Goal: Task Accomplishment & Management: Manage account settings

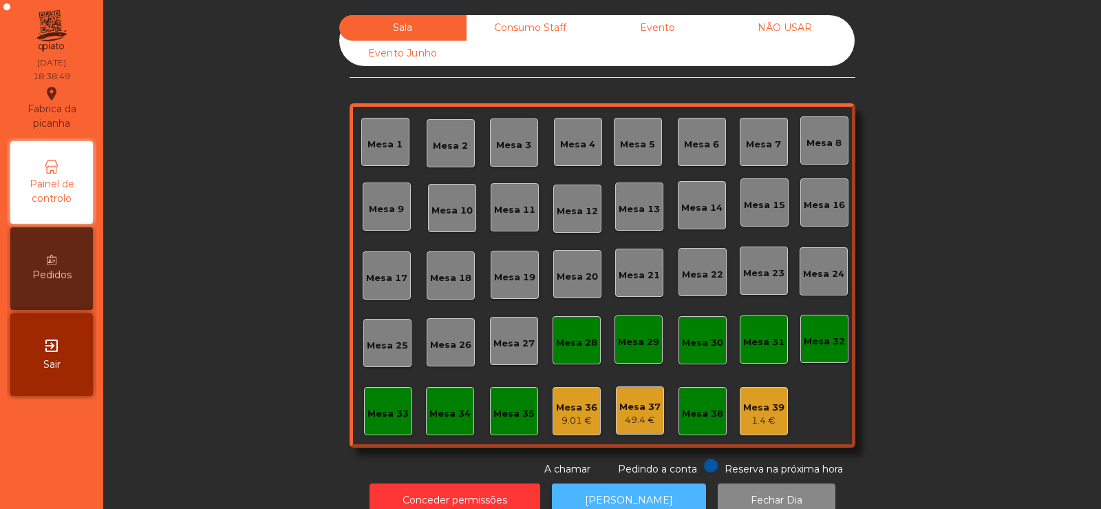
click at [652, 483] on button "[PERSON_NAME]" at bounding box center [629, 500] width 154 height 34
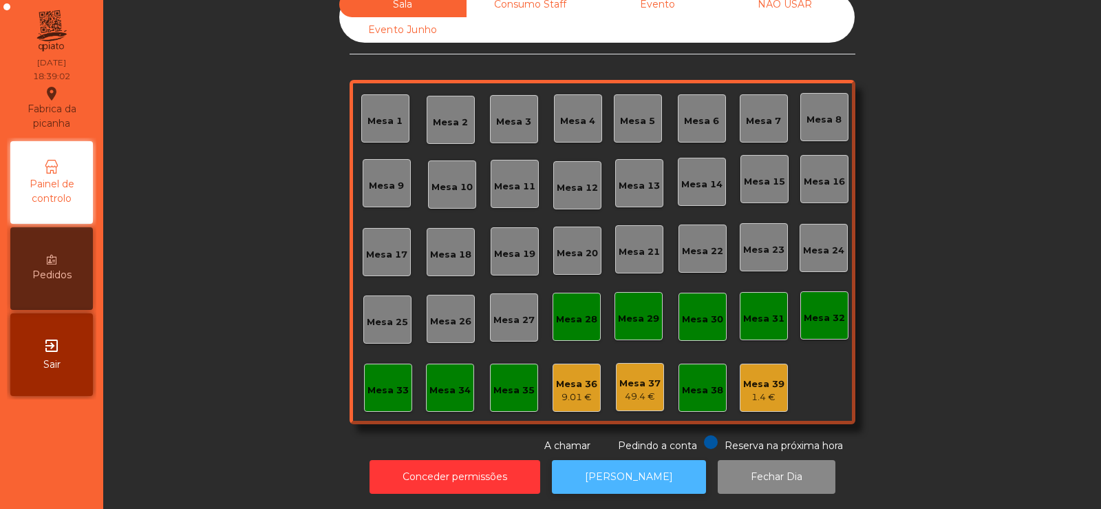
click at [607, 460] on button "[PERSON_NAME]" at bounding box center [629, 477] width 154 height 34
click at [752, 377] on div "Mesa 39" at bounding box center [763, 384] width 41 height 14
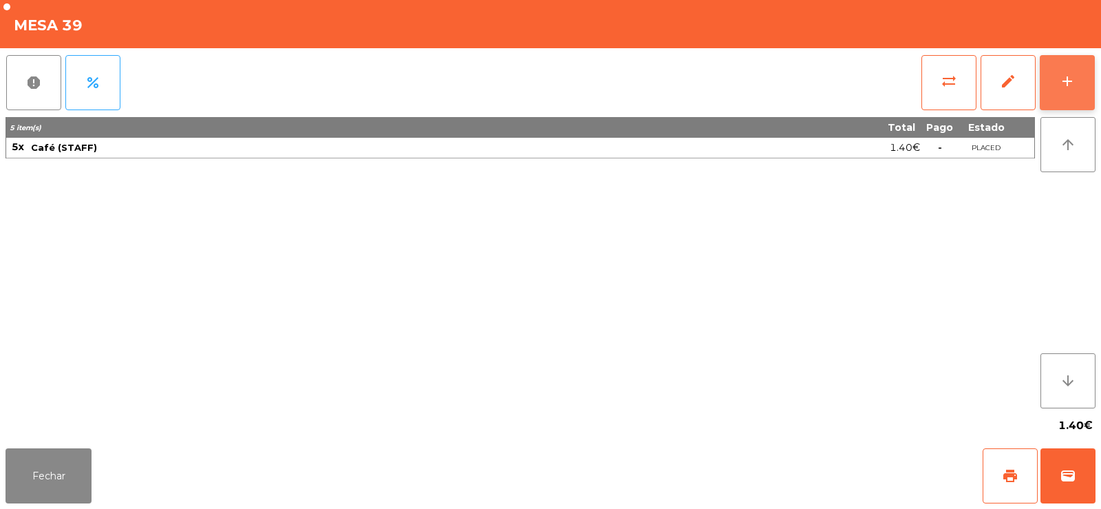
click at [1057, 98] on button "add" at bounding box center [1067, 82] width 55 height 55
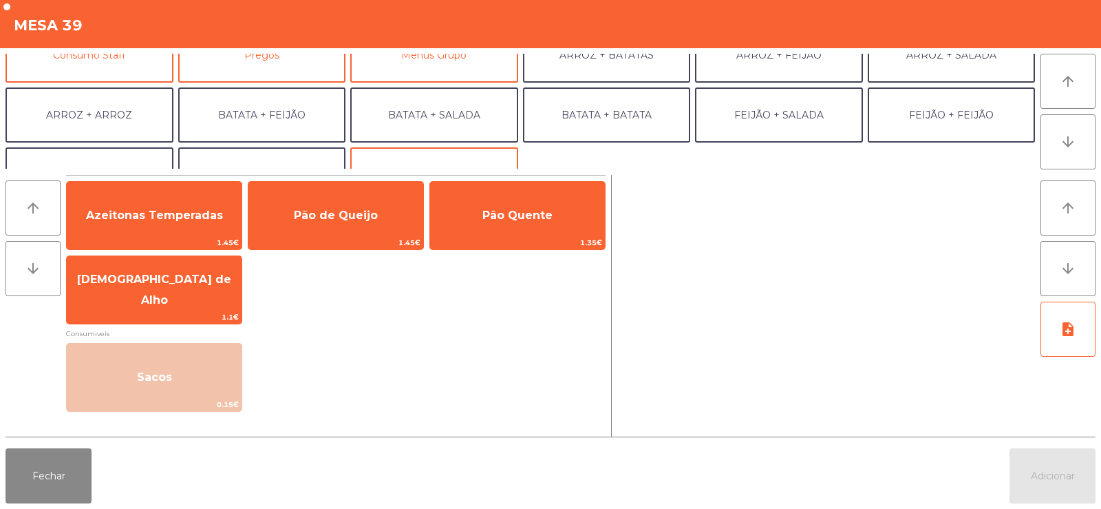
scroll to position [145, 0]
click at [109, 71] on button "Consumo Staff" at bounding box center [90, 55] width 168 height 55
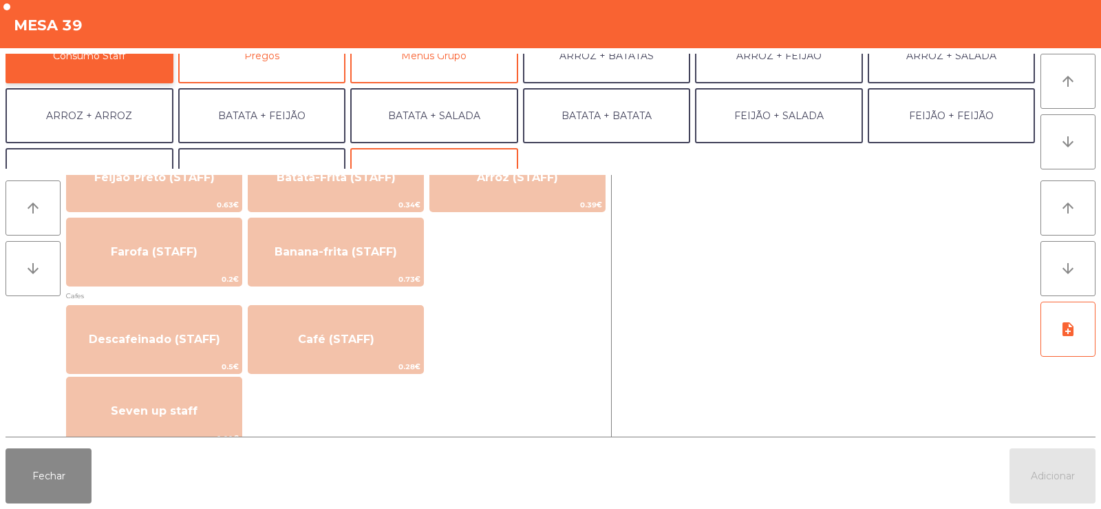
scroll to position [703, 0]
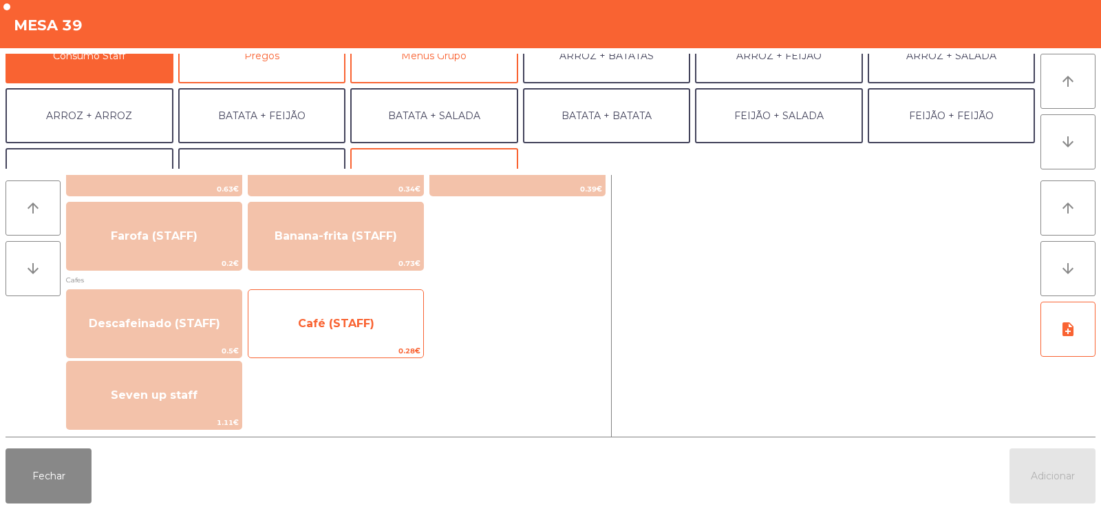
click at [323, 326] on span "Café (STAFF)" at bounding box center [336, 323] width 76 height 13
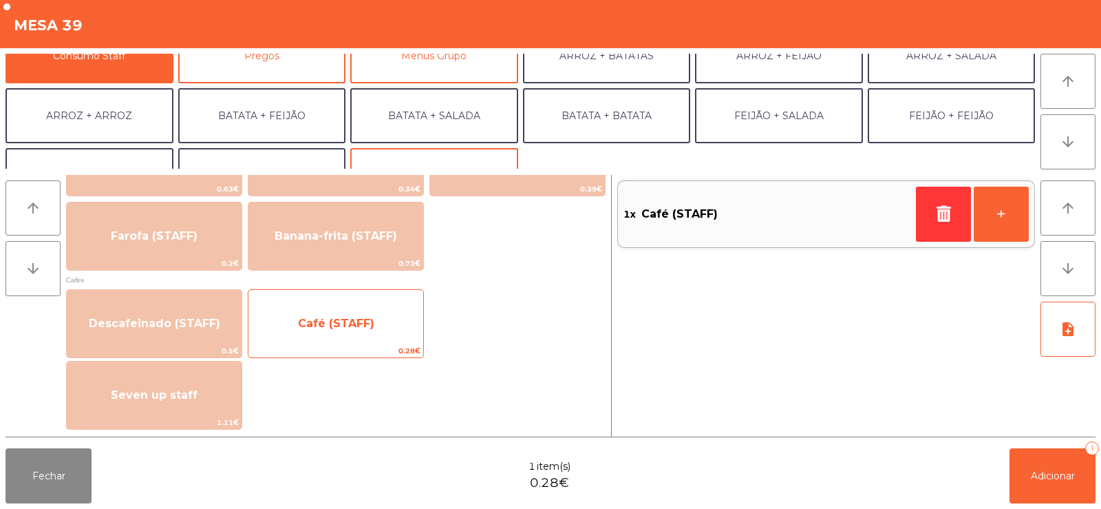
click at [330, 319] on span "Café (STAFF)" at bounding box center [336, 323] width 76 height 13
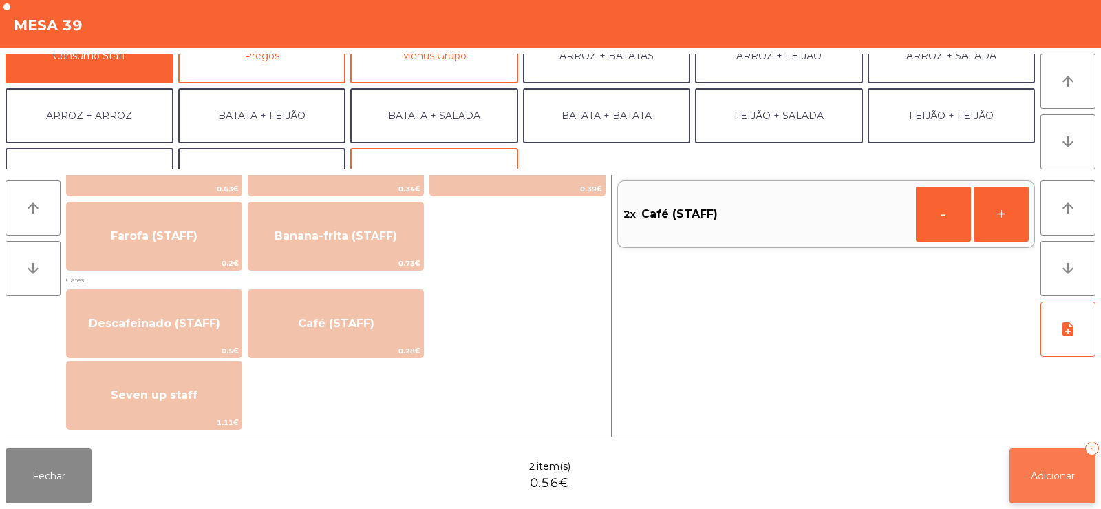
click at [1042, 474] on span "Adicionar" at bounding box center [1053, 475] width 44 height 12
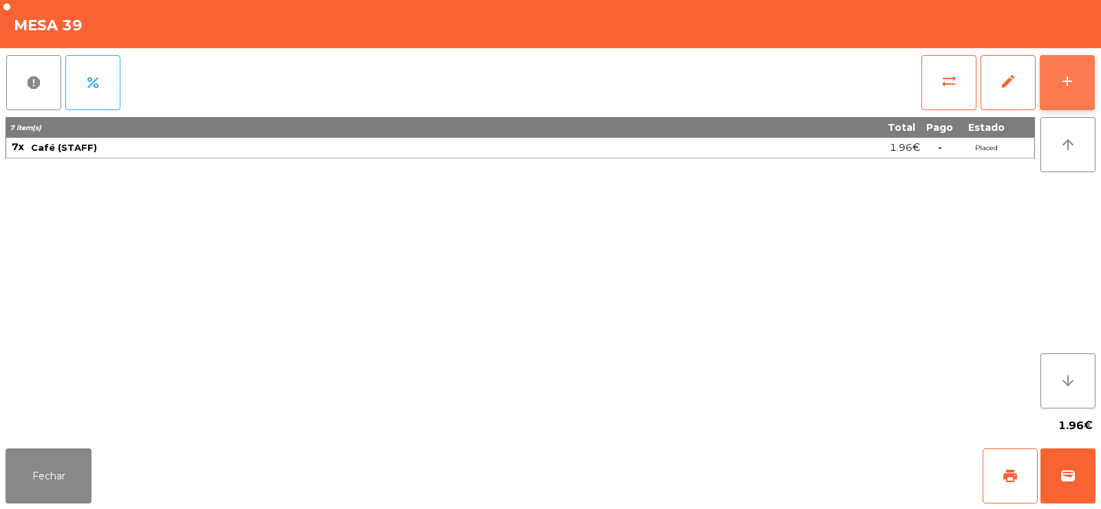
click at [1085, 89] on button "add" at bounding box center [1067, 82] width 55 height 55
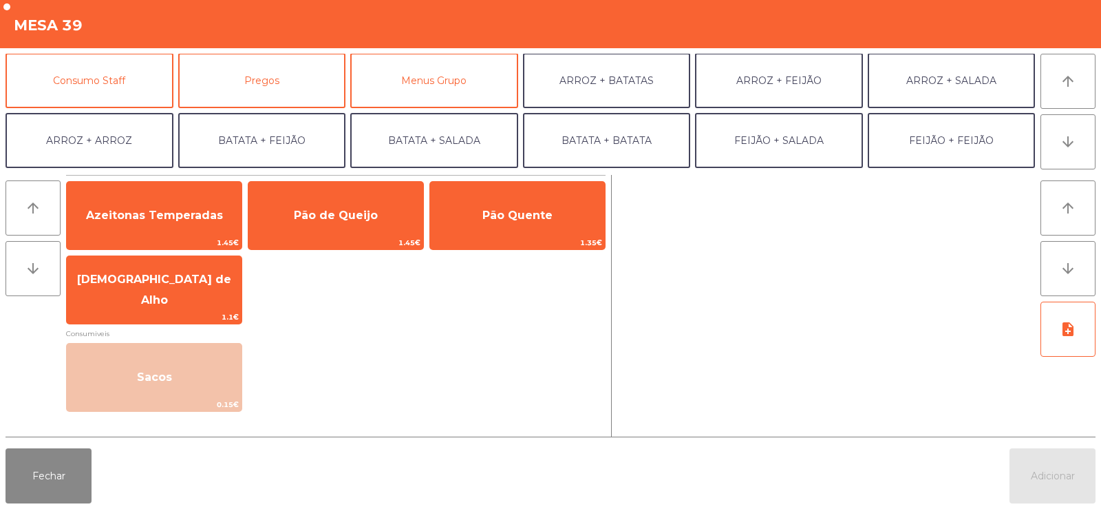
scroll to position [114, 0]
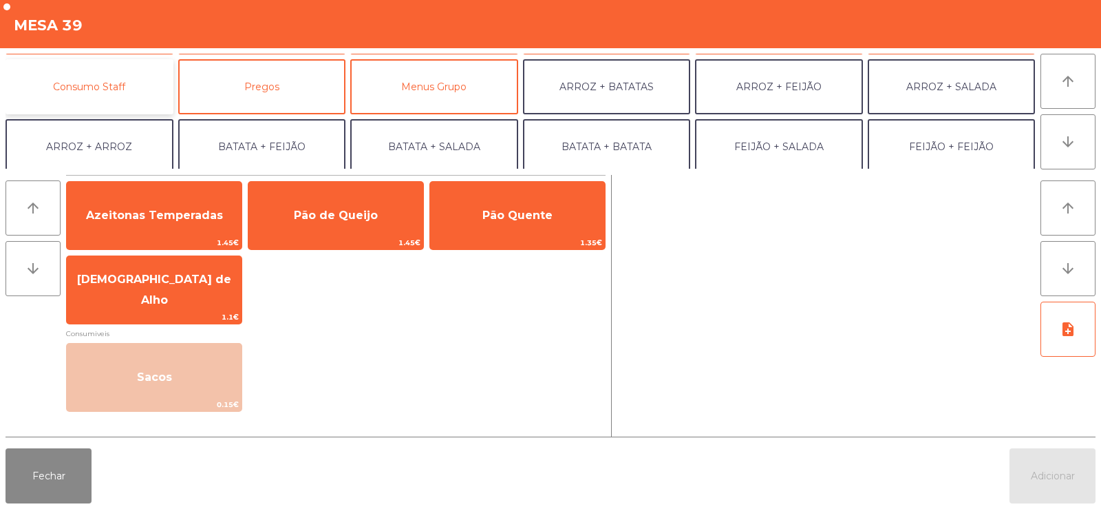
click at [120, 84] on button "Consumo Staff" at bounding box center [90, 86] width 168 height 55
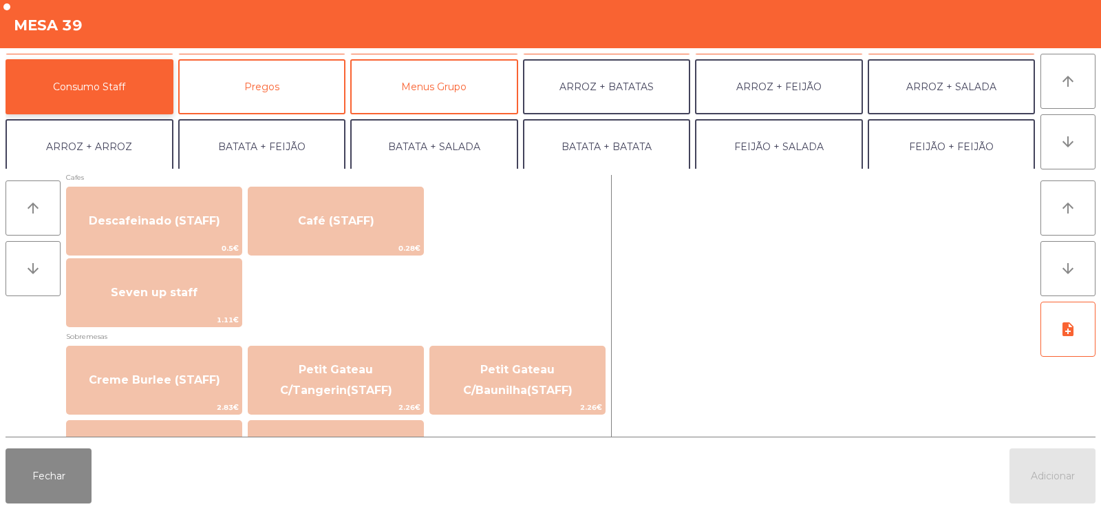
scroll to position [807, 0]
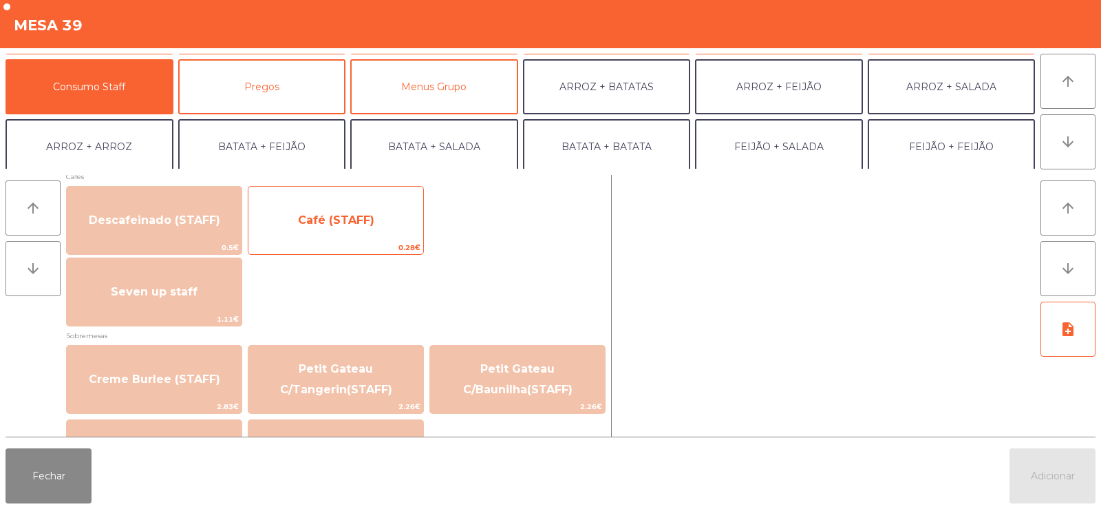
click at [368, 231] on span "Café (STAFF)" at bounding box center [335, 220] width 175 height 37
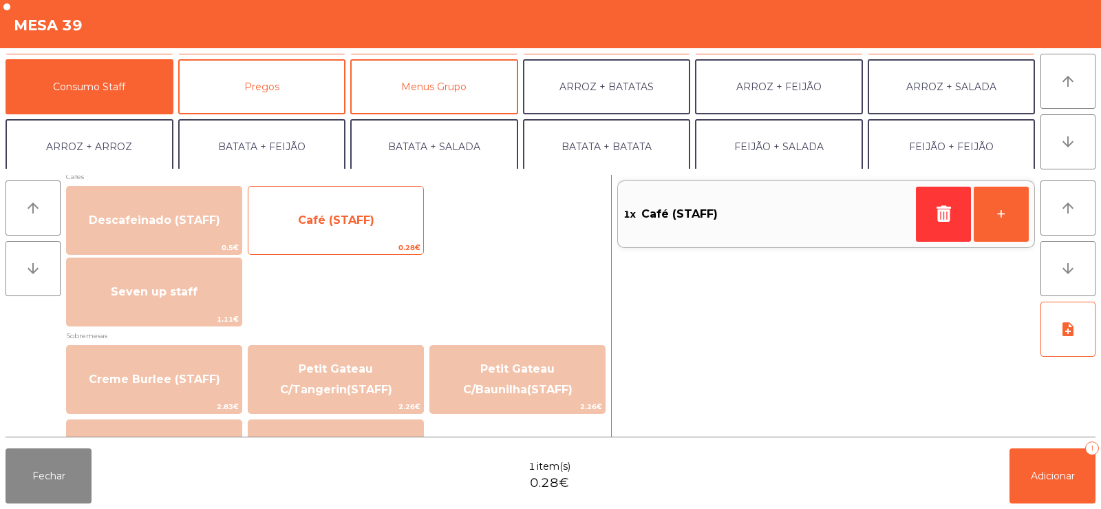
click at [370, 226] on span "Café (STAFF)" at bounding box center [335, 220] width 175 height 37
click at [377, 219] on span "Café (STAFF)" at bounding box center [335, 220] width 175 height 37
click at [368, 224] on span "Café (STAFF)" at bounding box center [336, 219] width 76 height 13
click at [360, 233] on span "Café (STAFF)" at bounding box center [335, 220] width 175 height 37
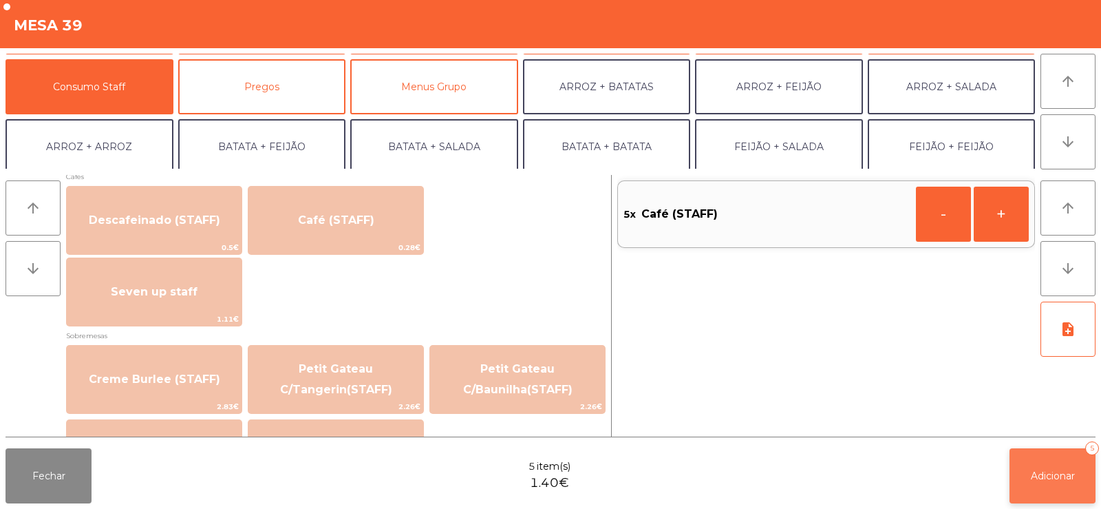
click at [1056, 472] on span "Adicionar" at bounding box center [1053, 475] width 44 height 12
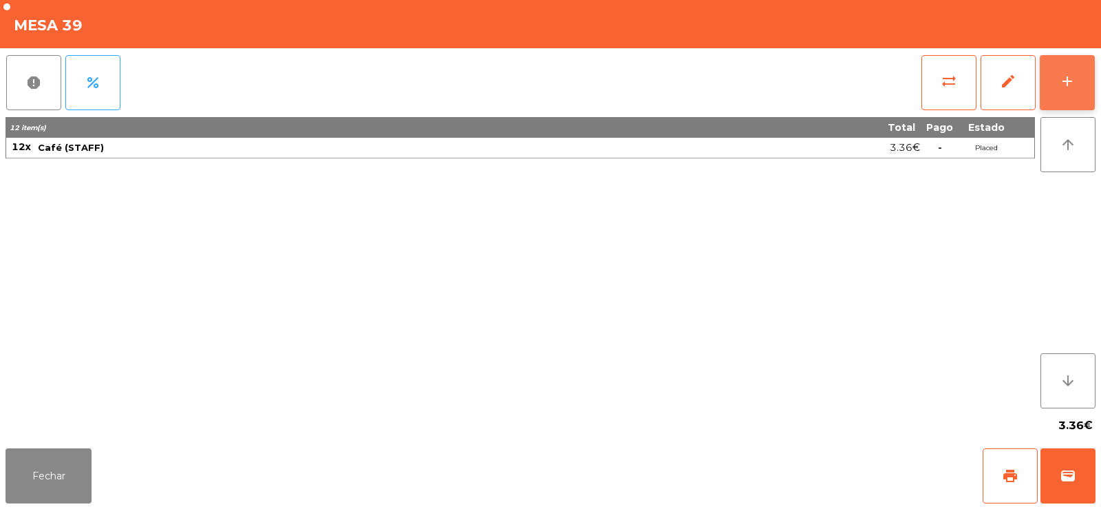
click at [1058, 81] on button "add" at bounding box center [1067, 82] width 55 height 55
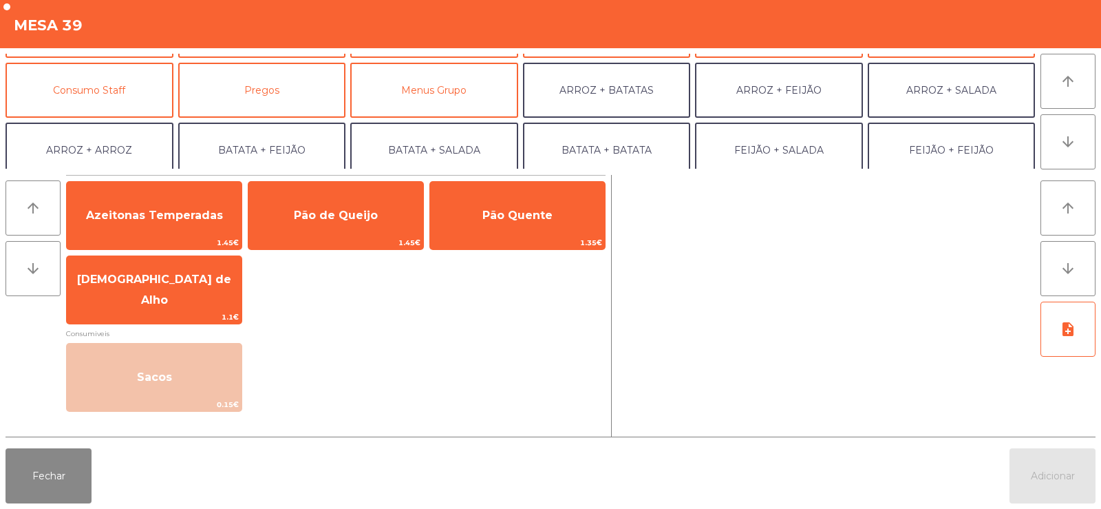
scroll to position [111, 0]
click at [135, 77] on button "Consumo Staff" at bounding box center [90, 89] width 168 height 55
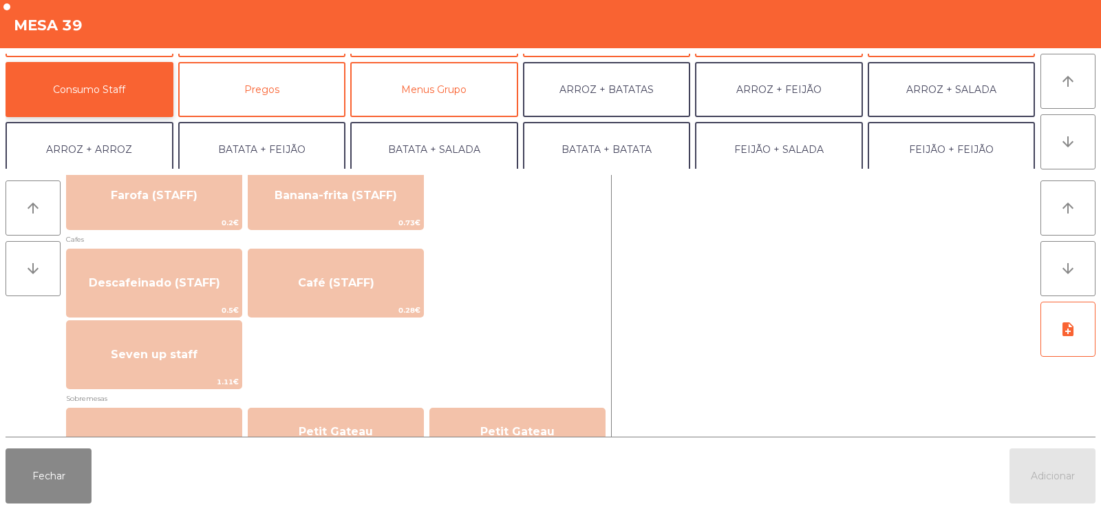
scroll to position [762, 0]
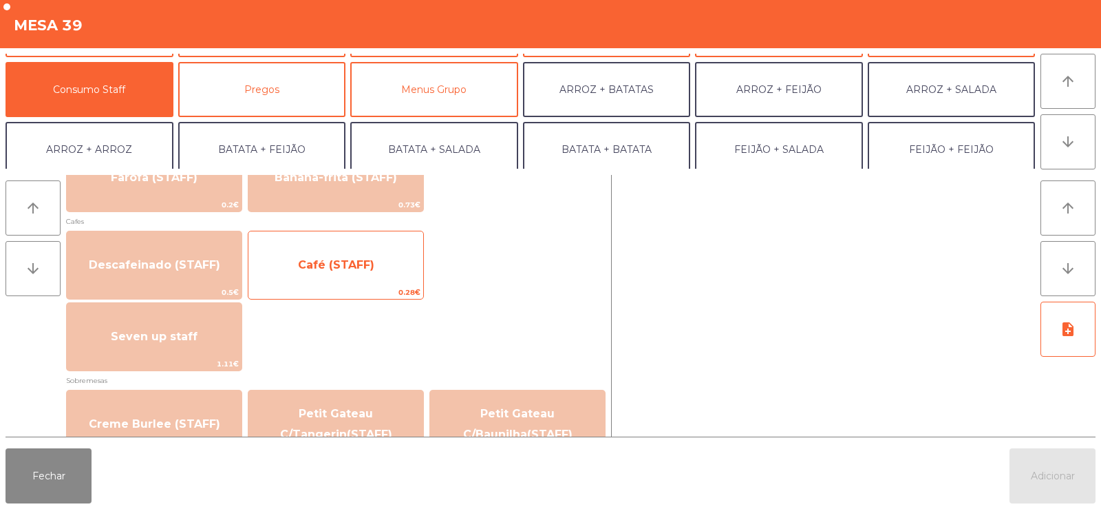
click at [387, 264] on span "Café (STAFF)" at bounding box center [335, 264] width 175 height 37
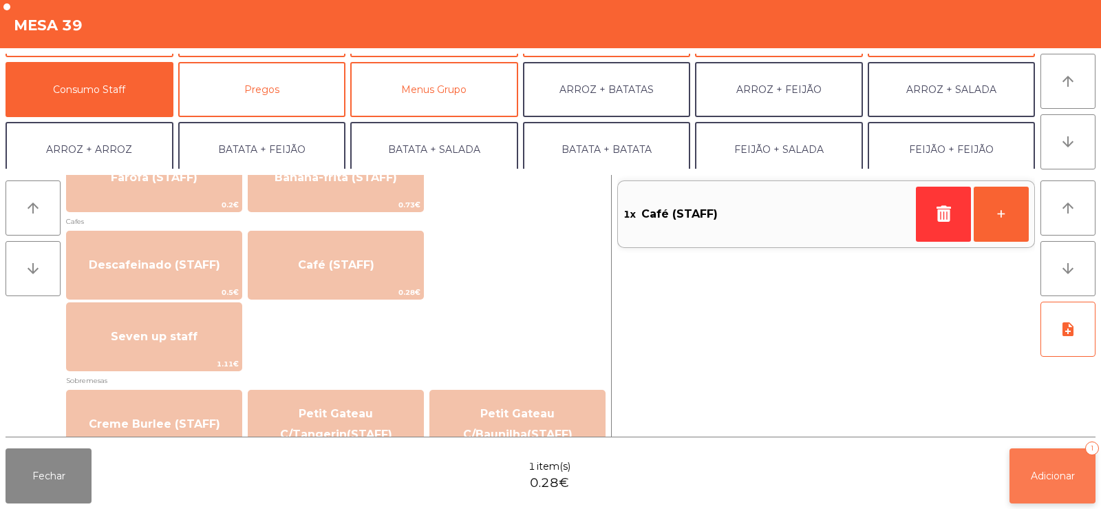
click at [1059, 468] on button "Adicionar 1" at bounding box center [1053, 475] width 86 height 55
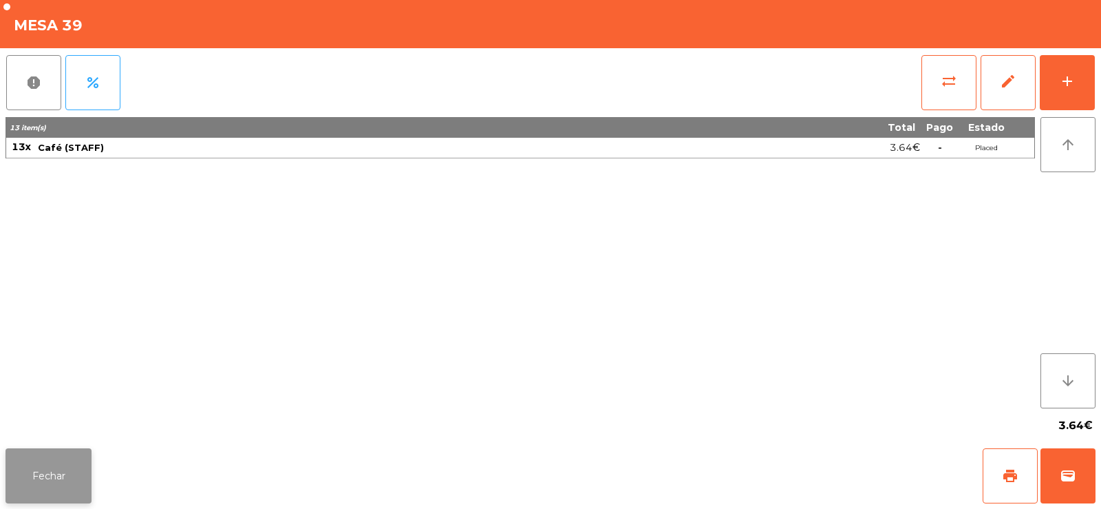
click at [63, 486] on button "Fechar" at bounding box center [49, 475] width 86 height 55
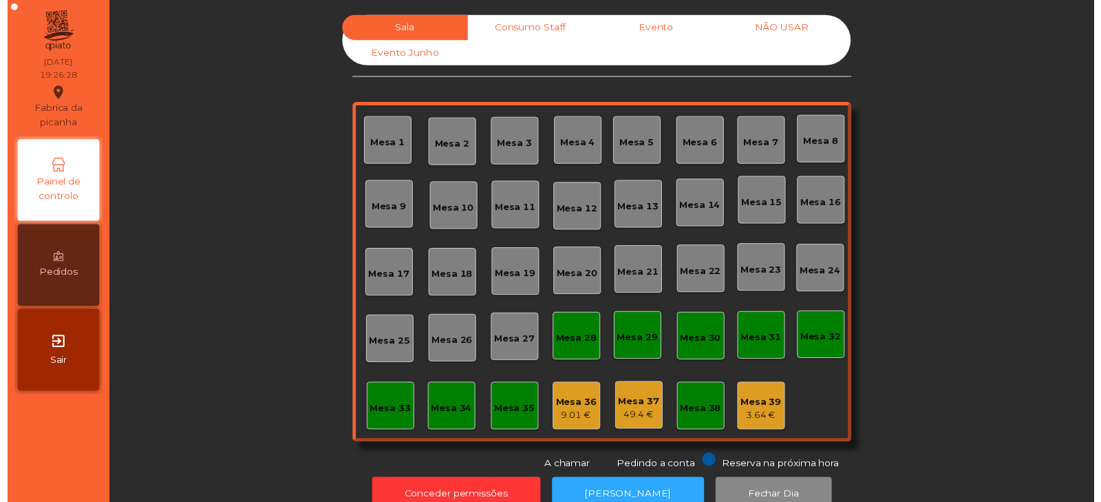
scroll to position [34, 0]
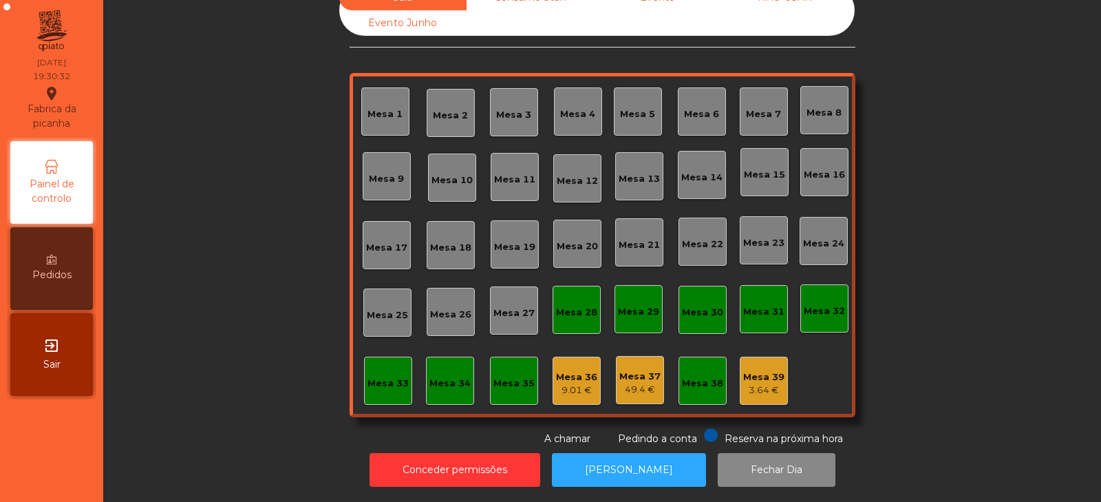
click at [575, 119] on div "Mesa 4" at bounding box center [578, 111] width 48 height 48
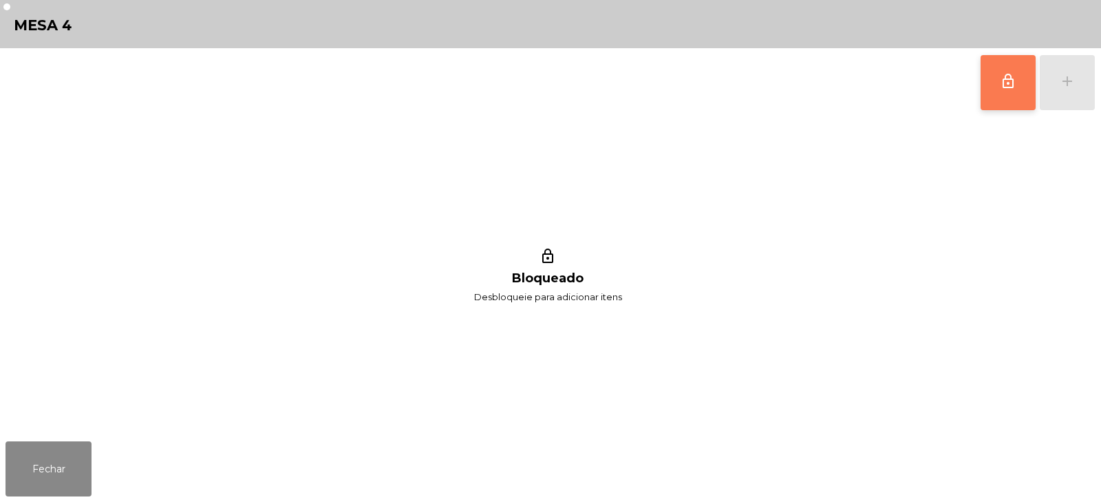
click at [992, 86] on button "lock_outline" at bounding box center [1008, 82] width 55 height 55
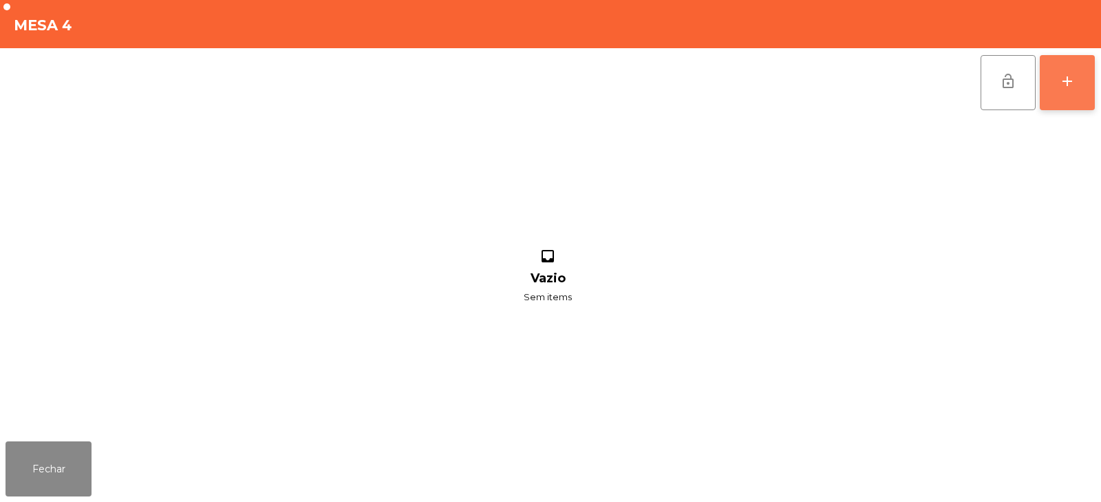
click at [1072, 85] on div "add" at bounding box center [1067, 81] width 17 height 17
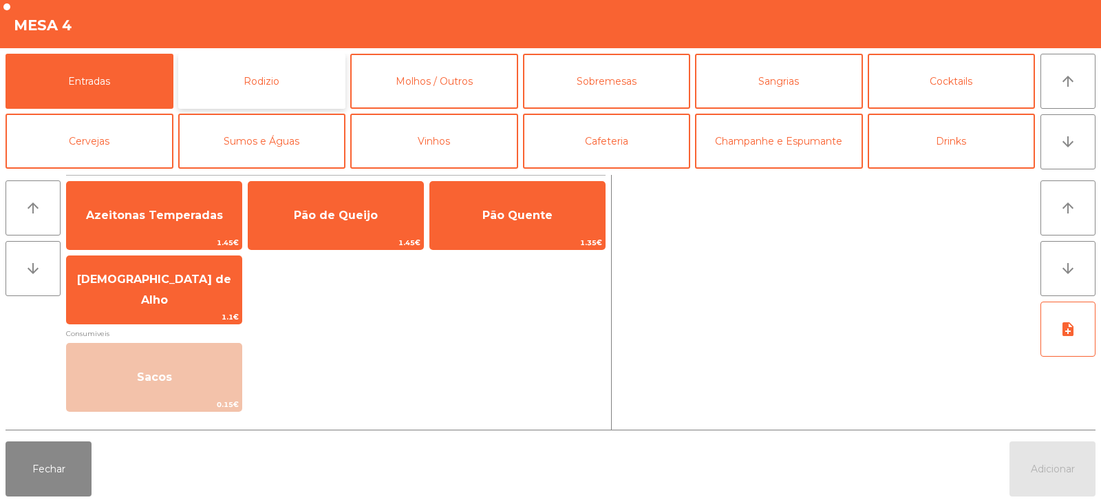
click at [328, 95] on button "Rodizio" at bounding box center [262, 81] width 168 height 55
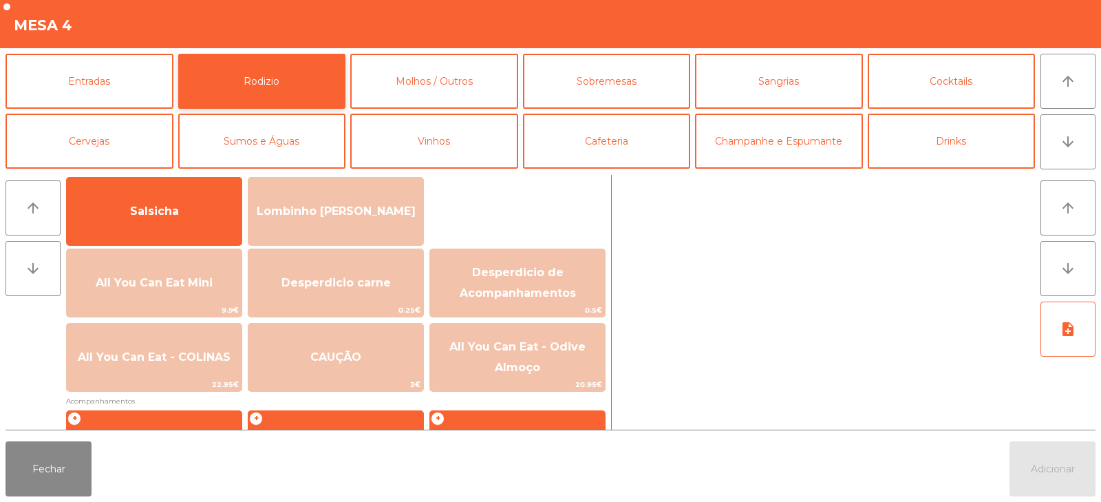
scroll to position [96, 0]
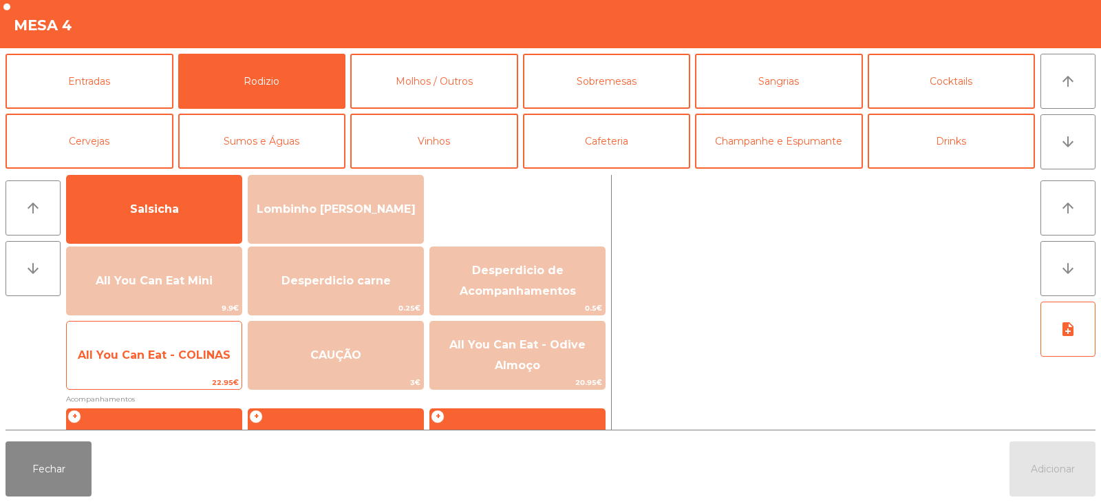
click at [172, 356] on span "All You Can Eat - COLINAS" at bounding box center [154, 354] width 153 height 13
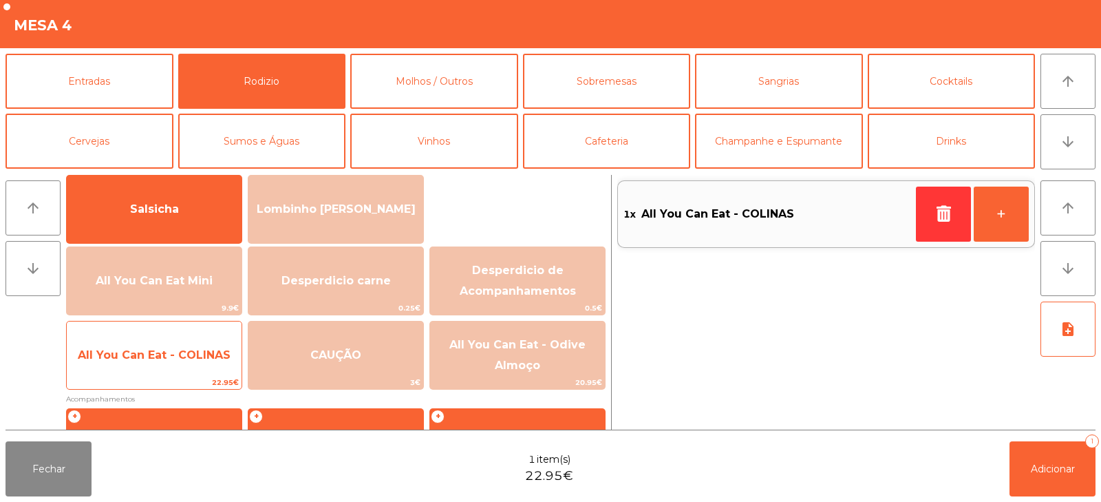
click at [180, 360] on span "All You Can Eat - COLINAS" at bounding box center [154, 354] width 153 height 13
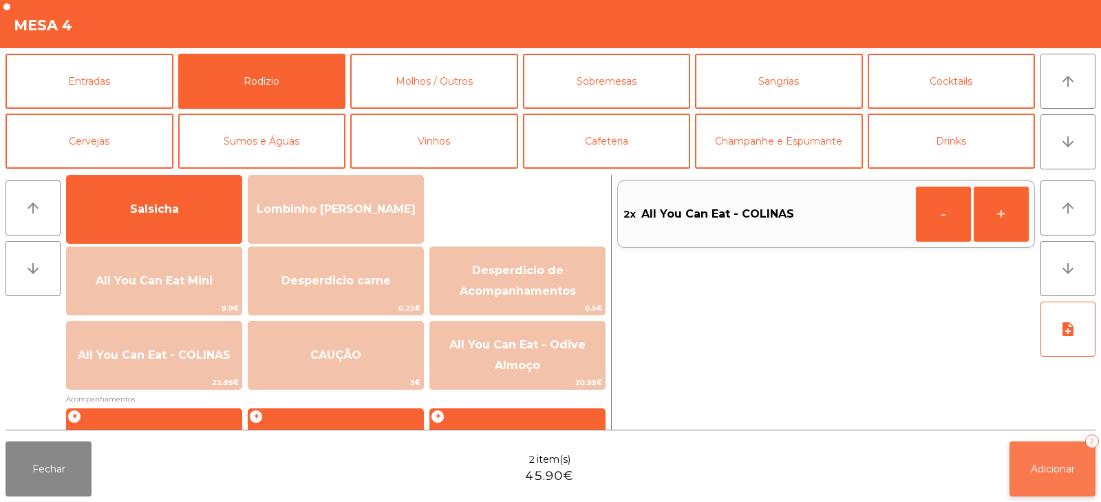
click at [1038, 458] on button "Adicionar 2" at bounding box center [1053, 468] width 86 height 55
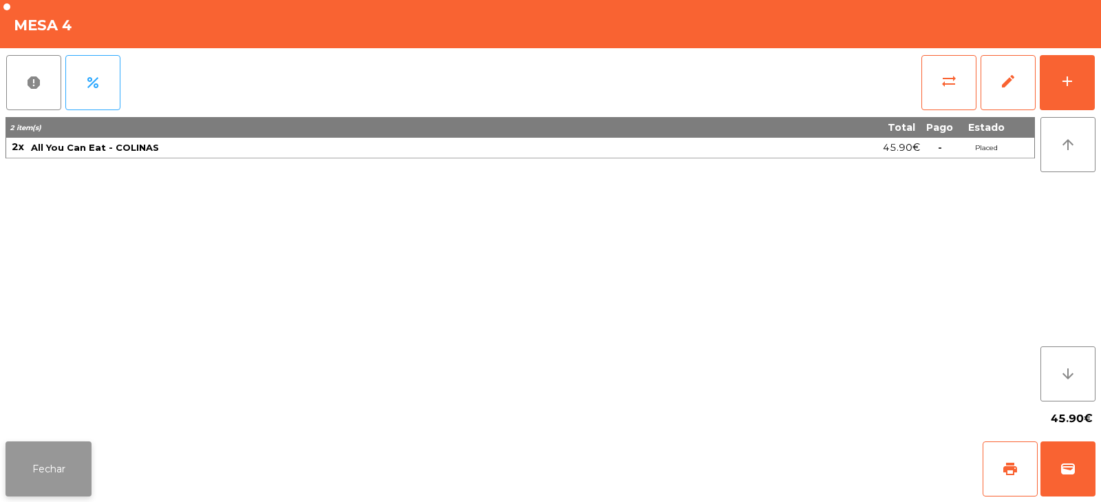
click at [41, 478] on button "Fechar" at bounding box center [49, 468] width 86 height 55
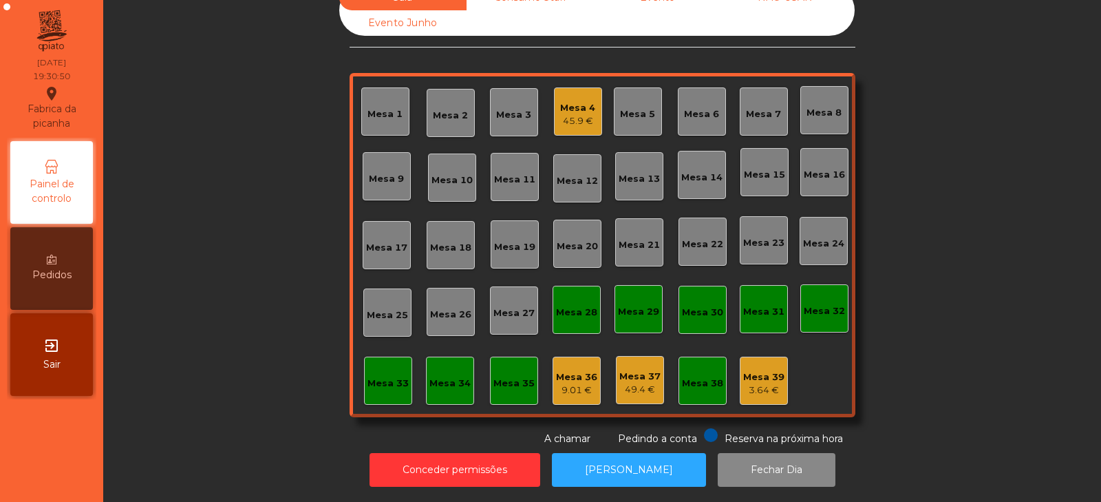
click at [703, 107] on div "Mesa 6" at bounding box center [701, 114] width 35 height 14
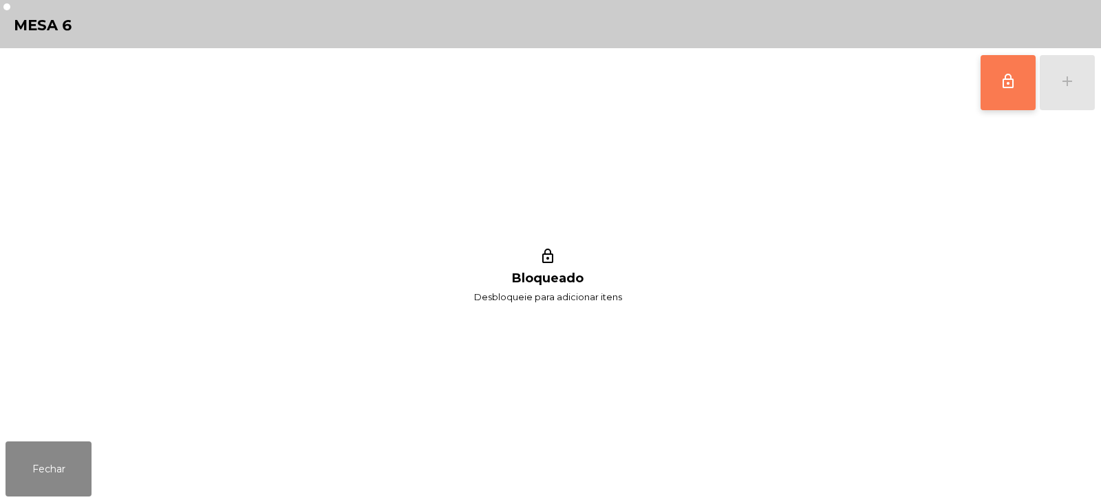
click at [1006, 82] on span "lock_outline" at bounding box center [1008, 81] width 17 height 17
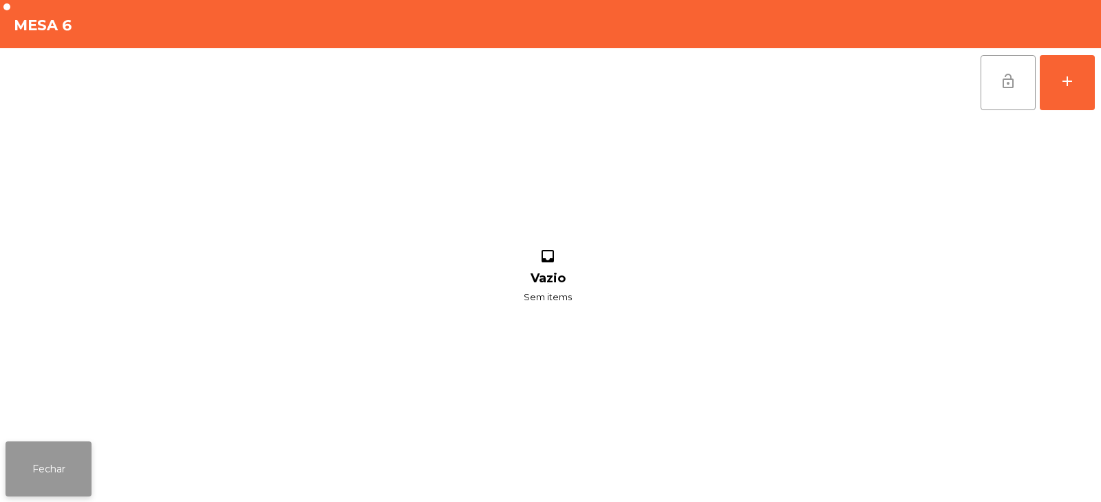
click at [48, 468] on button "Fechar" at bounding box center [49, 468] width 86 height 55
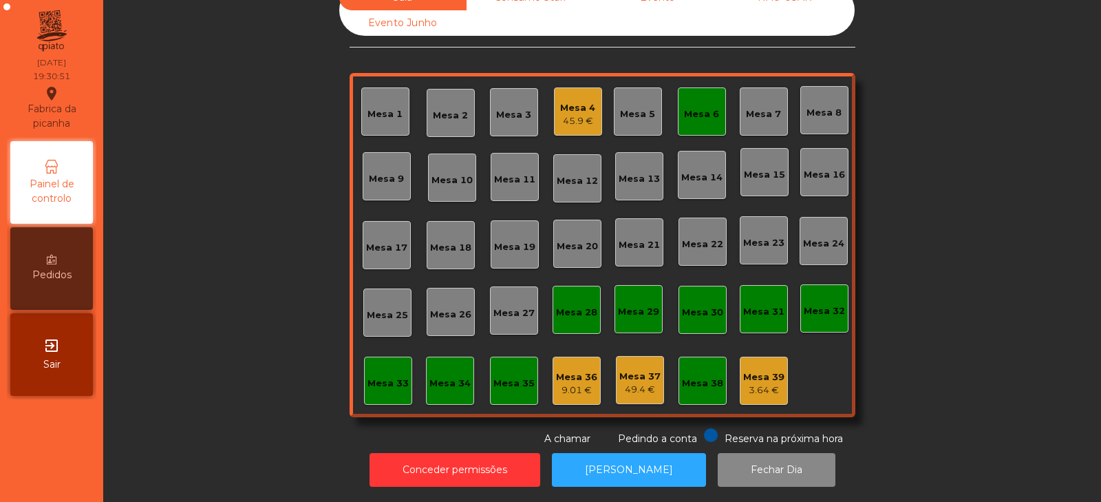
click at [561, 115] on div "45.9 €" at bounding box center [577, 121] width 35 height 14
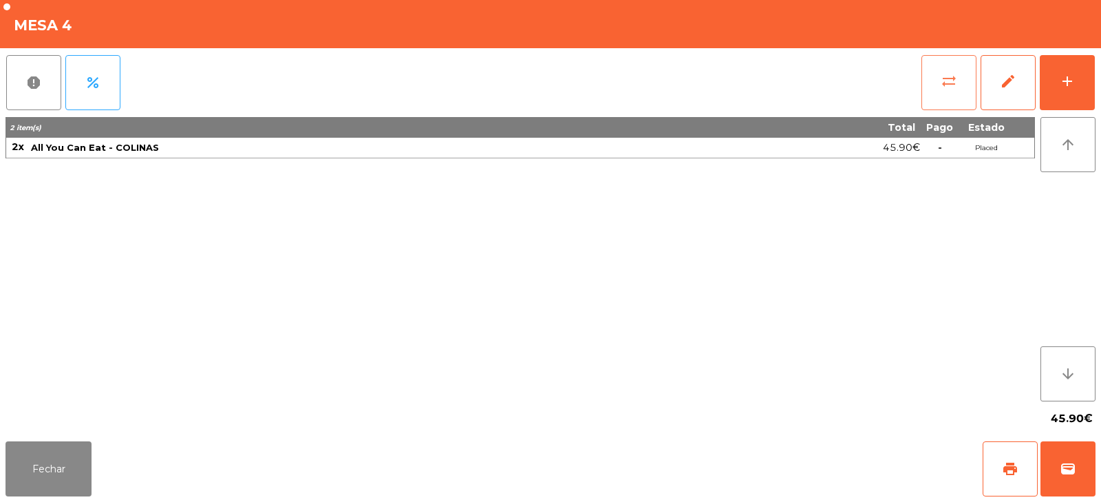
click at [964, 78] on button "sync_alt" at bounding box center [948, 82] width 55 height 55
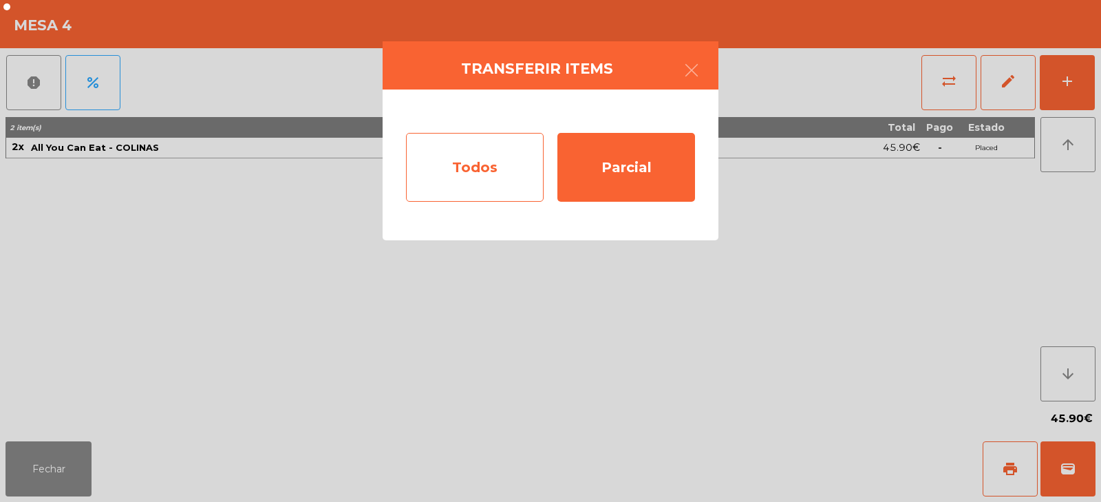
click at [513, 154] on div "Todos" at bounding box center [475, 167] width 138 height 69
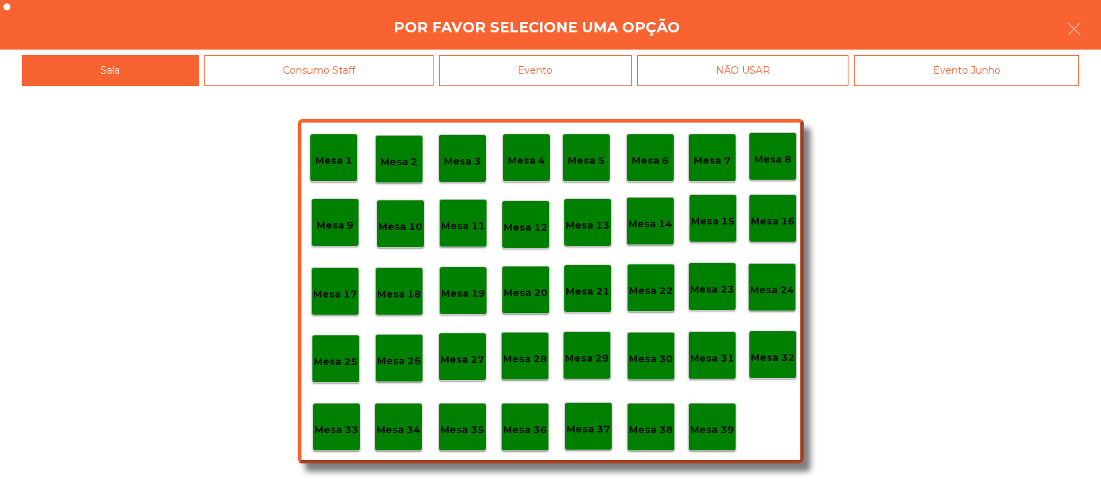
click at [665, 159] on p "Mesa 6" at bounding box center [650, 161] width 37 height 16
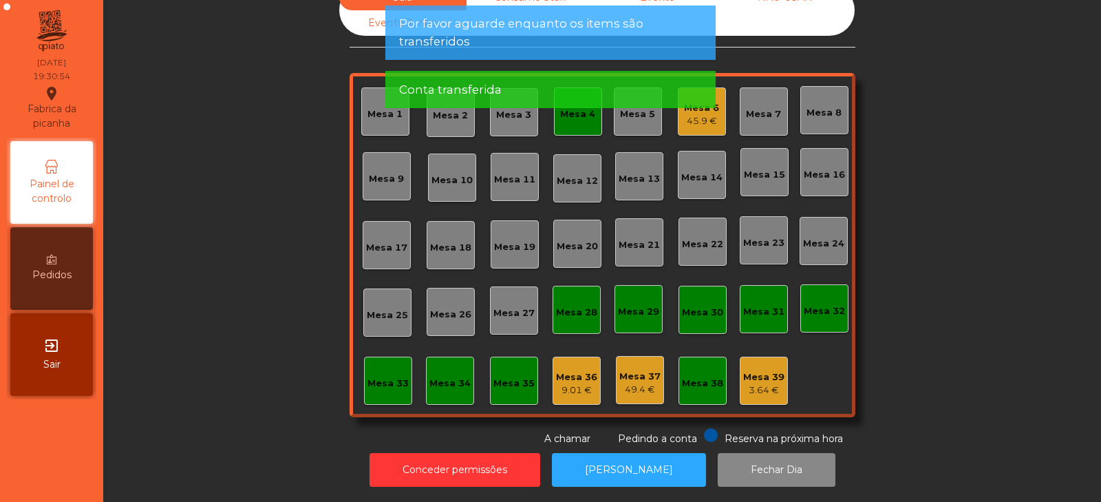
click at [576, 122] on div "Mesa 4" at bounding box center [578, 111] width 48 height 48
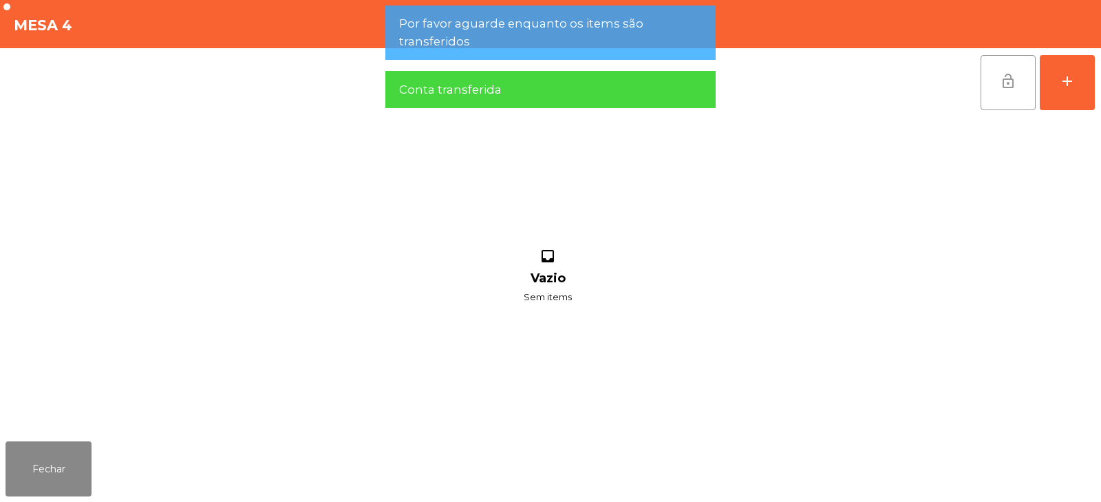
click at [1019, 87] on button "lock_open" at bounding box center [1008, 82] width 55 height 55
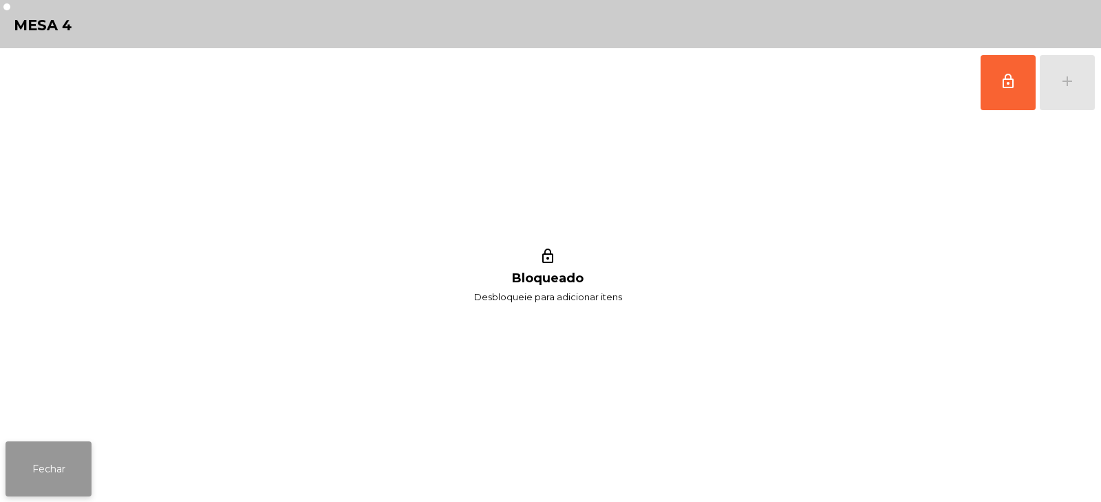
click at [48, 473] on button "Fechar" at bounding box center [49, 468] width 86 height 55
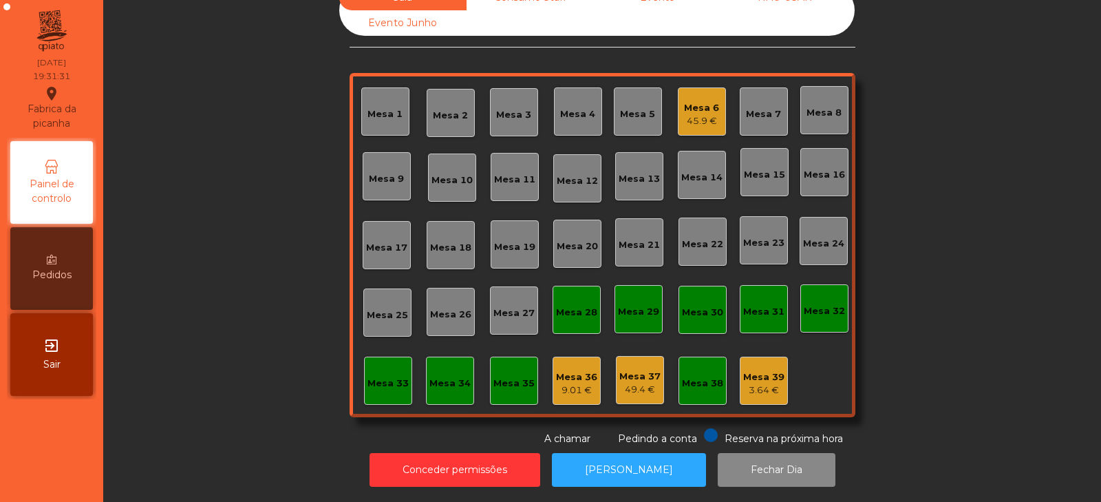
click at [451, 175] on div "Mesa 10" at bounding box center [451, 180] width 41 height 14
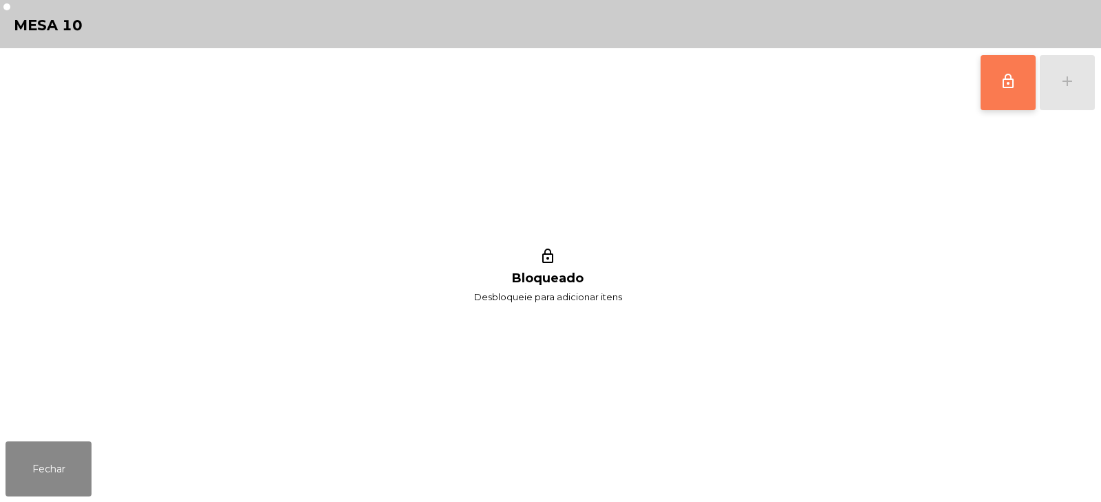
click at [1003, 91] on button "lock_outline" at bounding box center [1008, 82] width 55 height 55
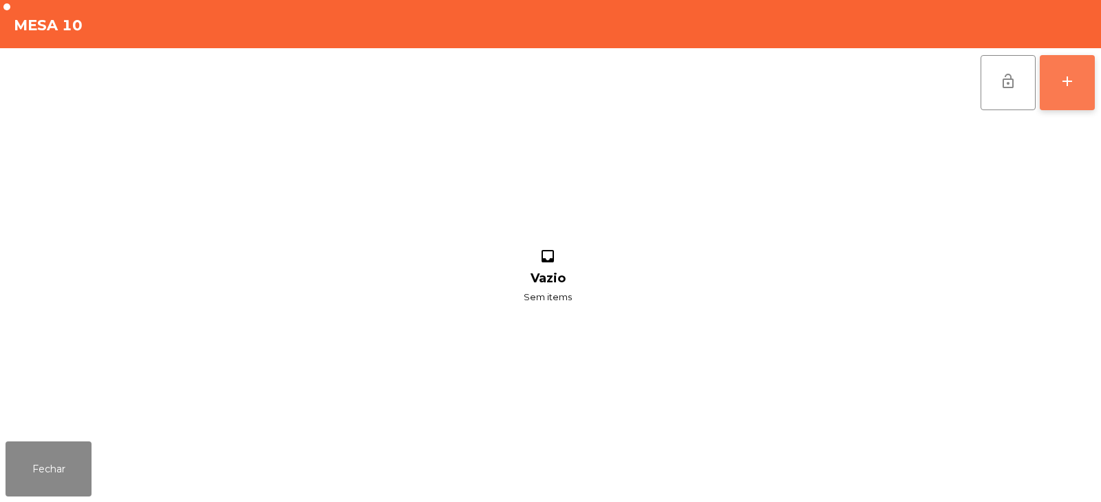
click at [1068, 97] on button "add" at bounding box center [1067, 82] width 55 height 55
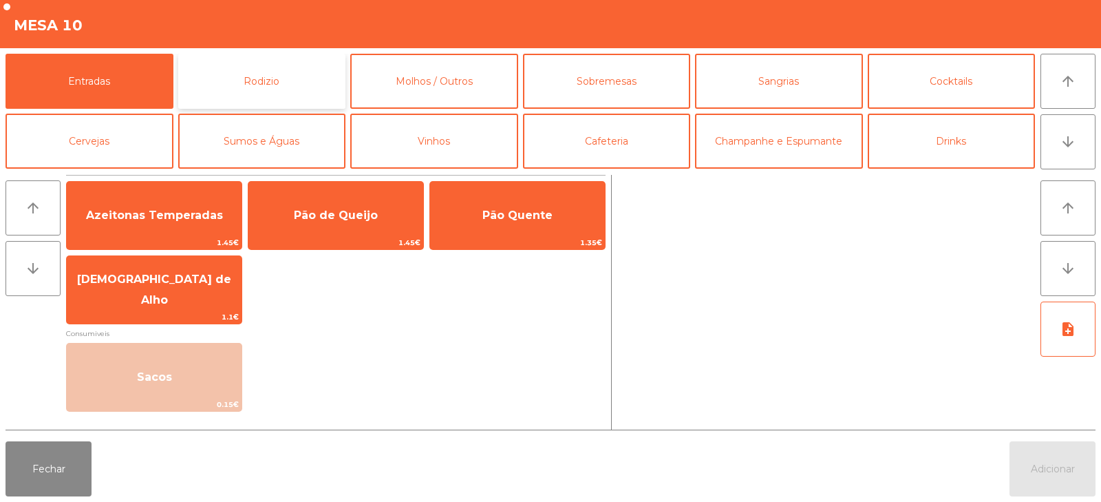
click at [247, 85] on button "Rodizio" at bounding box center [262, 81] width 168 height 55
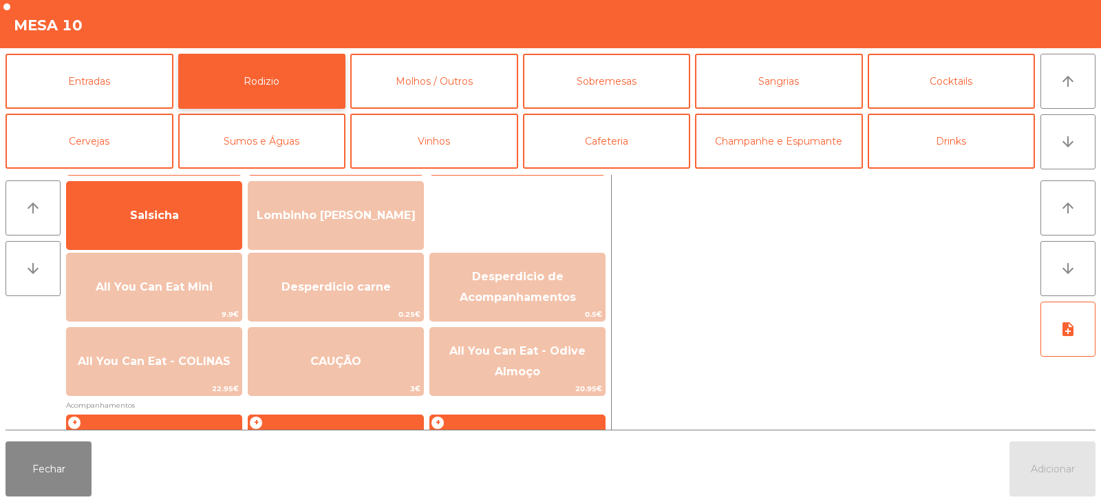
scroll to position [89, 0]
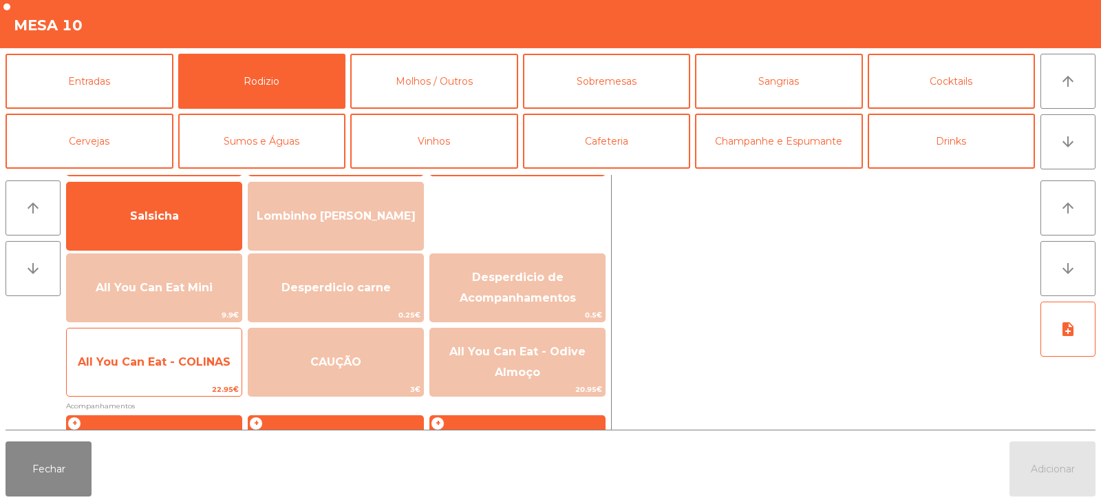
click at [147, 379] on span "All You Can Eat - COLINAS" at bounding box center [154, 361] width 175 height 37
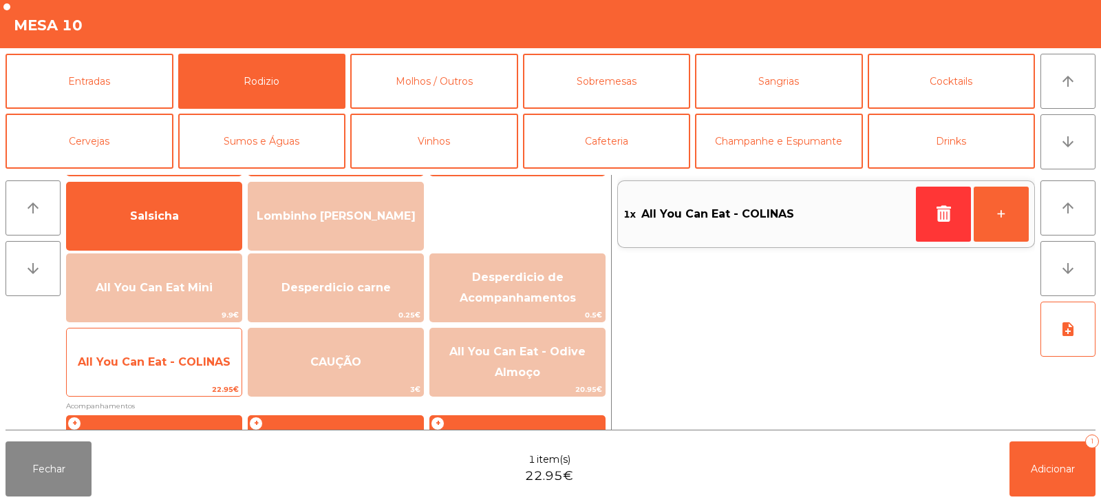
click at [152, 372] on span "All You Can Eat - COLINAS" at bounding box center [154, 361] width 175 height 37
click at [171, 365] on span "All You Can Eat - COLINAS" at bounding box center [154, 361] width 153 height 13
click at [186, 376] on span "All You Can Eat - COLINAS" at bounding box center [154, 361] width 175 height 37
click at [154, 358] on span "All You Can Eat - COLINAS" at bounding box center [154, 361] width 153 height 13
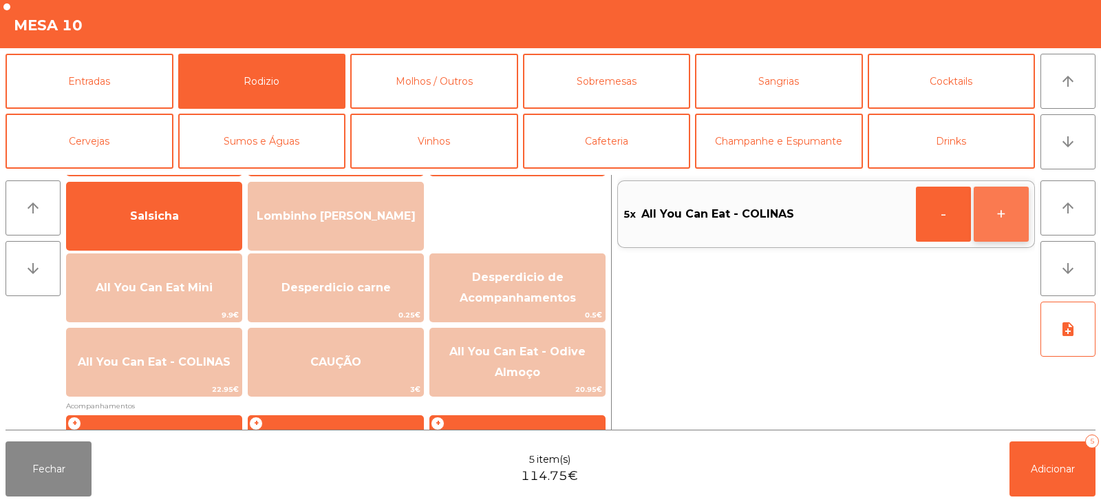
click at [995, 220] on button "+" at bounding box center [1001, 213] width 55 height 55
click at [931, 222] on button "-" at bounding box center [943, 213] width 55 height 55
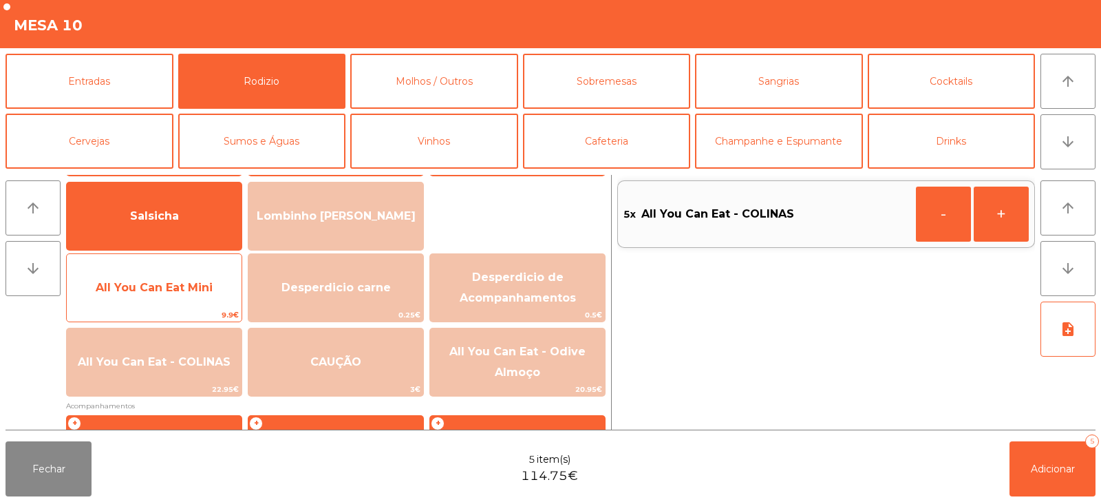
click at [194, 293] on span "All You Can Eat Mini" at bounding box center [154, 287] width 117 height 13
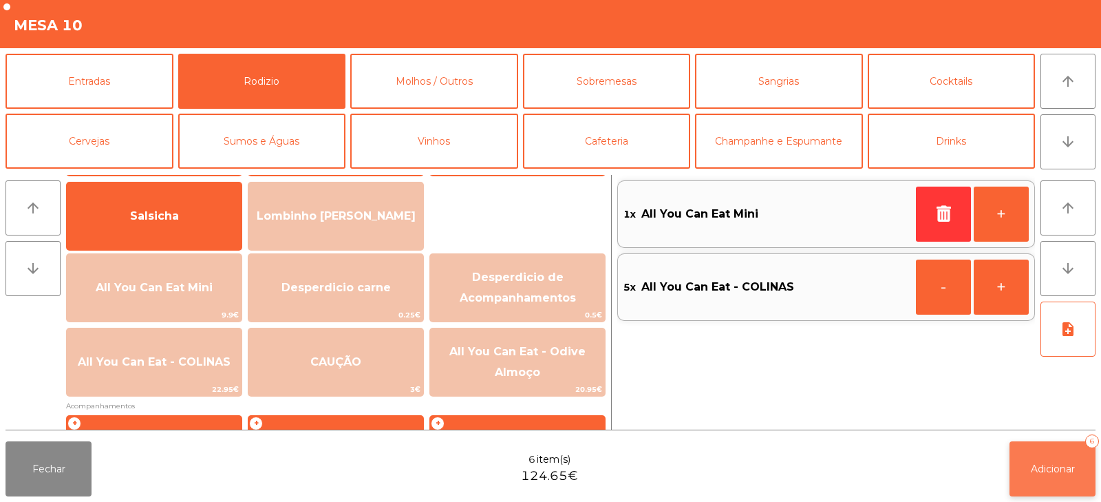
click at [1052, 471] on span "Adicionar" at bounding box center [1053, 468] width 44 height 12
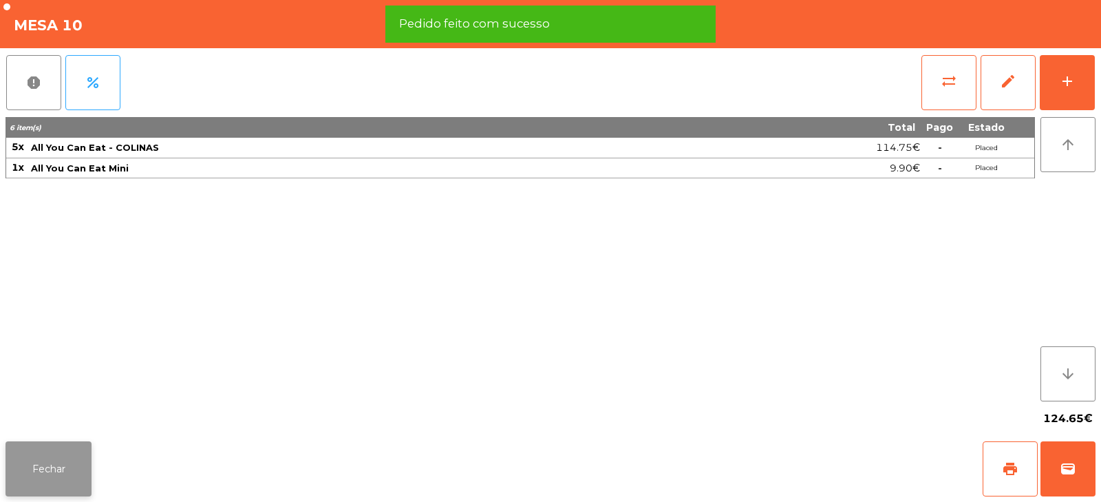
click at [31, 476] on button "Fechar" at bounding box center [49, 468] width 86 height 55
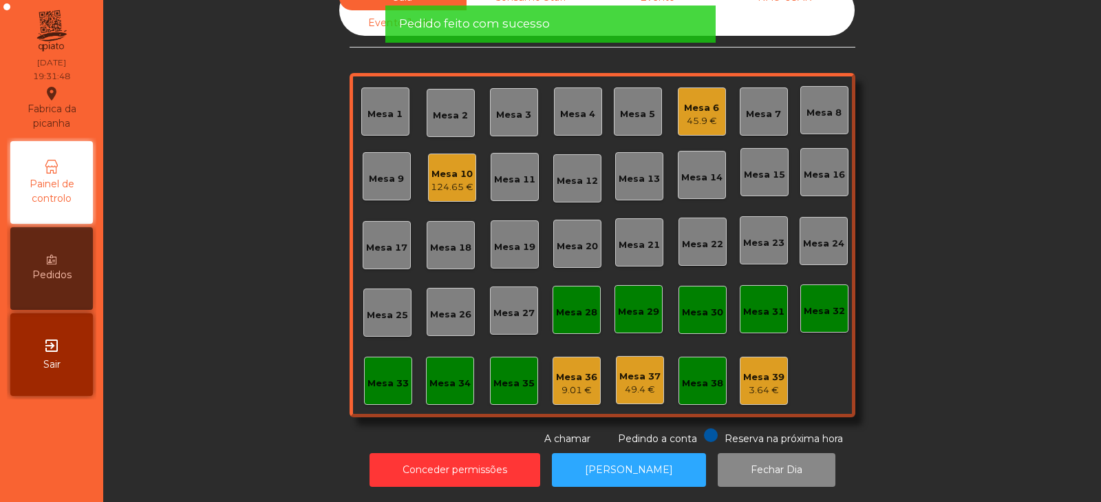
scroll to position [0, 0]
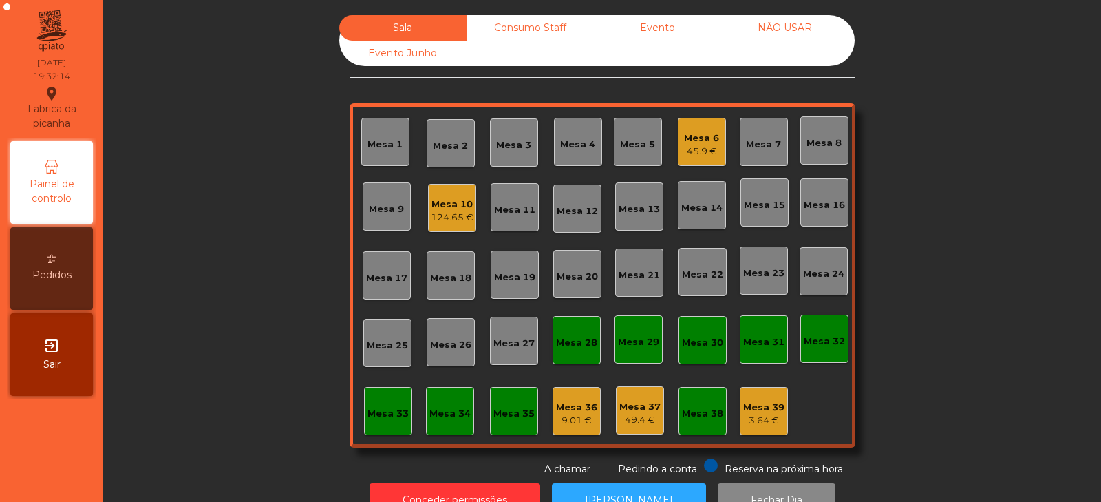
click at [817, 343] on div "Mesa 32" at bounding box center [824, 341] width 41 height 14
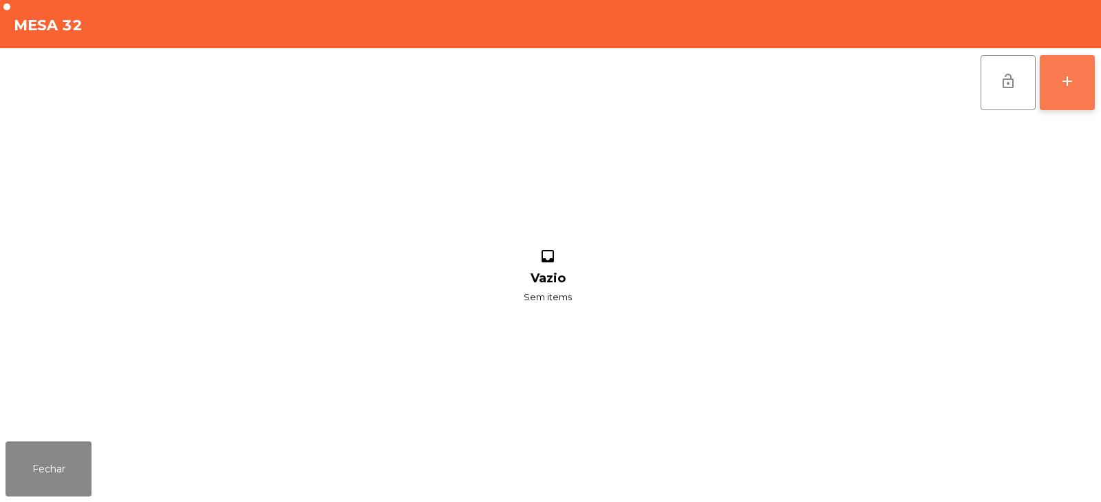
click at [1058, 83] on button "add" at bounding box center [1067, 82] width 55 height 55
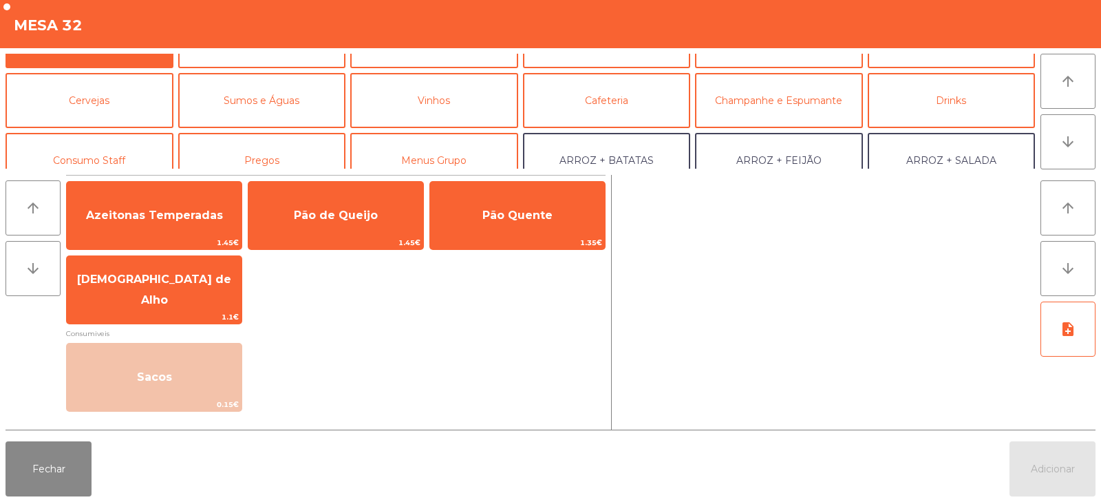
scroll to position [76, 0]
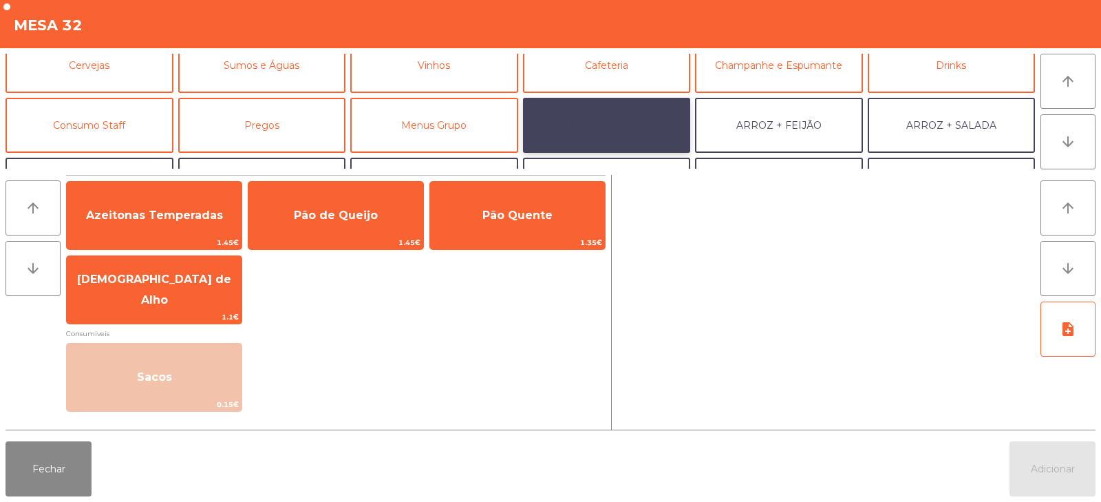
click at [632, 125] on button "ARROZ + BATATAS" at bounding box center [607, 125] width 168 height 55
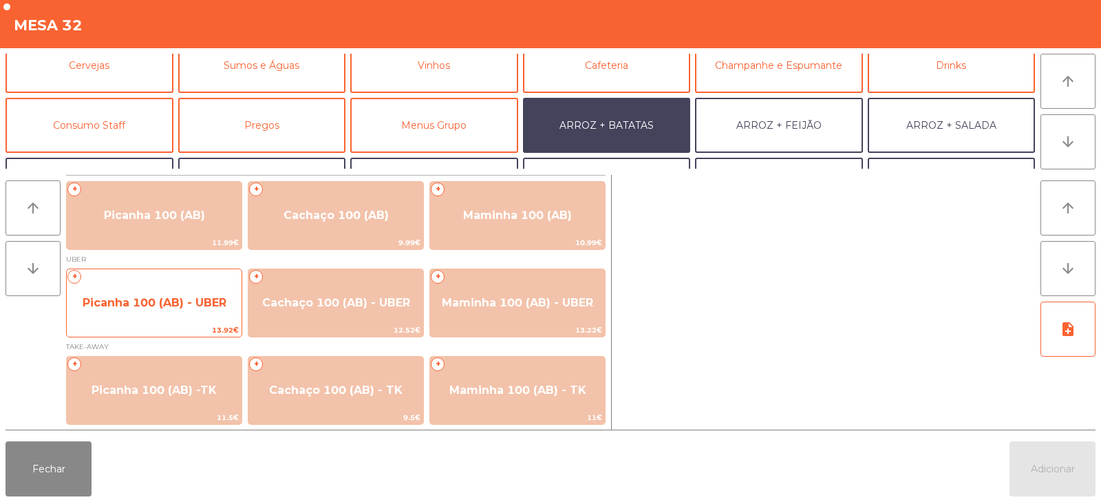
click at [166, 284] on span "Picanha 100 (AB) - UBER" at bounding box center [154, 302] width 175 height 37
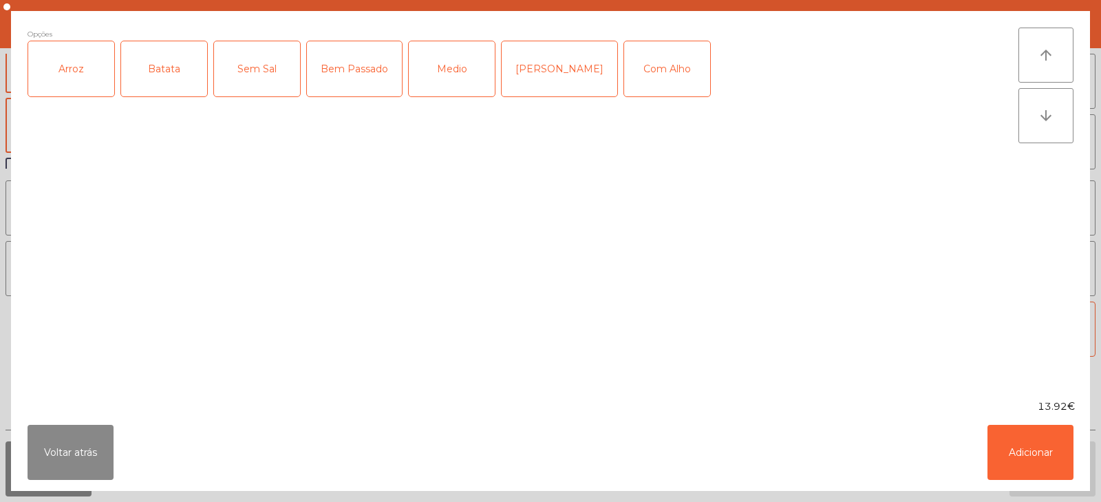
click at [76, 86] on div "Arroz" at bounding box center [71, 68] width 86 height 55
click at [159, 85] on div "Batata" at bounding box center [164, 68] width 86 height 55
click at [475, 66] on div "Medio" at bounding box center [452, 68] width 86 height 55
click at [441, 79] on div "Medio" at bounding box center [452, 68] width 86 height 55
click at [361, 77] on div "Bem Passado" at bounding box center [354, 68] width 95 height 55
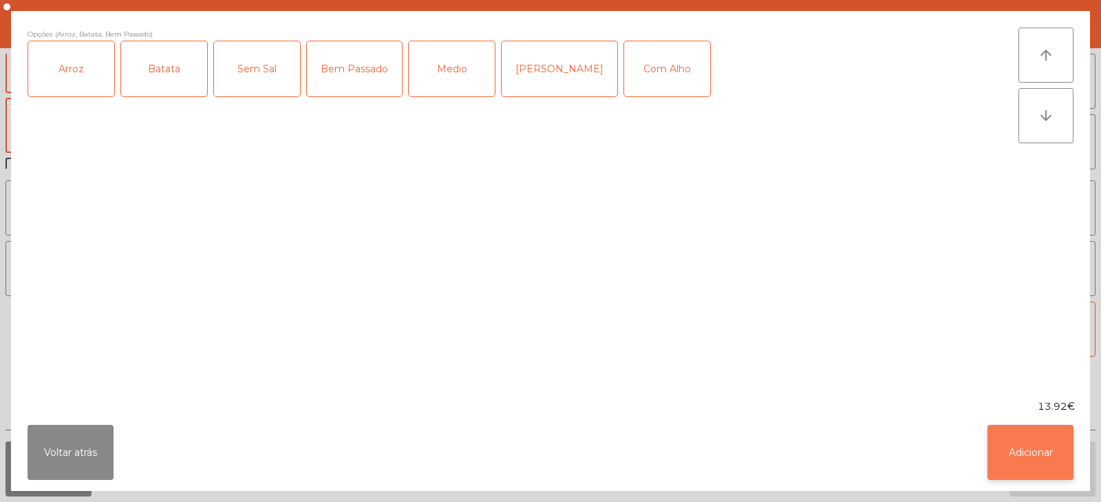
click at [1030, 467] on button "Adicionar" at bounding box center [1031, 452] width 86 height 55
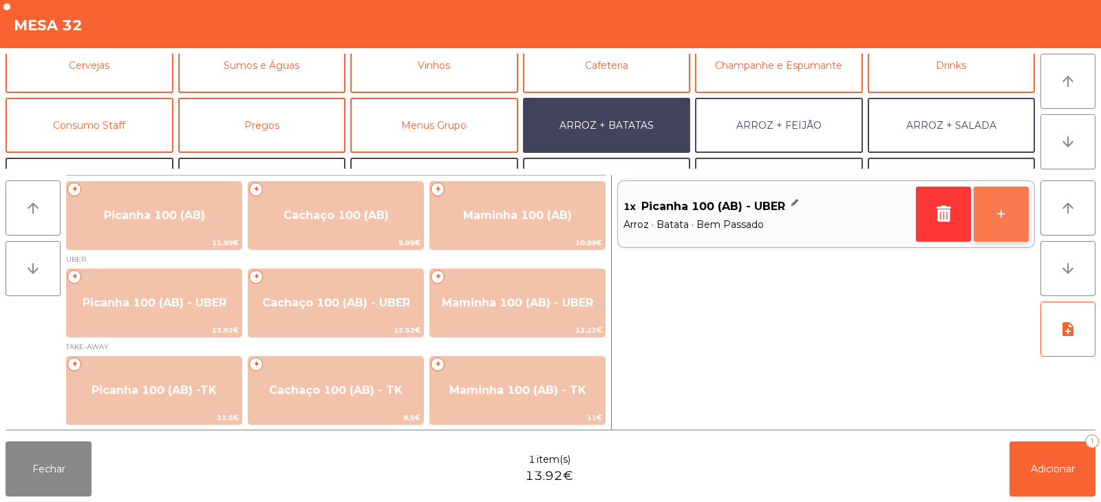
click at [1003, 226] on button "+" at bounding box center [1001, 213] width 55 height 55
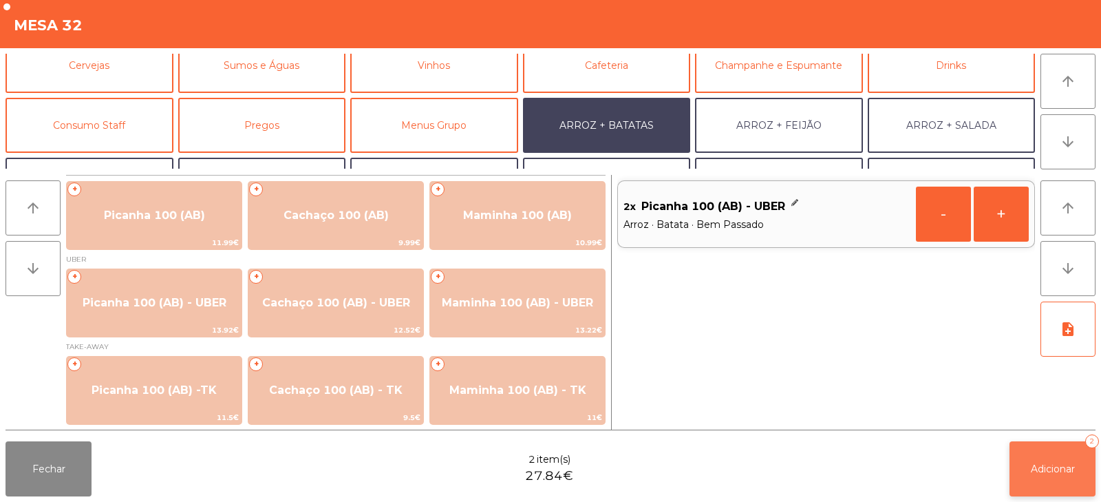
click at [1042, 462] on span "Adicionar" at bounding box center [1053, 468] width 44 height 12
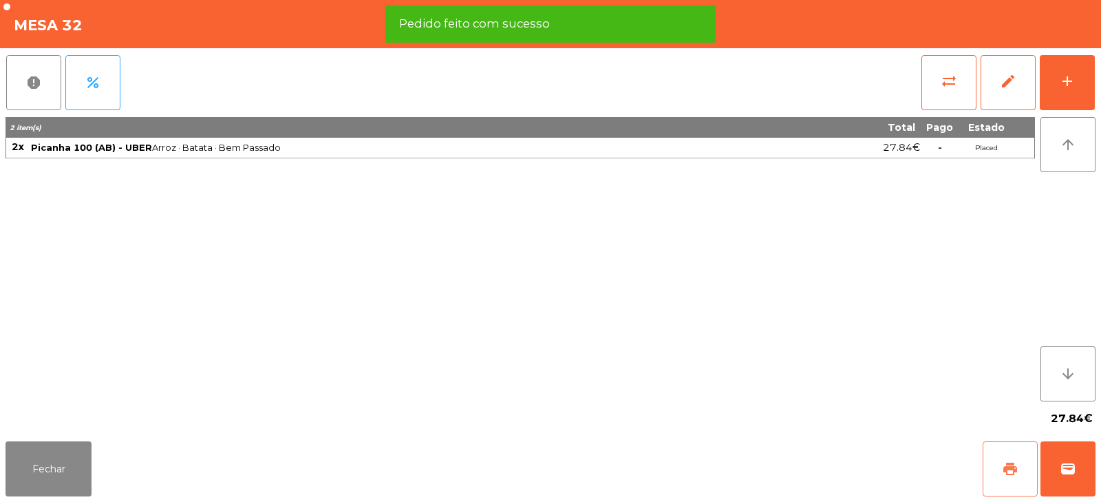
click at [1006, 473] on span "print" at bounding box center [1010, 468] width 17 height 17
click at [1054, 476] on button "wallet" at bounding box center [1068, 468] width 55 height 55
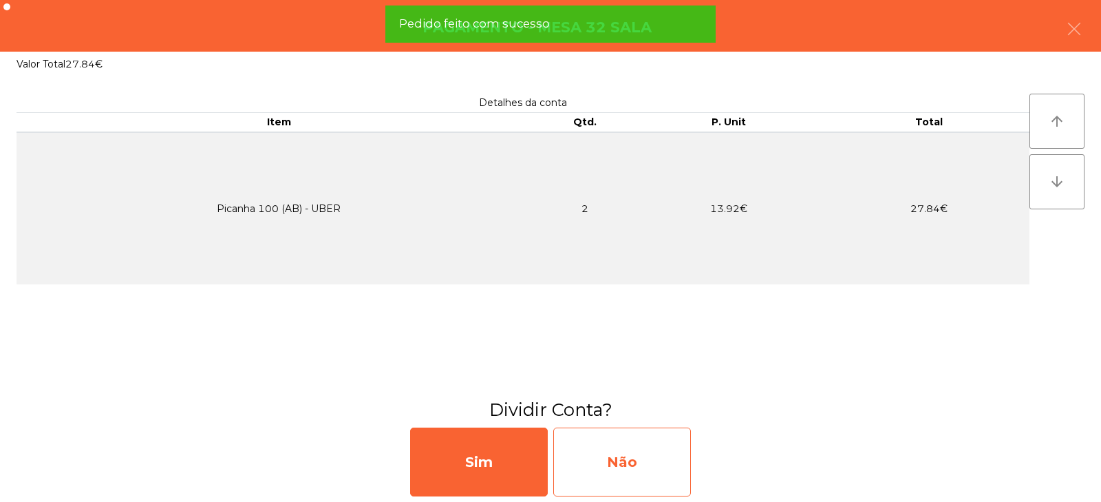
click at [656, 469] on div "Não" at bounding box center [622, 461] width 138 height 69
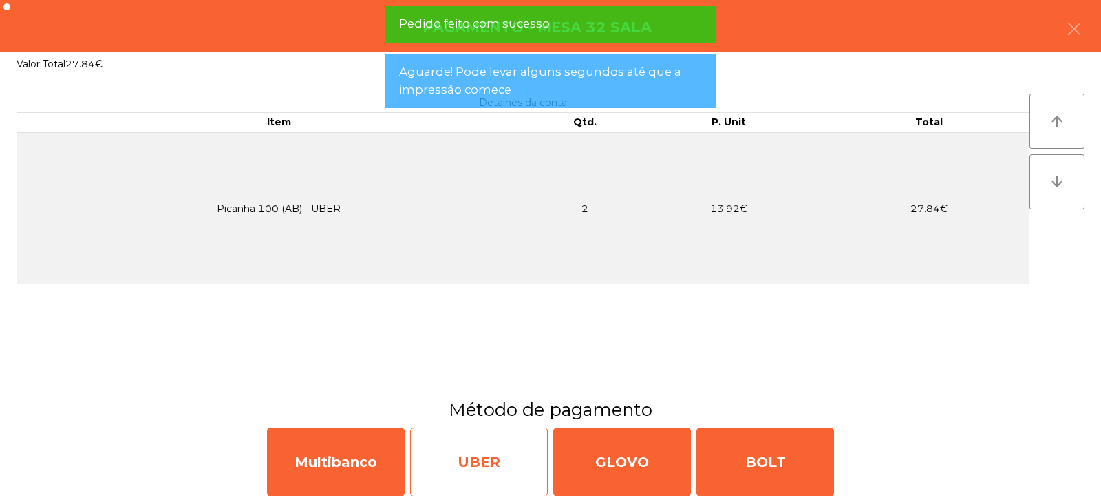
click at [473, 461] on div "UBER" at bounding box center [479, 461] width 138 height 69
select select "**"
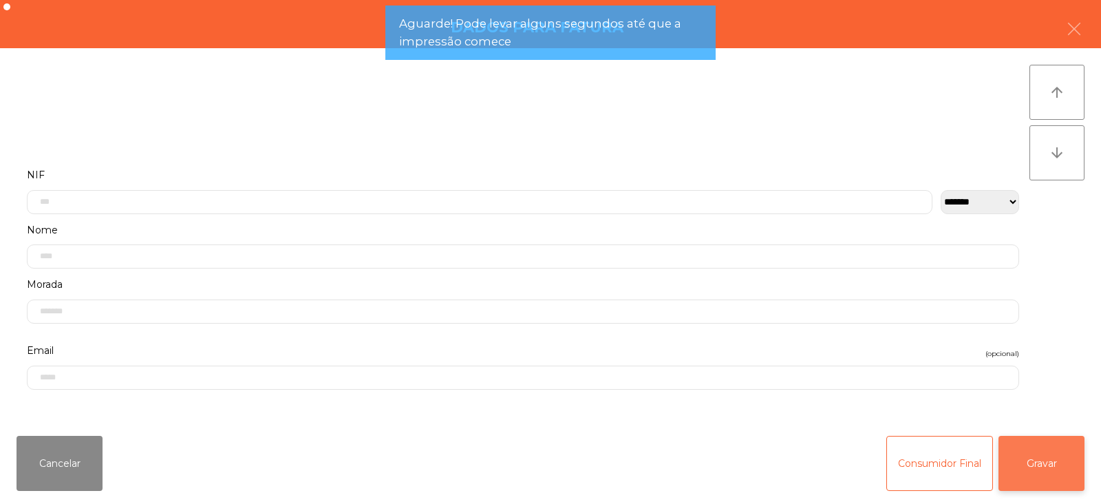
click at [1047, 463] on button "Gravar" at bounding box center [1042, 463] width 86 height 55
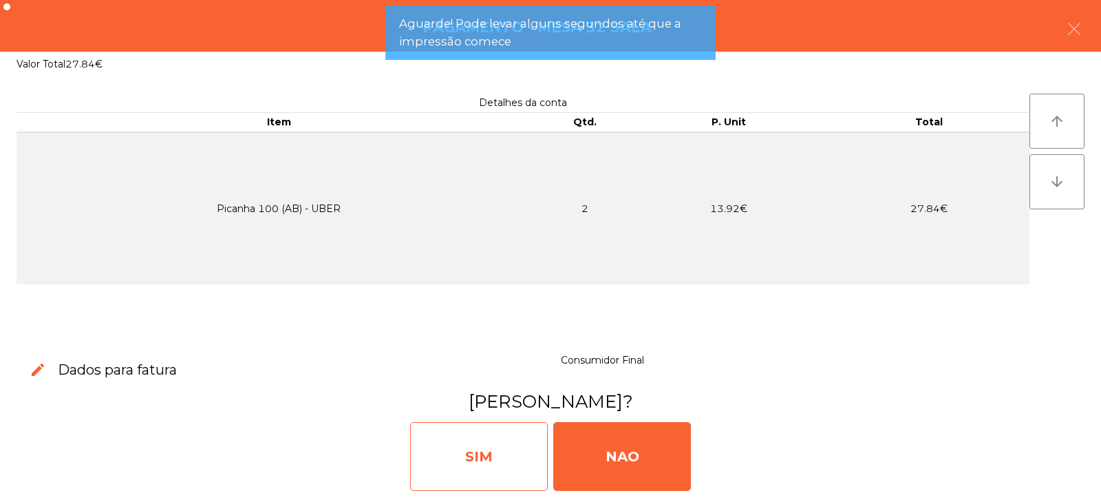
click at [500, 455] on div "SIM" at bounding box center [479, 456] width 138 height 69
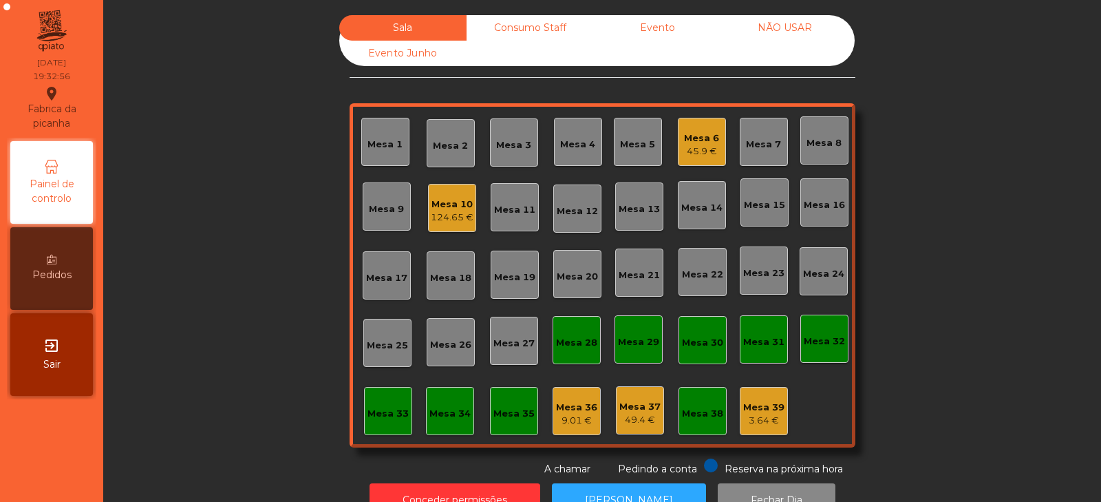
click at [586, 153] on div "Mesa 4" at bounding box center [578, 142] width 48 height 48
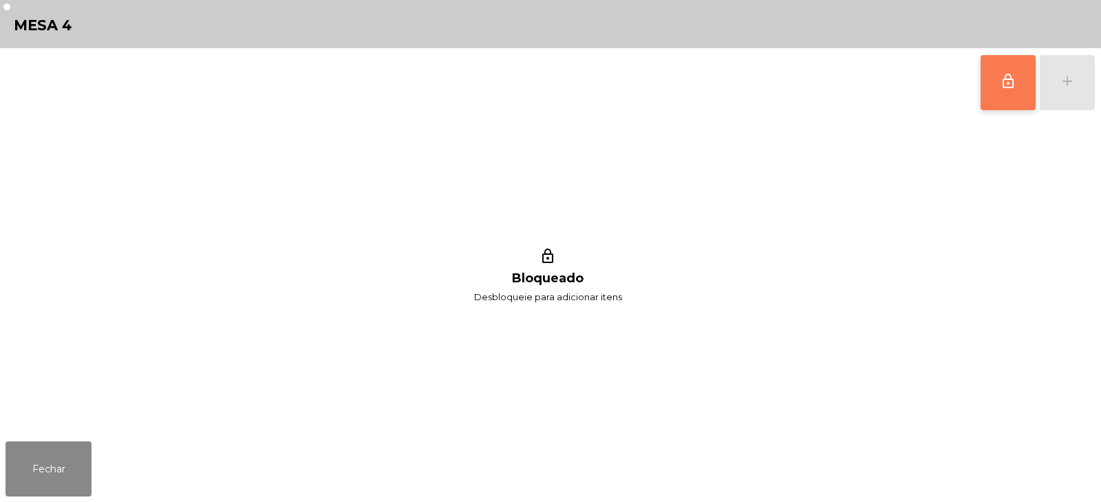
click at [1005, 87] on span "lock_outline" at bounding box center [1008, 81] width 17 height 17
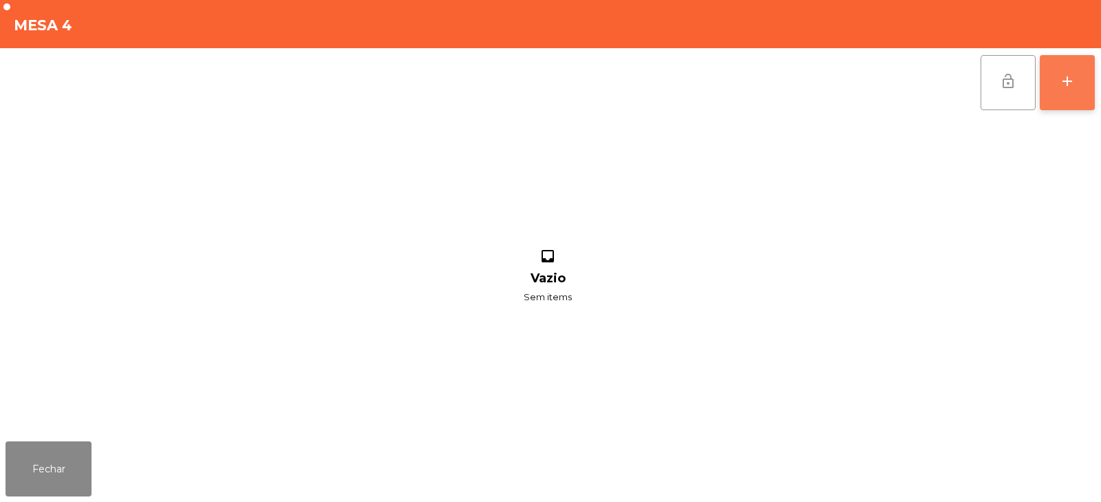
click at [1074, 90] on button "add" at bounding box center [1067, 82] width 55 height 55
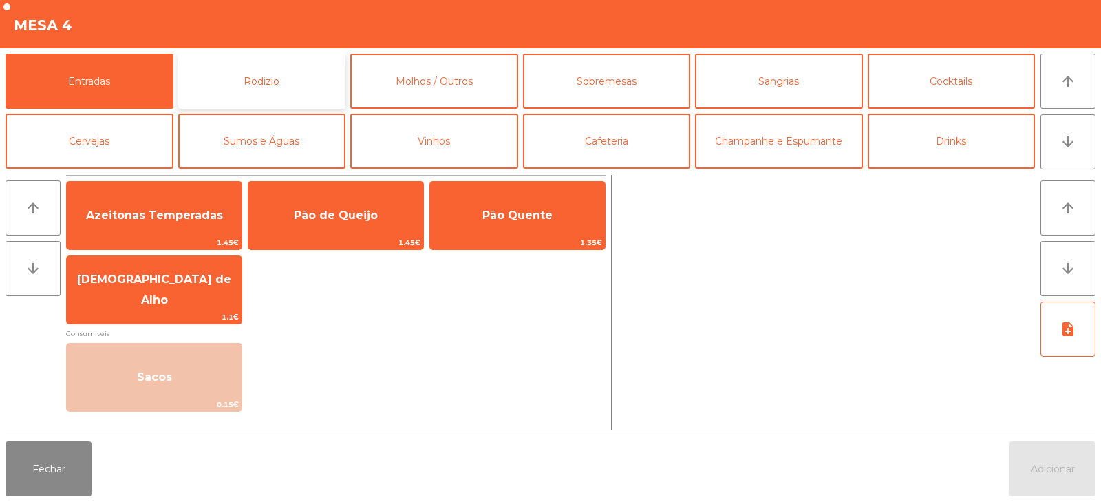
click at [327, 89] on button "Rodizio" at bounding box center [262, 81] width 168 height 55
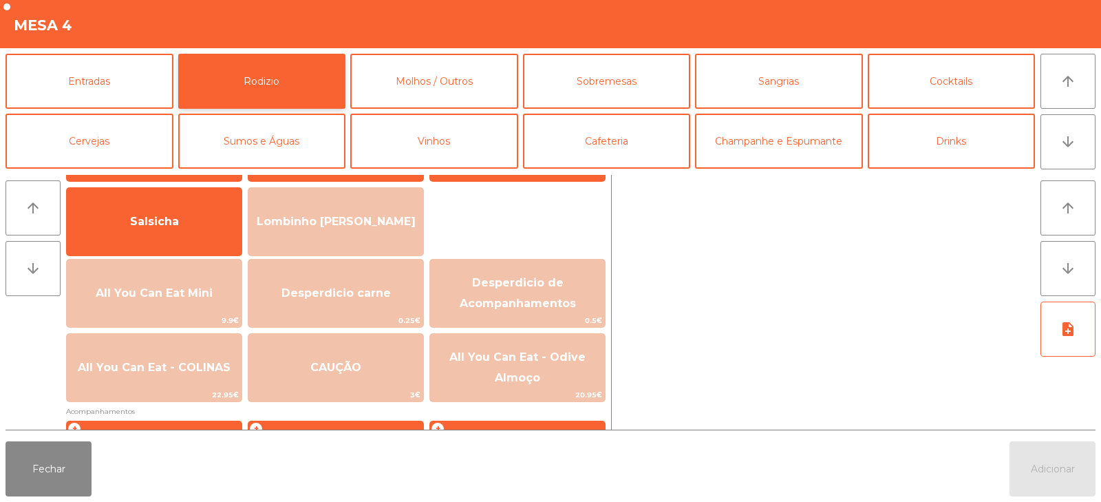
scroll to position [112, 0]
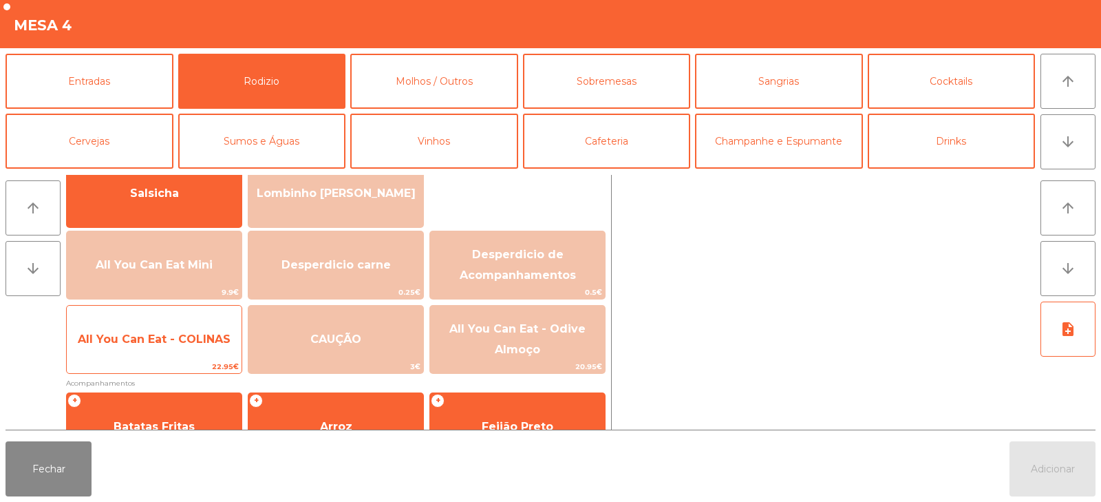
click at [204, 347] on span "All You Can Eat - COLINAS" at bounding box center [154, 339] width 175 height 37
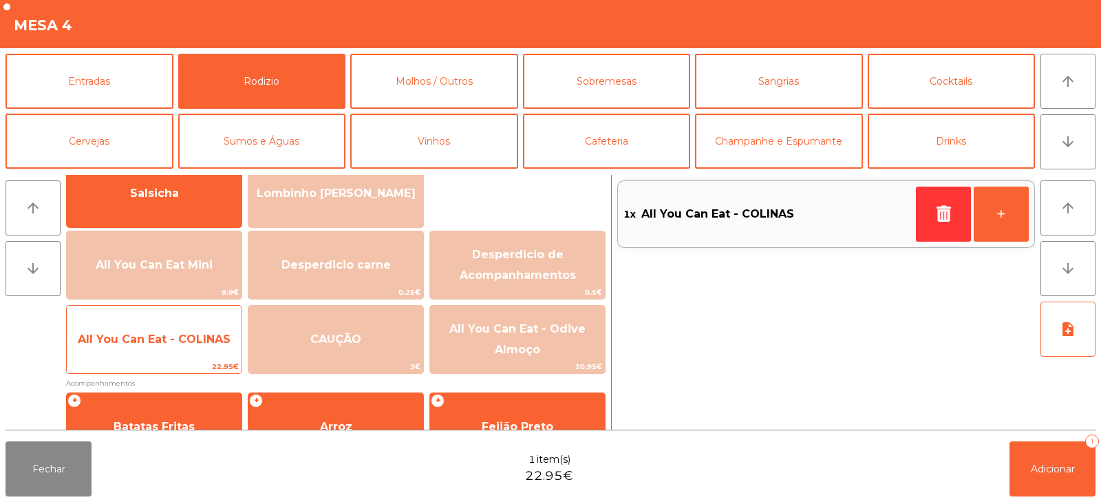
click at [210, 348] on span "All You Can Eat - COLINAS" at bounding box center [154, 339] width 175 height 37
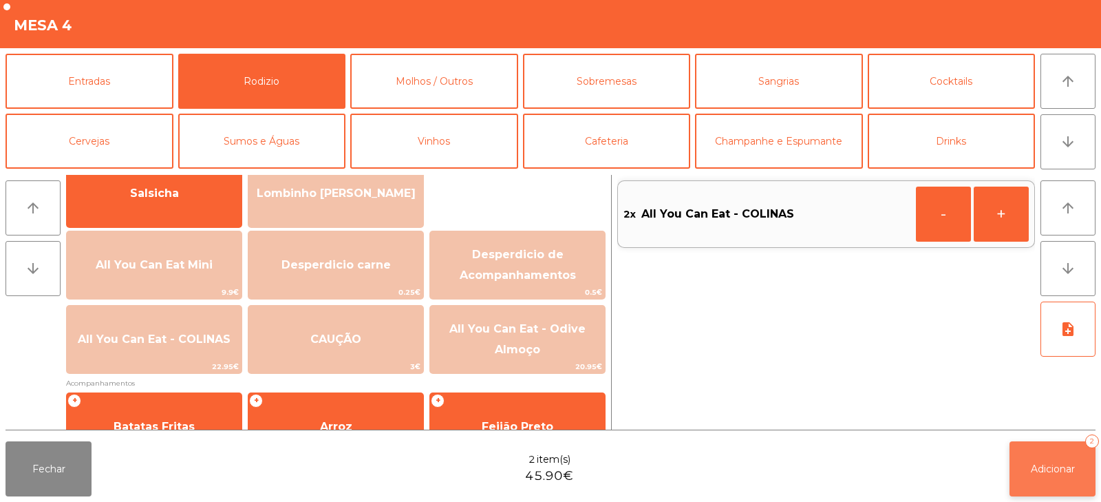
click at [1052, 474] on span "Adicionar" at bounding box center [1053, 468] width 44 height 12
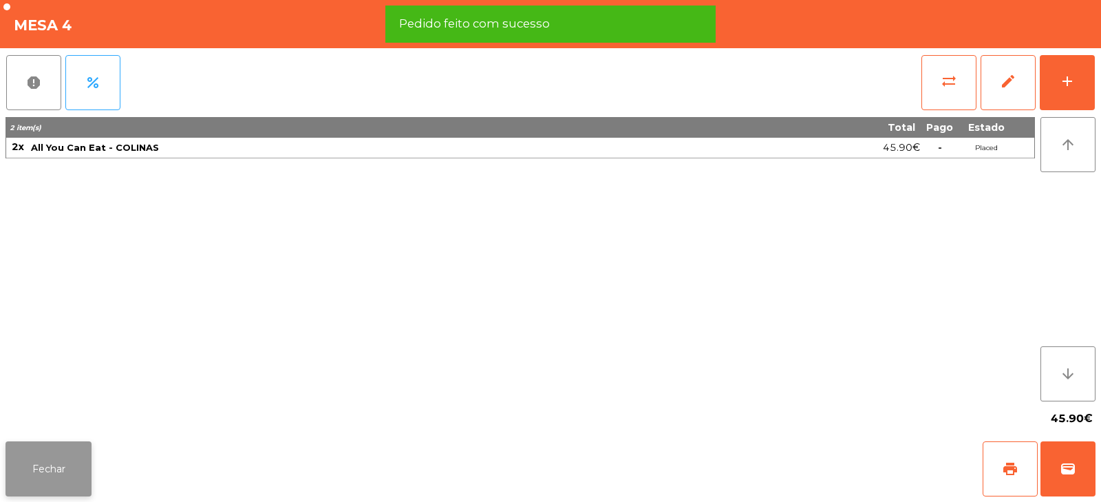
click at [80, 461] on button "Fechar" at bounding box center [49, 468] width 86 height 55
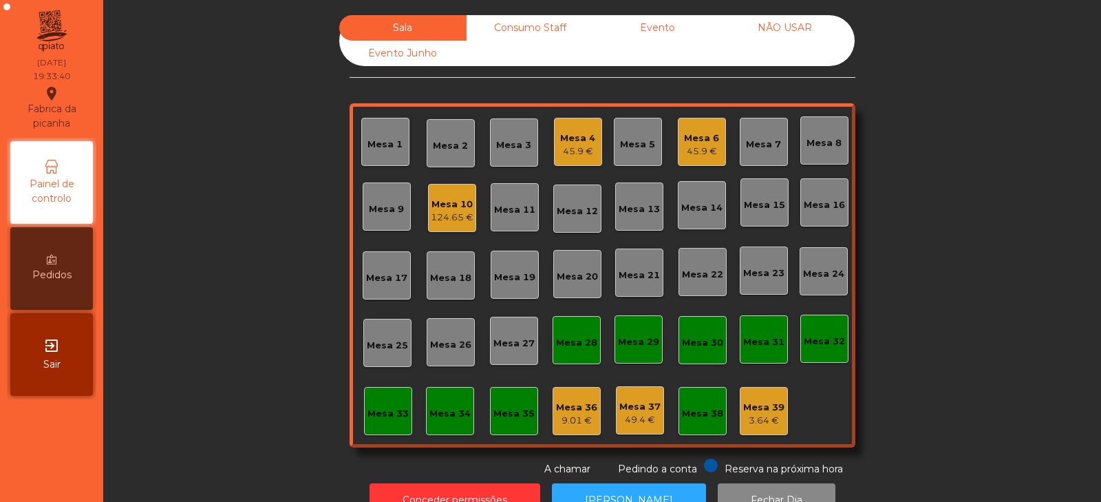
click at [500, 146] on div "Mesa 3" at bounding box center [513, 145] width 35 height 14
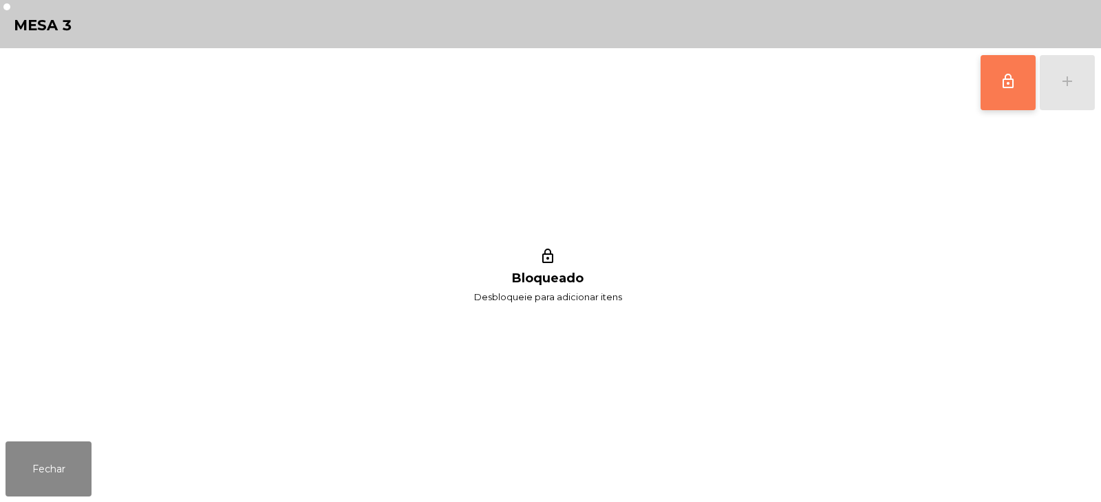
click at [999, 89] on button "lock_outline" at bounding box center [1008, 82] width 55 height 55
click at [1073, 95] on button "add" at bounding box center [1067, 82] width 55 height 55
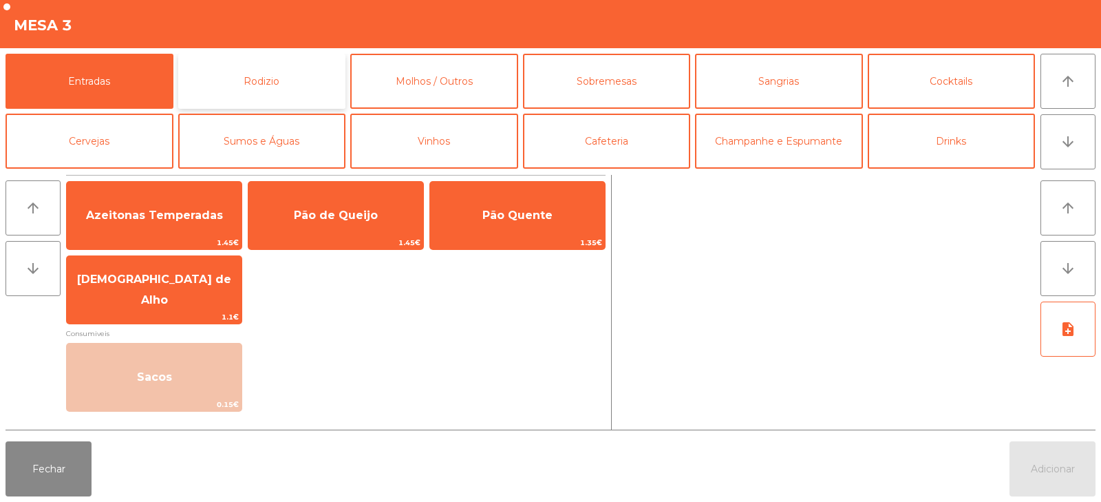
click at [264, 72] on button "Rodizio" at bounding box center [262, 81] width 168 height 55
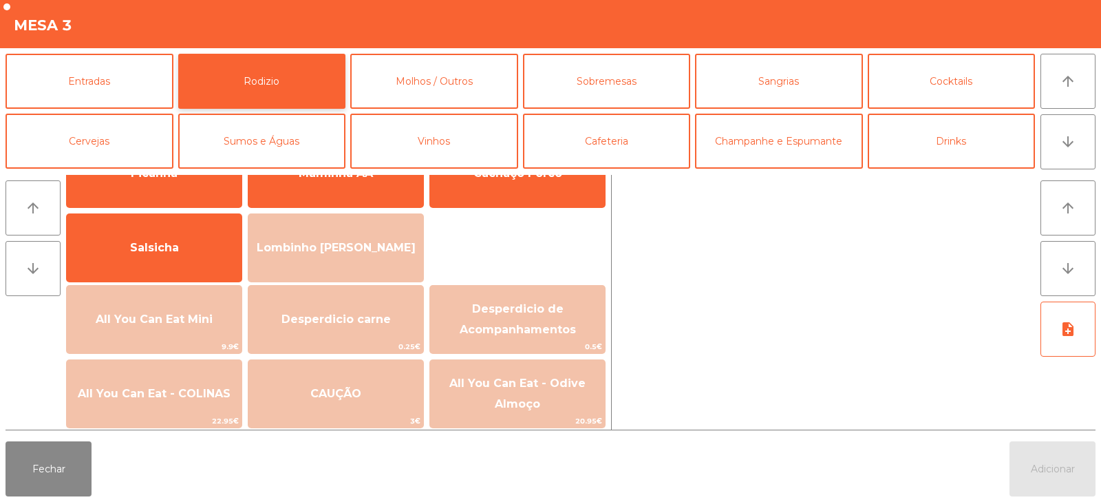
scroll to position [83, 0]
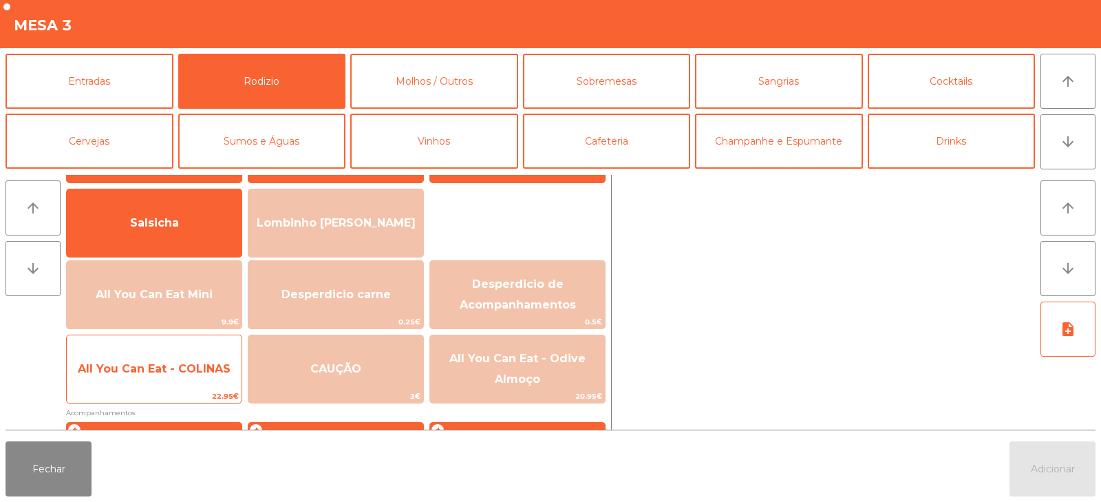
click at [151, 364] on span "All You Can Eat - COLINAS" at bounding box center [154, 368] width 153 height 13
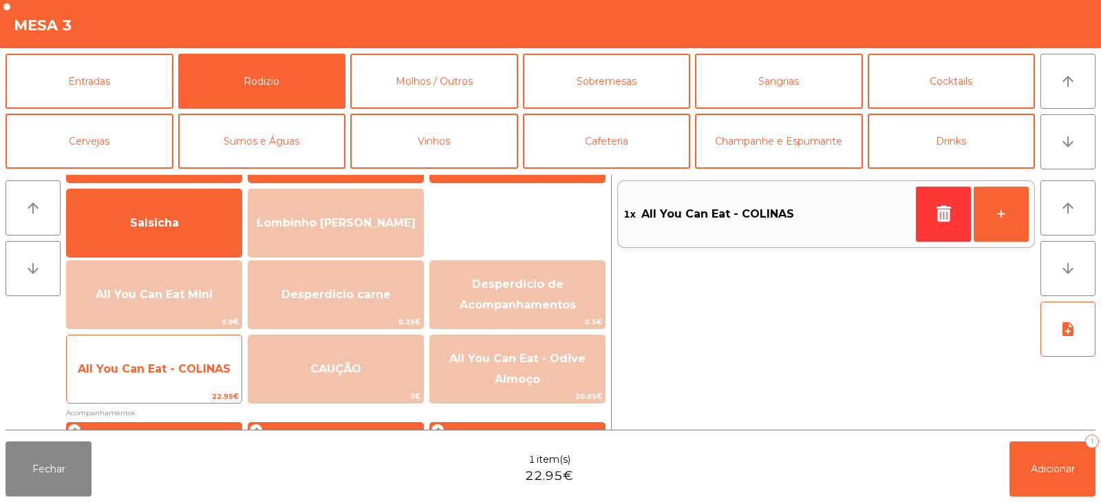
click at [208, 355] on span "All You Can Eat - COLINAS" at bounding box center [154, 368] width 175 height 37
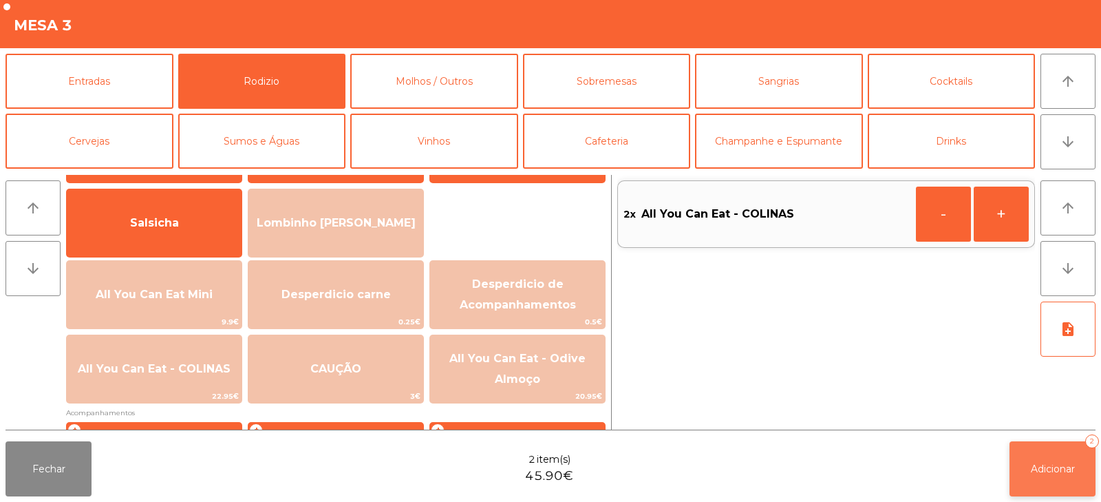
click at [1035, 456] on button "Adicionar 2" at bounding box center [1053, 468] width 86 height 55
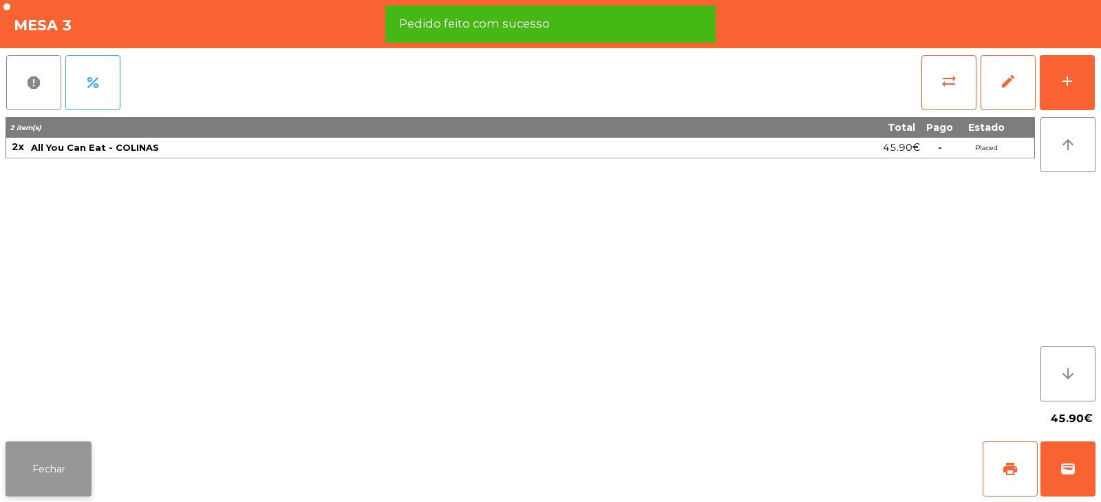
click at [56, 484] on button "Fechar" at bounding box center [49, 468] width 86 height 55
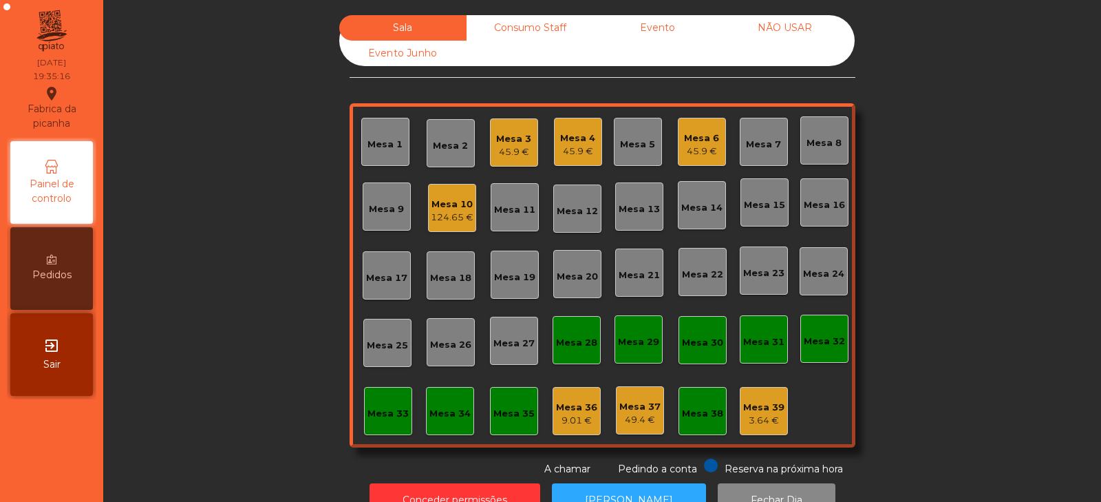
click at [645, 156] on div "Mesa 5" at bounding box center [638, 142] width 48 height 48
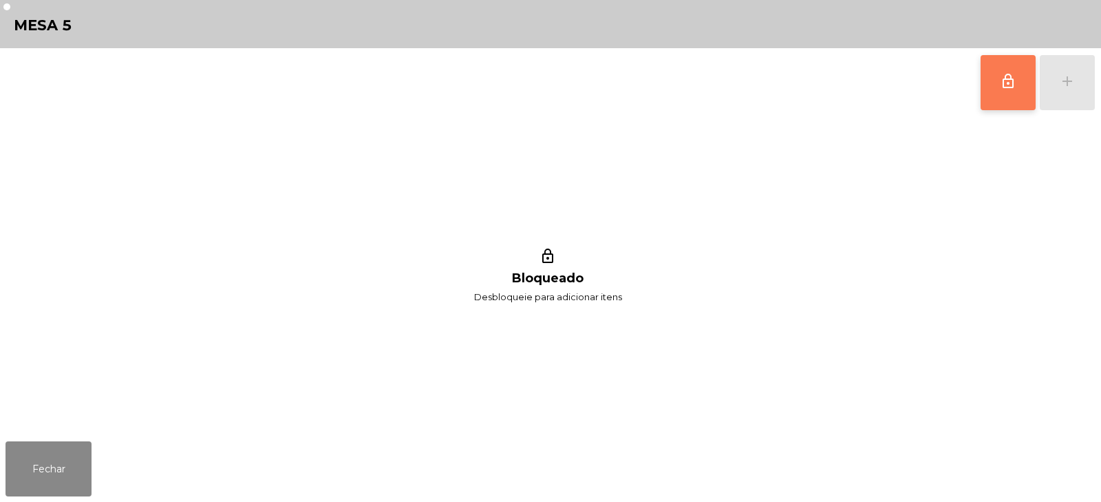
click at [1004, 87] on span "lock_outline" at bounding box center [1008, 81] width 17 height 17
click at [1074, 92] on button "add" at bounding box center [1067, 82] width 55 height 55
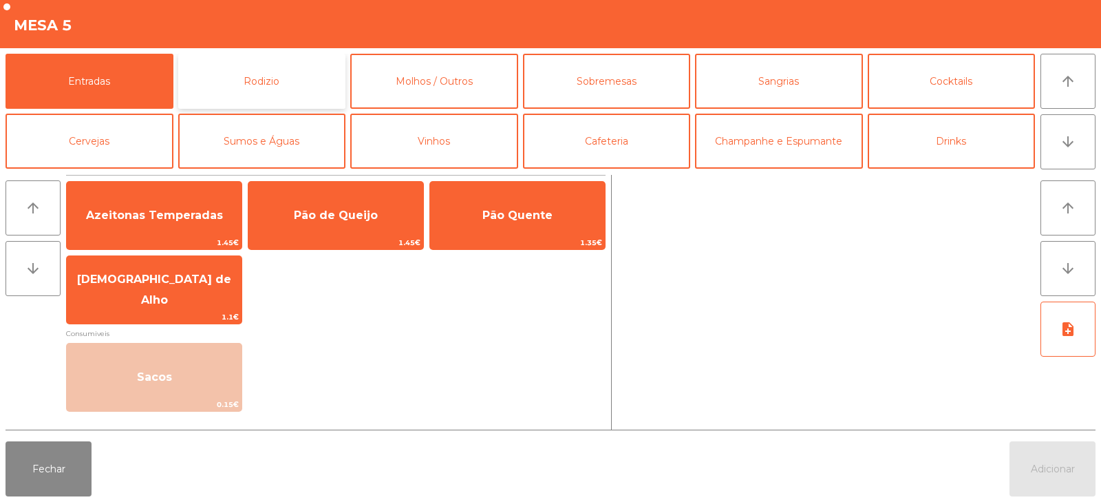
click at [315, 83] on button "Rodizio" at bounding box center [262, 81] width 168 height 55
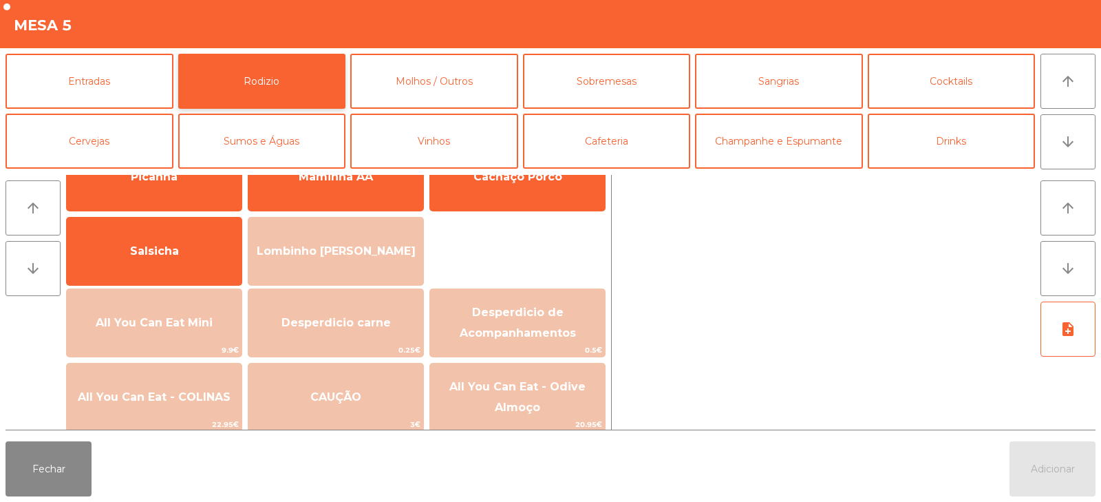
scroll to position [69, 0]
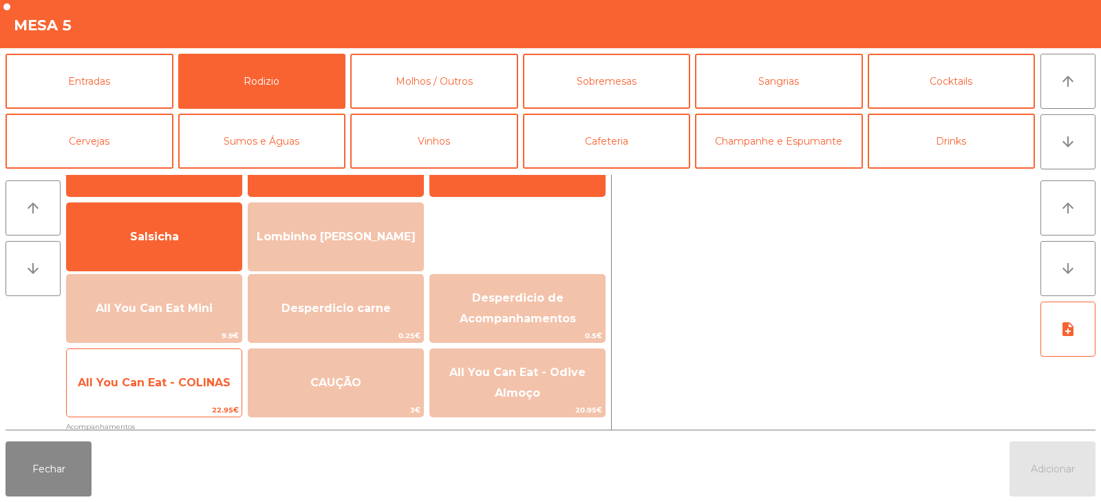
click at [220, 383] on span "All You Can Eat - COLINAS" at bounding box center [154, 382] width 153 height 13
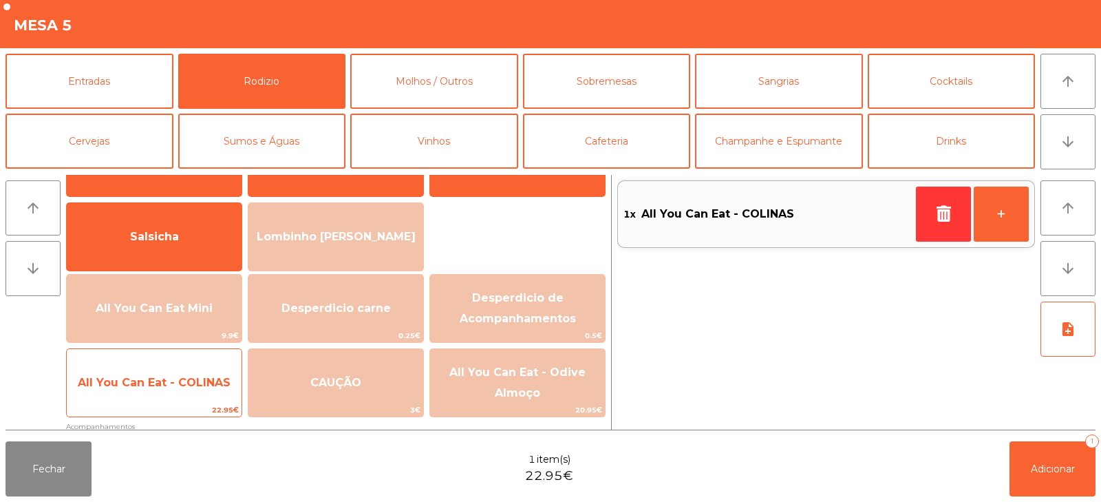
click at [214, 383] on span "All You Can Eat - COLINAS" at bounding box center [154, 382] width 153 height 13
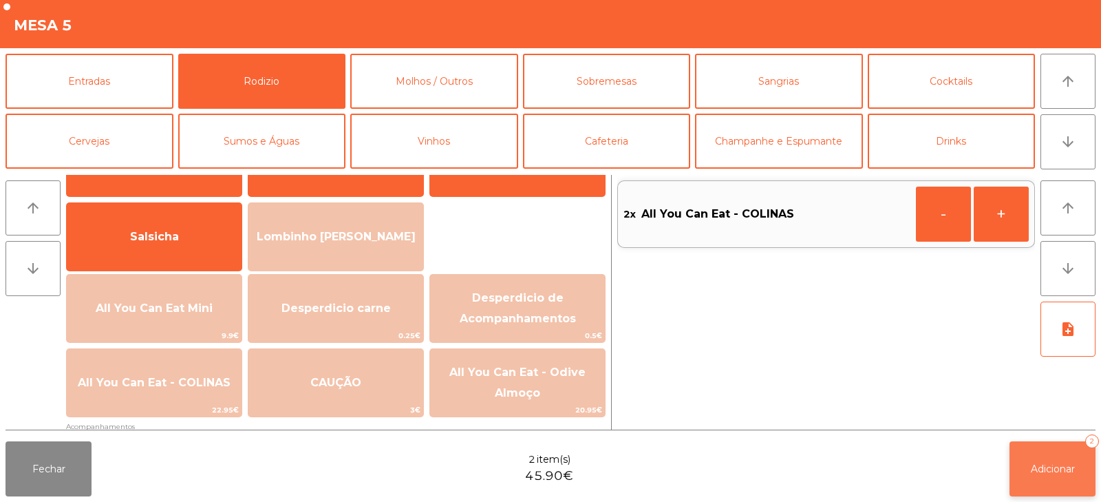
click at [1051, 480] on button "Adicionar 2" at bounding box center [1053, 468] width 86 height 55
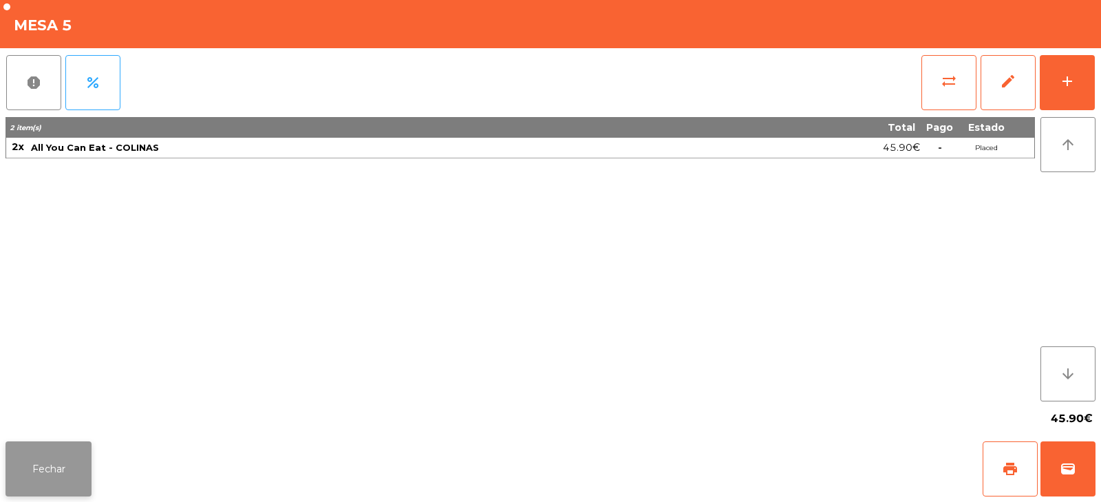
click at [42, 475] on button "Fechar" at bounding box center [49, 468] width 86 height 55
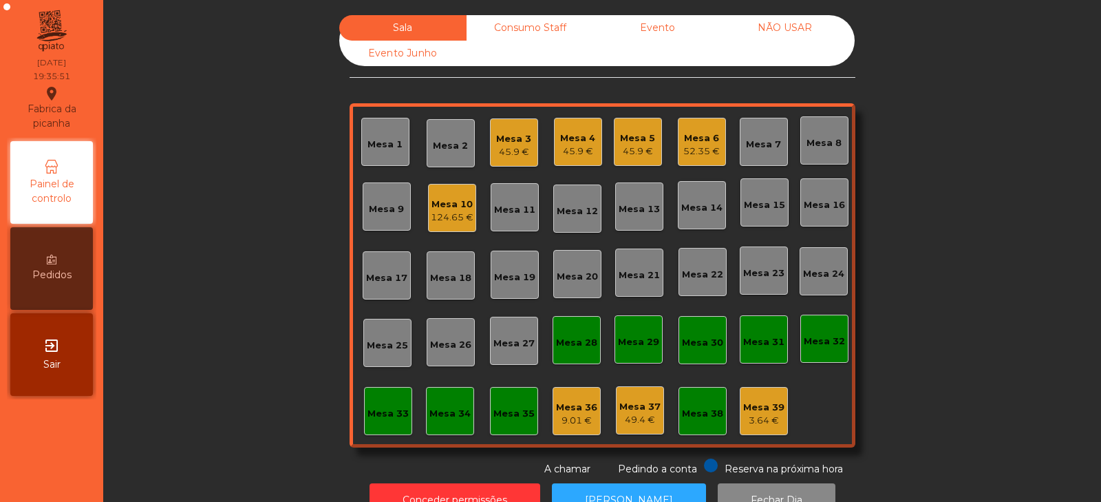
click at [641, 212] on div "Mesa 13" at bounding box center [639, 209] width 41 height 14
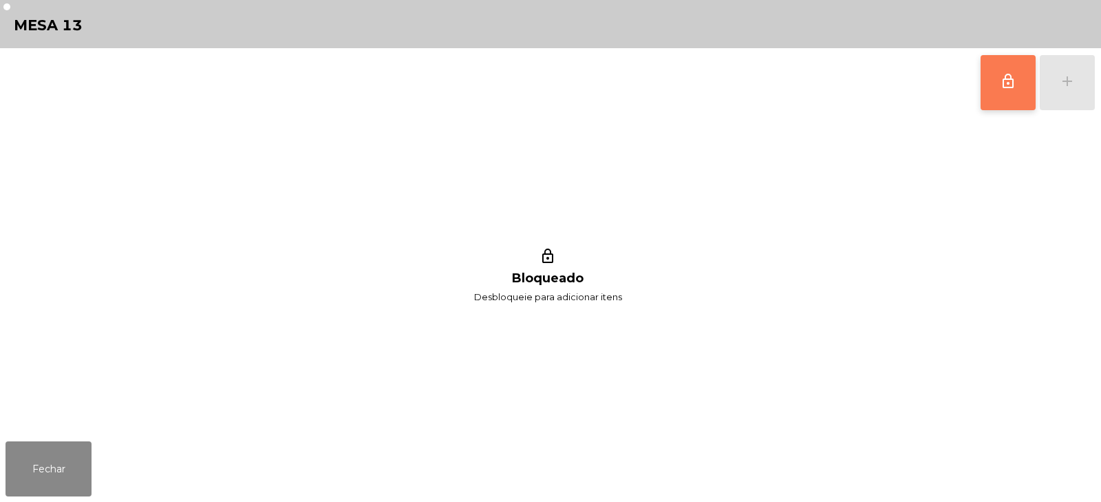
click at [1021, 93] on button "lock_outline" at bounding box center [1008, 82] width 55 height 55
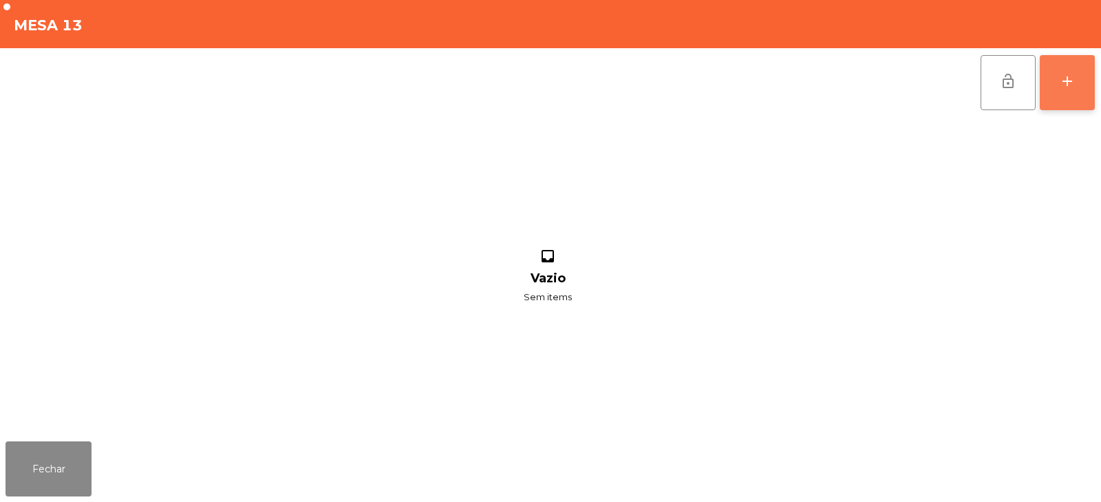
click at [1075, 92] on button "add" at bounding box center [1067, 82] width 55 height 55
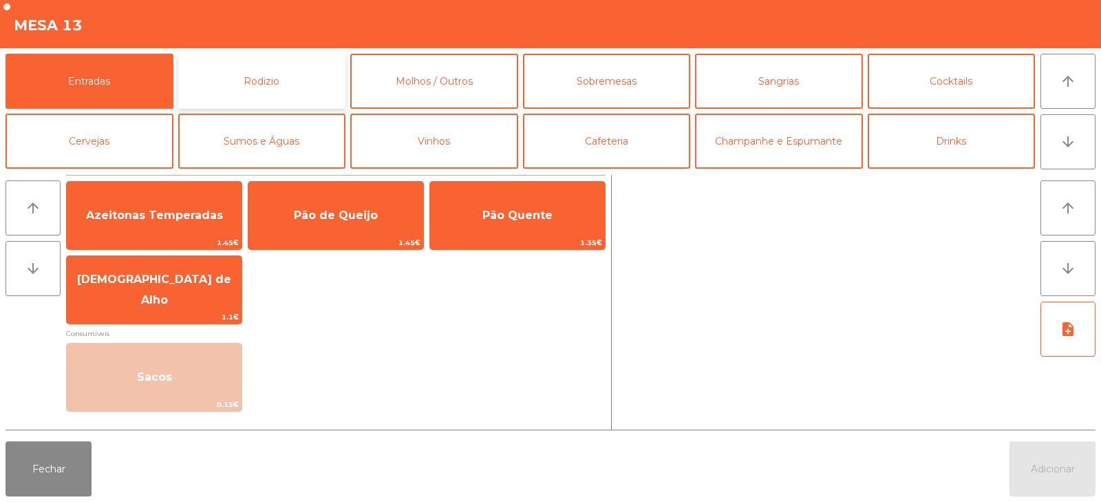
click at [266, 78] on button "Rodizio" at bounding box center [262, 81] width 168 height 55
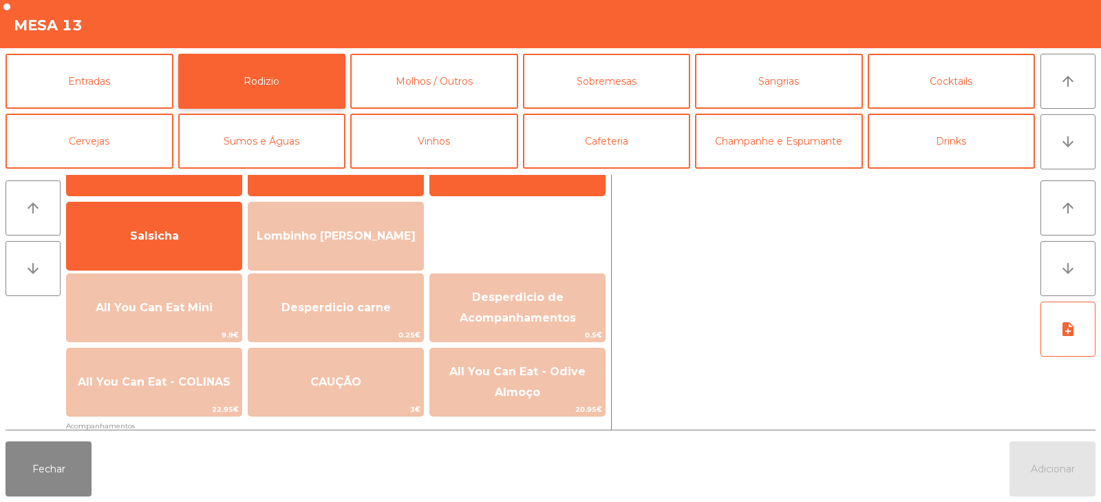
scroll to position [85, 0]
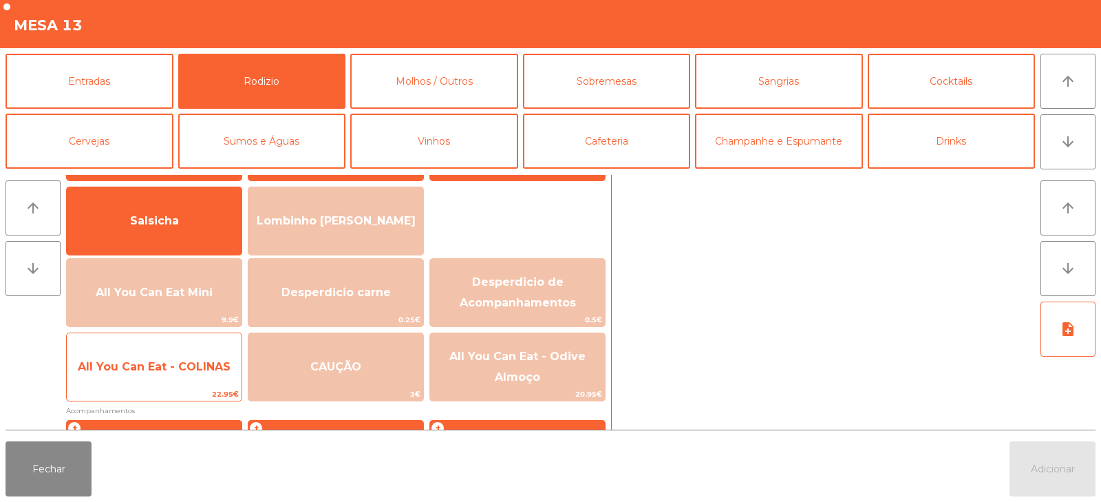
click at [180, 375] on span "All You Can Eat - COLINAS" at bounding box center [154, 366] width 175 height 37
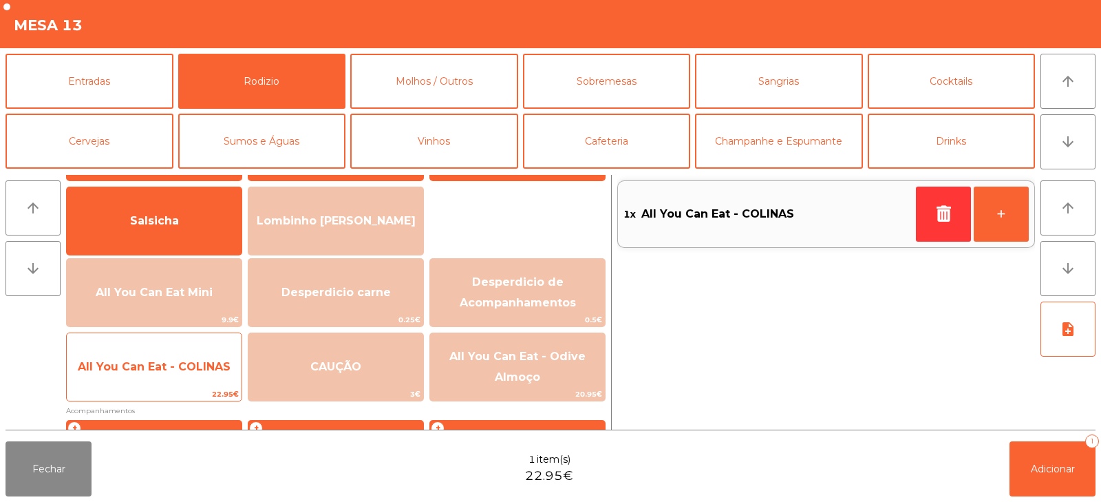
click at [189, 376] on span "All You Can Eat - COLINAS" at bounding box center [154, 366] width 175 height 37
click at [190, 372] on span "All You Can Eat - COLINAS" at bounding box center [154, 366] width 153 height 13
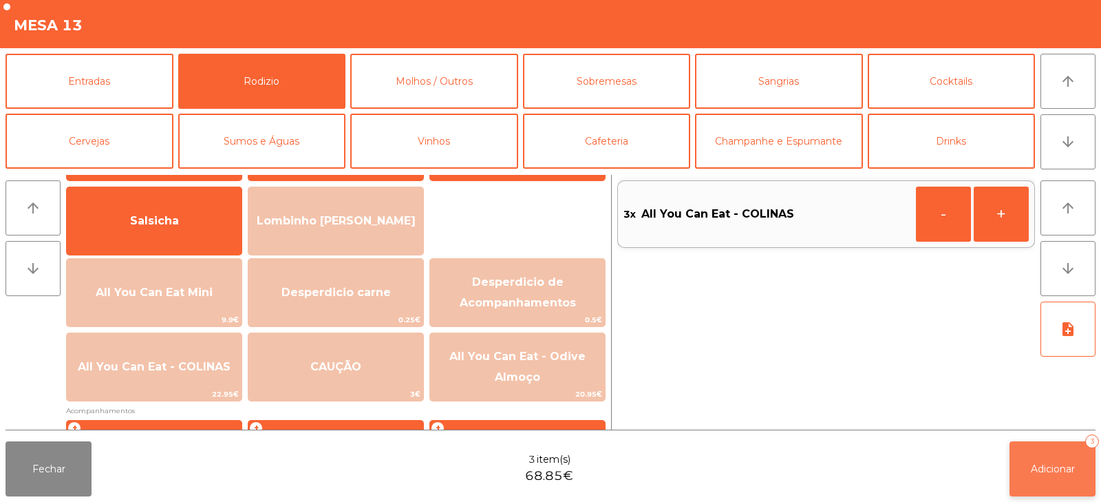
click at [1029, 482] on button "Adicionar 3" at bounding box center [1053, 468] width 86 height 55
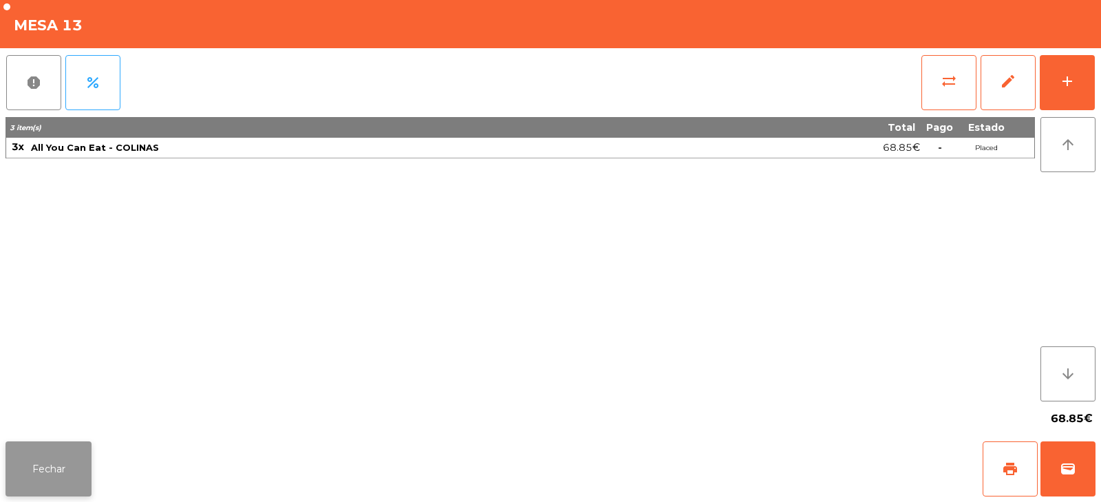
click at [45, 482] on button "Fechar" at bounding box center [49, 468] width 86 height 55
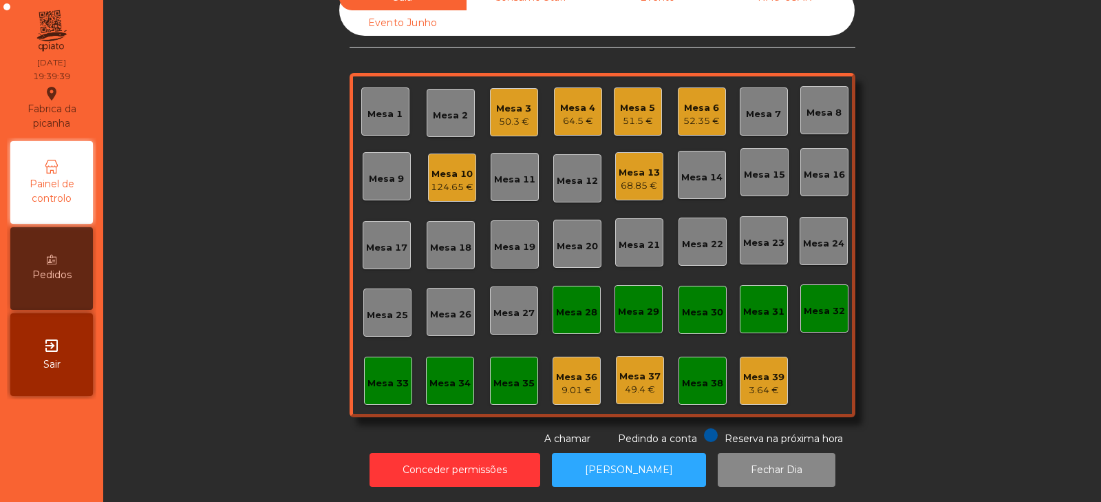
scroll to position [0, 0]
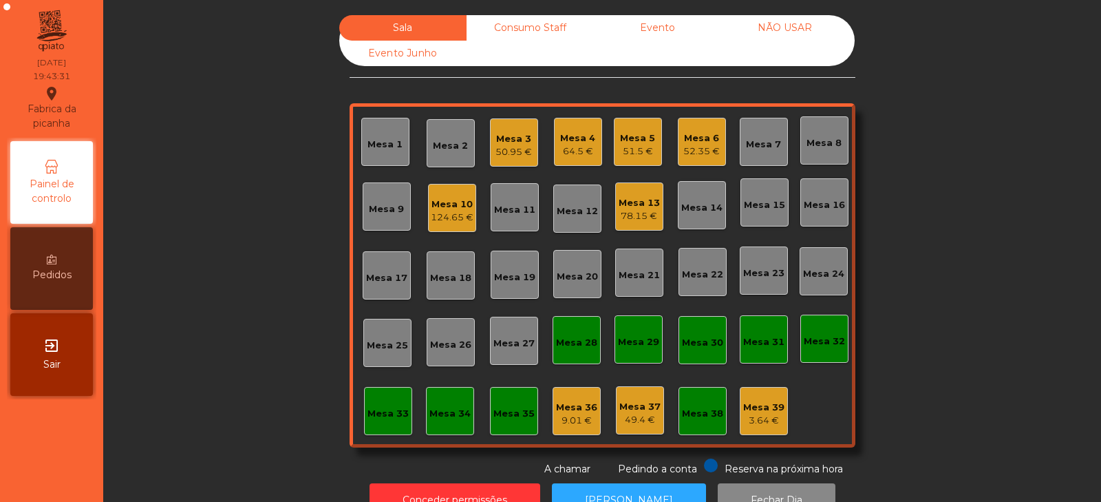
click at [513, 149] on div "50.95 €" at bounding box center [513, 152] width 36 height 14
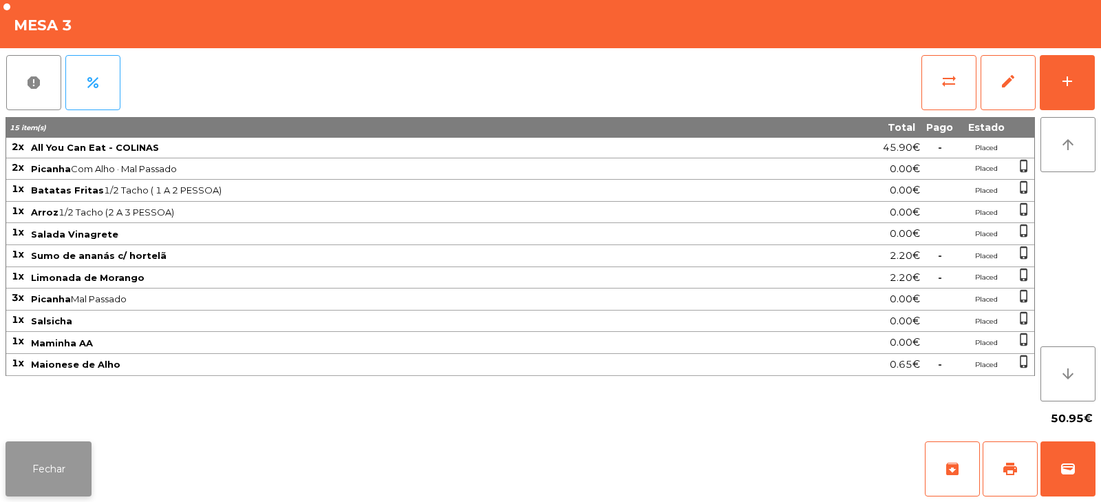
click at [60, 469] on button "Fechar" at bounding box center [49, 468] width 86 height 55
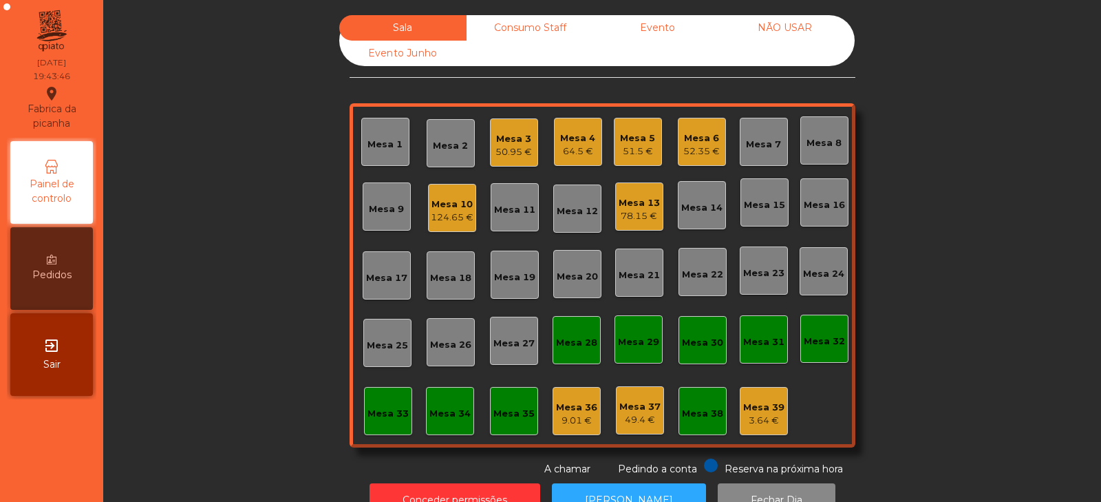
click at [635, 216] on div "78.15 €" at bounding box center [639, 216] width 41 height 14
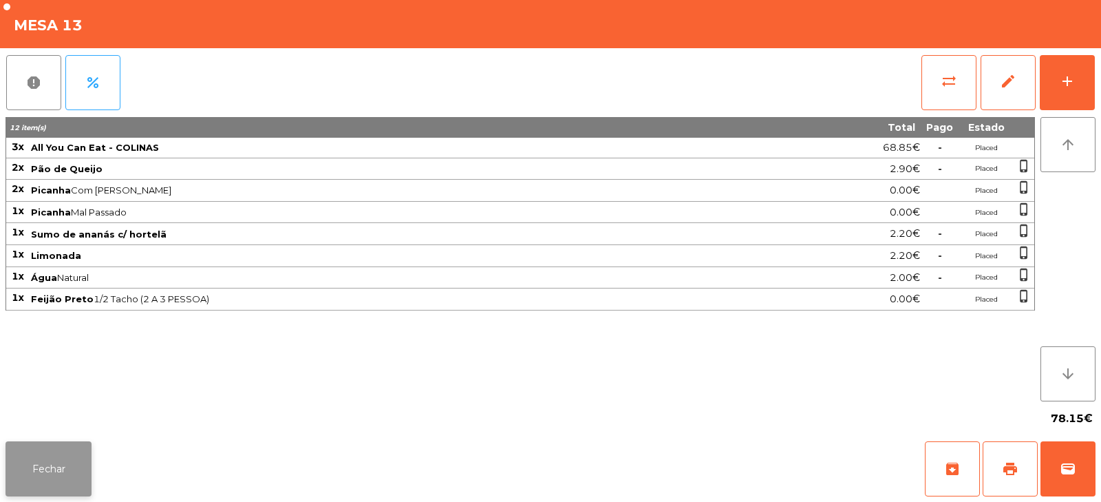
click at [78, 462] on button "Fechar" at bounding box center [49, 468] width 86 height 55
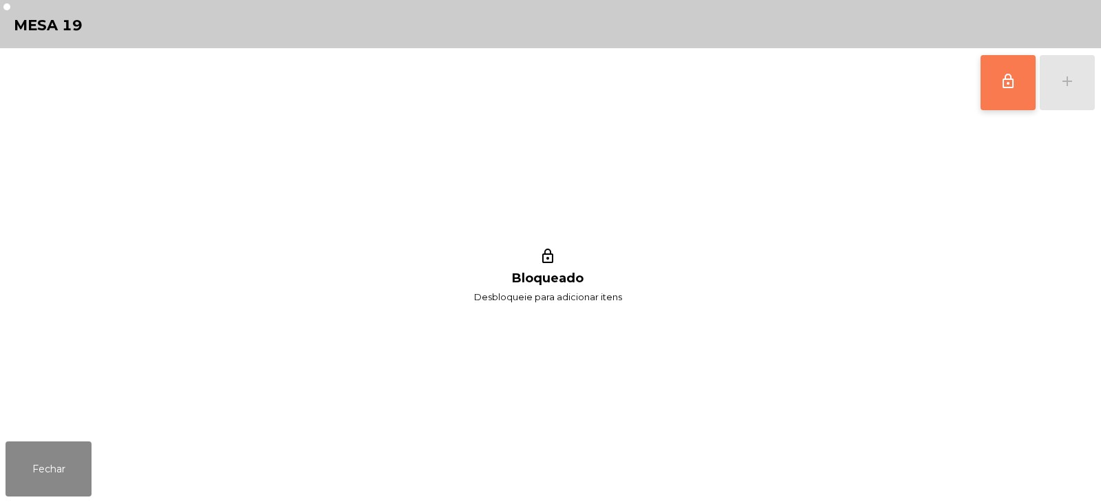
click at [988, 84] on button "lock_outline" at bounding box center [1008, 82] width 55 height 55
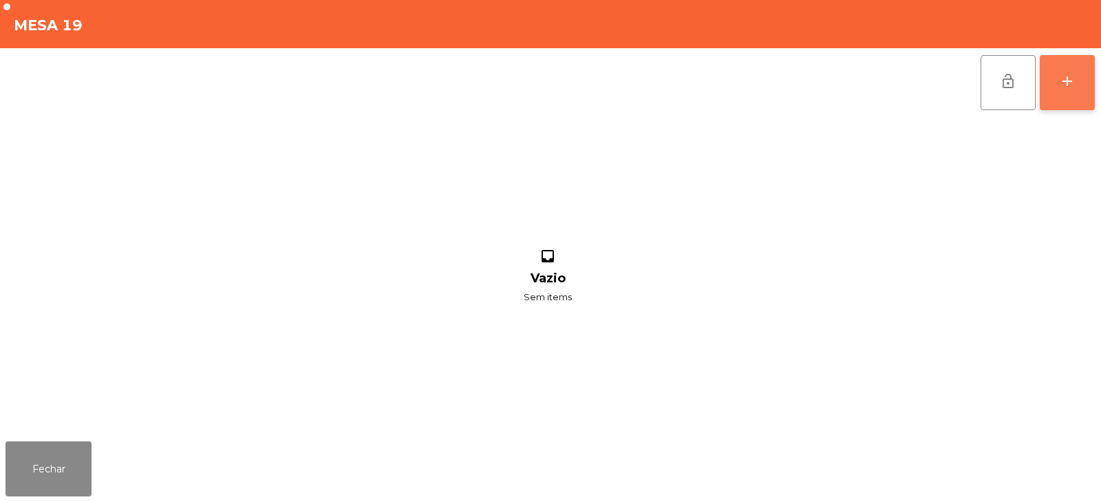
click at [1071, 88] on div "add" at bounding box center [1067, 81] width 17 height 17
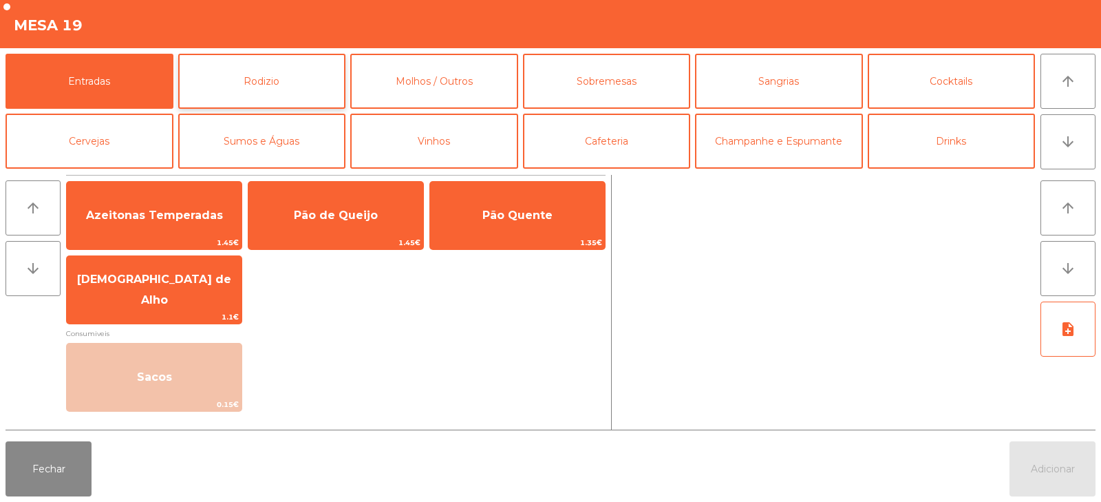
click at [266, 83] on button "Rodizio" at bounding box center [262, 81] width 168 height 55
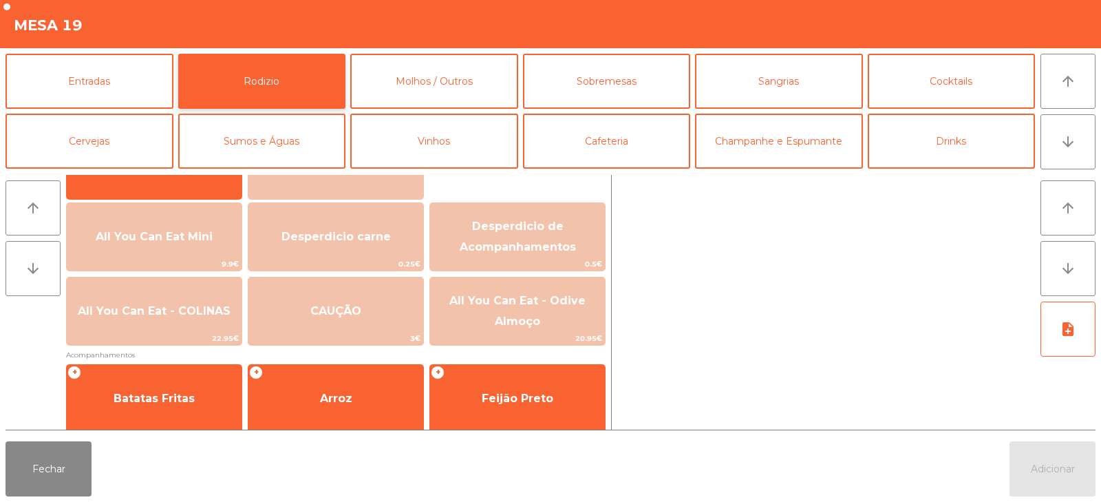
scroll to position [147, 0]
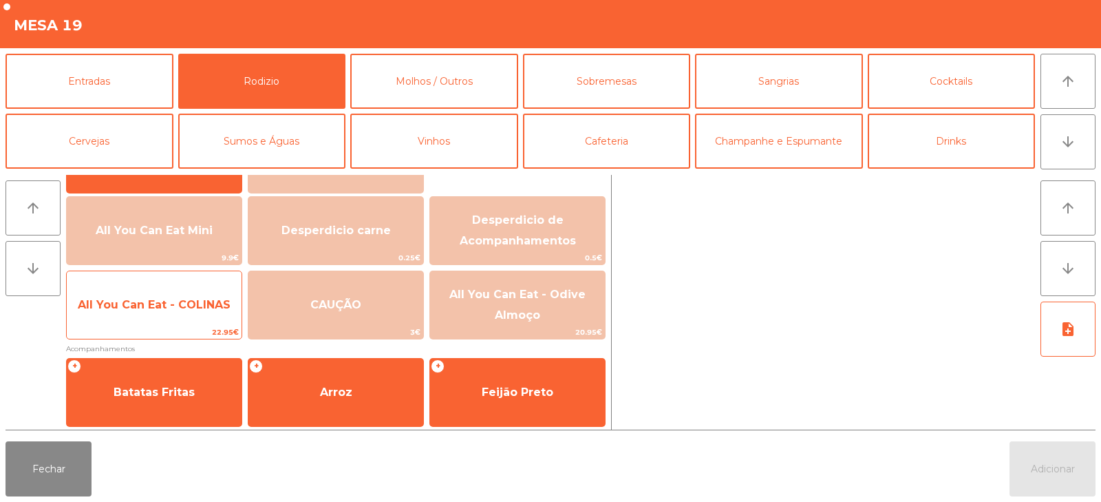
click at [142, 319] on span "All You Can Eat - COLINAS" at bounding box center [154, 304] width 175 height 37
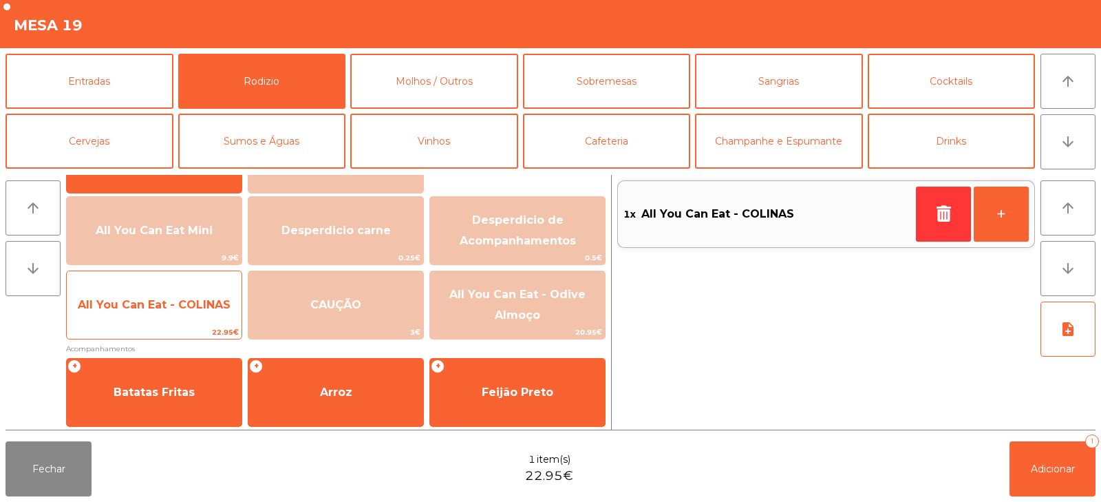
click at [150, 322] on span "All You Can Eat - COLINAS" at bounding box center [154, 304] width 175 height 37
click at [151, 310] on span "All You Can Eat - COLINAS" at bounding box center [154, 304] width 153 height 13
click at [155, 323] on span "All You Can Eat - COLINAS" at bounding box center [154, 304] width 175 height 37
click at [153, 313] on span "All You Can Eat - COLINAS" at bounding box center [154, 304] width 175 height 37
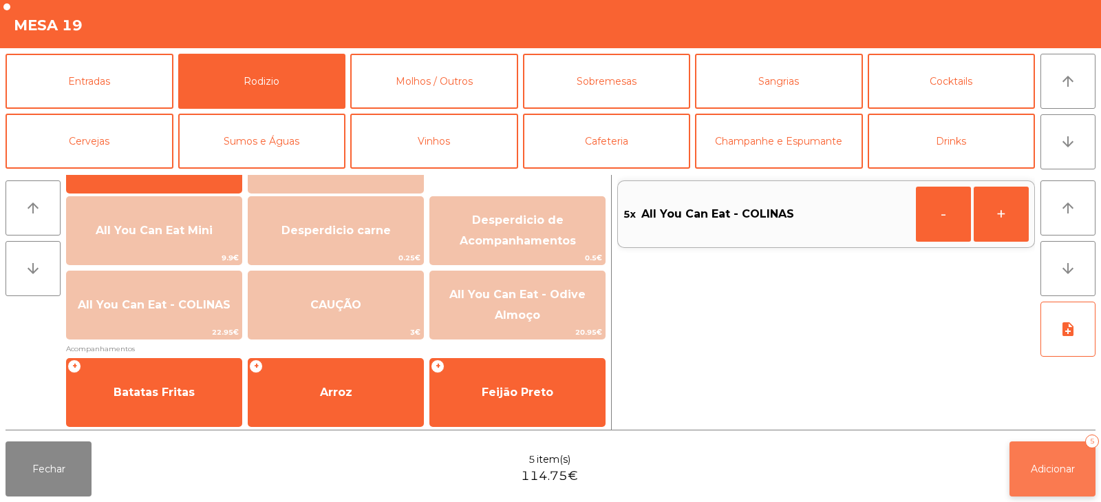
click at [1047, 473] on span "Adicionar" at bounding box center [1053, 468] width 44 height 12
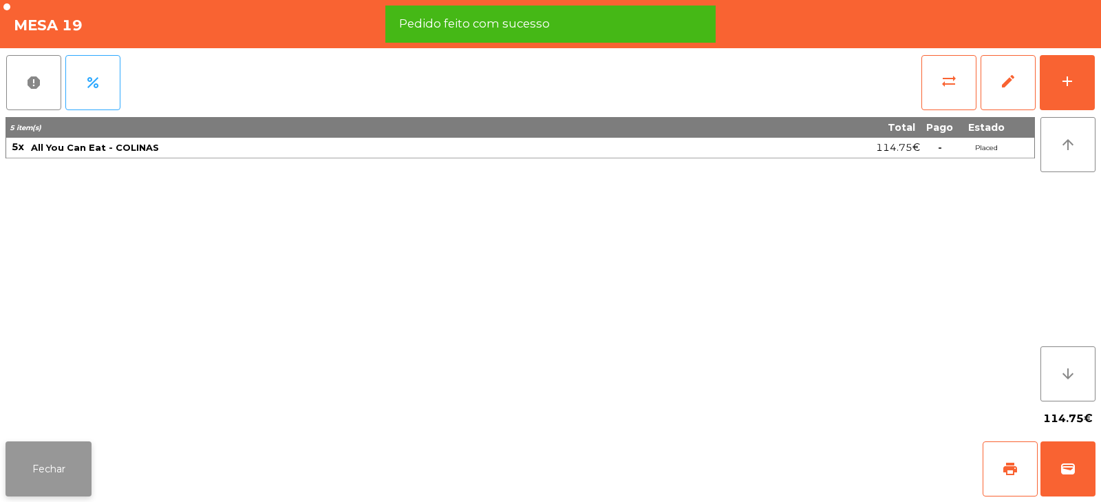
click at [43, 460] on button "Fechar" at bounding box center [49, 468] width 86 height 55
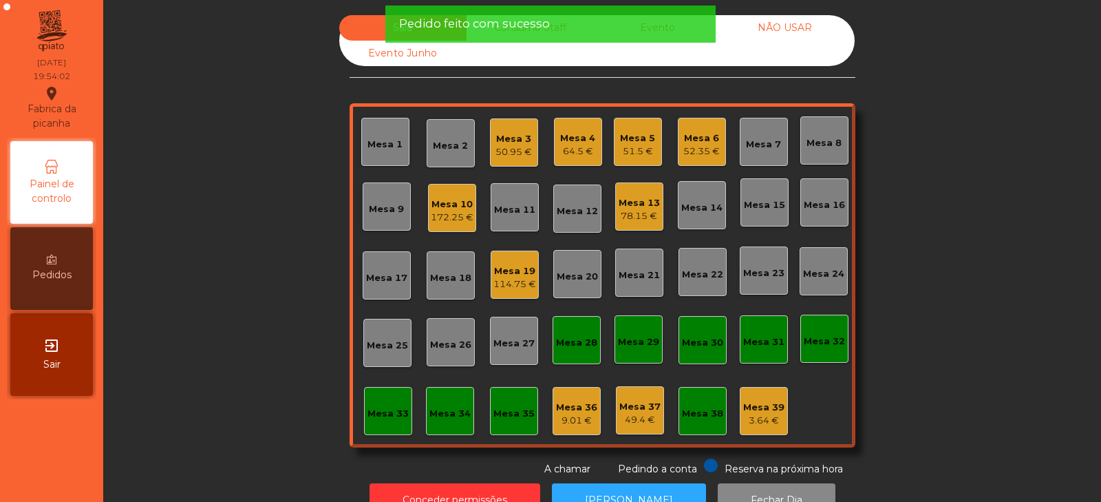
click at [215, 272] on div "Sala Consumo Staff Evento NÃO USAR Evento Junho Mesa 1 Mesa 2 Mesa 3 50.95 € Me…" at bounding box center [602, 245] width 961 height 461
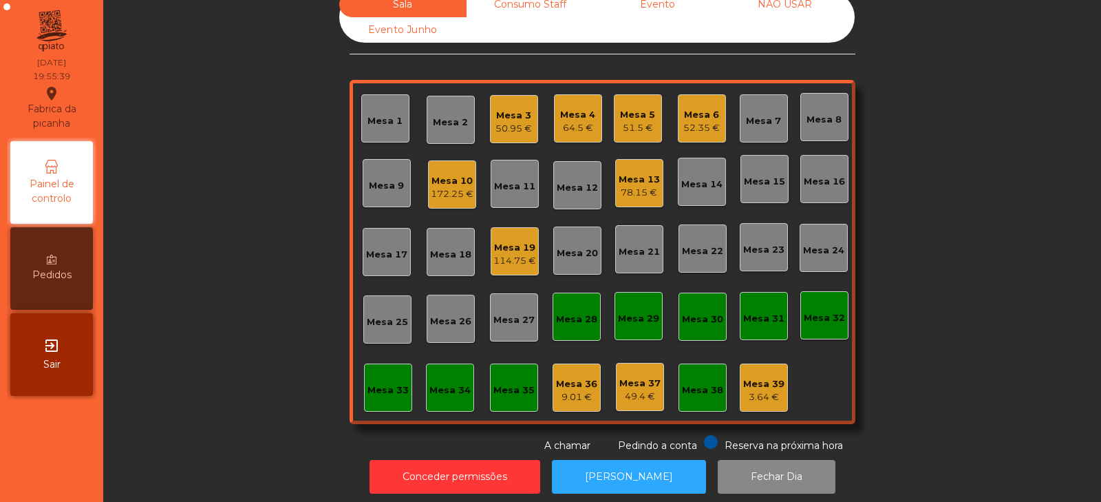
scroll to position [0, 0]
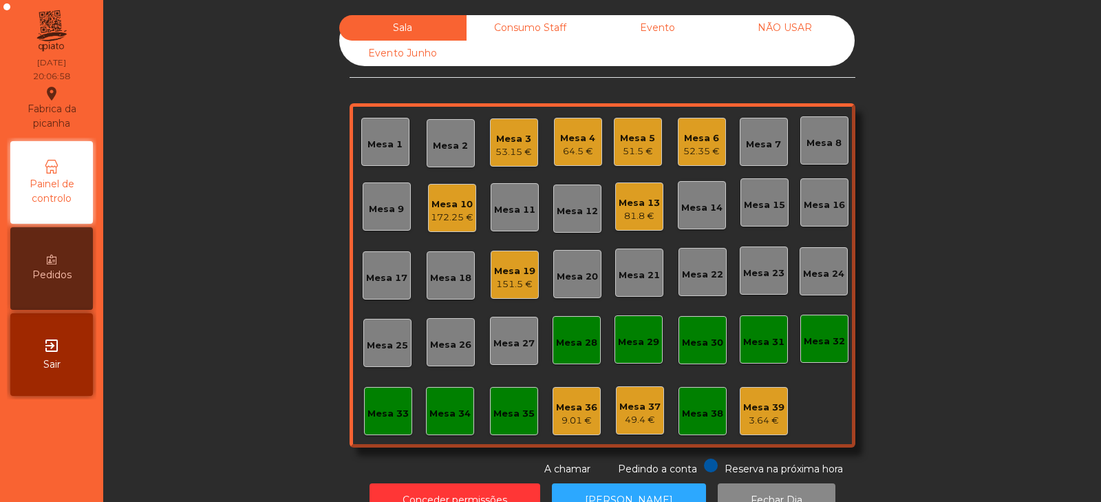
click at [823, 352] on div "Mesa 32" at bounding box center [824, 339] width 48 height 48
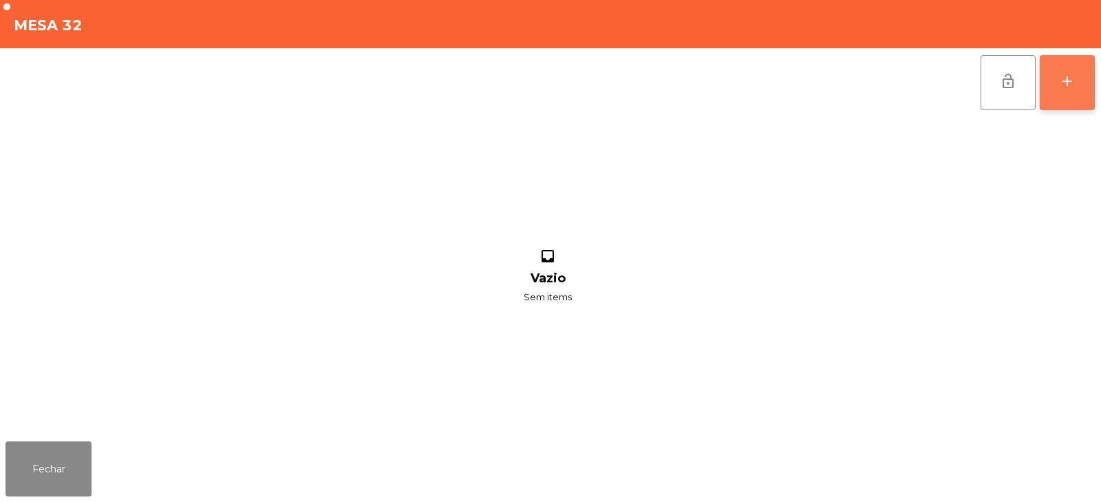
click at [1079, 89] on button "add" at bounding box center [1067, 82] width 55 height 55
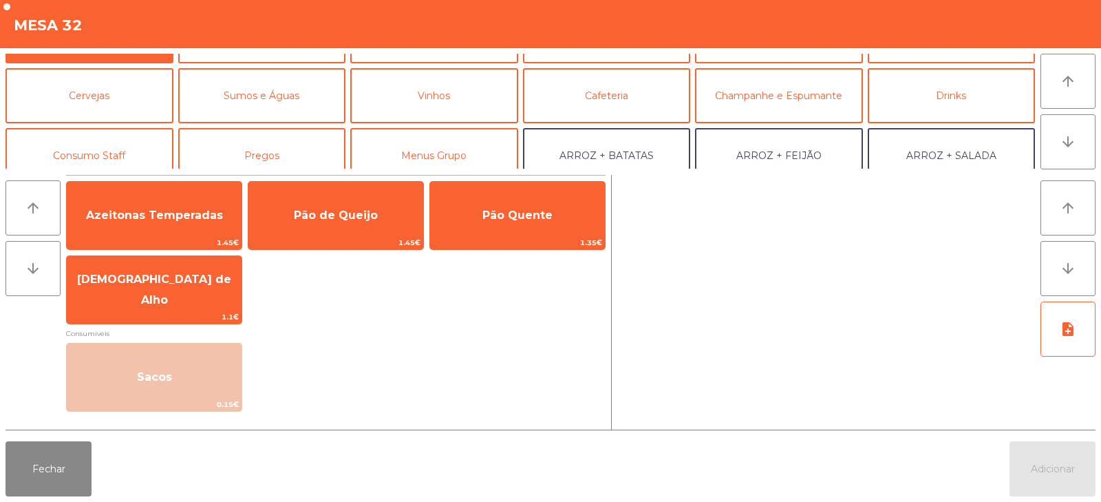
scroll to position [52, 0]
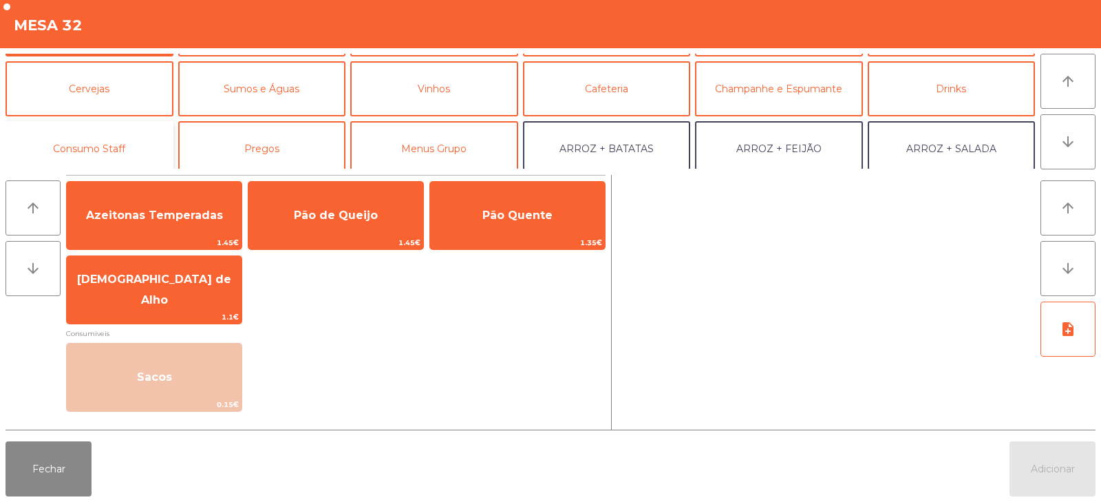
click at [123, 137] on button "Consumo Staff" at bounding box center [90, 148] width 168 height 55
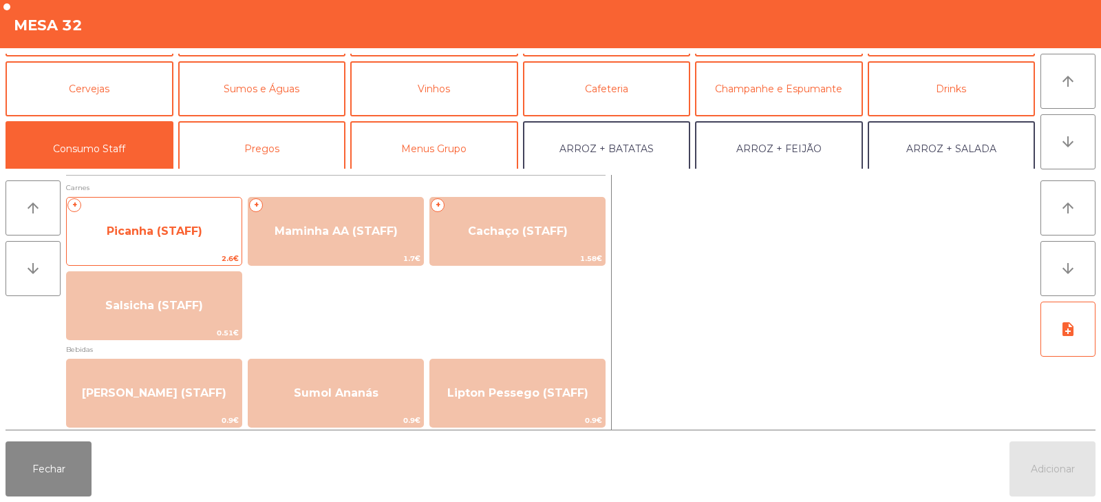
click at [200, 232] on span "Picanha (STAFF)" at bounding box center [155, 230] width 96 height 13
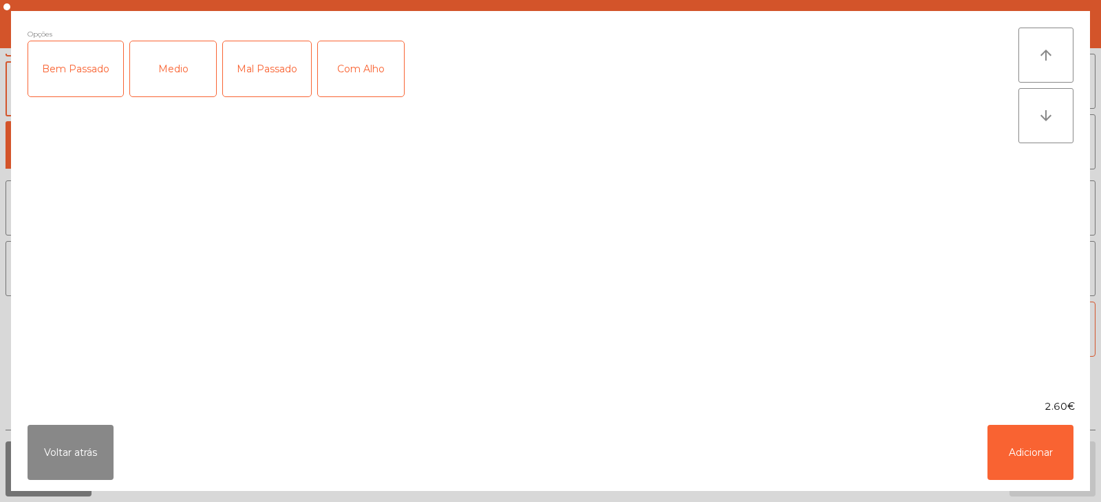
click at [175, 83] on div "Medio" at bounding box center [173, 68] width 86 height 55
click at [339, 78] on div "Com Alho" at bounding box center [361, 68] width 86 height 55
click at [1038, 460] on button "Adicionar" at bounding box center [1031, 452] width 86 height 55
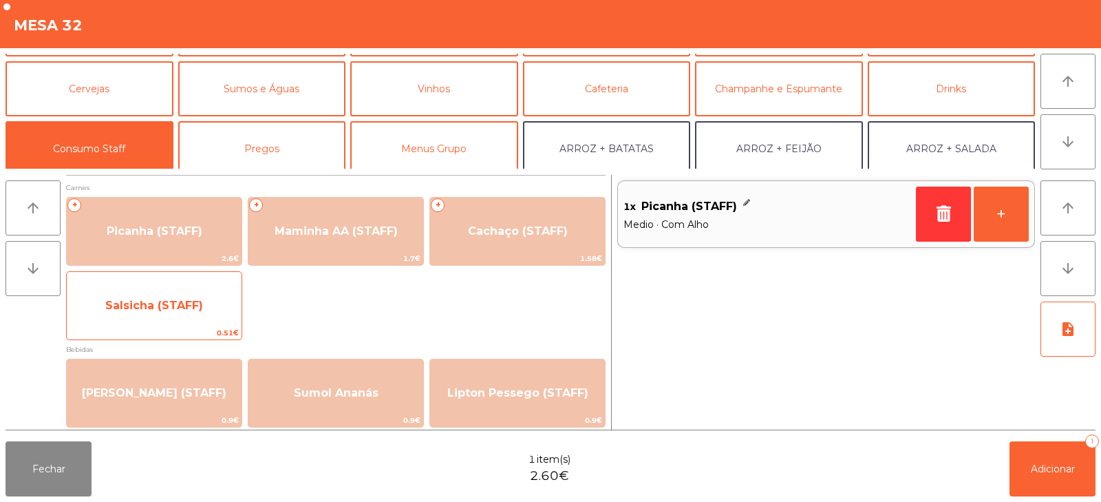
click at [205, 312] on span "Salsicha (STAFF)" at bounding box center [154, 305] width 175 height 37
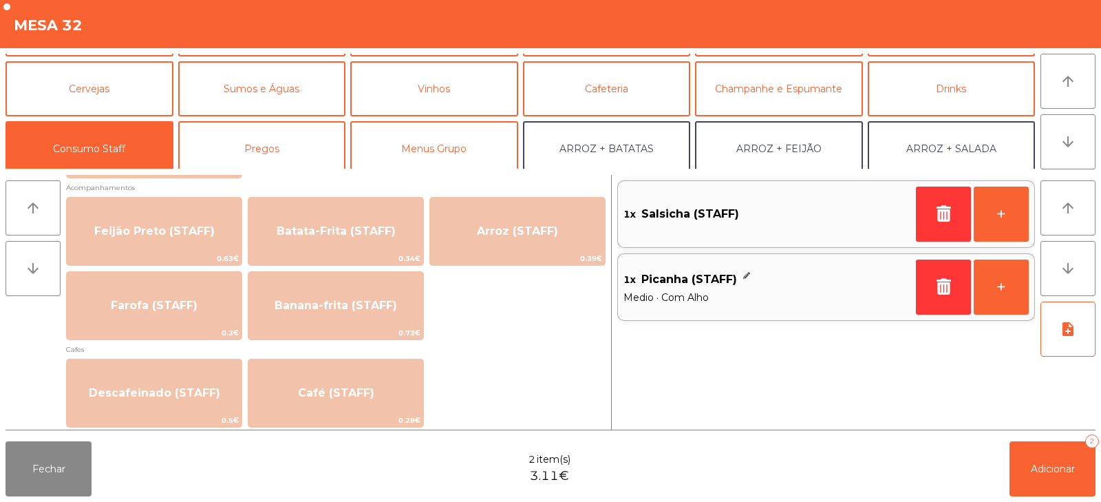
scroll to position [626, 0]
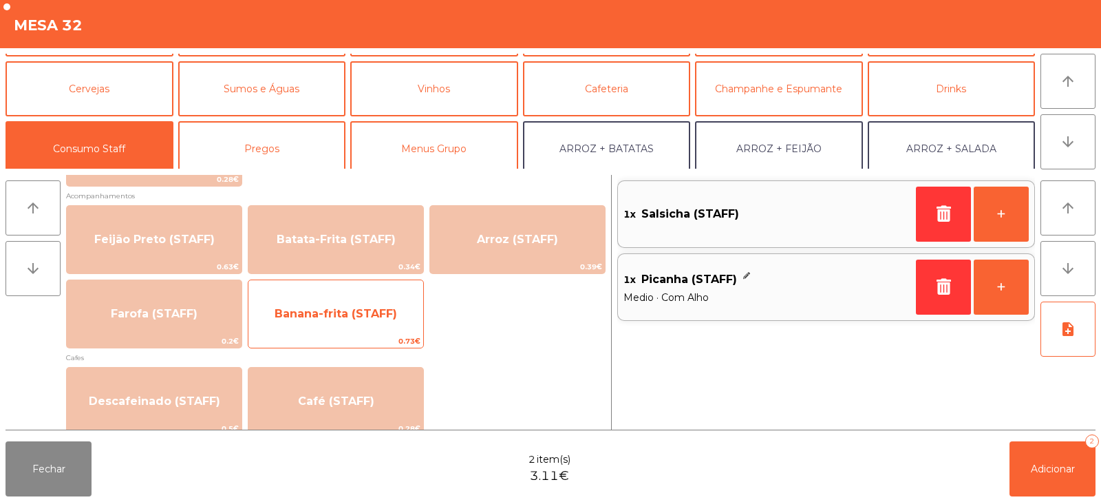
click at [381, 326] on span "Banana-frita (STAFF)" at bounding box center [335, 313] width 175 height 37
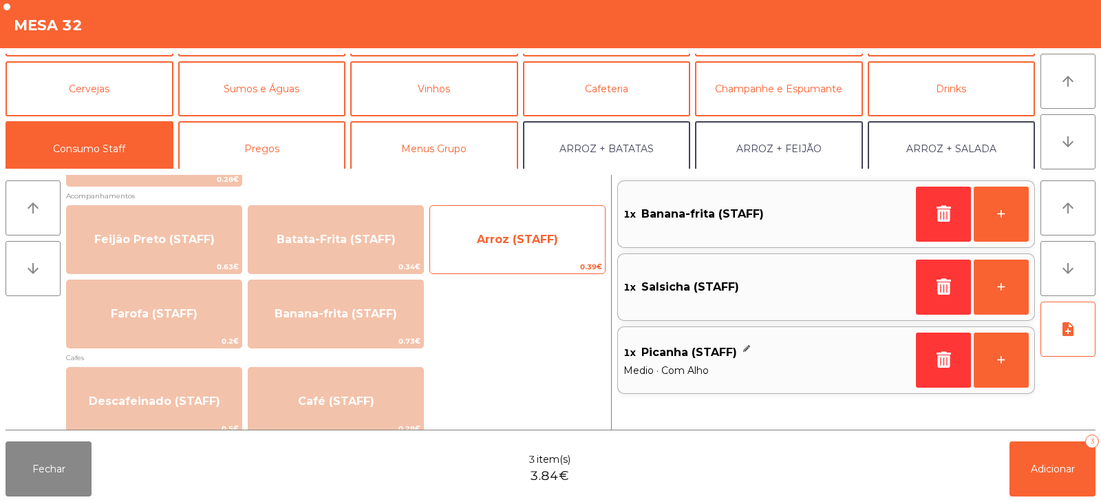
click at [533, 244] on span "Arroz (STAFF)" at bounding box center [517, 239] width 81 height 13
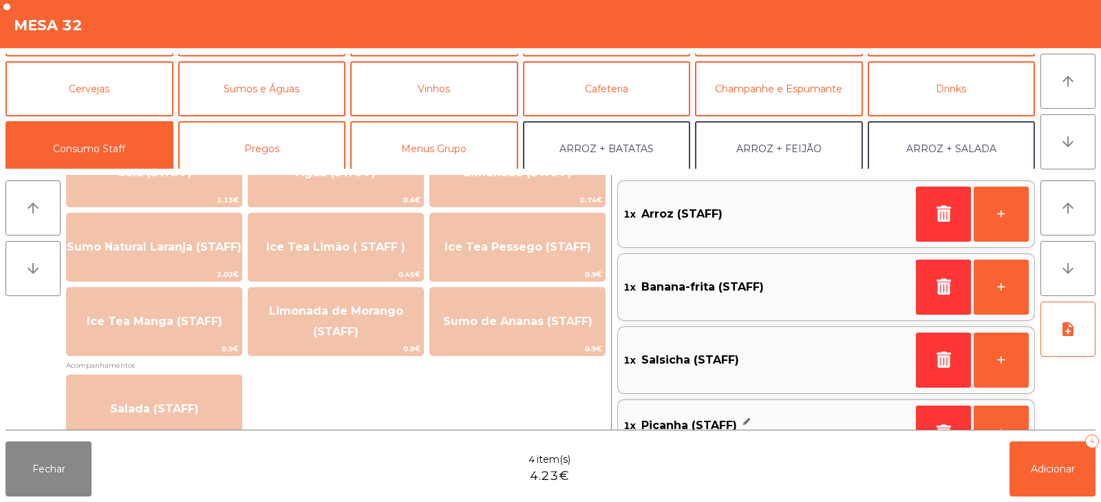
scroll to position [366, 0]
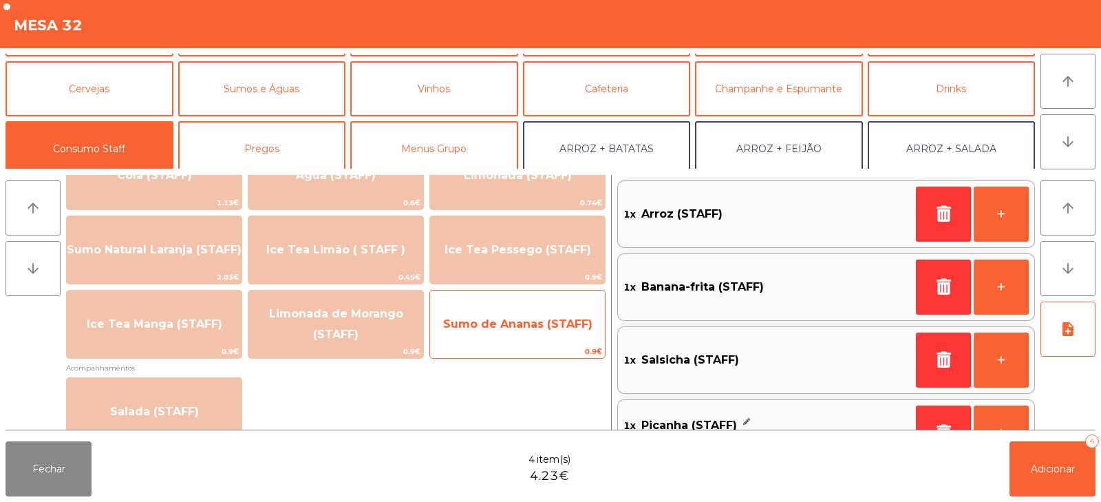
click at [537, 314] on span "Sumo de Ananas (STAFF)" at bounding box center [517, 324] width 175 height 37
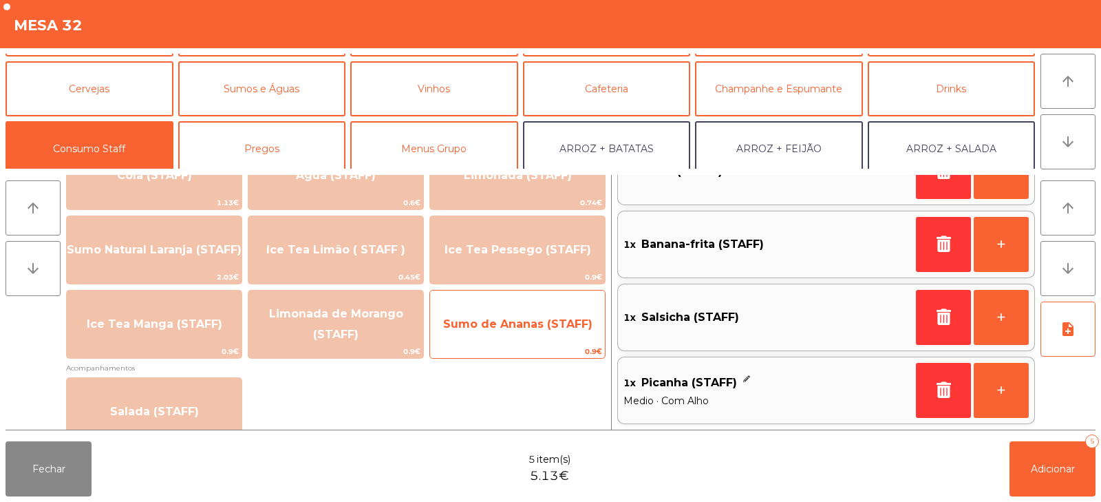
scroll to position [0, 0]
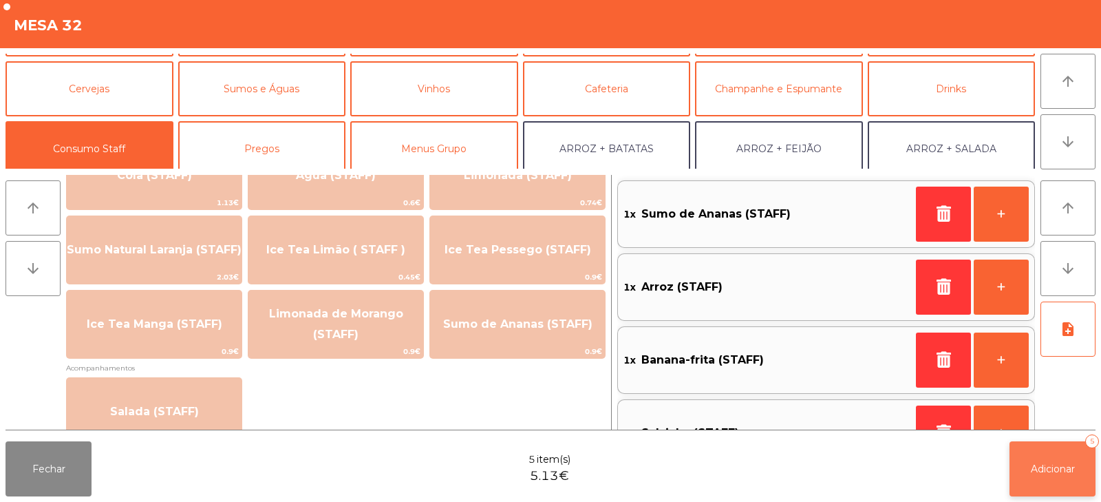
click at [1058, 491] on button "Adicionar 5" at bounding box center [1053, 468] width 86 height 55
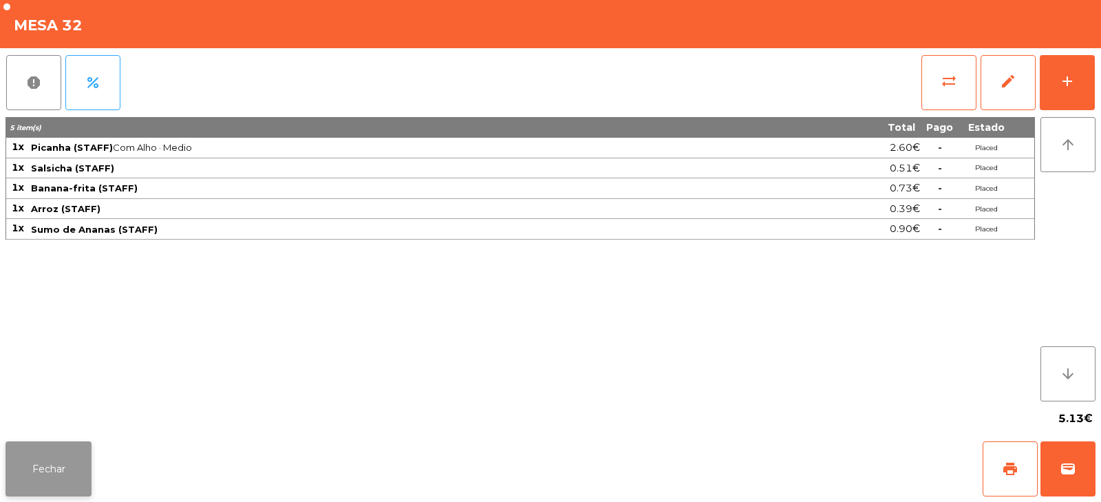
click at [58, 460] on button "Fechar" at bounding box center [49, 468] width 86 height 55
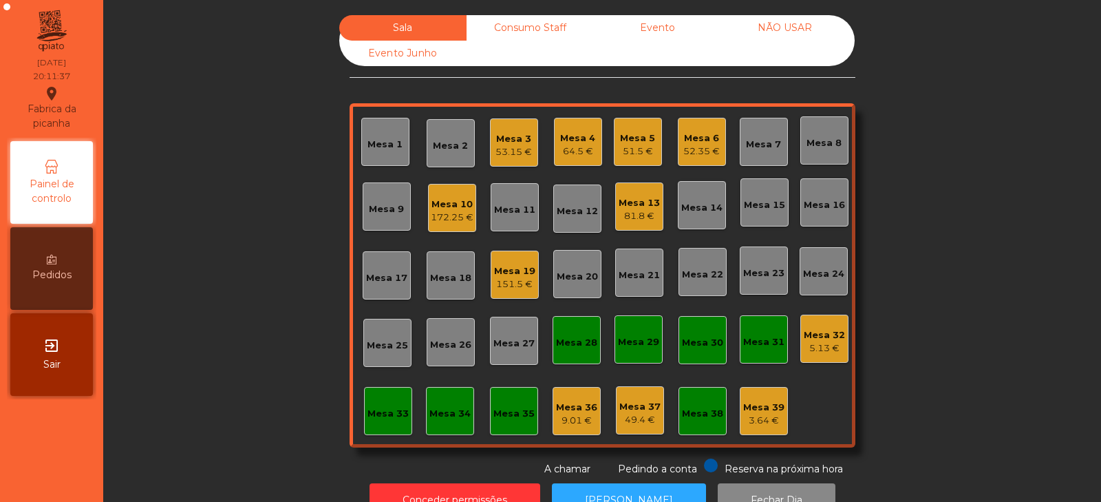
click at [394, 424] on div "Mesa 33" at bounding box center [388, 411] width 48 height 48
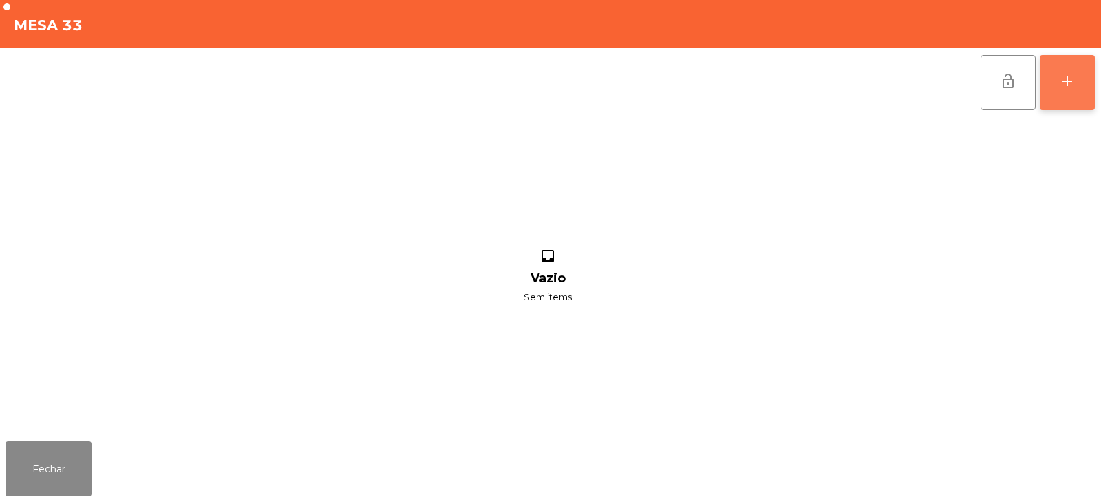
click at [1044, 98] on button "add" at bounding box center [1067, 82] width 55 height 55
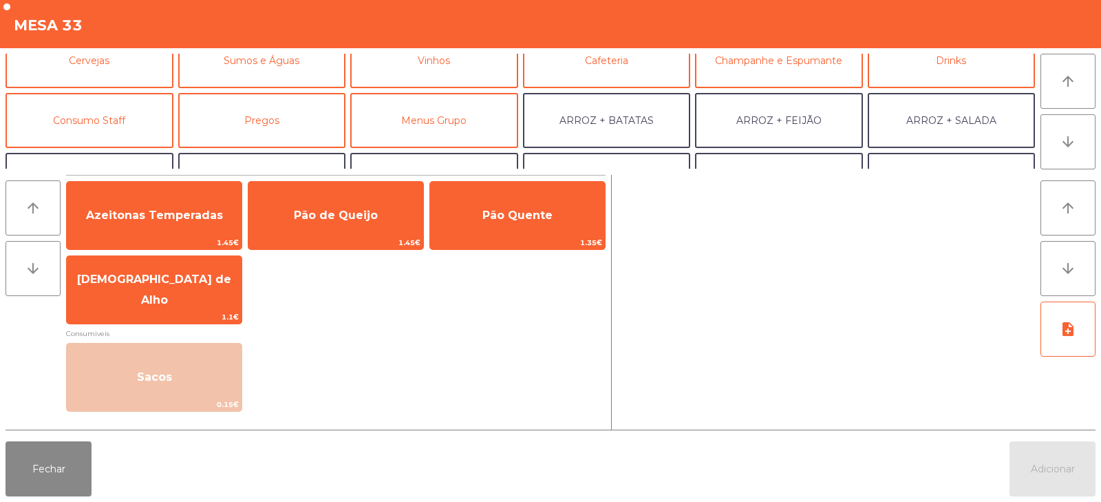
scroll to position [81, 0]
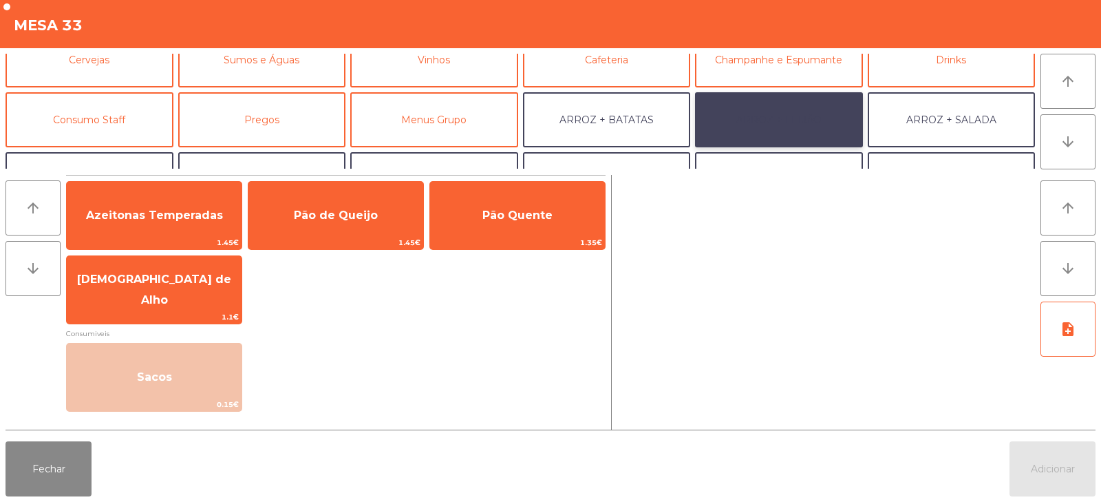
click at [807, 121] on button "ARROZ + FEIJÃO" at bounding box center [779, 119] width 168 height 55
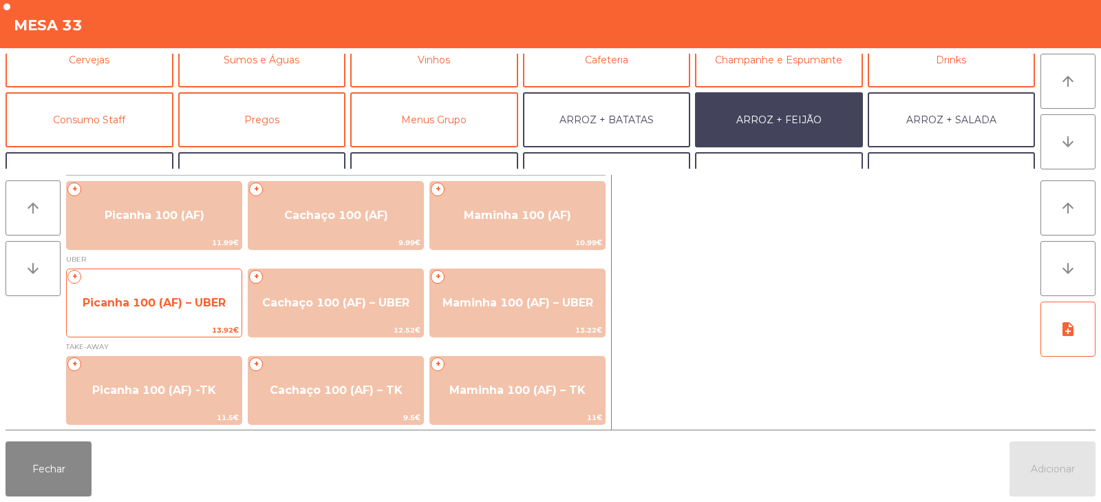
click at [149, 310] on span "Picanha 100 (AF) – UBER" at bounding box center [154, 302] width 175 height 37
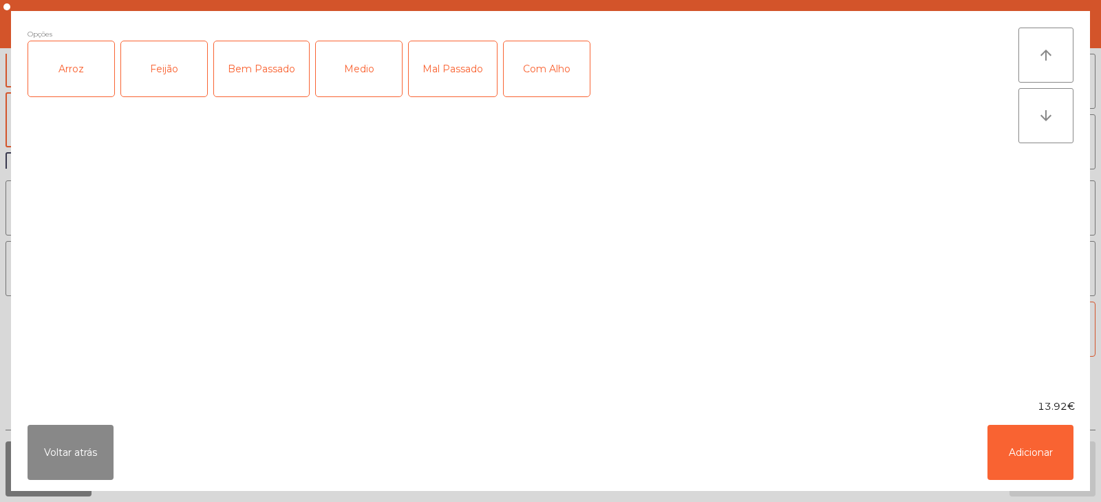
click at [63, 60] on div "Arroz" at bounding box center [71, 68] width 86 height 55
click at [135, 63] on div "Feijão" at bounding box center [164, 68] width 86 height 55
click at [370, 74] on div "Medio" at bounding box center [359, 68] width 86 height 55
click at [1003, 440] on button "Adicionar" at bounding box center [1031, 452] width 86 height 55
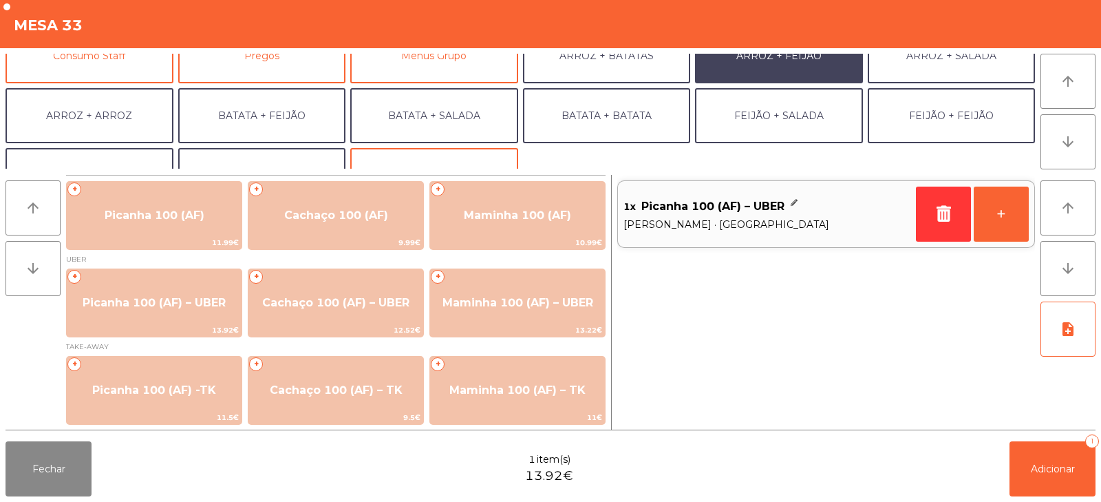
scroll to position [167, 0]
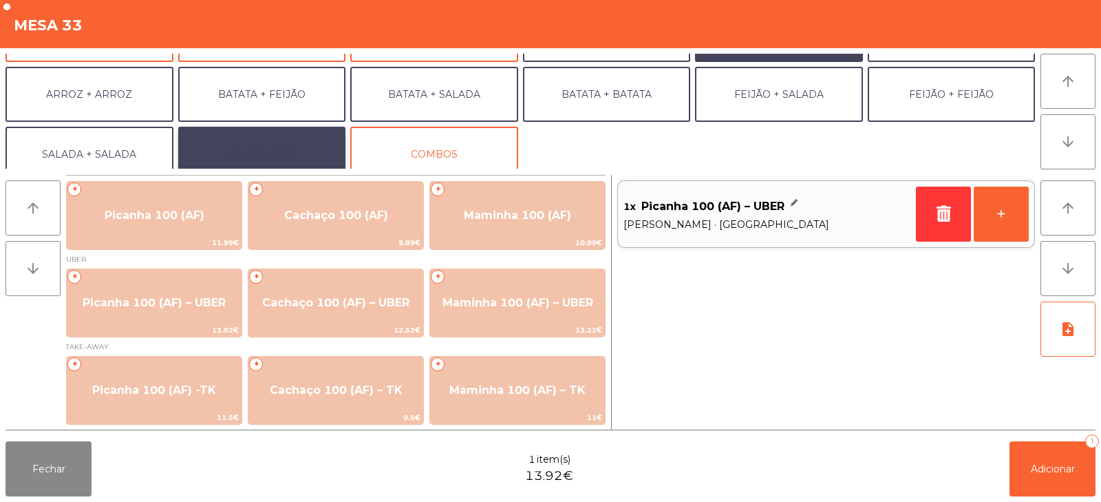
click at [289, 142] on button "EXTRAS UBER" at bounding box center [262, 154] width 168 height 55
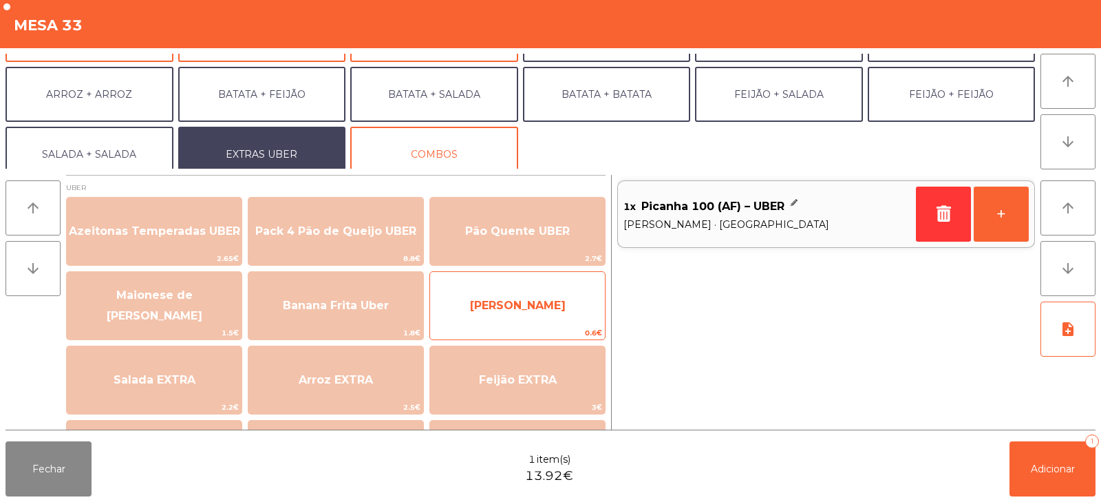
click at [524, 301] on span "[PERSON_NAME]" at bounding box center [518, 305] width 96 height 13
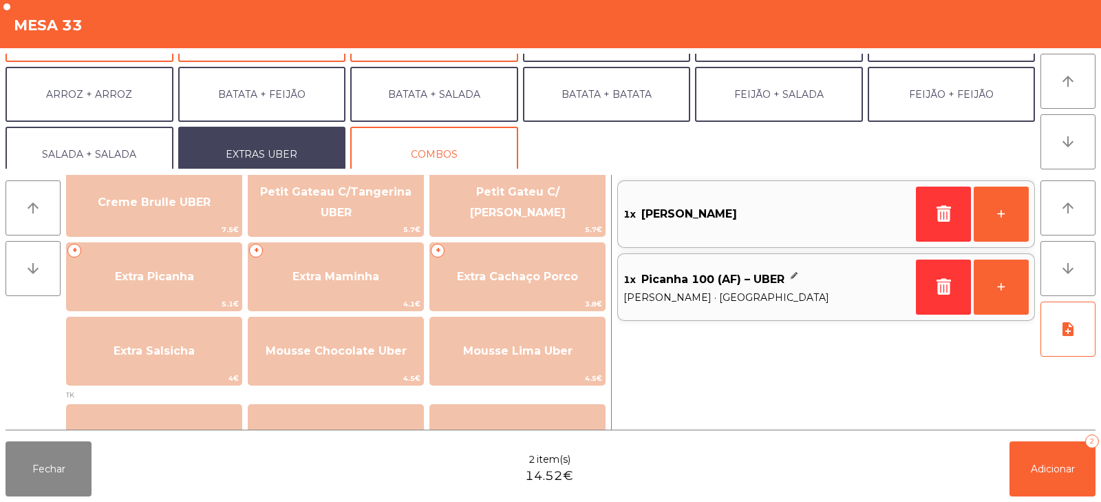
scroll to position [327, 0]
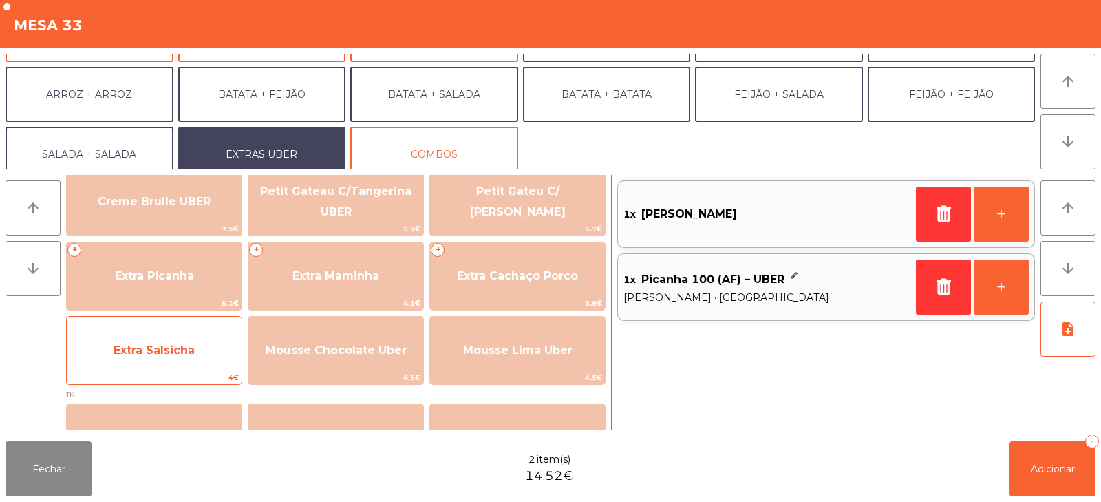
click at [167, 359] on span "Extra Salsicha" at bounding box center [154, 350] width 175 height 37
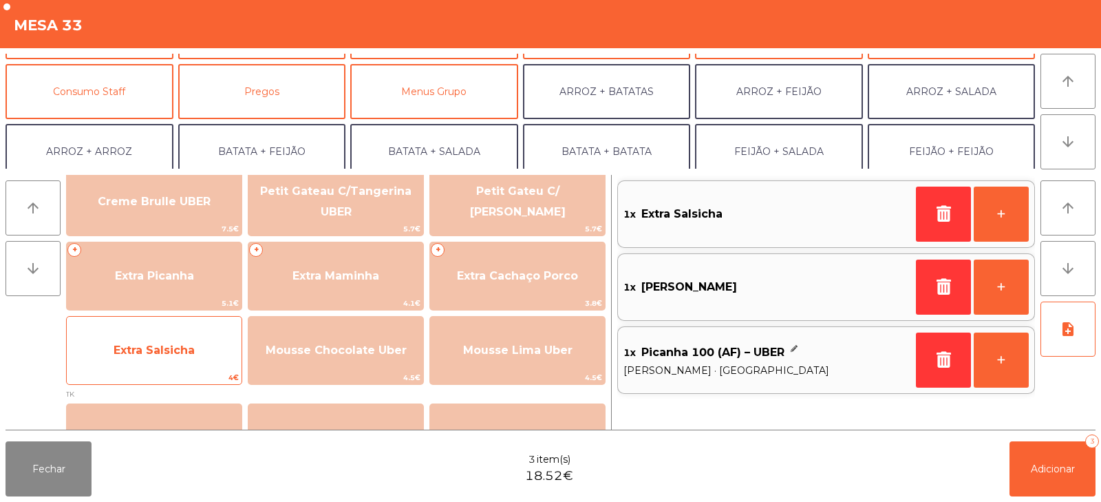
scroll to position [105, 0]
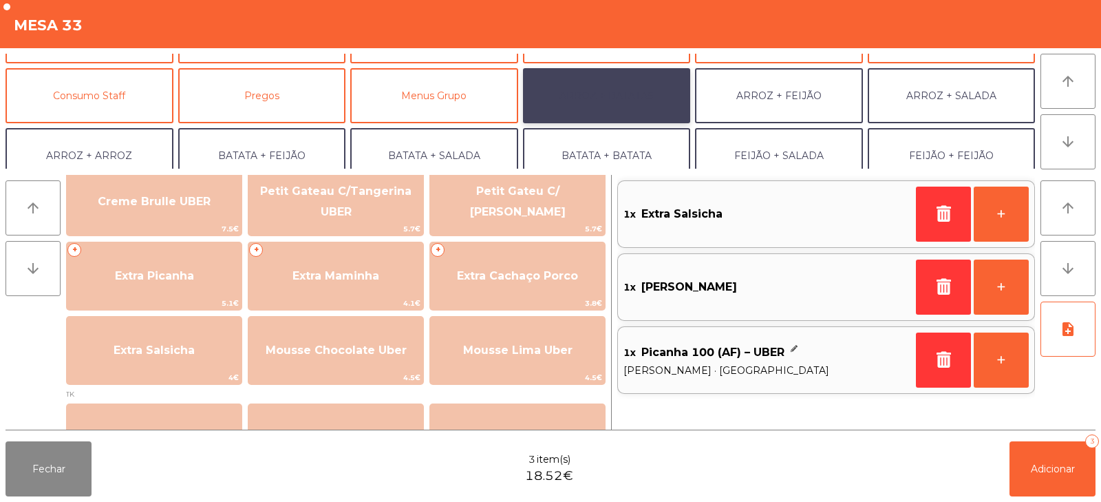
click at [627, 98] on button "ARROZ + BATATAS" at bounding box center [607, 95] width 168 height 55
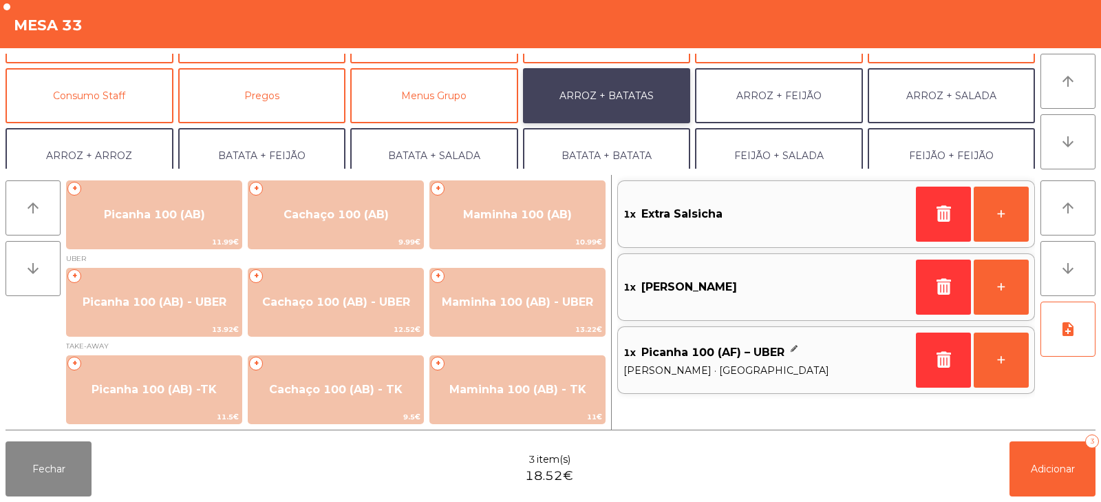
scroll to position [1, 0]
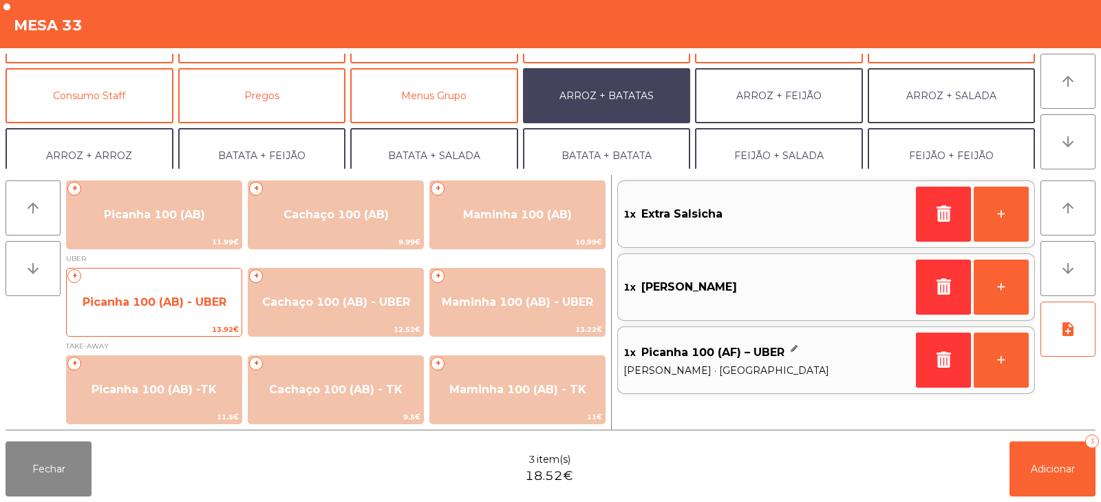
click at [149, 303] on span "Picanha 100 (AB) - UBER" at bounding box center [155, 301] width 144 height 13
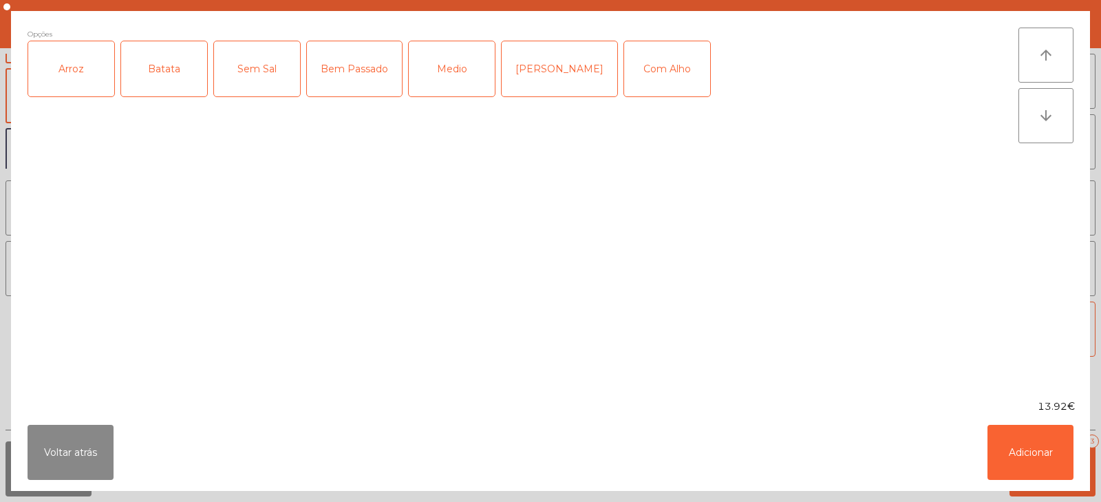
click at [184, 76] on div "Batata" at bounding box center [164, 68] width 86 height 55
click at [60, 76] on div "Arroz" at bounding box center [71, 68] width 86 height 55
click at [464, 77] on div "Medio" at bounding box center [452, 68] width 86 height 55
click at [1052, 461] on button "Adicionar" at bounding box center [1031, 452] width 86 height 55
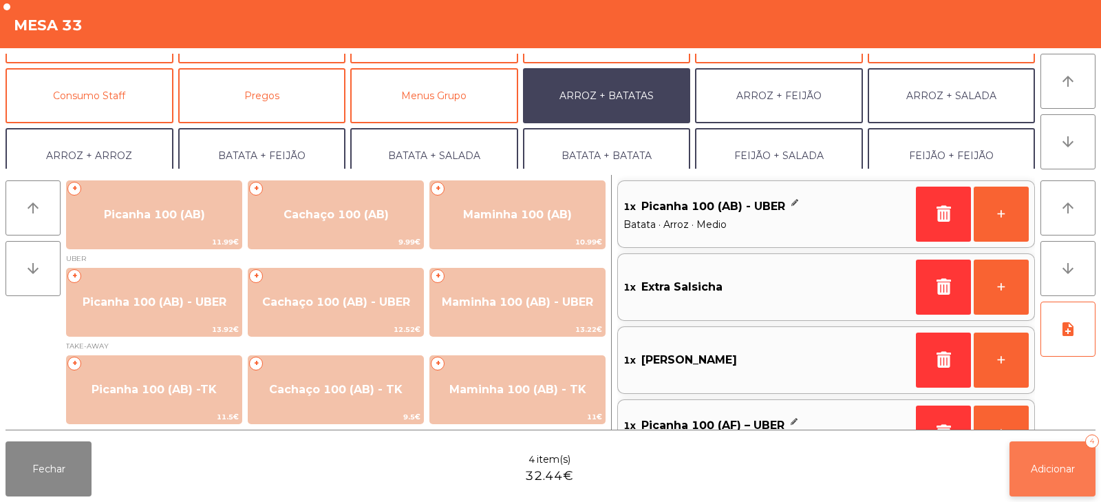
click at [1043, 476] on button "Adicionar 4" at bounding box center [1053, 468] width 86 height 55
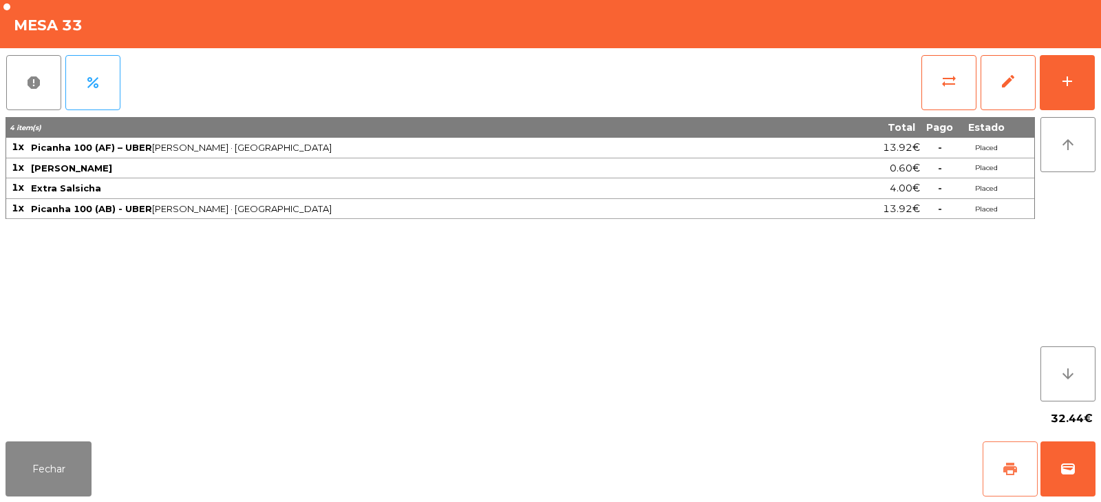
click at [1004, 459] on button "print" at bounding box center [1010, 468] width 55 height 55
click at [1064, 479] on button "wallet" at bounding box center [1068, 468] width 55 height 55
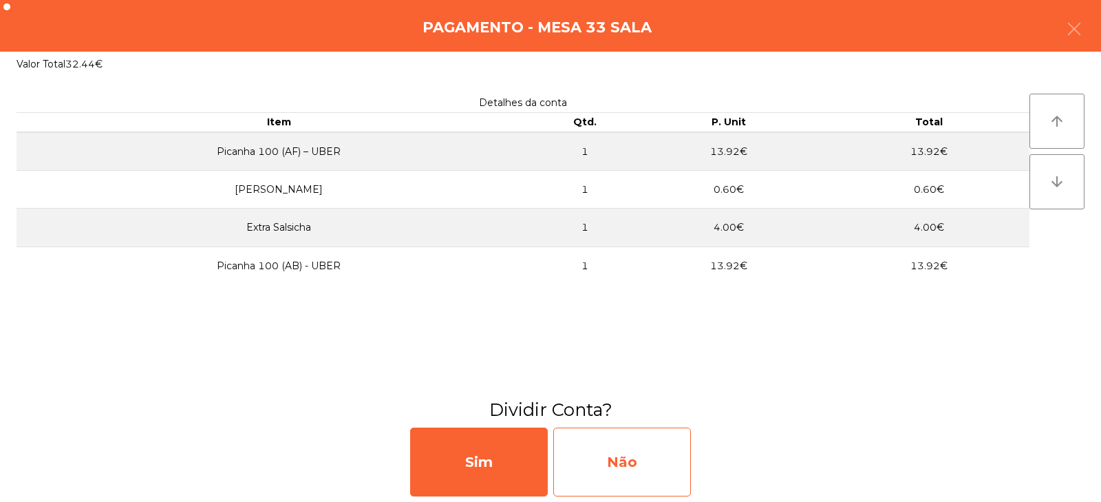
click at [626, 462] on div "Não" at bounding box center [622, 461] width 138 height 69
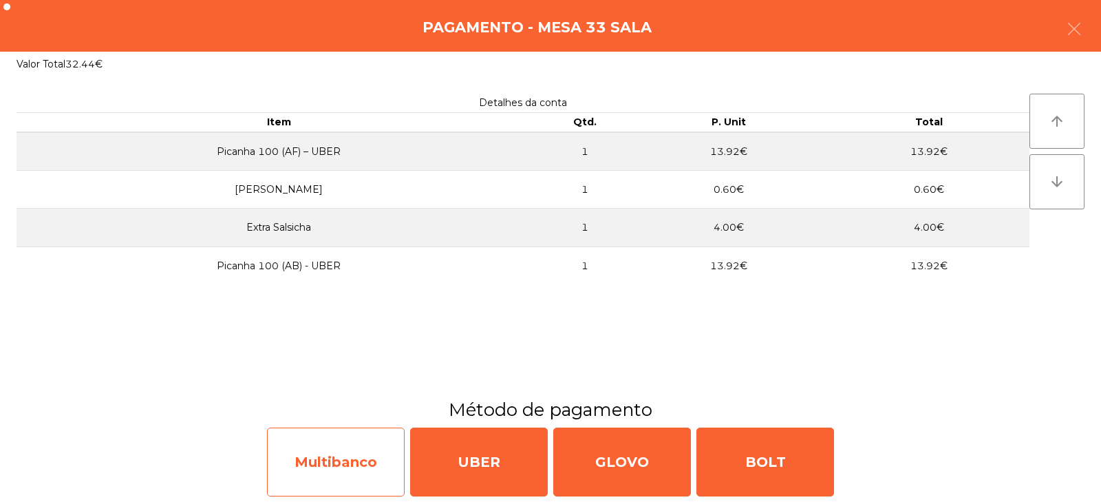
click at [317, 468] on div "Multibanco" at bounding box center [336, 461] width 138 height 69
select select "**"
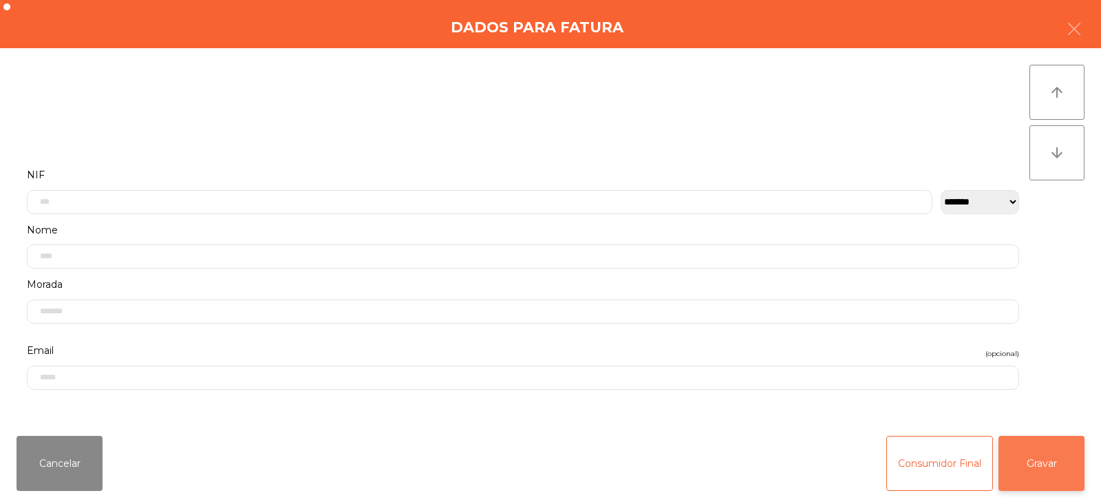
click at [1064, 473] on button "Gravar" at bounding box center [1042, 463] width 86 height 55
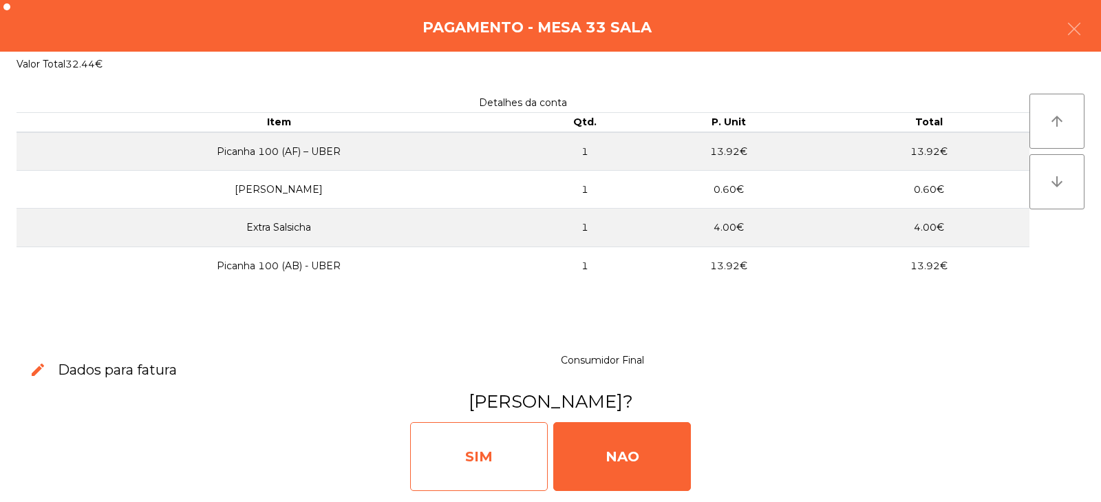
click at [479, 455] on div "SIM" at bounding box center [479, 456] width 138 height 69
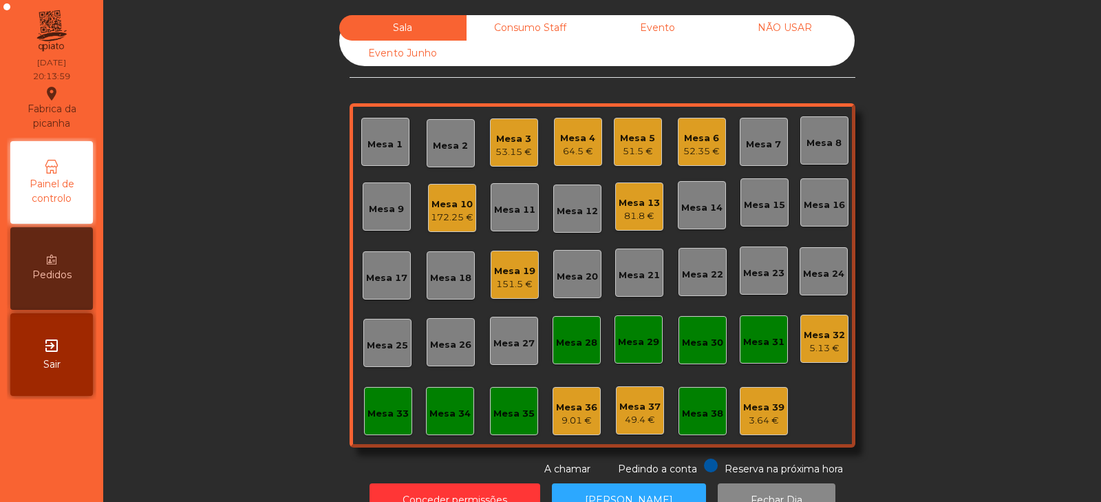
click at [935, 147] on div "Sala Consumo Staff Evento NÃO USAR Evento Junho Mesa 1 Mesa 2 Mesa 3 53.15 € Me…" at bounding box center [602, 245] width 961 height 461
click at [822, 132] on div "Mesa 8" at bounding box center [824, 140] width 35 height 19
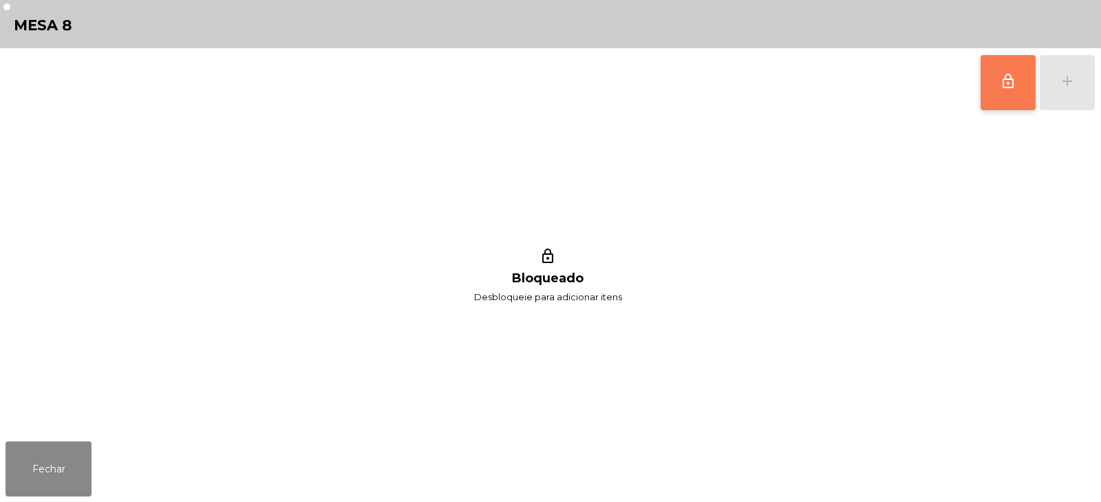
click at [998, 90] on button "lock_outline" at bounding box center [1008, 82] width 55 height 55
click at [1078, 91] on button "add" at bounding box center [1067, 82] width 55 height 55
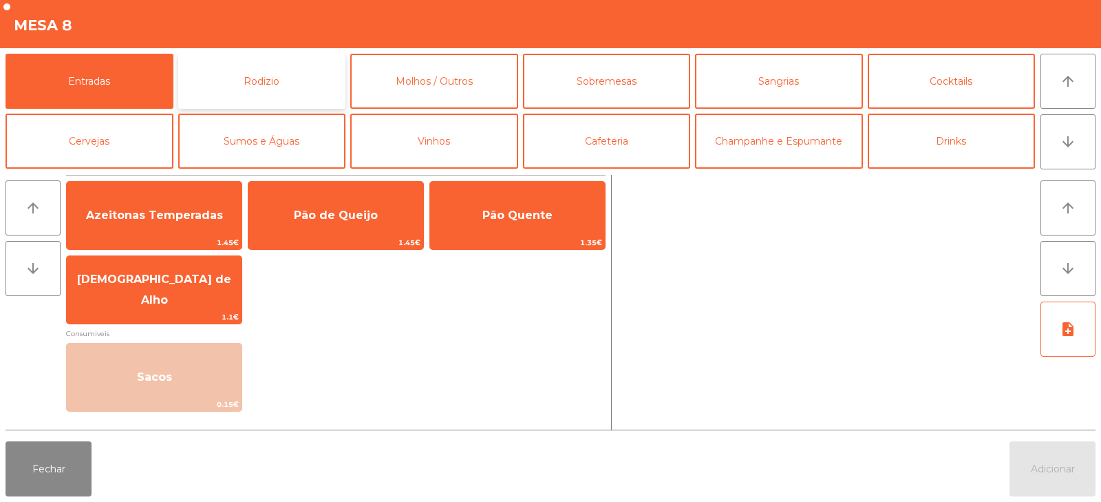
click at [262, 67] on button "Rodizio" at bounding box center [262, 81] width 168 height 55
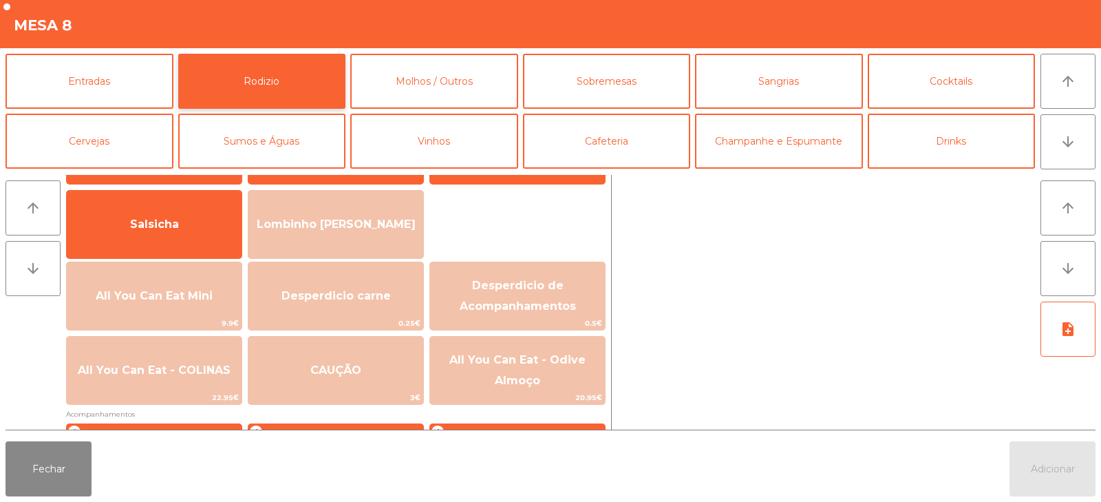
scroll to position [81, 0]
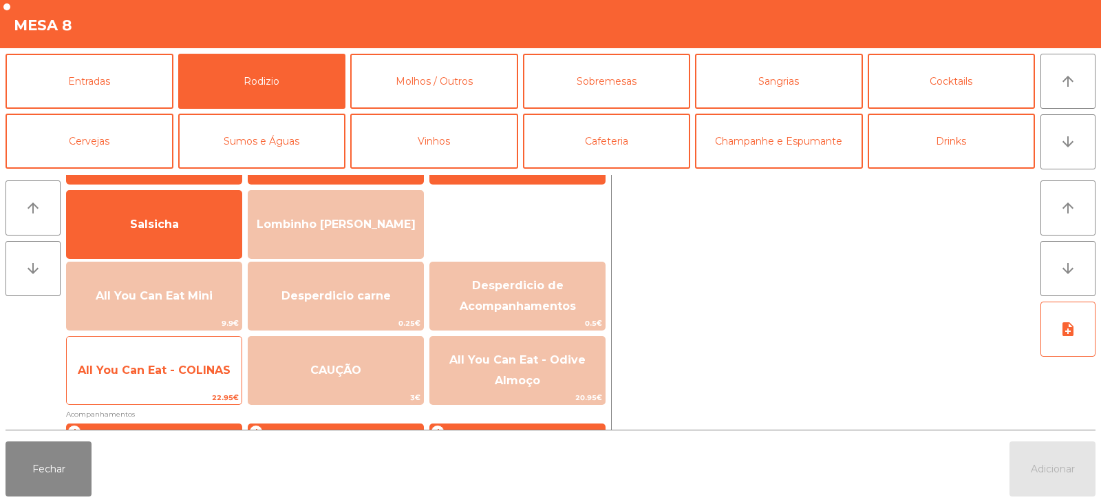
click at [183, 371] on span "All You Can Eat - COLINAS" at bounding box center [154, 369] width 153 height 13
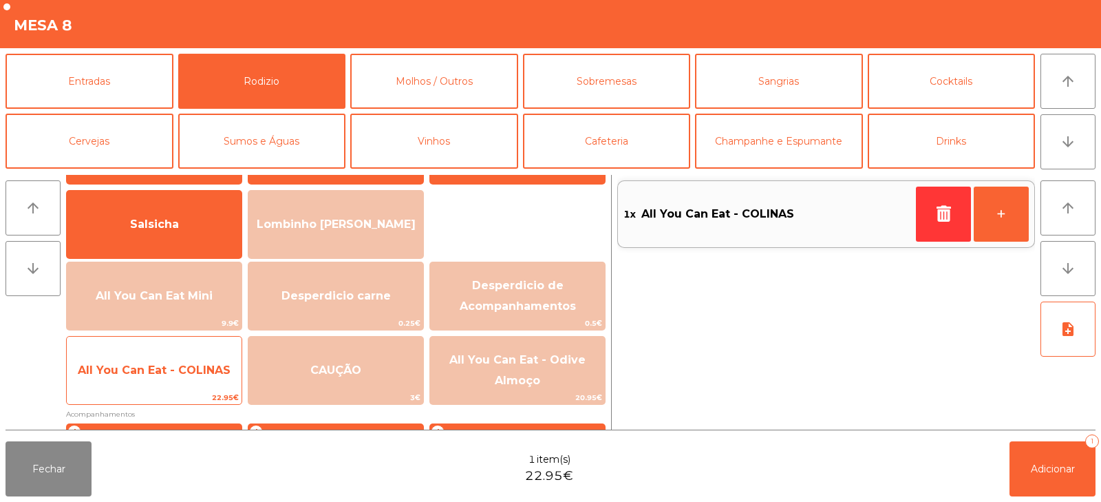
click at [173, 372] on span "All You Can Eat - COLINAS" at bounding box center [154, 369] width 153 height 13
click at [171, 371] on span "All You Can Eat - COLINAS" at bounding box center [154, 369] width 153 height 13
click at [157, 376] on span "All You Can Eat - COLINAS" at bounding box center [154, 370] width 175 height 37
click at [156, 378] on span "All You Can Eat - COLINAS" at bounding box center [154, 370] width 175 height 37
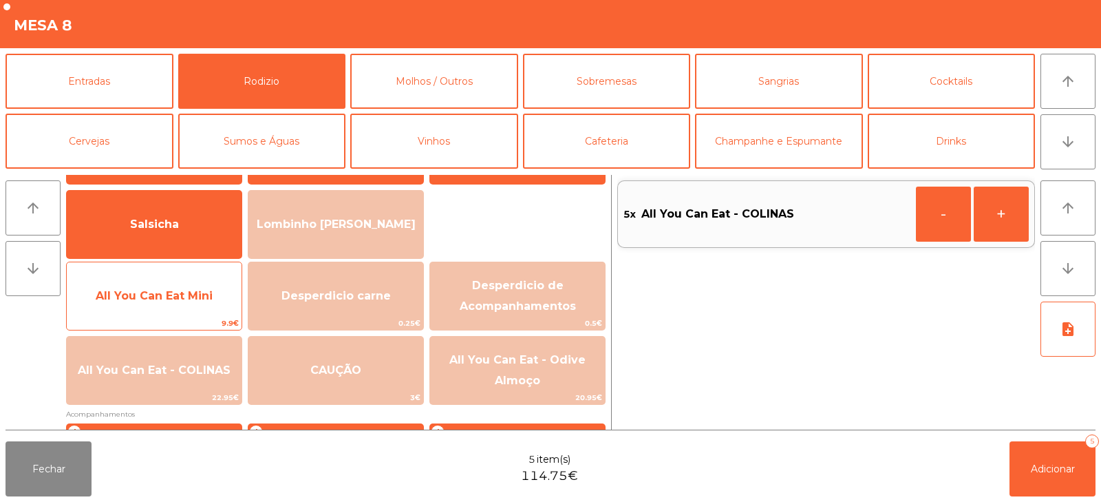
click at [188, 300] on span "All You Can Eat Mini" at bounding box center [154, 295] width 117 height 13
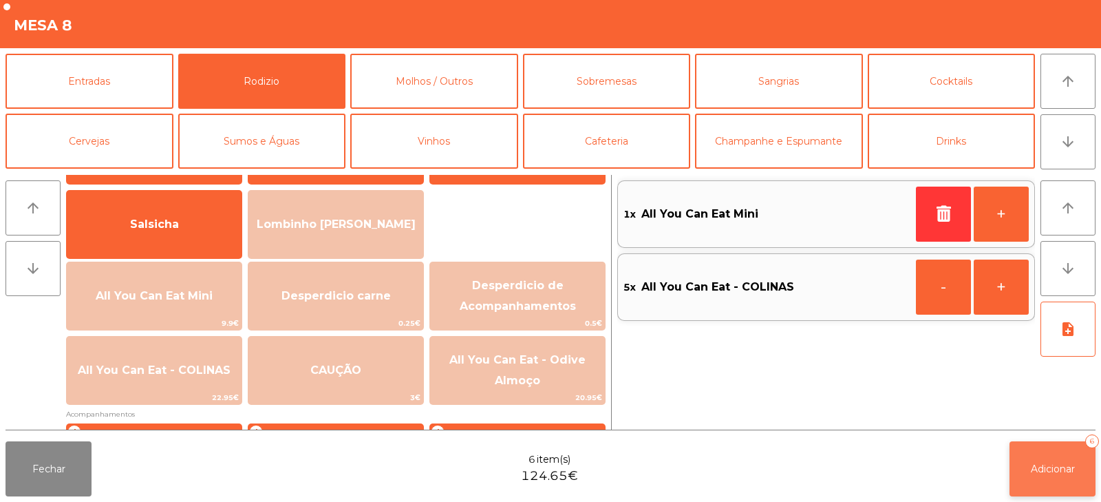
click at [1038, 458] on button "Adicionar 6" at bounding box center [1053, 468] width 86 height 55
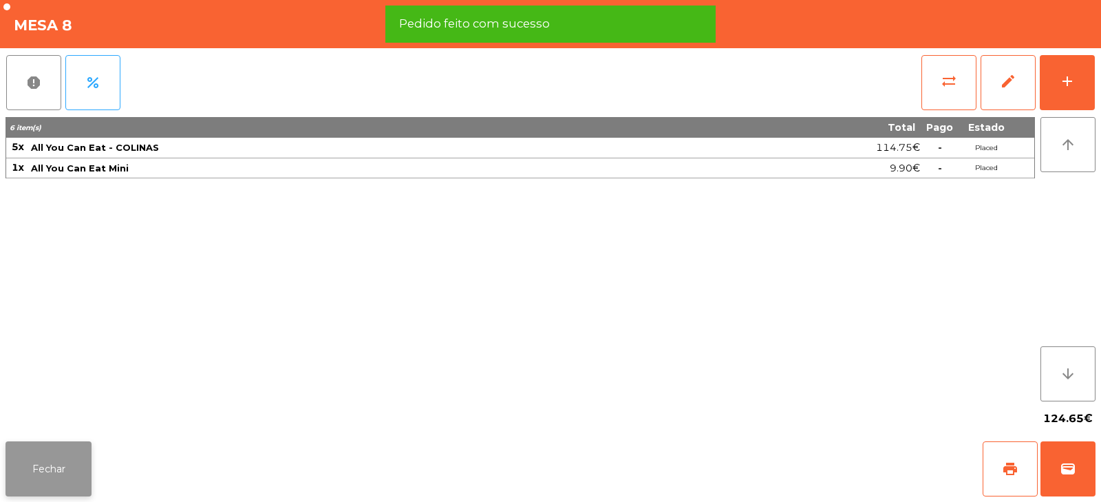
click at [47, 456] on button "Fechar" at bounding box center [49, 468] width 86 height 55
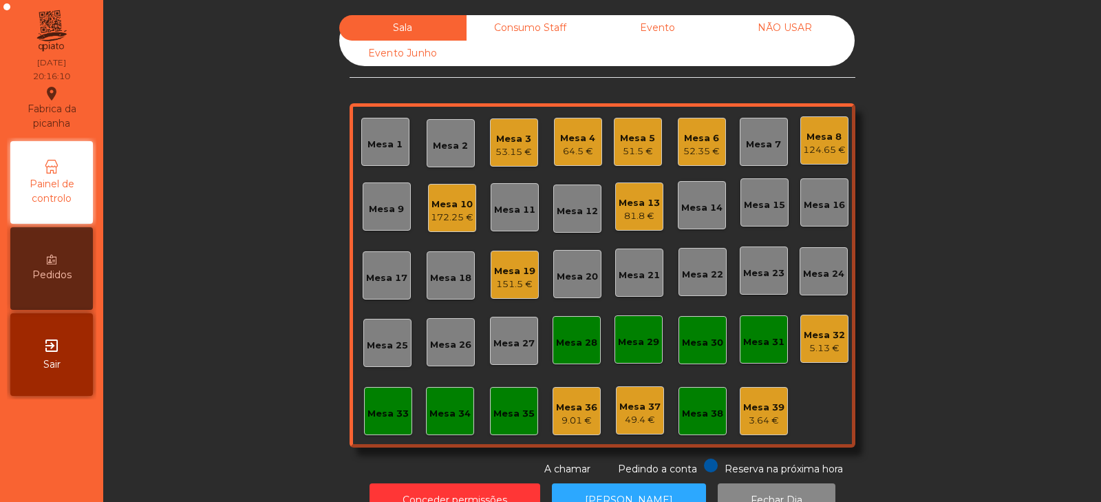
click at [438, 149] on div "Mesa 2" at bounding box center [450, 146] width 35 height 14
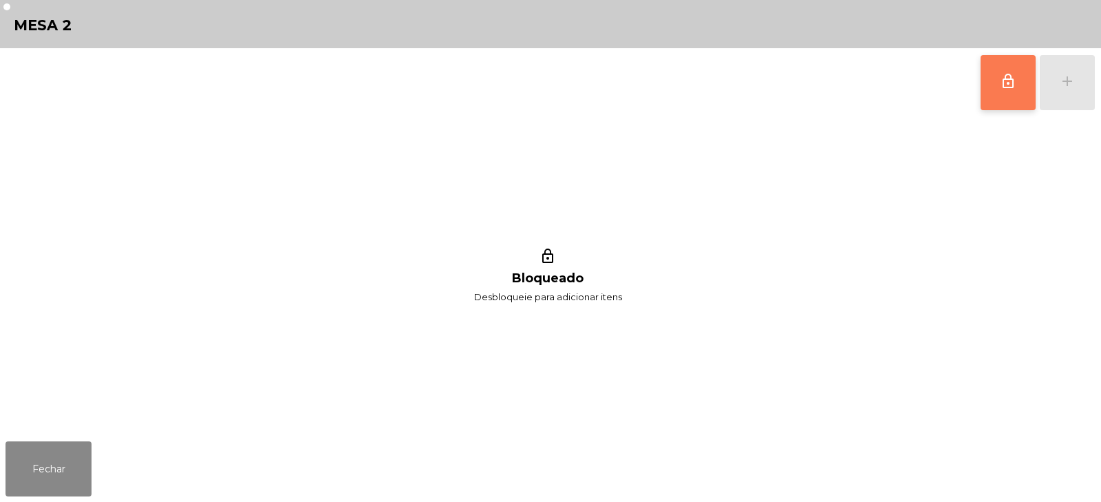
click at [1008, 86] on span "lock_outline" at bounding box center [1008, 81] width 17 height 17
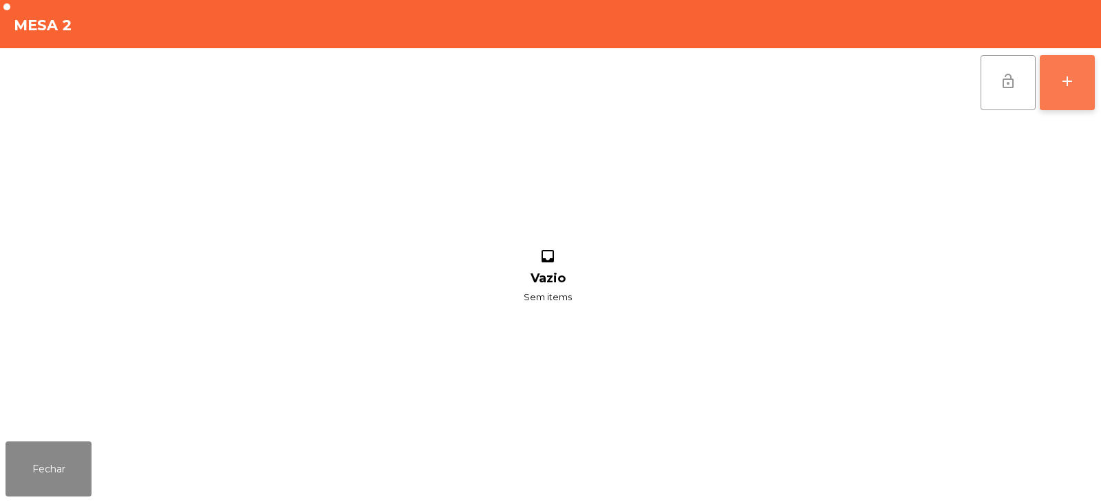
click at [1071, 81] on div "add" at bounding box center [1067, 81] width 17 height 17
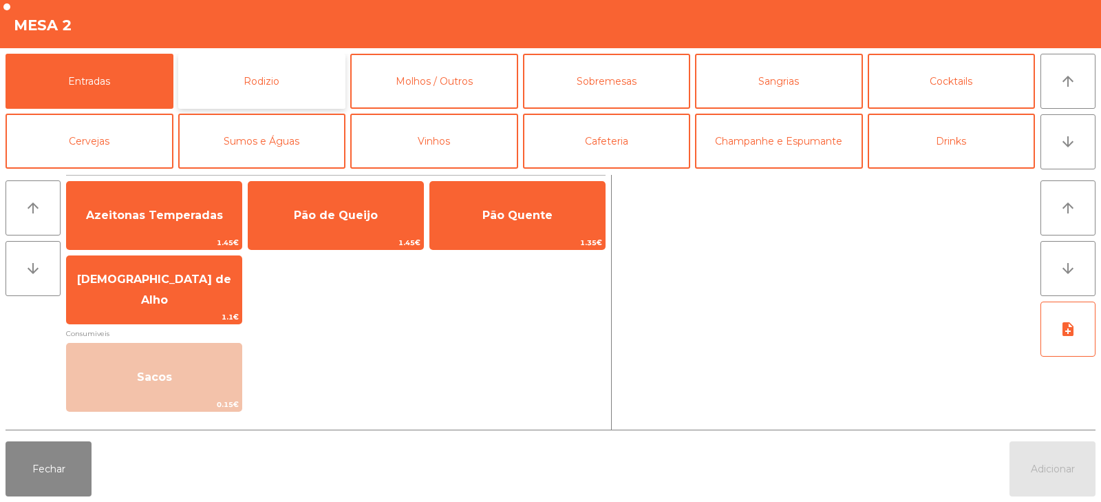
click at [291, 82] on button "Rodizio" at bounding box center [262, 81] width 168 height 55
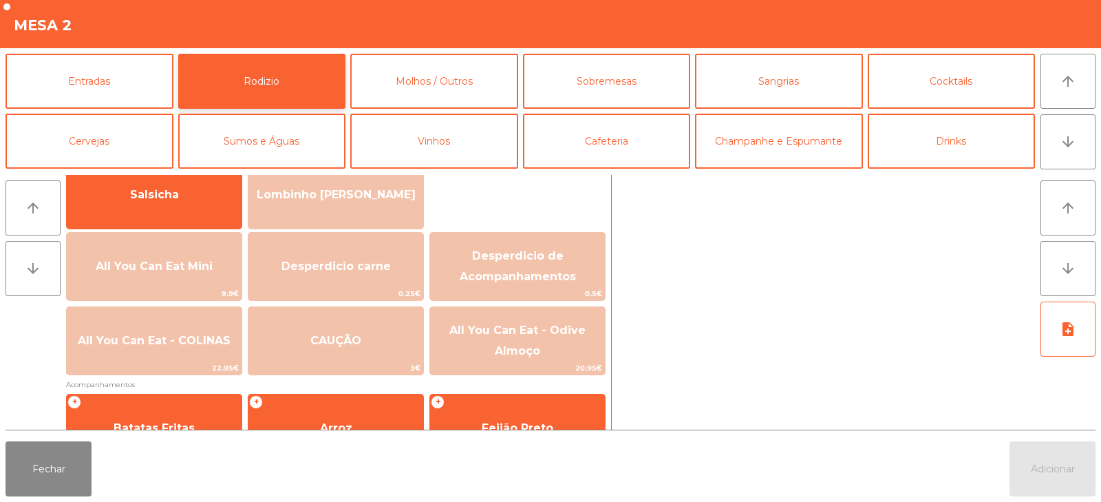
scroll to position [119, 0]
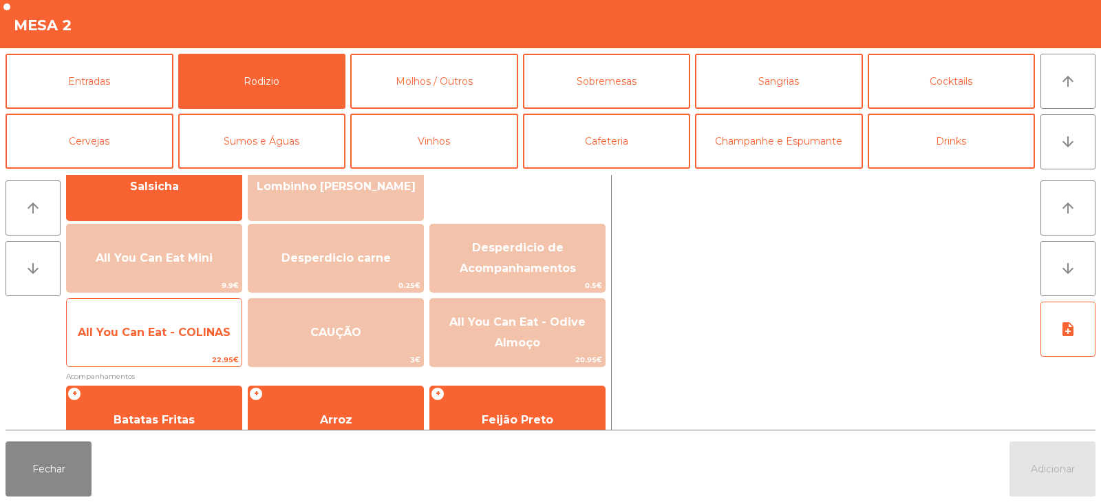
click at [187, 346] on span "All You Can Eat - COLINAS" at bounding box center [154, 332] width 175 height 37
click at [188, 341] on span "All You Can Eat - COLINAS" at bounding box center [154, 332] width 175 height 37
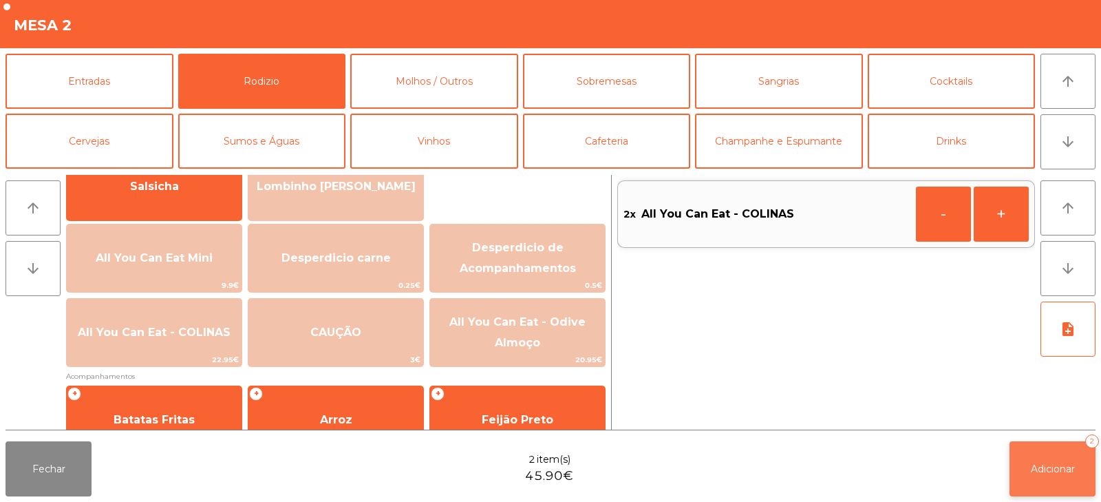
click at [1058, 476] on button "Adicionar 2" at bounding box center [1053, 468] width 86 height 55
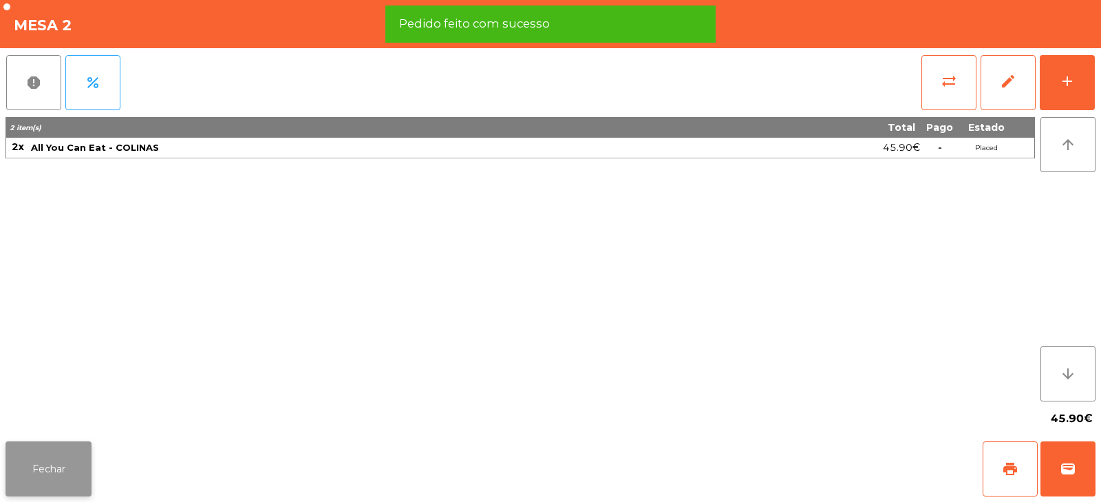
click at [76, 451] on button "Fechar" at bounding box center [49, 468] width 86 height 55
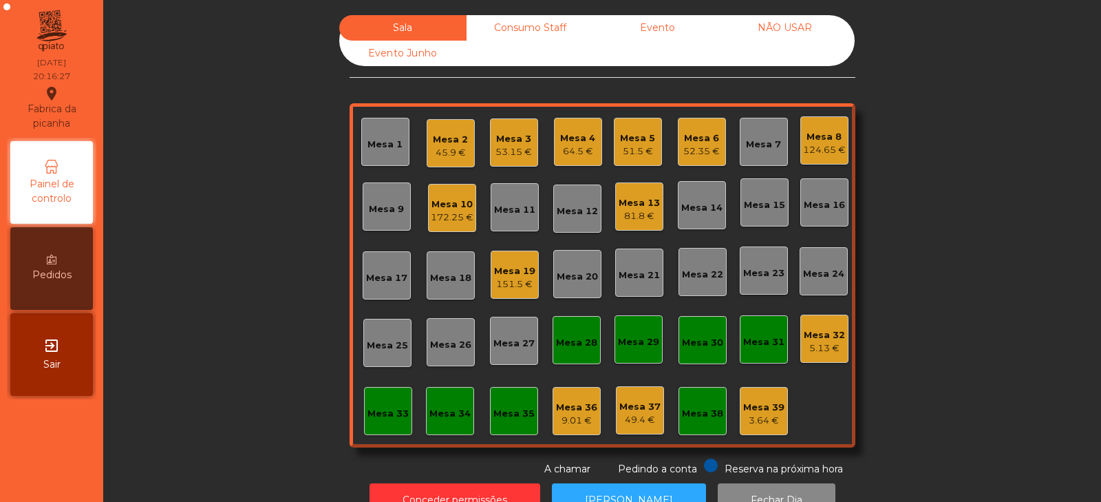
click at [370, 411] on div "Mesa 33" at bounding box center [387, 414] width 41 height 14
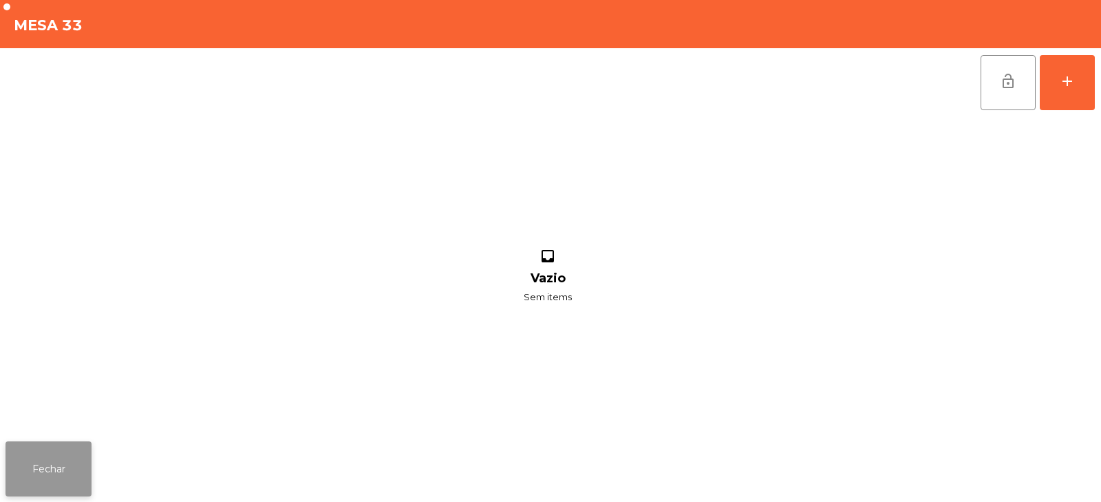
click at [53, 469] on button "Fechar" at bounding box center [49, 468] width 86 height 55
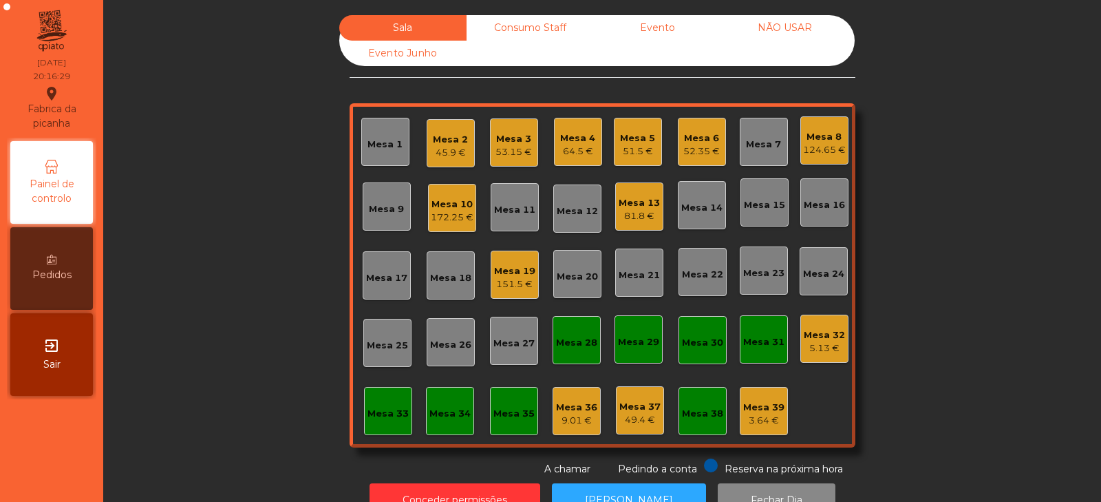
click at [452, 423] on div "Mesa 34" at bounding box center [450, 411] width 48 height 48
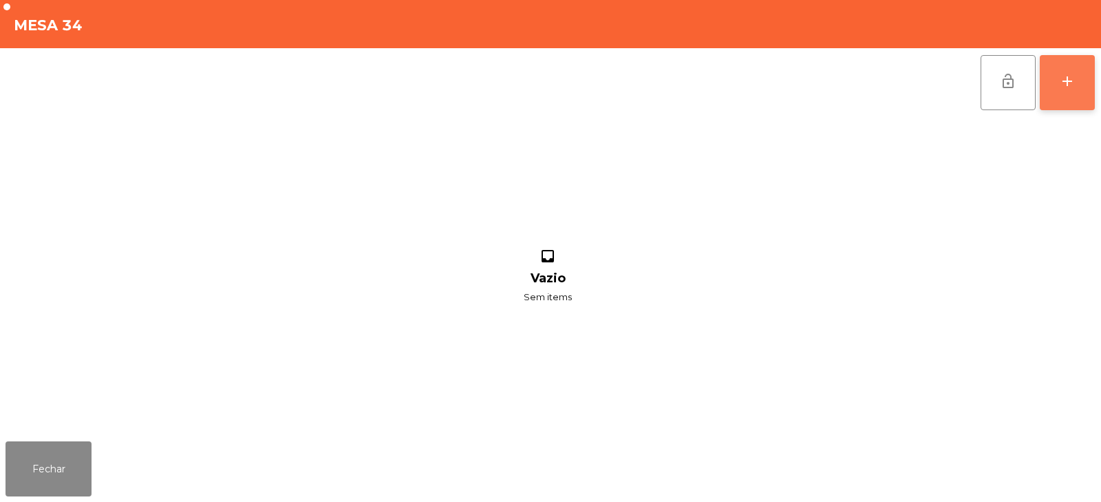
click at [1071, 70] on button "add" at bounding box center [1067, 82] width 55 height 55
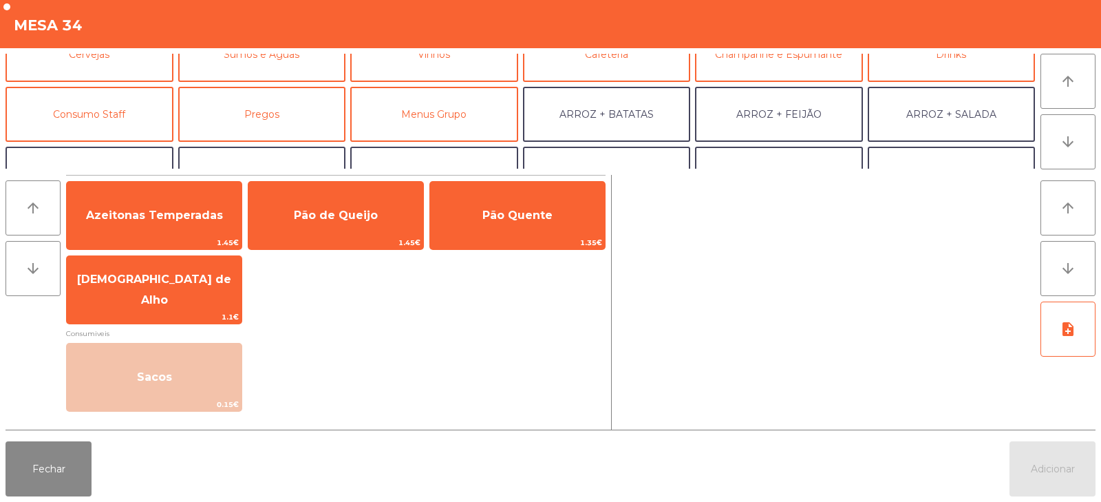
scroll to position [92, 0]
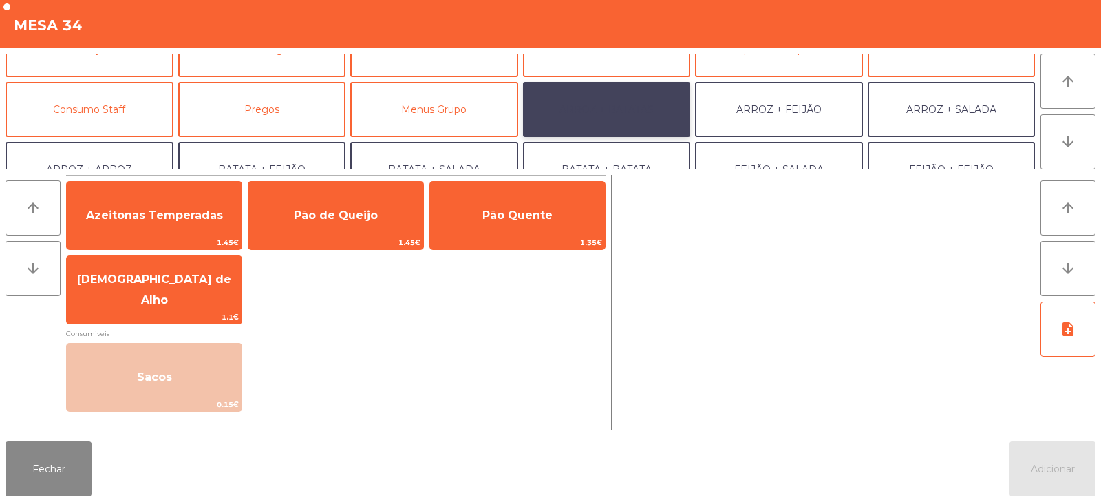
click at [633, 114] on button "ARROZ + BATATAS" at bounding box center [607, 109] width 168 height 55
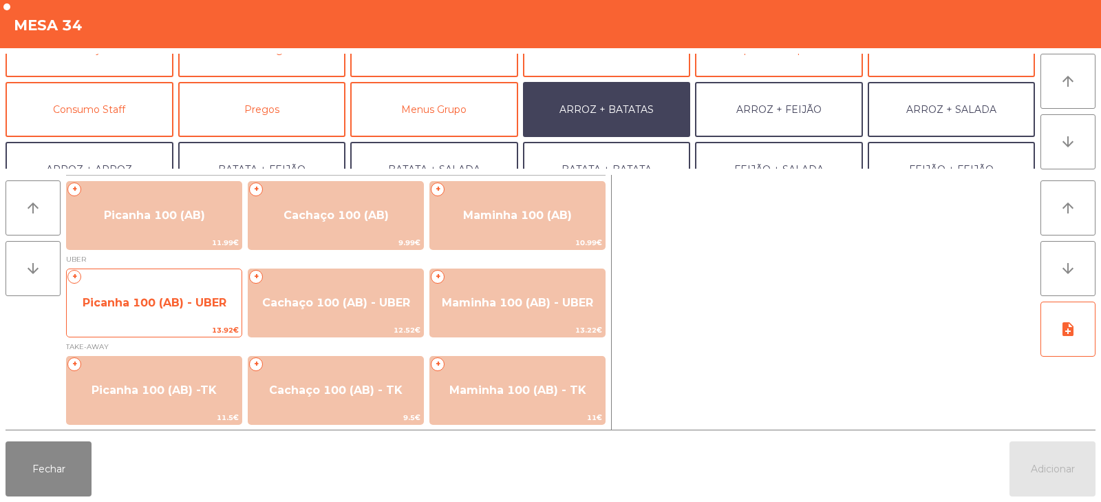
click at [143, 312] on span "Picanha 100 (AB) - UBER" at bounding box center [154, 302] width 175 height 37
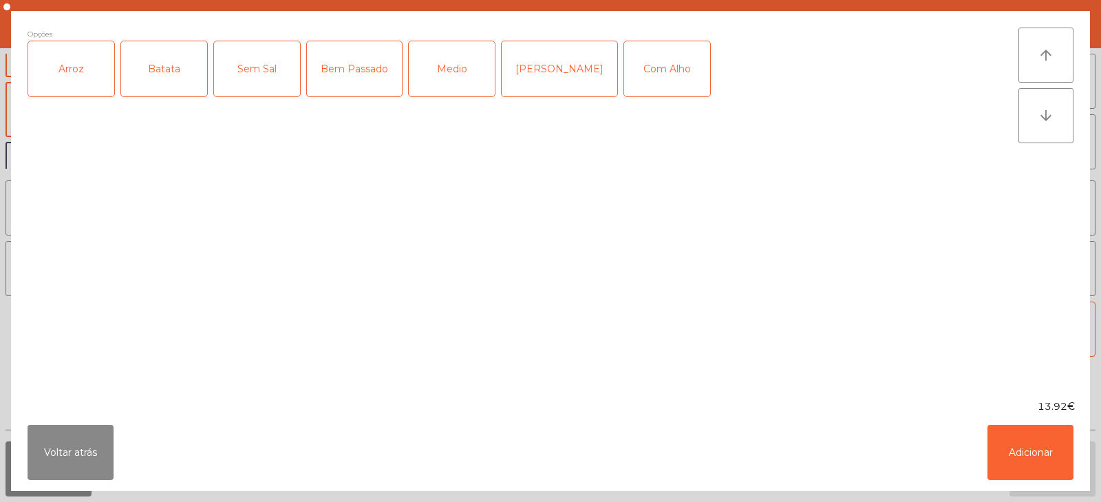
click at [70, 69] on div "Arroz" at bounding box center [71, 68] width 86 height 55
click at [161, 76] on div "Batata" at bounding box center [164, 68] width 86 height 55
click at [365, 77] on div "Bem Passado" at bounding box center [354, 68] width 95 height 55
click at [1023, 436] on button "Adicionar" at bounding box center [1031, 452] width 86 height 55
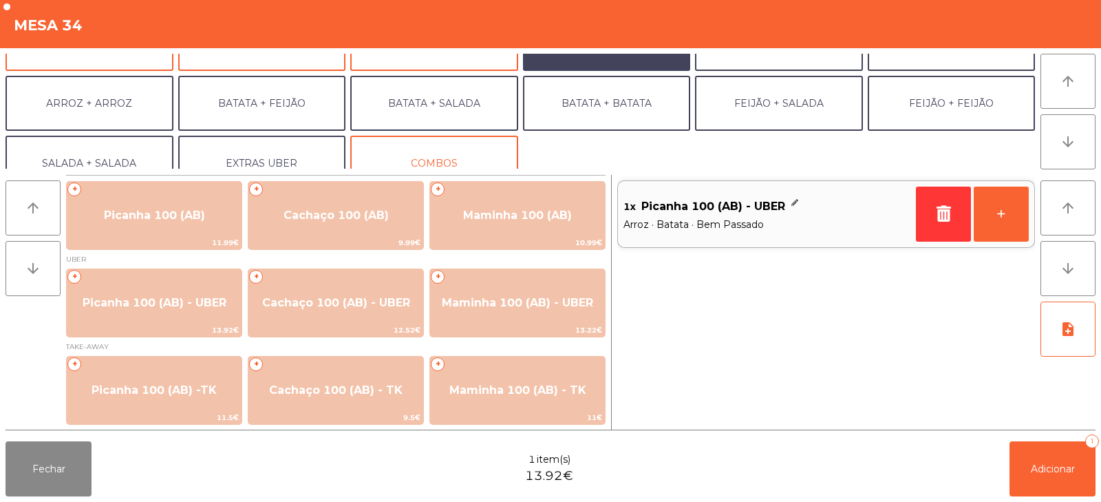
scroll to position [180, 0]
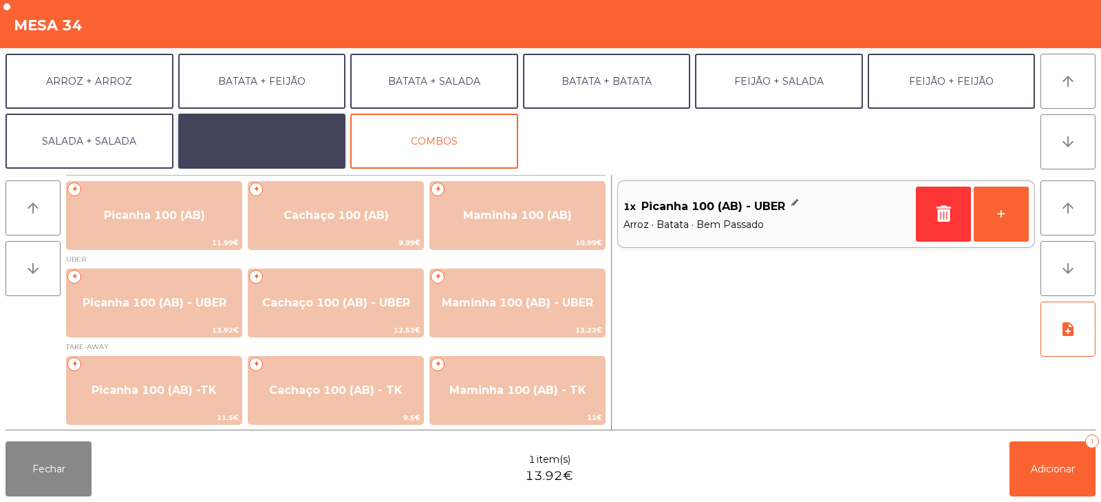
click at [295, 140] on button "EXTRAS UBER" at bounding box center [262, 141] width 168 height 55
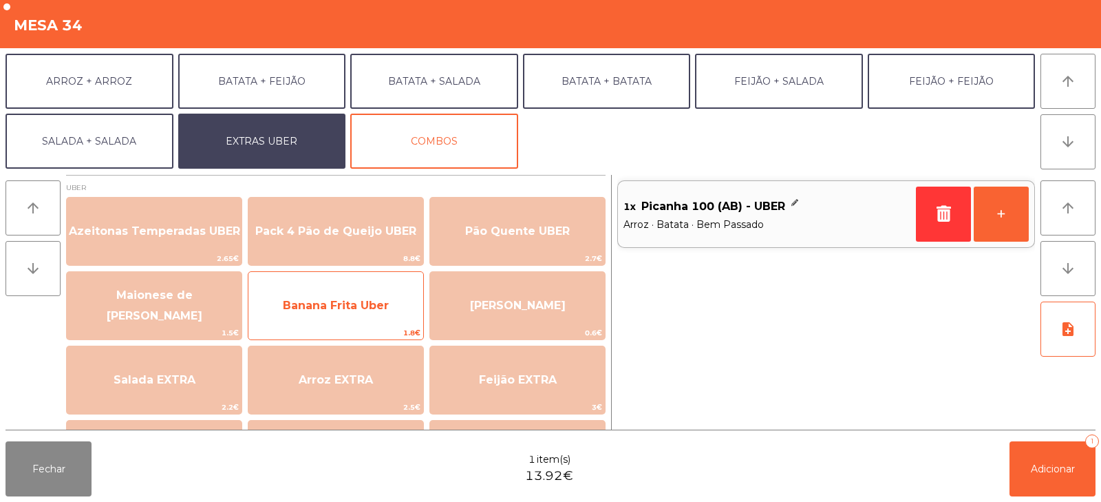
click at [335, 313] on span "Banana Frita Uber" at bounding box center [335, 305] width 175 height 37
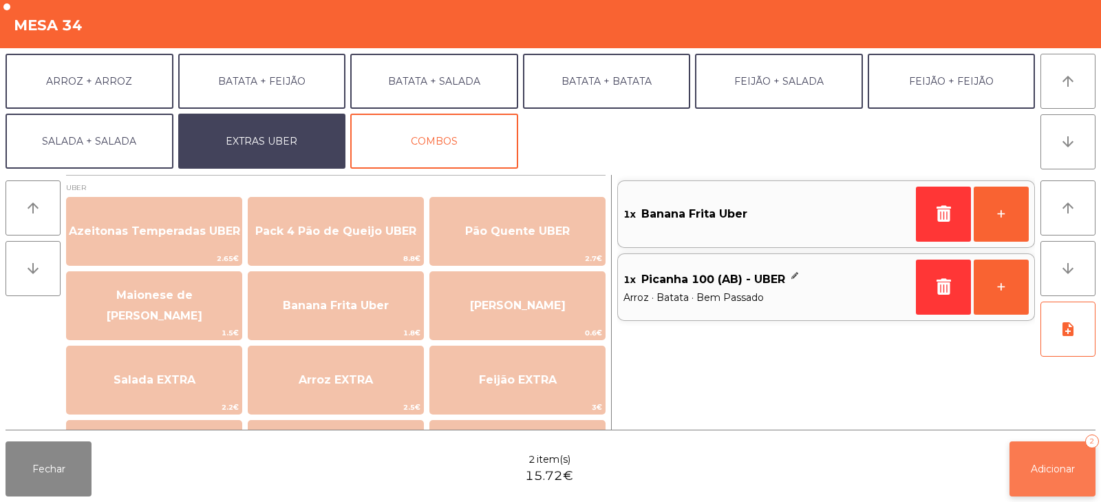
click at [1030, 476] on button "Adicionar 2" at bounding box center [1053, 468] width 86 height 55
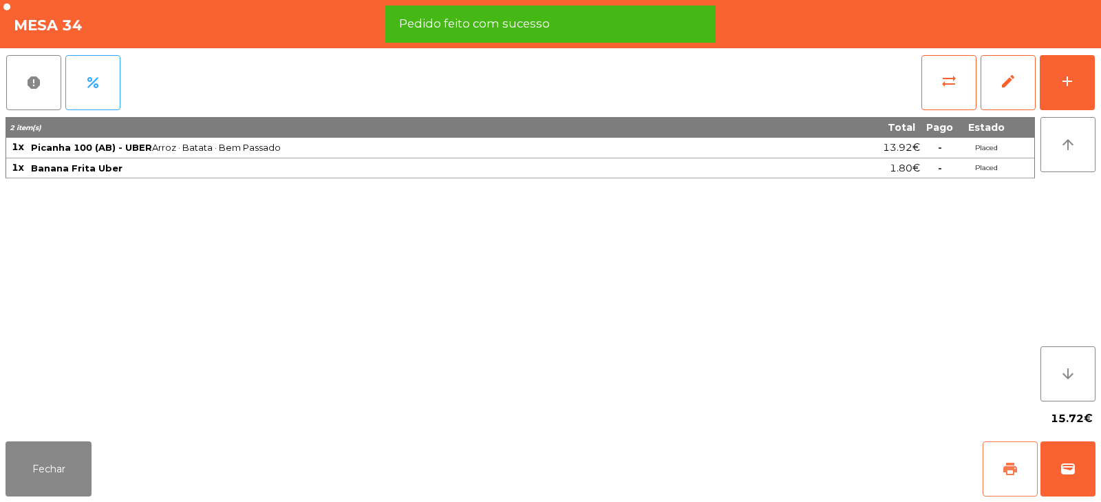
click at [1006, 476] on span "print" at bounding box center [1010, 468] width 17 height 17
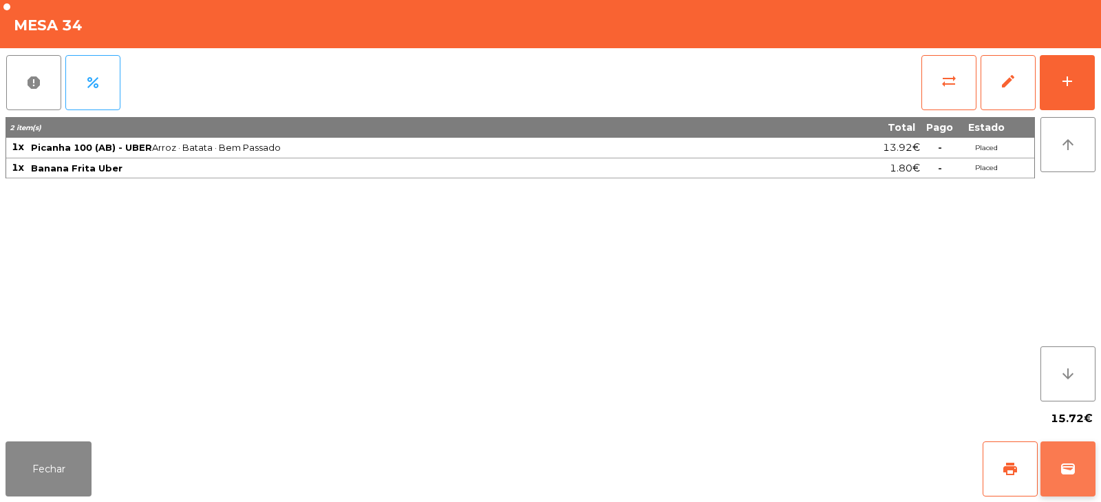
click at [1065, 467] on span "wallet" at bounding box center [1068, 468] width 17 height 17
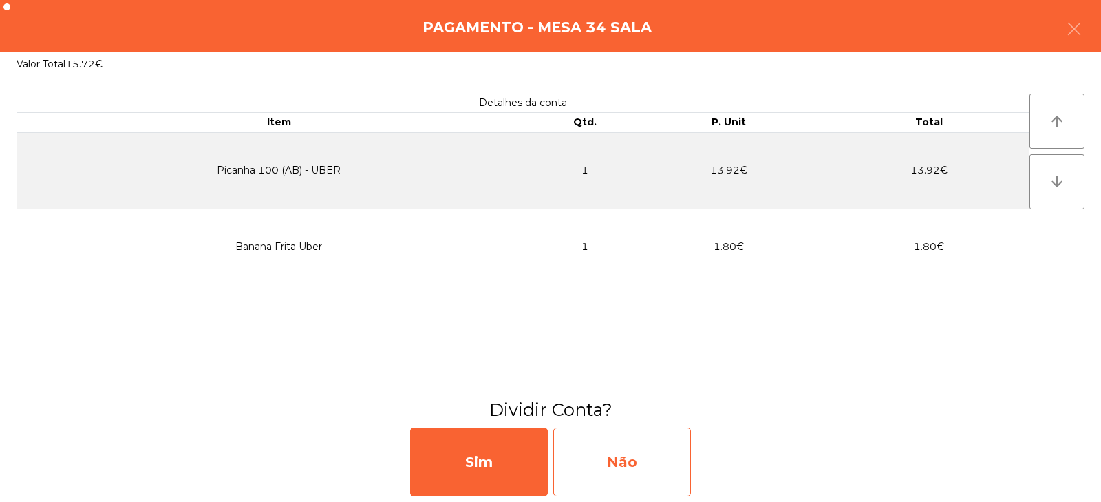
click at [602, 467] on div "Não" at bounding box center [622, 461] width 138 height 69
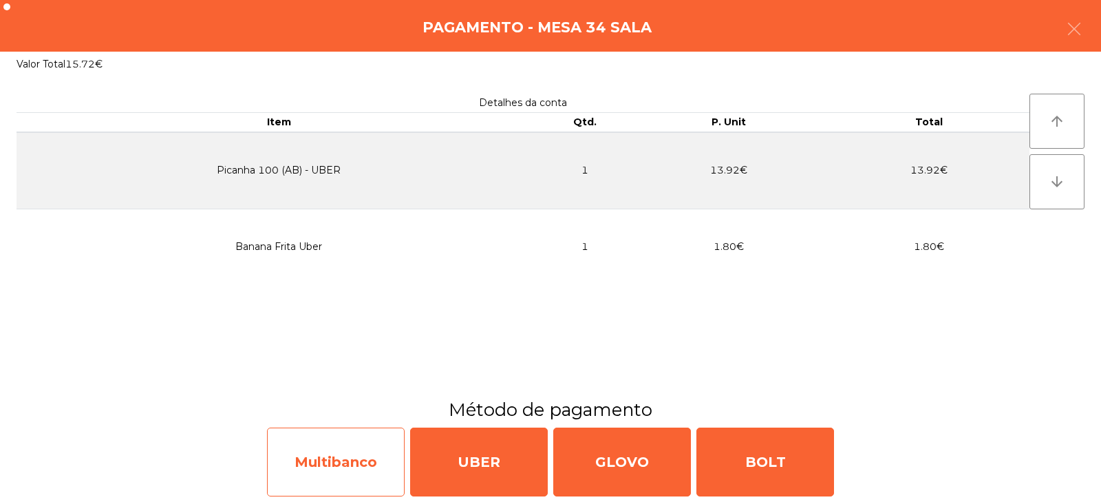
click at [342, 454] on div "Multibanco" at bounding box center [336, 461] width 138 height 69
select select "**"
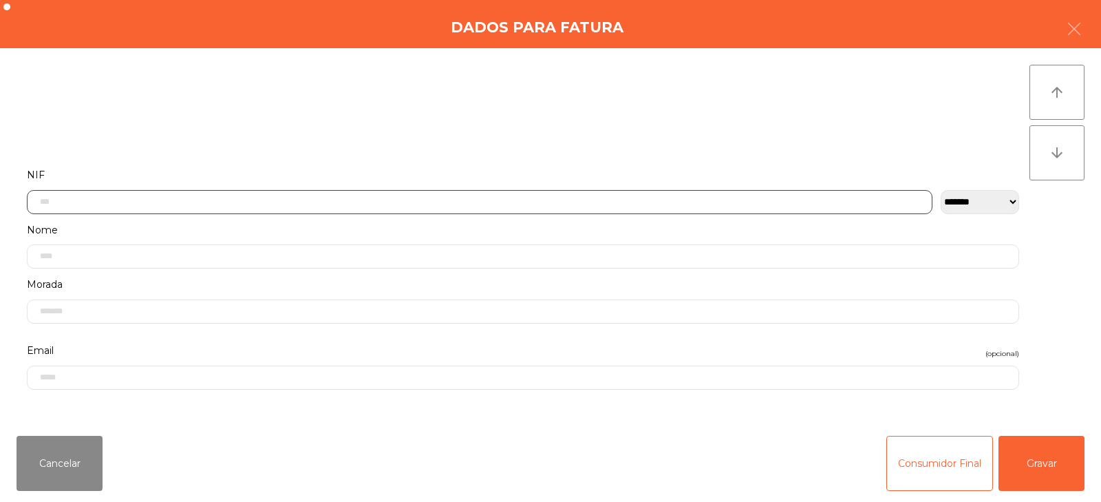
click at [288, 198] on input "text" at bounding box center [480, 202] width 906 height 24
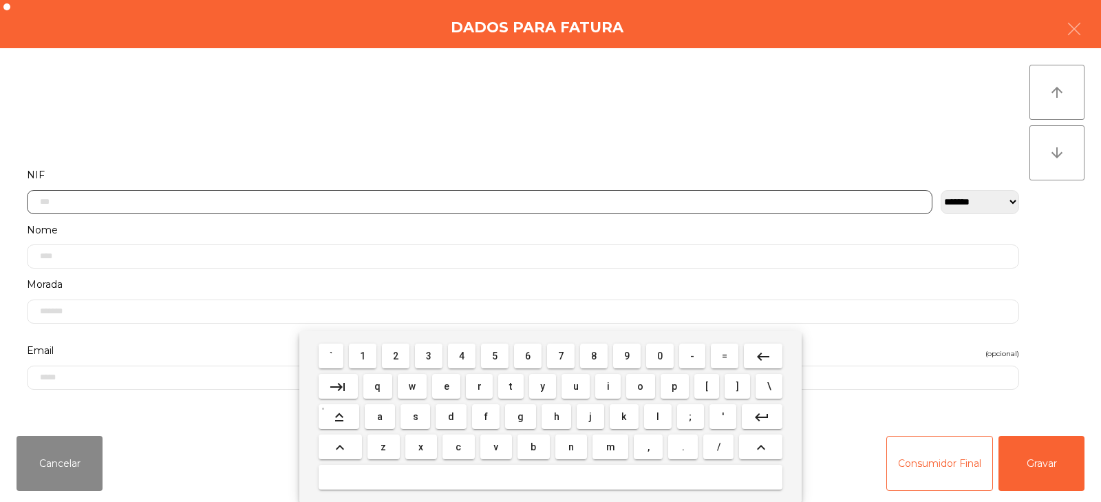
scroll to position [100, 0]
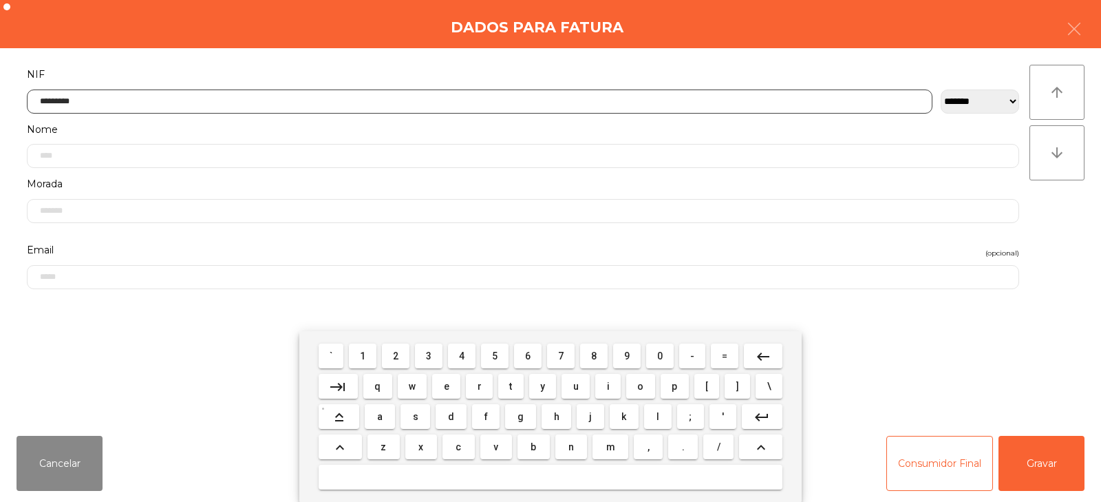
type input "*********"
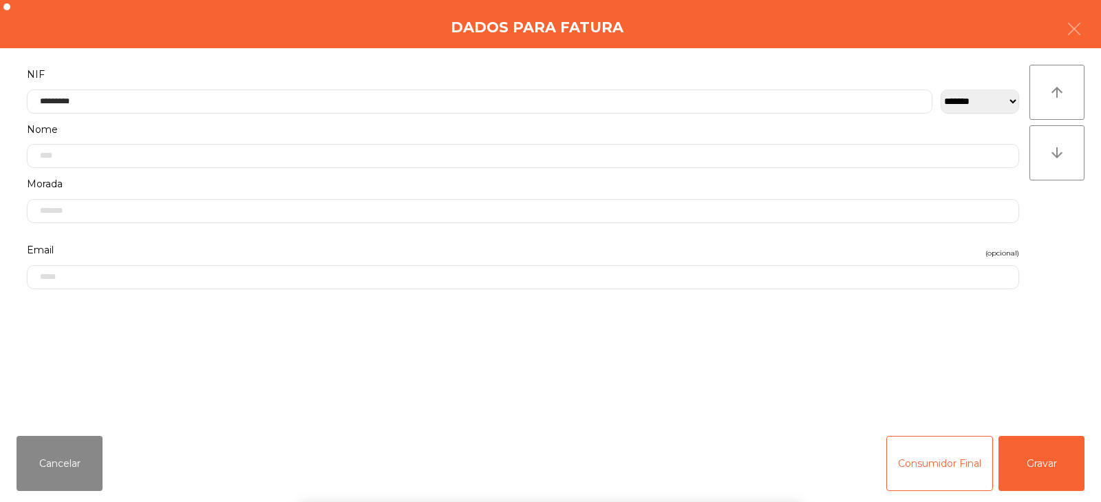
click at [1047, 461] on div "` 1 2 3 4 5 6 7 8 9 0 - = keyboard_backspace keyboard_tab q w e r t y u i o p […" at bounding box center [550, 416] width 1101 height 171
click at [1032, 452] on button "Gravar" at bounding box center [1042, 463] width 86 height 55
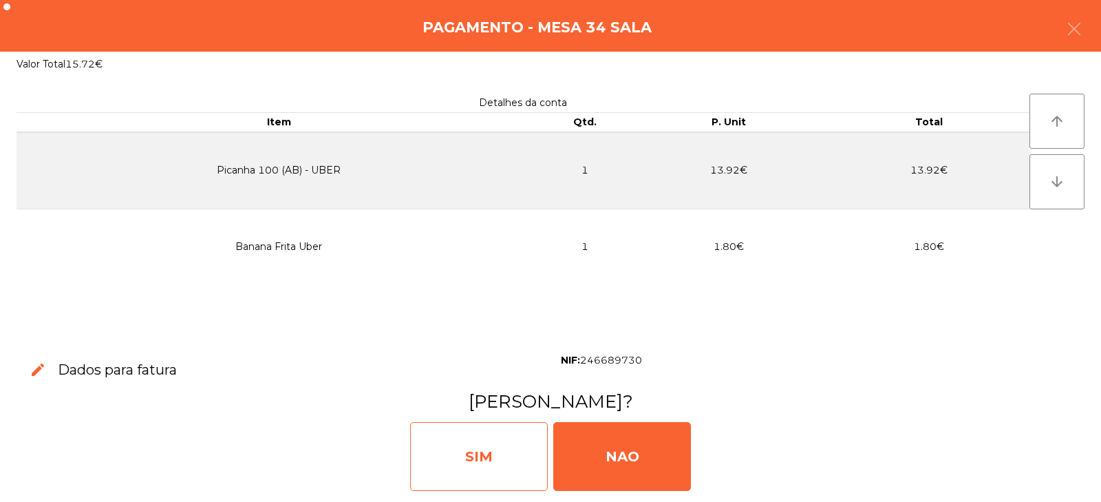
click at [473, 469] on div "SIM" at bounding box center [479, 456] width 138 height 69
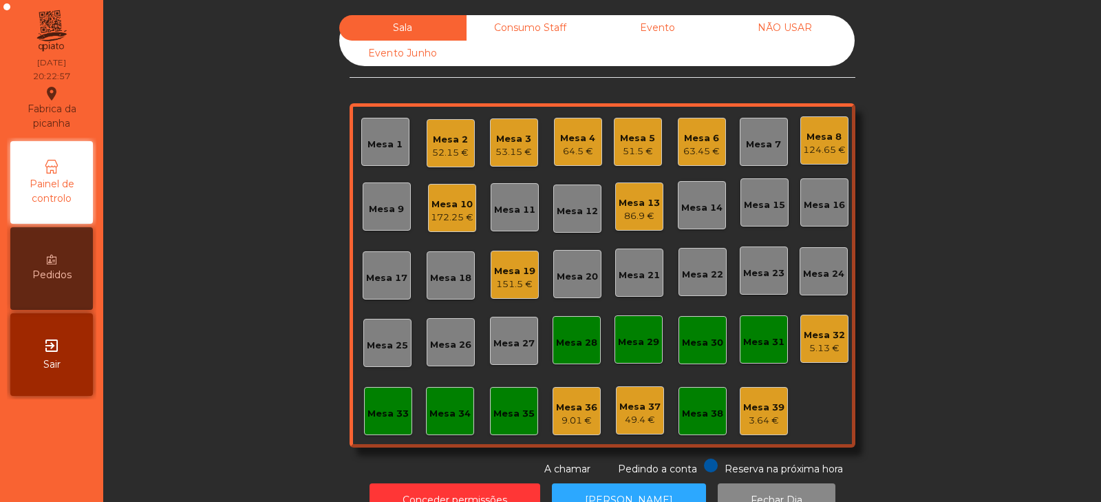
click at [824, 288] on div "Mesa 24" at bounding box center [824, 271] width 48 height 48
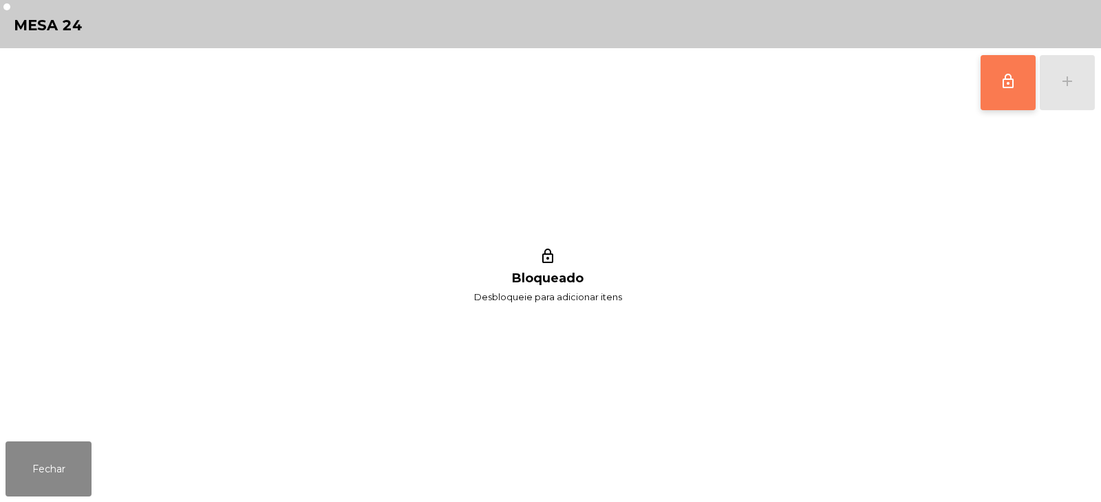
click at [1006, 105] on button "lock_outline" at bounding box center [1008, 82] width 55 height 55
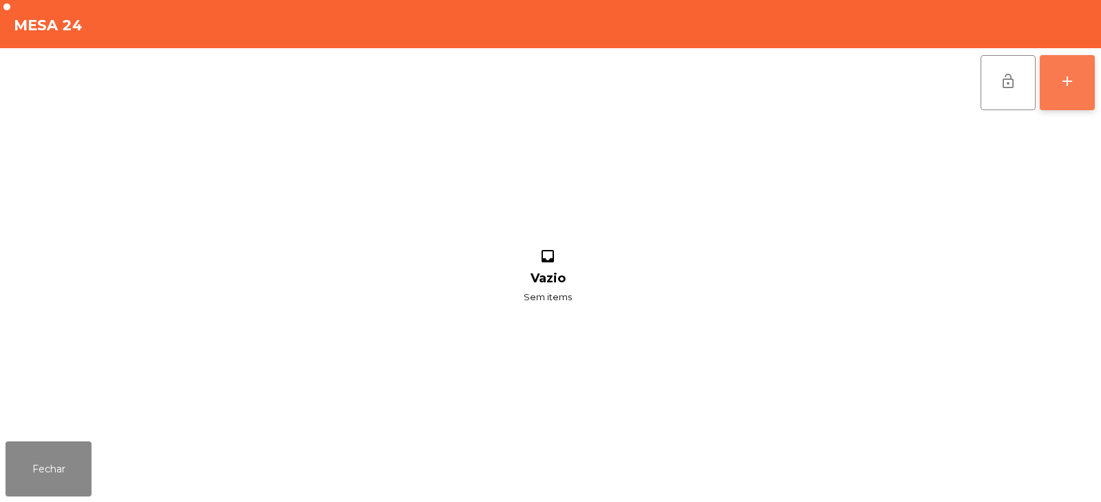
click at [1078, 81] on button "add" at bounding box center [1067, 82] width 55 height 55
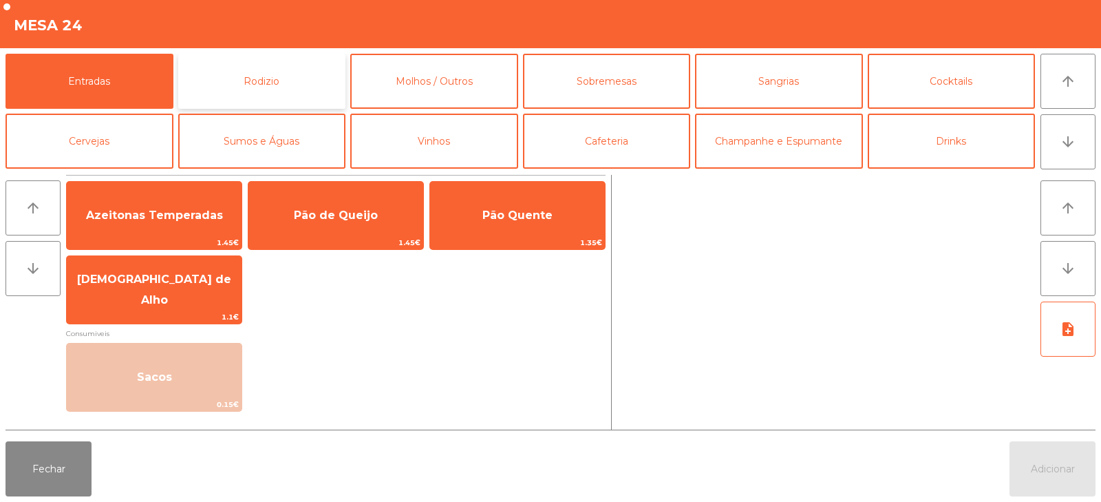
click at [290, 75] on button "Rodizio" at bounding box center [262, 81] width 168 height 55
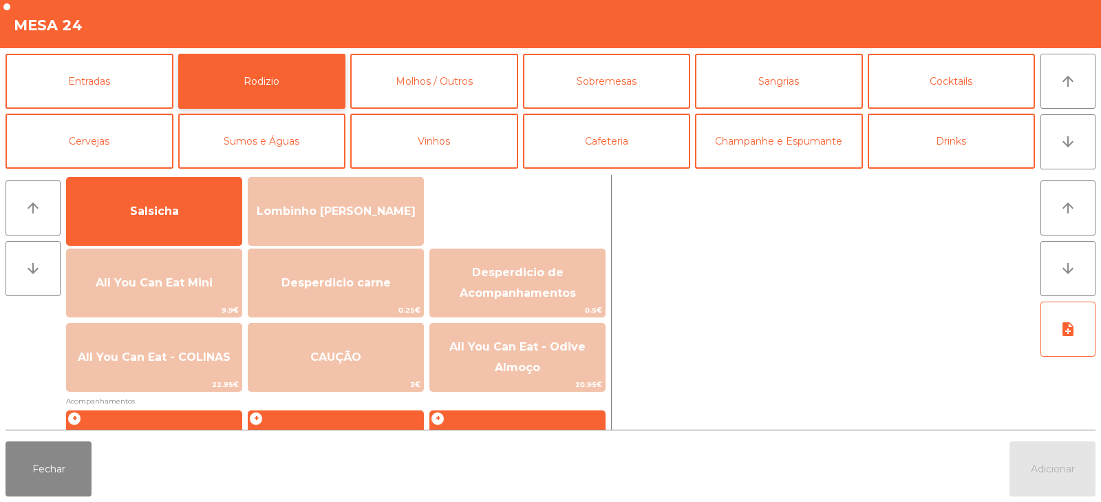
scroll to position [126, 0]
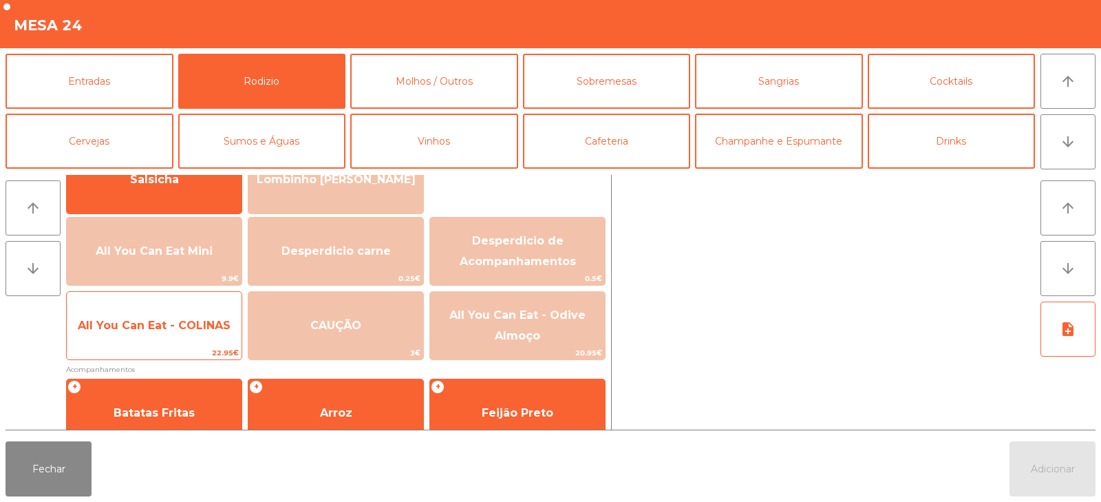
click at [159, 348] on span "22.95€" at bounding box center [154, 352] width 175 height 13
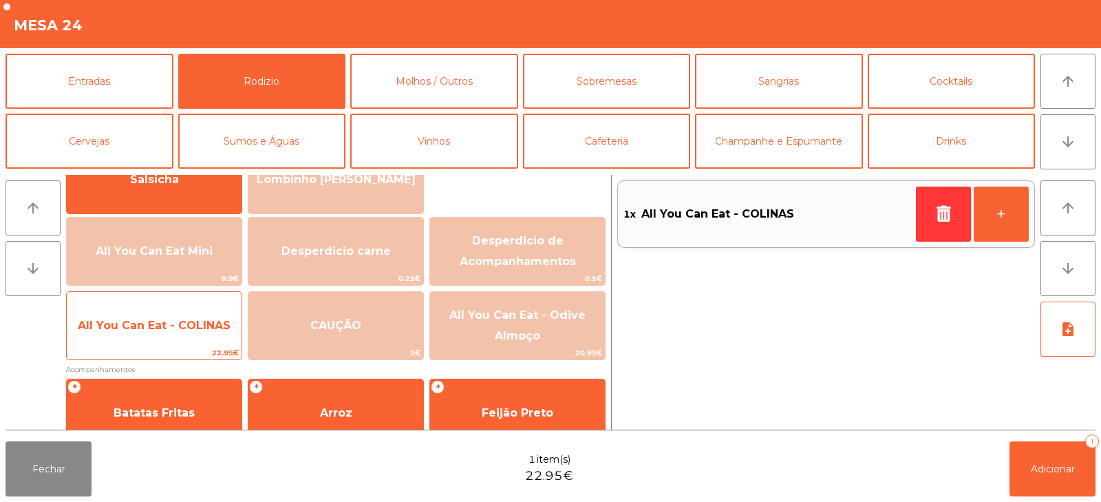
click at [160, 341] on span "All You Can Eat - COLINAS" at bounding box center [154, 325] width 175 height 37
click at [159, 338] on span "All You Can Eat - COLINAS" at bounding box center [154, 325] width 175 height 37
click at [159, 334] on span "All You Can Eat - COLINAS" at bounding box center [154, 325] width 175 height 37
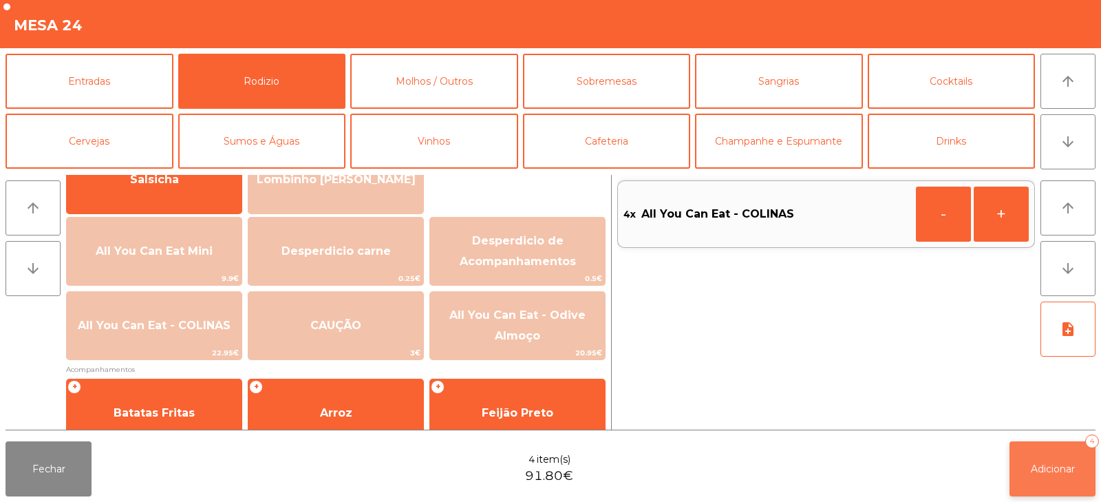
click at [1053, 465] on span "Adicionar" at bounding box center [1053, 468] width 44 height 12
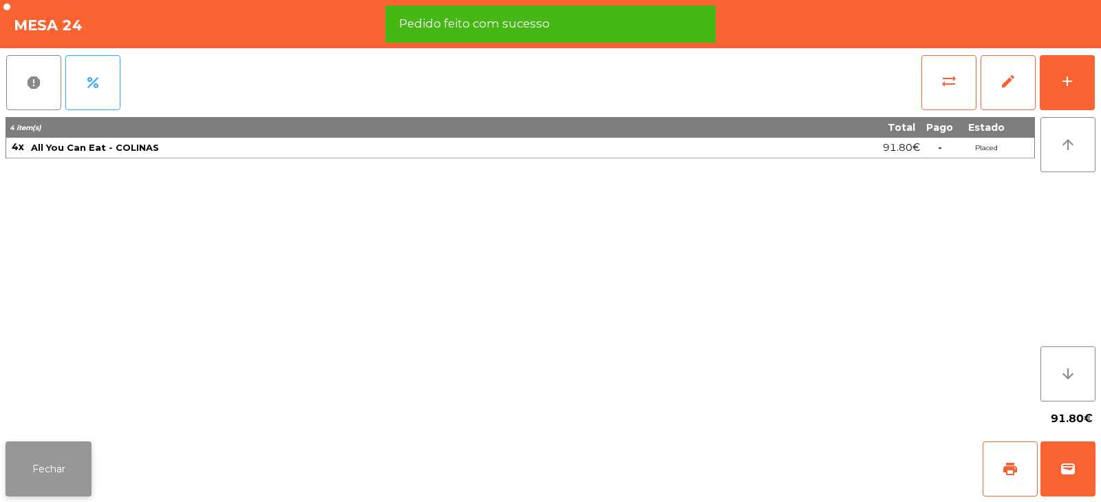
click at [23, 470] on button "Fechar" at bounding box center [49, 468] width 86 height 55
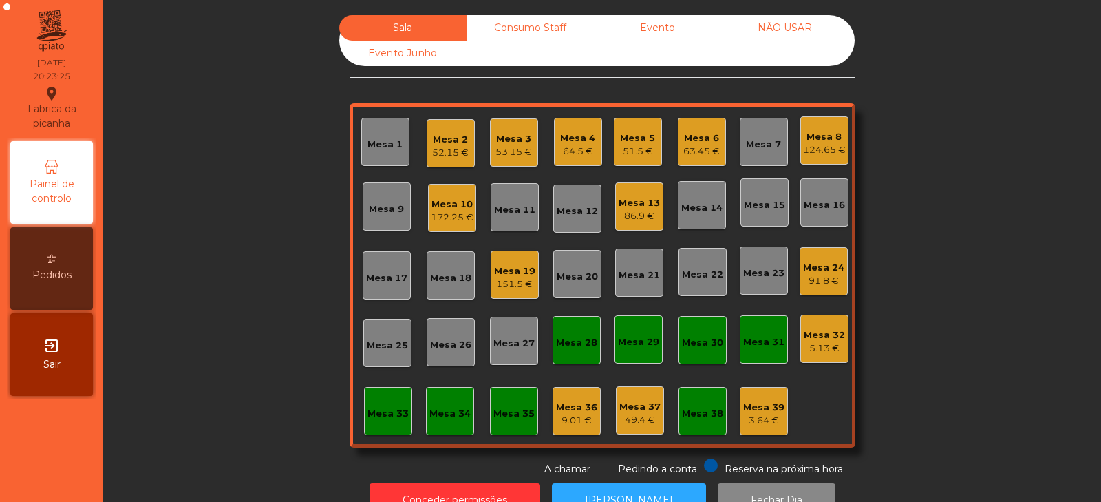
click at [825, 136] on div "Mesa 8" at bounding box center [824, 137] width 43 height 14
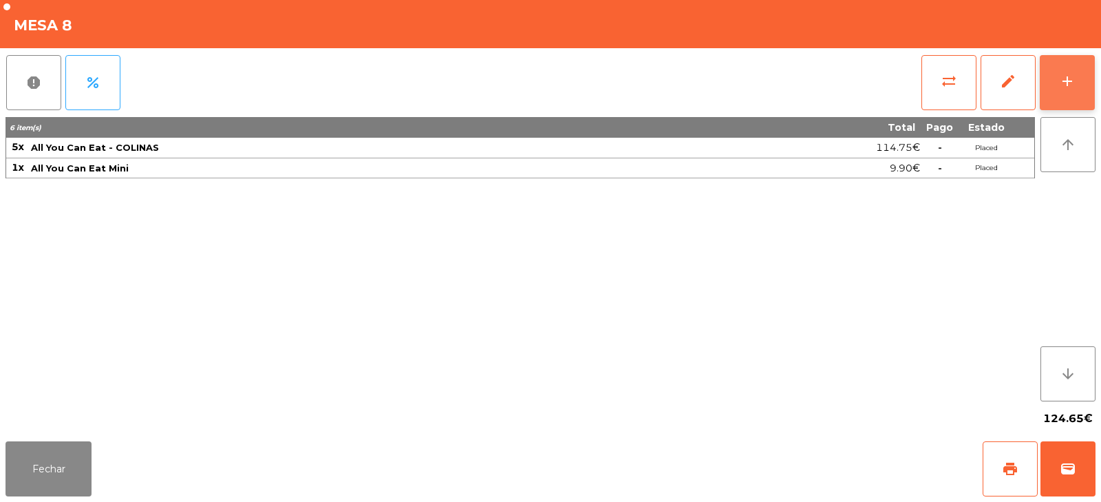
click at [1072, 77] on div "add" at bounding box center [1067, 81] width 17 height 17
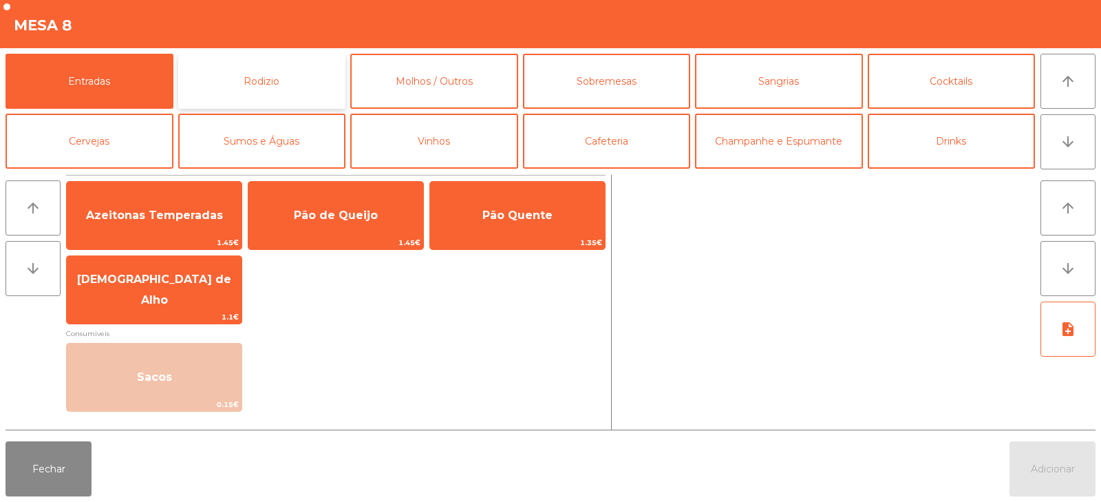
click at [287, 68] on button "Rodizio" at bounding box center [262, 81] width 168 height 55
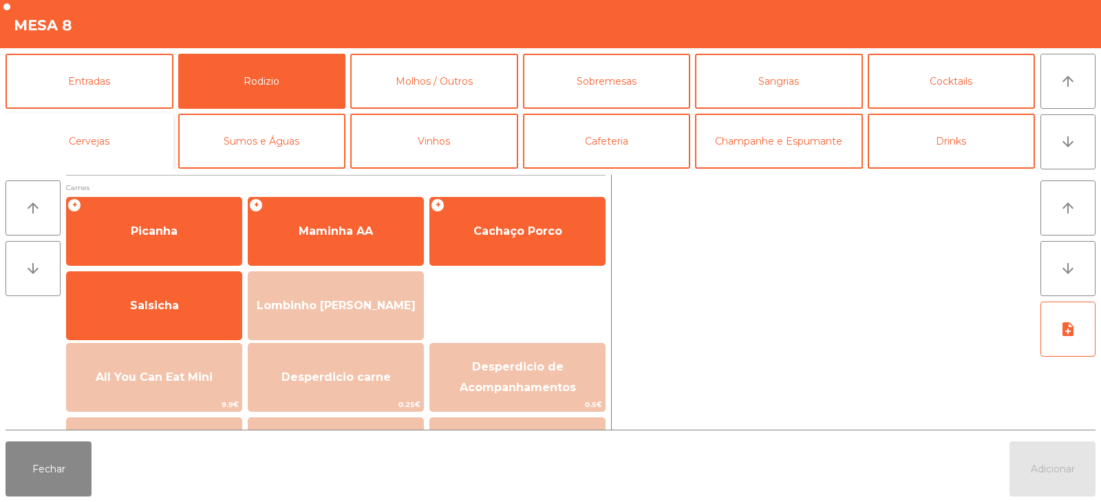
click at [136, 146] on button "Cervejas" at bounding box center [90, 141] width 168 height 55
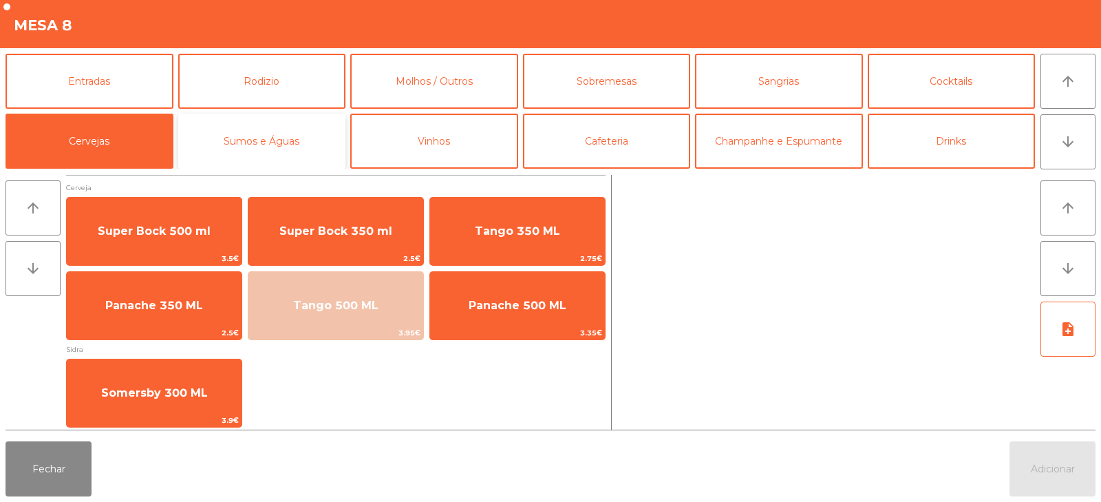
click at [292, 148] on button "Sumos e Águas" at bounding box center [262, 141] width 168 height 55
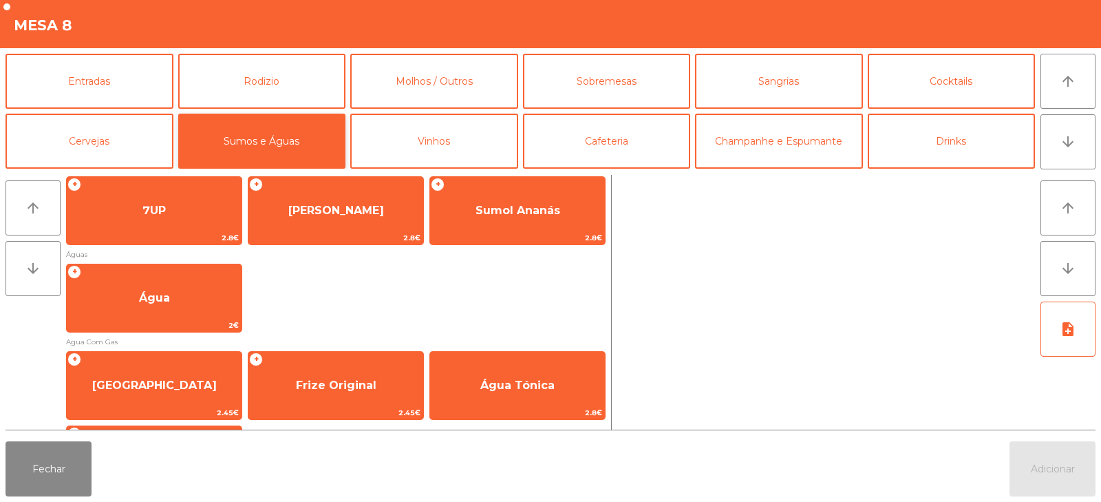
scroll to position [321, 0]
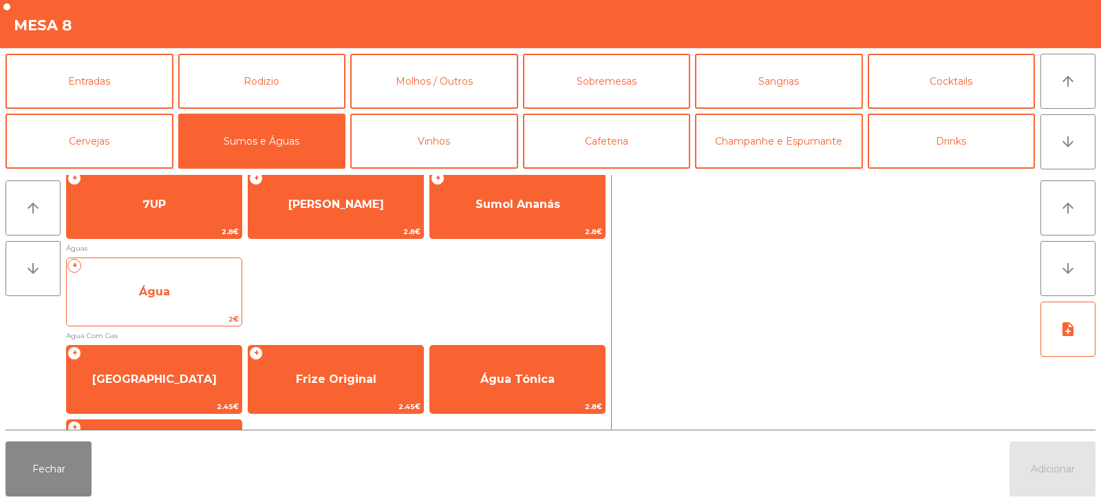
click at [155, 301] on span "Água" at bounding box center [154, 291] width 175 height 37
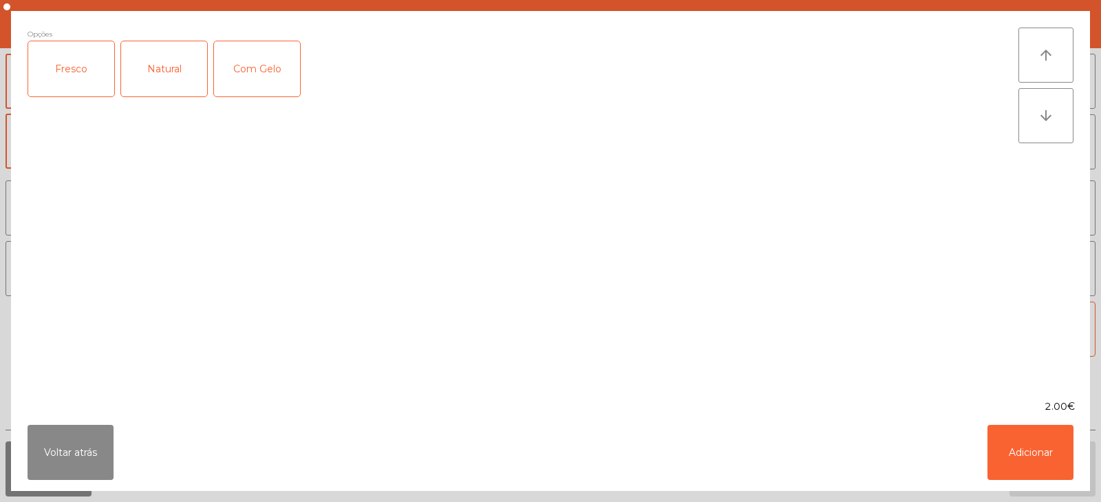
click at [64, 59] on div "Fresco" at bounding box center [71, 68] width 86 height 55
click at [1045, 465] on button "Adicionar" at bounding box center [1031, 452] width 86 height 55
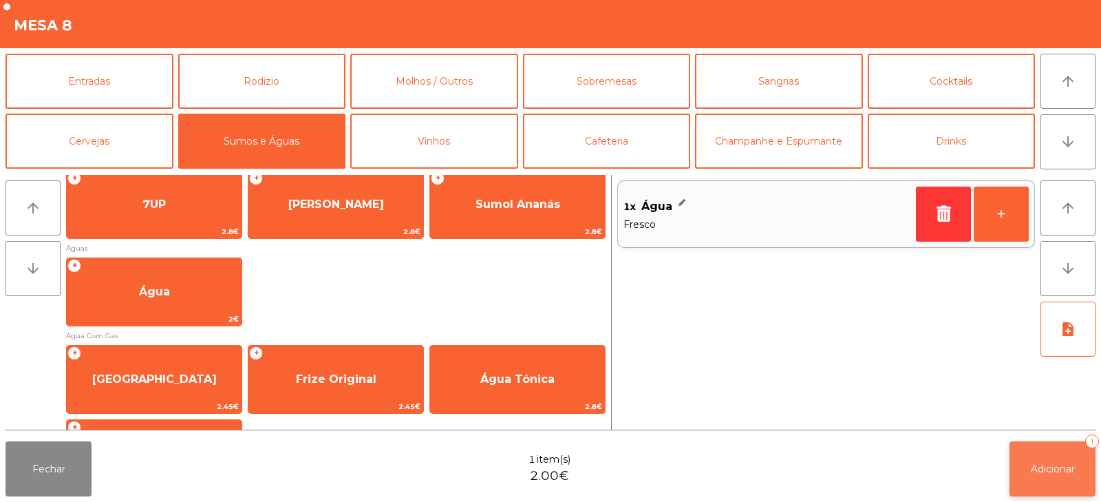
click at [1065, 467] on span "Adicionar" at bounding box center [1053, 468] width 44 height 12
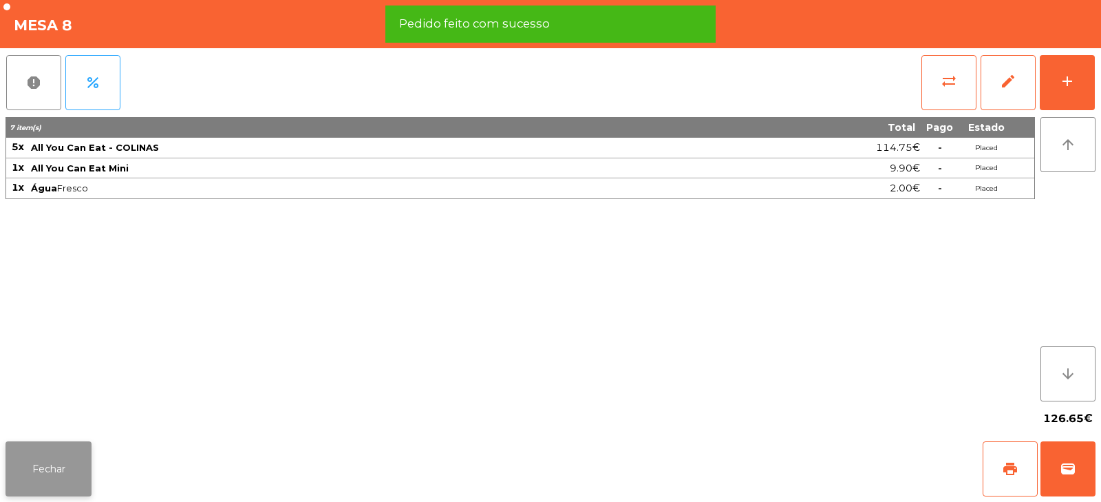
click at [50, 454] on button "Fechar" at bounding box center [49, 468] width 86 height 55
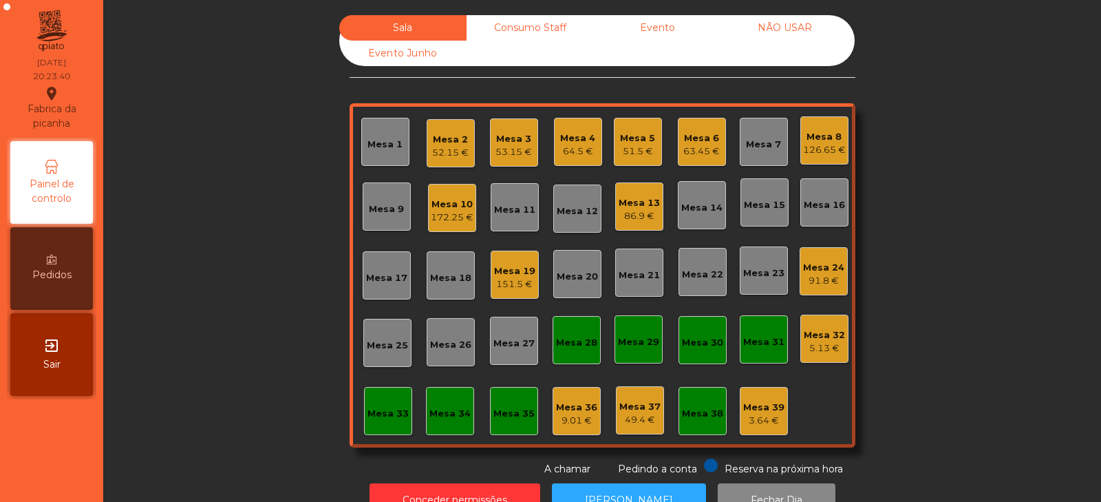
click at [630, 140] on div "Mesa 5" at bounding box center [637, 138] width 35 height 14
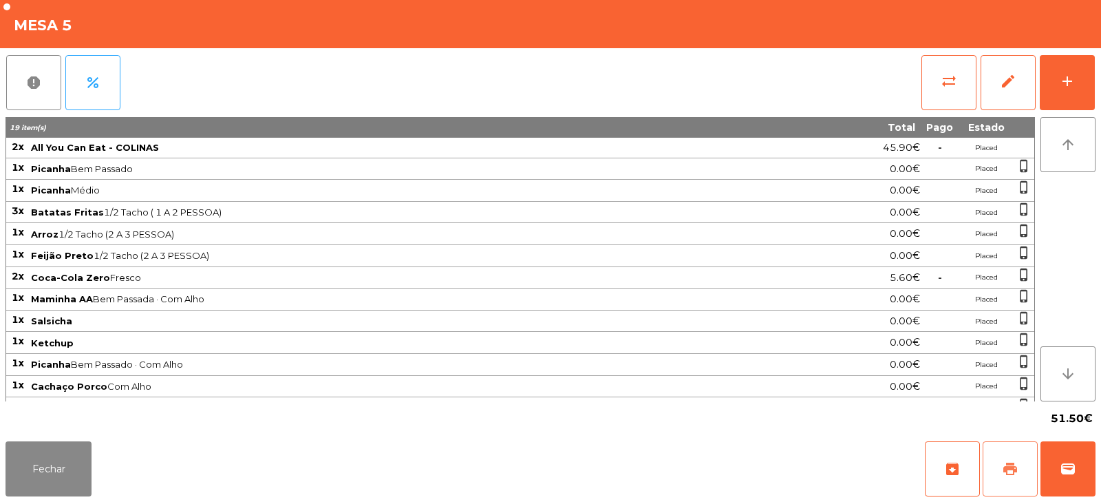
click at [1008, 464] on span "print" at bounding box center [1010, 468] width 17 height 17
click at [1075, 467] on span "wallet" at bounding box center [1068, 468] width 17 height 17
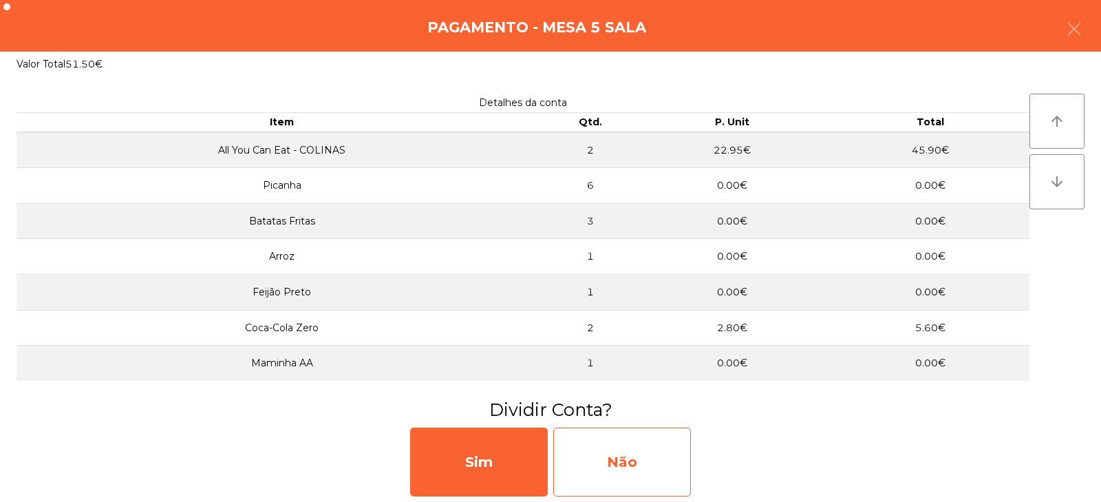
click at [654, 456] on div "Não" at bounding box center [622, 461] width 138 height 69
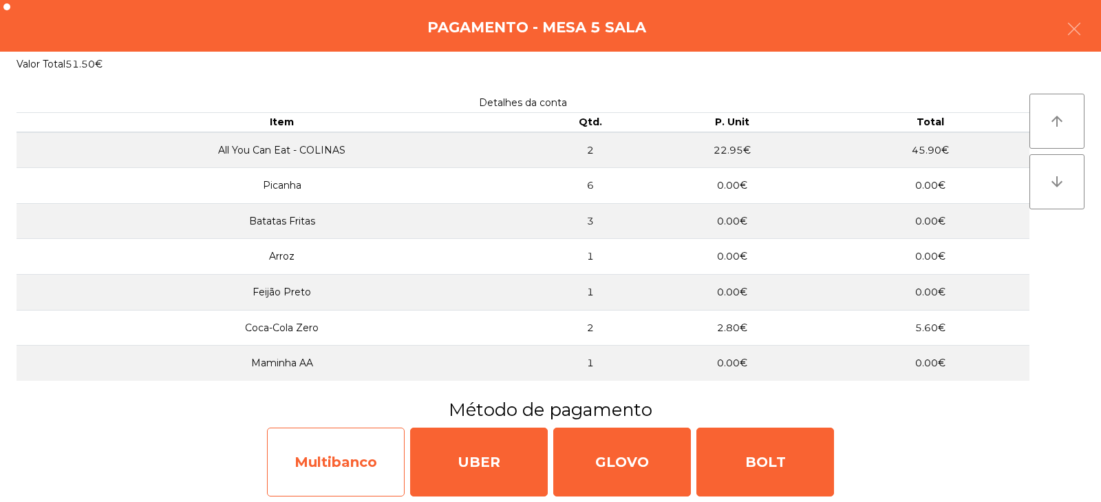
click at [324, 469] on div "Multibanco" at bounding box center [336, 461] width 138 height 69
select select "**"
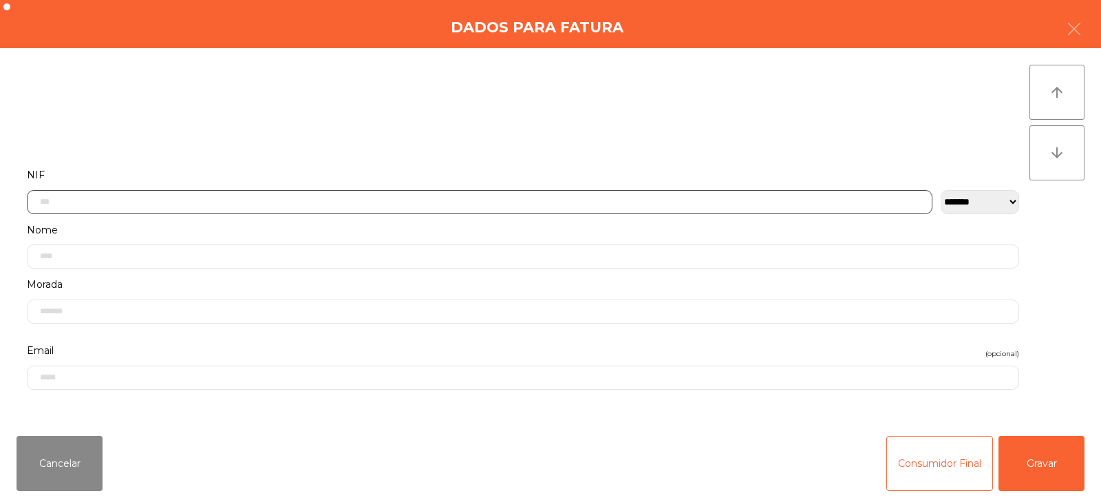
click at [355, 200] on input "text" at bounding box center [480, 202] width 906 height 24
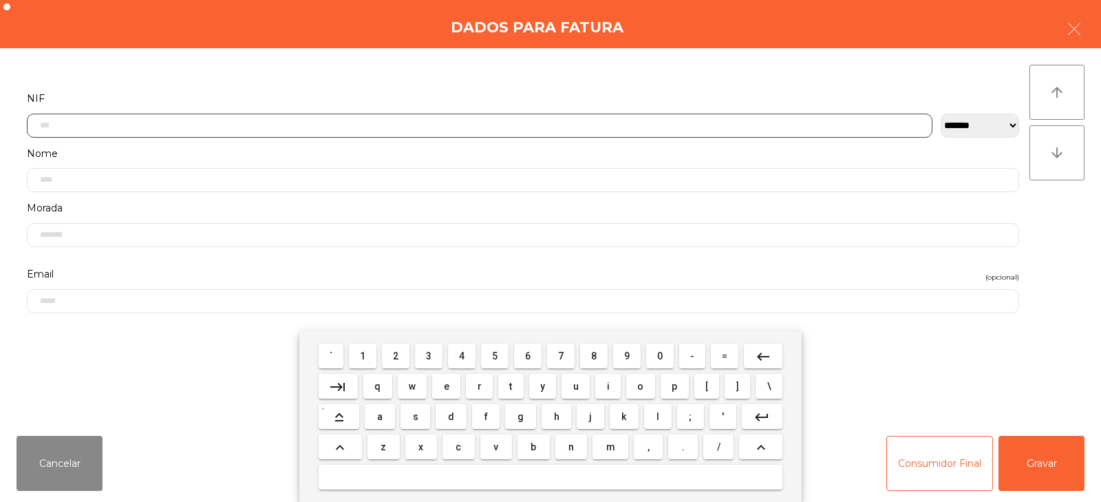
scroll to position [100, 0]
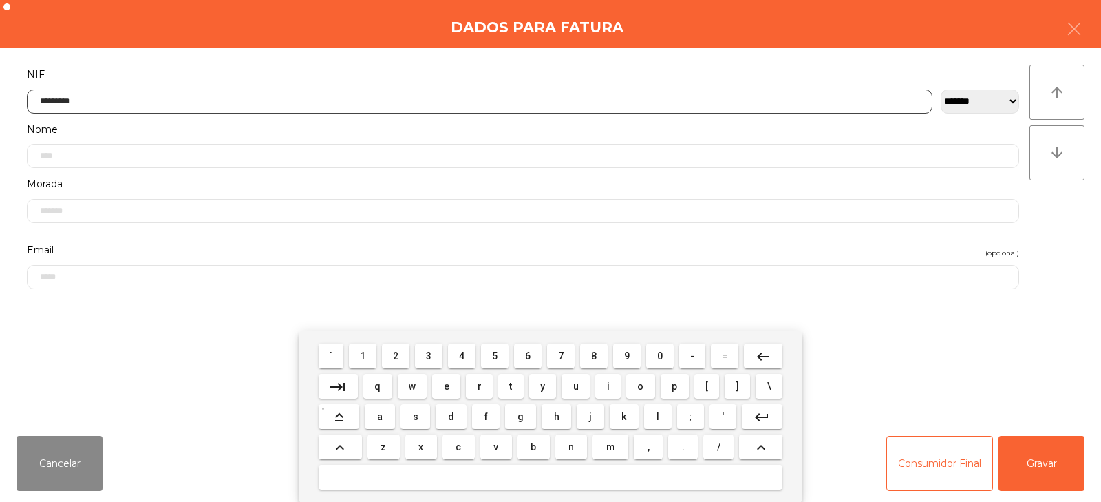
type input "*********"
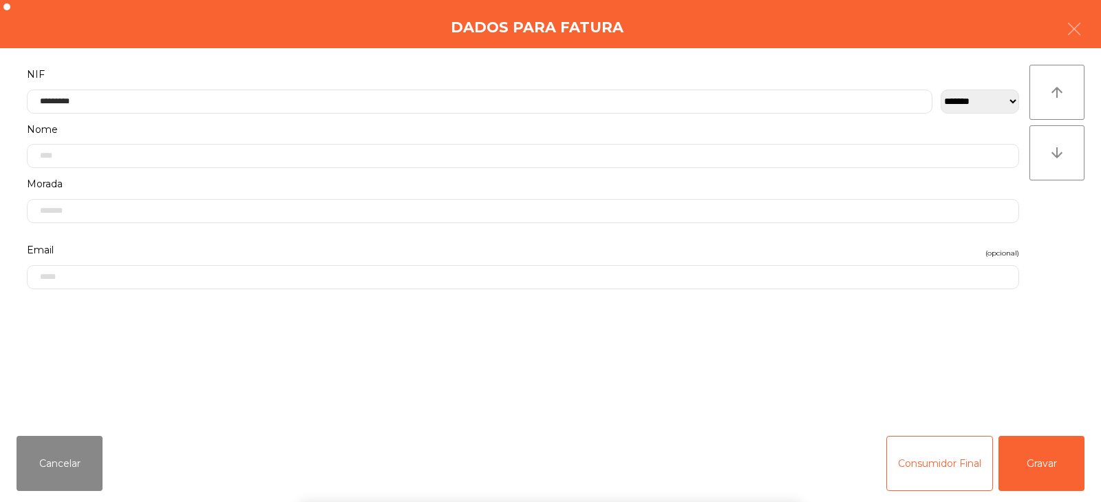
click at [1067, 237] on div "arrow_upward arrow_downward" at bounding box center [1057, 236] width 55 height 343
click at [1077, 413] on div "**********" at bounding box center [550, 236] width 1101 height 376
click at [1049, 454] on button "Gravar" at bounding box center [1042, 463] width 86 height 55
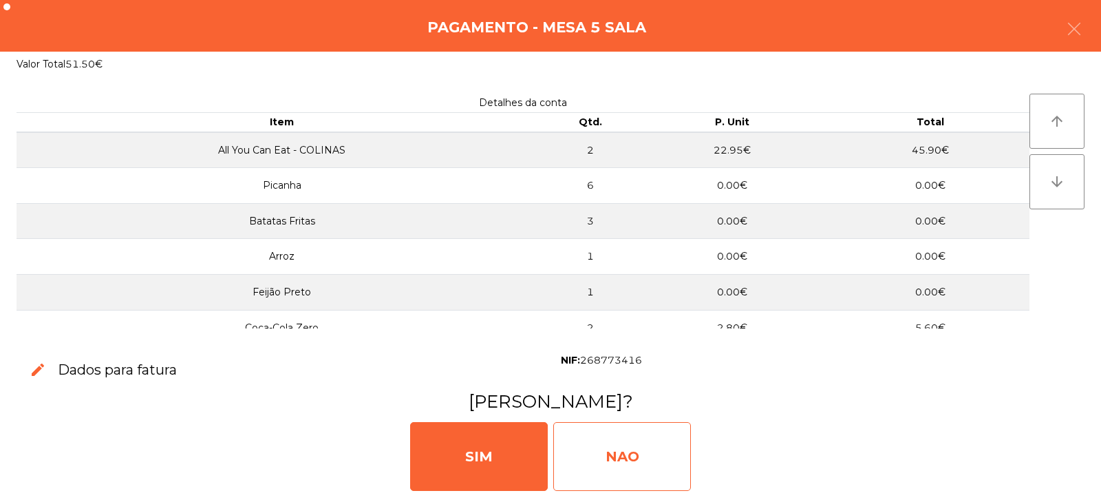
click at [622, 454] on div "NAO" at bounding box center [622, 456] width 138 height 69
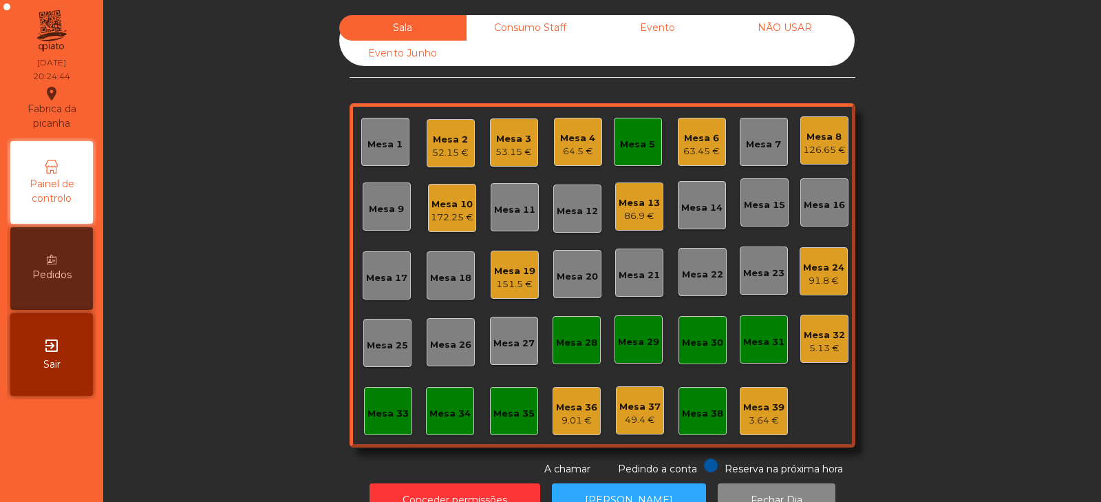
click at [507, 146] on div "53.15 €" at bounding box center [513, 152] width 36 height 14
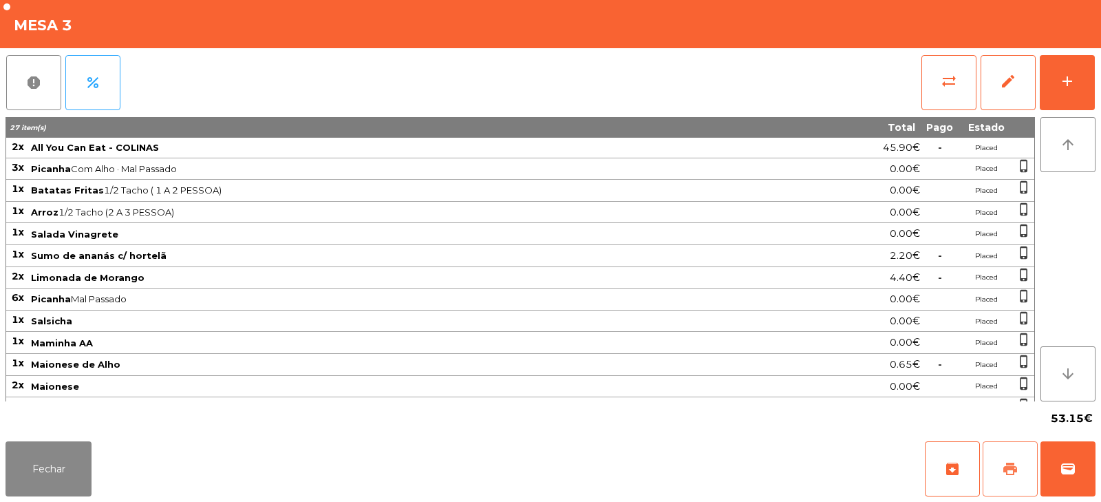
click at [1005, 465] on span "print" at bounding box center [1010, 468] width 17 height 17
click at [1005, 457] on button "print" at bounding box center [1010, 468] width 55 height 55
click at [943, 99] on button "sync_alt" at bounding box center [948, 82] width 55 height 55
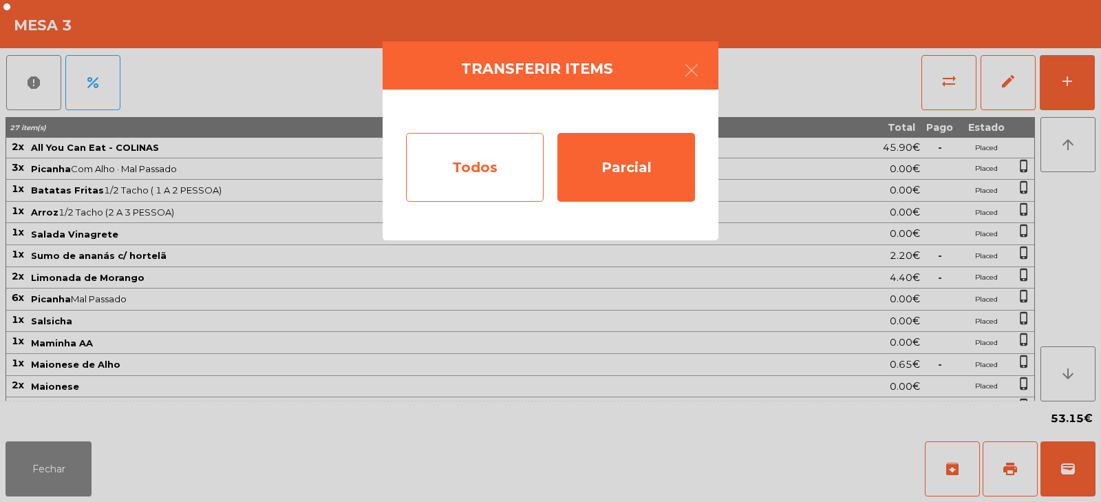
click at [456, 176] on div "Todos" at bounding box center [475, 167] width 138 height 69
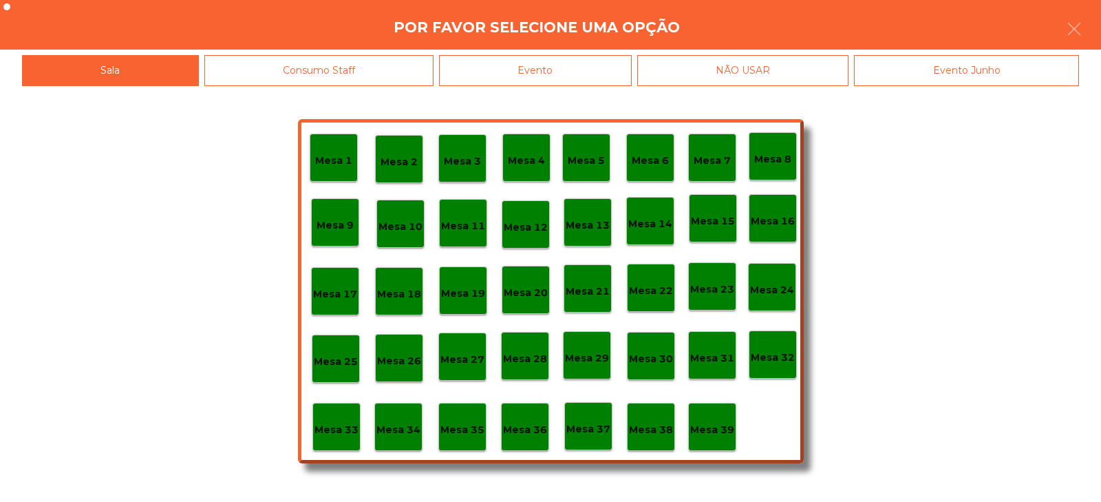
click at [562, 67] on div "Evento" at bounding box center [535, 70] width 193 height 31
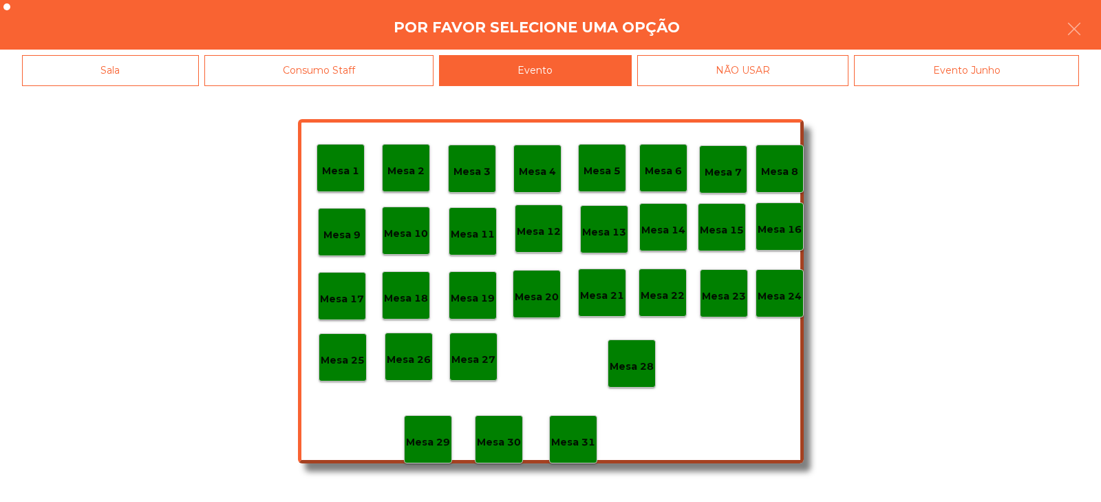
click at [626, 361] on p "Mesa 28" at bounding box center [632, 367] width 44 height 16
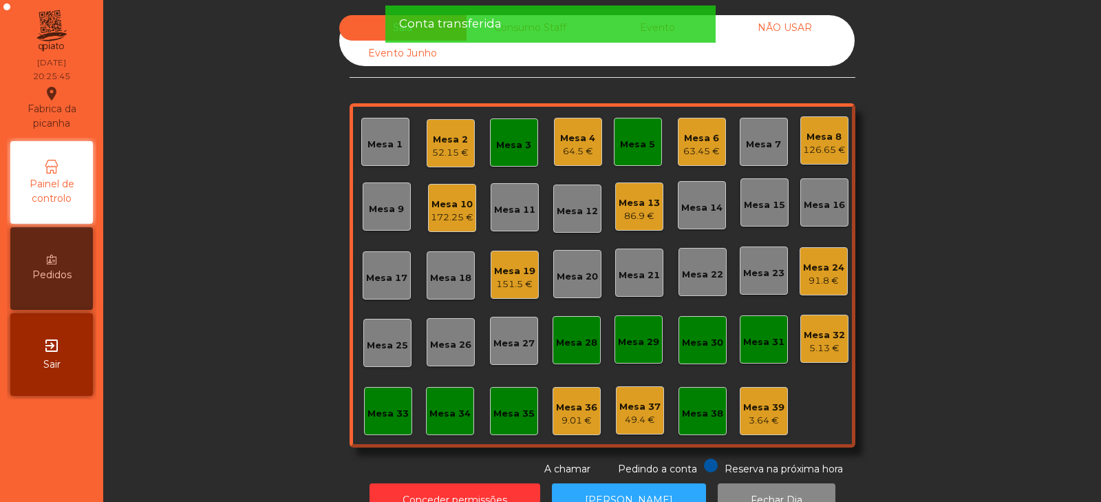
click at [500, 164] on div "Mesa 3" at bounding box center [514, 142] width 48 height 48
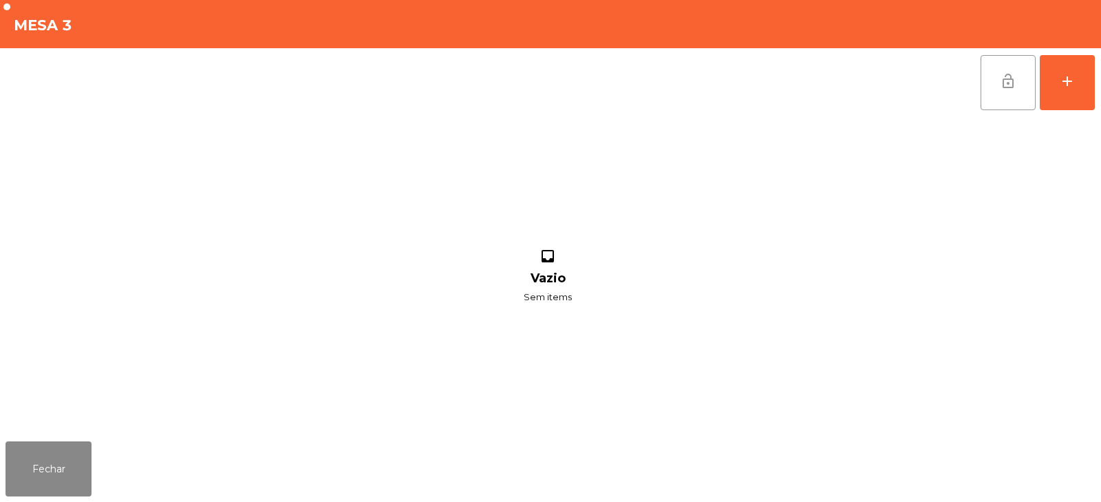
click at [1002, 78] on span "lock_open" at bounding box center [1008, 81] width 17 height 17
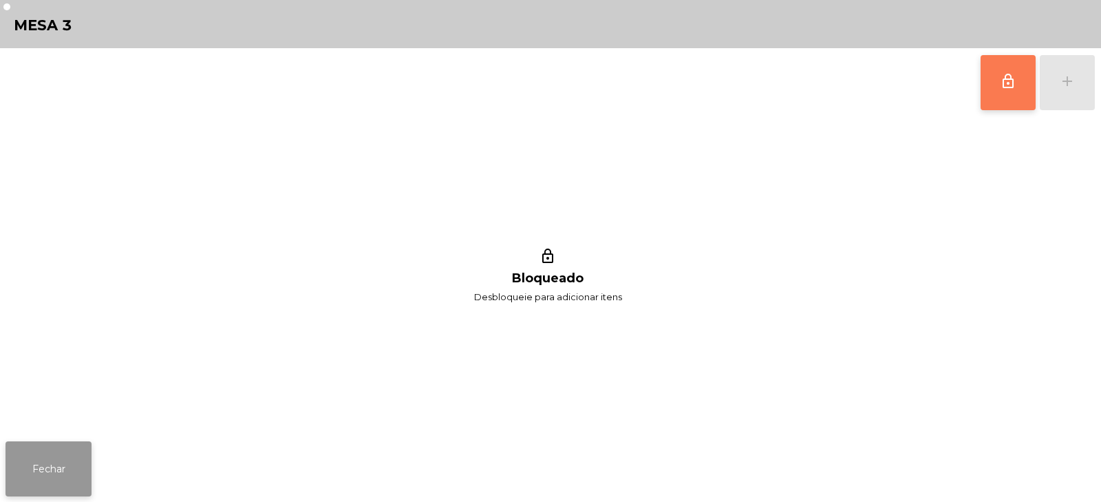
click at [39, 464] on button "Fechar" at bounding box center [49, 468] width 86 height 55
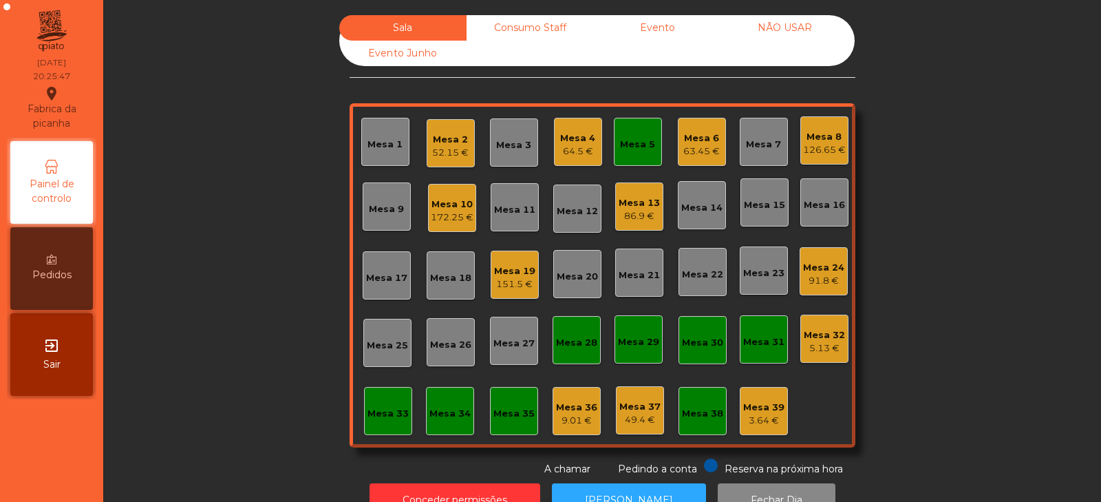
click at [641, 135] on div "Mesa 5" at bounding box center [637, 141] width 35 height 19
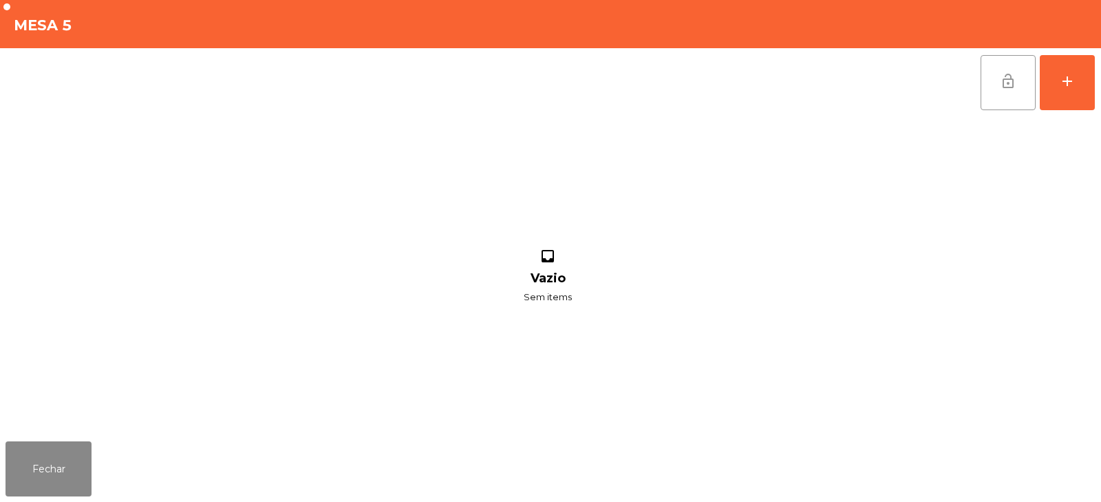
click at [1025, 85] on button "lock_open" at bounding box center [1008, 82] width 55 height 55
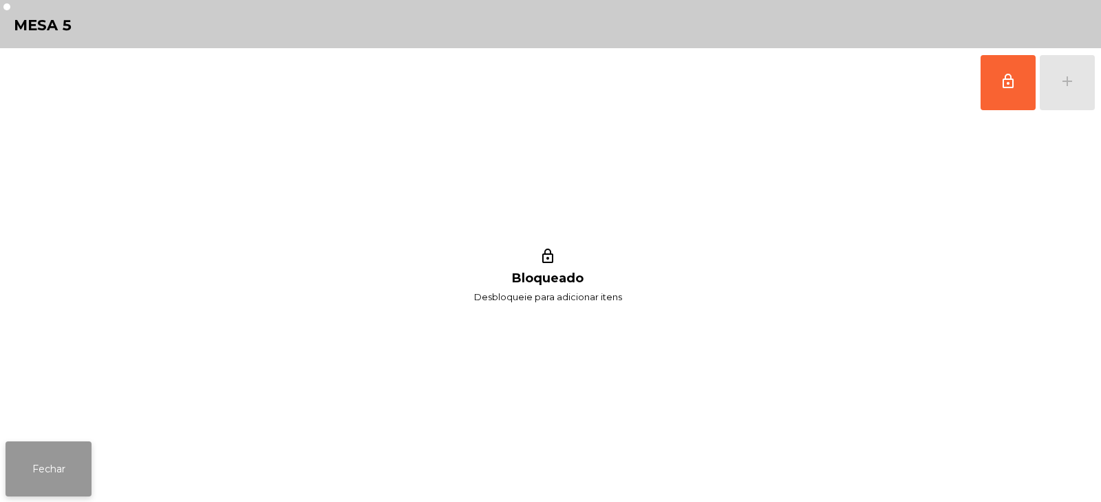
click at [47, 476] on button "Fechar" at bounding box center [49, 468] width 86 height 55
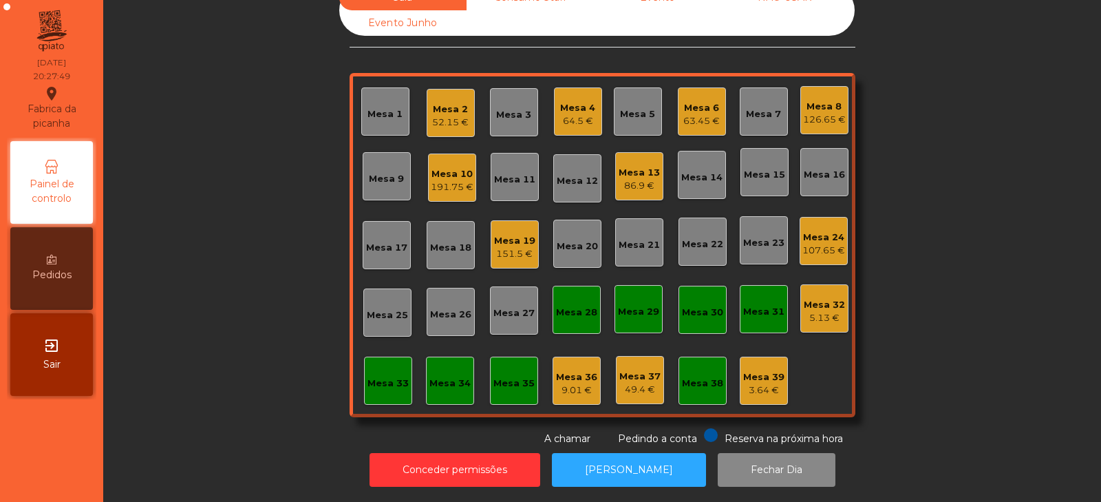
scroll to position [0, 0]
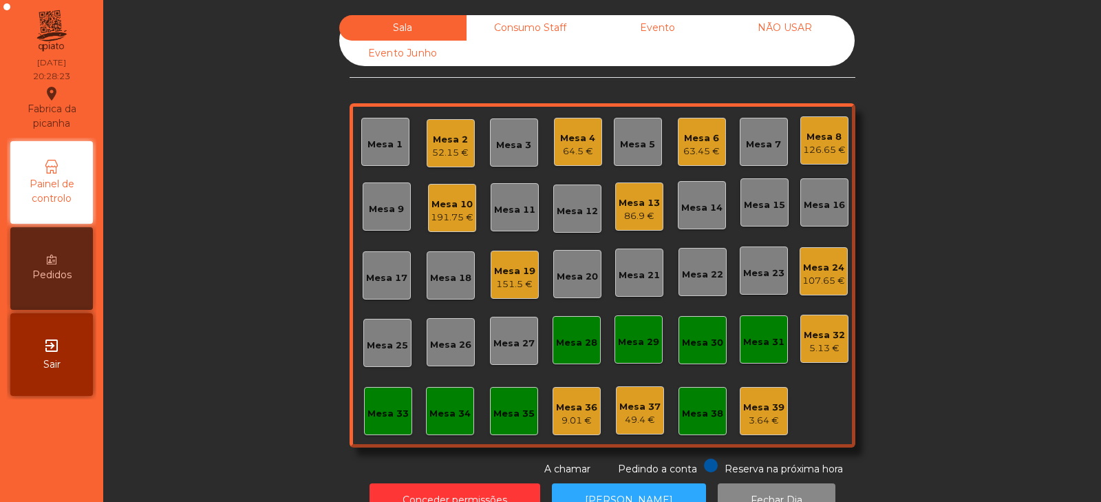
click at [807, 139] on div "Mesa 8" at bounding box center [824, 137] width 43 height 14
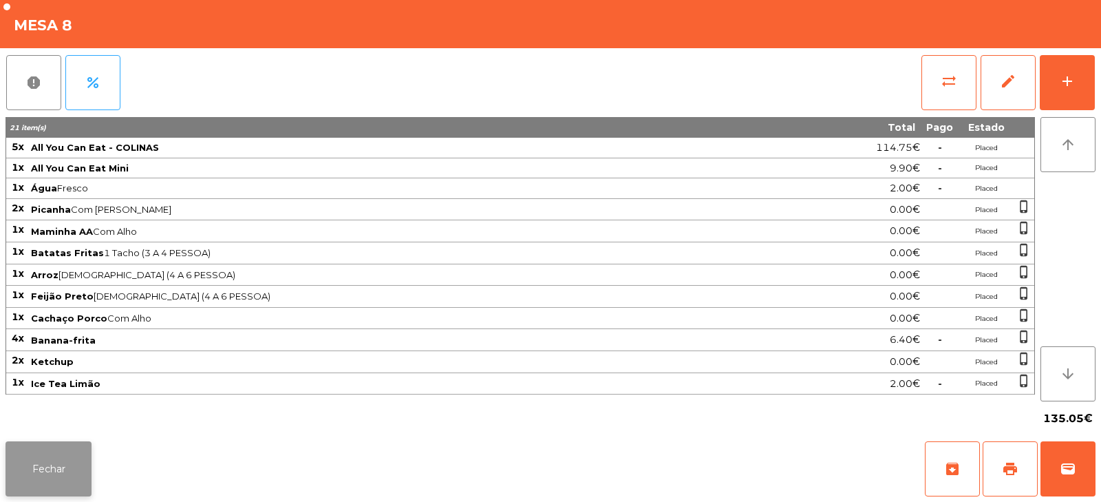
click at [38, 492] on button "Fechar" at bounding box center [49, 468] width 86 height 55
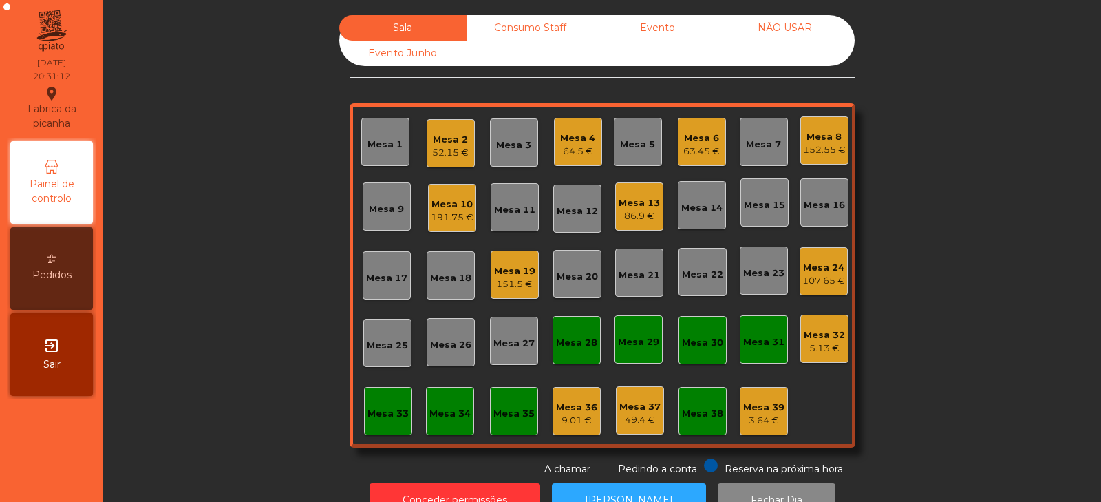
click at [690, 209] on div "Mesa 14" at bounding box center [701, 208] width 41 height 14
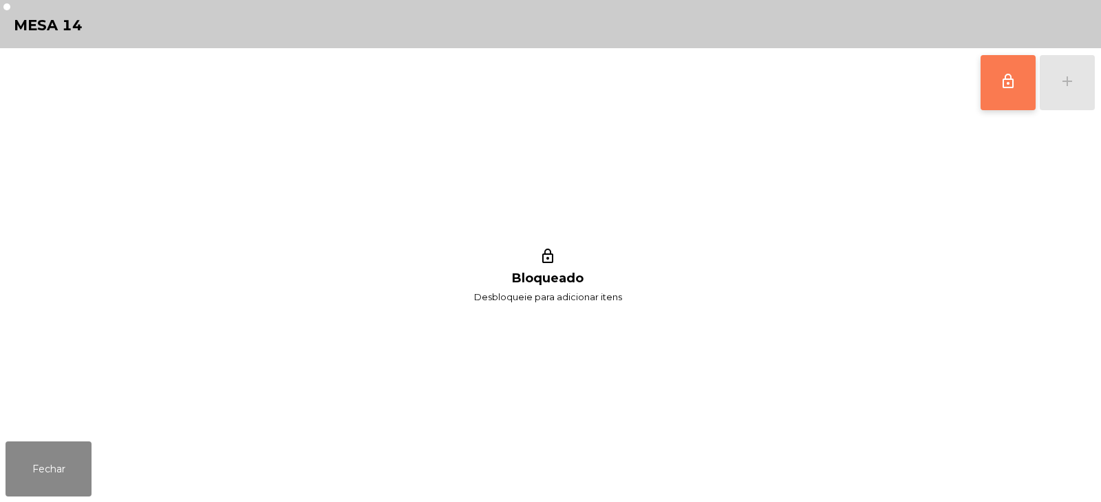
click at [1010, 85] on span "lock_outline" at bounding box center [1008, 81] width 17 height 17
click at [1062, 87] on div "lock_outline add" at bounding box center [1038, 82] width 116 height 69
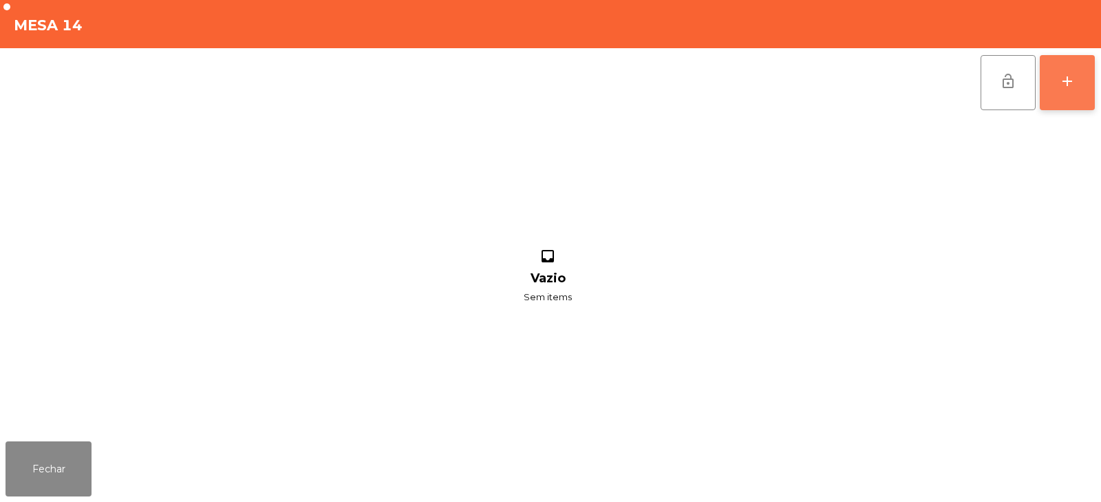
click at [1060, 86] on div "add" at bounding box center [1067, 81] width 17 height 17
click at [283, 101] on div "lock_open add" at bounding box center [551, 82] width 1090 height 69
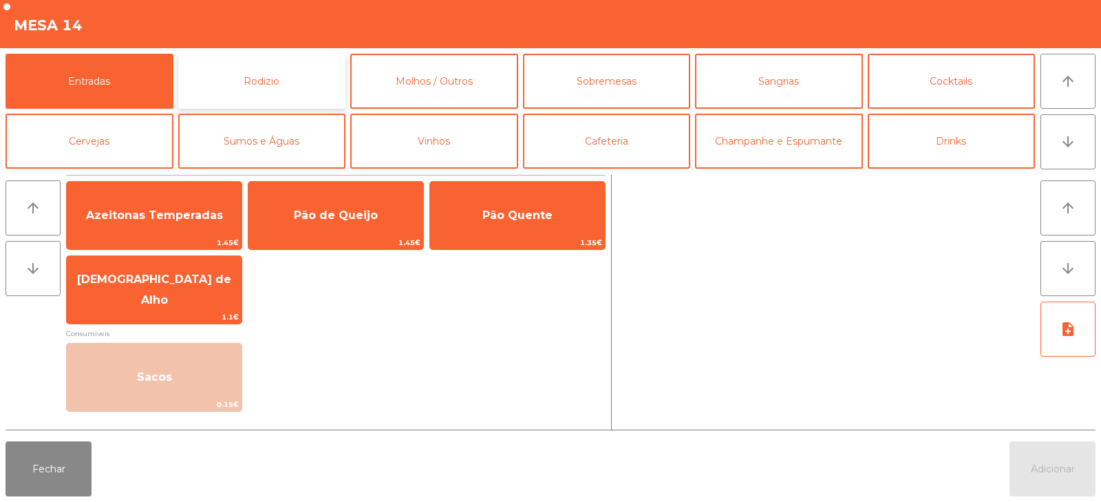
click at [278, 89] on button "Rodizio" at bounding box center [262, 81] width 168 height 55
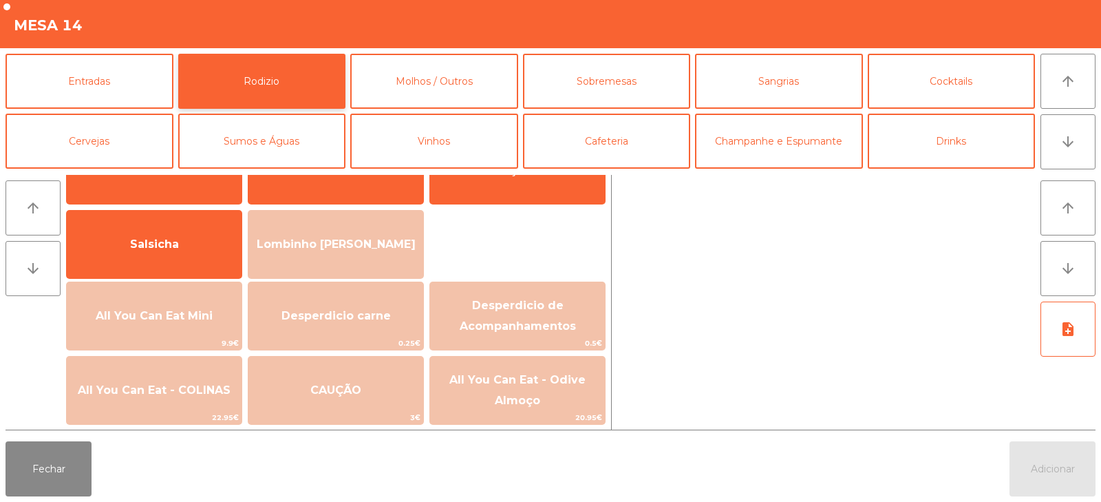
scroll to position [98, 0]
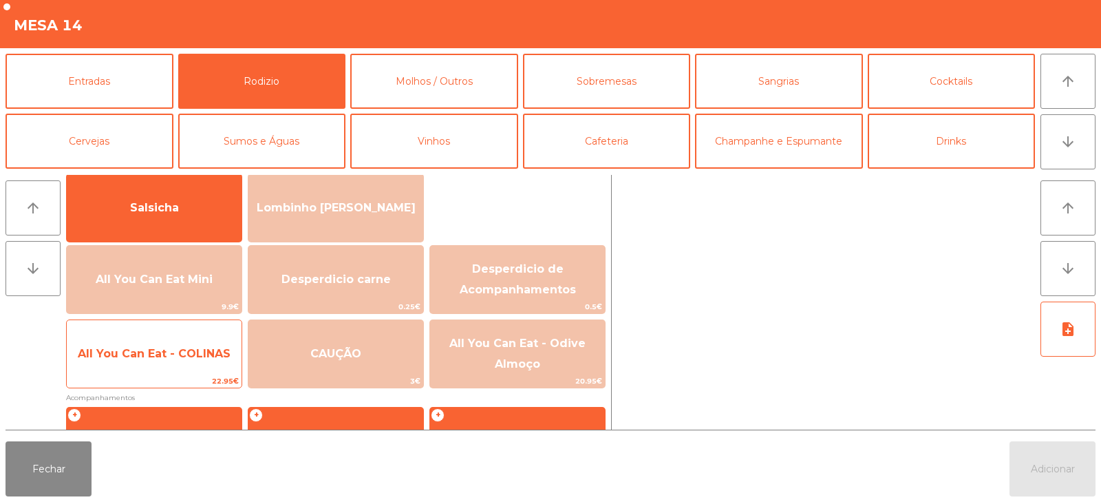
click at [166, 359] on span "All You Can Eat - COLINAS" at bounding box center [154, 353] width 153 height 13
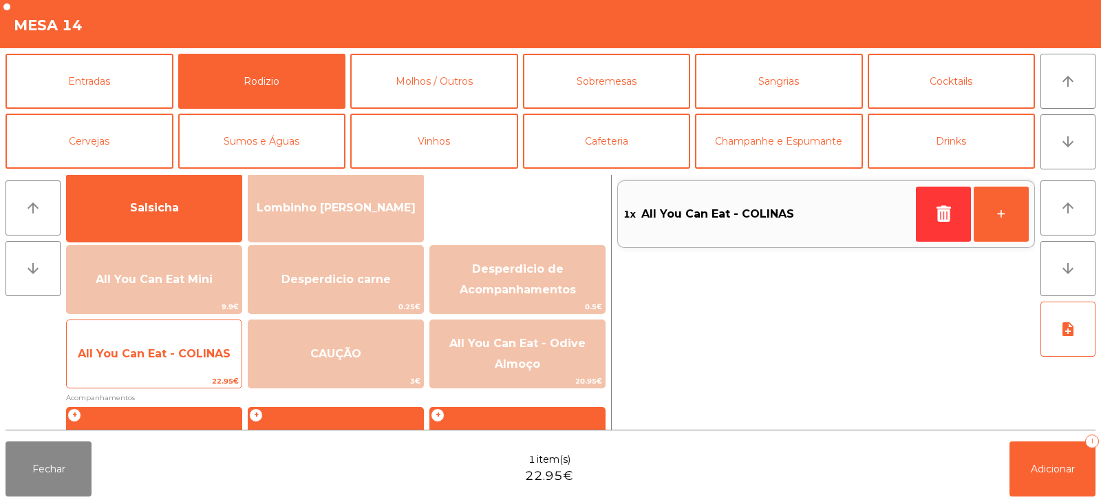
click at [168, 359] on span "All You Can Eat - COLINAS" at bounding box center [154, 353] width 153 height 13
click at [181, 361] on span "All You Can Eat - COLINAS" at bounding box center [154, 353] width 175 height 37
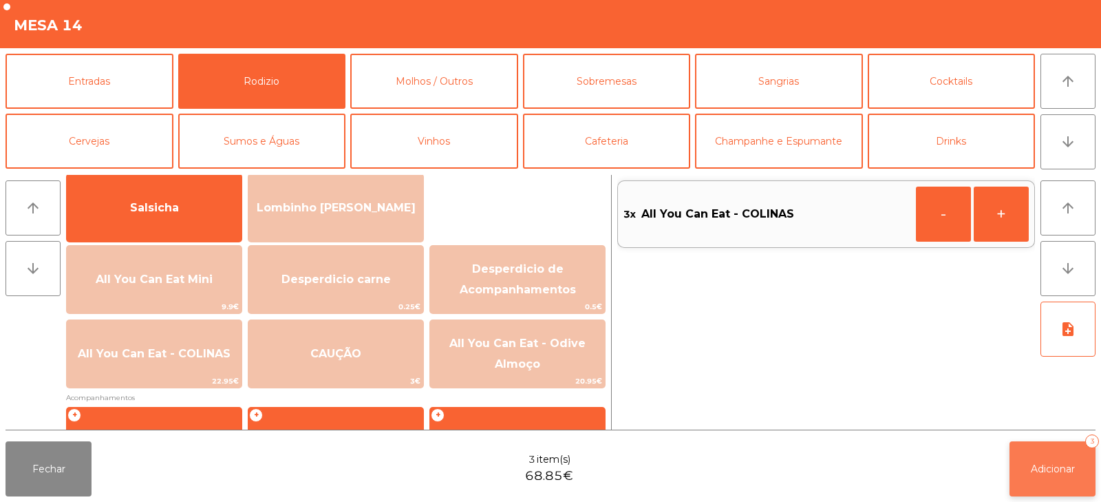
click at [1032, 464] on span "Adicionar" at bounding box center [1053, 468] width 44 height 12
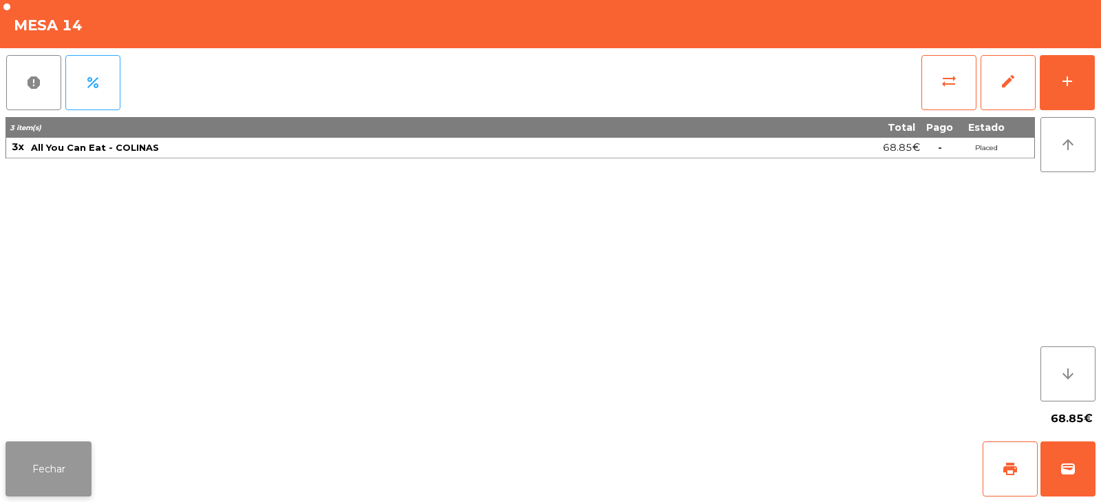
click at [43, 467] on button "Fechar" at bounding box center [49, 468] width 86 height 55
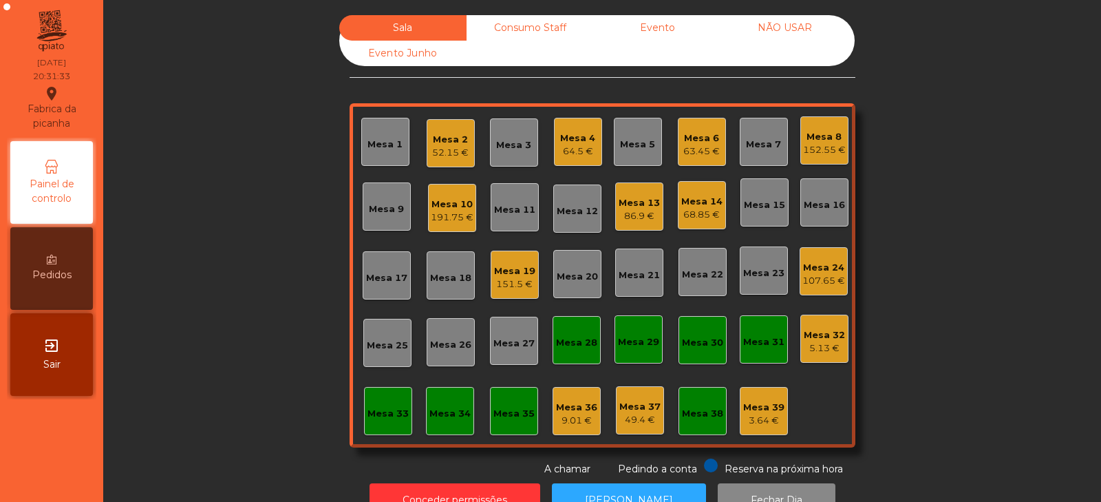
click at [807, 146] on div "152.55 €" at bounding box center [824, 150] width 43 height 14
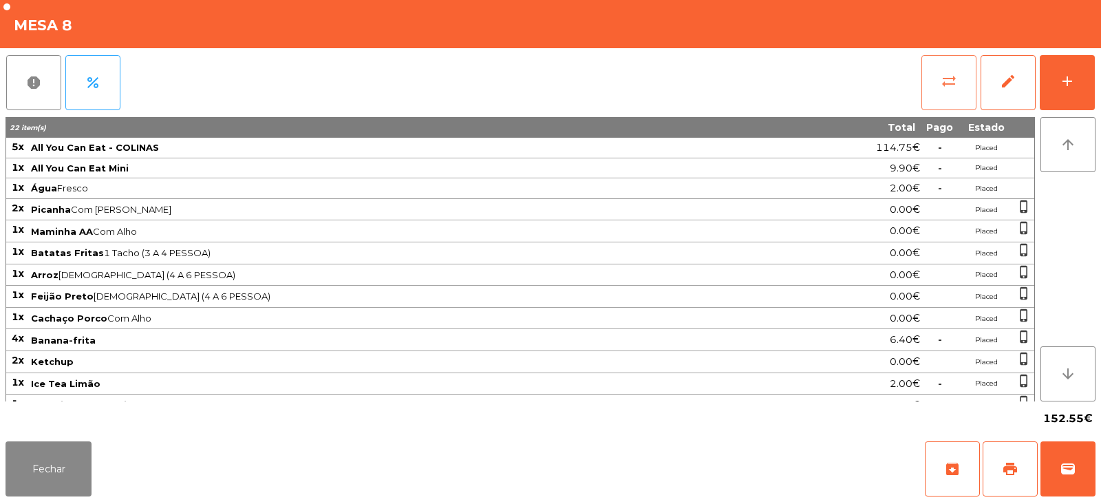
click at [937, 73] on button "sync_alt" at bounding box center [948, 82] width 55 height 55
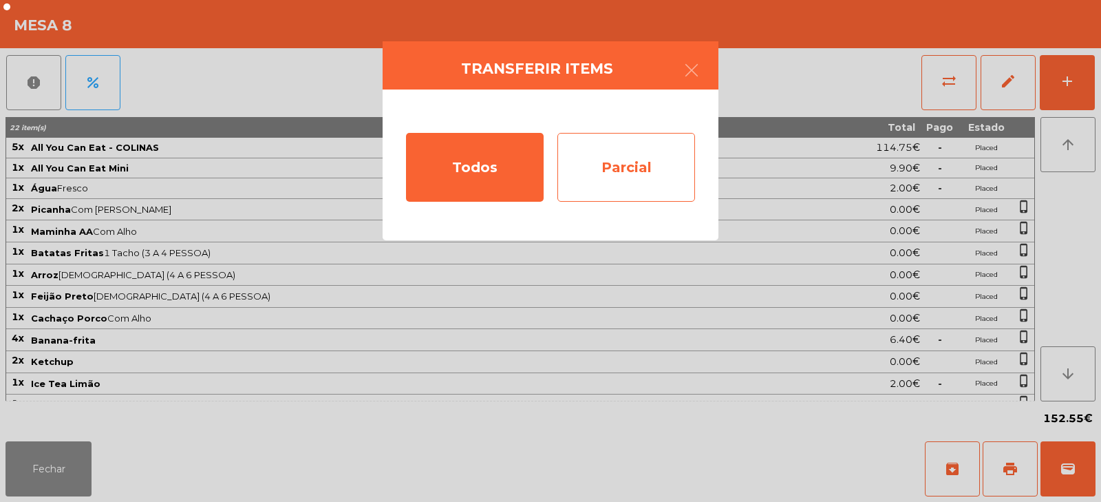
click at [606, 167] on div "Parcial" at bounding box center [626, 167] width 138 height 69
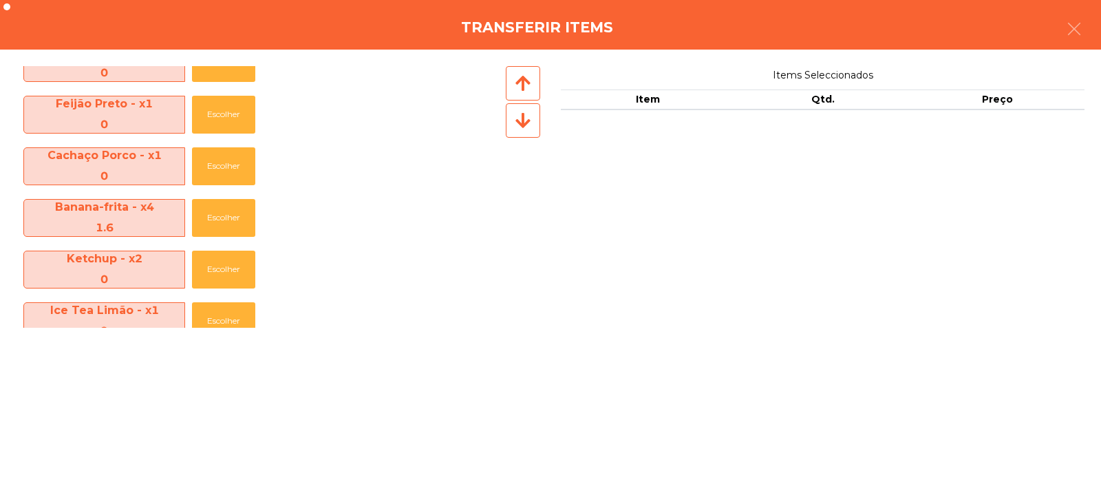
scroll to position [409, 0]
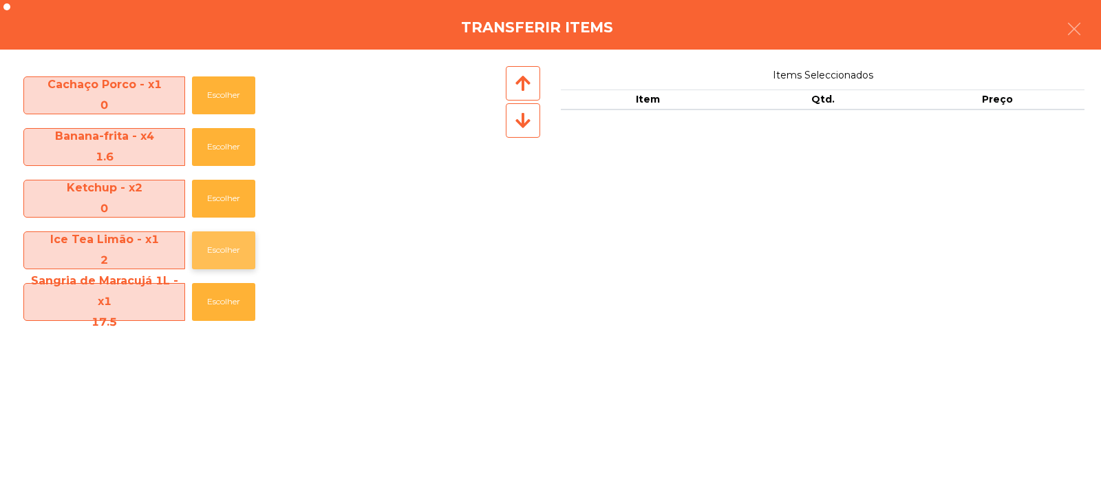
click at [212, 261] on button "Escolher" at bounding box center [223, 250] width 63 height 38
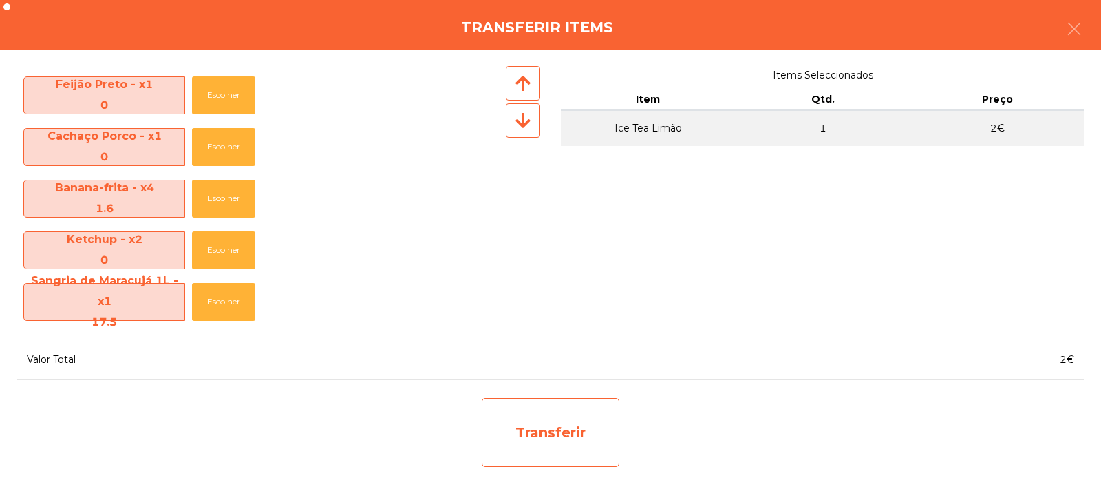
click at [557, 441] on div "Transferir" at bounding box center [551, 432] width 138 height 69
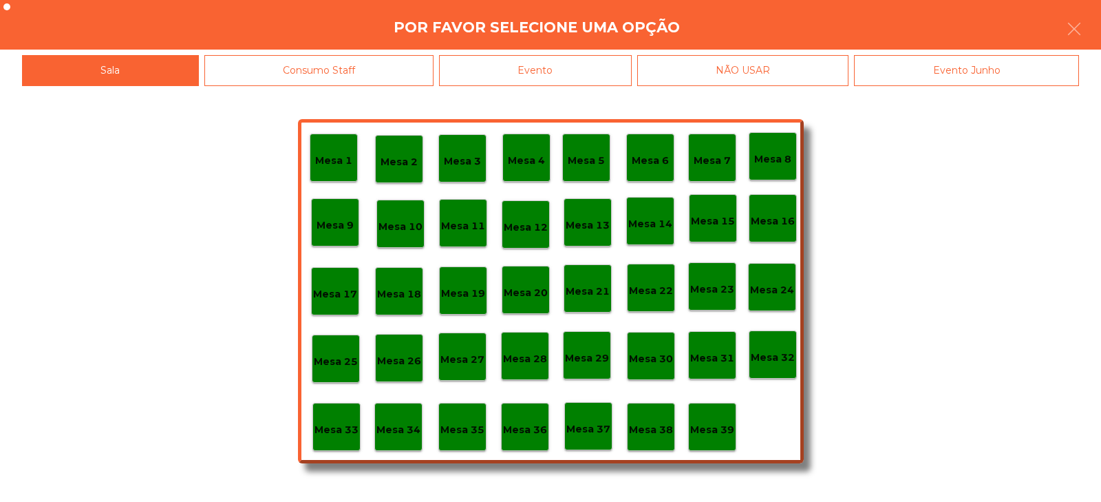
click at [575, 438] on div "Mesa 37" at bounding box center [588, 426] width 48 height 48
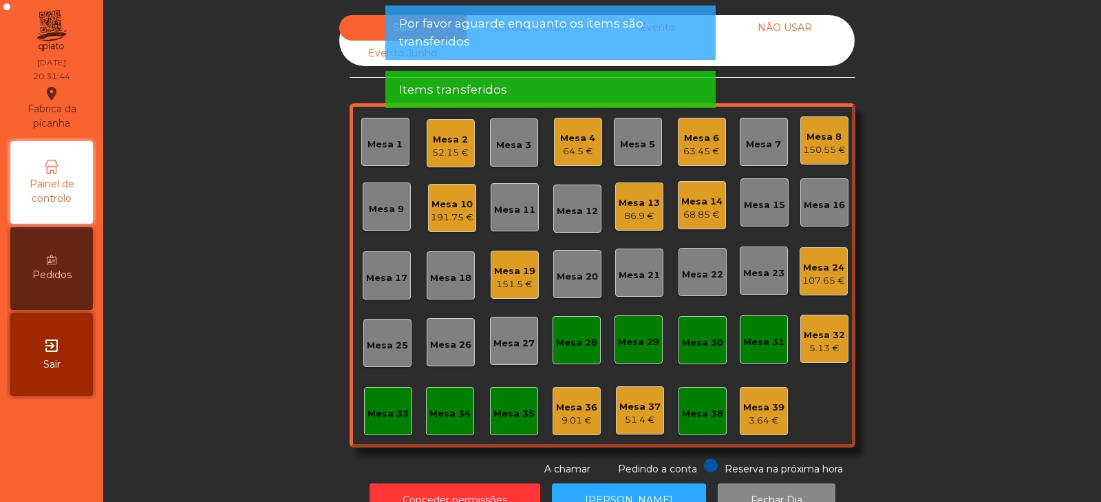
click at [820, 141] on div "Mesa 8" at bounding box center [824, 137] width 43 height 14
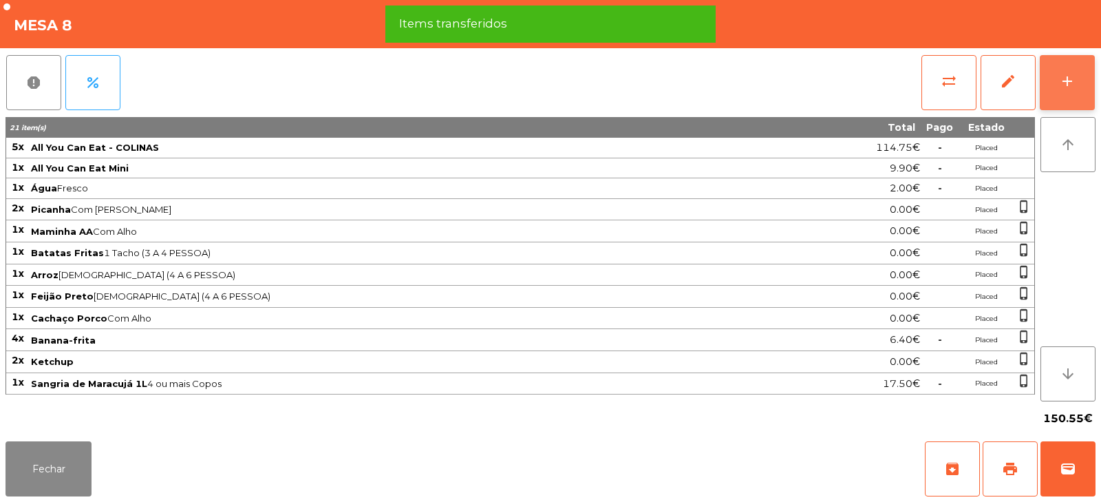
click at [1060, 77] on div "add" at bounding box center [1067, 81] width 17 height 17
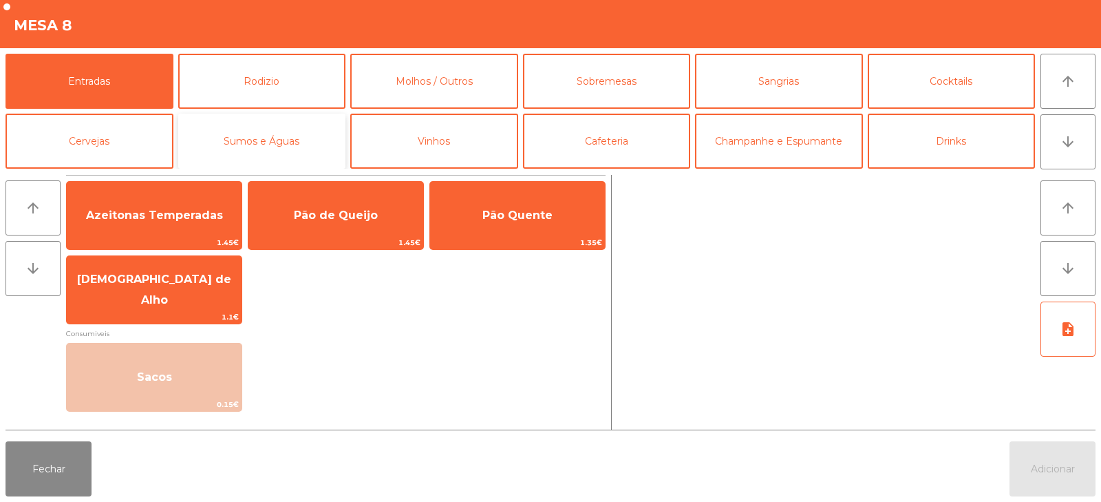
click at [280, 142] on button "Sumos e Águas" at bounding box center [262, 141] width 168 height 55
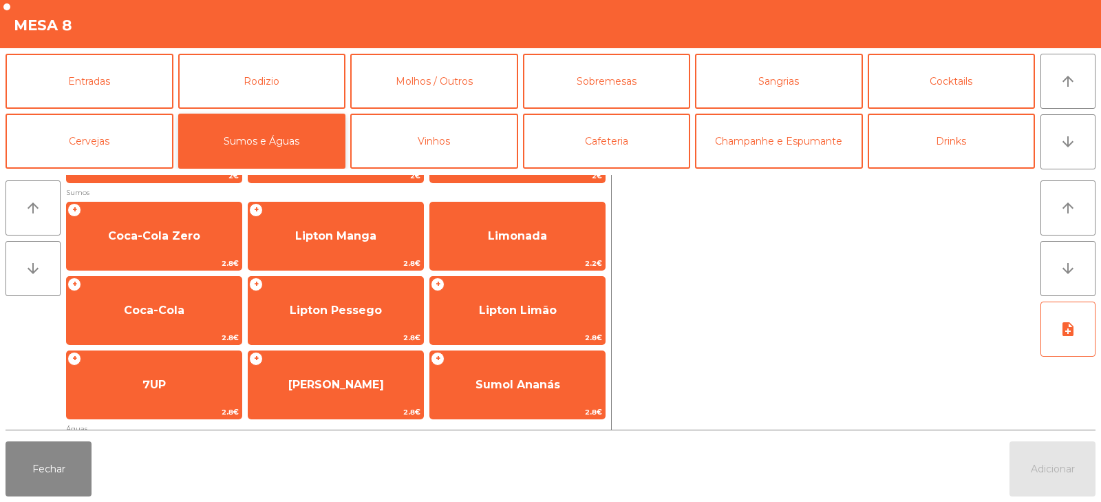
scroll to position [143, 0]
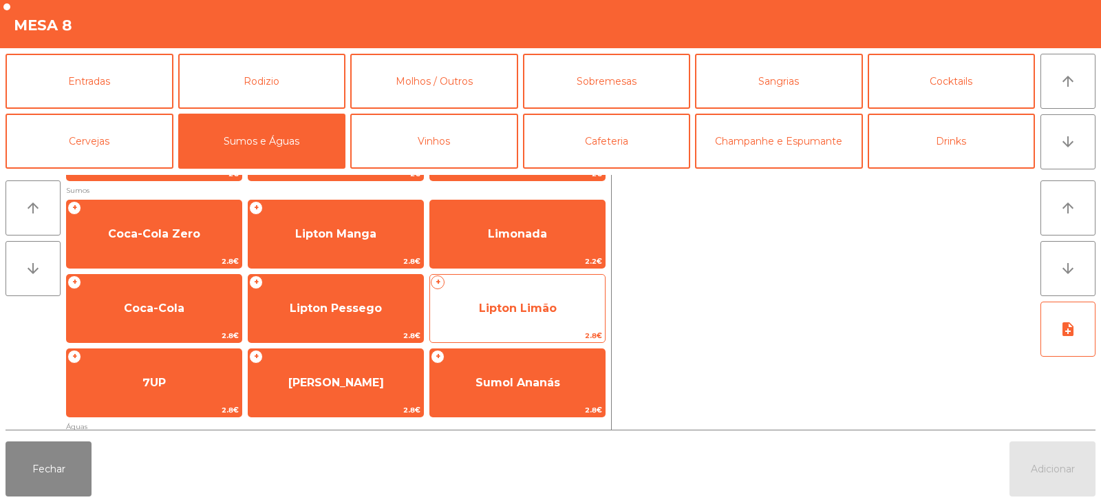
click at [532, 316] on span "Lipton Limão" at bounding box center [517, 308] width 175 height 37
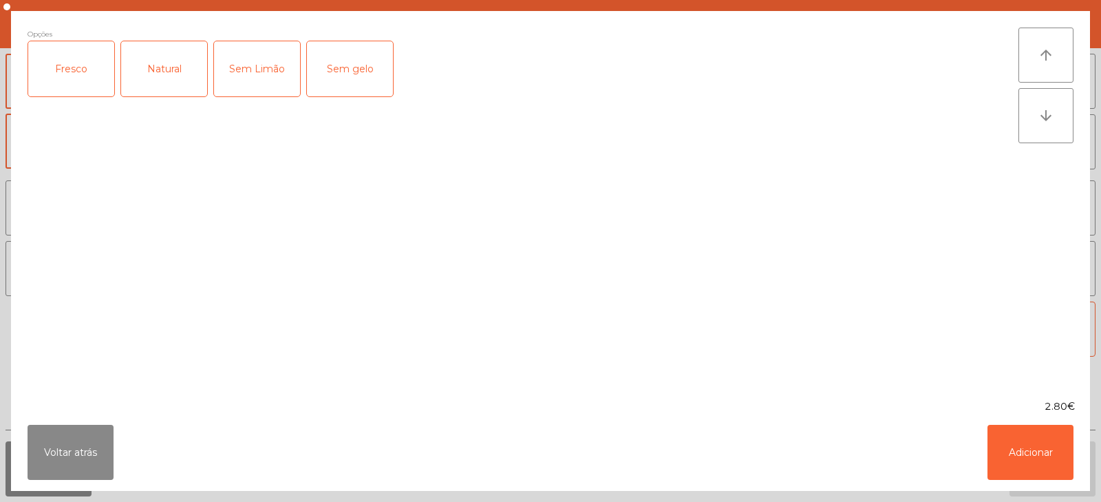
click at [89, 76] on div "Fresco" at bounding box center [71, 68] width 86 height 55
click at [992, 456] on button "Adicionar" at bounding box center [1031, 452] width 86 height 55
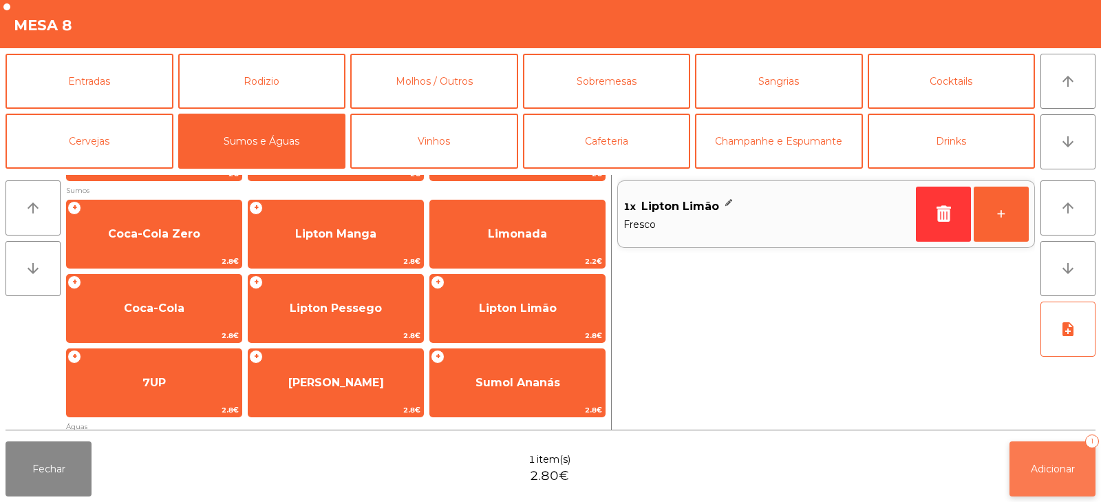
click at [1043, 474] on span "Adicionar" at bounding box center [1053, 468] width 44 height 12
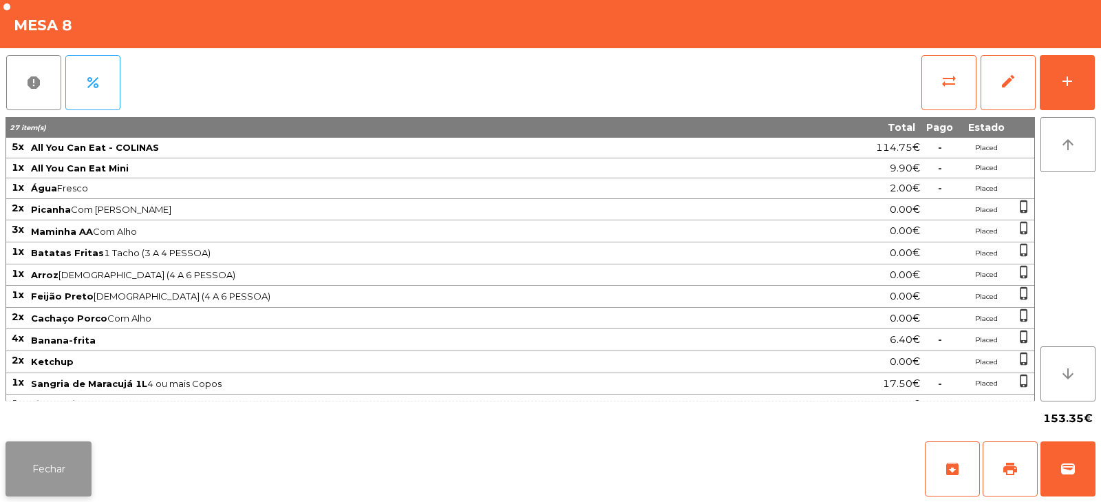
click at [61, 446] on button "Fechar" at bounding box center [49, 468] width 86 height 55
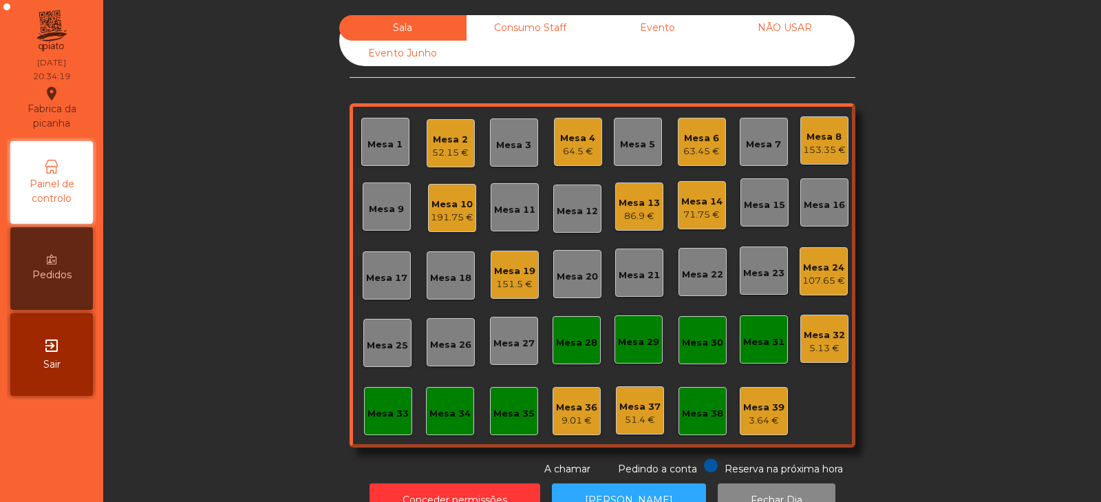
click at [804, 348] on div "5.13 €" at bounding box center [824, 348] width 41 height 14
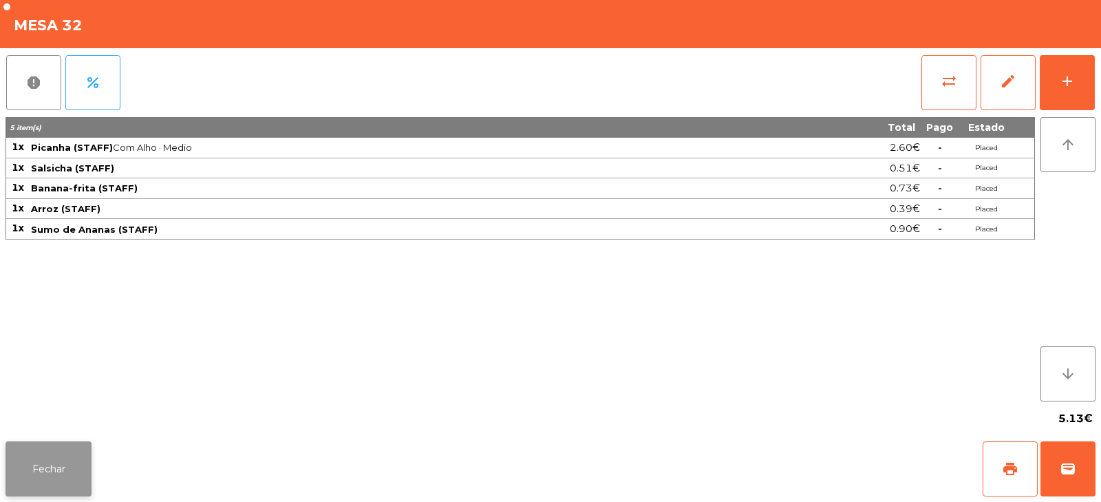
click at [64, 471] on button "Fechar" at bounding box center [49, 468] width 86 height 55
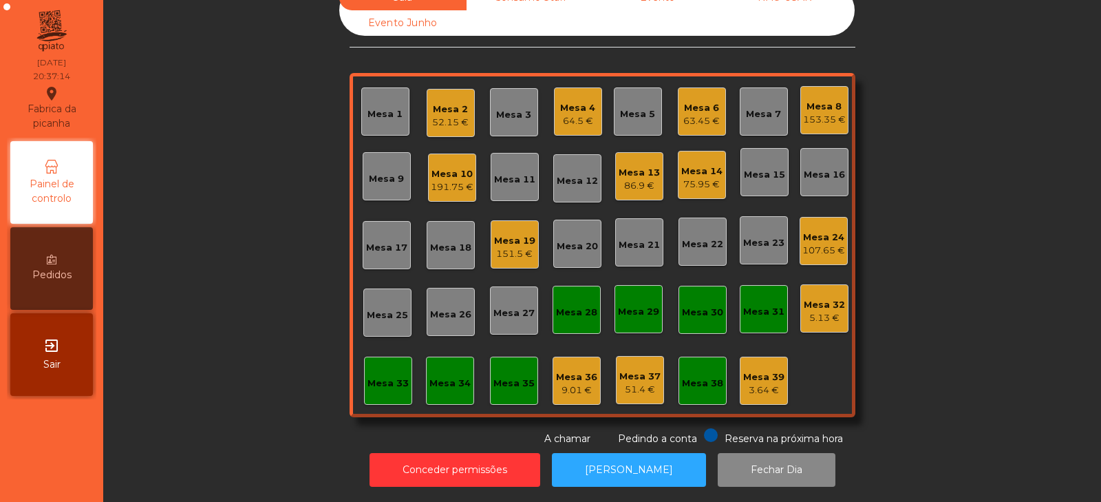
scroll to position [0, 0]
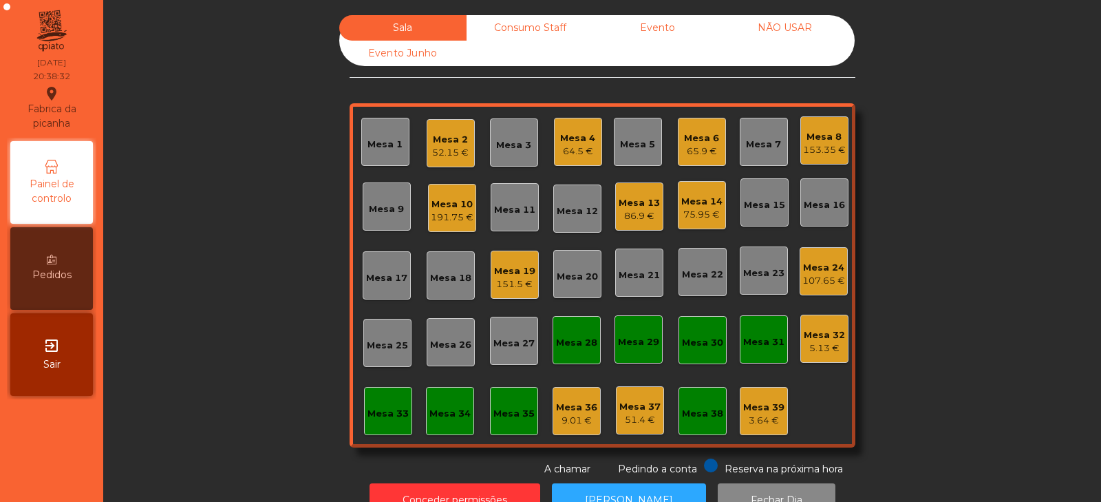
click at [693, 211] on div "75.95 €" at bounding box center [701, 215] width 41 height 14
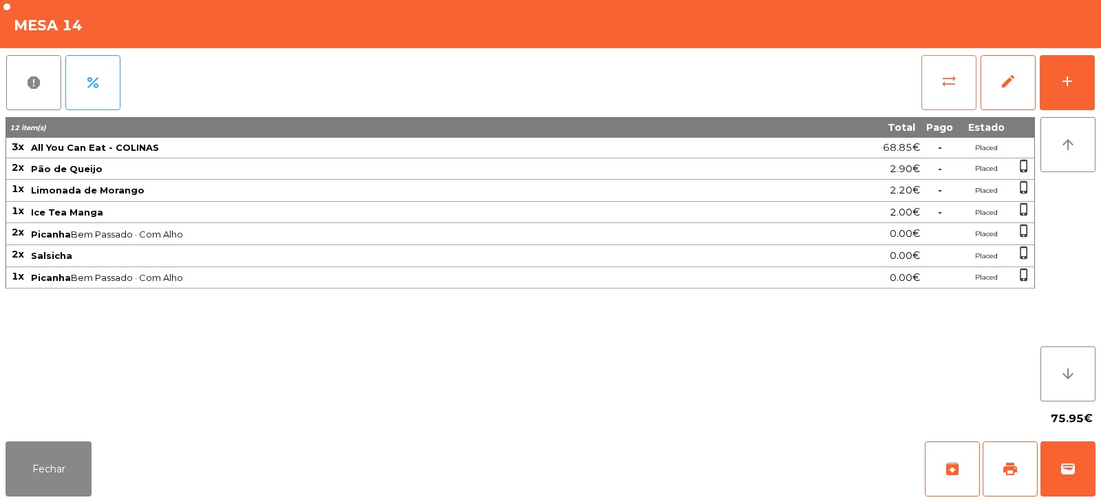
click at [957, 95] on button "sync_alt" at bounding box center [948, 82] width 55 height 55
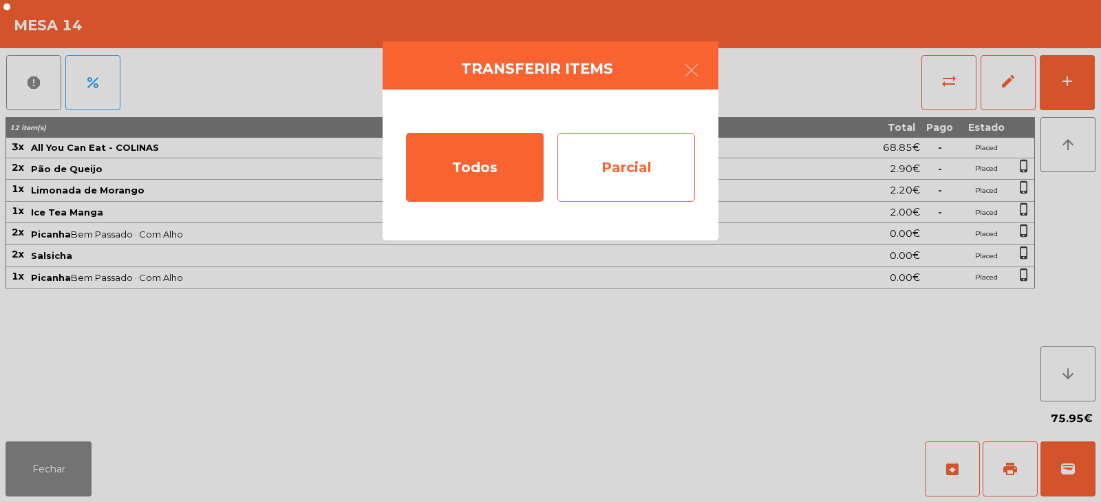
click at [655, 155] on div "Parcial" at bounding box center [626, 167] width 138 height 69
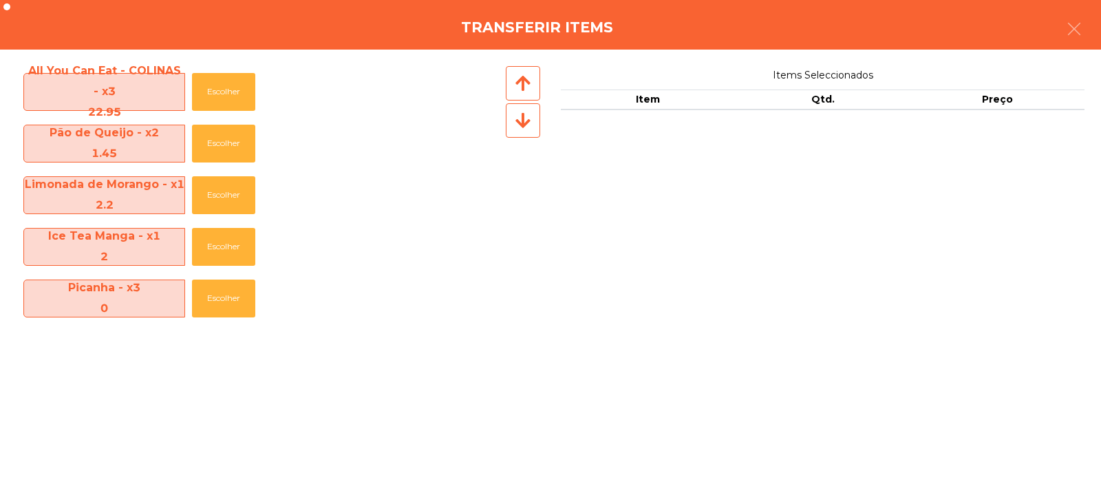
scroll to position [48, 0]
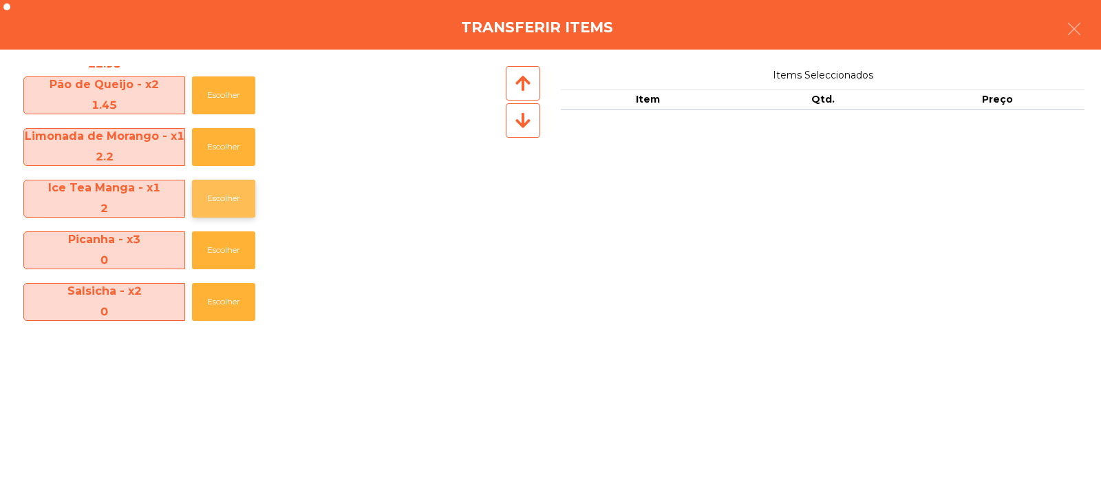
click at [215, 201] on button "Escolher" at bounding box center [223, 199] width 63 height 38
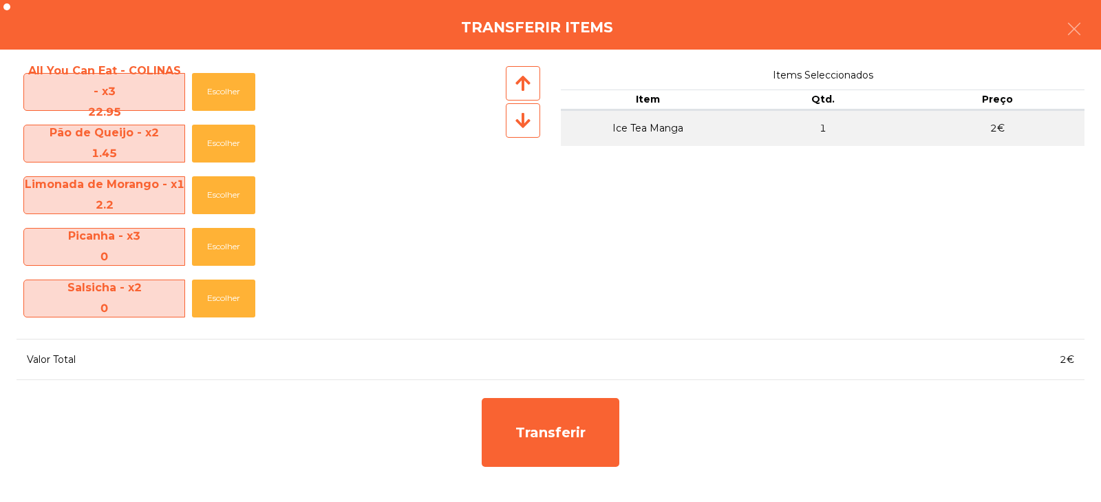
scroll to position [0, 0]
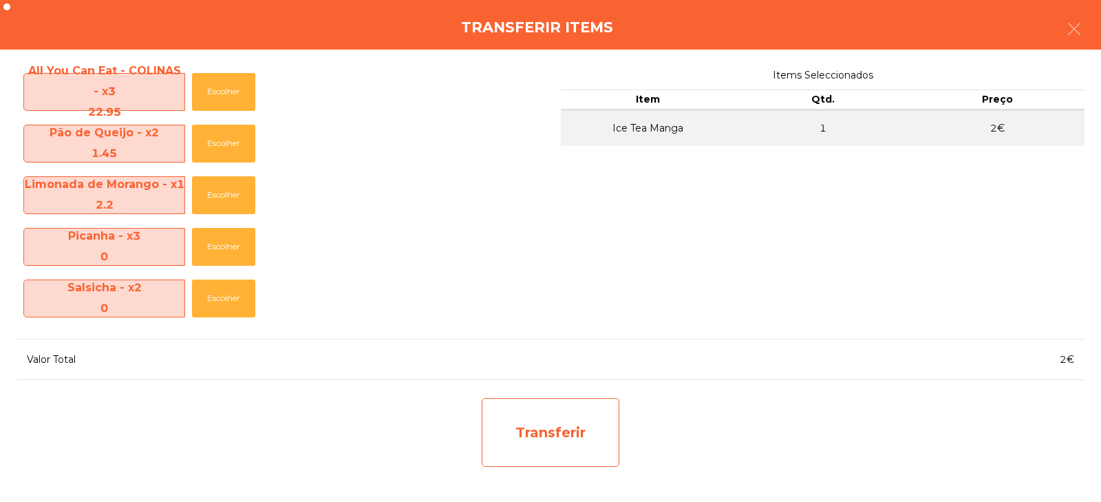
click at [575, 445] on div "Transferir" at bounding box center [551, 432] width 138 height 69
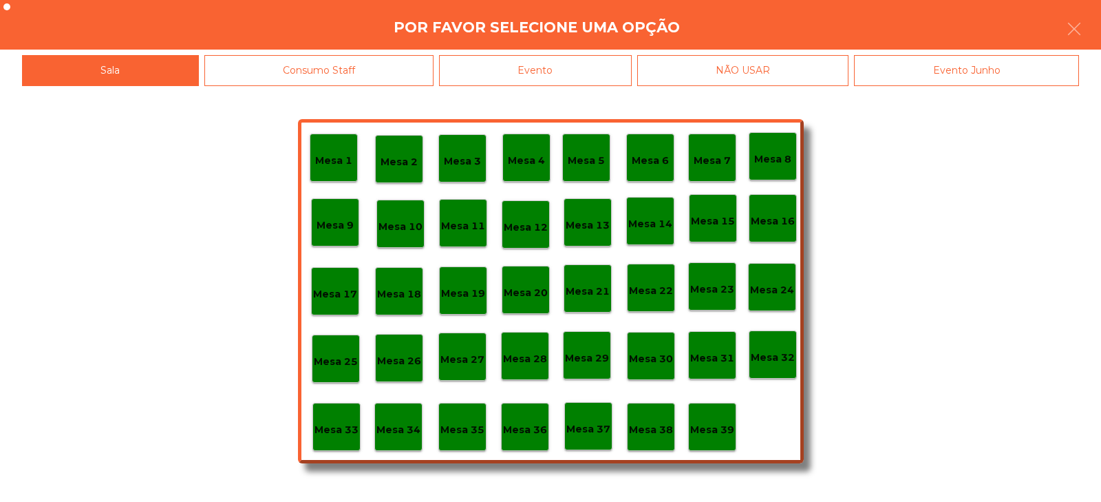
click at [590, 441] on div "Mesa 37" at bounding box center [588, 426] width 48 height 48
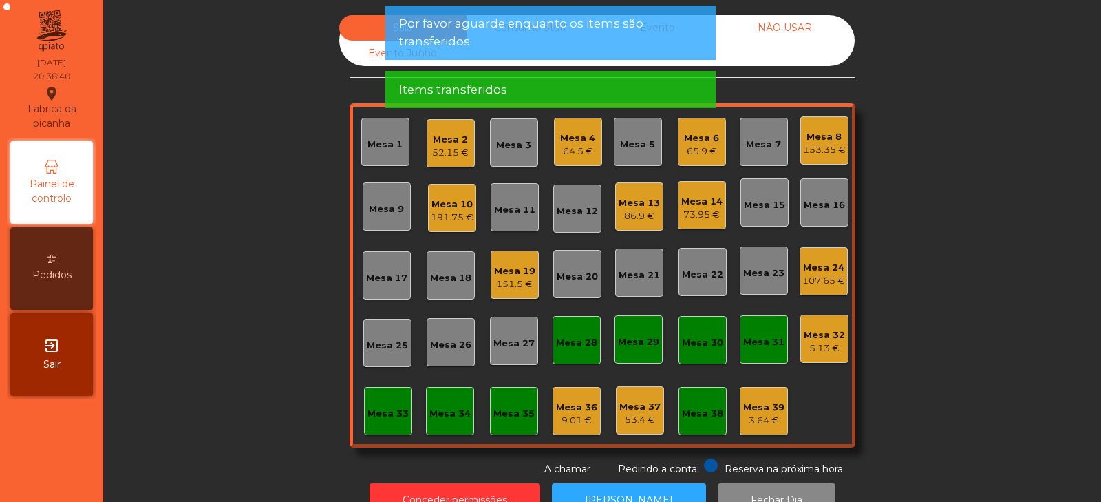
click at [699, 207] on div "Mesa 14" at bounding box center [701, 202] width 41 height 14
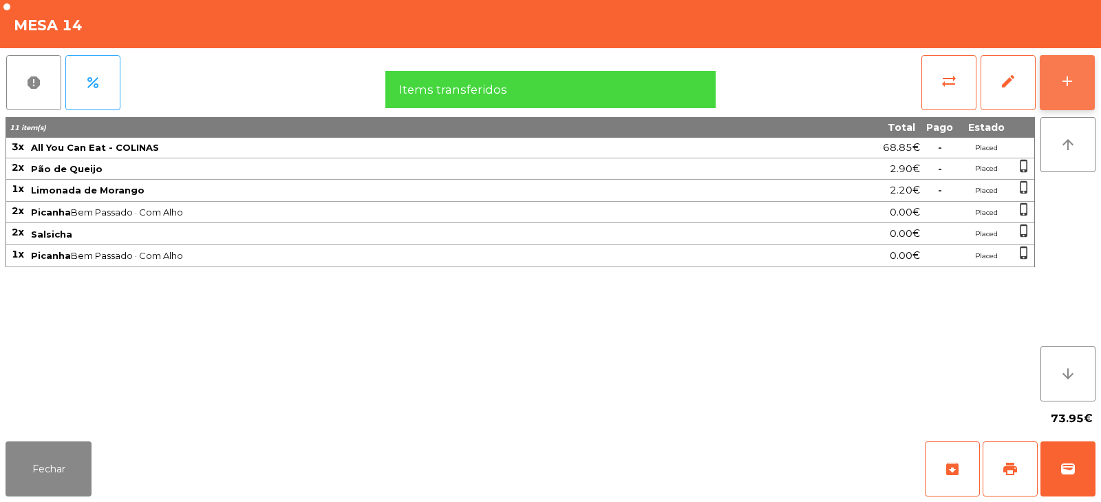
click at [1074, 94] on button "add" at bounding box center [1067, 82] width 55 height 55
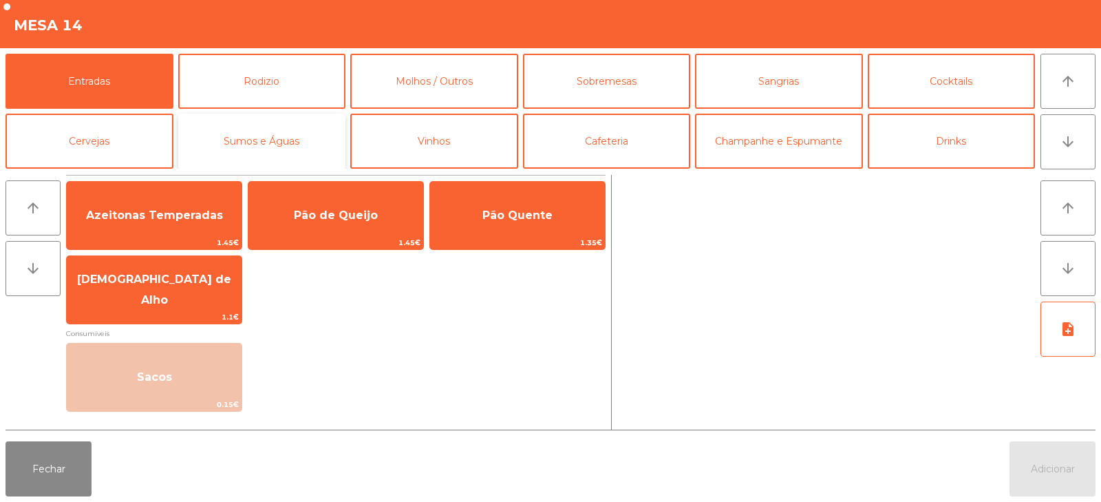
click at [277, 143] on button "Sumos e Águas" at bounding box center [262, 141] width 168 height 55
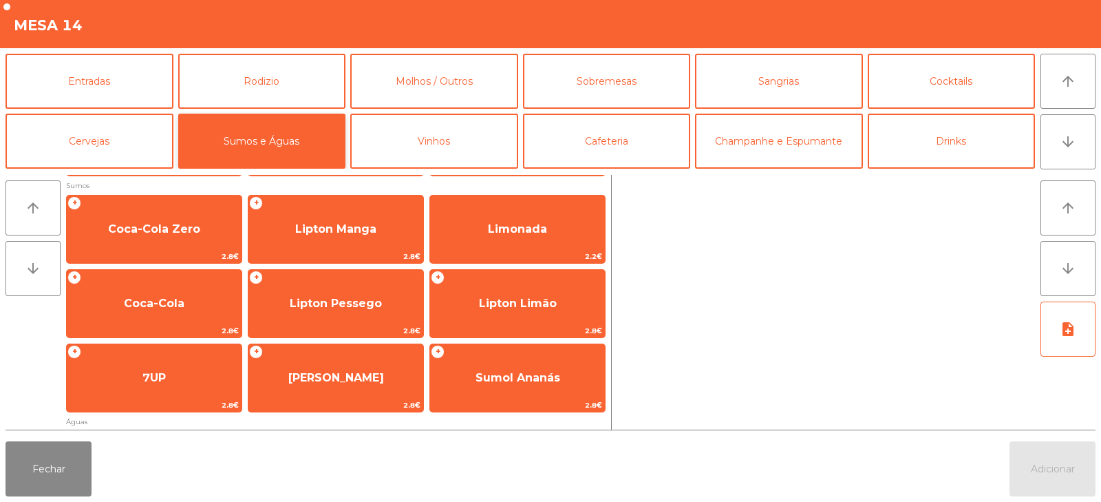
scroll to position [152, 0]
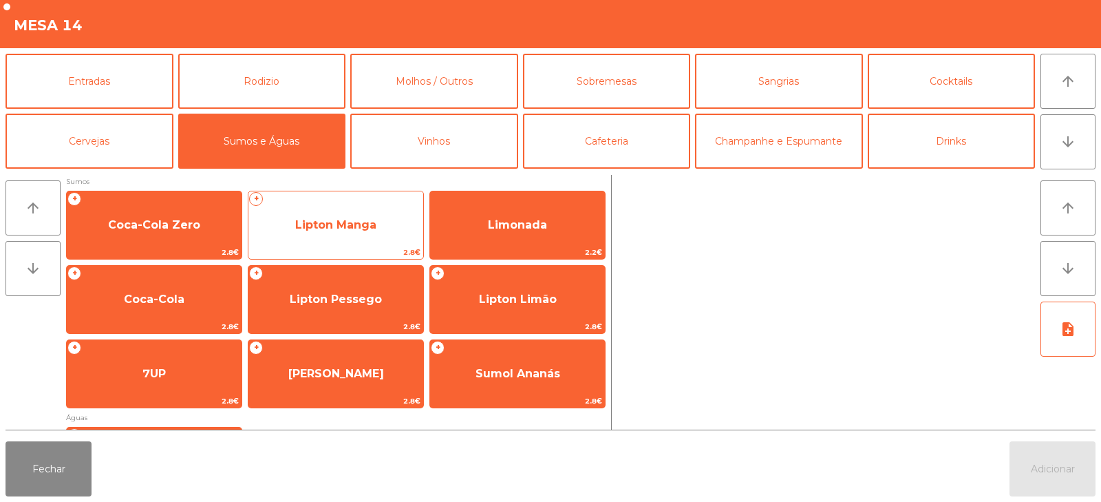
click at [383, 227] on span "Lipton Manga" at bounding box center [335, 224] width 175 height 37
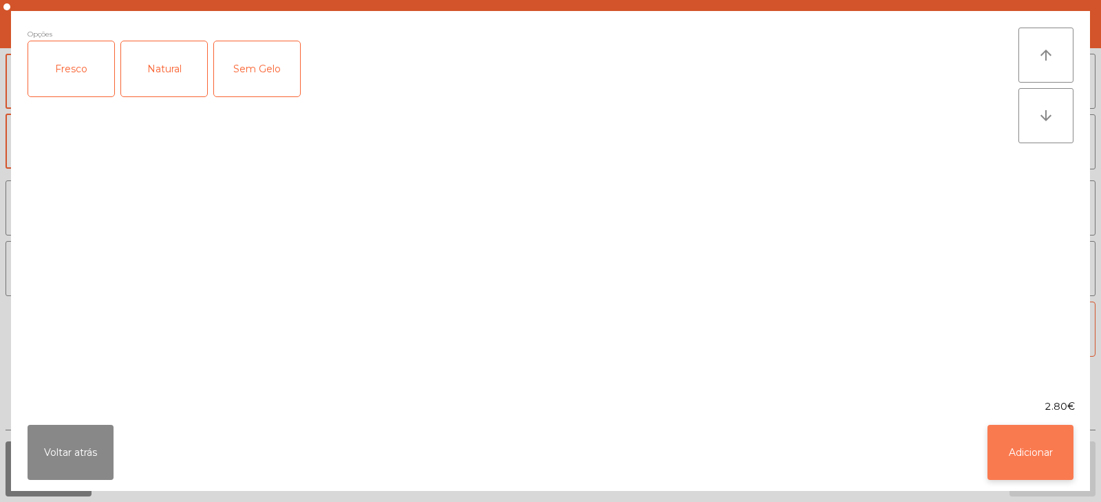
click at [1031, 466] on button "Adicionar" at bounding box center [1031, 452] width 86 height 55
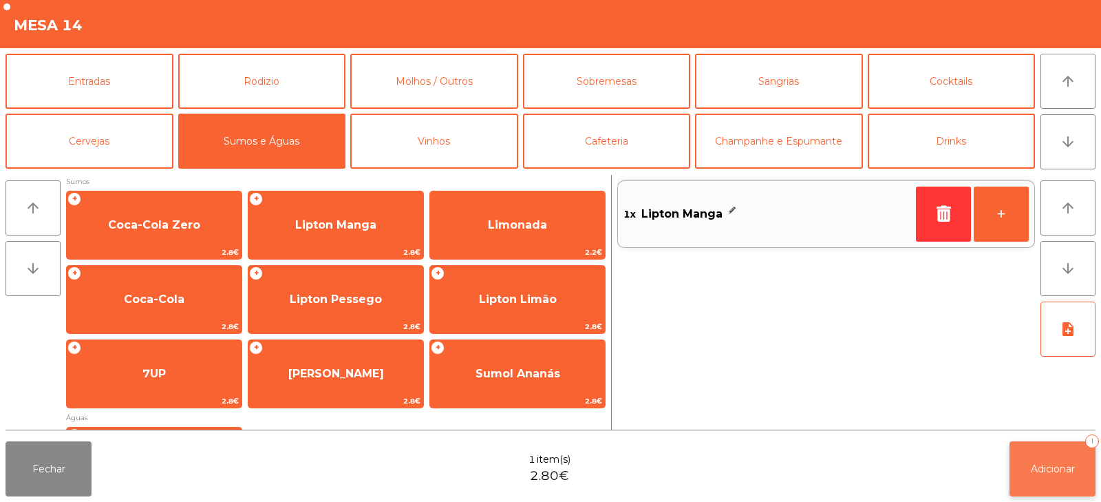
click at [1054, 471] on span "Adicionar" at bounding box center [1053, 468] width 44 height 12
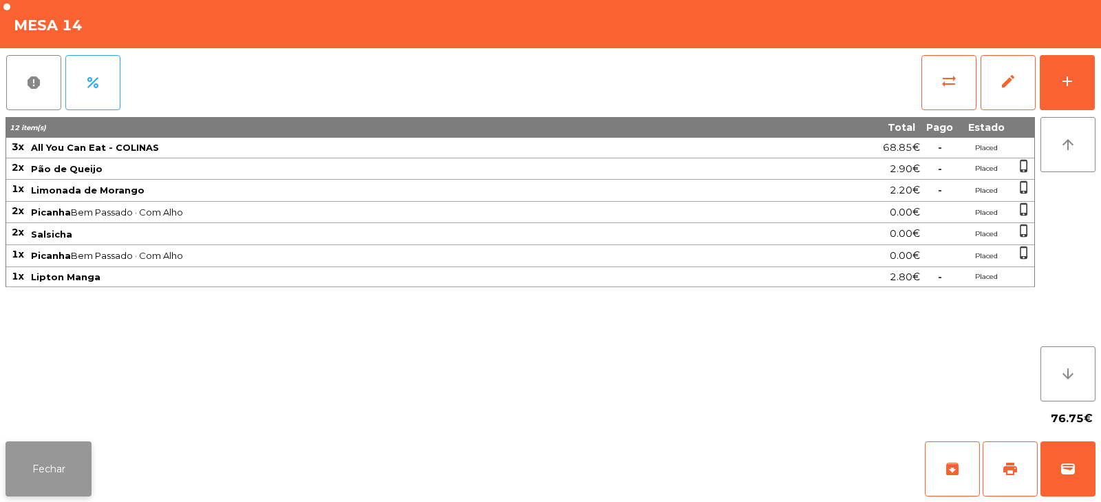
click at [48, 479] on button "Fechar" at bounding box center [49, 468] width 86 height 55
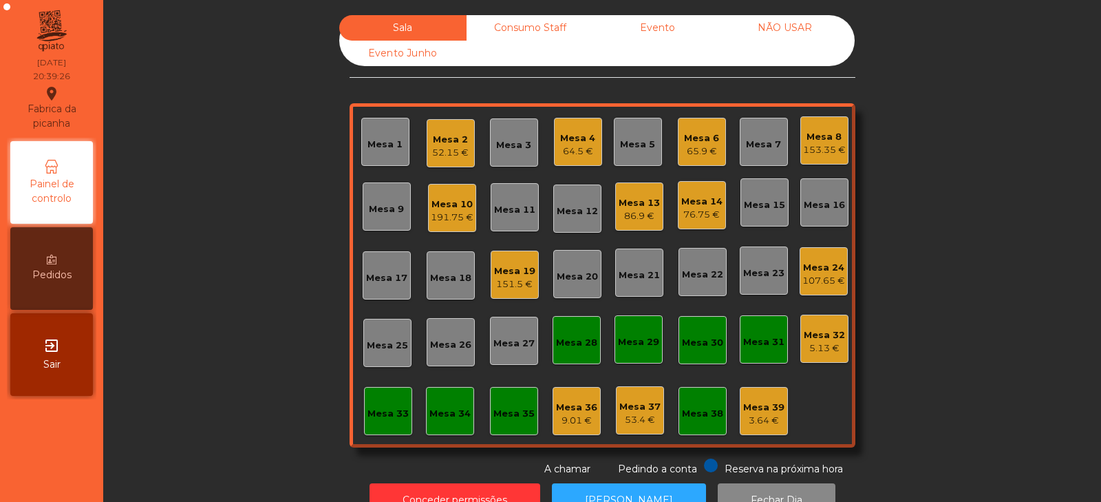
click at [633, 211] on div "86.9 €" at bounding box center [639, 216] width 41 height 14
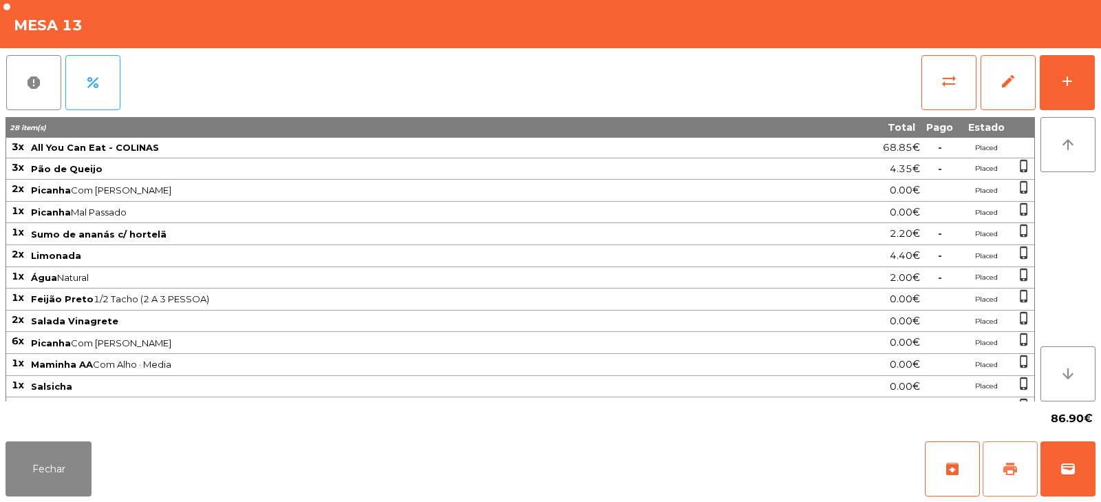
click at [1017, 469] on span "print" at bounding box center [1010, 468] width 17 height 17
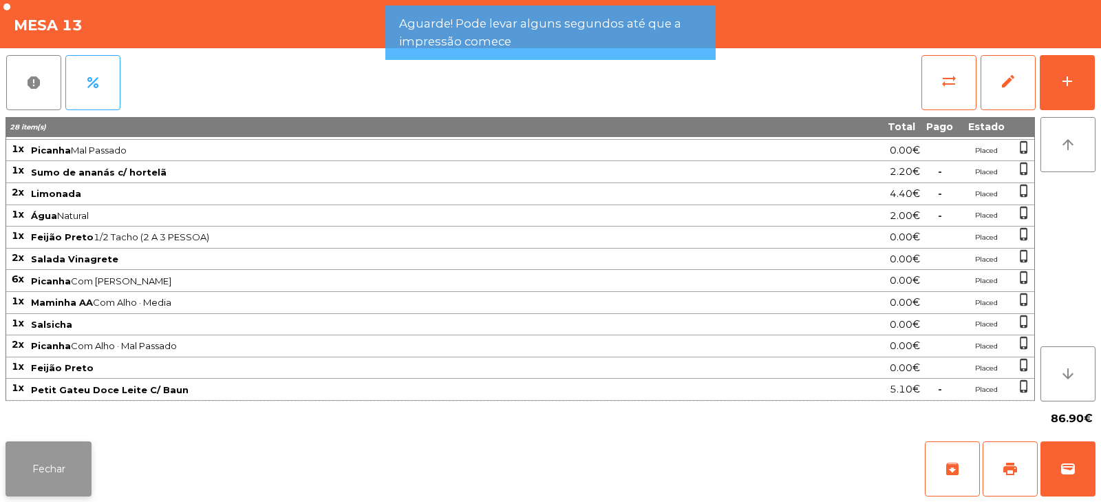
click at [85, 473] on button "Fechar" at bounding box center [49, 468] width 86 height 55
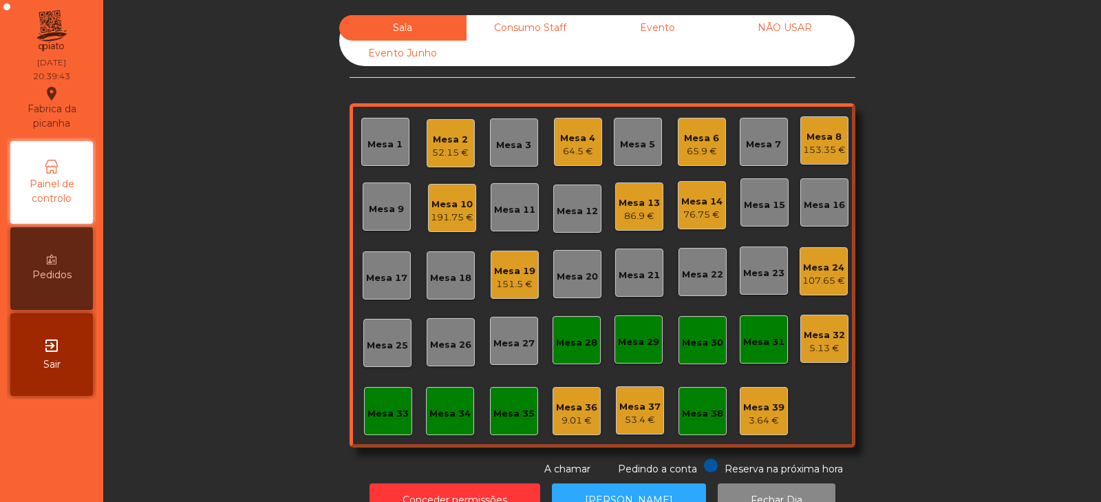
click at [626, 220] on div "86.9 €" at bounding box center [639, 216] width 41 height 14
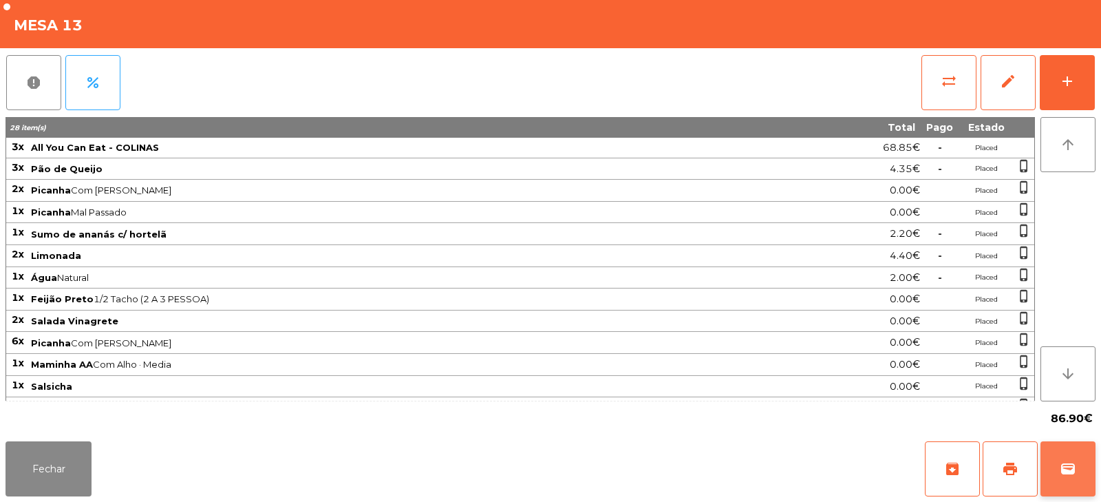
click at [1076, 478] on button "wallet" at bounding box center [1068, 468] width 55 height 55
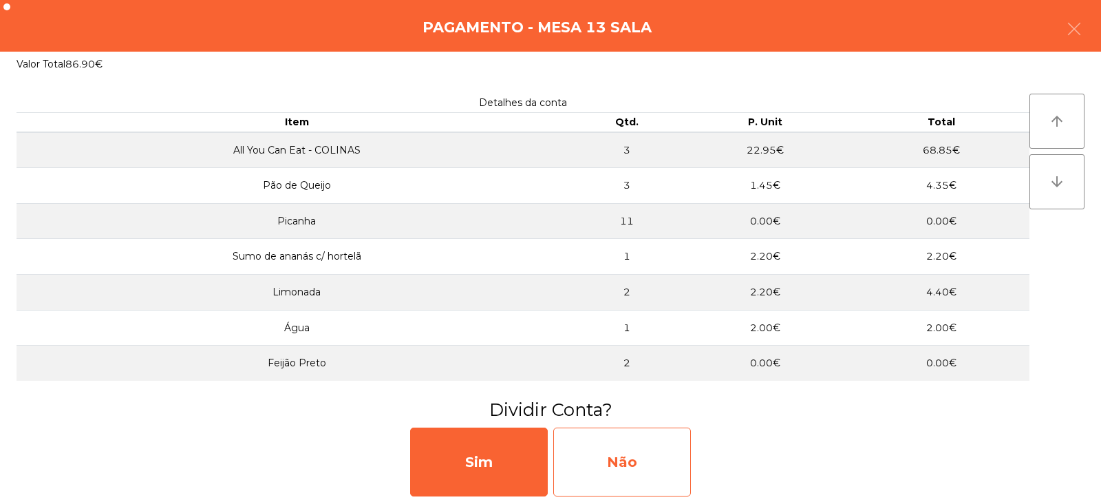
click at [654, 451] on div "Não" at bounding box center [622, 461] width 138 height 69
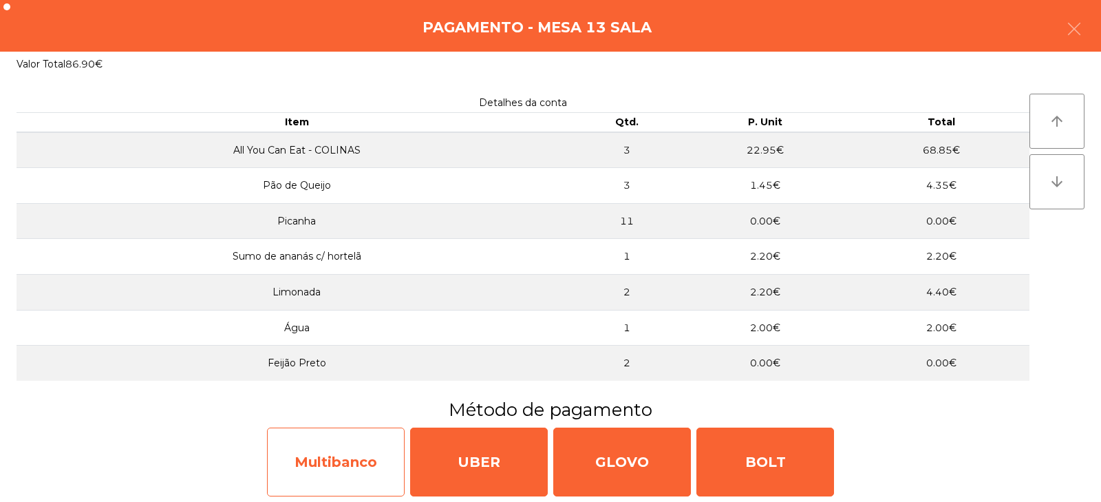
click at [324, 467] on div "Multibanco" at bounding box center [336, 461] width 138 height 69
select select "**"
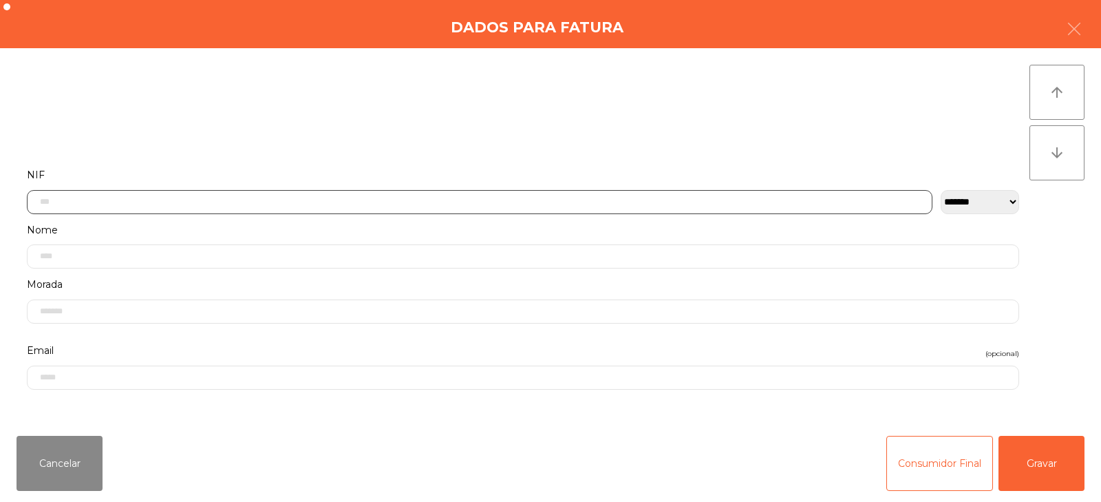
click at [674, 198] on input "text" at bounding box center [480, 202] width 906 height 24
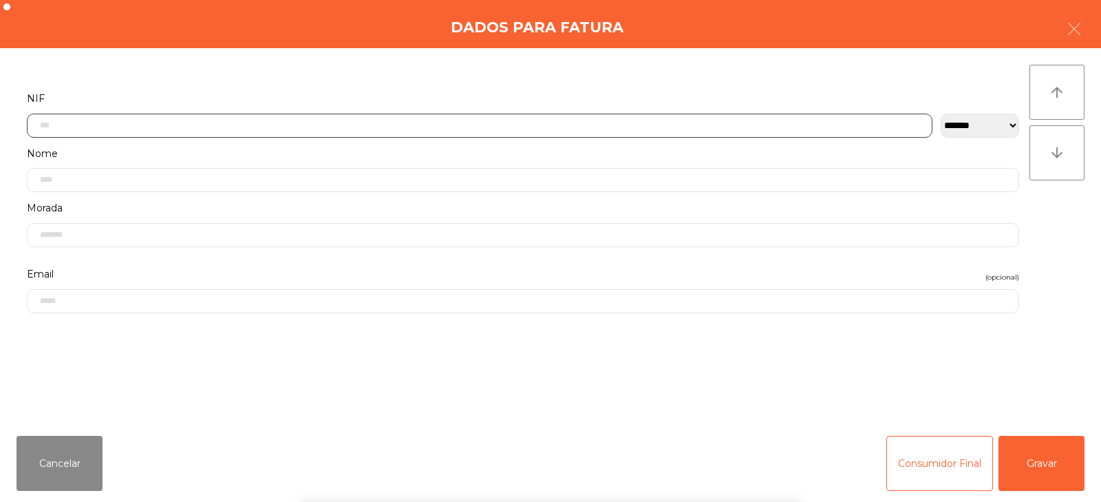
scroll to position [100, 0]
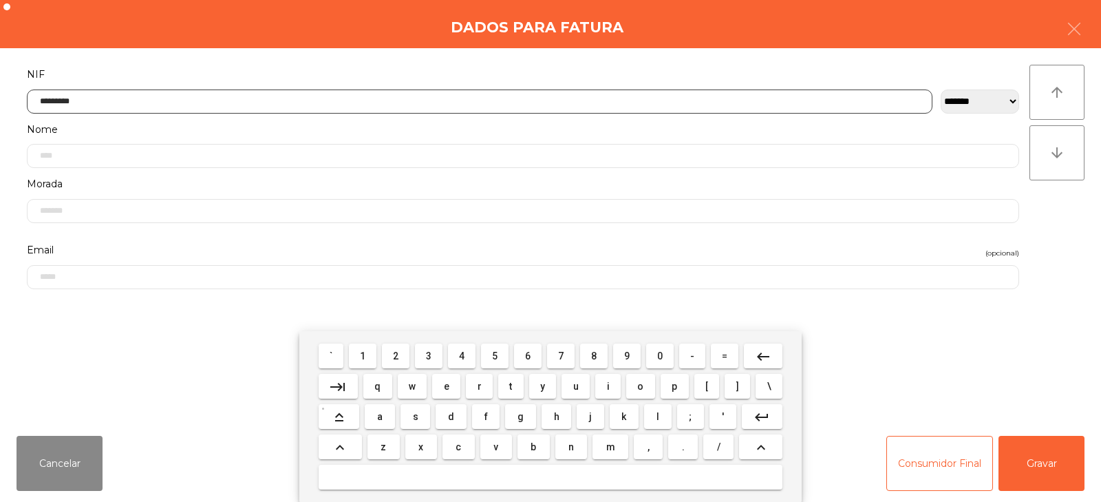
type input "*********"
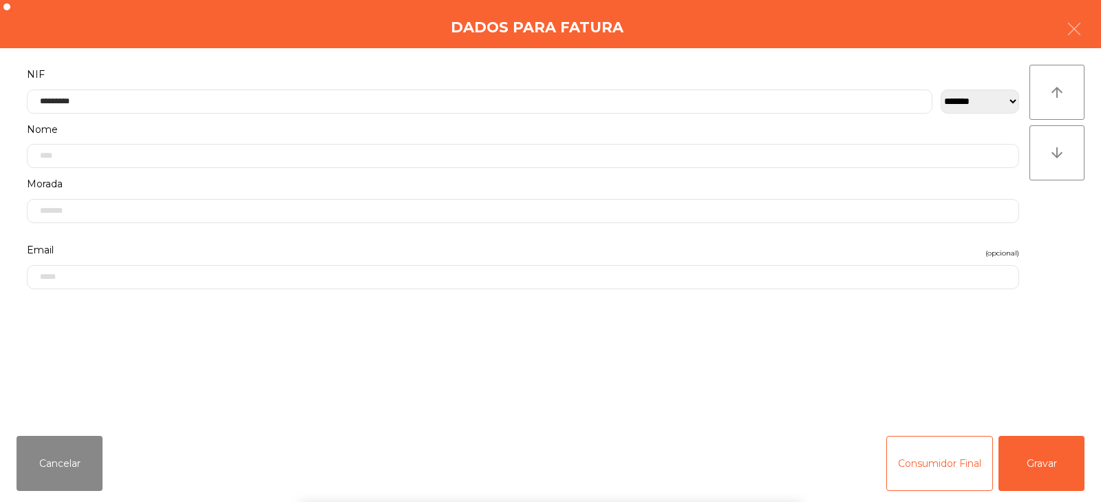
click at [1034, 466] on div "` 1 2 3 4 5 6 7 8 9 0 - = keyboard_backspace keyboard_tab q w e r t y u i o p […" at bounding box center [550, 416] width 1101 height 171
click at [1029, 459] on button "Gravar" at bounding box center [1042, 463] width 86 height 55
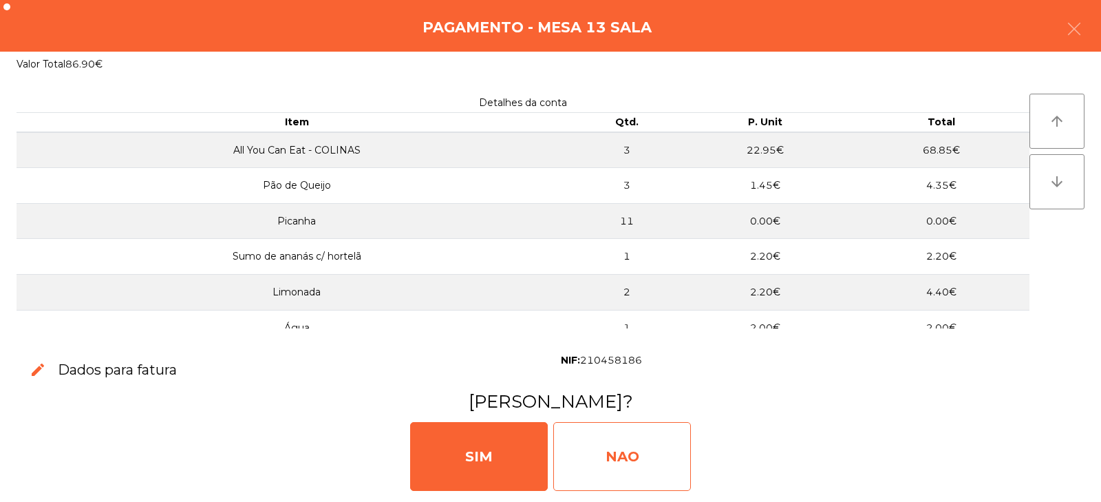
click at [606, 467] on div "NAO" at bounding box center [622, 456] width 138 height 69
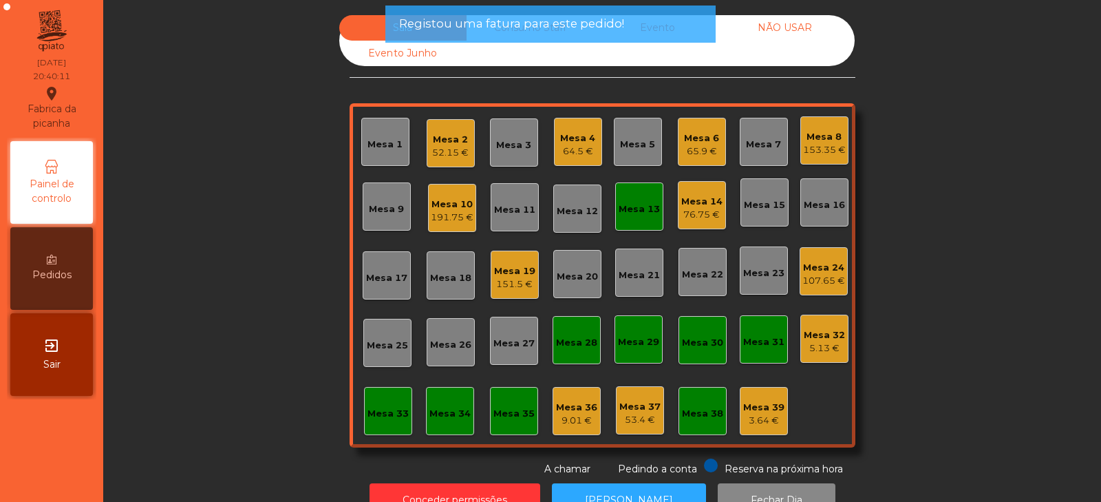
click at [619, 217] on div "Mesa 13" at bounding box center [639, 206] width 48 height 48
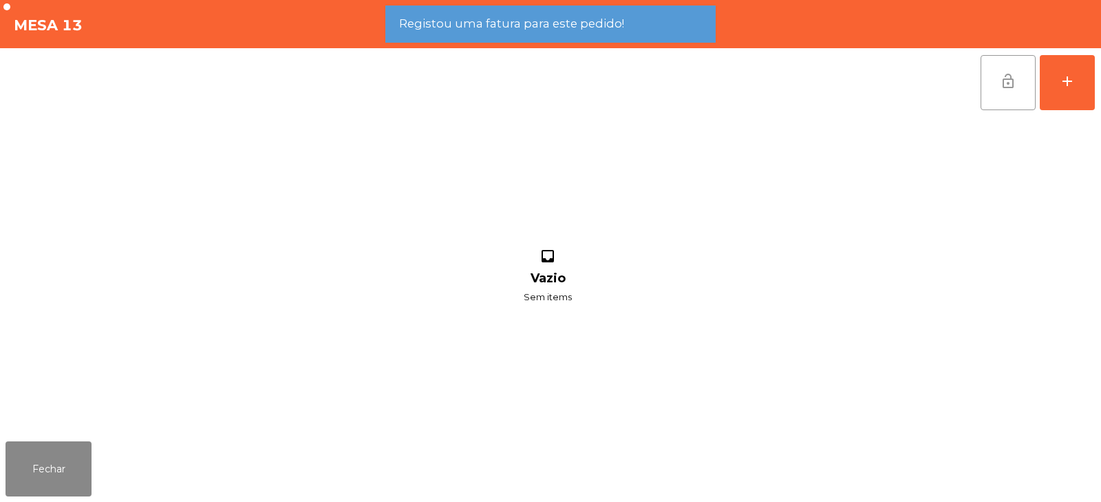
click at [995, 78] on button "lock_open" at bounding box center [1008, 82] width 55 height 55
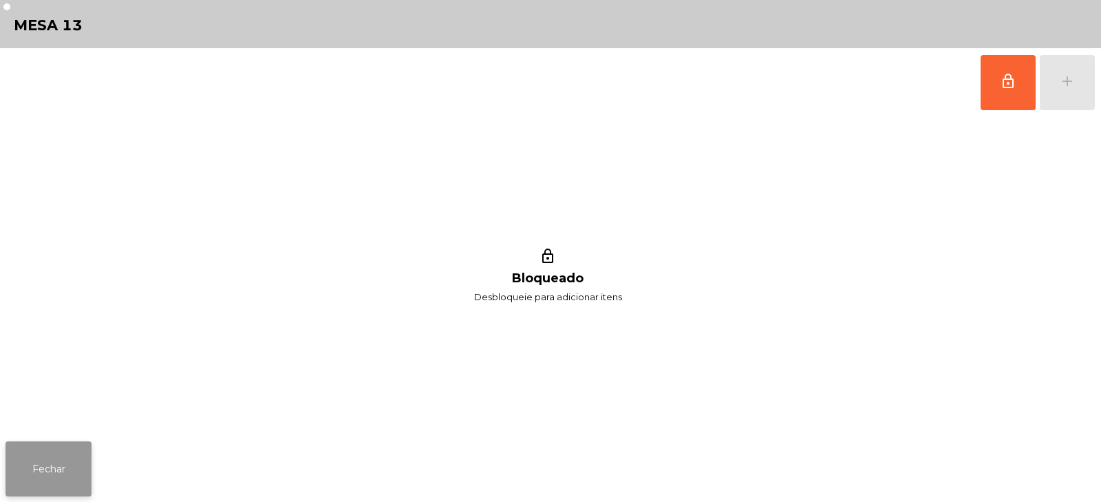
click at [63, 444] on button "Fechar" at bounding box center [49, 468] width 86 height 55
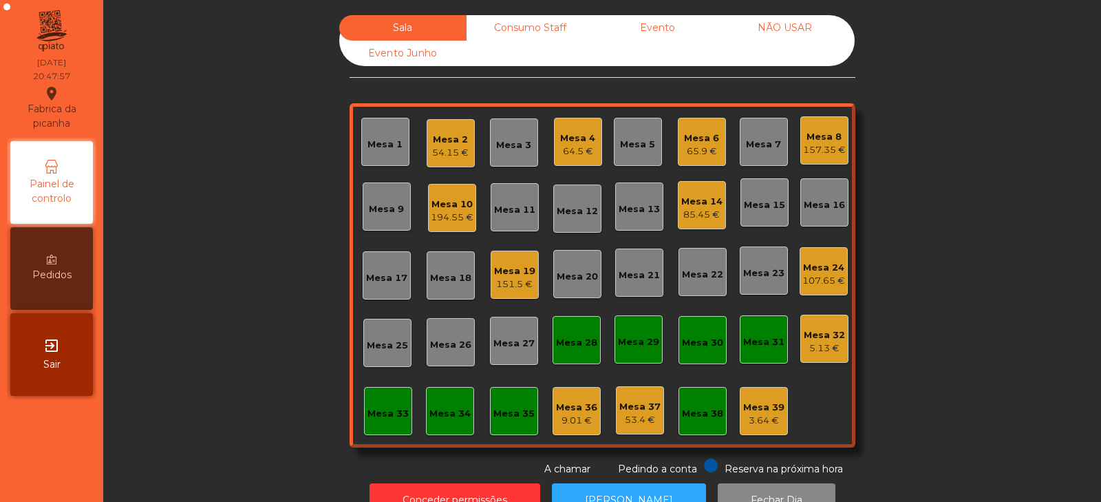
click at [513, 151] on div "Mesa 3" at bounding box center [513, 145] width 35 height 14
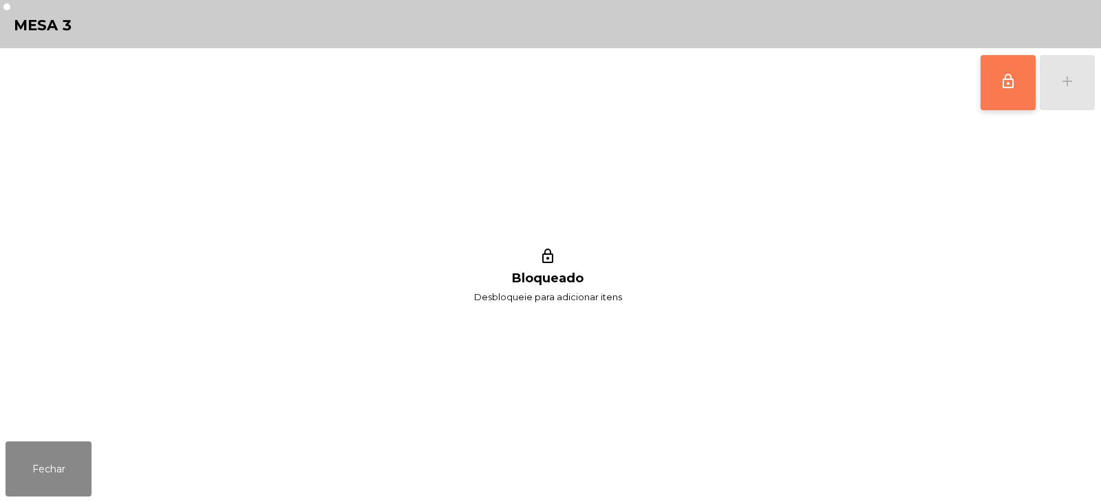
click at [996, 96] on button "lock_outline" at bounding box center [1008, 82] width 55 height 55
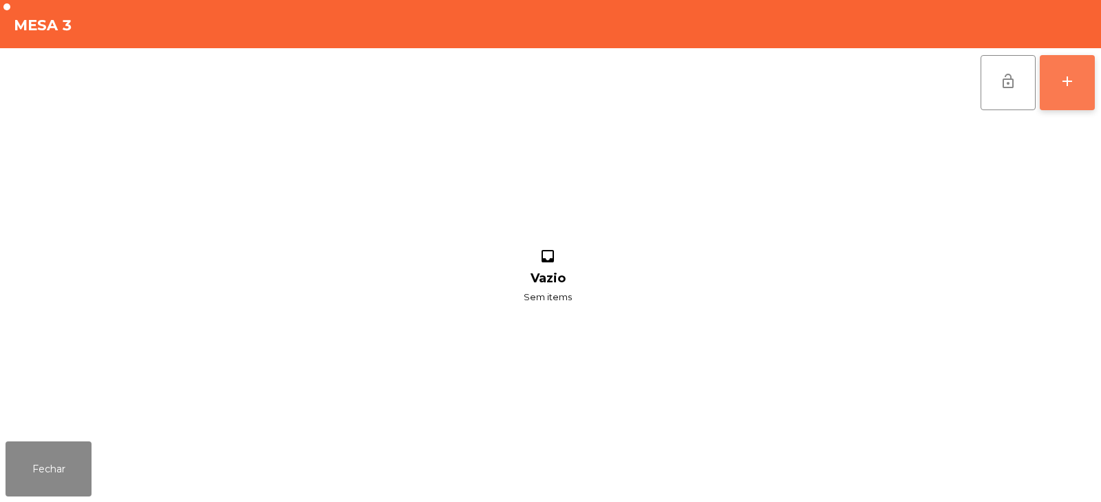
click at [1062, 92] on button "add" at bounding box center [1067, 82] width 55 height 55
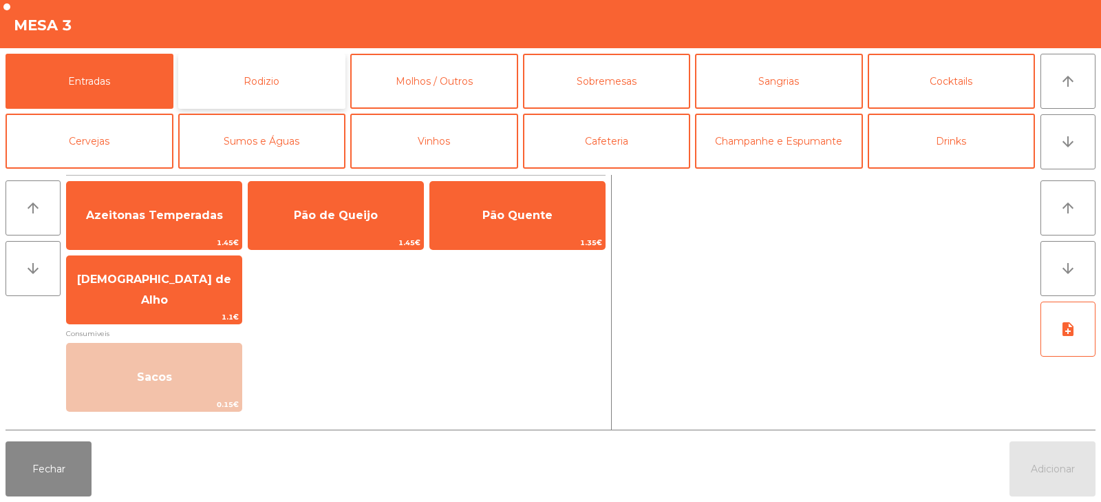
click at [288, 81] on button "Rodizio" at bounding box center [262, 81] width 168 height 55
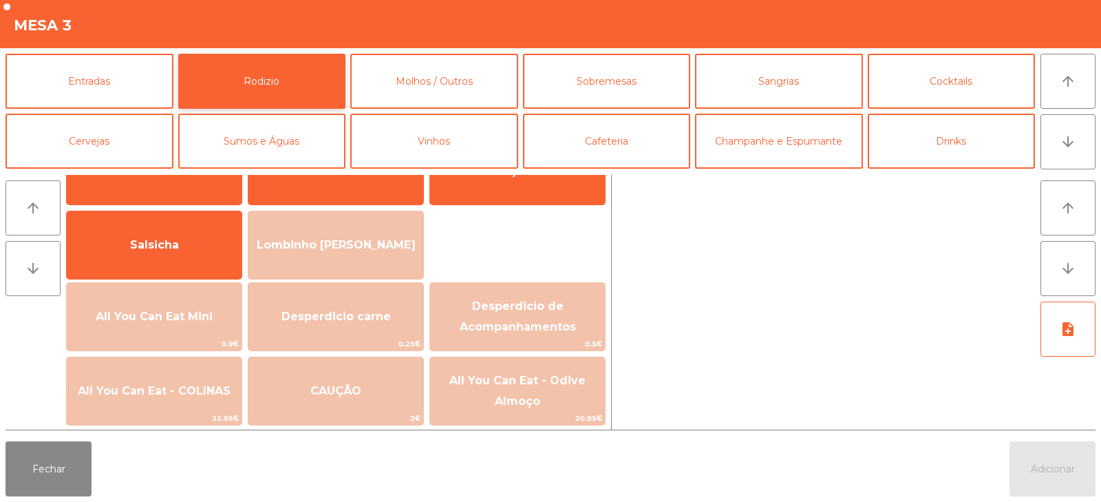
scroll to position [83, 0]
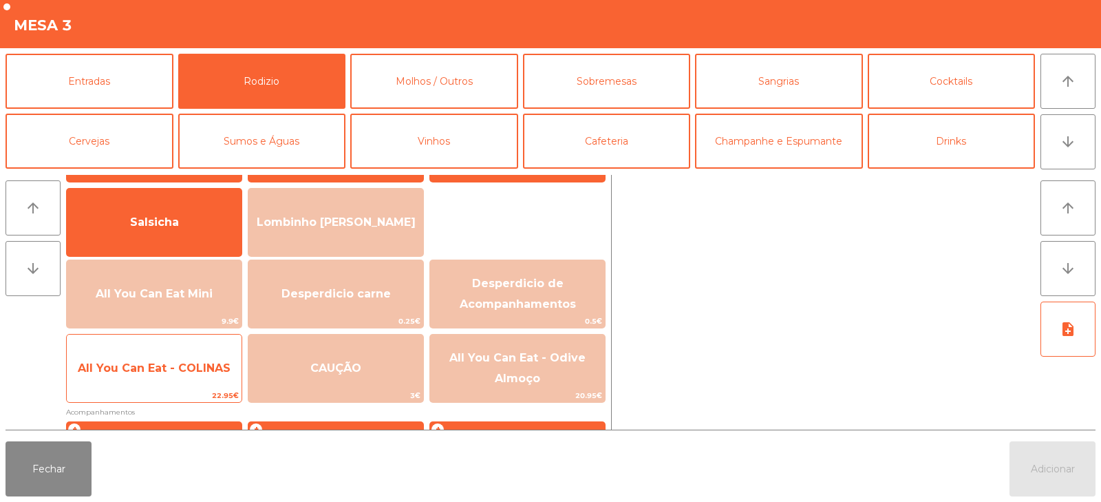
click at [188, 372] on span "All You Can Eat - COLINAS" at bounding box center [154, 367] width 153 height 13
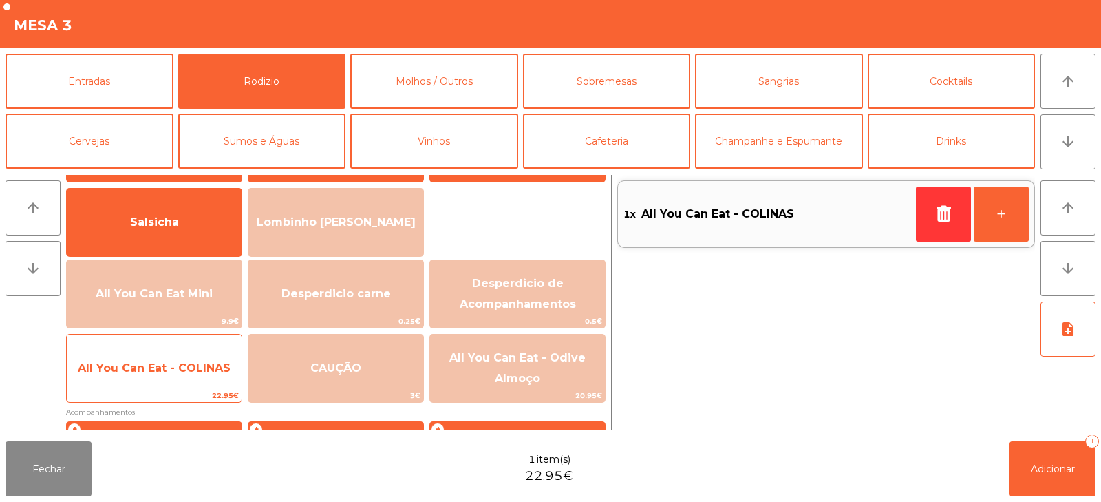
click at [188, 370] on span "All You Can Eat - COLINAS" at bounding box center [154, 367] width 153 height 13
click at [192, 379] on span "All You Can Eat - COLINAS" at bounding box center [154, 368] width 175 height 37
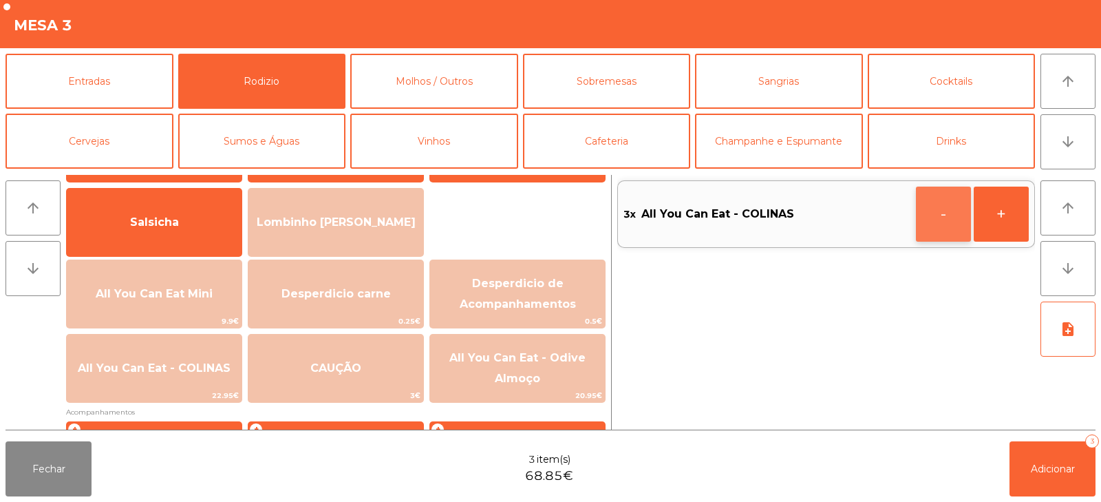
click at [949, 216] on button "-" at bounding box center [943, 213] width 55 height 55
click at [1051, 488] on button "Adicionar 2" at bounding box center [1053, 468] width 86 height 55
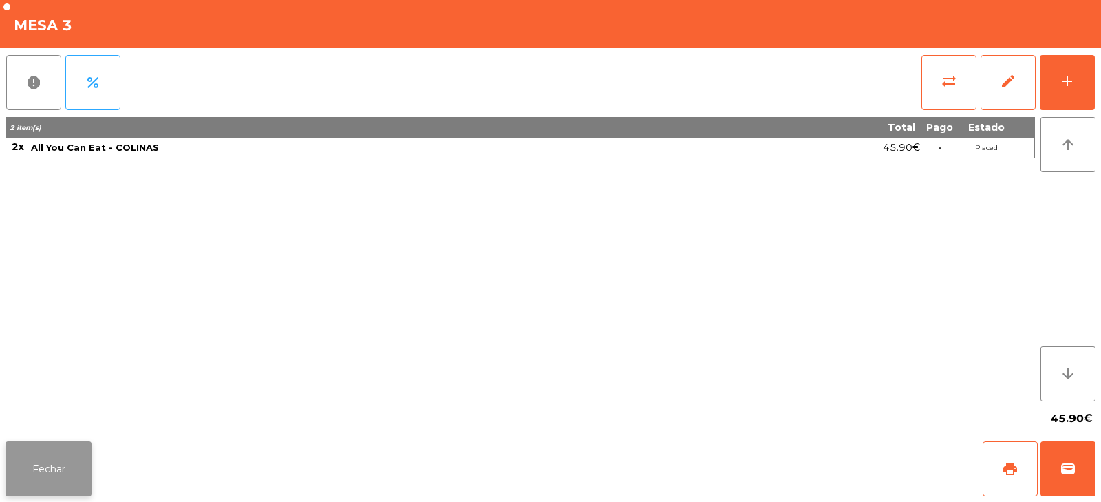
click at [75, 454] on button "Fechar" at bounding box center [49, 468] width 86 height 55
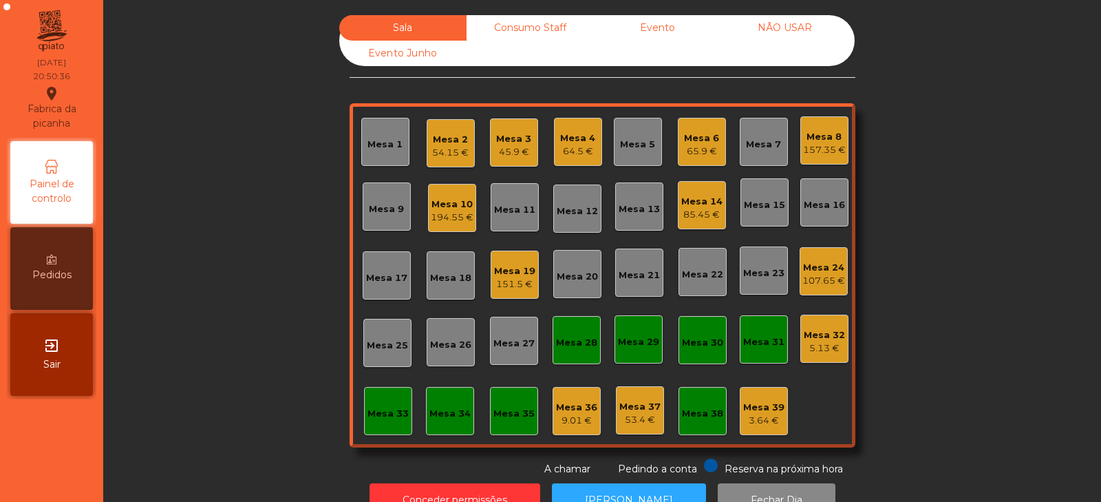
click at [443, 149] on div "54.15 €" at bounding box center [450, 153] width 36 height 14
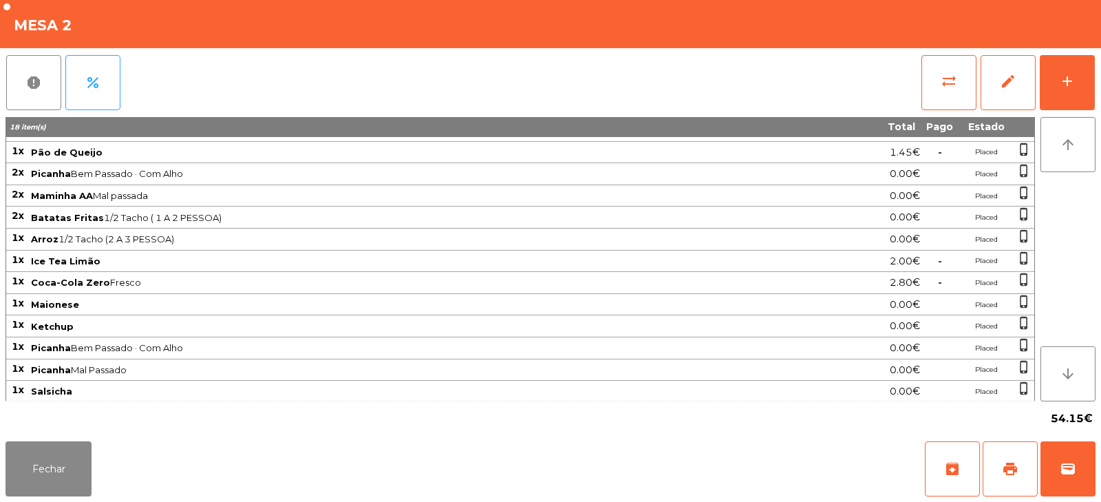
scroll to position [40, 0]
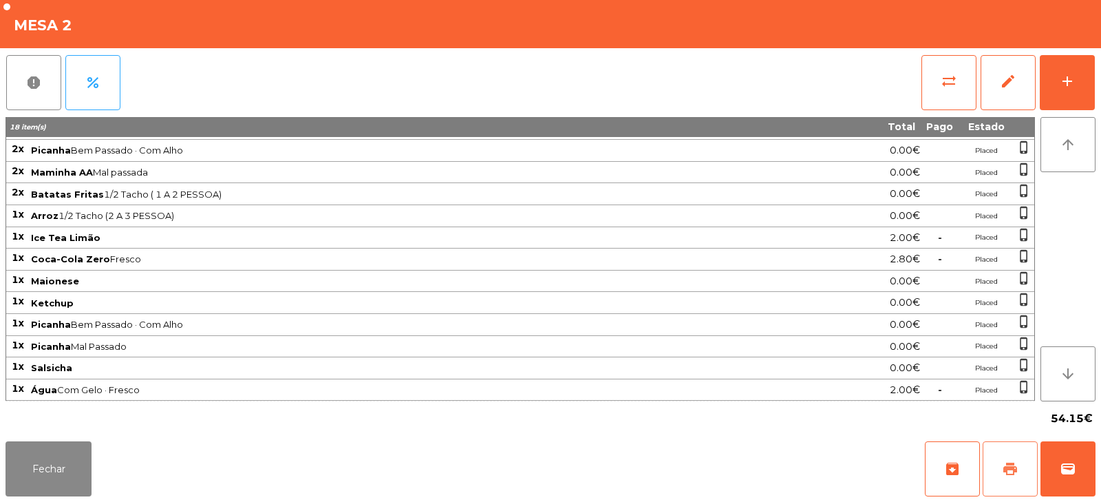
click at [995, 478] on button "print" at bounding box center [1010, 468] width 55 height 55
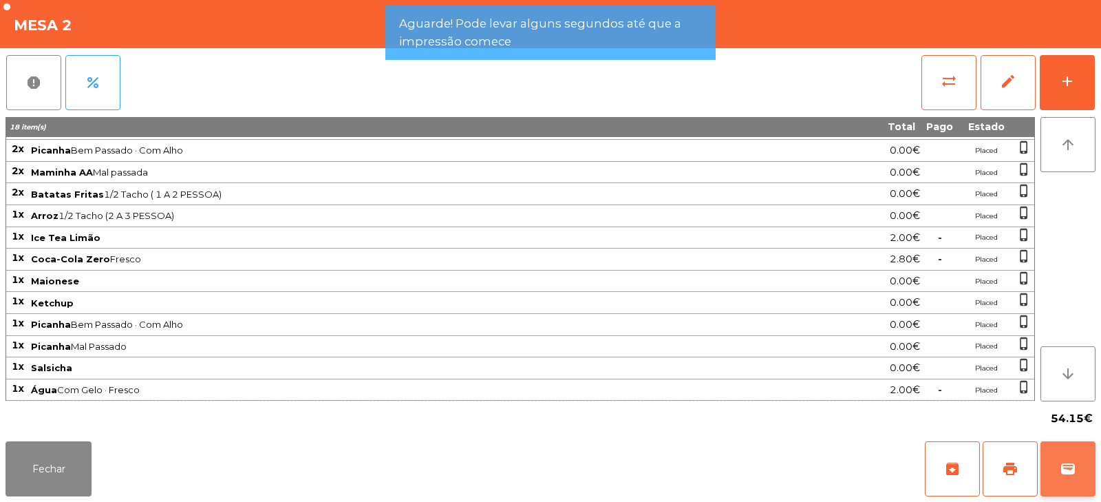
click at [1075, 469] on span "wallet" at bounding box center [1068, 468] width 17 height 17
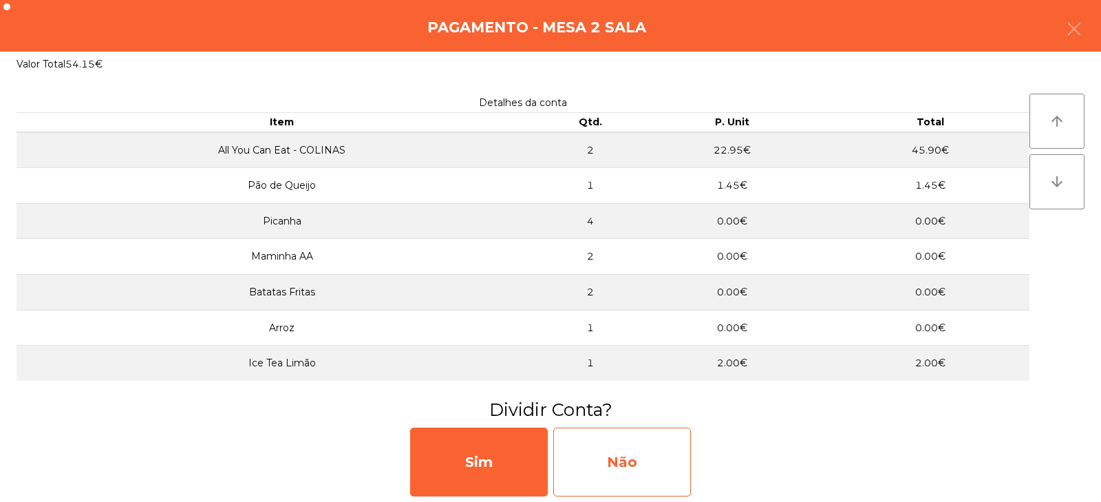
click at [613, 472] on div "Não" at bounding box center [622, 461] width 138 height 69
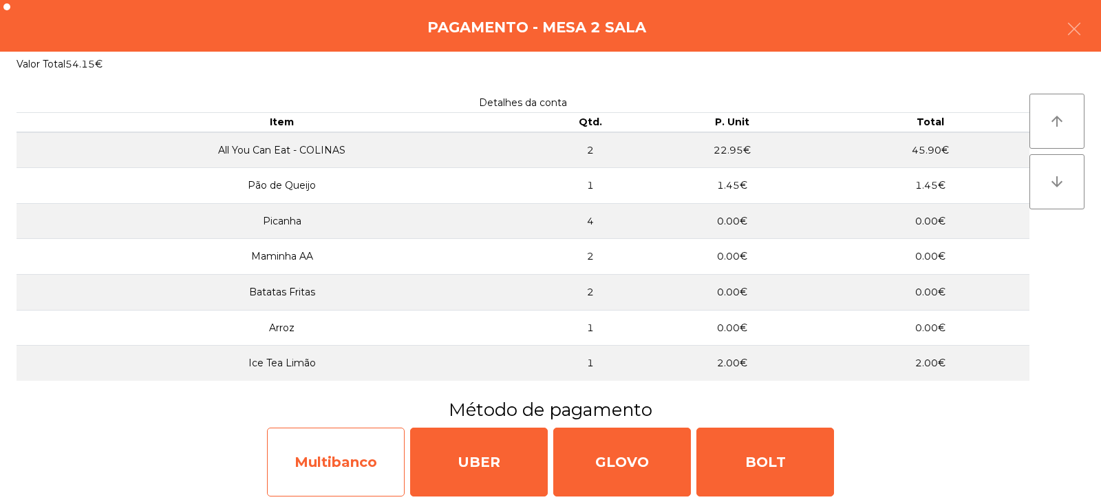
click at [324, 460] on div "Multibanco" at bounding box center [336, 461] width 138 height 69
select select "**"
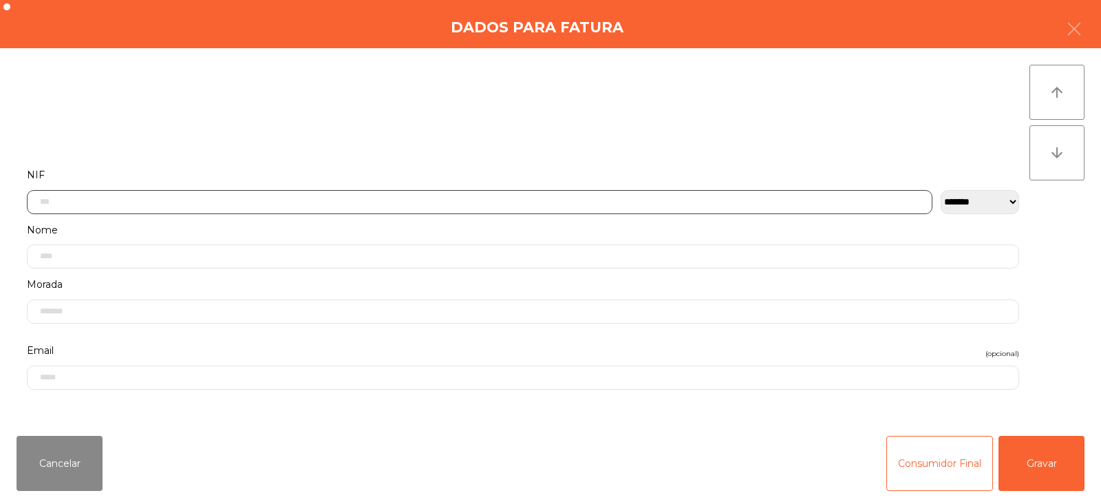
click at [94, 204] on input "text" at bounding box center [480, 202] width 906 height 24
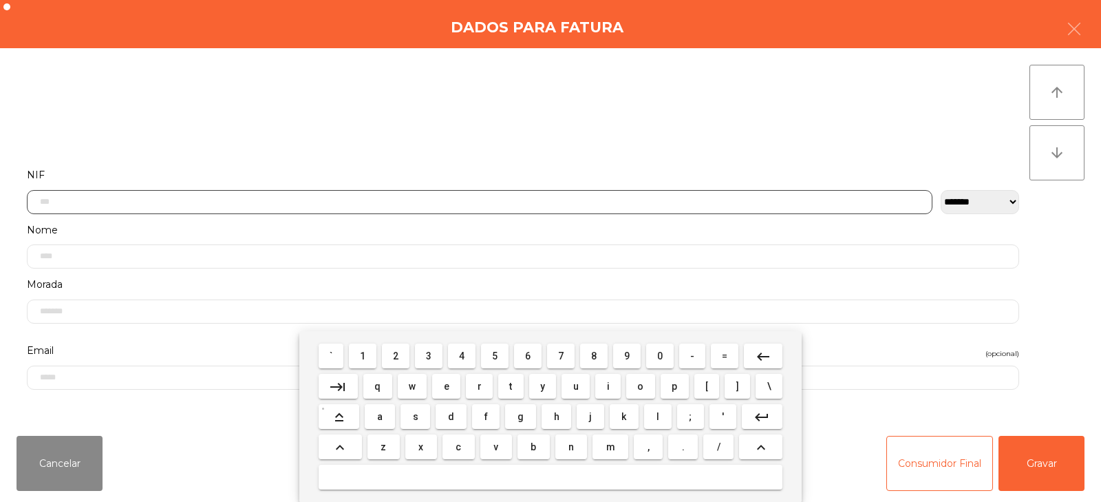
scroll to position [100, 0]
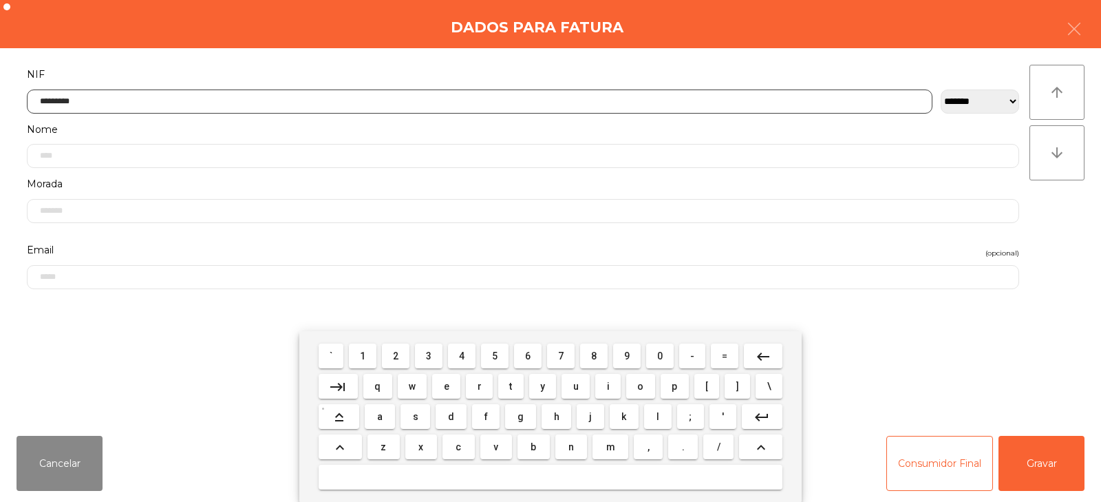
type input "*********"
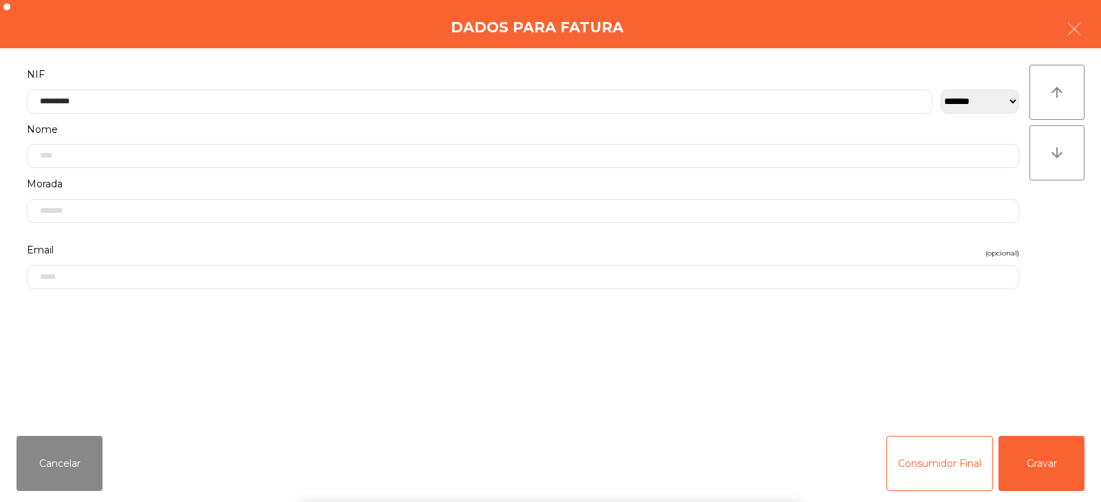
click at [1047, 240] on div "arrow_upward arrow_downward" at bounding box center [1057, 236] width 55 height 343
click at [1038, 465] on button "Gravar" at bounding box center [1042, 463] width 86 height 55
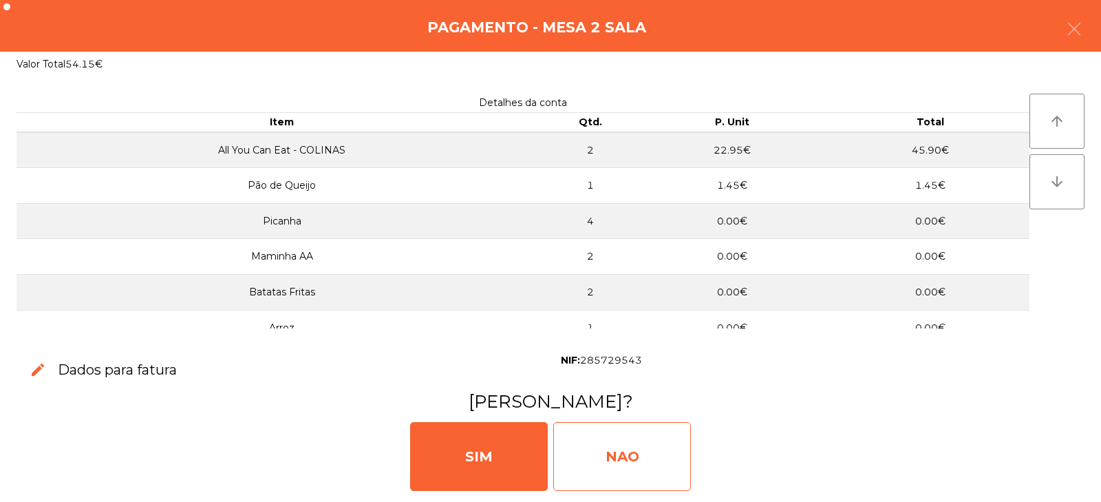
click at [605, 450] on div "NAO" at bounding box center [622, 456] width 138 height 69
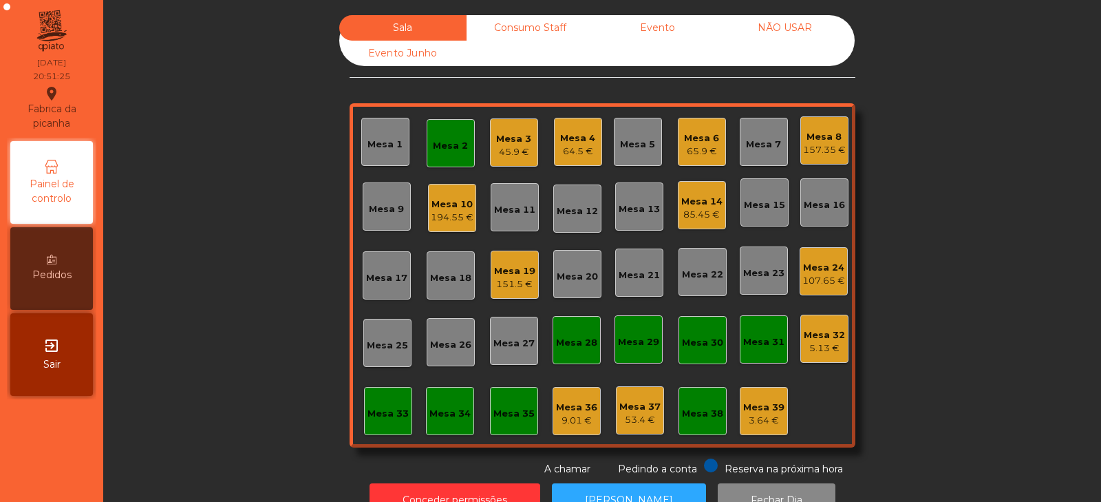
click at [438, 151] on div "Mesa 2" at bounding box center [450, 146] width 35 height 14
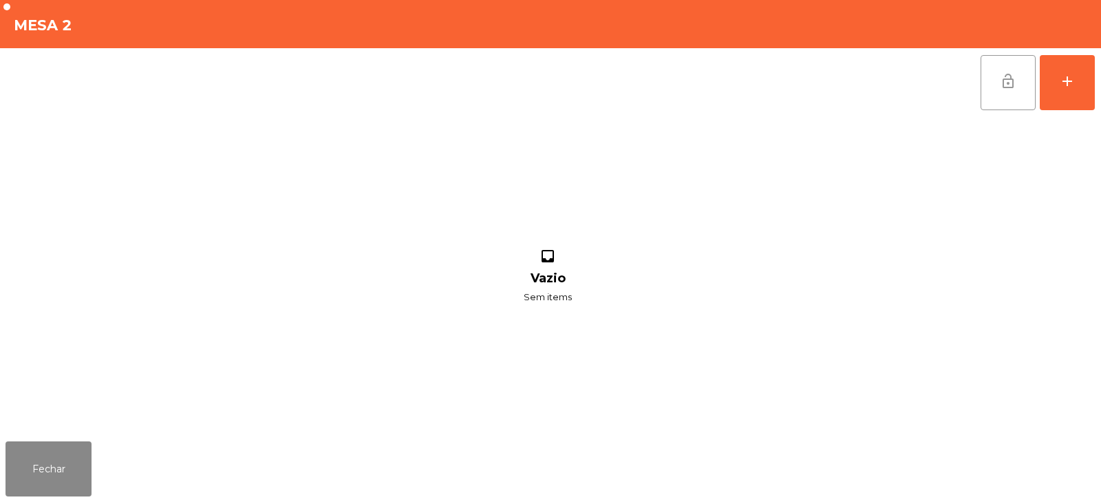
click at [994, 89] on button "lock_open" at bounding box center [1008, 82] width 55 height 55
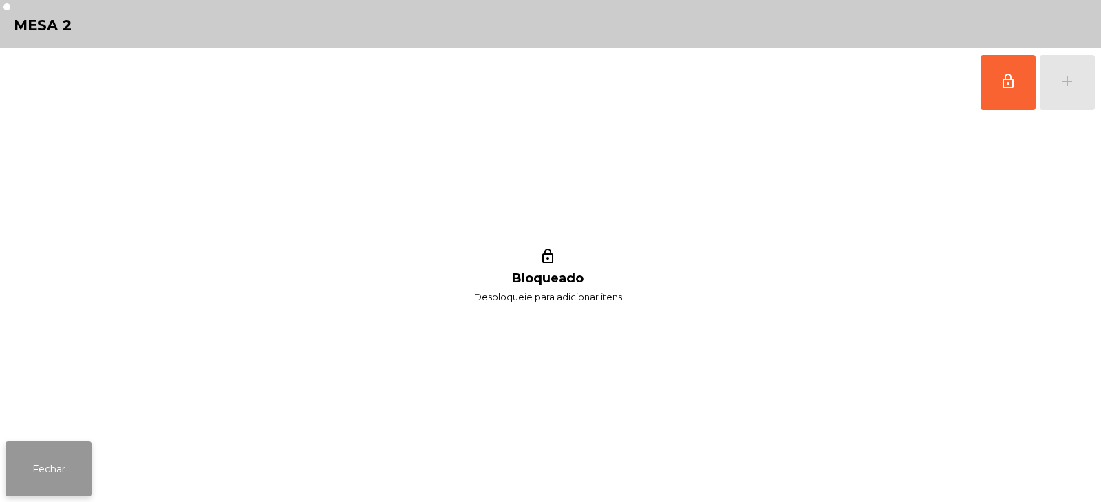
click at [45, 466] on button "Fechar" at bounding box center [49, 468] width 86 height 55
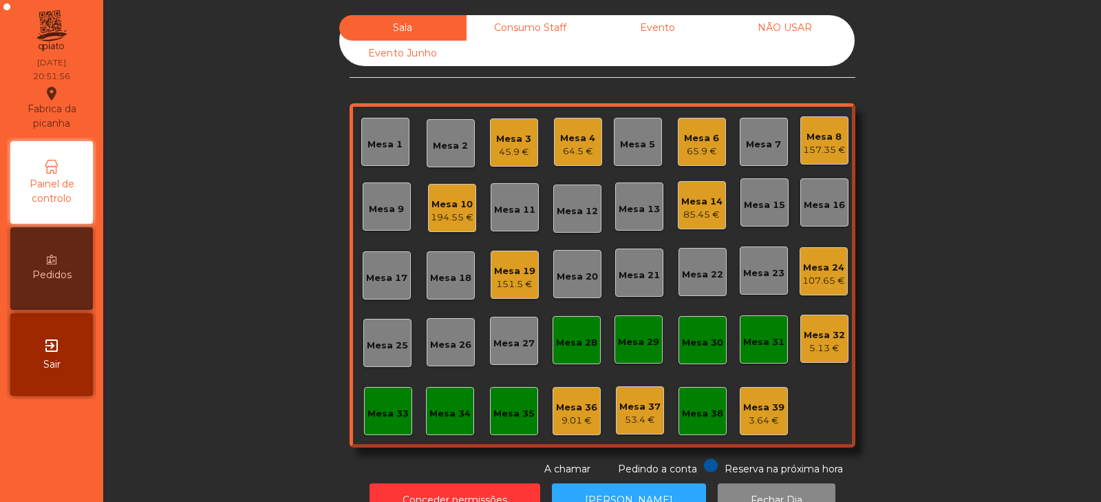
scroll to position [41, 0]
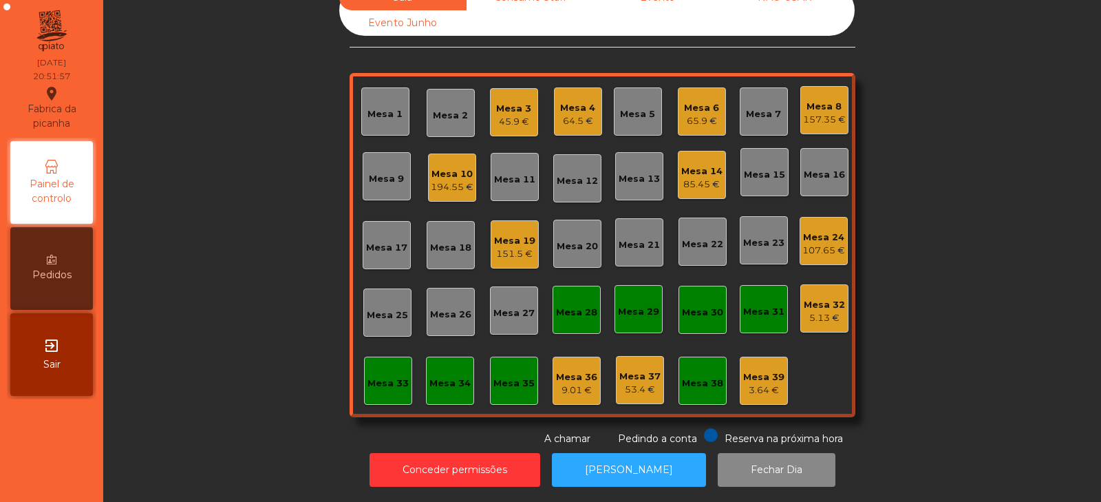
click at [406, 362] on div "Mesa 33" at bounding box center [388, 380] width 48 height 48
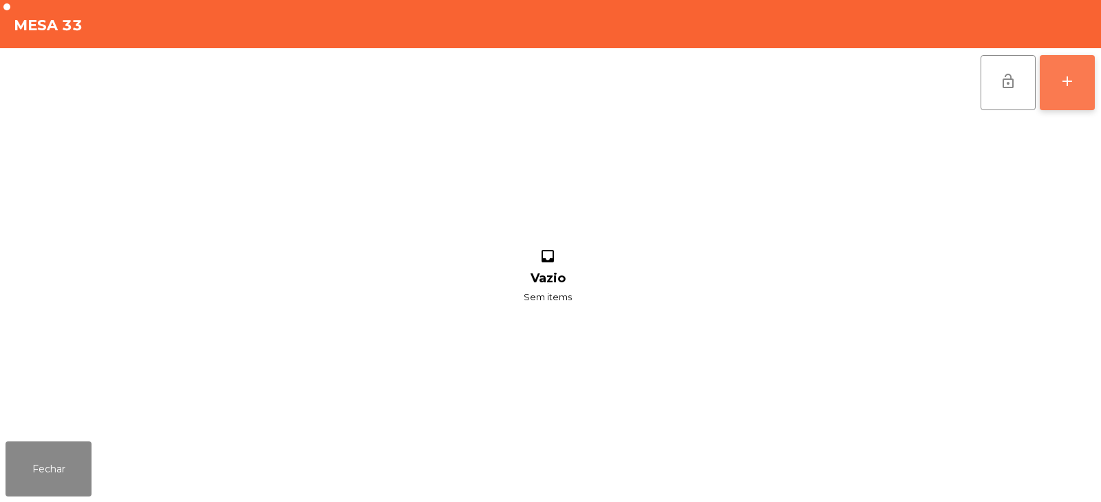
click at [1083, 85] on button "add" at bounding box center [1067, 82] width 55 height 55
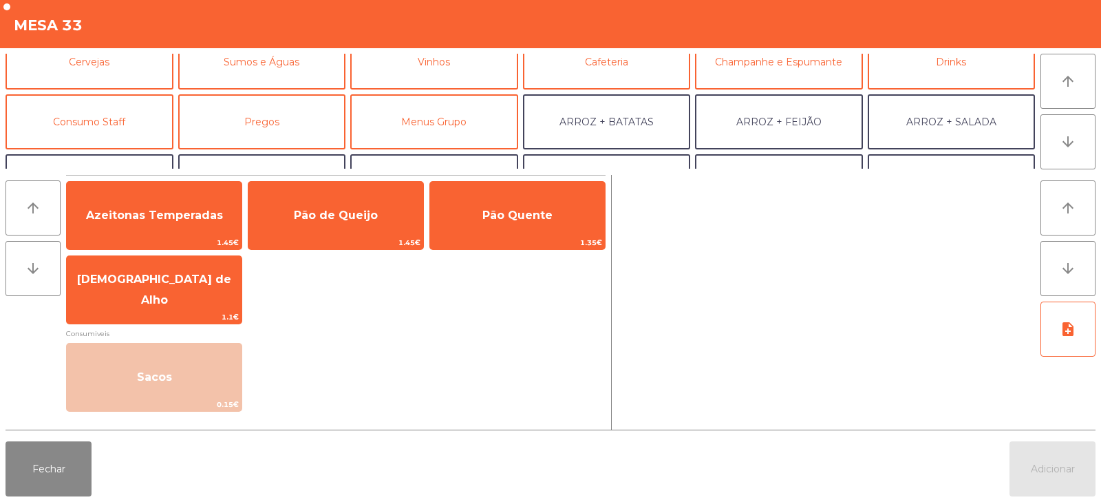
scroll to position [87, 0]
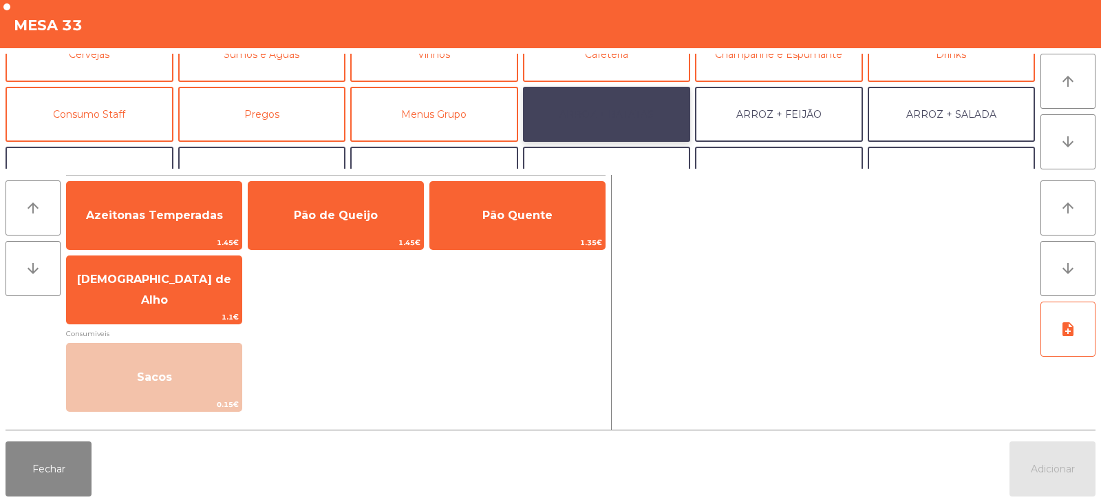
click at [605, 123] on button "ARROZ + BATATAS" at bounding box center [607, 114] width 168 height 55
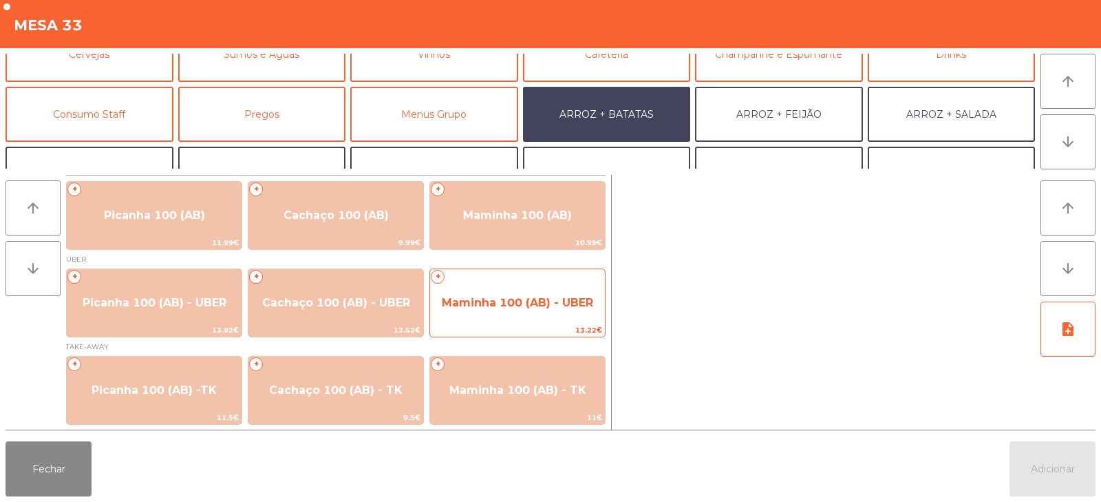
click at [507, 297] on span "Maminha 100 (AB) - UBER" at bounding box center [517, 302] width 151 height 13
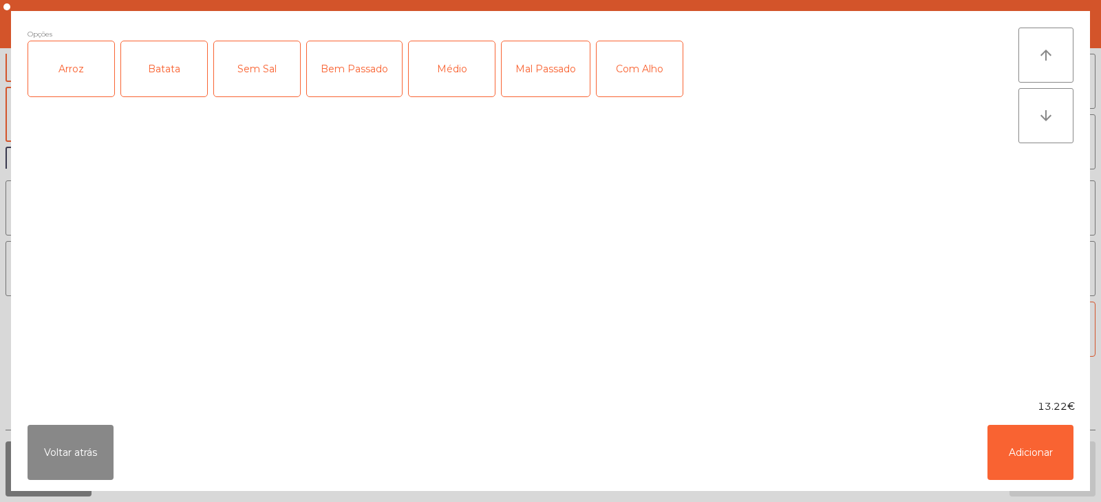
click at [83, 76] on div "Arroz" at bounding box center [71, 68] width 86 height 55
click at [169, 74] on div "Batata" at bounding box center [164, 68] width 86 height 55
click at [353, 68] on div "Bem Passado" at bounding box center [354, 68] width 95 height 55
click at [1028, 454] on button "Adicionar" at bounding box center [1031, 452] width 86 height 55
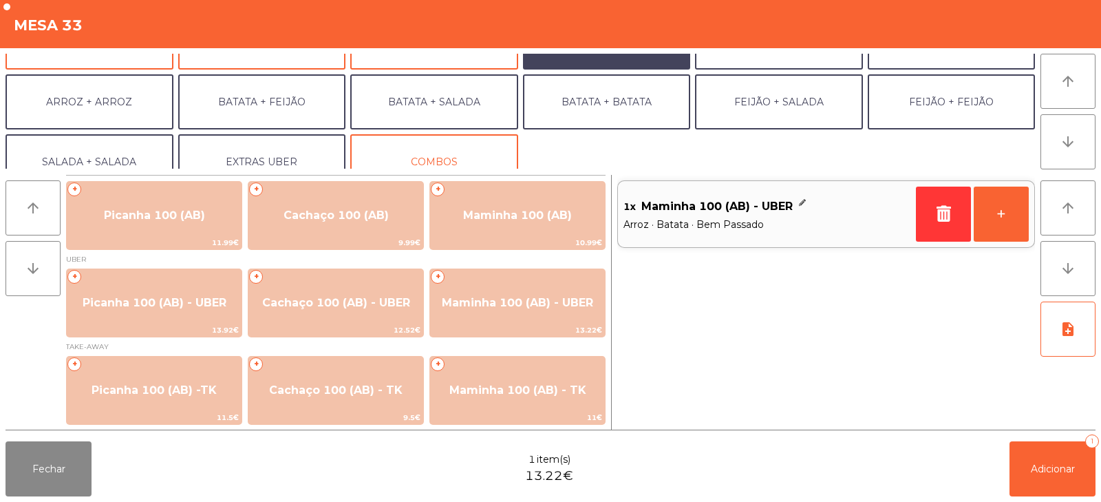
scroll to position [169, 0]
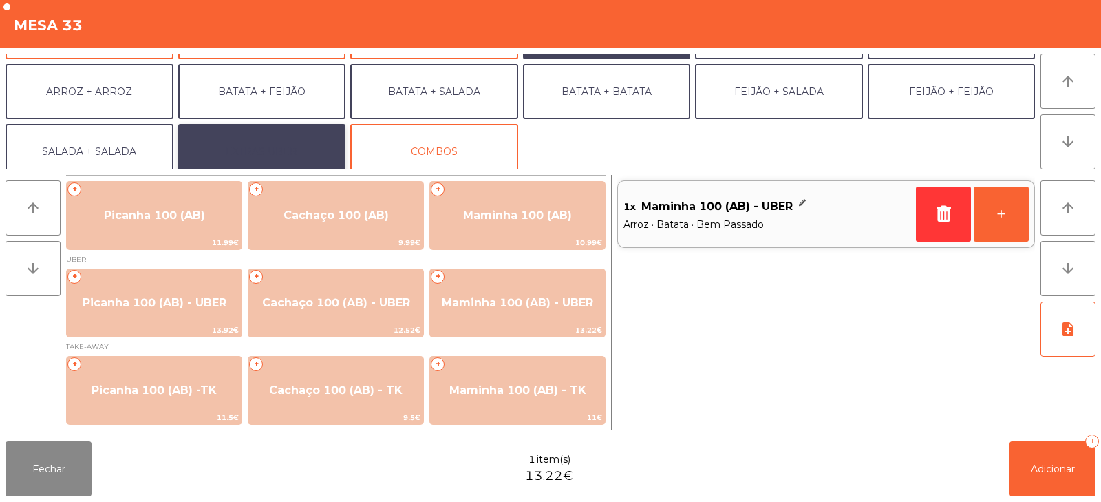
click at [266, 149] on button "EXTRAS UBER" at bounding box center [262, 151] width 168 height 55
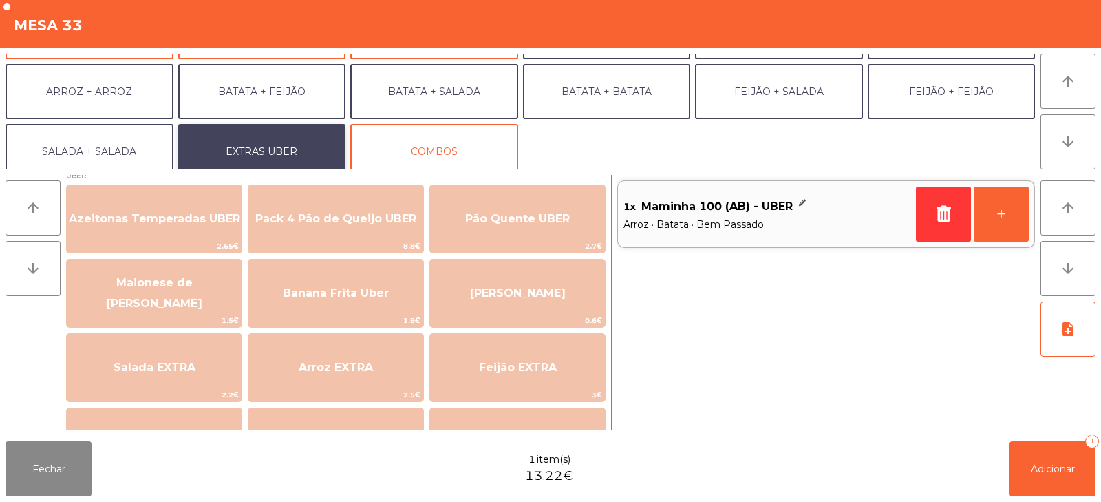
scroll to position [0, 0]
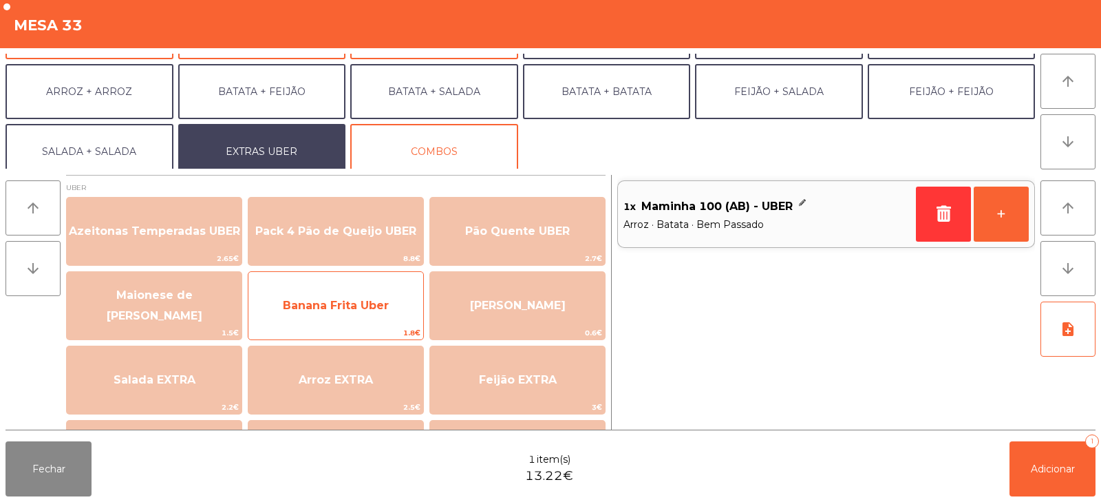
click at [299, 304] on span "Banana Frita Uber" at bounding box center [336, 305] width 106 height 13
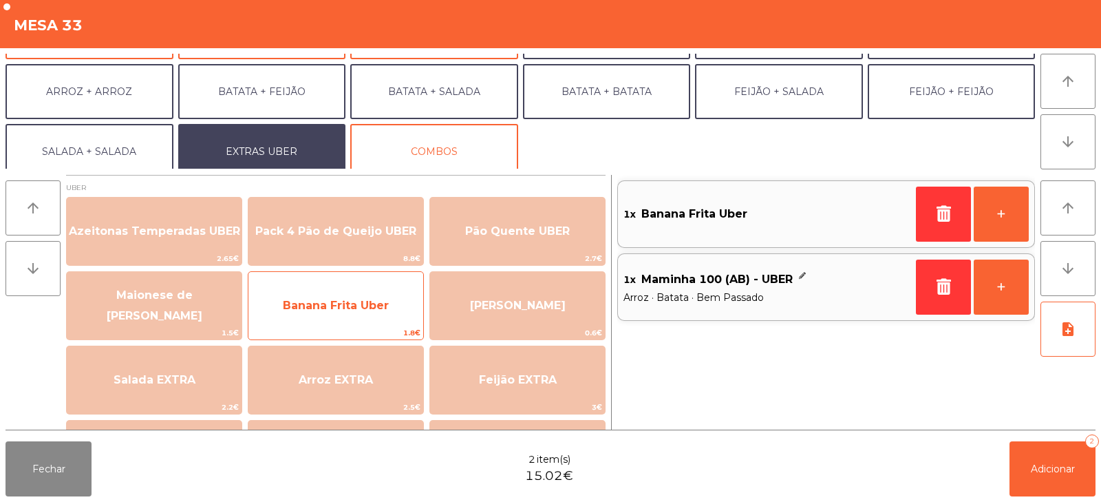
click at [299, 292] on span "Banana Frita Uber" at bounding box center [335, 305] width 175 height 37
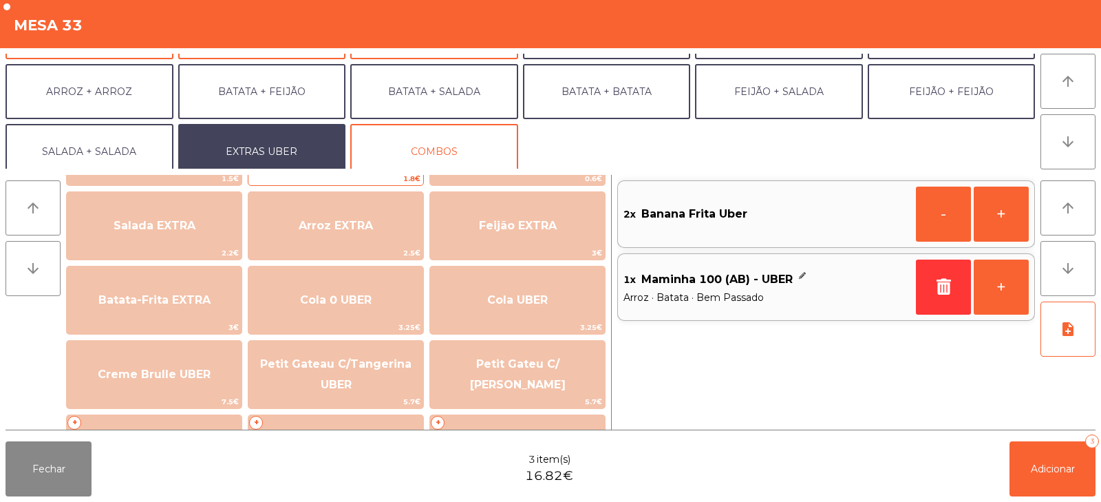
scroll to position [151, 0]
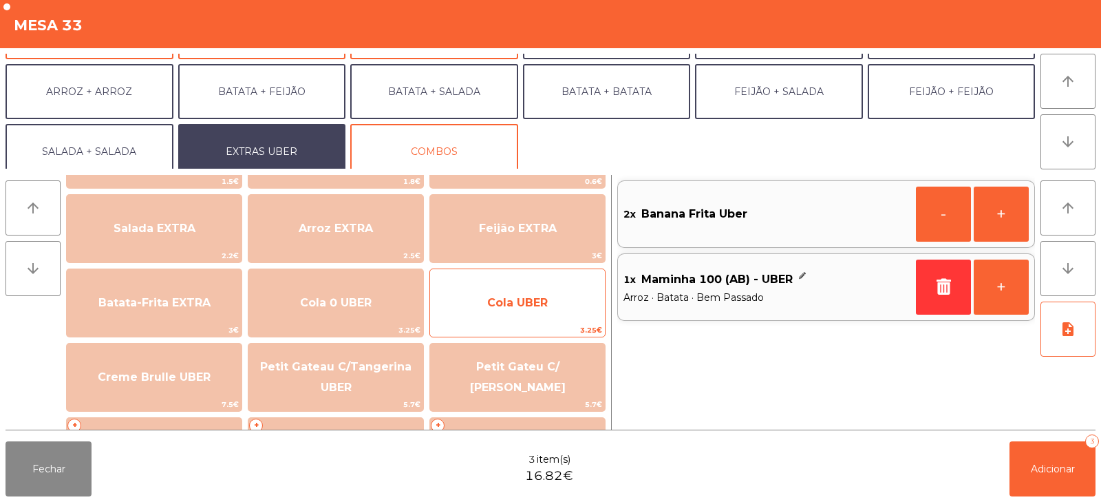
click at [518, 309] on span "Cola UBER" at bounding box center [517, 302] width 175 height 37
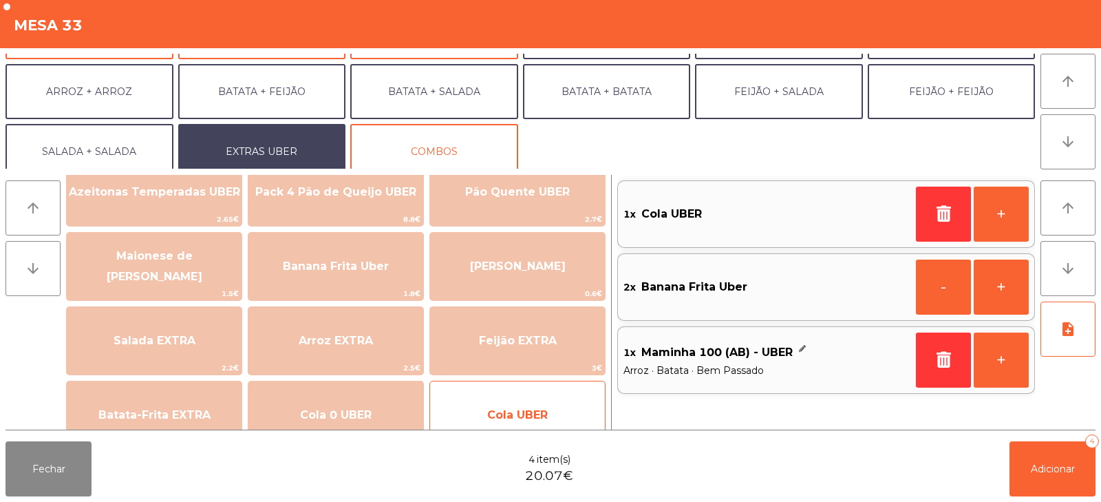
scroll to position [26, 0]
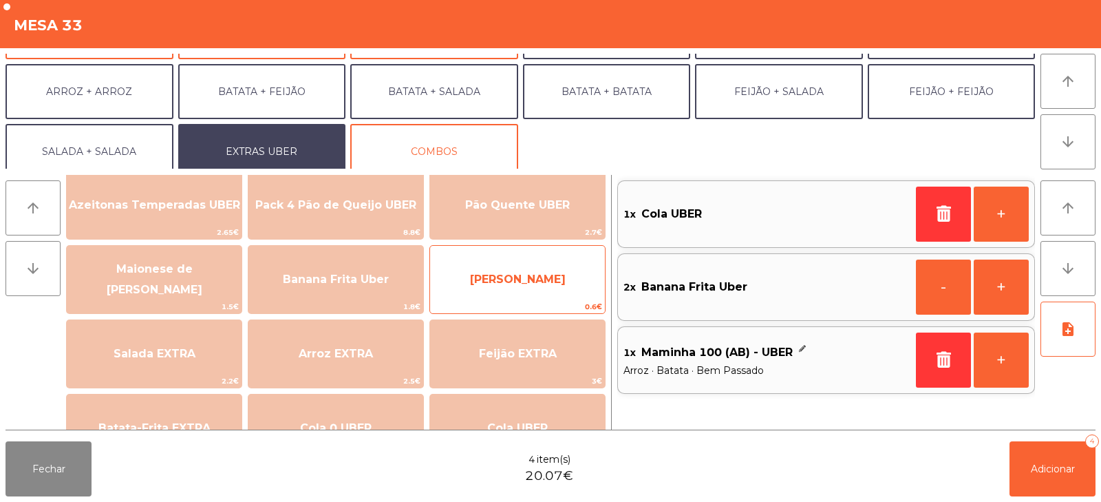
click at [521, 279] on span "[PERSON_NAME]" at bounding box center [518, 279] width 96 height 13
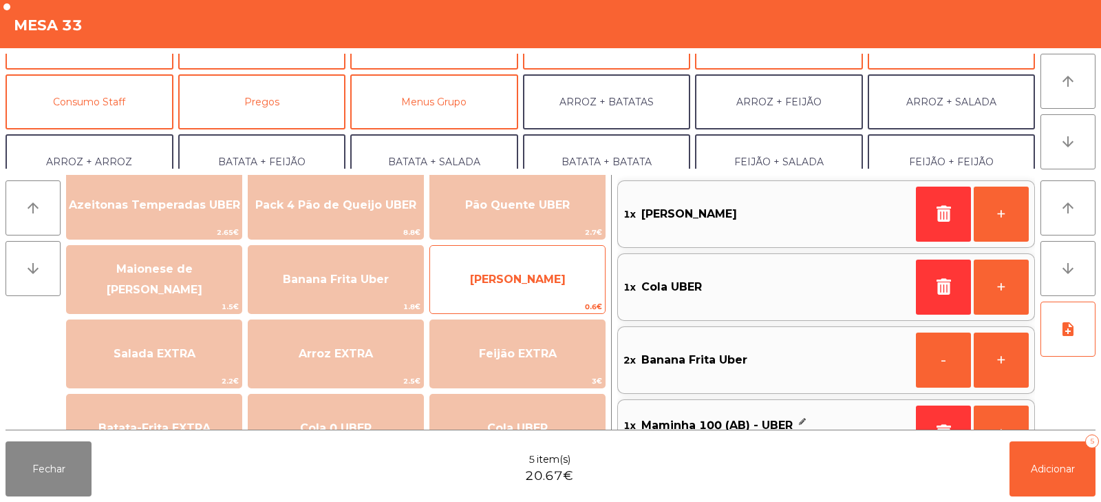
scroll to position [94, 0]
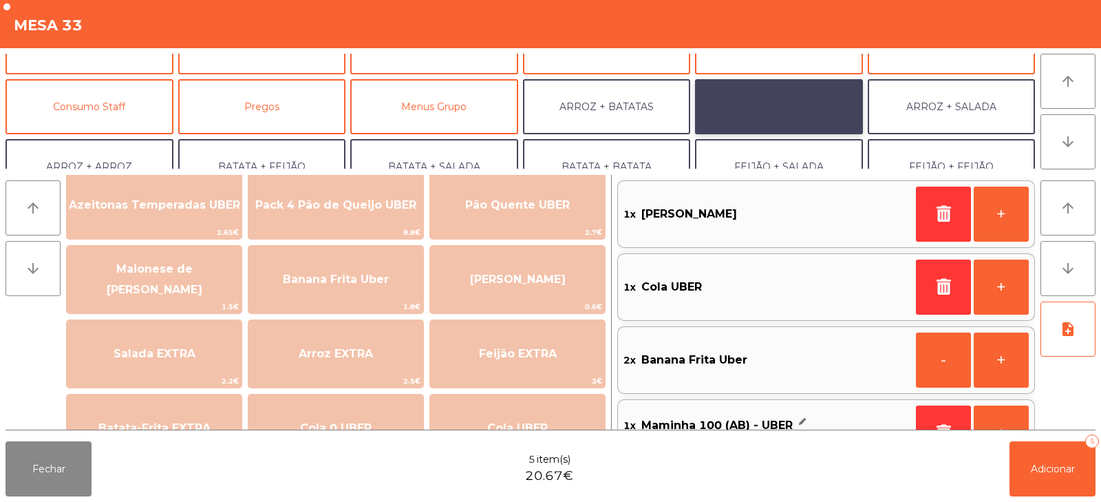
click at [765, 109] on button "ARROZ + FEIJÃO" at bounding box center [779, 106] width 168 height 55
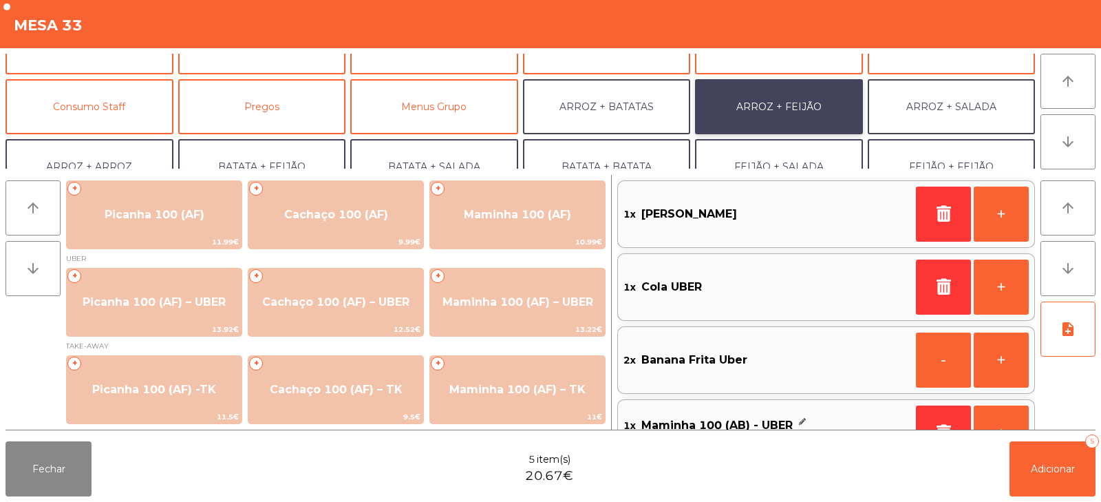
scroll to position [1, 0]
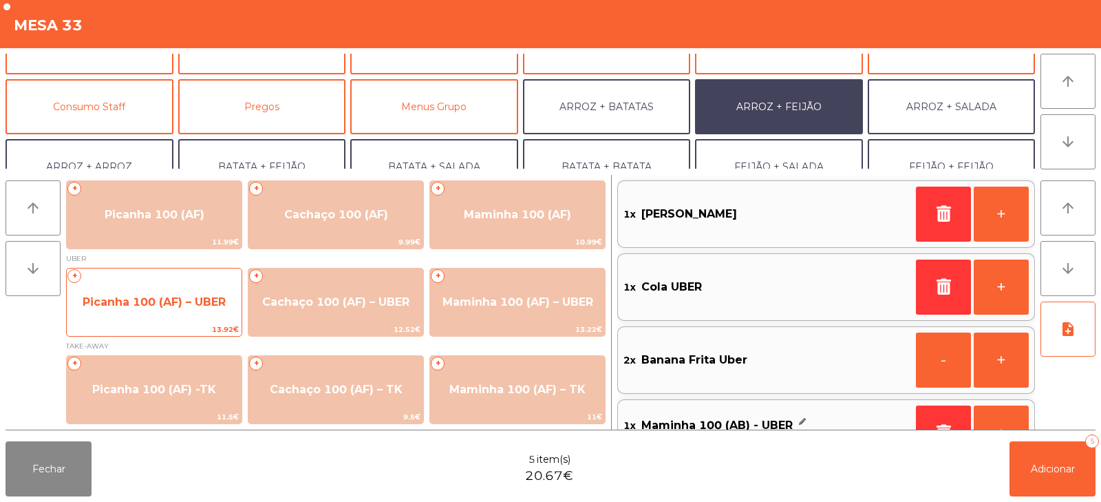
click at [151, 308] on span "Picanha 100 (AF) – UBER" at bounding box center [154, 301] width 143 height 13
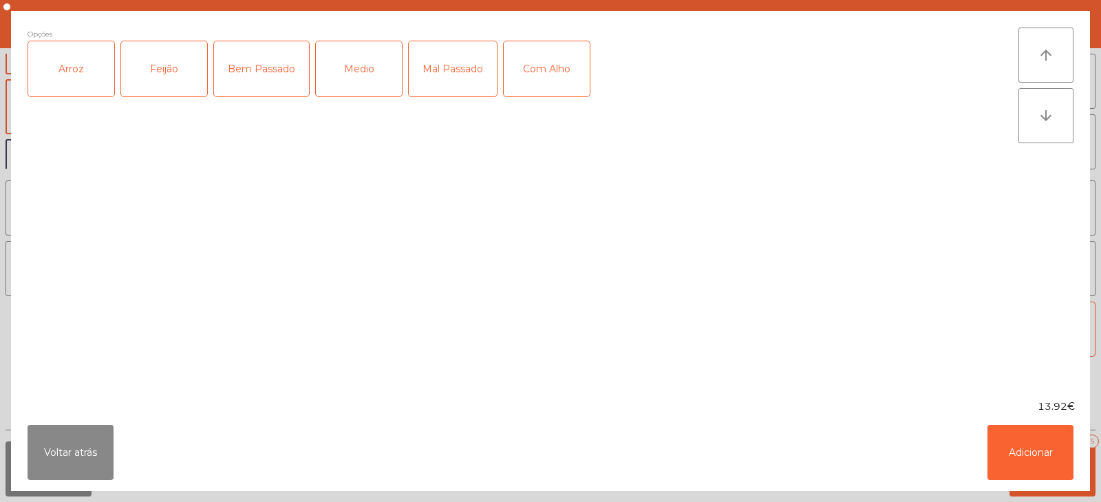
click at [79, 47] on div "Arroz" at bounding box center [71, 68] width 86 height 55
click at [193, 70] on div "Feijão" at bounding box center [164, 68] width 86 height 55
click at [276, 61] on div "Bem Passado" at bounding box center [261, 68] width 95 height 55
click at [1025, 450] on button "Adicionar" at bounding box center [1031, 452] width 86 height 55
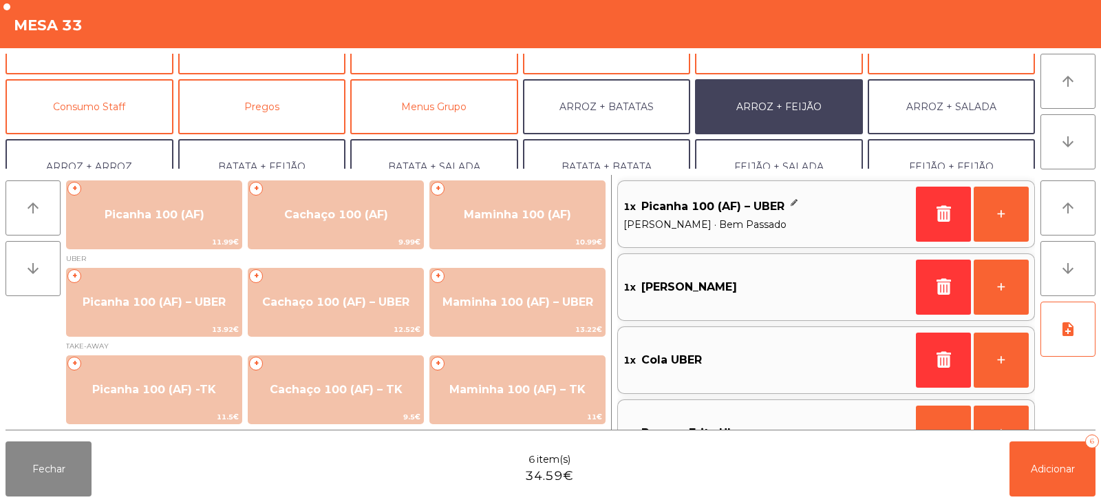
scroll to position [6, 0]
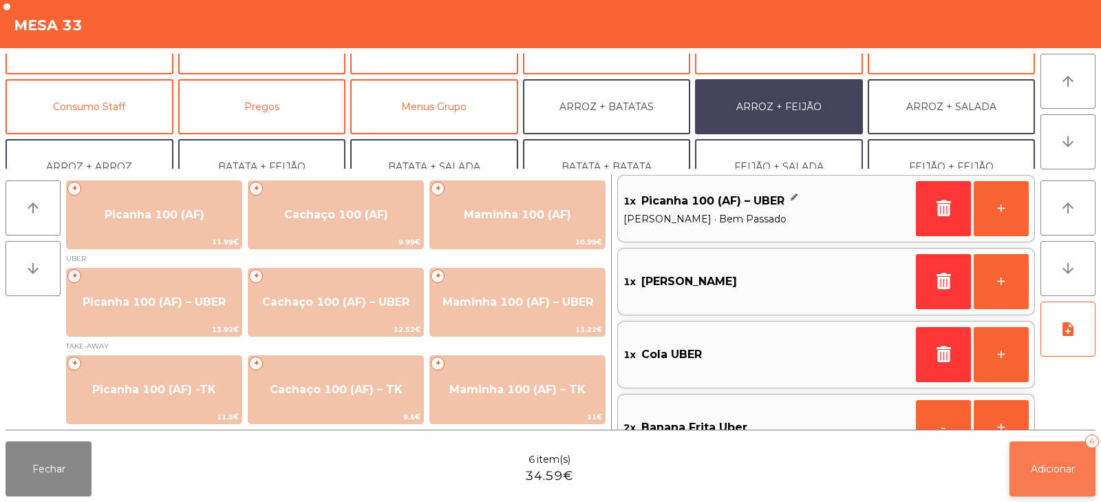
click at [1072, 459] on button "Adicionar 6" at bounding box center [1053, 468] width 86 height 55
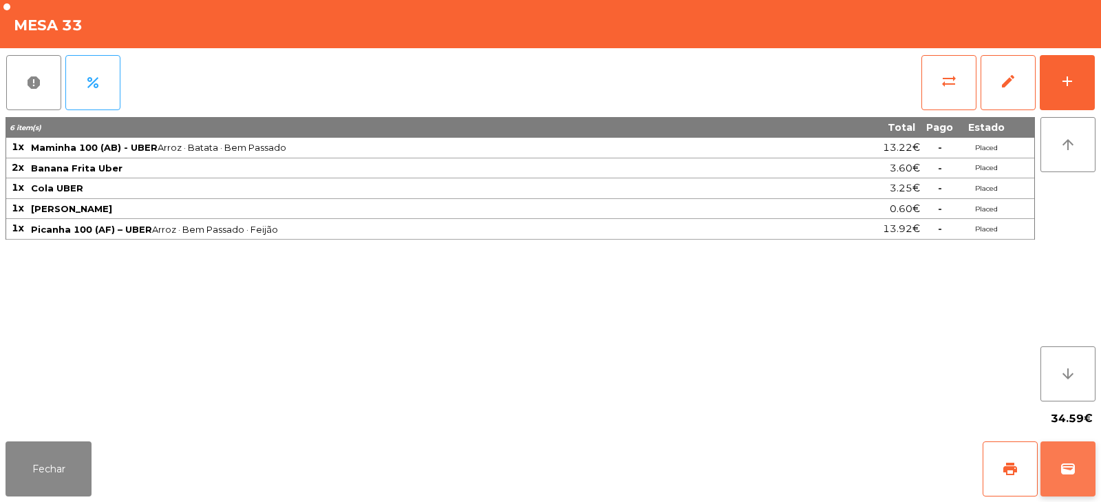
click at [1078, 449] on button "wallet" at bounding box center [1068, 468] width 55 height 55
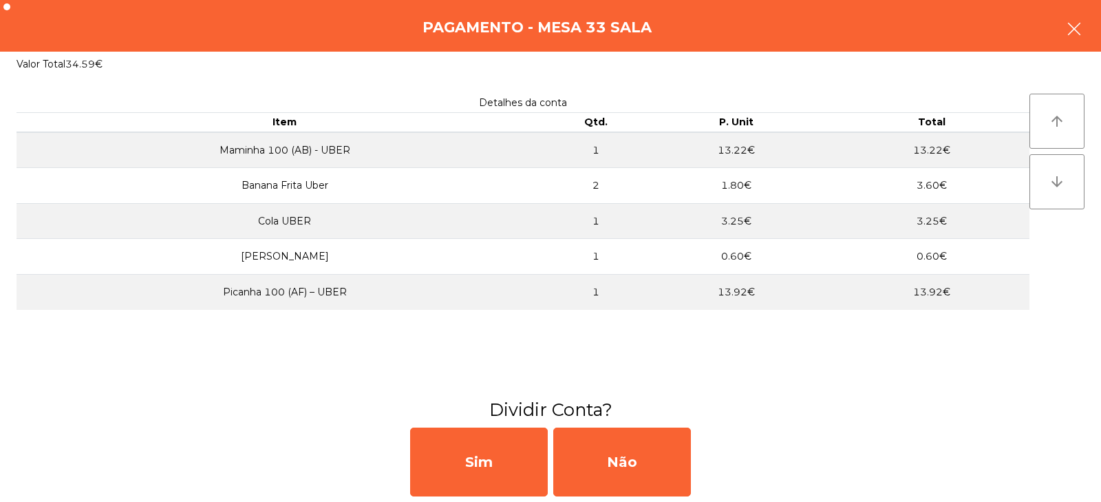
click at [1058, 25] on button "button" at bounding box center [1074, 30] width 39 height 41
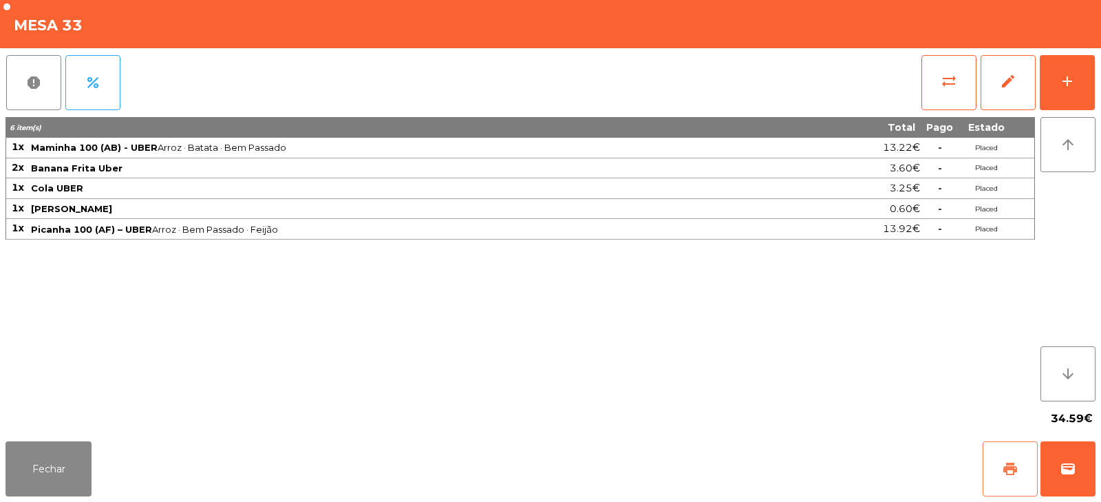
click at [983, 467] on button "print" at bounding box center [1010, 468] width 55 height 55
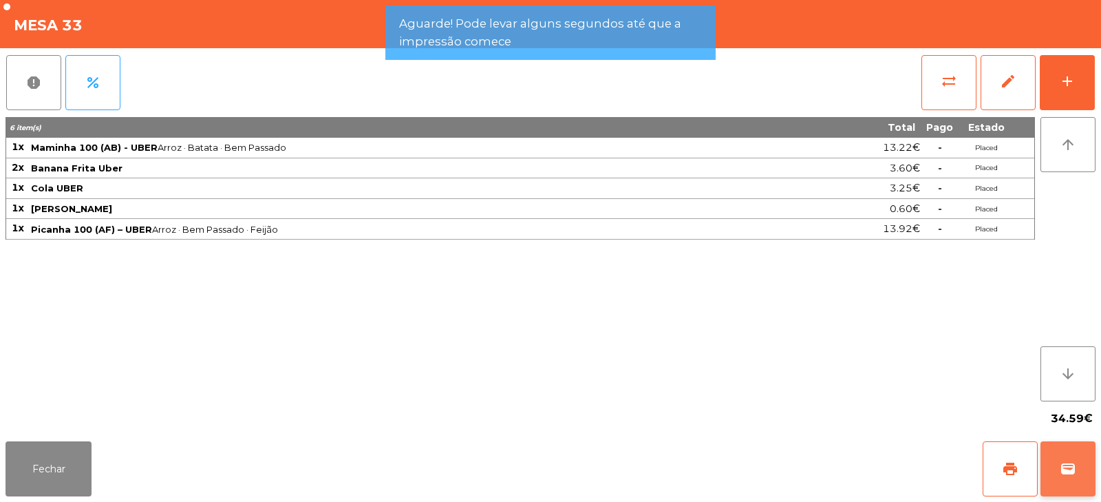
click at [1079, 448] on button "wallet" at bounding box center [1068, 468] width 55 height 55
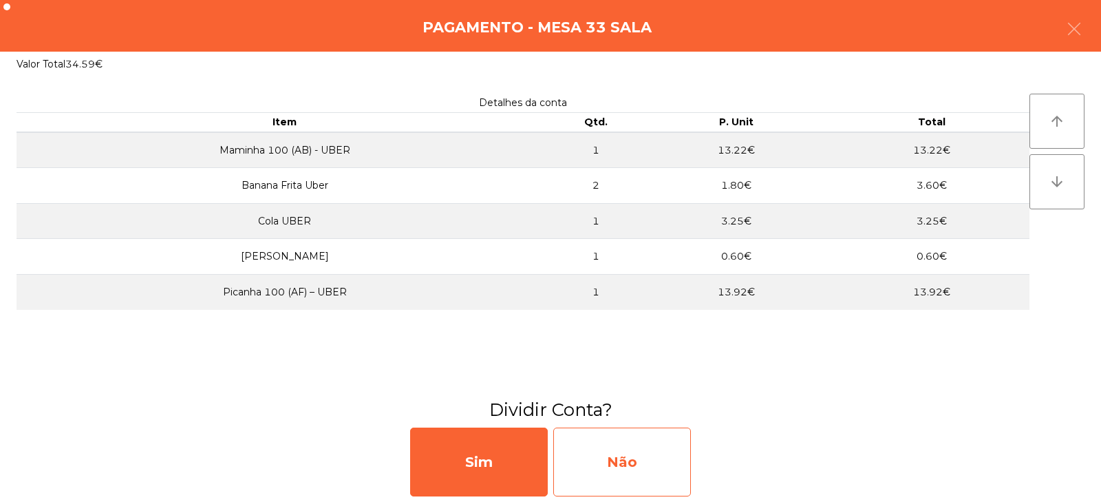
click at [618, 448] on div "Não" at bounding box center [622, 461] width 138 height 69
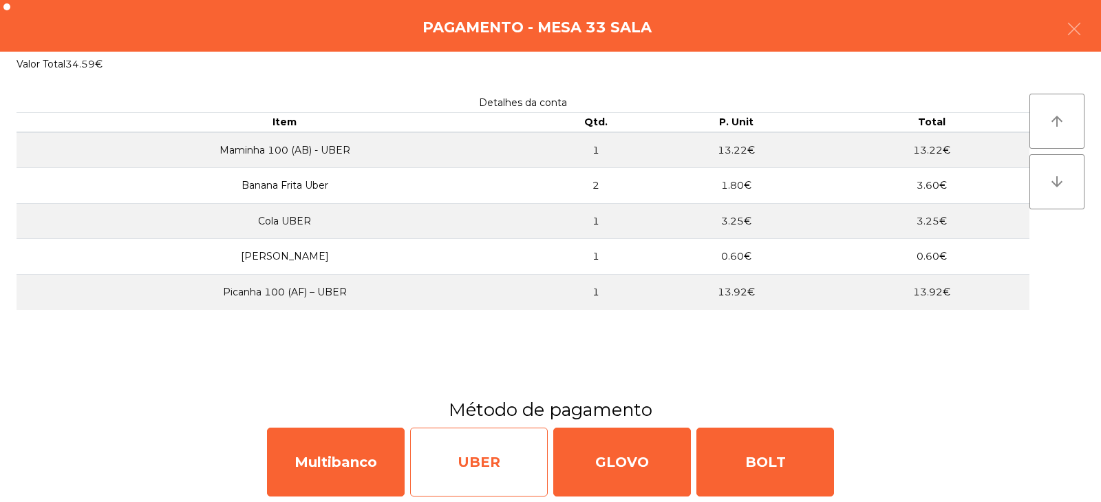
click at [448, 462] on div "UBER" at bounding box center [479, 461] width 138 height 69
select select "**"
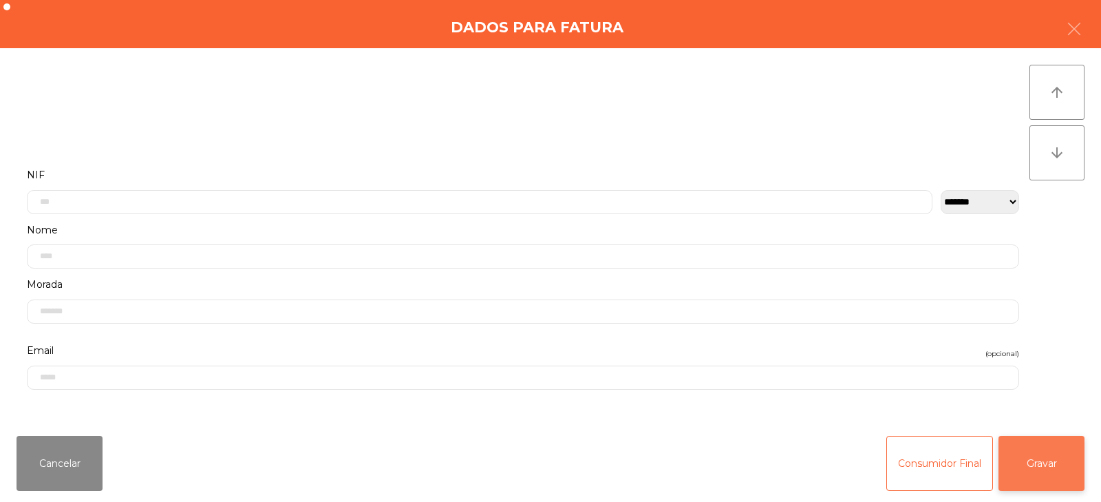
click at [1041, 442] on button "Gravar" at bounding box center [1042, 463] width 86 height 55
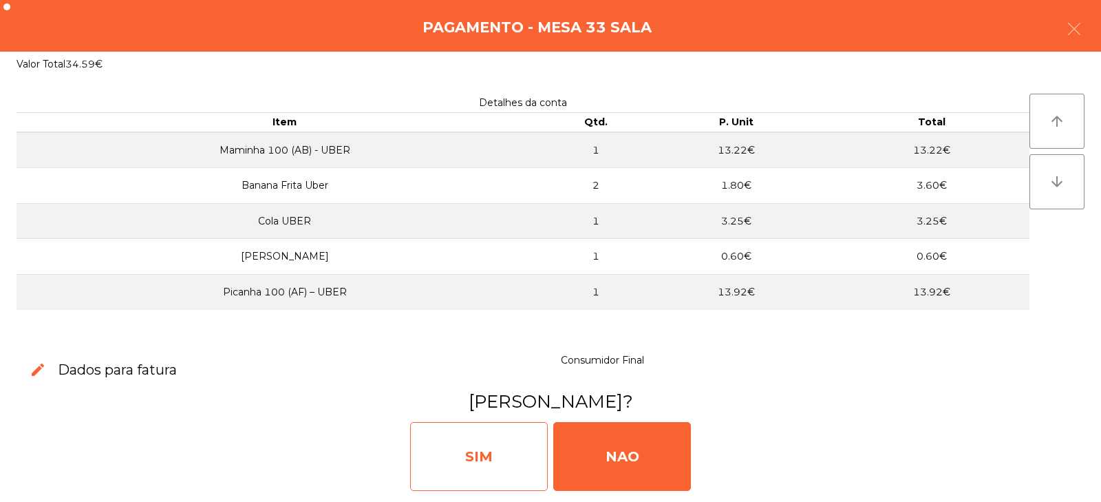
click at [462, 462] on div "SIM" at bounding box center [479, 456] width 138 height 69
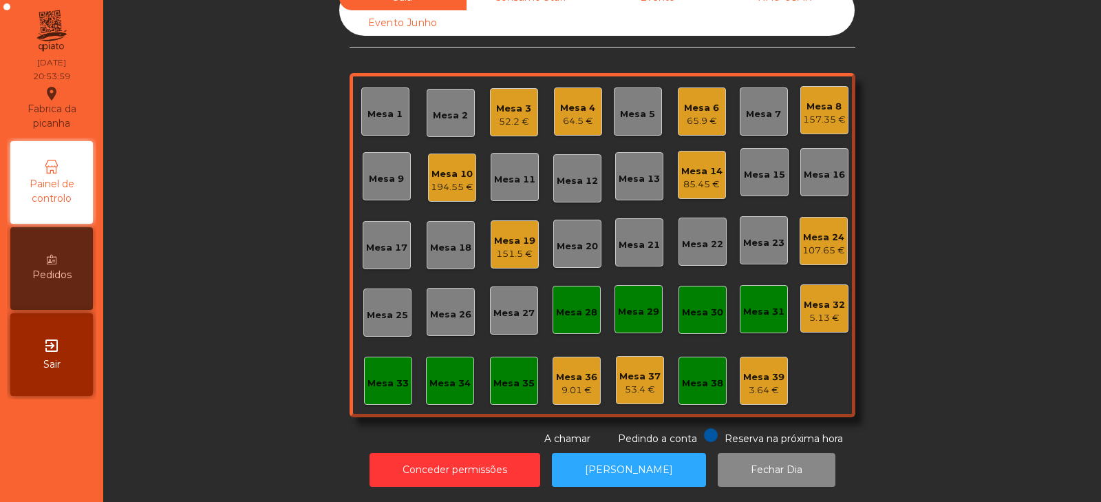
click at [440, 114] on div "Mesa 2" at bounding box center [451, 113] width 48 height 48
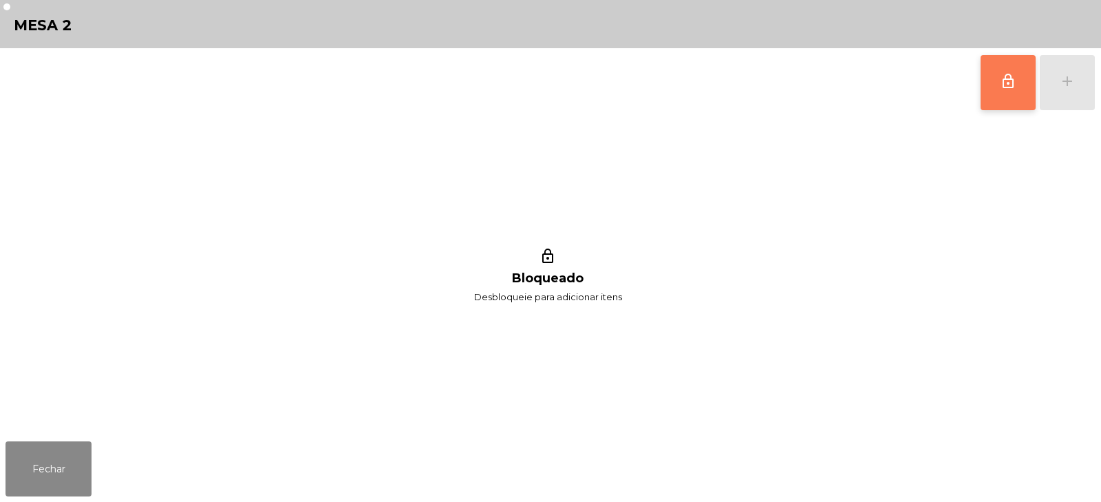
click at [995, 81] on button "lock_outline" at bounding box center [1008, 82] width 55 height 55
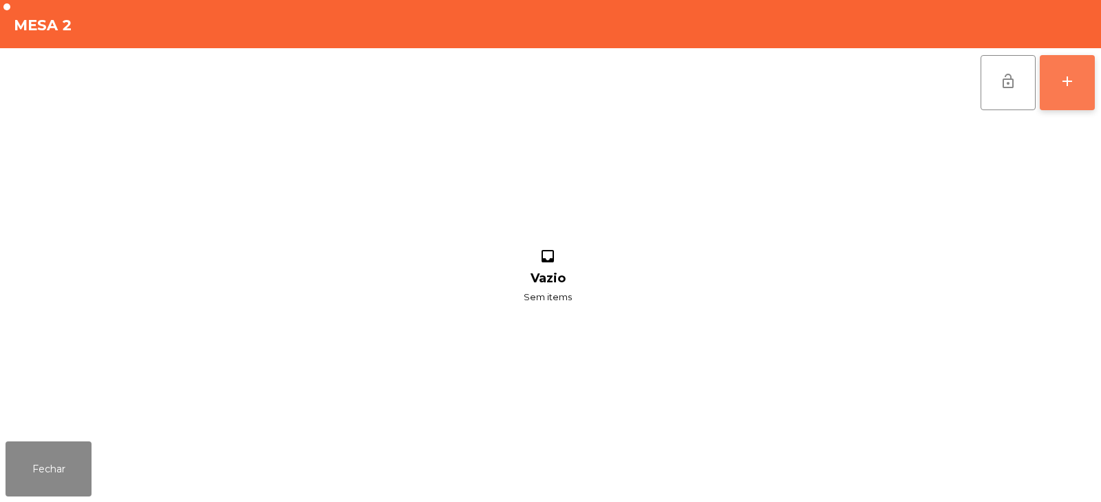
click at [1083, 86] on button "add" at bounding box center [1067, 82] width 55 height 55
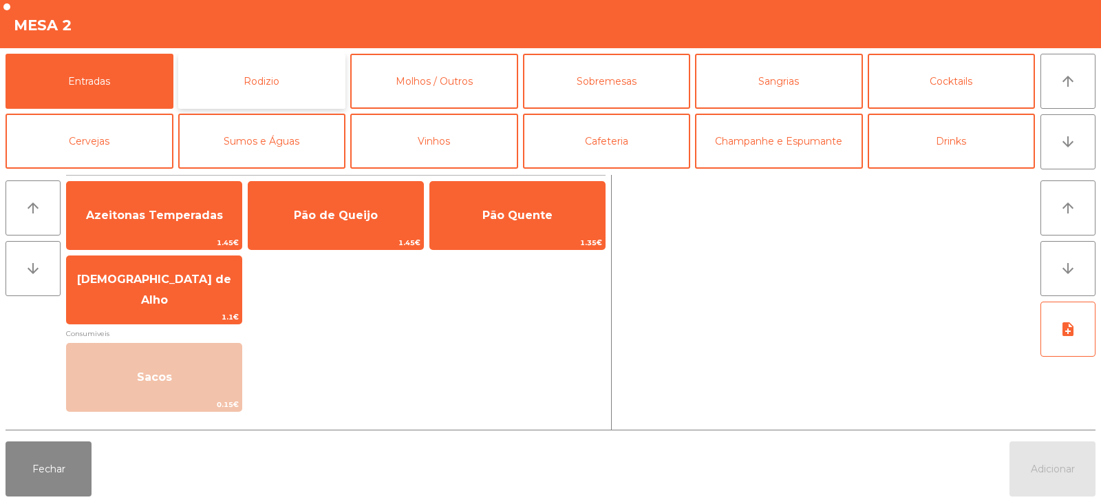
click at [262, 74] on button "Rodizio" at bounding box center [262, 81] width 168 height 55
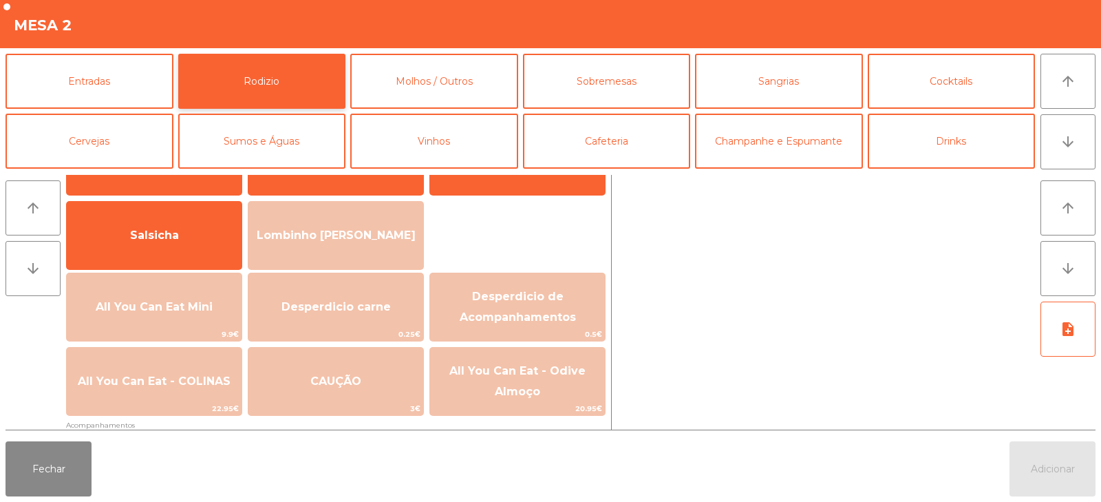
scroll to position [82, 0]
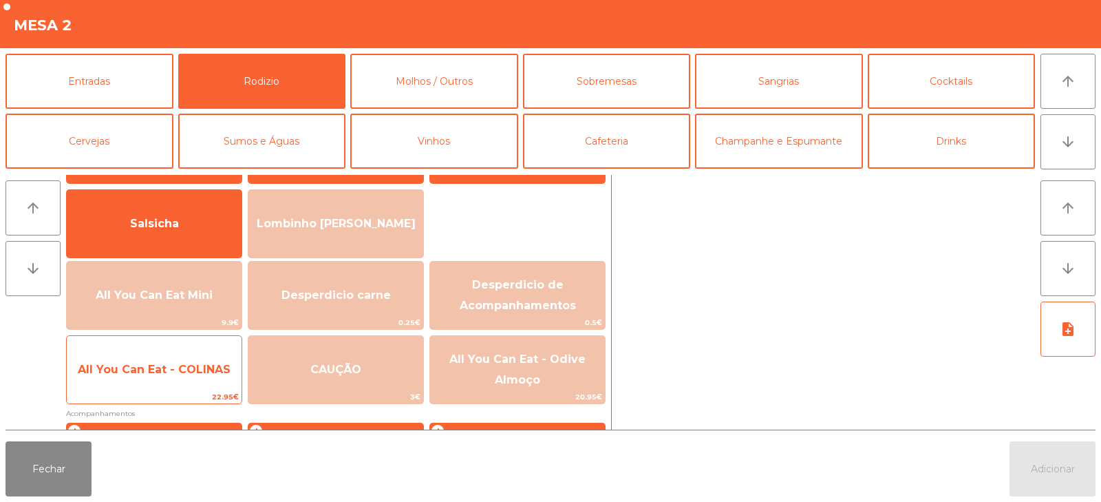
click at [178, 365] on span "All You Can Eat - COLINAS" at bounding box center [154, 369] width 153 height 13
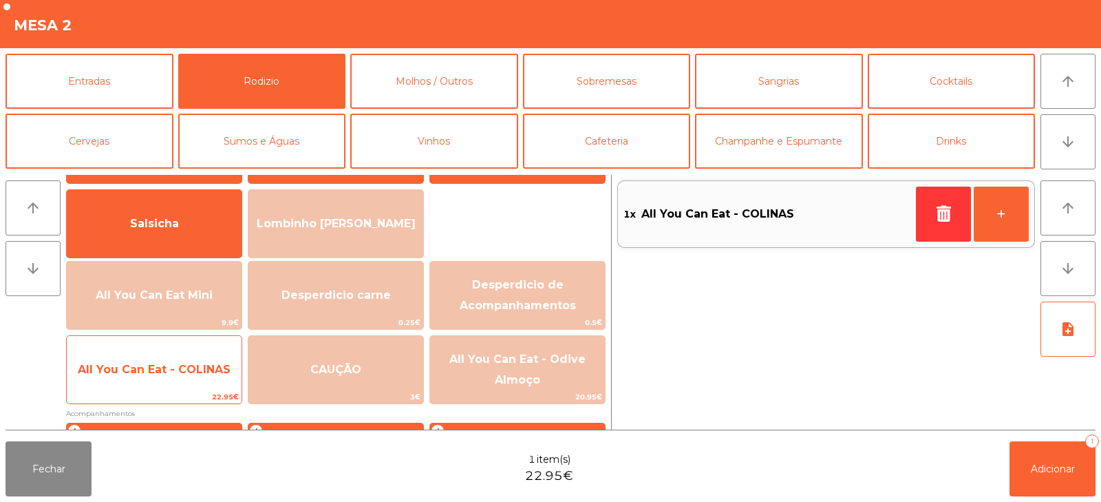
click at [177, 368] on span "All You Can Eat - COLINAS" at bounding box center [154, 369] width 153 height 13
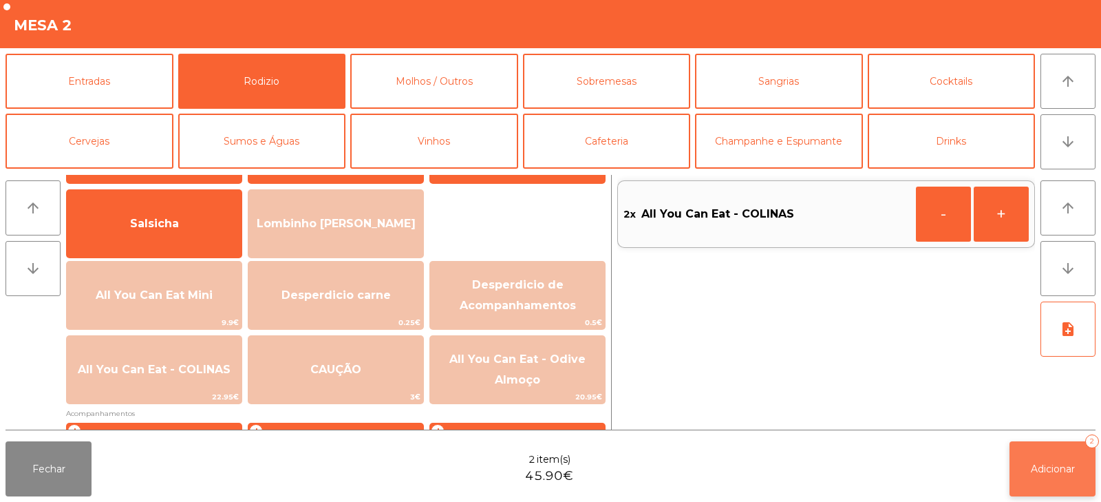
click at [1049, 478] on button "Adicionar 2" at bounding box center [1053, 468] width 86 height 55
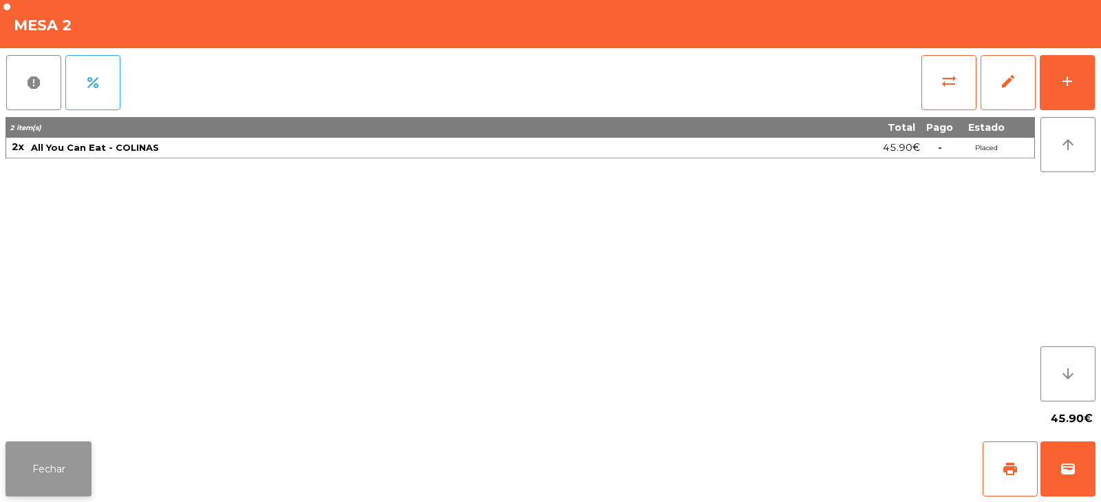
click at [72, 451] on button "Fechar" at bounding box center [49, 468] width 86 height 55
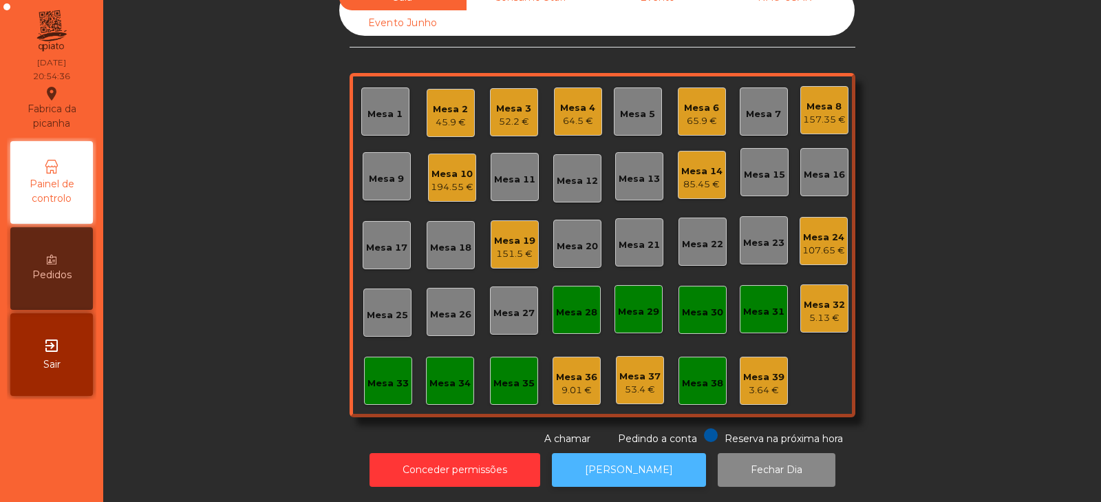
click at [635, 455] on button "[PERSON_NAME]" at bounding box center [629, 470] width 154 height 34
click at [758, 305] on div "Mesa 31" at bounding box center [763, 312] width 41 height 14
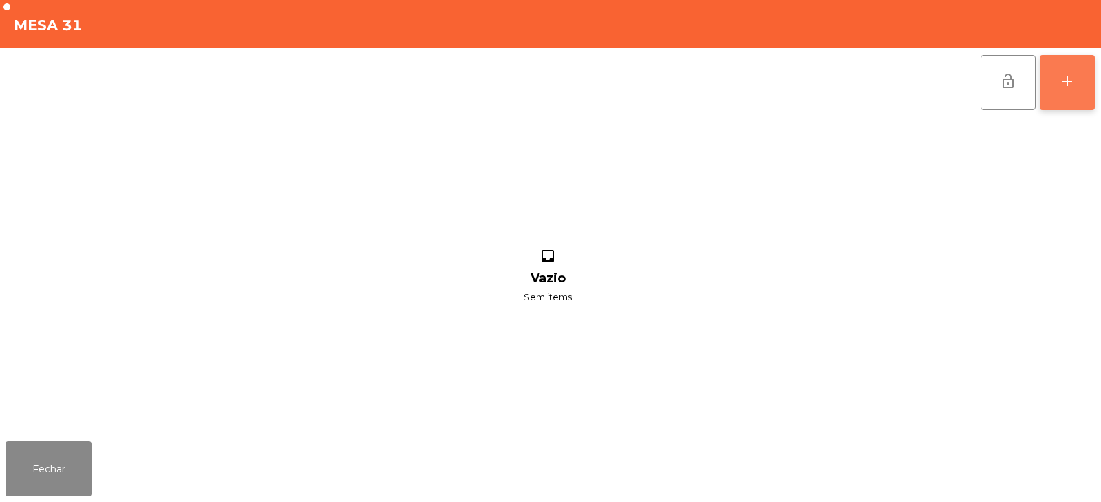
click at [1057, 101] on button "add" at bounding box center [1067, 82] width 55 height 55
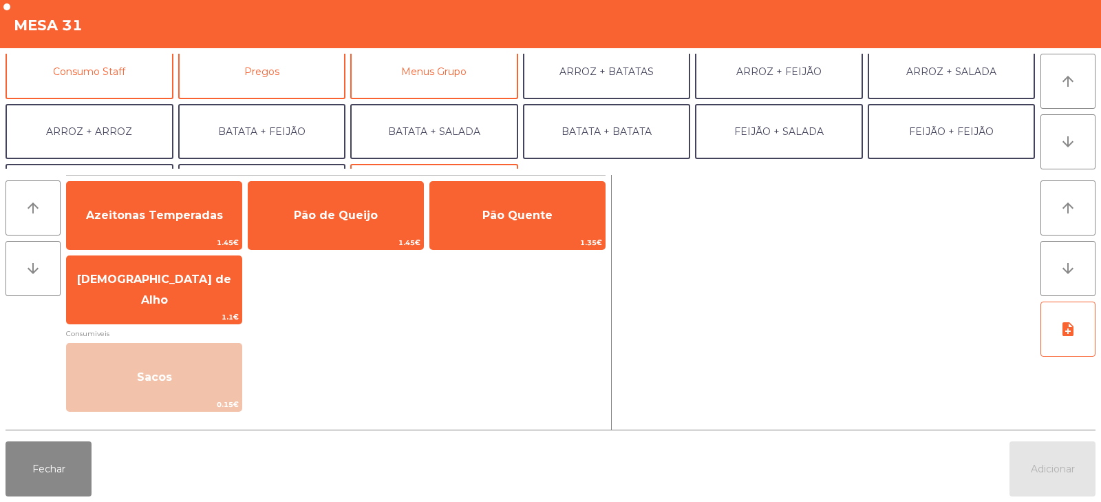
scroll to position [153, 0]
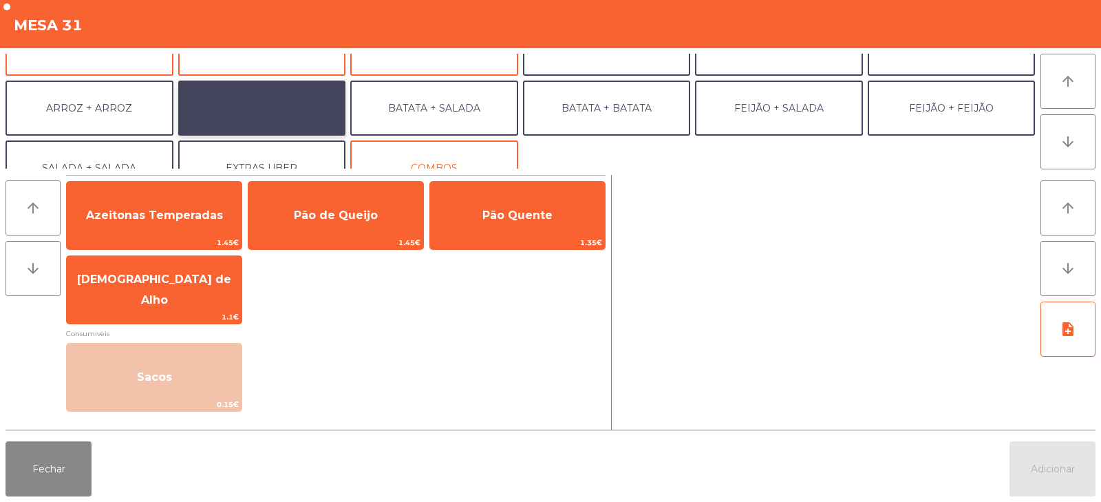
click at [294, 110] on button "BATATA + FEIJÃO" at bounding box center [262, 108] width 168 height 55
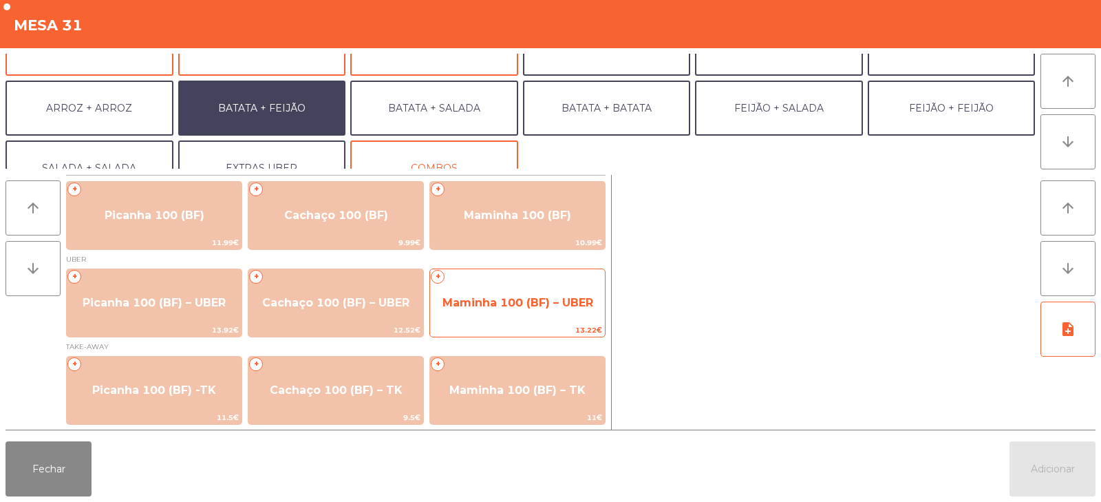
click at [562, 299] on span "Maminha 100 (BF) – UBER" at bounding box center [518, 302] width 151 height 13
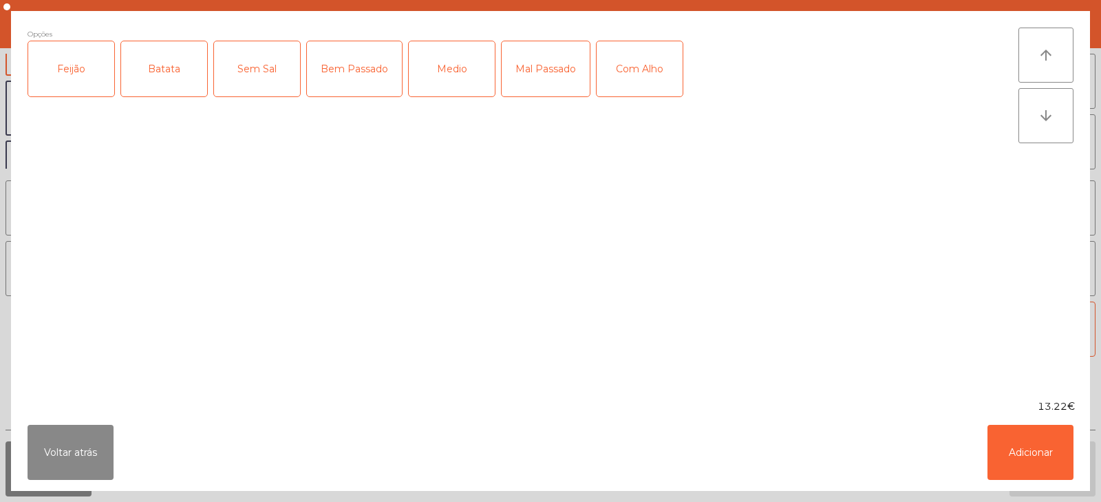
click at [63, 51] on div "Feijão" at bounding box center [71, 68] width 86 height 55
click at [154, 81] on div "Batata" at bounding box center [164, 68] width 86 height 55
click at [546, 69] on div "Mal Passado" at bounding box center [546, 68] width 88 height 55
click at [629, 76] on div "Com Alho" at bounding box center [640, 68] width 86 height 55
click at [1027, 451] on button "Adicionar" at bounding box center [1031, 452] width 86 height 55
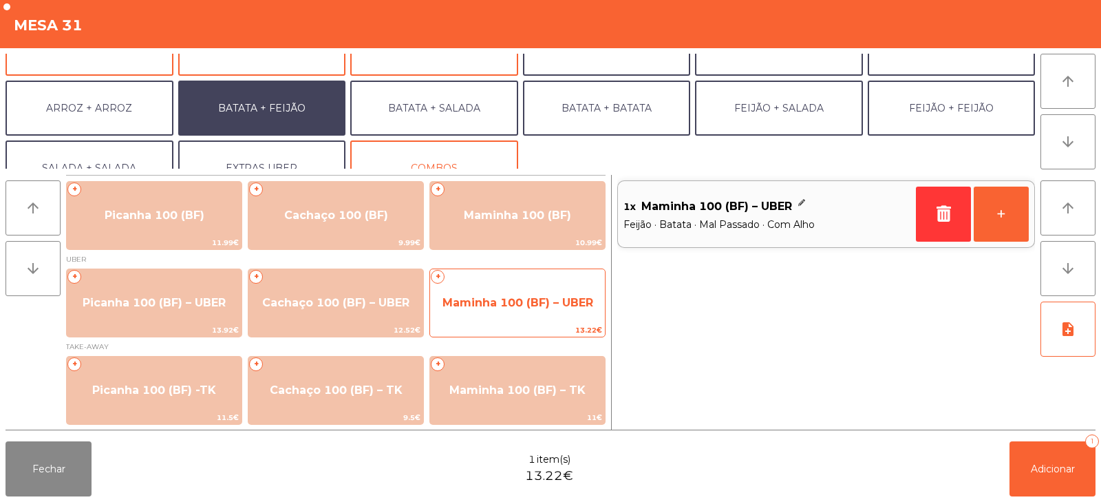
click at [551, 302] on span "Maminha 100 (BF) – UBER" at bounding box center [518, 302] width 151 height 13
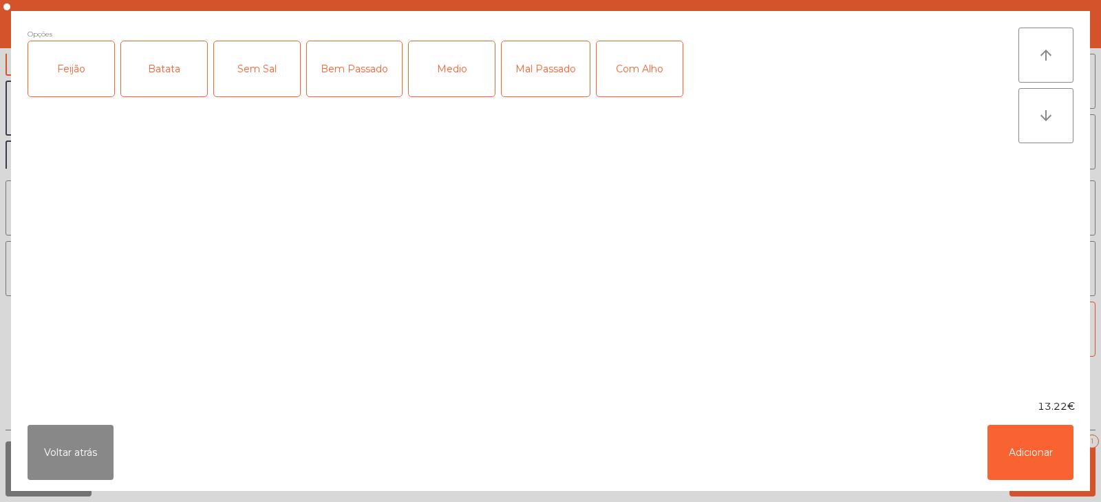
click at [71, 81] on div "Feijão" at bounding box center [71, 68] width 86 height 55
click at [152, 74] on div "Batata" at bounding box center [164, 68] width 86 height 55
click at [353, 78] on div "Bem Passado" at bounding box center [354, 68] width 95 height 55
click at [613, 65] on div "Com Alho" at bounding box center [640, 68] width 86 height 55
click at [1036, 440] on button "Adicionar" at bounding box center [1031, 452] width 86 height 55
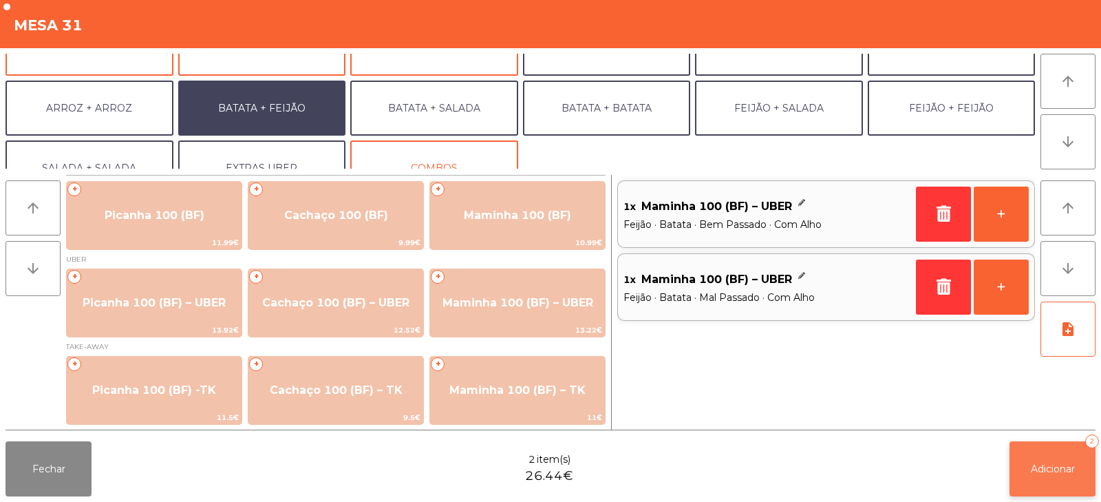
click at [1036, 472] on span "Adicionar" at bounding box center [1053, 468] width 44 height 12
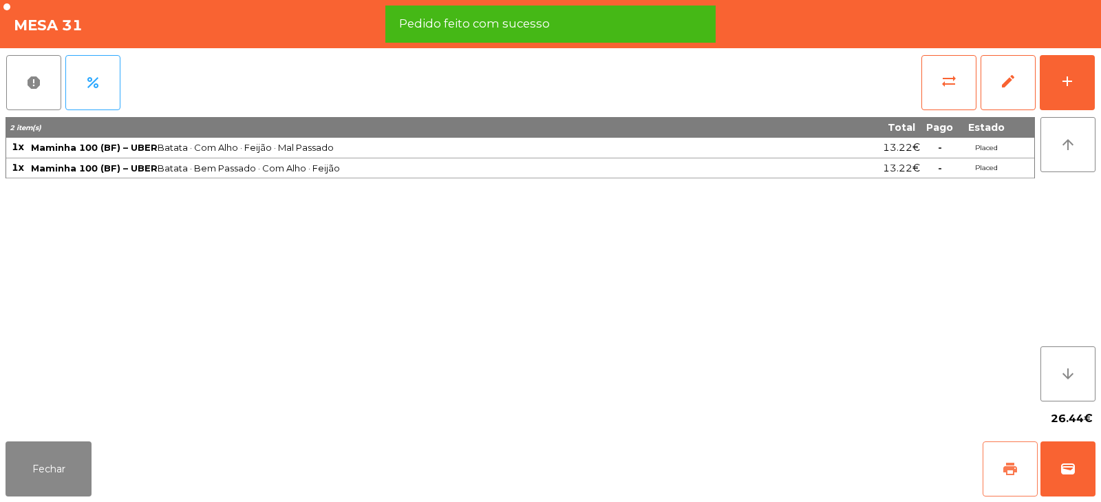
click at [1003, 475] on span "print" at bounding box center [1010, 468] width 17 height 17
click at [1065, 461] on span "wallet" at bounding box center [1068, 468] width 17 height 17
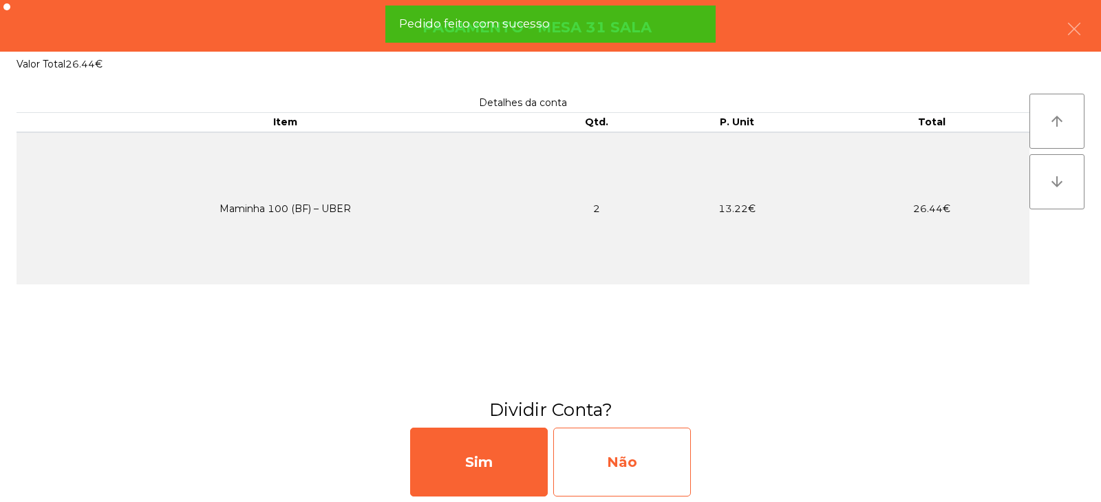
click at [645, 471] on div "Não" at bounding box center [622, 461] width 138 height 69
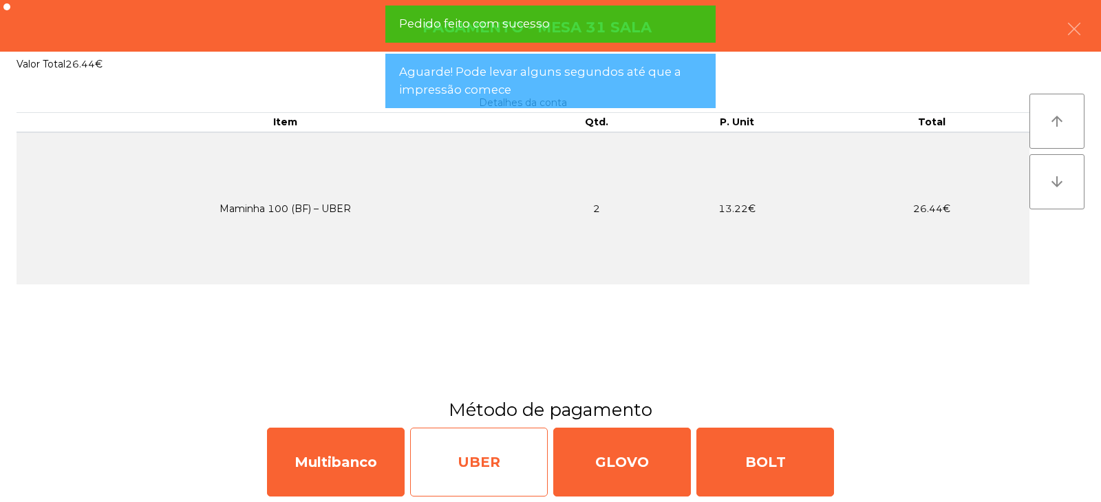
click at [487, 463] on div "UBER" at bounding box center [479, 461] width 138 height 69
select select "**"
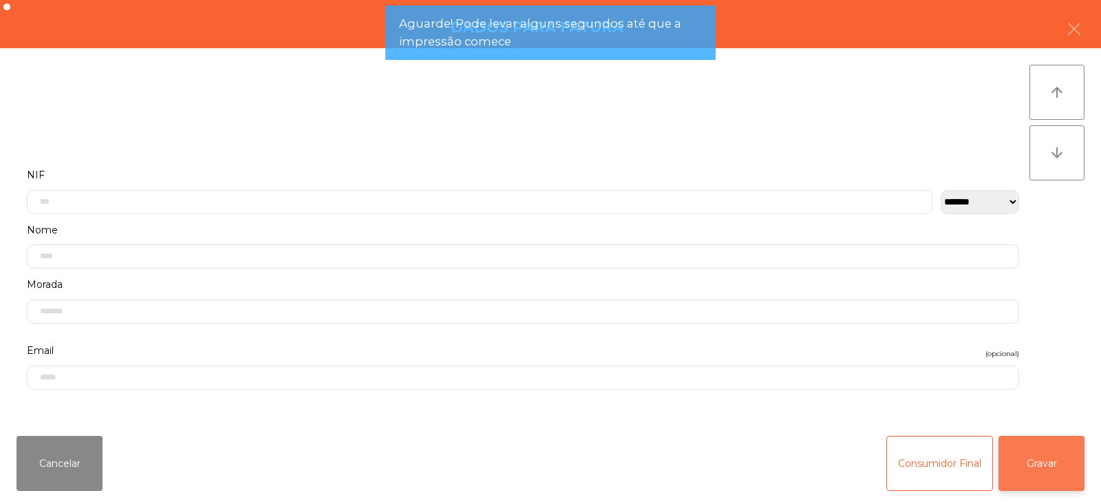
click at [1051, 472] on button "Gravar" at bounding box center [1042, 463] width 86 height 55
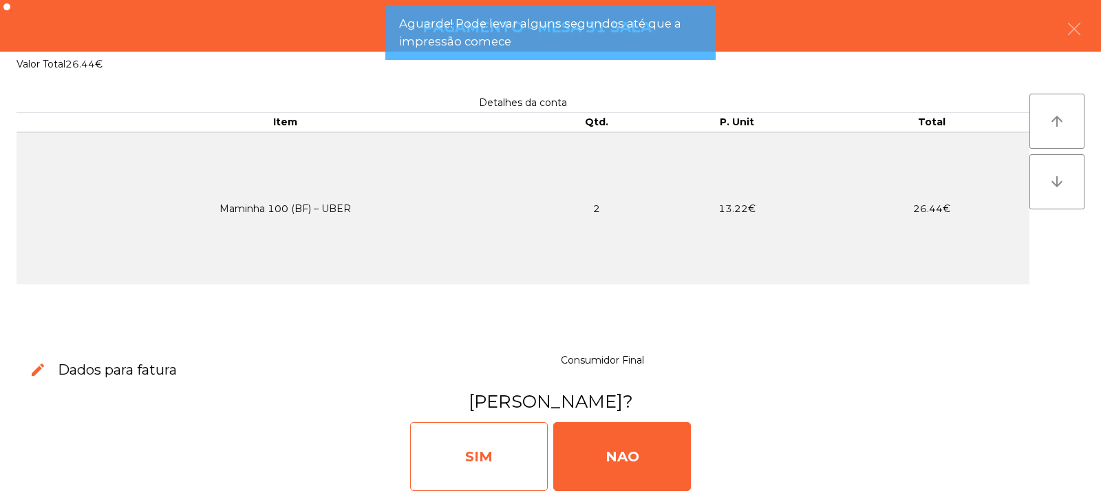
click at [511, 458] on div "SIM" at bounding box center [479, 456] width 138 height 69
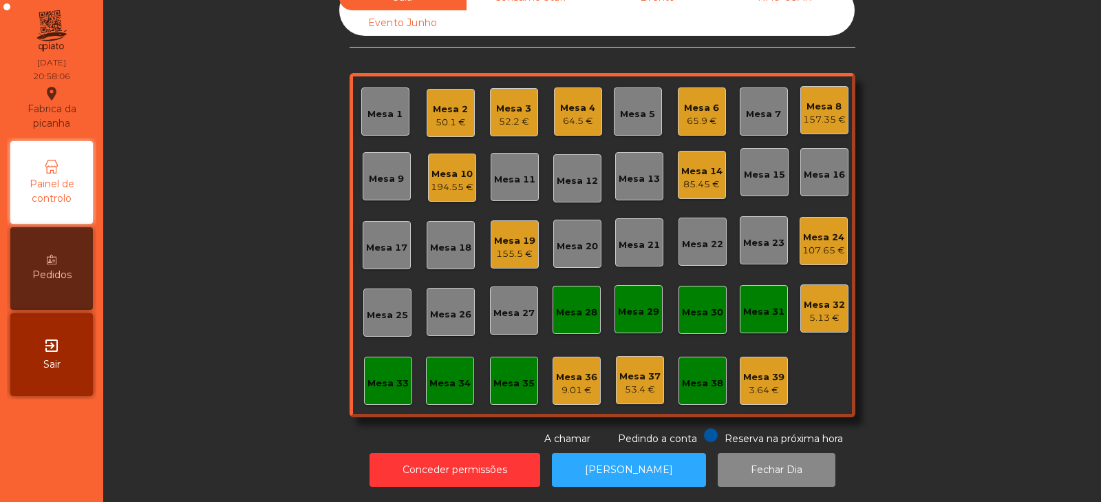
click at [529, 390] on div "Mesa 35" at bounding box center [514, 380] width 48 height 48
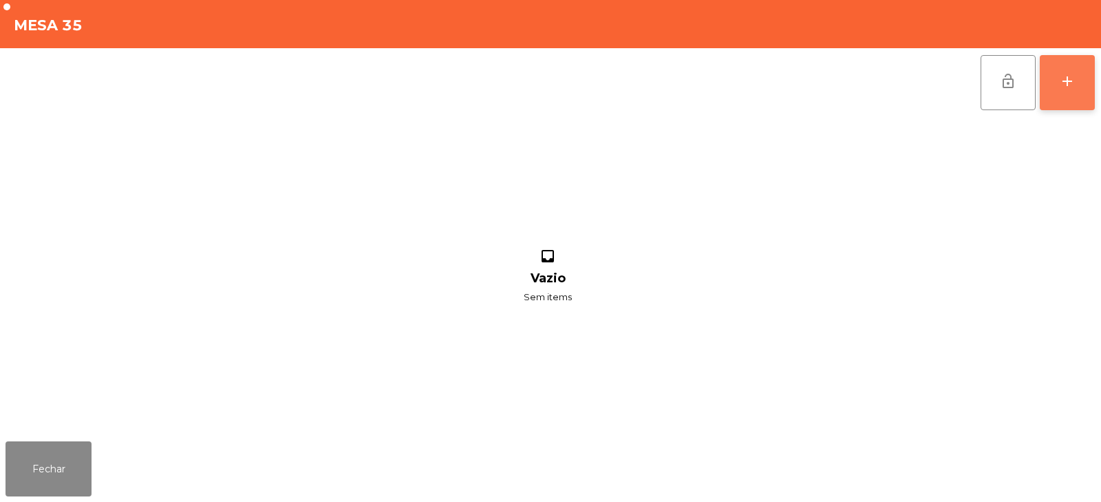
click at [1081, 87] on button "add" at bounding box center [1067, 82] width 55 height 55
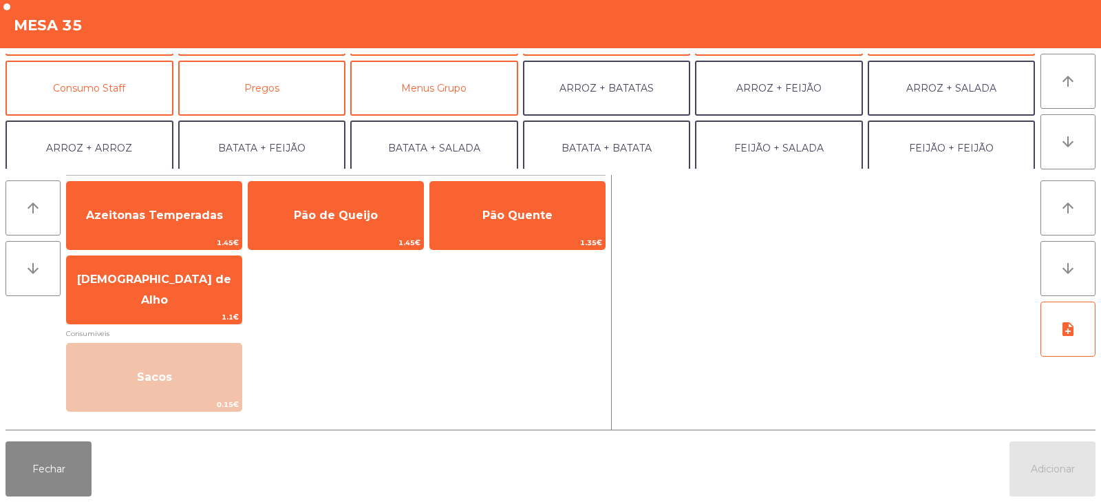
scroll to position [115, 0]
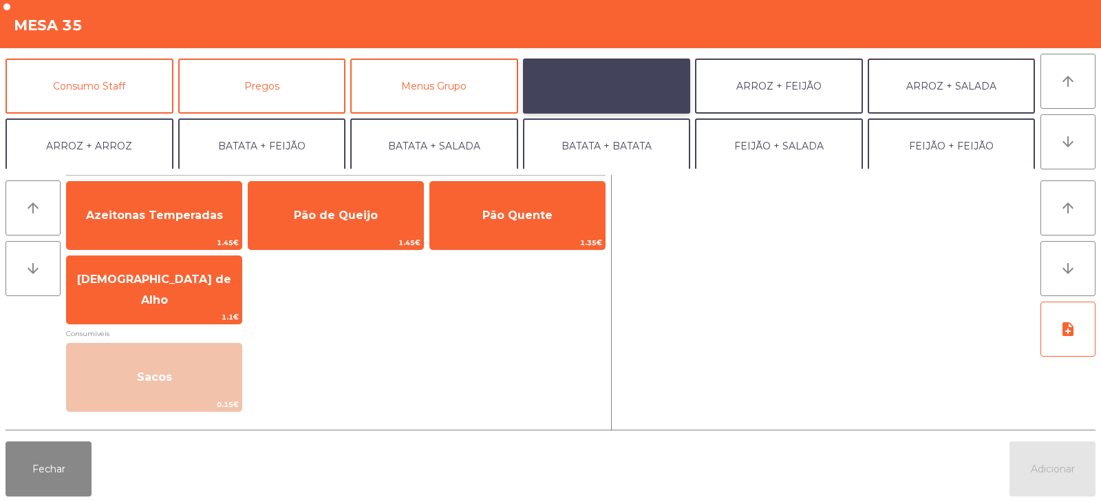
click at [630, 96] on button "ARROZ + BATATAS" at bounding box center [607, 85] width 168 height 55
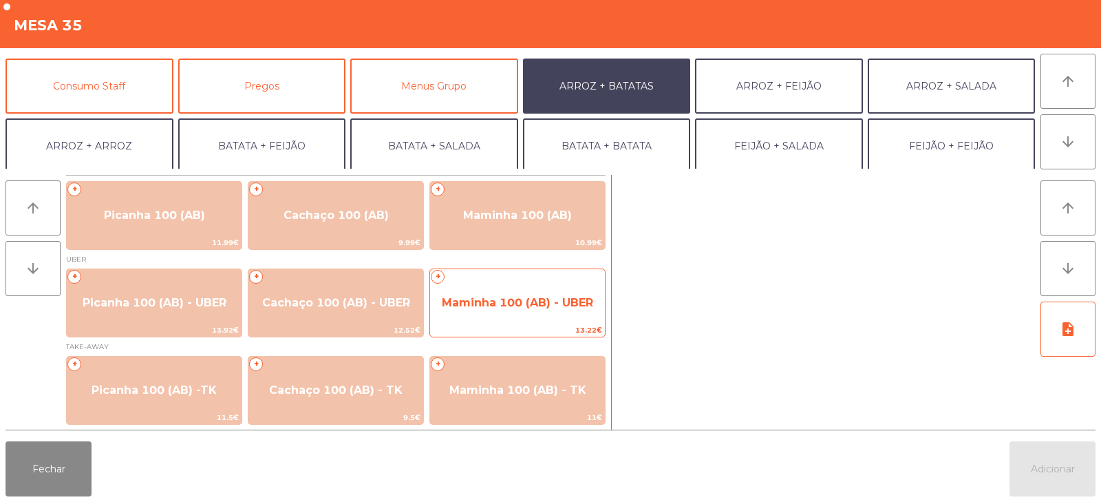
click at [502, 303] on span "Maminha 100 (AB) - UBER" at bounding box center [517, 302] width 151 height 13
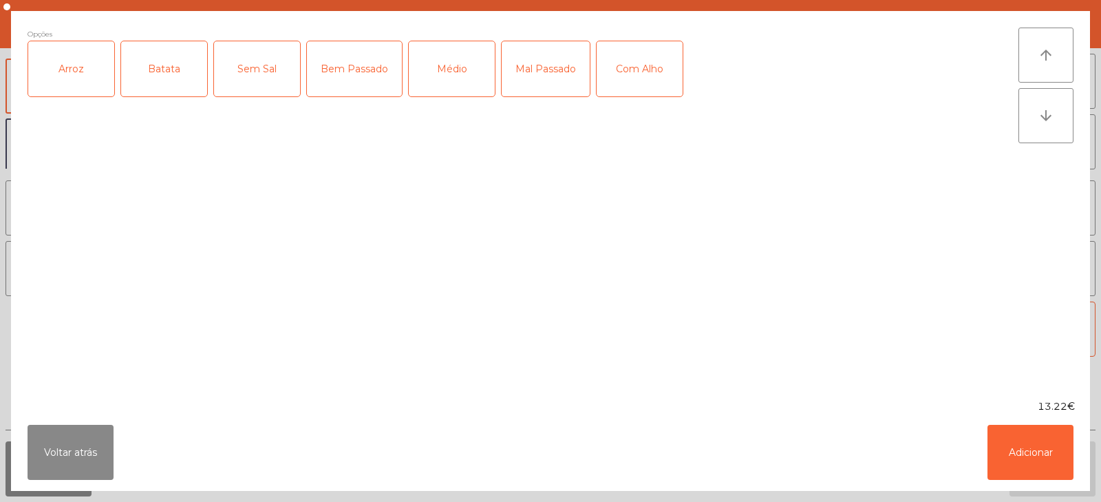
click at [87, 69] on div "Arroz" at bounding box center [71, 68] width 86 height 55
click at [190, 82] on div "Batata" at bounding box center [164, 68] width 86 height 55
click at [463, 71] on div "Médio" at bounding box center [452, 68] width 86 height 55
click at [1045, 444] on button "Adicionar" at bounding box center [1031, 452] width 86 height 55
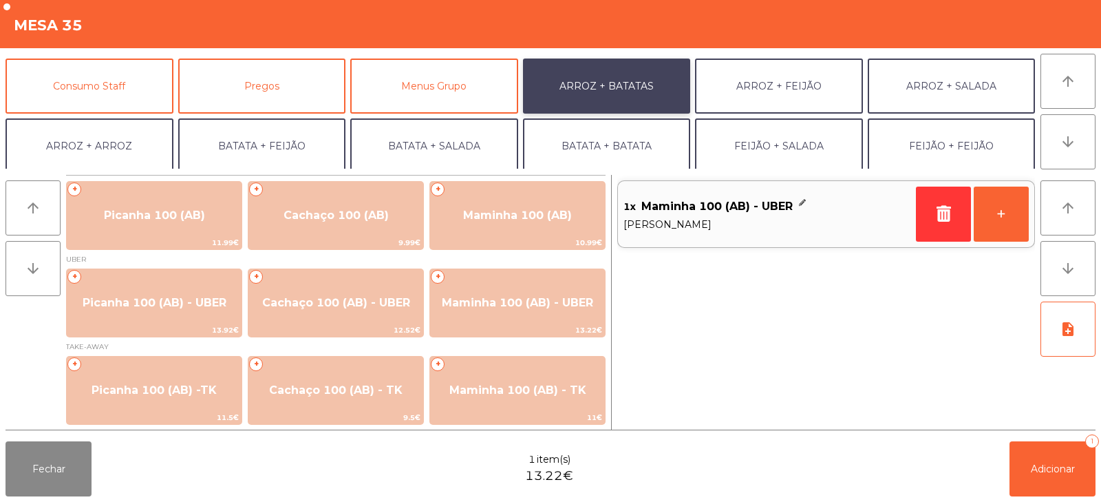
click at [603, 85] on button "ARROZ + BATATAS" at bounding box center [607, 85] width 168 height 55
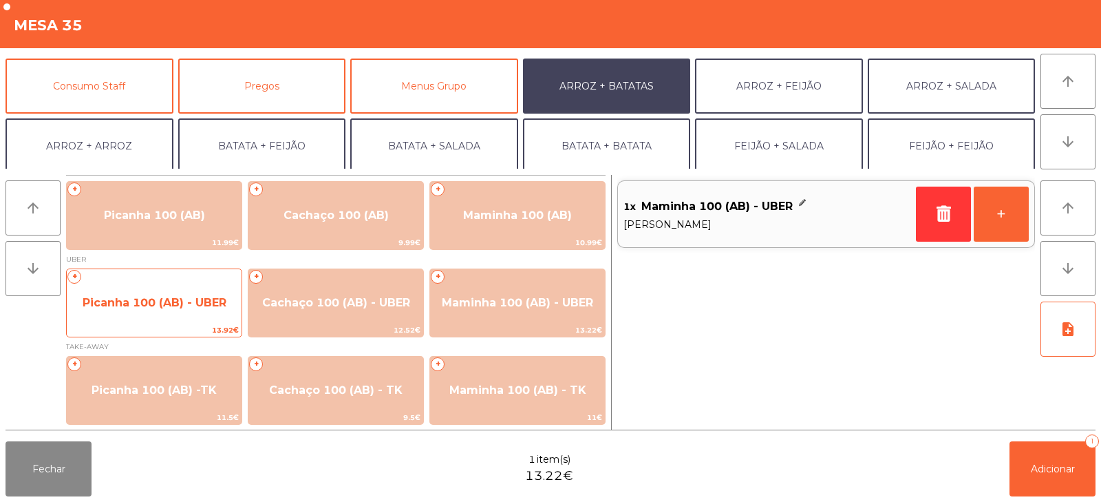
click at [141, 295] on span "Picanha 100 (AB) - UBER" at bounding box center [154, 302] width 175 height 37
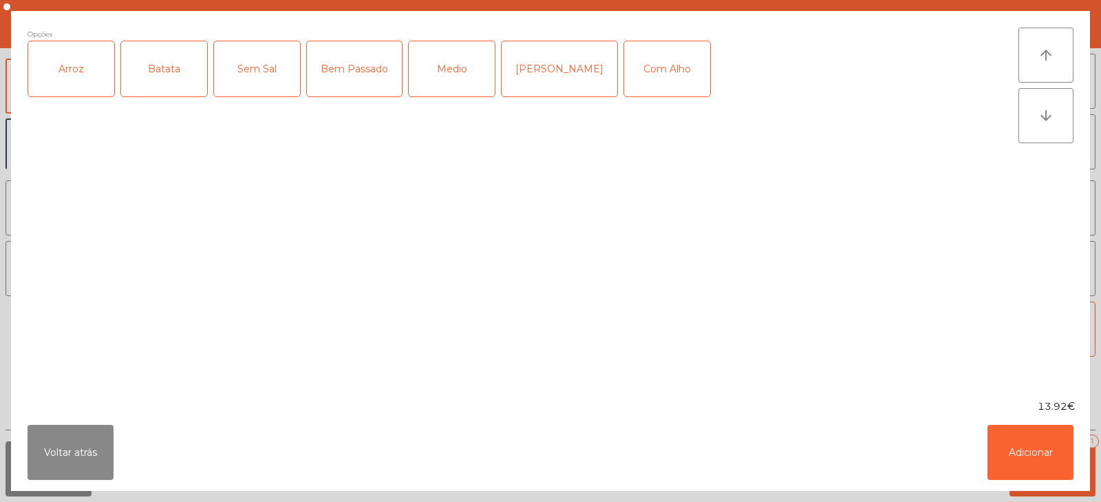
click at [81, 62] on div "Arroz" at bounding box center [71, 68] width 86 height 55
click at [173, 70] on div "Batata" at bounding box center [164, 68] width 86 height 55
click at [354, 86] on div "Bem Passado" at bounding box center [354, 68] width 95 height 55
click at [1036, 473] on button "Adicionar" at bounding box center [1031, 452] width 86 height 55
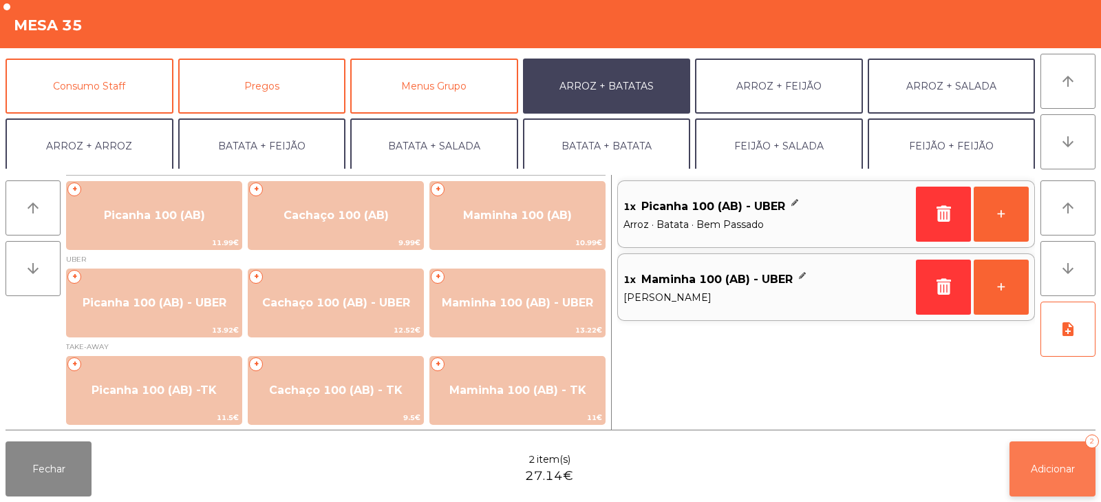
click at [1046, 463] on span "Adicionar" at bounding box center [1053, 468] width 44 height 12
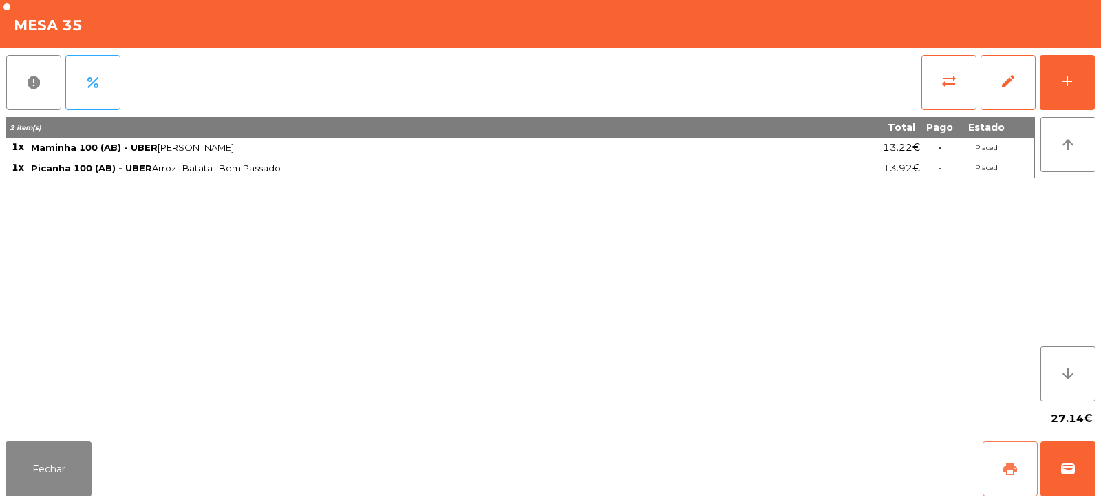
click at [1009, 462] on span "print" at bounding box center [1010, 468] width 17 height 17
click at [1068, 465] on span "wallet" at bounding box center [1068, 468] width 17 height 17
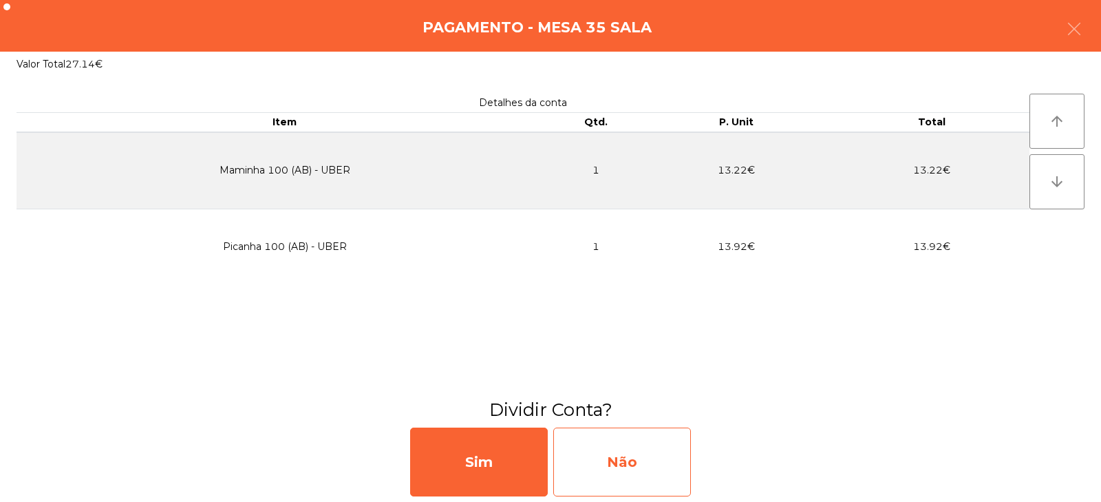
click at [615, 468] on div "Não" at bounding box center [622, 461] width 138 height 69
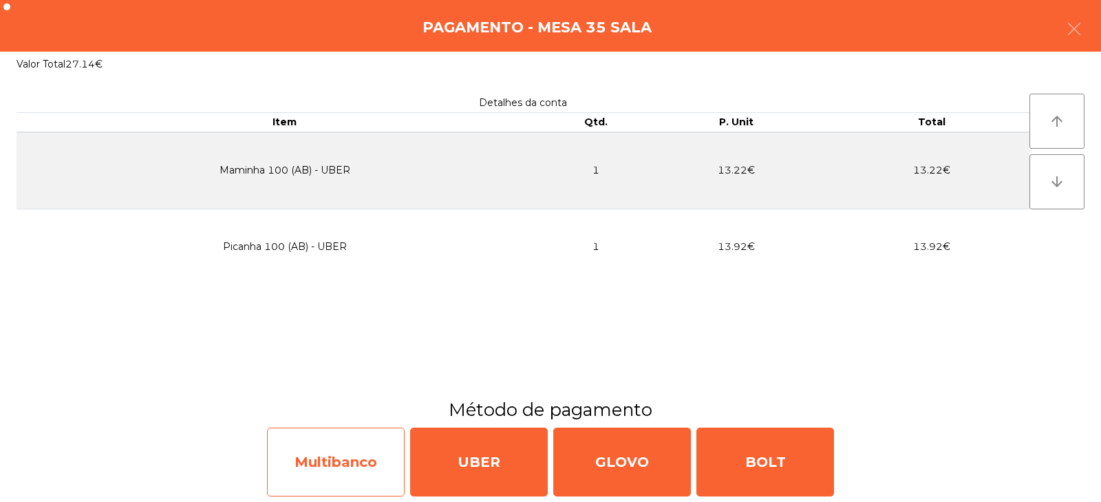
click at [341, 454] on div "Multibanco" at bounding box center [336, 461] width 138 height 69
select select "**"
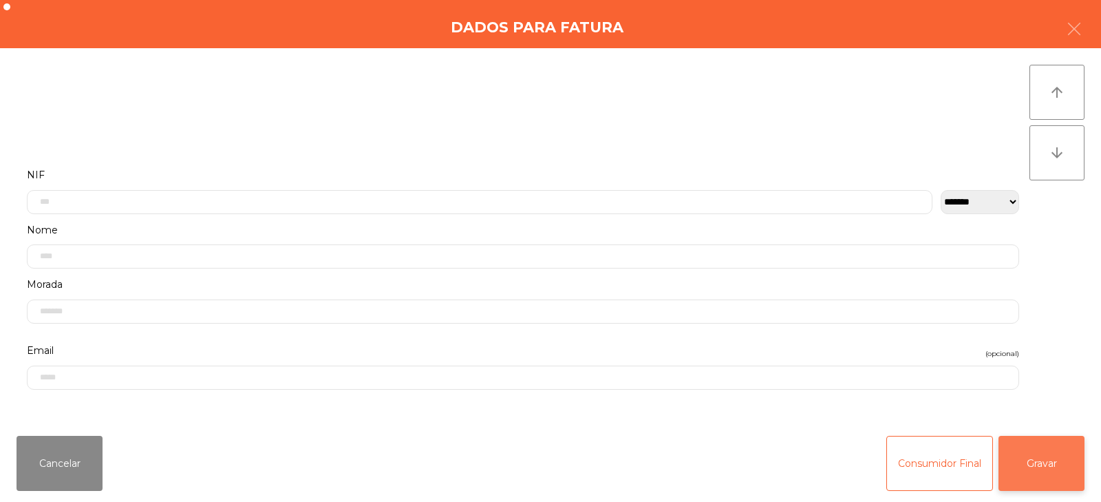
click at [1060, 456] on button "Gravar" at bounding box center [1042, 463] width 86 height 55
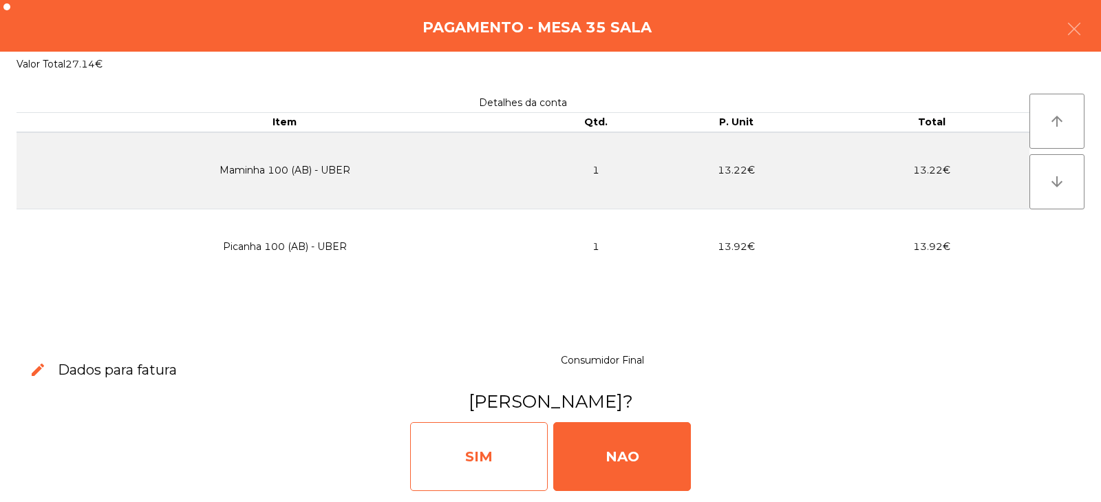
click at [501, 448] on div "SIM" at bounding box center [479, 456] width 138 height 69
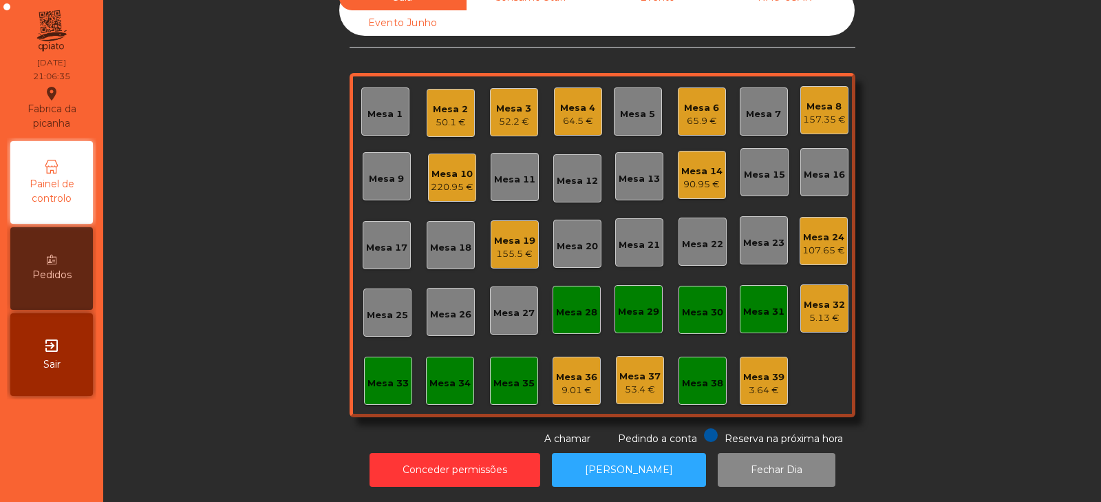
click at [698, 101] on div "Mesa 6" at bounding box center [701, 108] width 35 height 14
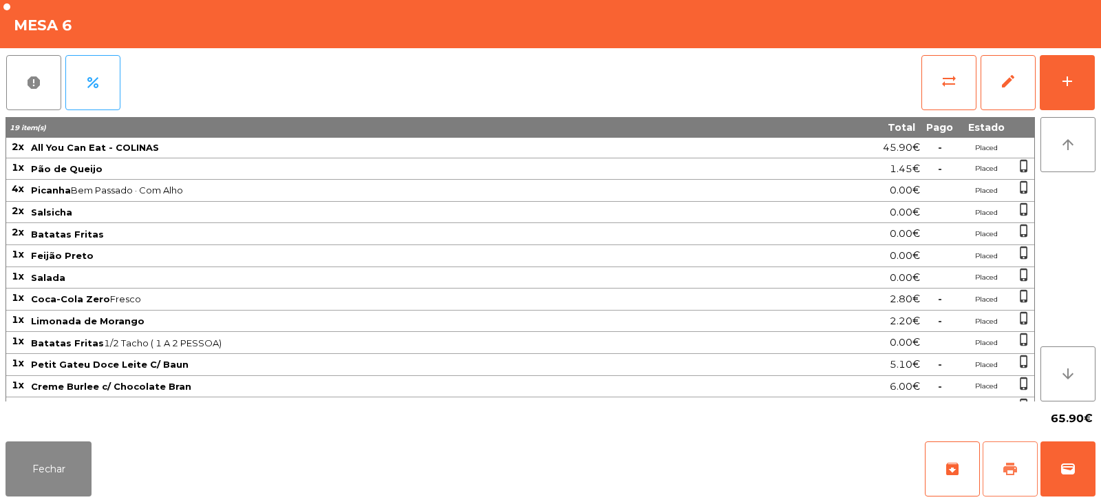
click at [1016, 459] on button "print" at bounding box center [1010, 468] width 55 height 55
click at [1049, 469] on button "wallet" at bounding box center [1068, 468] width 55 height 55
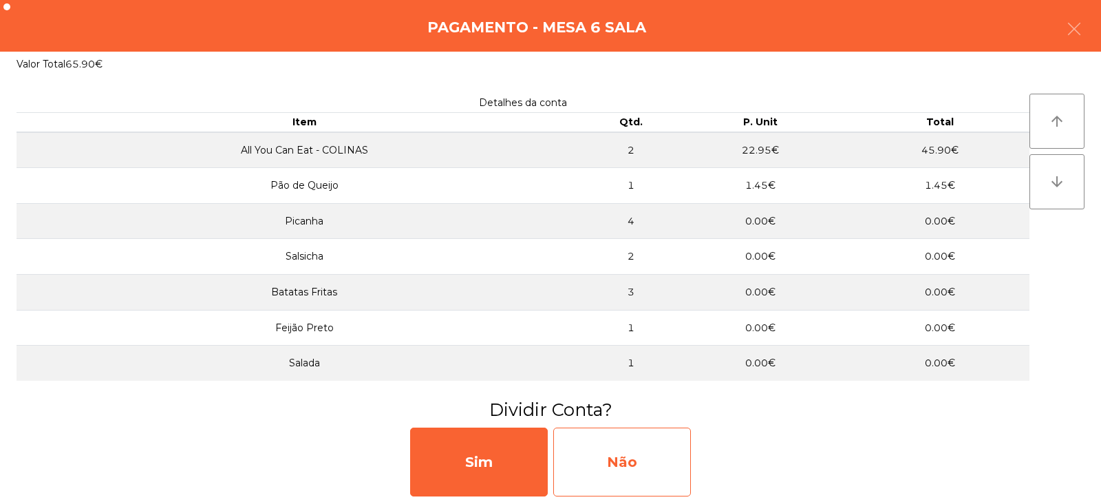
click at [602, 429] on div "Não" at bounding box center [622, 461] width 138 height 69
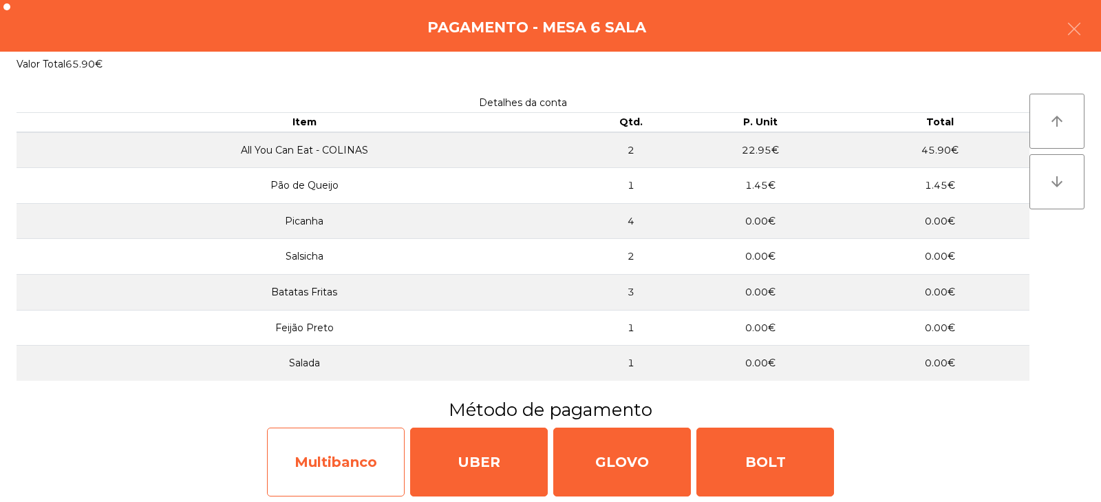
click at [317, 442] on div "Multibanco" at bounding box center [336, 461] width 138 height 69
select select "**"
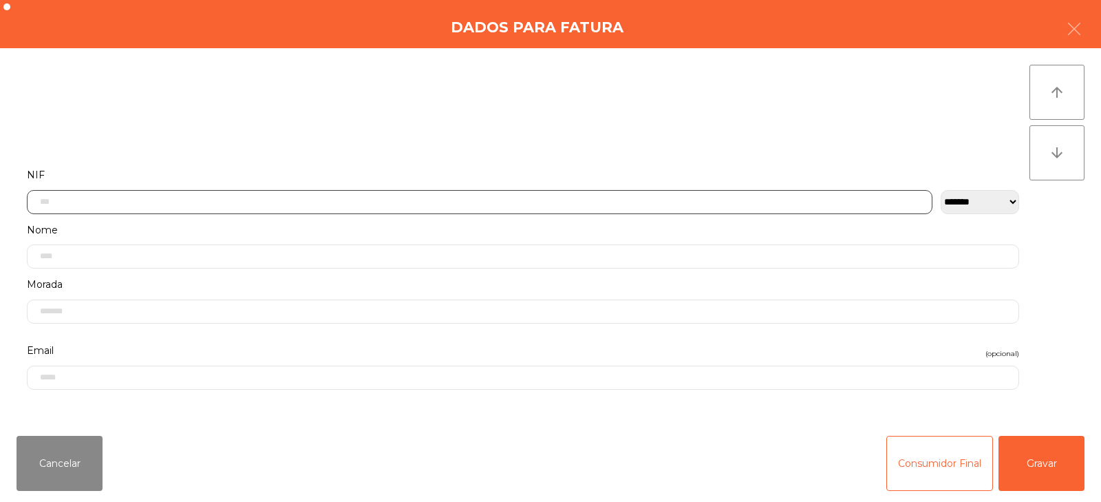
click at [399, 198] on input "text" at bounding box center [480, 202] width 906 height 24
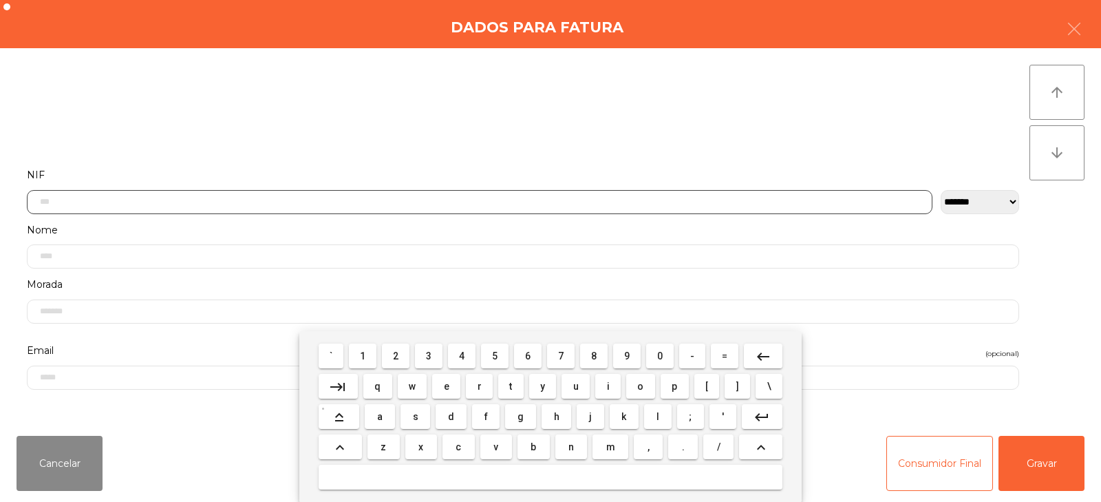
scroll to position [100, 0]
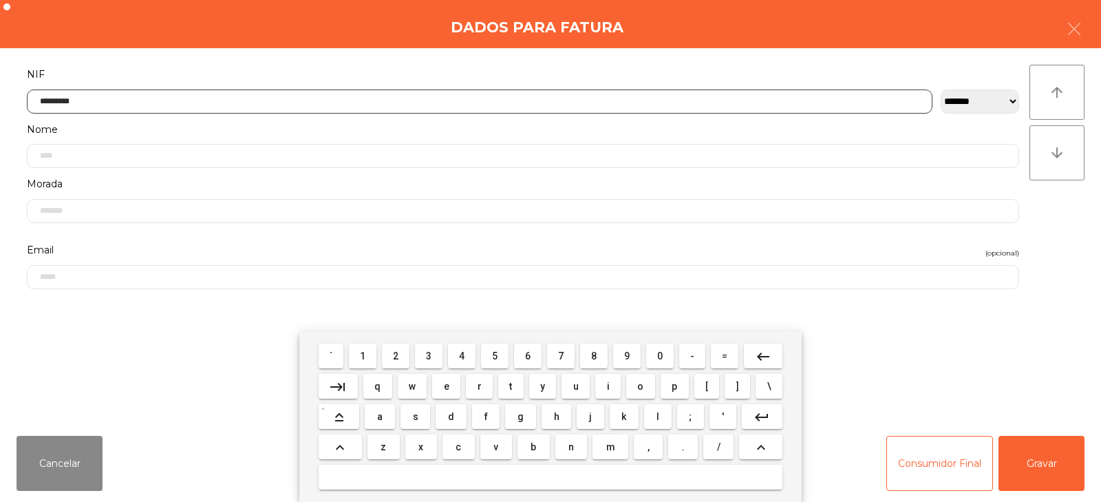
type input "*********"
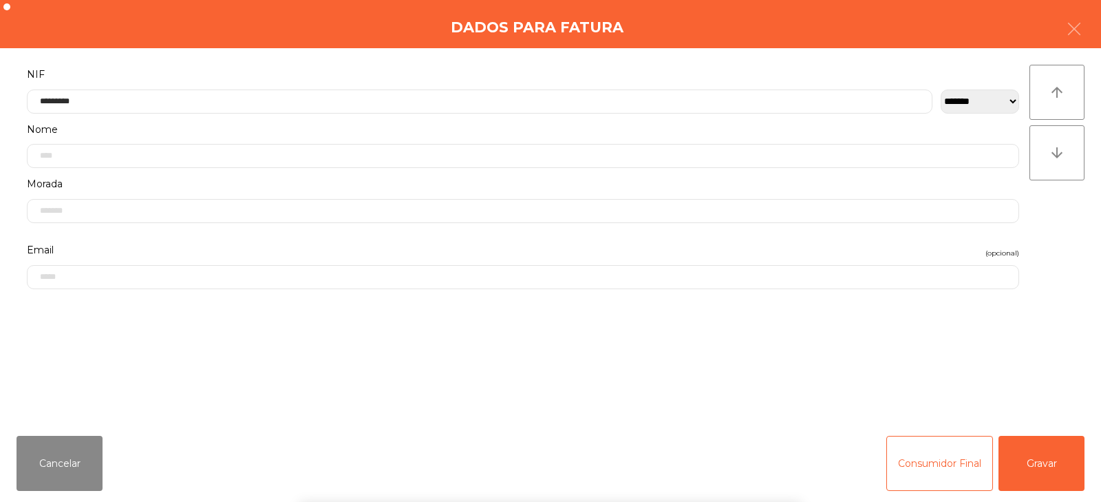
click at [1036, 467] on div "` 1 2 3 4 5 6 7 8 9 0 - = keyboard_backspace keyboard_tab q w e r t y u i o p […" at bounding box center [550, 416] width 1101 height 171
click at [1058, 458] on button "Gravar" at bounding box center [1042, 463] width 86 height 55
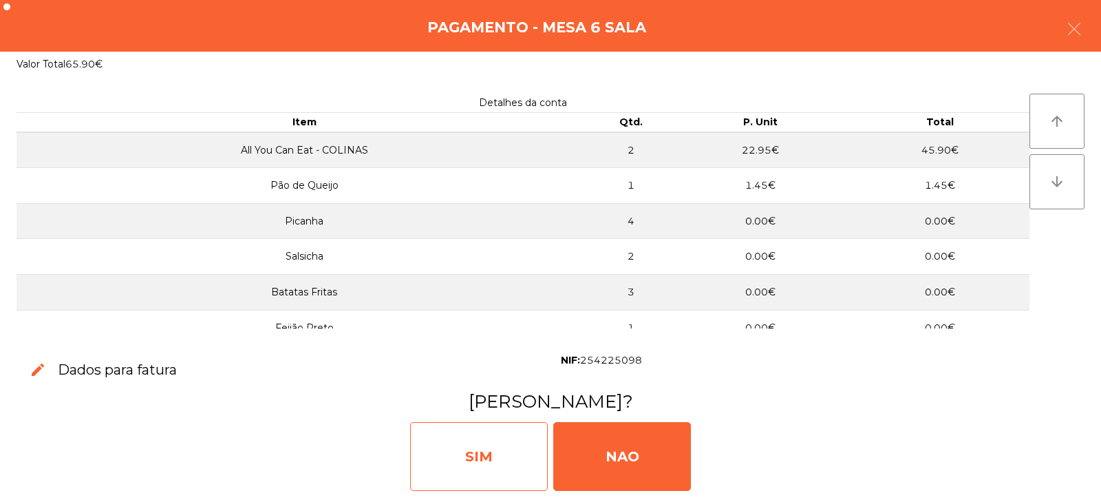
click at [447, 437] on div "SIM" at bounding box center [479, 456] width 138 height 69
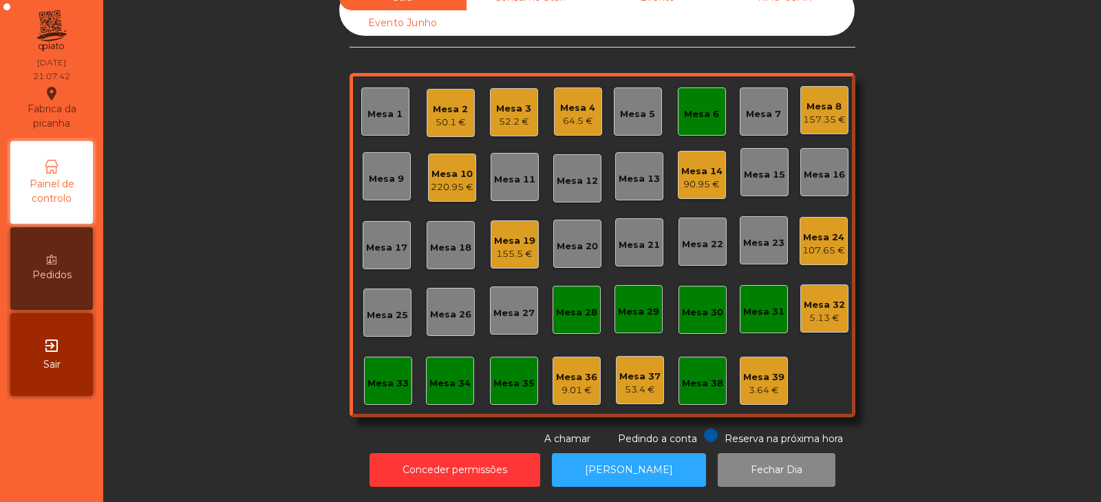
click at [694, 109] on div "Mesa 6" at bounding box center [701, 114] width 35 height 14
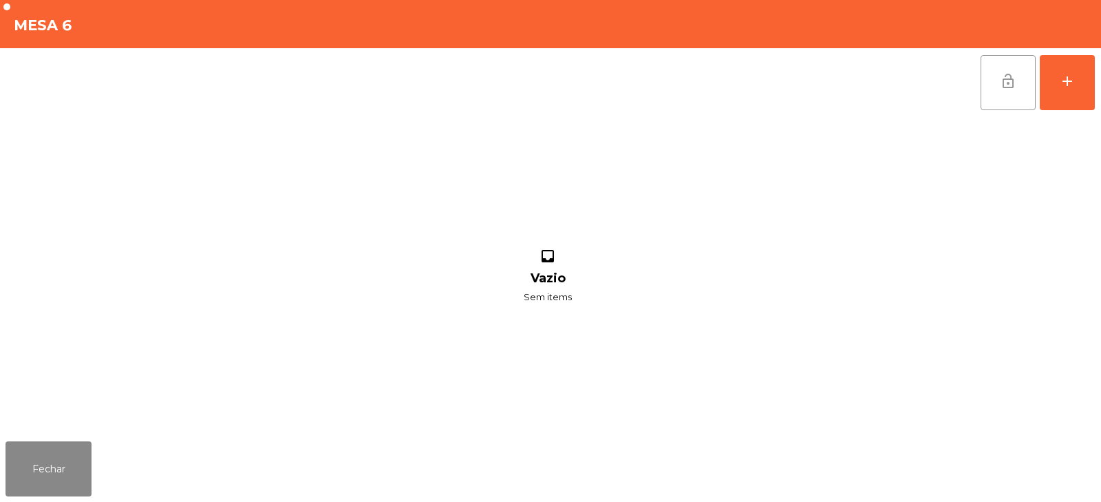
click at [991, 94] on button "lock_open" at bounding box center [1008, 82] width 55 height 55
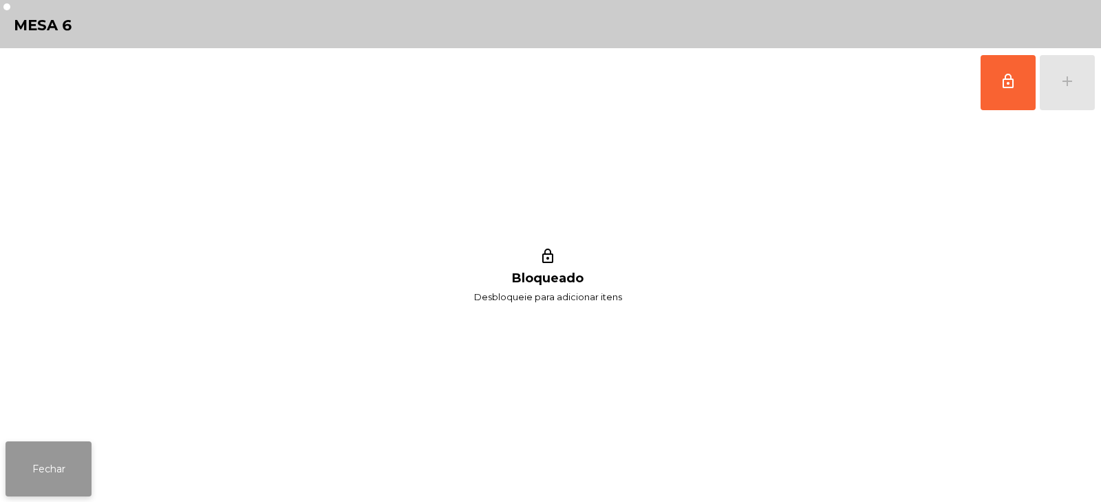
click at [64, 485] on button "Fechar" at bounding box center [49, 468] width 86 height 55
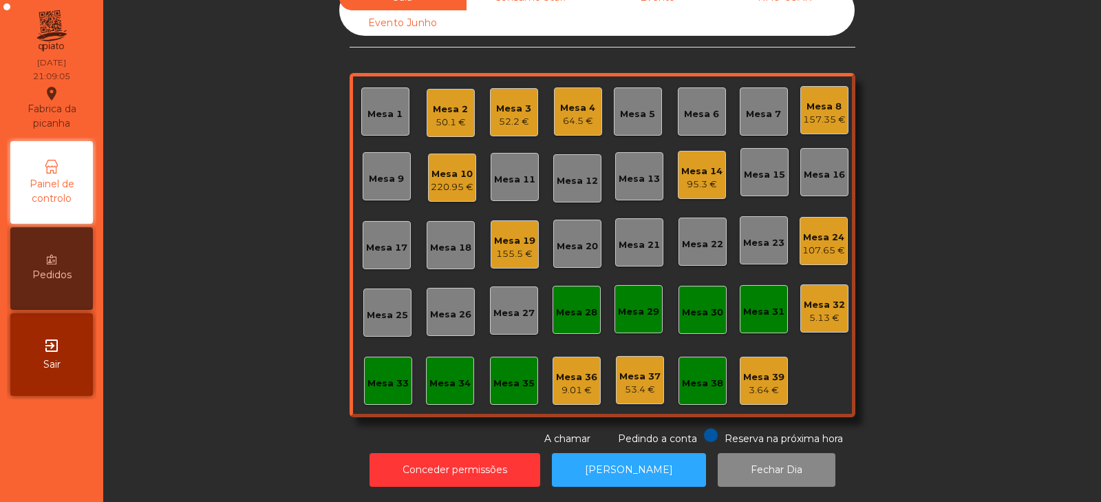
click at [625, 107] on div "Mesa 5" at bounding box center [637, 114] width 35 height 14
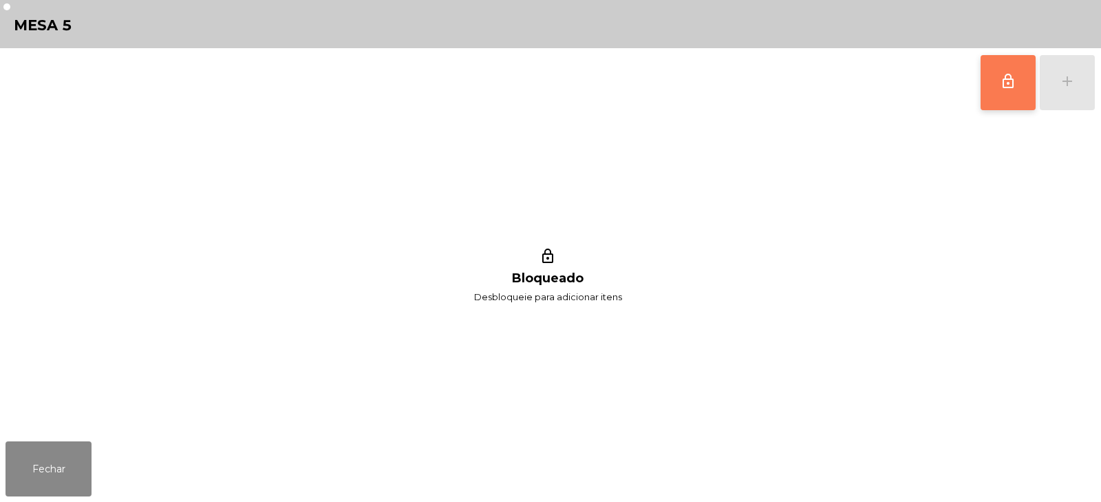
click at [1017, 71] on button "lock_outline" at bounding box center [1008, 82] width 55 height 55
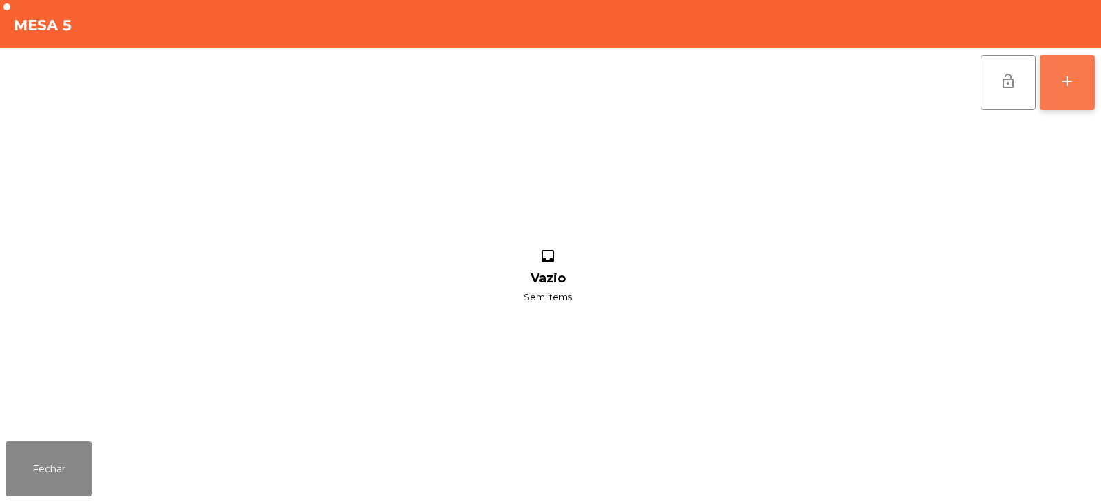
click at [1078, 83] on button "add" at bounding box center [1067, 82] width 55 height 55
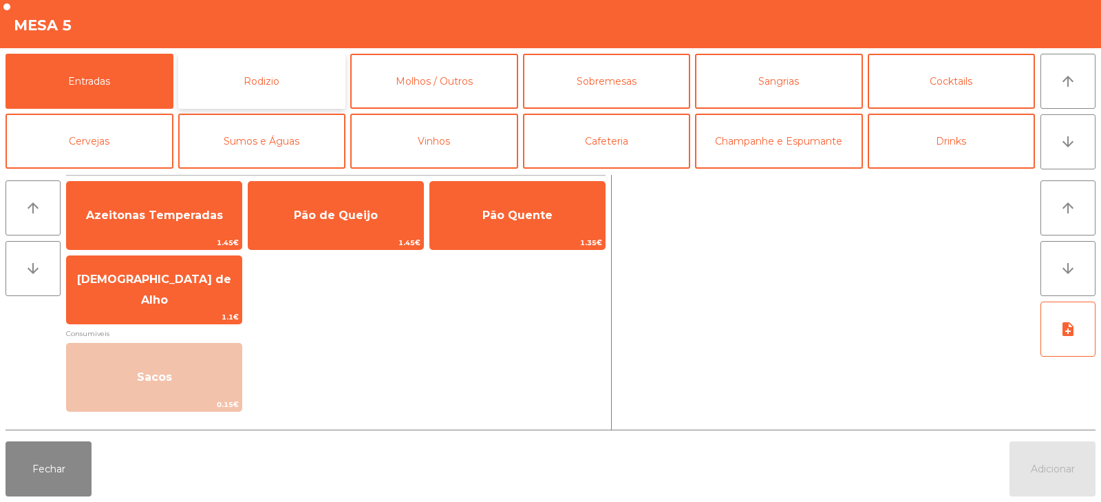
click at [288, 85] on button "Rodizio" at bounding box center [262, 81] width 168 height 55
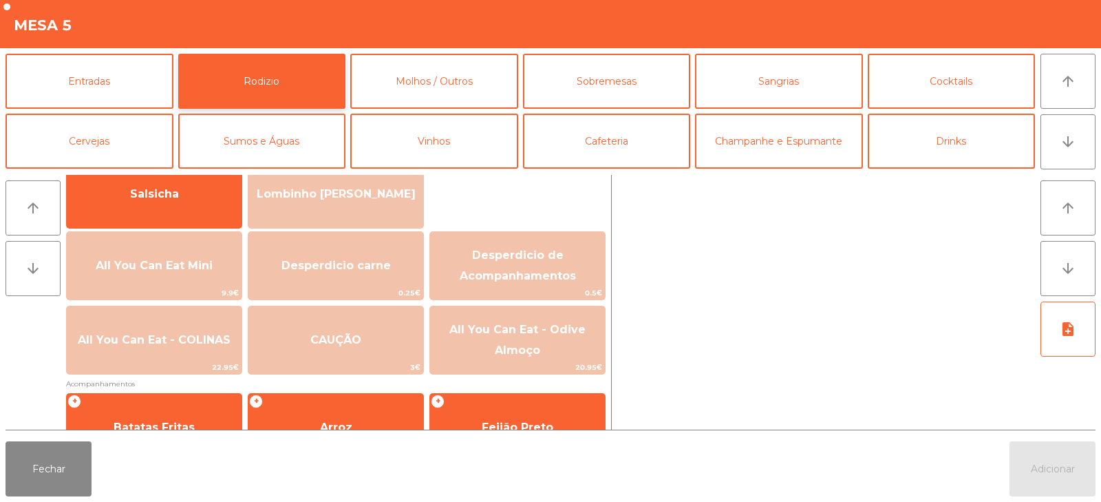
scroll to position [113, 0]
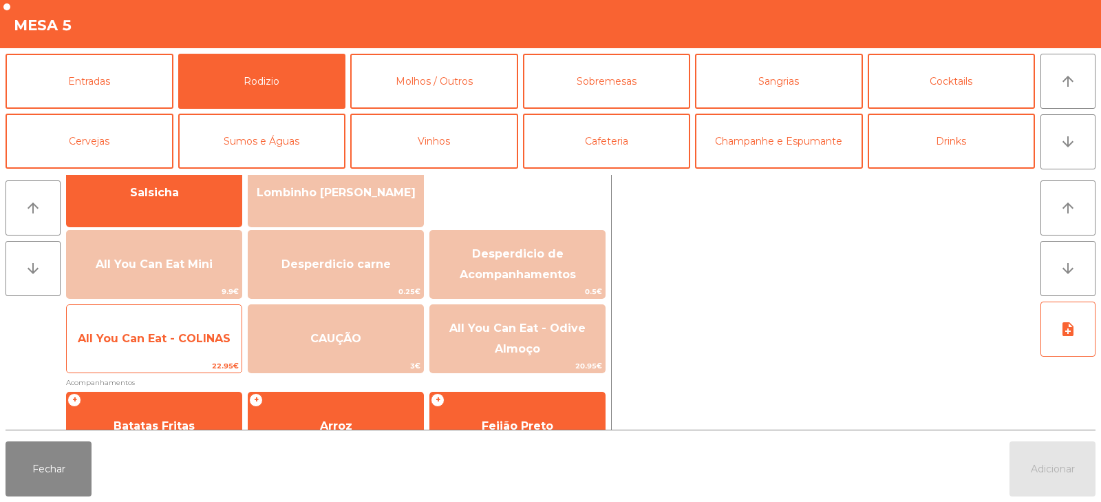
click at [153, 348] on span "All You Can Eat - COLINAS" at bounding box center [154, 338] width 175 height 37
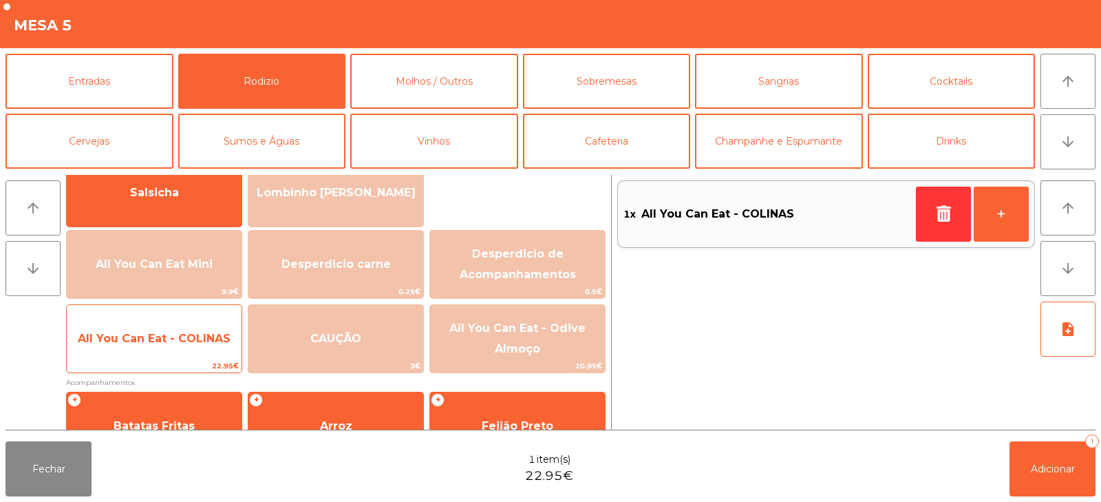
click at [149, 347] on span "All You Can Eat - COLINAS" at bounding box center [154, 338] width 175 height 37
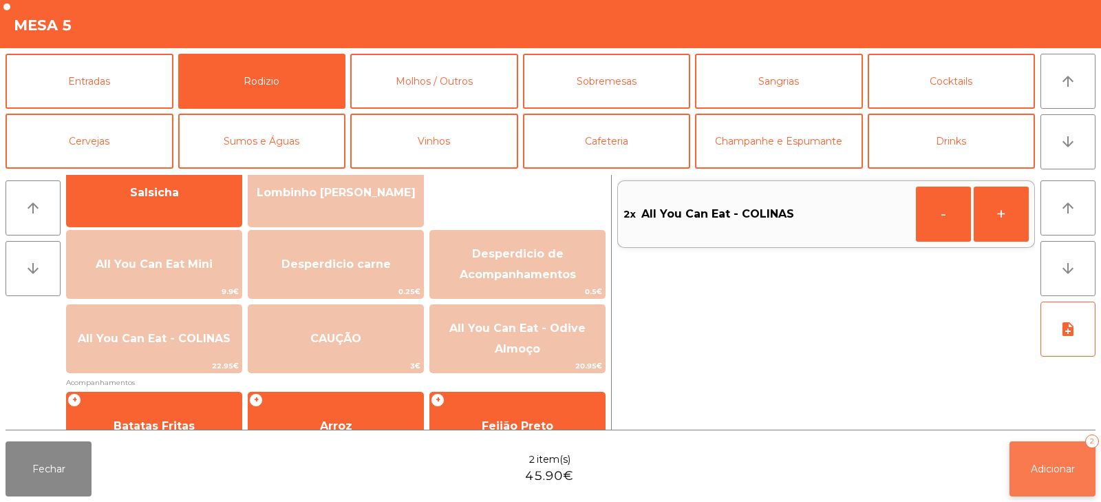
click at [1045, 455] on button "Adicionar 2" at bounding box center [1053, 468] width 86 height 55
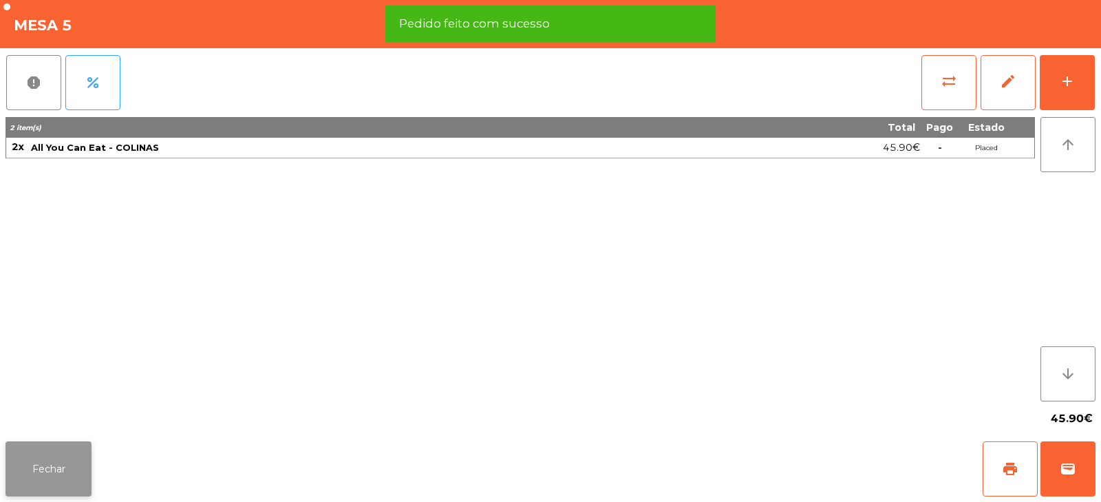
click at [37, 476] on button "Fechar" at bounding box center [49, 468] width 86 height 55
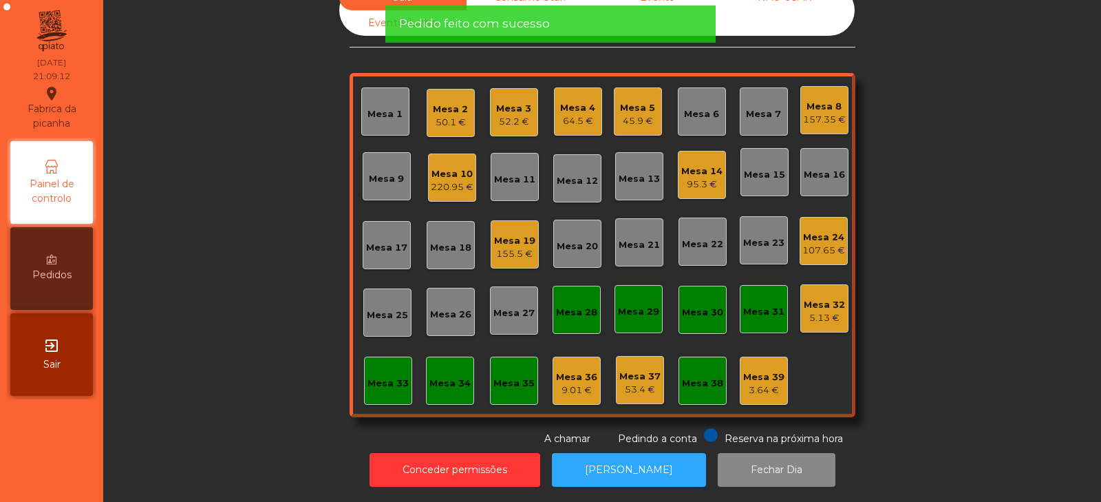
click at [215, 286] on div "Sala Consumo Staff Evento NÃO USAR Evento Junho Mesa 1 Mesa 2 50.1 € Mesa 3 52.…" at bounding box center [602, 215] width 961 height 461
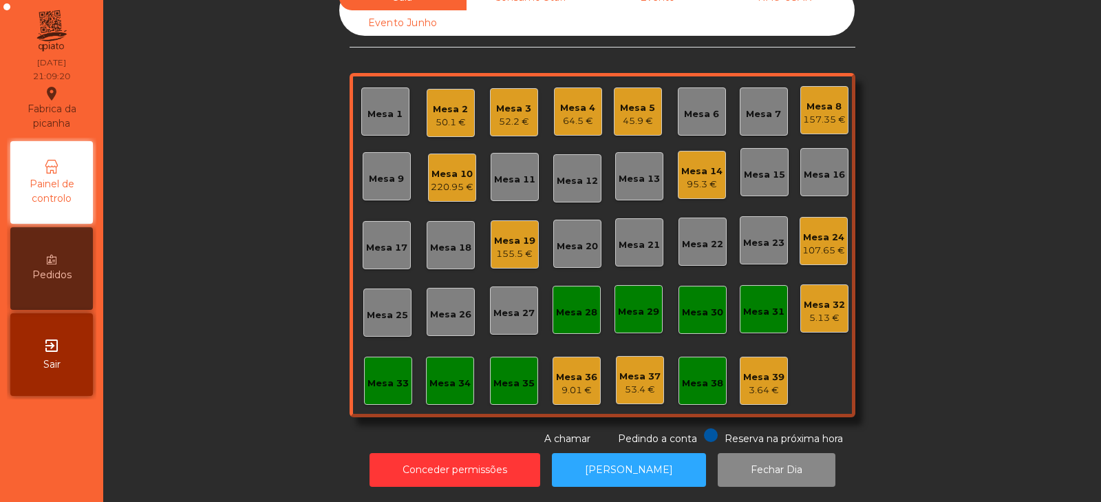
click at [821, 100] on div "Mesa 8" at bounding box center [824, 107] width 43 height 14
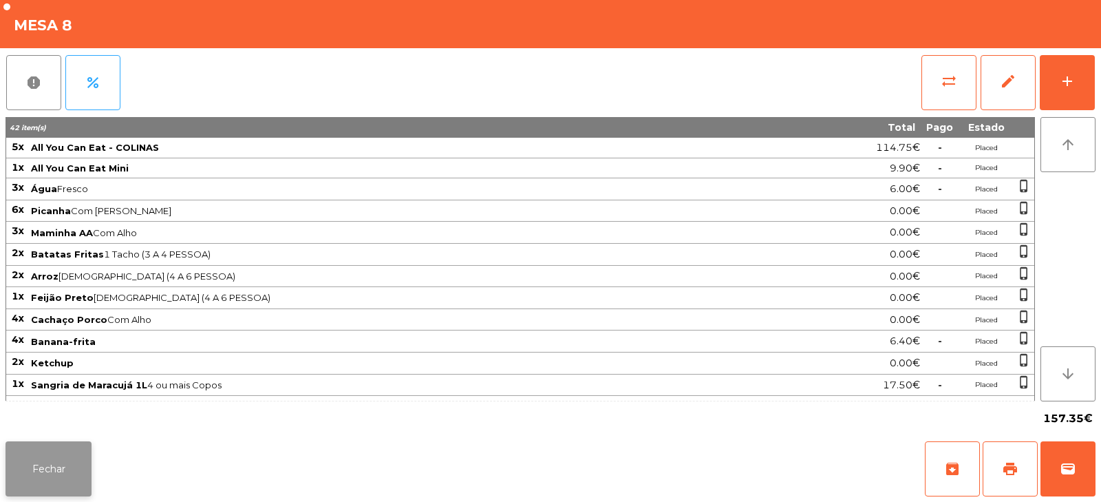
click at [52, 467] on button "Fechar" at bounding box center [49, 468] width 86 height 55
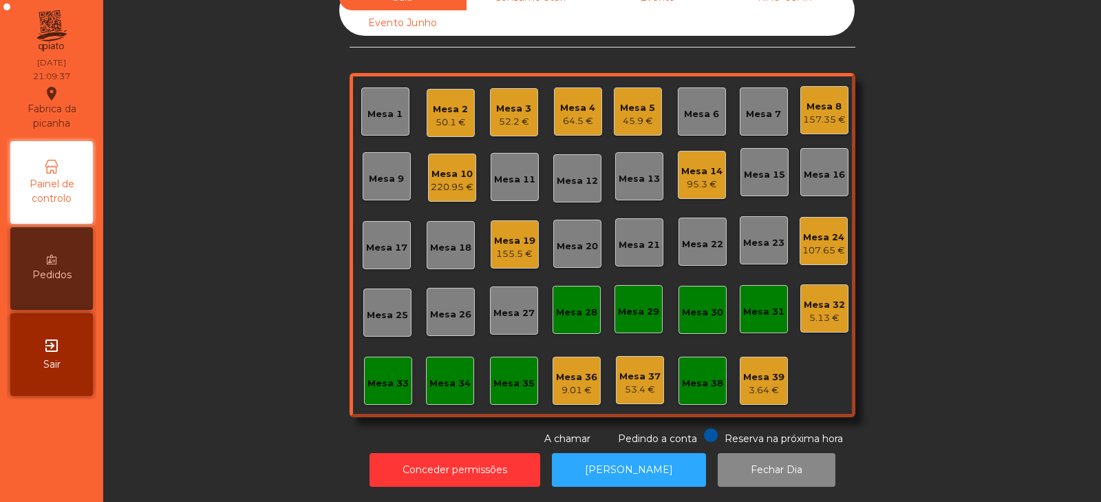
click at [715, 178] on div "95.3 €" at bounding box center [701, 185] width 41 height 14
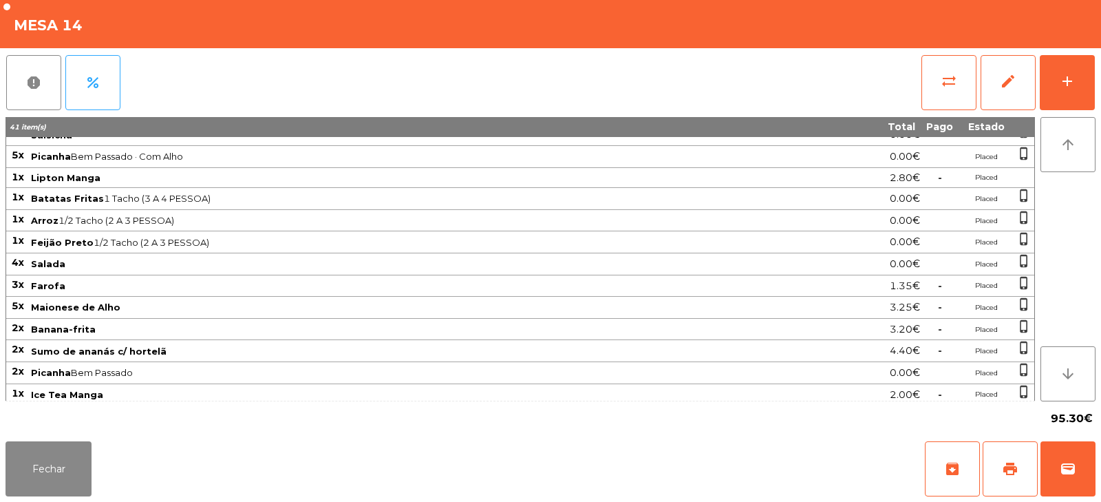
scroll to position [104, 0]
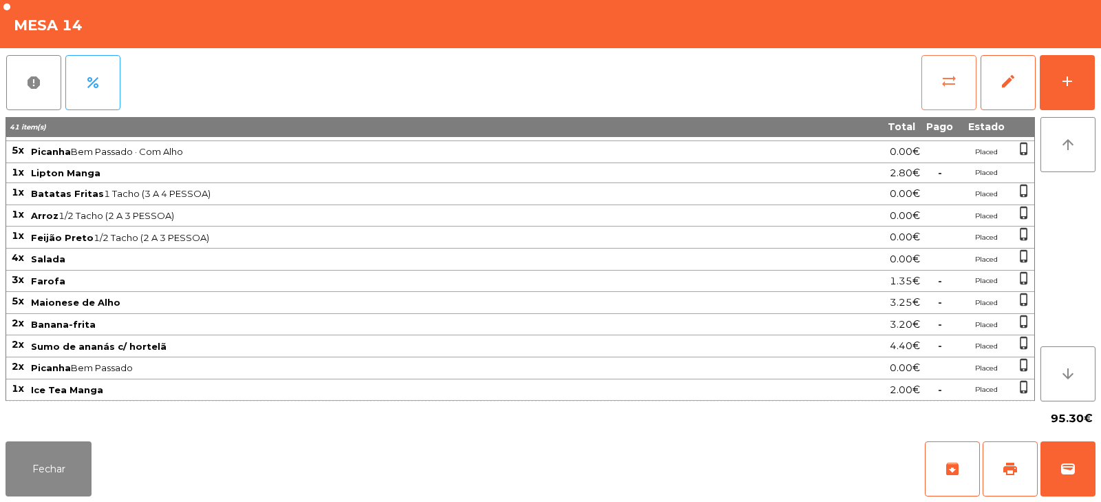
click at [944, 78] on span "sync_alt" at bounding box center [949, 81] width 17 height 17
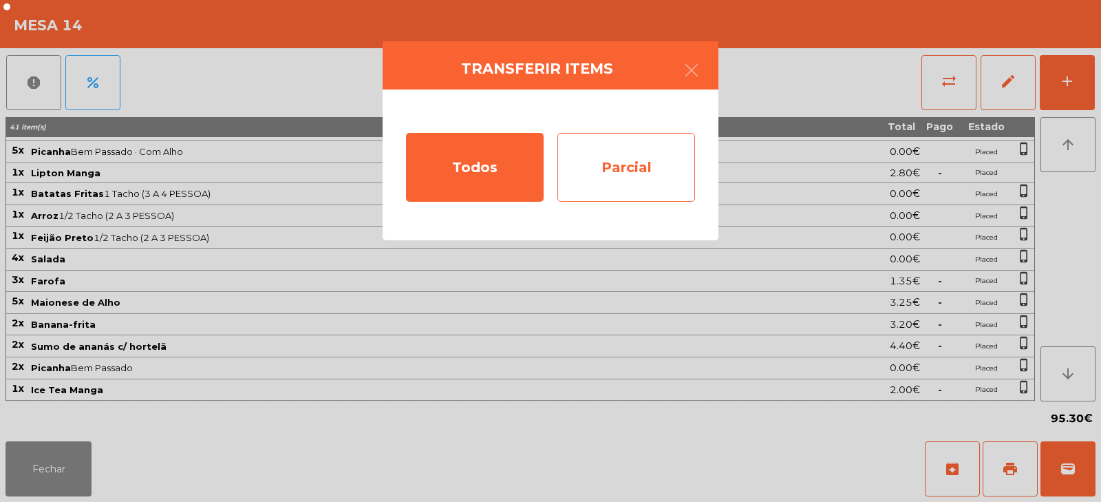
click at [648, 172] on div "Parcial" at bounding box center [626, 167] width 138 height 69
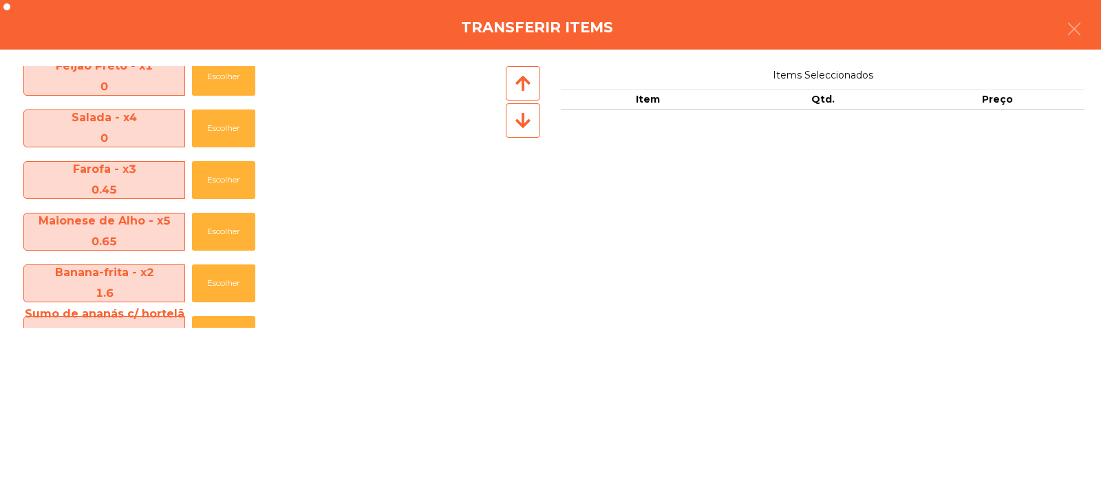
scroll to position [513, 0]
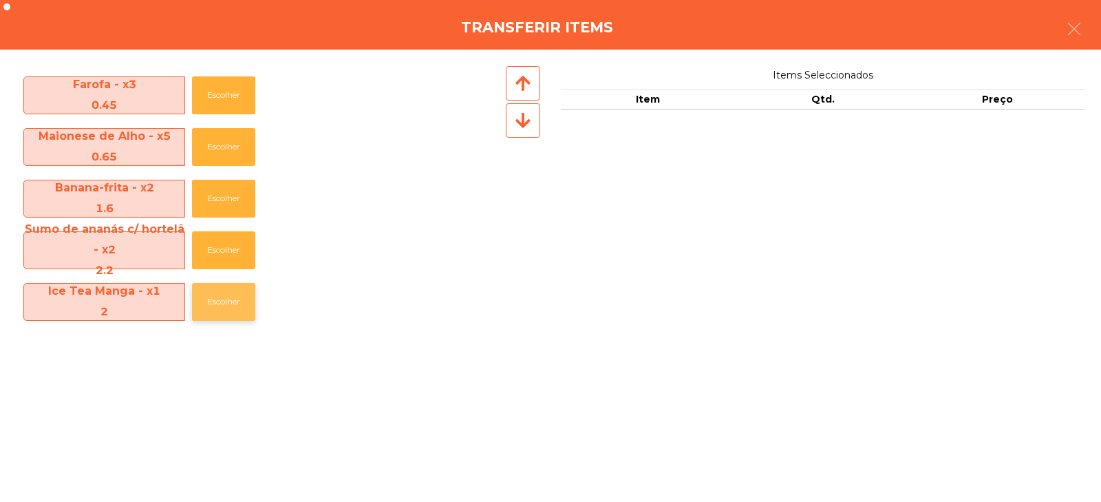
click at [225, 306] on button "Escolher" at bounding box center [223, 302] width 63 height 38
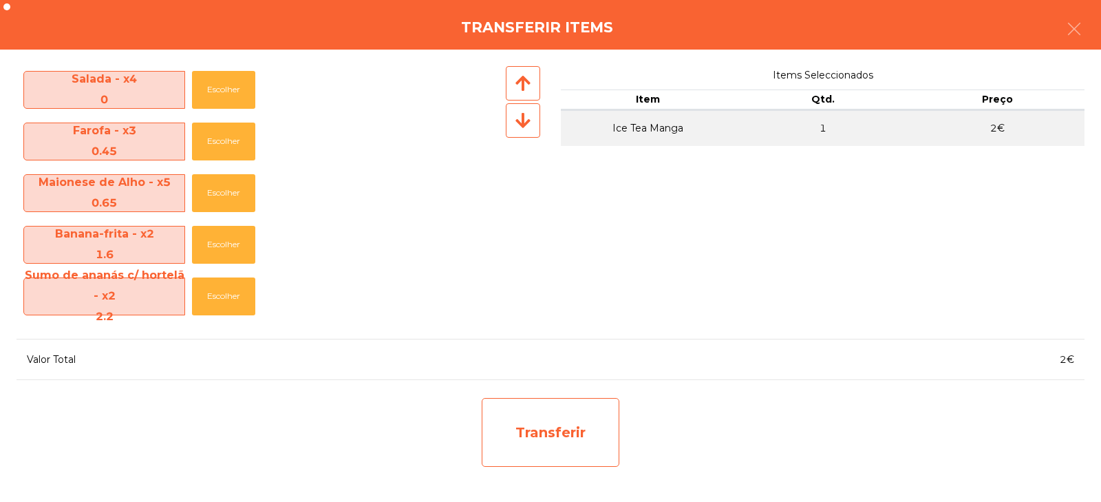
click at [530, 451] on div "Transferir" at bounding box center [551, 432] width 138 height 69
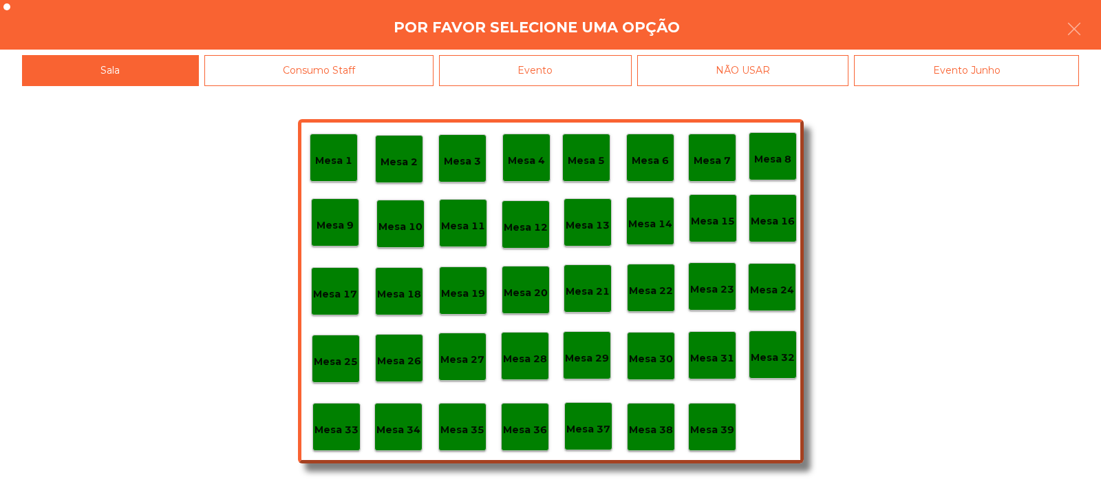
click at [599, 426] on p "Mesa 37" at bounding box center [588, 429] width 44 height 16
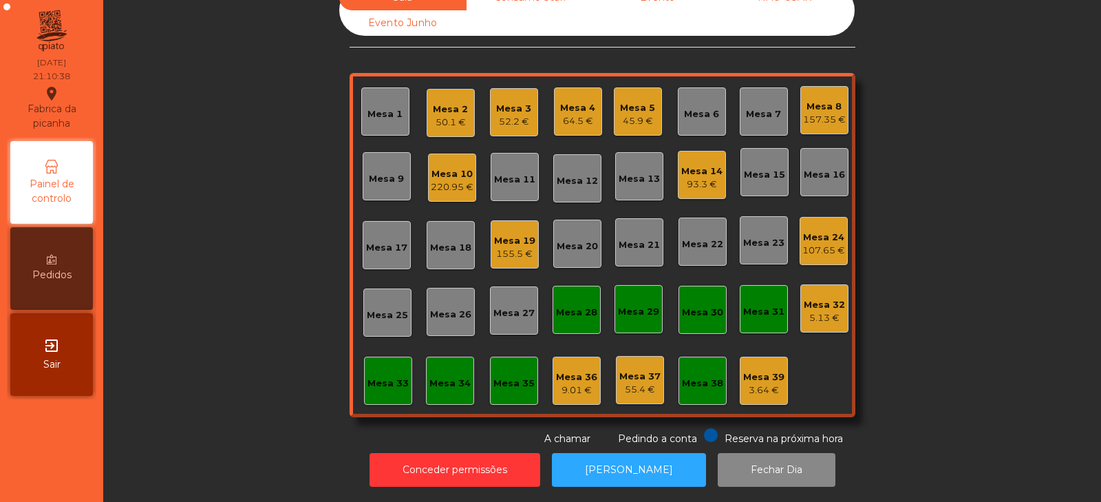
click at [705, 178] on div "93.3 €" at bounding box center [701, 185] width 41 height 14
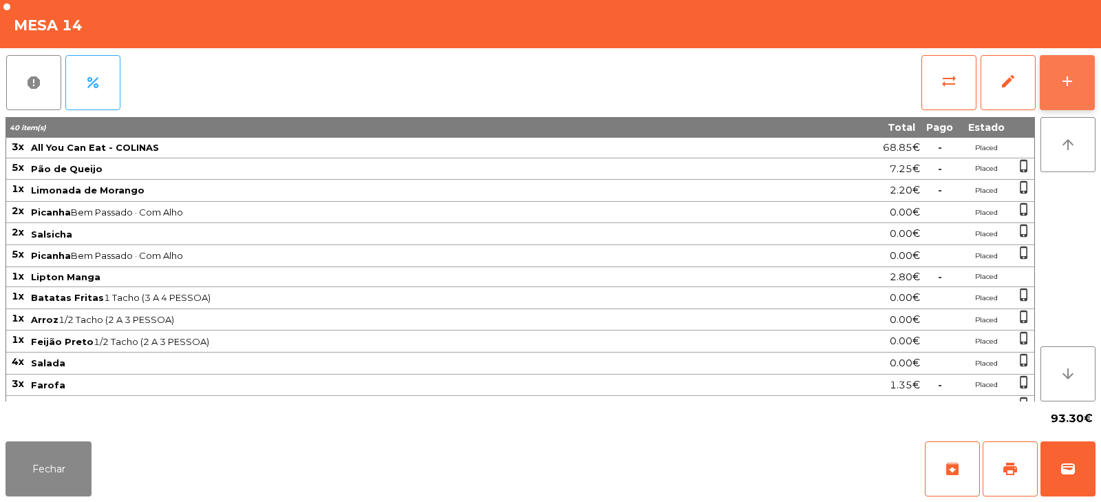
click at [1064, 70] on button "add" at bounding box center [1067, 82] width 55 height 55
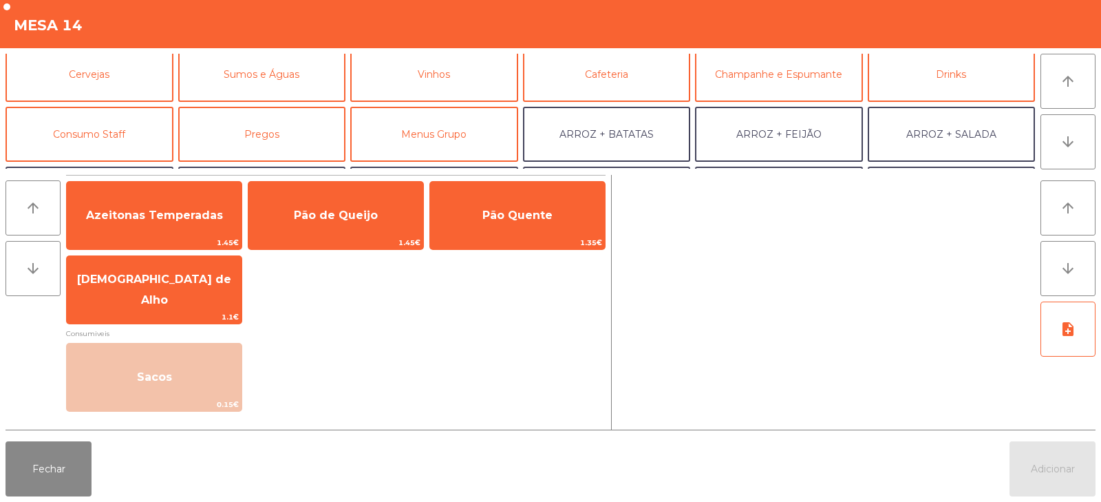
scroll to position [68, 0]
click at [313, 86] on button "Sumos e Águas" at bounding box center [262, 72] width 168 height 55
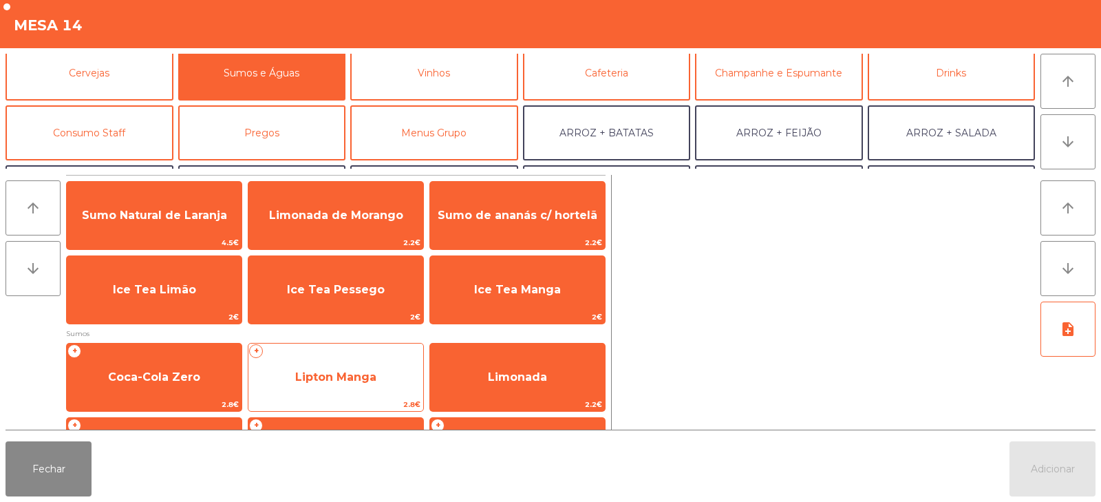
click at [343, 387] on span "Lipton Manga" at bounding box center [335, 377] width 175 height 37
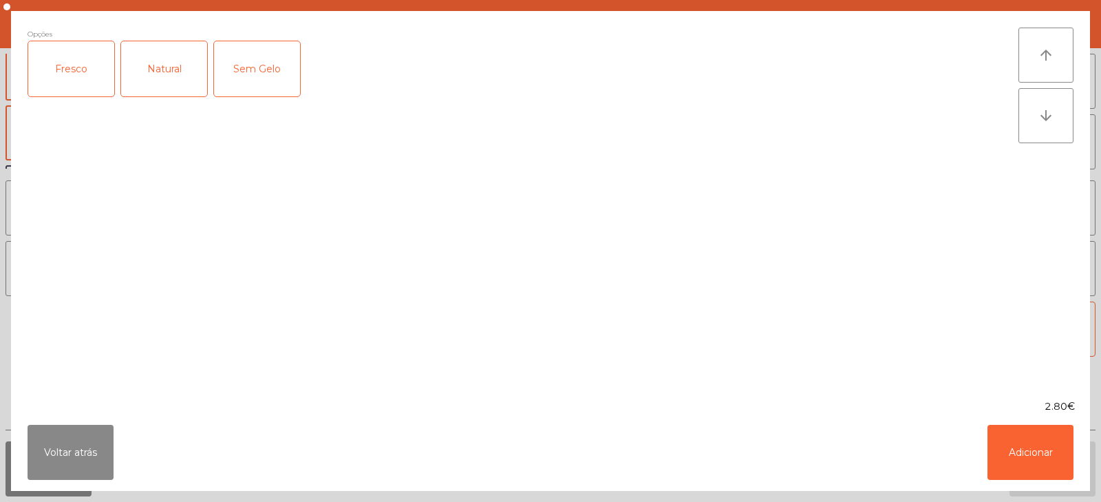
click at [75, 69] on div "Fresco" at bounding box center [71, 68] width 86 height 55
click at [998, 454] on button "Adicionar" at bounding box center [1031, 452] width 86 height 55
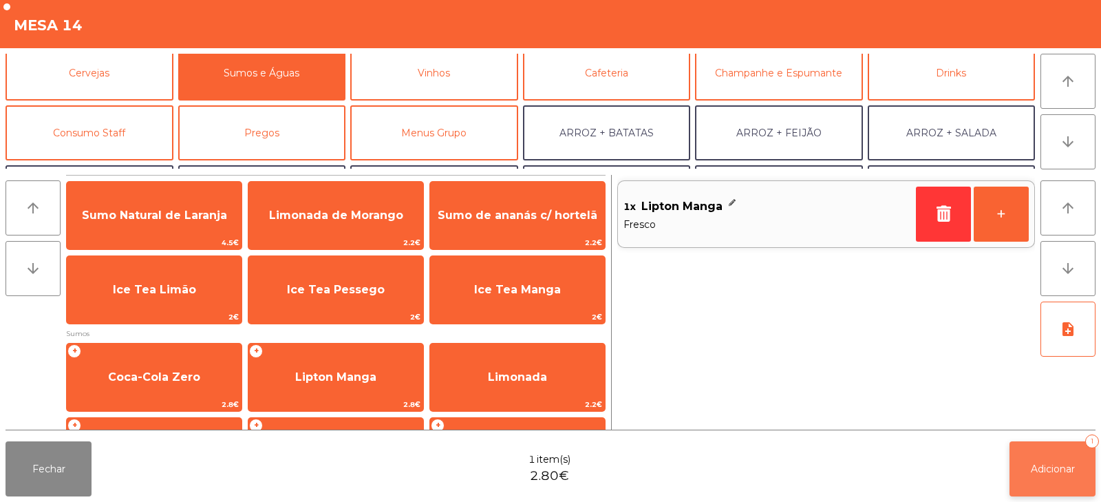
click at [1019, 483] on button "Adicionar 1" at bounding box center [1053, 468] width 86 height 55
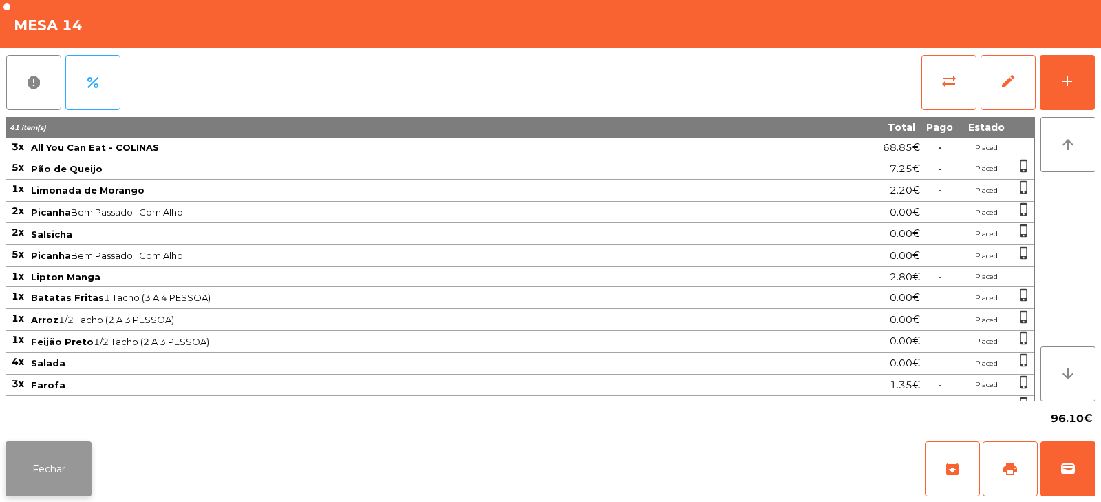
click at [27, 476] on button "Fechar" at bounding box center [49, 468] width 86 height 55
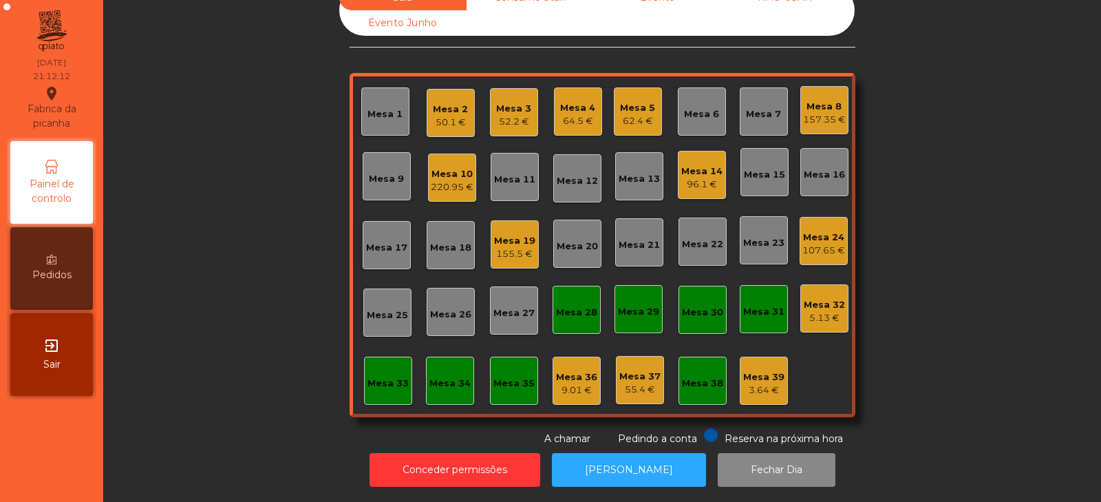
click at [513, 247] on div "155.5 €" at bounding box center [514, 254] width 41 height 14
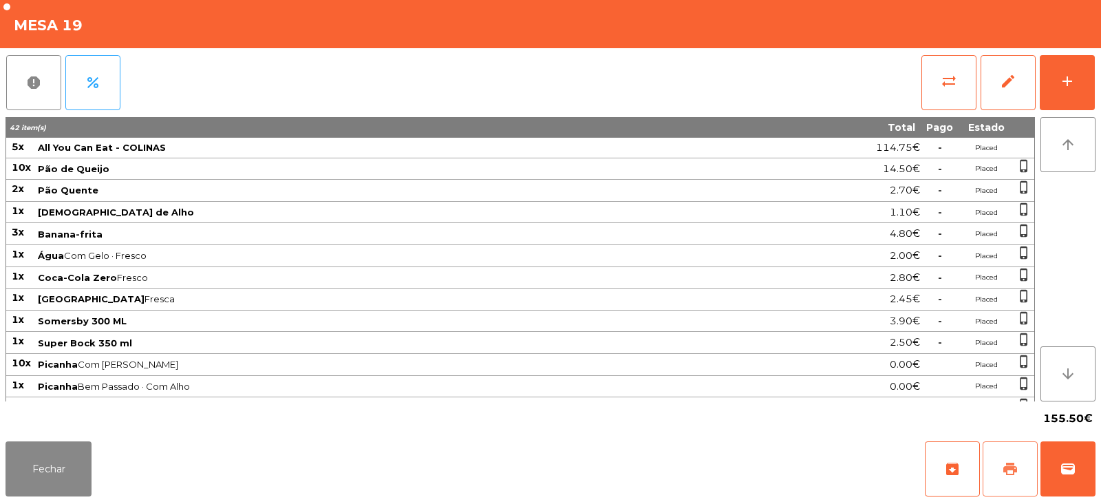
click at [1006, 465] on span "print" at bounding box center [1010, 468] width 17 height 17
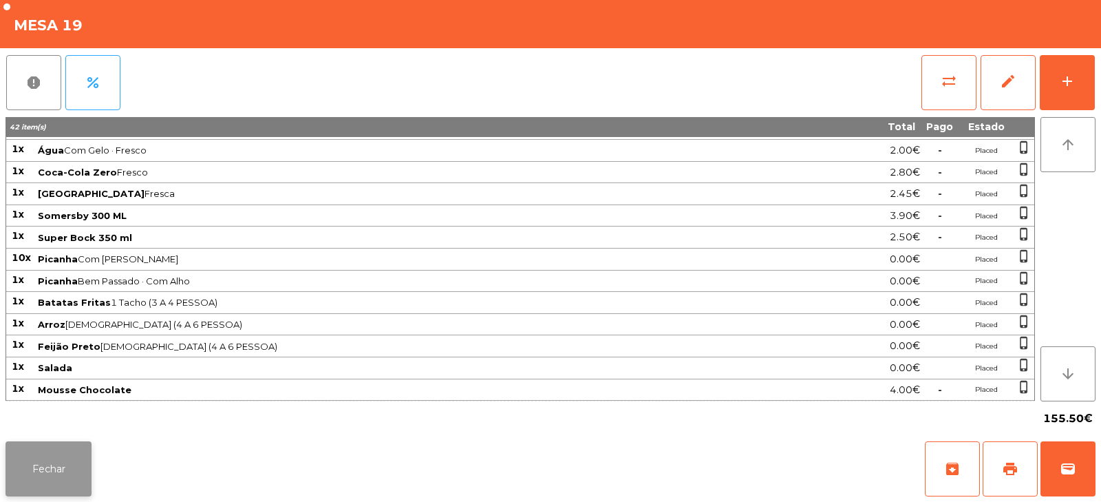
click at [58, 471] on button "Fechar" at bounding box center [49, 468] width 86 height 55
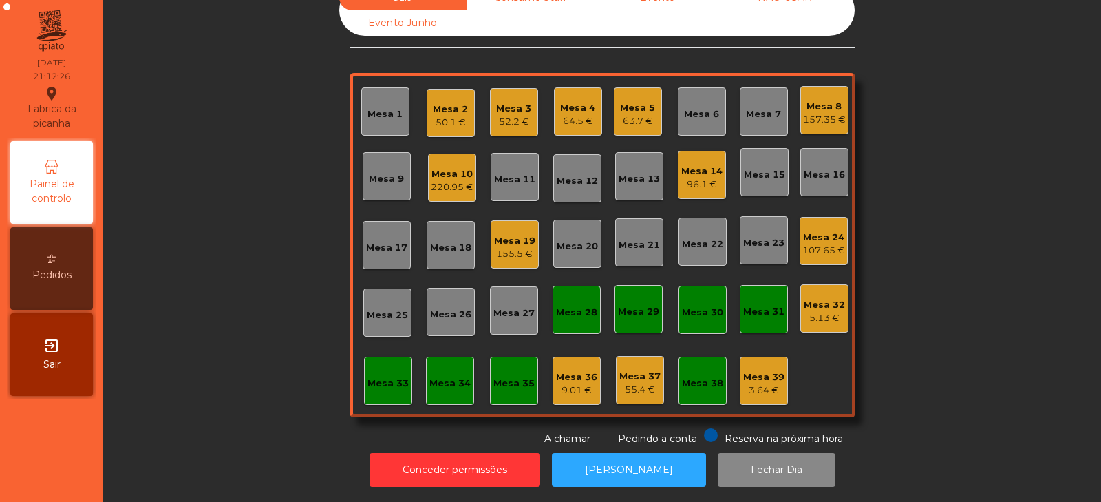
click at [505, 234] on div "Mesa 19" at bounding box center [514, 241] width 41 height 14
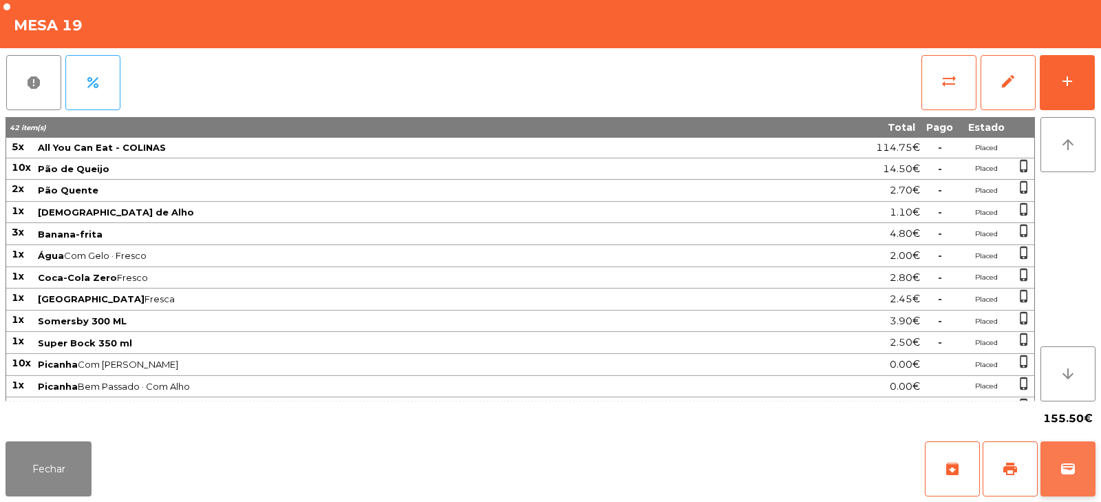
click at [1065, 476] on span "wallet" at bounding box center [1068, 468] width 17 height 17
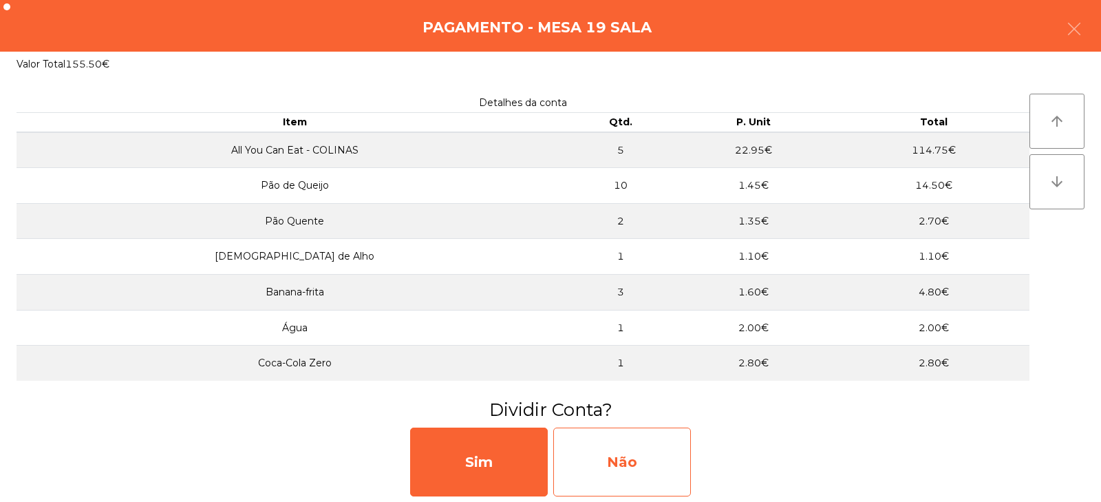
click at [654, 450] on div "Não" at bounding box center [622, 461] width 138 height 69
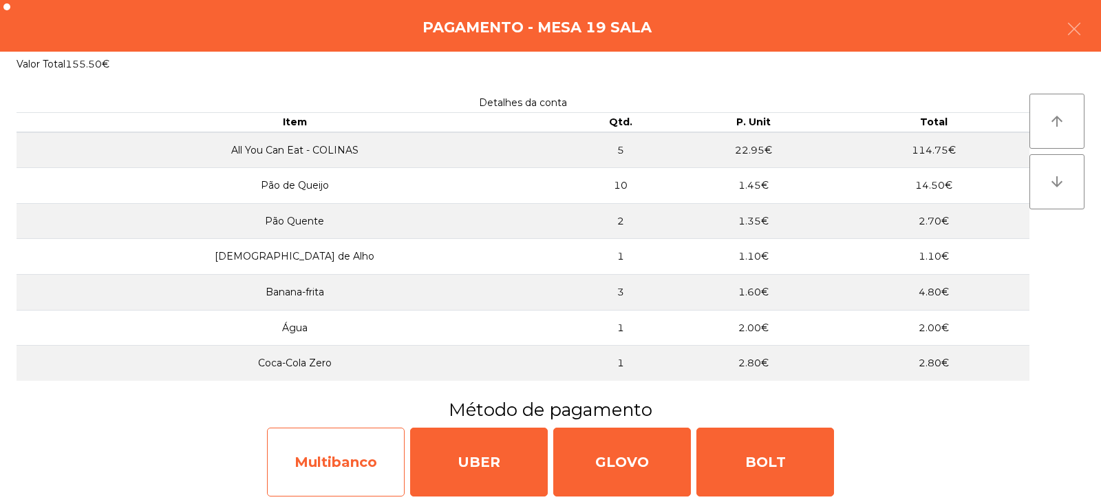
click at [346, 452] on div "Multibanco" at bounding box center [336, 461] width 138 height 69
select select "**"
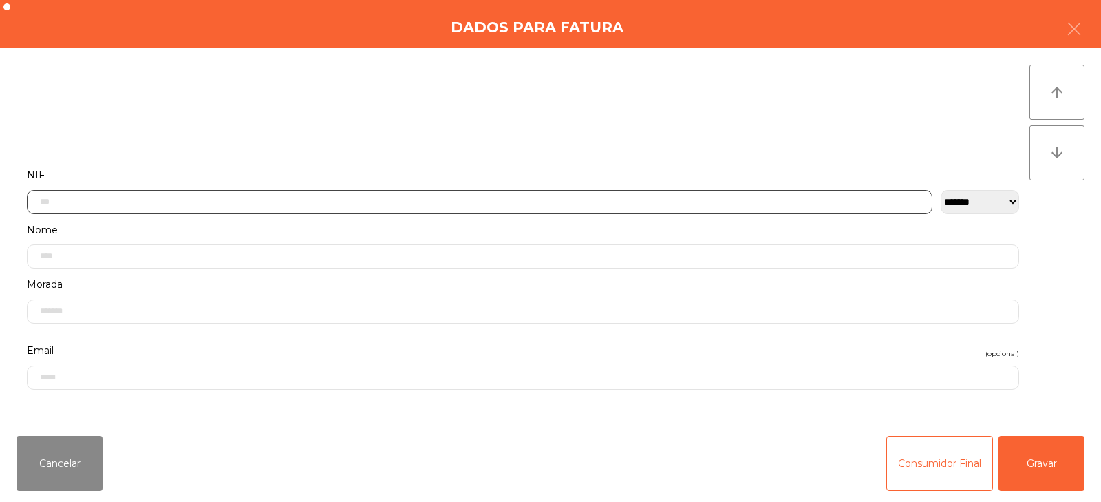
click at [513, 196] on input "text" at bounding box center [480, 202] width 906 height 24
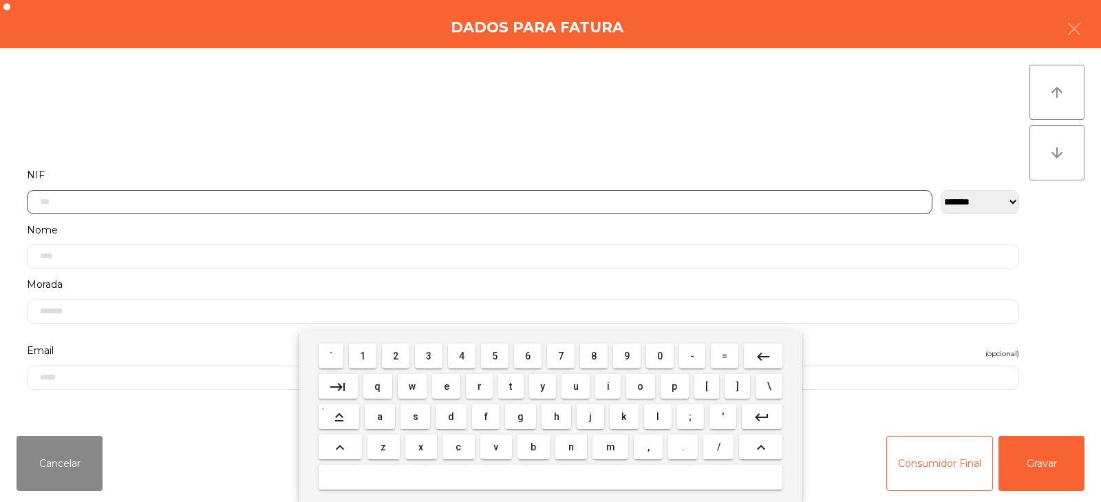
scroll to position [100, 0]
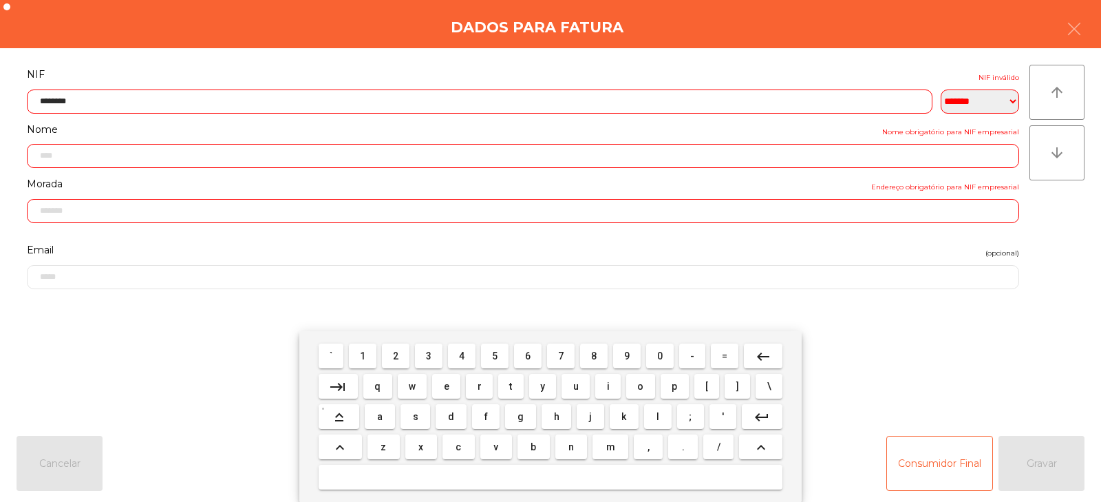
type input "*********"
type input "**********"
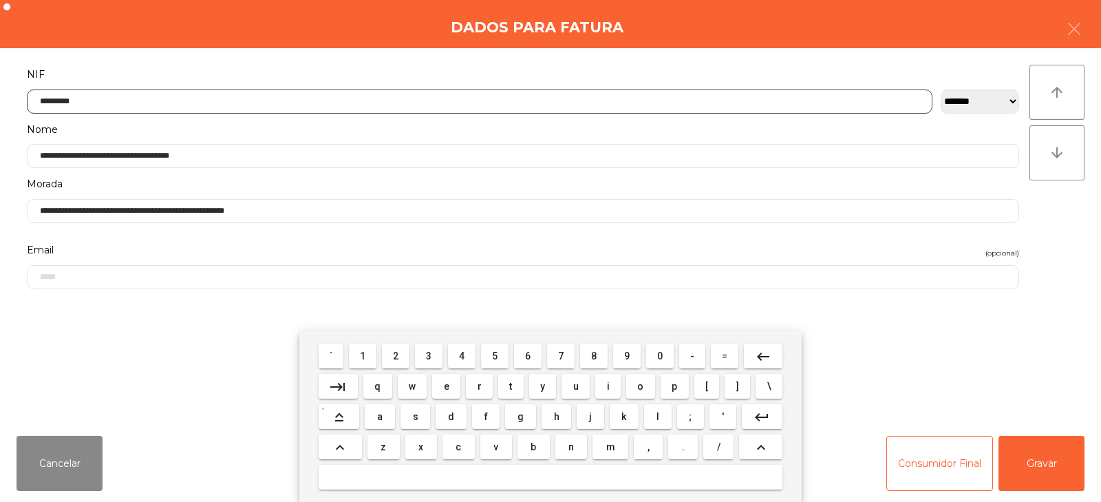
type input "*********"
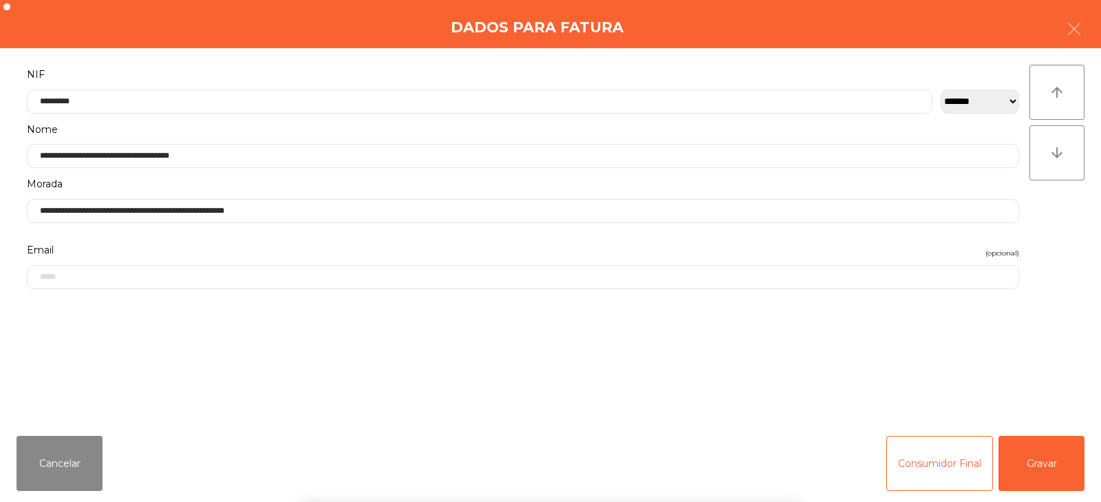
click at [1031, 473] on div "` 1 2 3 4 5 6 7 8 9 0 - = keyboard_backspace keyboard_tab q w e r t y u i o p […" at bounding box center [550, 416] width 1101 height 171
click at [1041, 471] on button "Gravar" at bounding box center [1042, 463] width 86 height 55
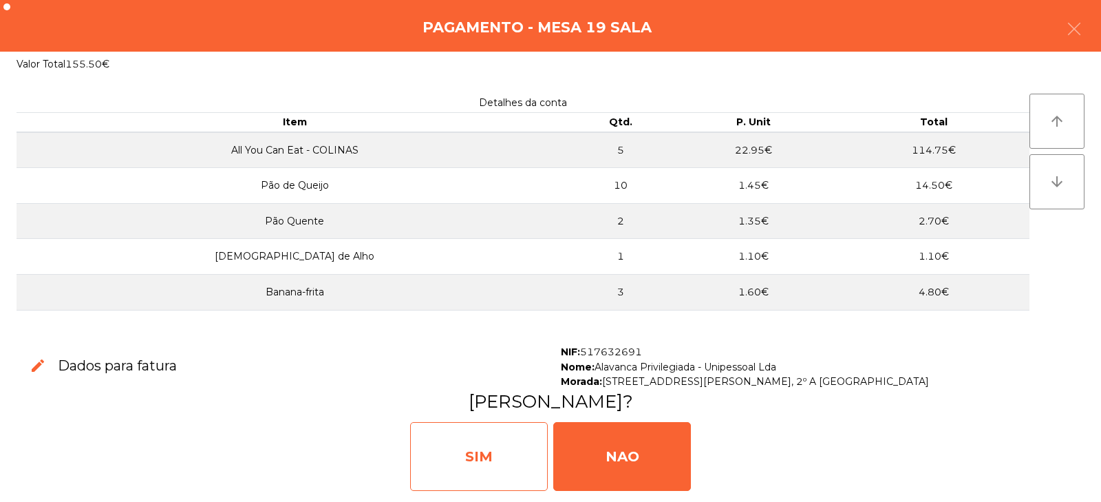
click at [484, 472] on div "SIM" at bounding box center [479, 456] width 138 height 69
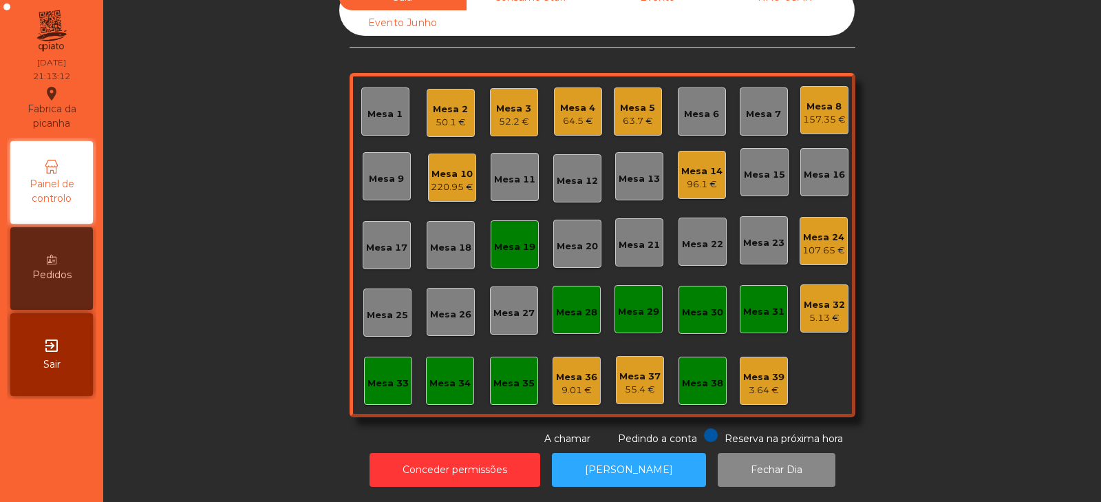
click at [522, 240] on div "Mesa 19" at bounding box center [514, 247] width 41 height 14
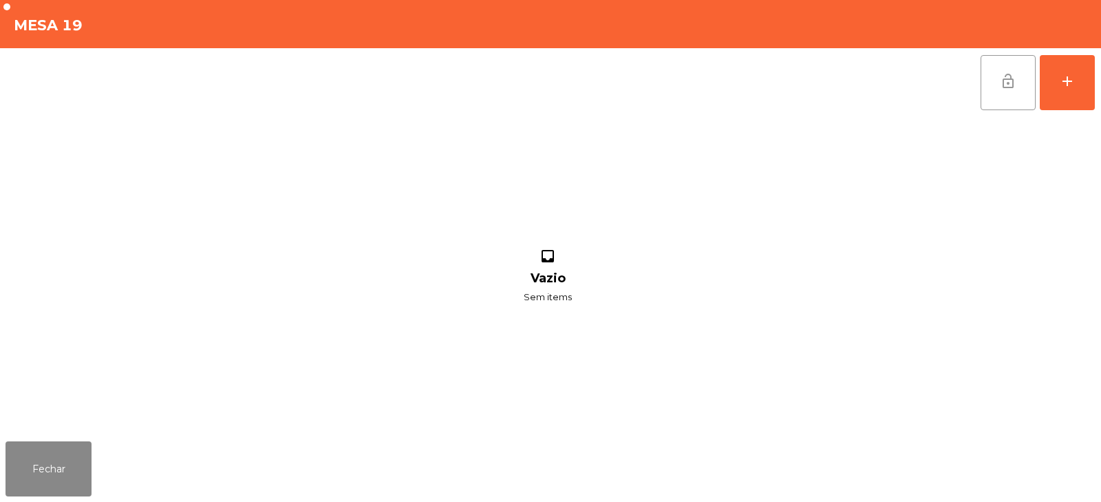
click at [1003, 85] on span "lock_open" at bounding box center [1008, 81] width 17 height 17
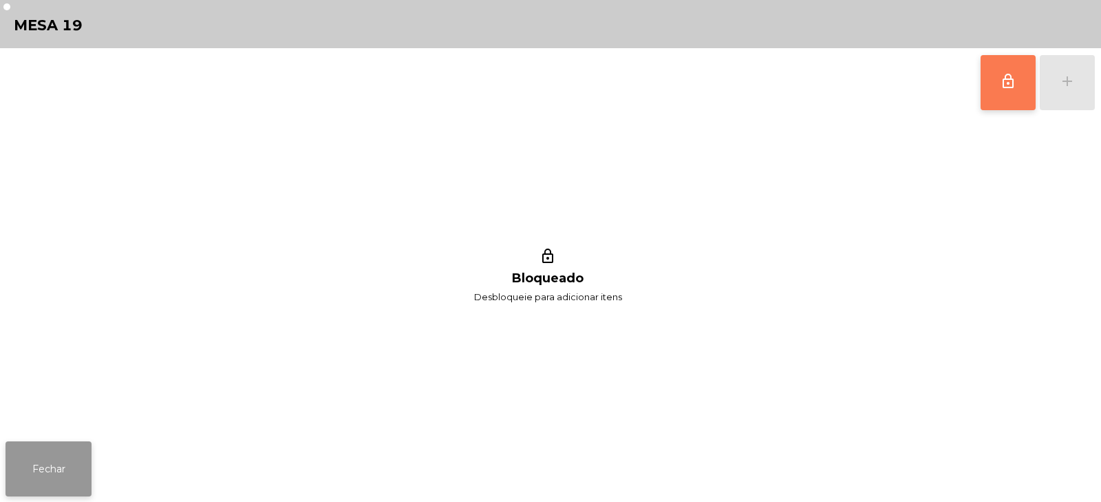
click at [68, 485] on button "Fechar" at bounding box center [49, 468] width 86 height 55
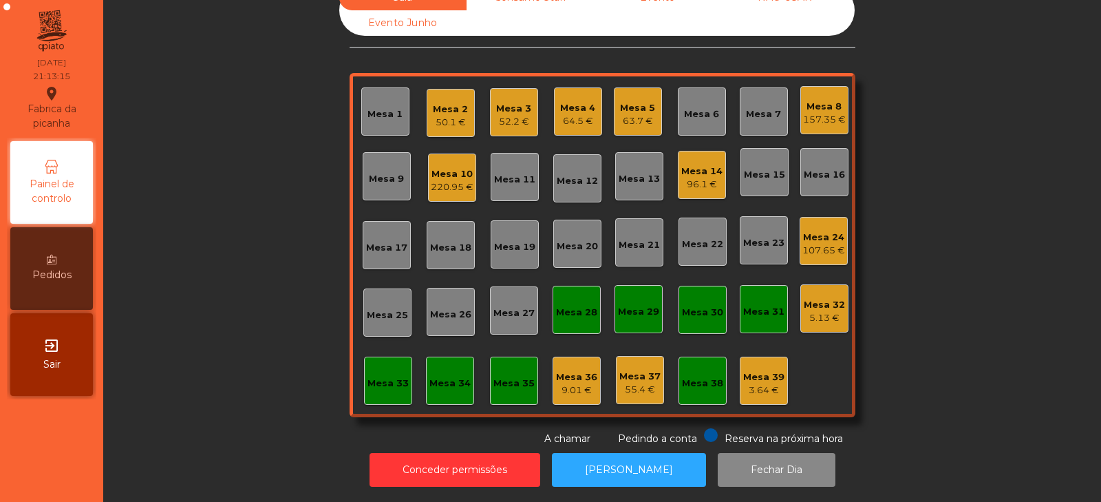
scroll to position [0, 0]
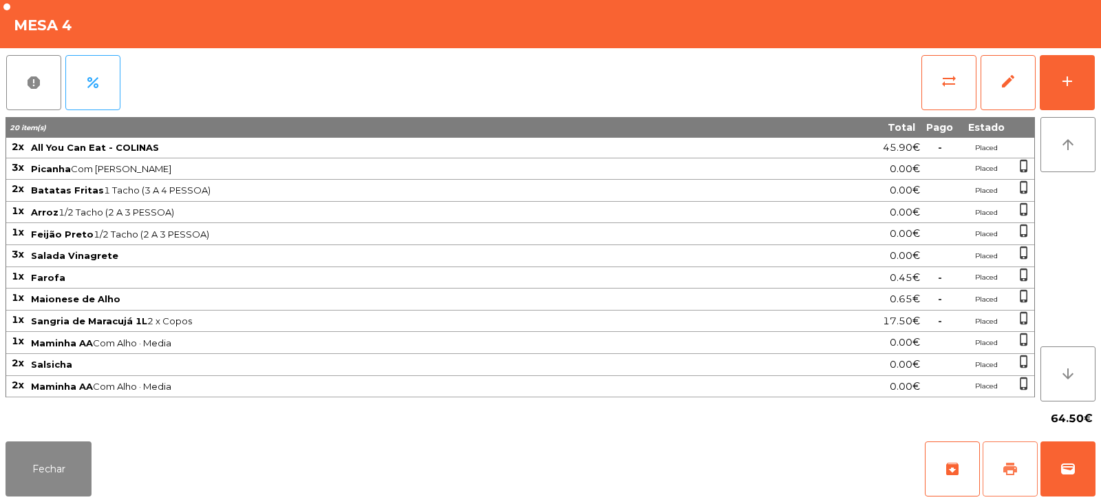
click at [1024, 479] on button "print" at bounding box center [1010, 468] width 55 height 55
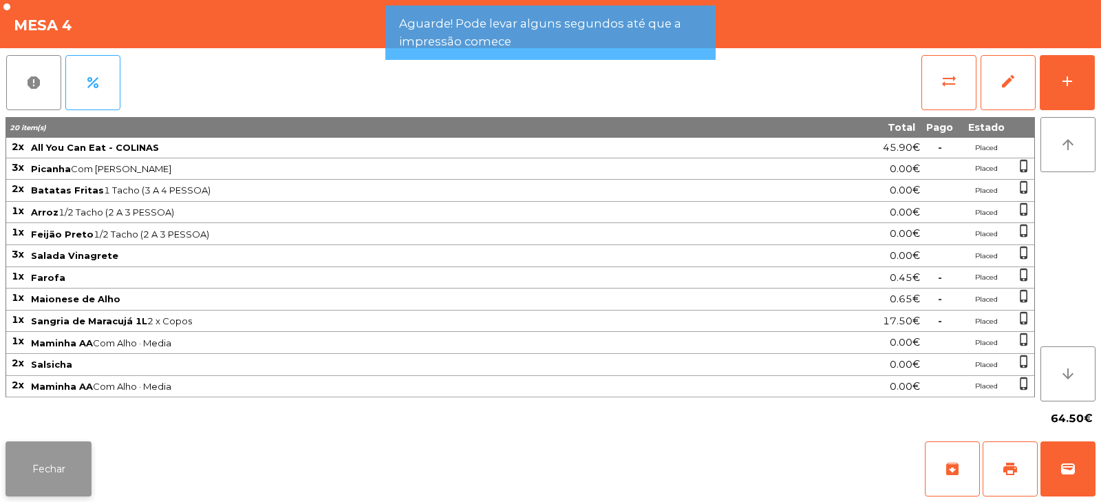
click at [66, 463] on button "Fechar" at bounding box center [49, 468] width 86 height 55
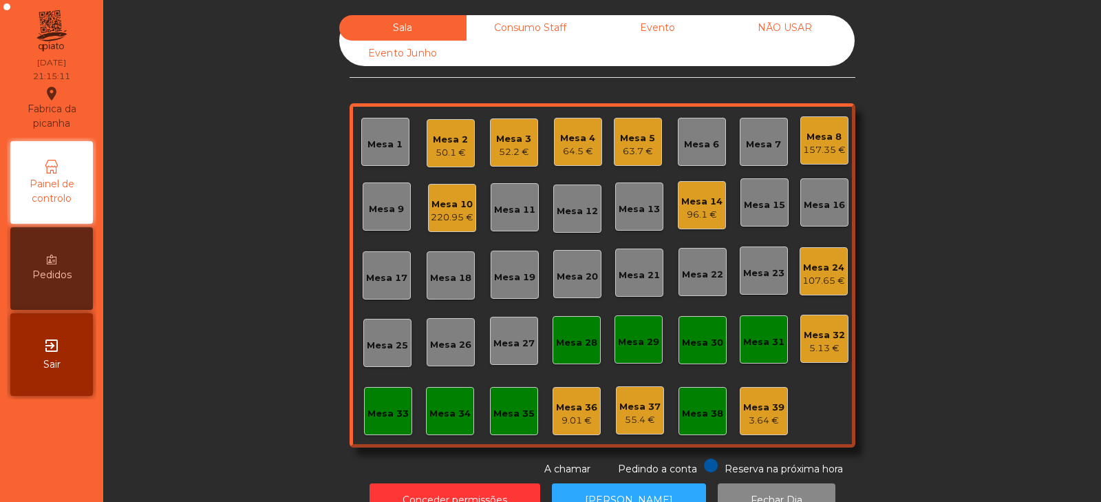
click at [582, 145] on div "64.5 €" at bounding box center [577, 152] width 35 height 14
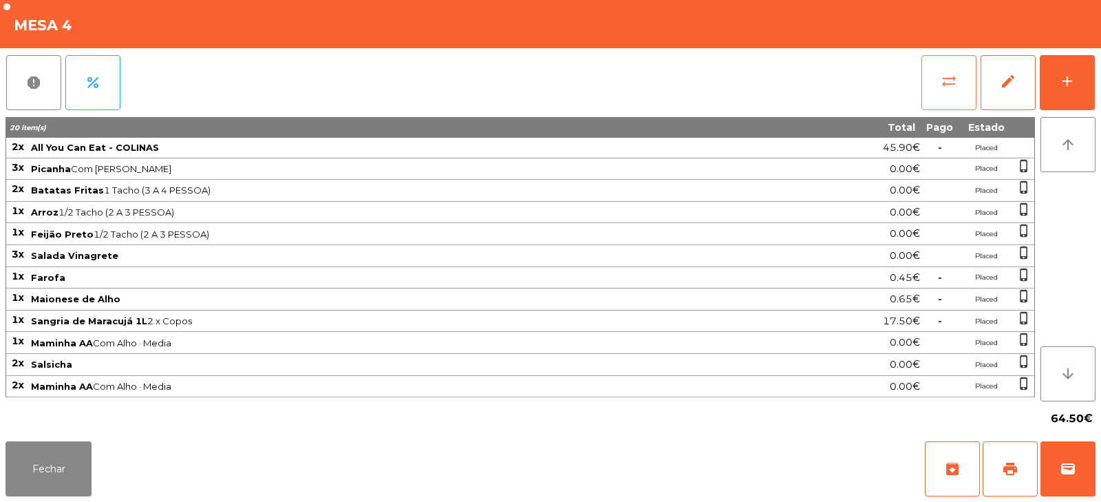
click at [941, 80] on span "sync_alt" at bounding box center [949, 81] width 17 height 17
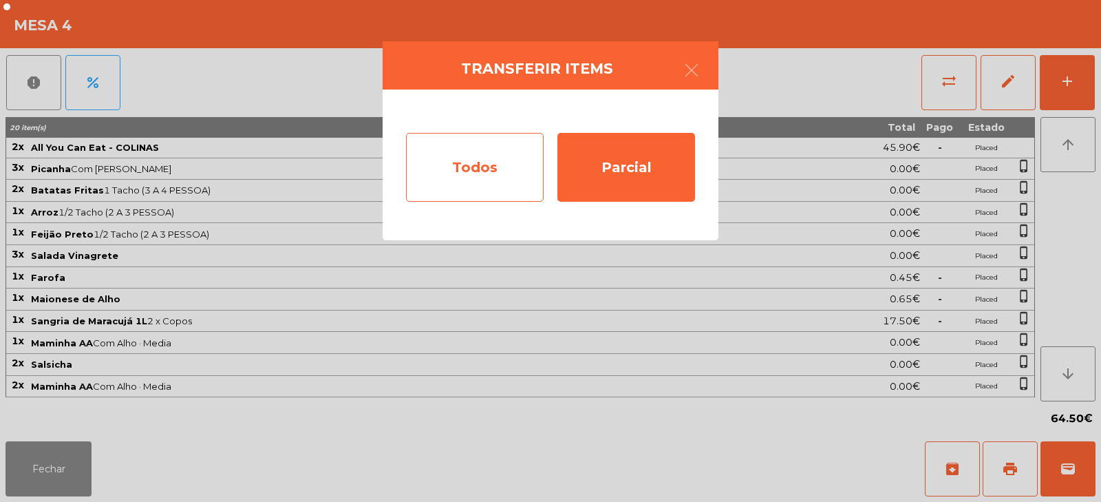
click at [488, 163] on div "Todos" at bounding box center [475, 167] width 138 height 69
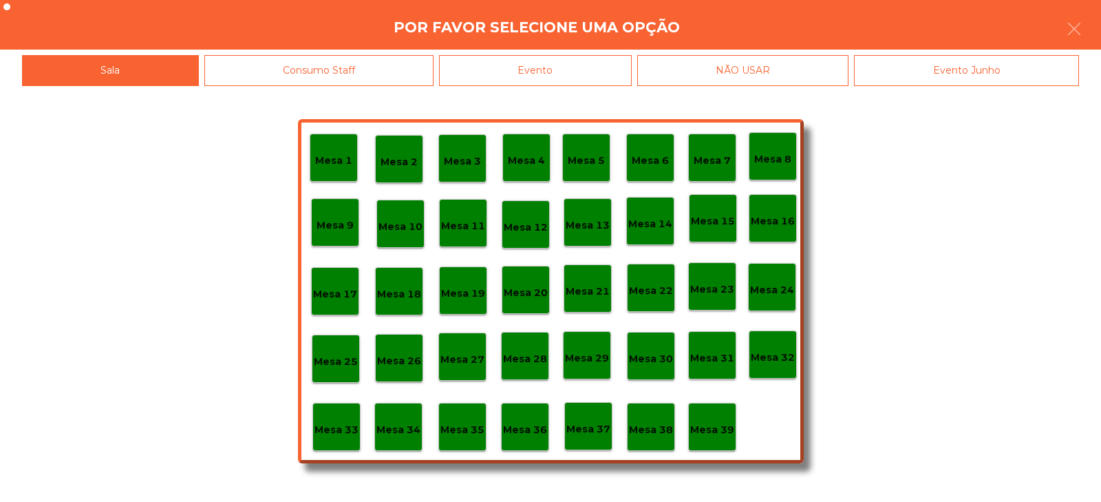
click at [575, 65] on div "Evento" at bounding box center [535, 70] width 193 height 31
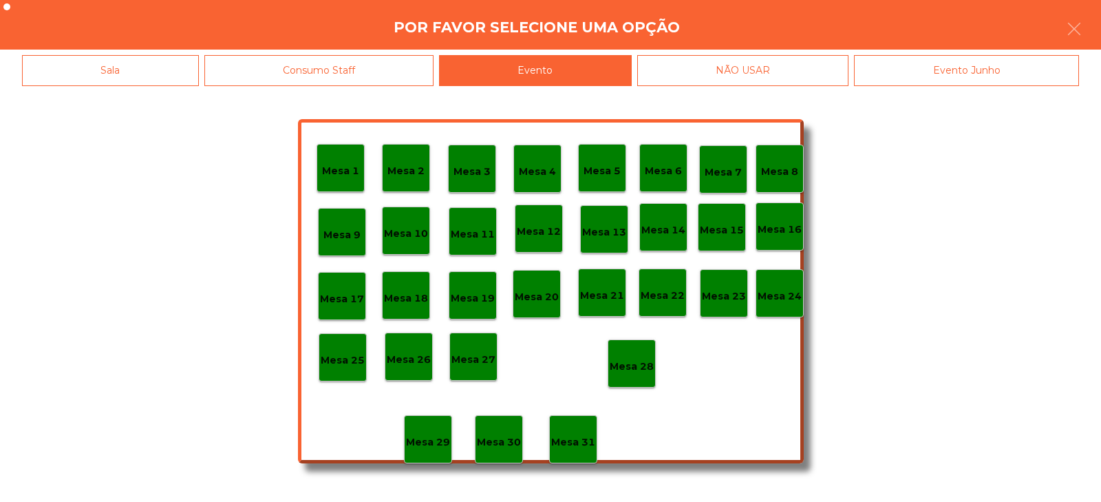
click at [637, 361] on p "Mesa 28" at bounding box center [632, 367] width 44 height 16
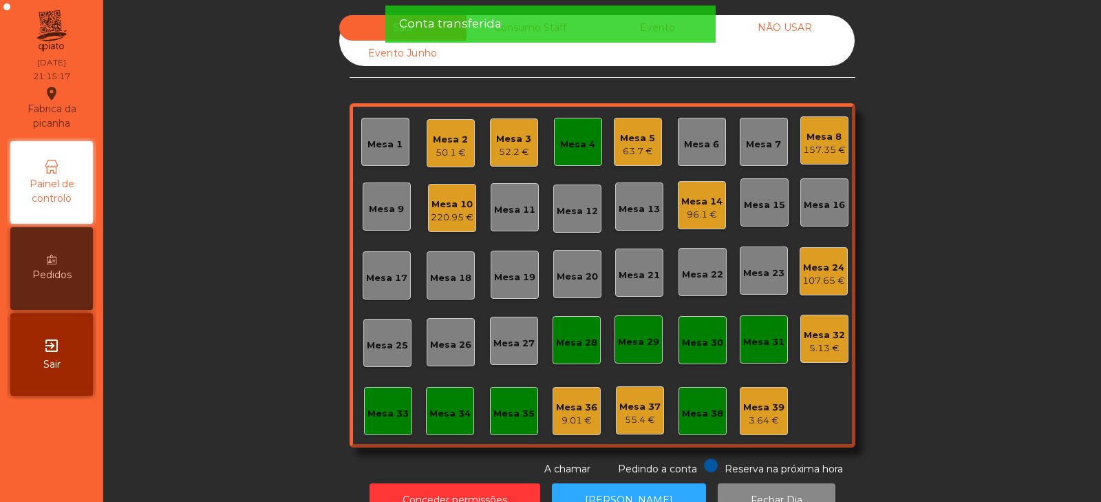
click at [568, 138] on div "Mesa 4" at bounding box center [577, 145] width 35 height 14
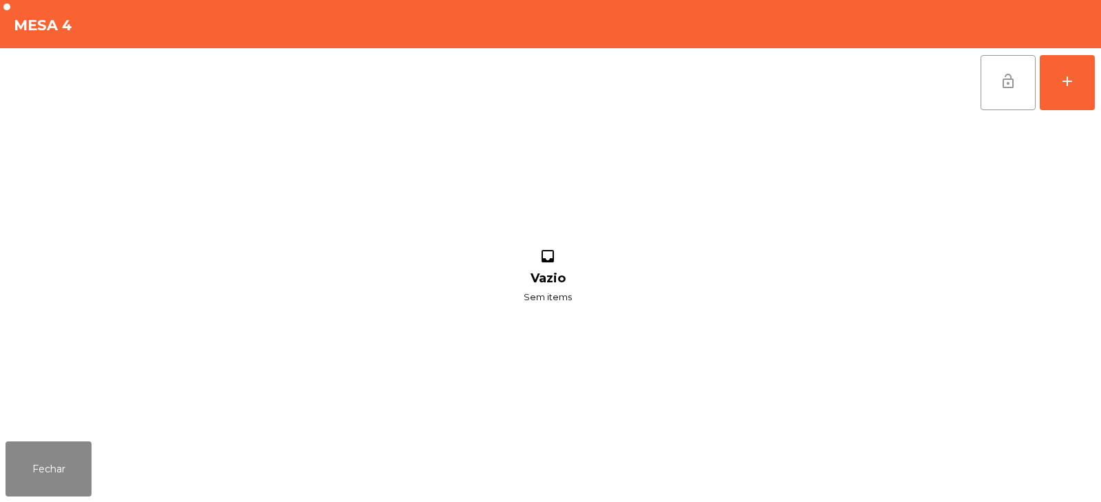
click at [1000, 68] on button "lock_open" at bounding box center [1008, 82] width 55 height 55
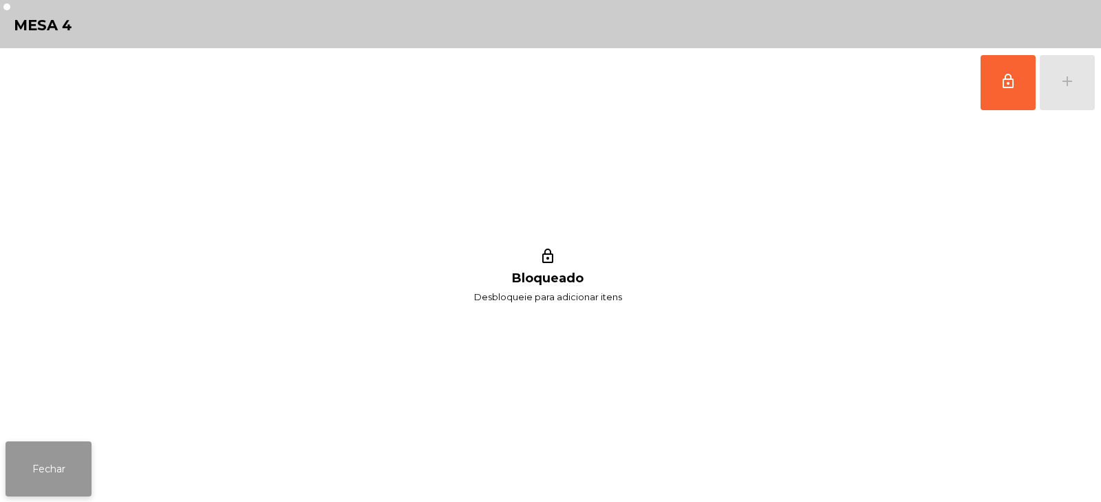
click at [56, 481] on button "Fechar" at bounding box center [49, 468] width 86 height 55
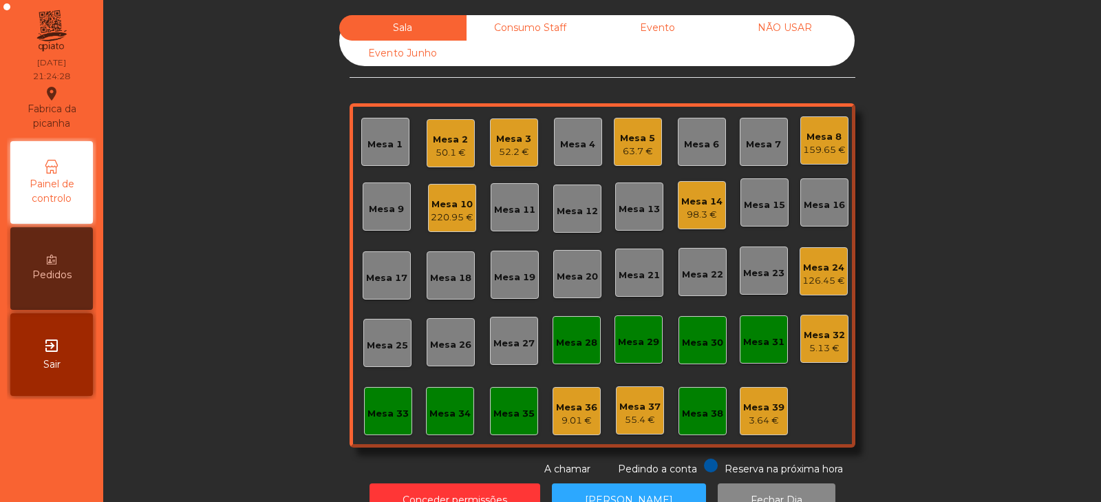
click at [629, 207] on div "Mesa 13" at bounding box center [639, 209] width 41 height 14
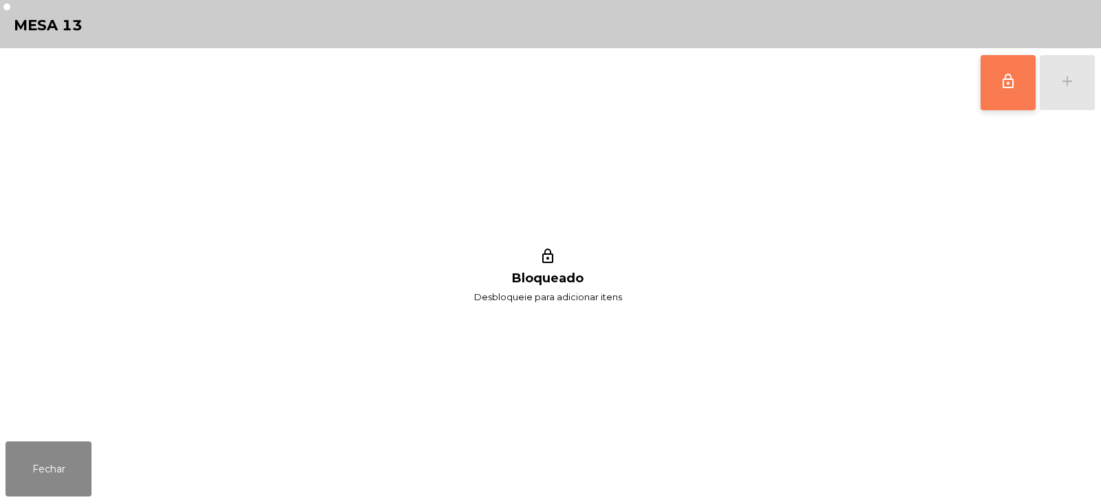
click at [1004, 102] on button "lock_outline" at bounding box center [1008, 82] width 55 height 55
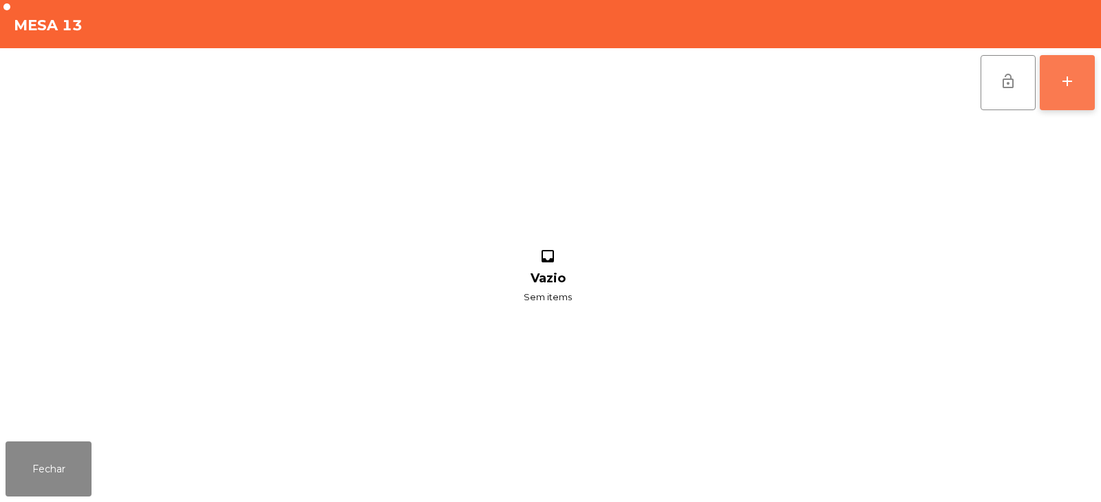
click at [1065, 81] on div "add" at bounding box center [1067, 81] width 17 height 17
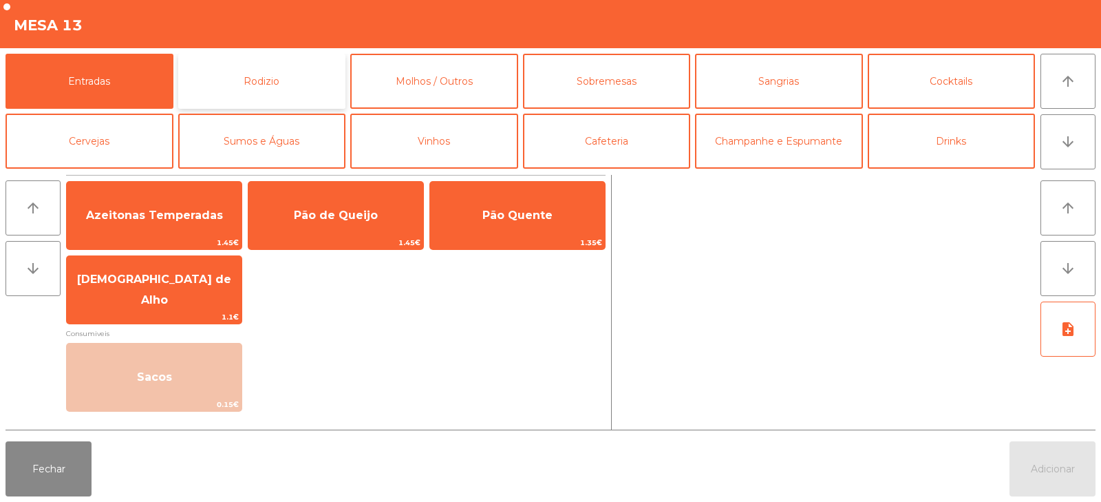
click at [268, 93] on button "Rodizio" at bounding box center [262, 81] width 168 height 55
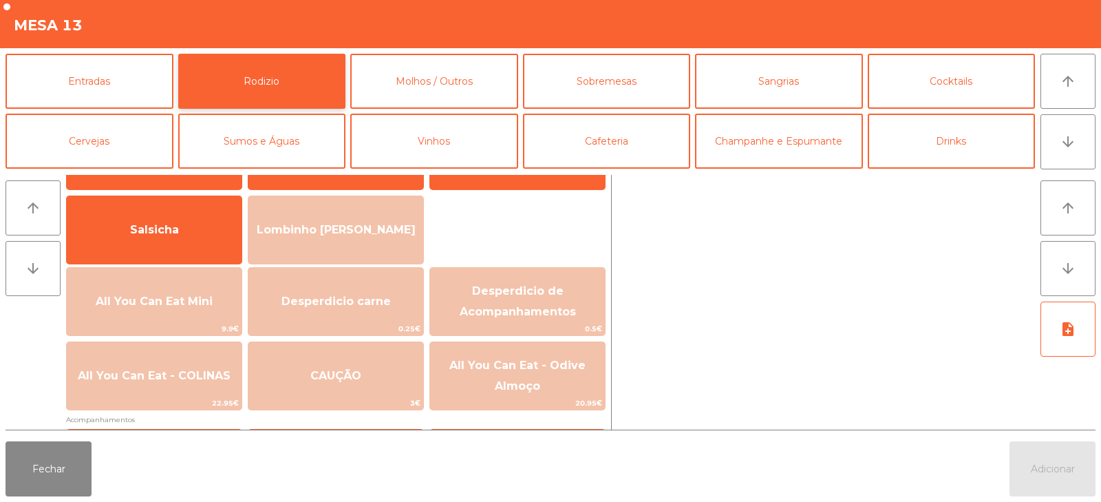
scroll to position [82, 0]
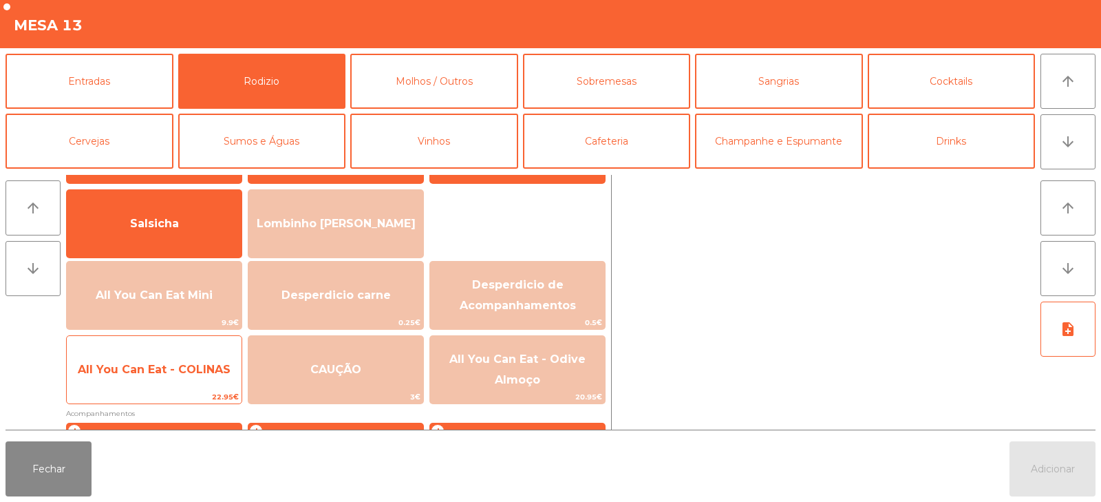
click at [168, 368] on span "All You Can Eat - COLINAS" at bounding box center [154, 369] width 153 height 13
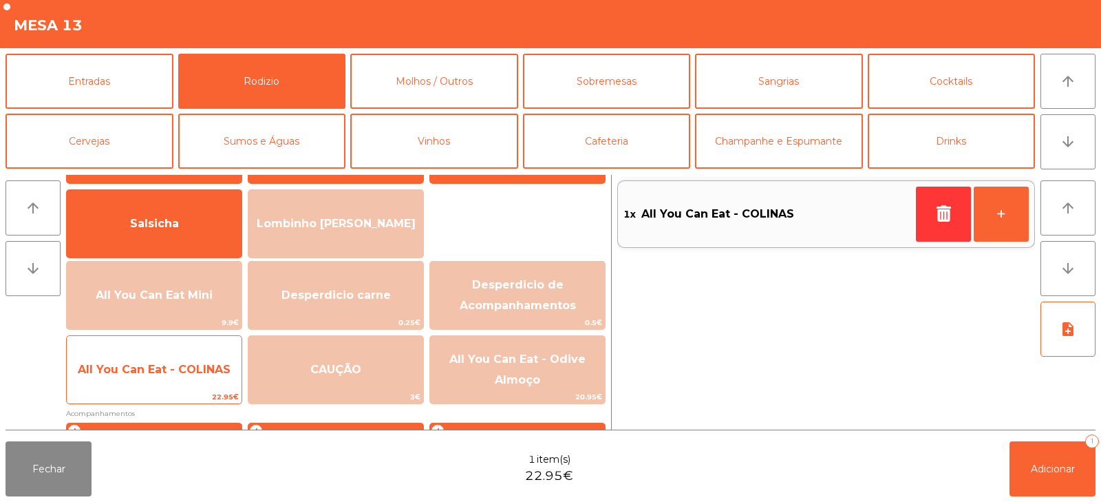
click at [168, 369] on span "All You Can Eat - COLINAS" at bounding box center [154, 369] width 153 height 13
click at [173, 370] on span "All You Can Eat - COLINAS" at bounding box center [154, 369] width 153 height 13
click at [175, 373] on span "All You Can Eat - COLINAS" at bounding box center [154, 369] width 153 height 13
click at [175, 371] on span "All You Can Eat - COLINAS" at bounding box center [154, 369] width 153 height 13
click at [181, 379] on span "All You Can Eat - COLINAS" at bounding box center [154, 369] width 175 height 37
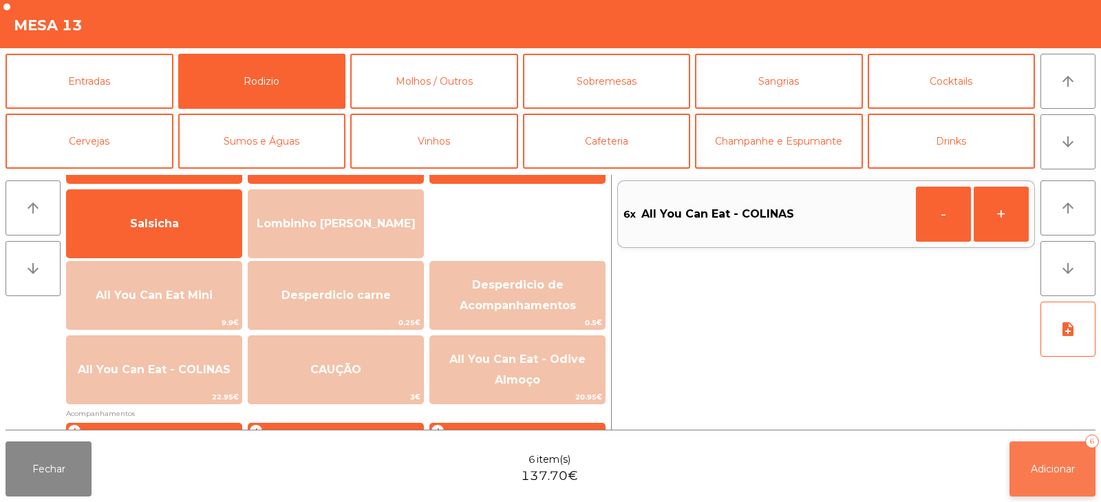
click at [1037, 464] on span "Adicionar" at bounding box center [1053, 468] width 44 height 12
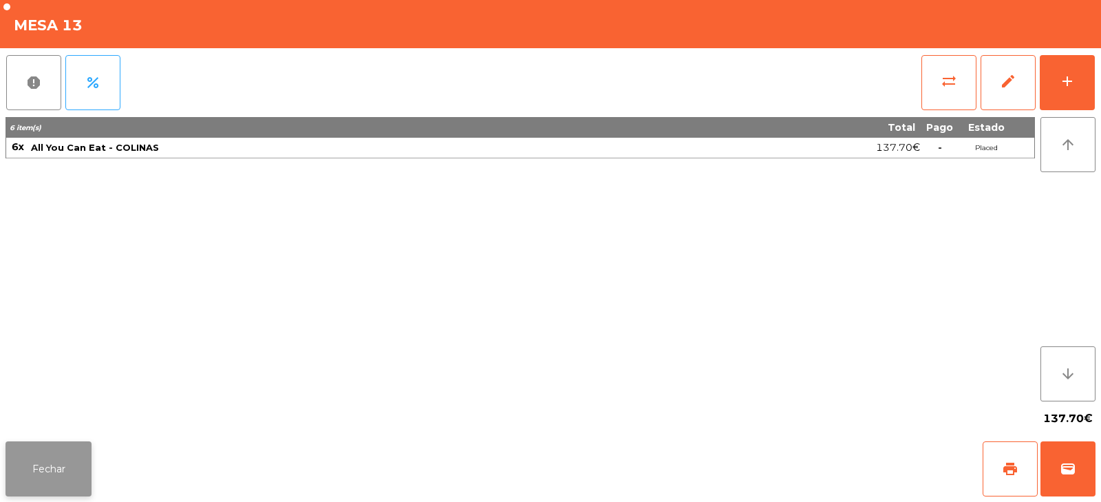
click at [67, 453] on button "Fechar" at bounding box center [49, 468] width 86 height 55
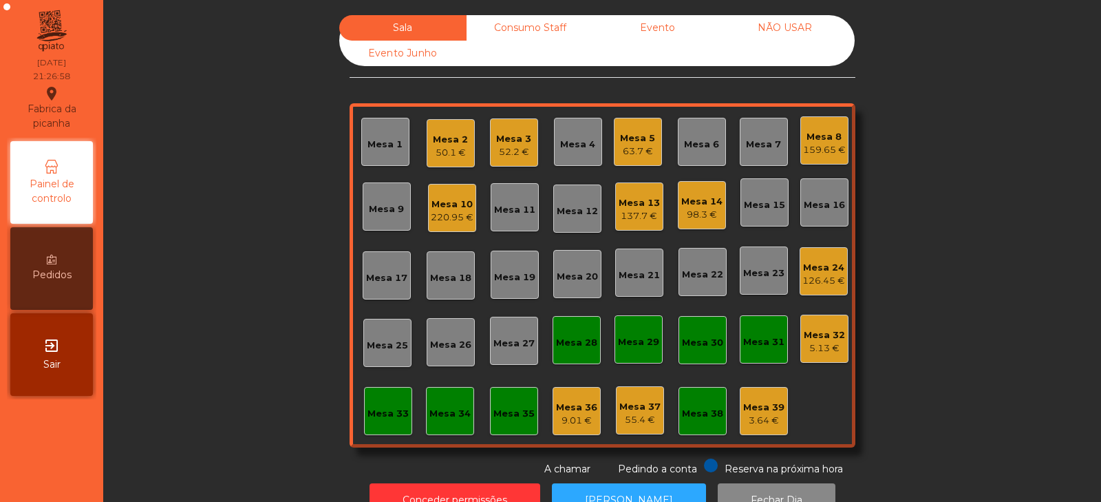
click at [568, 131] on div "Mesa 4" at bounding box center [578, 142] width 48 height 48
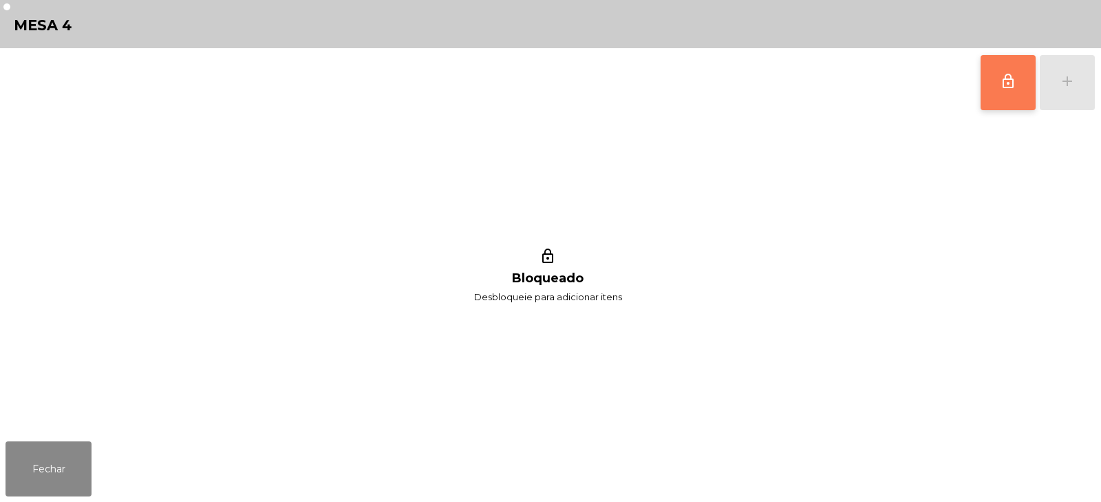
click at [1005, 90] on button "lock_outline" at bounding box center [1008, 82] width 55 height 55
click at [1067, 89] on div "add" at bounding box center [1067, 81] width 17 height 17
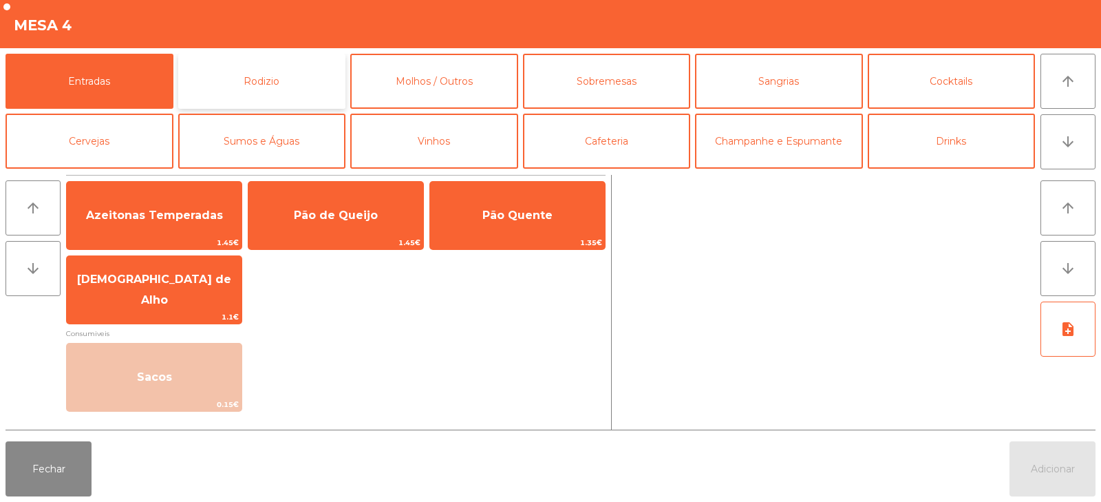
click at [311, 89] on button "Rodizio" at bounding box center [262, 81] width 168 height 55
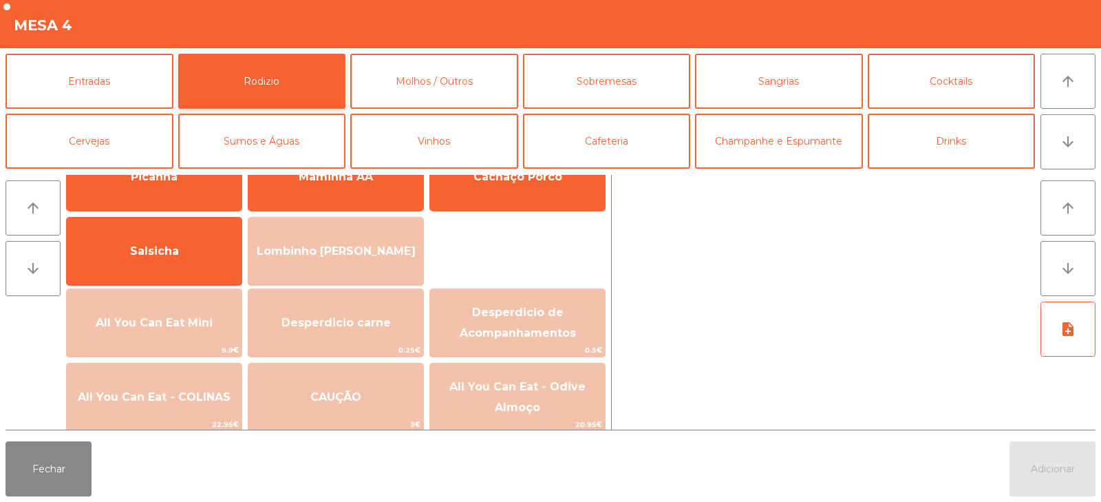
scroll to position [78, 0]
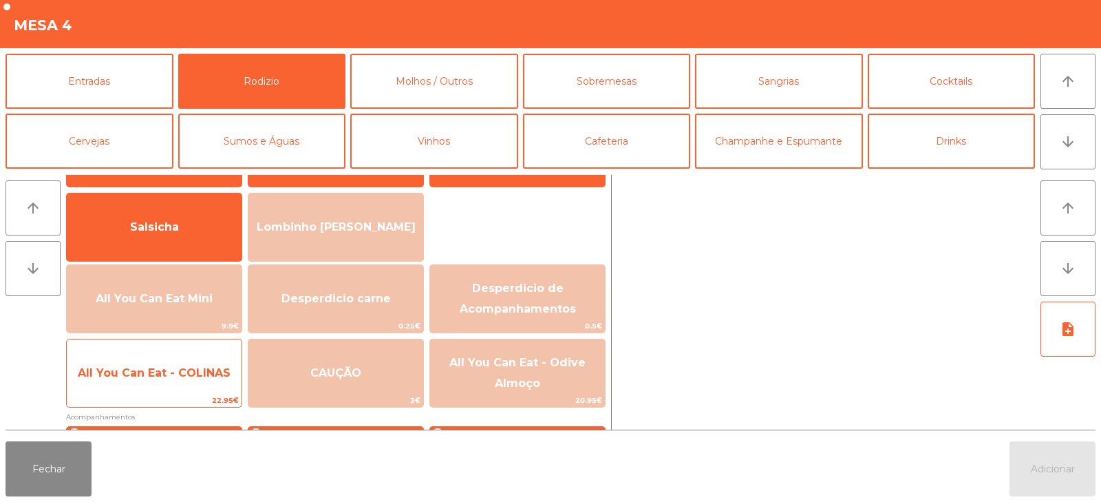
click at [163, 379] on span "All You Can Eat - COLINAS" at bounding box center [154, 372] width 153 height 13
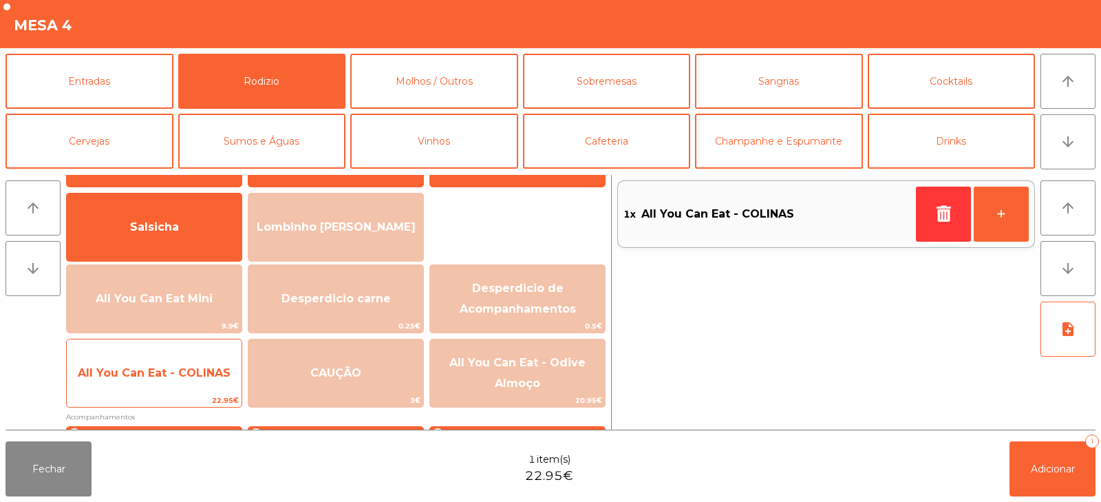
click at [166, 380] on span "All You Can Eat - COLINAS" at bounding box center [154, 372] width 175 height 37
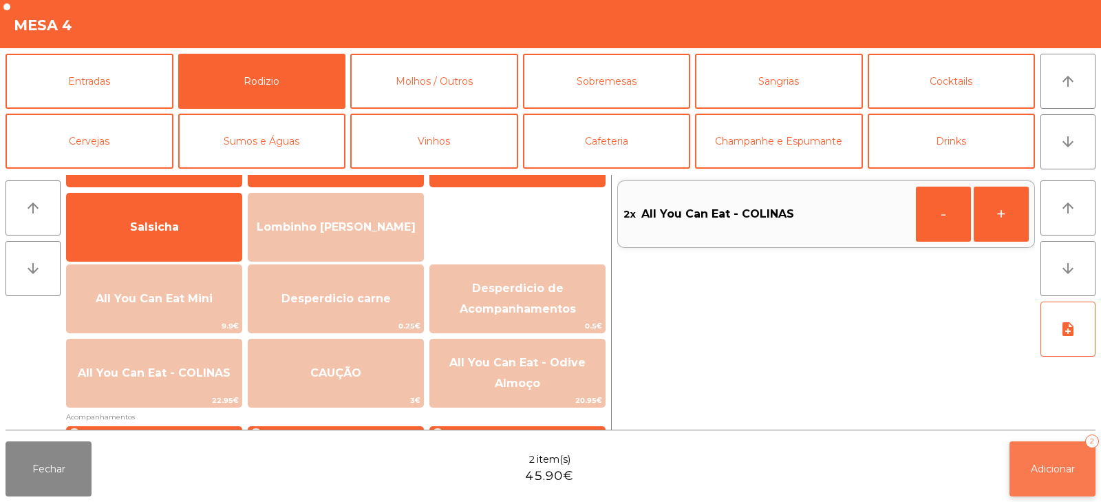
click at [1038, 465] on span "Adicionar" at bounding box center [1053, 468] width 44 height 12
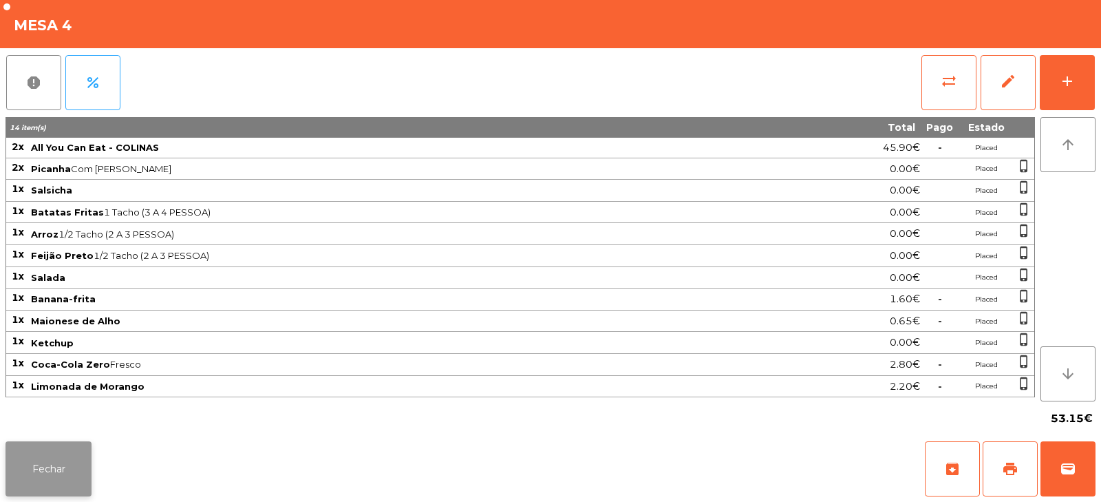
click at [34, 458] on button "Fechar" at bounding box center [49, 468] width 86 height 55
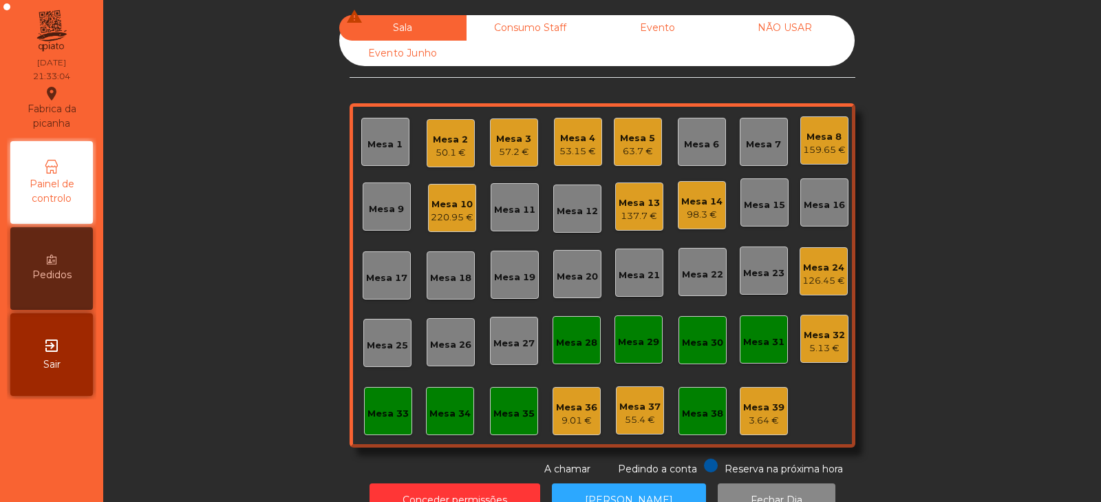
click at [698, 204] on div "Mesa 14" at bounding box center [701, 202] width 41 height 14
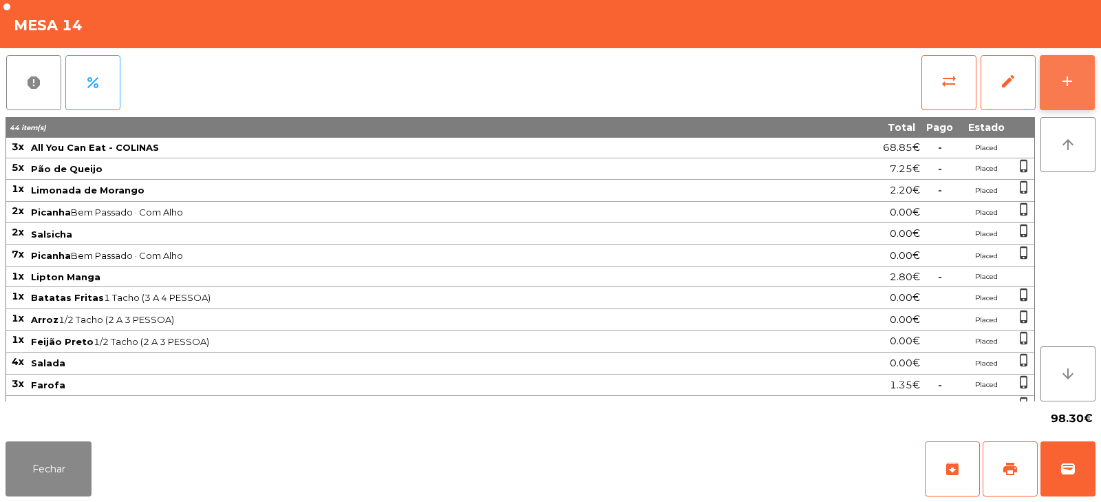
click at [1069, 87] on div "add" at bounding box center [1067, 81] width 17 height 17
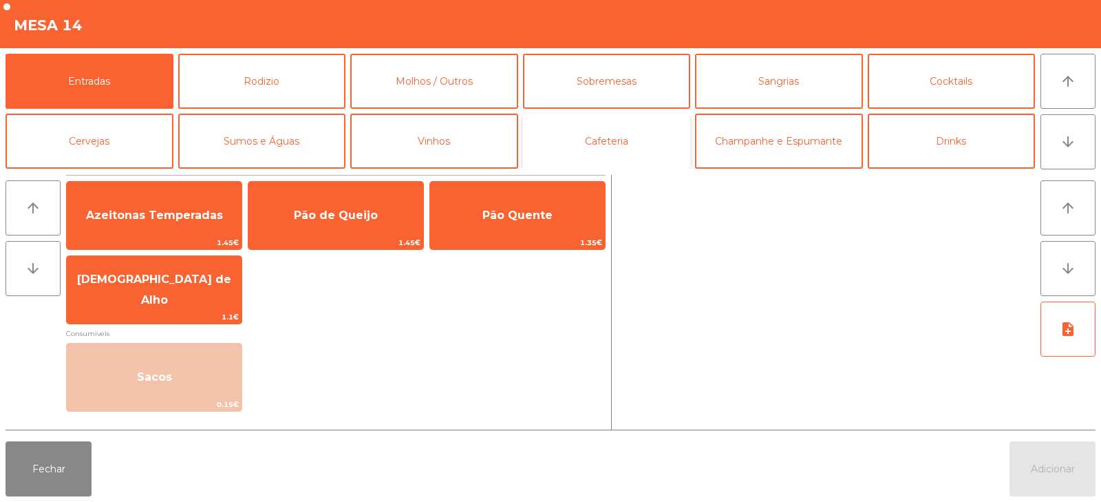
click at [611, 147] on button "Cafeteria" at bounding box center [607, 141] width 168 height 55
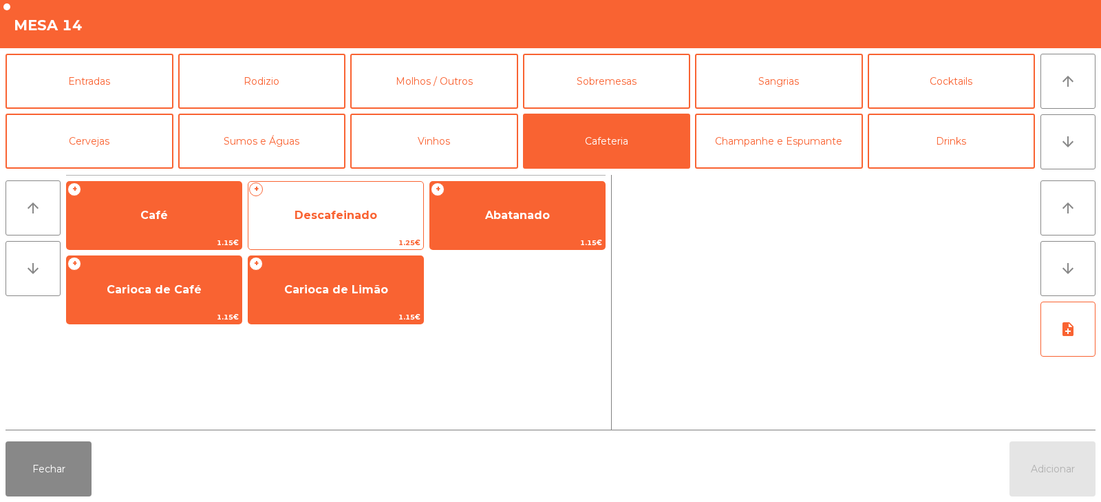
click at [350, 224] on span "Descafeinado" at bounding box center [335, 215] width 175 height 37
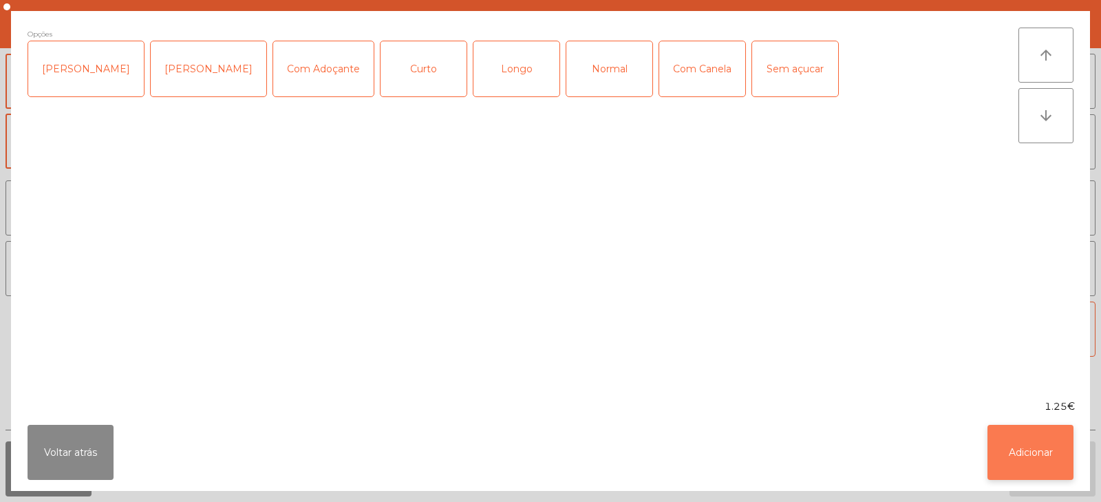
click at [1037, 451] on button "Adicionar" at bounding box center [1031, 452] width 86 height 55
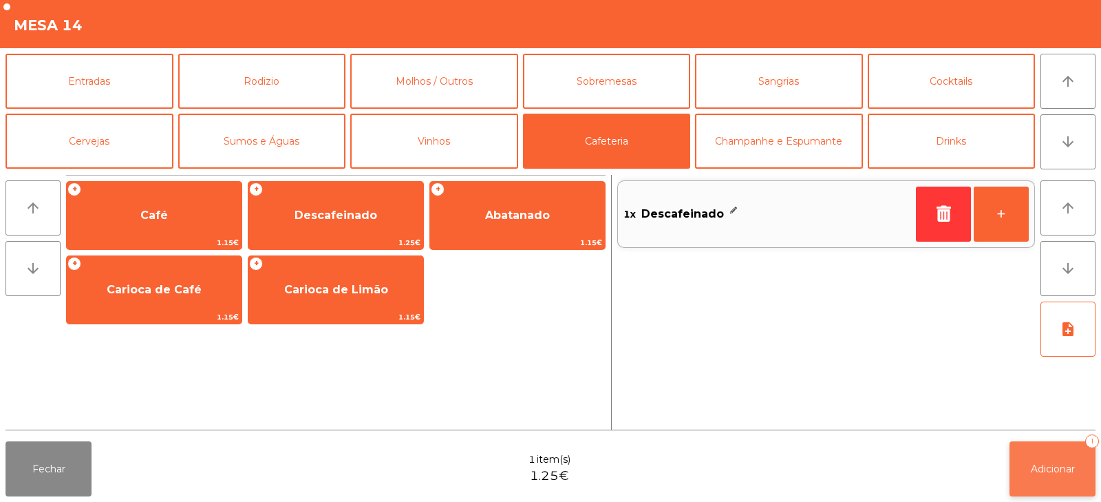
click at [1044, 445] on button "Adicionar 1" at bounding box center [1053, 468] width 86 height 55
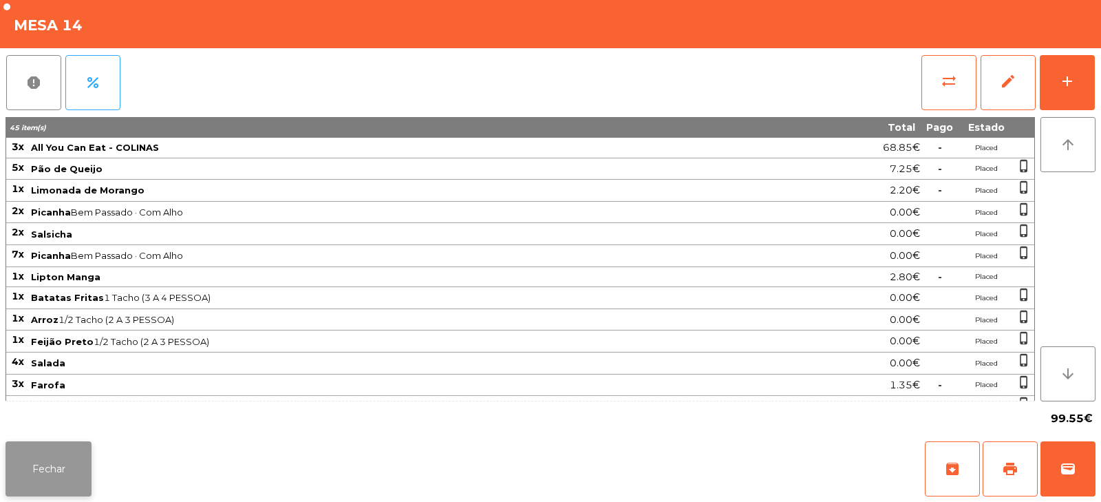
click at [48, 466] on button "Fechar" at bounding box center [49, 468] width 86 height 55
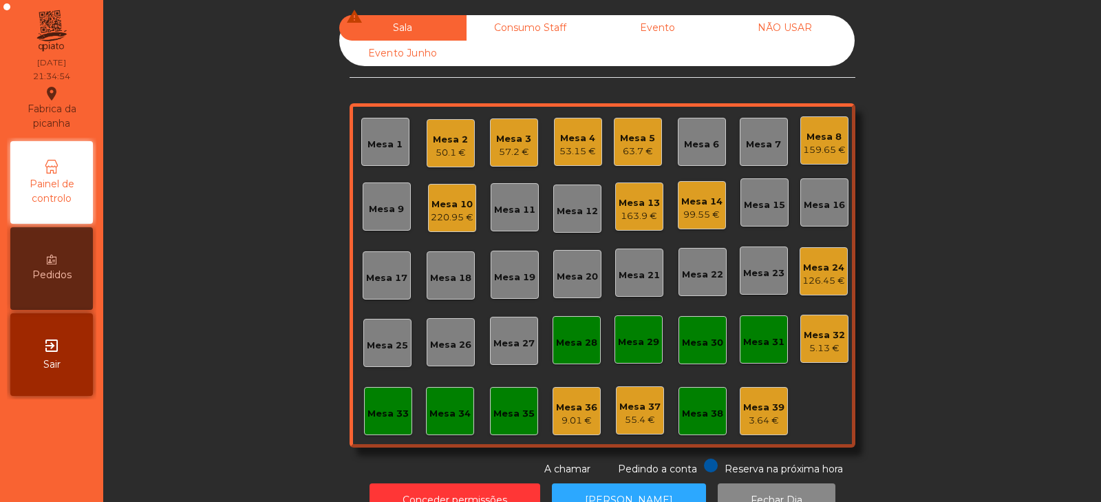
click at [829, 131] on div "Mesa 8" at bounding box center [824, 137] width 43 height 14
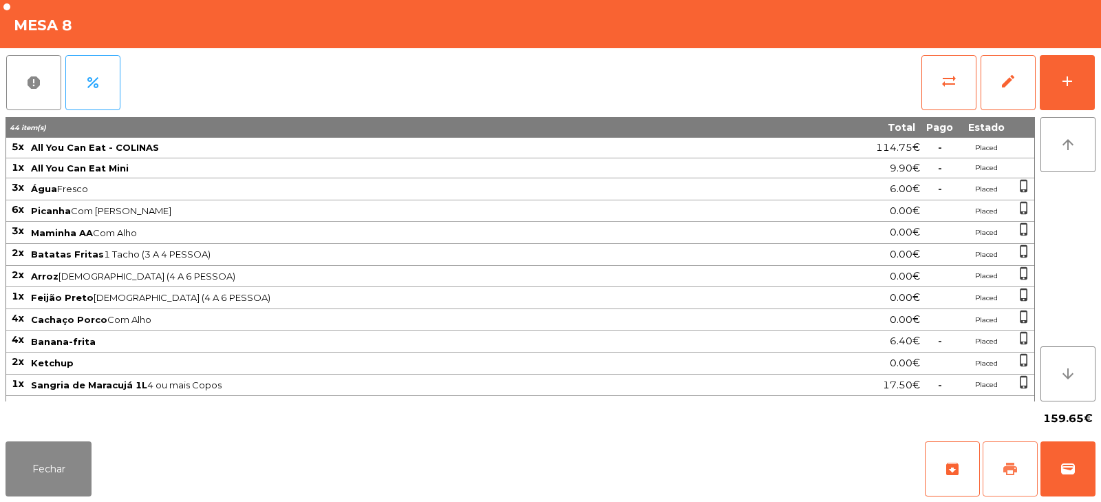
click at [1014, 467] on span "print" at bounding box center [1010, 468] width 17 height 17
click at [37, 454] on button "Fechar" at bounding box center [49, 468] width 86 height 55
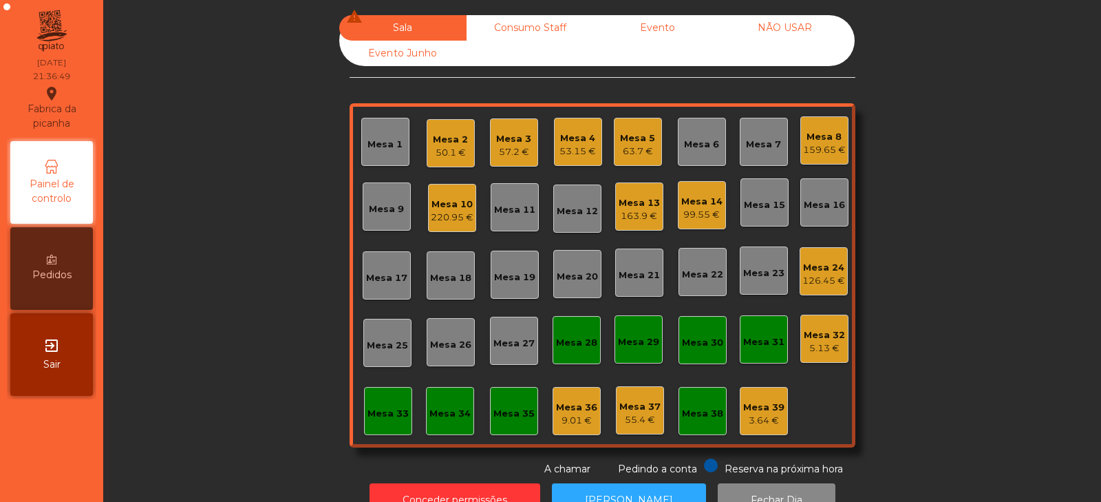
click at [822, 275] on div "126.45 €" at bounding box center [823, 281] width 43 height 14
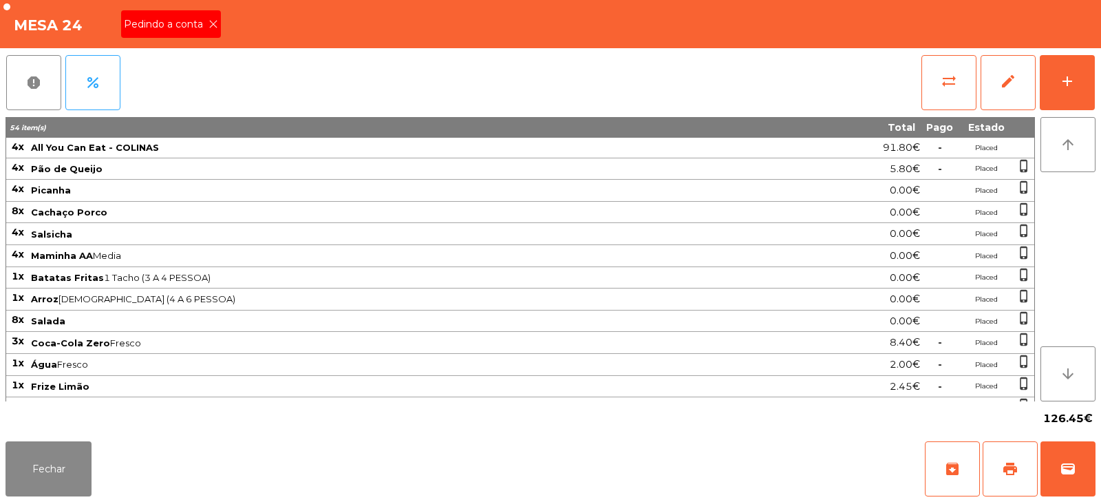
click at [205, 19] on span "Pedindo a conta" at bounding box center [166, 24] width 85 height 14
click at [1023, 472] on button "print" at bounding box center [1010, 468] width 55 height 55
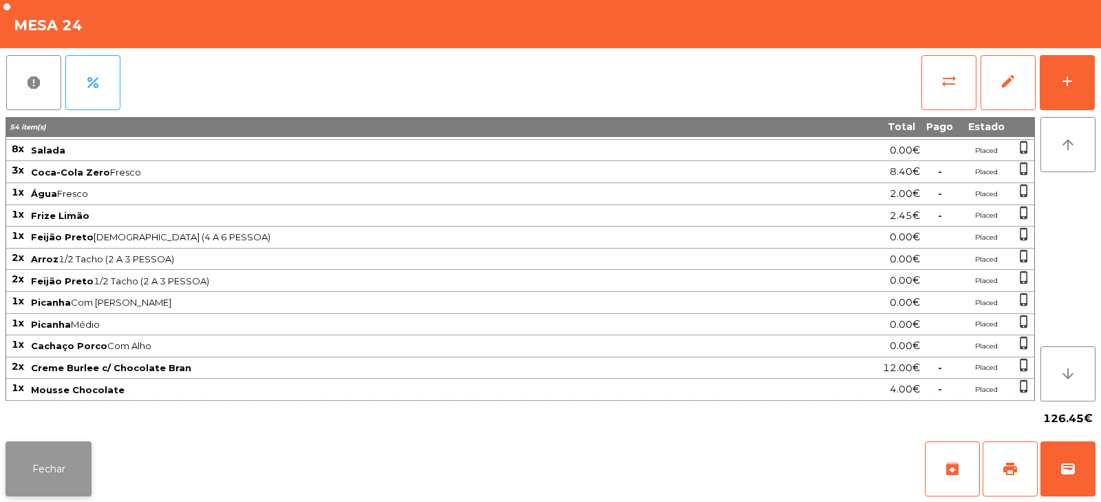
click at [82, 467] on button "Fechar" at bounding box center [49, 468] width 86 height 55
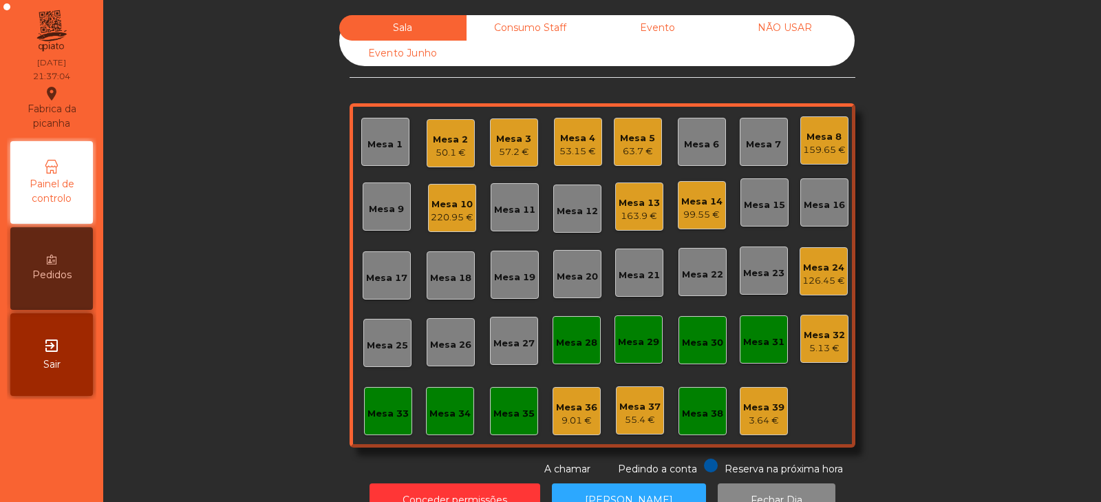
click at [449, 147] on div "50.1 €" at bounding box center [450, 153] width 35 height 14
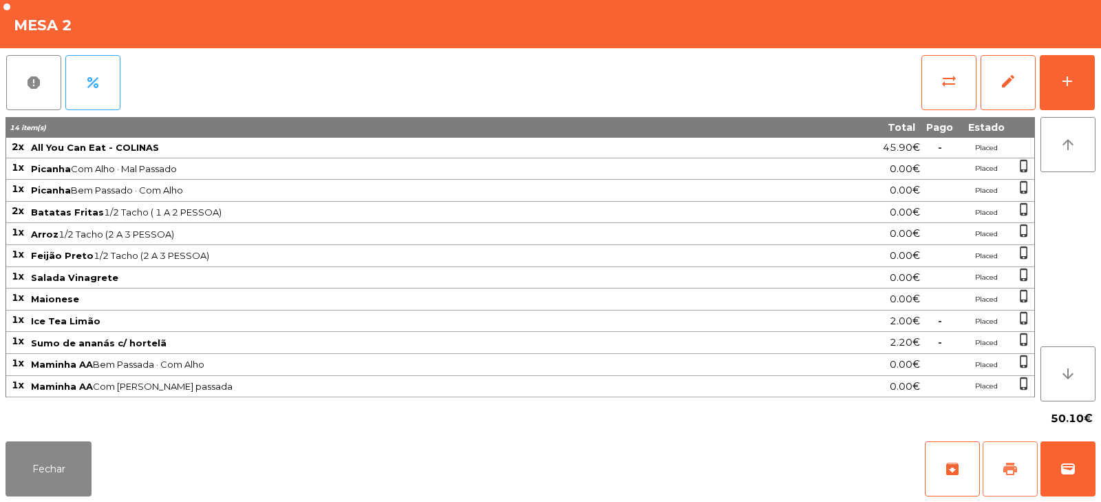
click at [1005, 466] on span "print" at bounding box center [1010, 468] width 17 height 17
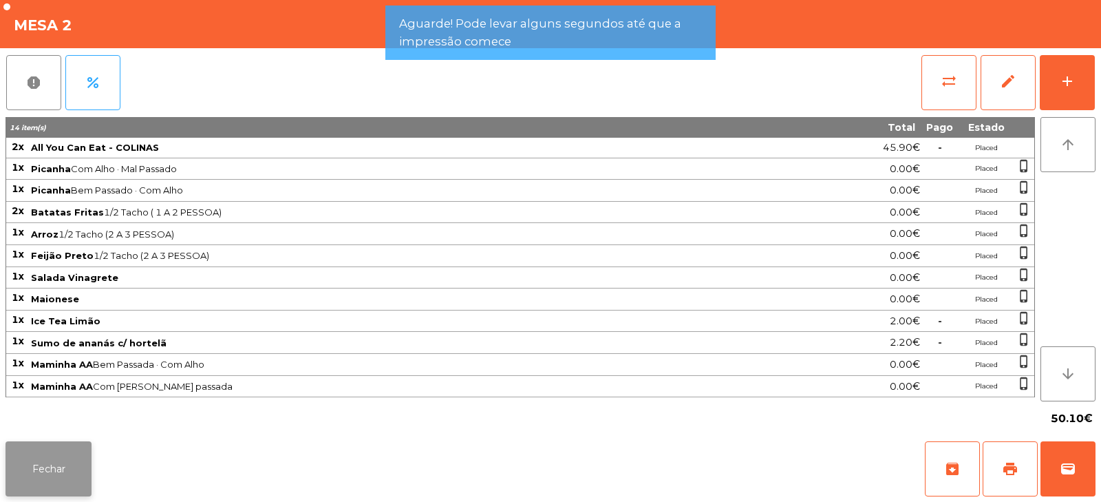
click at [74, 465] on button "Fechar" at bounding box center [49, 468] width 86 height 55
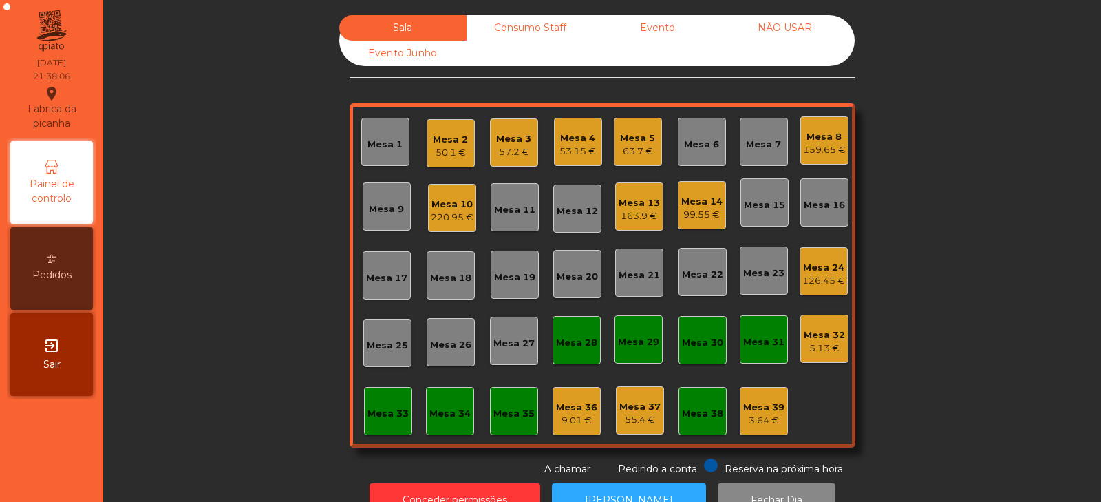
click at [631, 217] on div "163.9 €" at bounding box center [639, 216] width 41 height 14
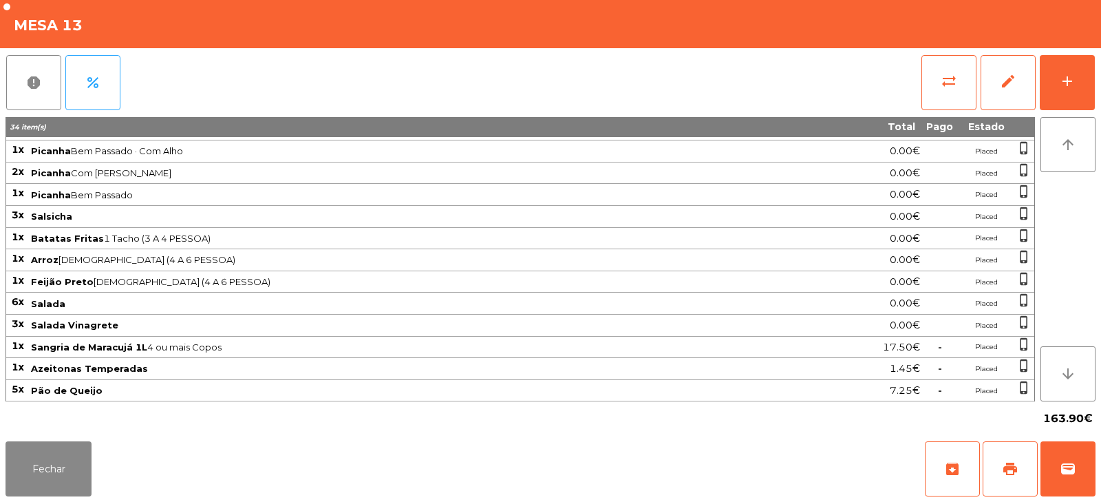
scroll to position [0, 0]
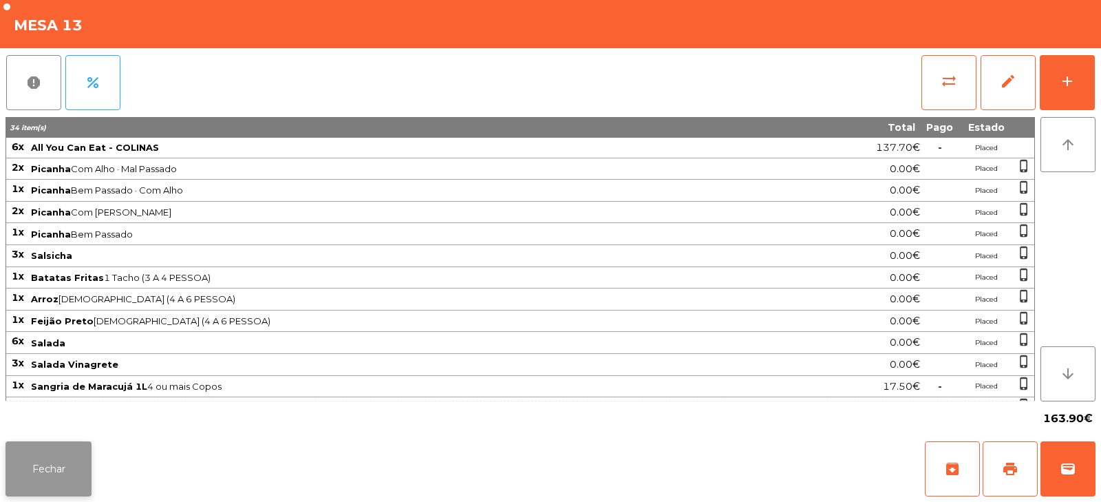
click at [52, 492] on button "Fechar" at bounding box center [49, 468] width 86 height 55
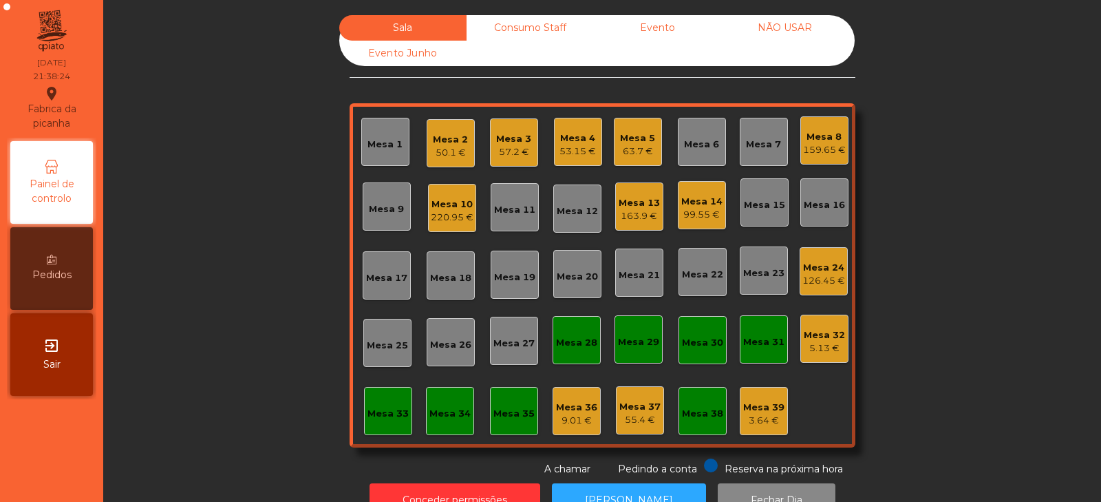
click at [694, 203] on div "Mesa 14" at bounding box center [701, 202] width 41 height 14
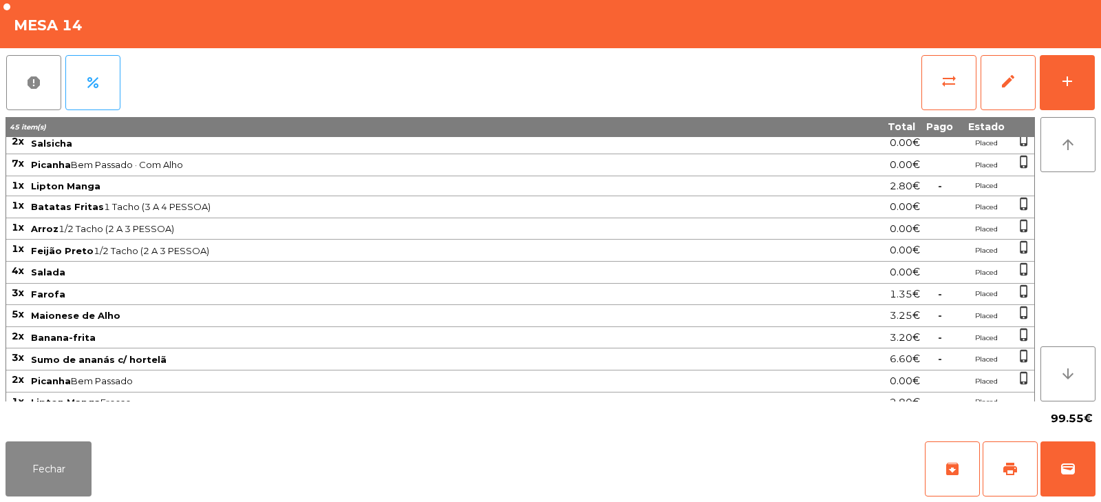
scroll to position [122, 0]
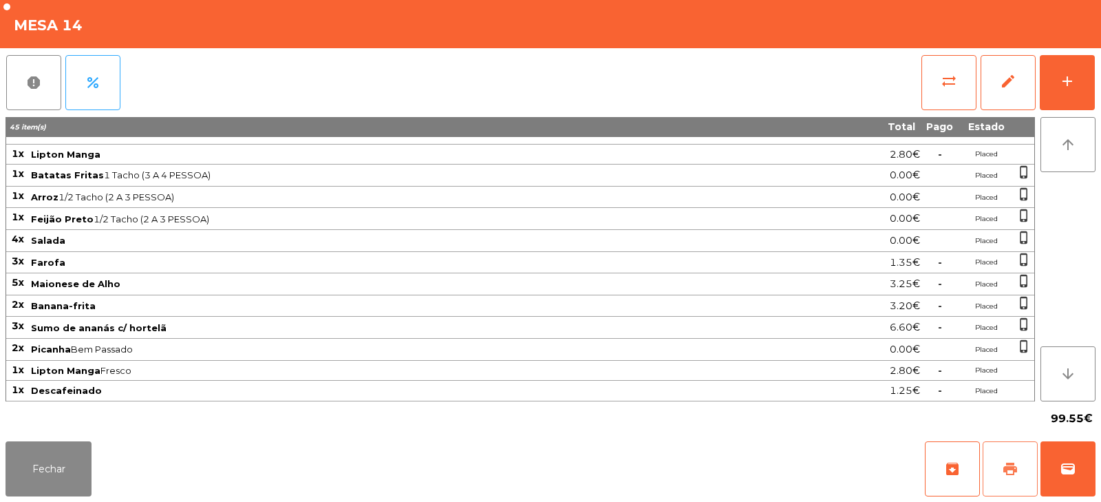
click at [1005, 473] on span "print" at bounding box center [1010, 468] width 17 height 17
click at [72, 472] on button "Fechar" at bounding box center [49, 468] width 86 height 55
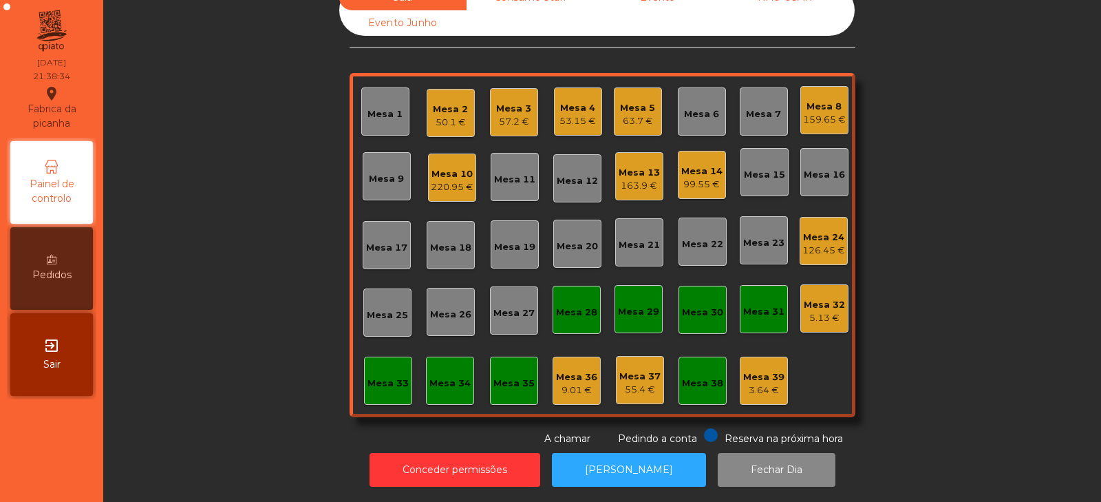
scroll to position [0, 0]
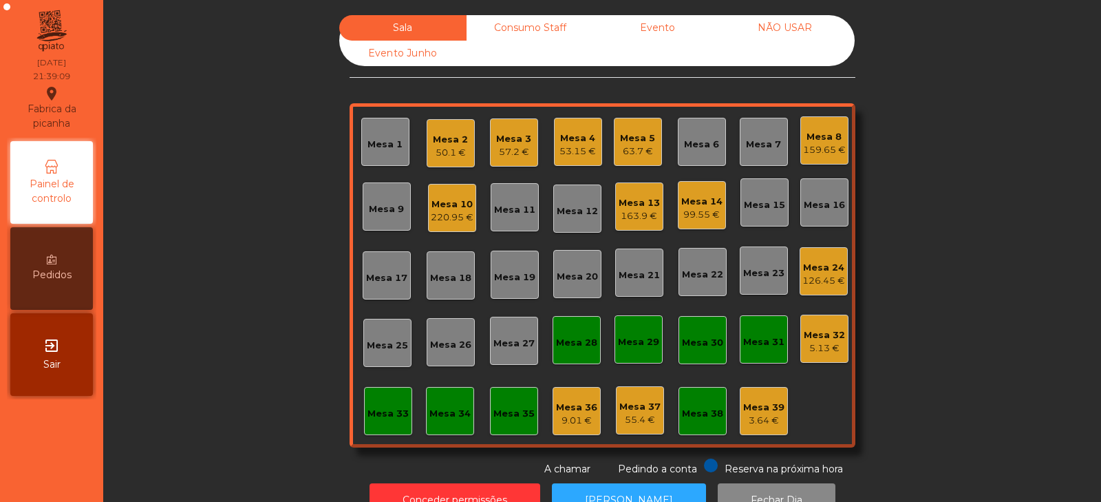
click at [811, 138] on div "Mesa 8" at bounding box center [824, 137] width 43 height 14
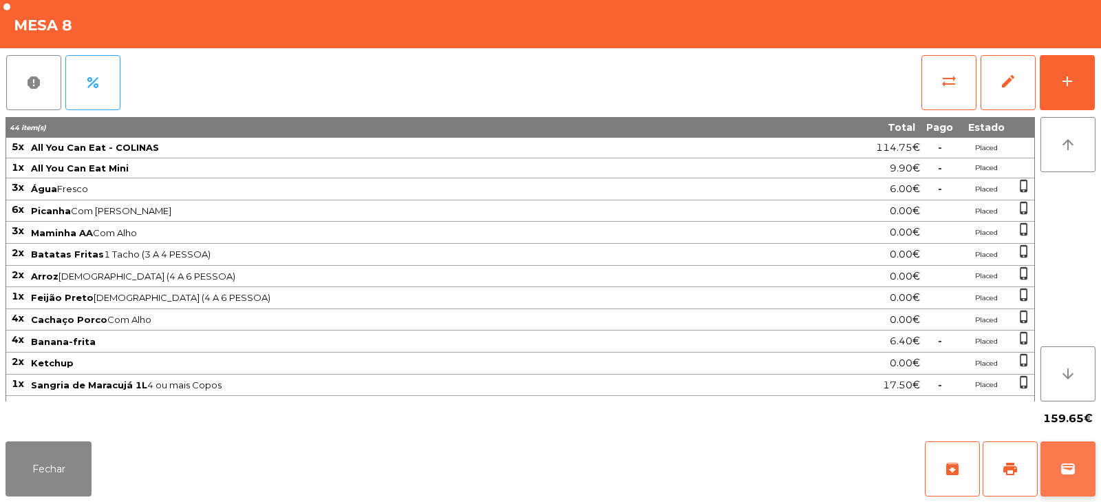
click at [1074, 467] on span "wallet" at bounding box center [1068, 468] width 17 height 17
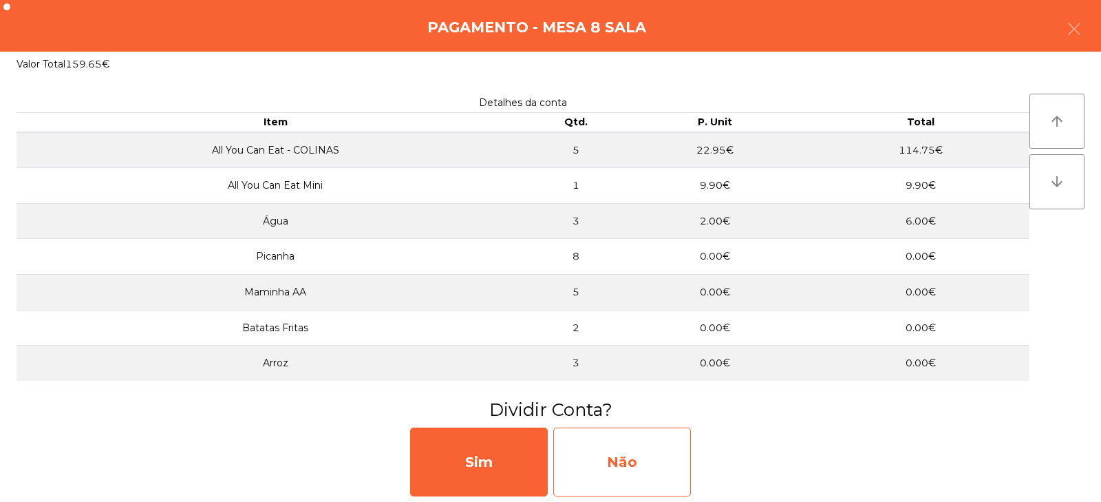
click at [632, 445] on div "Não" at bounding box center [622, 461] width 138 height 69
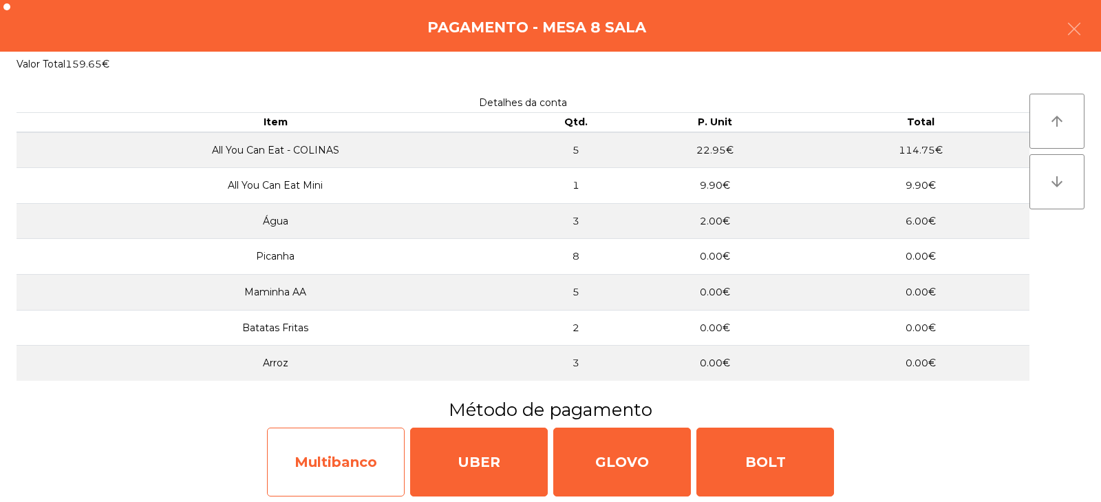
click at [354, 463] on div "Multibanco" at bounding box center [336, 461] width 138 height 69
select select "**"
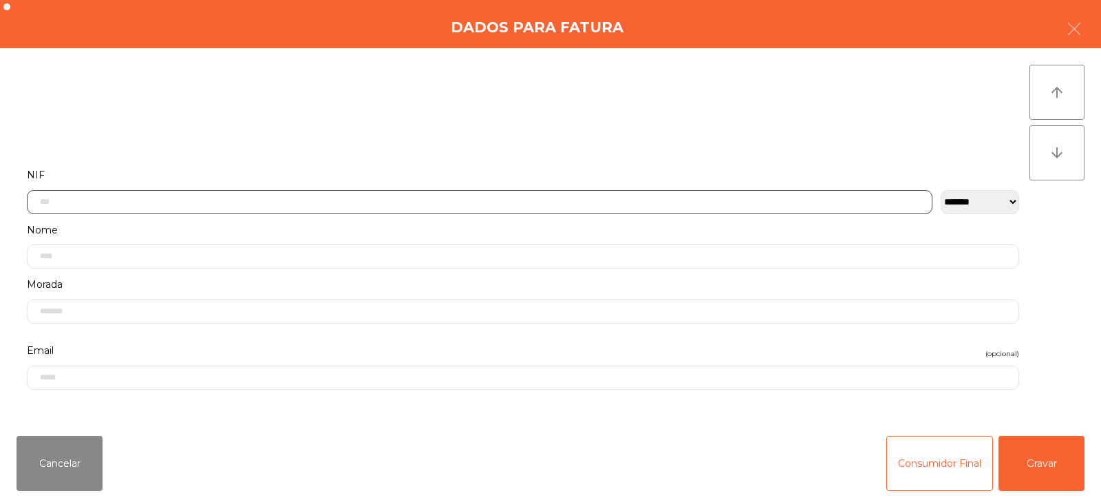
click at [464, 201] on input "text" at bounding box center [480, 202] width 906 height 24
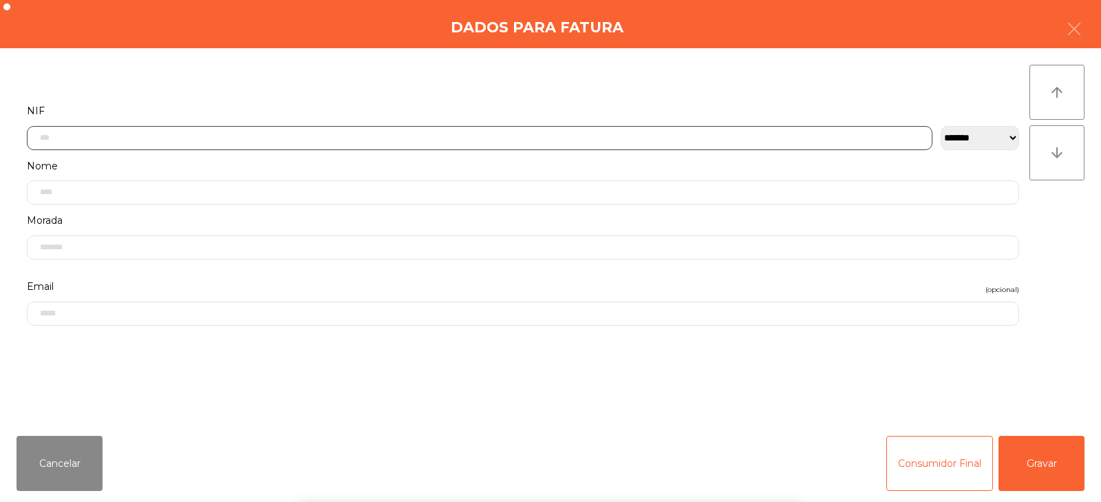
scroll to position [100, 0]
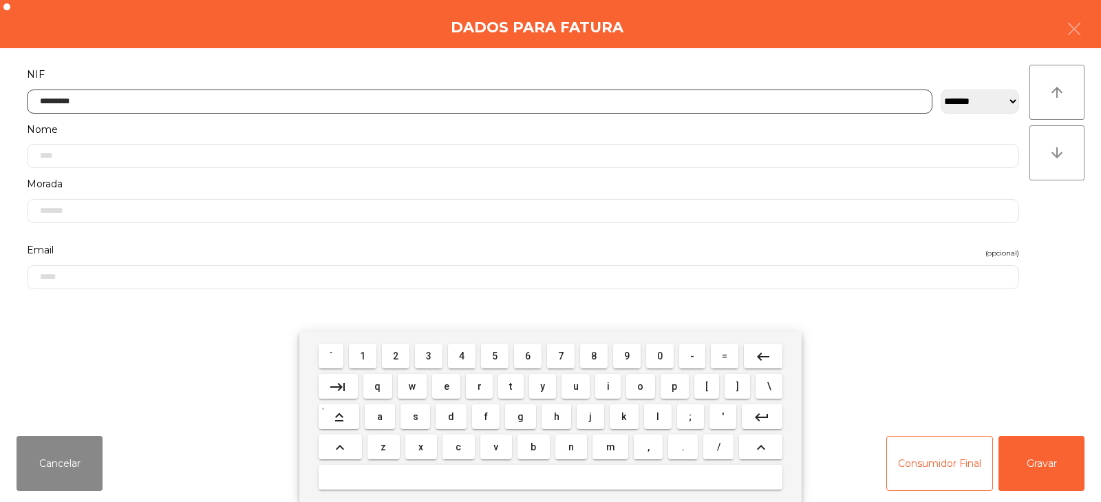
type input "*********"
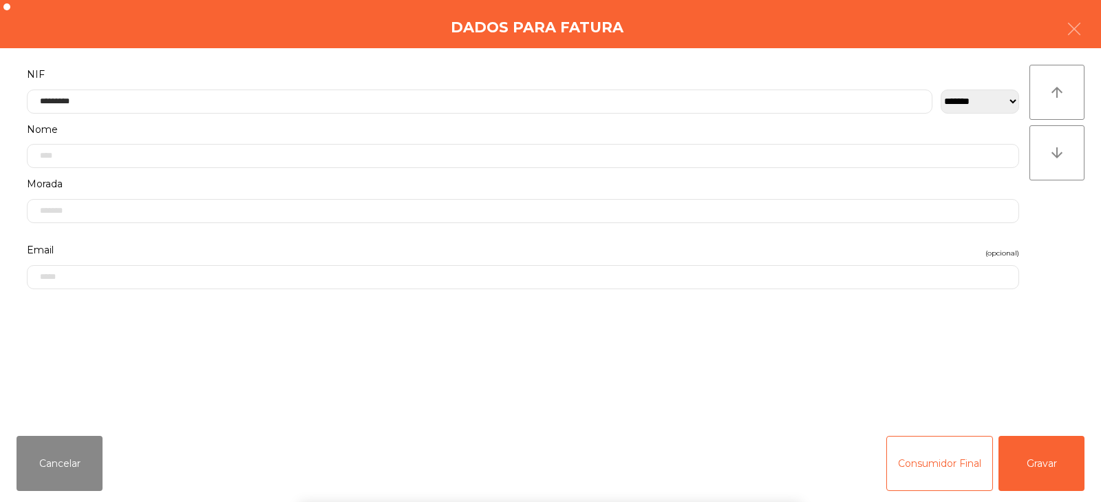
click at [1055, 230] on div "arrow_upward arrow_downward" at bounding box center [1057, 236] width 55 height 343
click at [1050, 440] on button "Gravar" at bounding box center [1042, 463] width 86 height 55
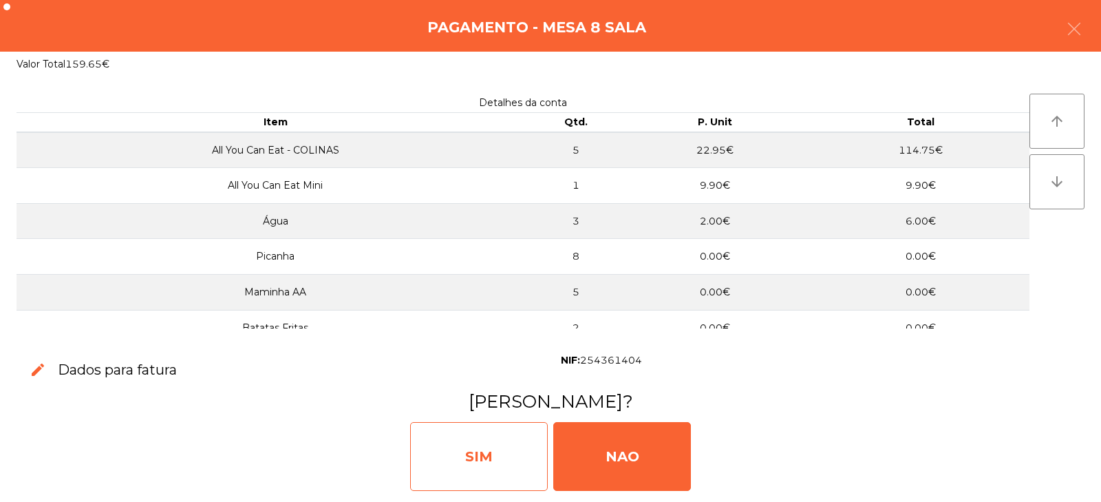
click at [486, 458] on div "SIM" at bounding box center [479, 456] width 138 height 69
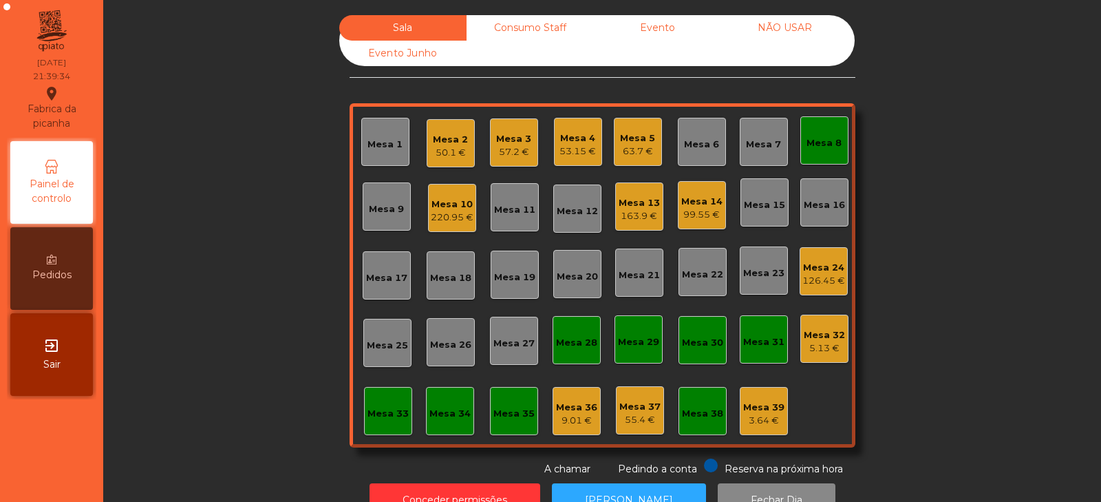
click at [818, 145] on div "Mesa 8" at bounding box center [824, 143] width 35 height 14
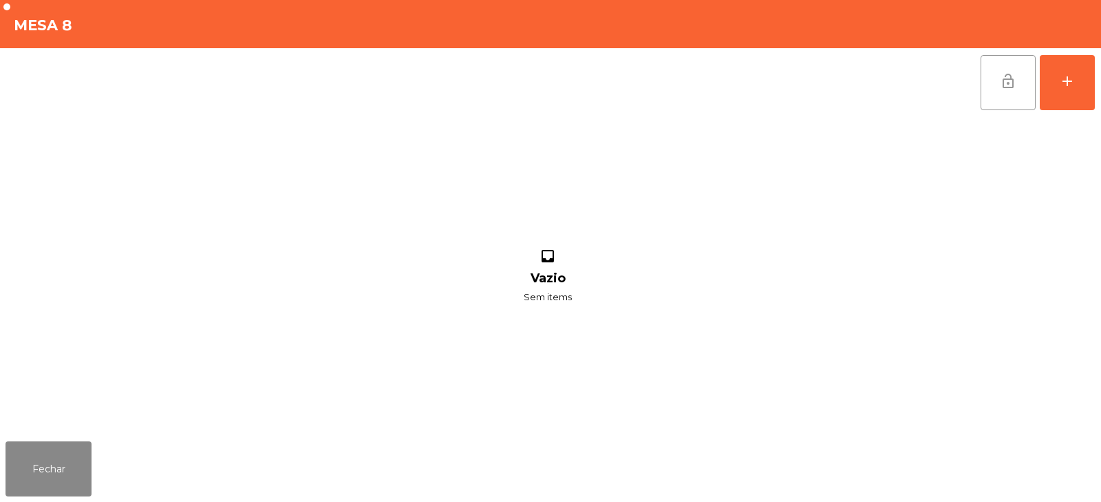
click at [1004, 60] on button "lock_open" at bounding box center [1008, 82] width 55 height 55
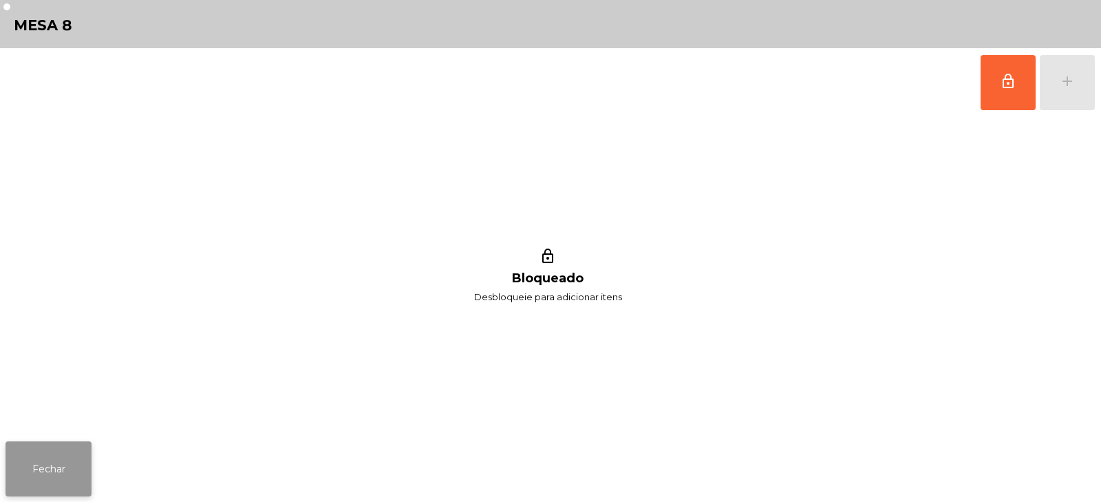
click at [31, 469] on button "Fechar" at bounding box center [49, 468] width 86 height 55
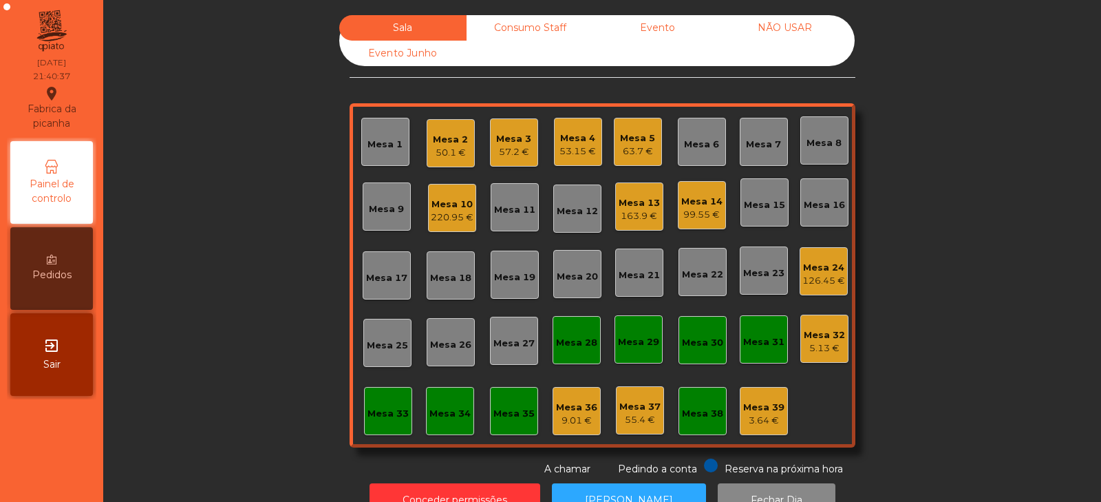
click at [438, 152] on div "50.1 €" at bounding box center [450, 153] width 35 height 14
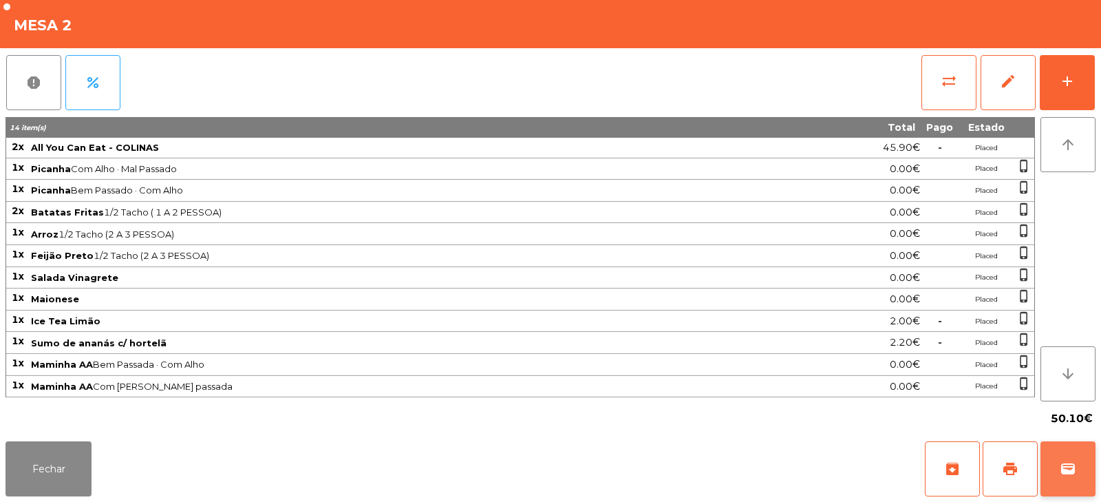
click at [1058, 465] on button "wallet" at bounding box center [1068, 468] width 55 height 55
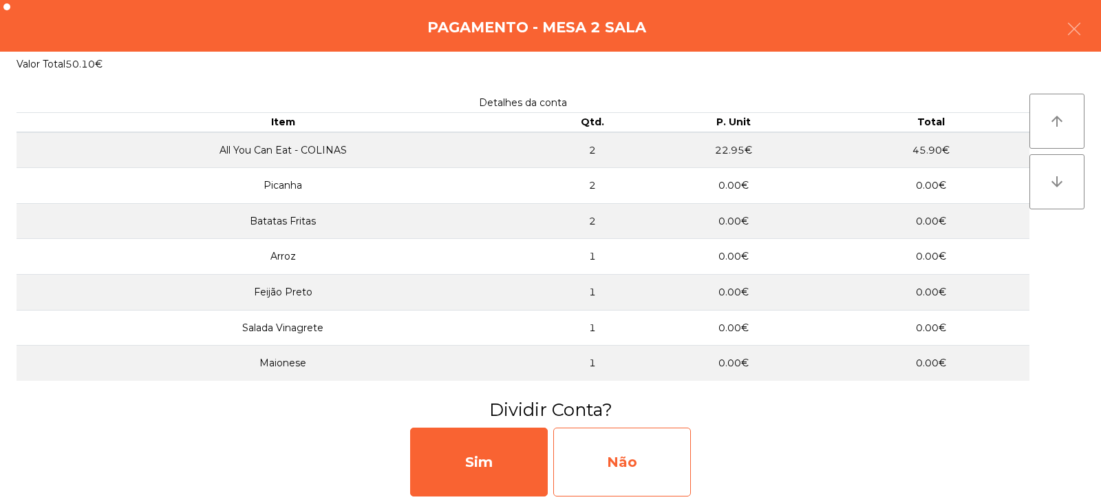
click at [618, 437] on div "Não" at bounding box center [622, 461] width 138 height 69
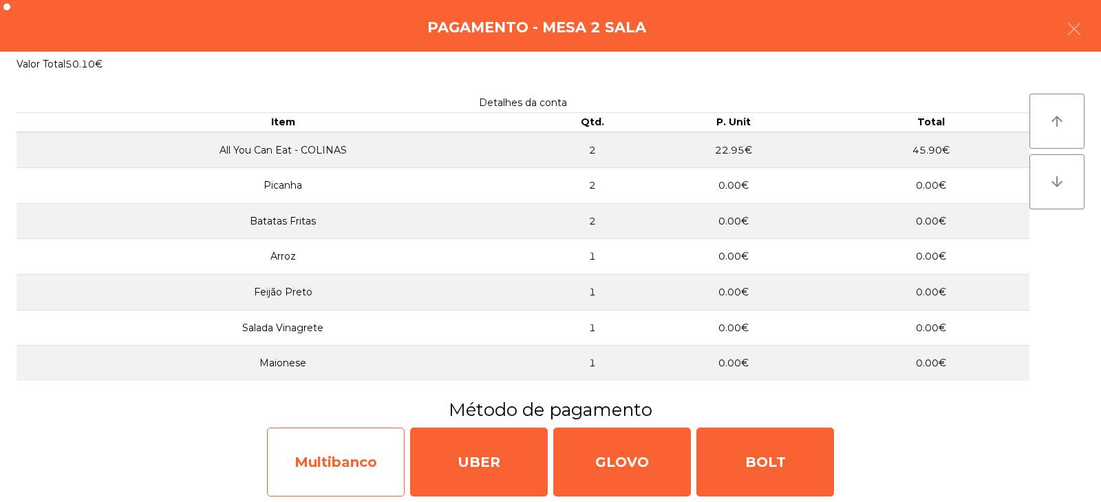
click at [359, 454] on div "Multibanco" at bounding box center [336, 461] width 138 height 69
select select "**"
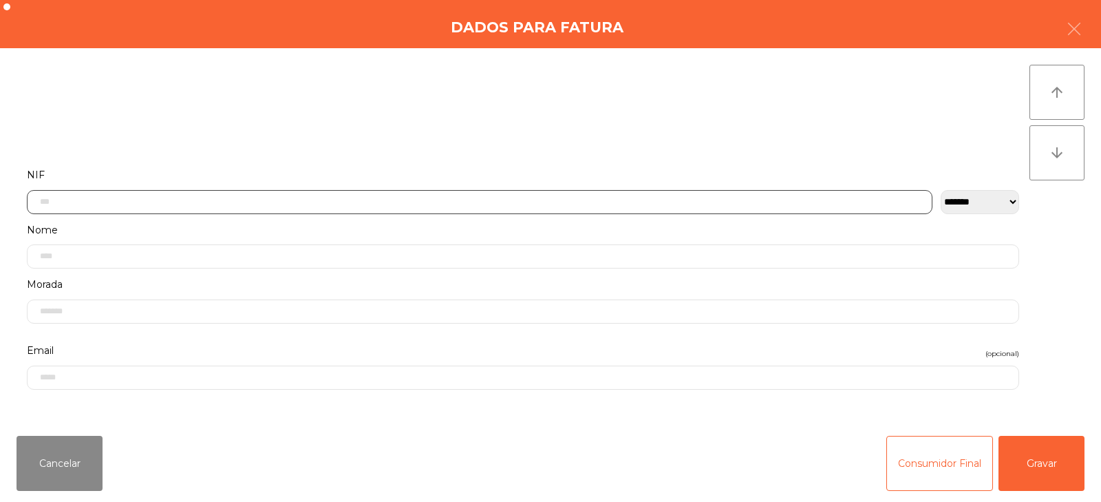
click at [481, 200] on input "text" at bounding box center [480, 202] width 906 height 24
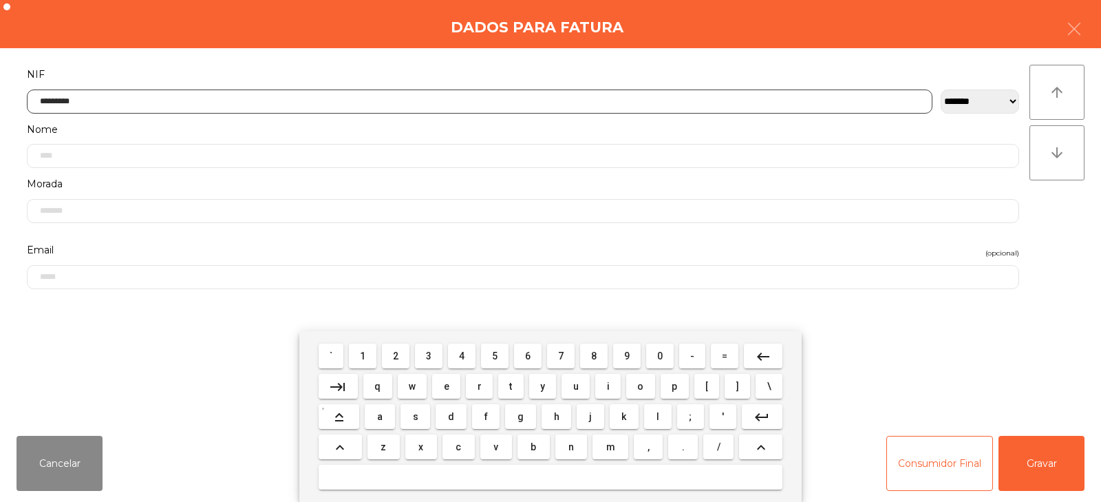
type input "*********"
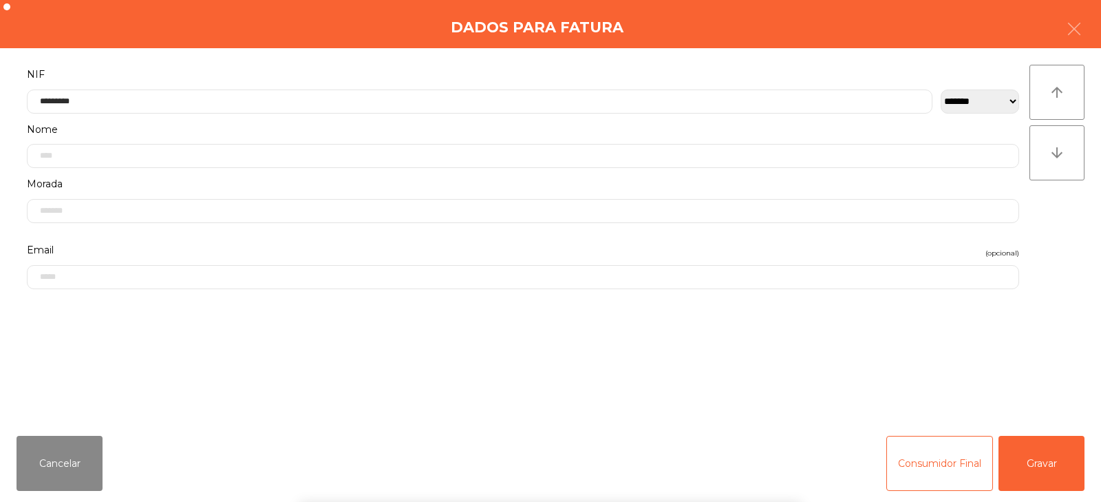
click at [1047, 473] on div "` 1 2 3 4 5 6 7 8 9 0 - = keyboard_backspace keyboard_tab q w e r t y u i o p […" at bounding box center [550, 416] width 1101 height 171
click at [1027, 463] on button "Gravar" at bounding box center [1042, 463] width 86 height 55
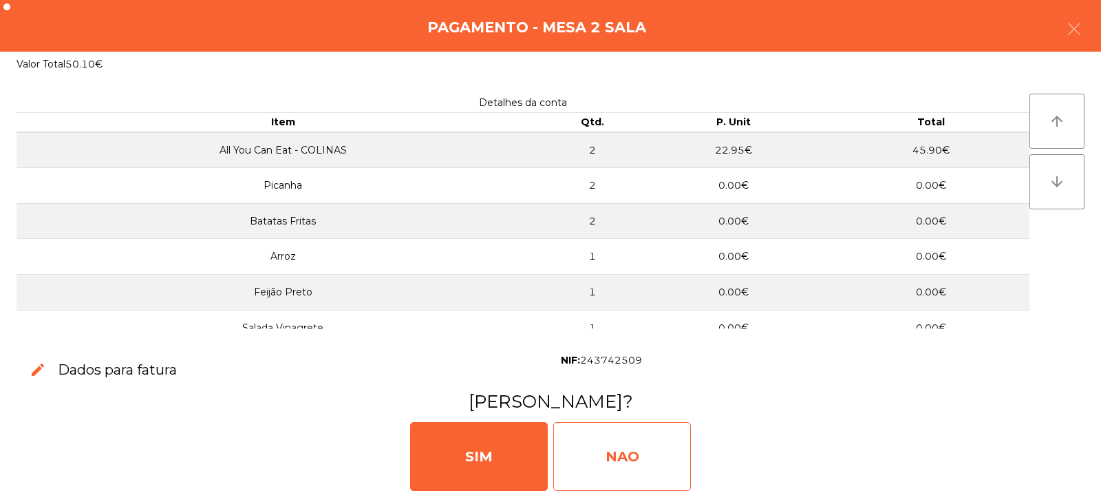
click at [632, 450] on div "NAO" at bounding box center [622, 456] width 138 height 69
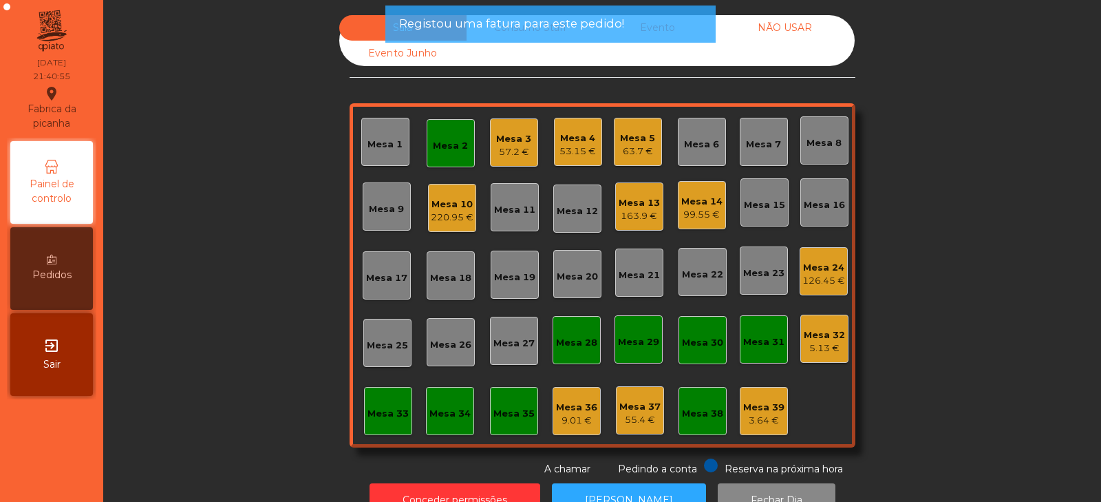
click at [447, 156] on div "Mesa 2" at bounding box center [451, 143] width 48 height 48
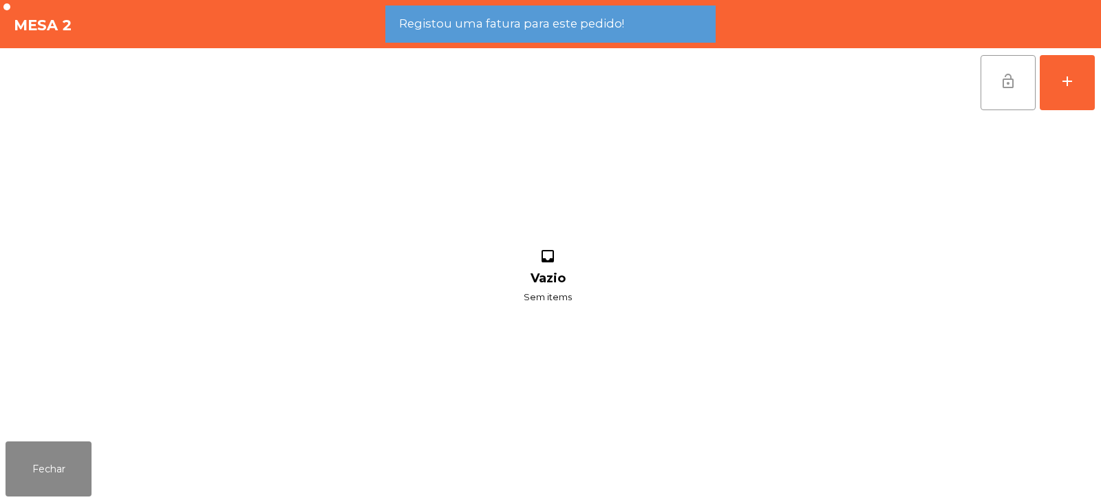
click at [1008, 95] on button "lock_open" at bounding box center [1008, 82] width 55 height 55
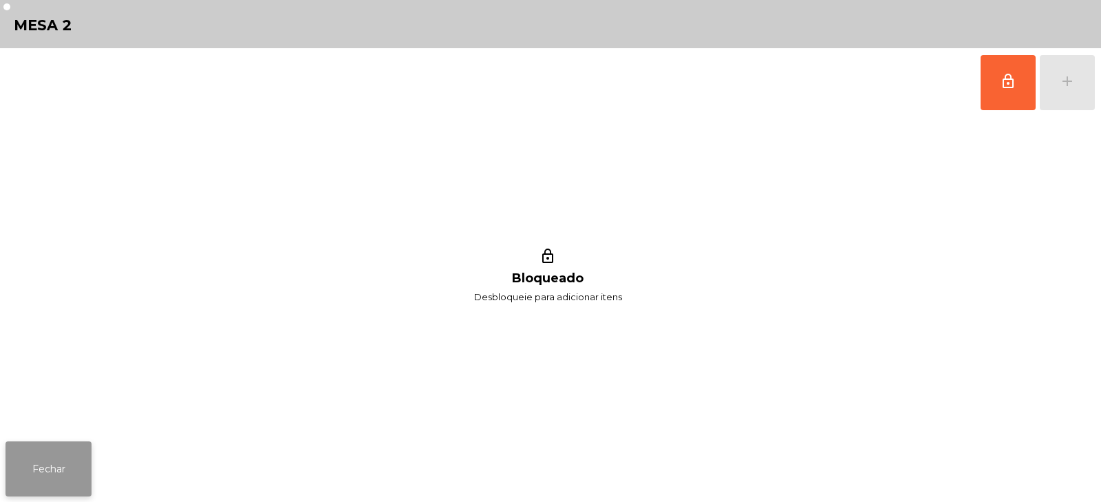
click at [70, 469] on button "Fechar" at bounding box center [49, 468] width 86 height 55
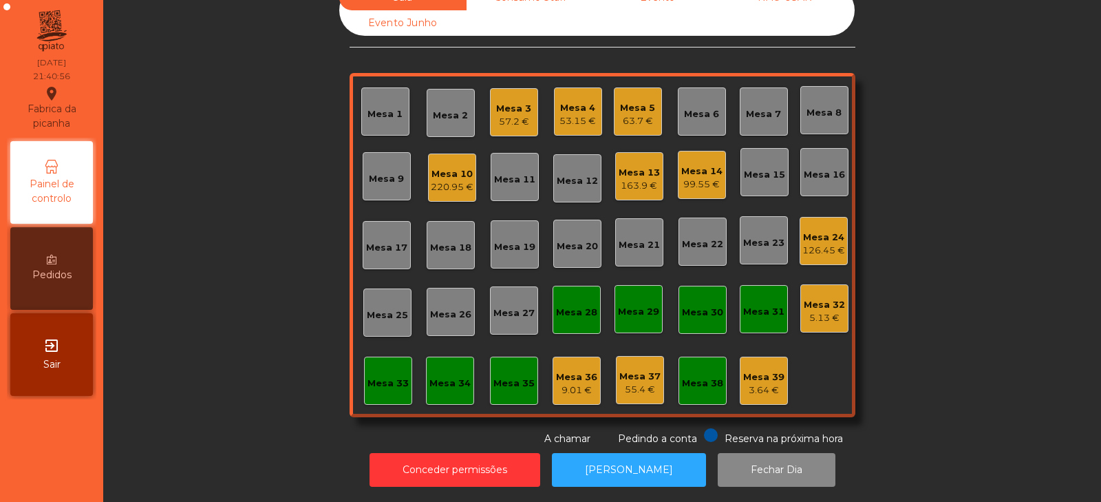
scroll to position [0, 0]
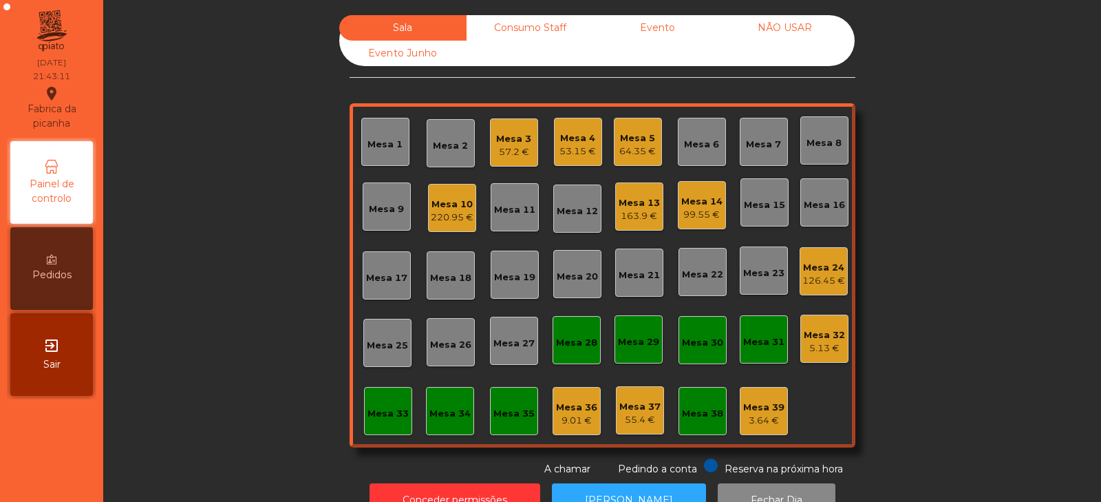
click at [825, 278] on div "126.45 €" at bounding box center [823, 281] width 43 height 14
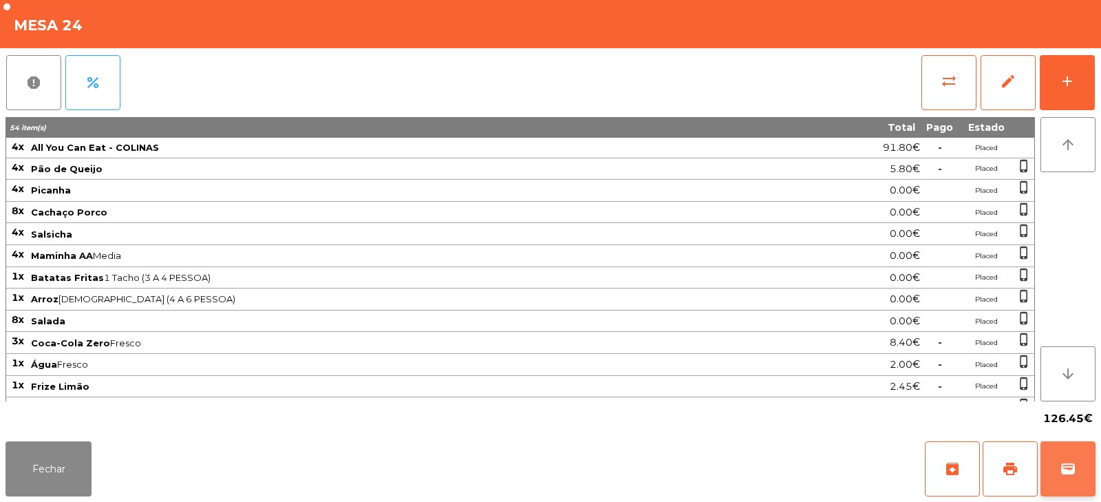
click at [1067, 470] on span "wallet" at bounding box center [1068, 468] width 17 height 17
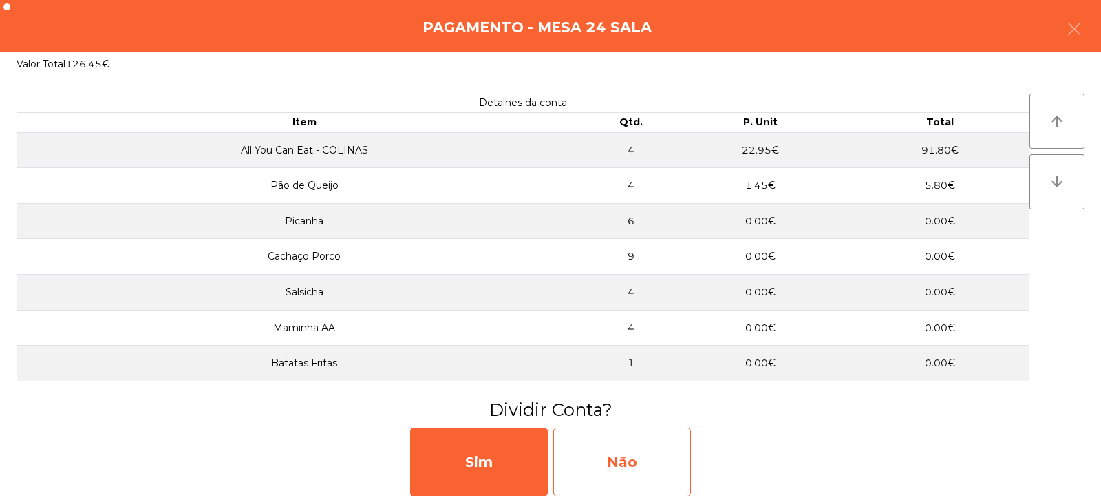
click at [655, 456] on div "Não" at bounding box center [622, 461] width 138 height 69
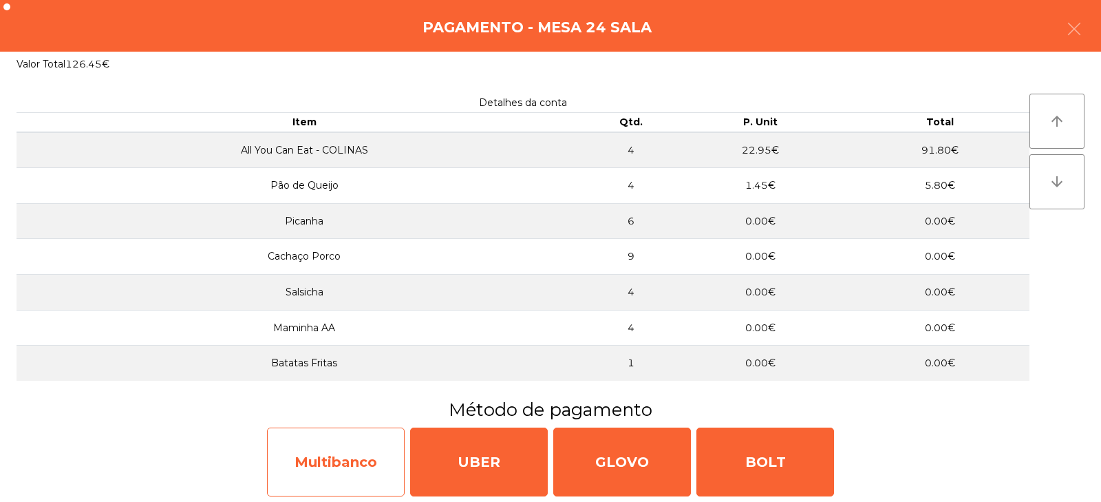
click at [366, 459] on div "Multibanco" at bounding box center [336, 461] width 138 height 69
select select "**"
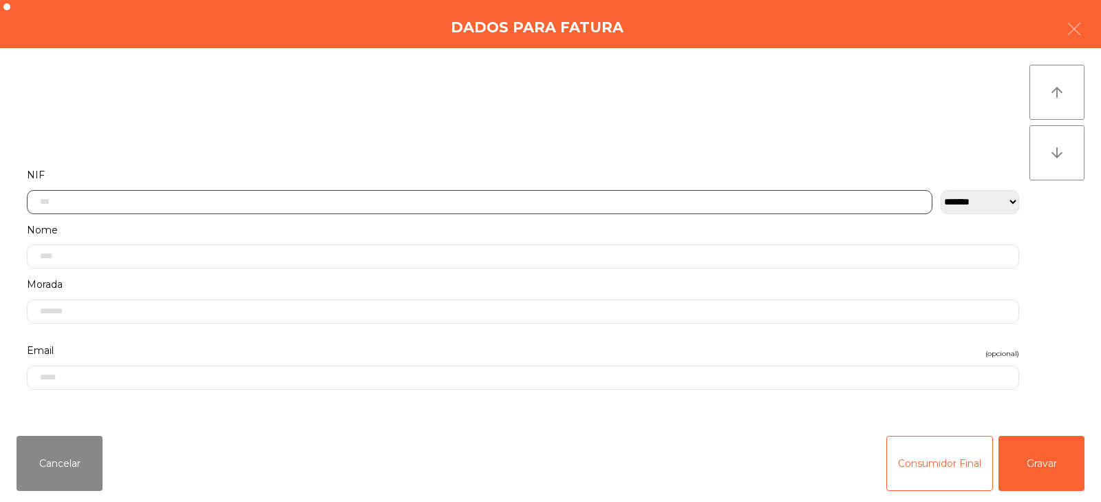
click at [533, 200] on input "text" at bounding box center [480, 202] width 906 height 24
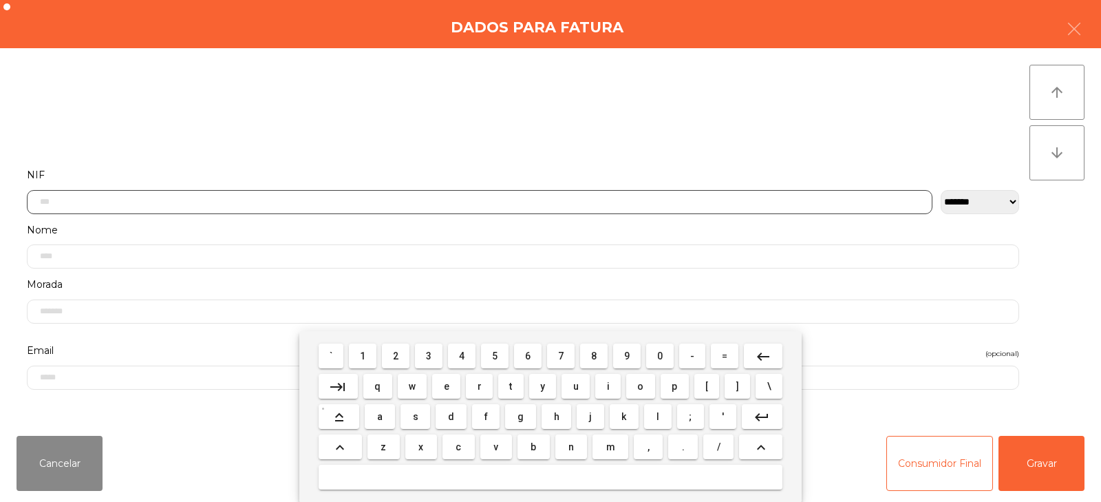
scroll to position [100, 0]
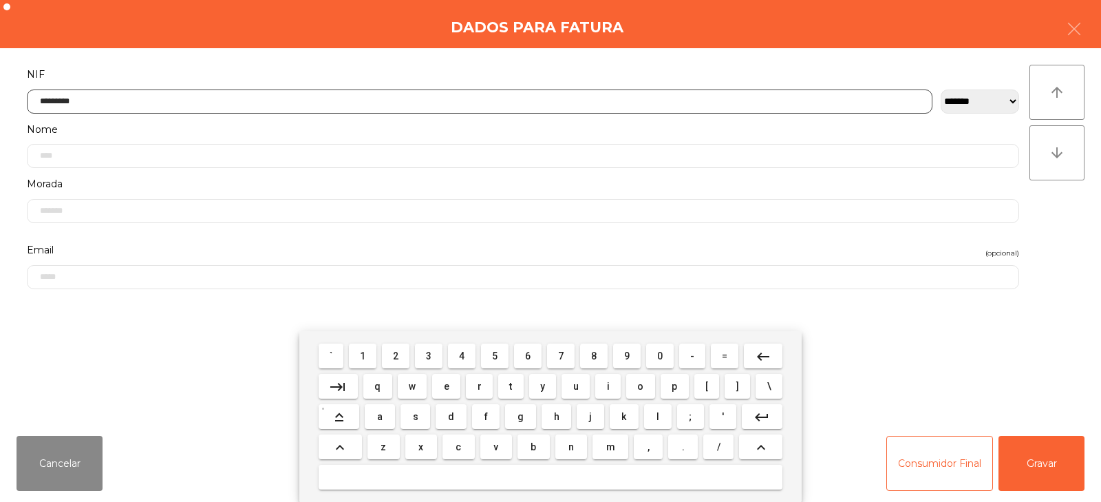
type input "*********"
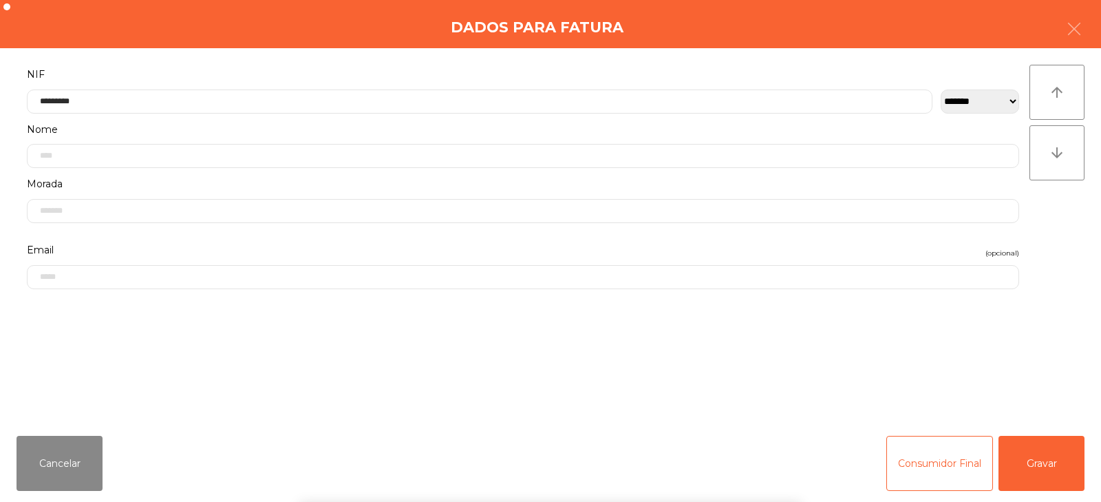
click at [1050, 467] on div "` 1 2 3 4 5 6 7 8 9 0 - = keyboard_backspace keyboard_tab q w e r t y u i o p […" at bounding box center [550, 416] width 1101 height 171
click at [1059, 473] on button "Gravar" at bounding box center [1042, 463] width 86 height 55
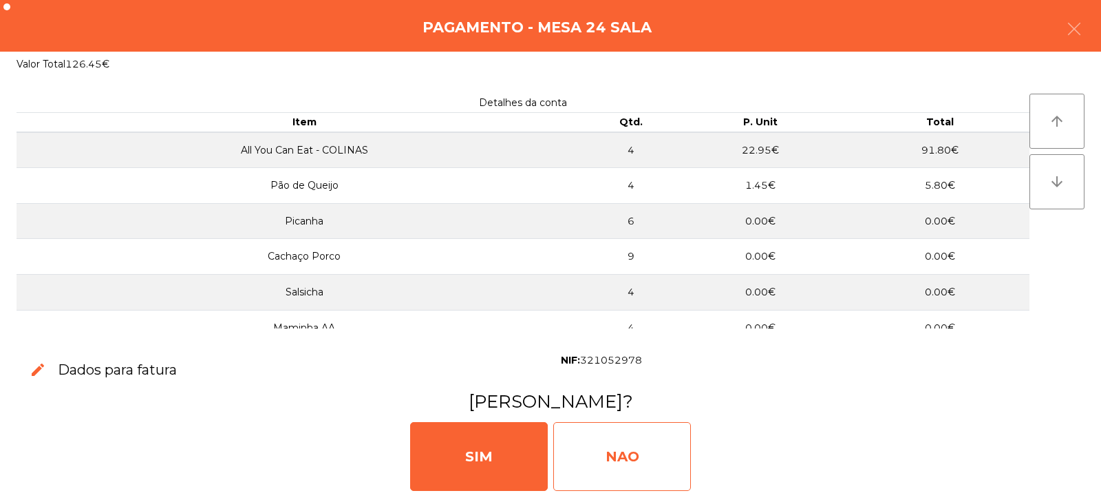
click at [661, 454] on div "NAO" at bounding box center [622, 456] width 138 height 69
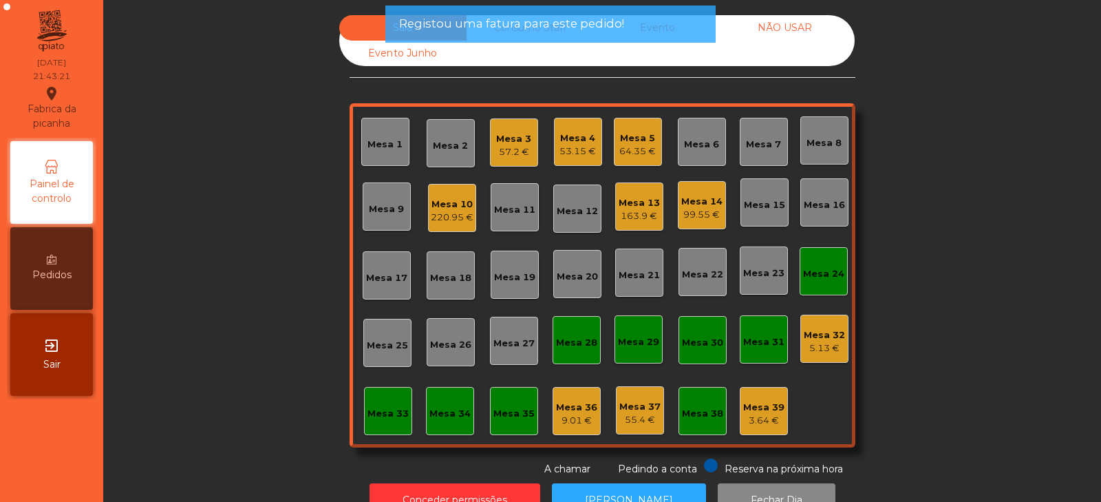
click at [815, 285] on div "Mesa 24" at bounding box center [824, 271] width 48 height 48
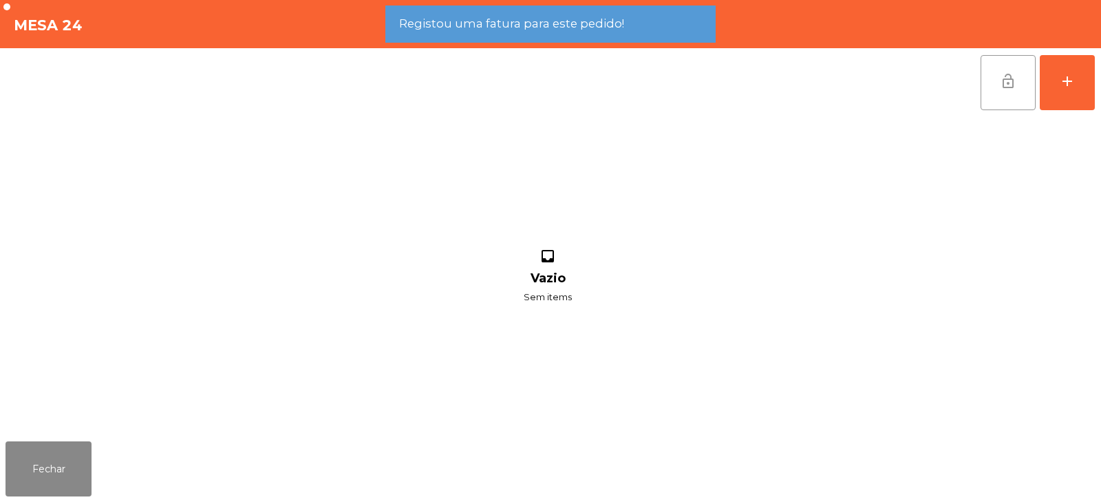
click at [1005, 81] on span "lock_open" at bounding box center [1008, 81] width 17 height 17
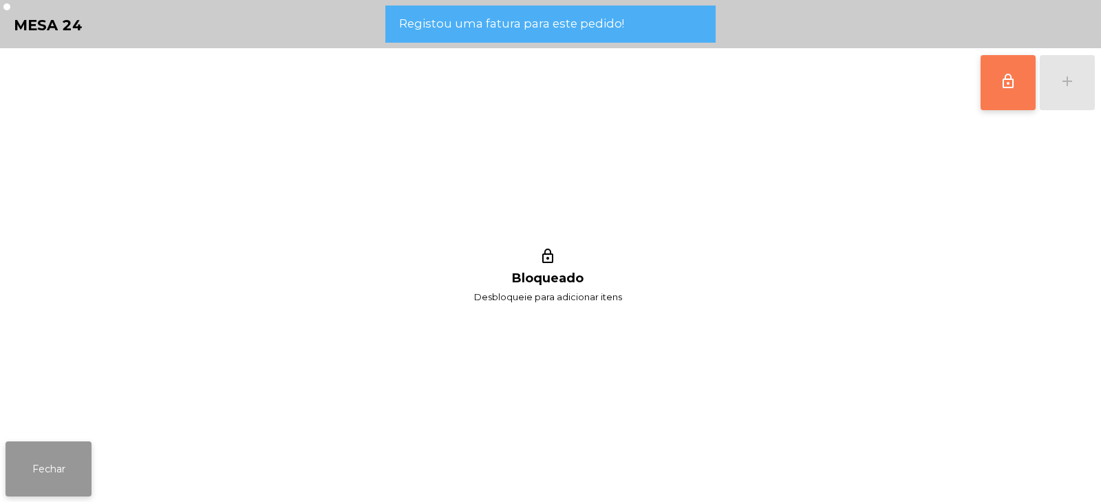
click at [38, 471] on button "Fechar" at bounding box center [49, 468] width 86 height 55
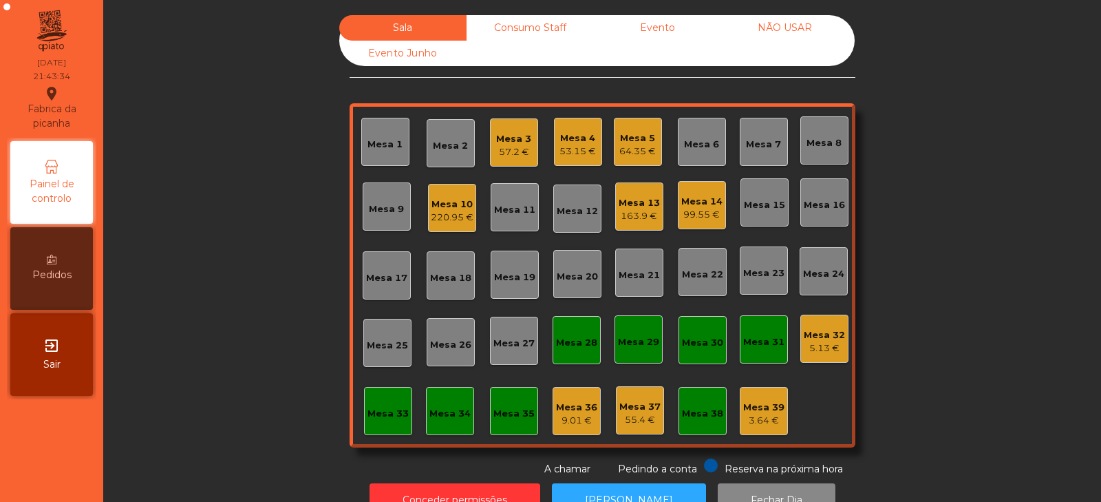
scroll to position [41, 0]
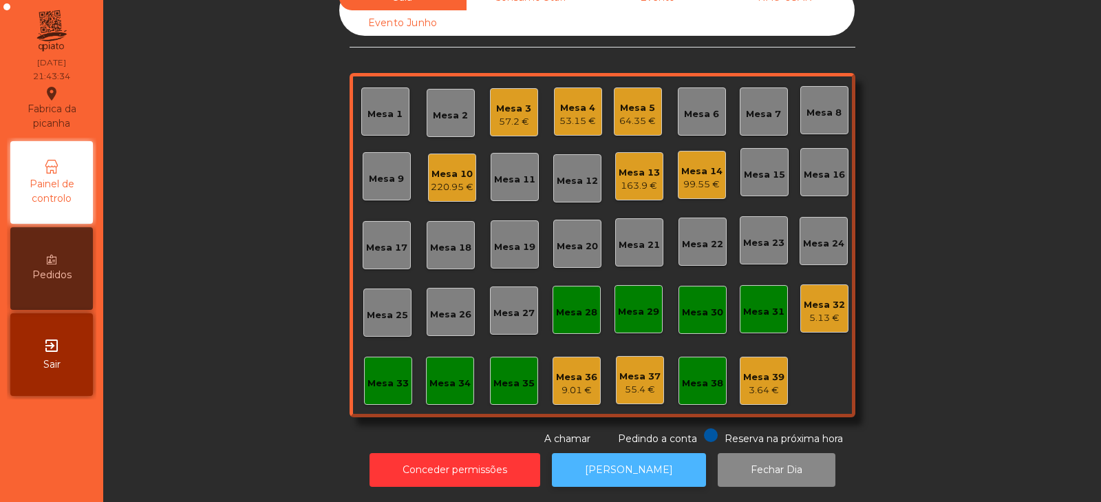
click at [598, 453] on button "[PERSON_NAME]" at bounding box center [629, 470] width 154 height 34
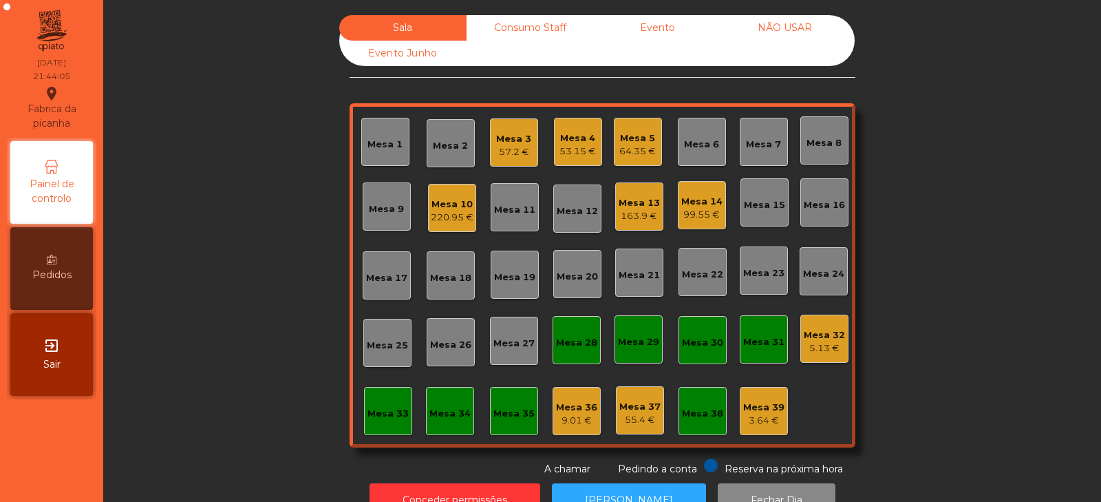
click at [690, 228] on div "Mesa 14 99.55 €" at bounding box center [702, 205] width 48 height 48
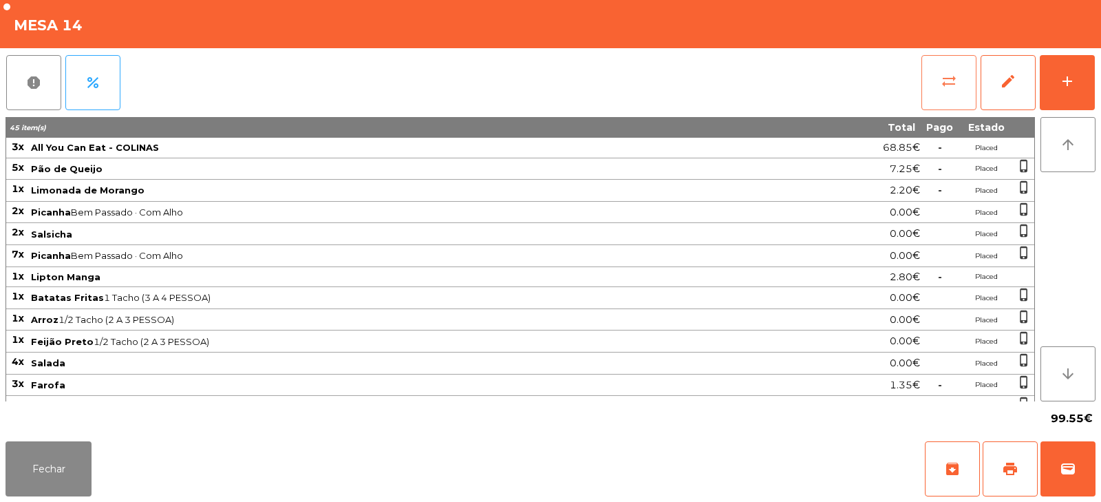
click at [946, 87] on span "sync_alt" at bounding box center [949, 81] width 17 height 17
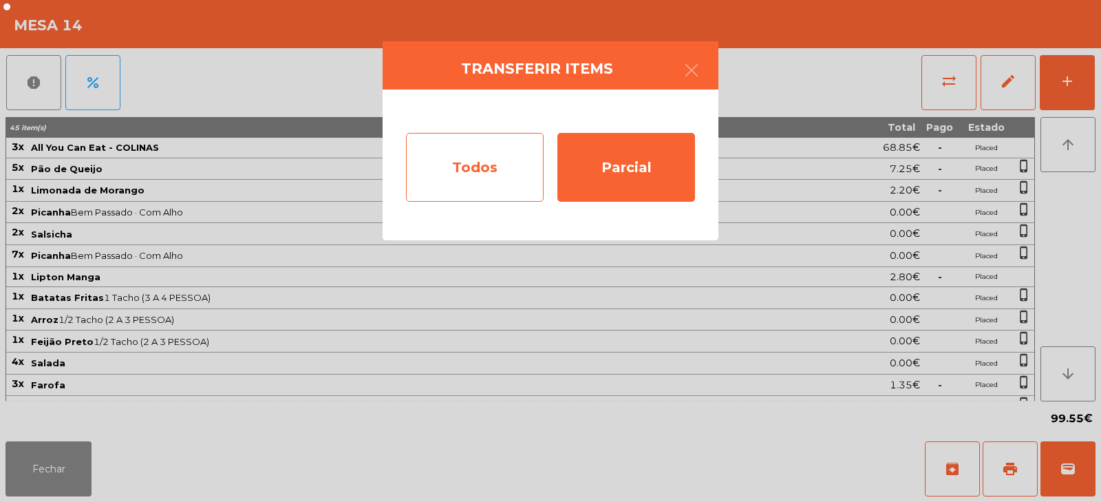
click at [489, 175] on div "Todos" at bounding box center [475, 167] width 138 height 69
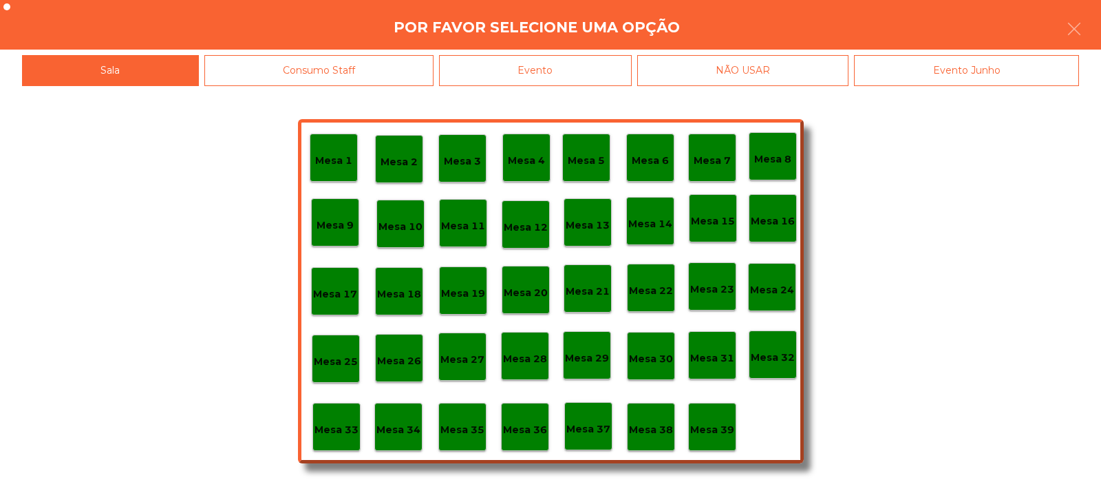
click at [555, 70] on div "Evento" at bounding box center [535, 70] width 193 height 31
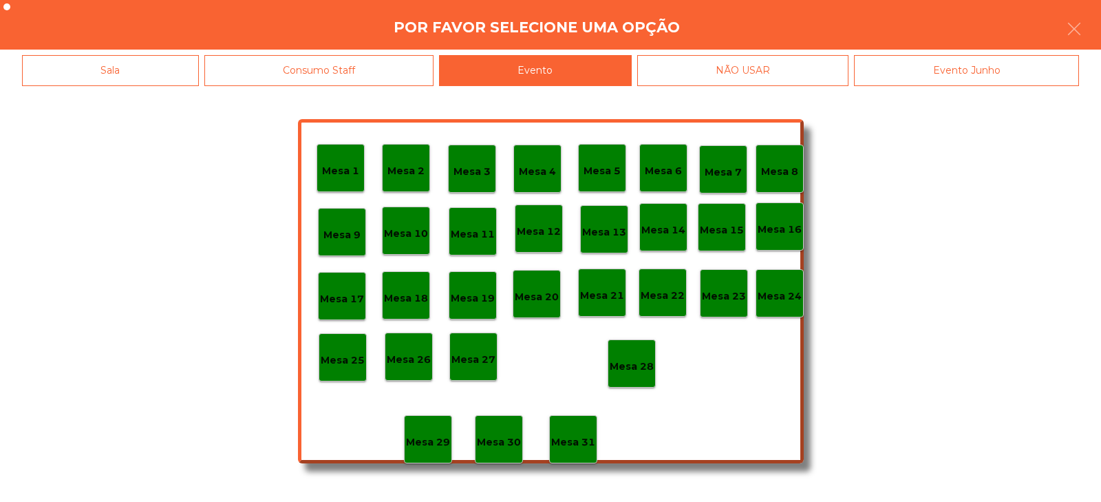
click at [640, 367] on p "Mesa 28" at bounding box center [632, 367] width 44 height 16
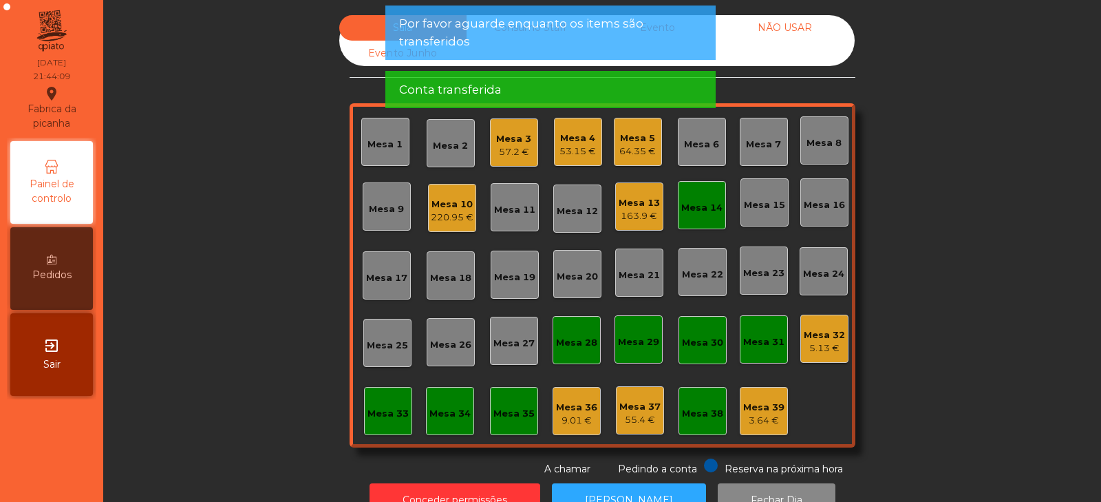
click at [710, 220] on div "Mesa 14" at bounding box center [702, 205] width 48 height 48
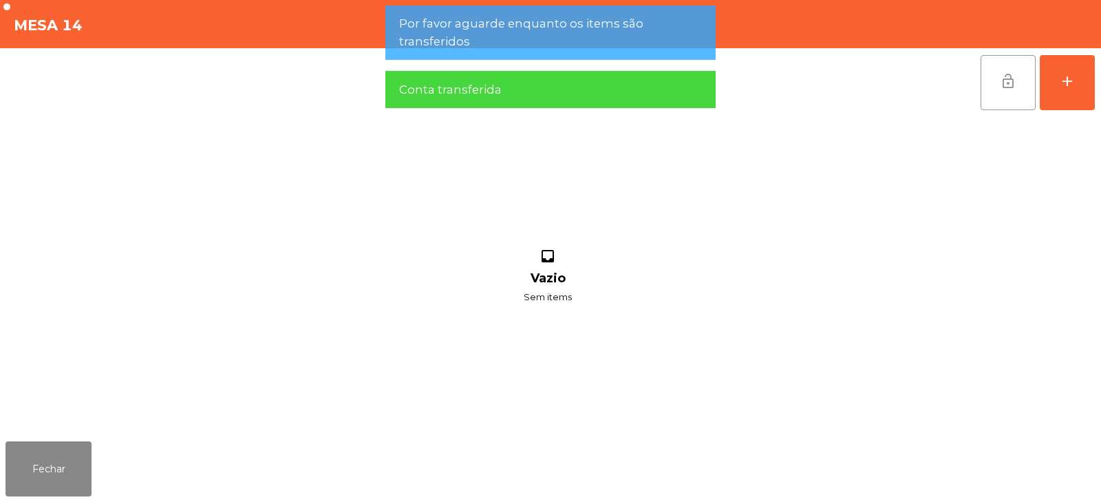
click at [998, 81] on button "lock_open" at bounding box center [1008, 82] width 55 height 55
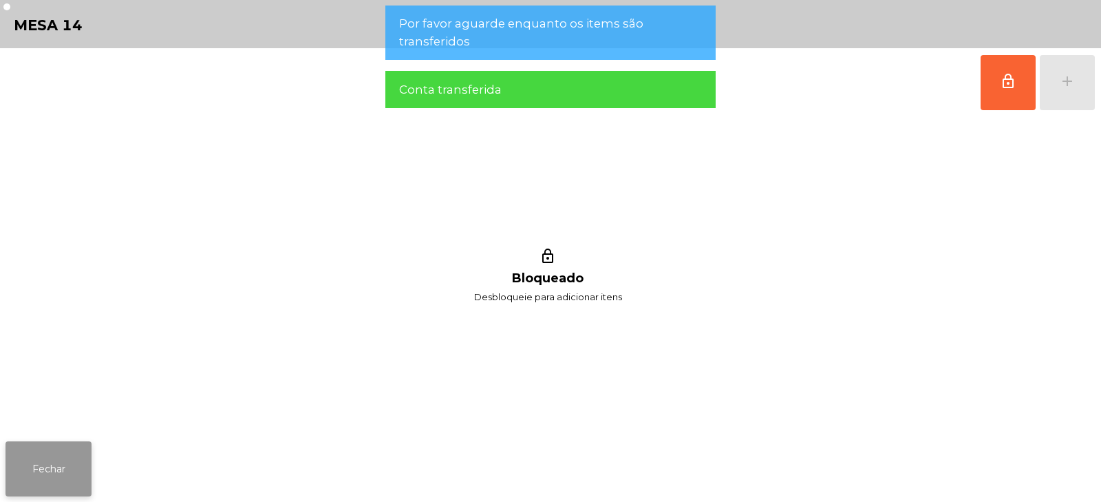
click at [50, 454] on button "Fechar" at bounding box center [49, 468] width 86 height 55
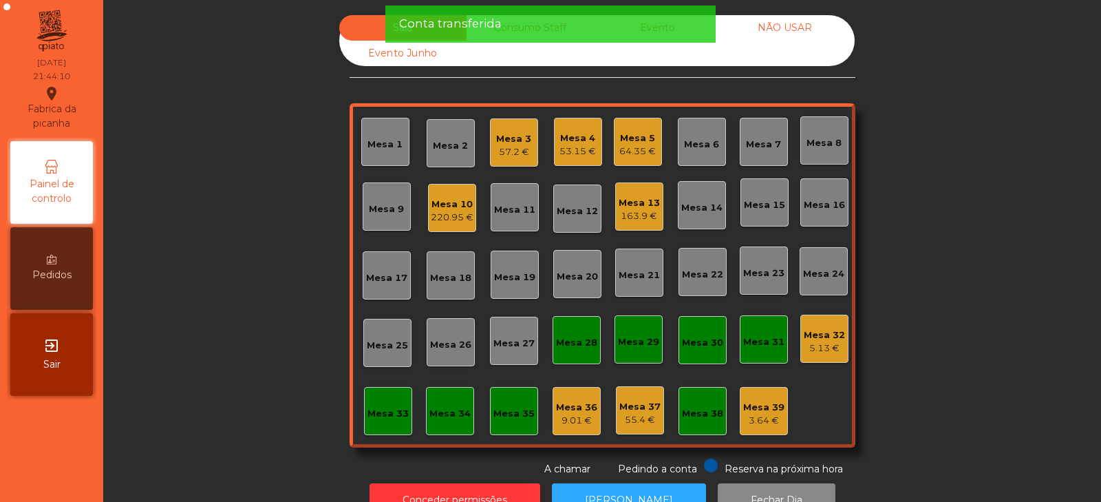
scroll to position [41, 0]
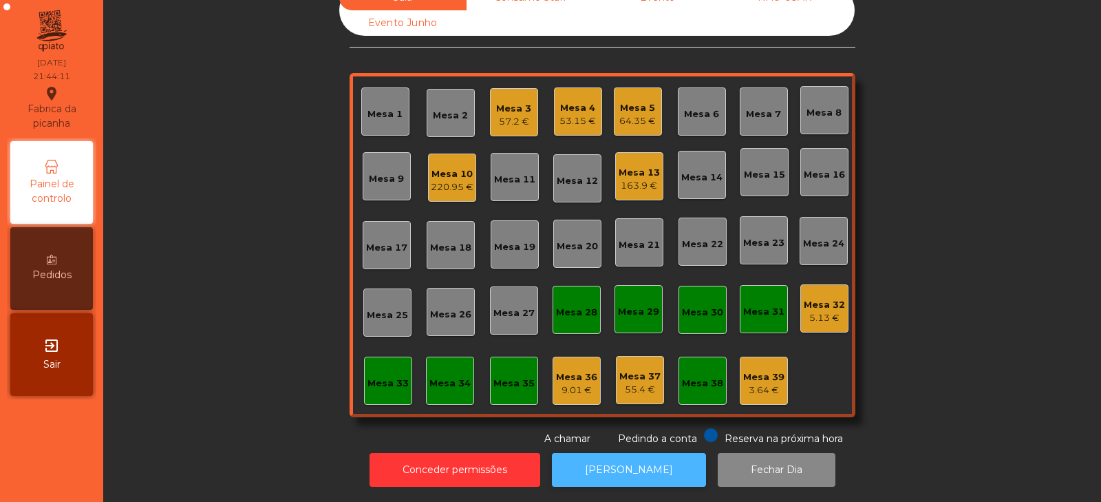
click at [641, 456] on button "[PERSON_NAME]" at bounding box center [629, 470] width 154 height 34
click at [449, 180] on div "220.95 €" at bounding box center [452, 187] width 43 height 14
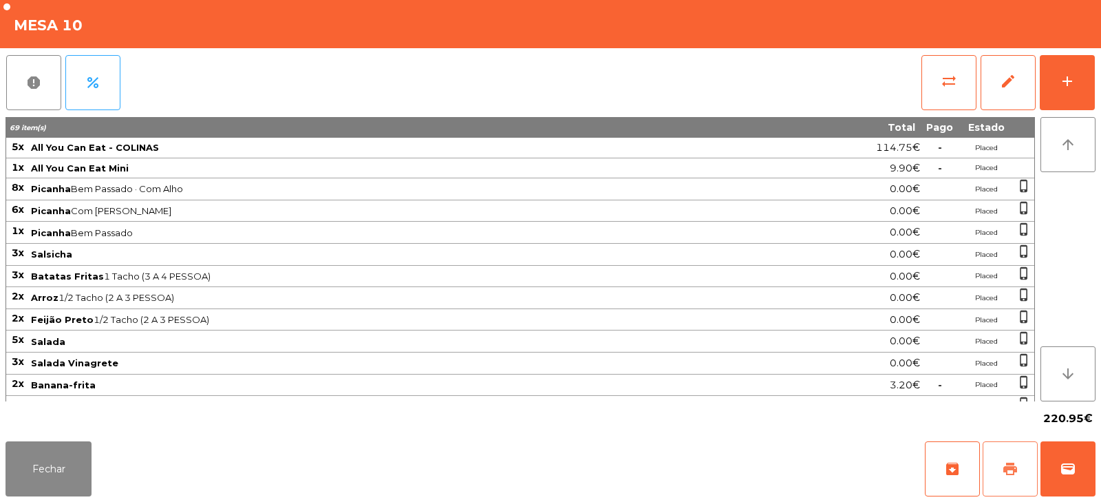
click at [1005, 471] on span "print" at bounding box center [1010, 468] width 17 height 17
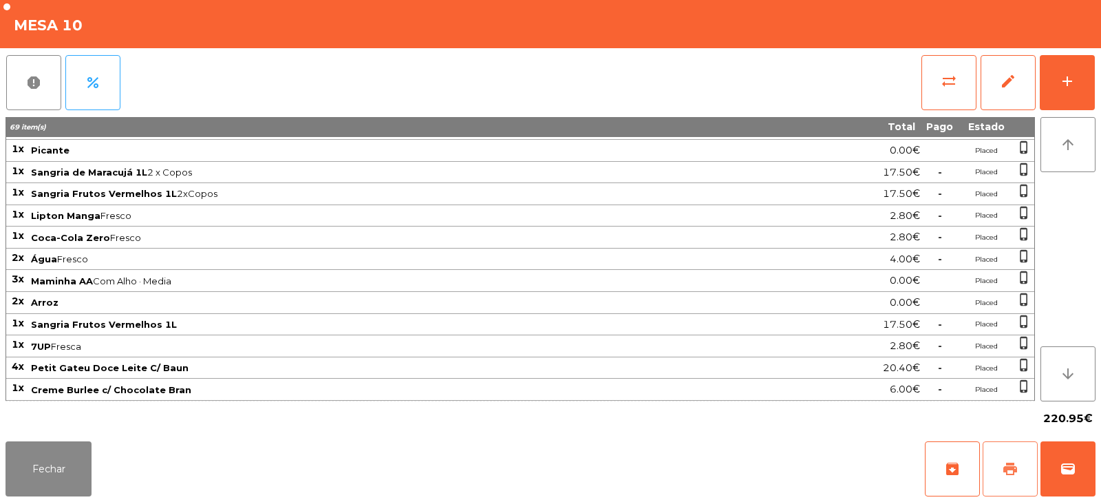
scroll to position [0, 0]
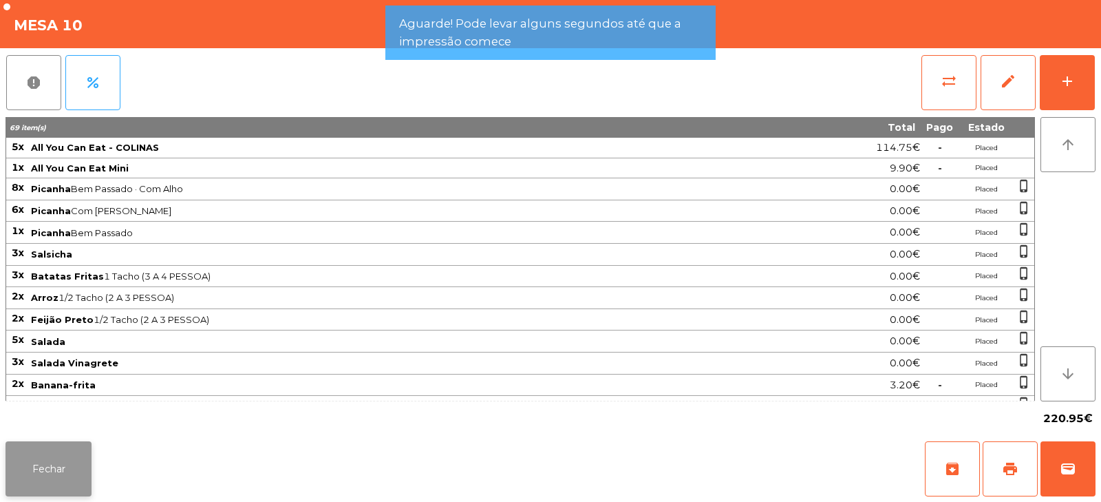
click at [52, 491] on button "Fechar" at bounding box center [49, 468] width 86 height 55
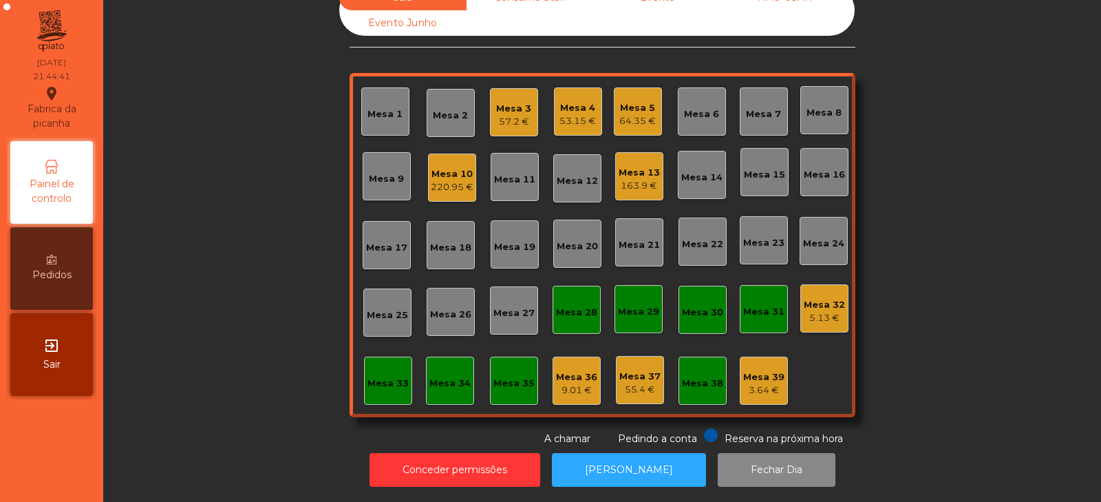
click at [434, 167] on div "Mesa 10" at bounding box center [452, 174] width 43 height 14
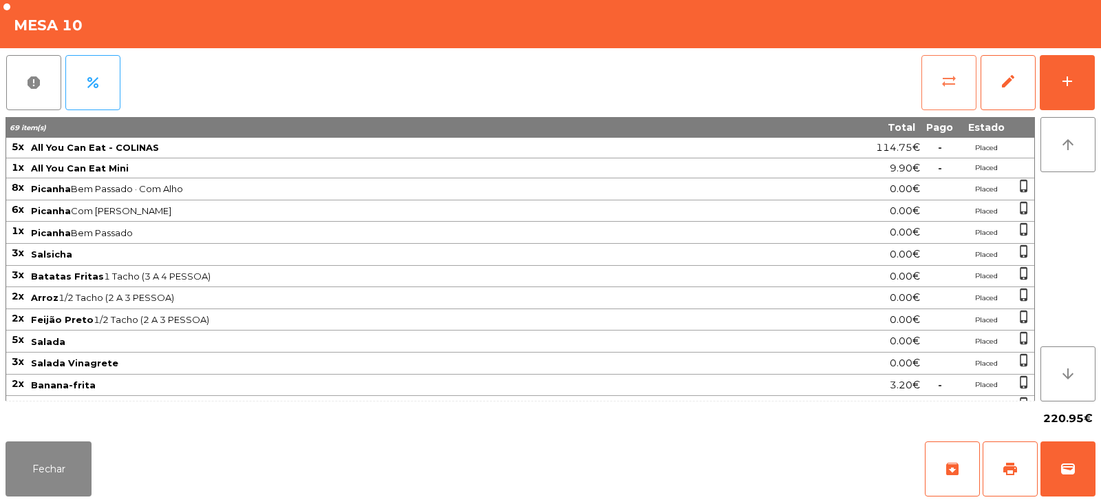
click at [950, 93] on button "sync_alt" at bounding box center [948, 82] width 55 height 55
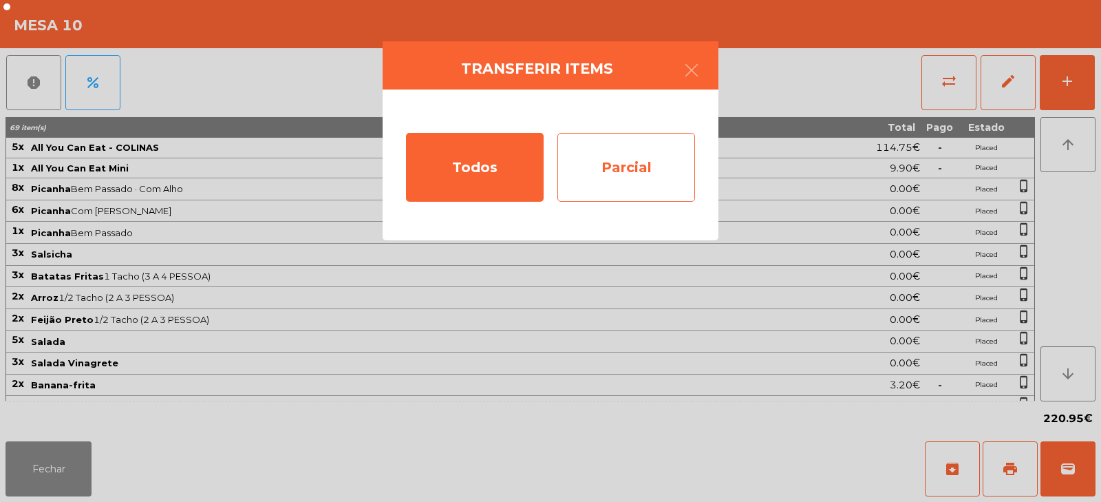
click at [626, 171] on div "Parcial" at bounding box center [626, 167] width 138 height 69
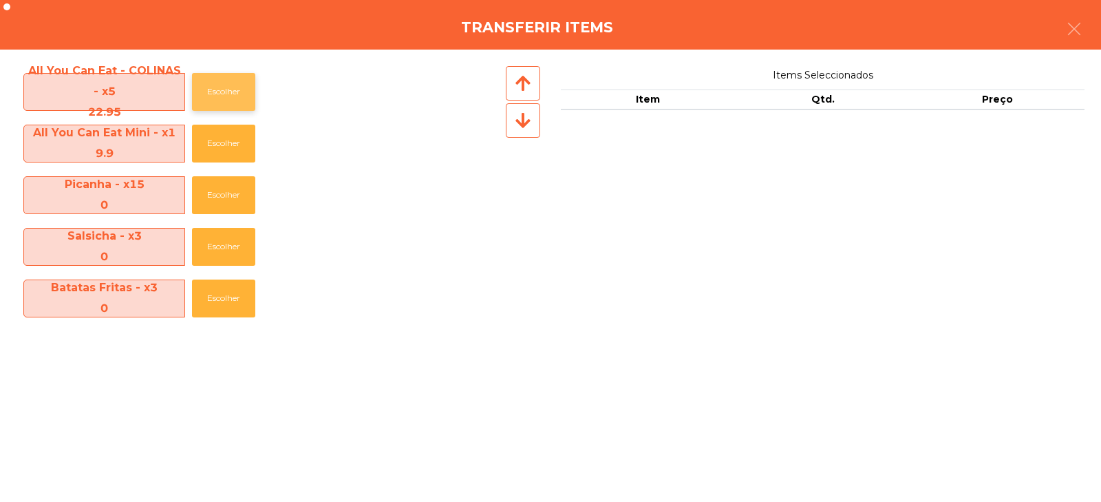
click at [224, 92] on button "Escolher" at bounding box center [223, 92] width 63 height 38
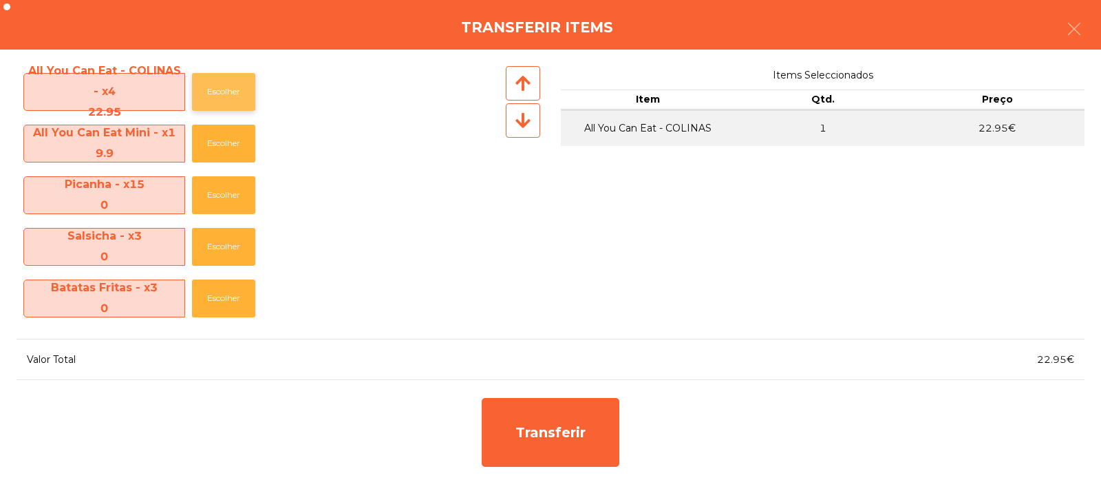
click at [224, 95] on button "Escolher" at bounding box center [223, 92] width 63 height 38
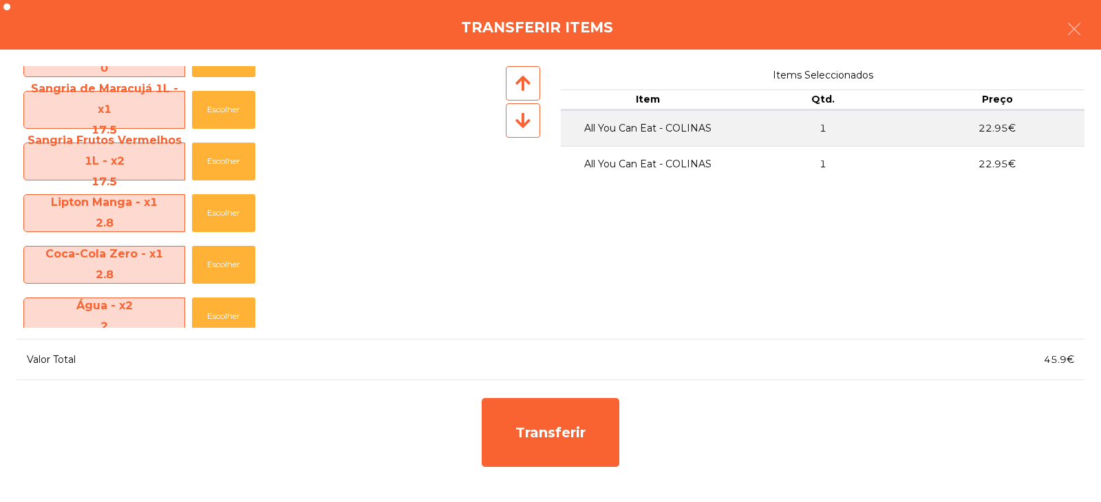
scroll to position [931, 0]
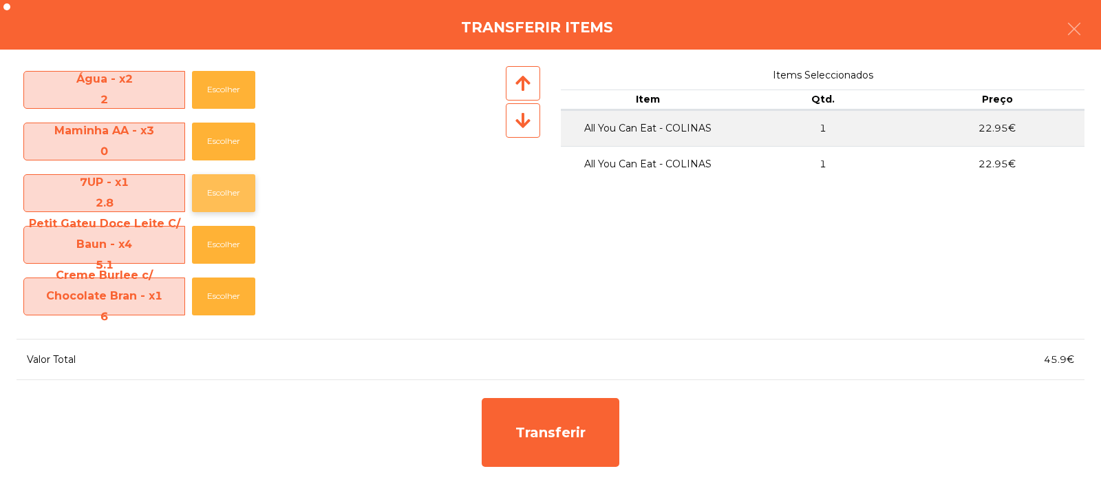
click at [228, 189] on button "Escolher" at bounding box center [223, 193] width 63 height 38
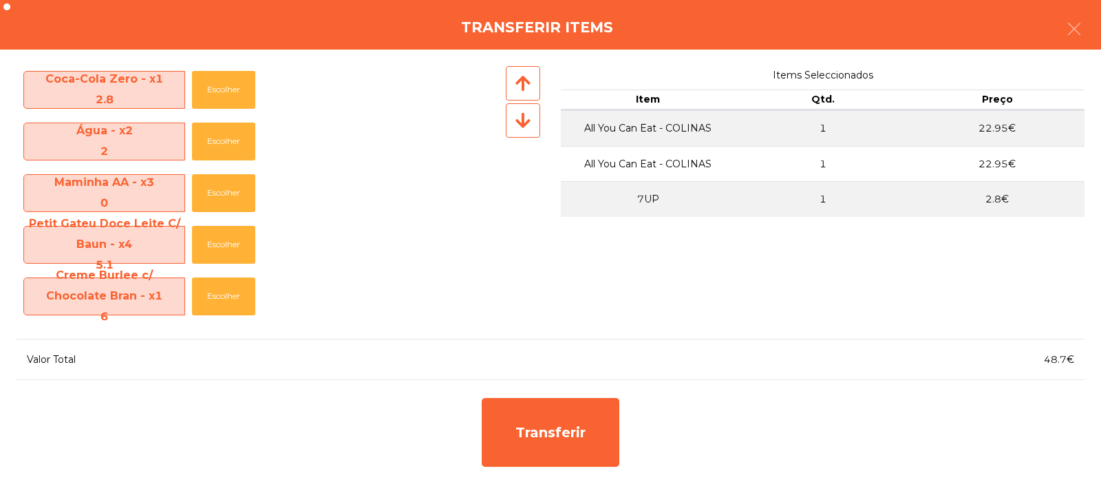
scroll to position [880, 0]
click at [221, 306] on button "Escolher" at bounding box center [223, 296] width 63 height 38
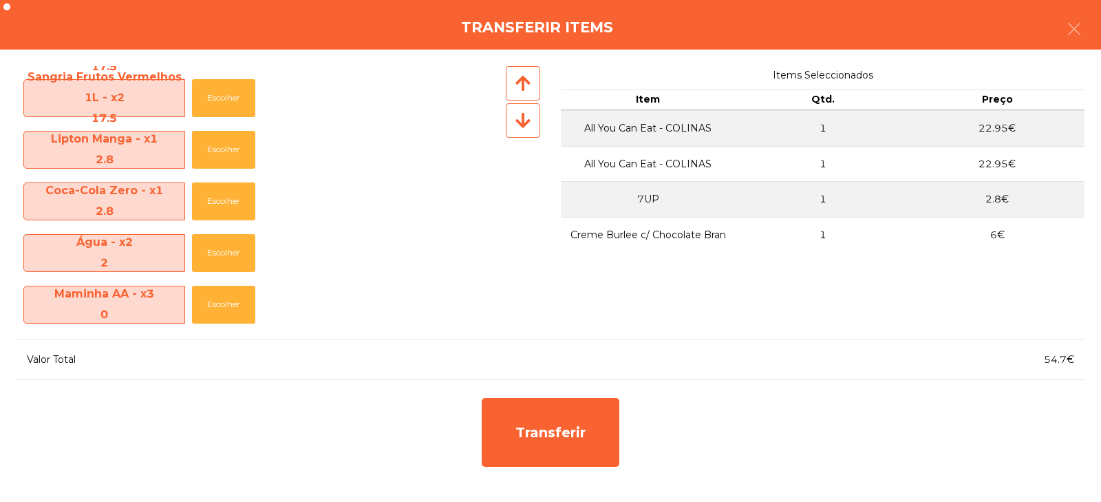
scroll to position [828, 0]
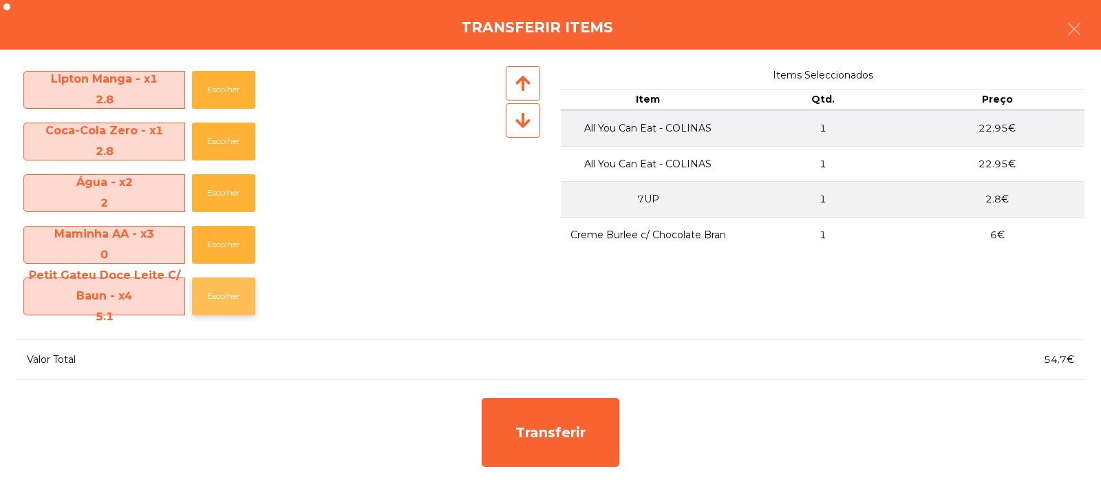
click at [220, 299] on button "Escolher" at bounding box center [223, 296] width 63 height 38
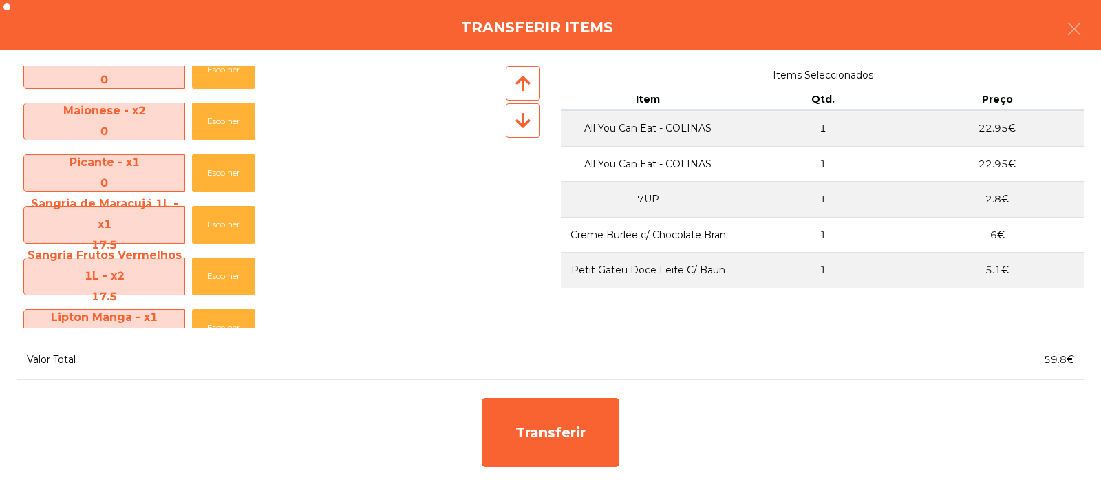
scroll to position [588, 0]
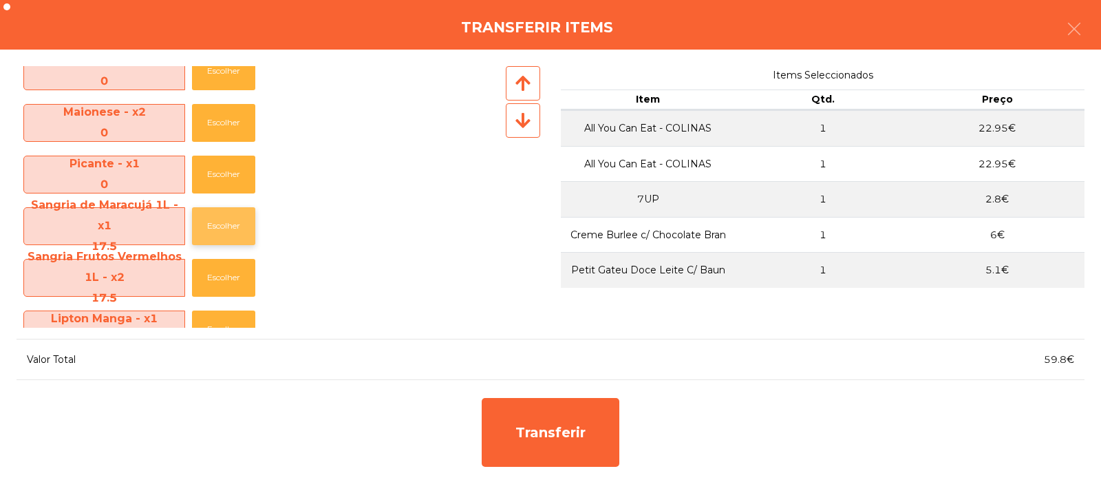
click at [232, 228] on button "Escolher" at bounding box center [223, 226] width 63 height 38
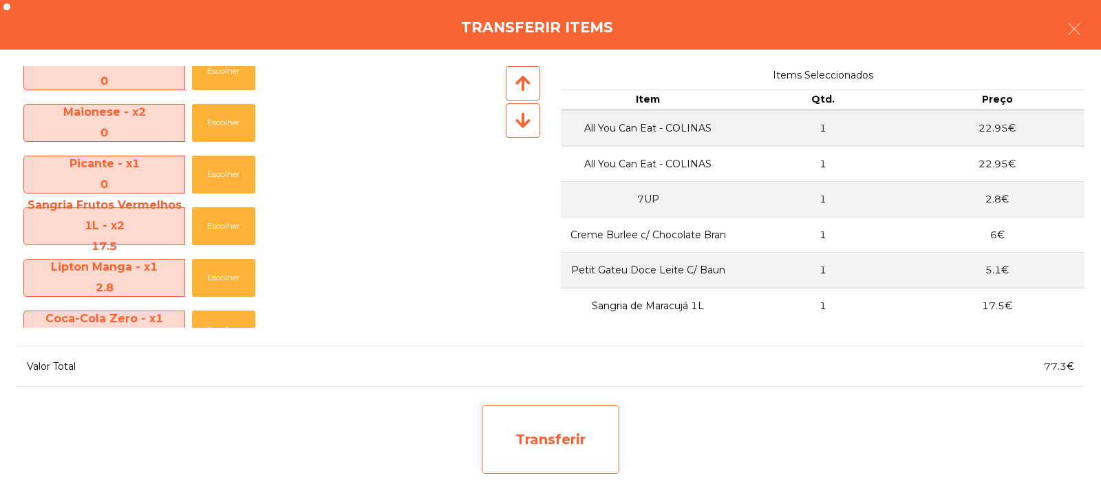
click at [544, 434] on div "Transferir" at bounding box center [551, 439] width 138 height 69
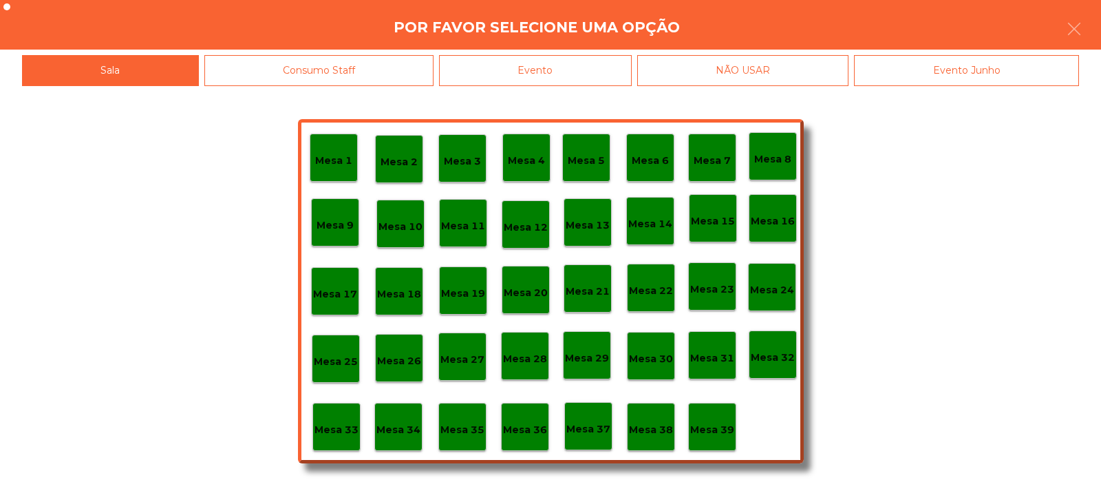
click at [348, 436] on p "Mesa 33" at bounding box center [337, 430] width 44 height 16
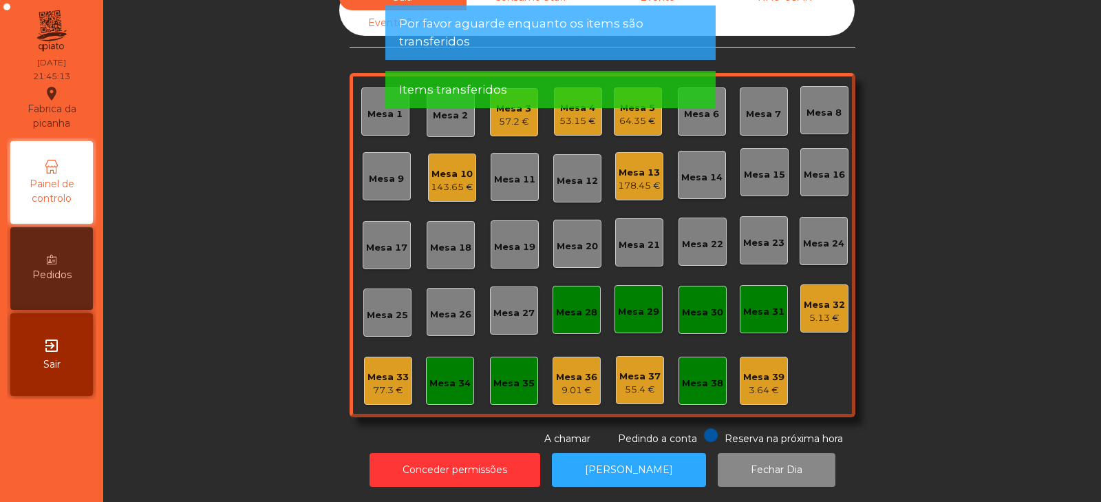
click at [397, 383] on div "77.3 €" at bounding box center [387, 390] width 41 height 14
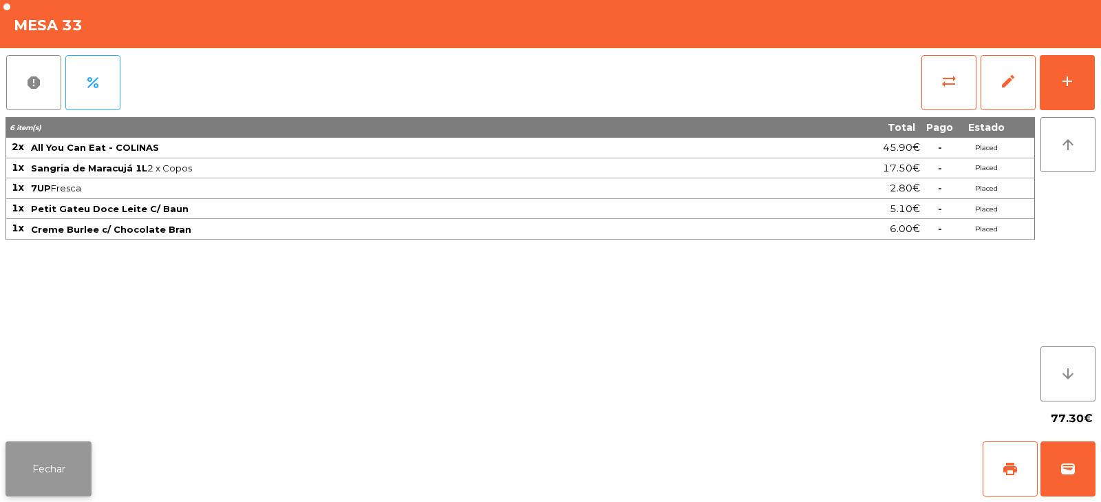
click at [70, 460] on button "Fechar" at bounding box center [49, 468] width 86 height 55
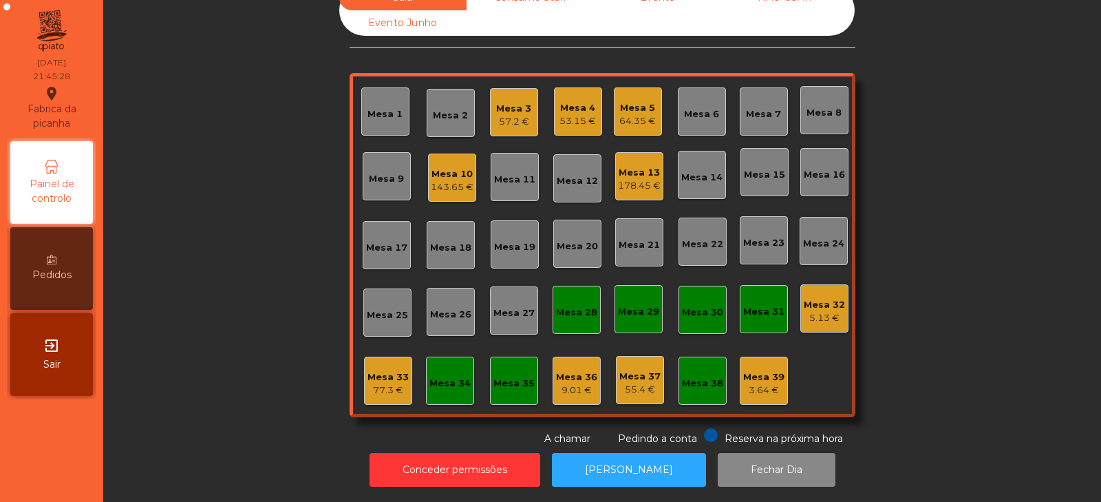
click at [455, 180] on div "143.65 €" at bounding box center [452, 187] width 43 height 14
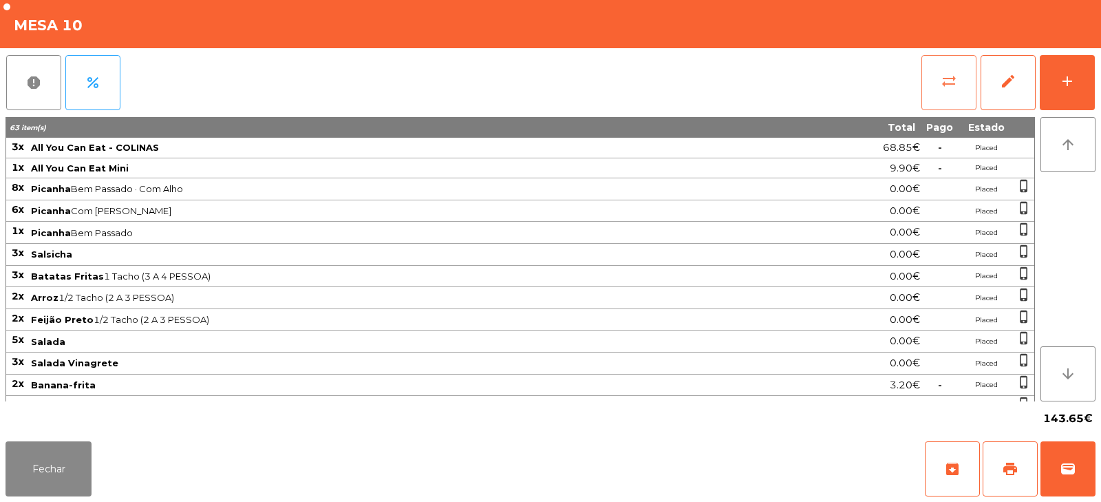
click at [937, 83] on button "sync_alt" at bounding box center [948, 82] width 55 height 55
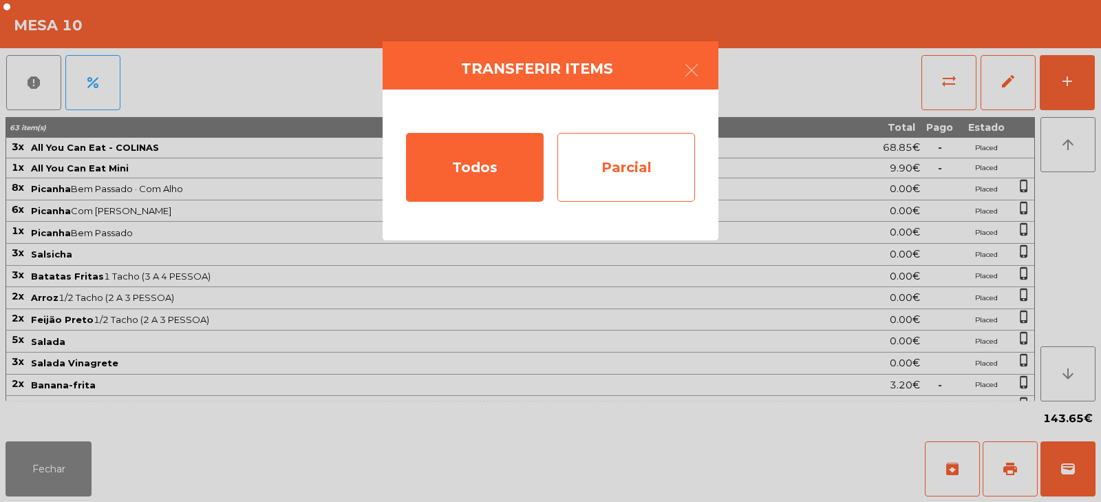
click at [628, 161] on div "Parcial" at bounding box center [626, 167] width 138 height 69
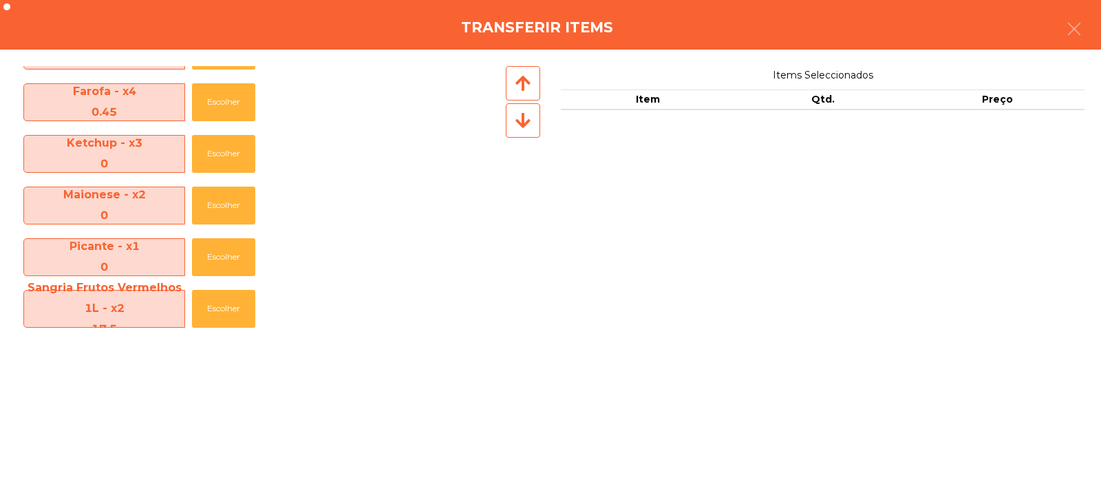
scroll to position [776, 0]
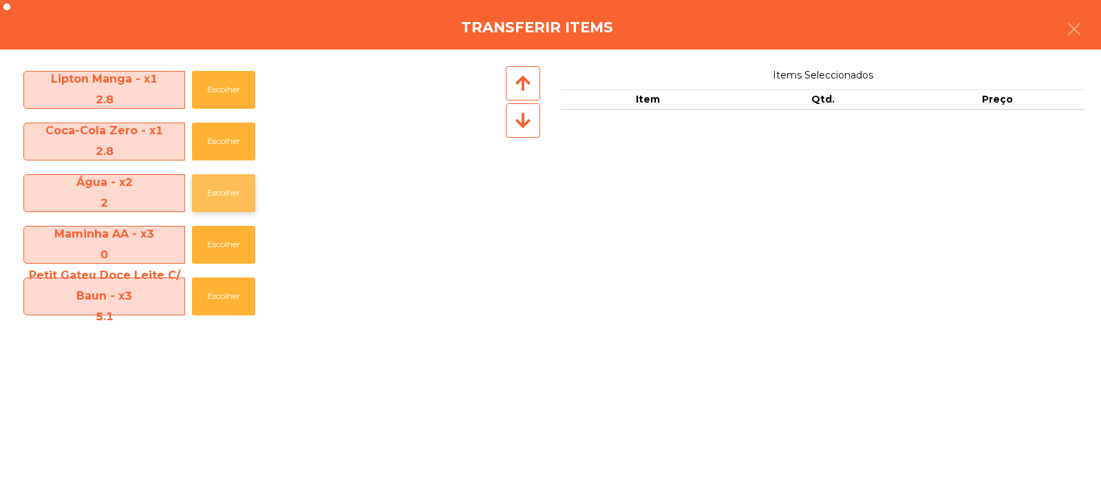
click at [223, 195] on button "Escolher" at bounding box center [223, 193] width 63 height 38
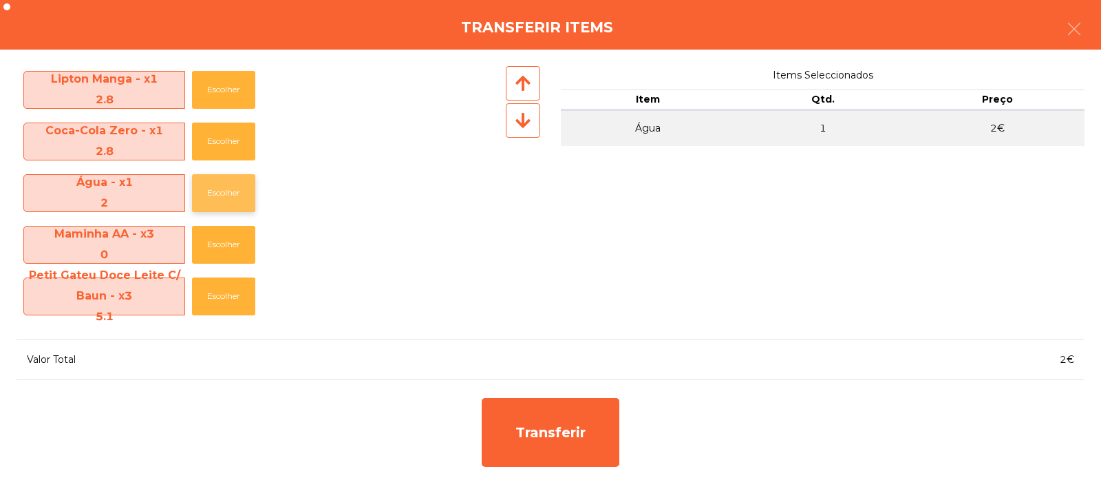
click at [229, 191] on button "Escolher" at bounding box center [223, 193] width 63 height 38
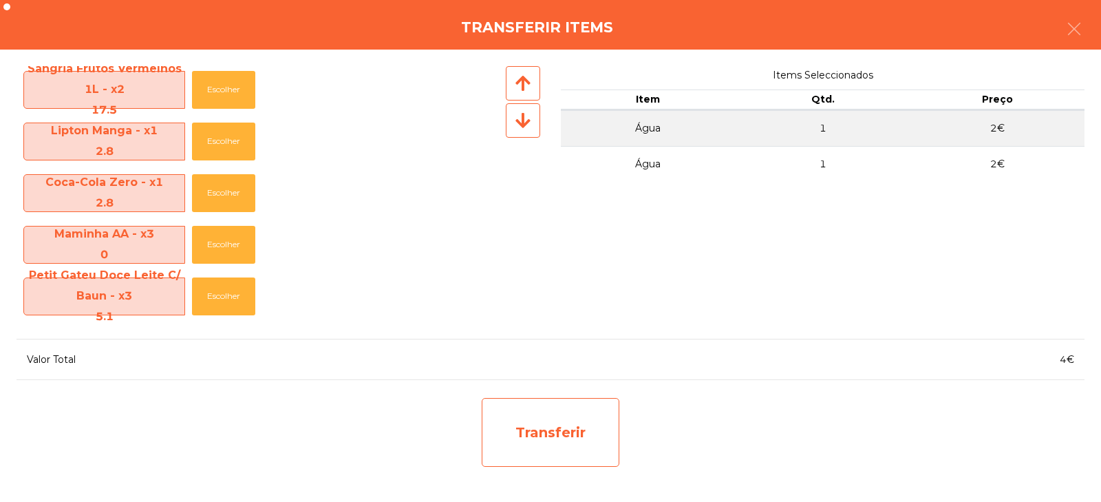
click at [553, 420] on div "Transferir" at bounding box center [551, 432] width 138 height 69
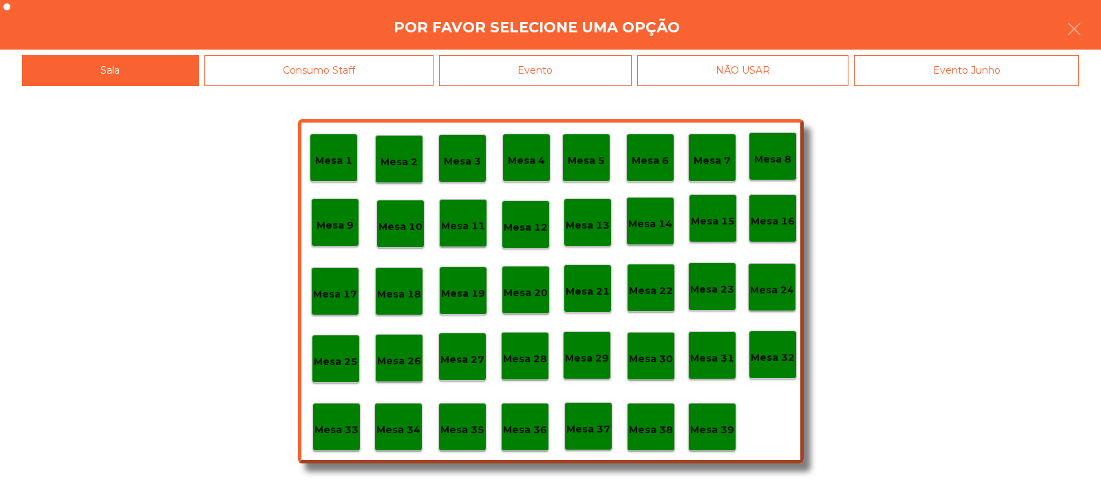
click at [337, 420] on div "Mesa 33" at bounding box center [337, 426] width 44 height 21
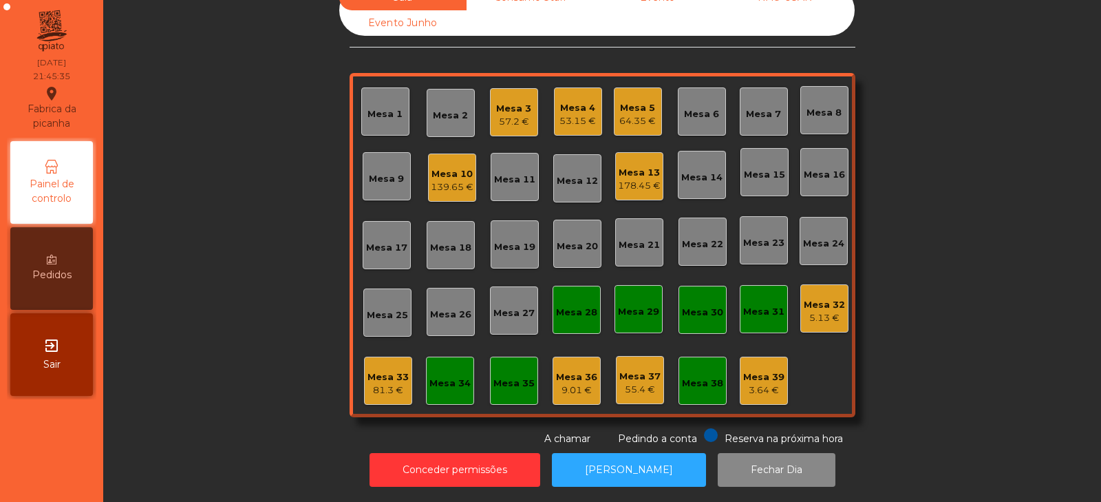
click at [380, 383] on div "81.3 €" at bounding box center [387, 390] width 41 height 14
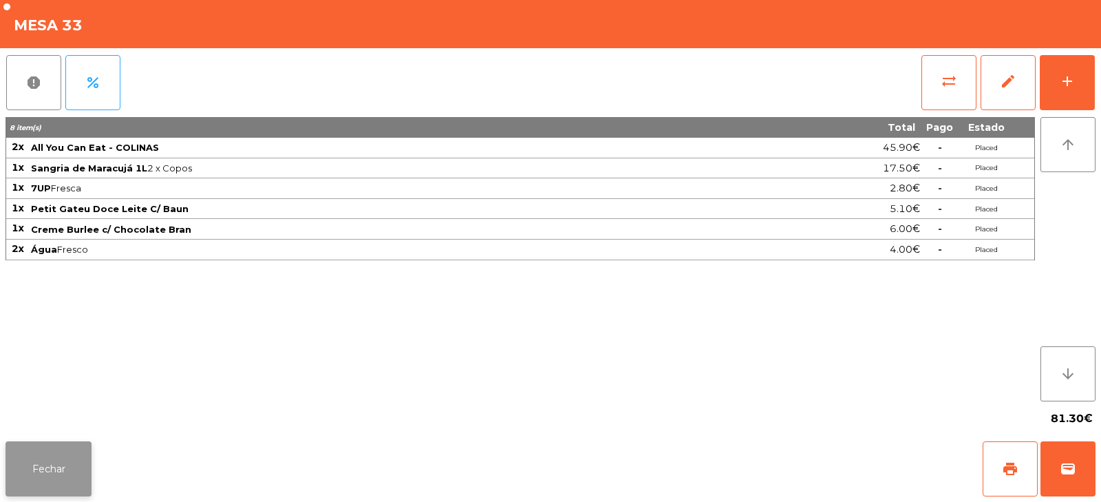
click at [90, 469] on button "Fechar" at bounding box center [49, 468] width 86 height 55
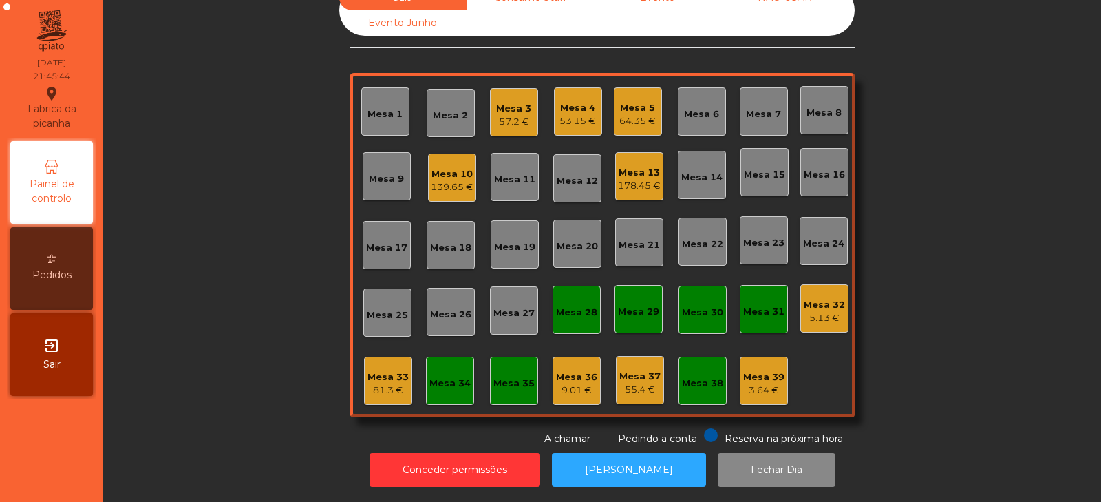
click at [694, 107] on div "Mesa 6" at bounding box center [701, 114] width 35 height 14
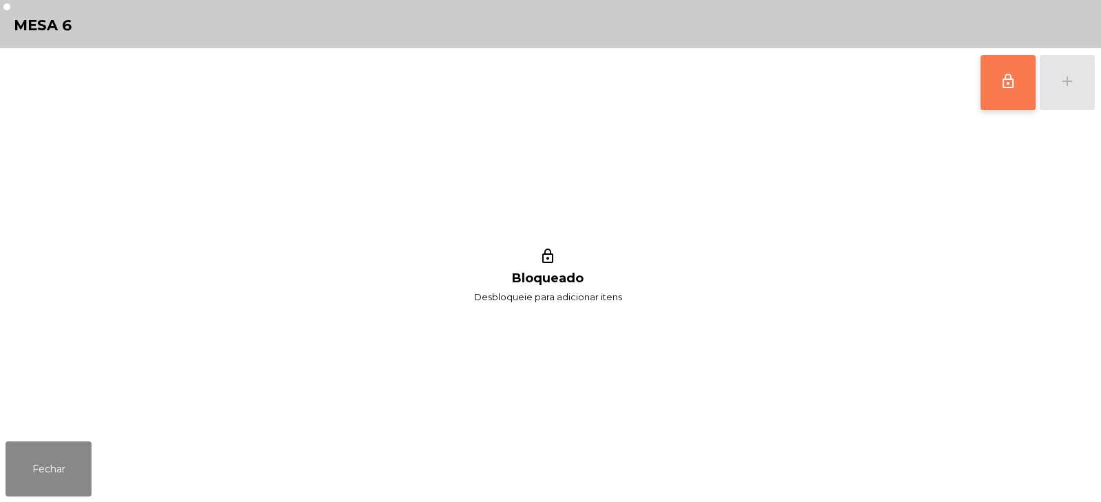
click at [1001, 74] on span "lock_outline" at bounding box center [1008, 81] width 17 height 17
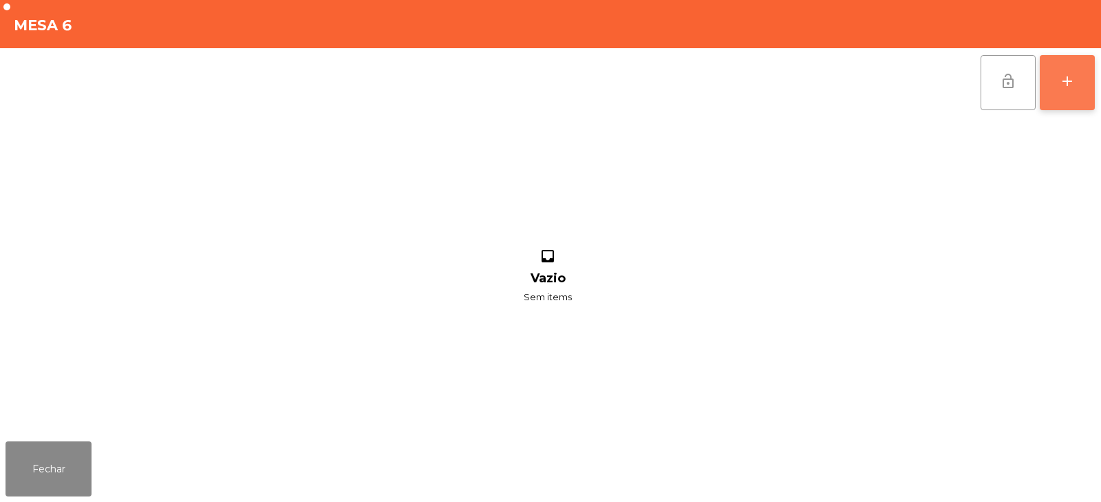
click at [1057, 91] on button "add" at bounding box center [1067, 82] width 55 height 55
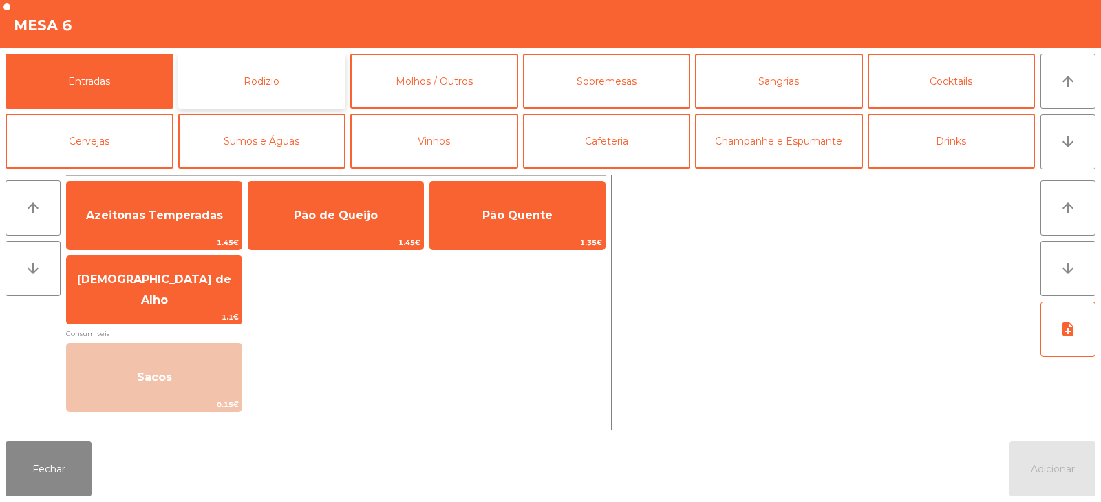
click at [301, 98] on button "Rodizio" at bounding box center [262, 81] width 168 height 55
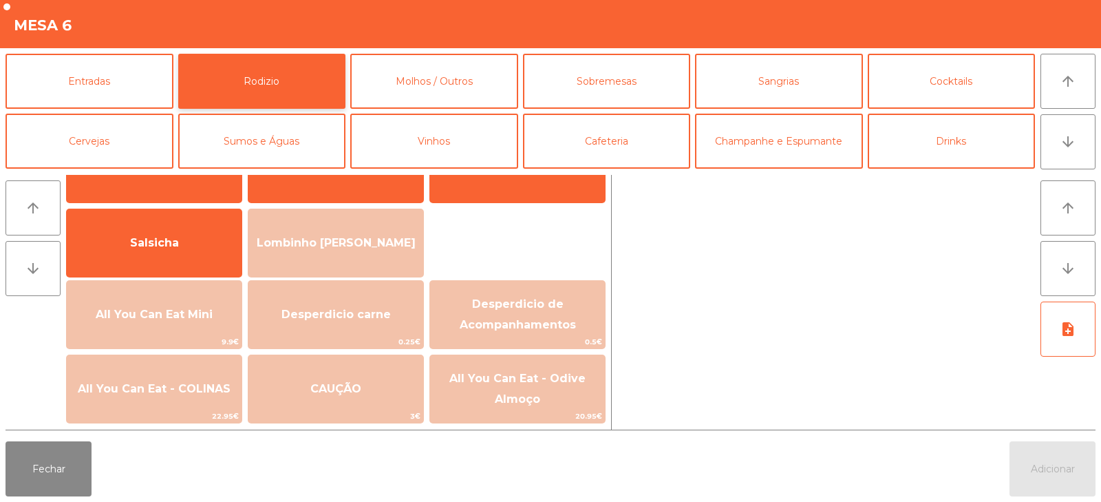
scroll to position [98, 0]
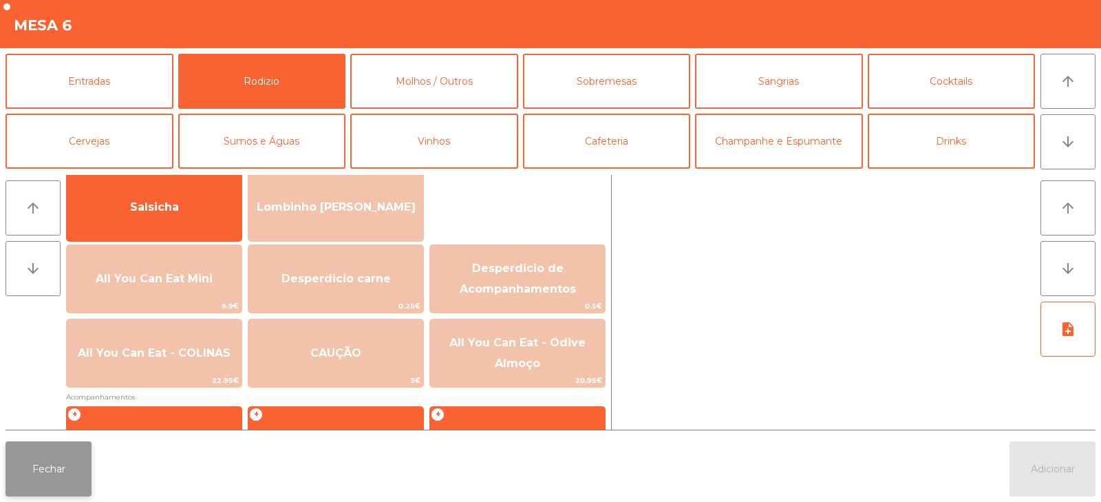
click at [62, 467] on button "Fechar" at bounding box center [49, 468] width 86 height 55
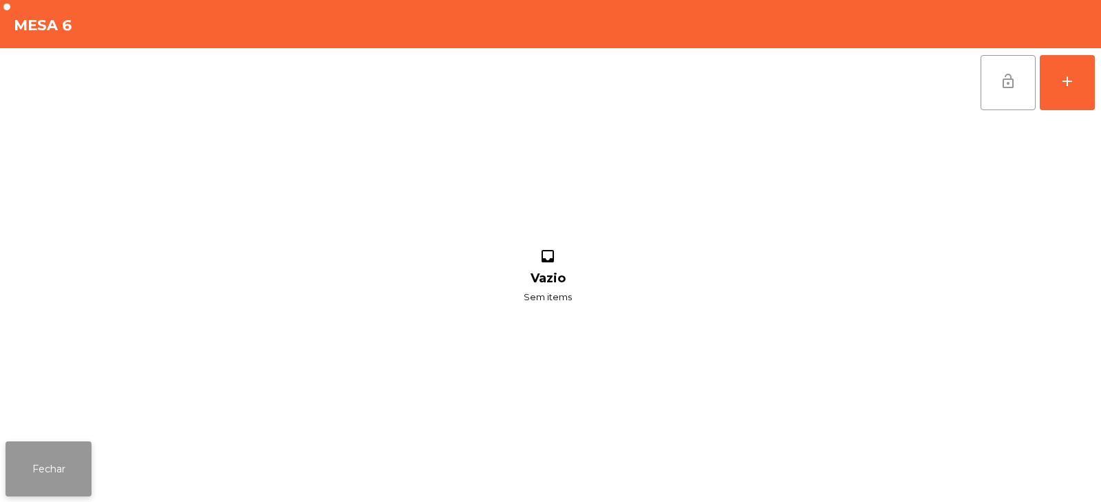
click at [57, 472] on button "Fechar" at bounding box center [49, 468] width 86 height 55
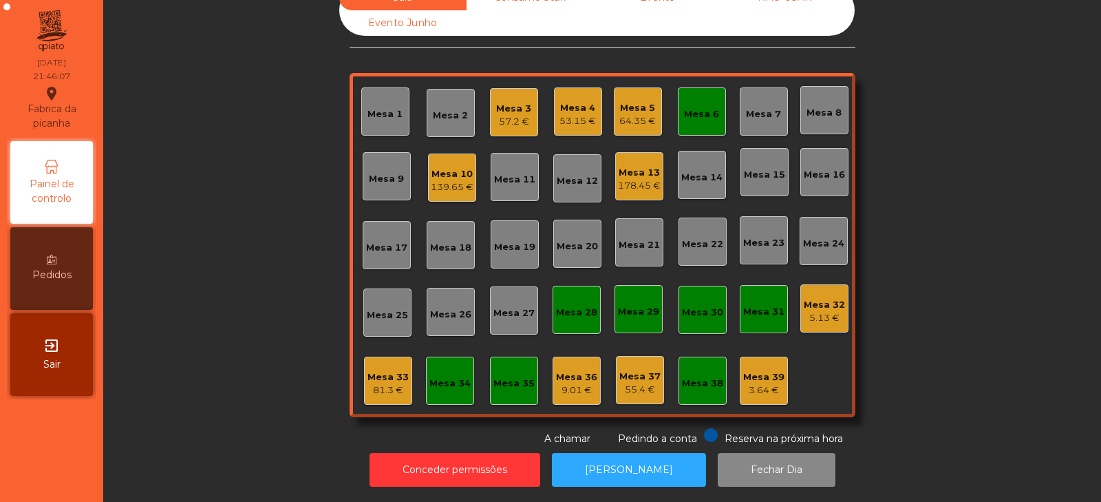
click at [702, 110] on div "Mesa 6" at bounding box center [701, 114] width 35 height 14
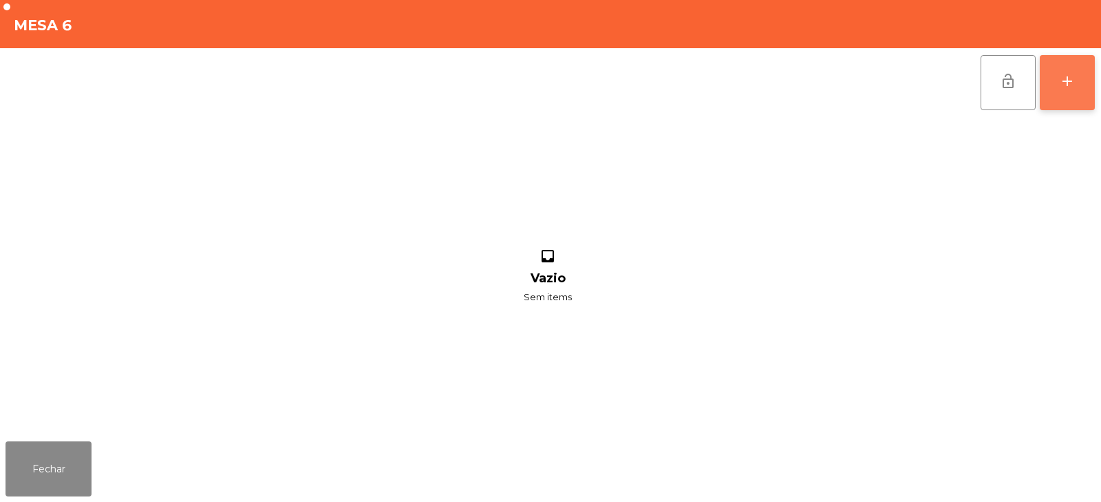
click at [1063, 89] on div "add" at bounding box center [1067, 81] width 17 height 17
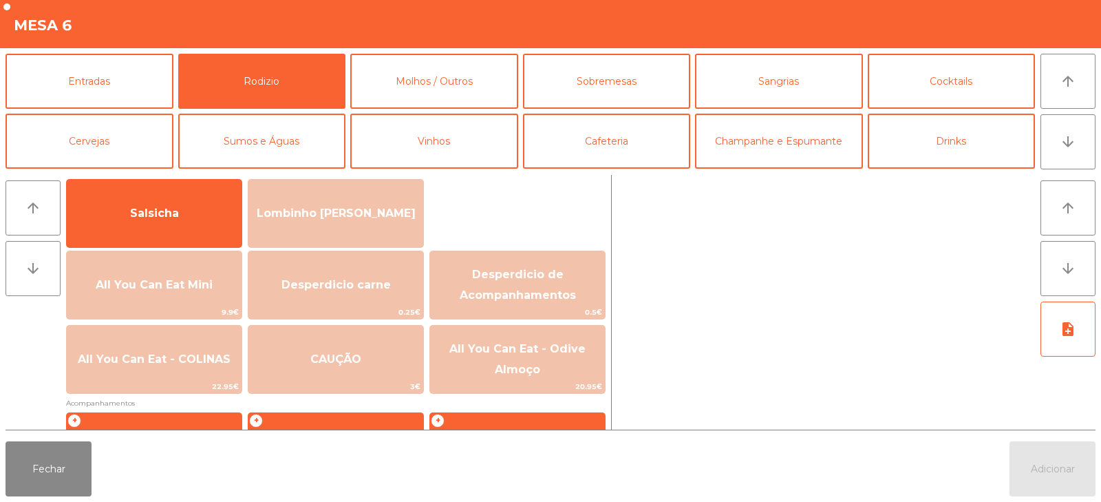
scroll to position [97, 0]
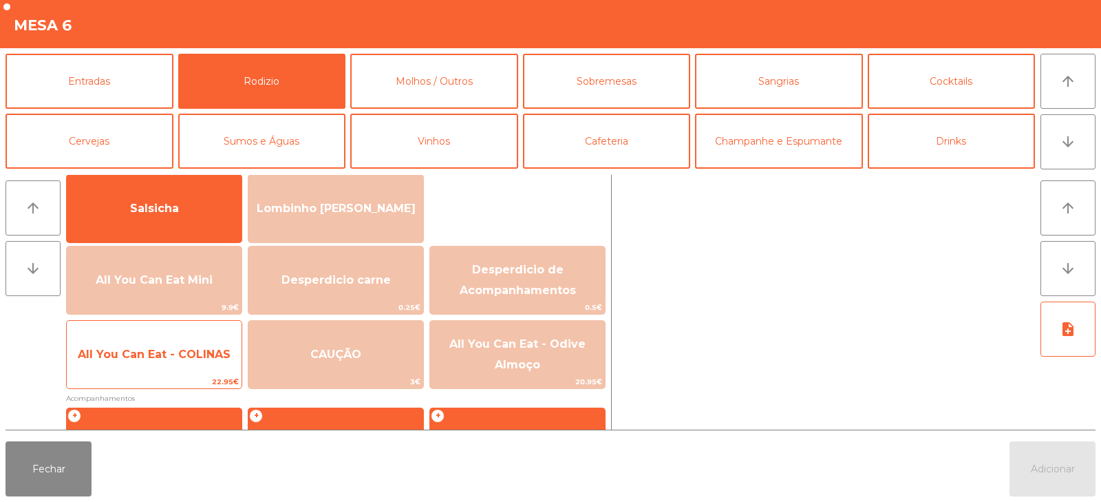
click at [210, 358] on span "All You Can Eat - COLINAS" at bounding box center [154, 354] width 153 height 13
click at [206, 362] on span "All You Can Eat - COLINAS" at bounding box center [154, 354] width 175 height 37
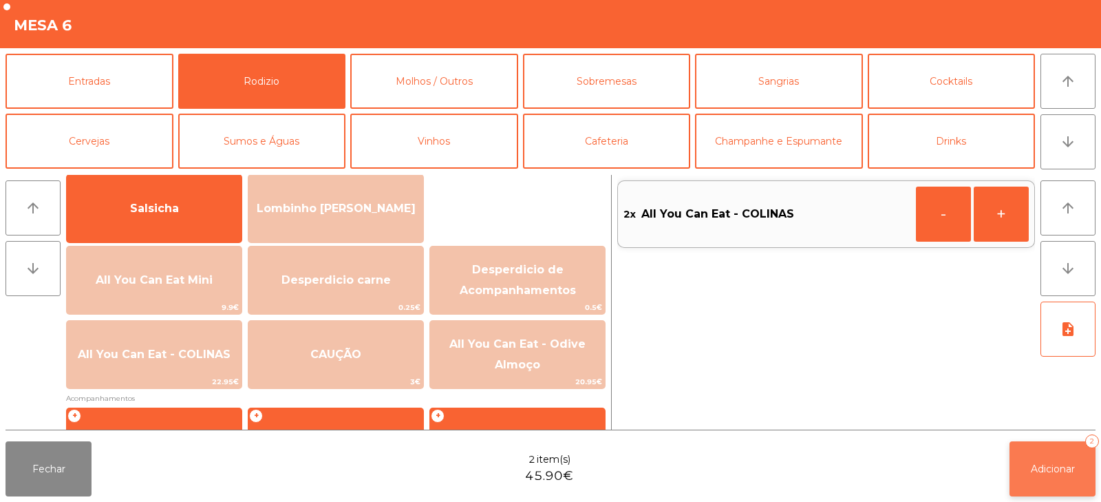
click at [1046, 471] on span "Adicionar" at bounding box center [1053, 468] width 44 height 12
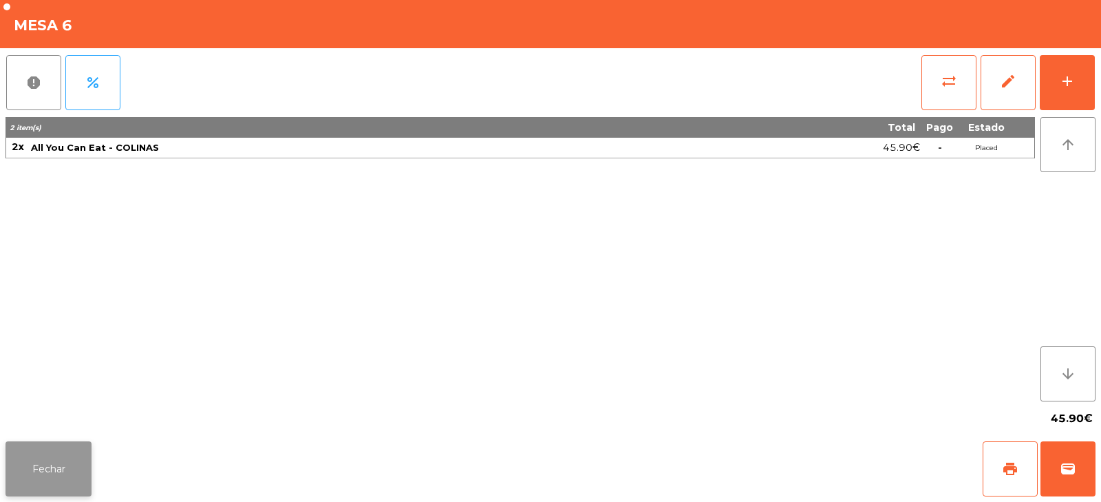
click at [71, 462] on button "Fechar" at bounding box center [49, 468] width 86 height 55
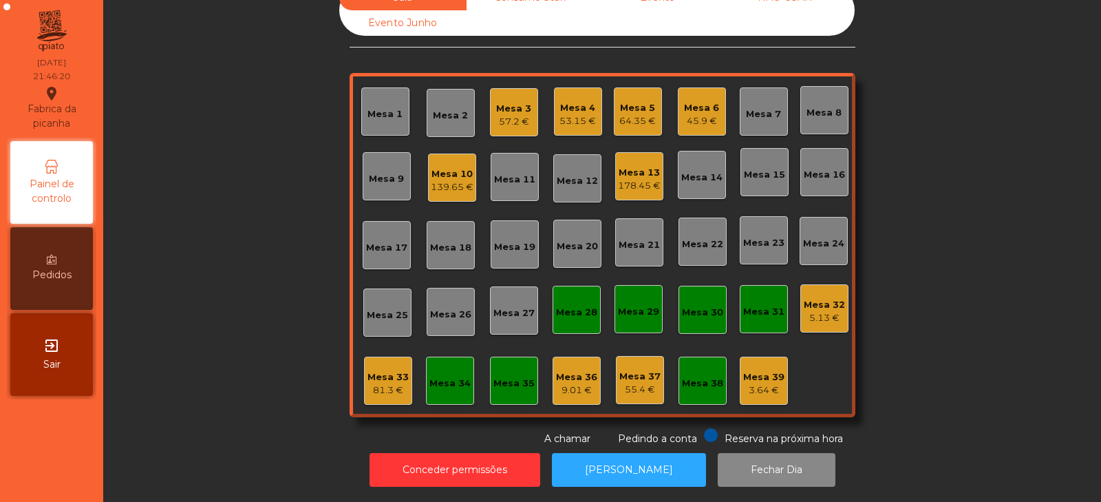
click at [382, 370] on div "Mesa 33" at bounding box center [387, 377] width 41 height 14
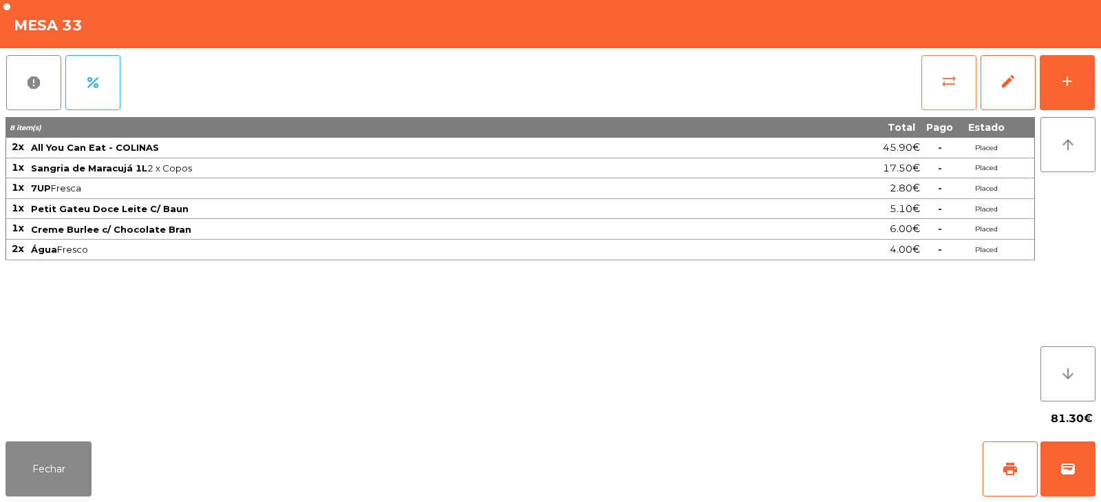
click at [944, 89] on span "sync_alt" at bounding box center [949, 81] width 17 height 17
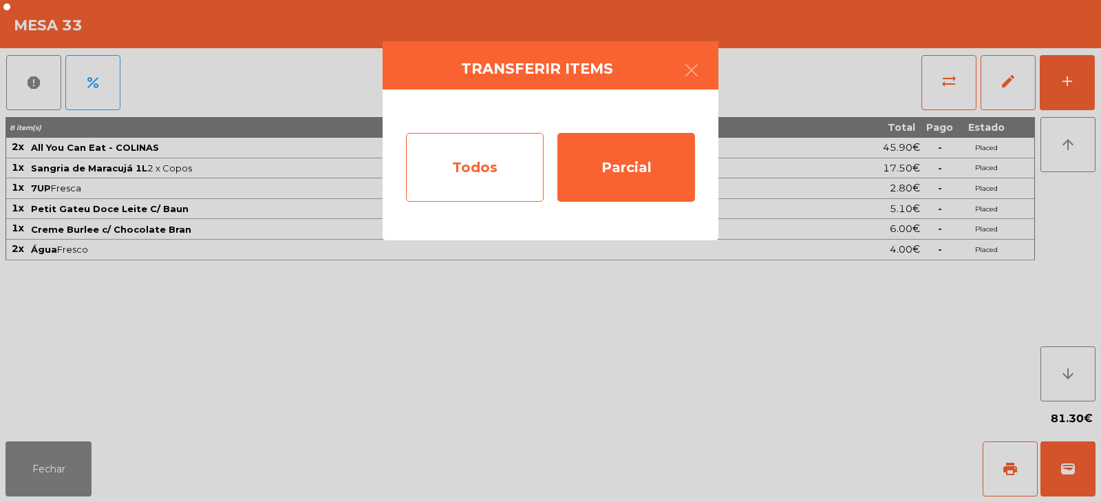
click at [457, 169] on div "Todos" at bounding box center [475, 167] width 138 height 69
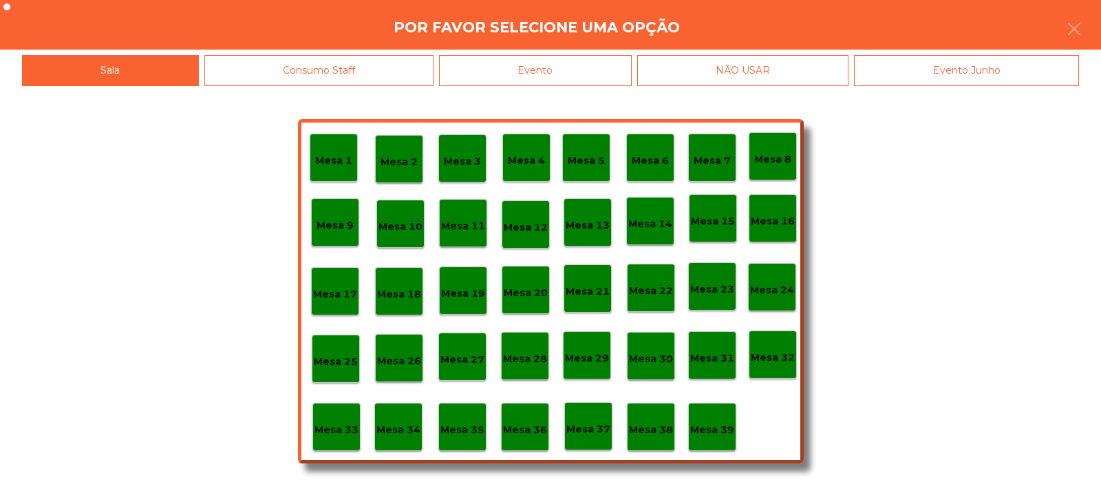
click at [582, 71] on div "Evento" at bounding box center [535, 70] width 193 height 31
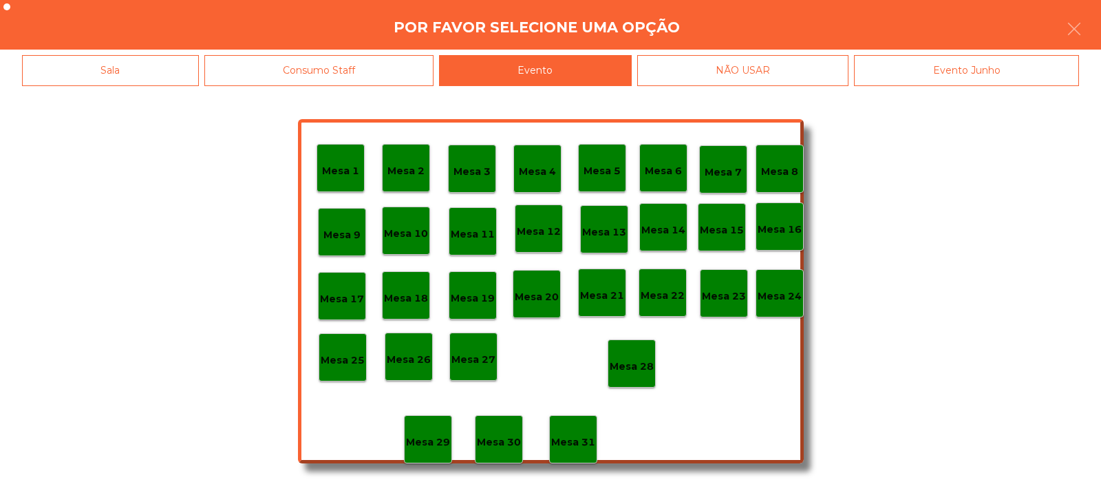
click at [644, 364] on p "Mesa 28" at bounding box center [632, 367] width 44 height 16
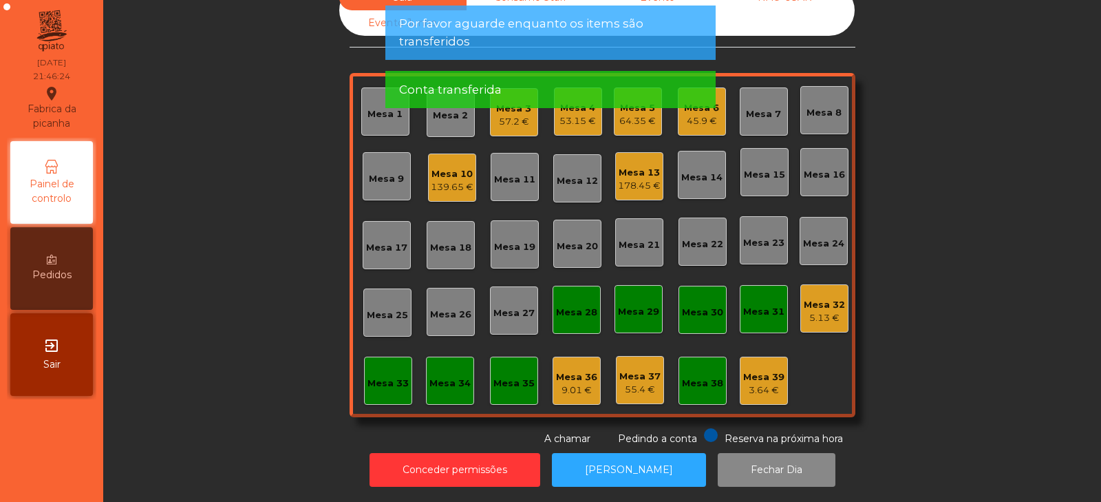
click at [457, 167] on div "Mesa 10" at bounding box center [452, 174] width 43 height 14
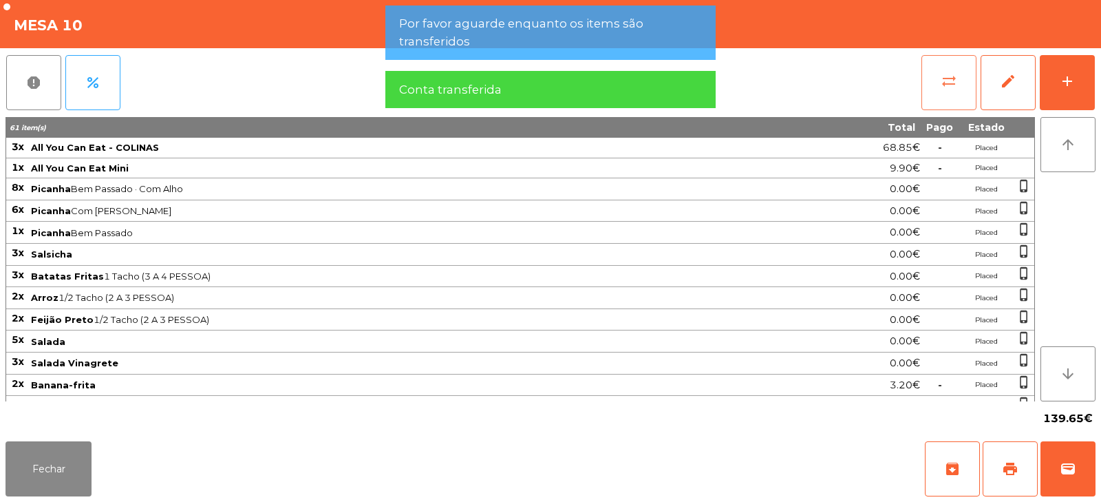
click at [968, 73] on button "sync_alt" at bounding box center [948, 82] width 55 height 55
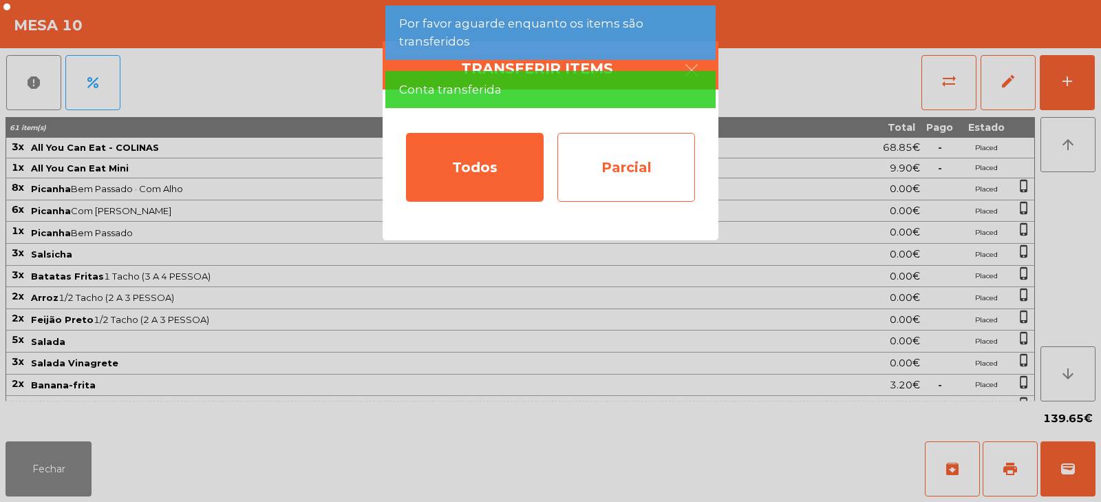
click at [663, 172] on div "Parcial" at bounding box center [626, 167] width 138 height 69
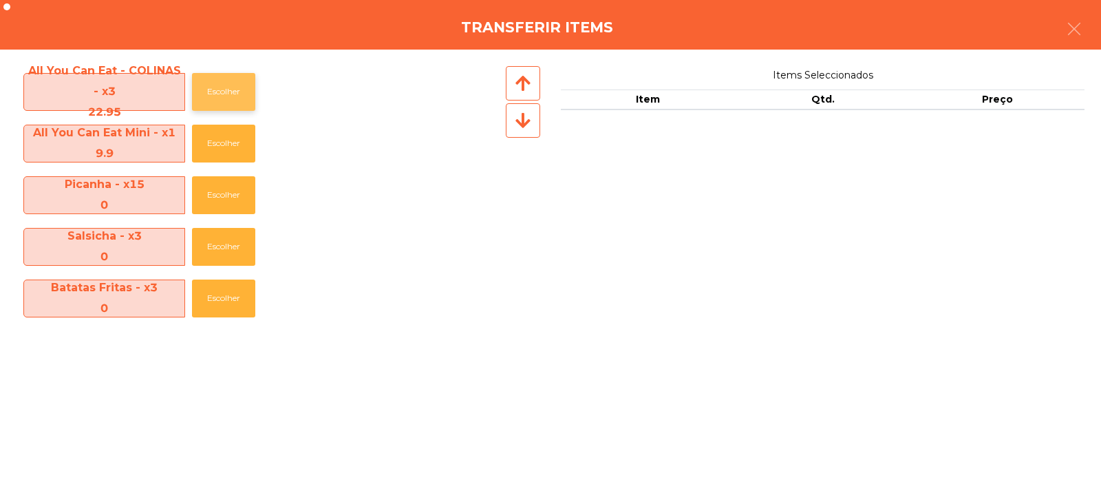
click at [237, 97] on button "Escolher" at bounding box center [223, 92] width 63 height 38
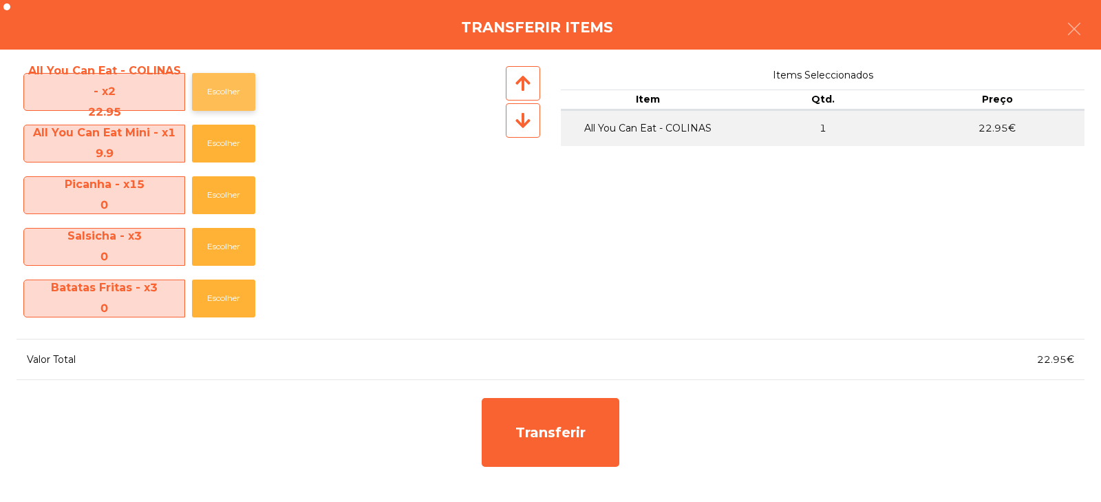
click at [239, 91] on button "Escolher" at bounding box center [223, 92] width 63 height 38
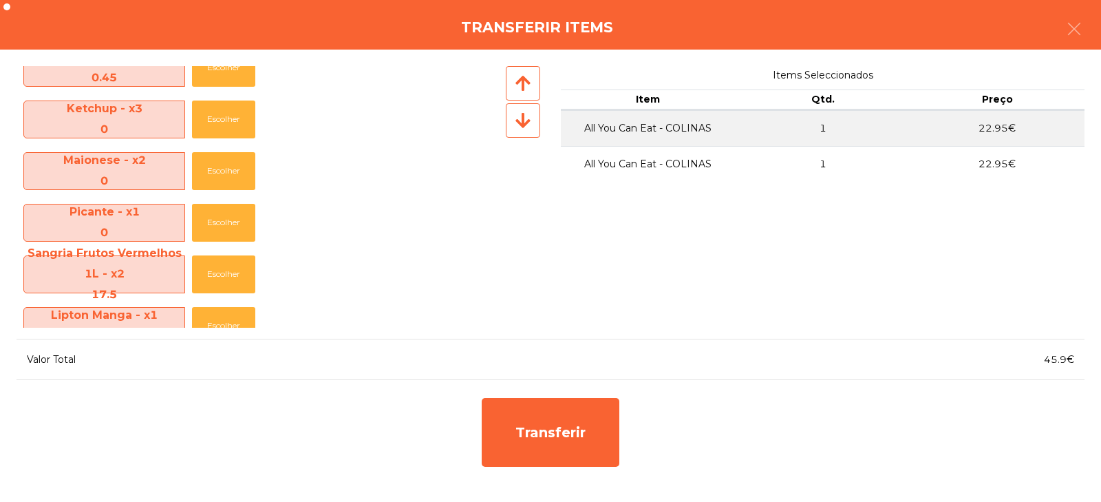
scroll to position [725, 0]
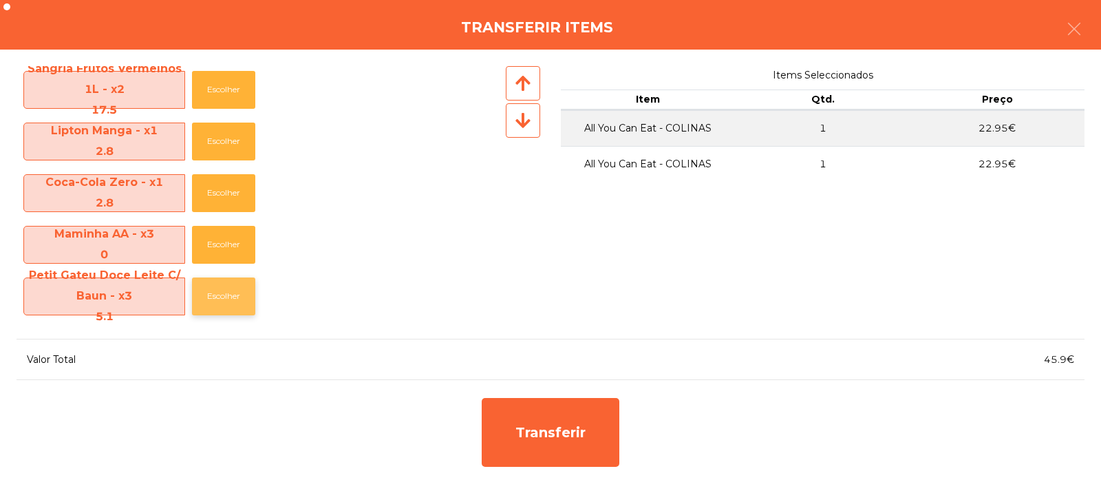
click at [228, 297] on button "Escolher" at bounding box center [223, 296] width 63 height 38
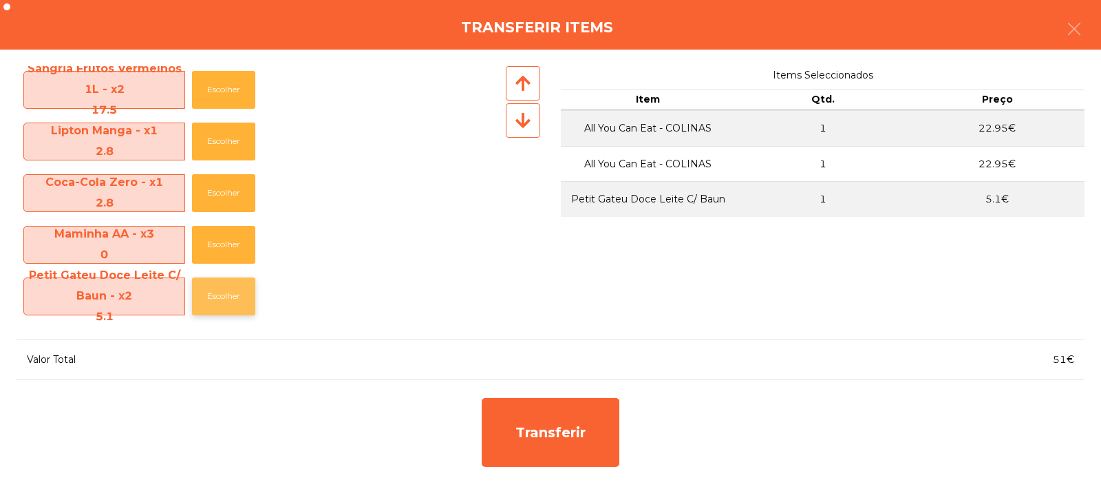
click at [230, 297] on button "Escolher" at bounding box center [223, 296] width 63 height 38
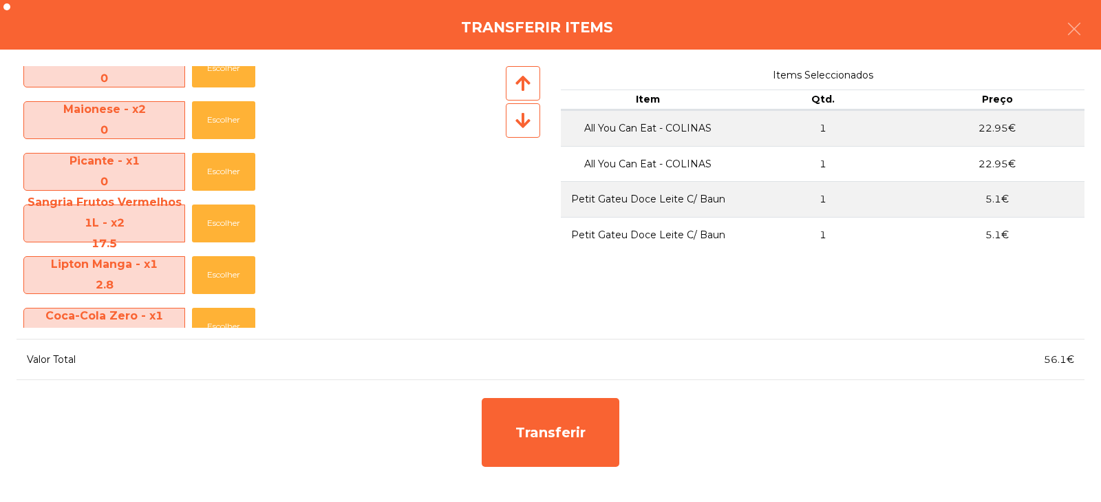
scroll to position [576, 0]
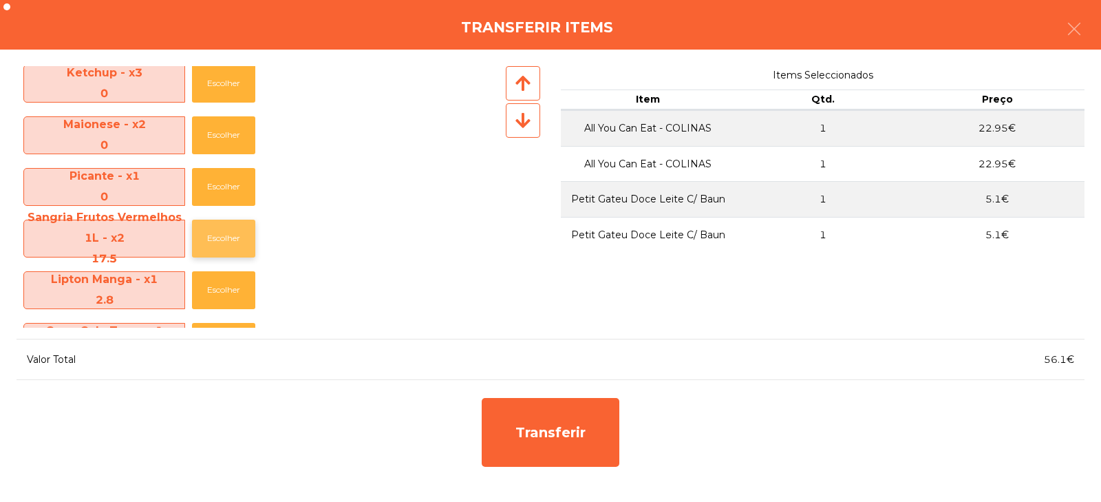
click at [228, 244] on button "Escolher" at bounding box center [223, 239] width 63 height 38
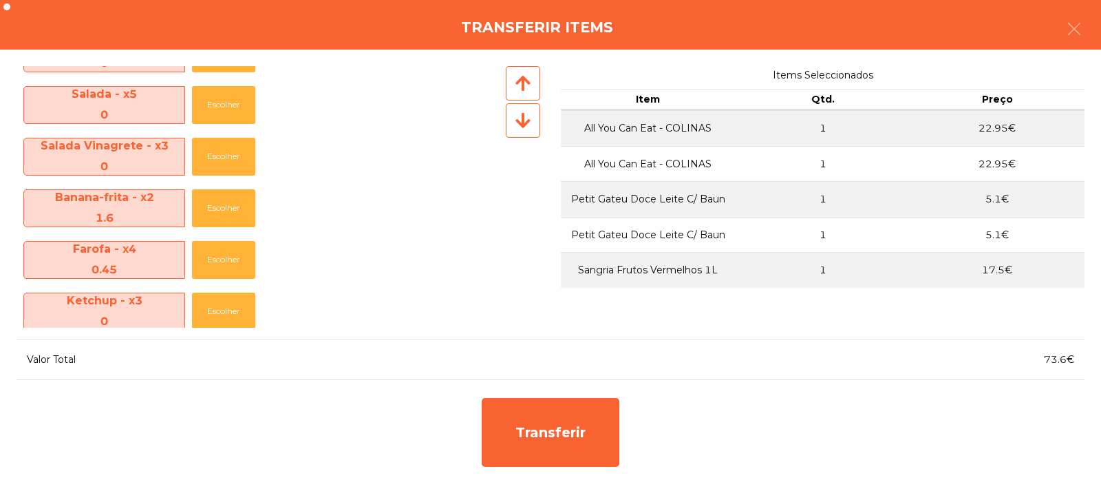
scroll to position [330, 0]
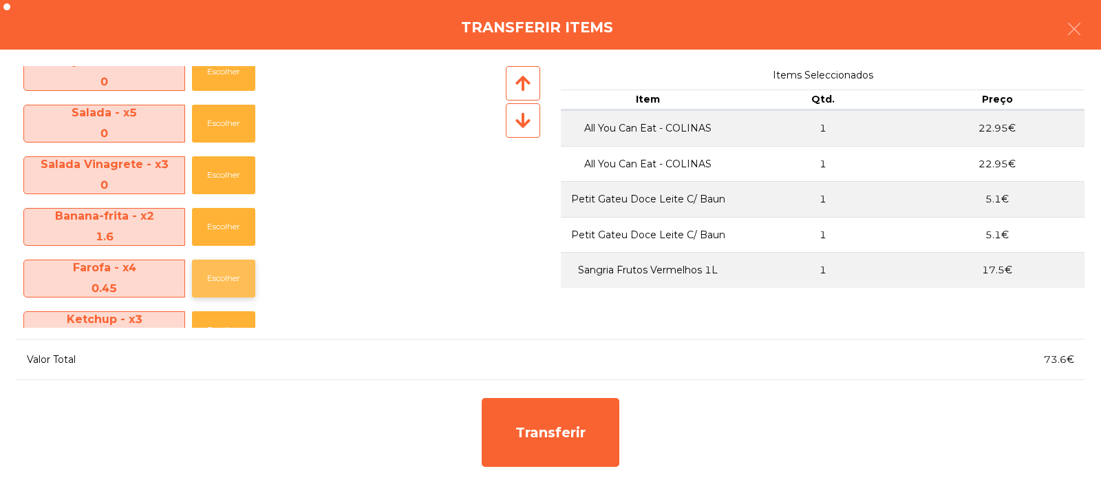
click at [232, 285] on button "Escolher" at bounding box center [223, 278] width 63 height 38
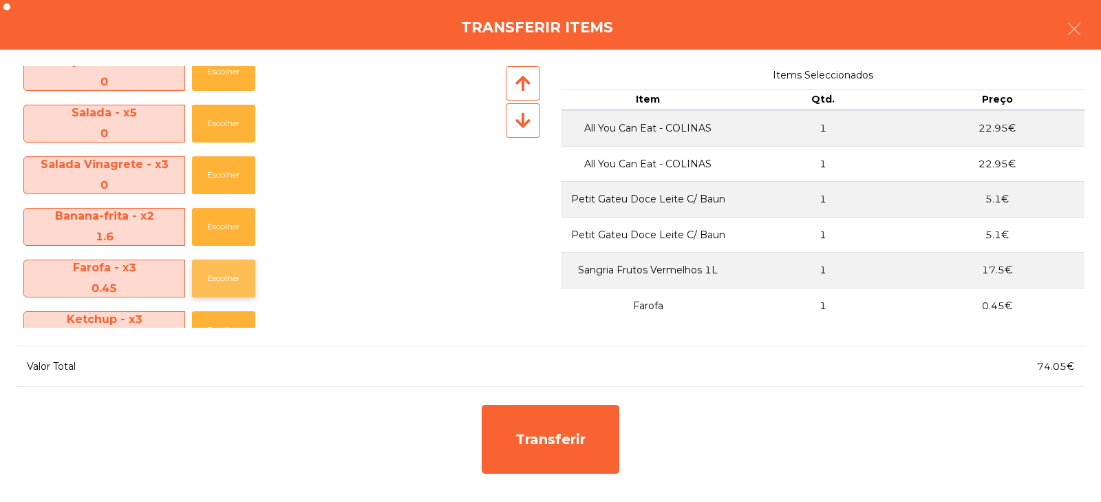
click at [233, 277] on button "Escolher" at bounding box center [223, 278] width 63 height 38
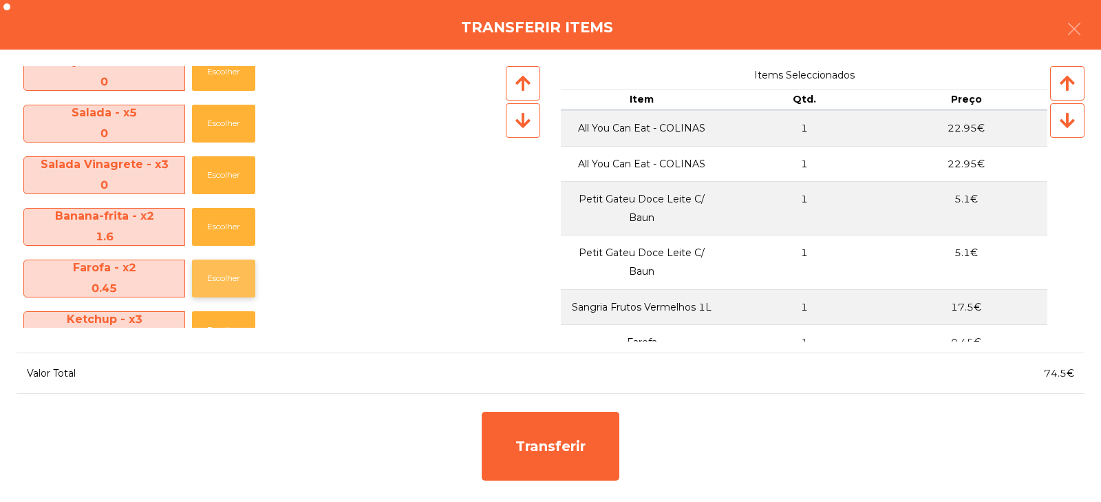
click at [231, 282] on button "Escolher" at bounding box center [223, 278] width 63 height 38
click at [228, 281] on button "Escolher" at bounding box center [223, 278] width 63 height 38
click at [233, 226] on button "Escolher" at bounding box center [223, 227] width 63 height 38
click at [234, 231] on button "Escolher" at bounding box center [223, 227] width 63 height 38
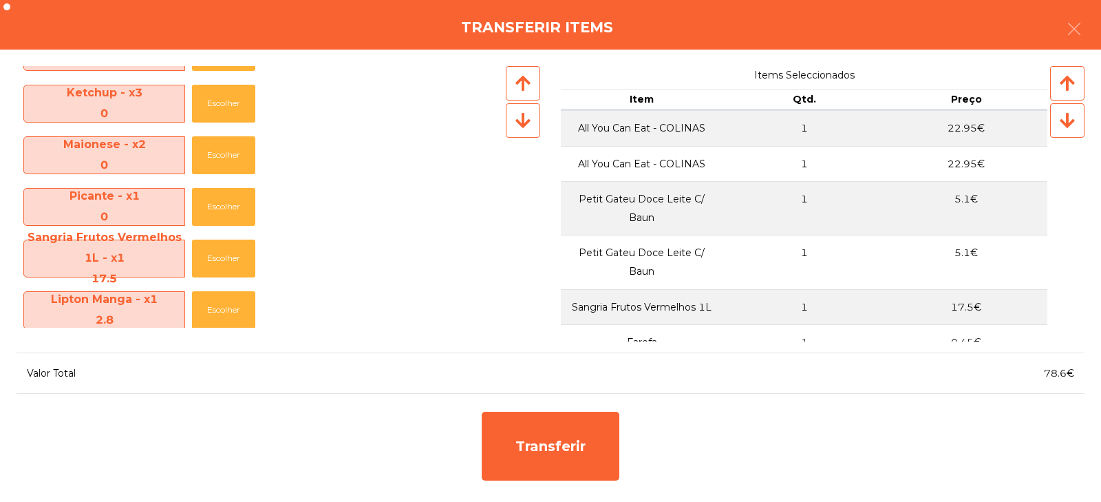
scroll to position [621, 0]
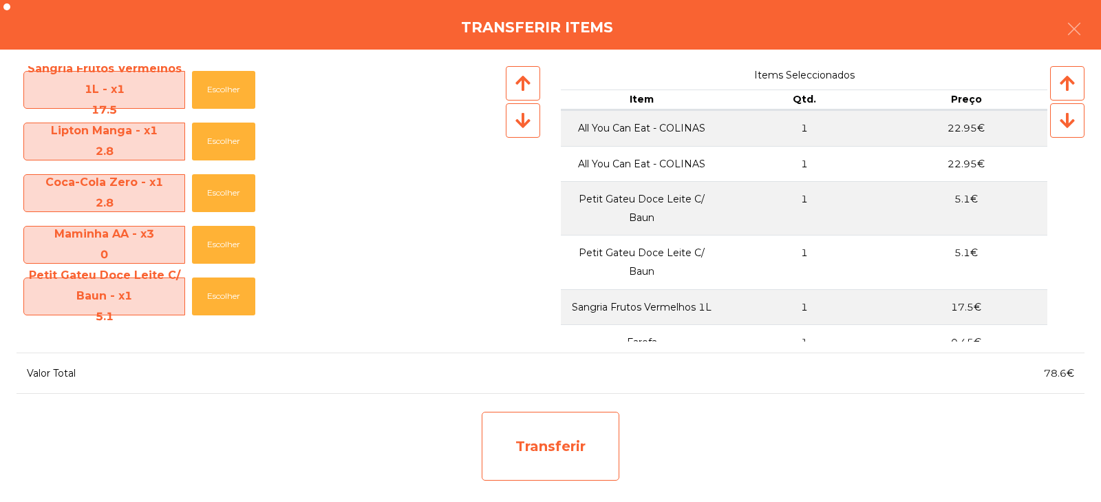
click at [552, 439] on div "Transferir" at bounding box center [551, 446] width 138 height 69
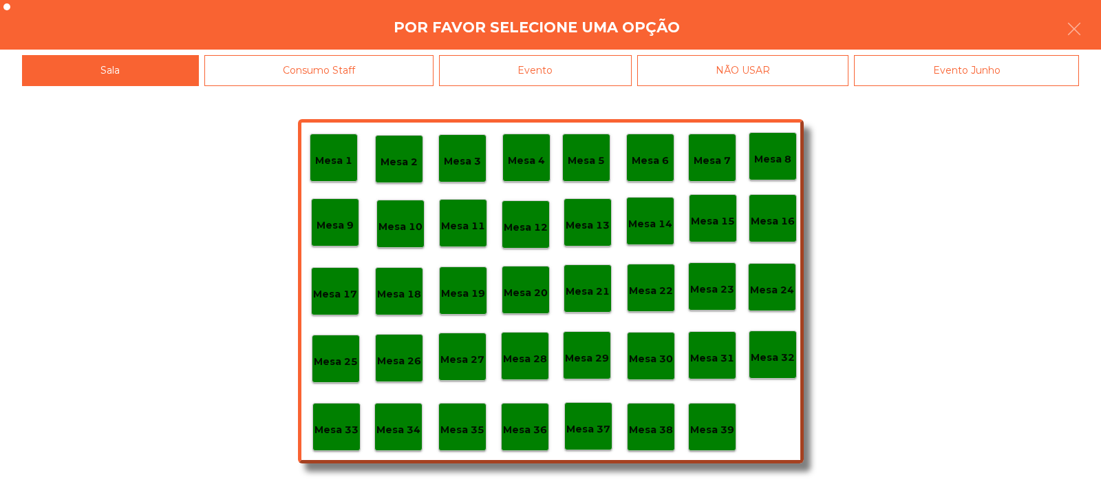
click at [343, 431] on p "Mesa 33" at bounding box center [337, 430] width 44 height 16
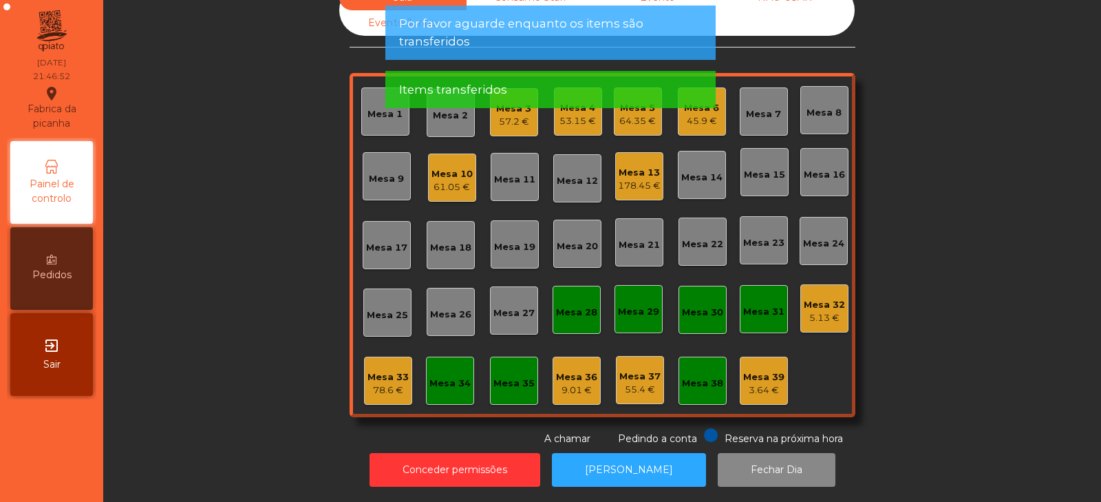
click at [400, 383] on div "78.6 €" at bounding box center [387, 390] width 41 height 14
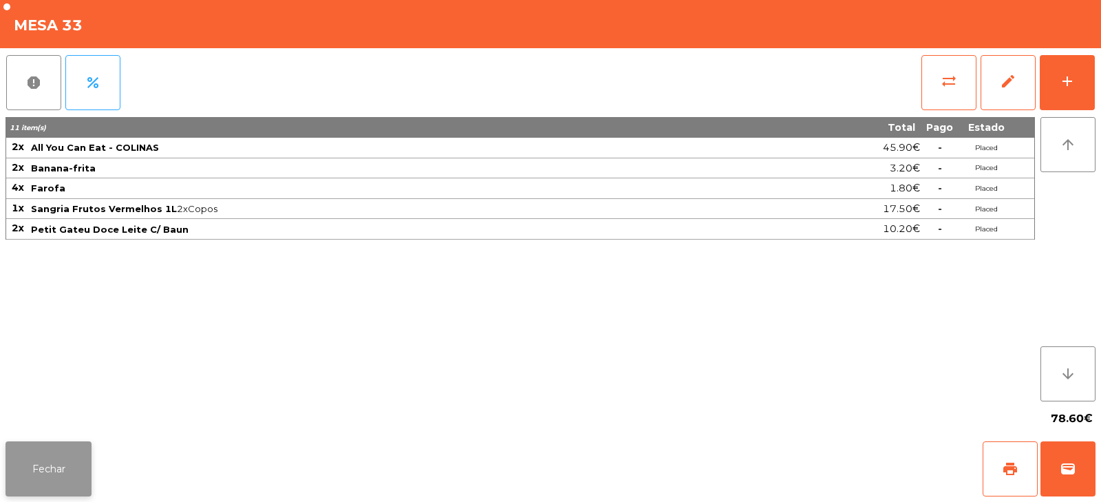
click at [53, 464] on button "Fechar" at bounding box center [49, 468] width 86 height 55
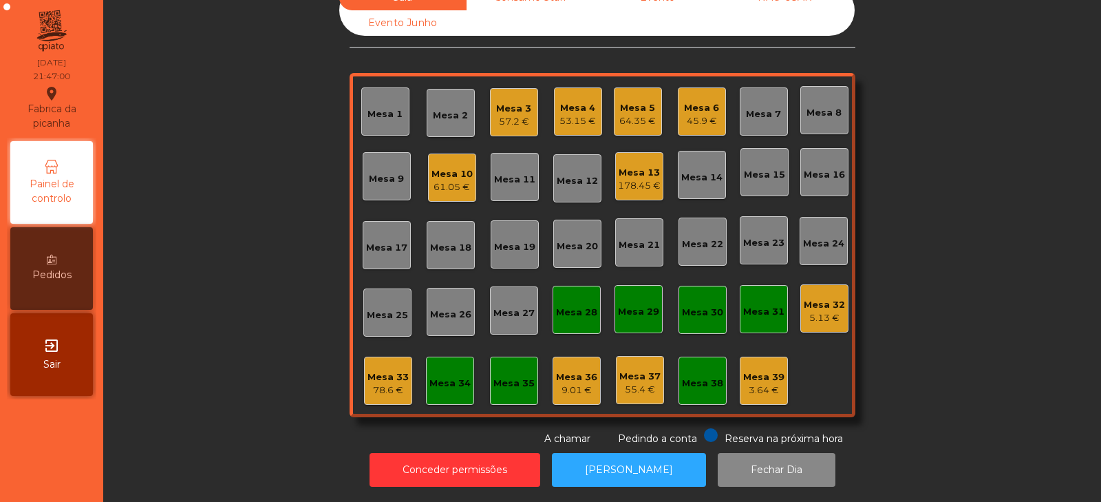
click at [757, 383] on div "3.64 €" at bounding box center [763, 390] width 41 height 14
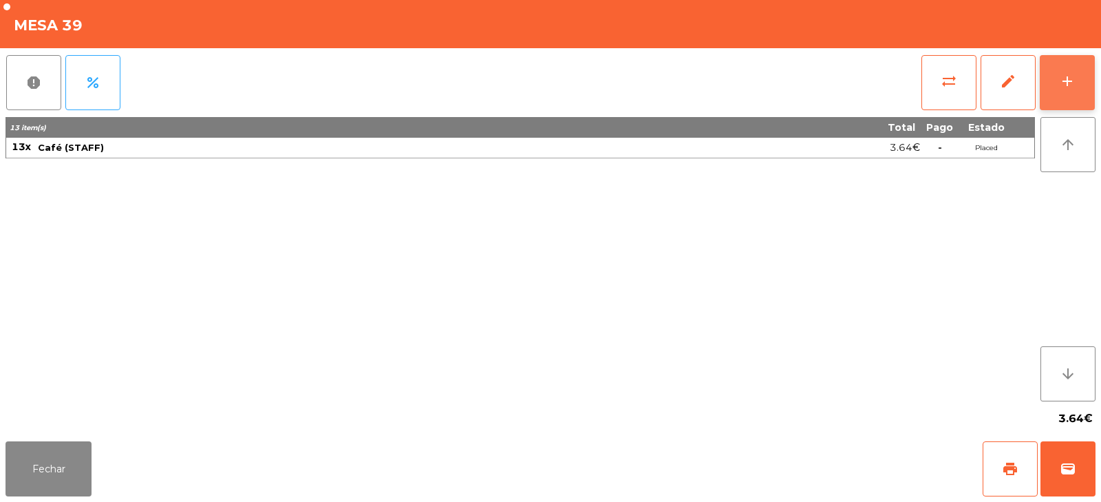
click at [1070, 78] on div "add" at bounding box center [1067, 81] width 17 height 17
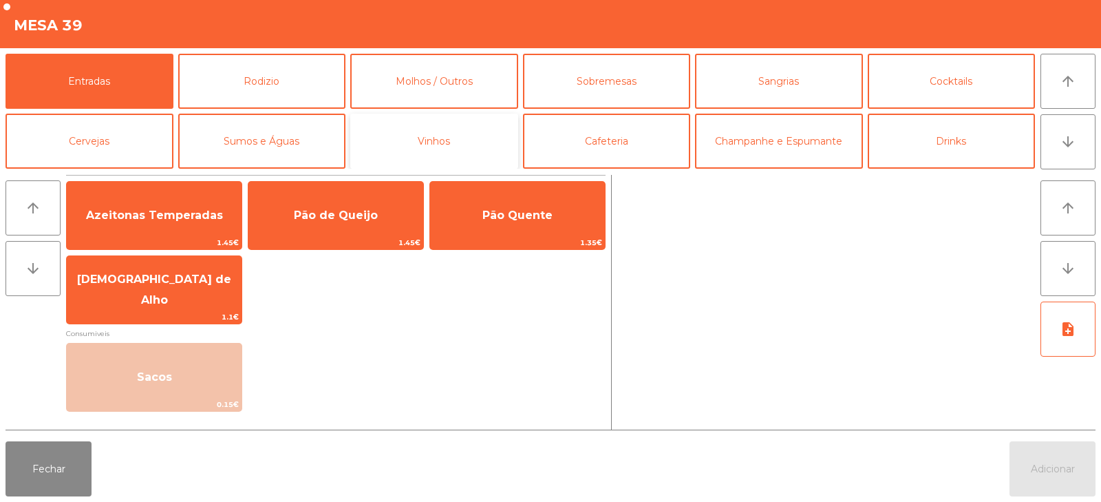
click at [422, 146] on button "Vinhos" at bounding box center [434, 141] width 168 height 55
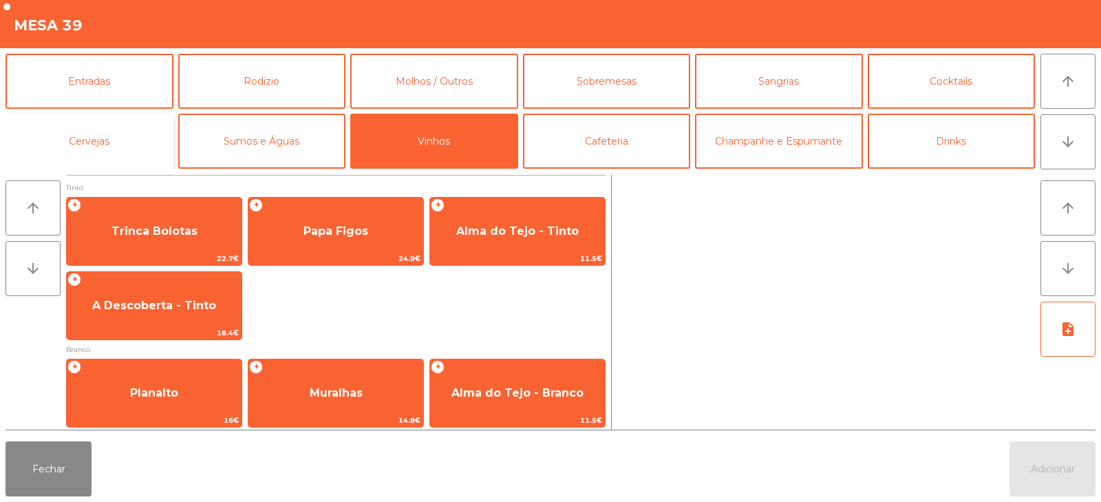
click at [139, 142] on button "Cervejas" at bounding box center [90, 141] width 168 height 55
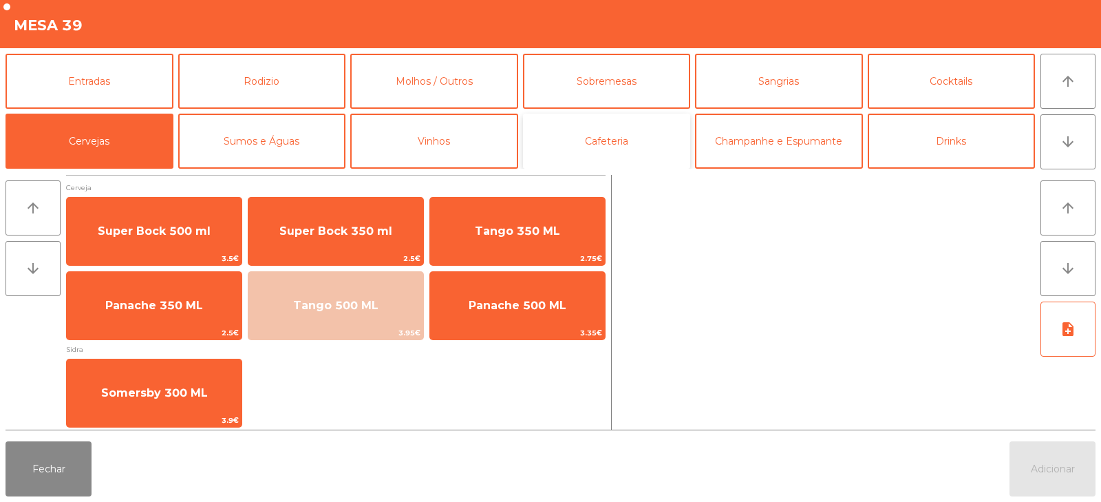
click at [616, 137] on button "Cafeteria" at bounding box center [607, 141] width 168 height 55
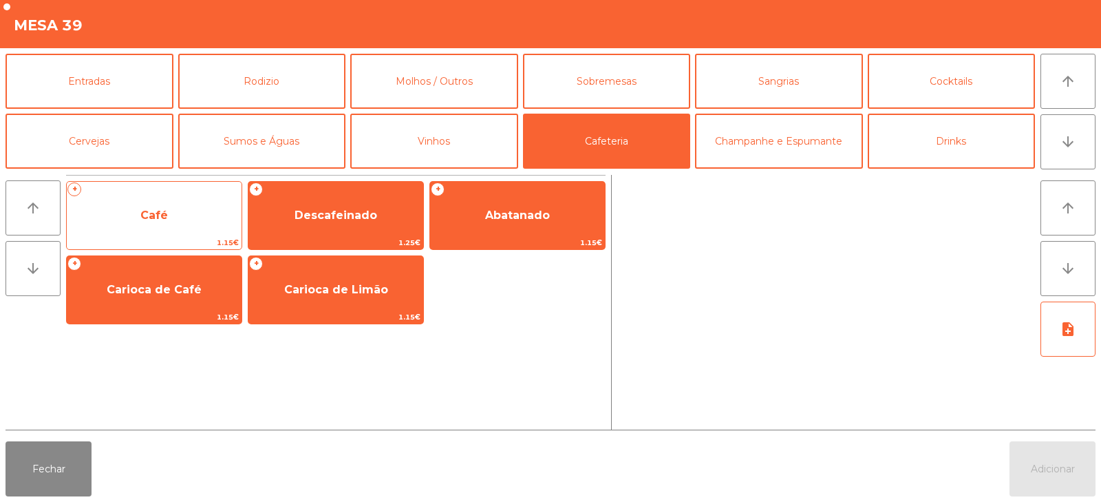
click at [180, 227] on span "Café" at bounding box center [154, 215] width 175 height 37
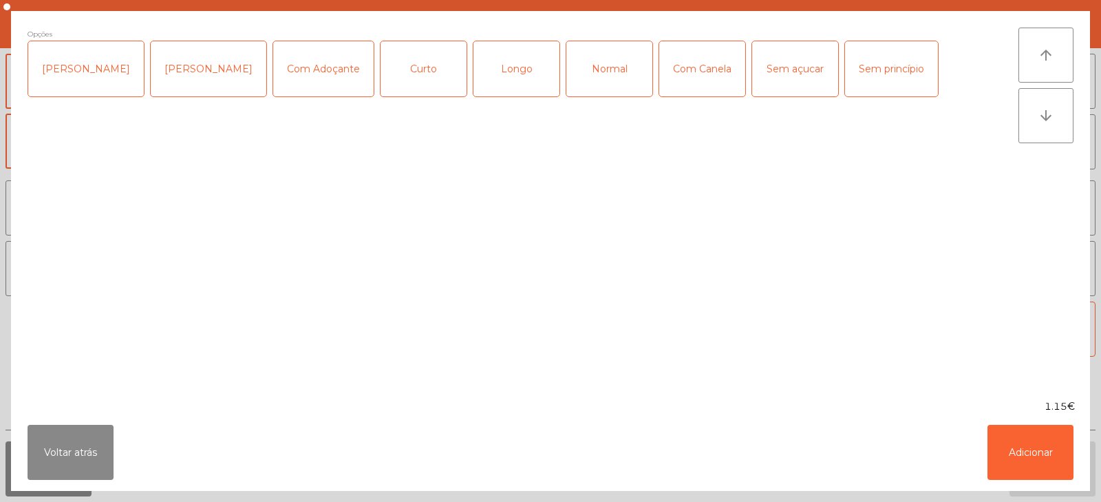
click at [599, 88] on div "Normal" at bounding box center [609, 68] width 86 height 55
click at [1010, 438] on button "Adicionar" at bounding box center [1031, 452] width 86 height 55
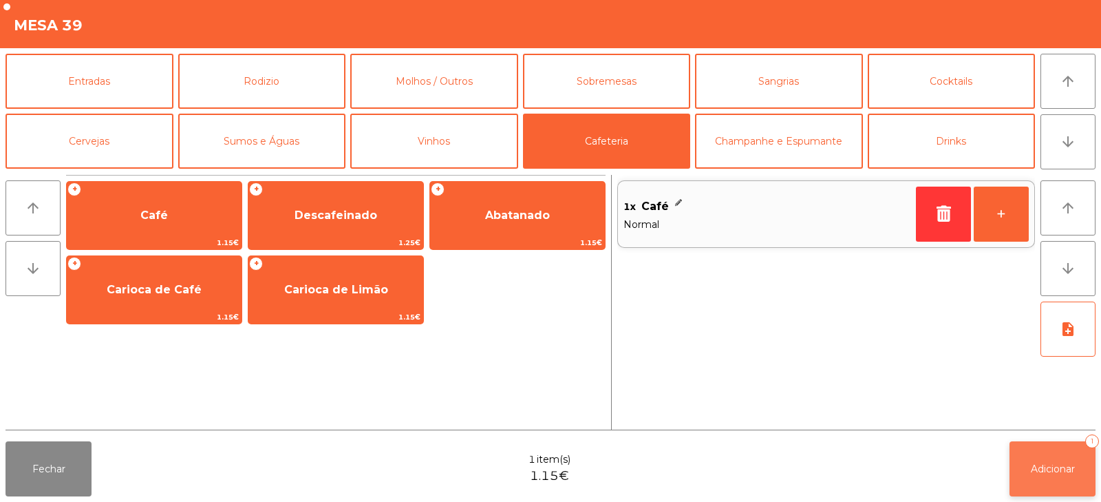
click at [1052, 465] on span "Adicionar" at bounding box center [1053, 468] width 44 height 12
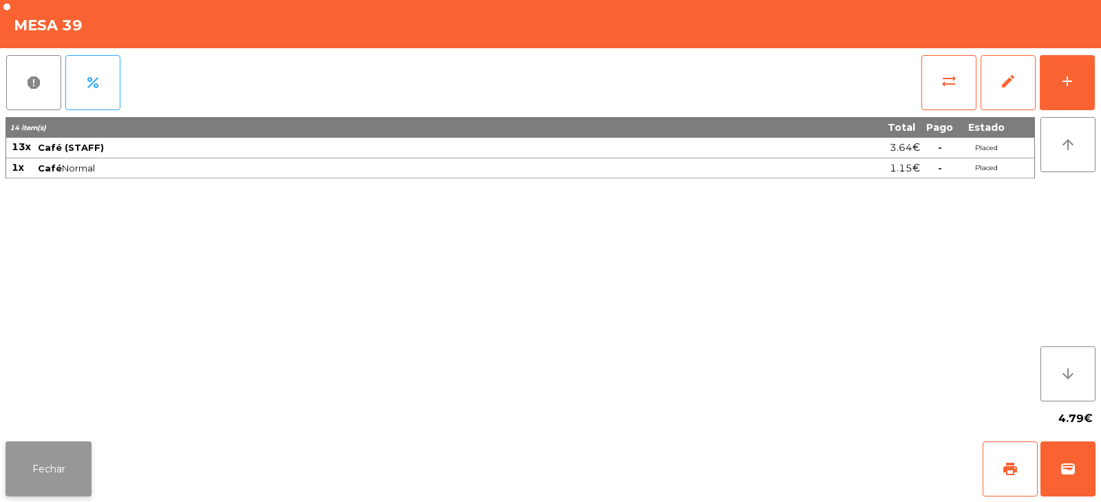
click at [72, 478] on button "Fechar" at bounding box center [49, 468] width 86 height 55
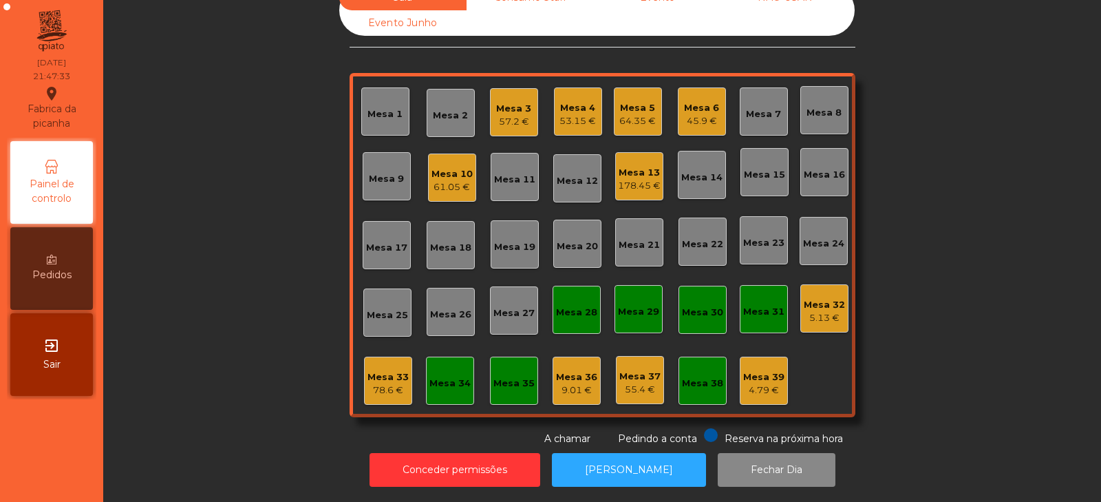
click at [469, 171] on div "Mesa 10 61.05 €" at bounding box center [452, 177] width 48 height 48
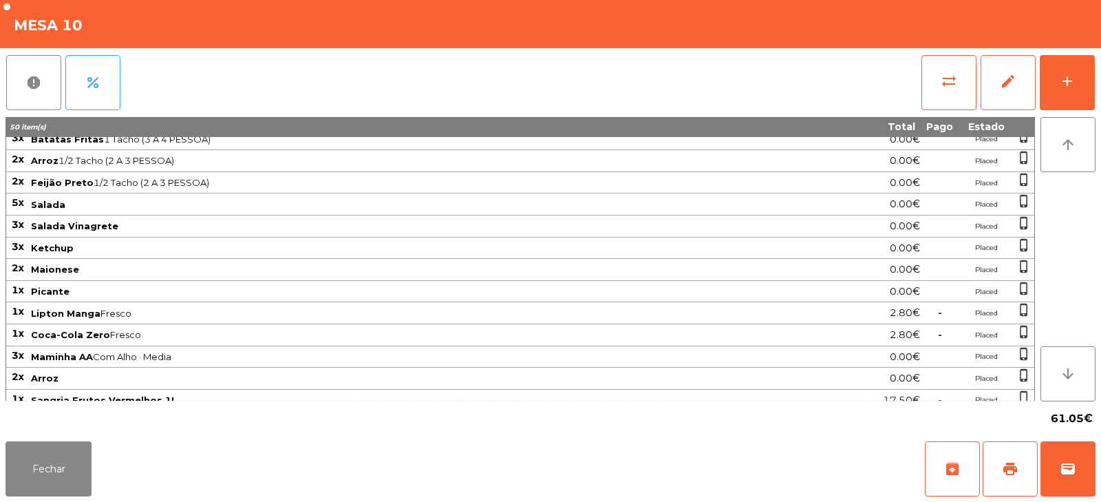
scroll to position [169, 0]
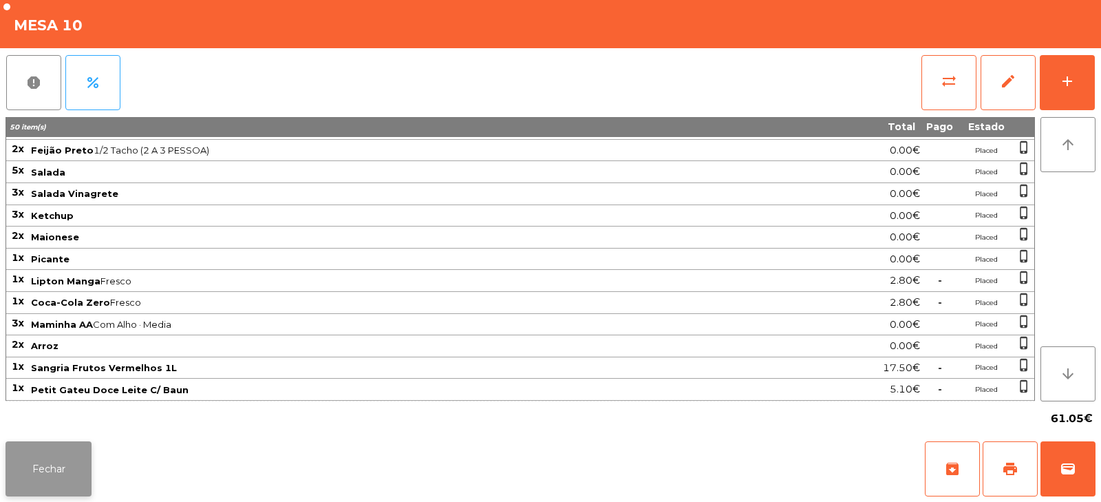
click at [69, 471] on button "Fechar" at bounding box center [49, 468] width 86 height 55
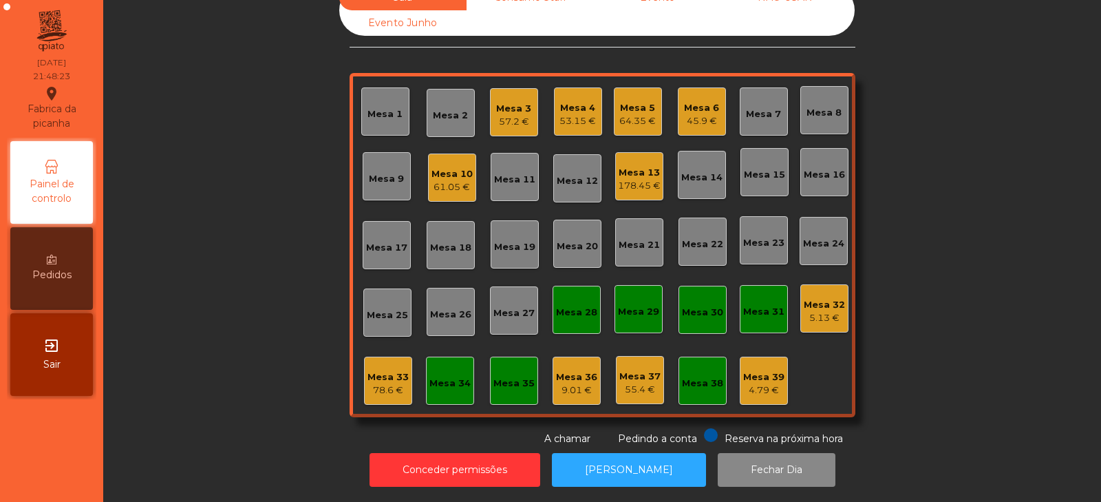
click at [758, 370] on div "Mesa 39" at bounding box center [763, 377] width 41 height 14
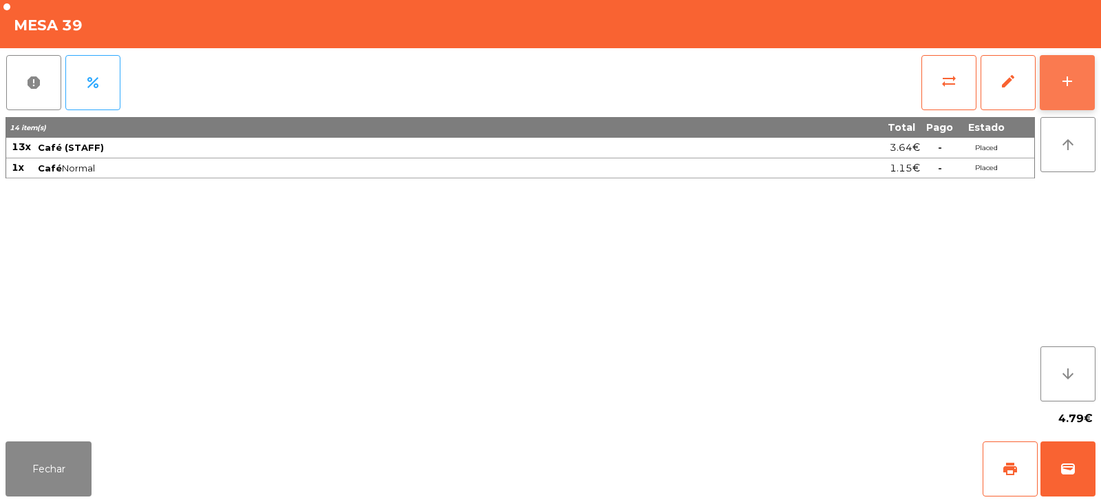
click at [1080, 94] on button "add" at bounding box center [1067, 82] width 55 height 55
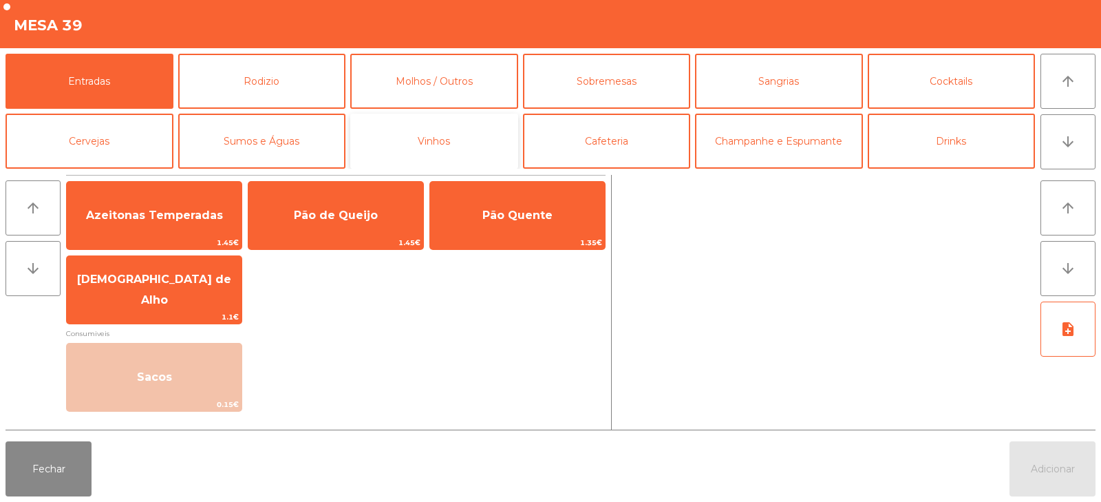
click at [437, 137] on button "Vinhos" at bounding box center [434, 141] width 168 height 55
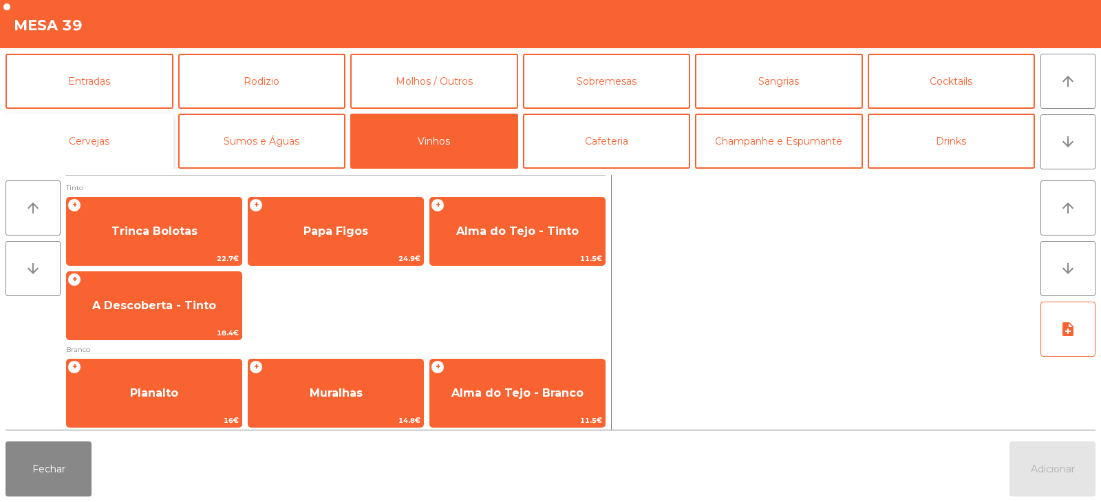
click at [137, 149] on button "Cervejas" at bounding box center [90, 141] width 168 height 55
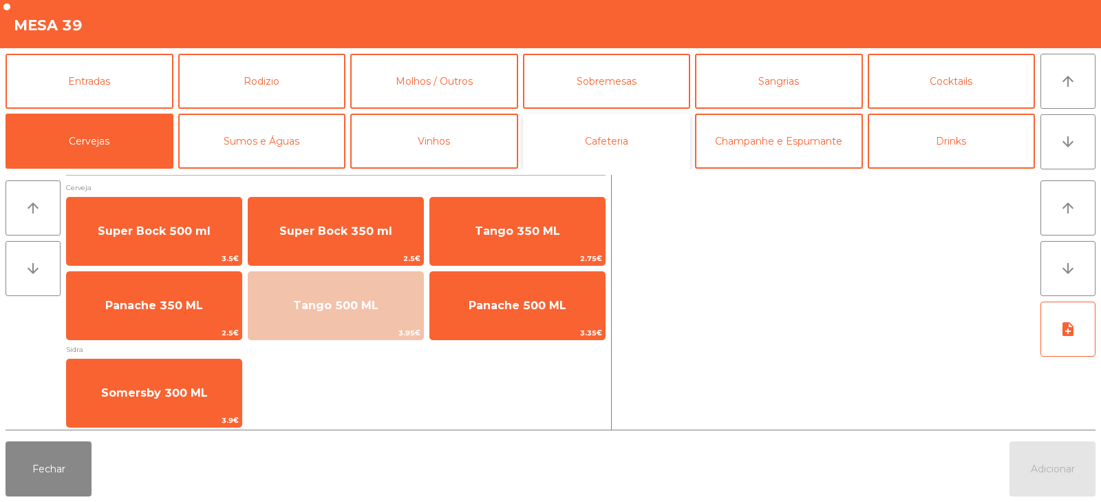
click at [580, 147] on button "Cafeteria" at bounding box center [607, 141] width 168 height 55
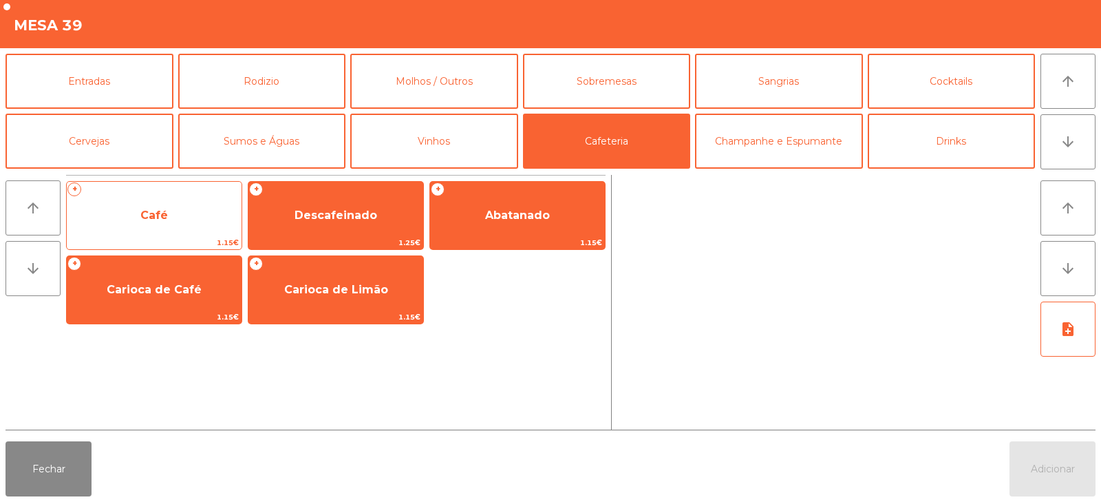
click at [186, 218] on span "Café" at bounding box center [154, 215] width 175 height 37
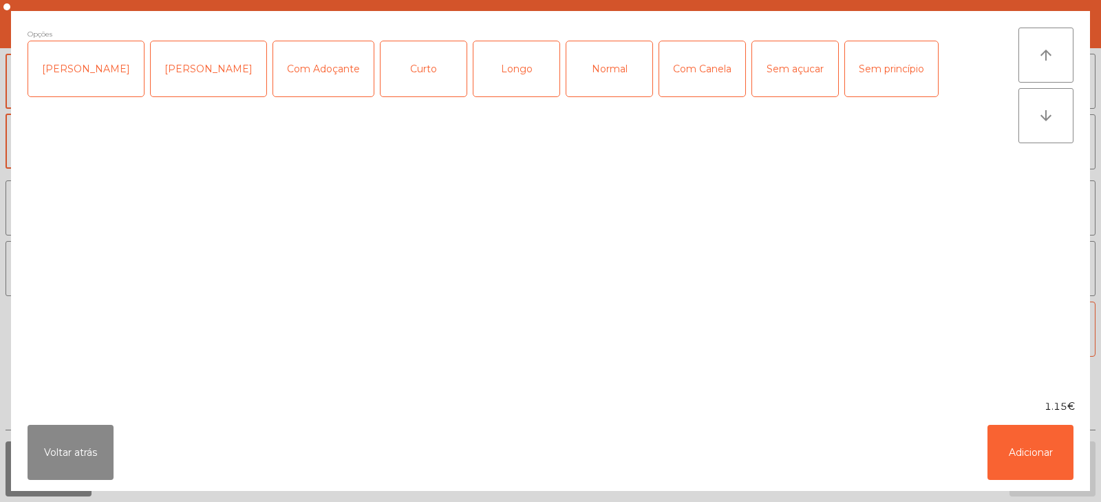
click at [566, 65] on div "Normal" at bounding box center [609, 68] width 86 height 55
click at [1043, 459] on button "Adicionar" at bounding box center [1031, 452] width 86 height 55
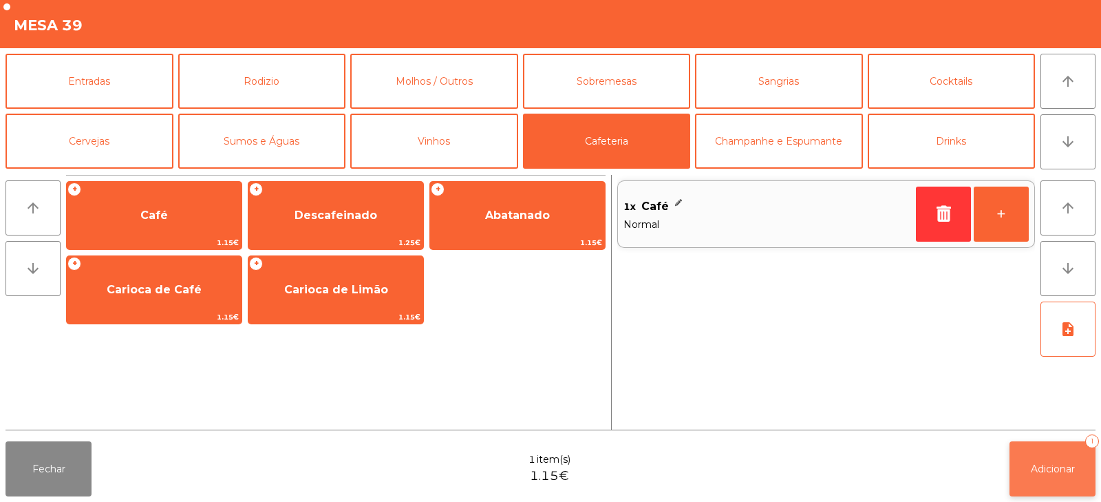
click at [1063, 467] on span "Adicionar" at bounding box center [1053, 468] width 44 height 12
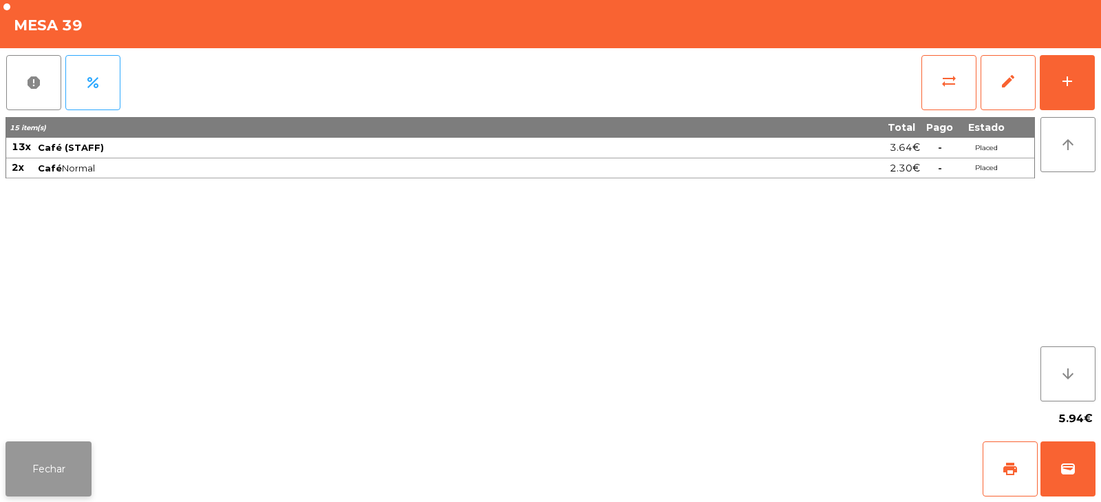
click at [61, 456] on button "Fechar" at bounding box center [49, 468] width 86 height 55
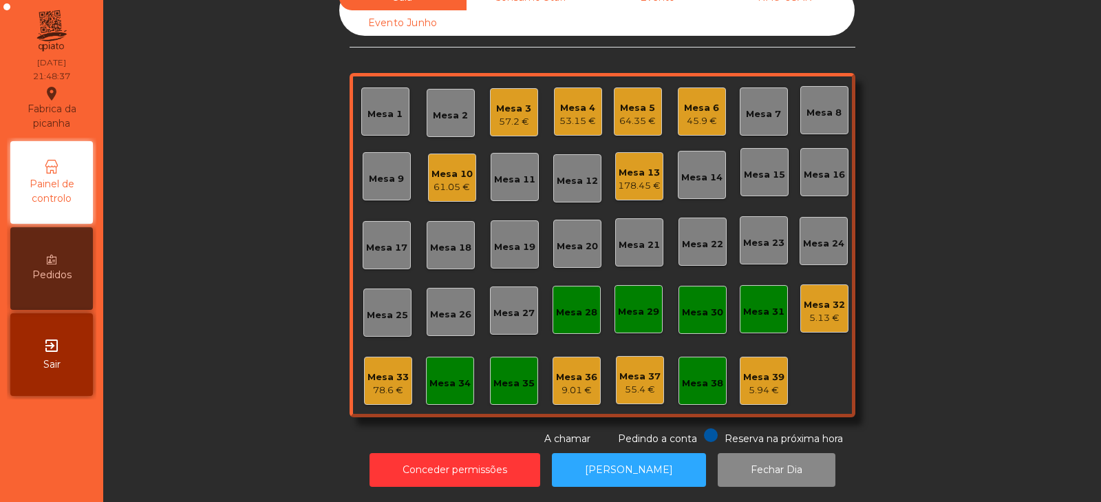
click at [452, 180] on div "61.05 €" at bounding box center [451, 187] width 41 height 14
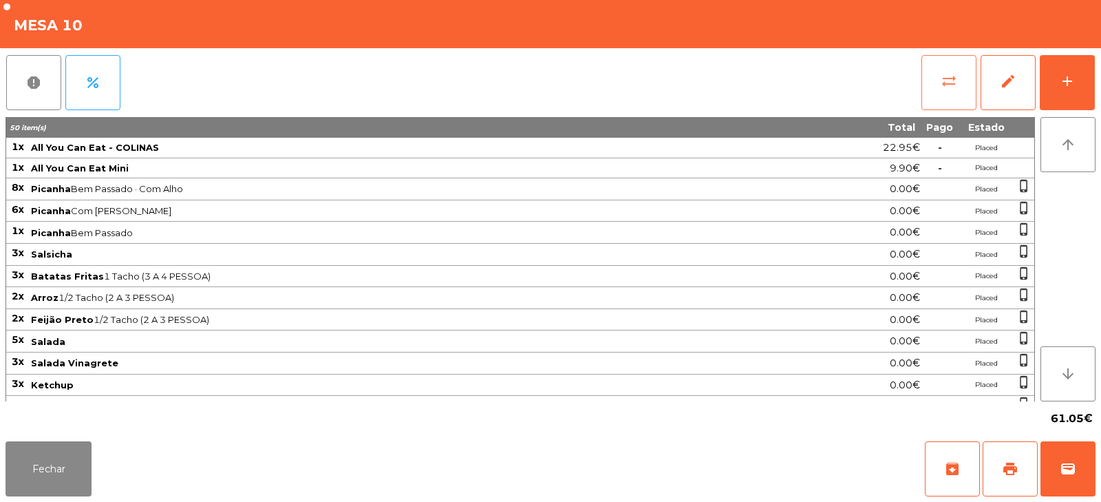
click at [966, 74] on button "sync_alt" at bounding box center [948, 82] width 55 height 55
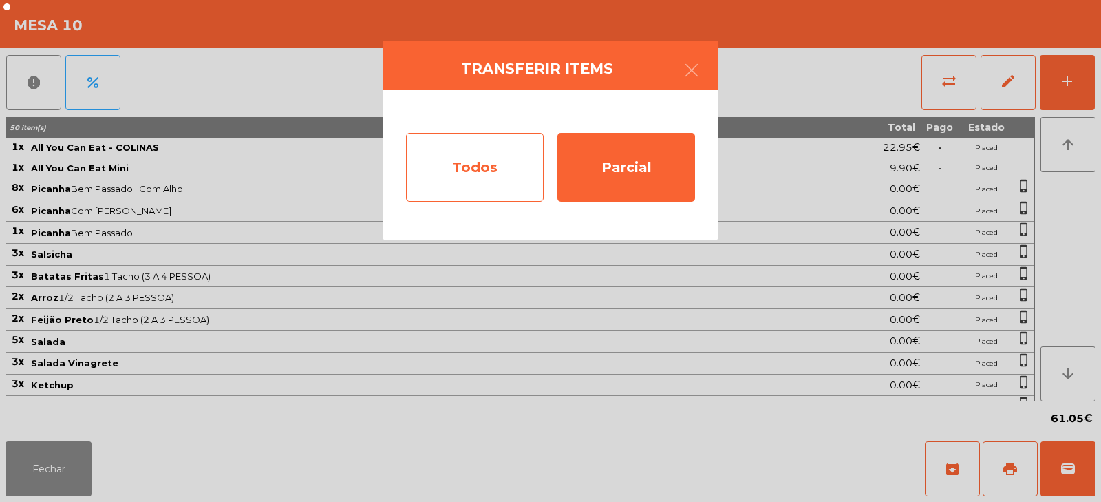
click at [504, 151] on div "Todos" at bounding box center [475, 167] width 138 height 69
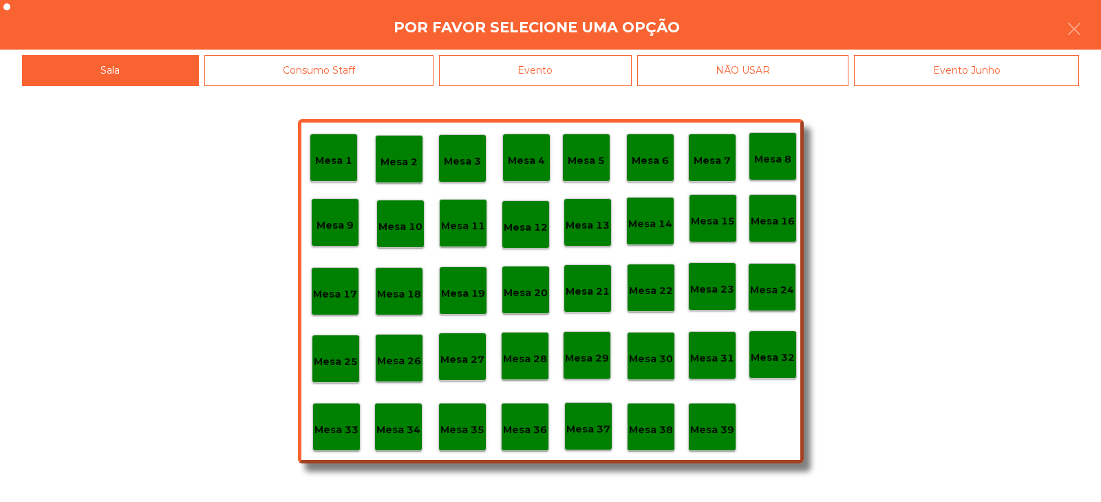
click at [590, 69] on div "Evento" at bounding box center [535, 70] width 193 height 31
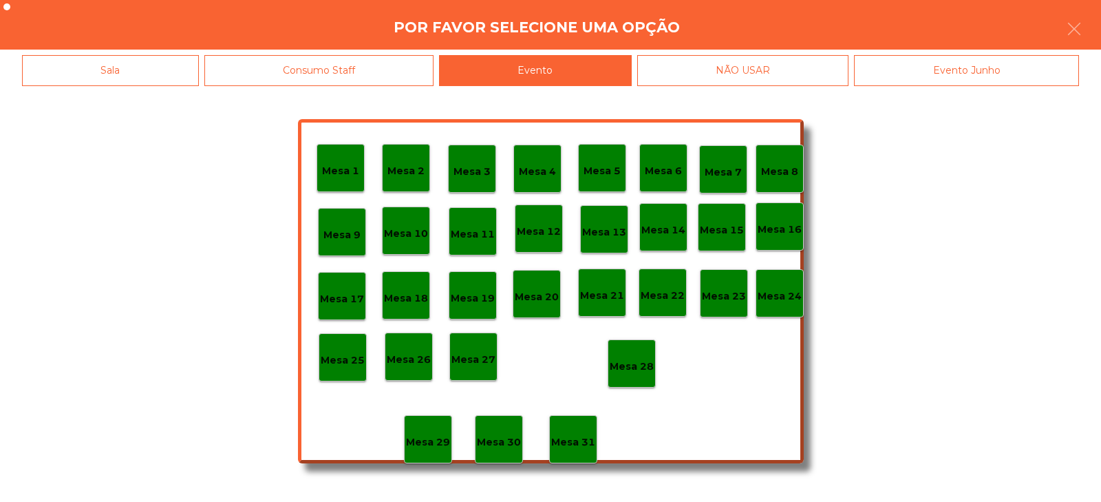
click at [621, 345] on div "Mesa 28" at bounding box center [632, 363] width 48 height 48
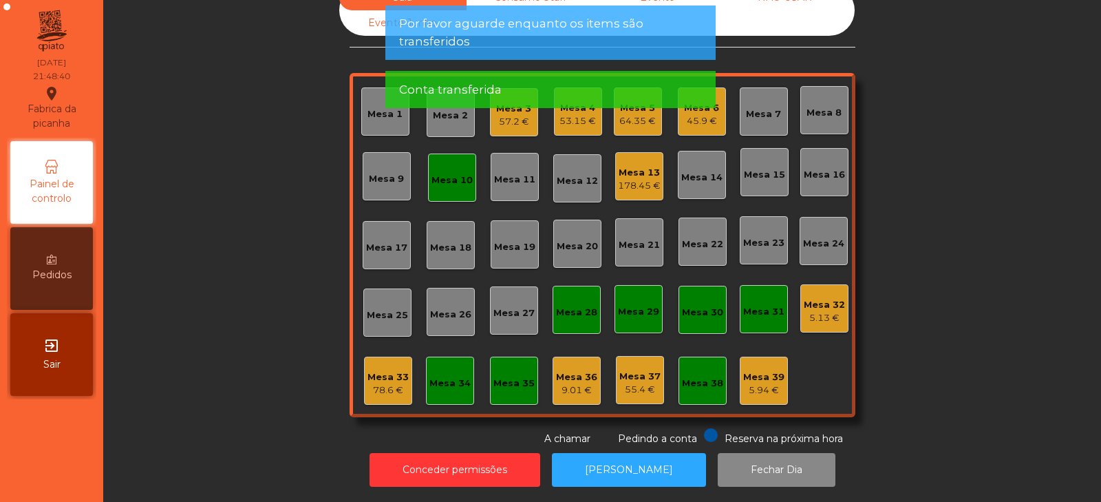
click at [456, 173] on div "Mesa 10" at bounding box center [451, 180] width 41 height 14
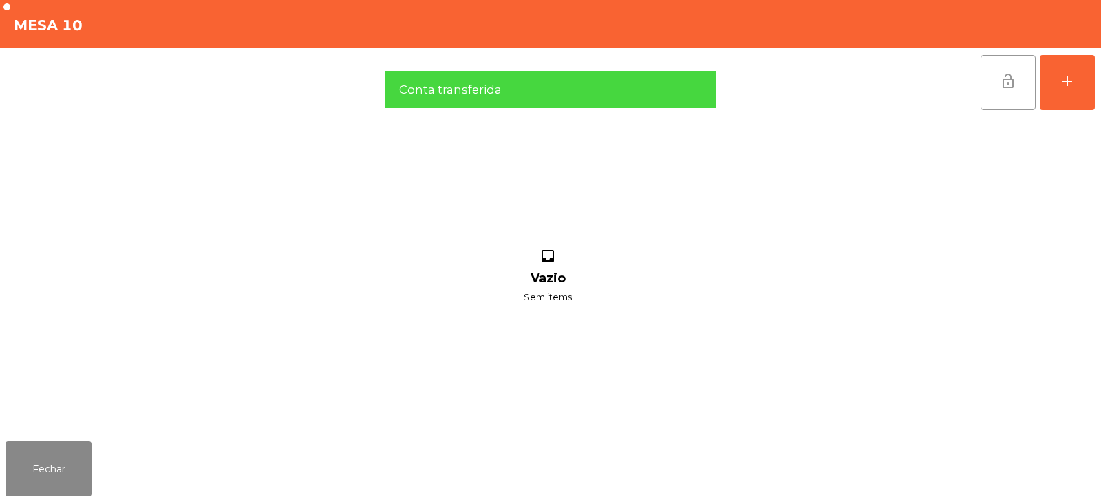
click at [1005, 80] on span "lock_open" at bounding box center [1008, 81] width 17 height 17
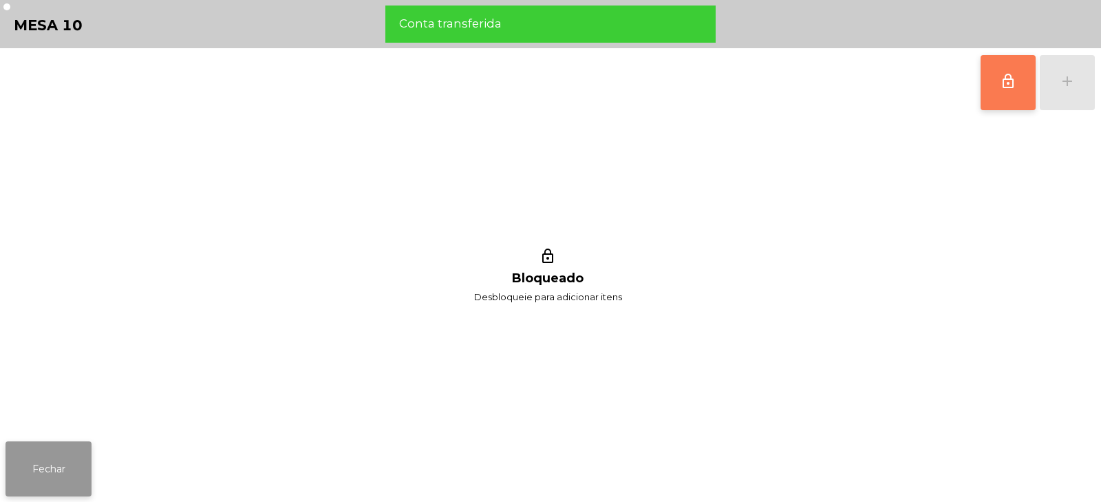
click at [70, 476] on button "Fechar" at bounding box center [49, 468] width 86 height 55
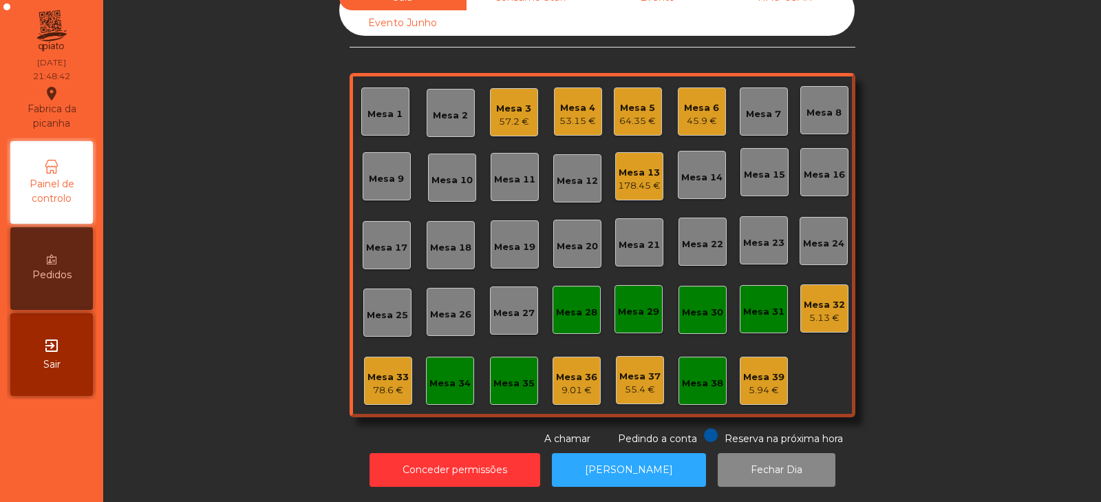
click at [387, 383] on div "78.6 €" at bounding box center [387, 390] width 41 height 14
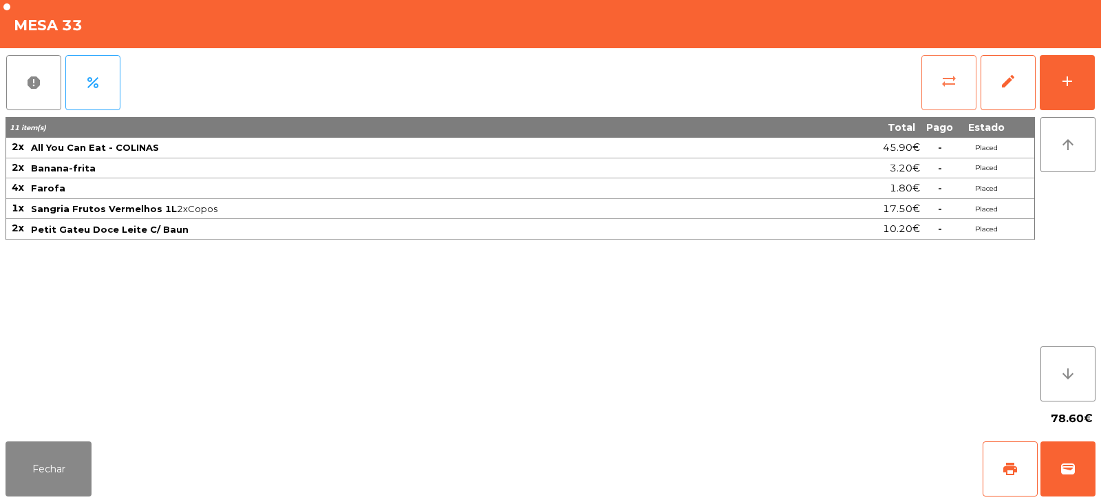
click at [956, 89] on button "sync_alt" at bounding box center [948, 82] width 55 height 55
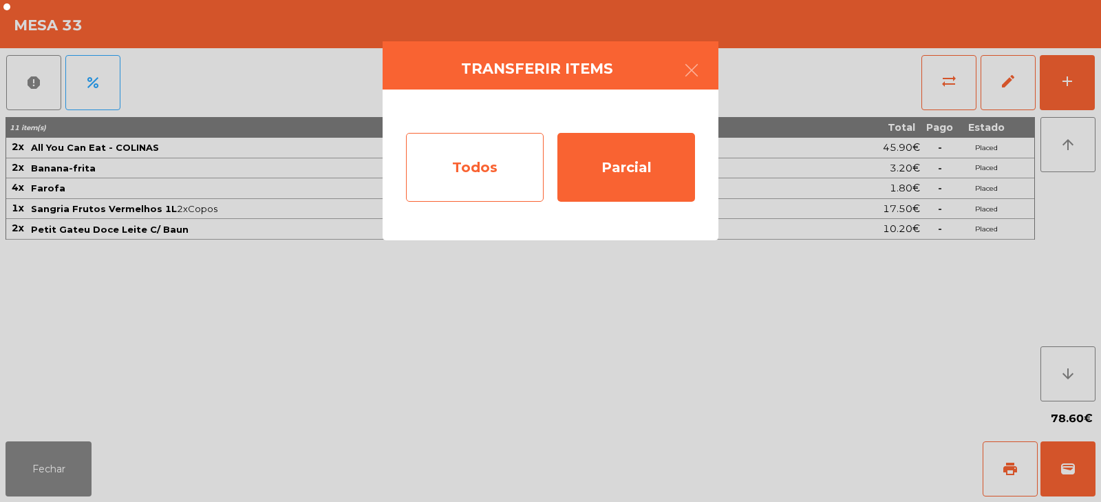
click at [496, 167] on div "Todos" at bounding box center [475, 167] width 138 height 69
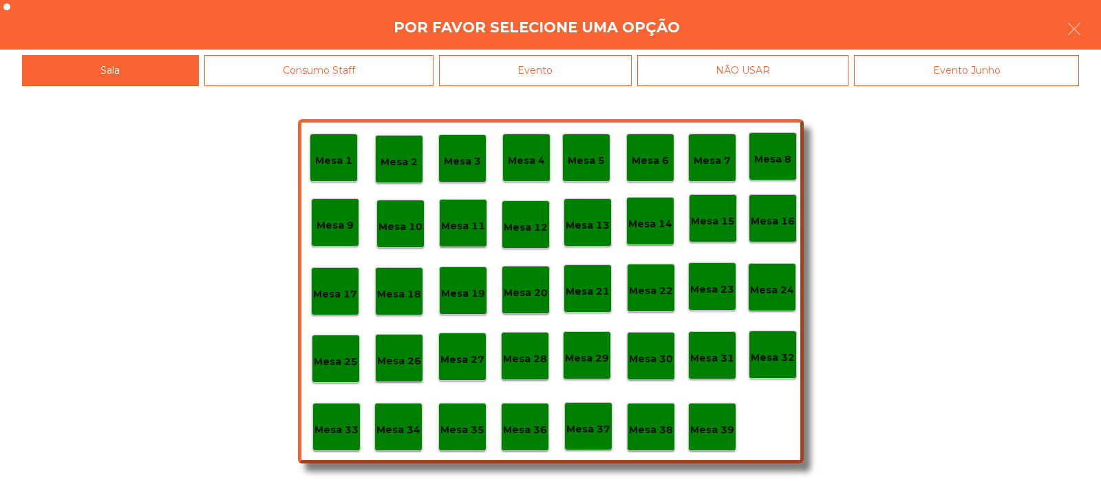
click at [619, 66] on div "Evento" at bounding box center [535, 70] width 193 height 31
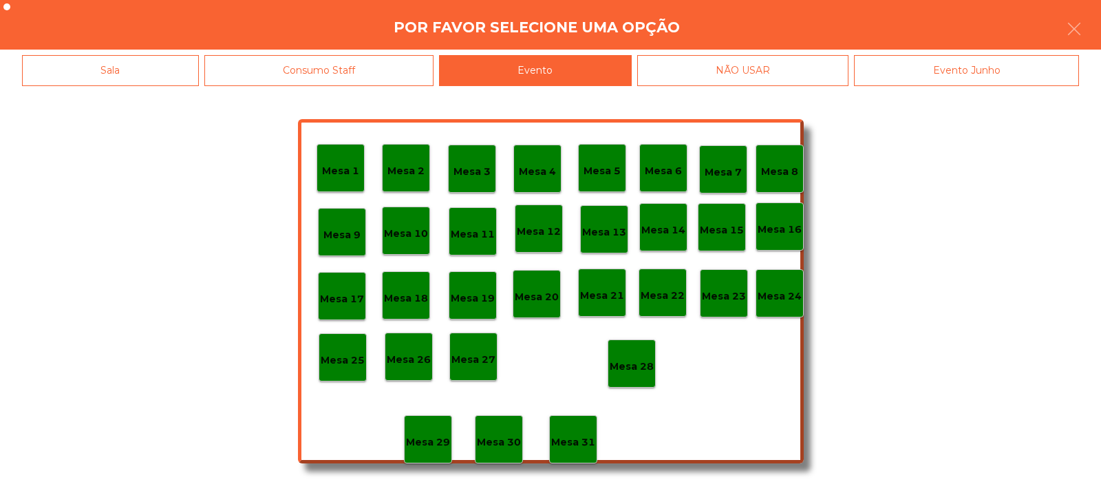
click at [634, 354] on div "Mesa 28" at bounding box center [632, 363] width 44 height 21
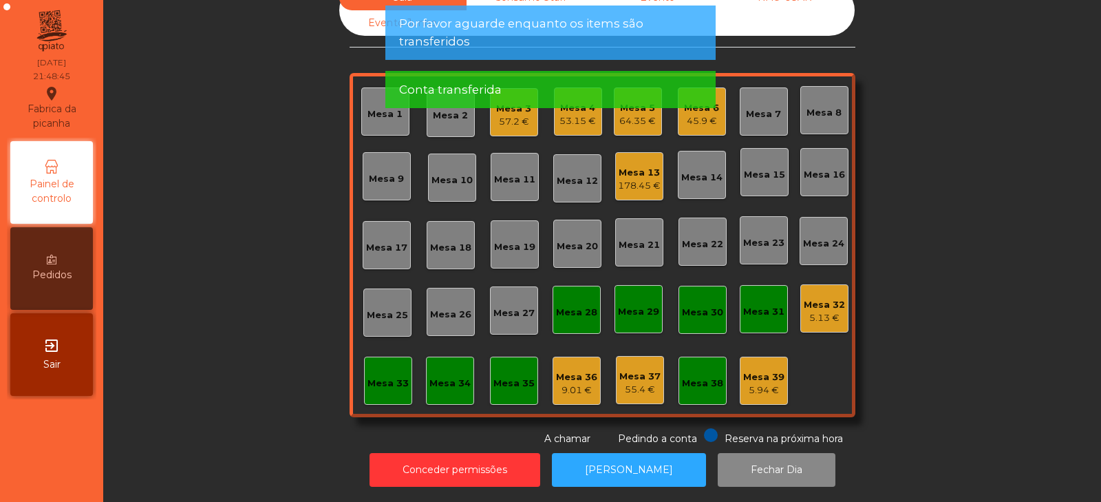
click at [381, 379] on div "Mesa 33" at bounding box center [387, 383] width 41 height 14
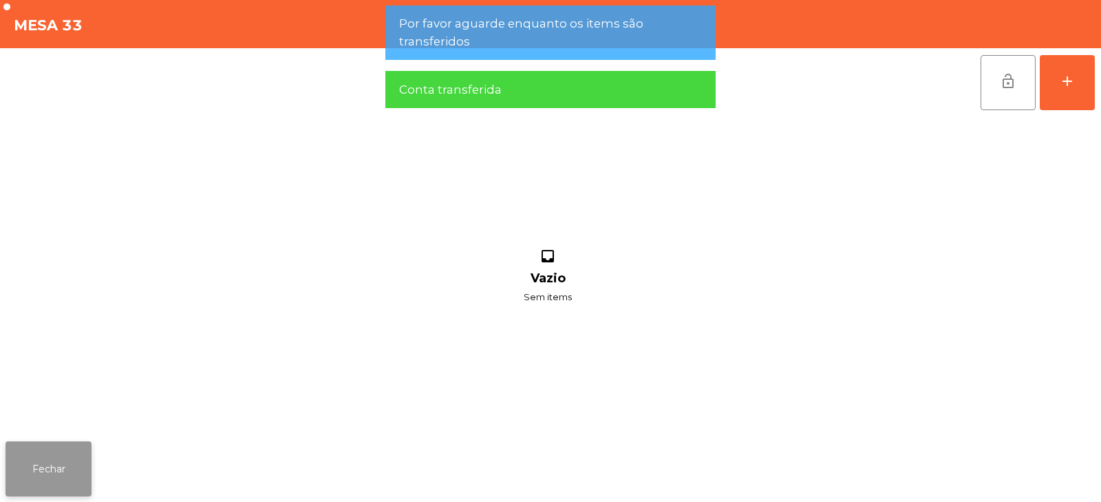
click at [60, 478] on button "Fechar" at bounding box center [49, 468] width 86 height 55
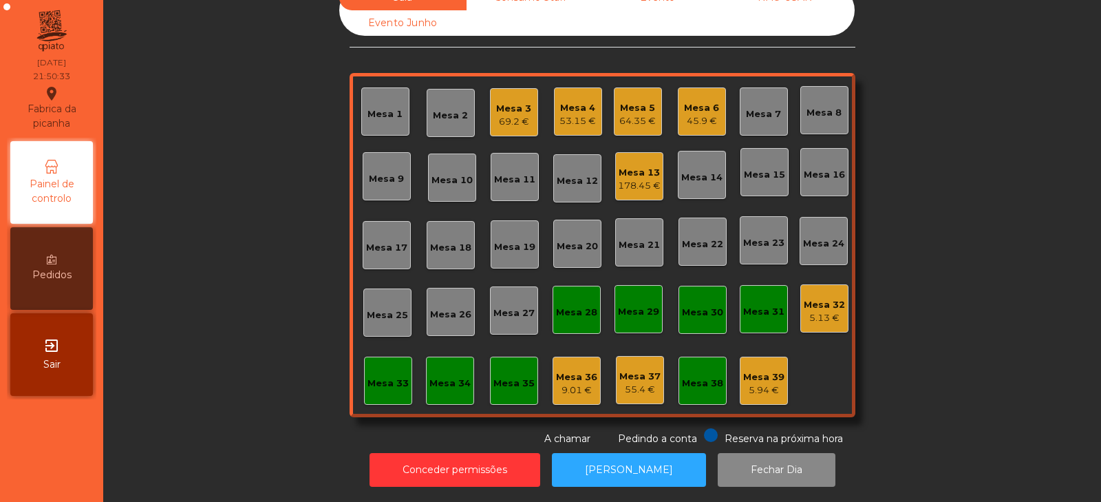
click at [381, 107] on div "Mesa 1" at bounding box center [384, 114] width 35 height 14
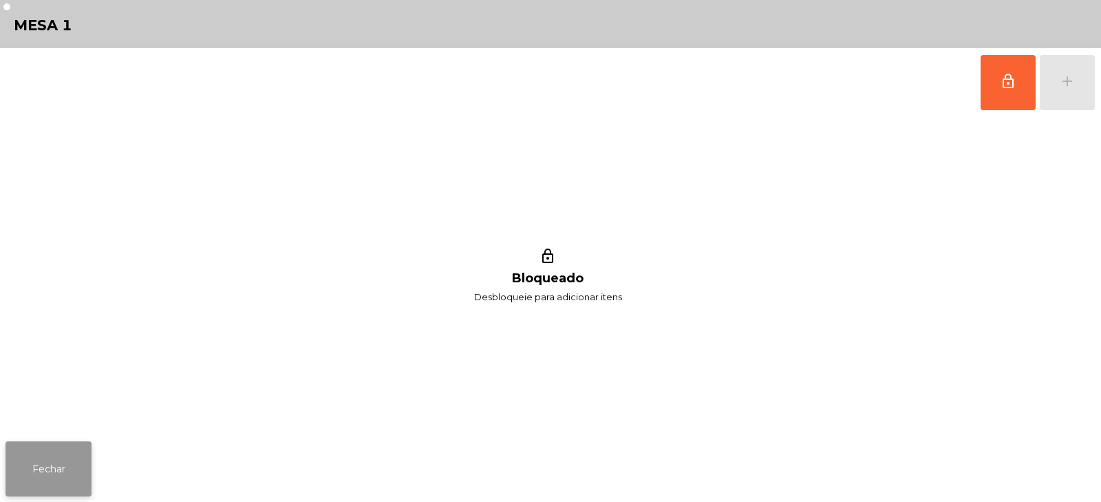
click at [58, 467] on button "Fechar" at bounding box center [49, 468] width 86 height 55
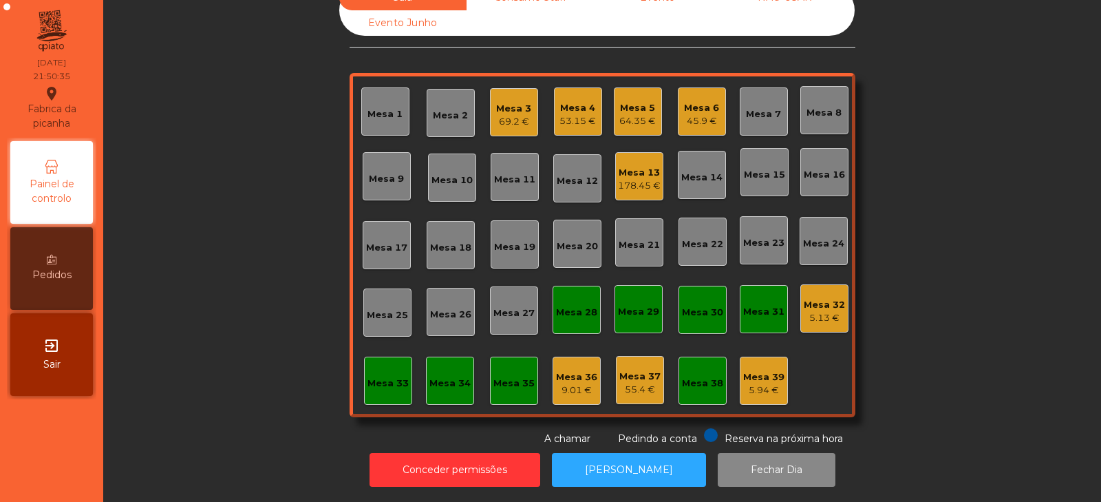
scroll to position [0, 0]
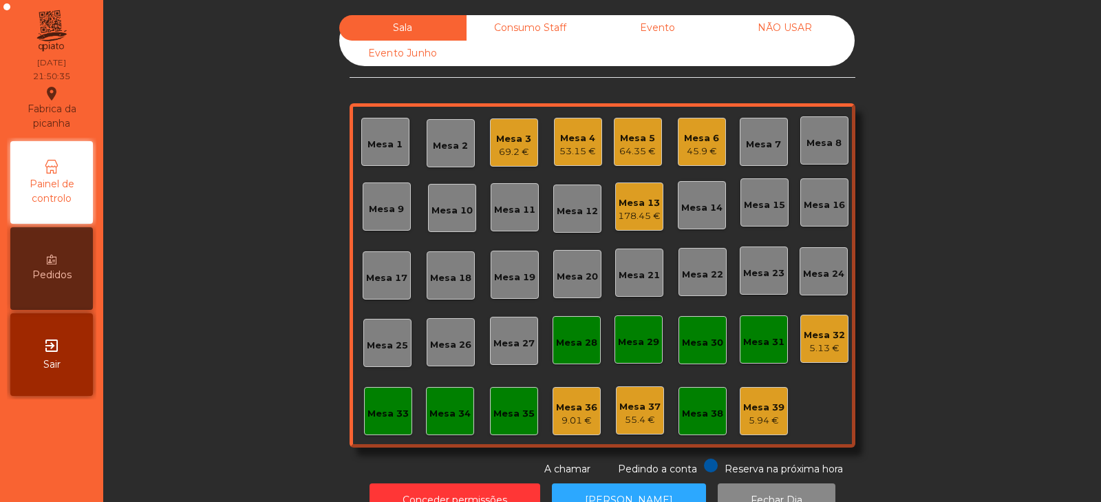
click at [500, 22] on div "Consumo Staff" at bounding box center [530, 27] width 127 height 25
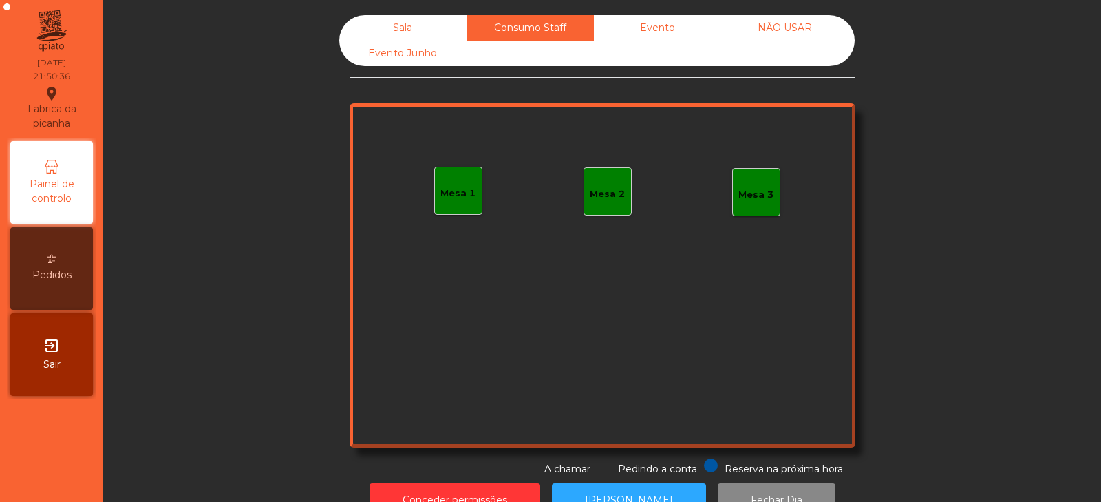
click at [459, 193] on div "Mesa 1" at bounding box center [457, 193] width 35 height 14
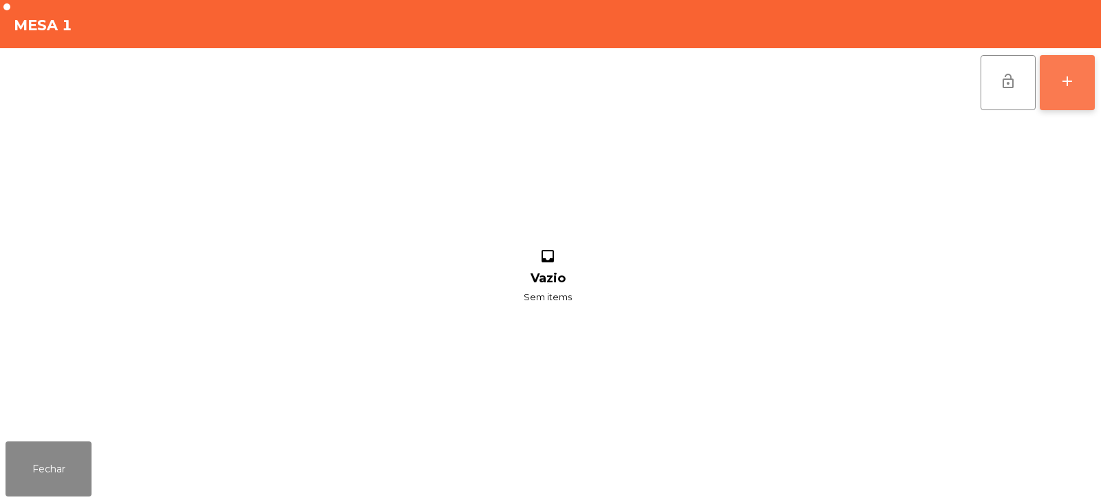
click at [1065, 74] on div "add" at bounding box center [1067, 81] width 17 height 17
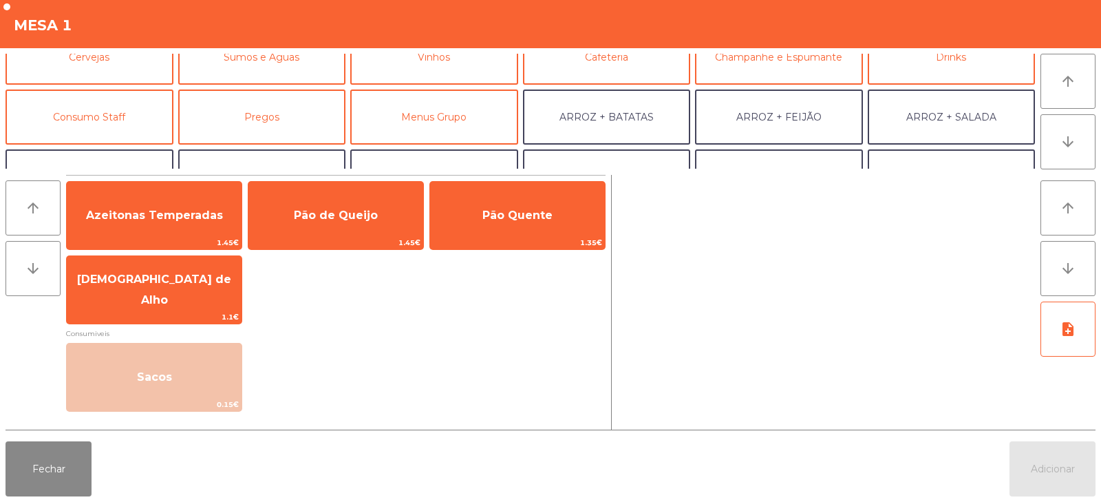
scroll to position [96, 0]
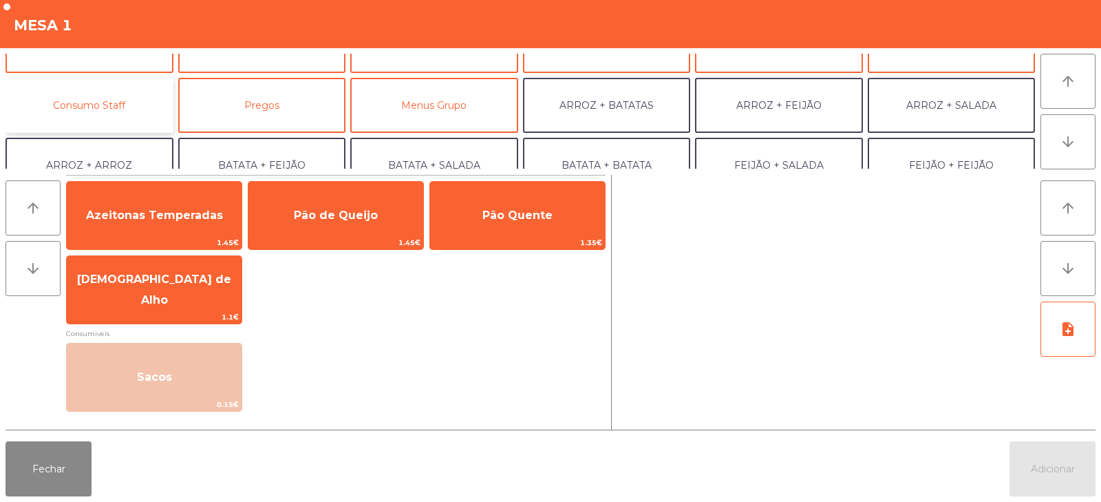
click at [122, 103] on button "Consumo Staff" at bounding box center [90, 105] width 168 height 55
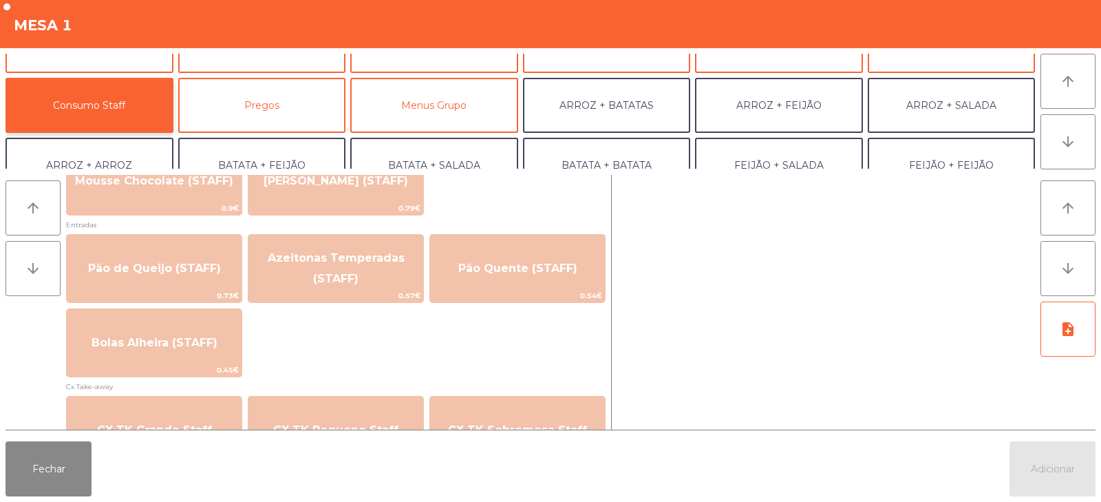
scroll to position [1080, 0]
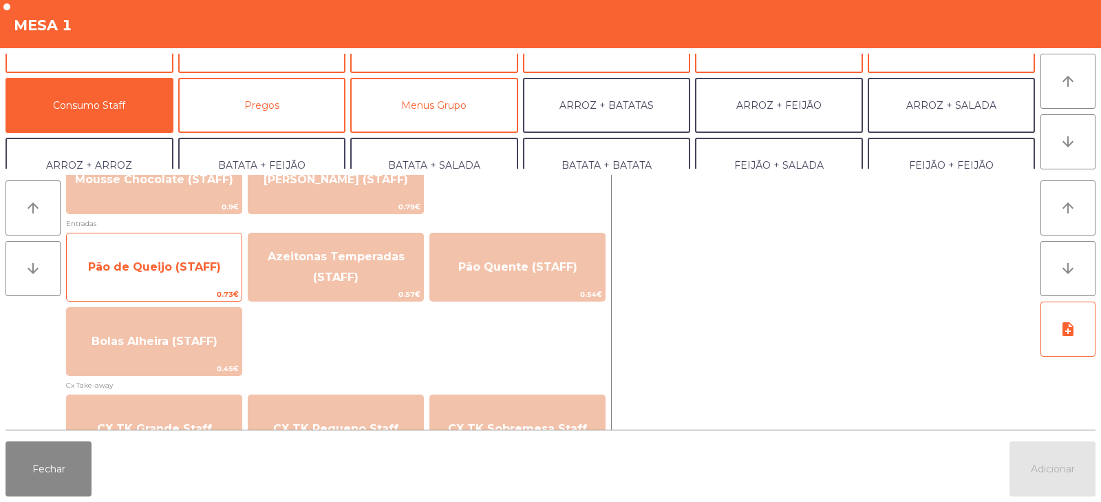
click at [149, 284] on span "Pão de Queijo (STAFF)" at bounding box center [154, 266] width 175 height 37
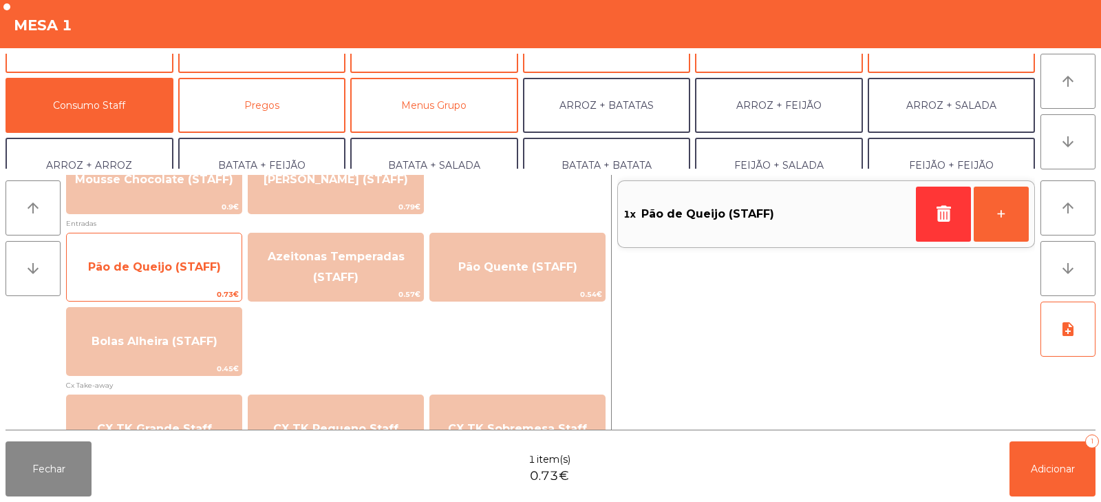
click at [158, 279] on span "Pão de Queijo (STAFF)" at bounding box center [154, 266] width 175 height 37
click at [164, 279] on span "Pão de Queijo (STAFF)" at bounding box center [154, 266] width 175 height 37
click at [162, 270] on span "Pão de Queijo (STAFF)" at bounding box center [154, 266] width 133 height 13
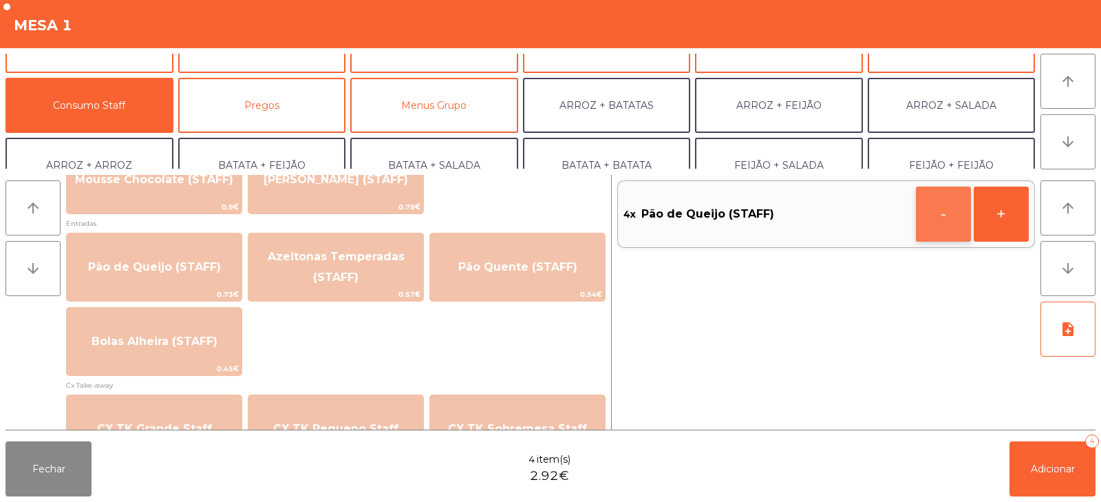
click at [932, 211] on button "-" at bounding box center [943, 213] width 55 height 55
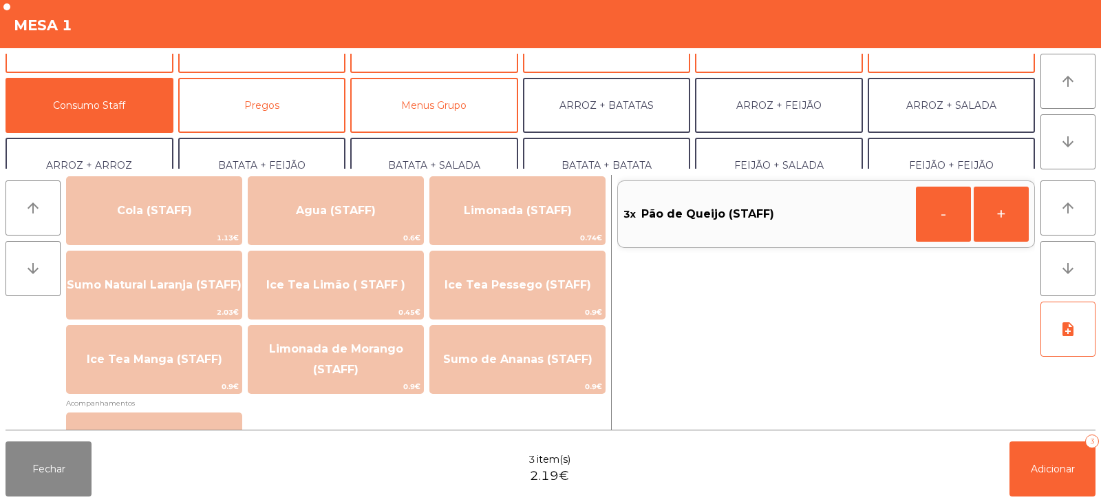
scroll to position [330, 0]
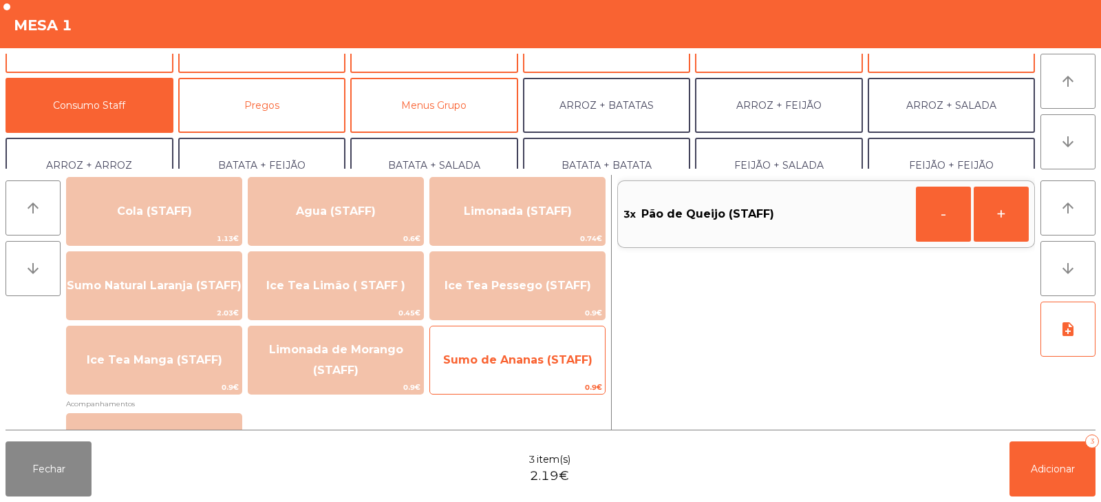
click at [478, 360] on span "Sumo de Ananas (STAFF)" at bounding box center [517, 359] width 149 height 13
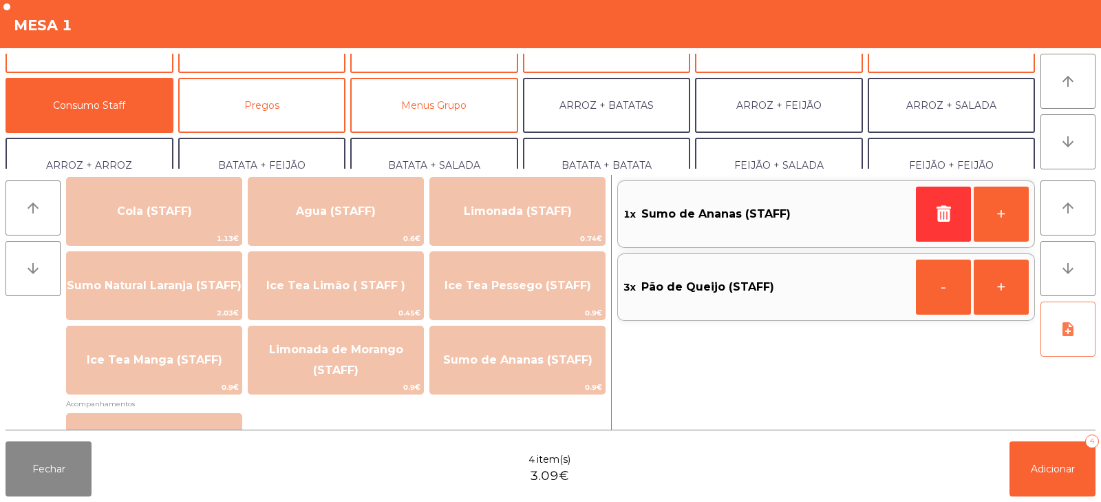
click at [1065, 330] on icon "note_add" at bounding box center [1068, 329] width 17 height 17
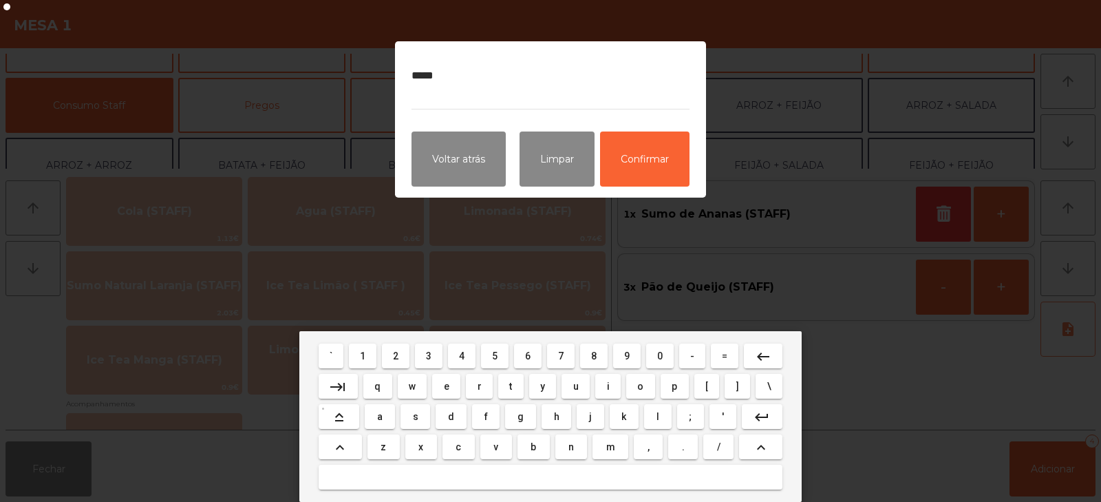
type textarea "******"
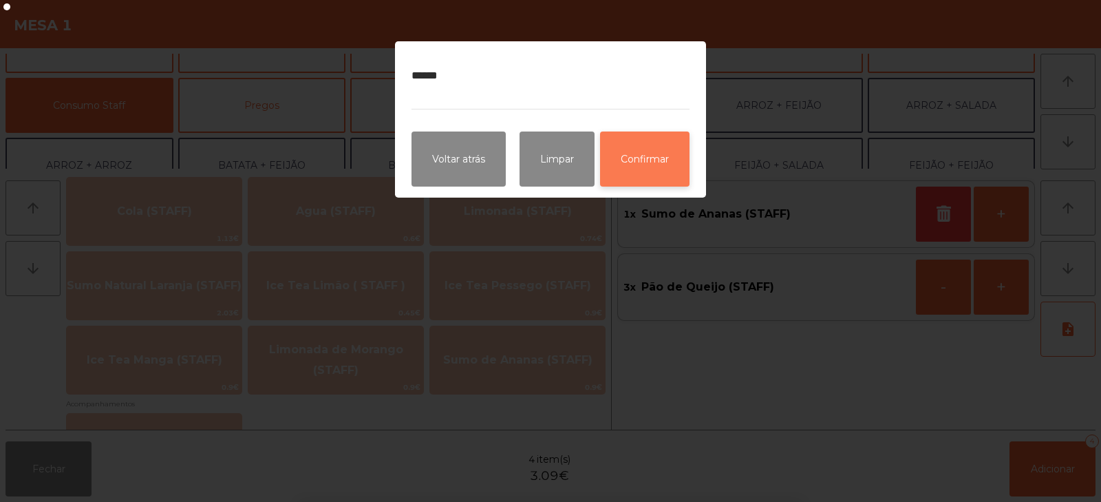
click at [675, 181] on button "Confirmar" at bounding box center [644, 158] width 89 height 55
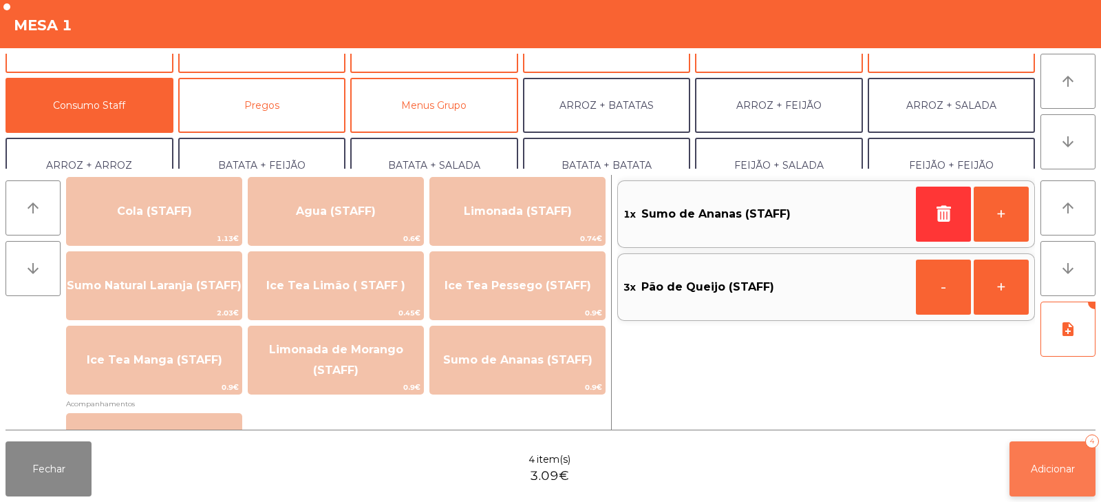
click at [1060, 469] on span "Adicionar" at bounding box center [1053, 468] width 44 height 12
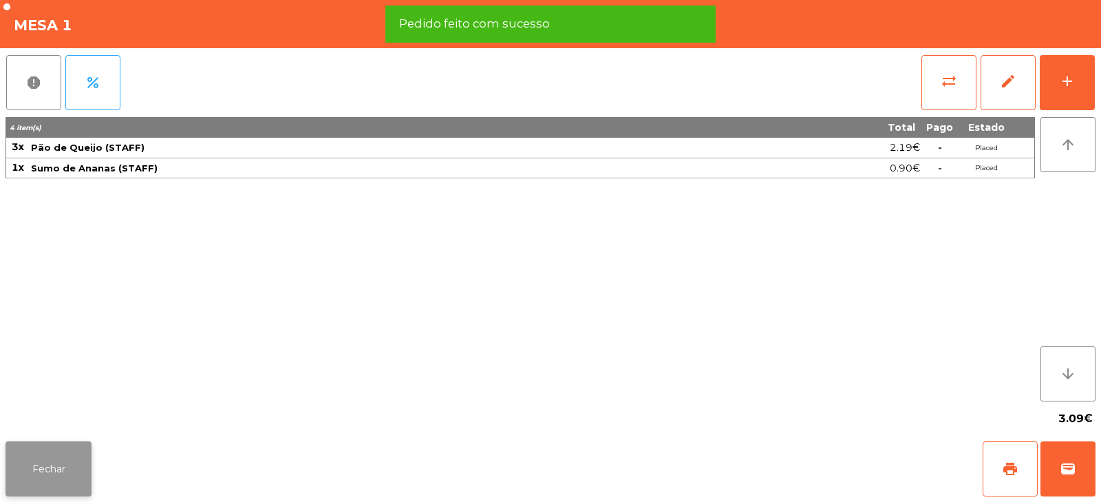
click at [49, 468] on button "Fechar" at bounding box center [49, 468] width 86 height 55
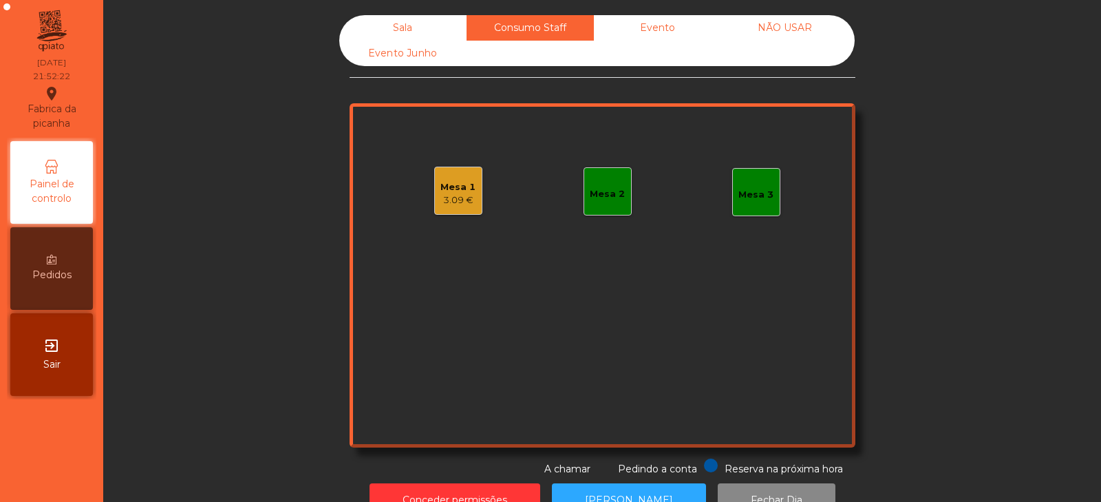
click at [412, 21] on div "Sala" at bounding box center [402, 27] width 127 height 25
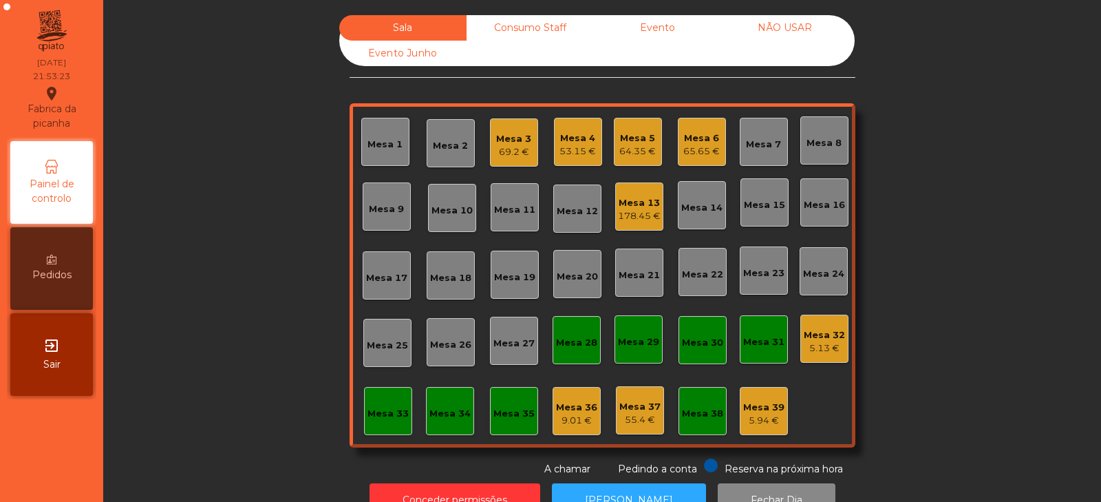
click at [511, 17] on div "Consumo Staff" at bounding box center [530, 27] width 127 height 25
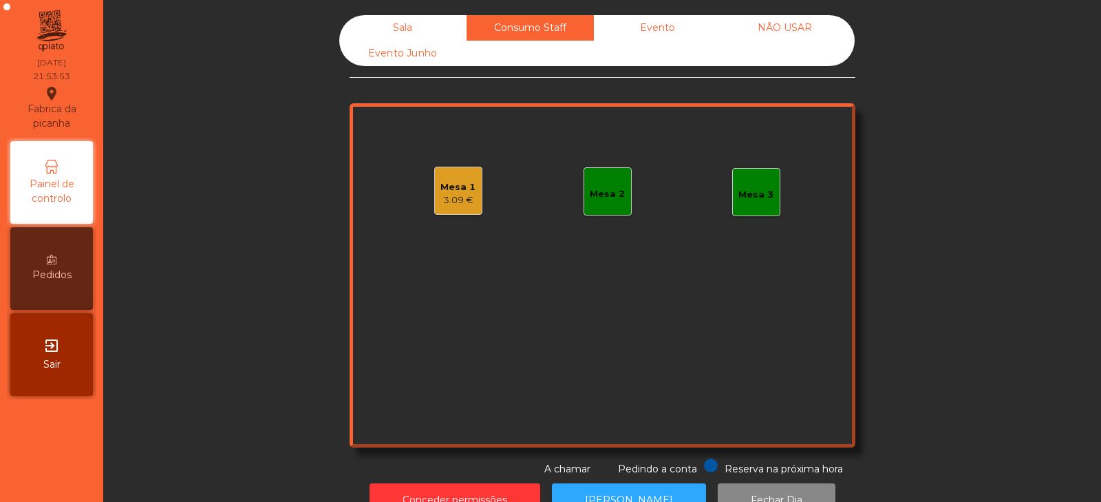
click at [446, 202] on div "3.09 €" at bounding box center [457, 200] width 35 height 14
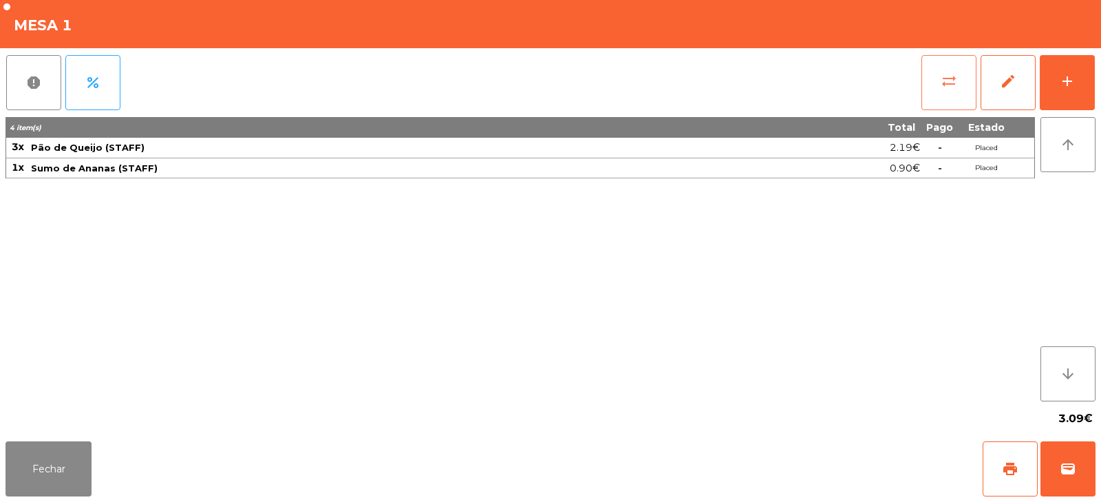
click at [935, 97] on button "sync_alt" at bounding box center [948, 82] width 55 height 55
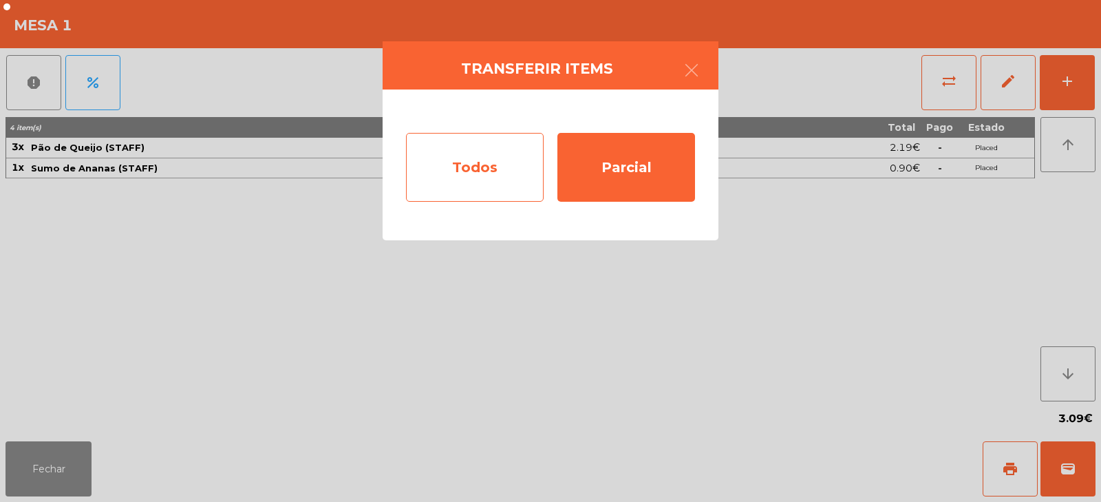
click at [496, 167] on div "Todos" at bounding box center [475, 167] width 138 height 69
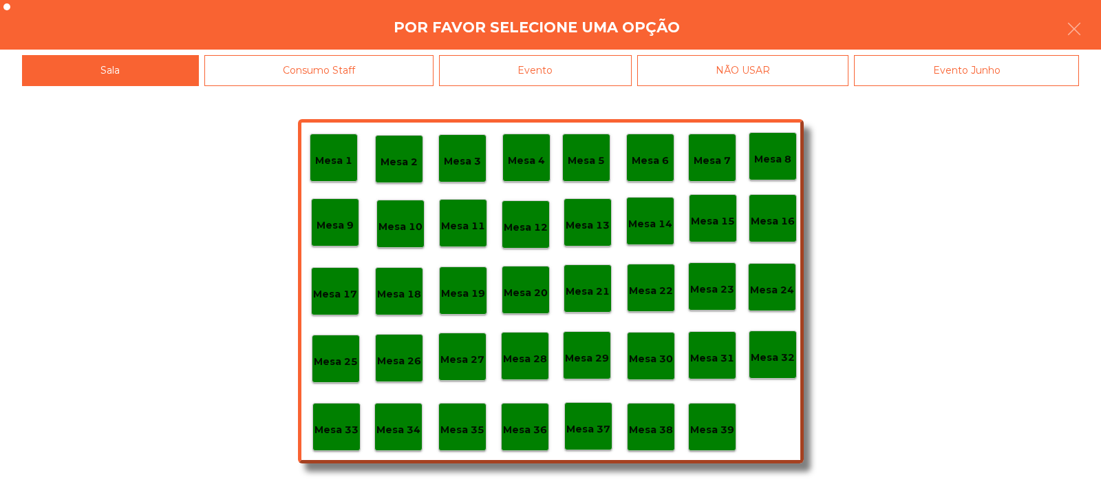
click at [769, 350] on p "Mesa 32" at bounding box center [773, 358] width 44 height 16
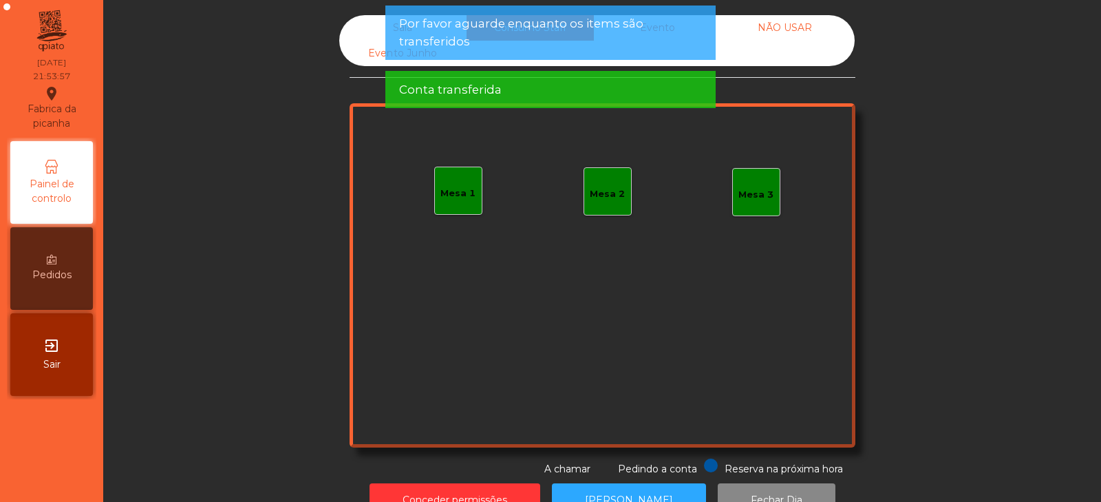
click at [370, 20] on div "Sala" at bounding box center [402, 27] width 127 height 25
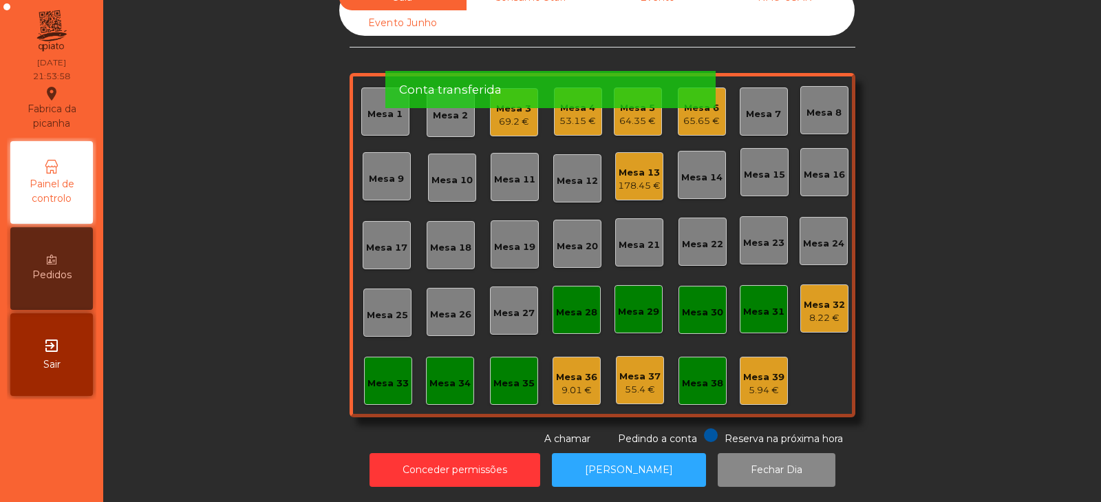
scroll to position [0, 0]
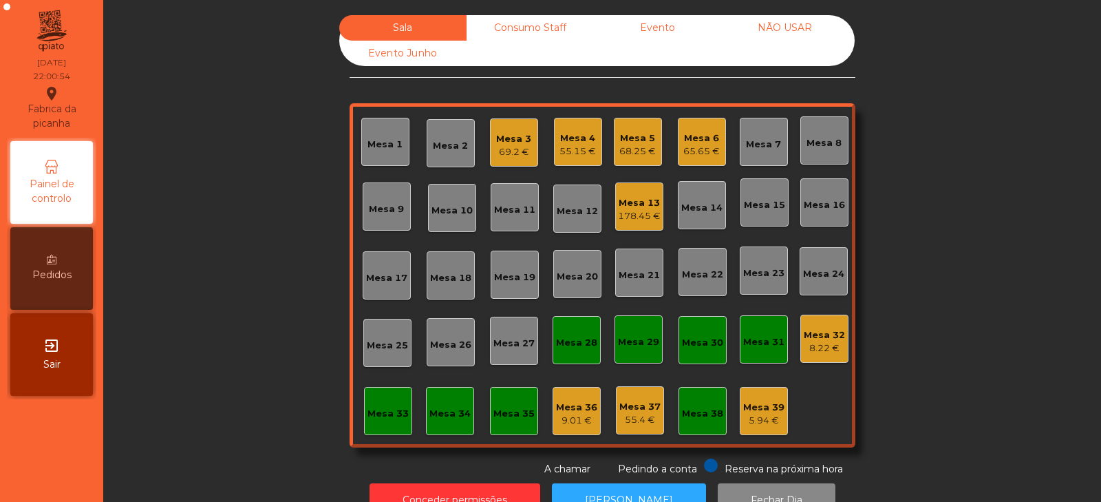
click at [766, 412] on div "Mesa 39" at bounding box center [763, 408] width 41 height 14
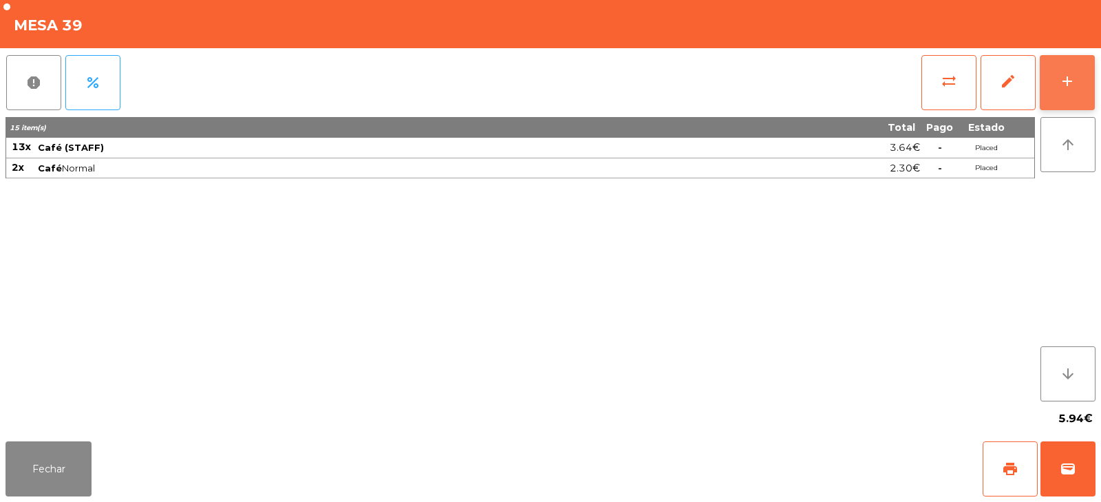
click at [1058, 95] on button "add" at bounding box center [1067, 82] width 55 height 55
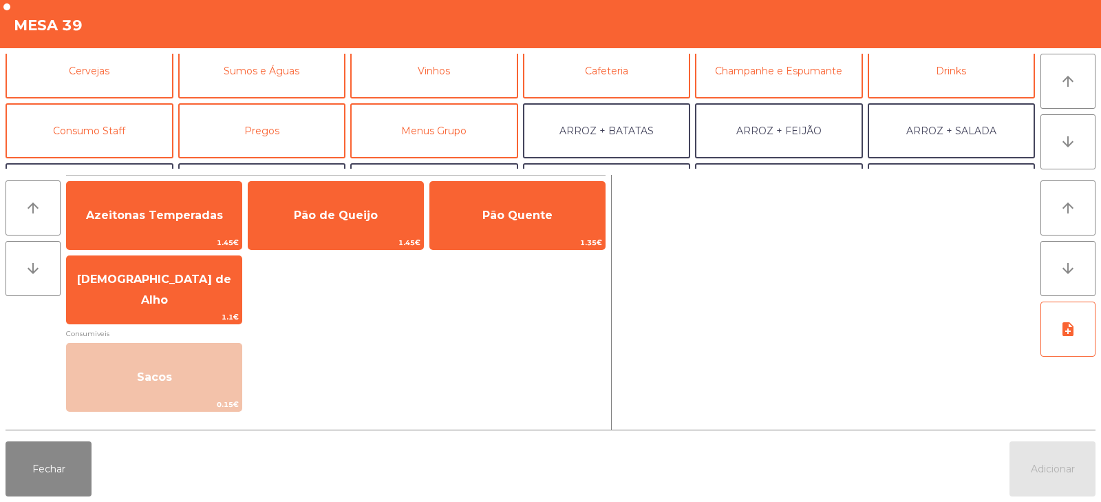
scroll to position [67, 0]
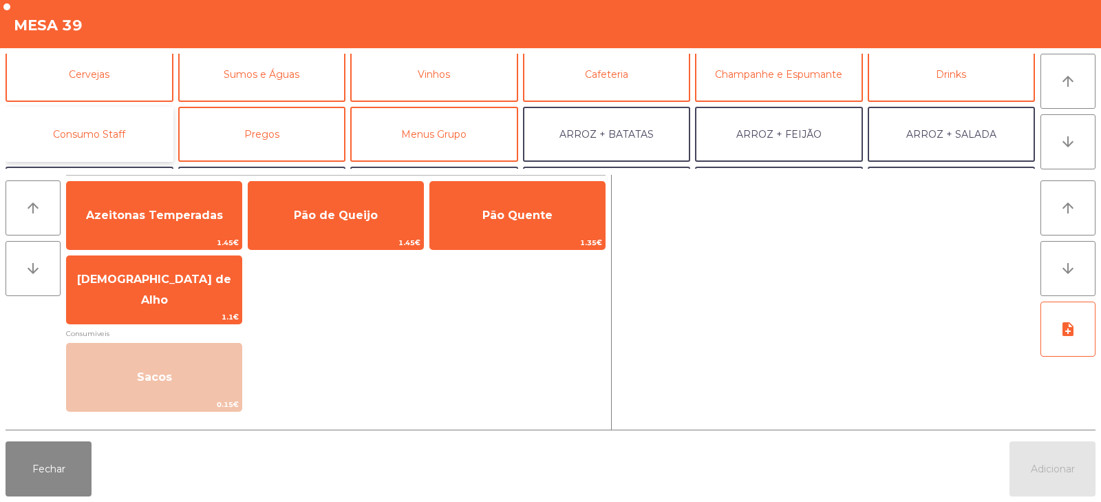
click at [104, 144] on button "Consumo Staff" at bounding box center [90, 134] width 168 height 55
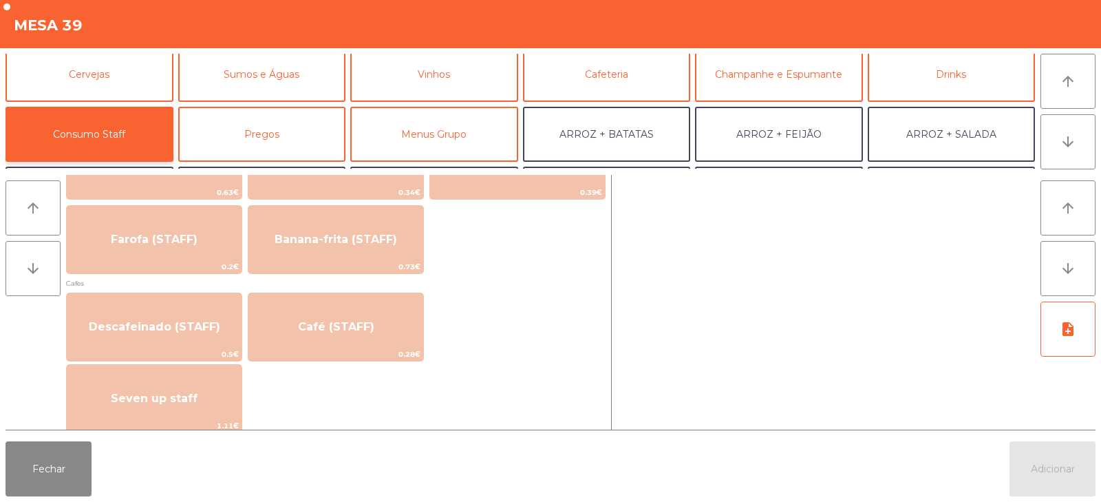
scroll to position [687, 0]
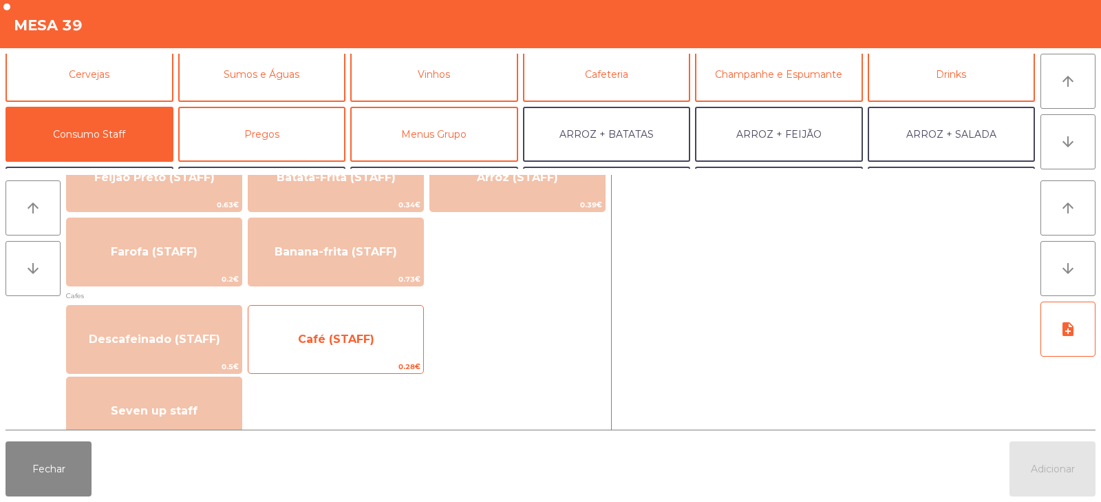
click at [376, 338] on span "Café (STAFF)" at bounding box center [335, 339] width 175 height 37
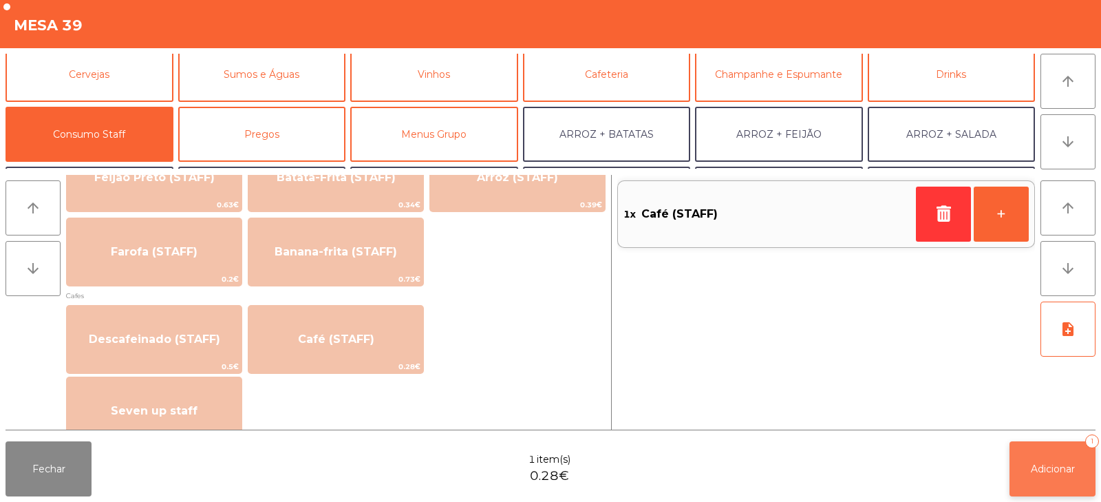
click at [1034, 480] on button "Adicionar 1" at bounding box center [1053, 468] width 86 height 55
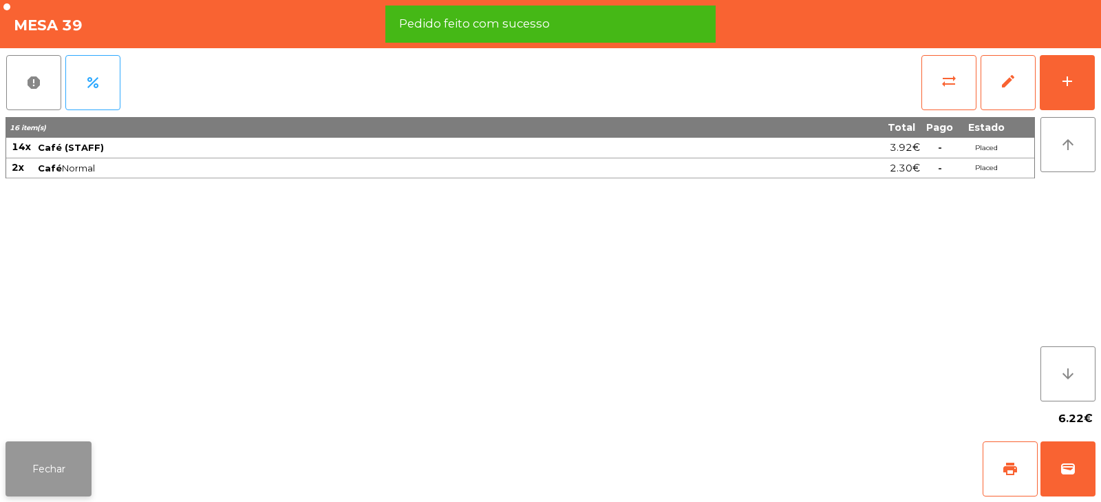
click at [22, 473] on button "Fechar" at bounding box center [49, 468] width 86 height 55
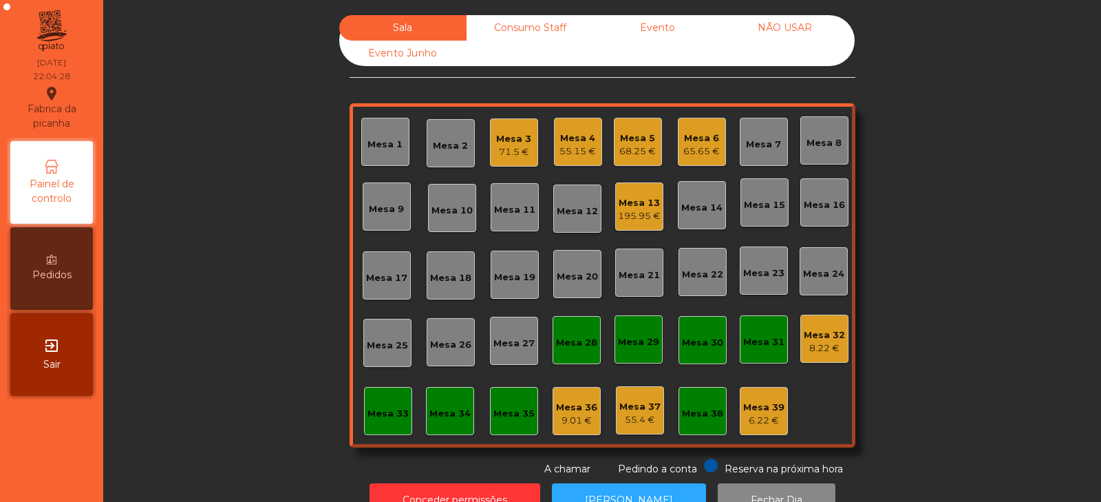
click at [561, 140] on div "Mesa 4" at bounding box center [577, 138] width 36 height 14
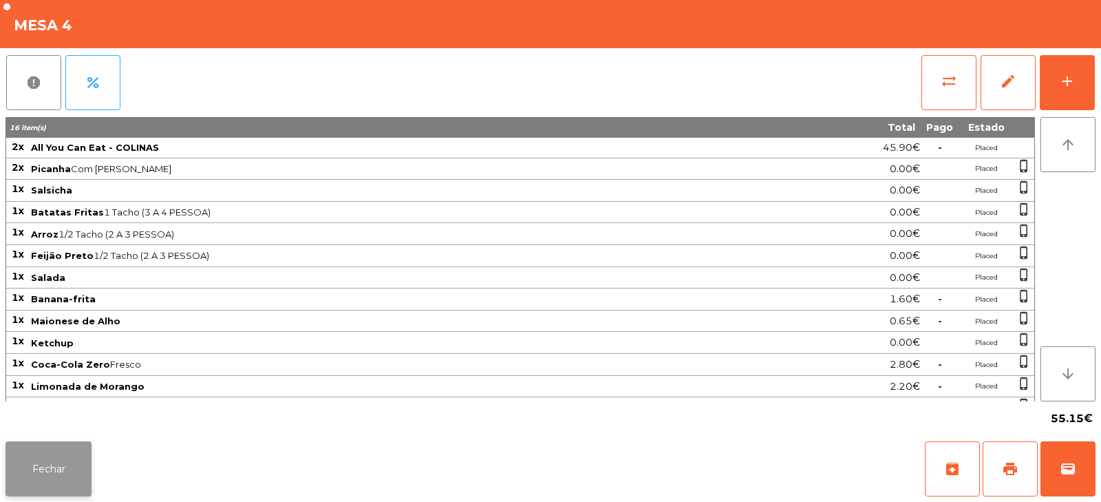
click at [70, 471] on button "Fechar" at bounding box center [49, 468] width 86 height 55
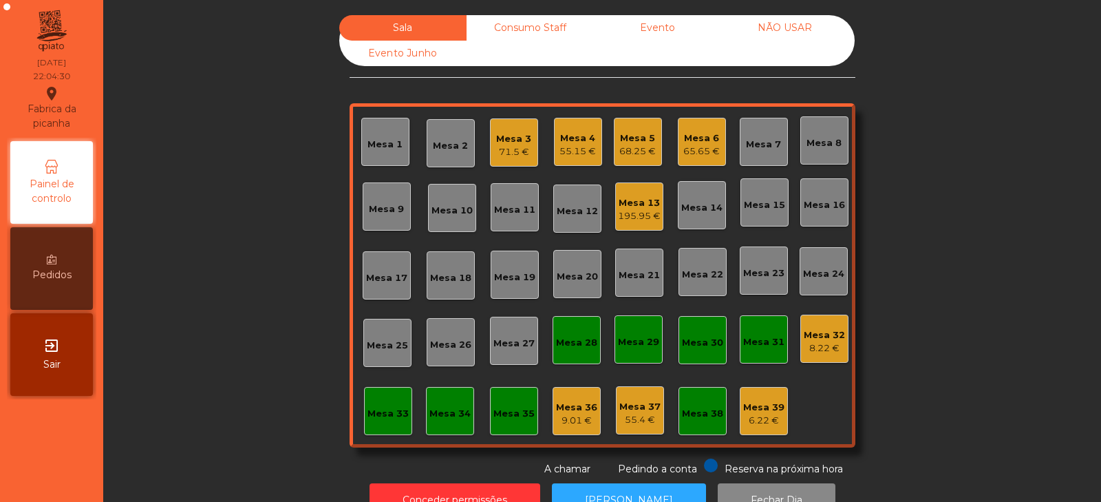
click at [507, 149] on div "71.5 €" at bounding box center [513, 152] width 35 height 14
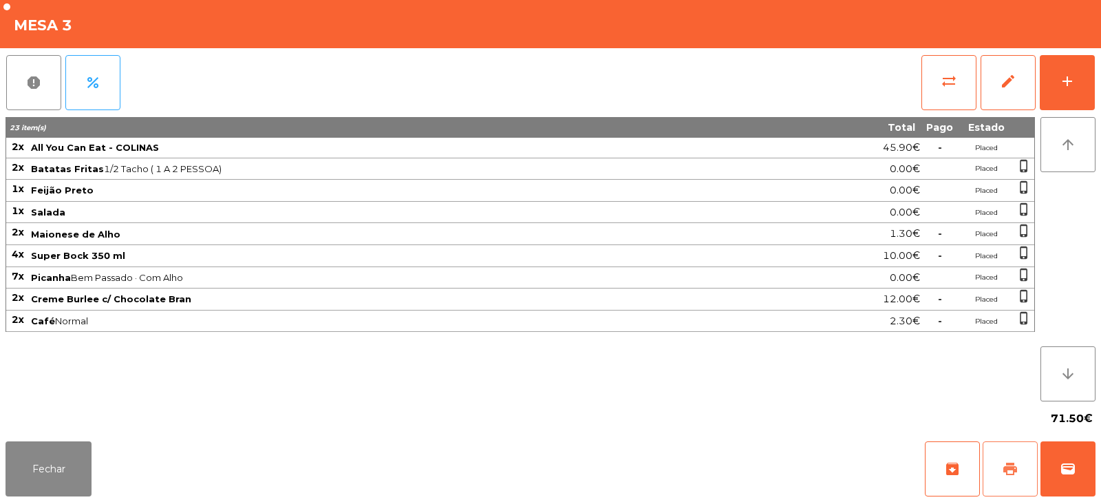
click at [1001, 471] on button "print" at bounding box center [1010, 468] width 55 height 55
click at [1069, 476] on span "wallet" at bounding box center [1068, 468] width 17 height 17
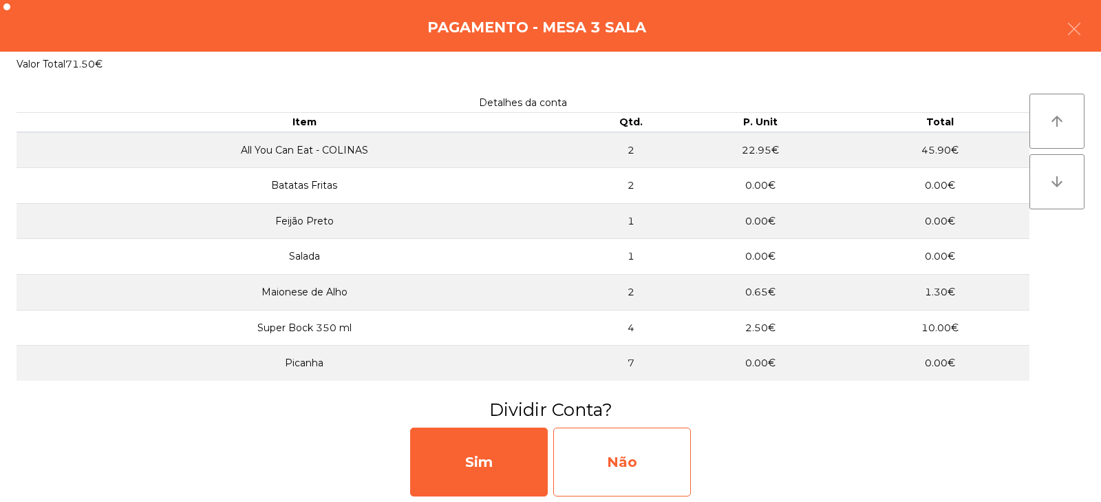
click at [623, 459] on div "Não" at bounding box center [622, 461] width 138 height 69
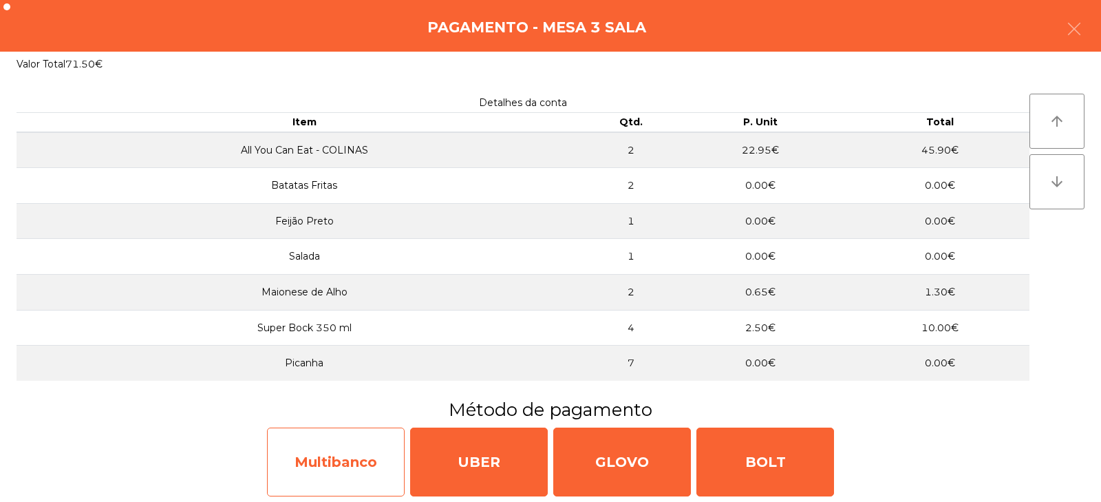
click at [327, 458] on div "Multibanco" at bounding box center [336, 461] width 138 height 69
select select "**"
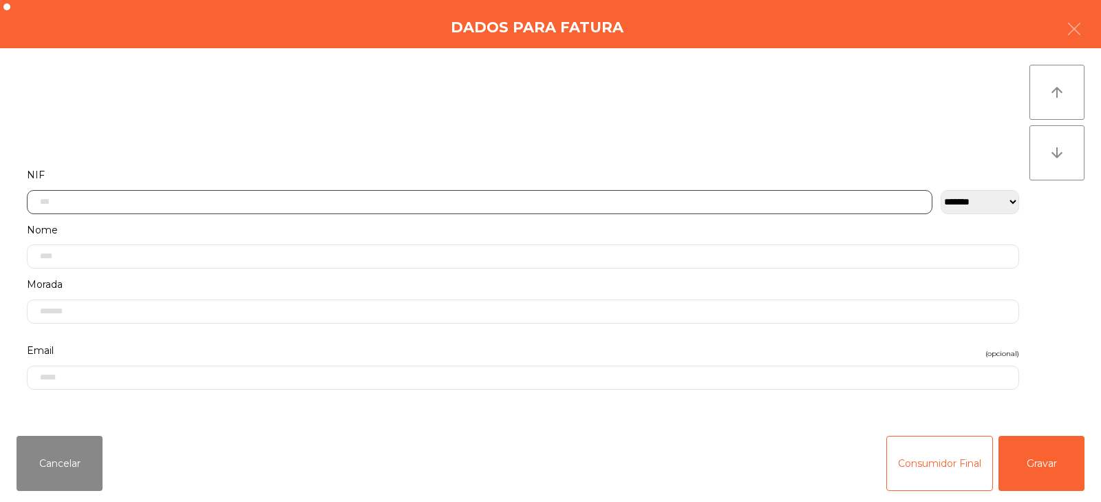
click at [89, 202] on input "text" at bounding box center [480, 202] width 906 height 24
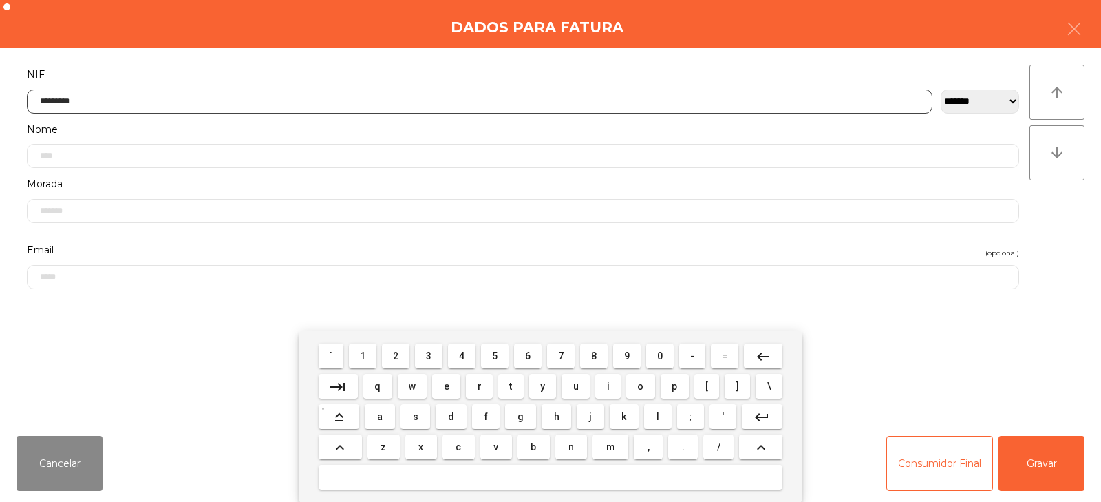
type input "*********"
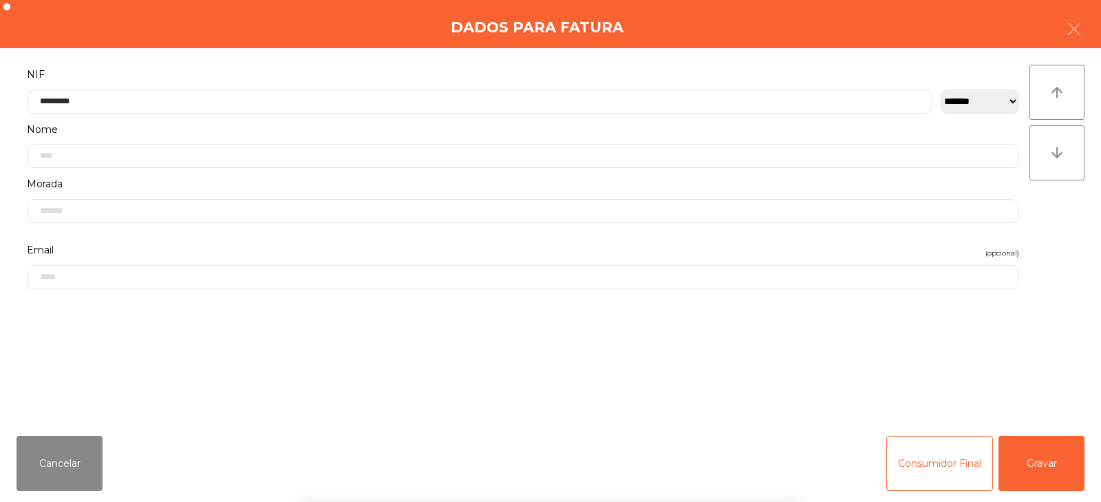
click at [1045, 235] on div "arrow_upward arrow_downward" at bounding box center [1057, 236] width 55 height 343
click at [1041, 459] on button "Gravar" at bounding box center [1042, 463] width 86 height 55
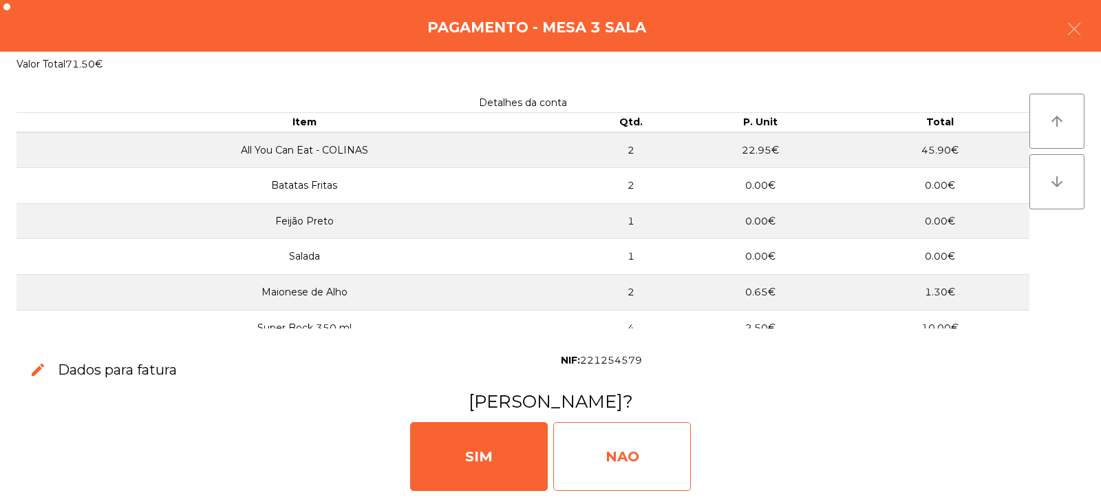
click at [617, 449] on div "NAO" at bounding box center [622, 456] width 138 height 69
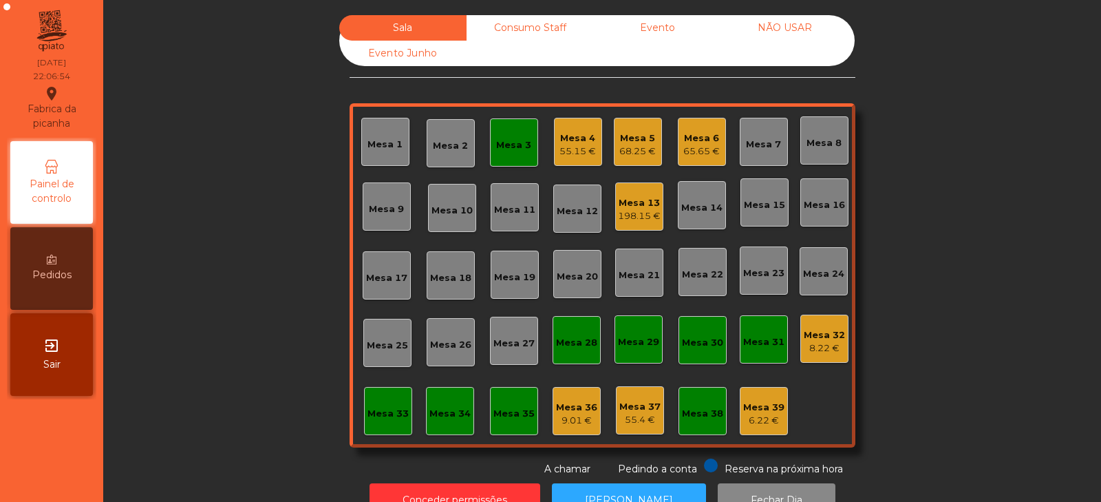
click at [507, 145] on div "Mesa 3" at bounding box center [513, 145] width 35 height 14
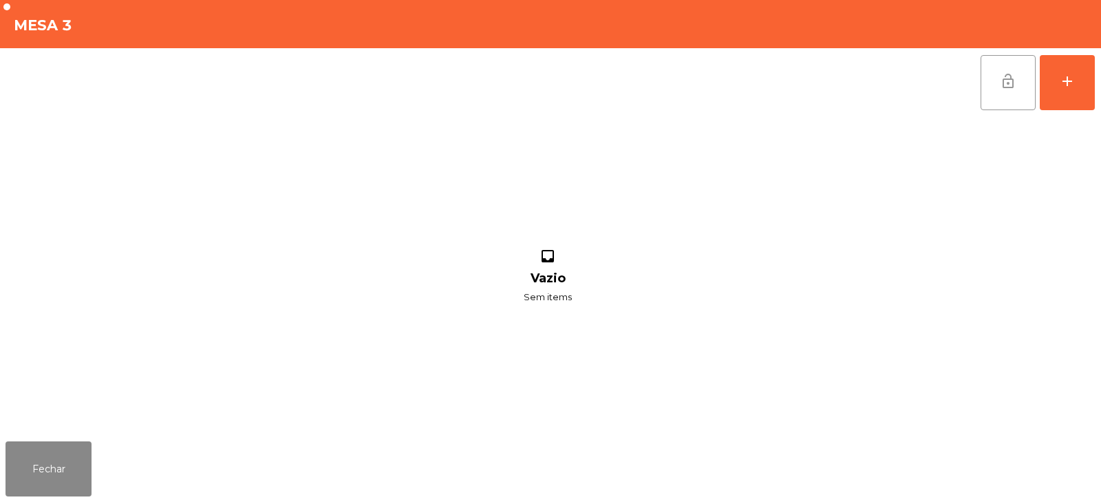
click at [997, 94] on button "lock_open" at bounding box center [1008, 82] width 55 height 55
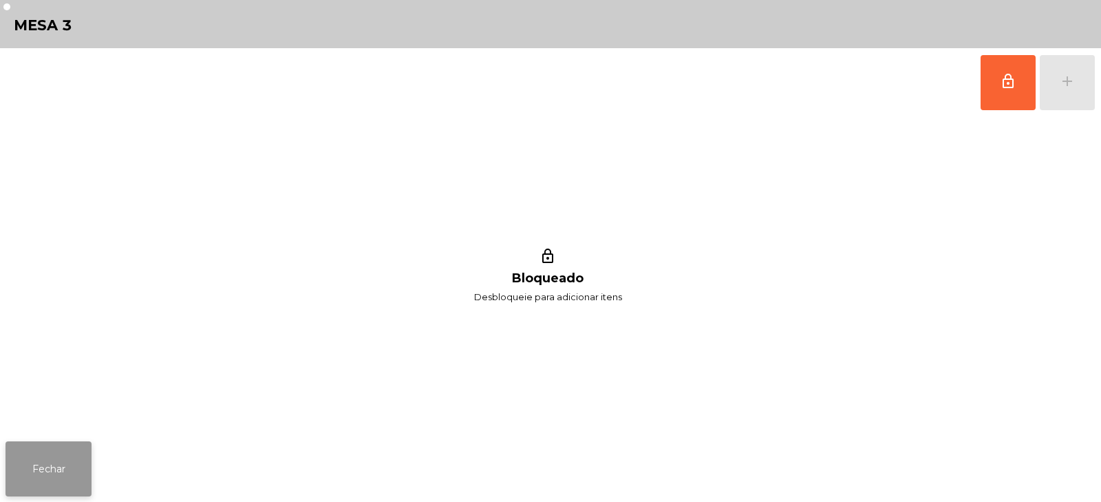
click at [66, 467] on button "Fechar" at bounding box center [49, 468] width 86 height 55
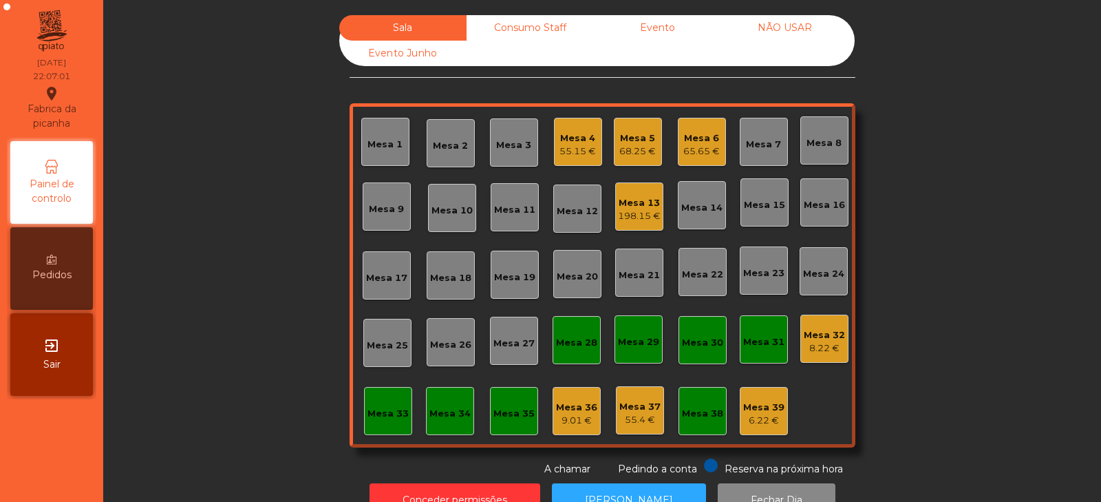
scroll to position [41, 0]
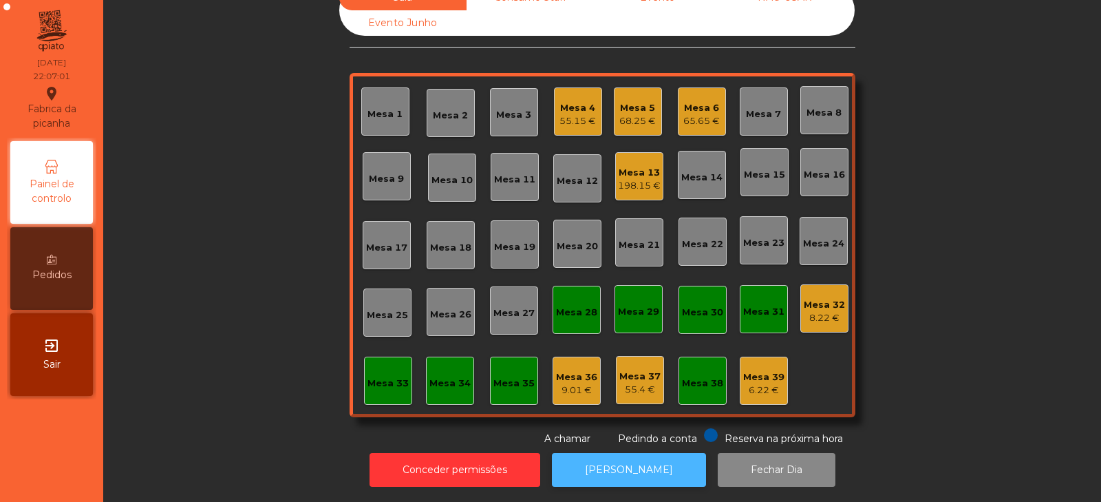
click at [612, 453] on button "[PERSON_NAME]" at bounding box center [629, 470] width 154 height 34
click at [206, 307] on div "Sala Consumo Staff Evento NÃO USAR Evento Junho Mesa 1 Mesa 2 Mesa 3 Mesa 4 55.…" at bounding box center [602, 215] width 961 height 461
click at [516, 235] on div "Mesa 19" at bounding box center [514, 244] width 41 height 19
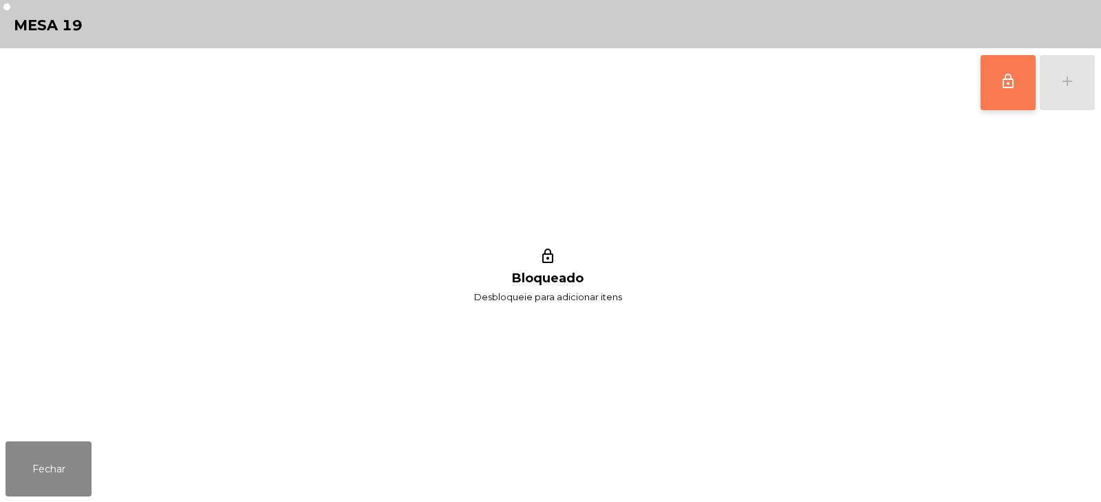
click at [996, 86] on button "lock_outline" at bounding box center [1008, 82] width 55 height 55
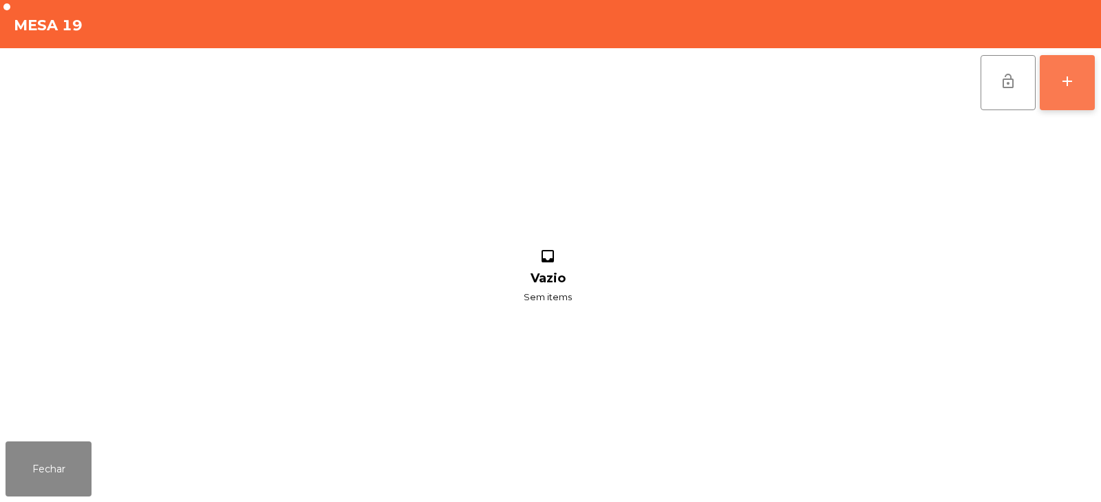
click at [1060, 86] on div "add" at bounding box center [1067, 81] width 17 height 17
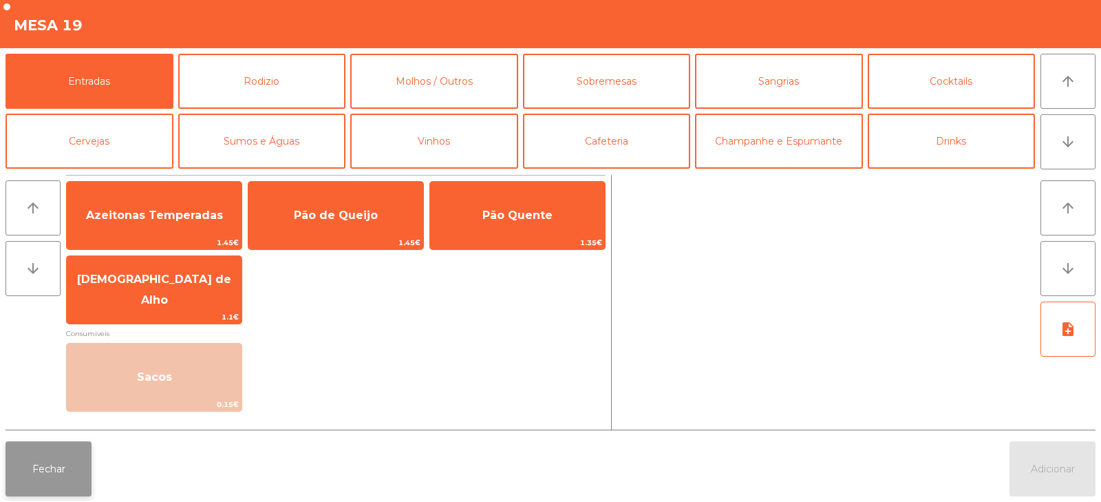
click at [49, 483] on button "Fechar" at bounding box center [49, 468] width 86 height 55
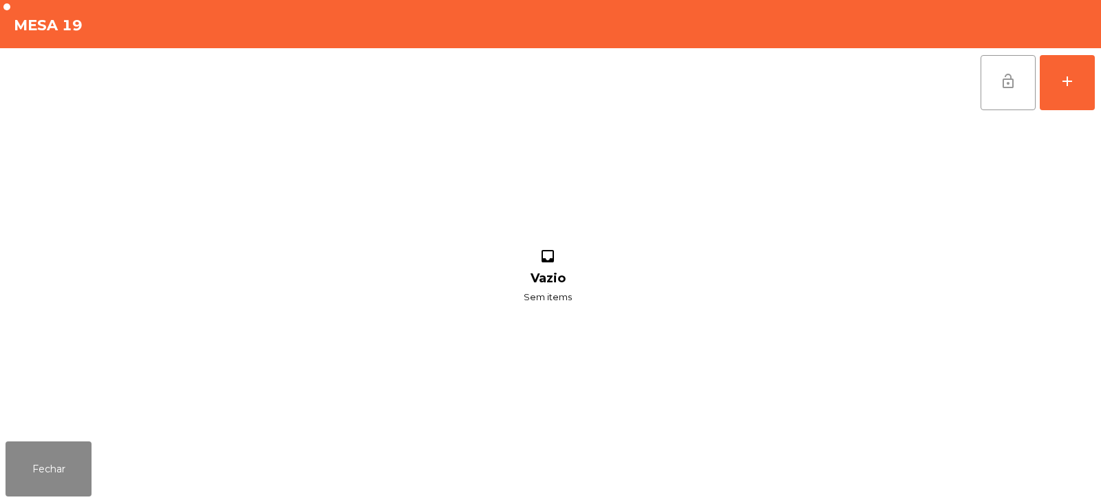
click at [1007, 77] on span "lock_open" at bounding box center [1008, 81] width 17 height 17
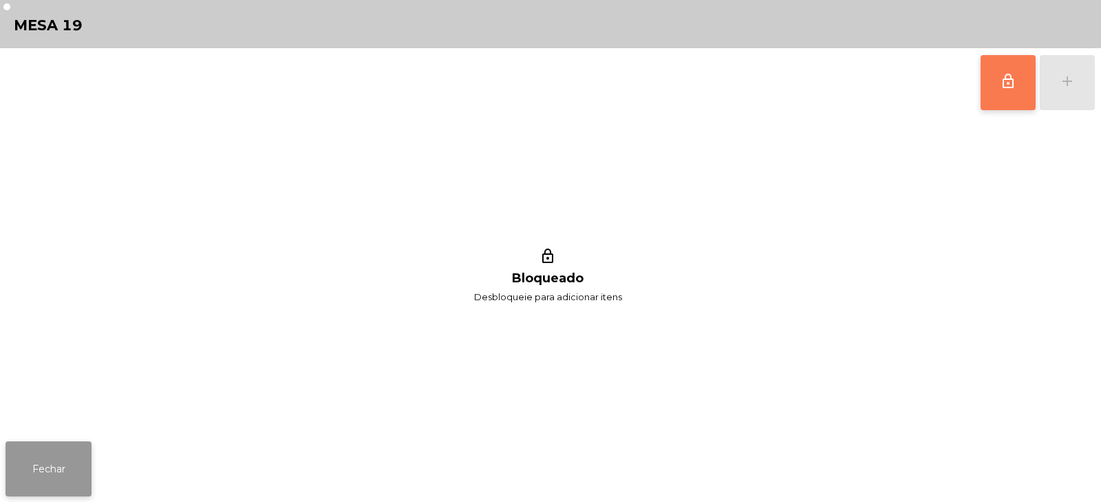
click at [74, 491] on button "Fechar" at bounding box center [49, 468] width 86 height 55
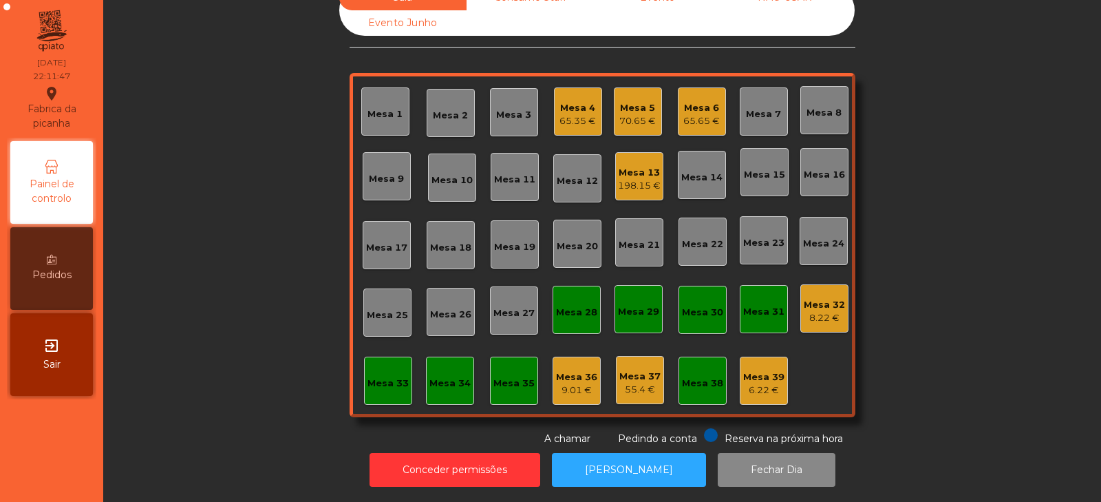
click at [819, 118] on div "Mesa 8" at bounding box center [824, 110] width 48 height 48
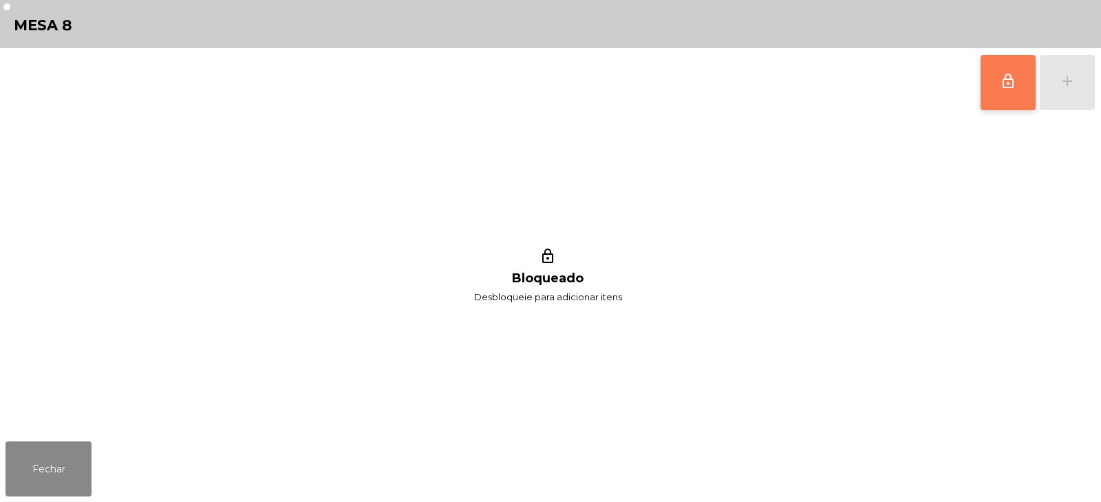
click at [1008, 79] on span "lock_outline" at bounding box center [1008, 81] width 17 height 17
click at [1080, 83] on button "add" at bounding box center [1067, 82] width 55 height 55
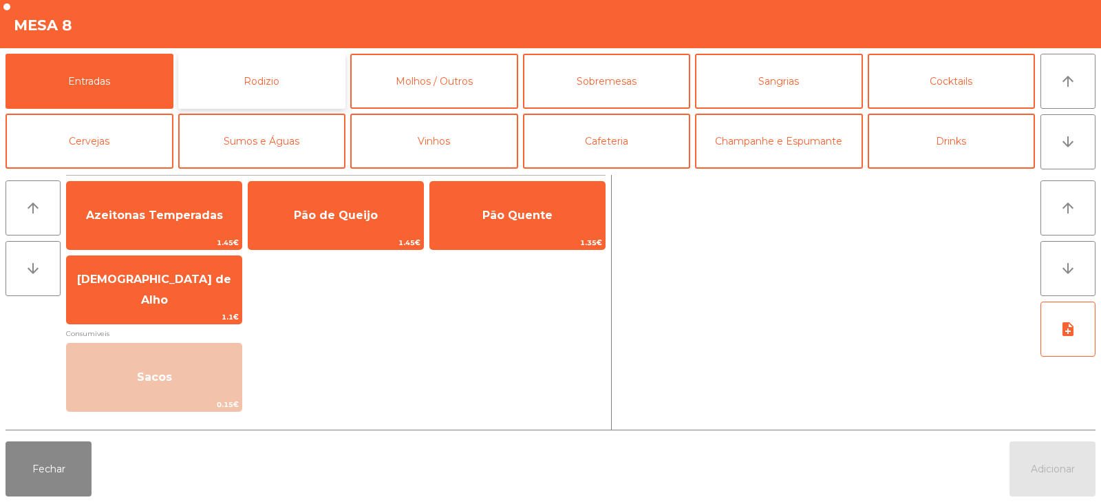
click at [287, 80] on button "Rodizio" at bounding box center [262, 81] width 168 height 55
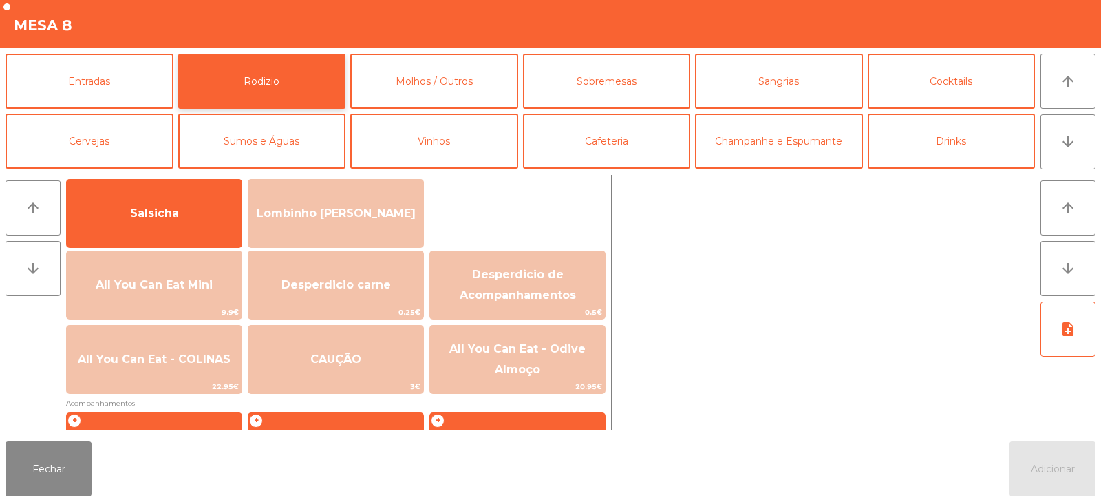
scroll to position [100, 0]
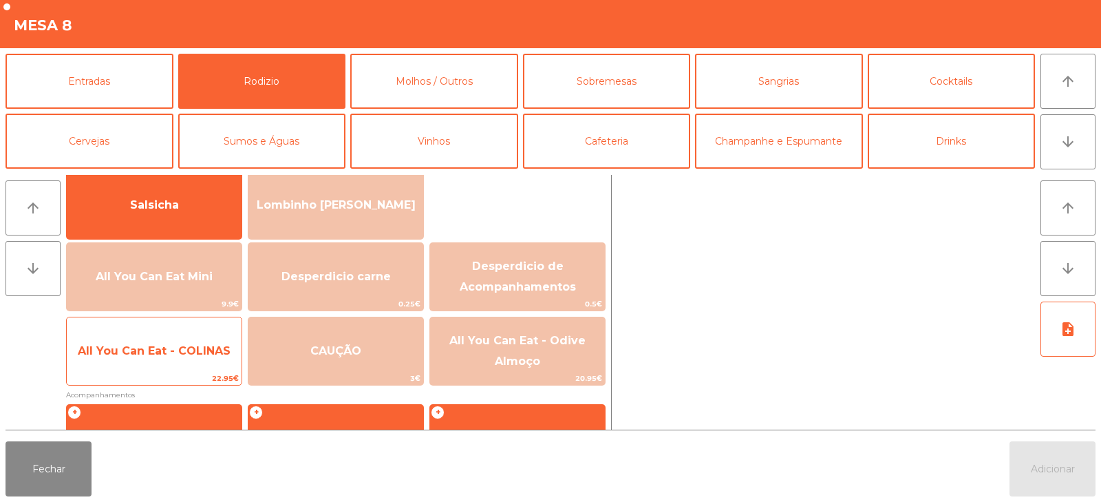
click at [169, 368] on span "All You Can Eat - COLINAS" at bounding box center [154, 350] width 175 height 37
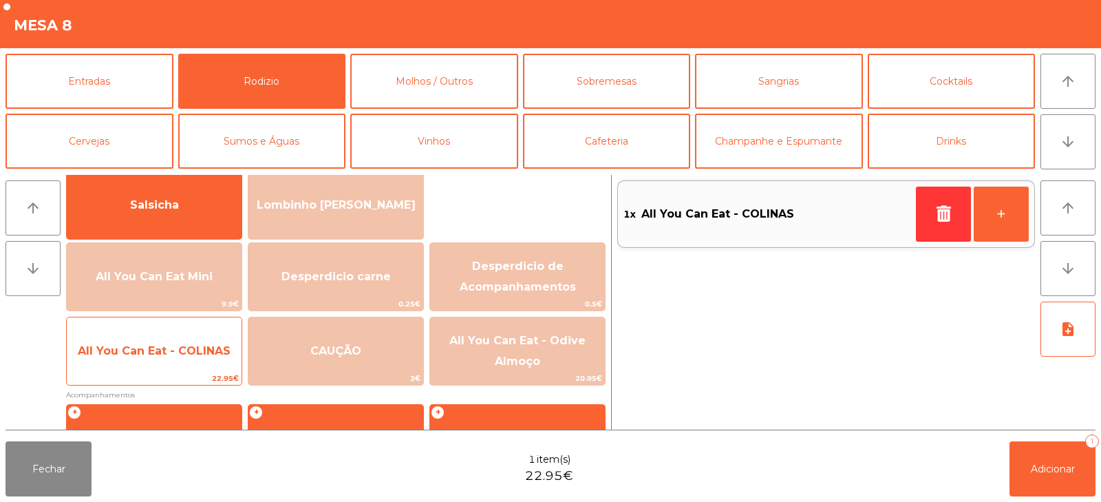
click at [174, 362] on span "All You Can Eat - COLINAS" at bounding box center [154, 350] width 175 height 37
click at [167, 359] on span "All You Can Eat - COLINAS" at bounding box center [154, 350] width 175 height 37
click at [160, 364] on span "All You Can Eat - COLINAS" at bounding box center [154, 350] width 175 height 37
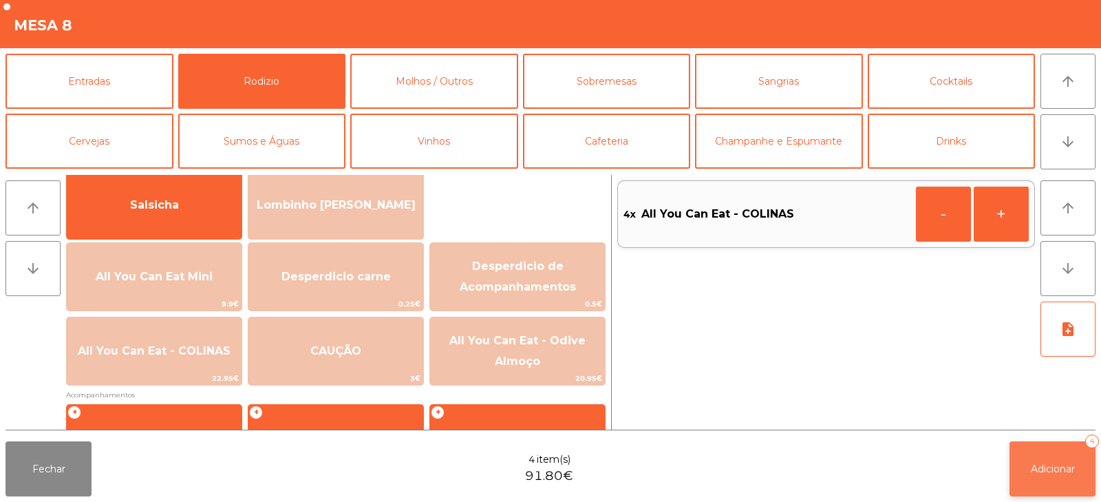
click at [1056, 460] on button "Adicionar 4" at bounding box center [1053, 468] width 86 height 55
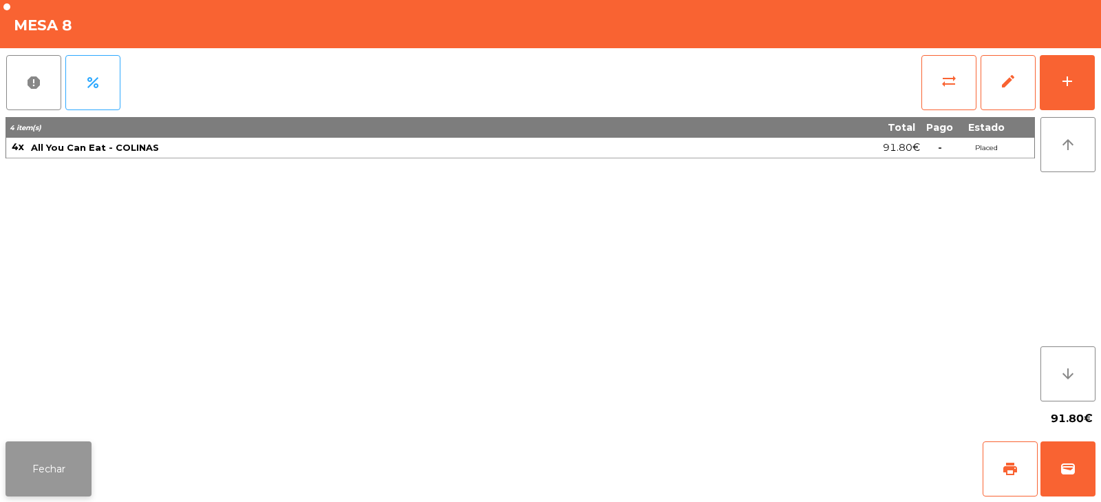
click at [60, 460] on button "Fechar" at bounding box center [49, 468] width 86 height 55
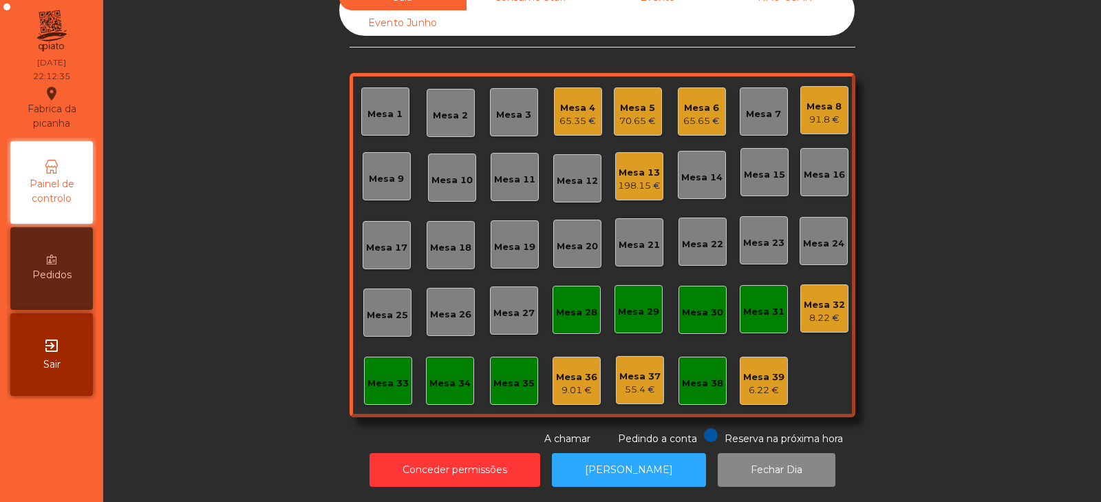
scroll to position [0, 0]
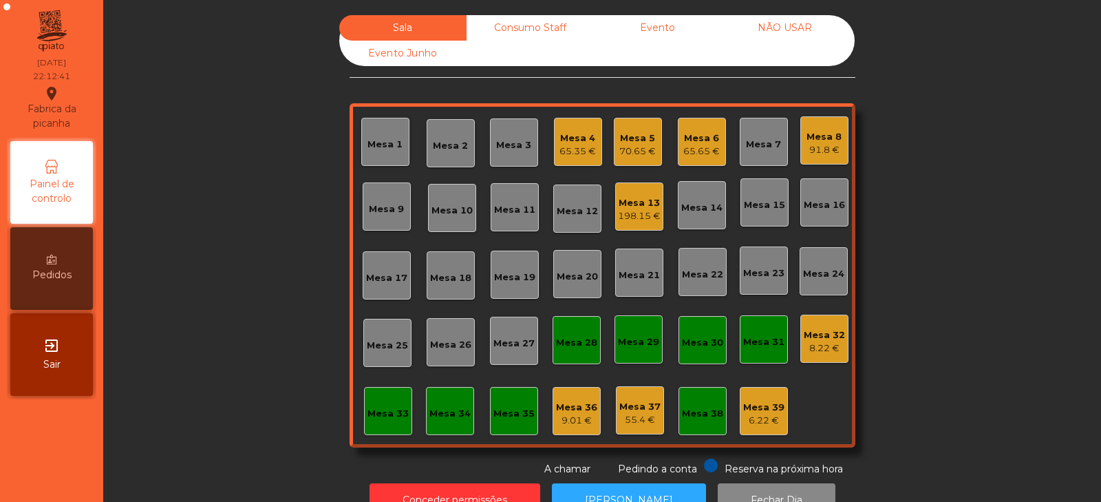
click at [820, 357] on div "Mesa 32 8.22 €" at bounding box center [824, 339] width 48 height 48
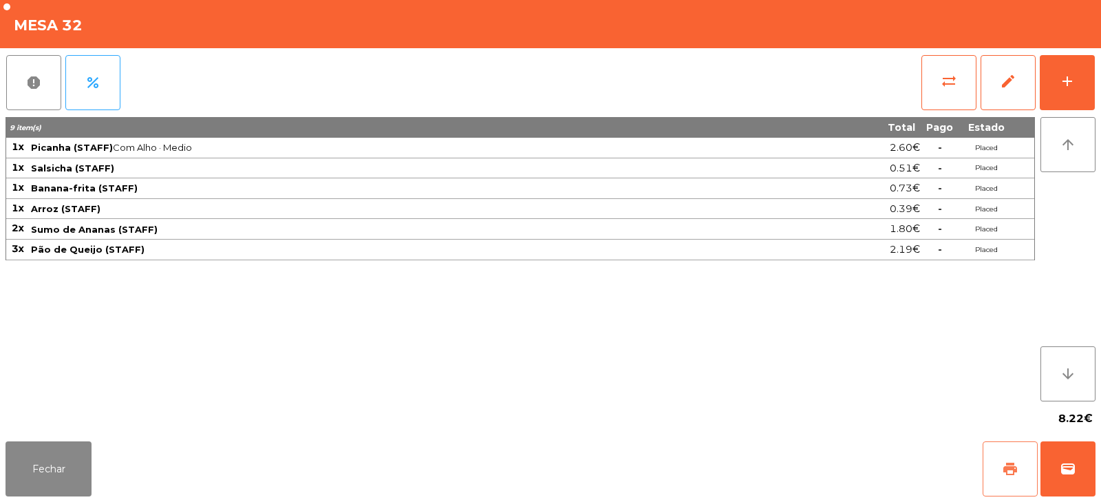
click at [1009, 472] on span "print" at bounding box center [1010, 468] width 17 height 17
click at [78, 474] on button "Fechar" at bounding box center [49, 468] width 86 height 55
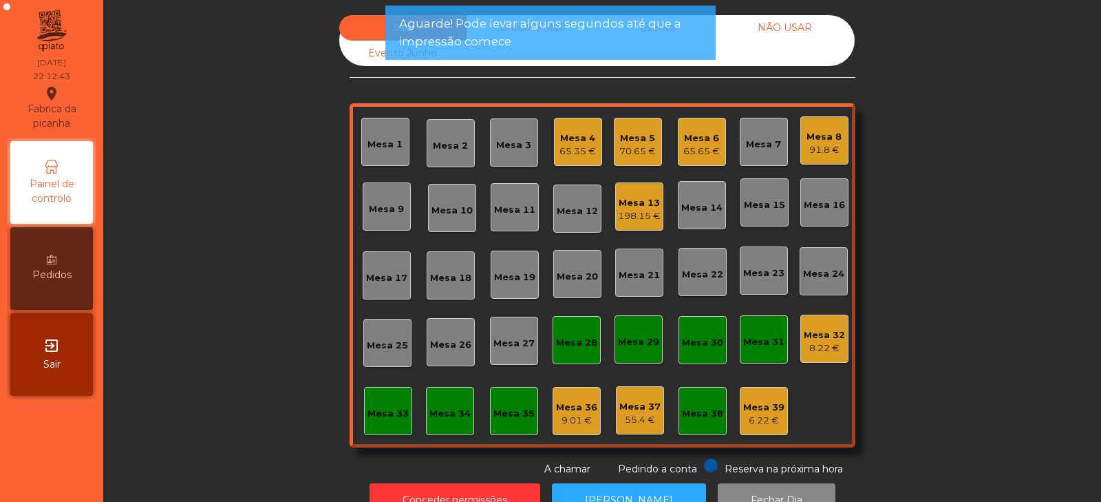
click at [829, 348] on div "8.22 €" at bounding box center [824, 348] width 41 height 14
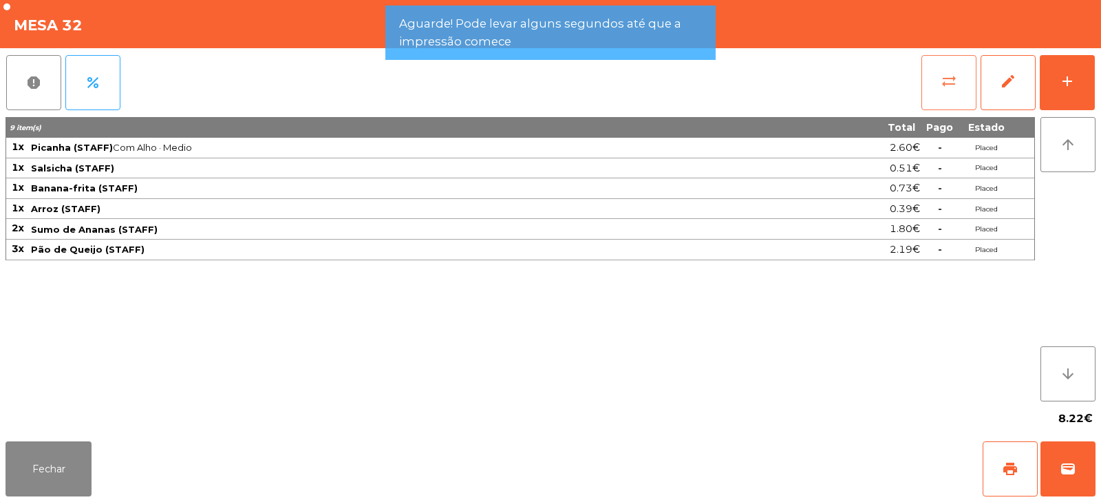
click at [946, 100] on button "sync_alt" at bounding box center [948, 82] width 55 height 55
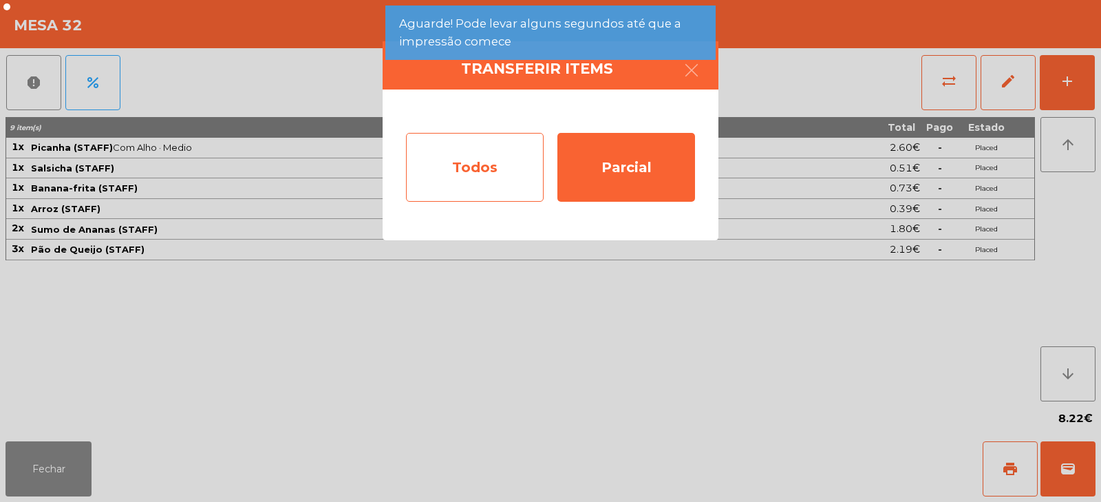
click at [491, 176] on div "Todos" at bounding box center [475, 167] width 138 height 69
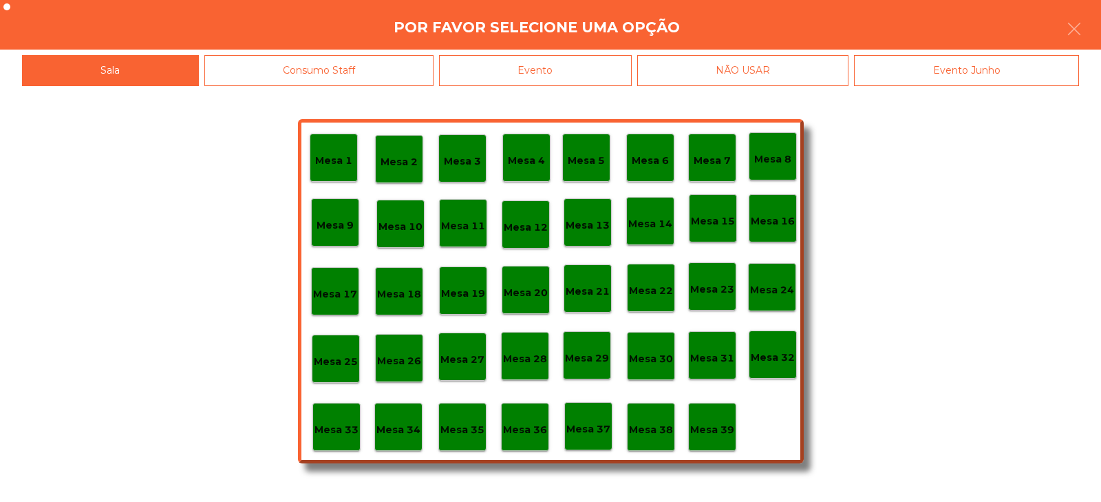
click at [723, 431] on p "Mesa 39" at bounding box center [712, 430] width 44 height 16
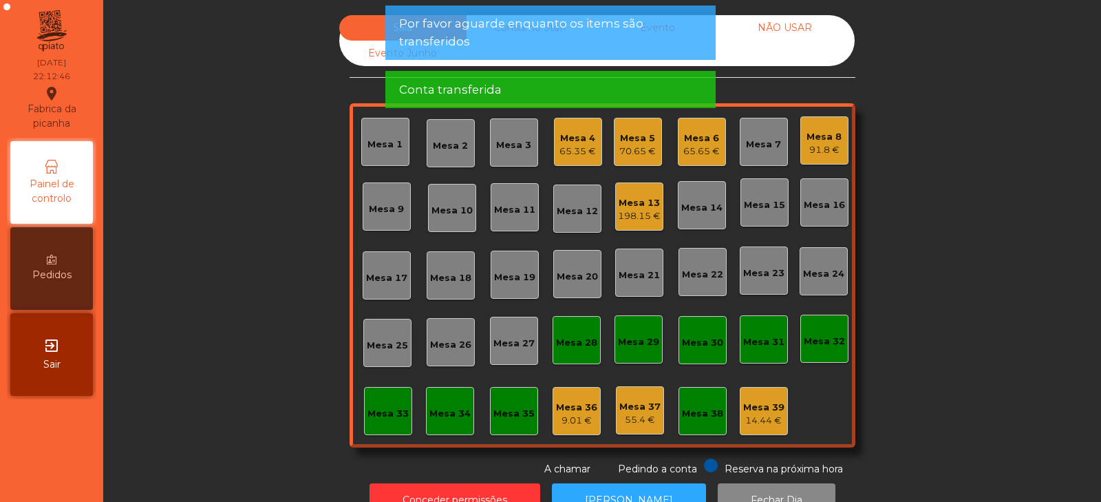
click at [575, 417] on div "9.01 €" at bounding box center [576, 421] width 41 height 14
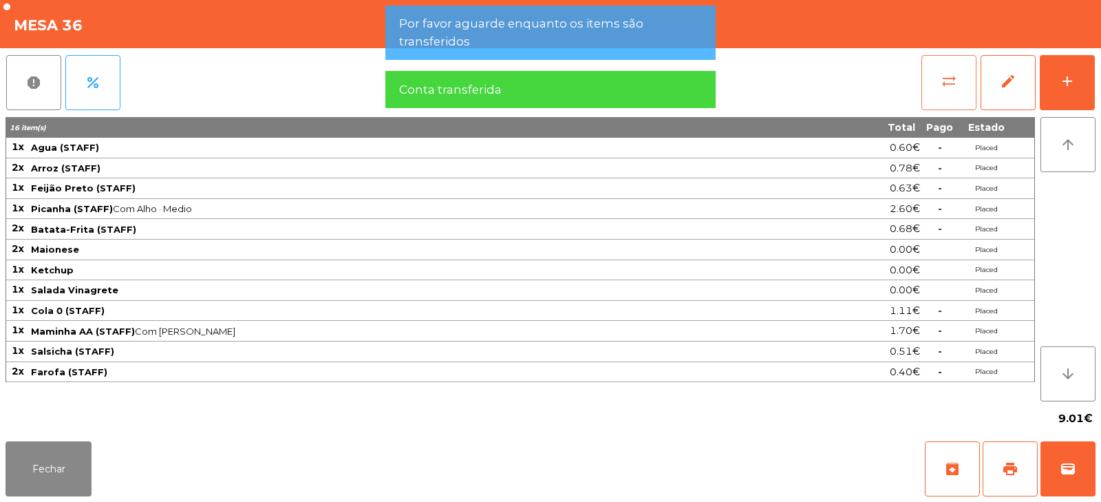
click at [955, 94] on button "sync_alt" at bounding box center [948, 82] width 55 height 55
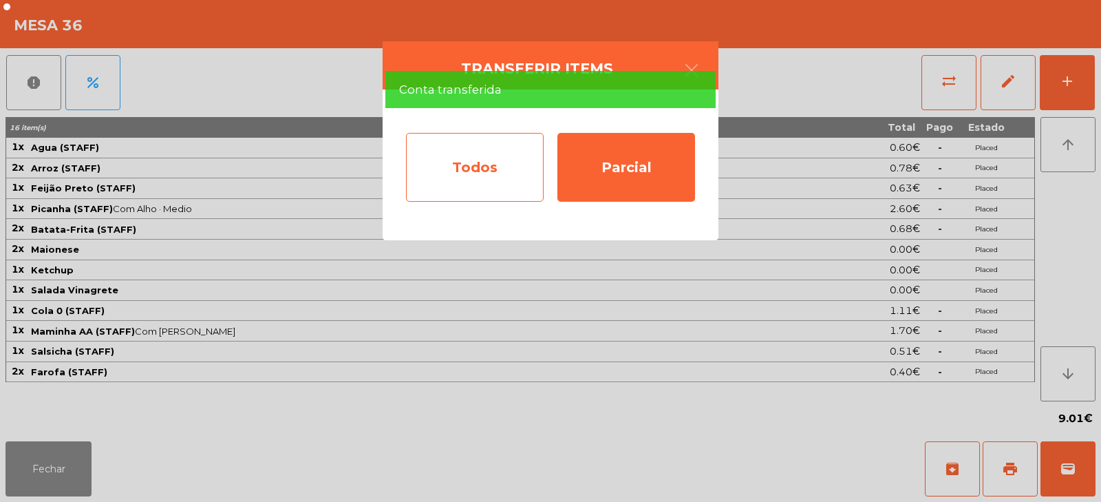
click at [506, 157] on div "Todos" at bounding box center [475, 167] width 138 height 69
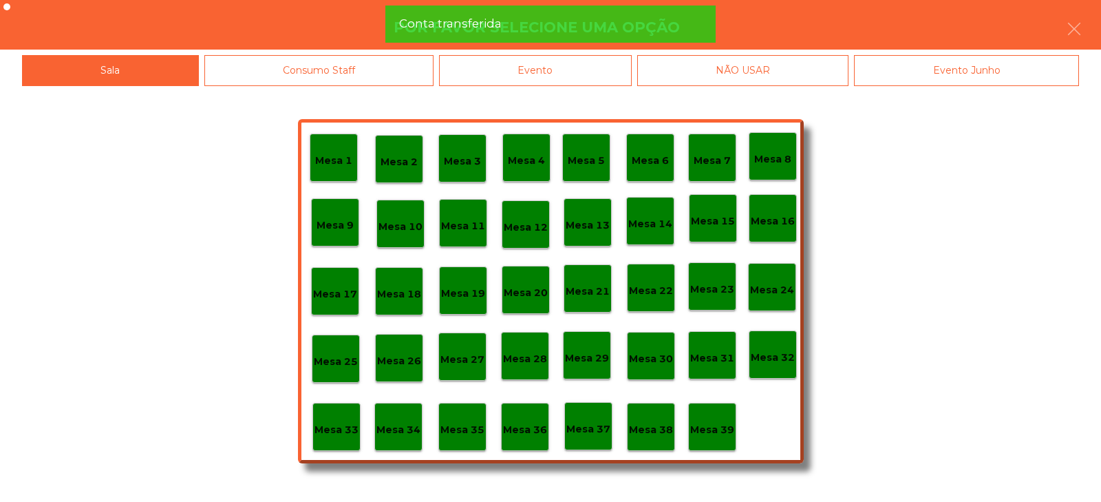
click at [720, 423] on p "Mesa 39" at bounding box center [712, 430] width 44 height 16
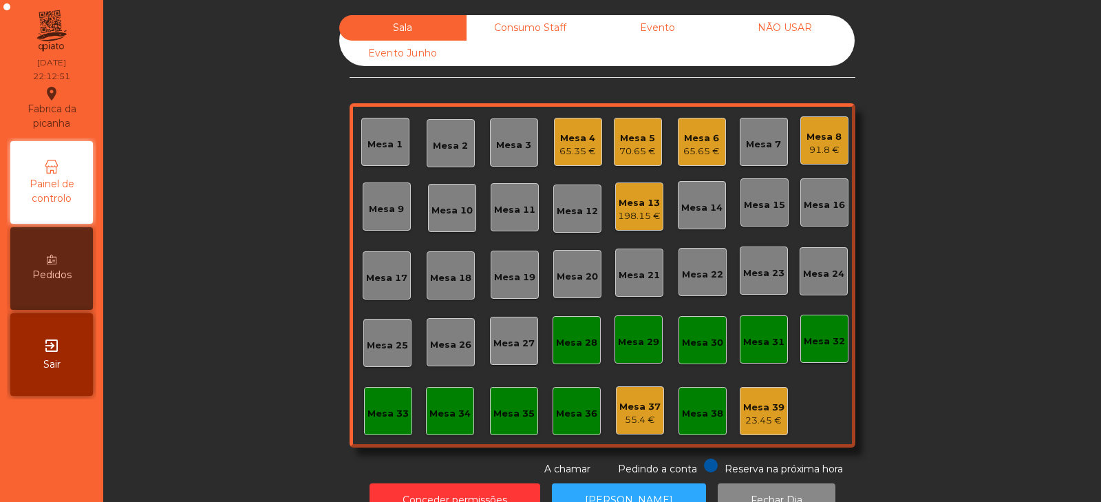
click at [758, 418] on div "23.45 €" at bounding box center [763, 421] width 41 height 14
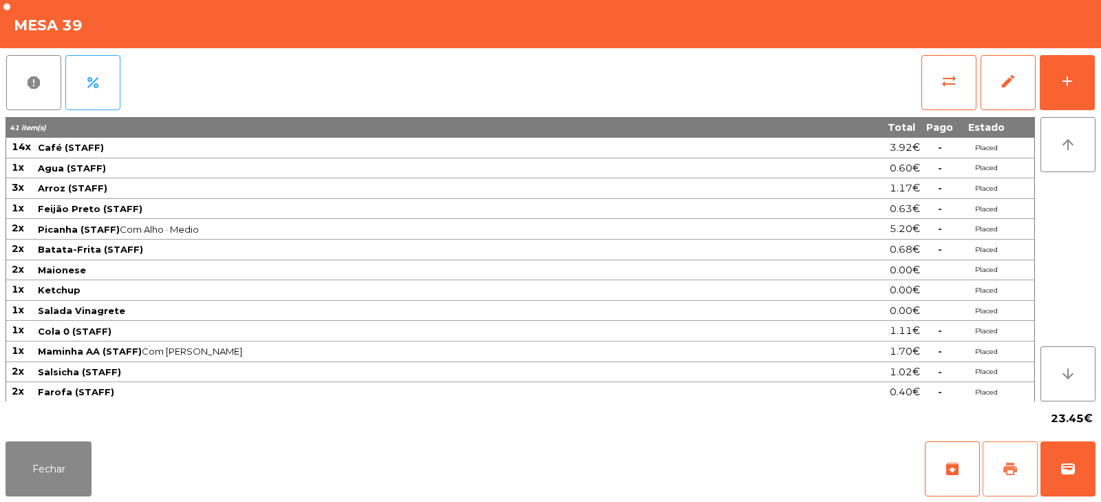
click at [1014, 475] on span "print" at bounding box center [1010, 468] width 17 height 17
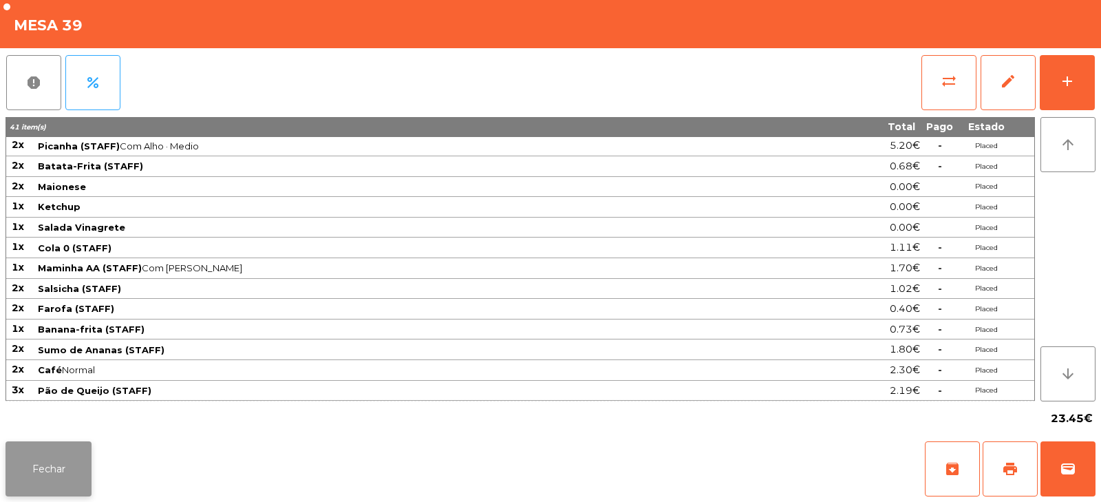
click at [41, 460] on button "Fechar" at bounding box center [49, 468] width 86 height 55
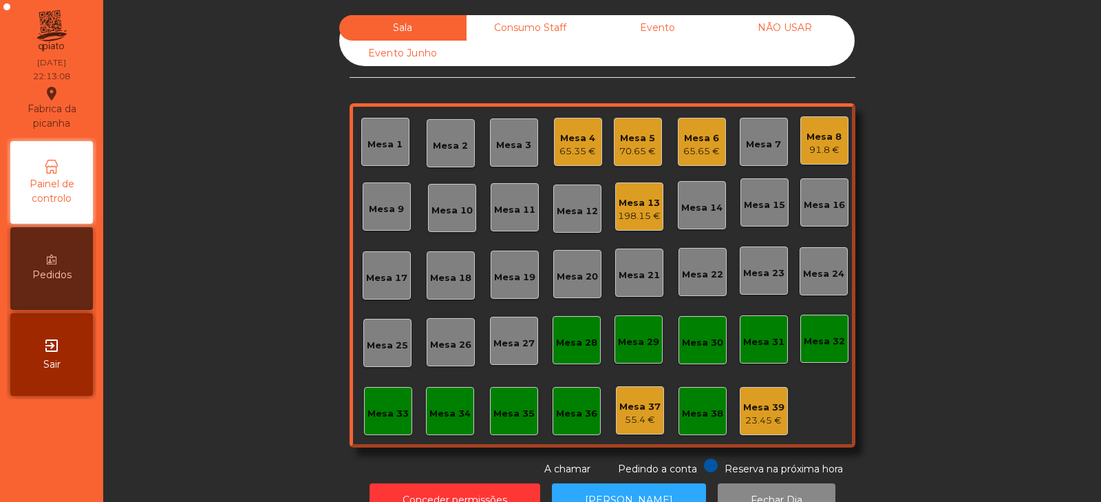
click at [688, 206] on div "Mesa 14" at bounding box center [701, 208] width 41 height 14
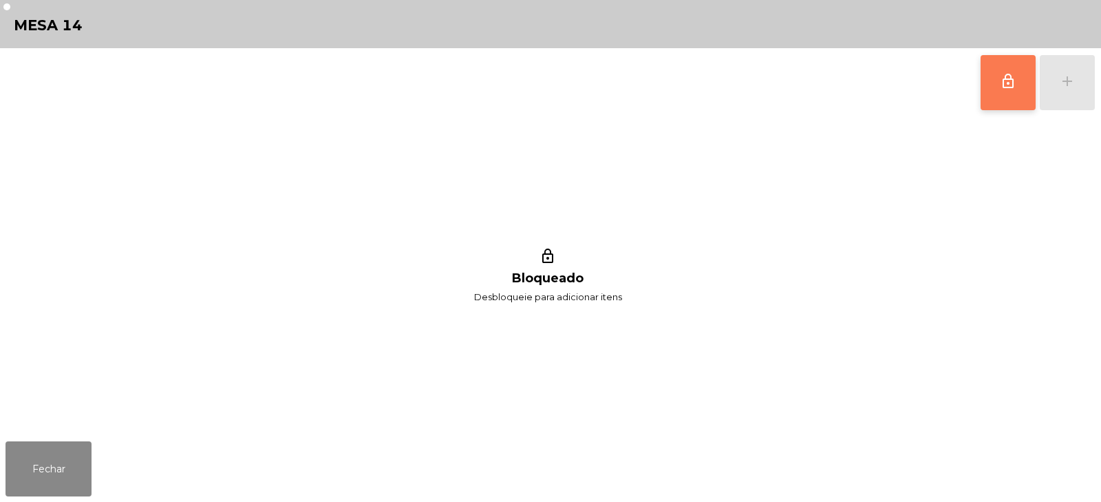
click at [1012, 85] on span "lock_outline" at bounding box center [1008, 81] width 17 height 17
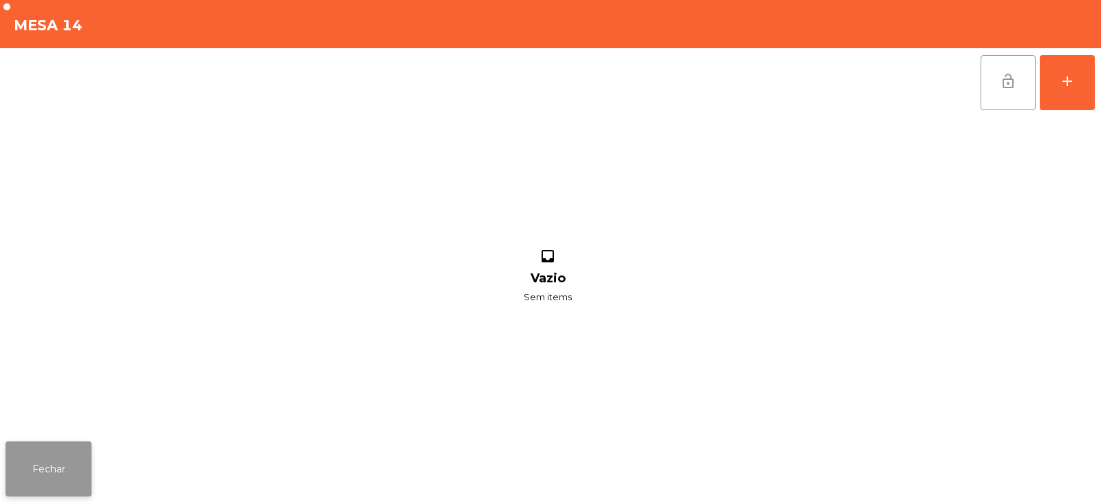
click at [58, 472] on button "Fechar" at bounding box center [49, 468] width 86 height 55
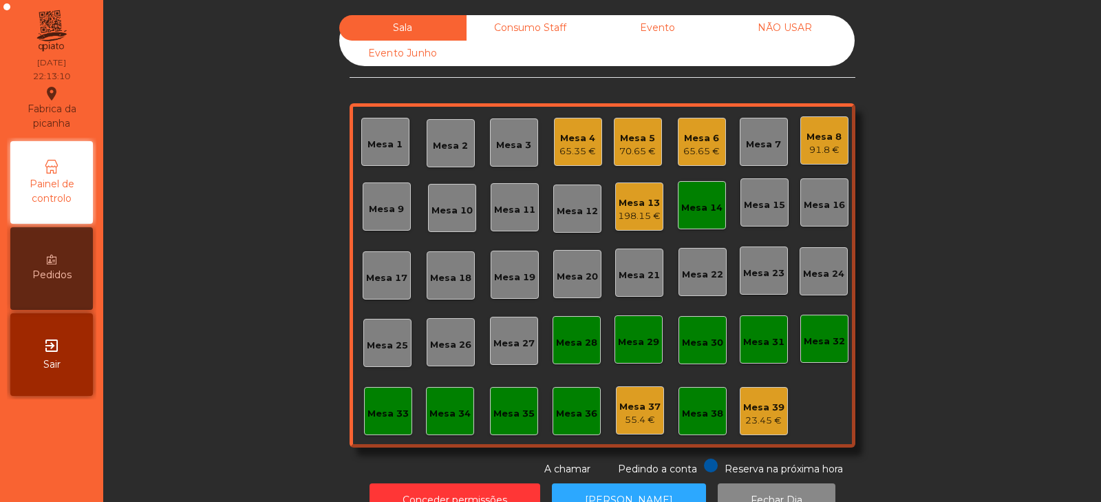
click at [833, 121] on div "Mesa 8 91.8 €" at bounding box center [824, 140] width 48 height 48
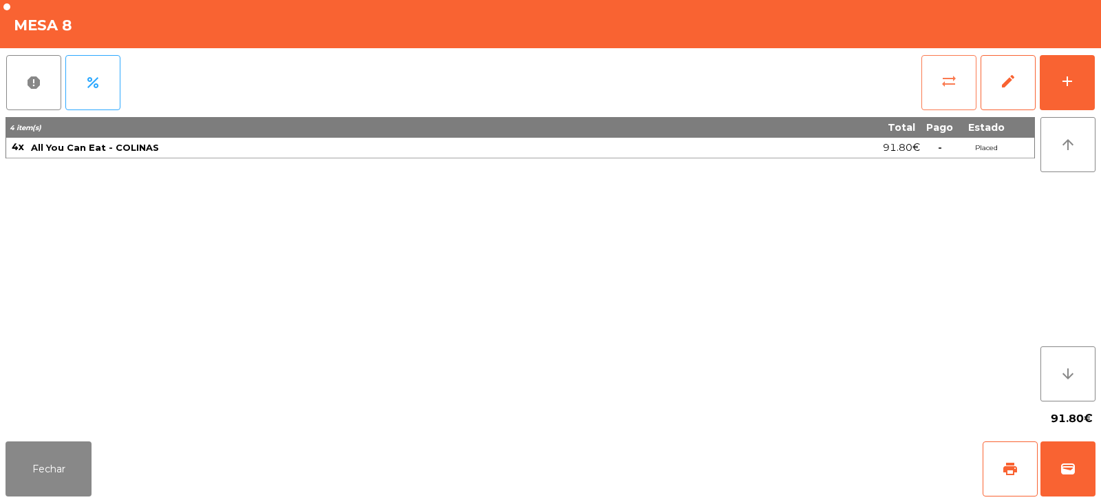
click at [955, 84] on span "sync_alt" at bounding box center [949, 81] width 17 height 17
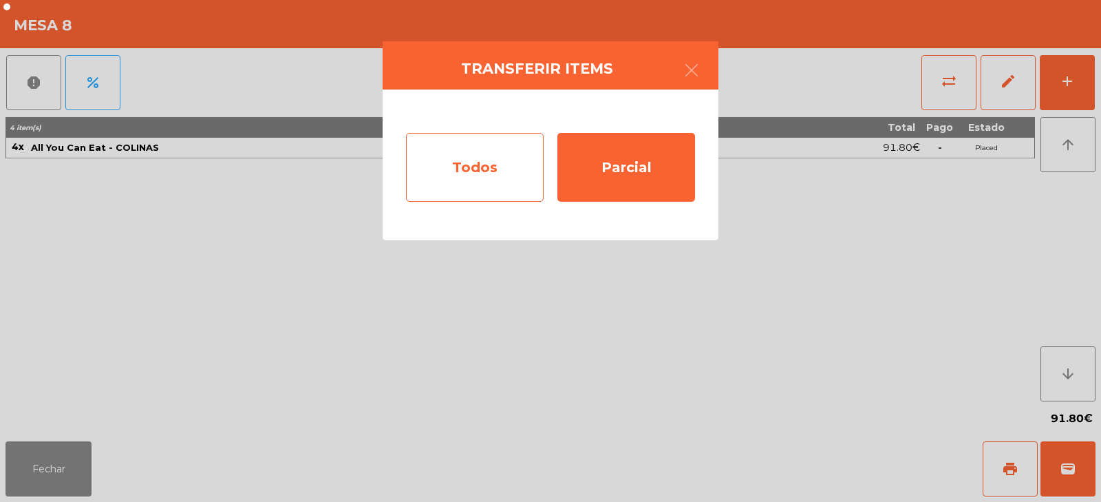
click at [501, 167] on div "Todos" at bounding box center [475, 167] width 138 height 69
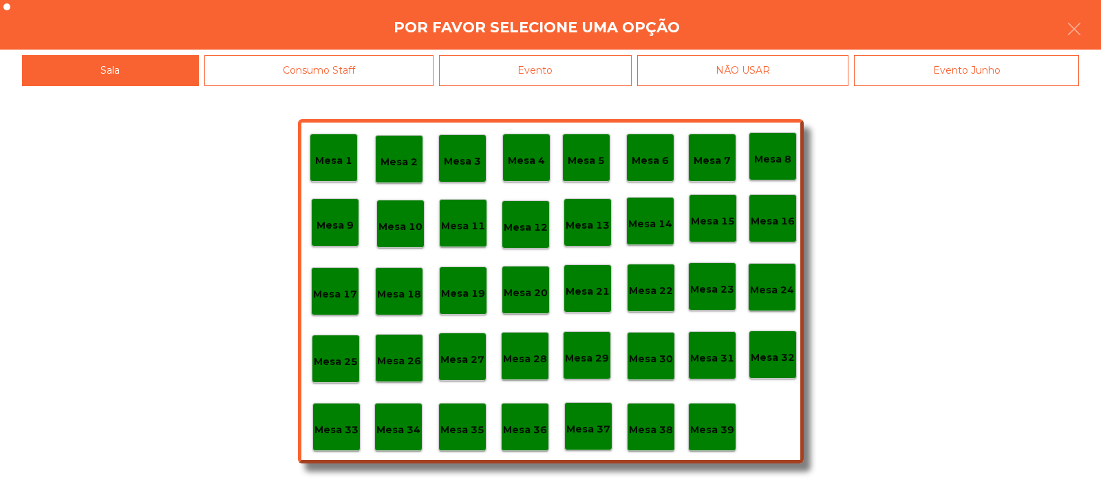
click at [652, 223] on p "Mesa 14" at bounding box center [650, 224] width 44 height 16
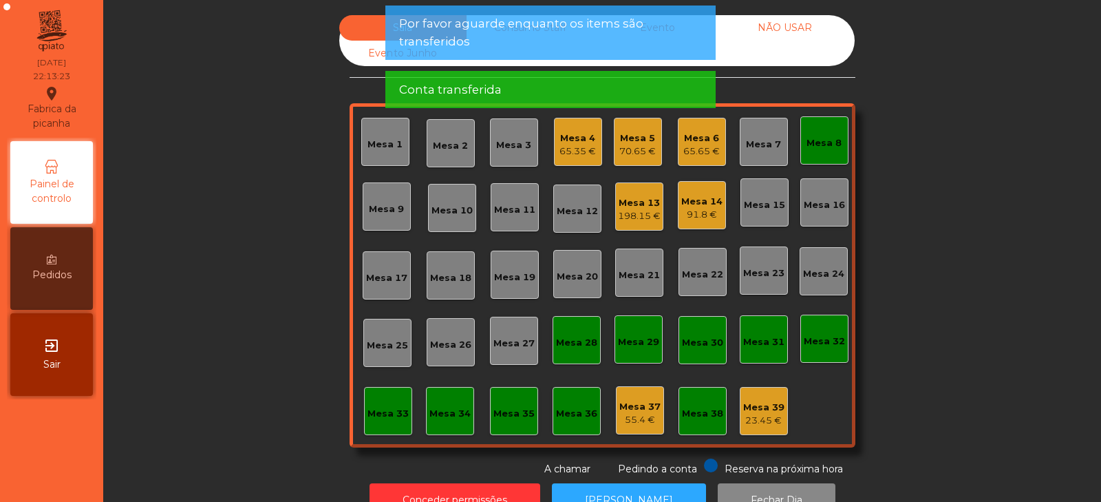
click at [836, 144] on div "Mesa 8" at bounding box center [824, 140] width 48 height 48
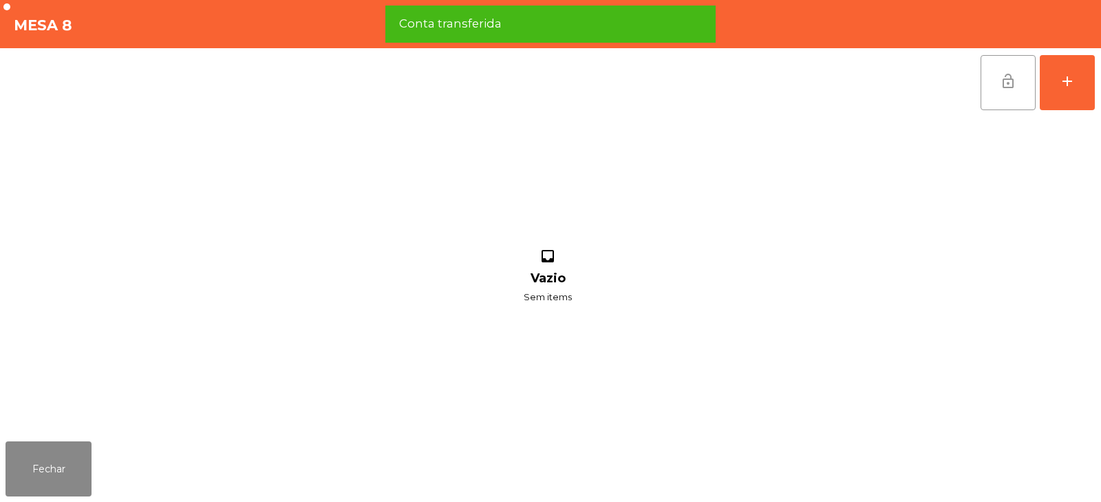
click at [999, 76] on button "lock_open" at bounding box center [1008, 82] width 55 height 55
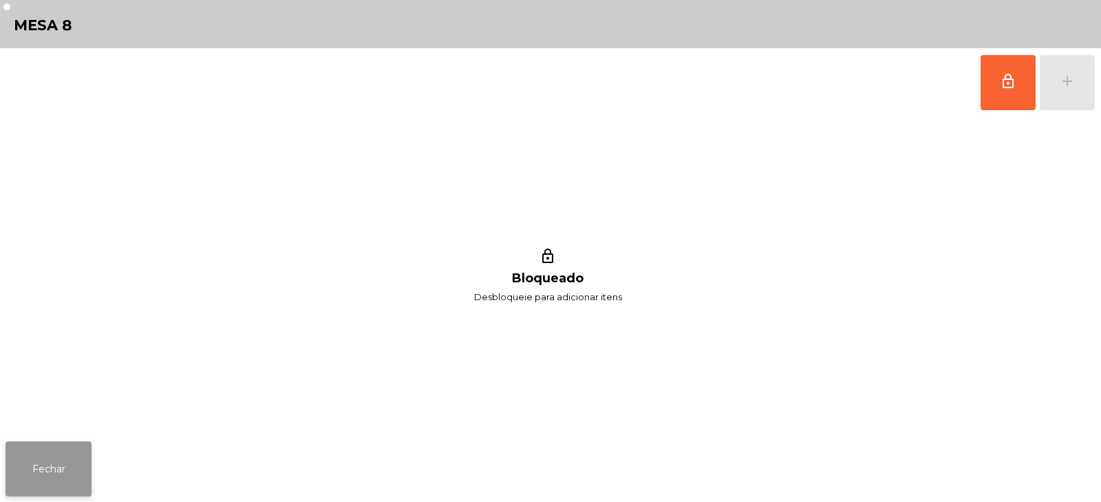
click at [87, 459] on button "Fechar" at bounding box center [49, 468] width 86 height 55
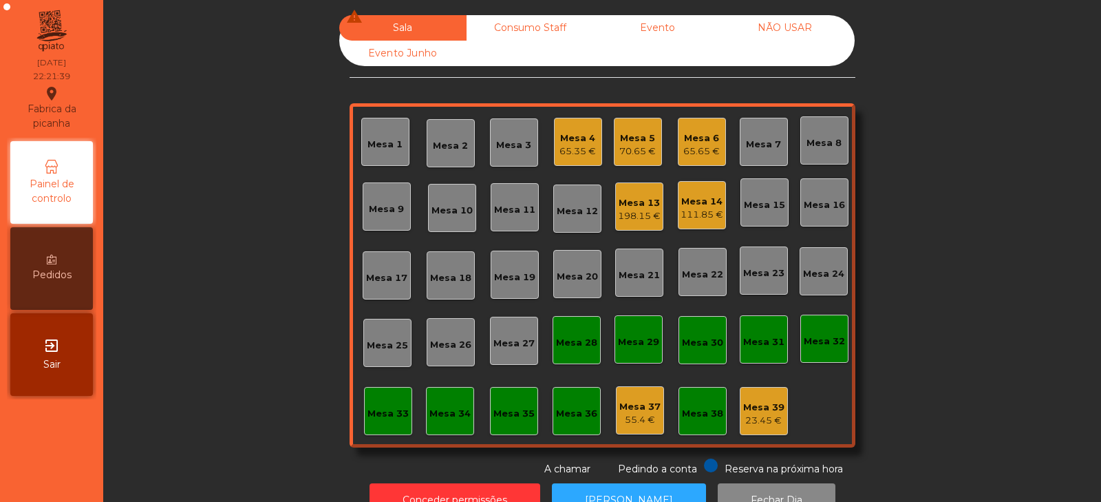
click at [632, 140] on div "Mesa 5" at bounding box center [637, 138] width 36 height 14
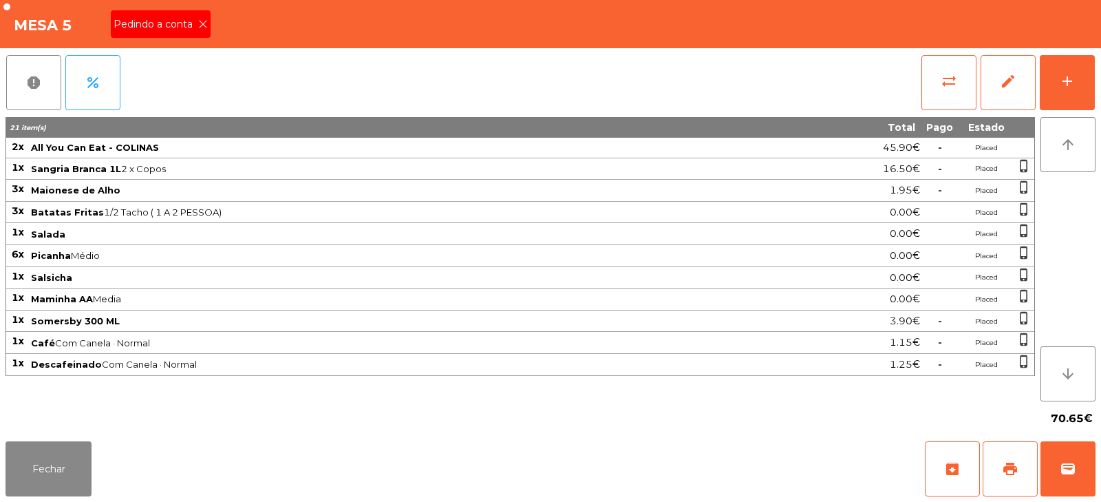
click at [193, 30] on span "Pedindo a conta" at bounding box center [156, 24] width 85 height 14
click at [1023, 459] on button "print" at bounding box center [1010, 468] width 55 height 55
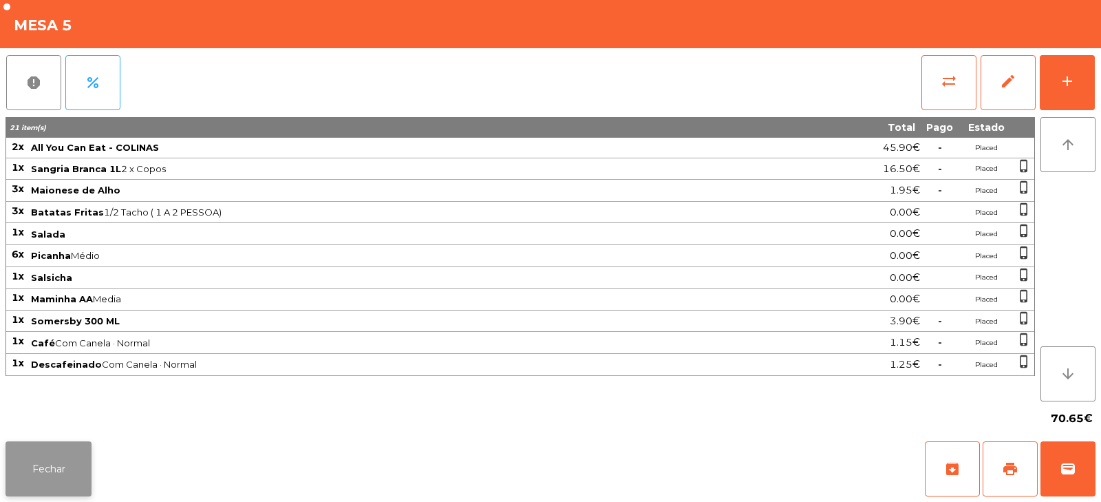
click at [53, 456] on button "Fechar" at bounding box center [49, 468] width 86 height 55
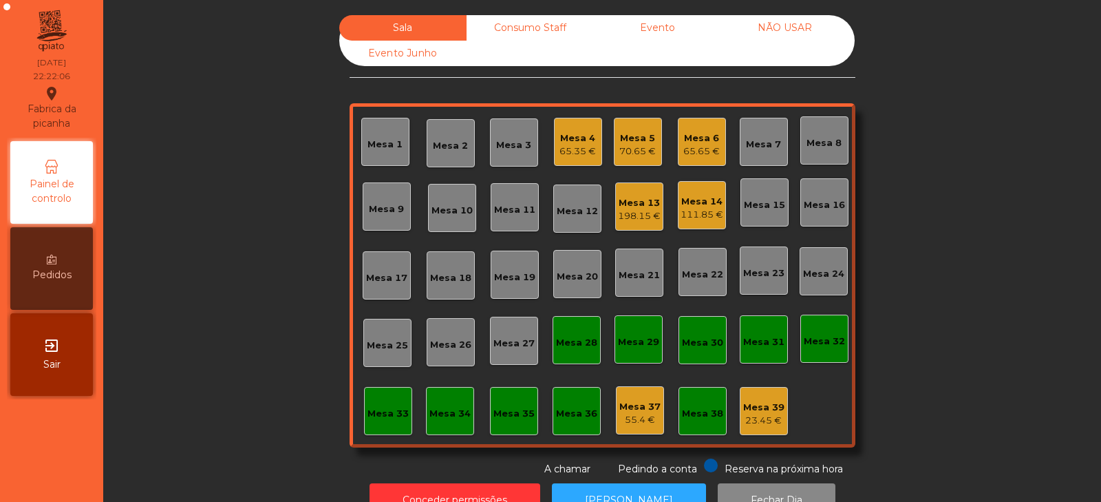
click at [538, 27] on div "Consumo Staff" at bounding box center [530, 27] width 127 height 25
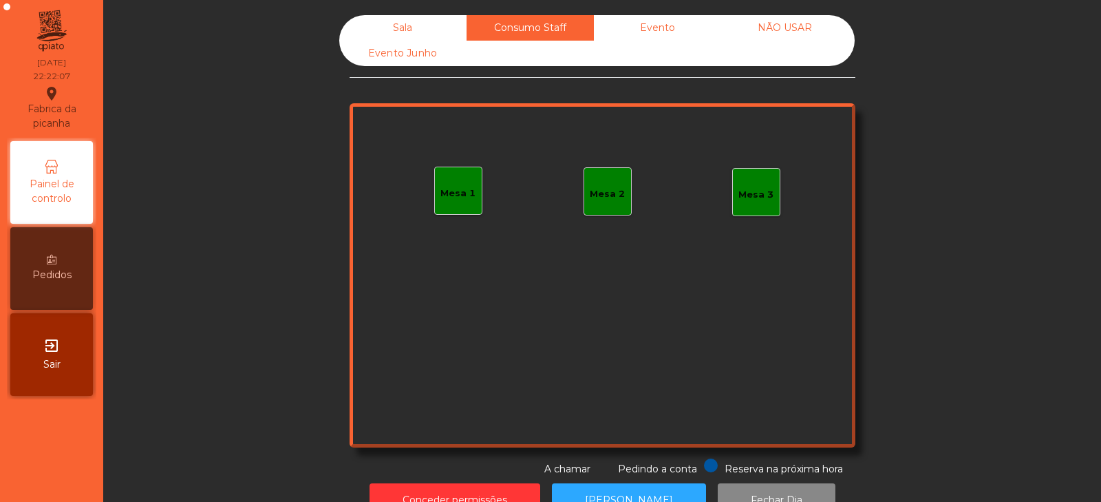
click at [454, 196] on div "Mesa 1" at bounding box center [457, 193] width 35 height 14
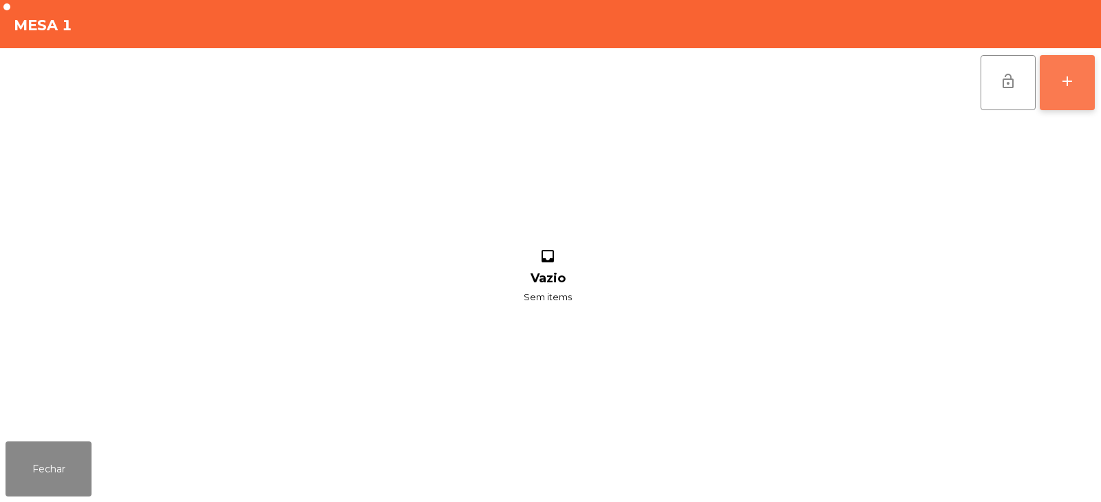
click at [1088, 81] on button "add" at bounding box center [1067, 82] width 55 height 55
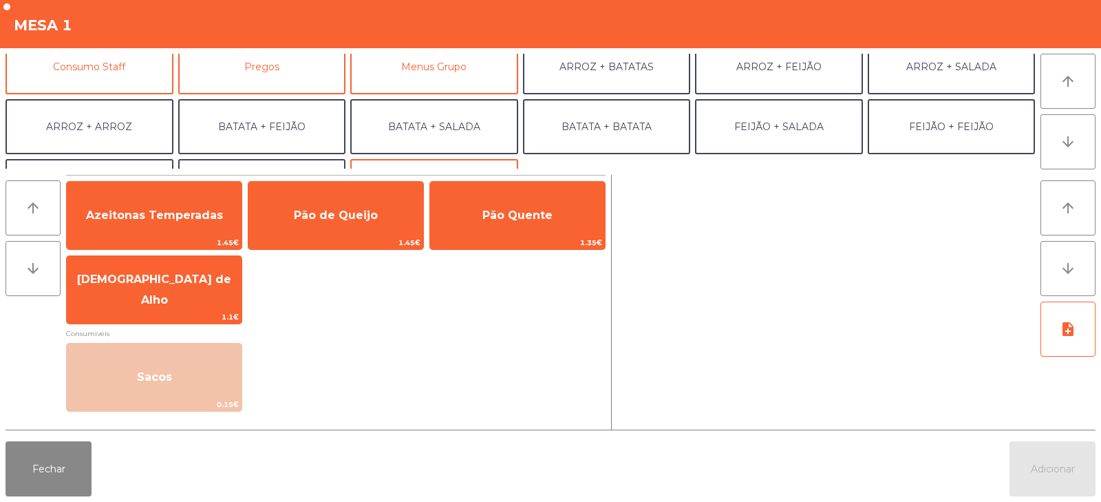
scroll to position [127, 0]
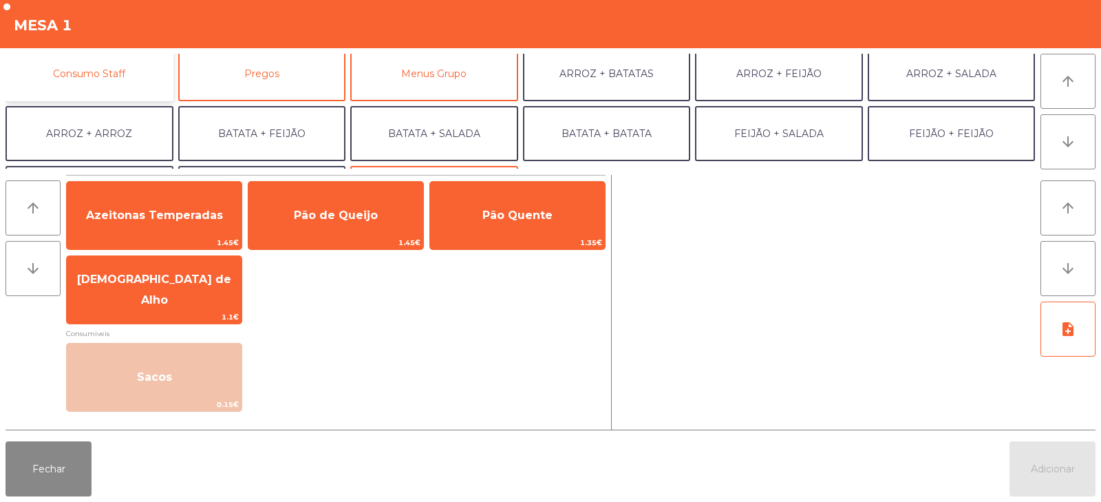
click at [138, 78] on button "Consumo Staff" at bounding box center [90, 73] width 168 height 55
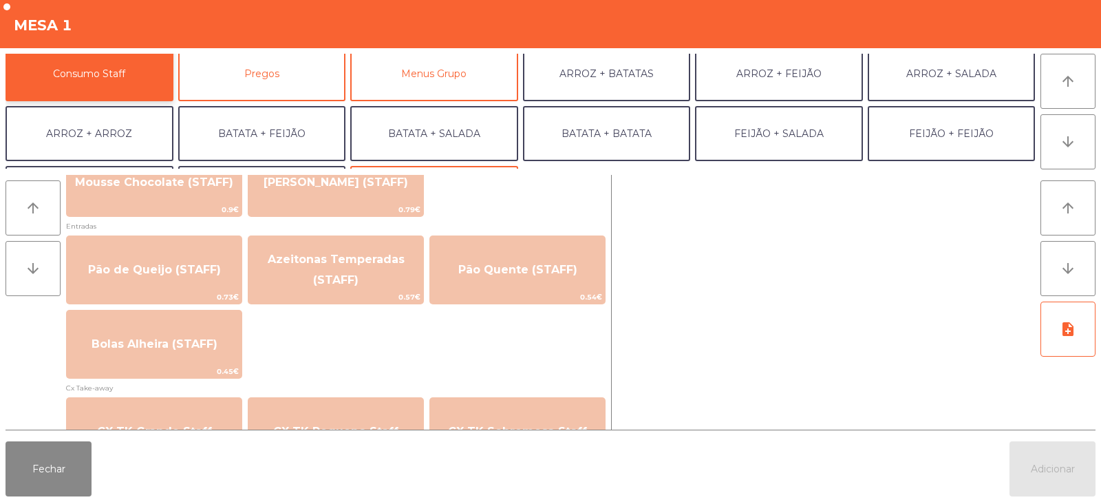
scroll to position [1075, 0]
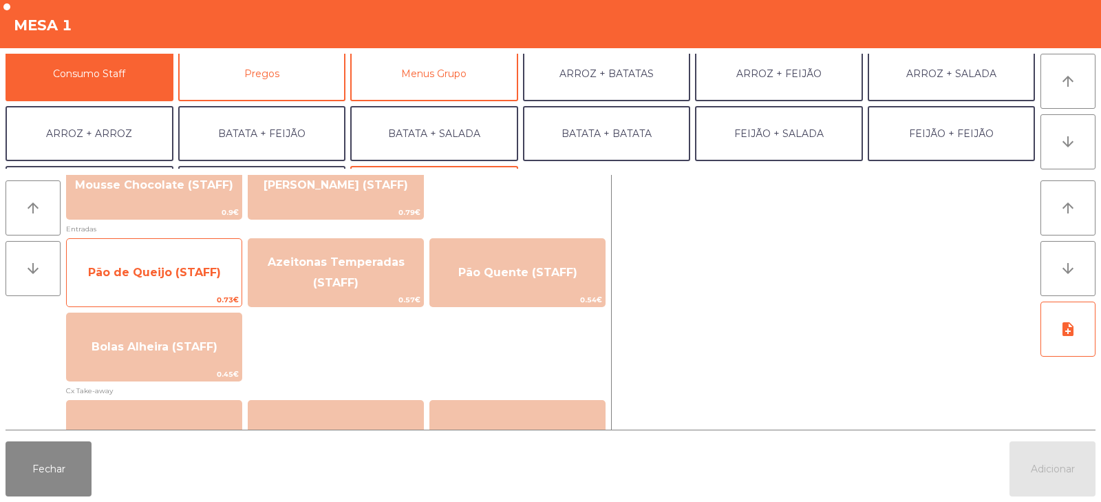
click at [196, 280] on span "Pão de Queijo (STAFF)" at bounding box center [154, 272] width 175 height 37
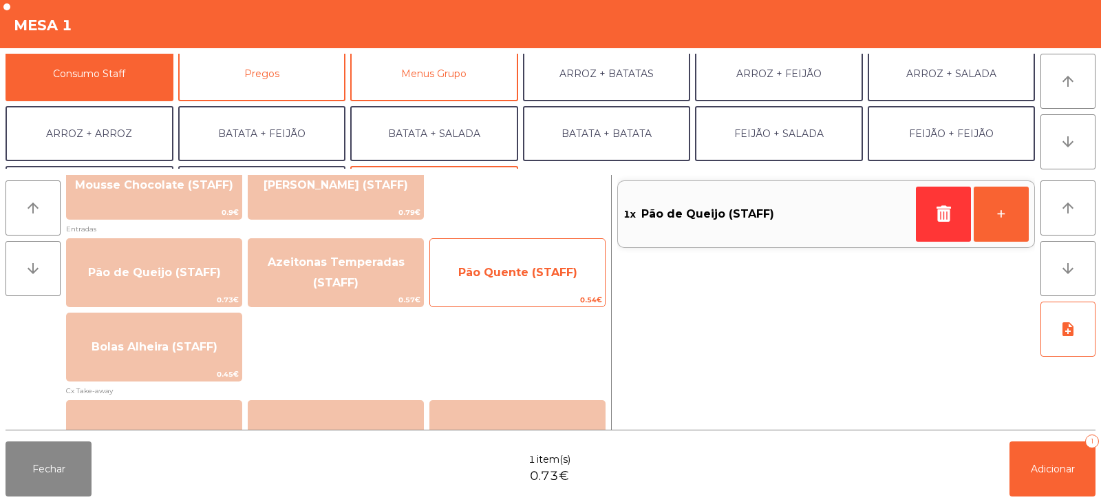
click at [514, 276] on span "Pão Quente (STAFF)" at bounding box center [517, 272] width 119 height 13
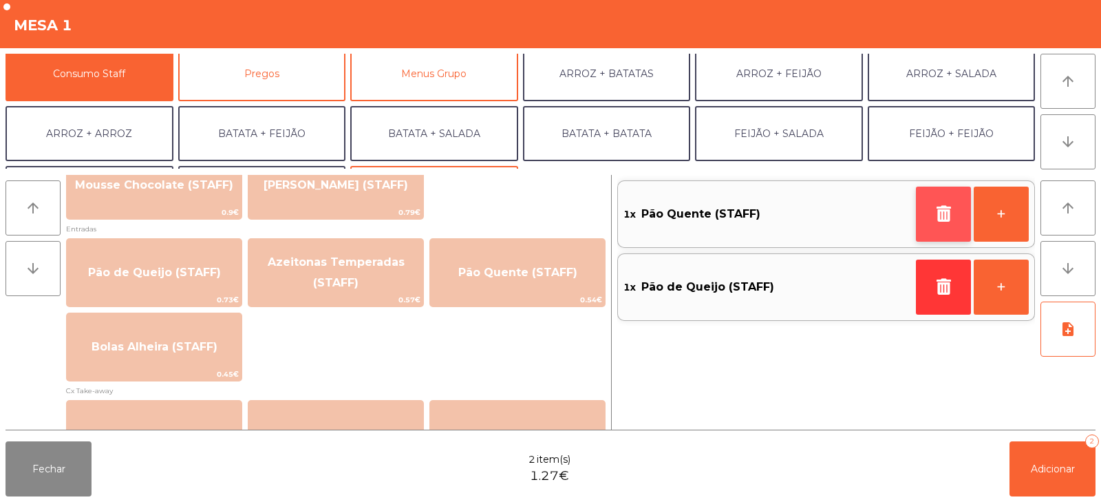
click at [932, 215] on button "button" at bounding box center [943, 213] width 55 height 55
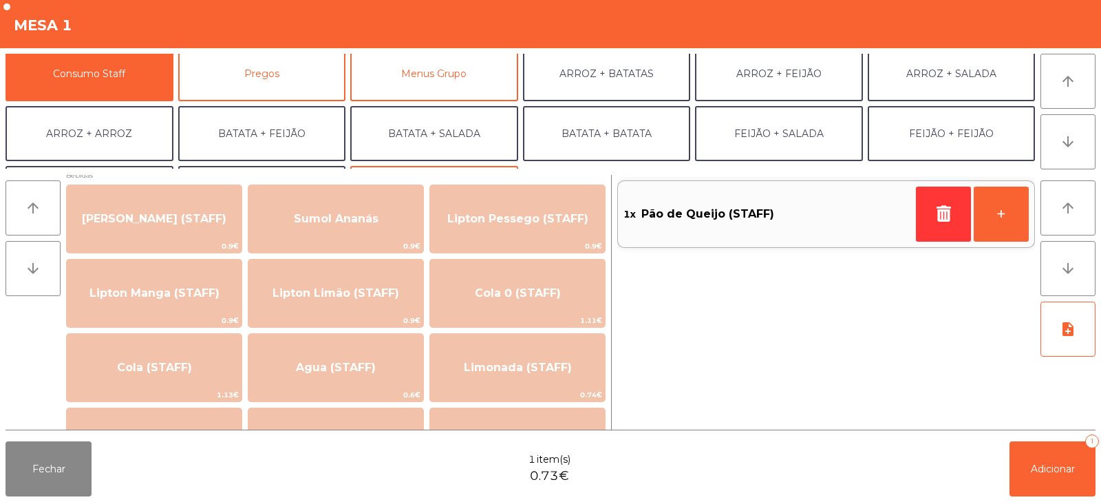
scroll to position [0, 0]
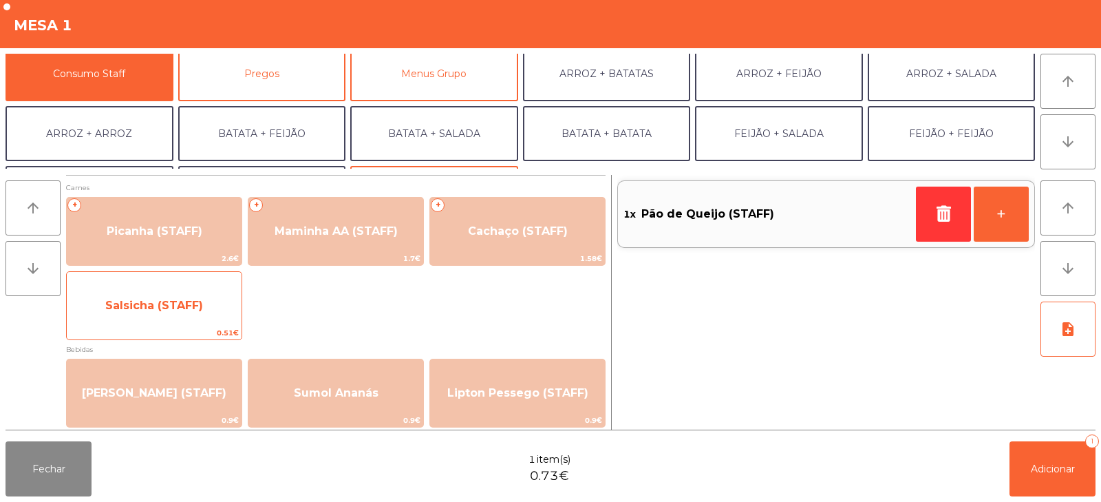
click at [212, 311] on span "Salsicha (STAFF)" at bounding box center [154, 305] width 175 height 37
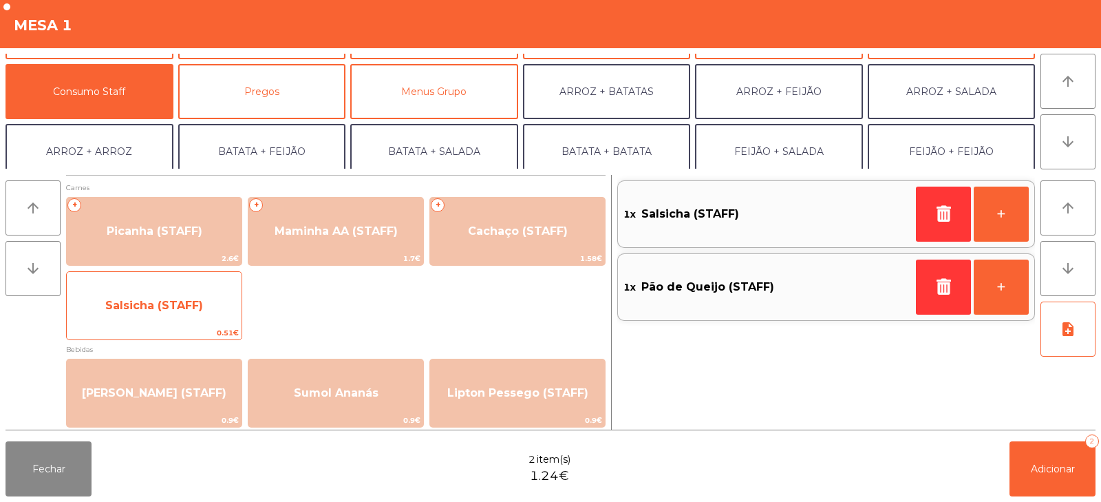
scroll to position [105, 0]
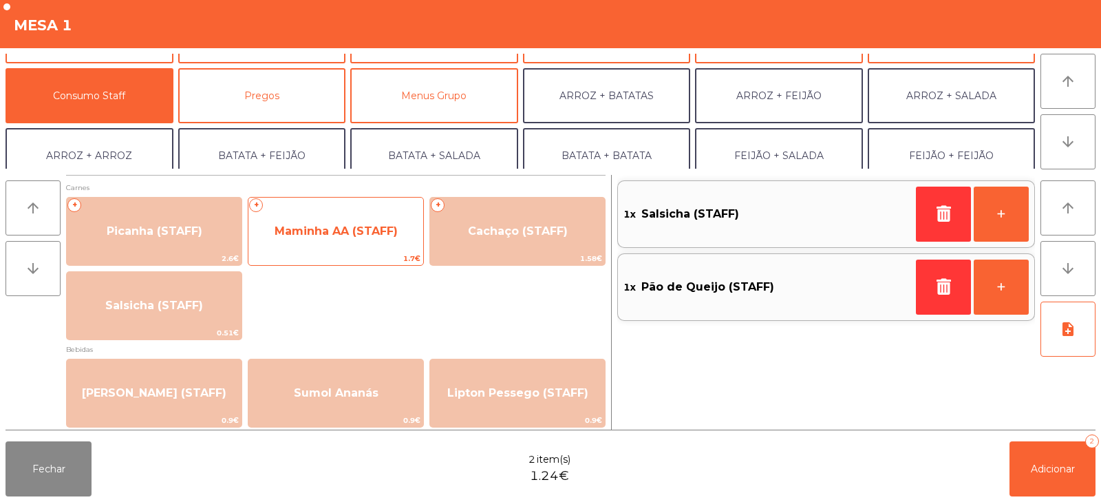
click at [382, 199] on div "+ Maminha AA (STAFF) 1.7€" at bounding box center [336, 231] width 176 height 69
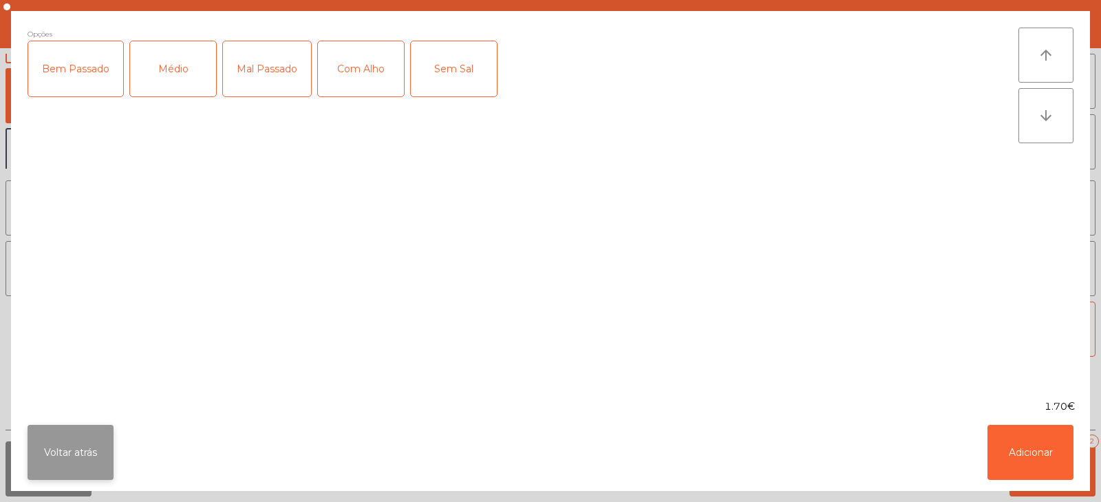
click at [109, 440] on button "Voltar atrás" at bounding box center [71, 452] width 86 height 55
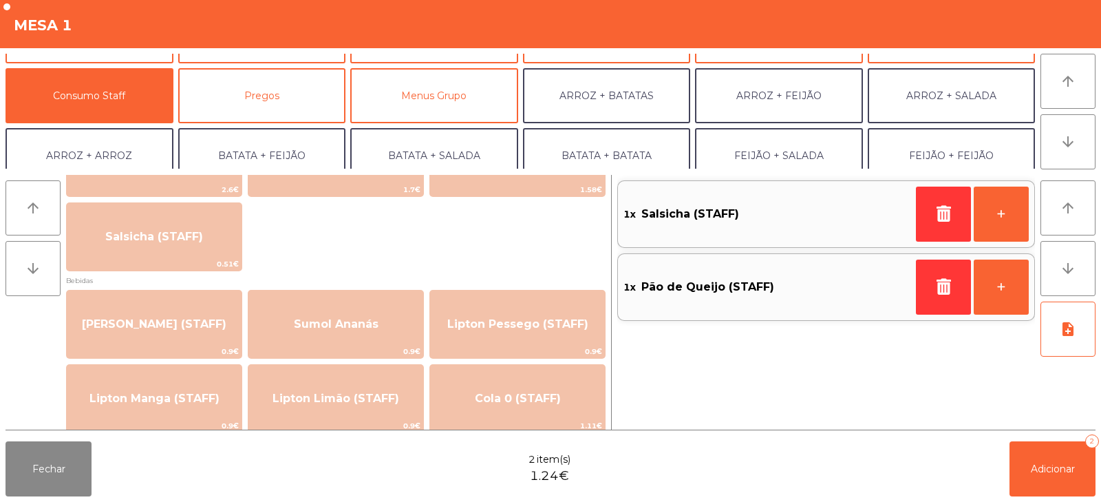
scroll to position [161, 0]
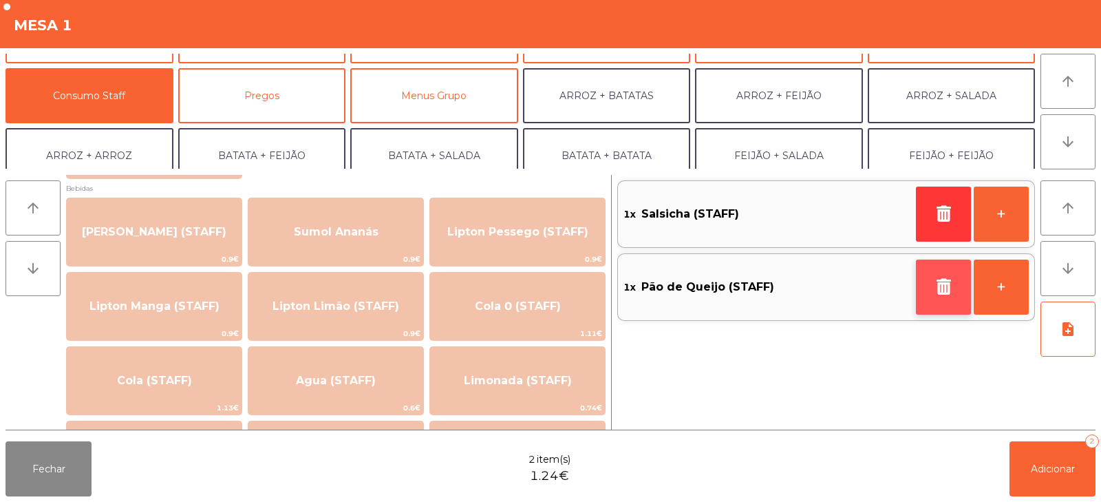
click at [937, 280] on icon "button" at bounding box center [943, 286] width 21 height 17
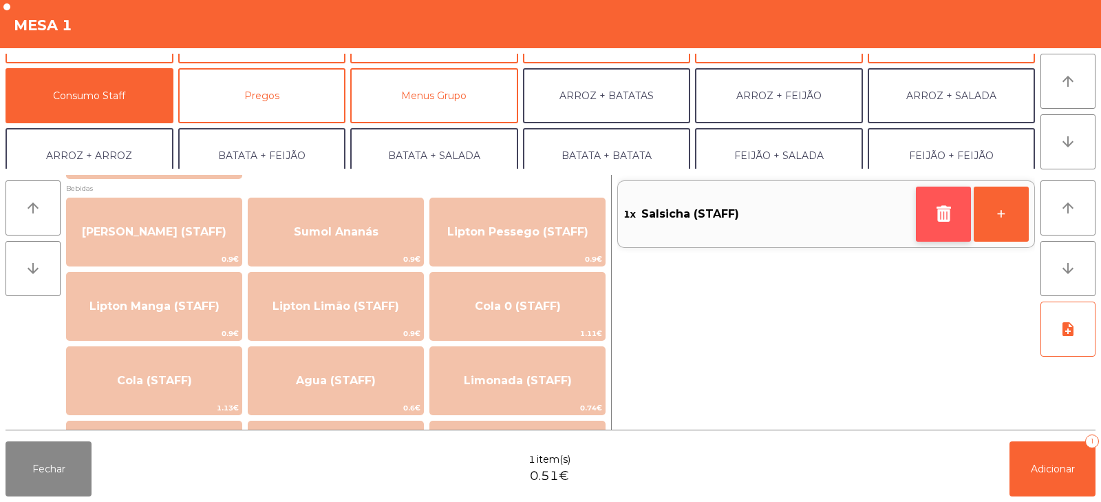
click at [923, 214] on button "button" at bounding box center [943, 213] width 55 height 55
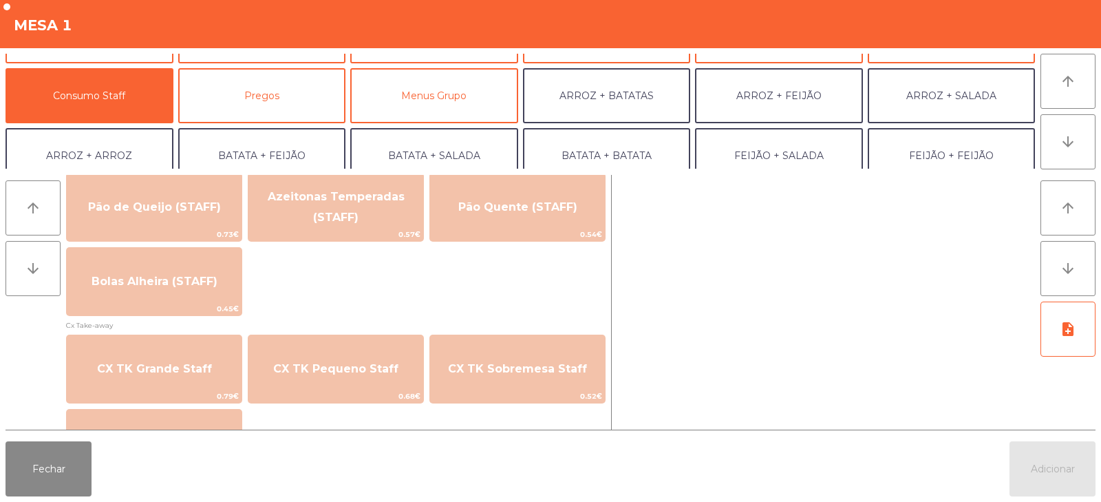
scroll to position [1108, 0]
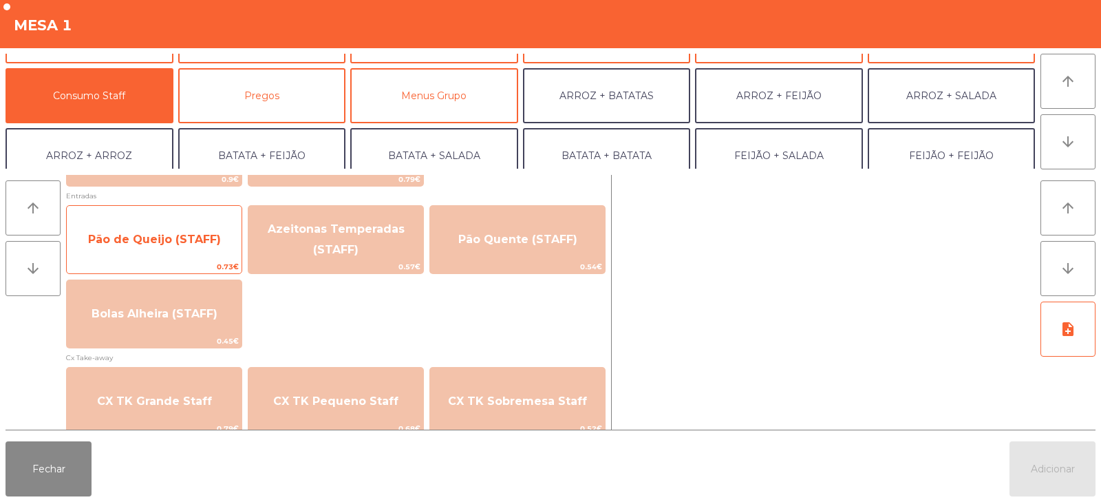
click at [194, 238] on span "Pão de Queijo (STAFF)" at bounding box center [154, 239] width 133 height 13
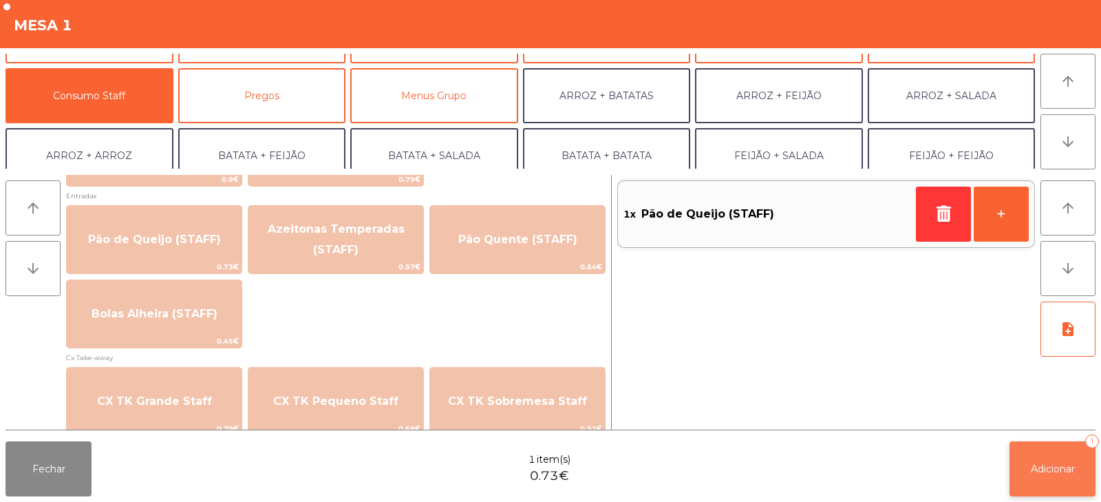
click at [1057, 476] on button "Adicionar 1" at bounding box center [1053, 468] width 86 height 55
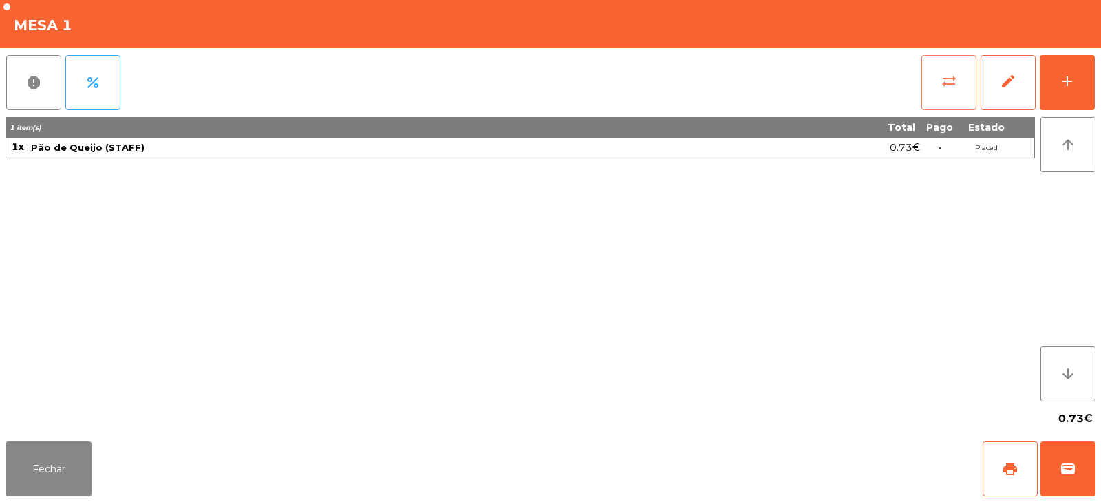
click at [956, 76] on span "sync_alt" at bounding box center [949, 81] width 17 height 17
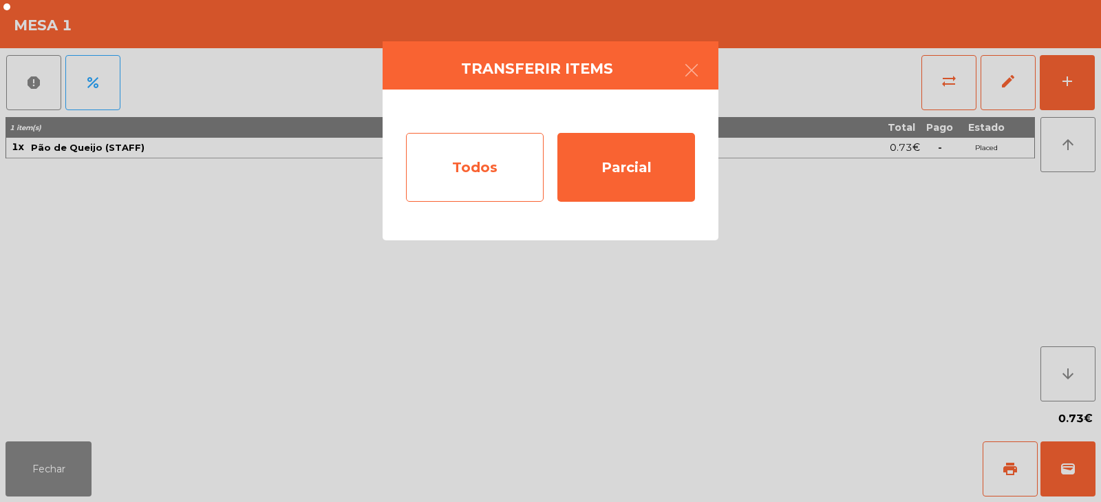
click at [481, 173] on div "Todos" at bounding box center [475, 167] width 138 height 69
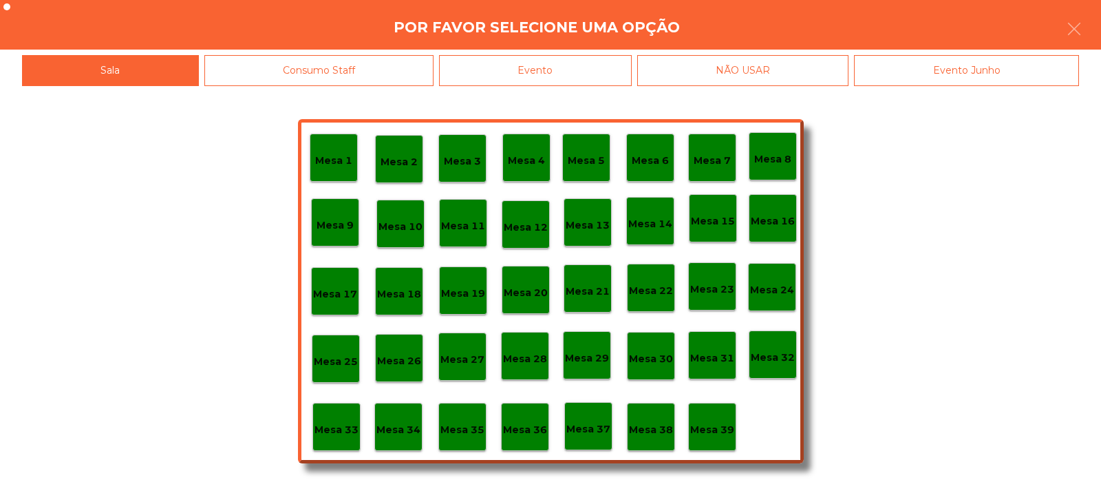
click at [580, 426] on p "Mesa 37" at bounding box center [588, 429] width 44 height 16
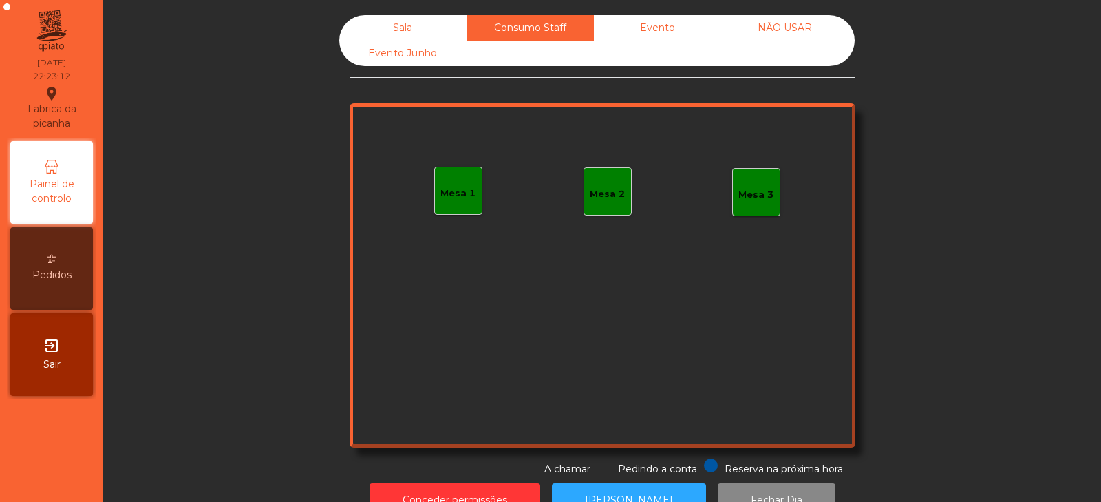
click at [406, 22] on div "Sala" at bounding box center [402, 27] width 127 height 25
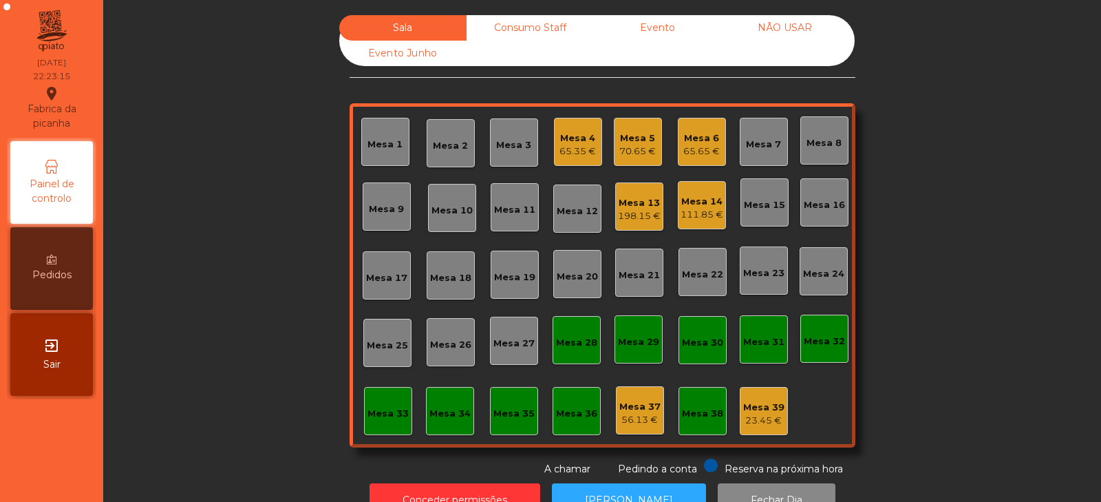
click at [624, 132] on div "Mesa 5" at bounding box center [637, 138] width 36 height 14
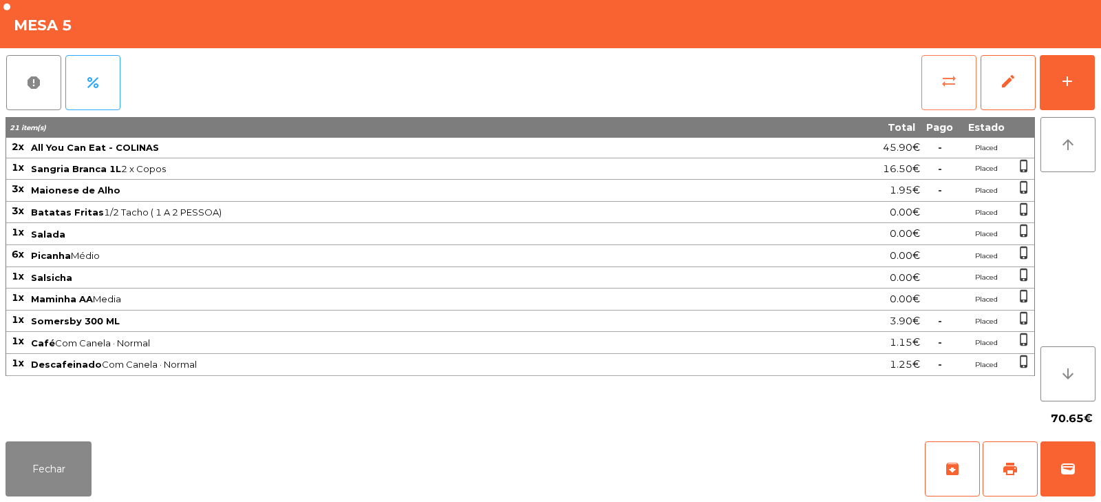
click at [937, 88] on button "sync_alt" at bounding box center [948, 82] width 55 height 55
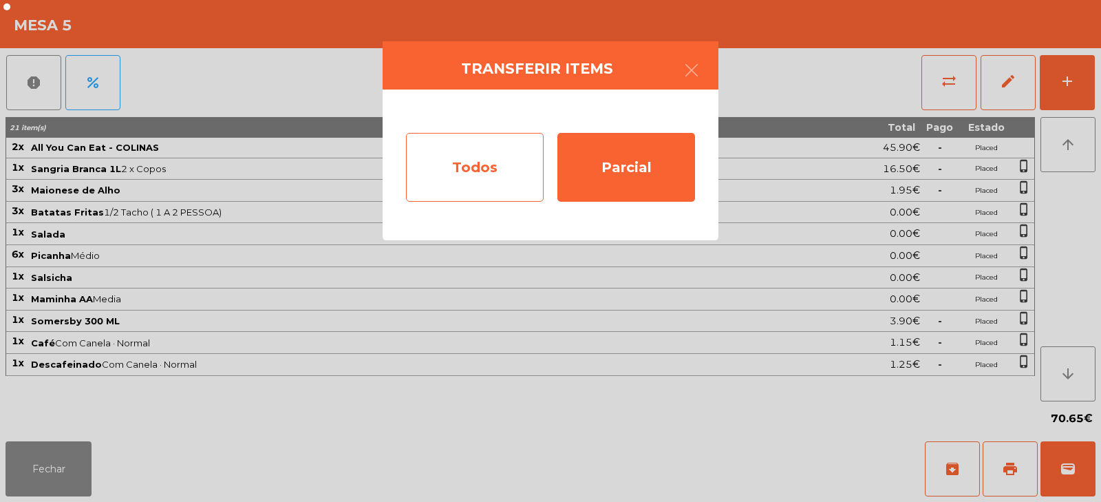
click at [474, 162] on div "Todos" at bounding box center [475, 167] width 138 height 69
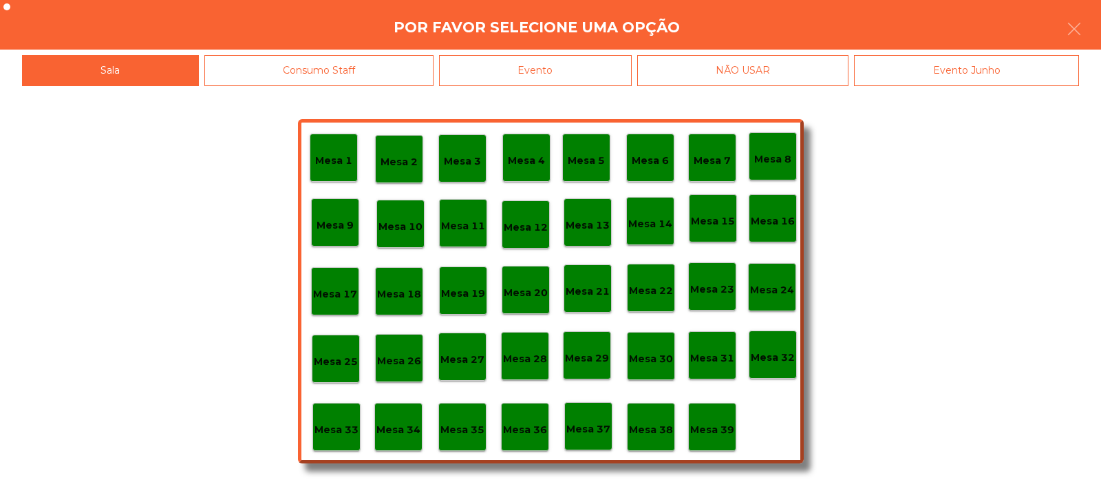
click at [575, 69] on div "Evento" at bounding box center [535, 70] width 193 height 31
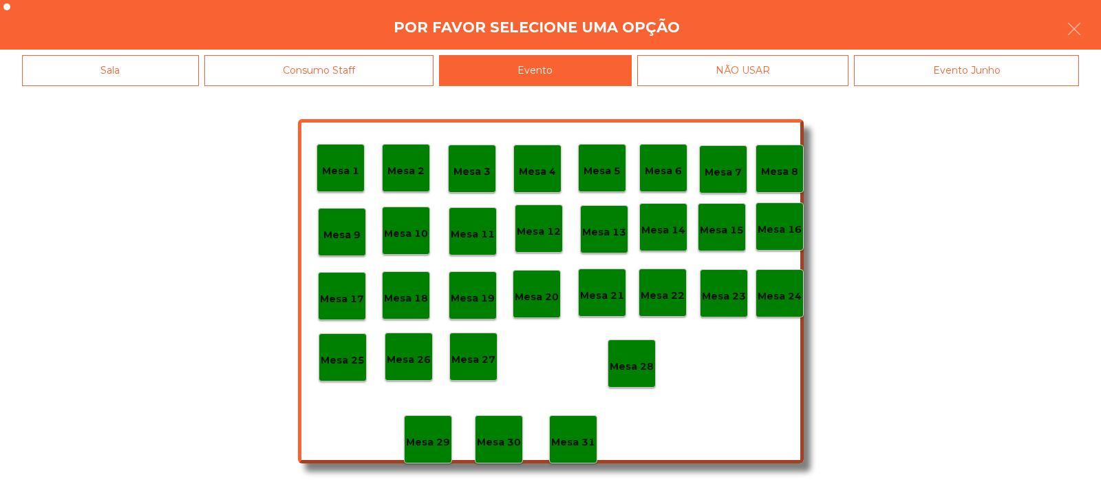
click at [629, 359] on p "Mesa 28" at bounding box center [632, 367] width 44 height 16
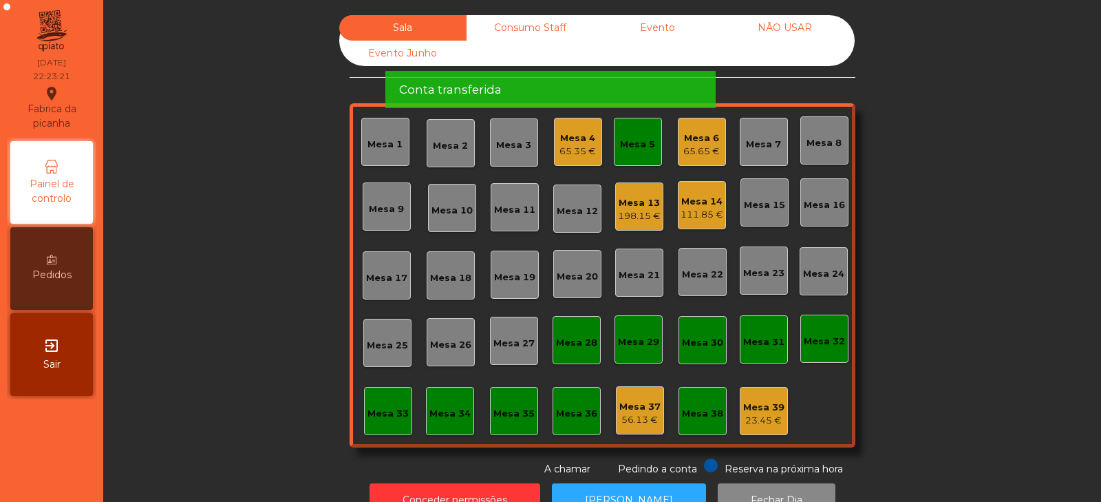
click at [635, 164] on div "Mesa 5" at bounding box center [638, 142] width 48 height 48
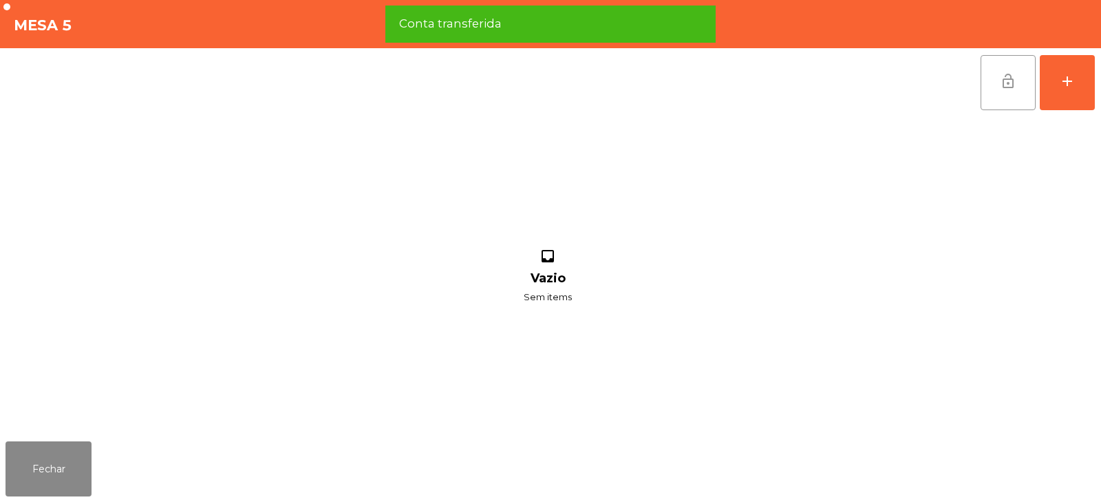
click at [999, 92] on button "lock_open" at bounding box center [1008, 82] width 55 height 55
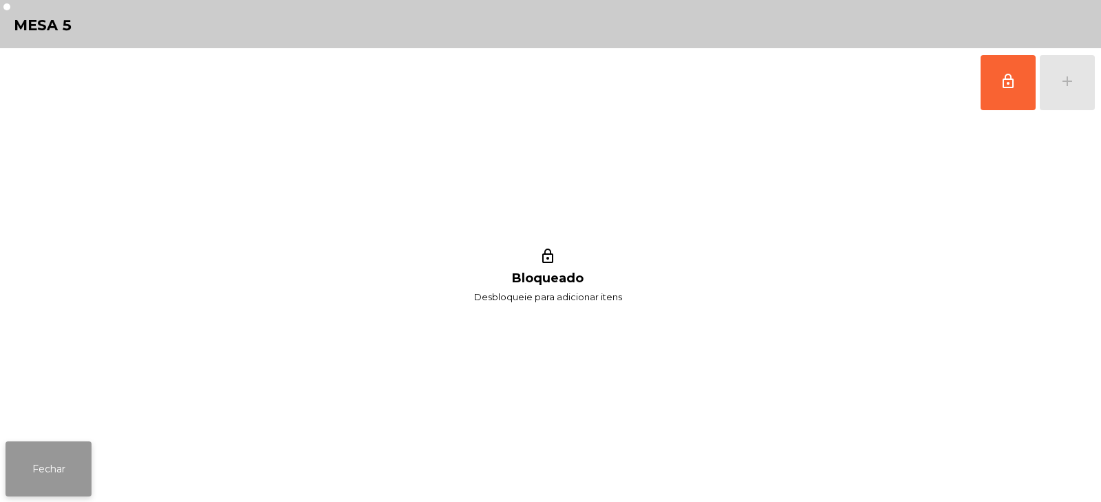
click at [50, 464] on button "Fechar" at bounding box center [49, 468] width 86 height 55
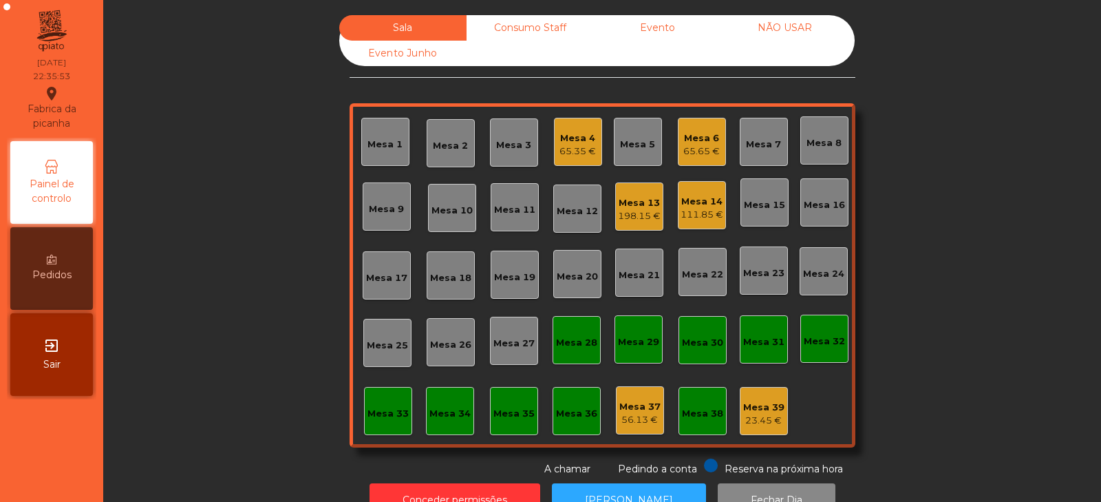
click at [386, 415] on div "Mesa 33" at bounding box center [387, 414] width 41 height 14
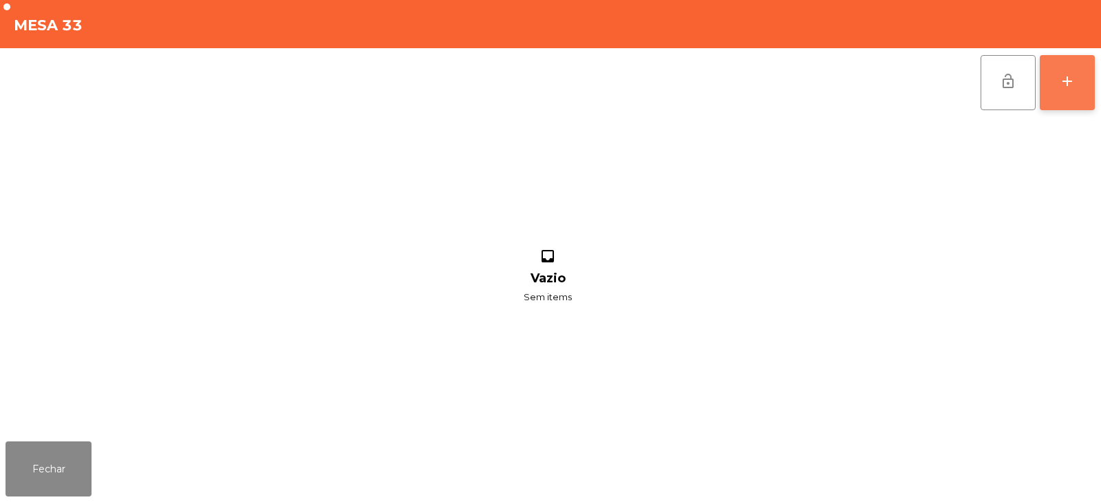
click at [1072, 83] on div "add" at bounding box center [1067, 81] width 17 height 17
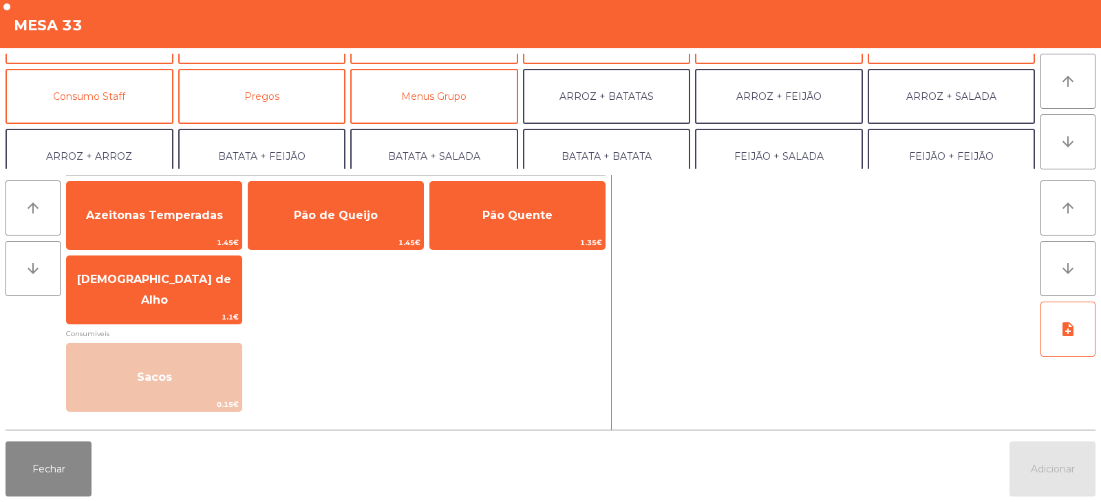
scroll to position [116, 0]
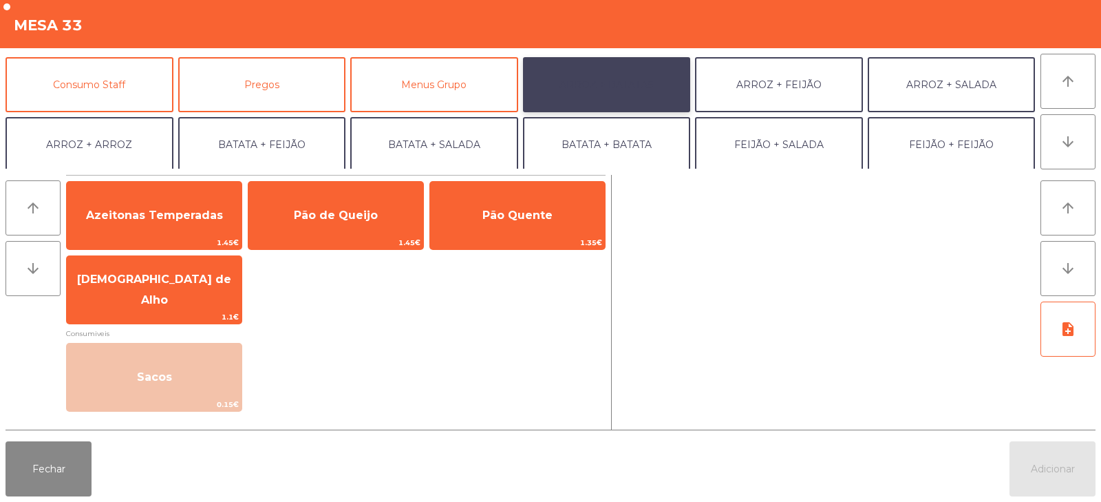
click at [615, 78] on button "ARROZ + BATATAS" at bounding box center [607, 84] width 168 height 55
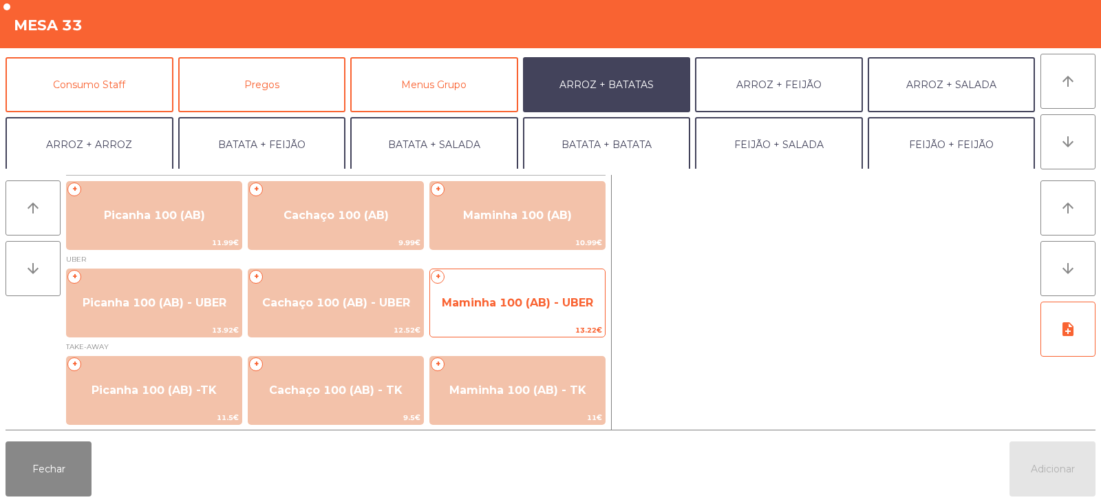
click at [484, 297] on span "Maminha 100 (AB) - UBER" at bounding box center [517, 302] width 151 height 13
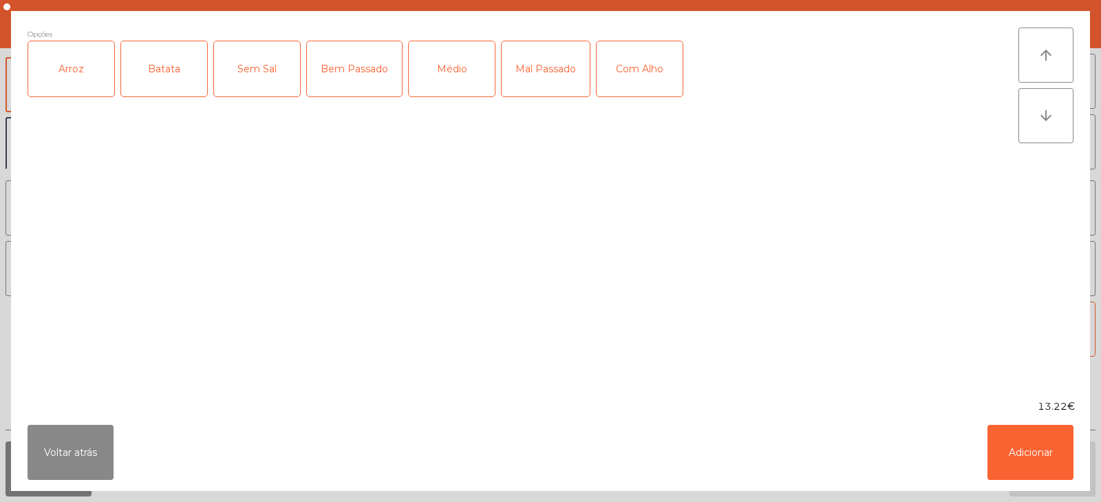
click at [67, 80] on div "Arroz" at bounding box center [71, 68] width 86 height 55
click at [163, 87] on div "Batata" at bounding box center [164, 68] width 86 height 55
click at [474, 70] on div "Médio" at bounding box center [452, 68] width 86 height 55
click at [1019, 444] on button "Adicionar" at bounding box center [1031, 452] width 86 height 55
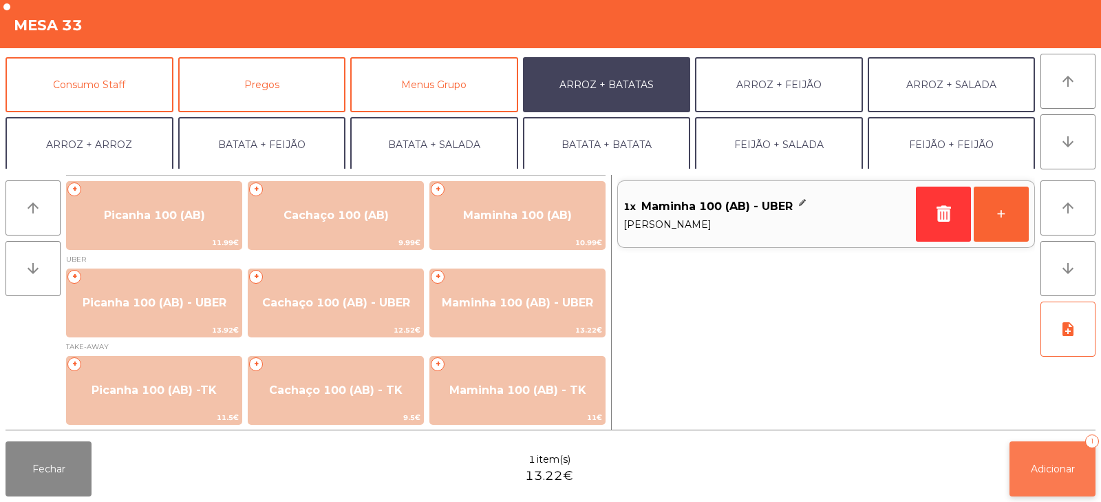
click at [1047, 473] on span "Adicionar" at bounding box center [1053, 468] width 44 height 12
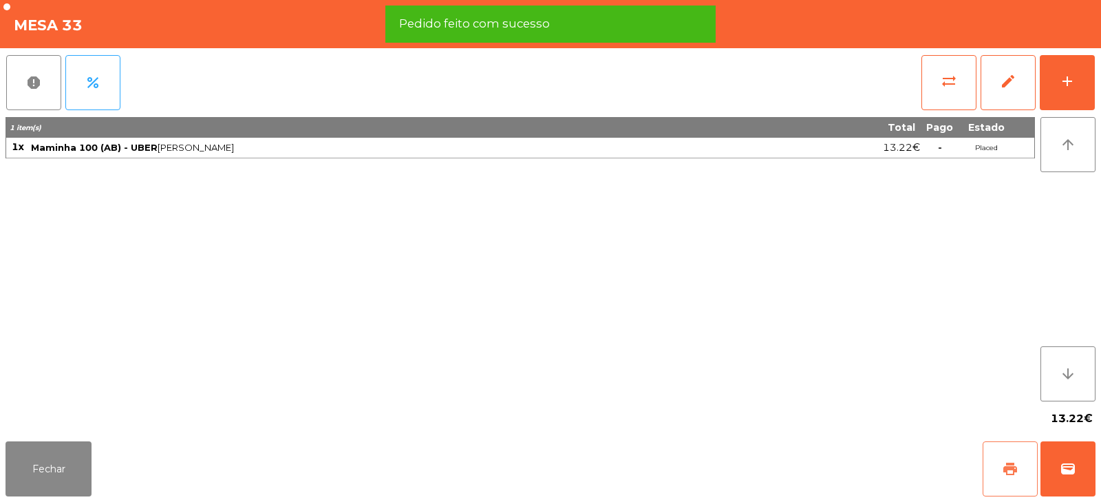
click at [1002, 472] on span "print" at bounding box center [1010, 468] width 17 height 17
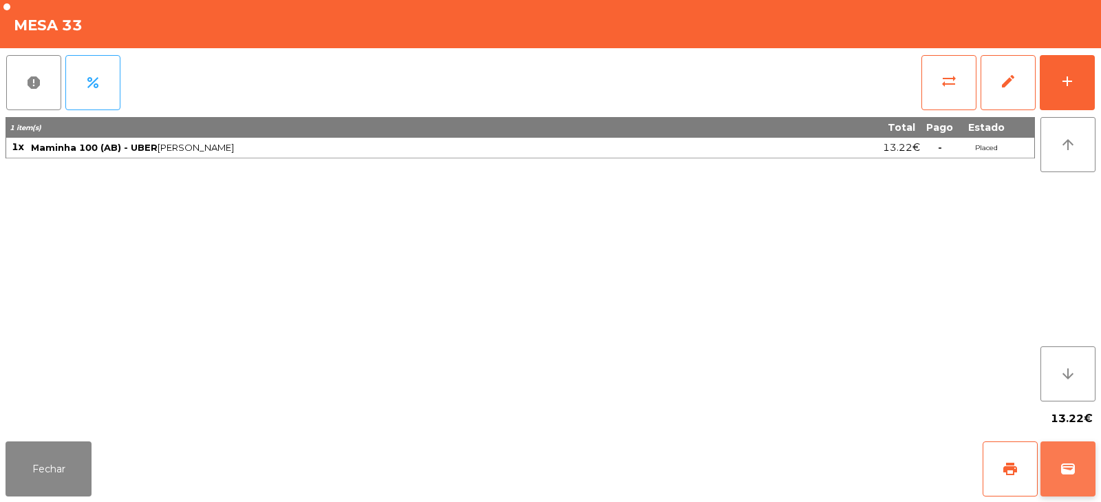
click at [1062, 476] on span "wallet" at bounding box center [1068, 468] width 17 height 17
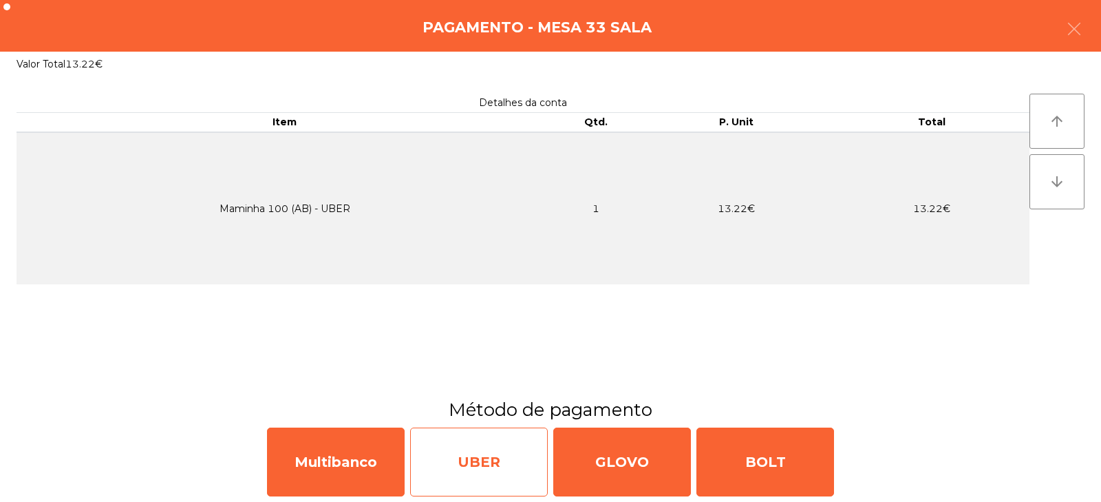
click at [472, 471] on div "UBER" at bounding box center [479, 461] width 138 height 69
select select "**"
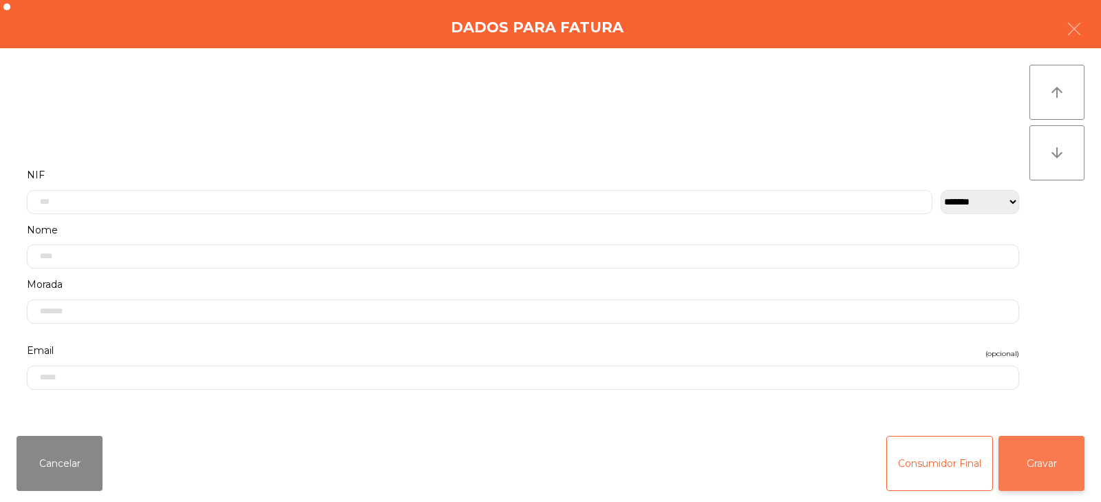
click at [1054, 459] on button "Gravar" at bounding box center [1042, 463] width 86 height 55
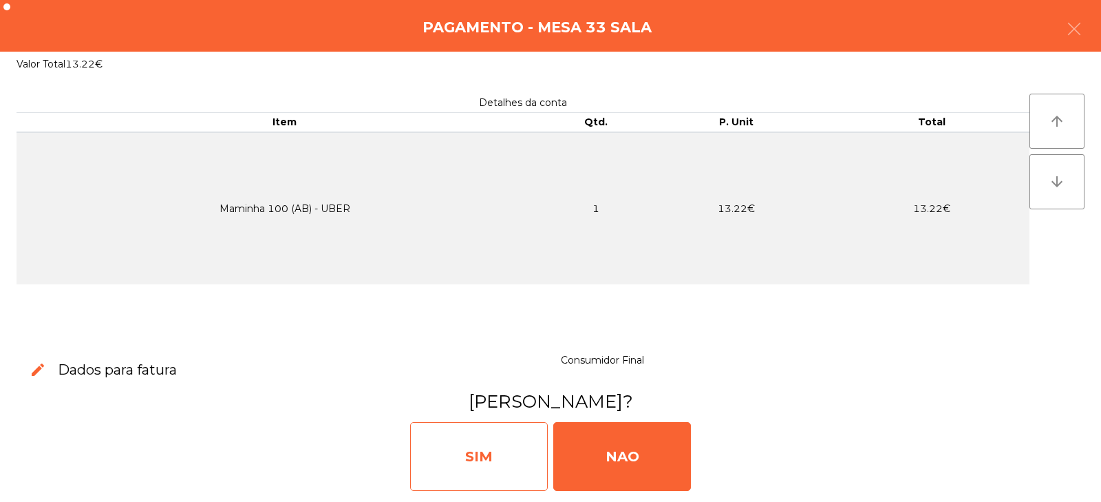
click at [462, 443] on div "SIM" at bounding box center [479, 456] width 138 height 69
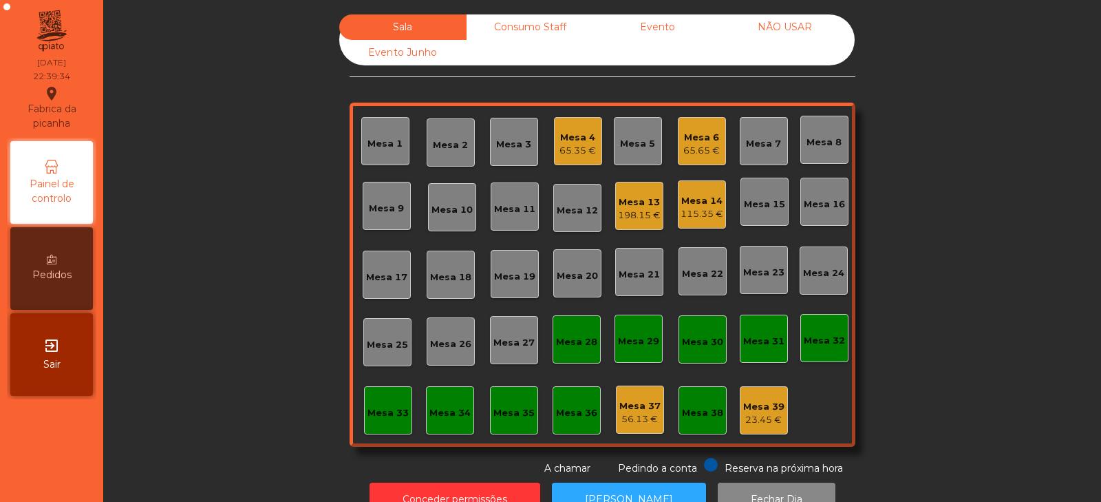
scroll to position [0, 0]
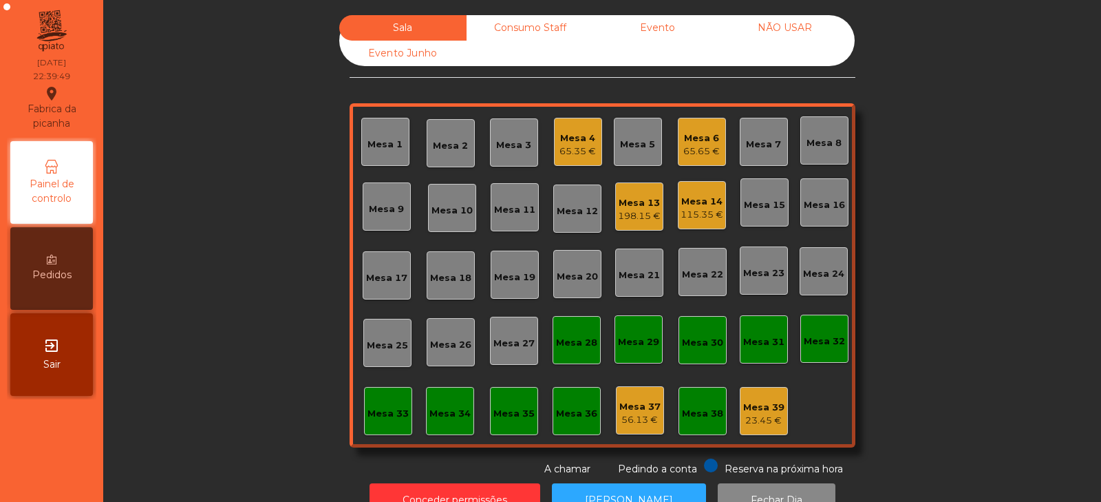
click at [449, 144] on div "Mesa 2" at bounding box center [450, 146] width 35 height 14
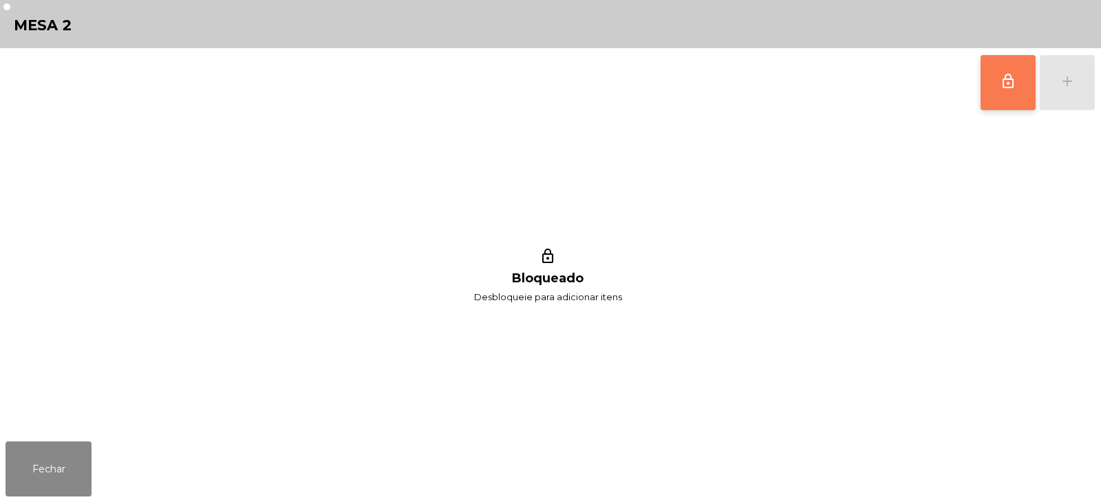
click at [1001, 85] on span "lock_outline" at bounding box center [1008, 81] width 17 height 17
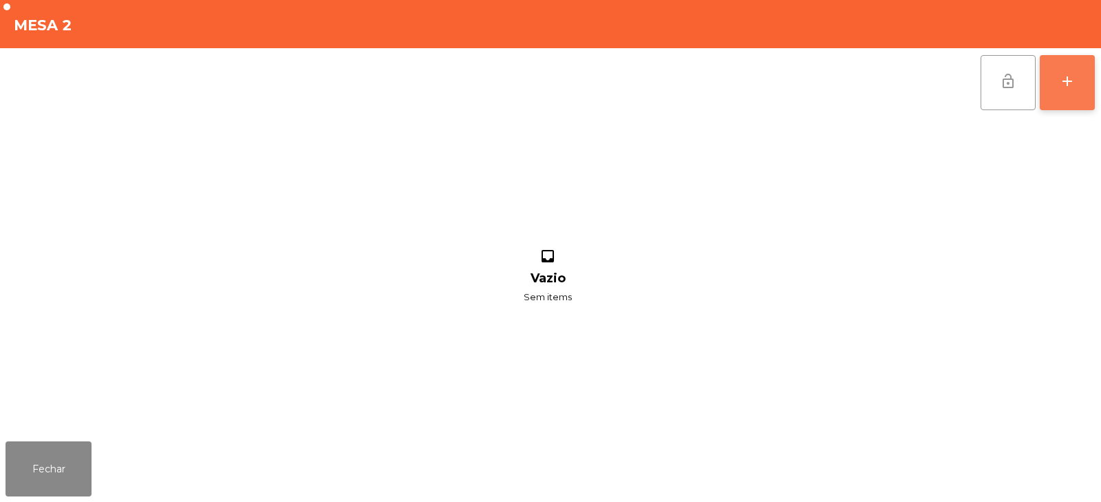
click at [1063, 94] on button "add" at bounding box center [1067, 82] width 55 height 55
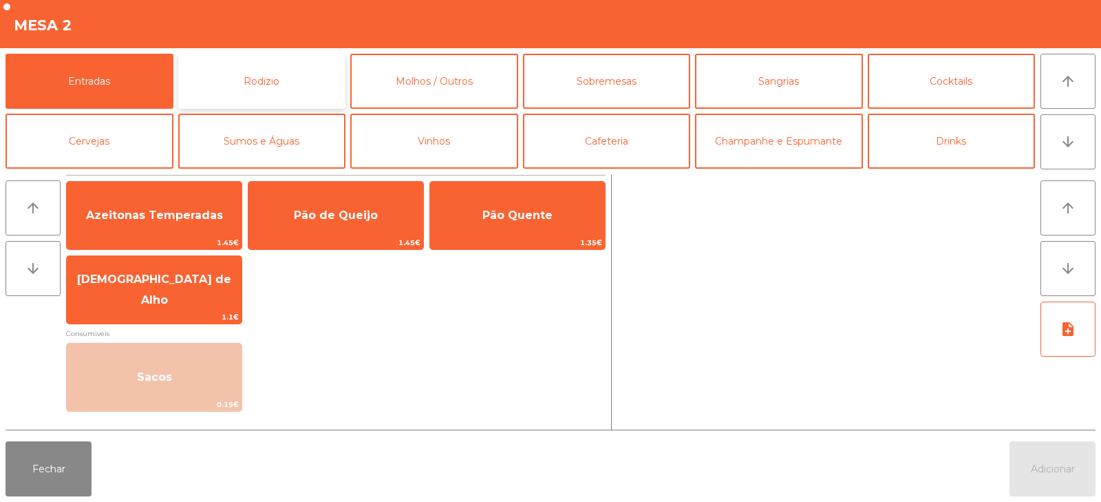
click at [280, 87] on button "Rodizio" at bounding box center [262, 81] width 168 height 55
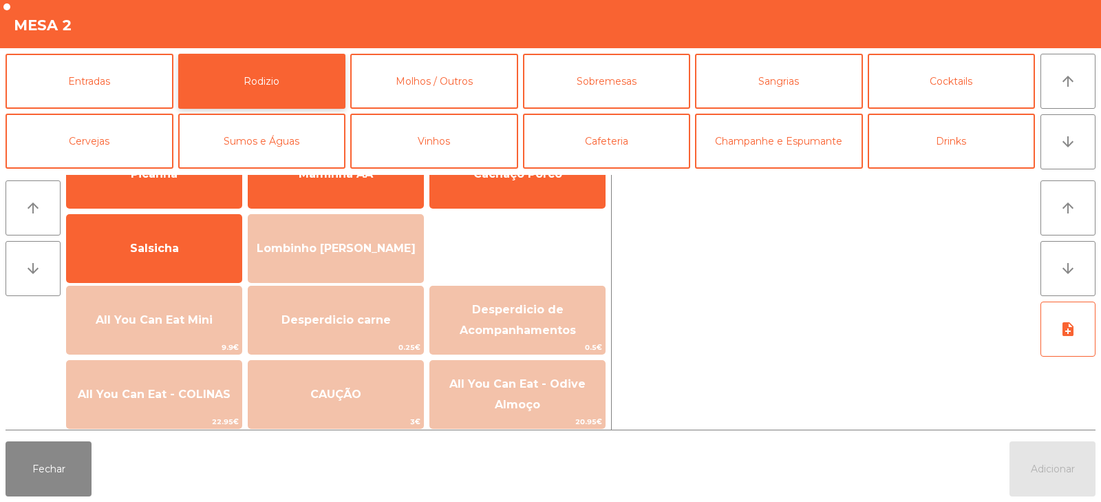
scroll to position [87, 0]
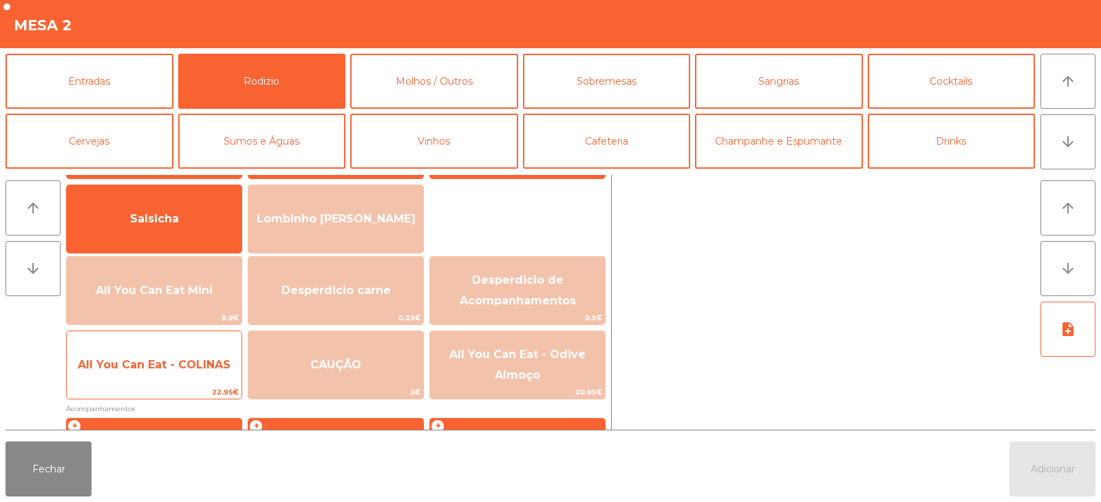
click at [151, 356] on span "All You Can Eat - COLINAS" at bounding box center [154, 364] width 175 height 37
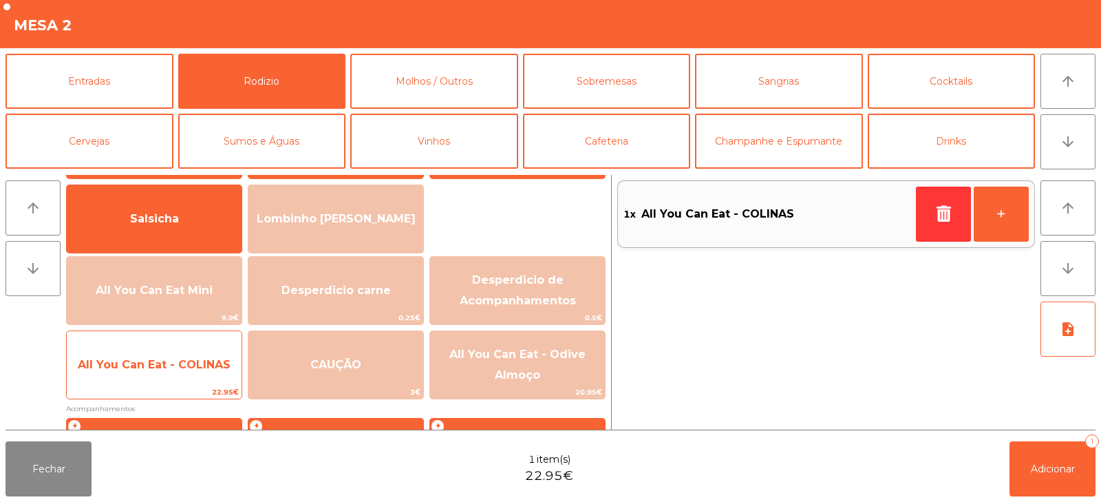
click at [166, 372] on span "All You Can Eat - COLINAS" at bounding box center [154, 364] width 175 height 37
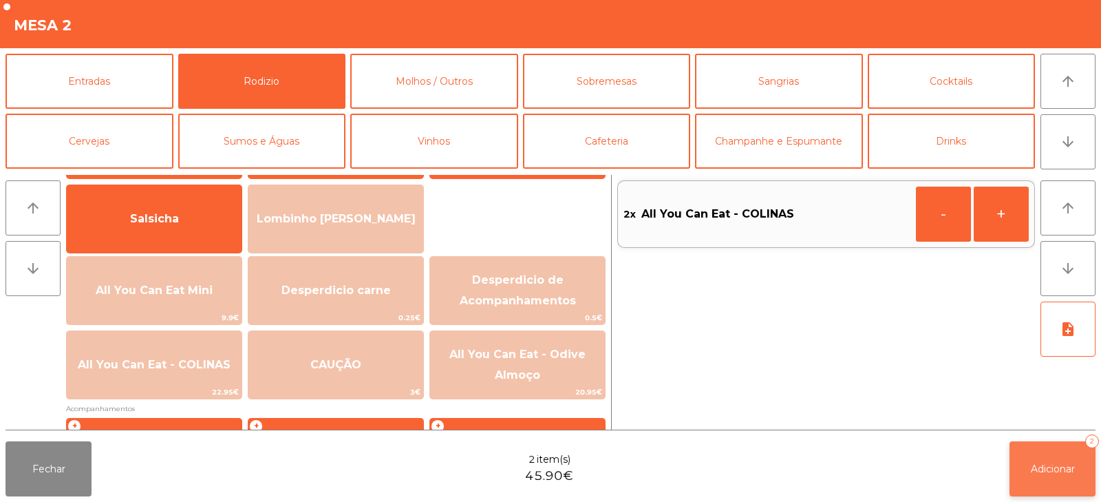
click at [1065, 465] on span "Adicionar" at bounding box center [1053, 468] width 44 height 12
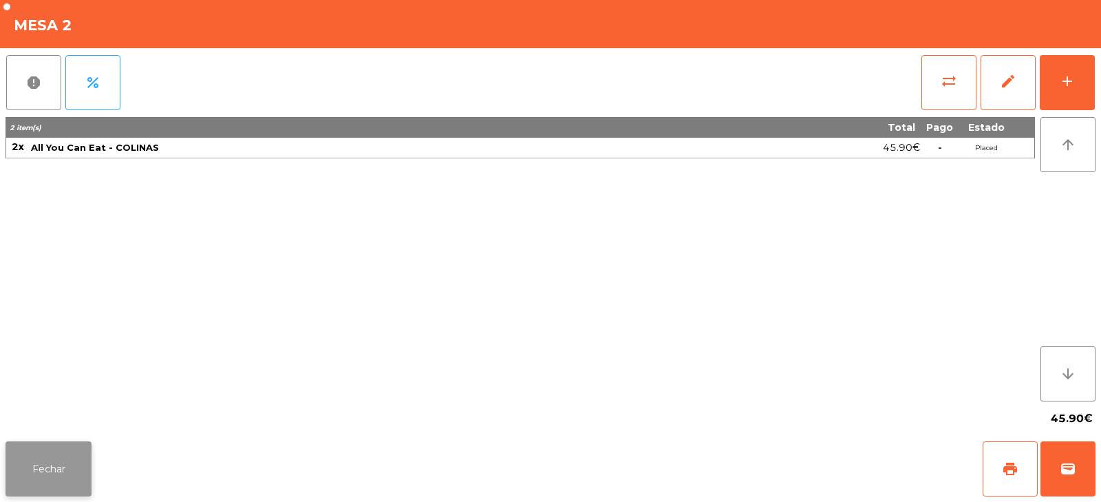
click at [60, 465] on button "Fechar" at bounding box center [49, 468] width 86 height 55
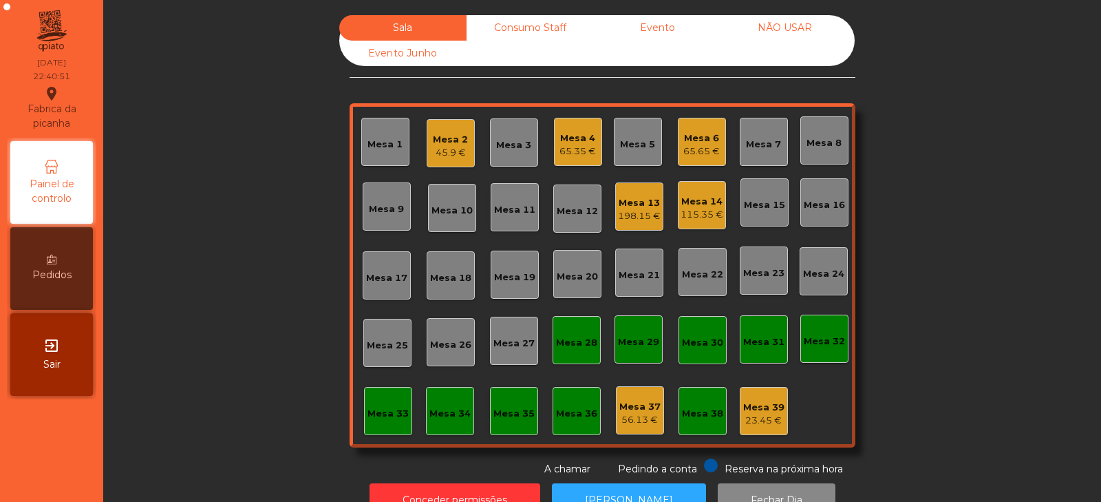
click at [704, 140] on div "Mesa 6" at bounding box center [701, 138] width 36 height 14
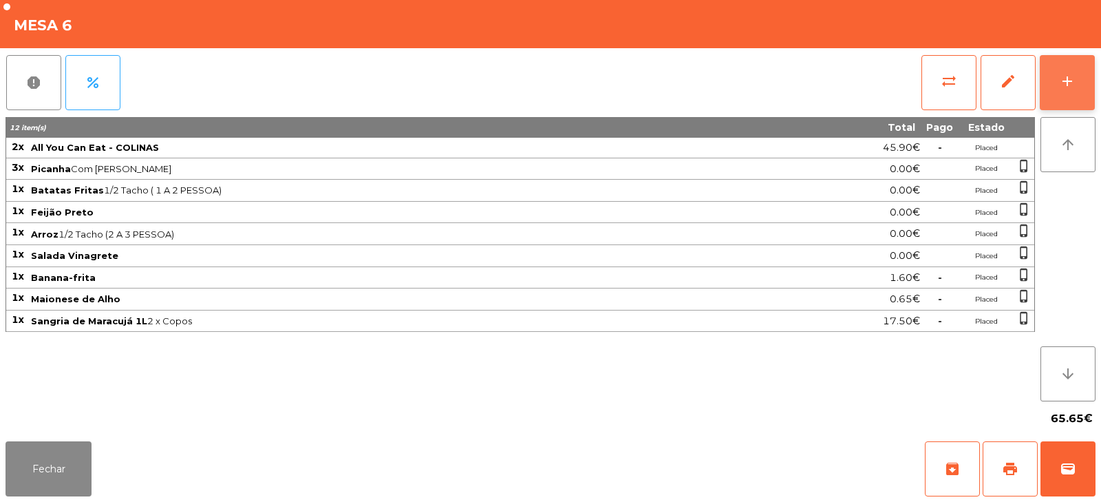
click at [1072, 78] on div "add" at bounding box center [1067, 81] width 17 height 17
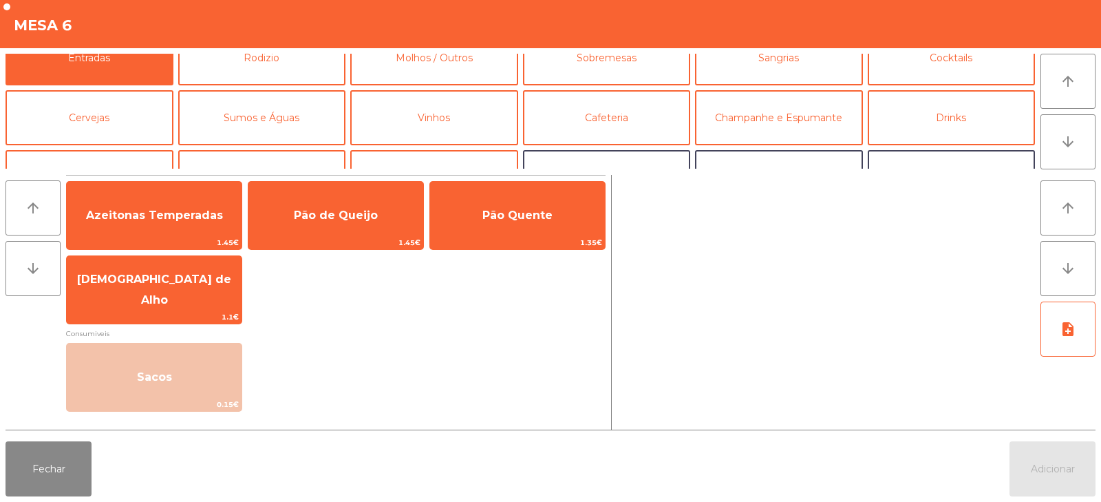
scroll to position [24, 0]
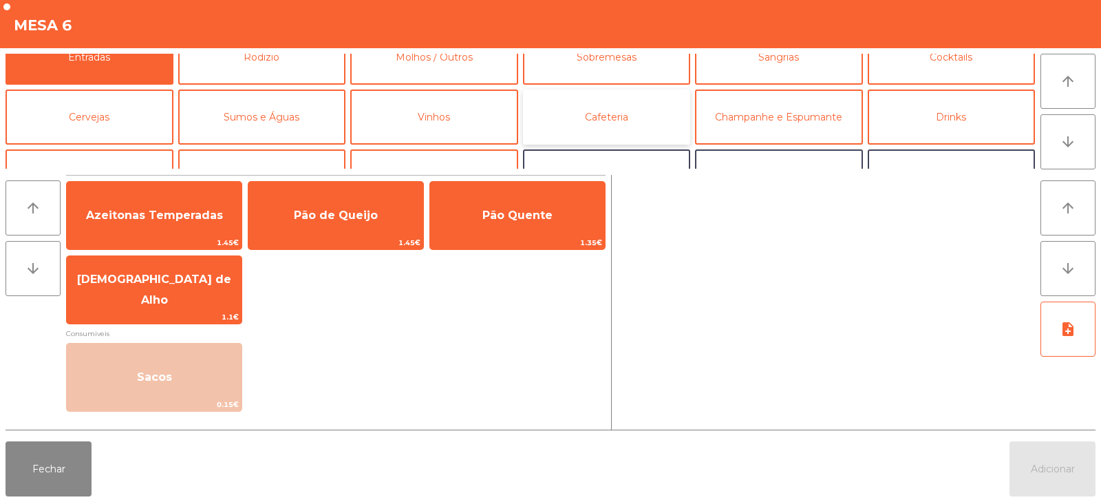
click at [633, 118] on button "Cafeteria" at bounding box center [607, 116] width 168 height 55
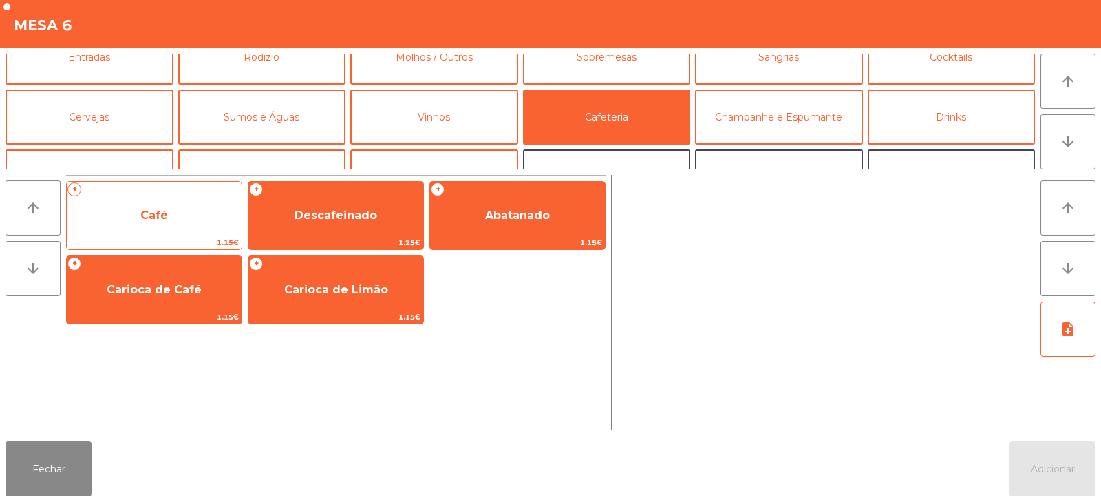
click at [189, 223] on span "Café" at bounding box center [154, 215] width 175 height 37
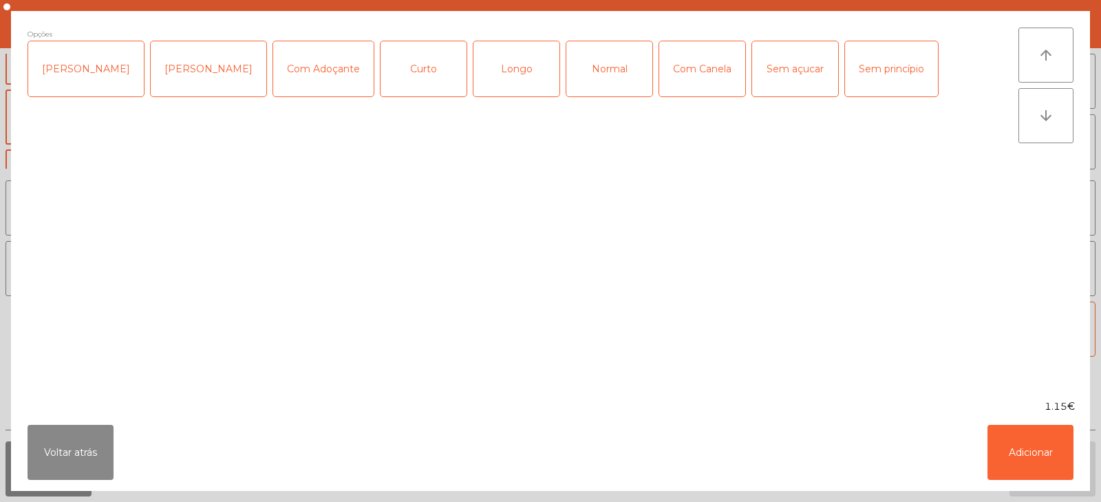
click at [411, 64] on div "Curto" at bounding box center [424, 68] width 86 height 55
click at [1027, 459] on button "Adicionar" at bounding box center [1031, 452] width 86 height 55
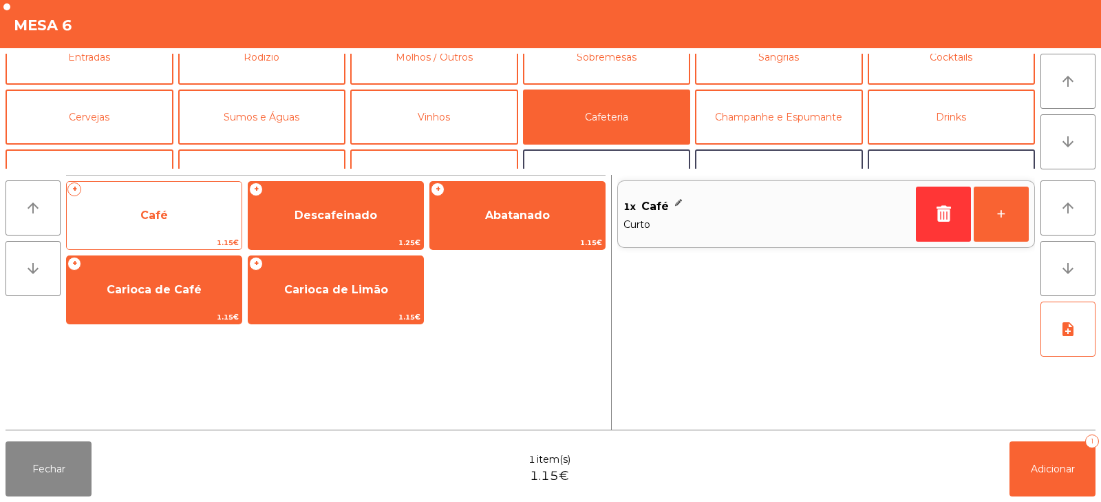
click at [169, 211] on span "Café" at bounding box center [154, 215] width 175 height 37
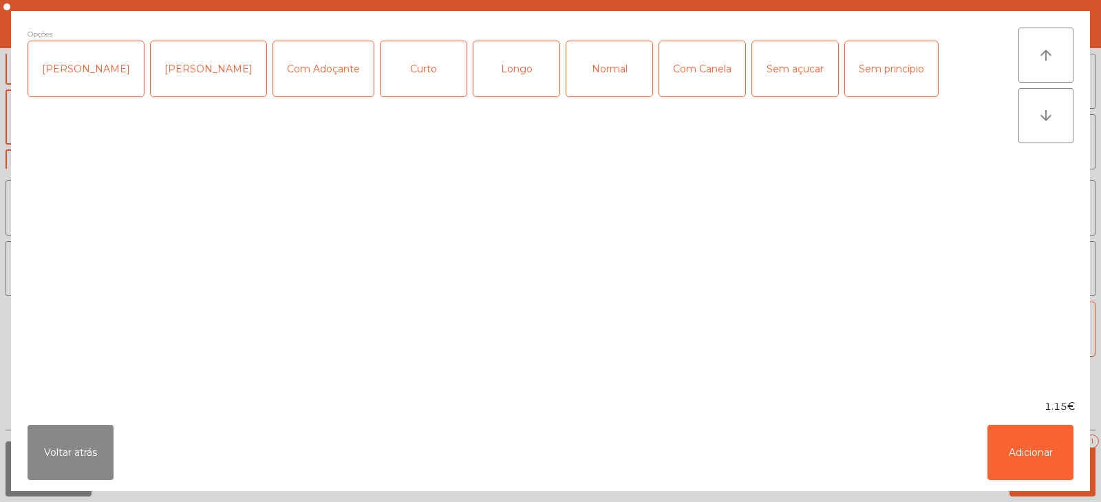
click at [608, 63] on div "Normal" at bounding box center [609, 68] width 86 height 55
click at [1018, 437] on button "Adicionar" at bounding box center [1031, 452] width 86 height 55
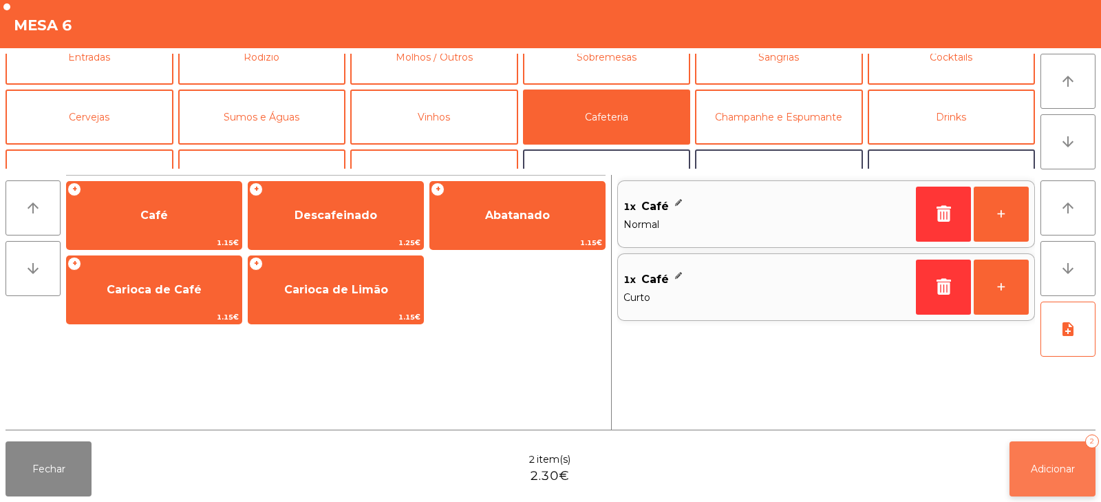
click at [1047, 458] on button "Adicionar 2" at bounding box center [1053, 468] width 86 height 55
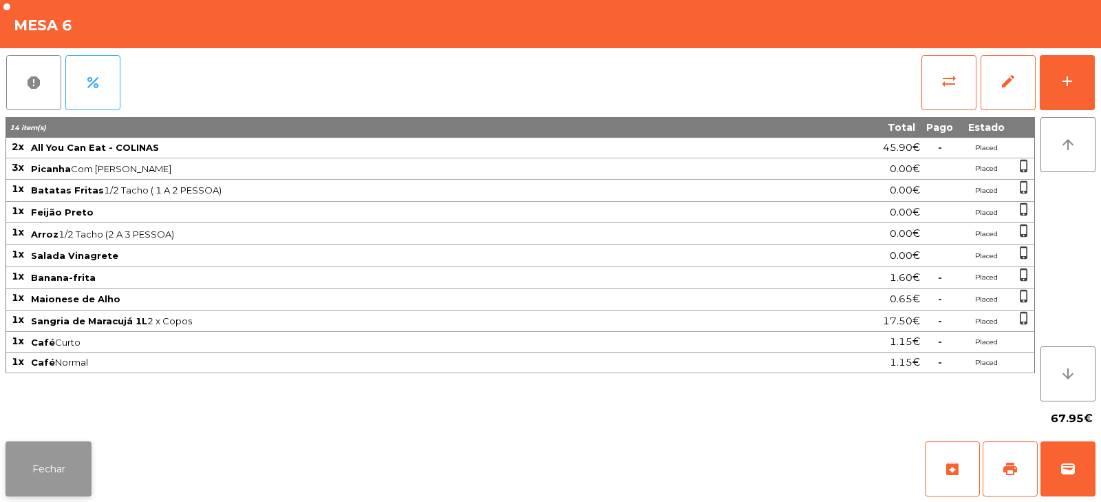
click at [58, 455] on button "Fechar" at bounding box center [49, 468] width 86 height 55
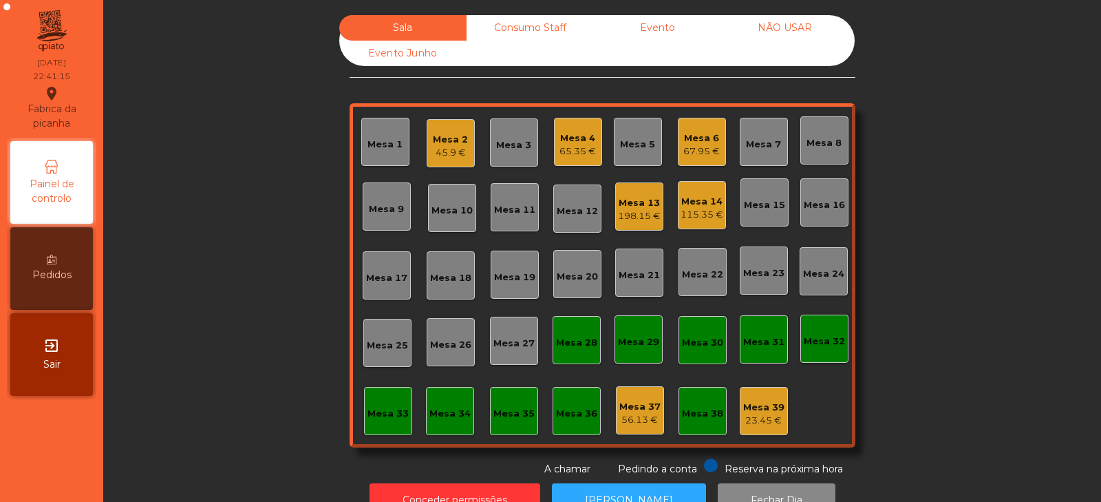
click at [695, 213] on div "115.35 €" at bounding box center [702, 215] width 43 height 14
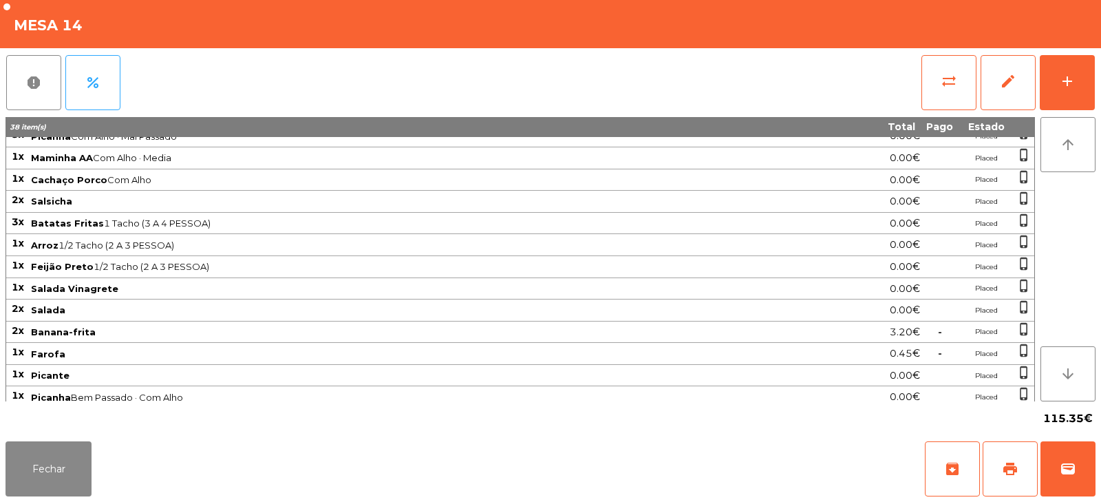
scroll to position [0, 0]
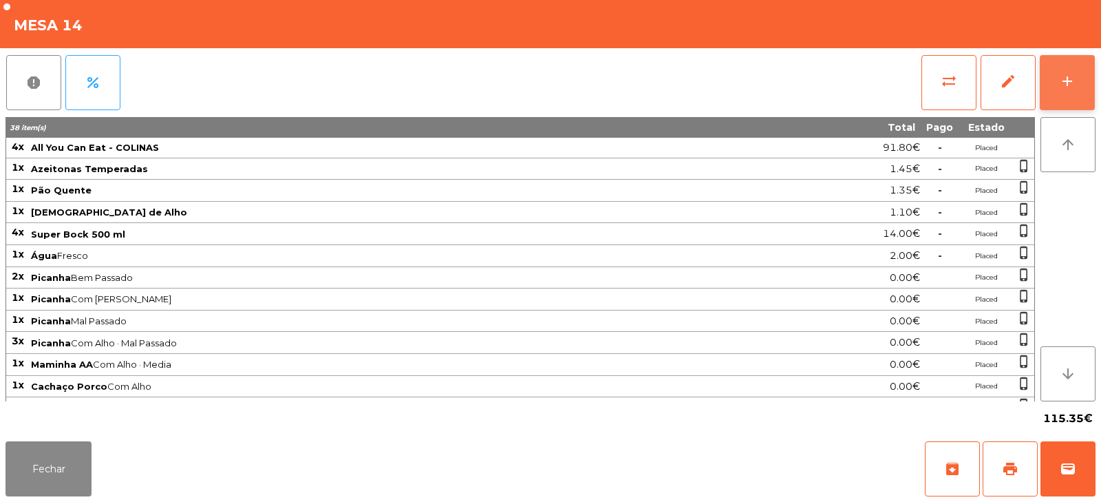
click at [1068, 69] on button "add" at bounding box center [1067, 82] width 55 height 55
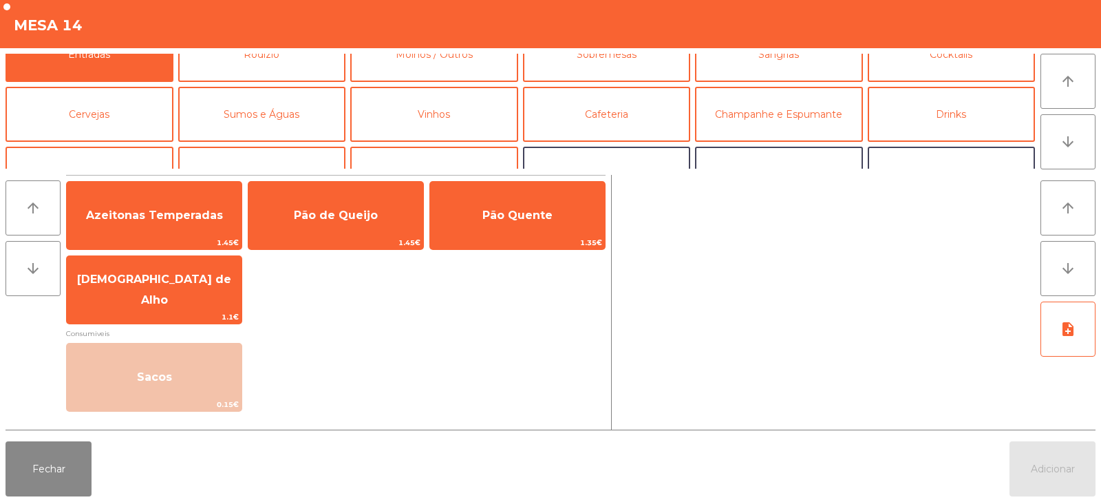
scroll to position [28, 0]
click at [134, 122] on button "Cervejas" at bounding box center [90, 113] width 168 height 55
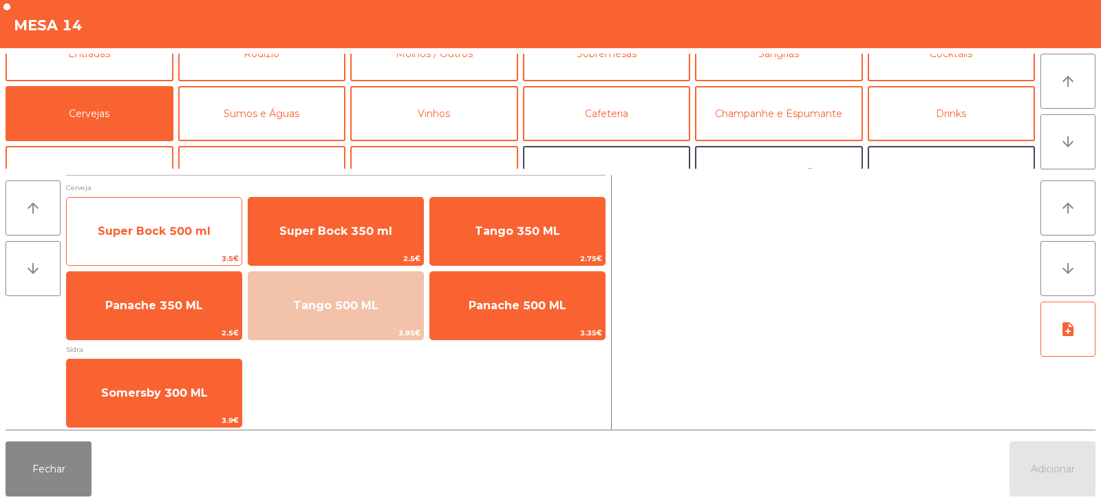
click at [193, 244] on span "Super Bock 500 ml" at bounding box center [154, 231] width 175 height 37
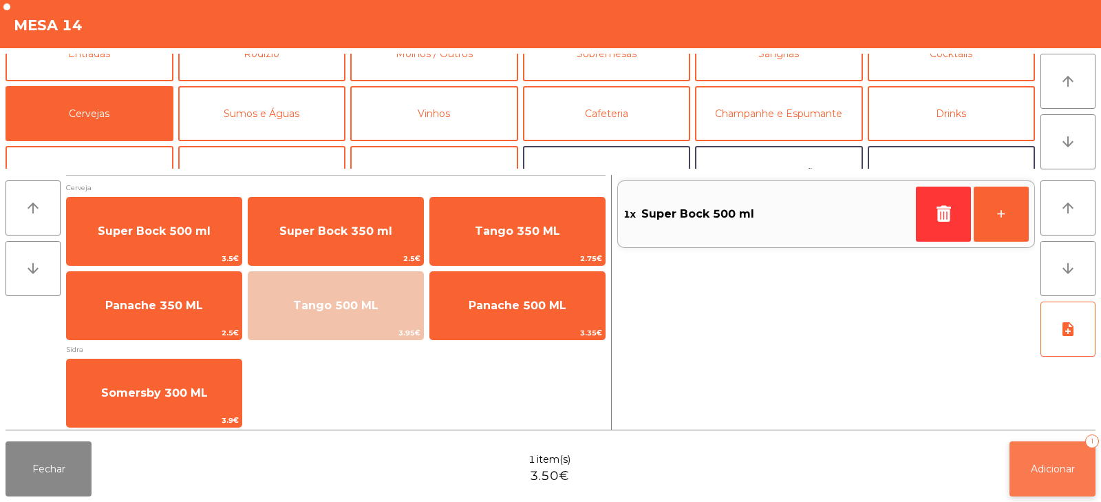
click at [1052, 462] on span "Adicionar" at bounding box center [1053, 468] width 44 height 12
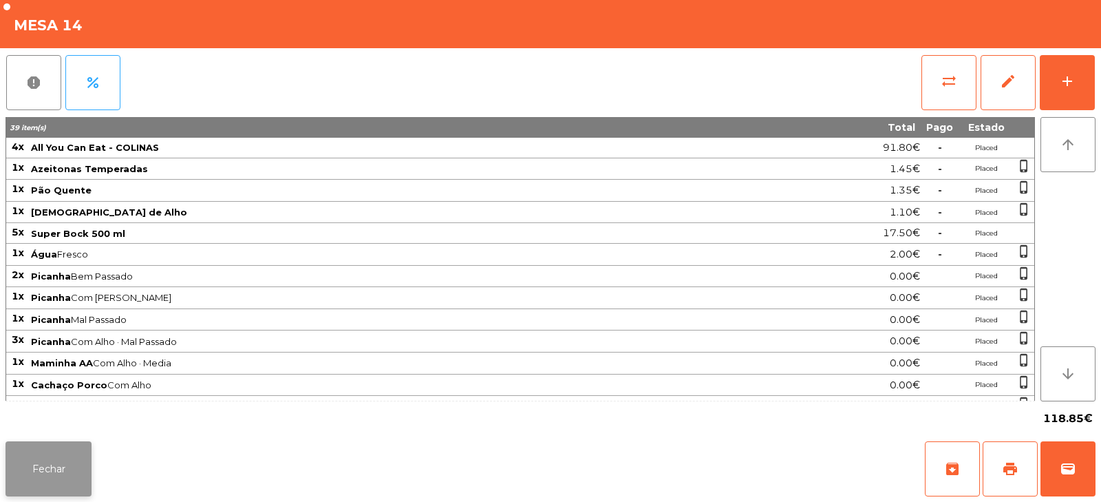
click at [47, 491] on button "Fechar" at bounding box center [49, 468] width 86 height 55
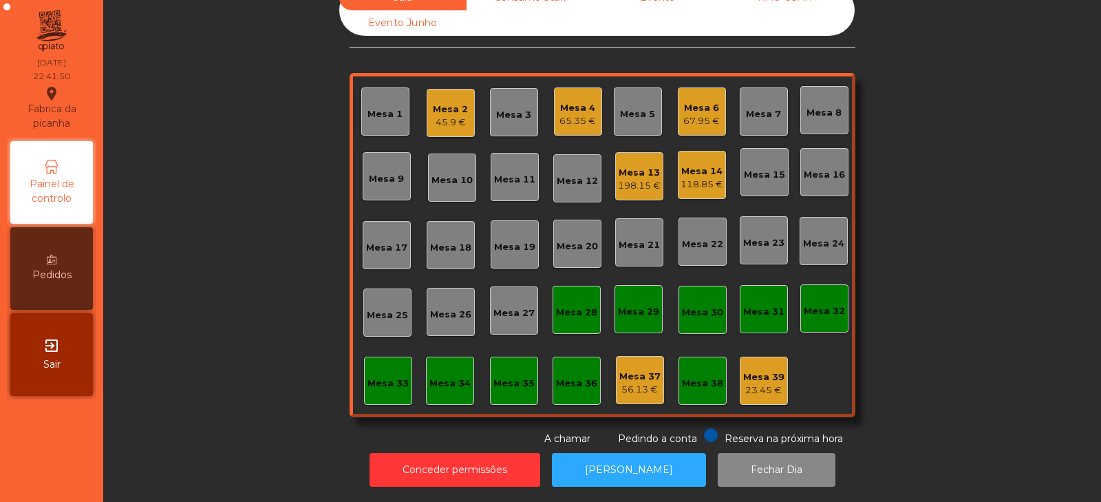
scroll to position [0, 0]
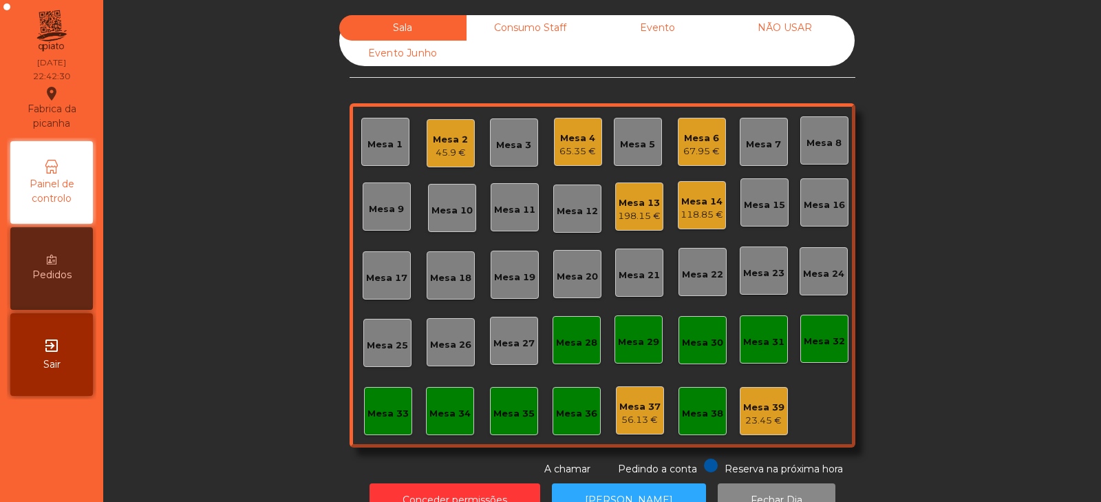
click at [687, 214] on div "118.85 €" at bounding box center [702, 215] width 43 height 14
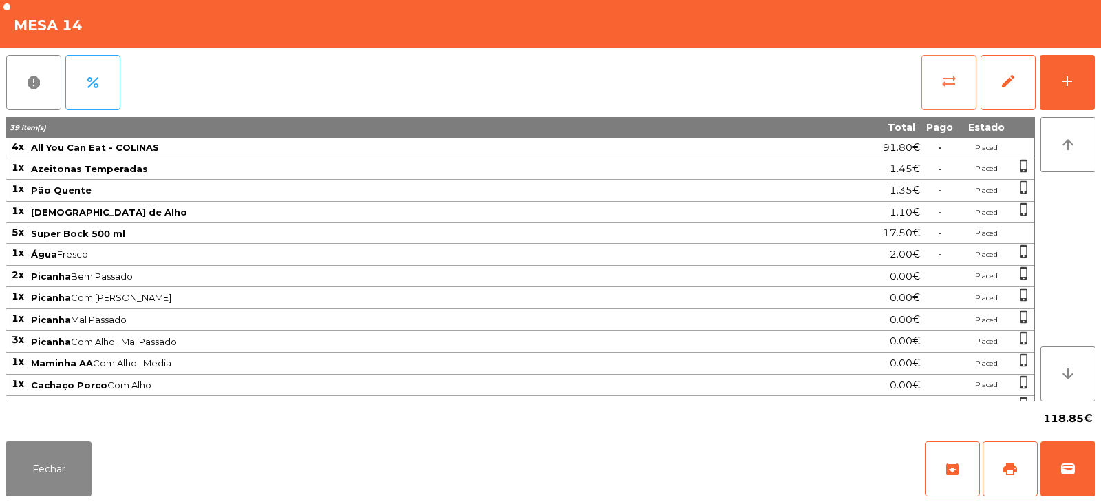
click at [950, 76] on span "sync_alt" at bounding box center [949, 81] width 17 height 17
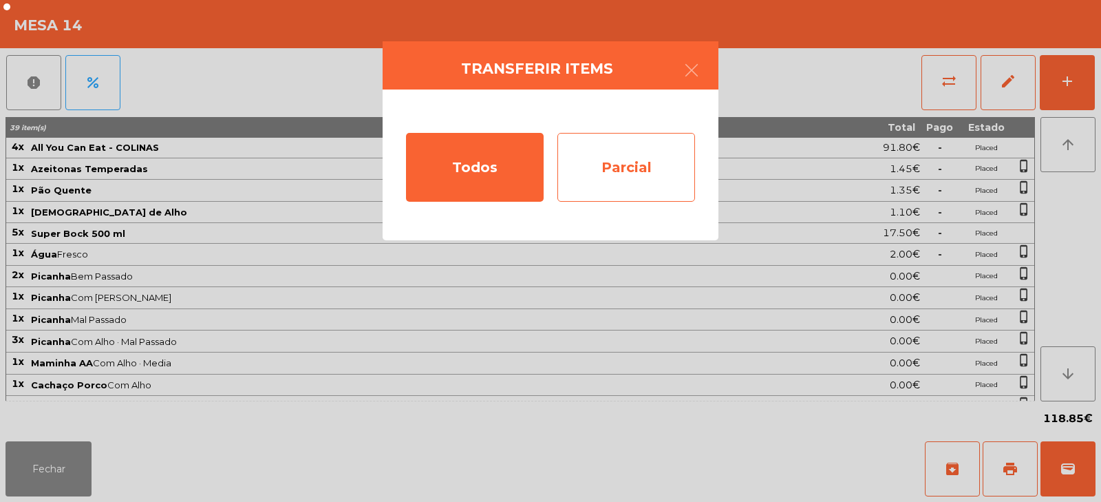
click at [627, 172] on div "Parcial" at bounding box center [626, 167] width 138 height 69
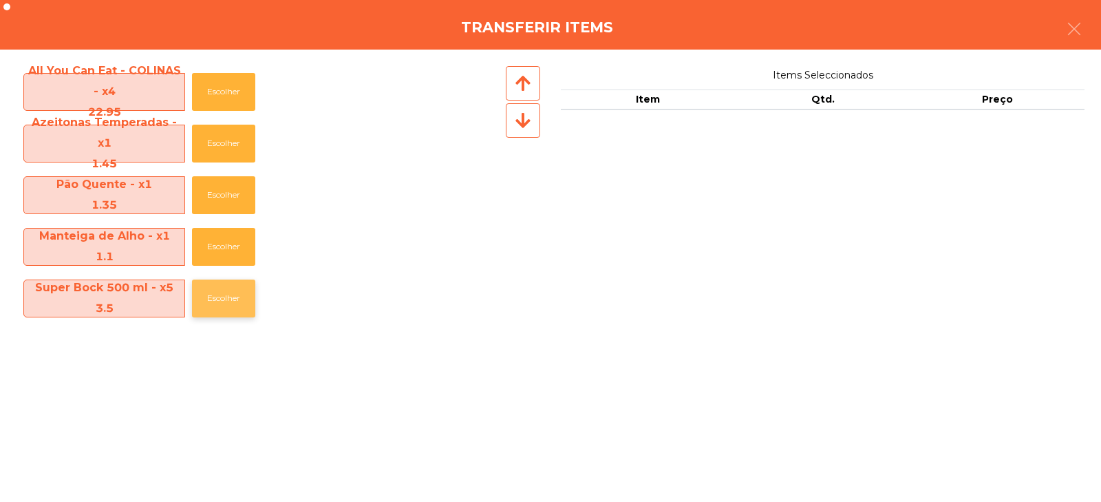
click at [216, 292] on button "Escolher" at bounding box center [223, 298] width 63 height 38
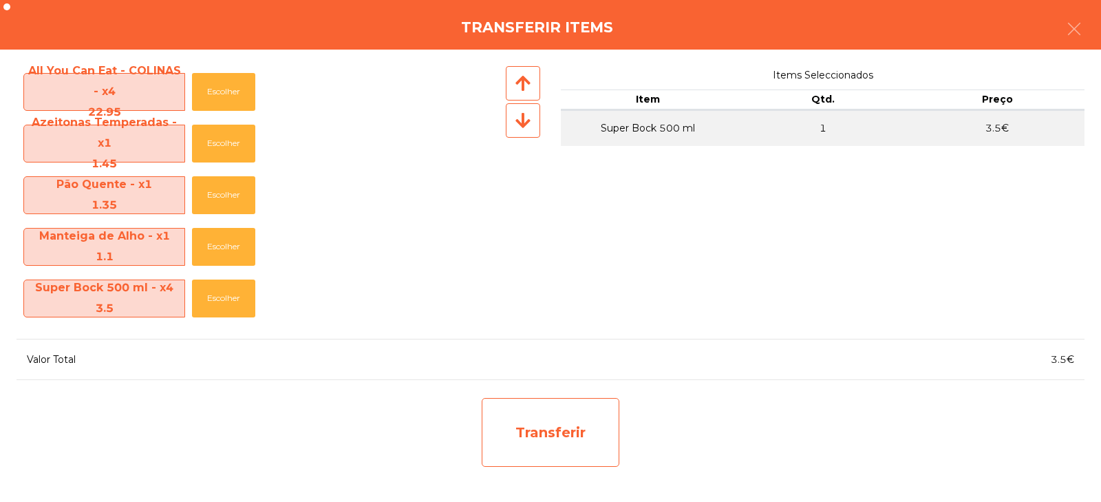
click at [571, 425] on div "Transferir" at bounding box center [551, 432] width 138 height 69
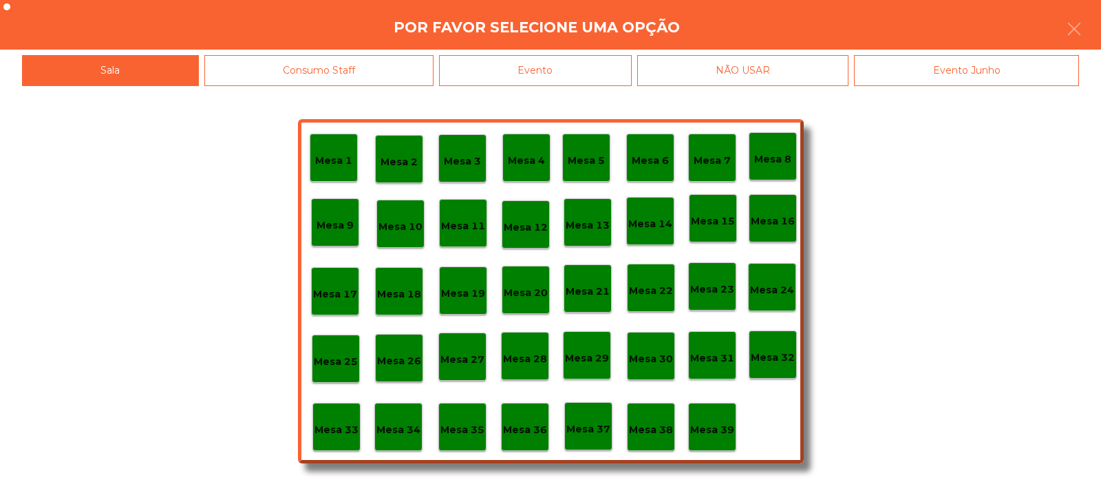
click at [593, 430] on p "Mesa 37" at bounding box center [588, 429] width 44 height 16
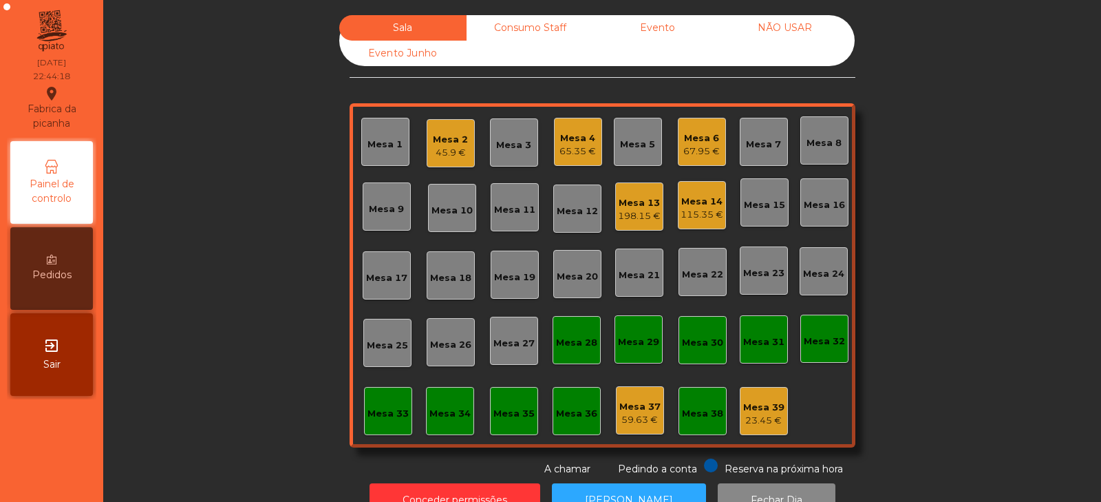
click at [828, 342] on div "Mesa 32" at bounding box center [824, 341] width 41 height 14
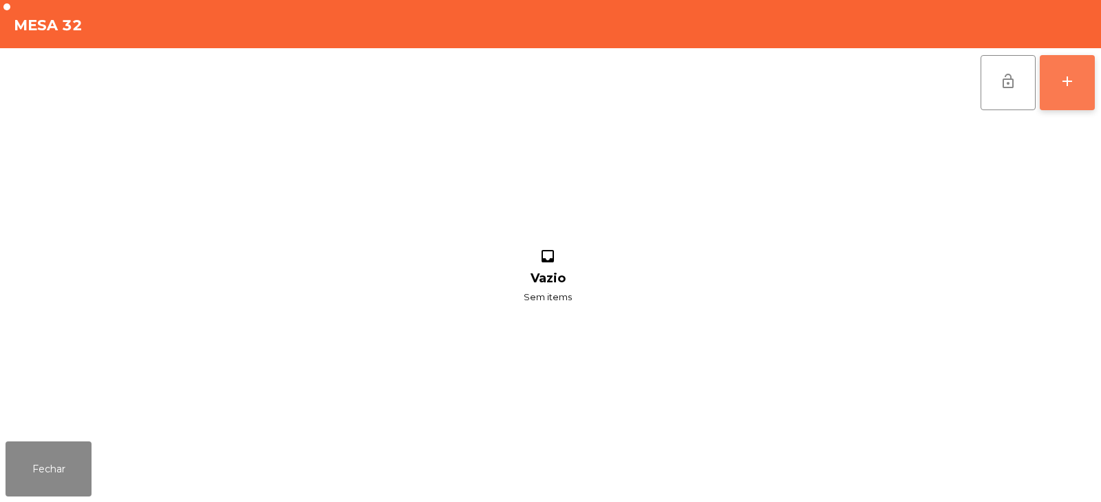
click at [1055, 78] on button "add" at bounding box center [1067, 82] width 55 height 55
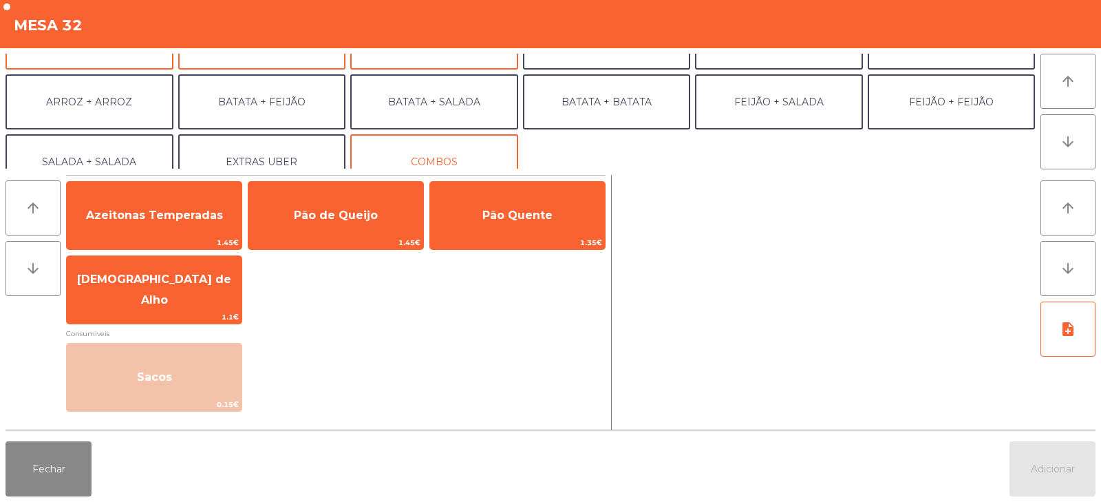
scroll to position [160, 0]
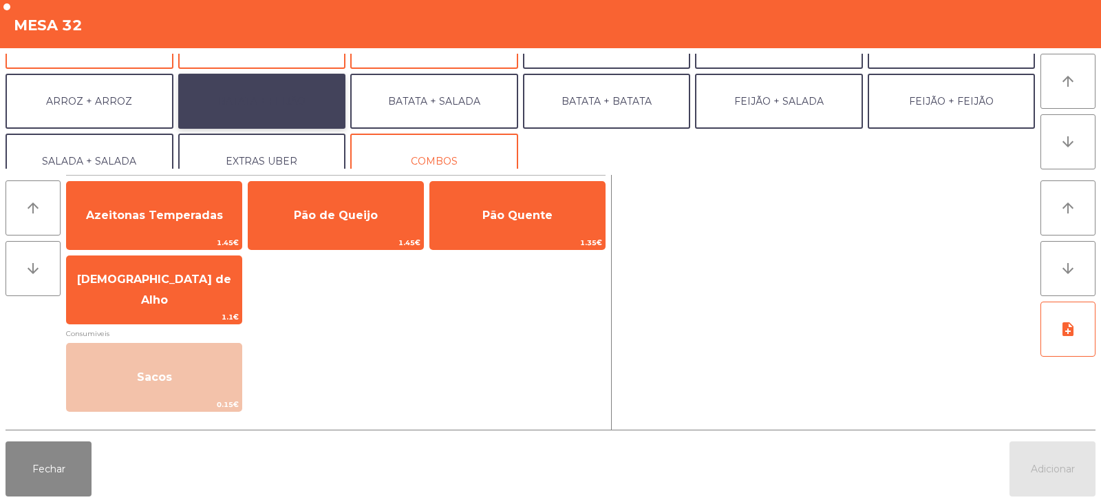
click at [290, 108] on button "BATATA + FEIJÃO" at bounding box center [262, 101] width 168 height 55
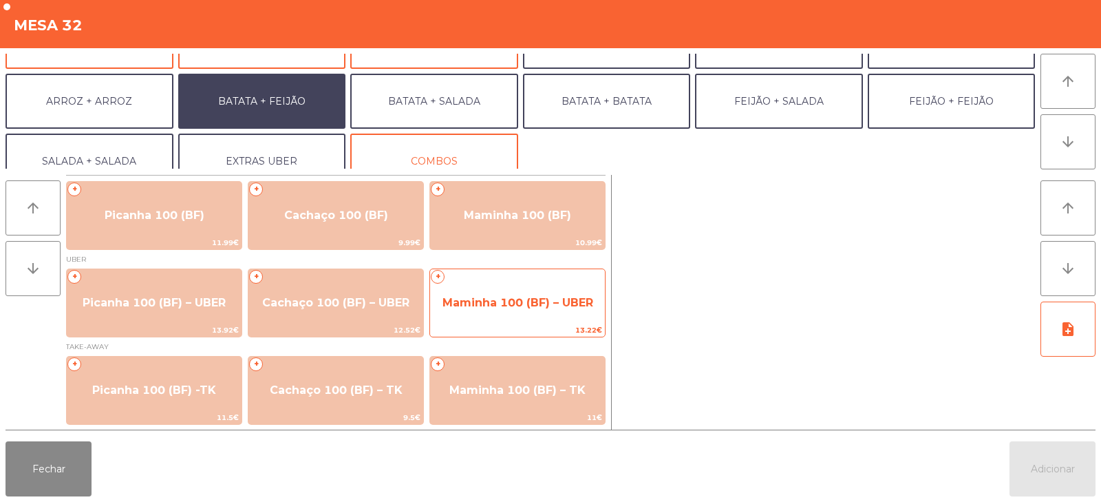
click at [524, 304] on span "Maminha 100 (BF) – UBER" at bounding box center [518, 302] width 151 height 13
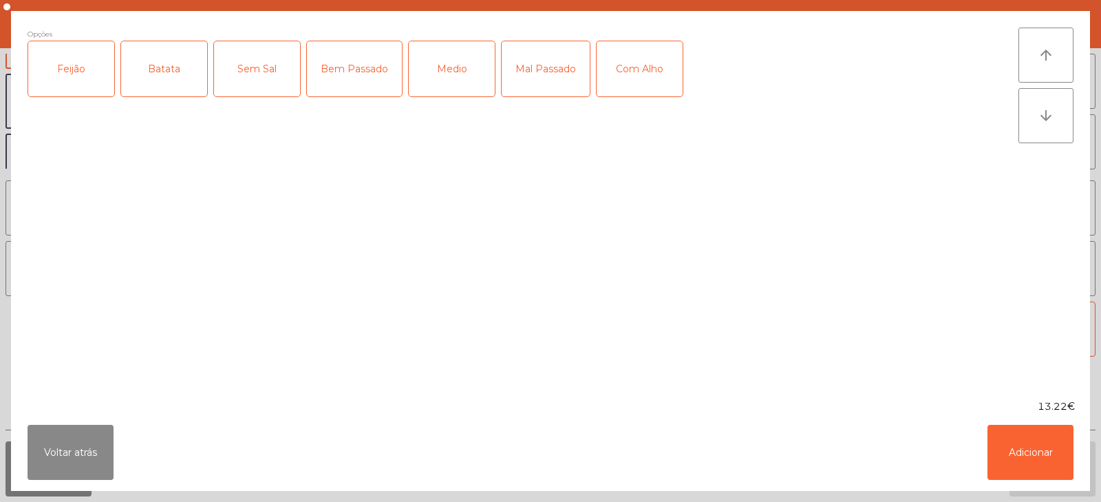
click at [78, 91] on div "Feijão" at bounding box center [71, 68] width 86 height 55
click at [143, 80] on div "Batata" at bounding box center [164, 68] width 86 height 55
click at [356, 83] on div "Bem Passado" at bounding box center [354, 68] width 95 height 55
click at [630, 85] on div "Com Alho" at bounding box center [640, 68] width 86 height 55
click at [1017, 476] on button "Adicionar" at bounding box center [1031, 452] width 86 height 55
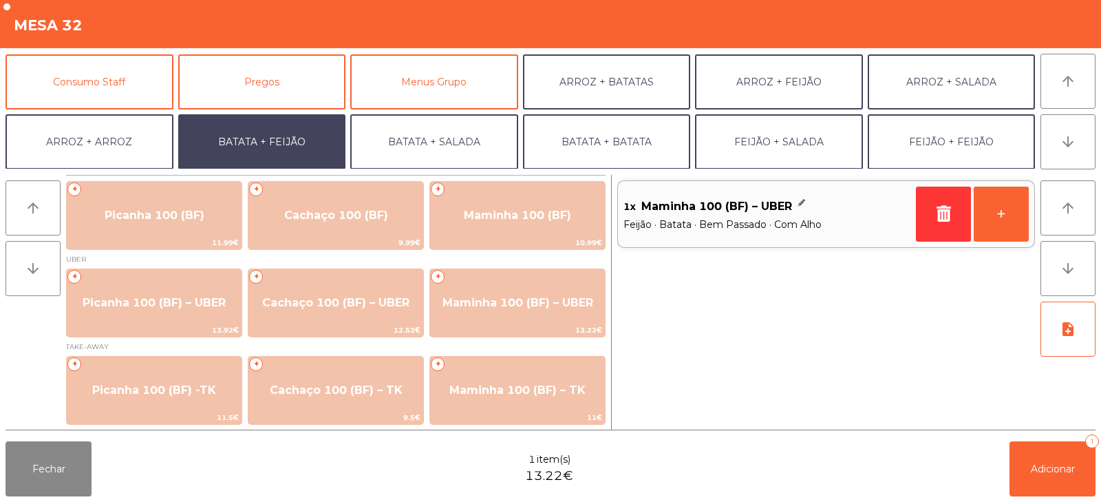
scroll to position [120, 0]
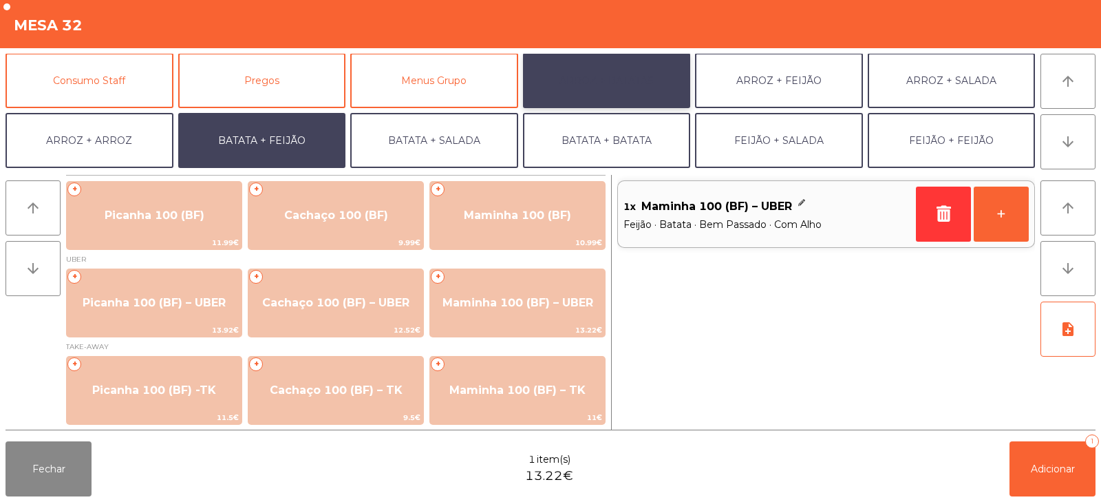
click at [567, 93] on button "ARROZ + BATATAS" at bounding box center [607, 80] width 168 height 55
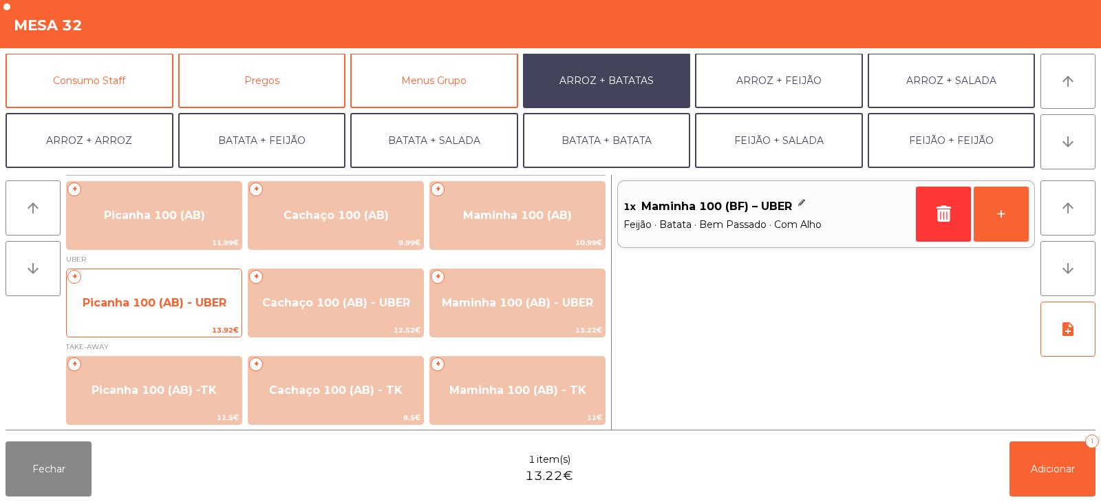
click at [120, 307] on span "Picanha 100 (AB) - UBER" at bounding box center [155, 302] width 144 height 13
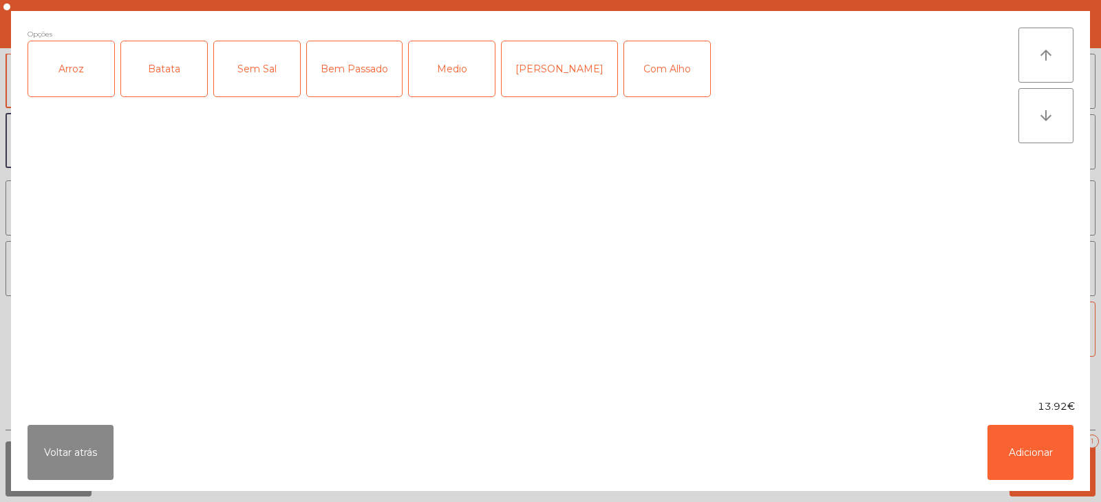
click at [59, 73] on div "Arroz" at bounding box center [71, 68] width 86 height 55
click at [156, 85] on div "Batata" at bounding box center [164, 68] width 86 height 55
click at [360, 77] on div "Bem Passado" at bounding box center [354, 68] width 95 height 55
click at [636, 73] on div "Com Alho" at bounding box center [667, 68] width 86 height 55
click at [1018, 457] on button "Adicionar" at bounding box center [1031, 452] width 86 height 55
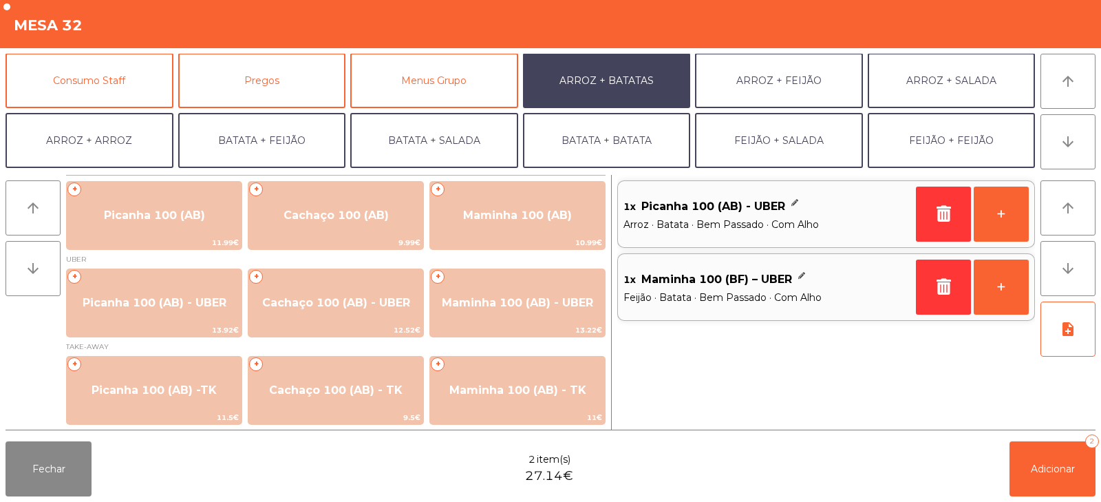
click at [756, 283] on span "Maminha 100 (BF) – UBER" at bounding box center [716, 279] width 151 height 21
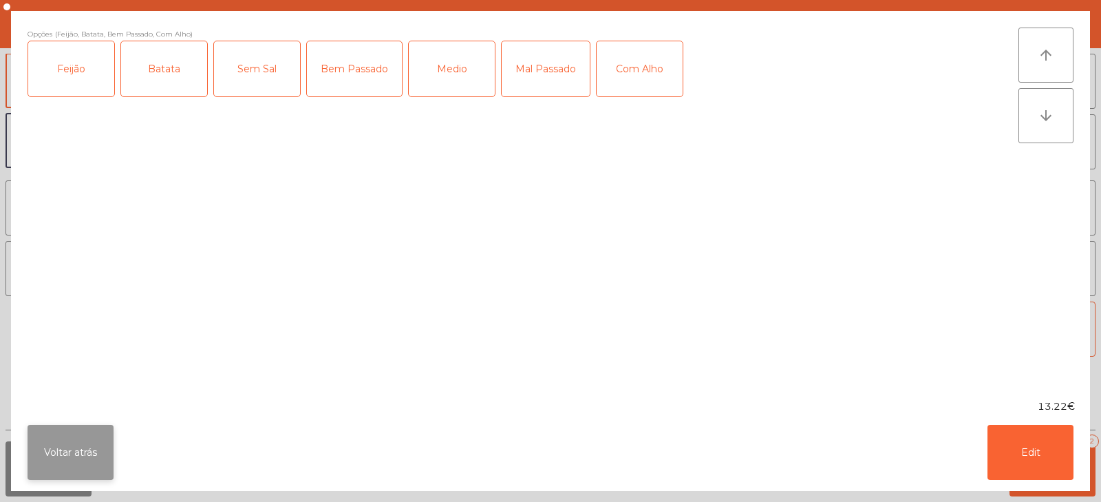
click at [105, 451] on button "Voltar atrás" at bounding box center [71, 452] width 86 height 55
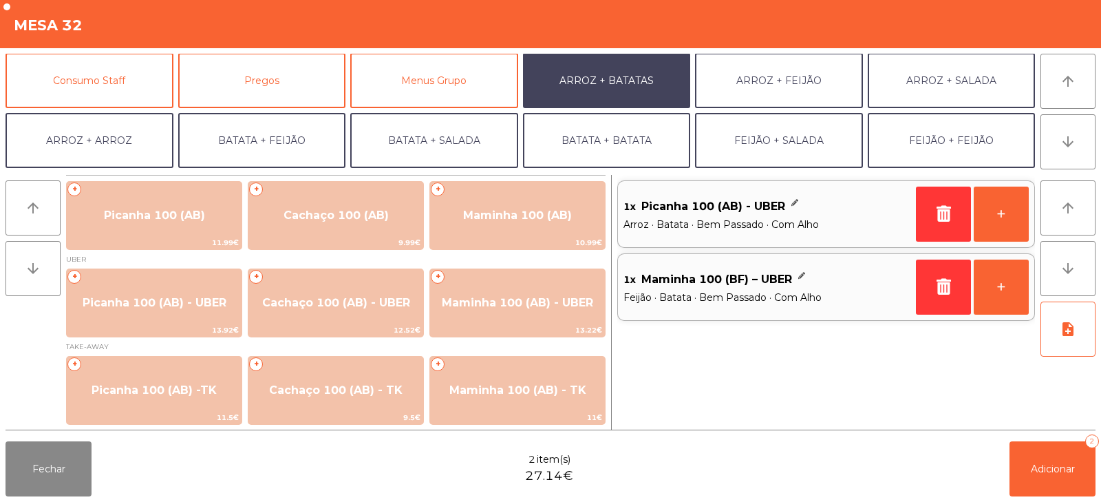
scroll to position [180, 0]
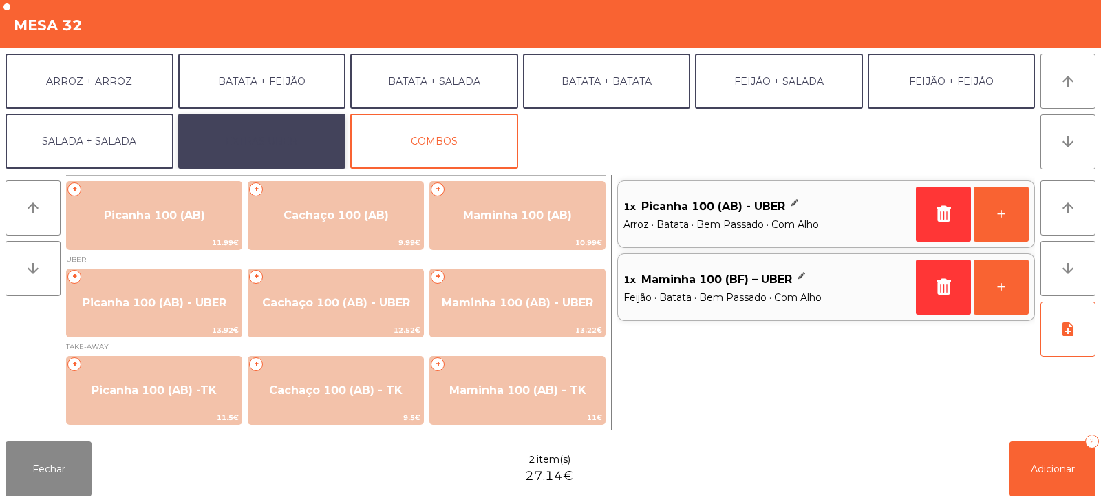
click at [279, 143] on button "EXTRAS UBER" at bounding box center [262, 141] width 168 height 55
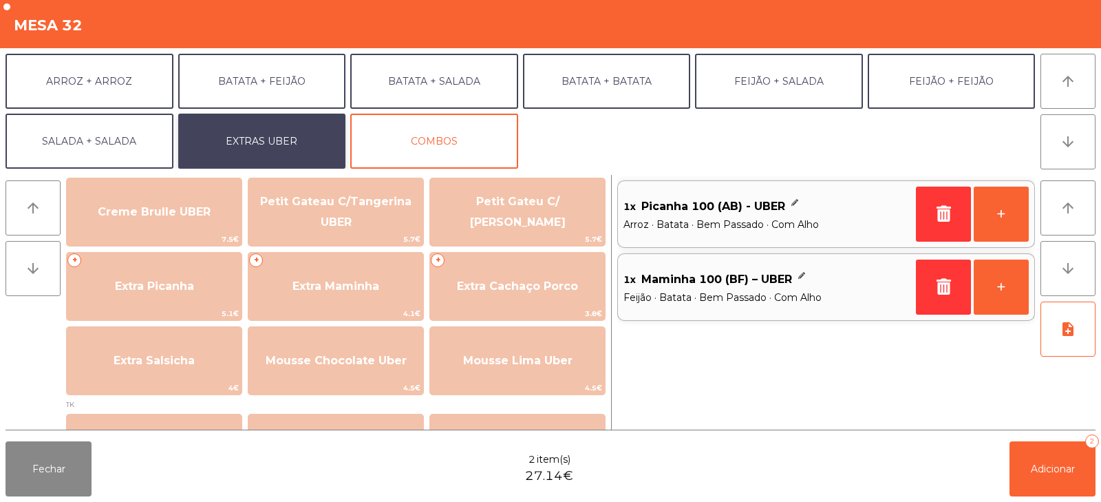
scroll to position [335, 0]
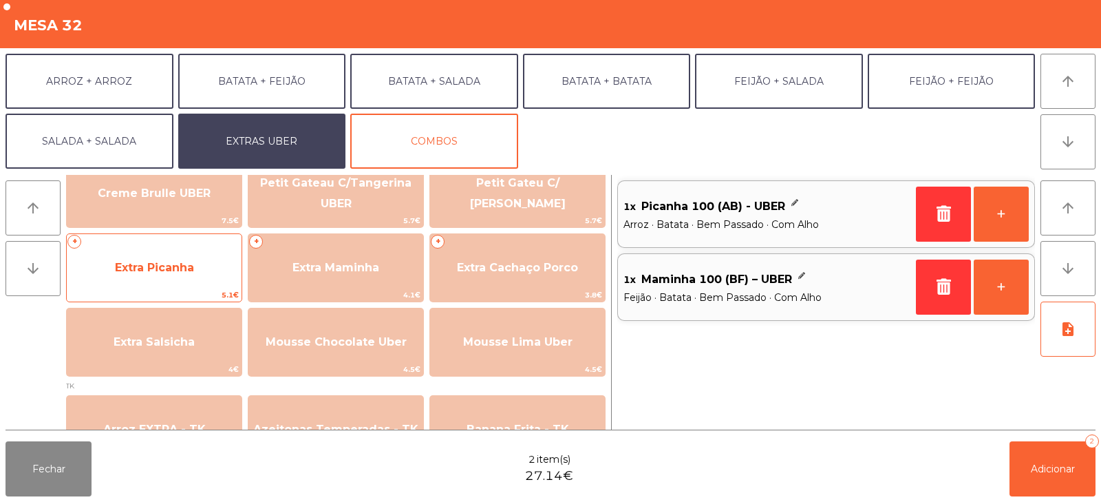
click at [204, 287] on div "+ Extra Picanha 5.1€" at bounding box center [154, 267] width 176 height 69
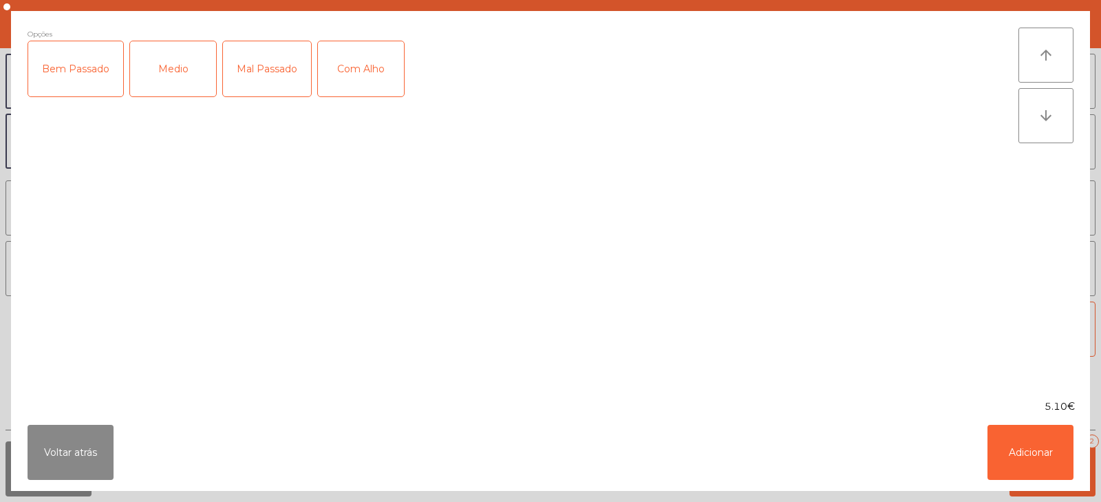
click at [97, 81] on div "Bem Passado" at bounding box center [75, 68] width 95 height 55
click at [1035, 464] on button "Adicionar" at bounding box center [1031, 452] width 86 height 55
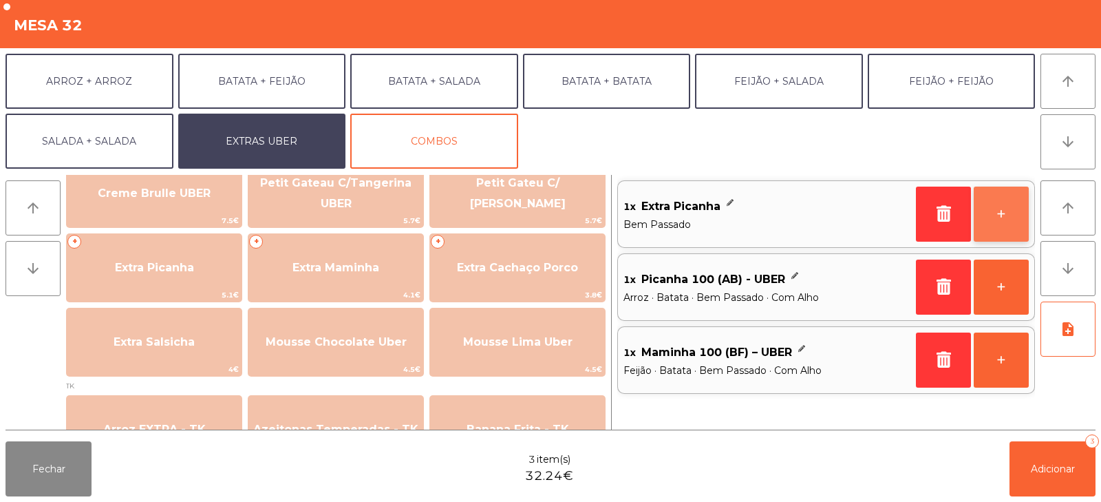
click at [1005, 222] on button "+" at bounding box center [1001, 213] width 55 height 55
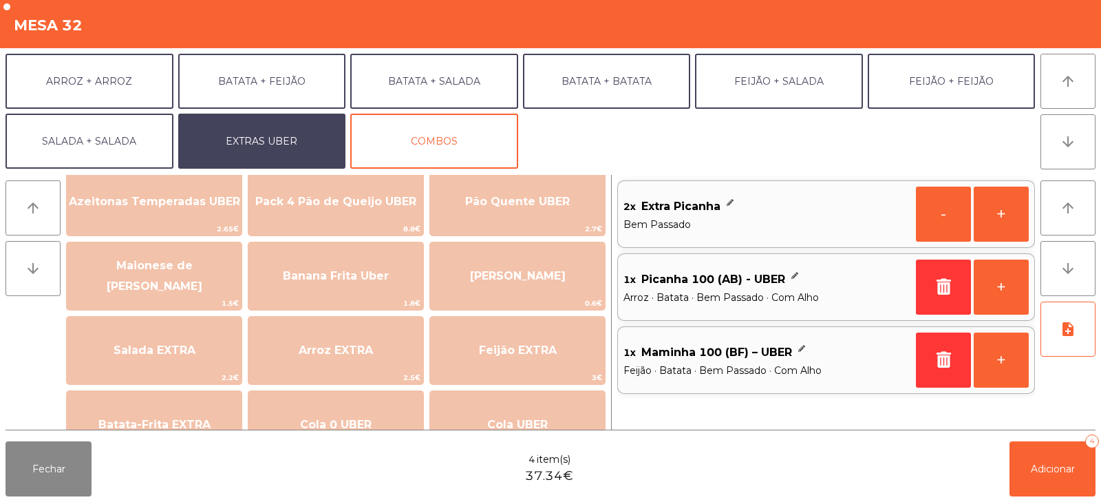
scroll to position [28, 0]
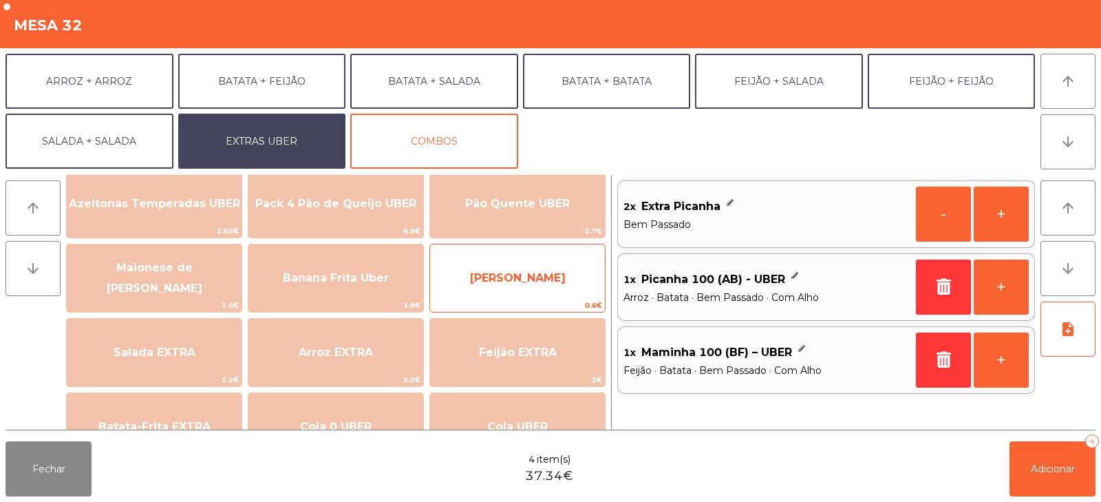
click at [467, 286] on span "[PERSON_NAME]" at bounding box center [517, 277] width 175 height 37
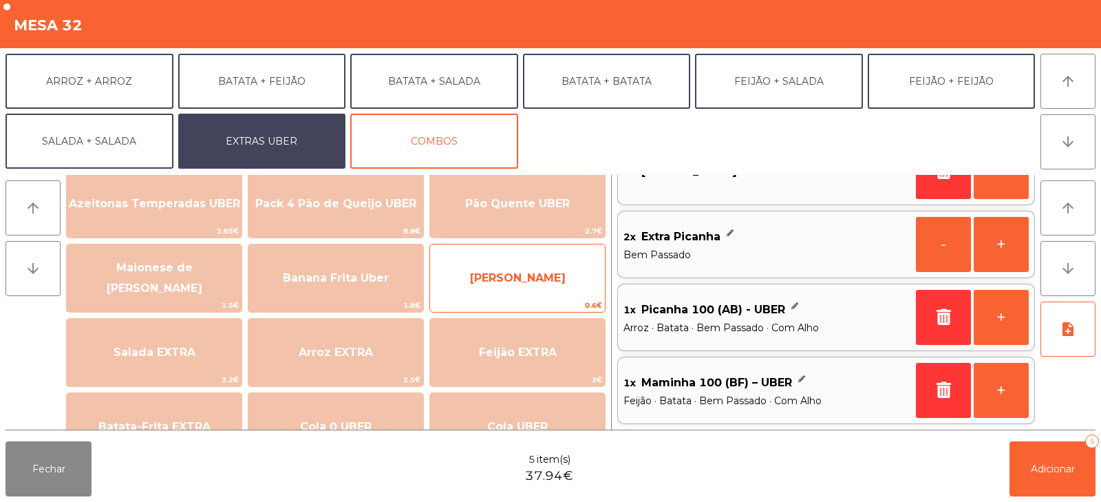
scroll to position [42, 0]
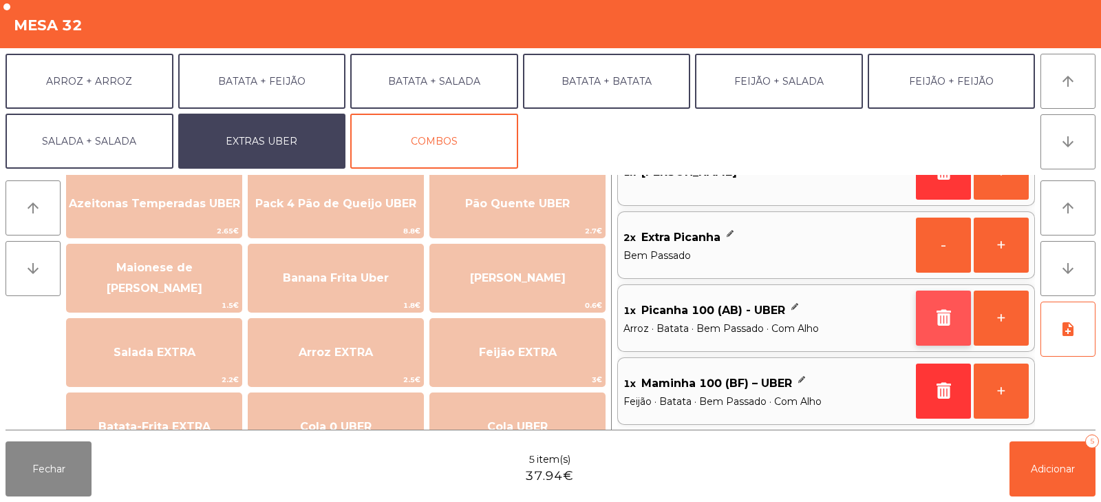
click at [936, 321] on icon "button" at bounding box center [943, 317] width 21 height 17
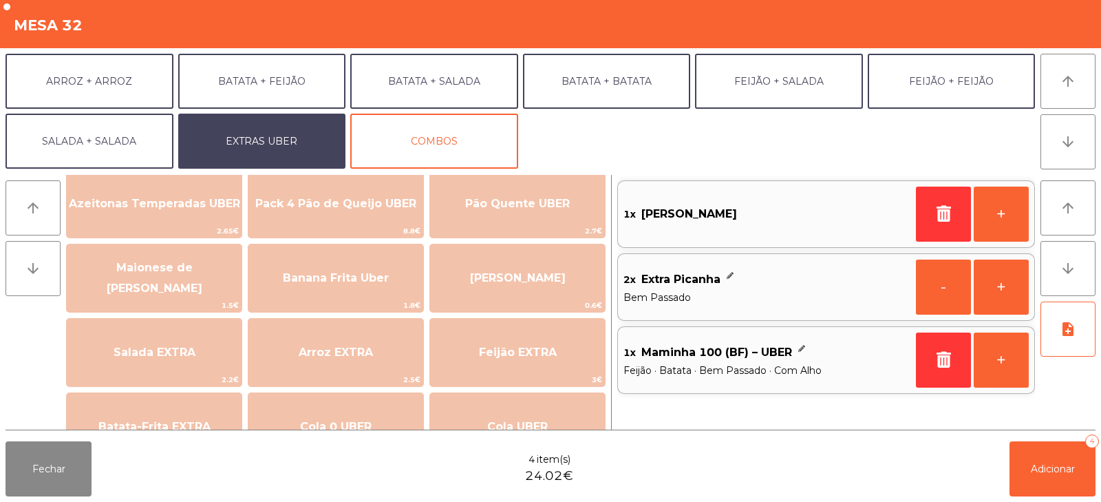
scroll to position [0, 0]
click at [939, 290] on button "-" at bounding box center [943, 286] width 55 height 55
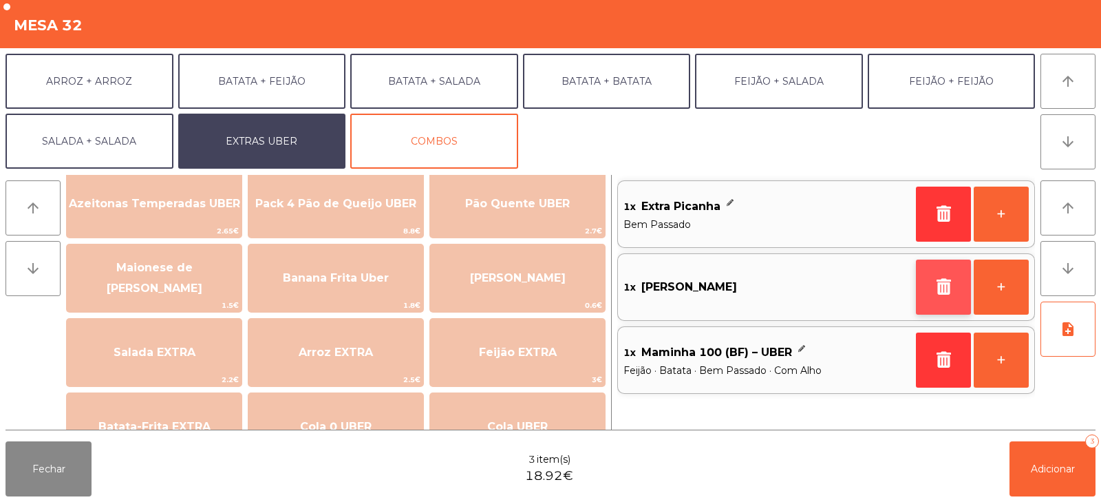
click at [942, 293] on icon "button" at bounding box center [943, 286] width 21 height 17
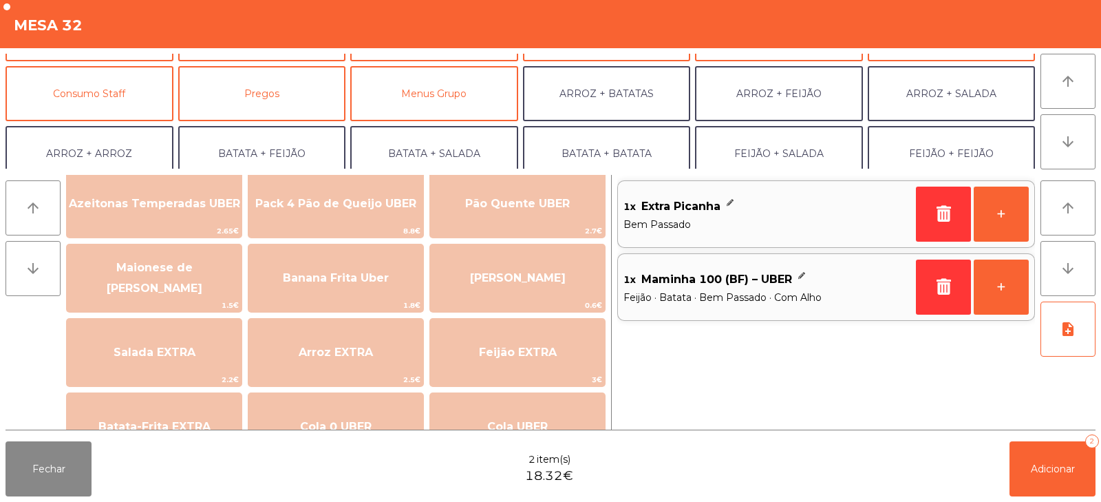
scroll to position [106, 0]
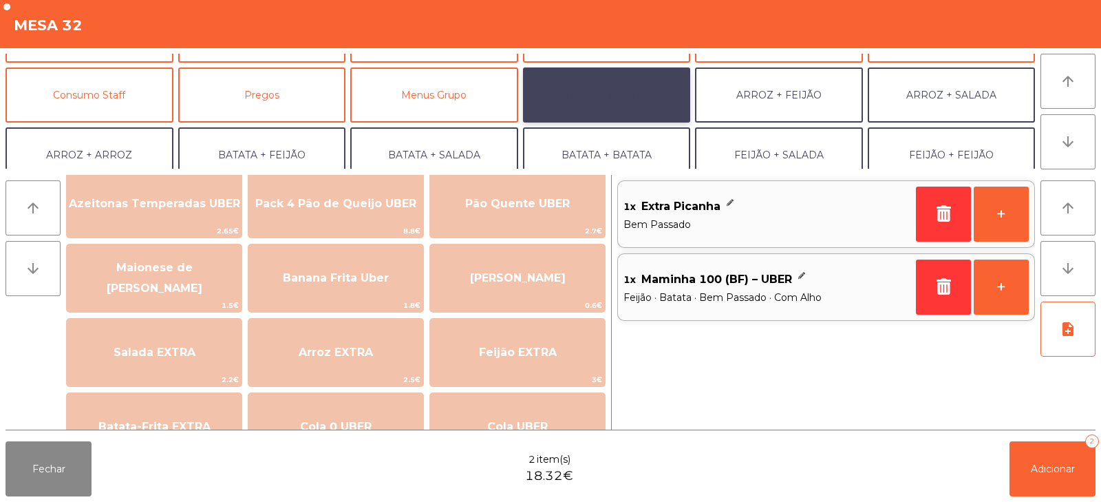
click at [604, 92] on button "ARROZ + BATATAS" at bounding box center [607, 94] width 168 height 55
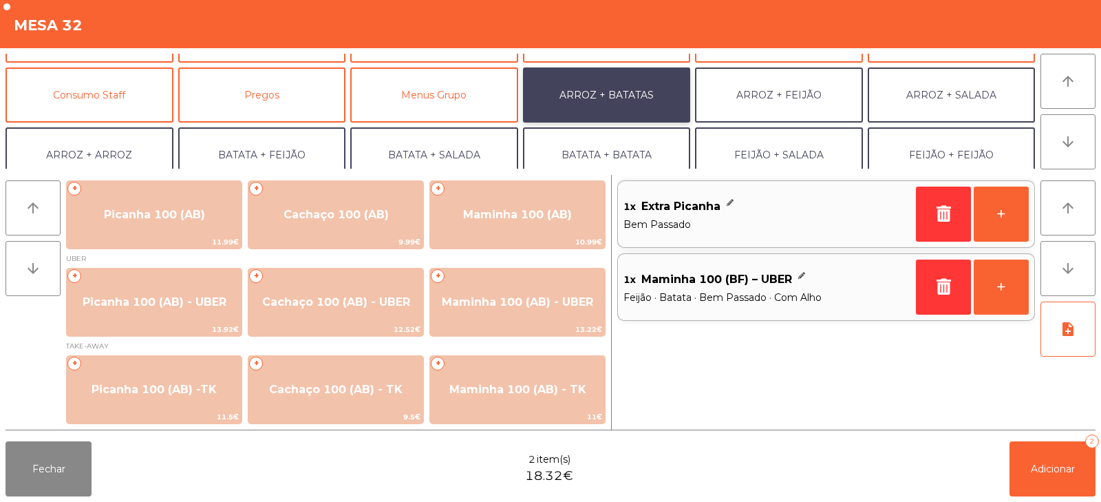
scroll to position [1, 0]
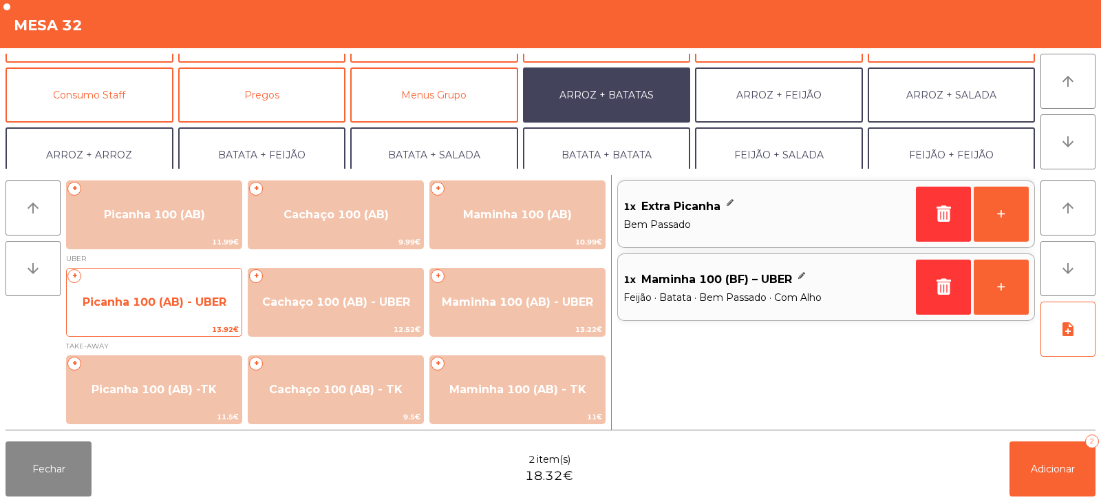
click at [207, 292] on span "Picanha 100 (AB) - UBER" at bounding box center [154, 302] width 175 height 37
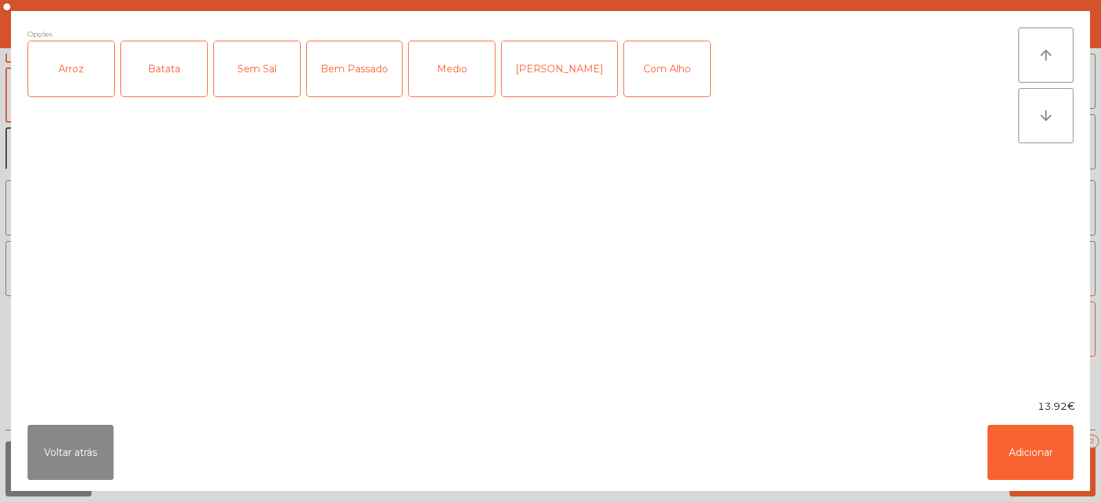
click at [94, 78] on div "Arroz" at bounding box center [71, 68] width 86 height 55
click at [138, 86] on div "Batata" at bounding box center [164, 68] width 86 height 55
click at [324, 72] on div "Bem Passado" at bounding box center [354, 68] width 95 height 55
click at [624, 76] on div "Com Alho" at bounding box center [667, 68] width 86 height 55
click at [1001, 440] on button "Adicionar" at bounding box center [1031, 452] width 86 height 55
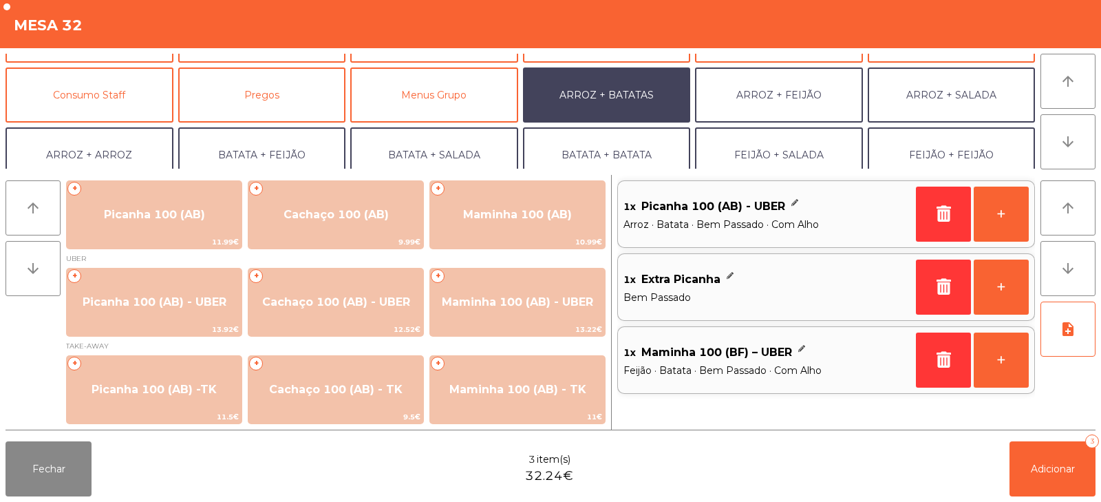
scroll to position [180, 0]
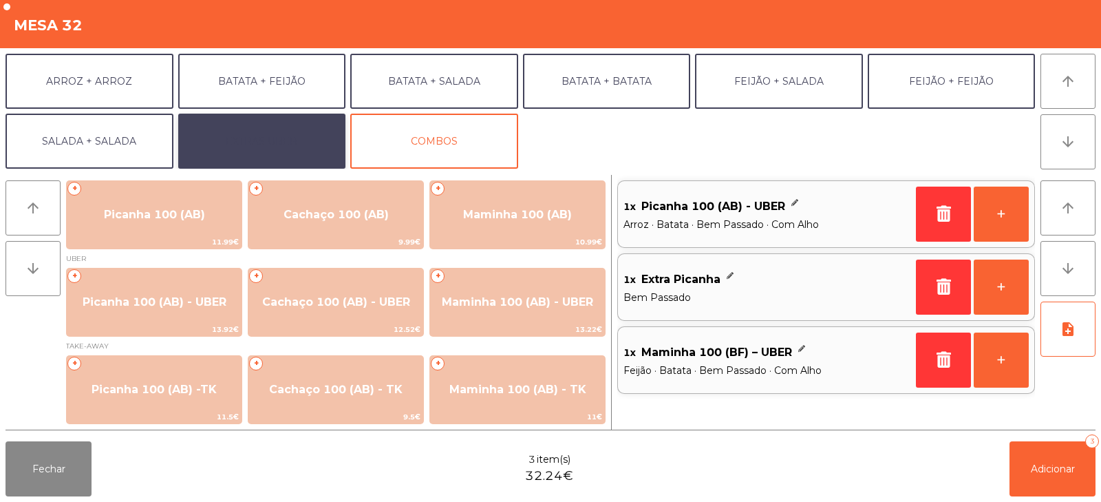
click at [302, 133] on button "EXTRAS UBER" at bounding box center [262, 141] width 168 height 55
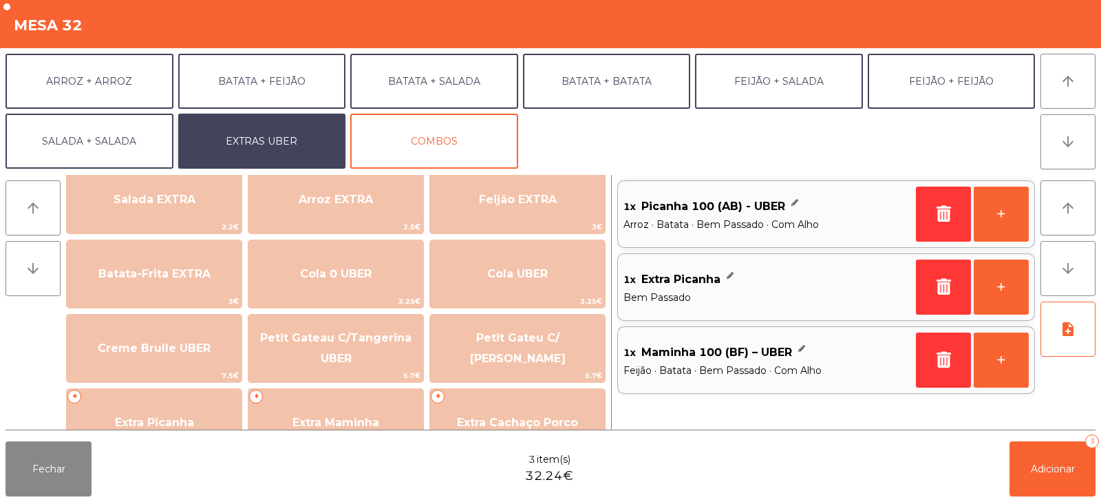
scroll to position [253, 0]
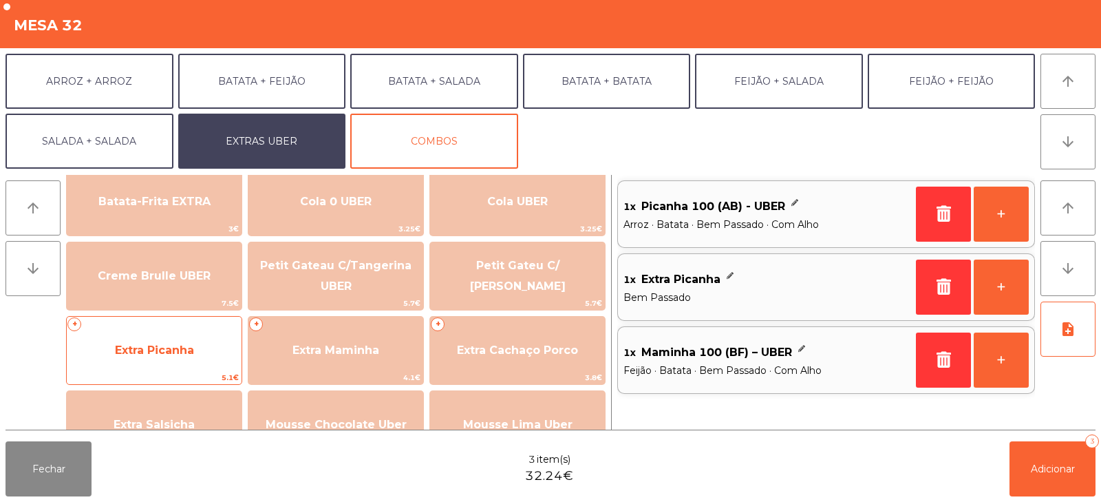
click at [222, 339] on span "Extra Picanha" at bounding box center [154, 350] width 175 height 37
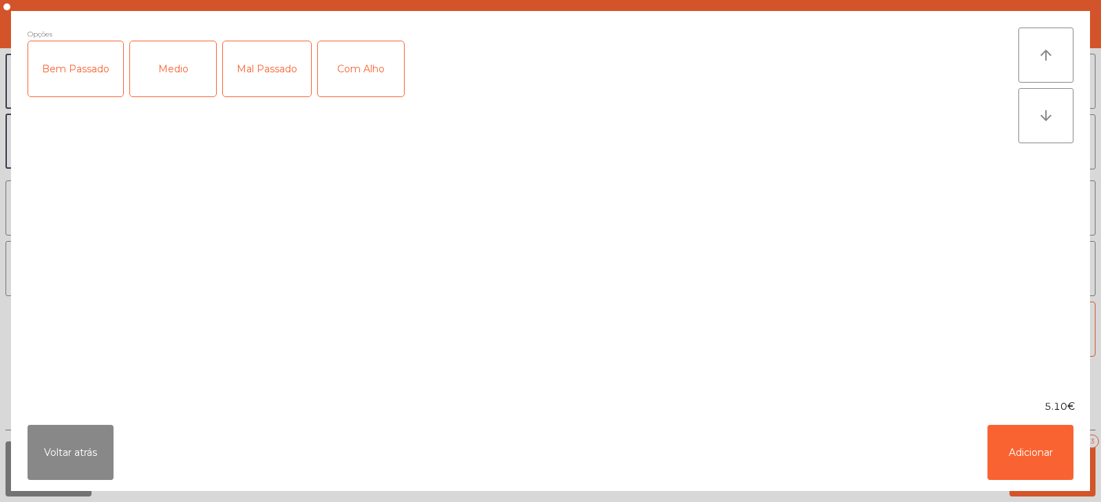
click at [95, 74] on div "Bem Passado" at bounding box center [75, 68] width 95 height 55
click at [1041, 467] on button "Adicionar" at bounding box center [1031, 452] width 86 height 55
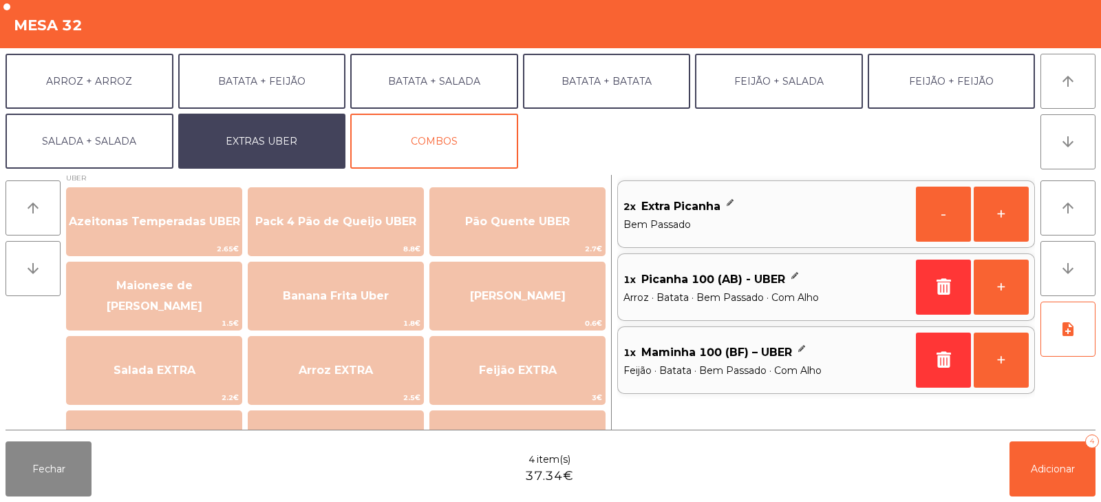
scroll to position [17, 0]
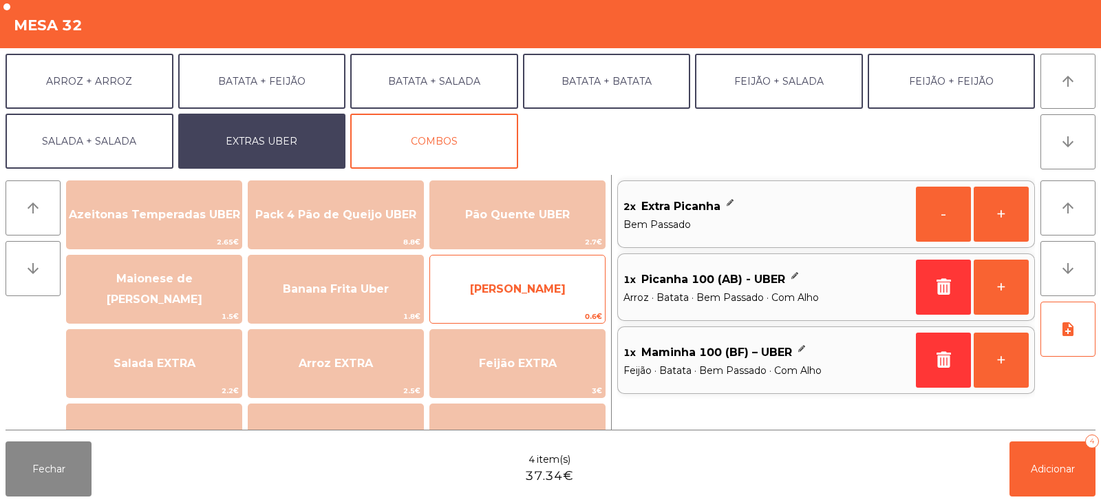
click at [547, 298] on span "[PERSON_NAME]" at bounding box center [517, 288] width 175 height 37
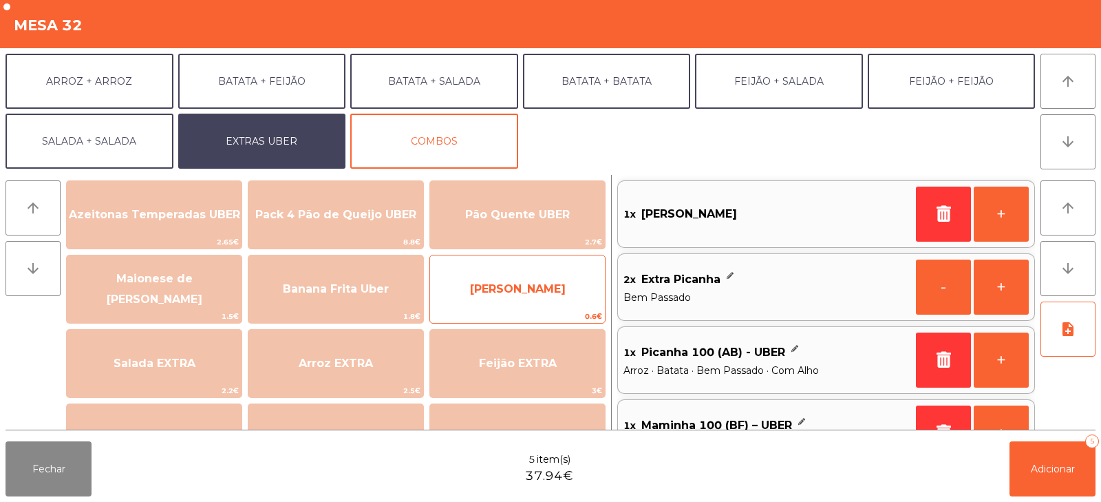
click at [568, 284] on span "[PERSON_NAME]" at bounding box center [517, 288] width 175 height 37
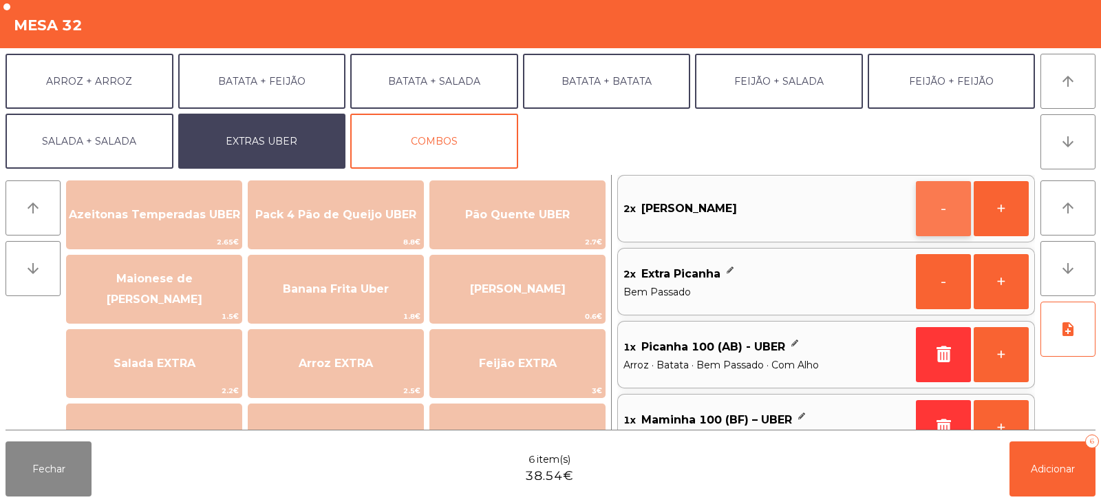
click at [950, 215] on button "-" at bounding box center [943, 208] width 55 height 55
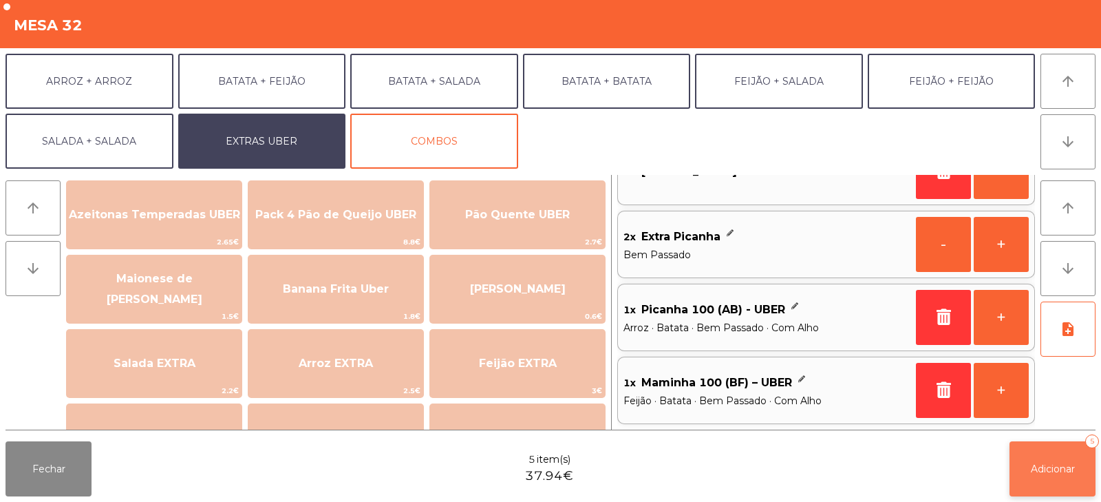
click at [1057, 468] on span "Adicionar" at bounding box center [1053, 468] width 44 height 12
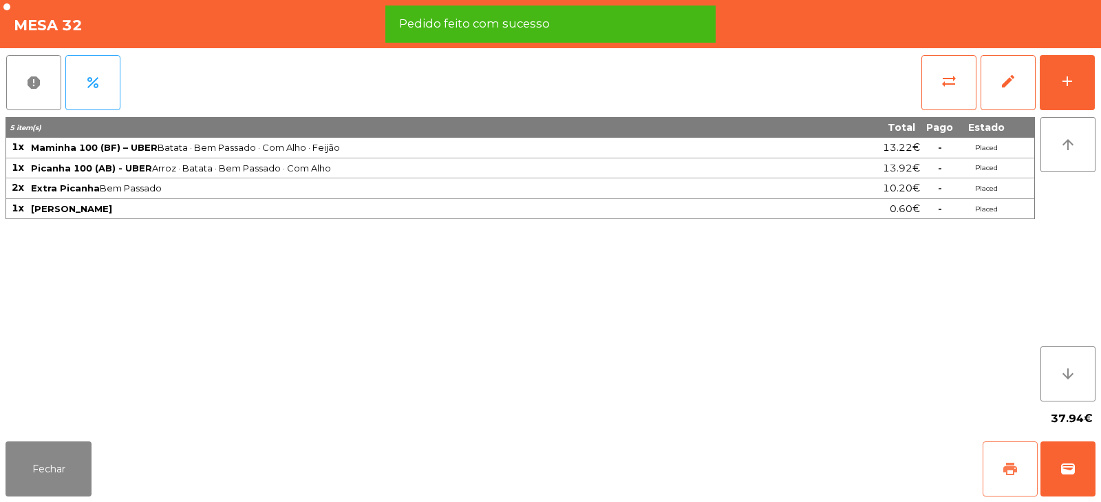
click at [1002, 471] on span "print" at bounding box center [1010, 468] width 17 height 17
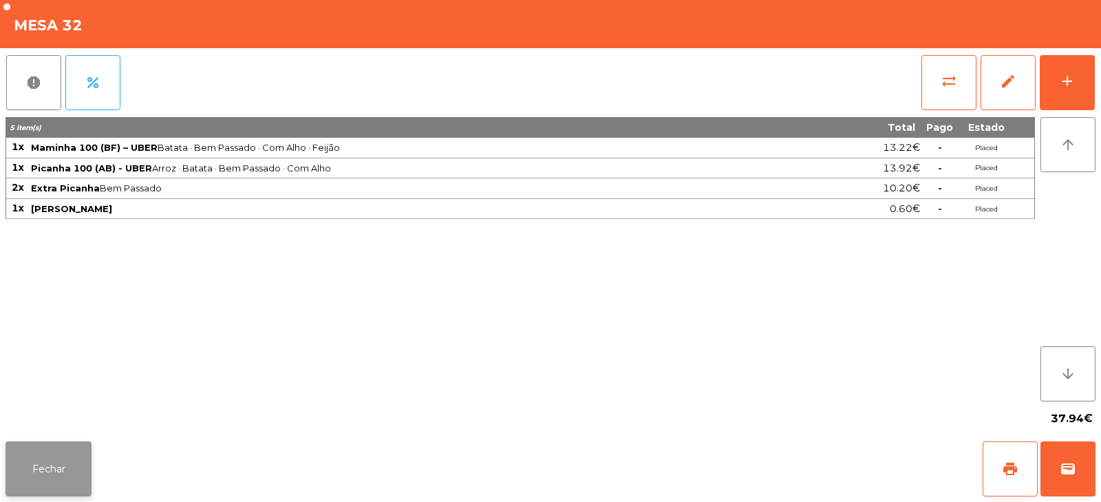
click at [56, 465] on button "Fechar" at bounding box center [49, 468] width 86 height 55
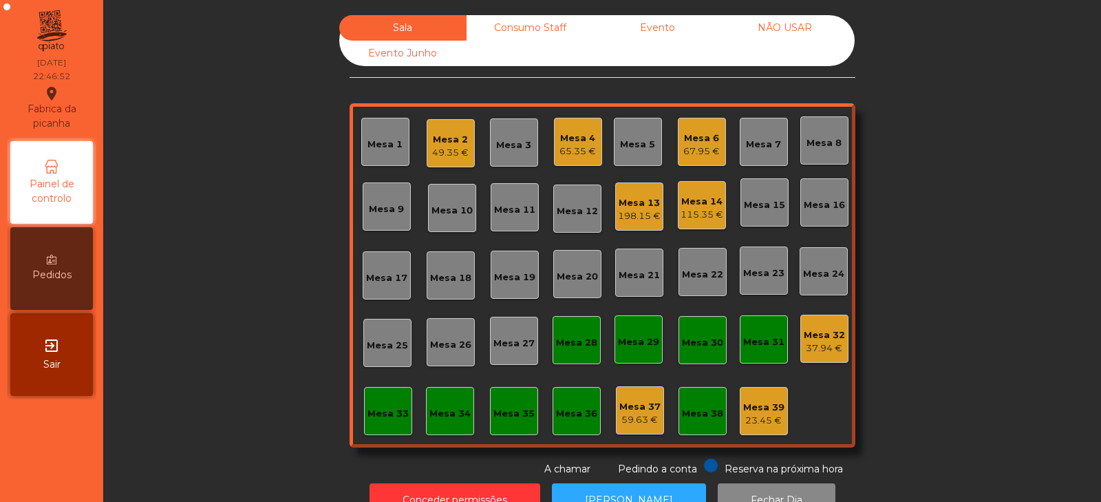
scroll to position [41, 0]
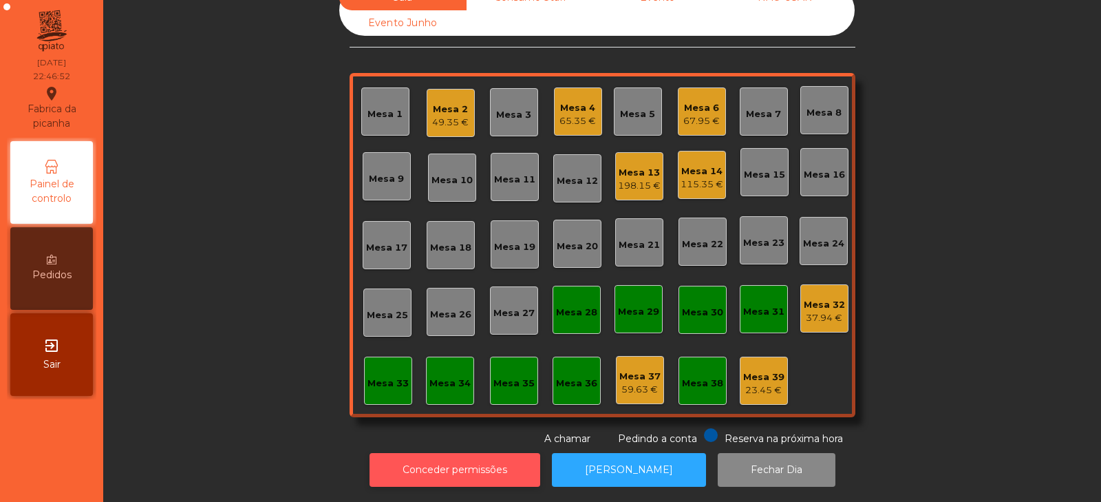
click at [460, 462] on button "Conceder permissões" at bounding box center [455, 470] width 171 height 34
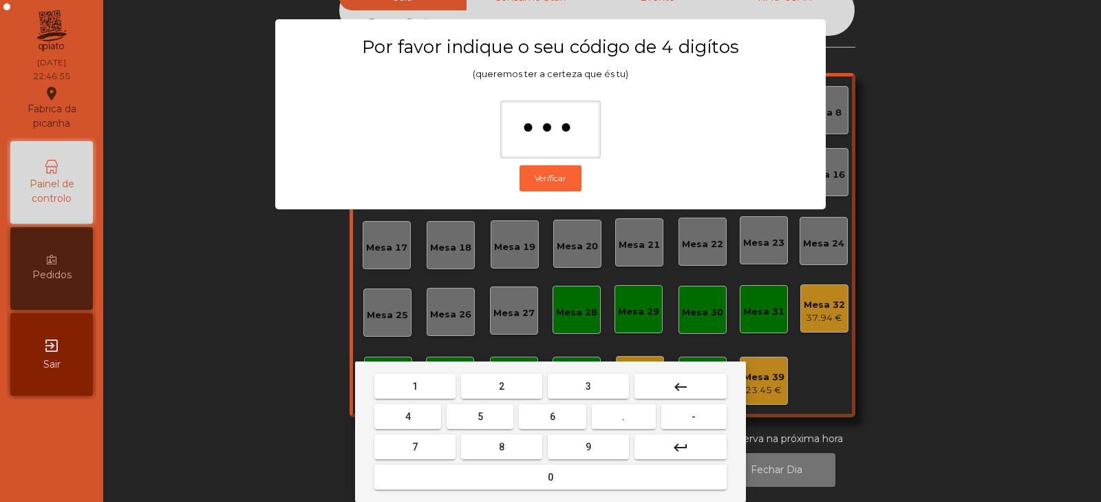
type input "****"
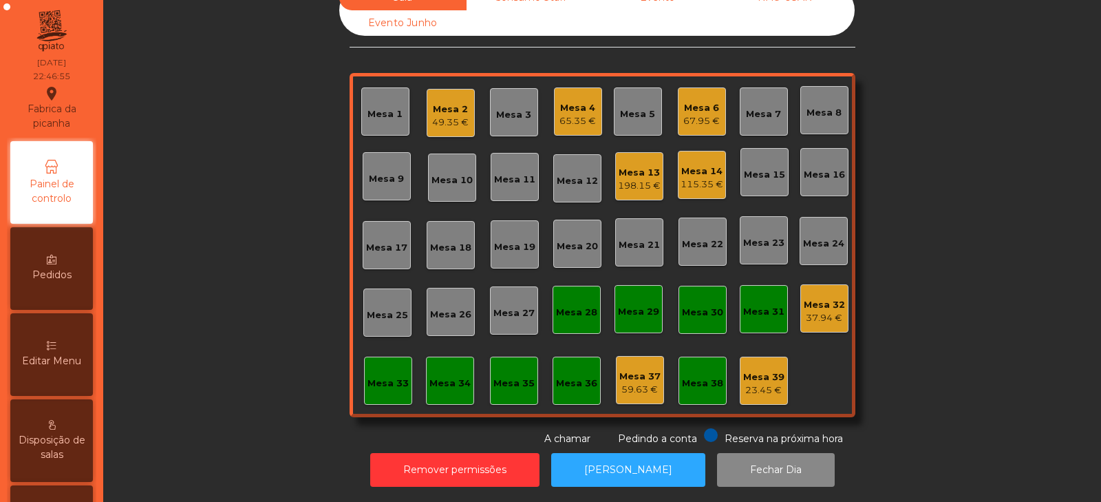
click at [815, 320] on div "Mesa 32 37.94 €" at bounding box center [824, 308] width 48 height 48
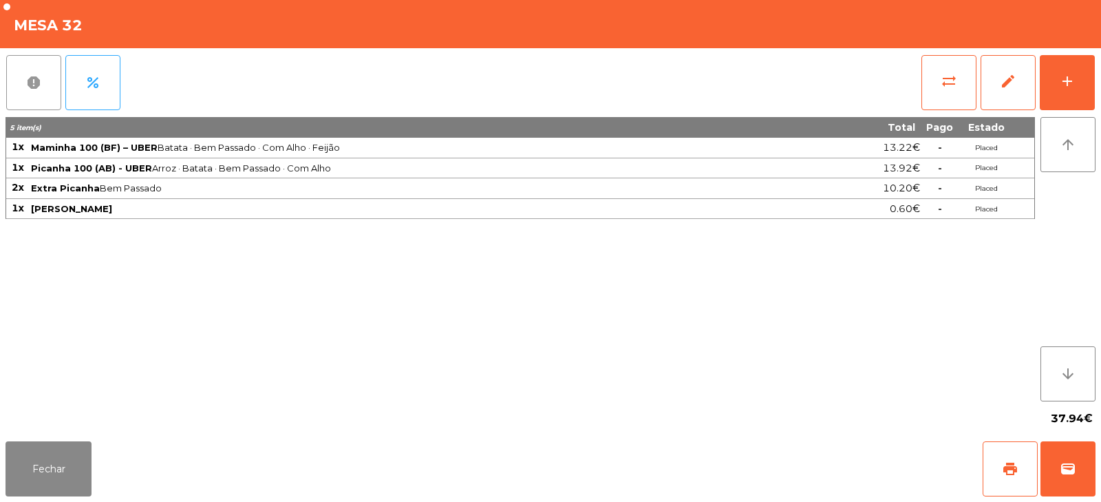
click at [40, 89] on span "report" at bounding box center [33, 82] width 17 height 17
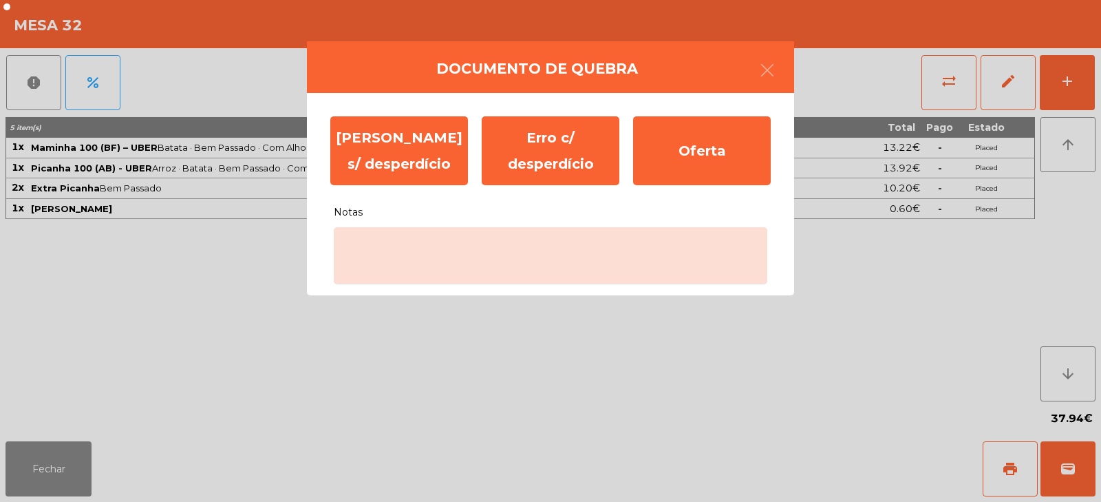
click at [246, 269] on ngb-modal-window "Documento de quebra Erro s/ desperdício Erro c/ desperdício Oferta Notas" at bounding box center [550, 251] width 1101 height 502
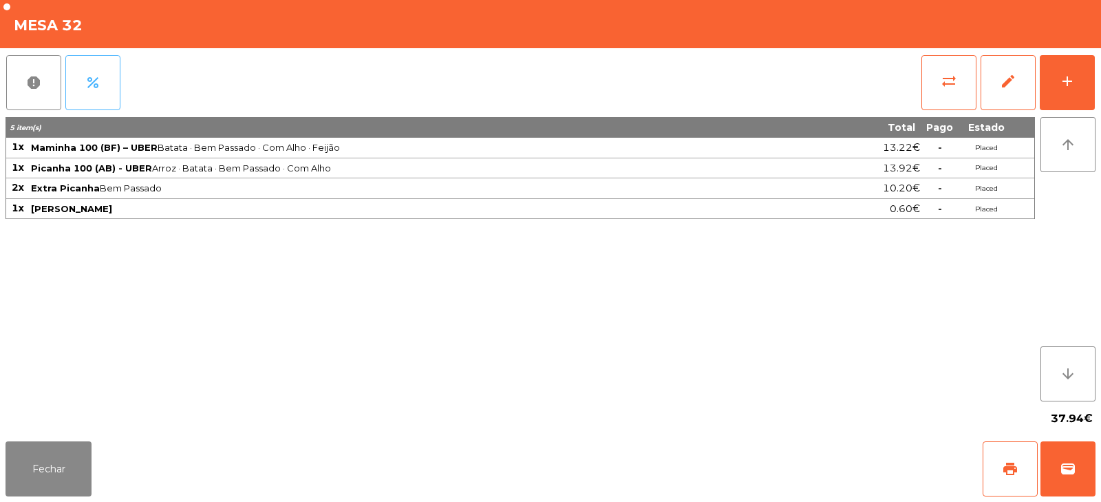
click at [104, 85] on button "percent" at bounding box center [92, 82] width 55 height 55
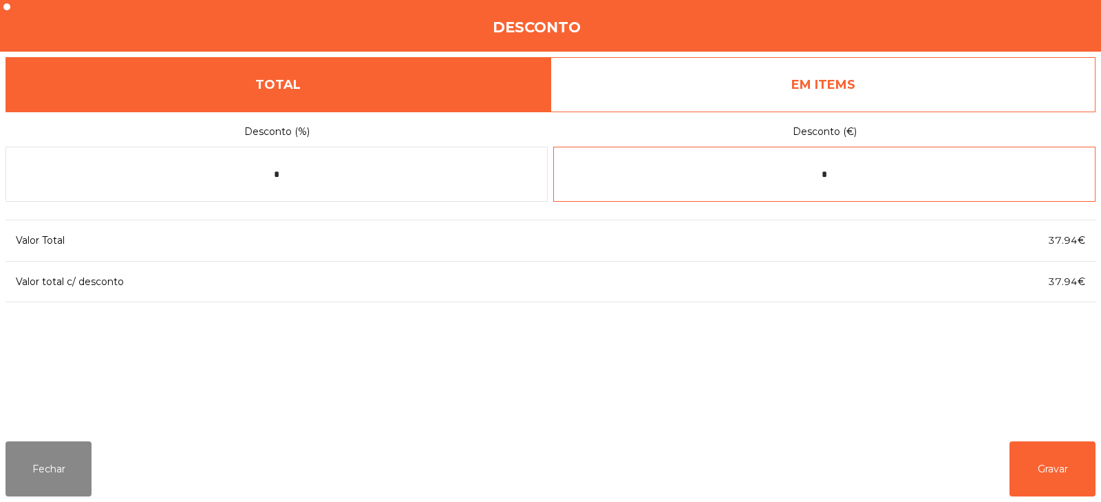
click at [886, 178] on input "*" at bounding box center [824, 174] width 542 height 55
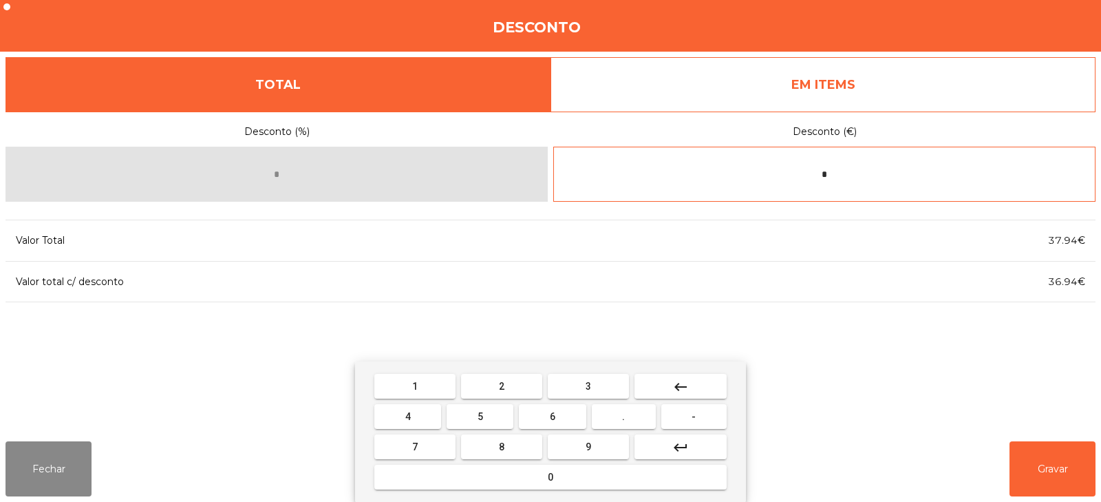
type input "*"
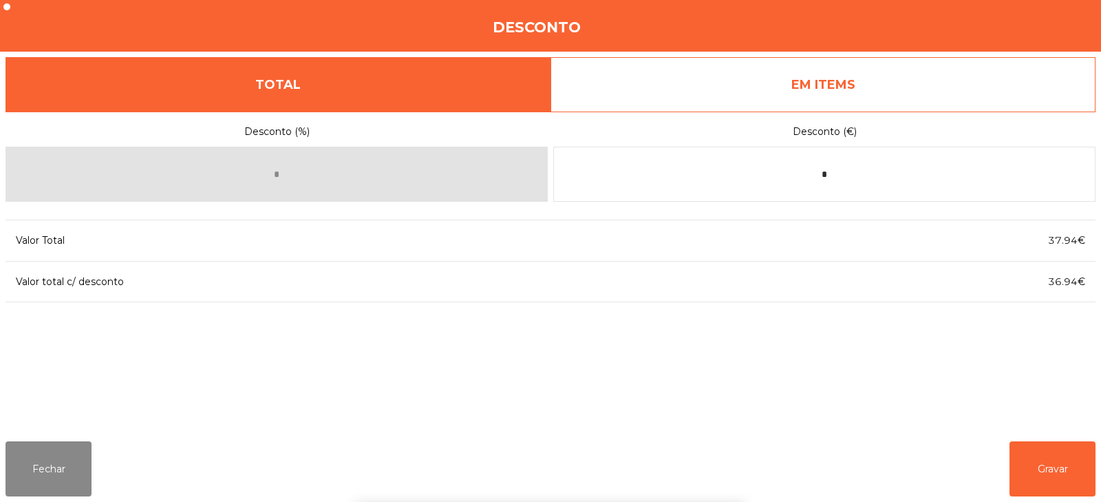
click at [1056, 468] on div "1 2 3 keyboard_backspace 4 5 6 . - 7 8 9 keyboard_return 0" at bounding box center [550, 431] width 1101 height 140
click at [1056, 473] on button "Gravar" at bounding box center [1053, 468] width 86 height 55
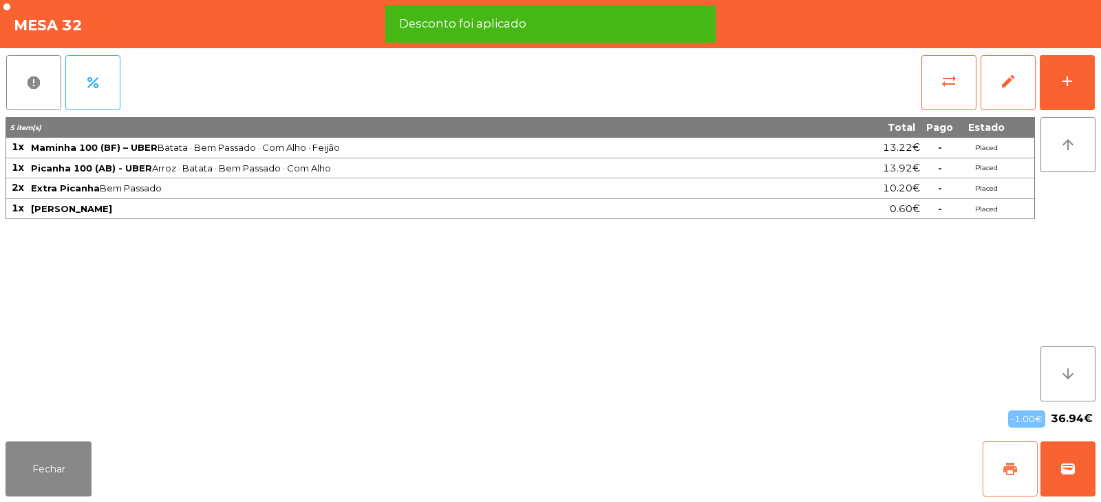
click at [1014, 482] on button "print" at bounding box center [1010, 468] width 55 height 55
click at [1069, 477] on button "wallet" at bounding box center [1068, 468] width 55 height 55
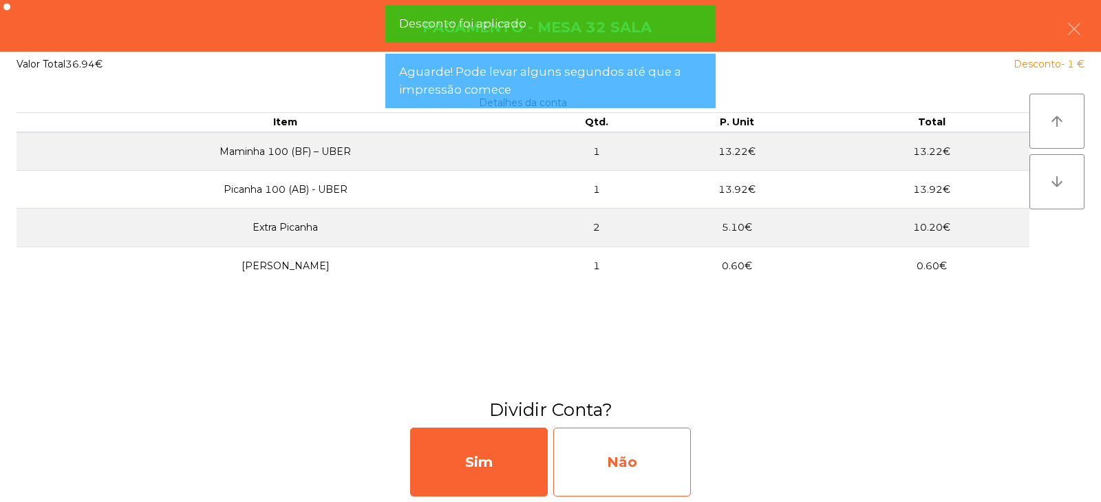
click at [638, 458] on div "Não" at bounding box center [622, 461] width 138 height 69
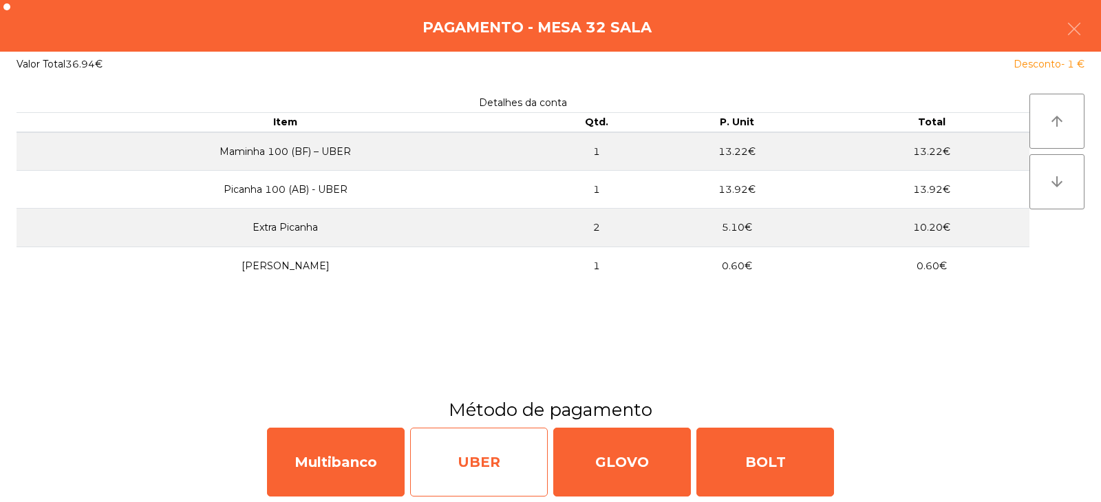
click at [493, 467] on div "UBER" at bounding box center [479, 461] width 138 height 69
select select "**"
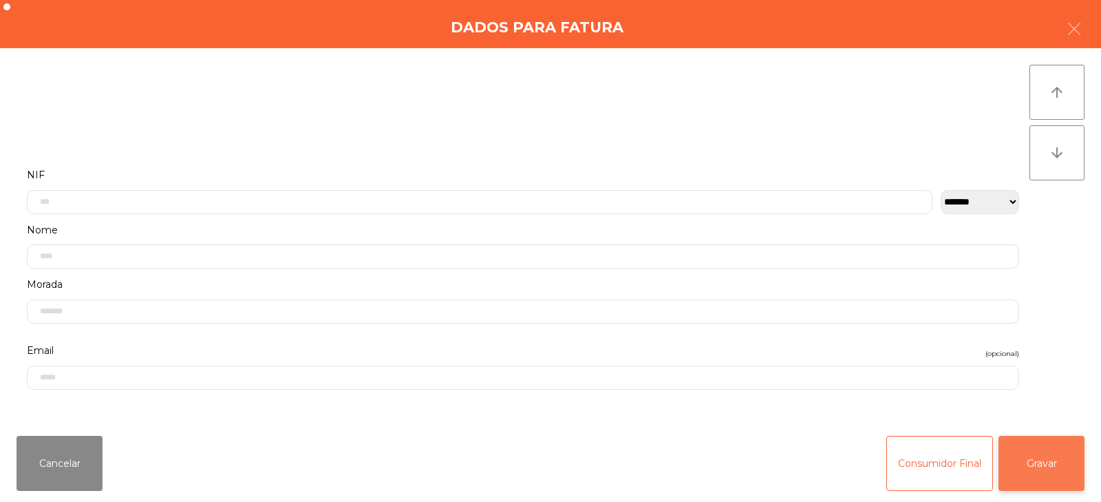
click at [1047, 473] on button "Gravar" at bounding box center [1042, 463] width 86 height 55
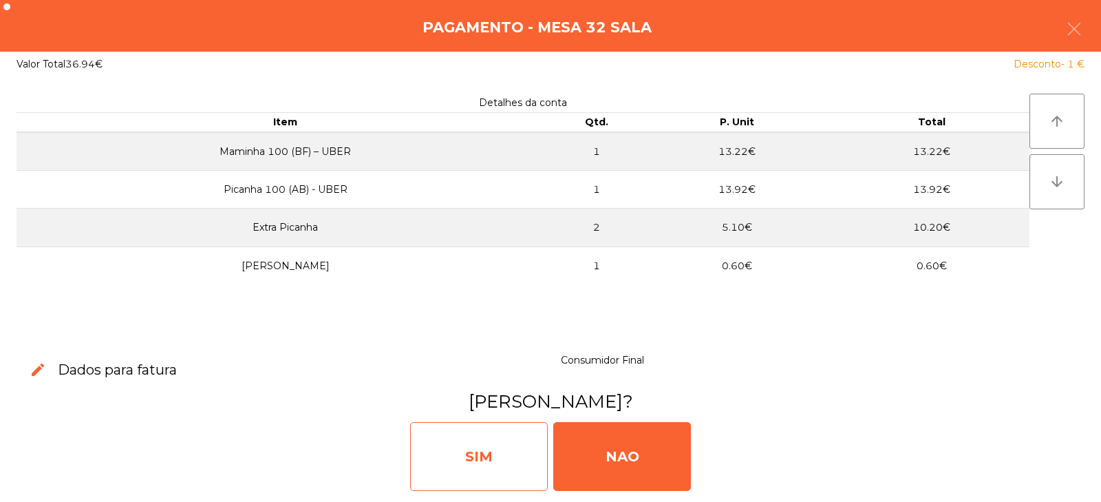
click at [517, 464] on div "SIM" at bounding box center [479, 456] width 138 height 69
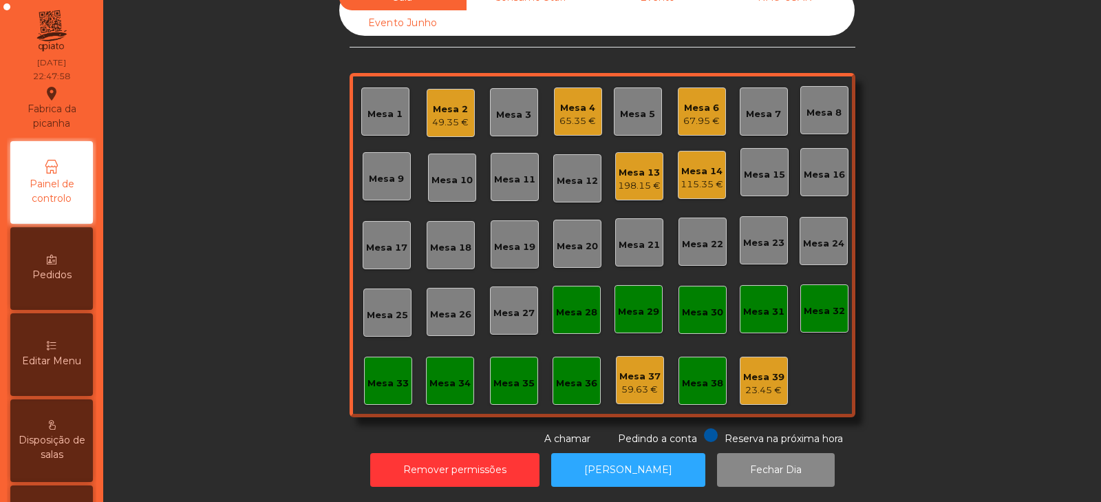
scroll to position [0, 0]
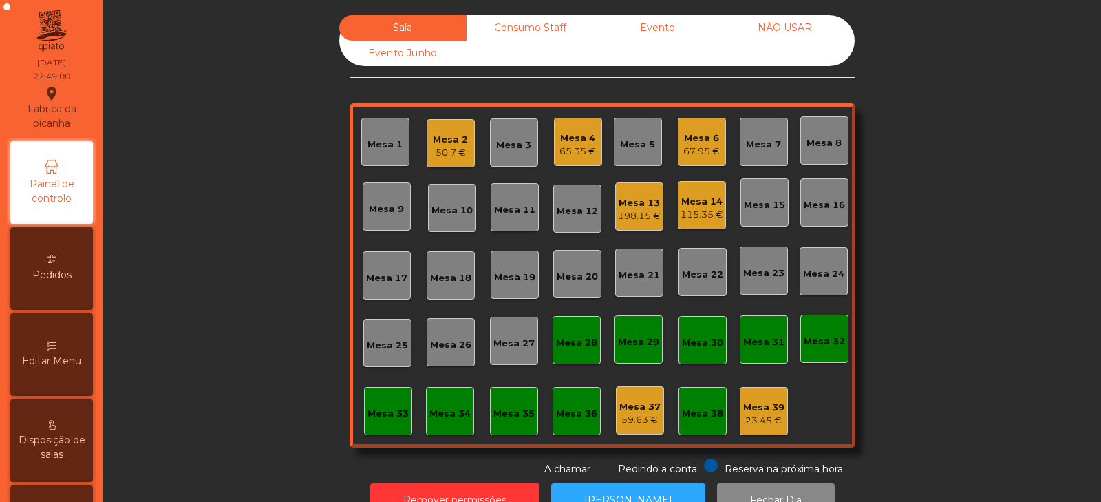
click at [566, 134] on div "Mesa 4" at bounding box center [577, 138] width 36 height 14
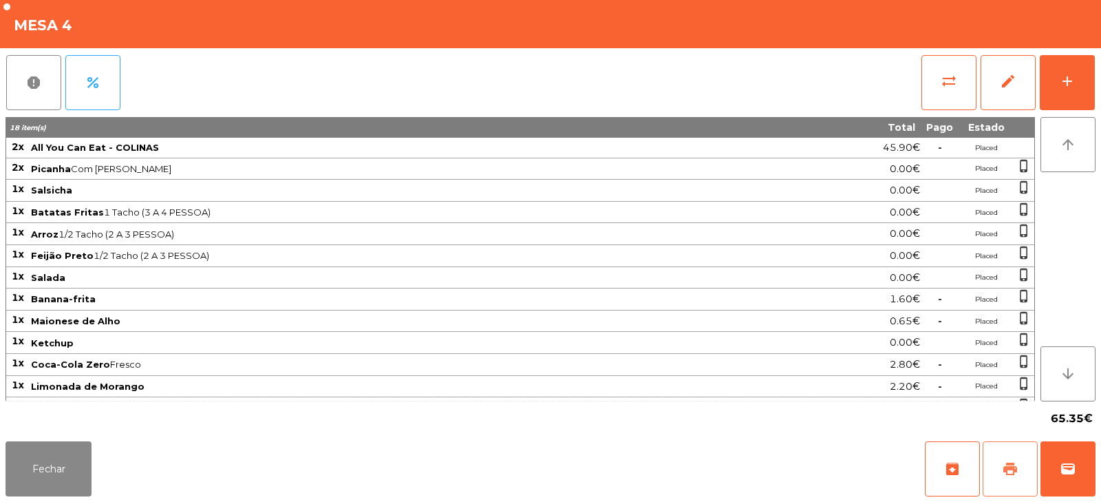
click at [1014, 460] on span "print" at bounding box center [1010, 468] width 17 height 17
click at [952, 81] on span "sync_alt" at bounding box center [949, 81] width 17 height 17
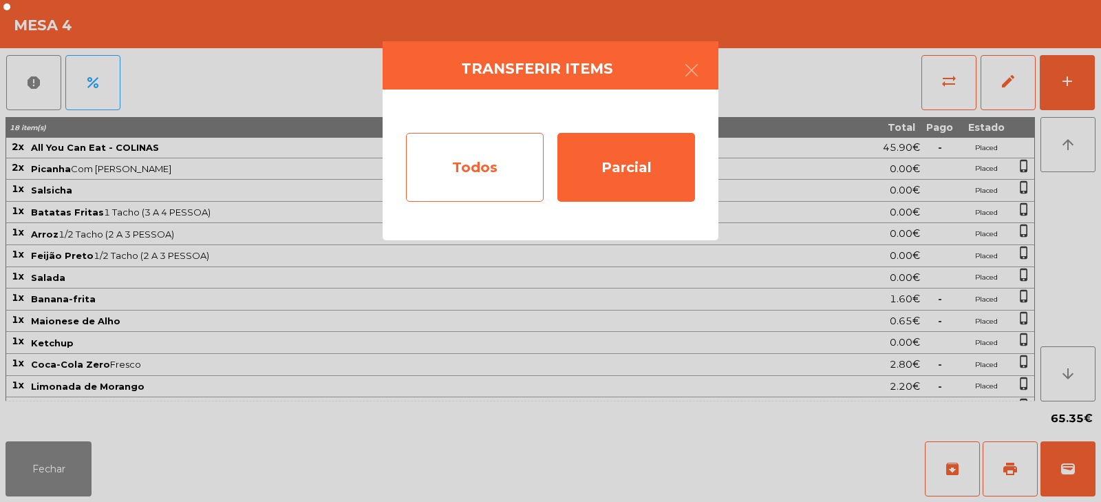
click at [476, 164] on div "Todos" at bounding box center [475, 167] width 138 height 69
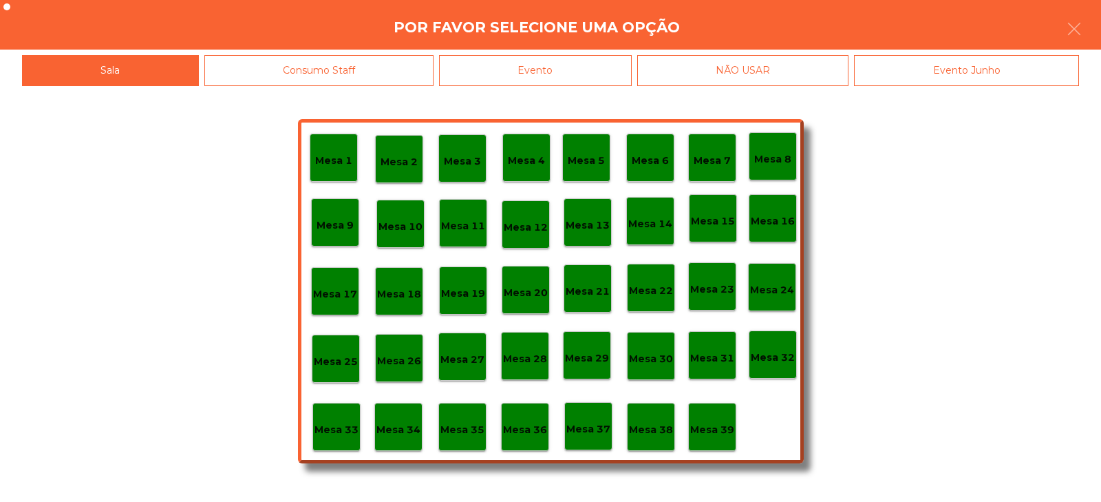
click at [551, 68] on div "Evento" at bounding box center [535, 70] width 193 height 31
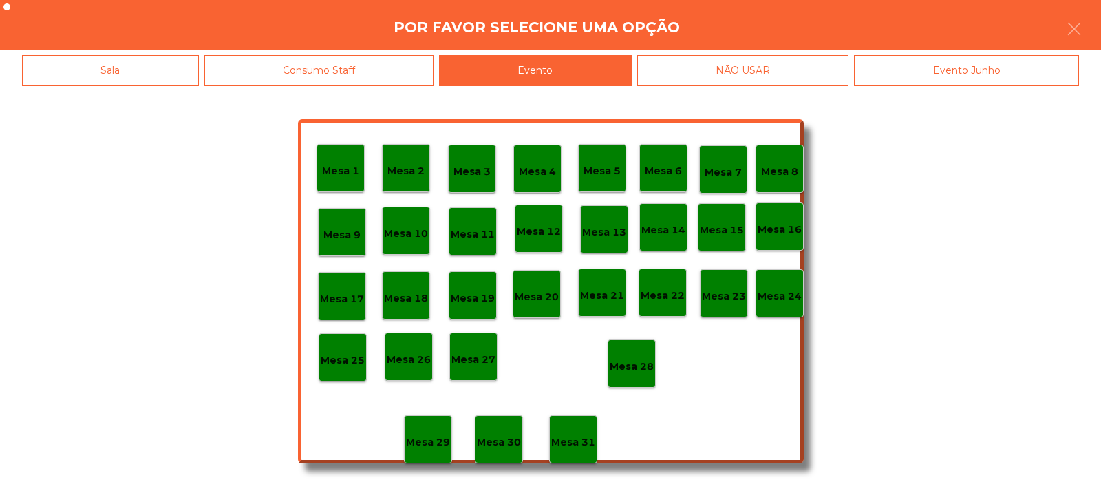
click at [632, 371] on p "Mesa 28" at bounding box center [632, 367] width 44 height 16
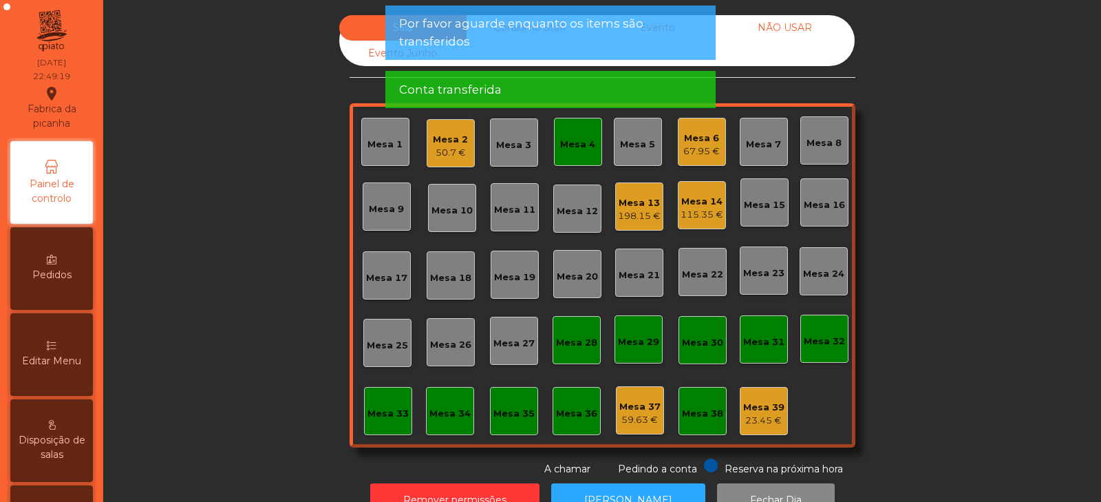
click at [579, 140] on div "Mesa 4" at bounding box center [577, 145] width 35 height 14
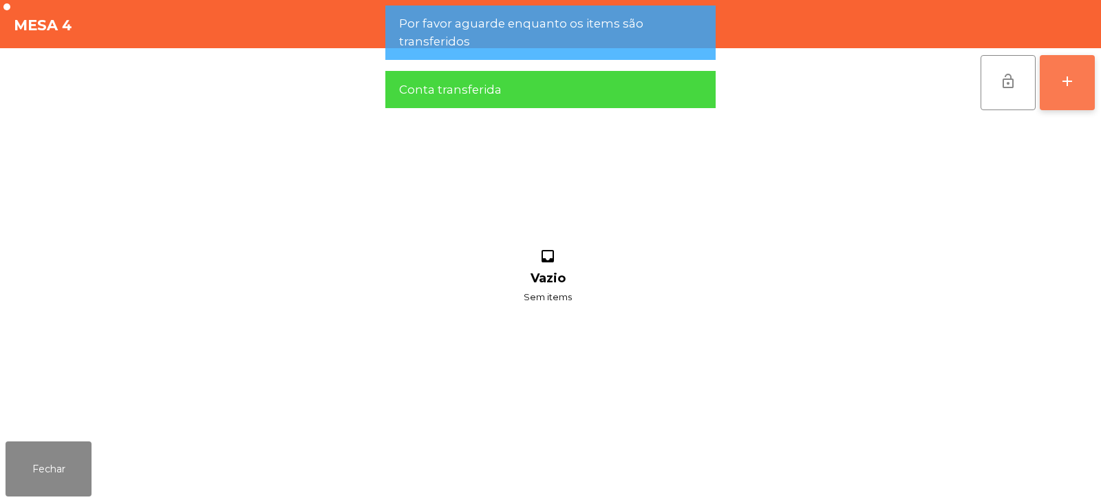
click at [1044, 85] on button "add" at bounding box center [1067, 82] width 55 height 55
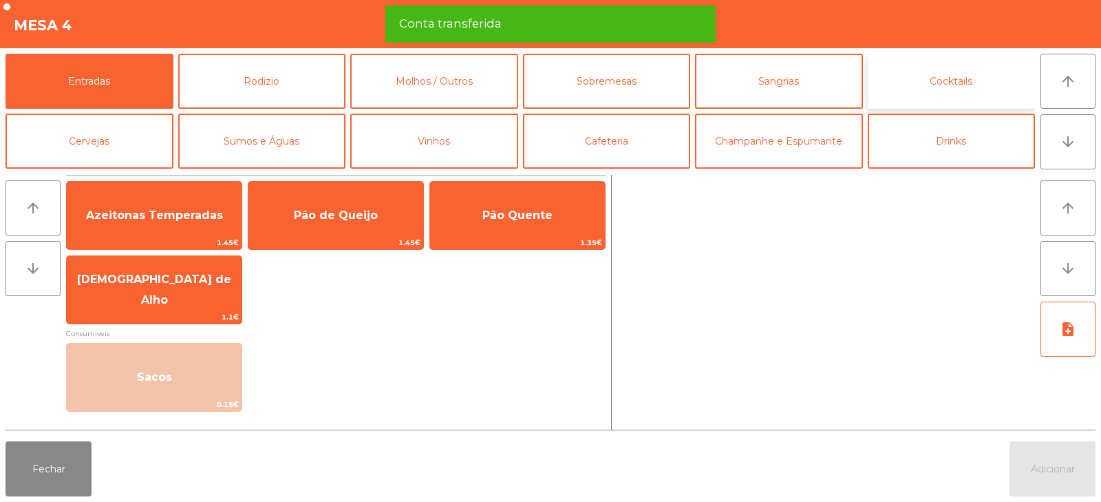
click at [1012, 87] on button "Cocktails" at bounding box center [952, 81] width 168 height 55
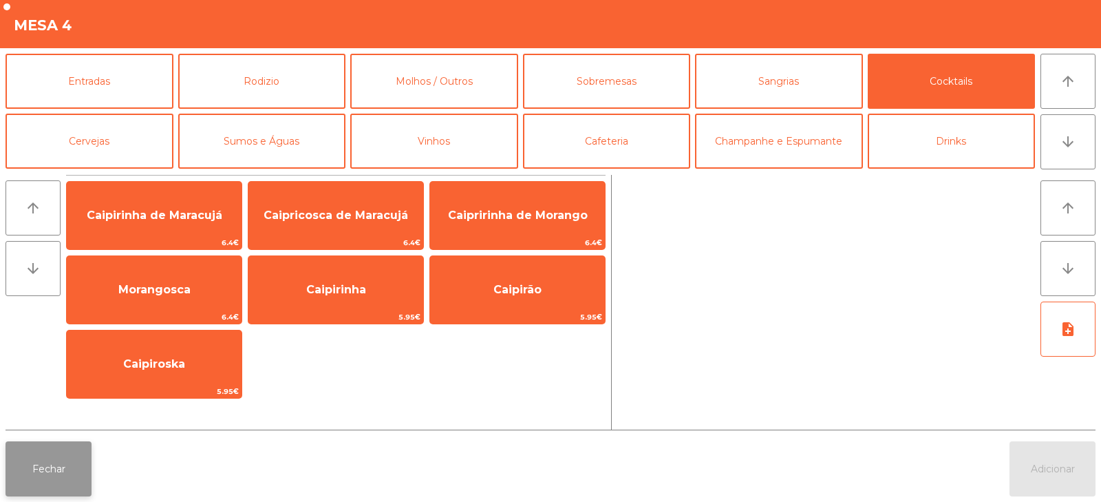
click at [38, 491] on button "Fechar" at bounding box center [49, 468] width 86 height 55
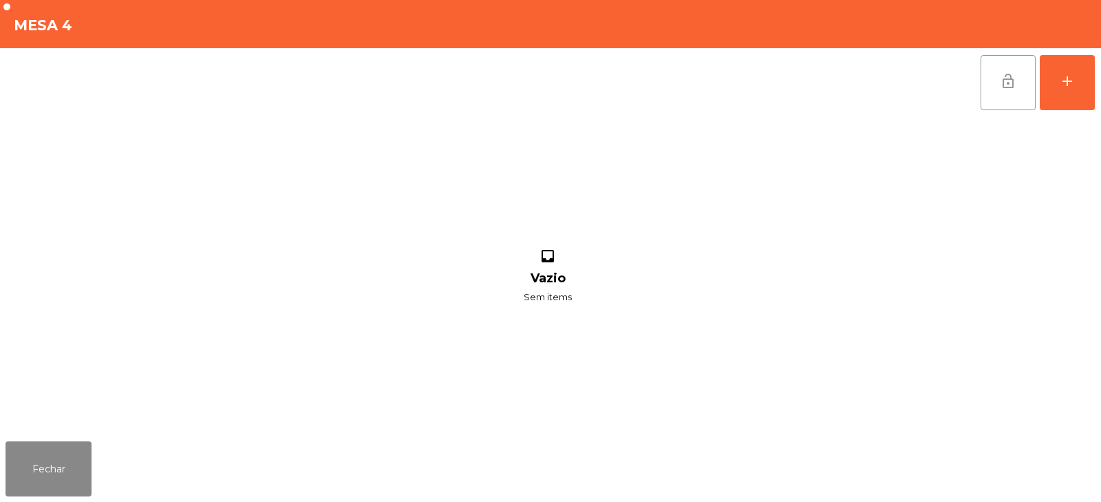
click at [984, 70] on button "lock_open" at bounding box center [1008, 82] width 55 height 55
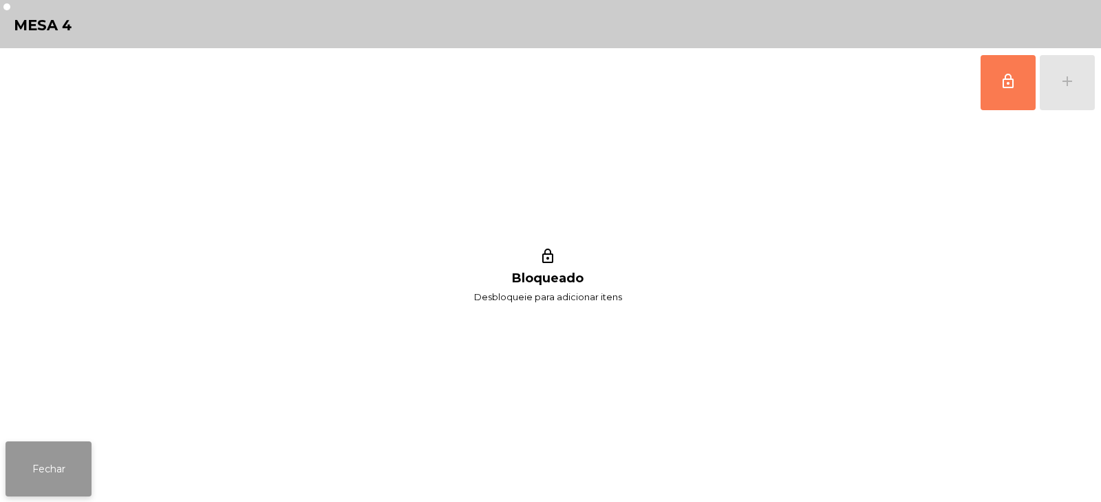
click at [51, 467] on button "Fechar" at bounding box center [49, 468] width 86 height 55
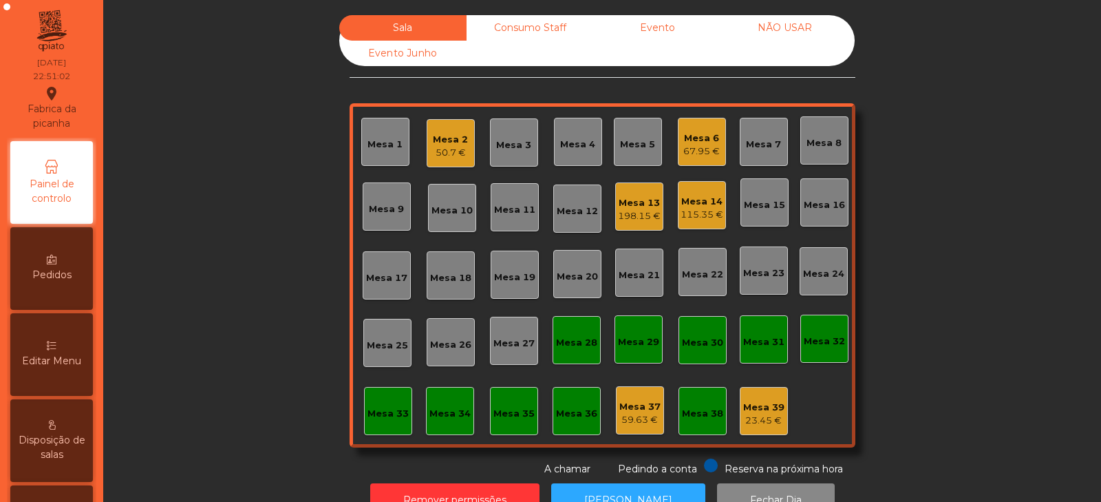
click at [815, 360] on div "Mesa 32" at bounding box center [824, 339] width 48 height 48
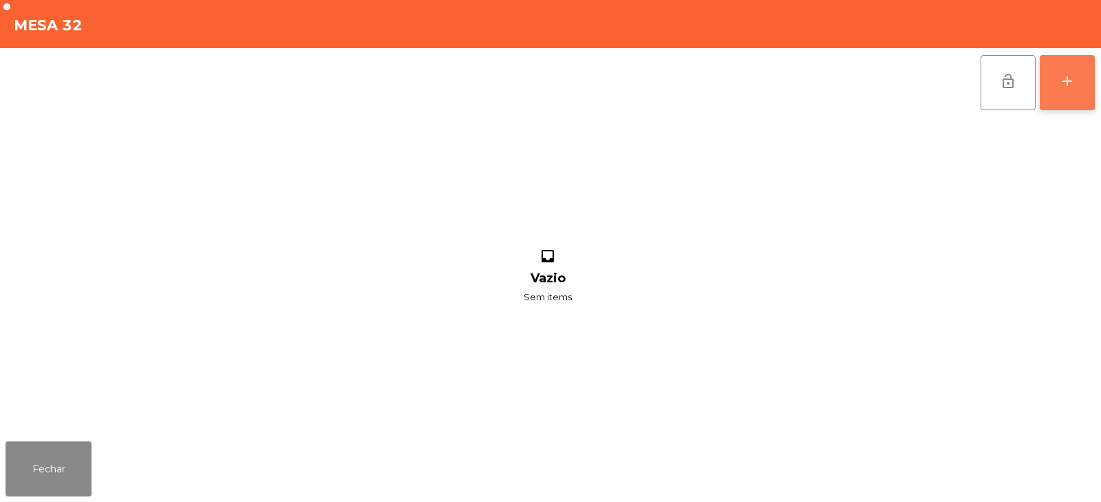
click at [1069, 96] on button "add" at bounding box center [1067, 82] width 55 height 55
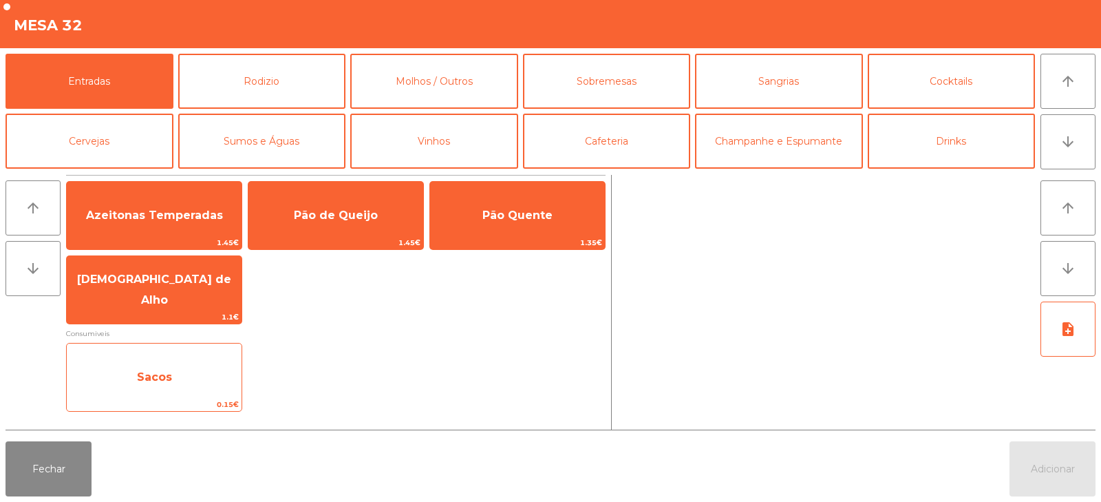
click at [174, 374] on span "Sacos" at bounding box center [154, 377] width 175 height 37
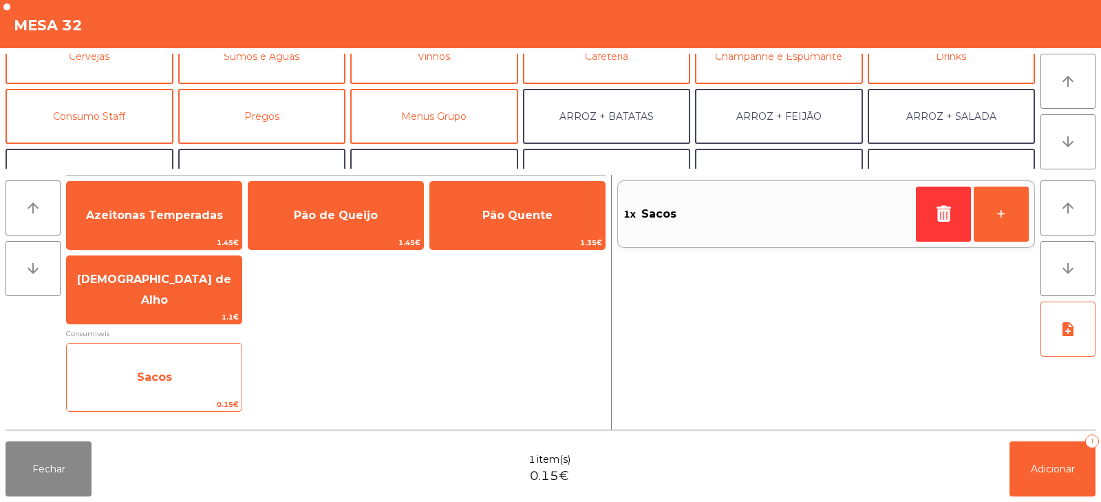
scroll to position [92, 0]
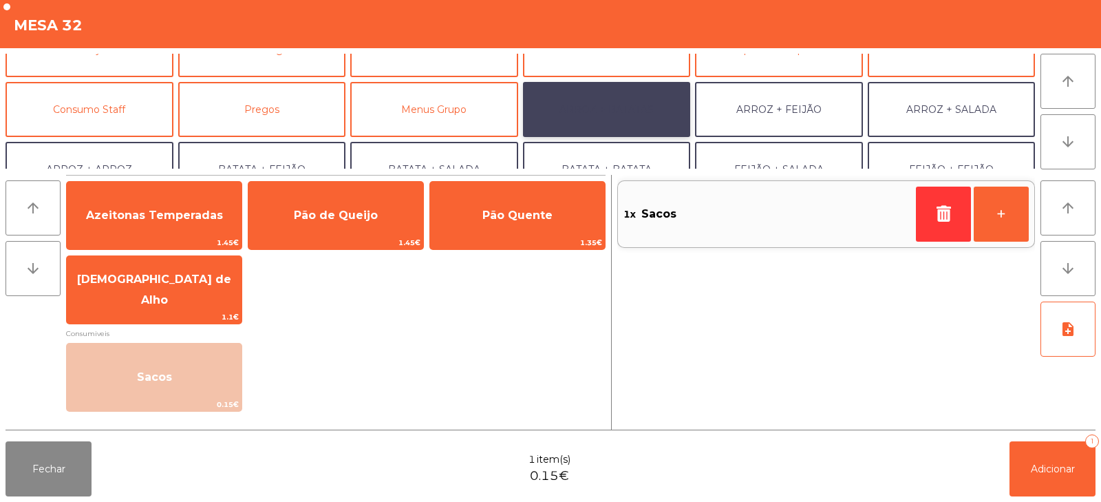
click at [656, 107] on button "ARROZ + BATATAS" at bounding box center [607, 109] width 168 height 55
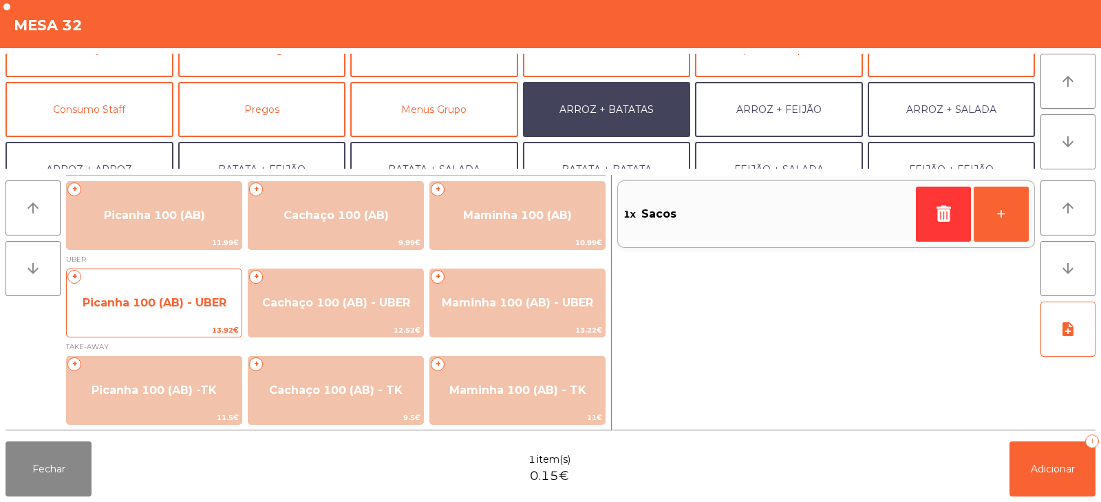
click at [192, 303] on span "Picanha 100 (AB) - UBER" at bounding box center [155, 302] width 144 height 13
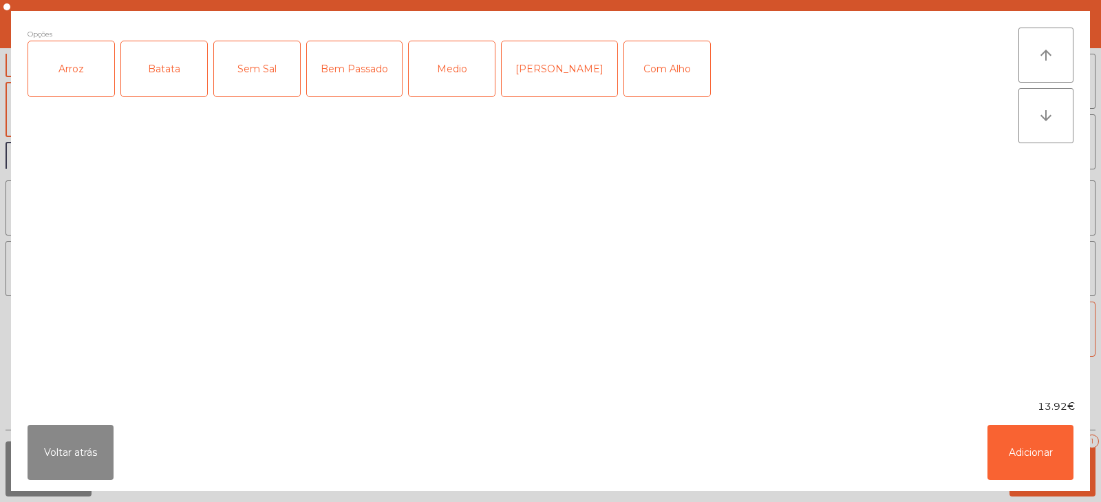
click at [84, 82] on div "Arroz" at bounding box center [71, 68] width 86 height 55
click at [155, 74] on div "Batata" at bounding box center [164, 68] width 86 height 55
click at [463, 71] on div "Medio" at bounding box center [452, 68] width 86 height 55
click at [1049, 442] on button "Adicionar" at bounding box center [1031, 452] width 86 height 55
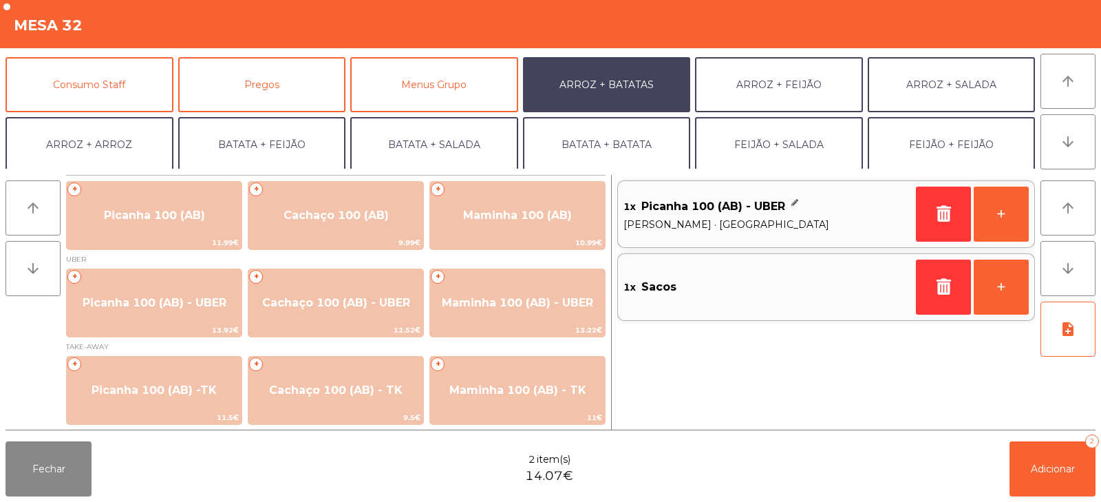
scroll to position [180, 0]
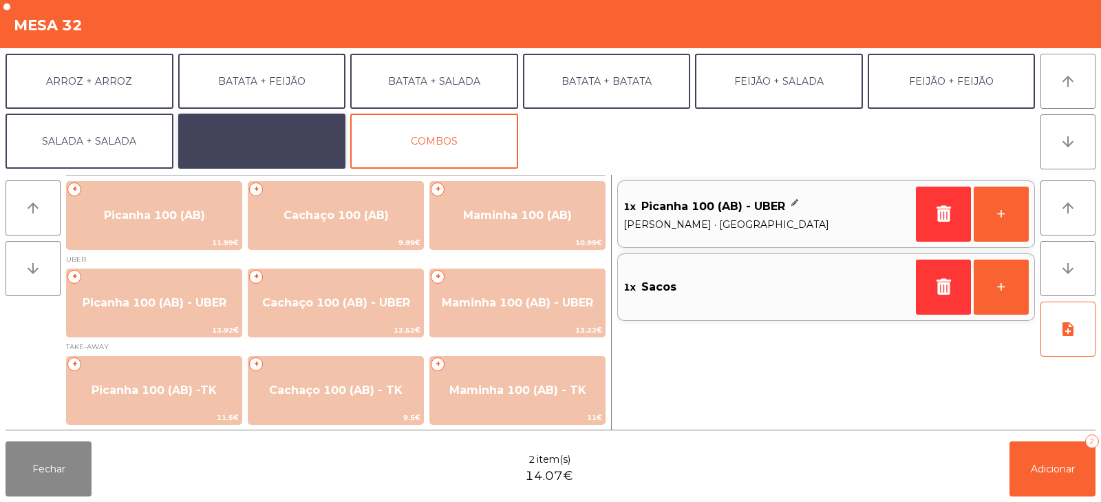
click at [306, 138] on button "EXTRAS UBER" at bounding box center [262, 141] width 168 height 55
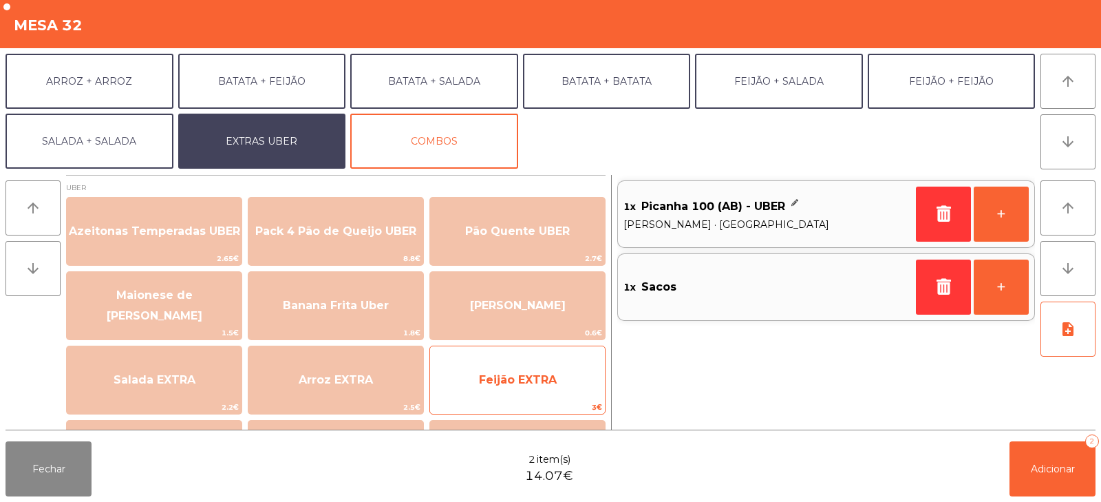
click at [546, 371] on span "Feijão EXTRA" at bounding box center [517, 379] width 175 height 37
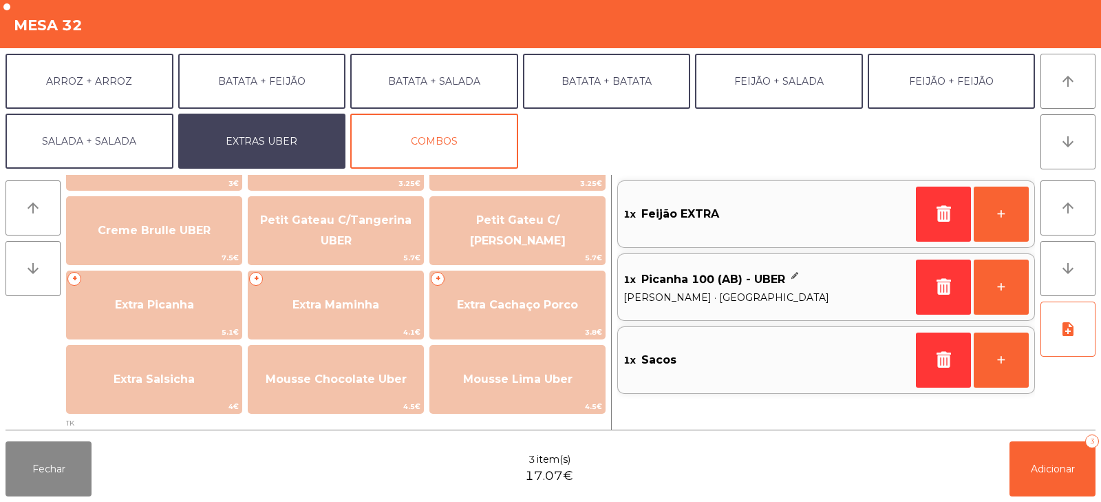
scroll to position [308, 0]
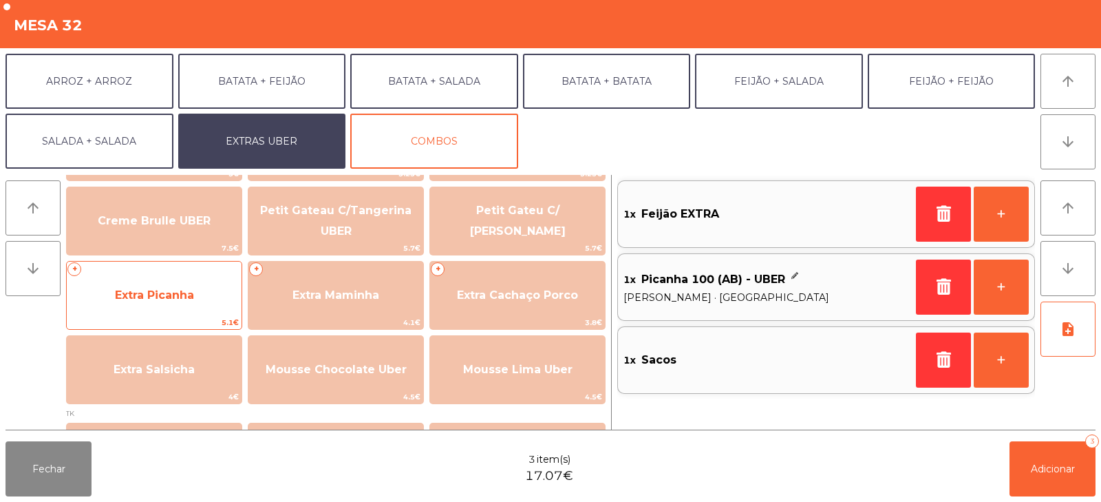
click at [175, 295] on span "Extra Picanha" at bounding box center [154, 294] width 79 height 13
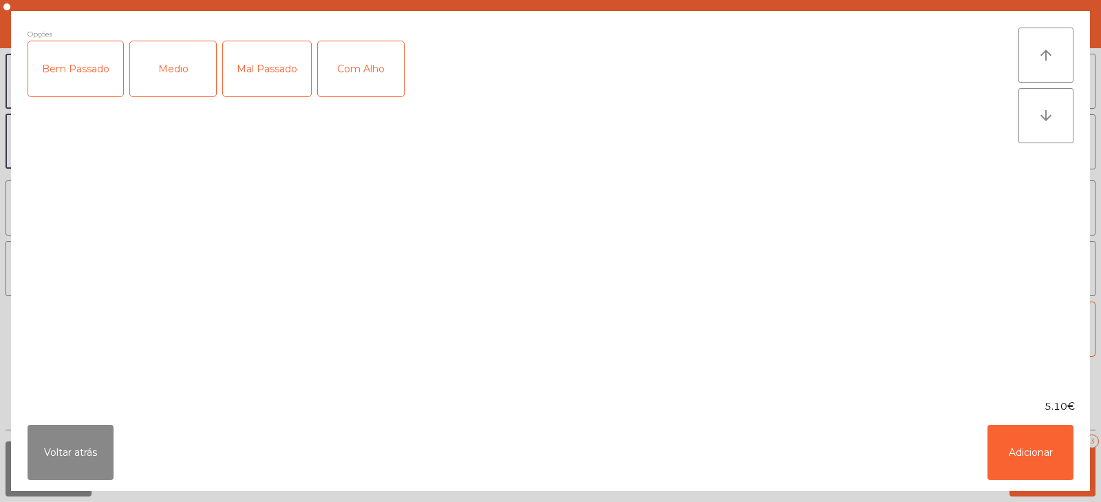
click at [188, 67] on div "Medio" at bounding box center [173, 68] width 86 height 55
click at [1027, 458] on button "Adicionar" at bounding box center [1031, 452] width 86 height 55
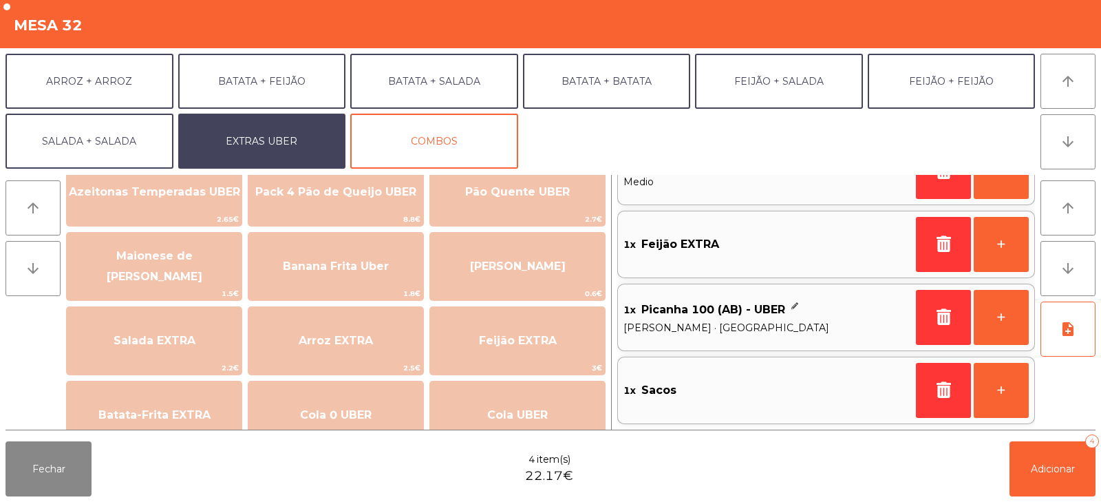
scroll to position [18, 0]
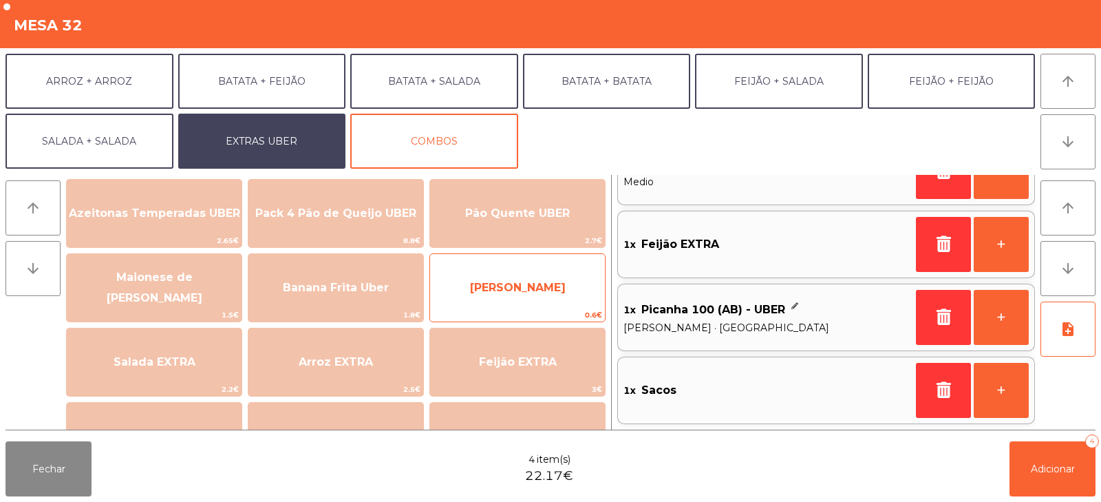
click at [538, 290] on span "[PERSON_NAME]" at bounding box center [518, 287] width 96 height 13
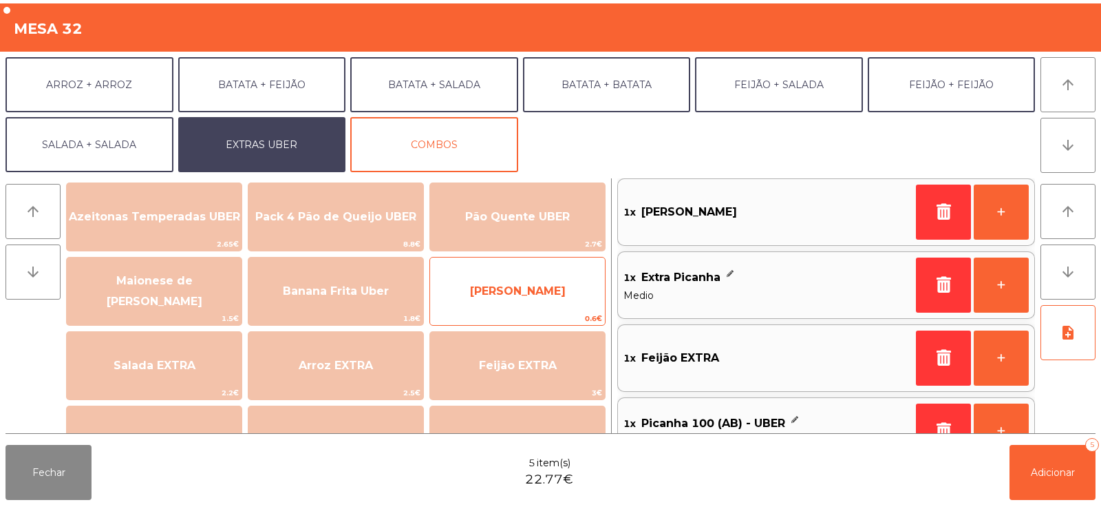
scroll to position [116, 0]
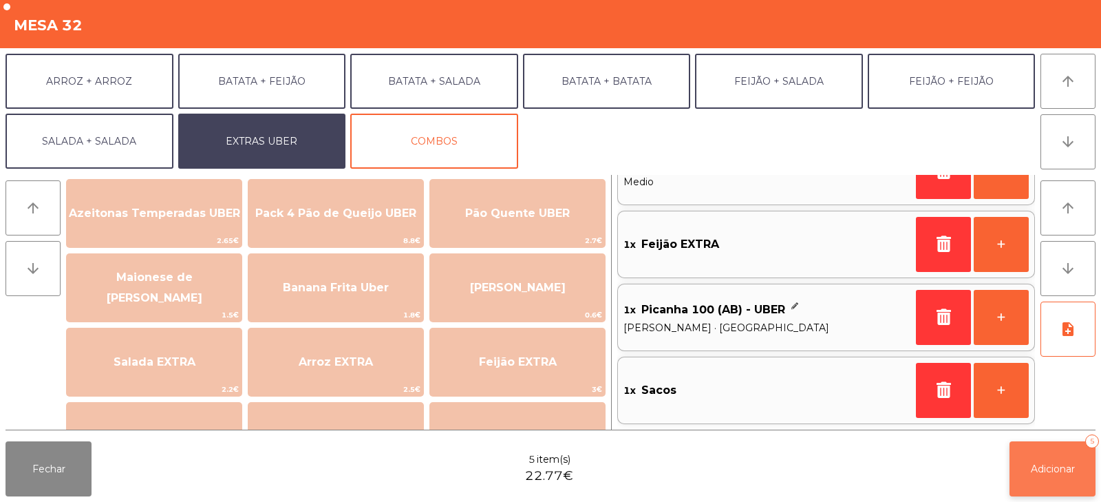
click at [1056, 471] on span "Adicionar" at bounding box center [1053, 468] width 44 height 12
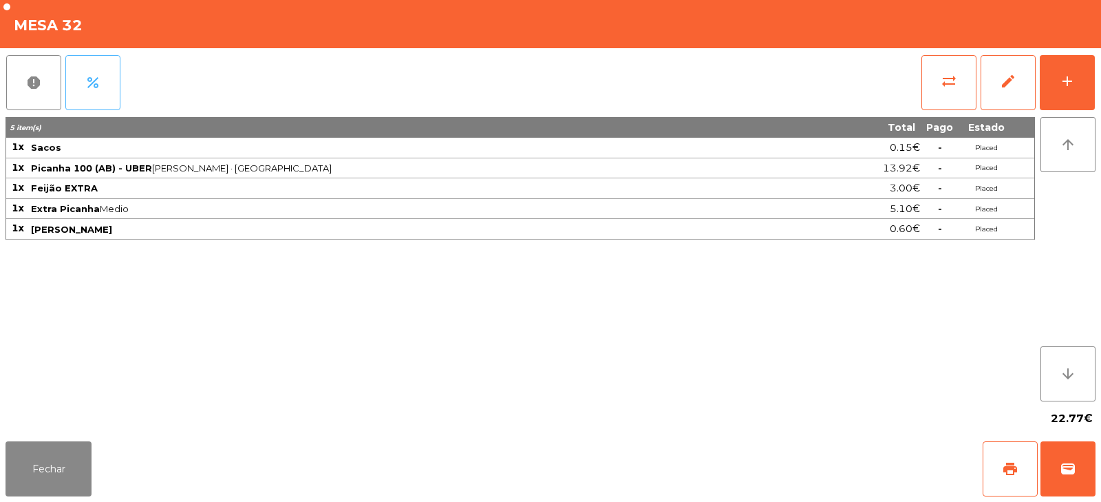
click at [103, 89] on button "percent" at bounding box center [92, 82] width 55 height 55
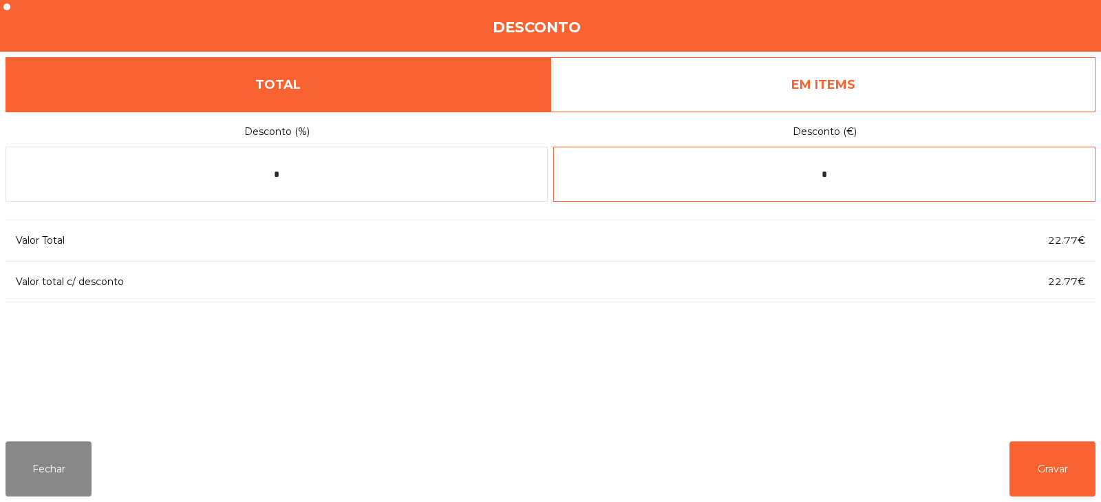
click at [834, 173] on input "*" at bounding box center [824, 174] width 542 height 55
click at [1038, 83] on link "EM ITEMS" at bounding box center [823, 84] width 545 height 55
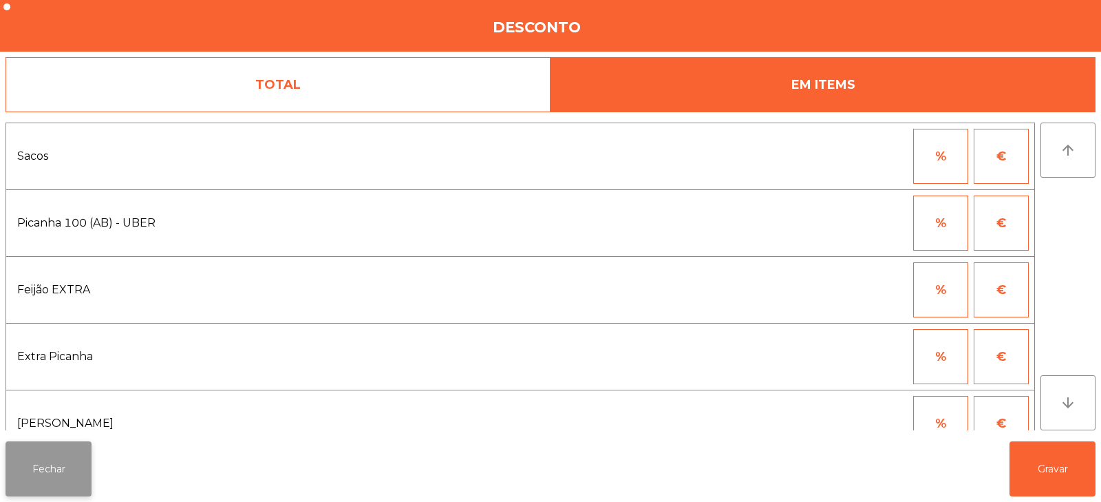
click at [60, 473] on button "Fechar" at bounding box center [49, 468] width 86 height 55
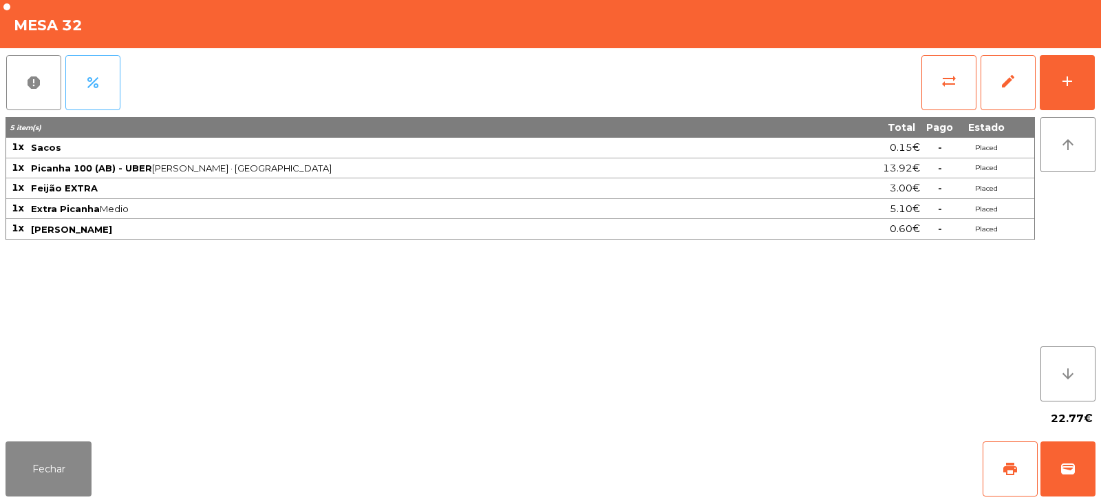
click at [100, 87] on span "percent" at bounding box center [93, 82] width 17 height 17
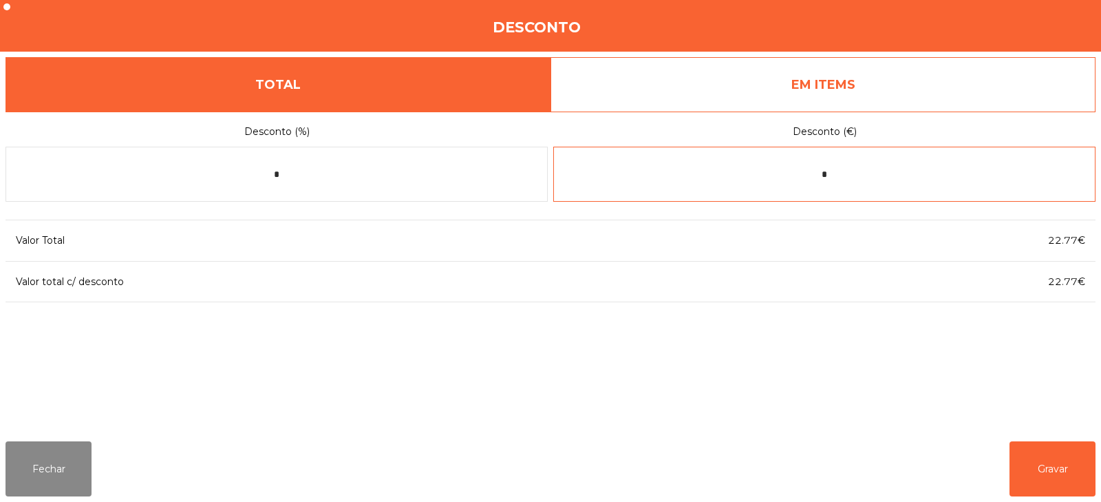
click at [884, 173] on input "*" at bounding box center [824, 174] width 542 height 55
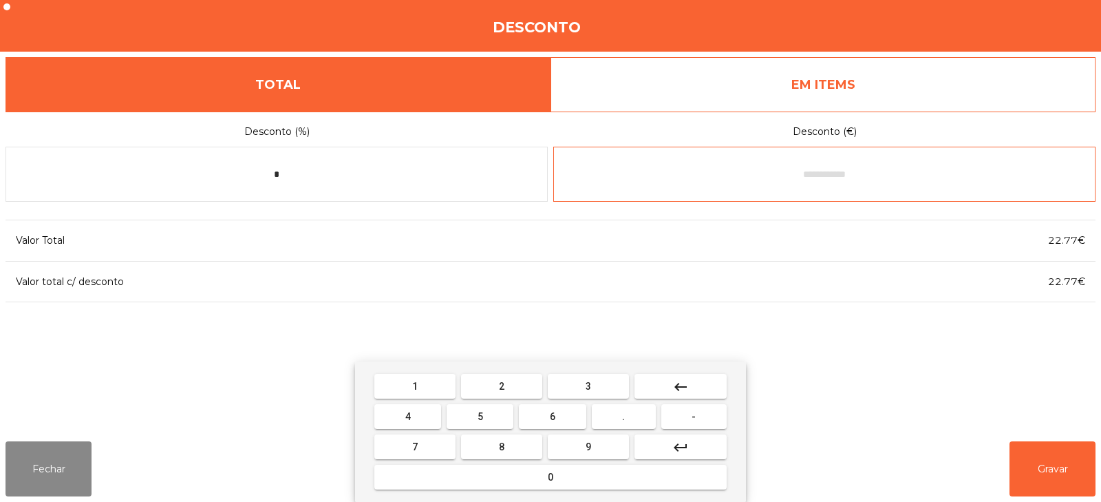
type input "*"
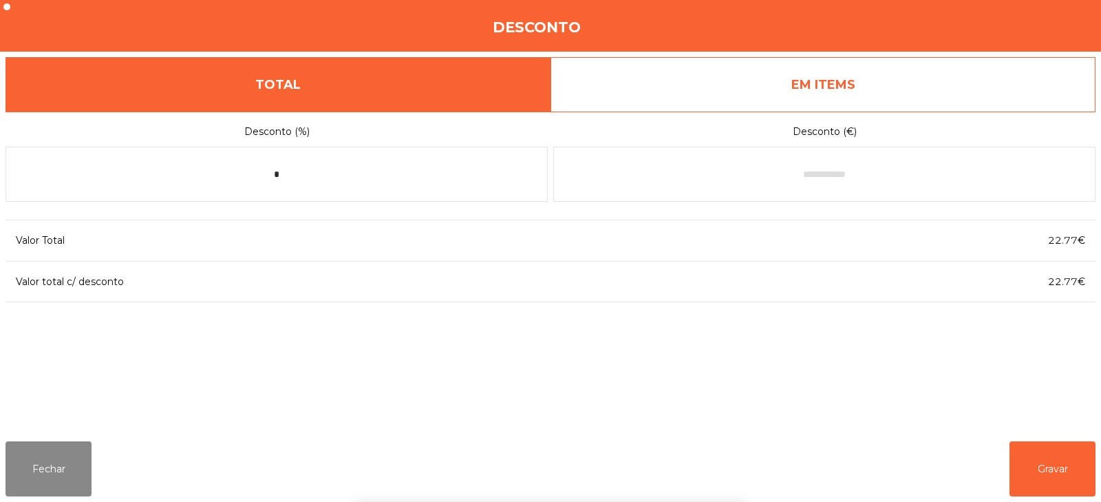
click at [1054, 395] on div "1 2 3 keyboard_backspace 4 5 6 . - 7 8 9 keyboard_return 0" at bounding box center [550, 431] width 1101 height 140
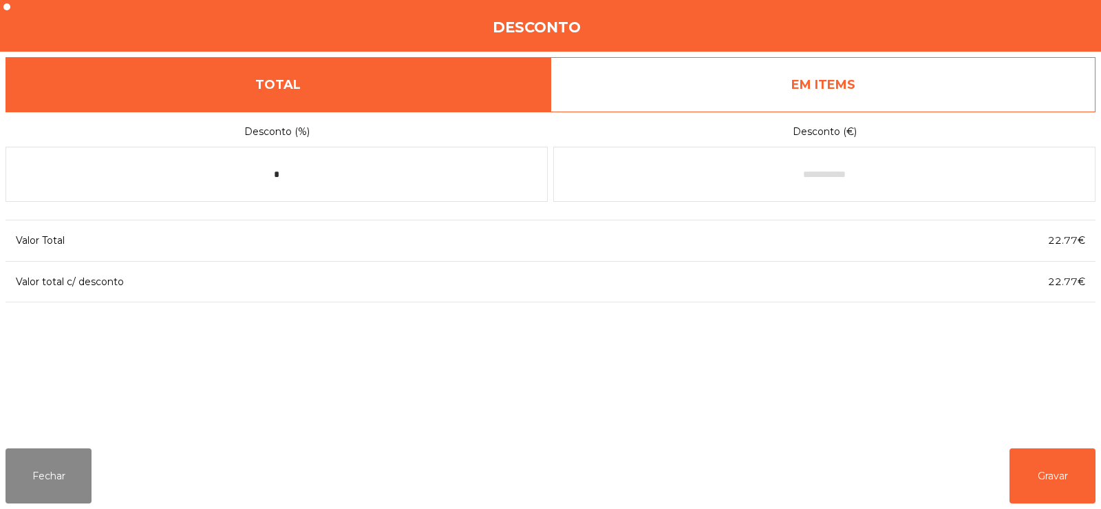
click at [758, 366] on div "Desconto (%) * Desconto (€) Valor Total 22.77€ Valor total c/ desconto 22.77€" at bounding box center [551, 274] width 1090 height 326
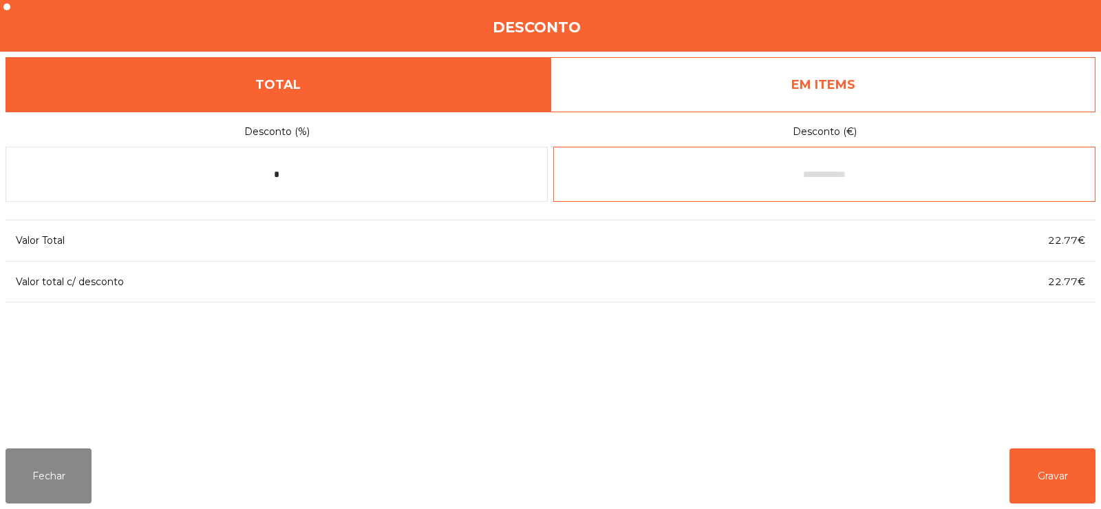
click at [857, 173] on input "text" at bounding box center [824, 174] width 542 height 55
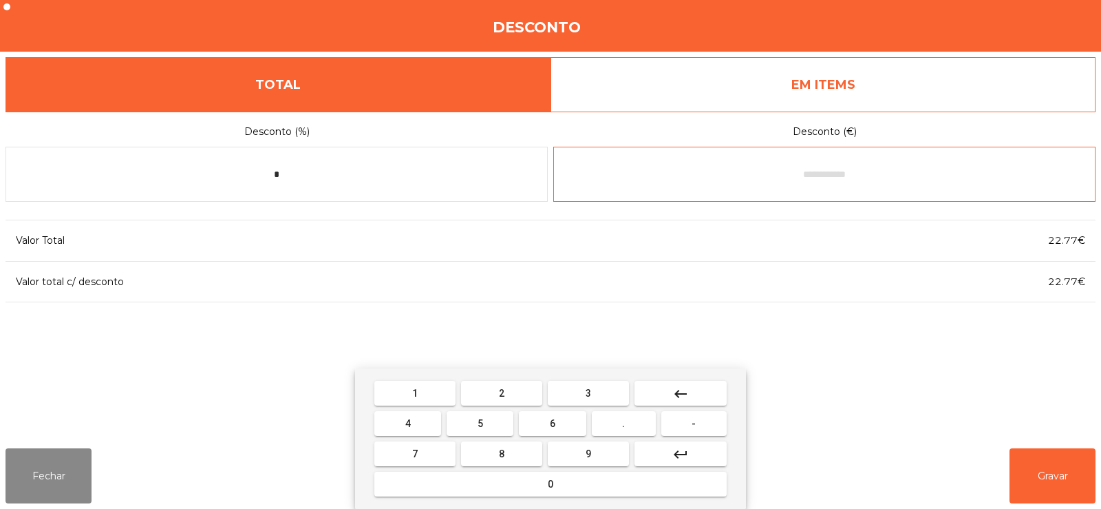
click at [624, 423] on span "." at bounding box center [623, 423] width 3 height 11
click at [699, 403] on button "keyboard_backspace" at bounding box center [681, 393] width 92 height 25
click at [694, 423] on span "-" at bounding box center [694, 423] width 4 height 11
click at [492, 428] on button "5" at bounding box center [480, 423] width 67 height 25
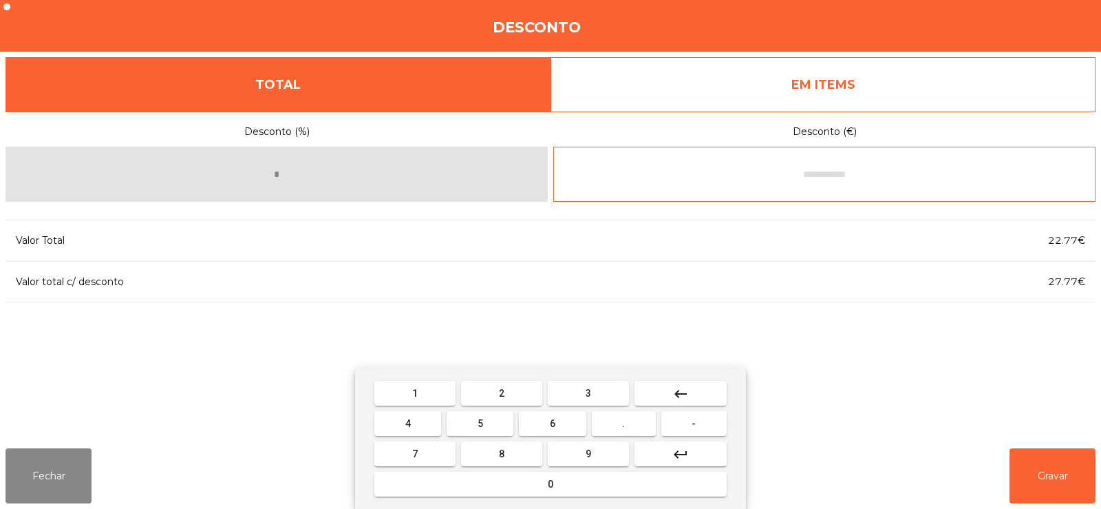
click at [632, 429] on button "." at bounding box center [624, 423] width 64 height 25
click at [588, 454] on span "9" at bounding box center [589, 453] width 6 height 11
click at [568, 428] on button "6" at bounding box center [552, 423] width 67 height 25
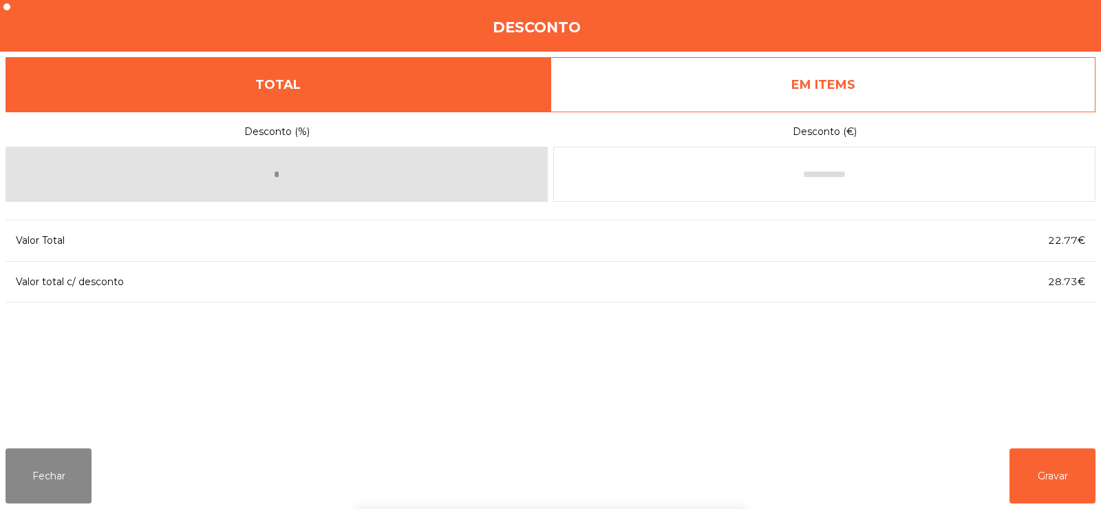
click at [844, 360] on div "Desconto (%) * Desconto (€) Valor Total 22.77€ Valor total c/ desconto 28.73€" at bounding box center [551, 274] width 1090 height 326
click at [1056, 472] on button "Gravar" at bounding box center [1053, 475] width 86 height 55
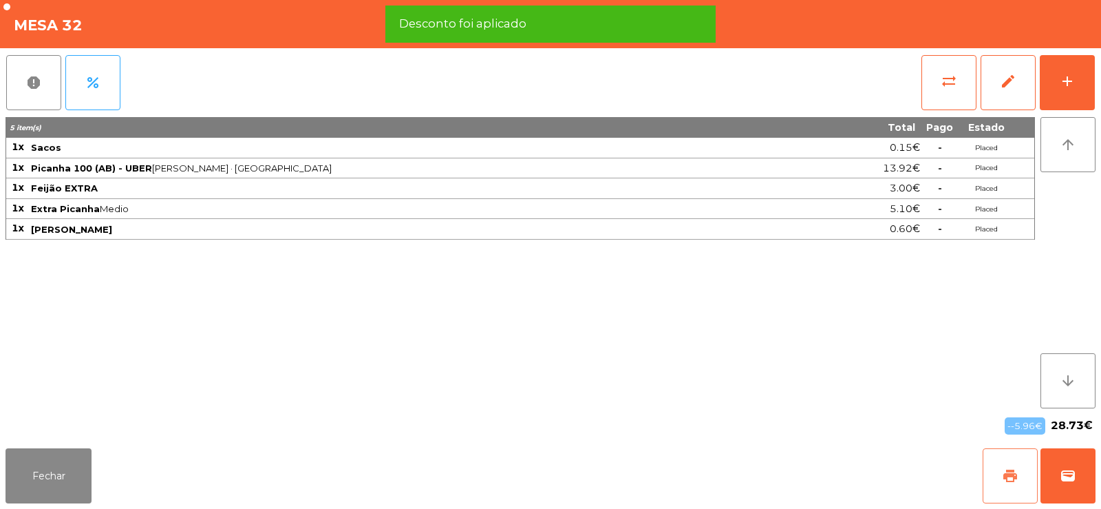
click at [1017, 476] on span "print" at bounding box center [1010, 475] width 17 height 17
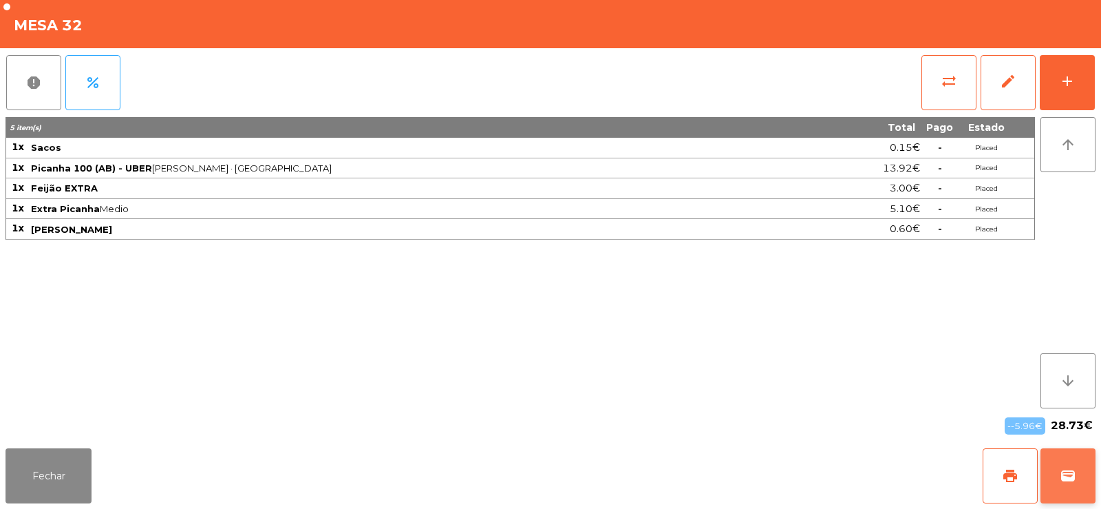
click at [1072, 478] on span "wallet" at bounding box center [1068, 475] width 17 height 17
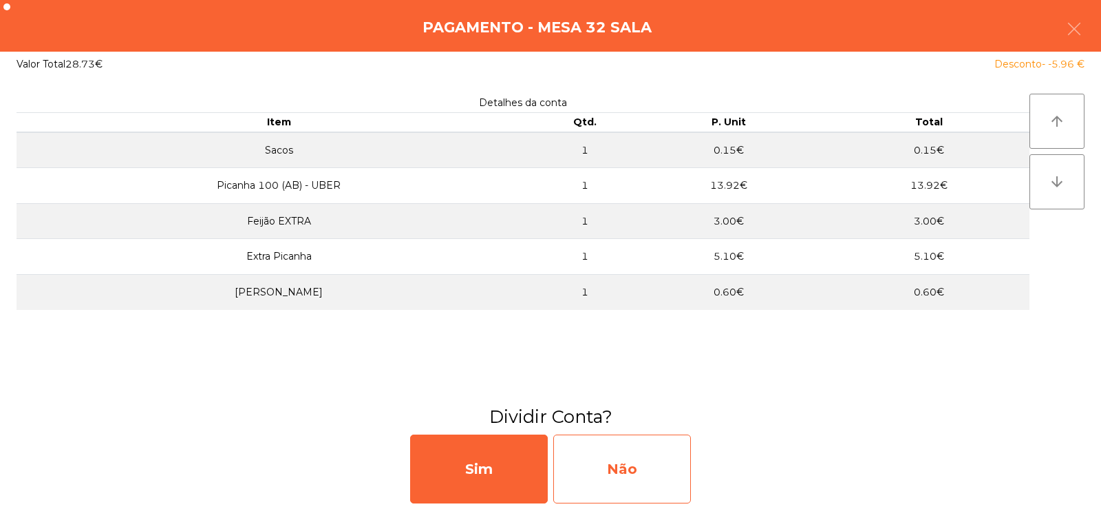
click at [652, 458] on div "Não" at bounding box center [622, 468] width 138 height 69
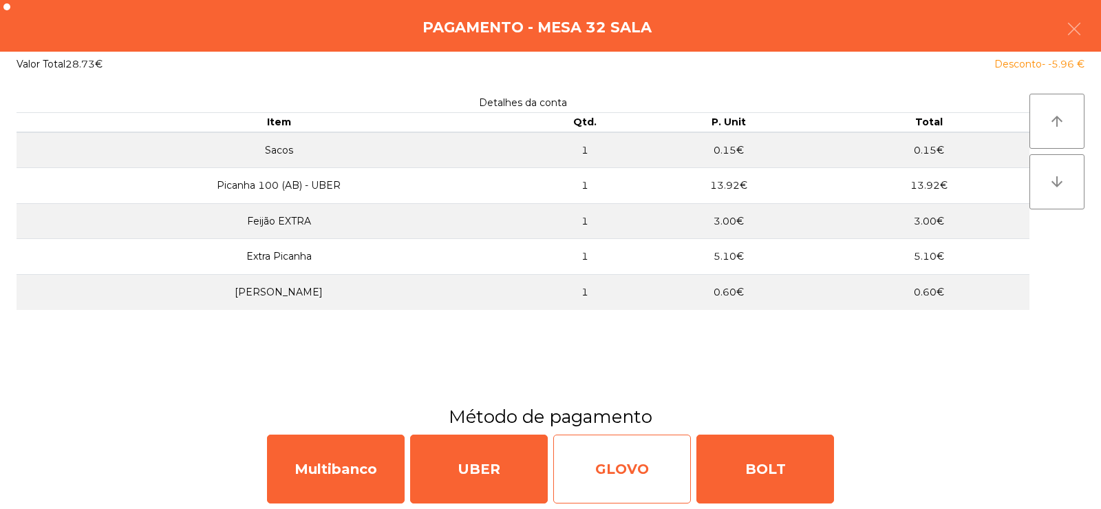
click at [615, 470] on div "GLOVO" at bounding box center [622, 468] width 138 height 69
select select "**"
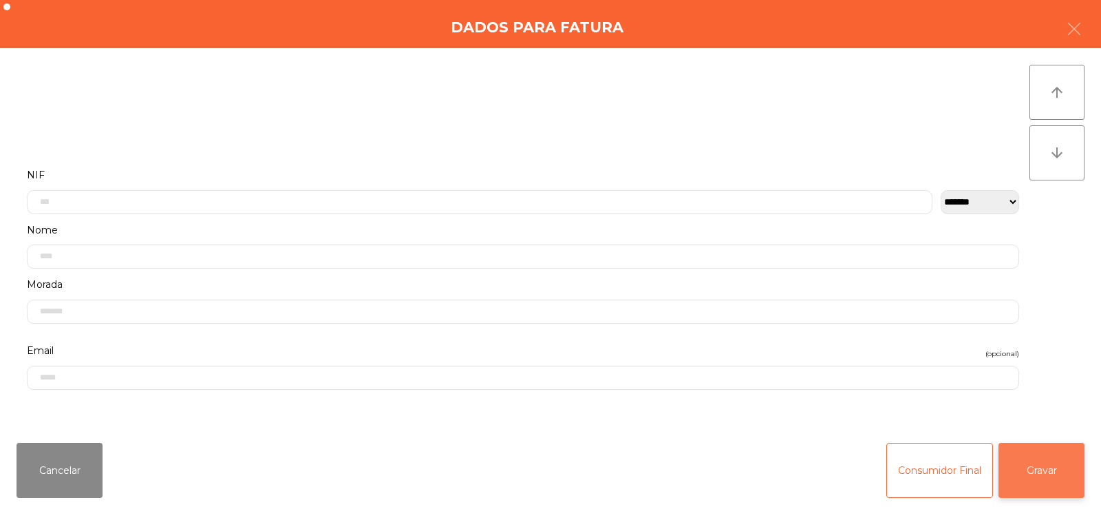
click at [1025, 484] on button "Gravar" at bounding box center [1042, 470] width 86 height 55
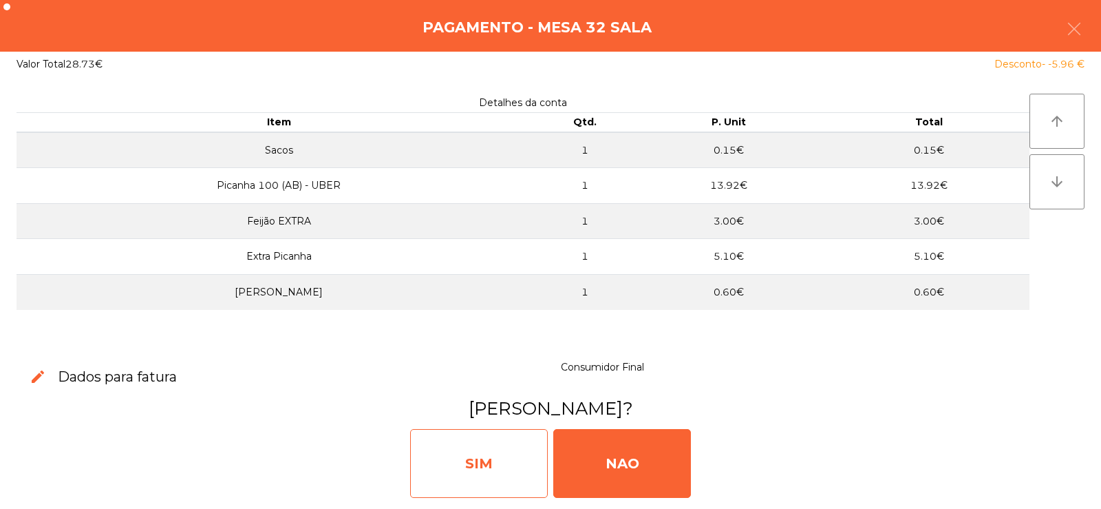
click at [469, 445] on div "SIM" at bounding box center [479, 463] width 138 height 69
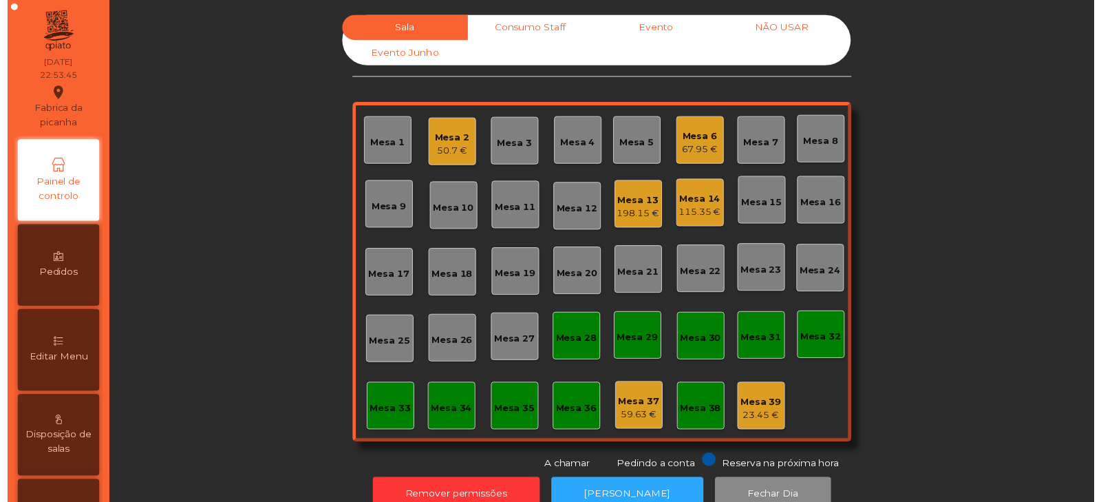
scroll to position [34, 0]
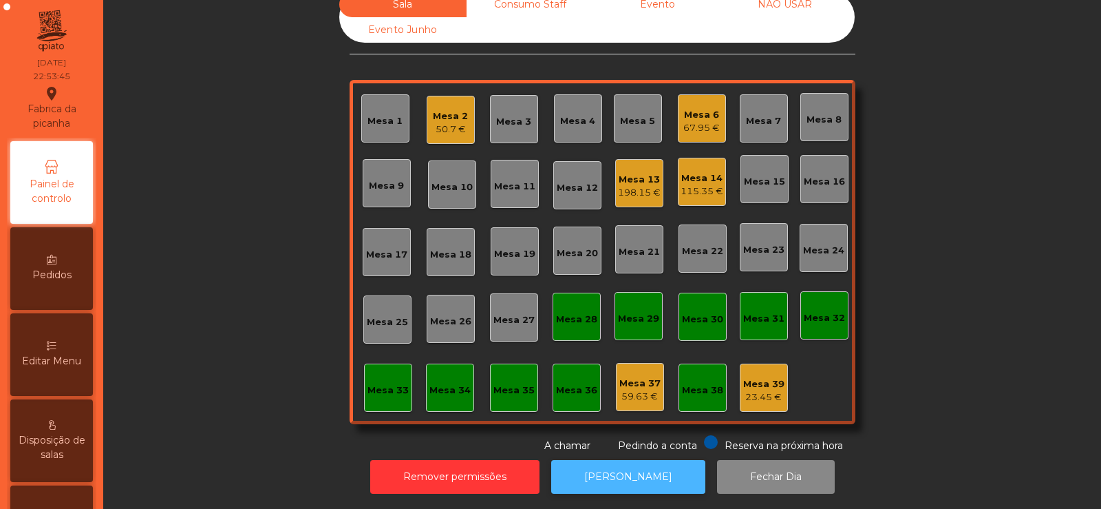
click at [638, 460] on button "[PERSON_NAME]" at bounding box center [628, 477] width 154 height 34
click at [443, 96] on div "Mesa 2 50.7 €" at bounding box center [451, 120] width 48 height 48
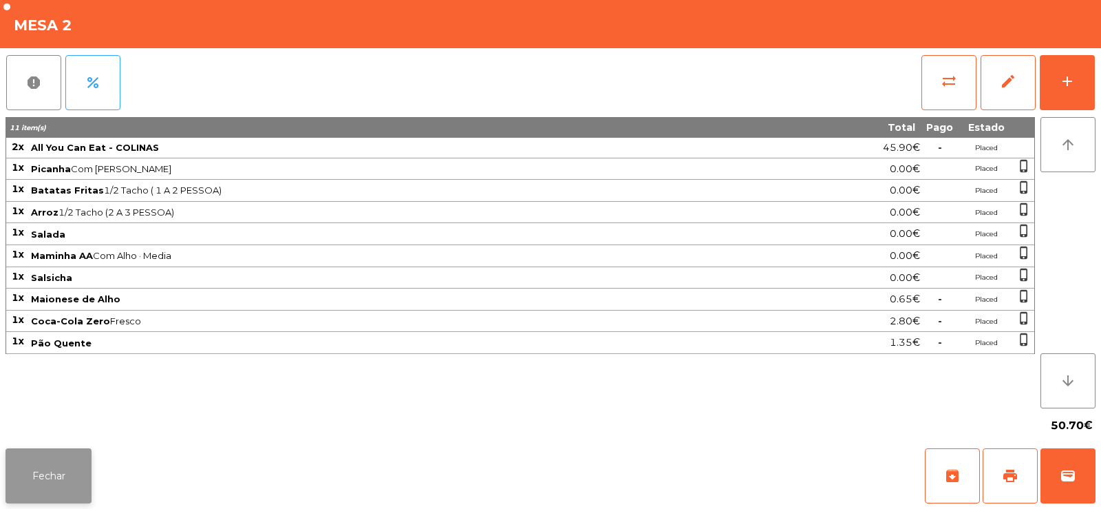
click at [83, 490] on button "Fechar" at bounding box center [49, 475] width 86 height 55
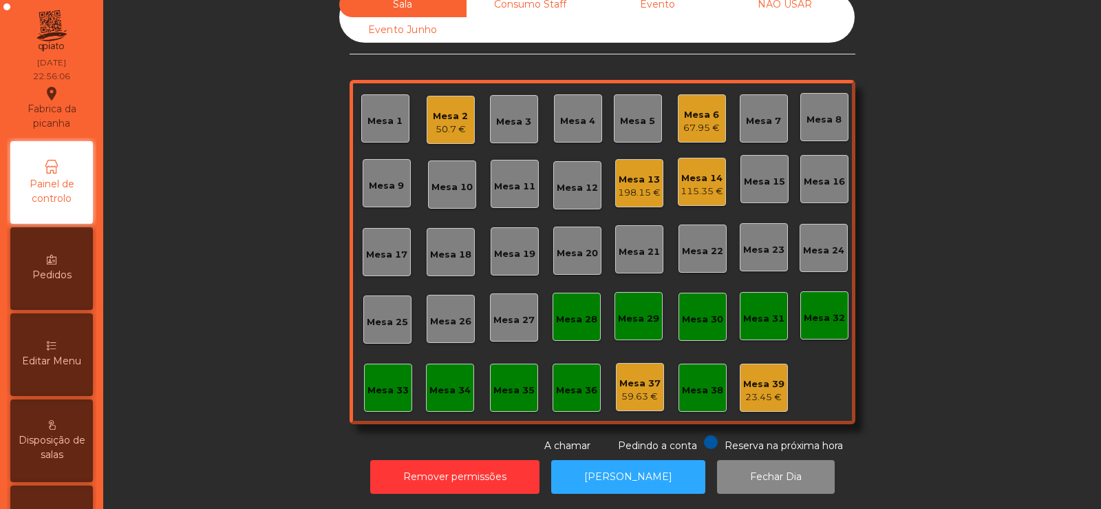
click at [695, 121] on div "67.95 €" at bounding box center [701, 128] width 36 height 14
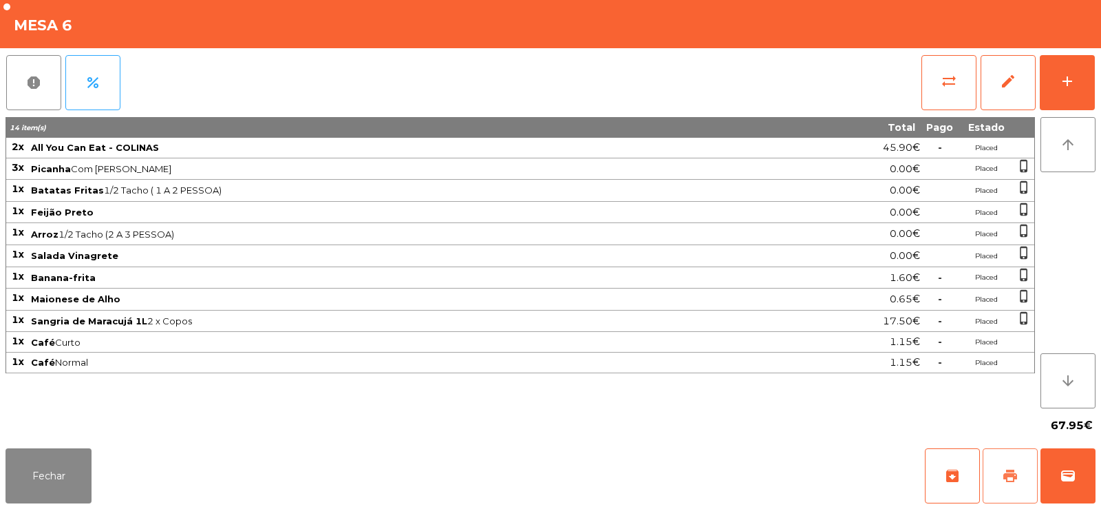
click at [1015, 467] on button "print" at bounding box center [1010, 475] width 55 height 55
click at [63, 469] on button "Fechar" at bounding box center [49, 475] width 86 height 55
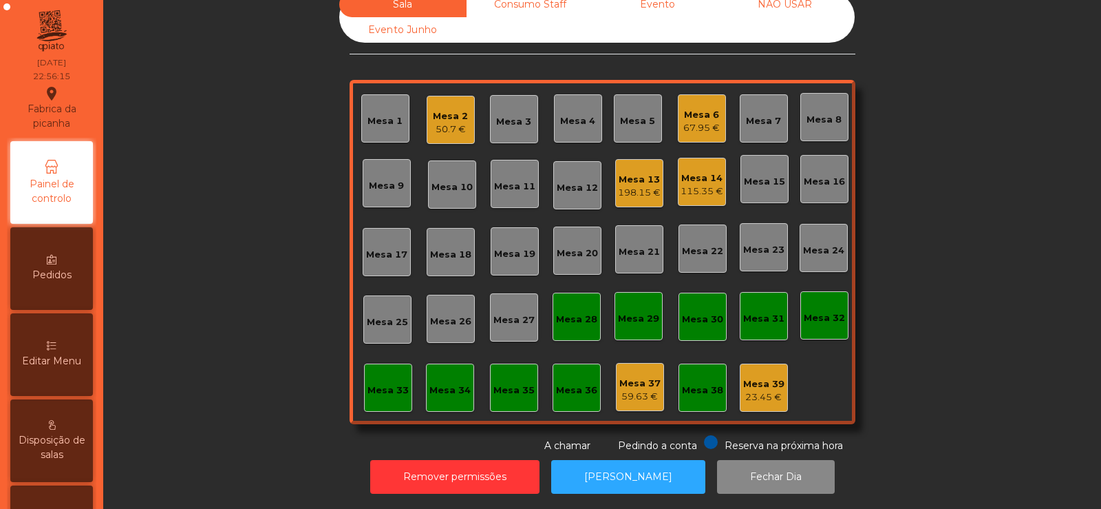
click at [701, 121] on div "67.95 €" at bounding box center [701, 128] width 36 height 14
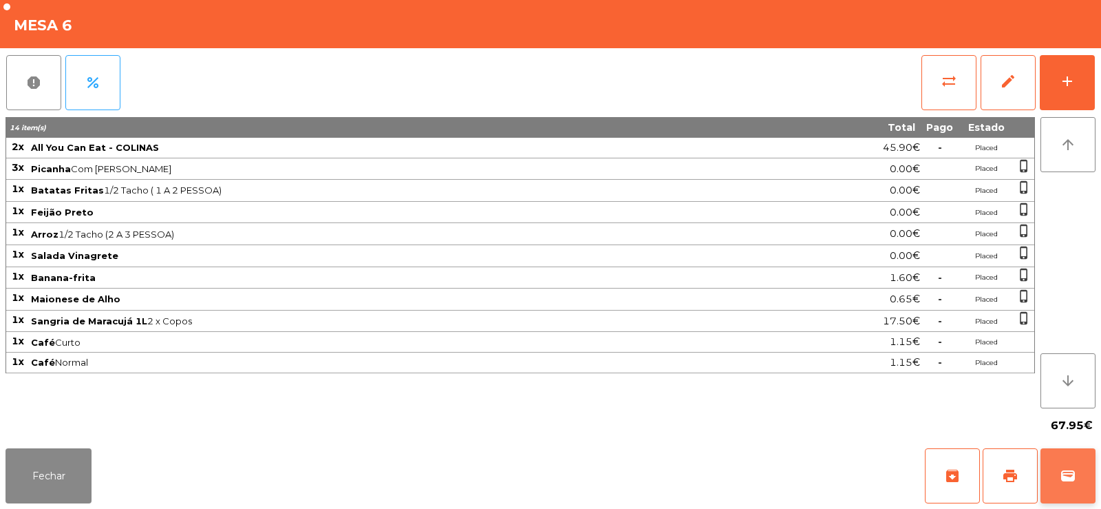
click at [1078, 473] on button "wallet" at bounding box center [1068, 475] width 55 height 55
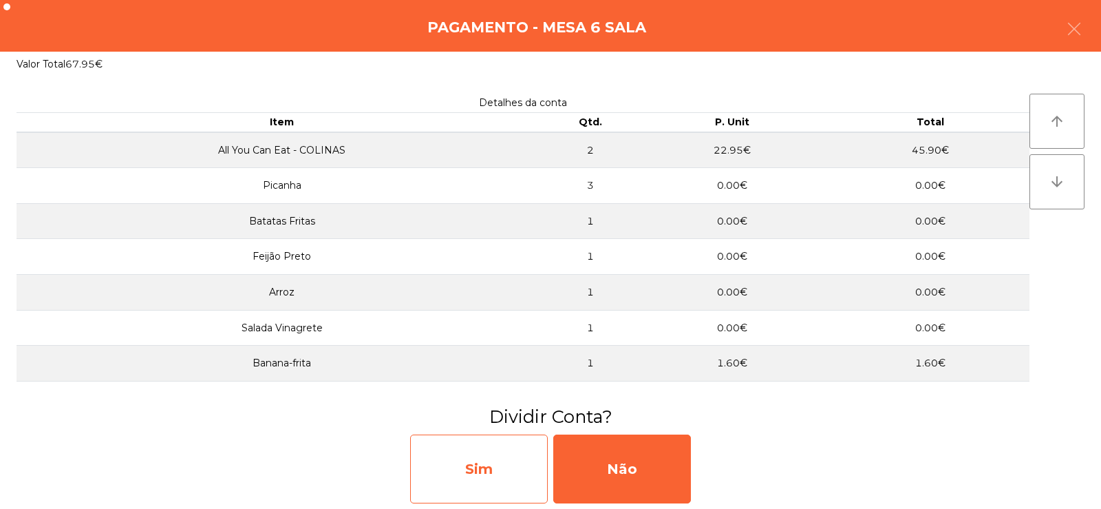
click at [502, 472] on div "Sim" at bounding box center [479, 468] width 138 height 69
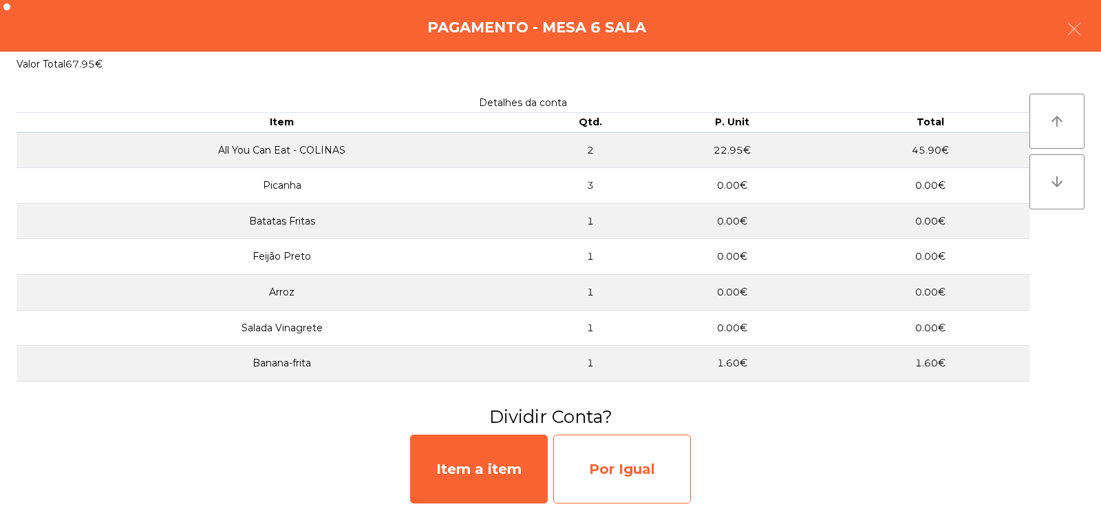
click at [609, 467] on div "Por Igual" at bounding box center [622, 468] width 138 height 69
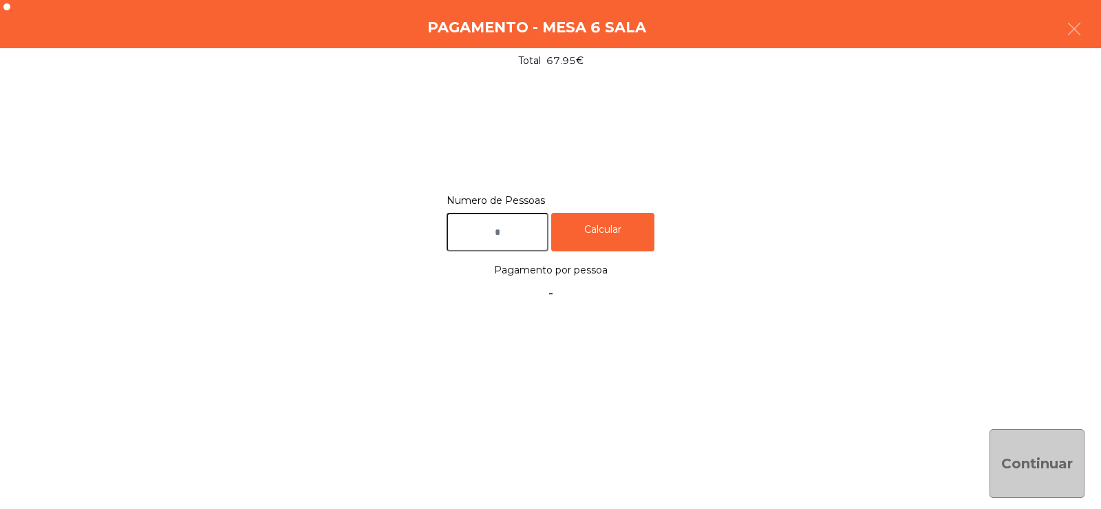
click at [524, 236] on input "text" at bounding box center [498, 232] width 102 height 39
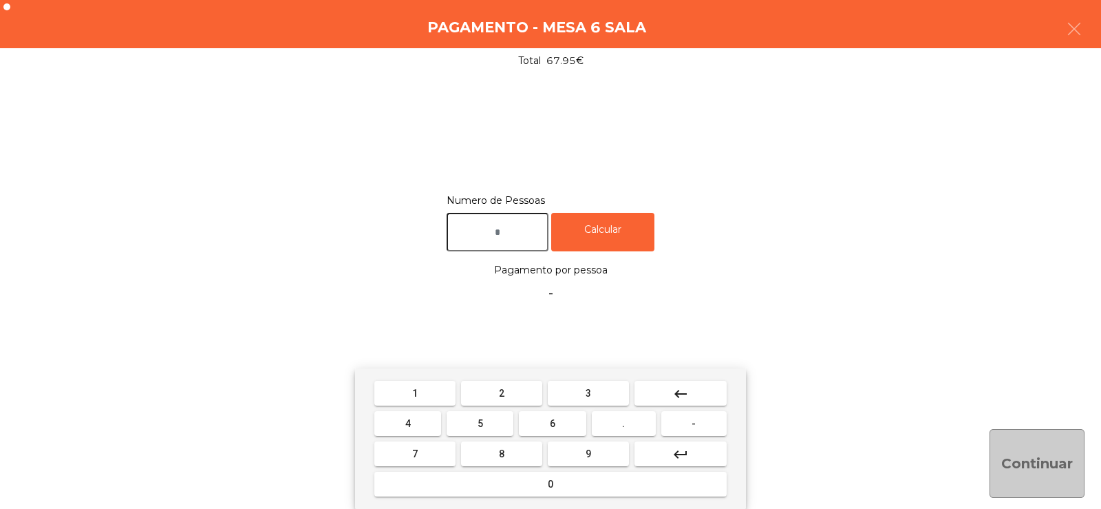
click at [513, 396] on button "2" at bounding box center [501, 393] width 81 height 25
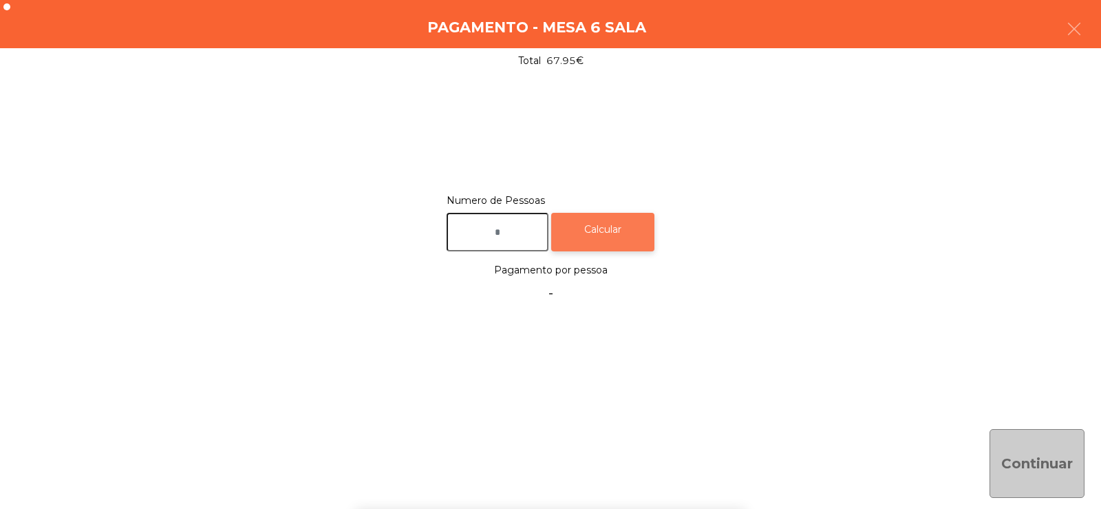
click at [634, 239] on div "Calcular" at bounding box center [602, 232] width 103 height 39
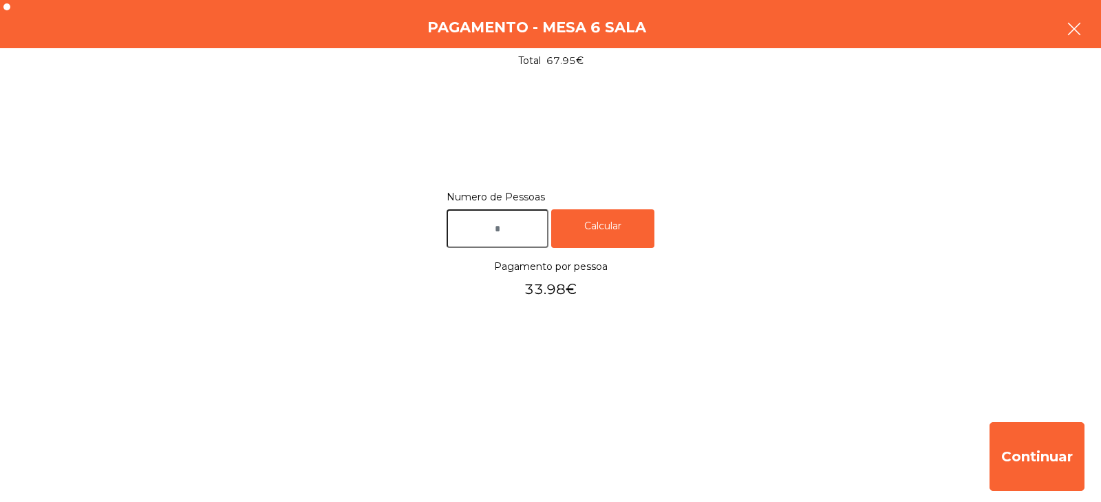
click at [1074, 23] on icon "button" at bounding box center [1074, 29] width 17 height 17
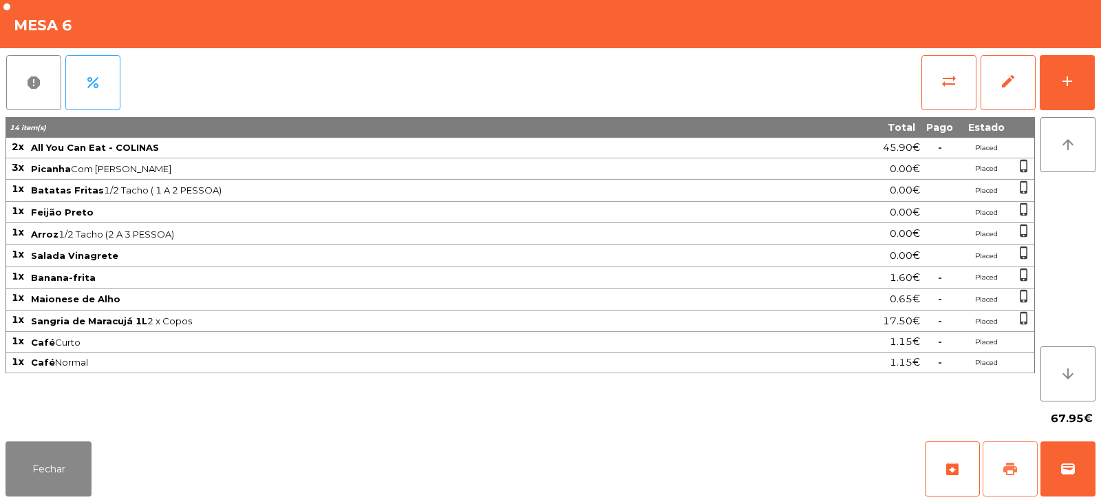
click at [1023, 469] on button "print" at bounding box center [1010, 468] width 55 height 55
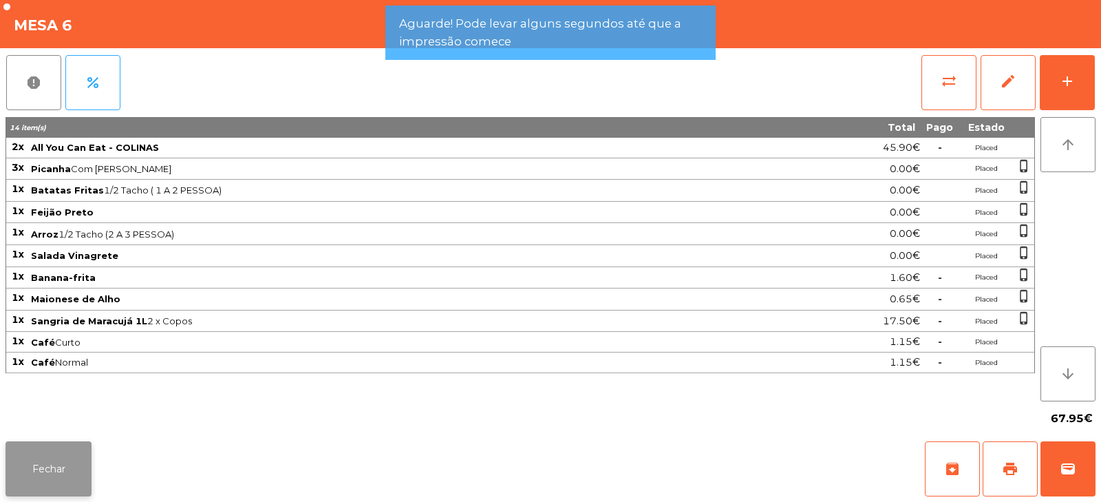
click at [78, 456] on button "Fechar" at bounding box center [49, 468] width 86 height 55
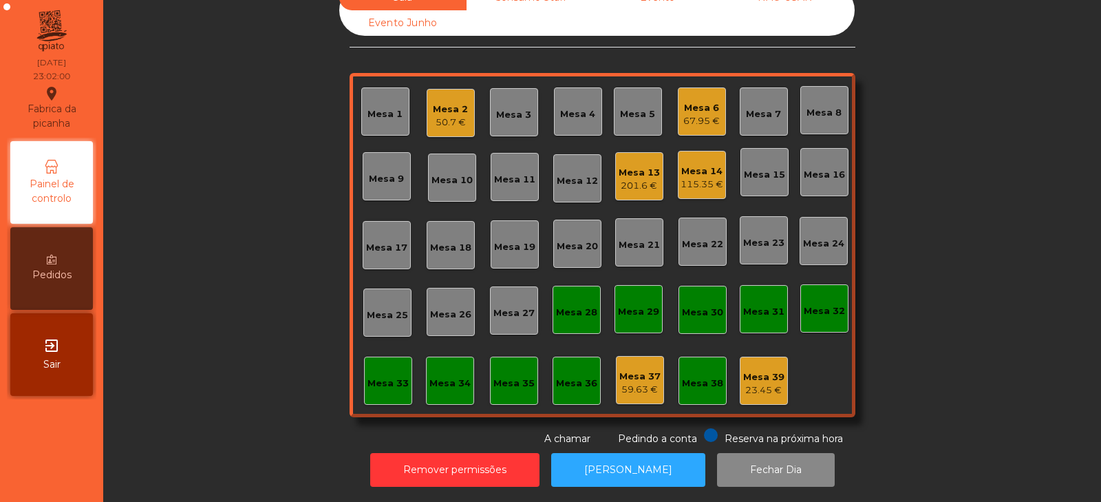
scroll to position [0, 0]
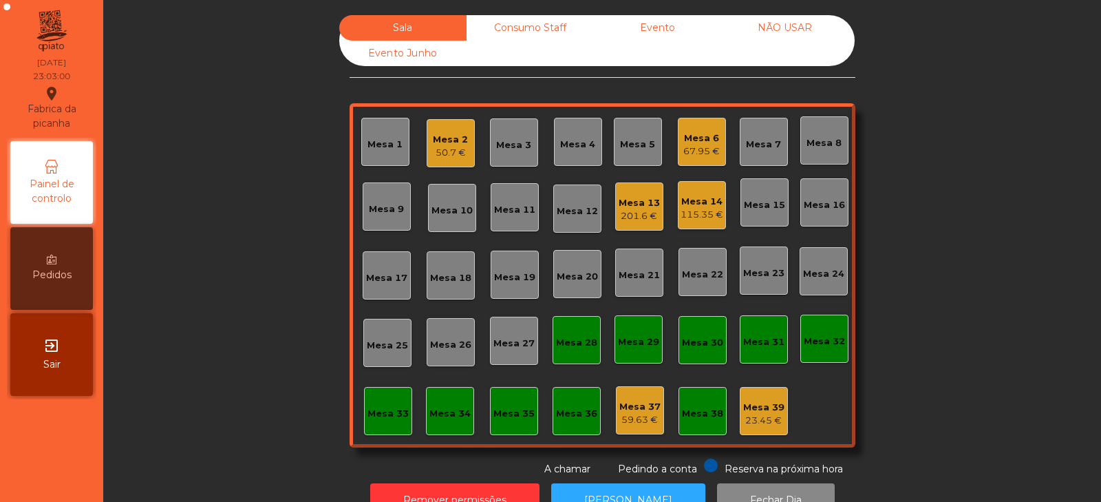
click at [830, 339] on div "Mesa 32" at bounding box center [824, 341] width 41 height 14
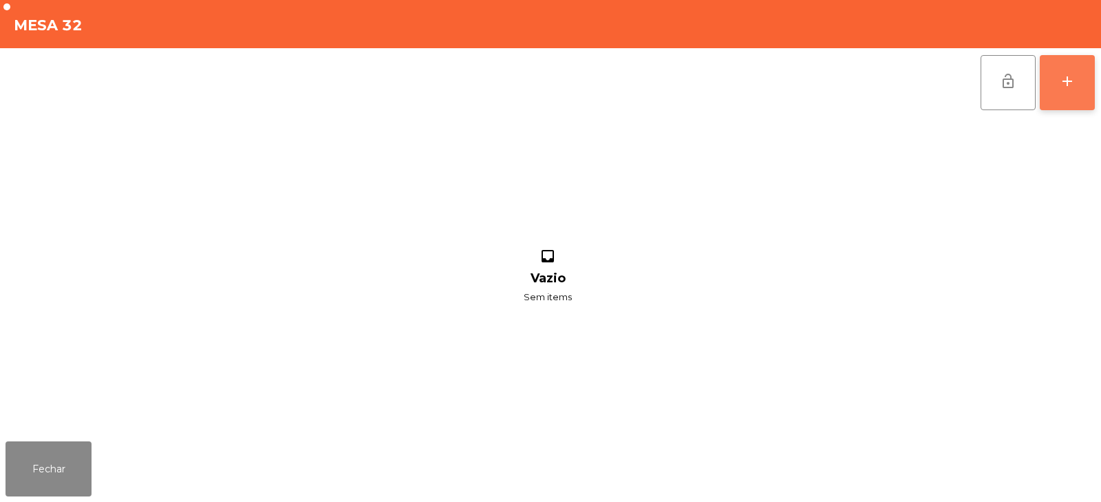
click at [1072, 81] on div "add" at bounding box center [1067, 81] width 17 height 17
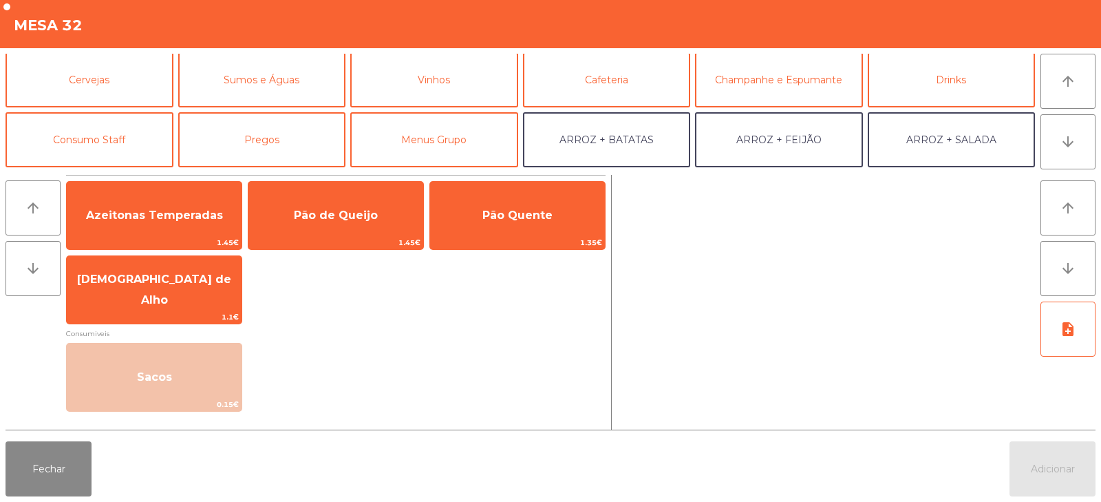
scroll to position [66, 0]
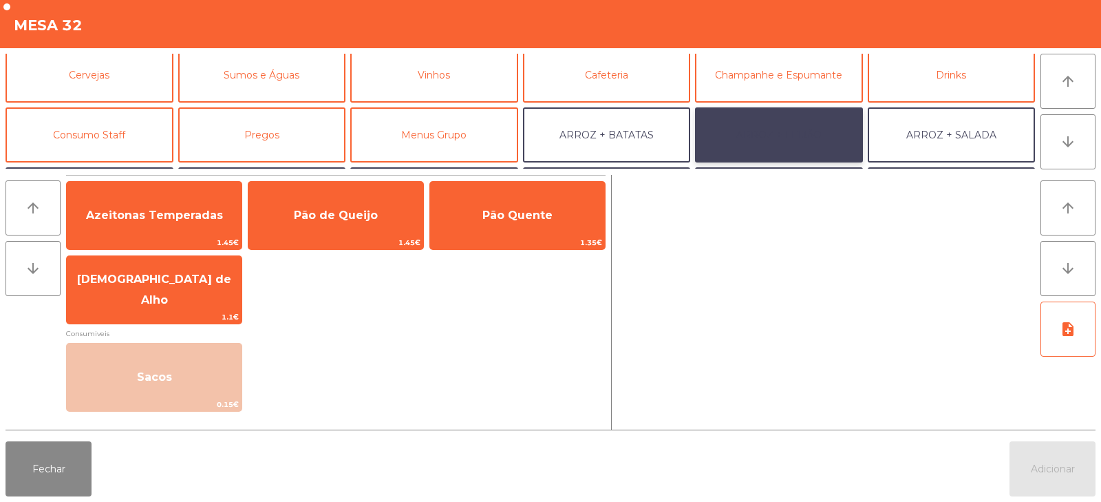
click at [779, 133] on button "ARROZ + FEIJÃO" at bounding box center [779, 134] width 168 height 55
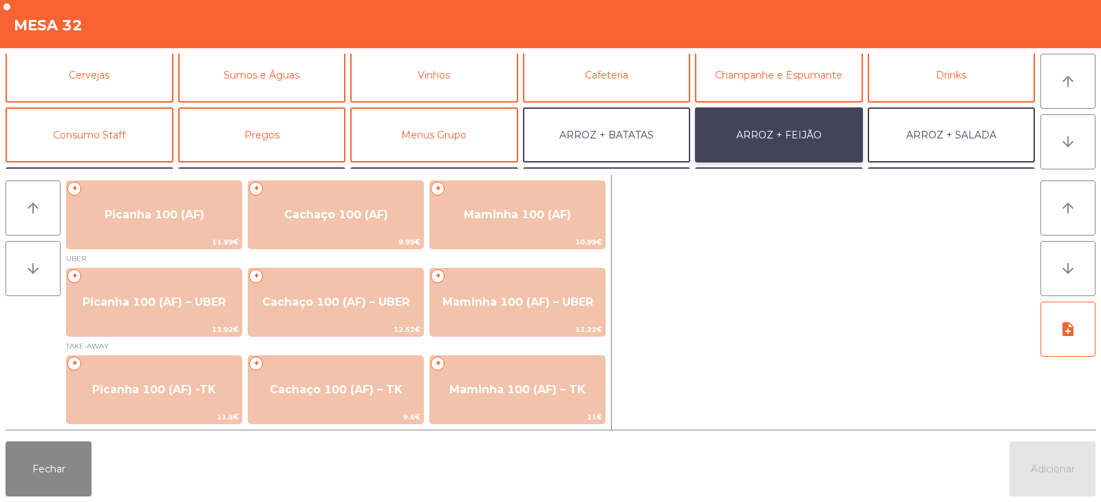
scroll to position [0, 0]
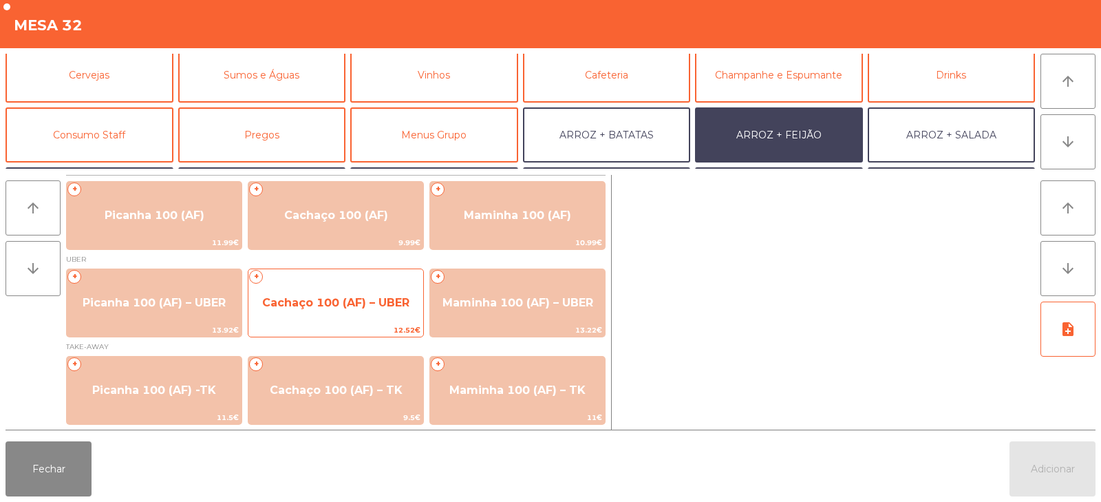
click at [382, 292] on span "Cachaço 100 (AF) – UBER" at bounding box center [335, 302] width 175 height 37
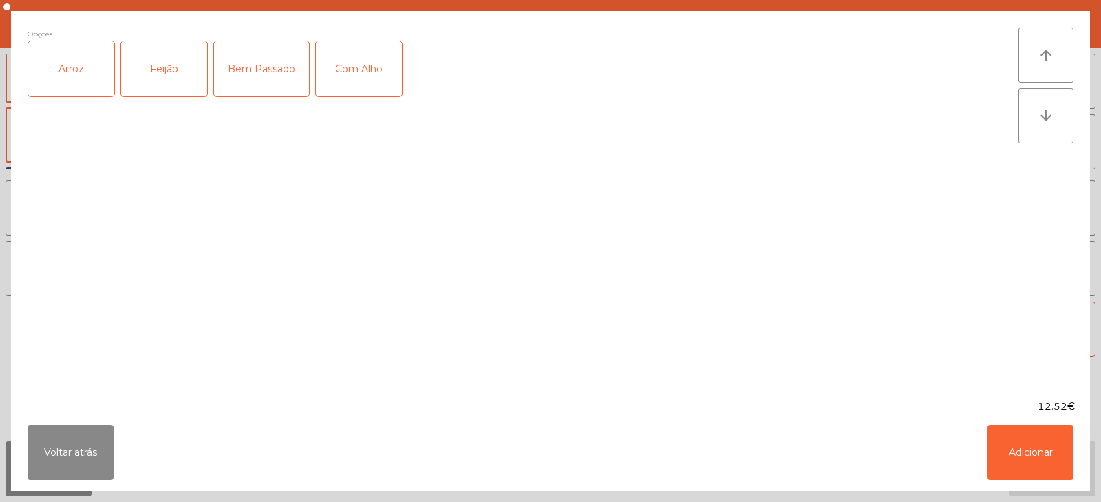
click at [64, 76] on div "Arroz" at bounding box center [71, 68] width 86 height 55
click at [160, 77] on div "Feijão" at bounding box center [164, 68] width 86 height 55
click at [1036, 462] on button "Adicionar" at bounding box center [1031, 452] width 86 height 55
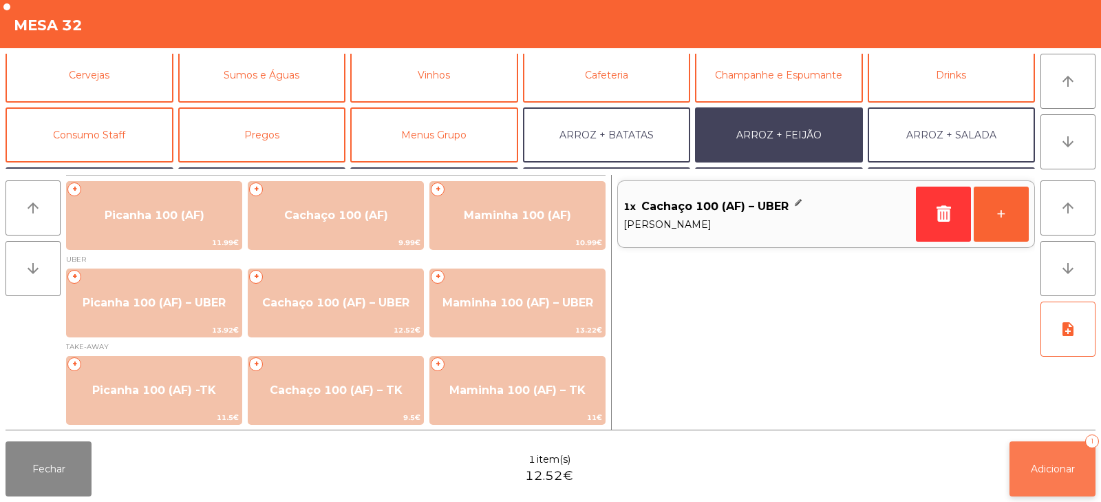
click at [1047, 466] on span "Adicionar" at bounding box center [1053, 468] width 44 height 12
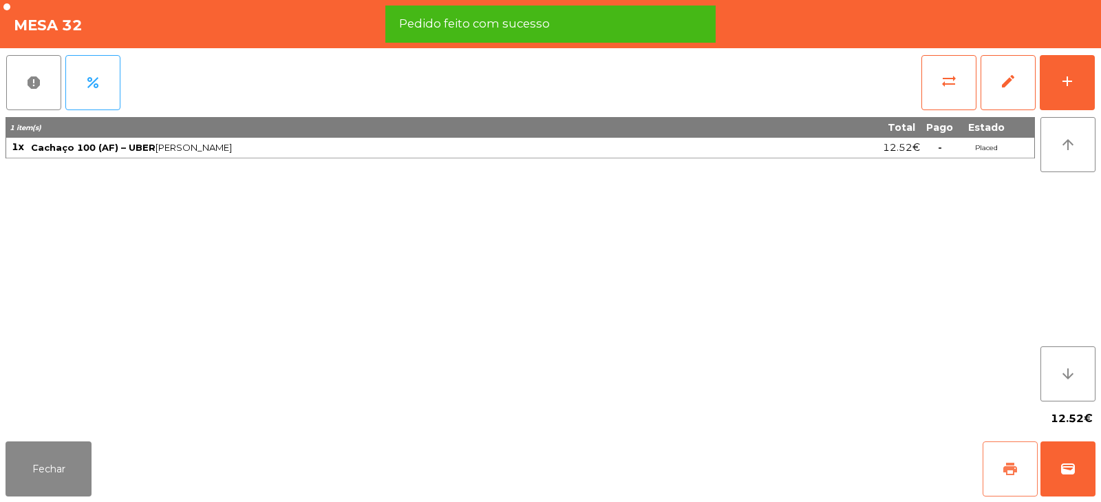
click at [1003, 460] on span "print" at bounding box center [1010, 468] width 17 height 17
click at [1057, 466] on button "wallet" at bounding box center [1068, 468] width 55 height 55
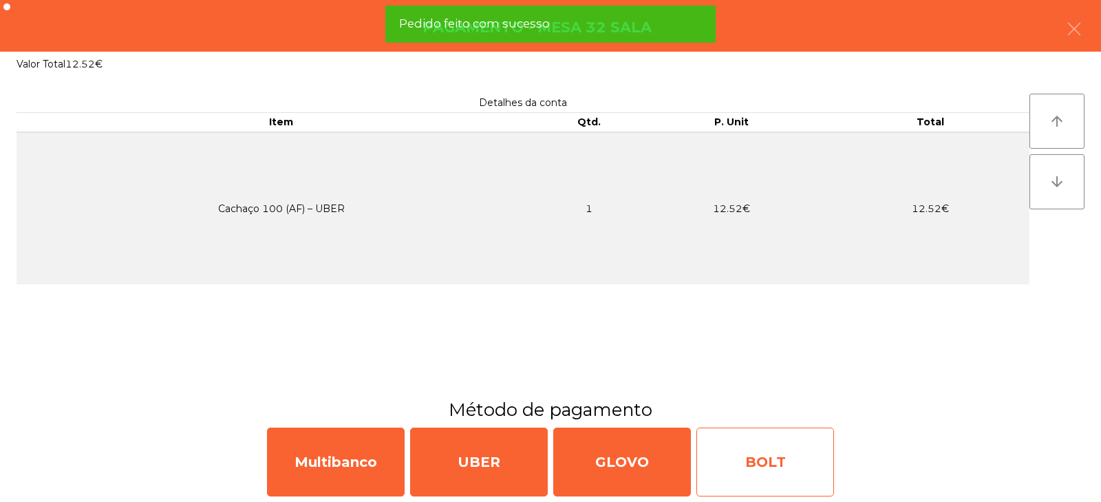
click at [740, 447] on div "BOLT" at bounding box center [765, 461] width 138 height 69
select select "**"
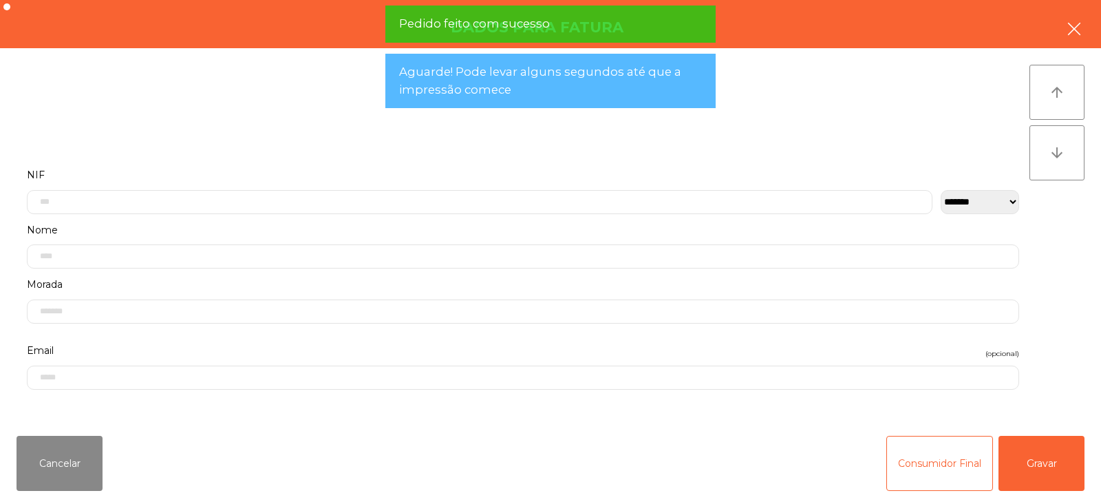
click at [1080, 40] on button "button" at bounding box center [1074, 30] width 39 height 41
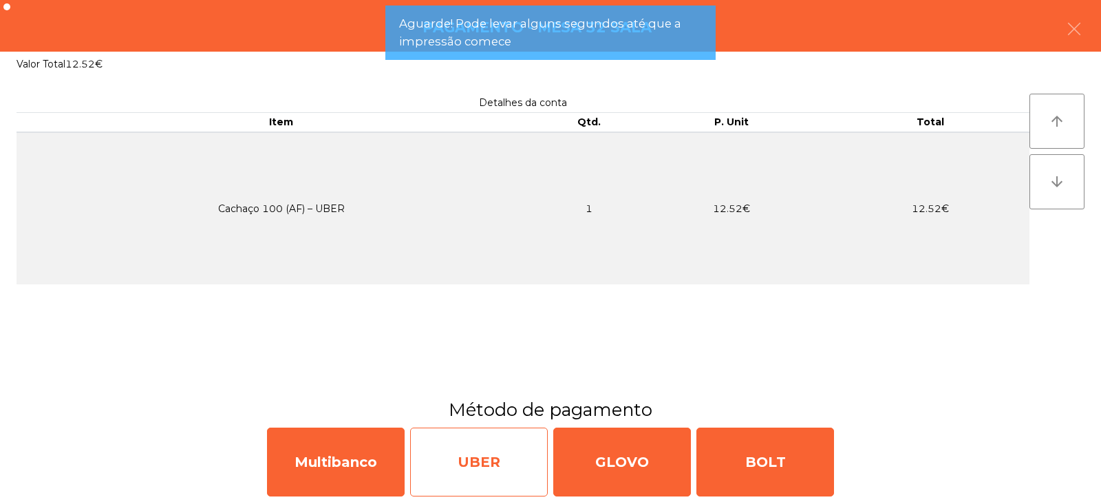
click at [512, 465] on div "UBER" at bounding box center [479, 461] width 138 height 69
select select "**"
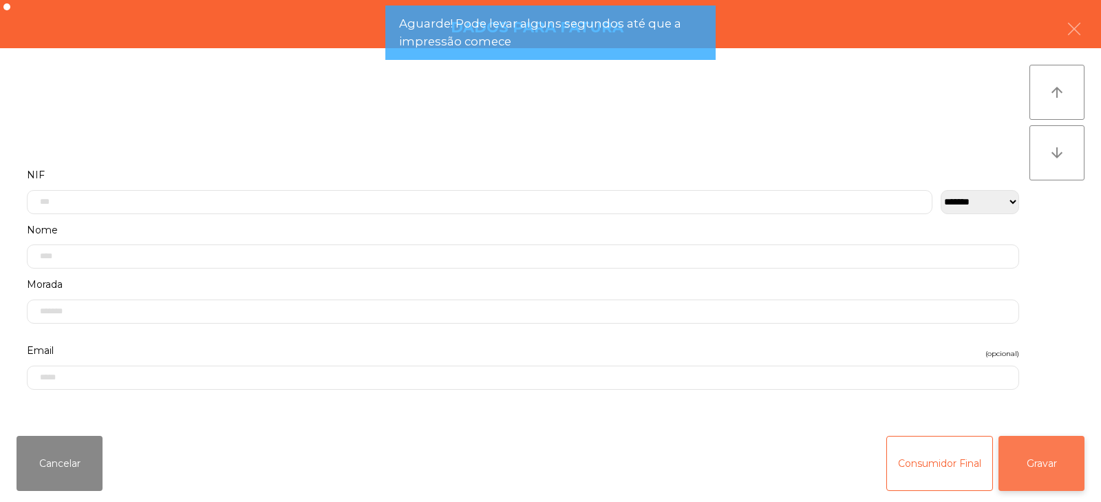
click at [1049, 466] on button "Gravar" at bounding box center [1042, 463] width 86 height 55
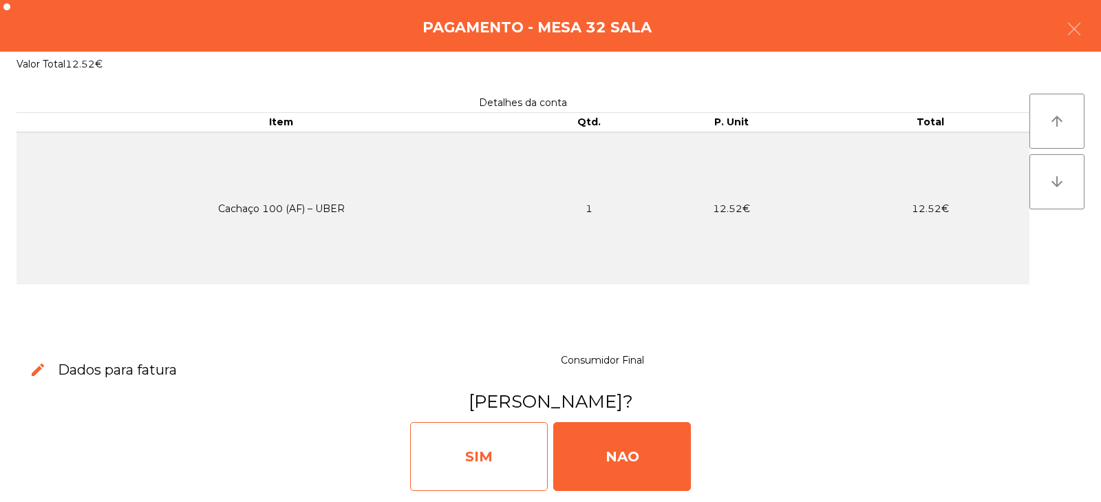
click at [501, 440] on div "SIM" at bounding box center [479, 456] width 138 height 69
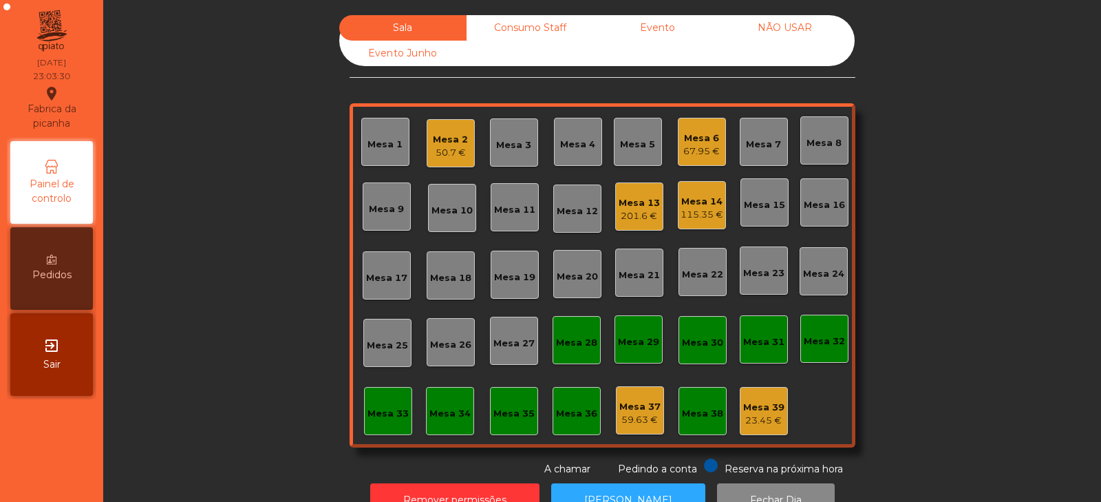
click at [702, 153] on div "67.95 €" at bounding box center [701, 152] width 36 height 14
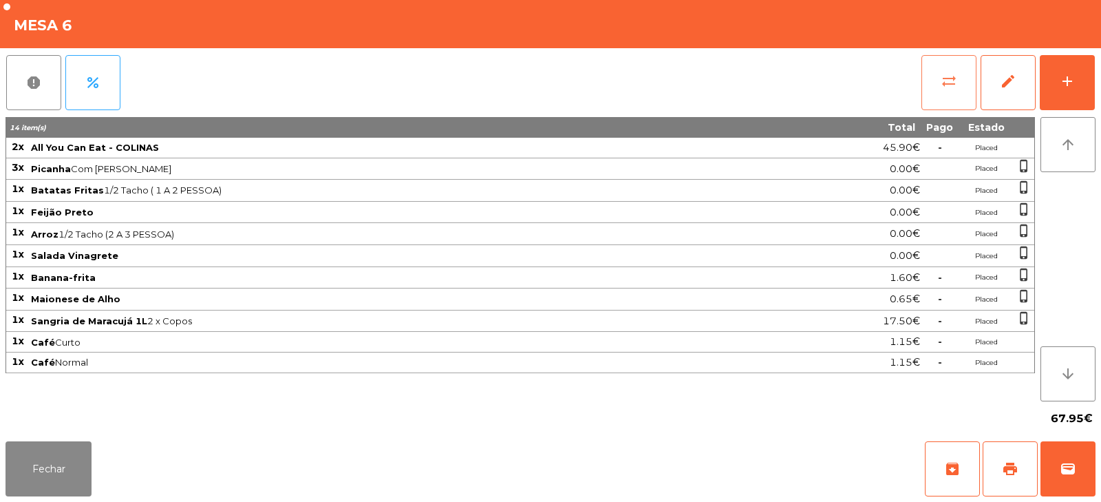
click at [943, 81] on span "sync_alt" at bounding box center [949, 81] width 17 height 17
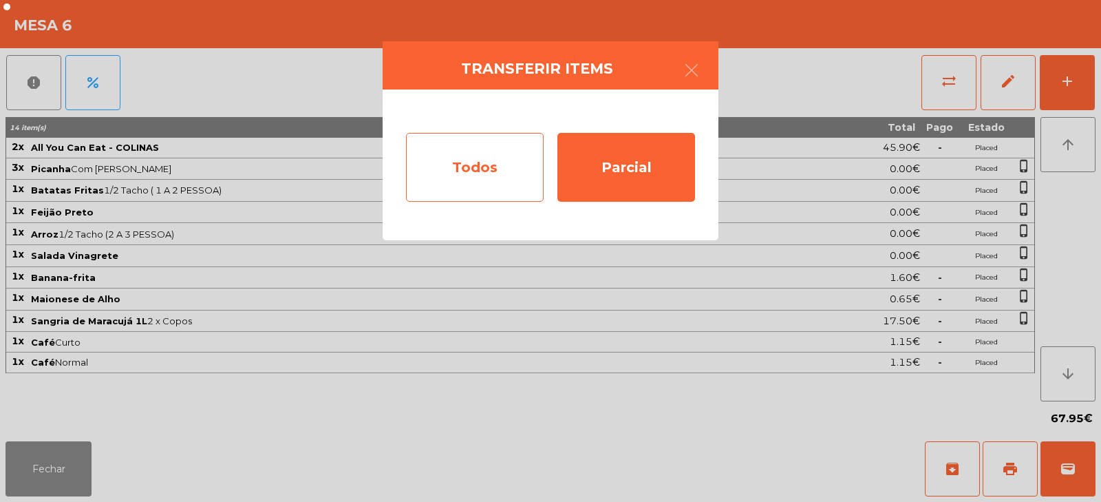
click at [507, 173] on div "Todos" at bounding box center [475, 167] width 138 height 69
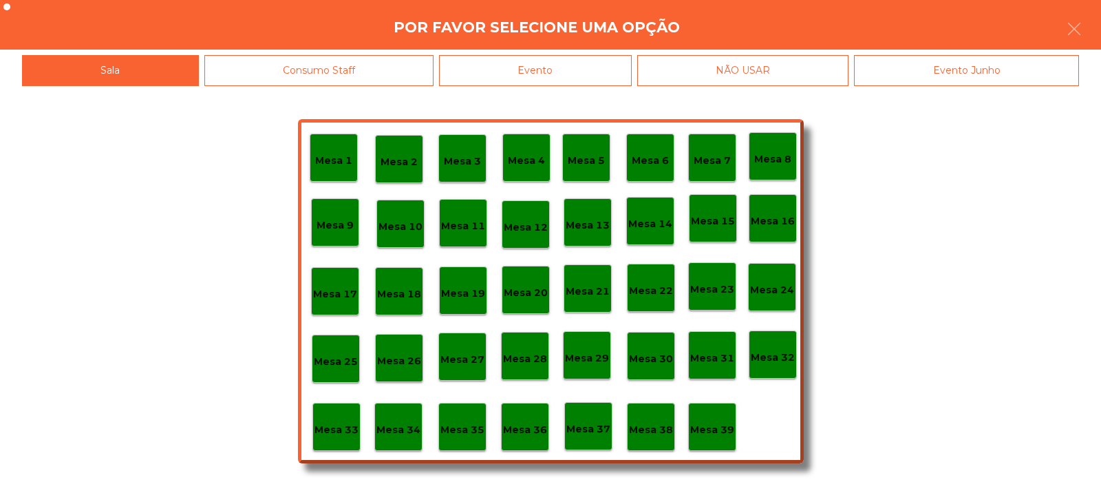
click at [619, 55] on div "Evento" at bounding box center [535, 70] width 193 height 31
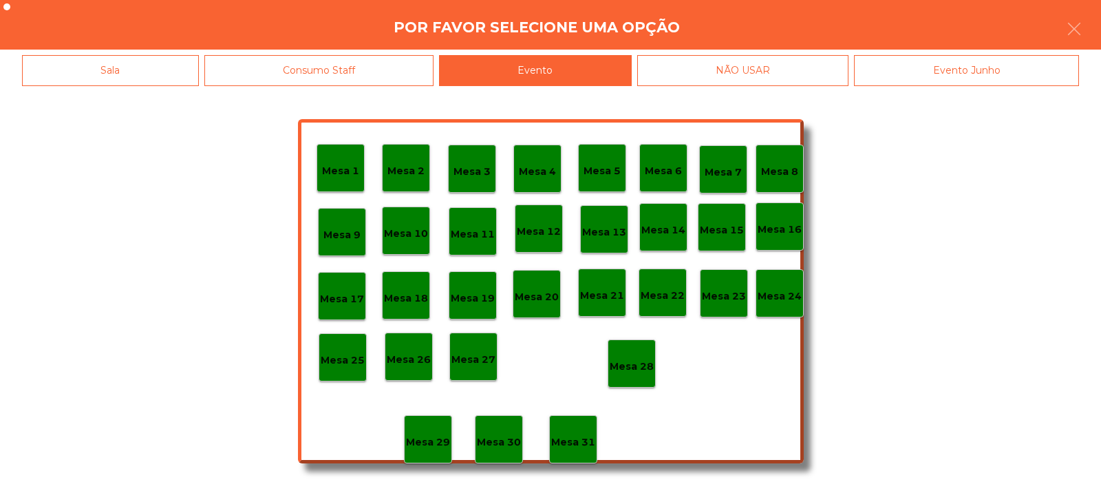
click at [651, 366] on p "Mesa 28" at bounding box center [632, 367] width 44 height 16
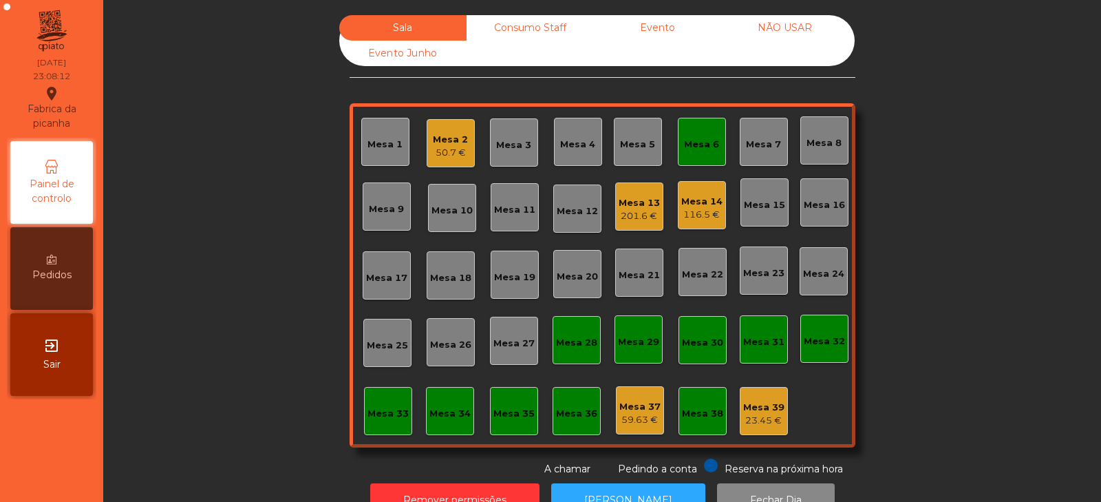
click at [814, 338] on div "Mesa 32" at bounding box center [824, 341] width 41 height 14
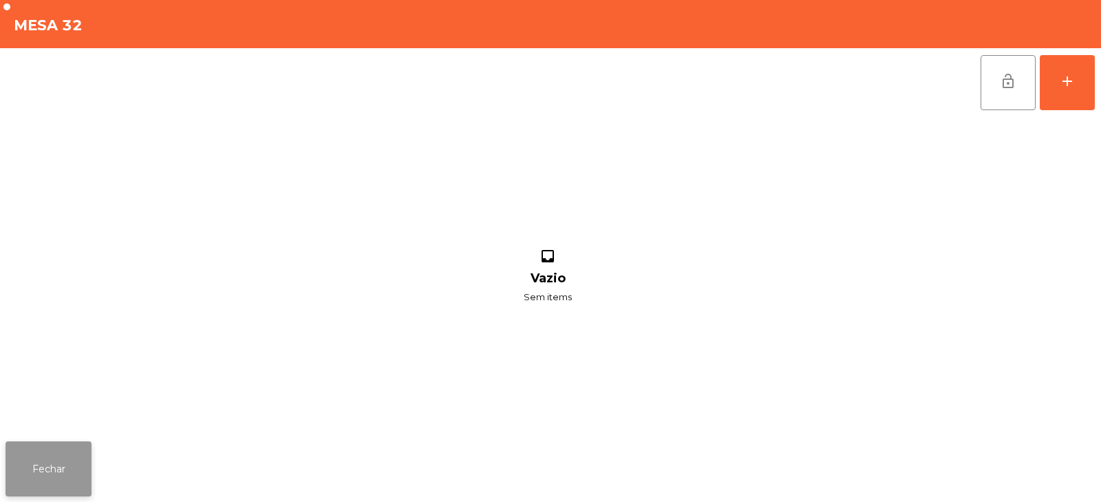
click at [75, 457] on button "Fechar" at bounding box center [49, 468] width 86 height 55
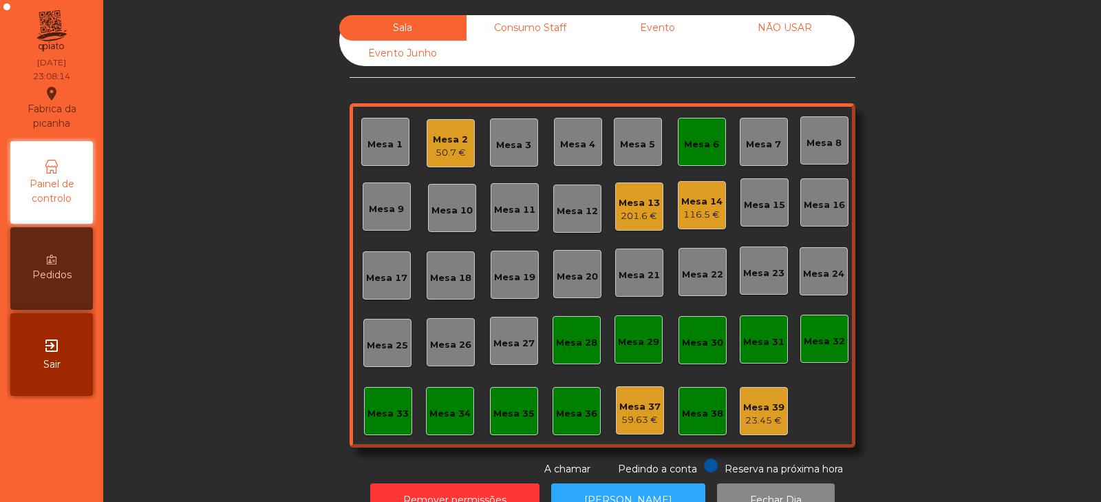
click at [705, 141] on div "Mesa 6" at bounding box center [701, 145] width 35 height 14
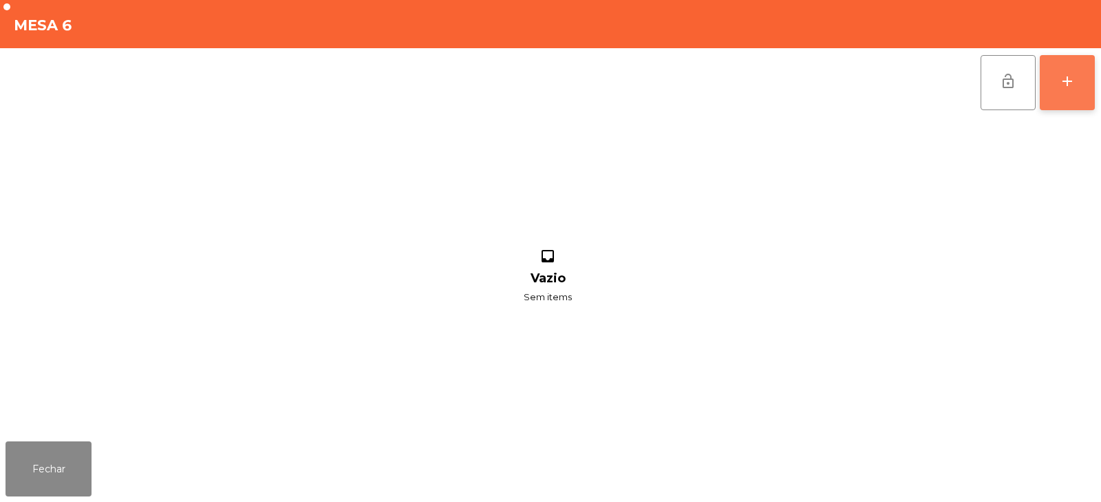
click at [1064, 89] on div "add" at bounding box center [1067, 81] width 17 height 17
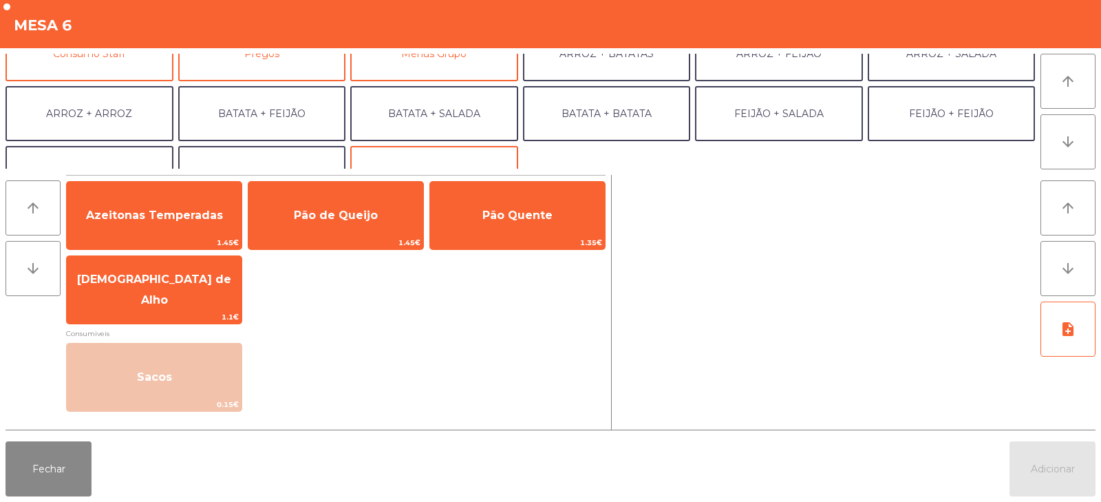
scroll to position [153, 0]
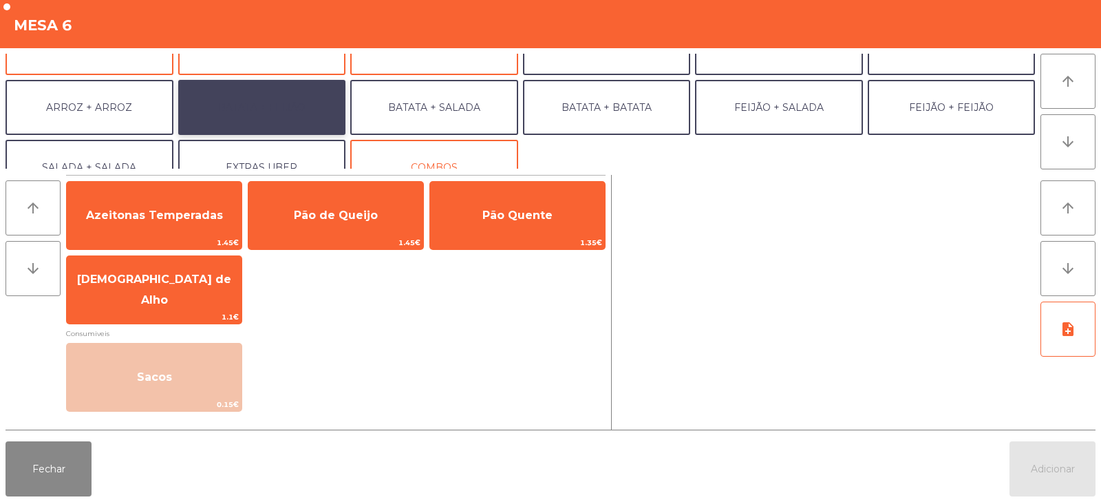
click at [303, 107] on button "BATATA + FEIJÃO" at bounding box center [262, 107] width 168 height 55
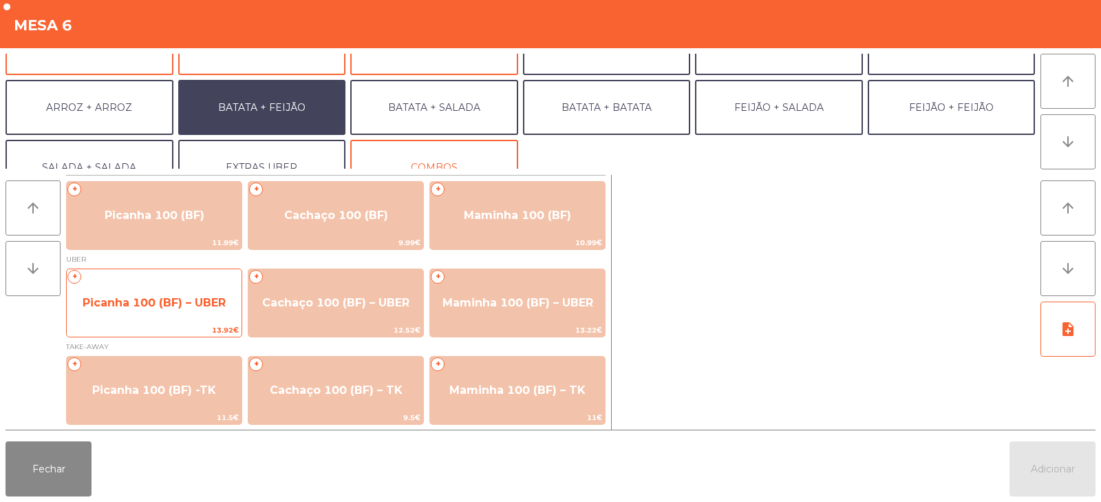
click at [135, 295] on span "Picanha 100 (BF) – UBER" at bounding box center [154, 302] width 175 height 37
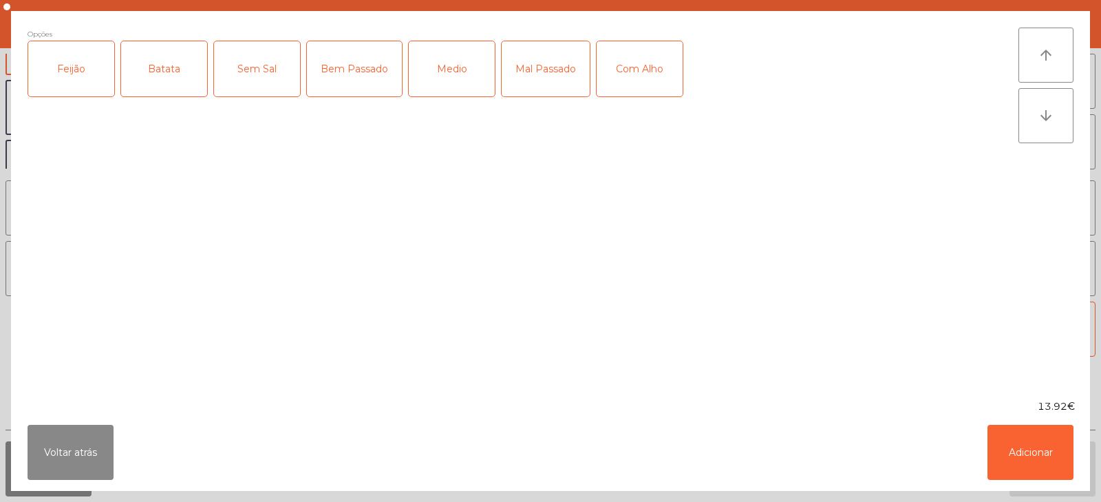
click at [32, 72] on div "Feijão" at bounding box center [71, 68] width 86 height 55
click at [162, 77] on div "Batata" at bounding box center [164, 68] width 86 height 55
click at [350, 74] on div "Bem Passado" at bounding box center [354, 68] width 95 height 55
click at [618, 72] on div "Com Alho" at bounding box center [640, 68] width 86 height 55
click at [1030, 453] on button "Adicionar" at bounding box center [1031, 452] width 86 height 55
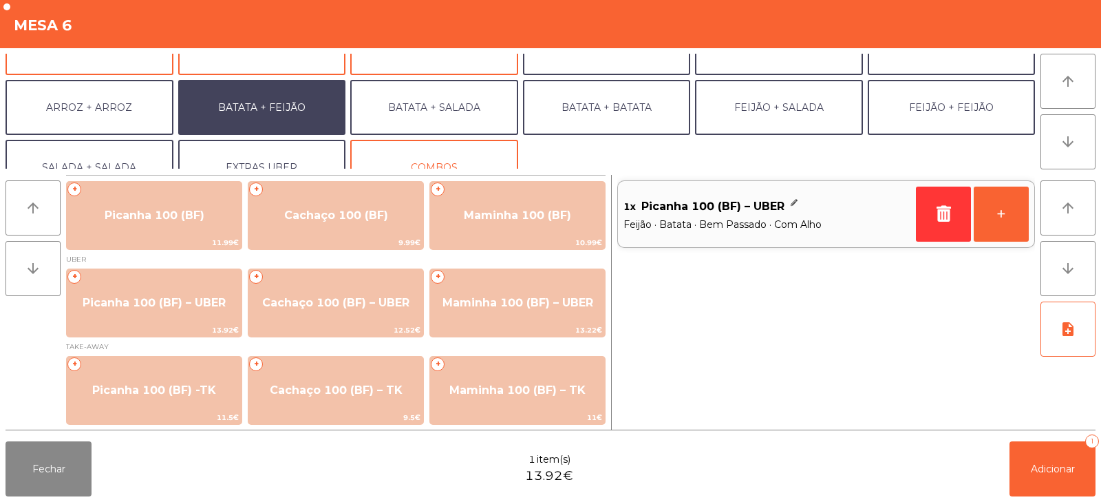
scroll to position [180, 0]
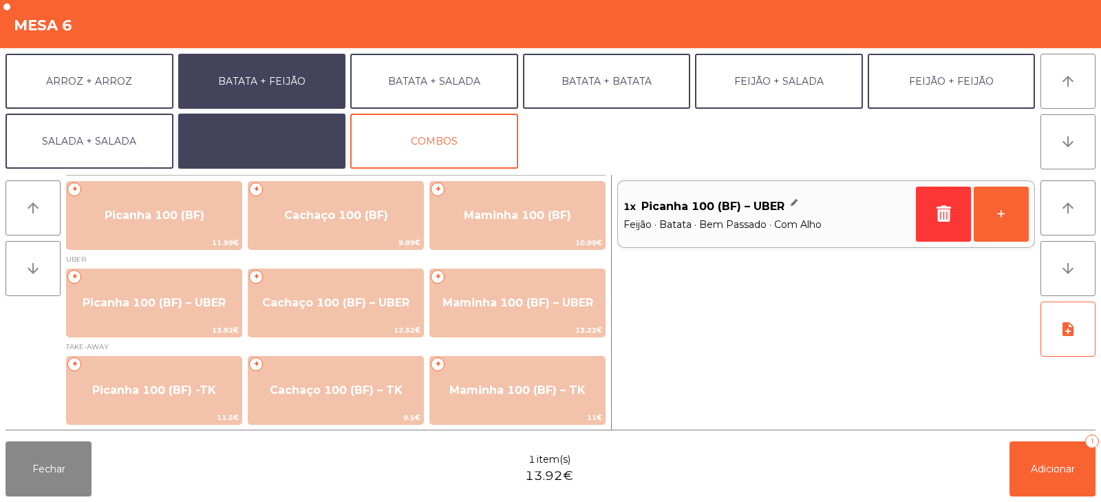
click at [307, 140] on button "EXTRAS UBER" at bounding box center [262, 141] width 168 height 55
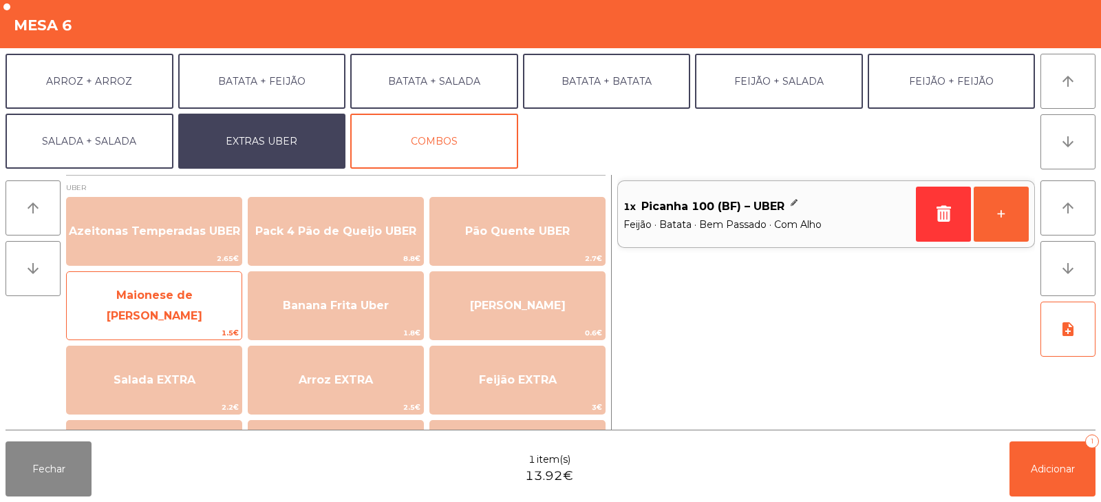
click at [123, 307] on span "Maionese de [PERSON_NAME]" at bounding box center [155, 305] width 96 height 34
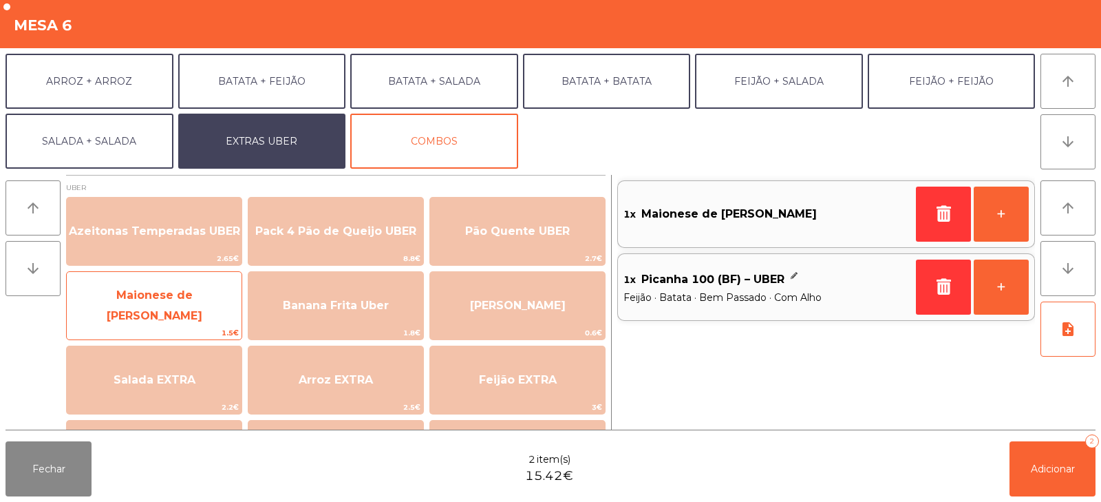
click at [127, 310] on span "Maionese de [PERSON_NAME]" at bounding box center [155, 305] width 96 height 34
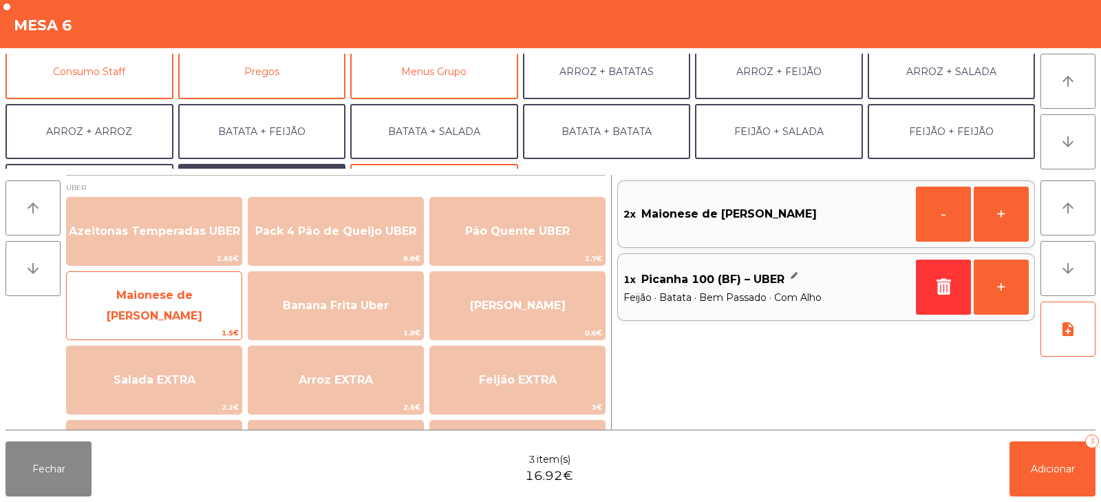
scroll to position [122, 0]
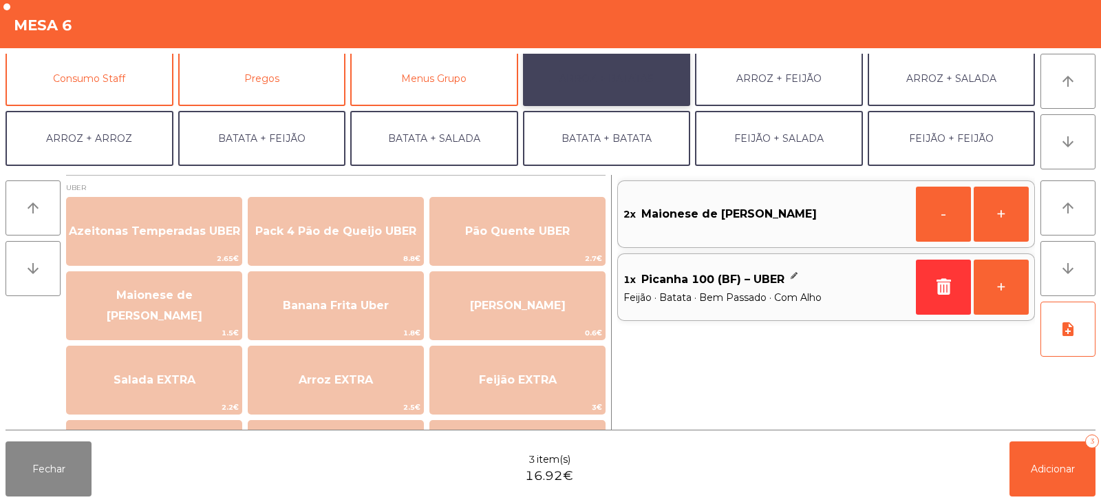
click at [648, 78] on button "ARROZ + BATATAS" at bounding box center [607, 78] width 168 height 55
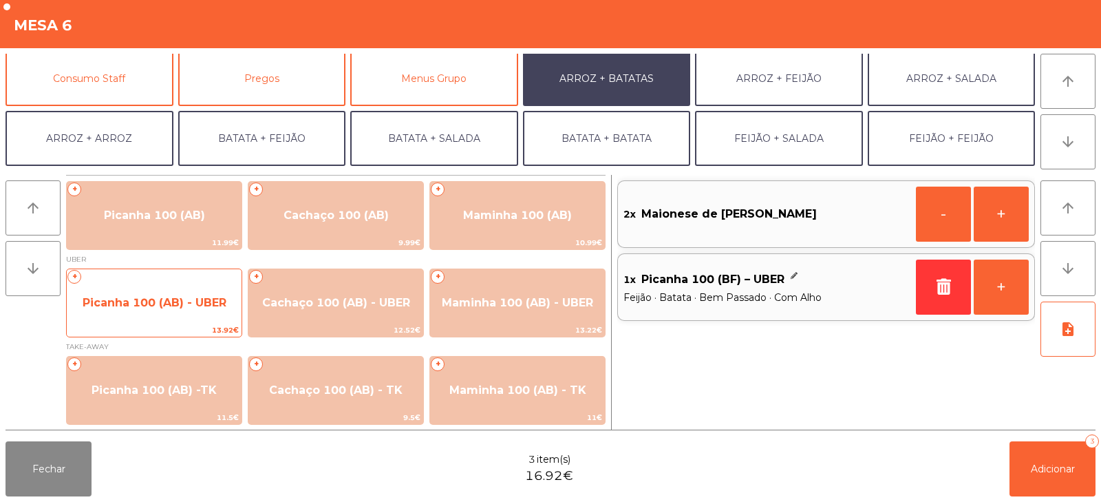
click at [122, 298] on span "Picanha 100 (AB) - UBER" at bounding box center [155, 302] width 144 height 13
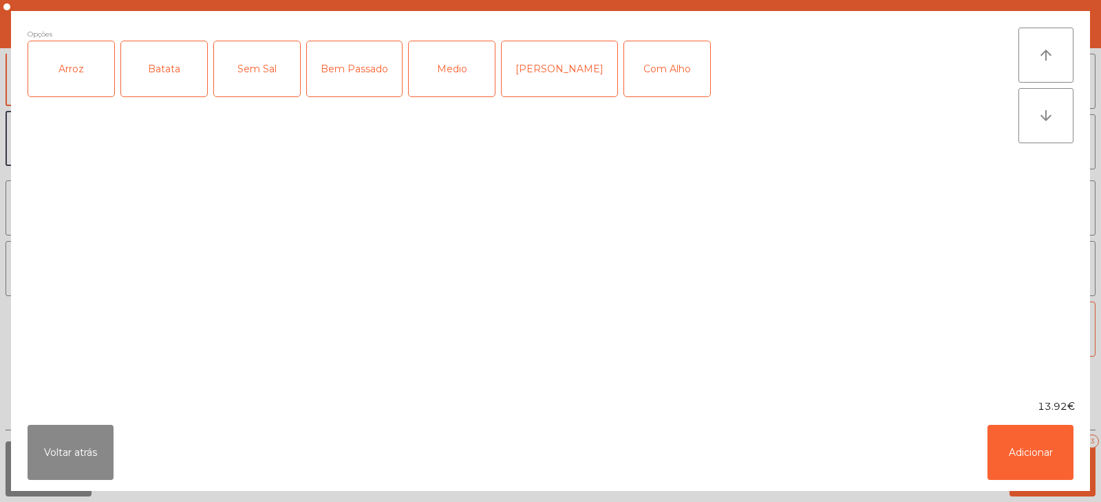
click at [70, 94] on div "Arroz" at bounding box center [71, 68] width 86 height 55
click at [150, 92] on div "Batata" at bounding box center [164, 68] width 86 height 55
click at [355, 75] on div "Bem Passado" at bounding box center [354, 68] width 95 height 55
click at [627, 72] on div "Com Alho" at bounding box center [667, 68] width 86 height 55
click at [1027, 460] on button "Adicionar" at bounding box center [1031, 452] width 86 height 55
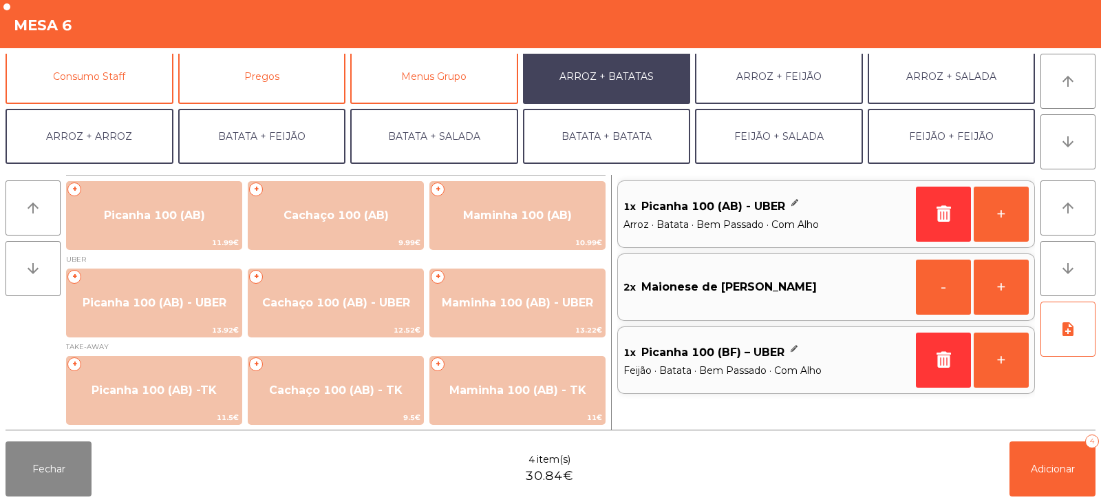
scroll to position [180, 0]
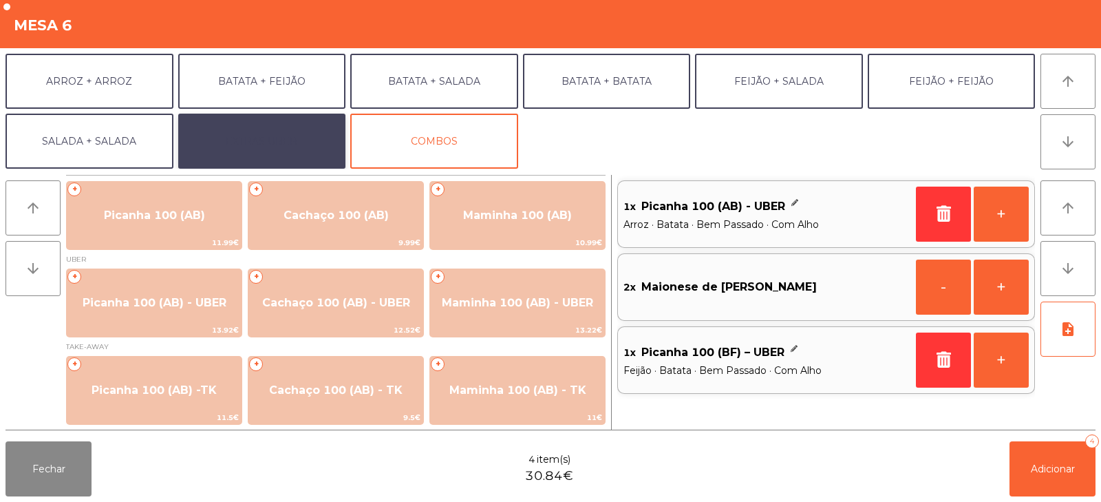
click at [220, 151] on button "EXTRAS UBER" at bounding box center [262, 141] width 168 height 55
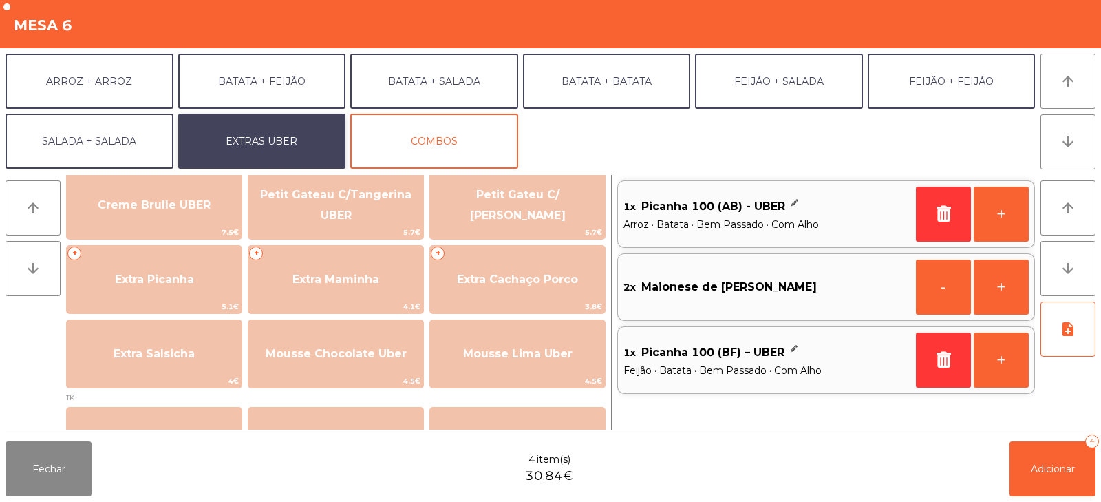
scroll to position [329, 0]
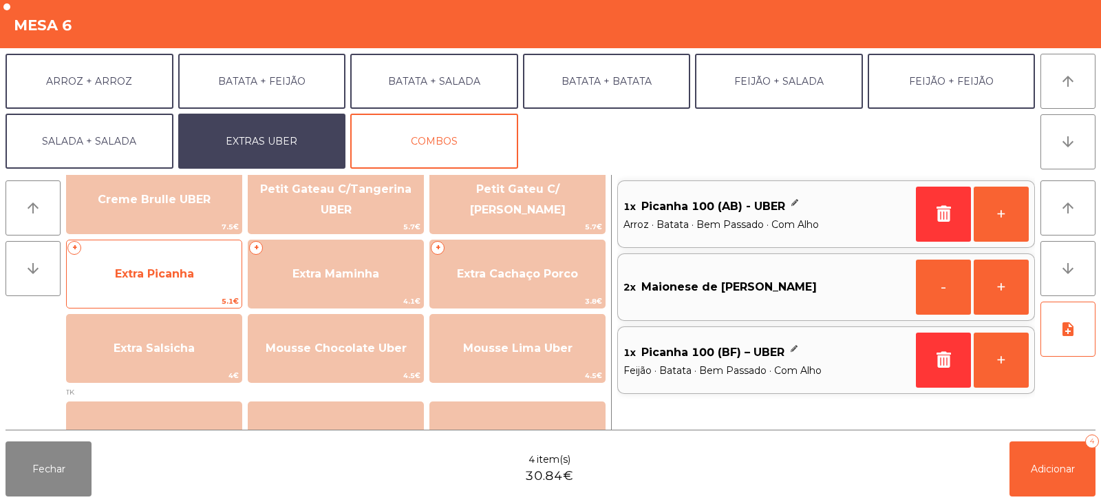
click at [122, 276] on span "Extra Picanha" at bounding box center [154, 273] width 79 height 13
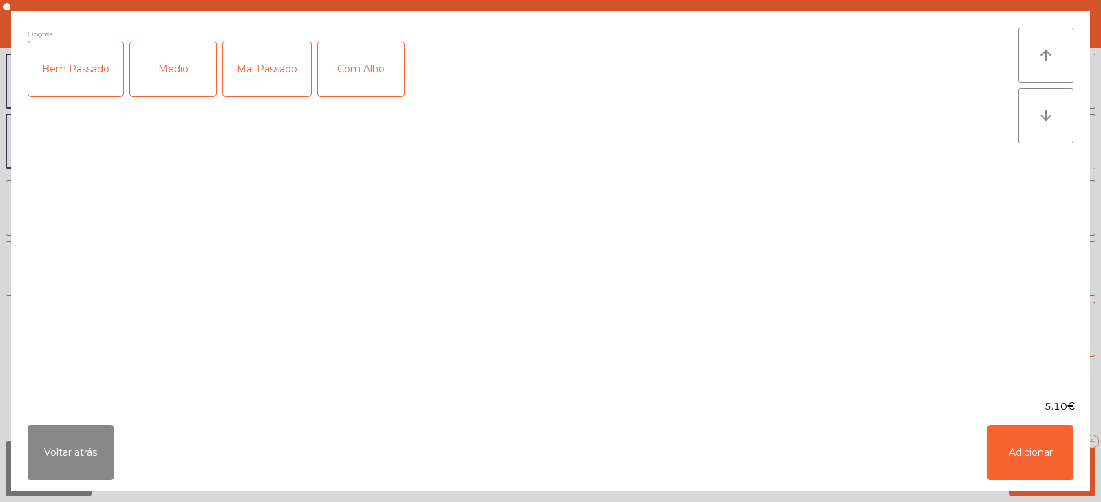
click at [87, 81] on div "Bem Passado" at bounding box center [75, 68] width 95 height 55
click at [1021, 459] on button "Adicionar" at bounding box center [1031, 452] width 86 height 55
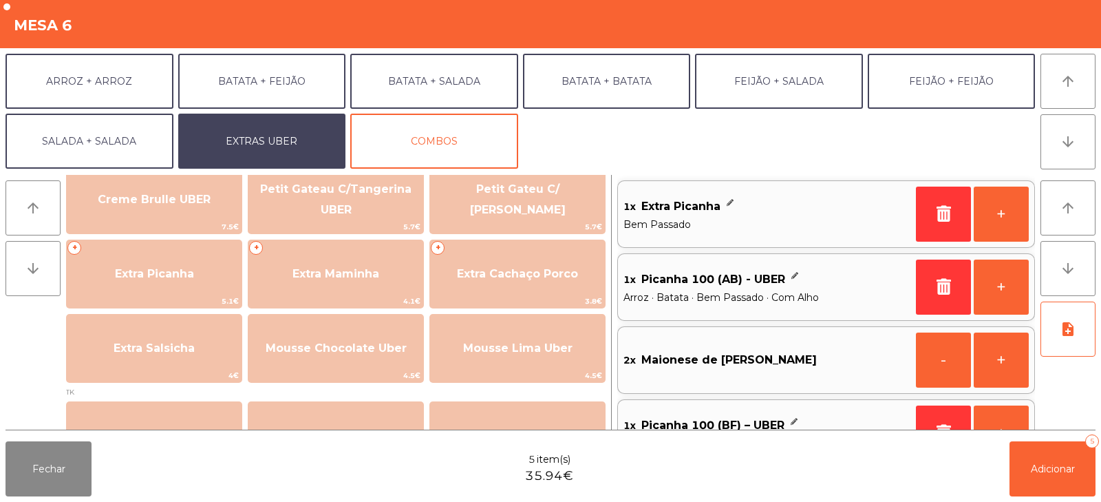
scroll to position [43, 0]
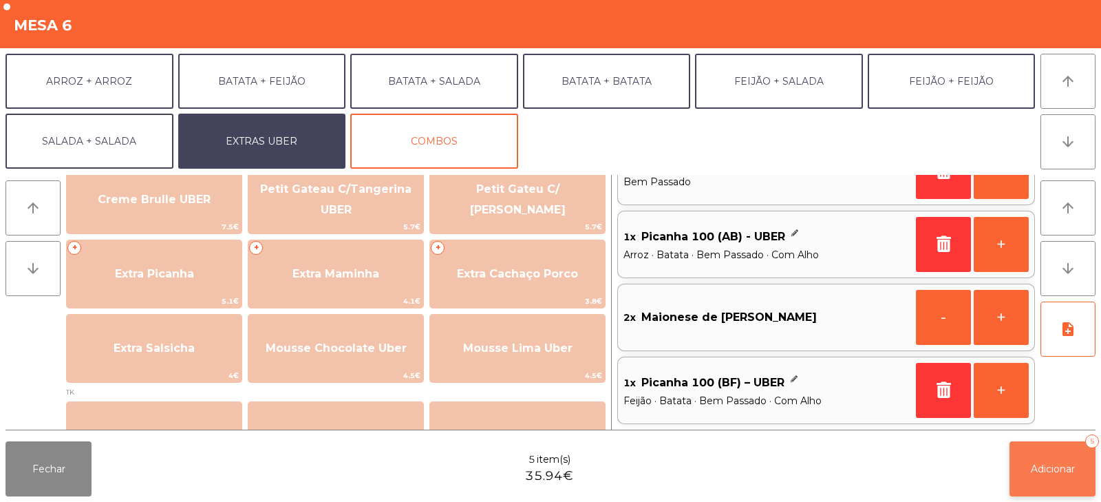
click at [1059, 462] on span "Adicionar" at bounding box center [1053, 468] width 44 height 12
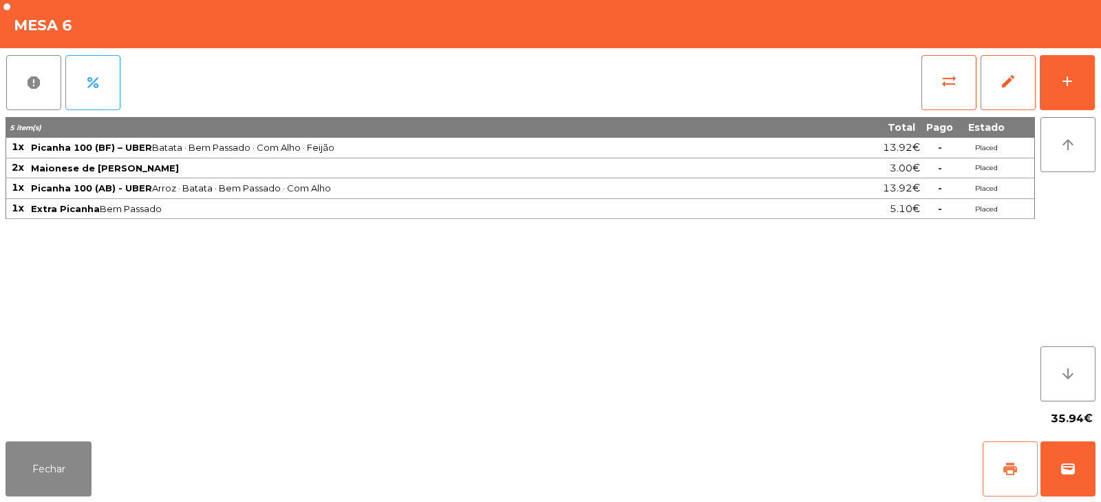
click at [1013, 471] on span "print" at bounding box center [1010, 468] width 17 height 17
click at [1077, 467] on button "wallet" at bounding box center [1068, 468] width 55 height 55
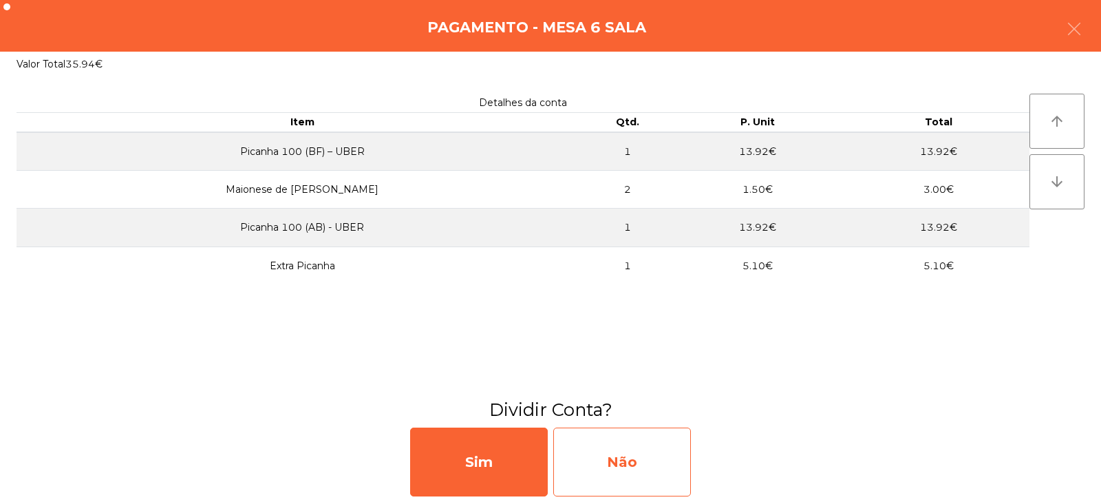
click at [662, 463] on div "Não" at bounding box center [622, 461] width 138 height 69
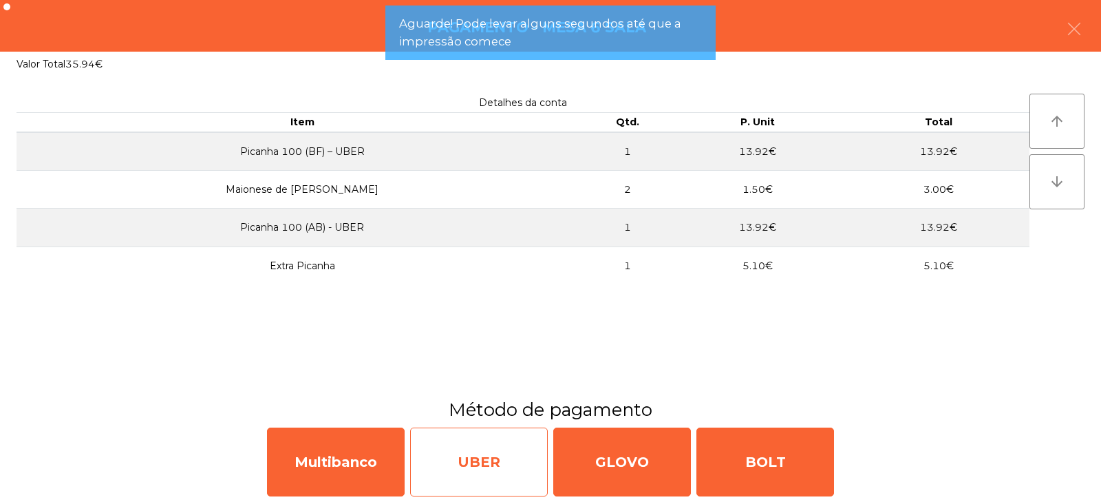
click at [489, 470] on div "UBER" at bounding box center [479, 461] width 138 height 69
select select "**"
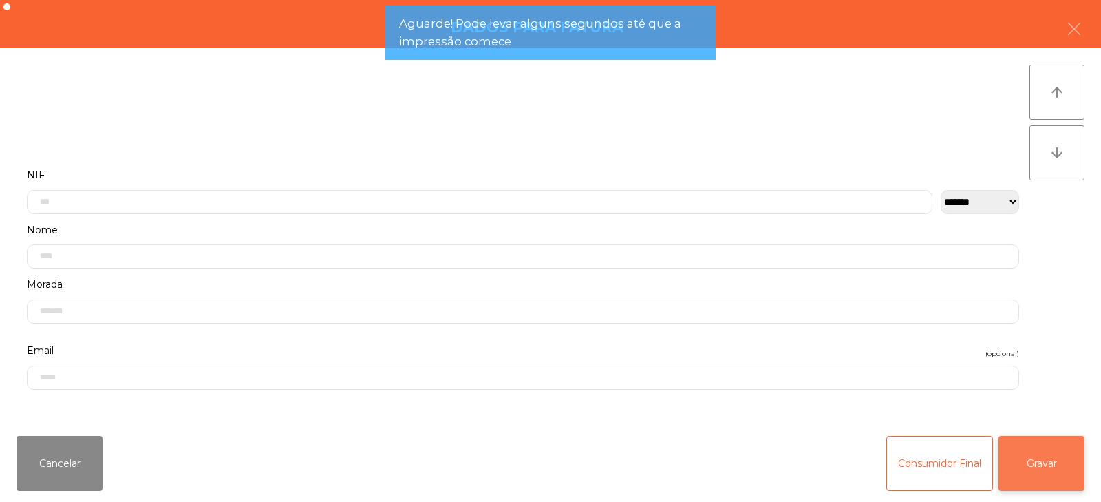
click at [1036, 462] on button "Gravar" at bounding box center [1042, 463] width 86 height 55
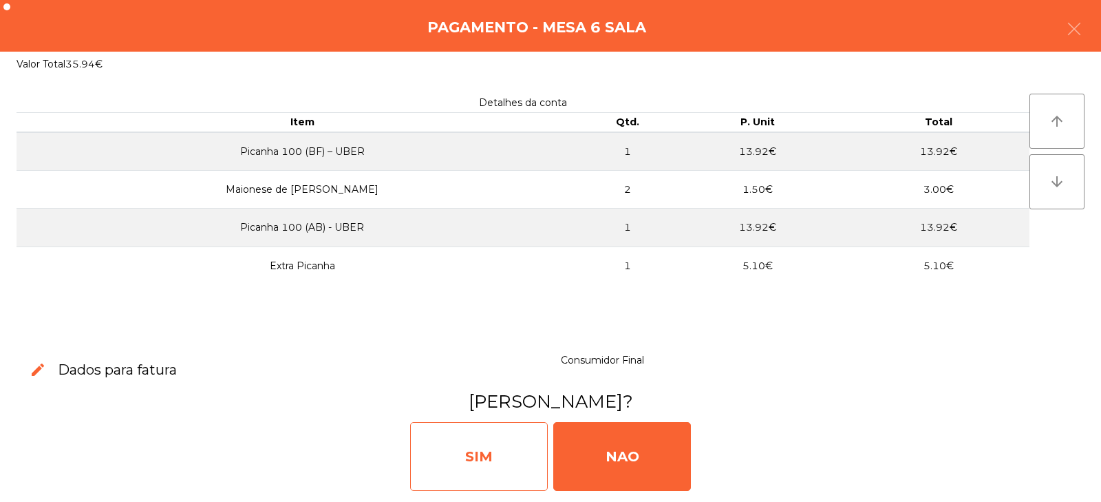
click at [472, 456] on div "SIM" at bounding box center [479, 456] width 138 height 69
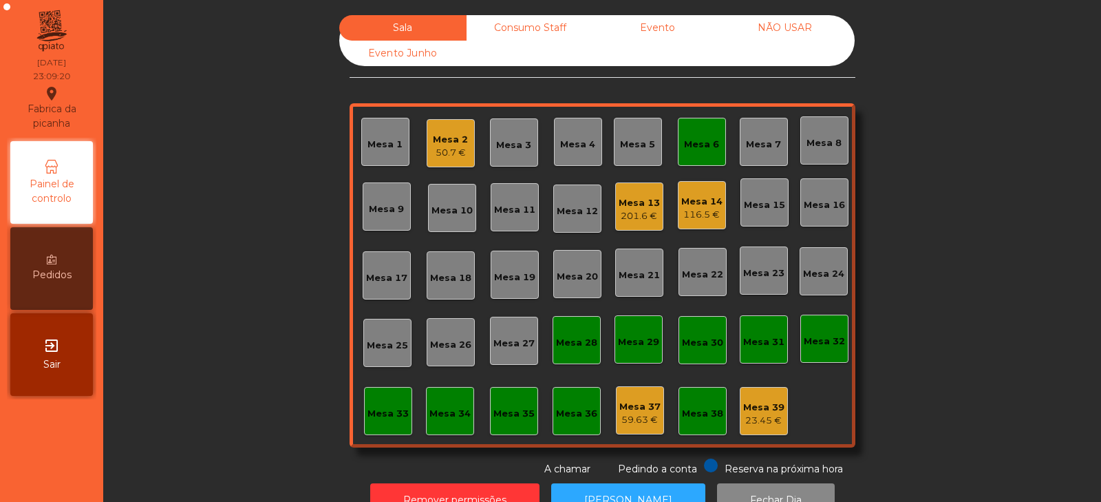
click at [686, 149] on div "Mesa 6" at bounding box center [701, 145] width 35 height 14
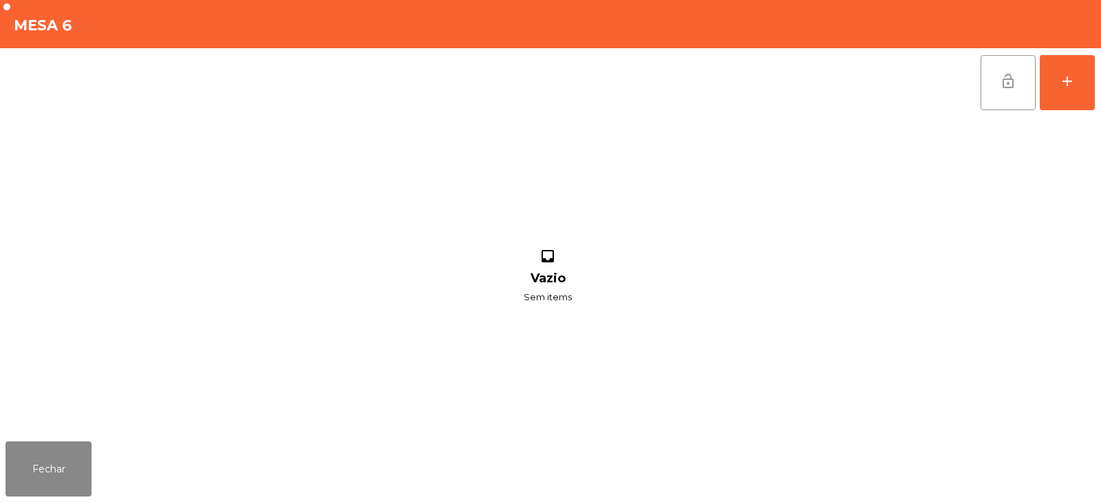
click at [999, 78] on button "lock_open" at bounding box center [1008, 82] width 55 height 55
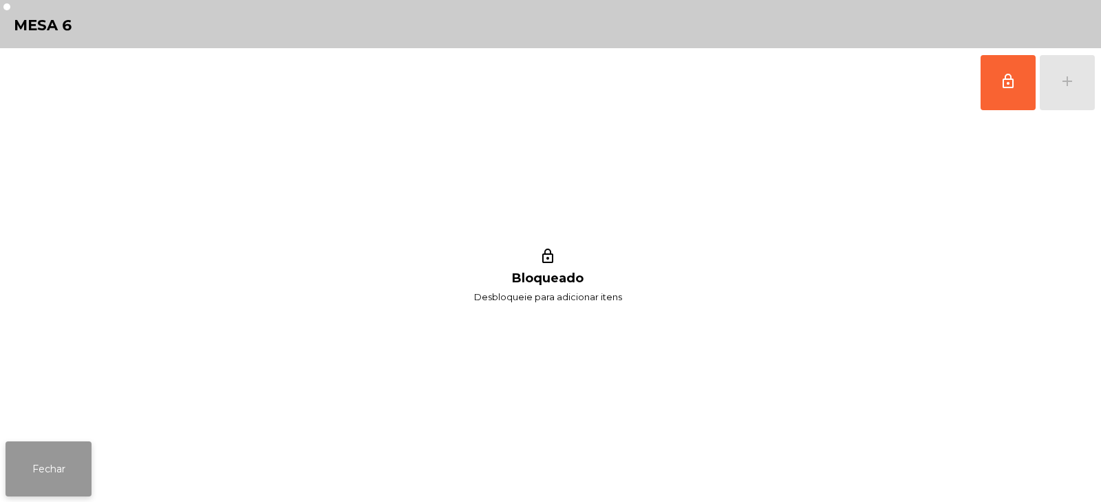
click at [83, 465] on button "Fechar" at bounding box center [49, 468] width 86 height 55
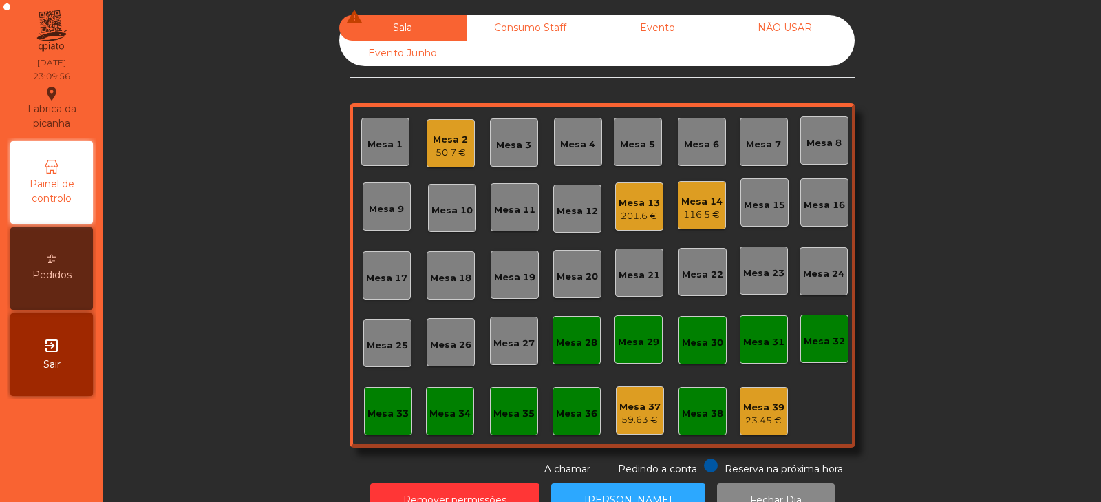
click at [454, 152] on div "50.7 €" at bounding box center [450, 153] width 35 height 14
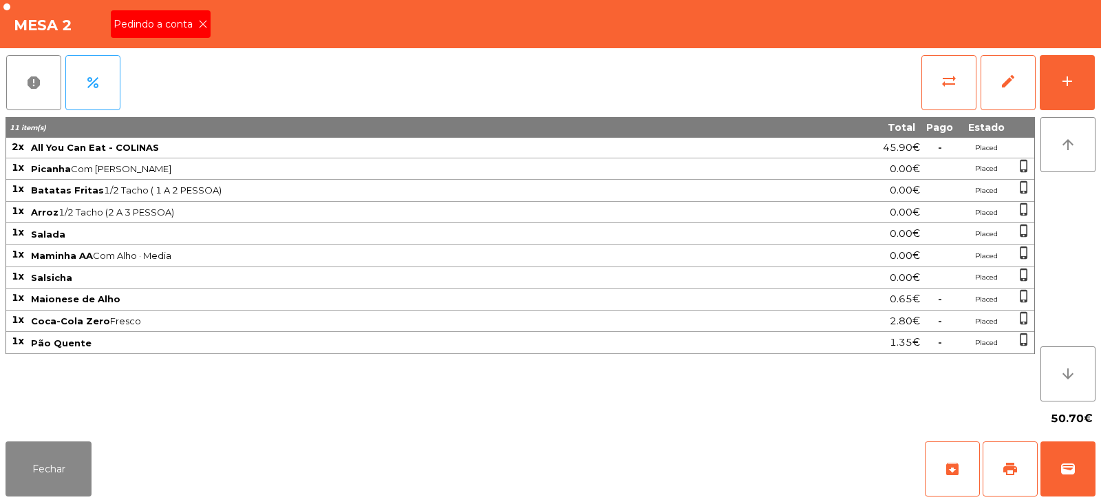
click at [198, 25] on icon at bounding box center [203, 24] width 10 height 10
click at [1012, 471] on span "print" at bounding box center [1010, 468] width 17 height 17
click at [204, 21] on icon at bounding box center [203, 24] width 10 height 10
click at [1080, 478] on button "wallet" at bounding box center [1068, 468] width 55 height 55
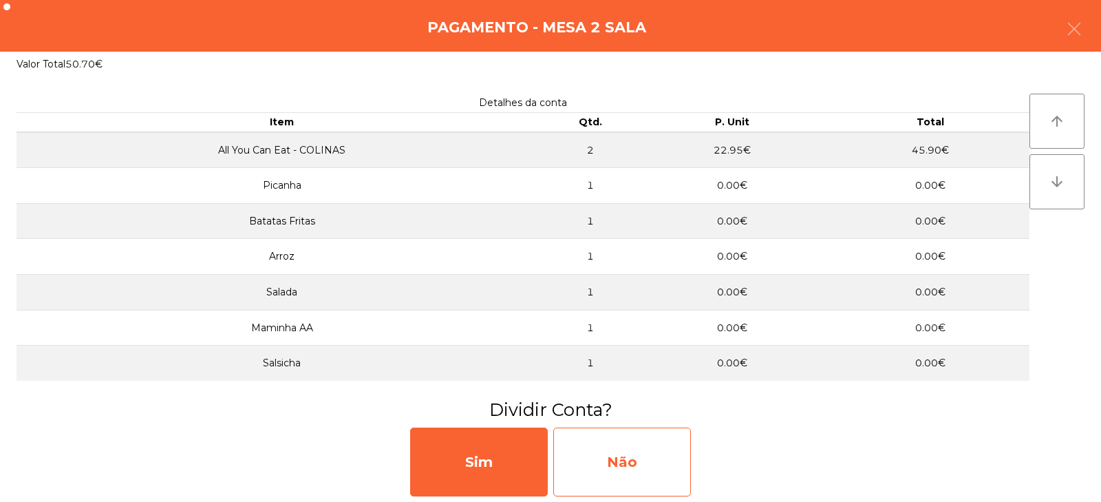
click at [648, 454] on div "Não" at bounding box center [622, 461] width 138 height 69
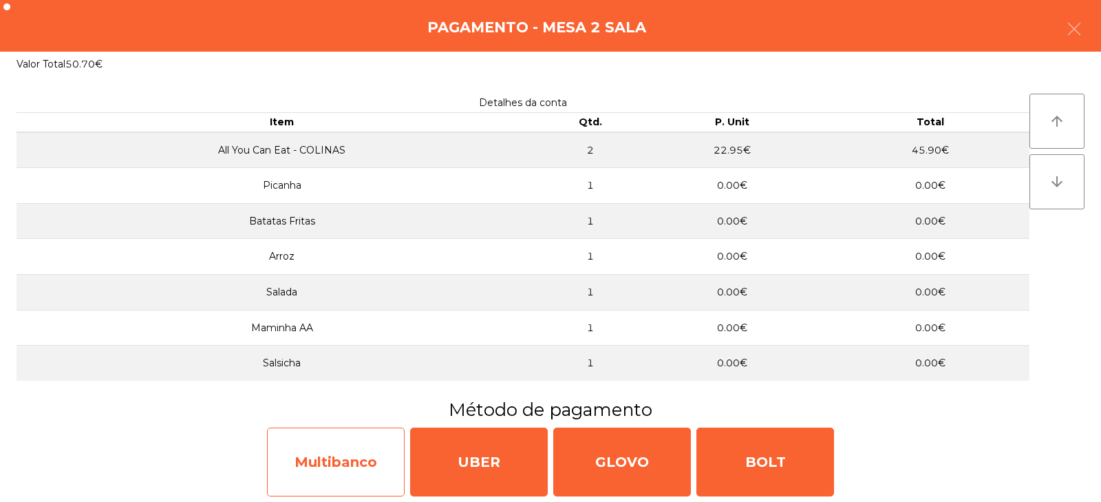
click at [348, 470] on div "Multibanco" at bounding box center [336, 461] width 138 height 69
select select "**"
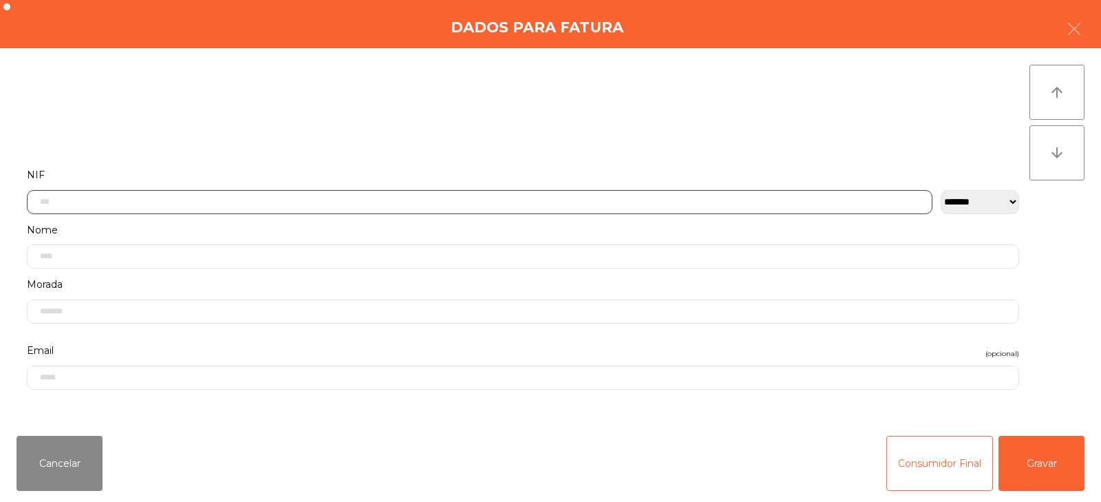
click at [441, 198] on input "text" at bounding box center [480, 202] width 906 height 24
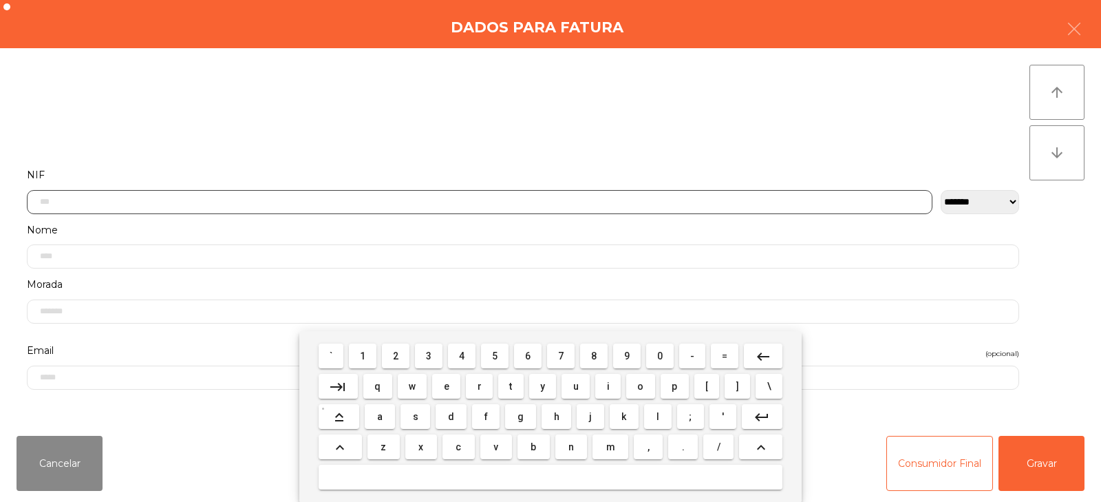
scroll to position [100, 0]
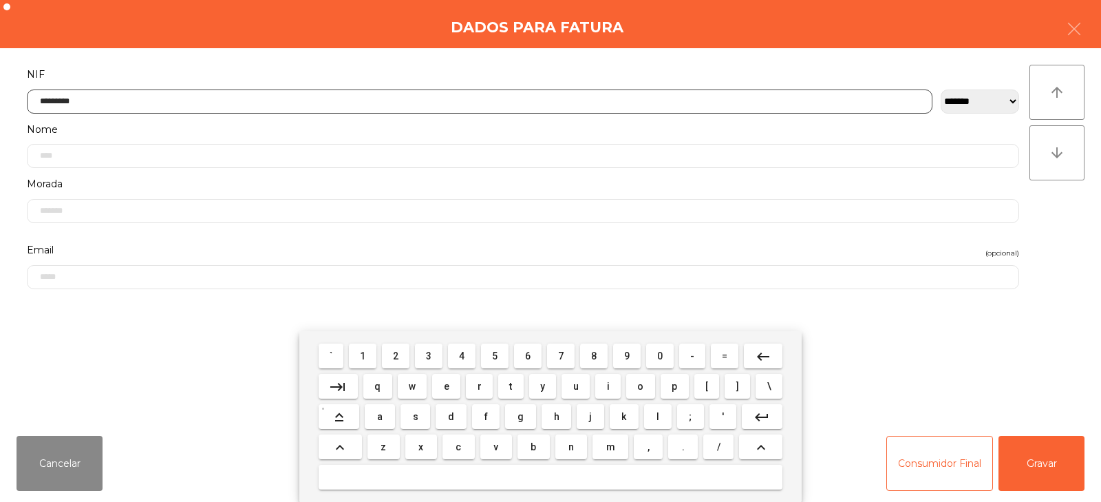
type input "*********"
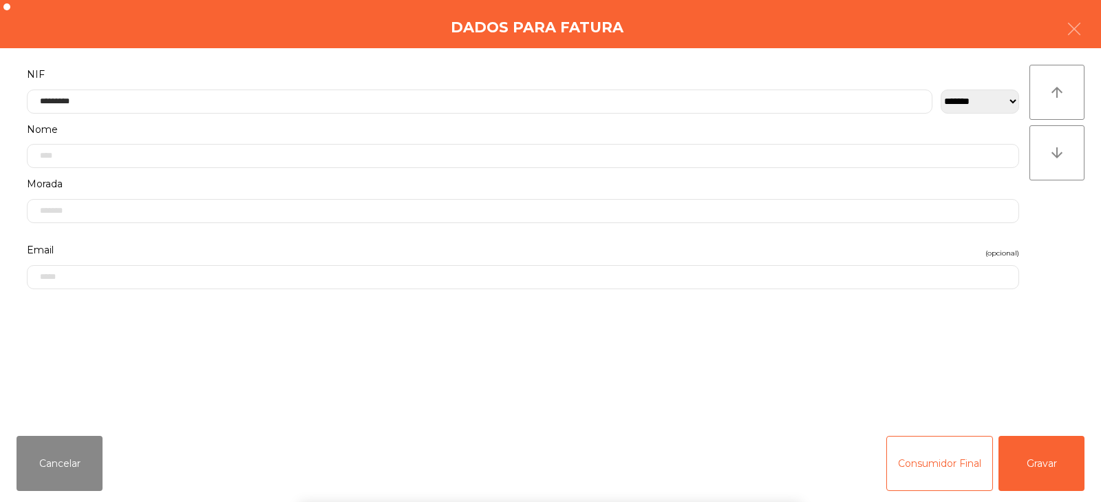
click at [1023, 472] on div "` 1 2 3 4 5 6 7 8 9 0 - = keyboard_backspace keyboard_tab q w e r t y u i o p […" at bounding box center [550, 416] width 1101 height 171
click at [1032, 470] on button "Gravar" at bounding box center [1042, 463] width 86 height 55
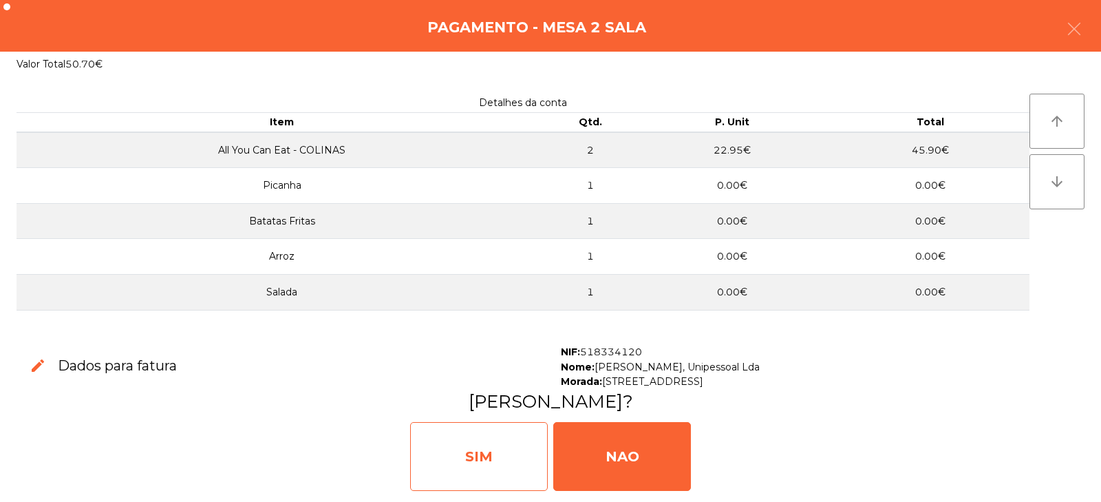
click at [511, 451] on div "SIM" at bounding box center [479, 456] width 138 height 69
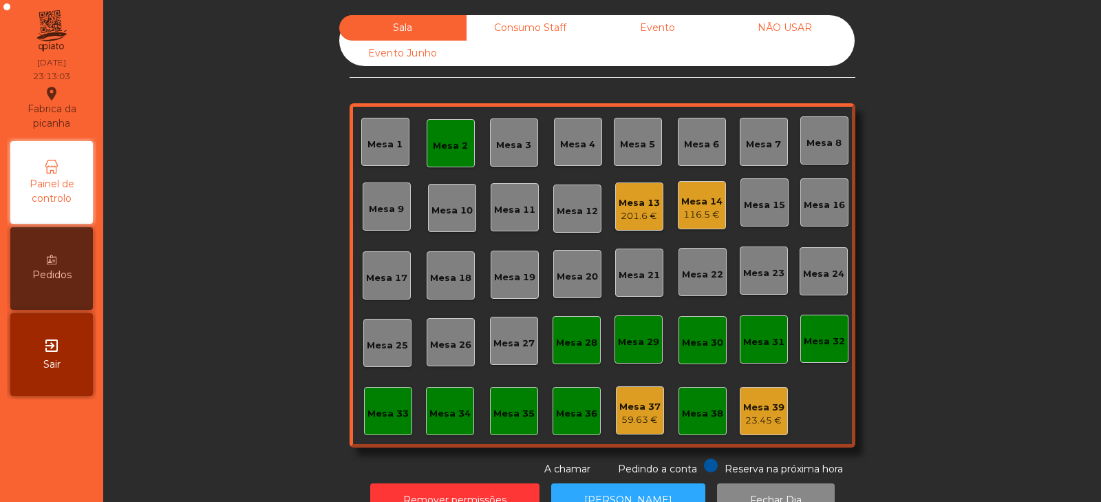
click at [453, 150] on div "Mesa 2" at bounding box center [450, 146] width 35 height 14
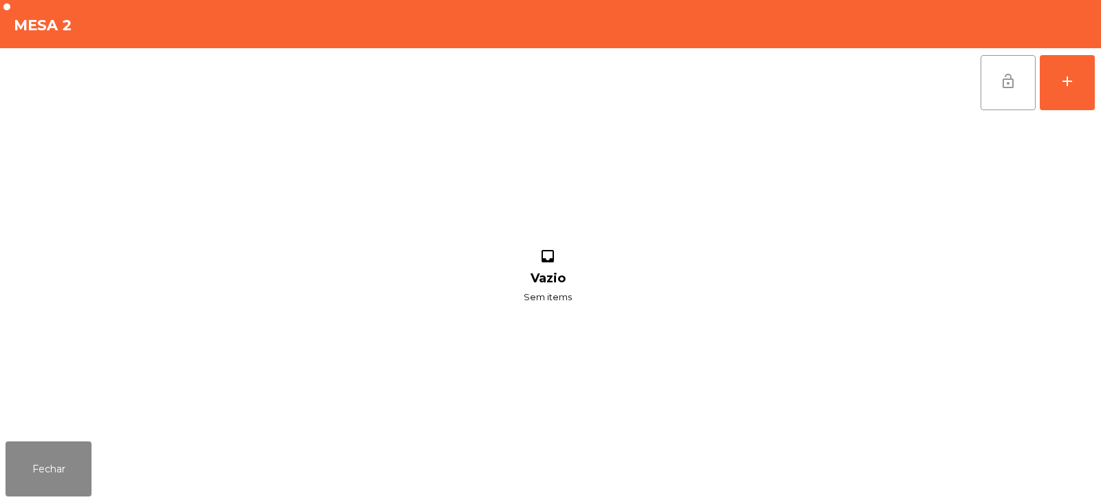
click at [1015, 85] on span "lock_open" at bounding box center [1008, 81] width 17 height 17
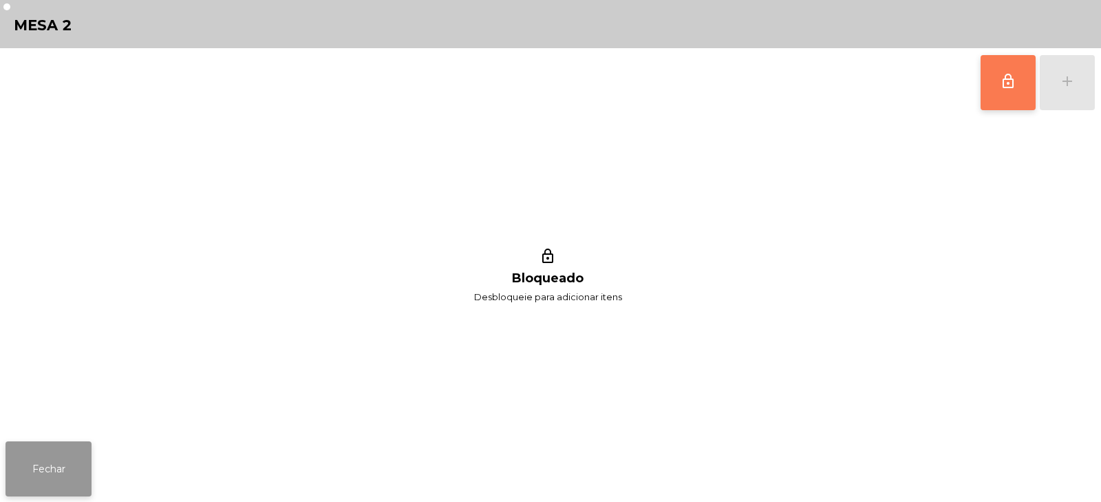
click at [8, 488] on button "Fechar" at bounding box center [49, 468] width 86 height 55
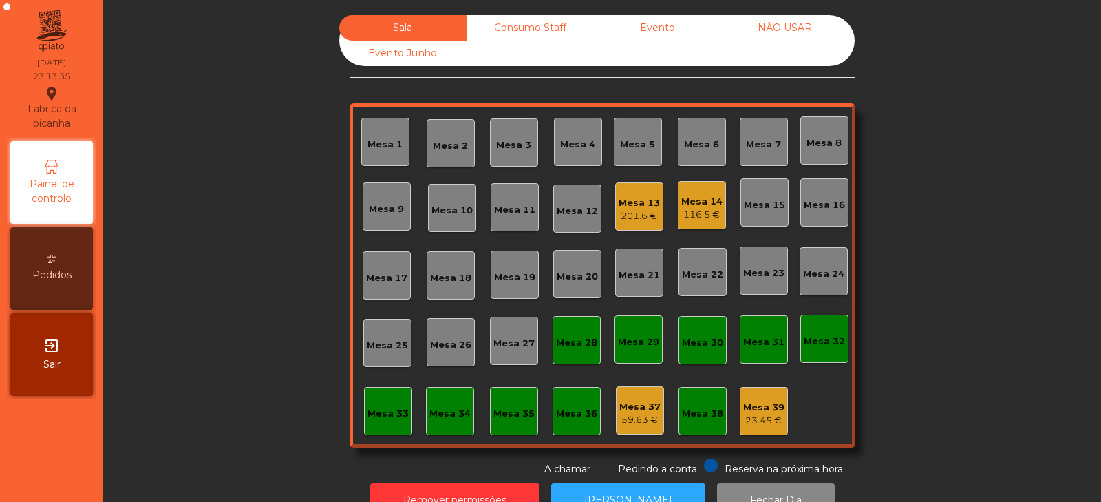
click at [511, 146] on div "Mesa 3" at bounding box center [513, 145] width 35 height 14
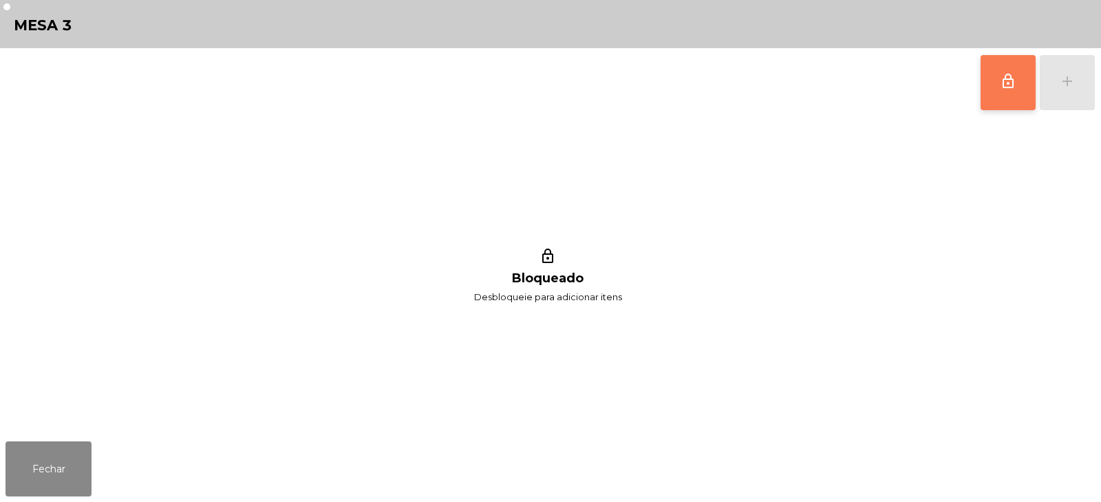
click at [1009, 101] on button "lock_outline" at bounding box center [1008, 82] width 55 height 55
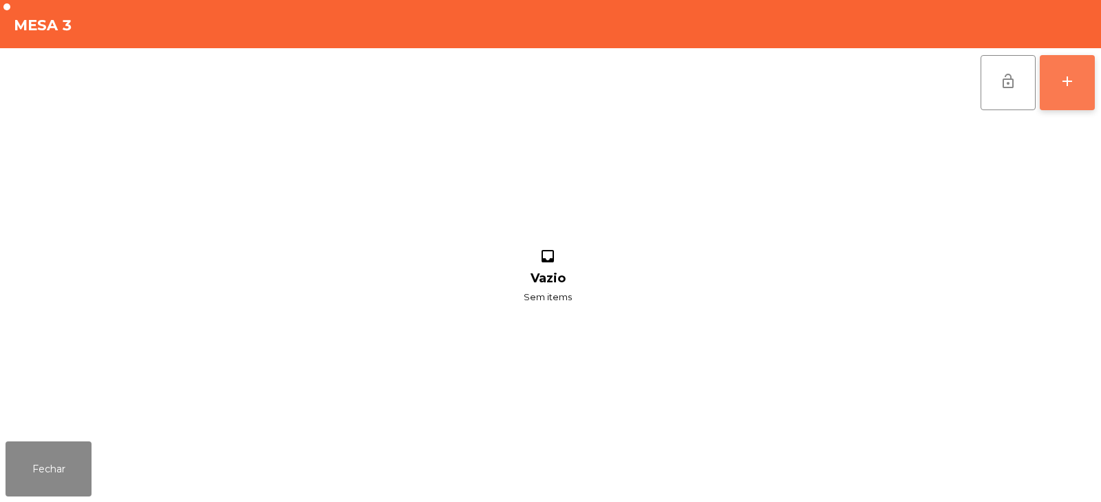
click at [1067, 90] on button "add" at bounding box center [1067, 82] width 55 height 55
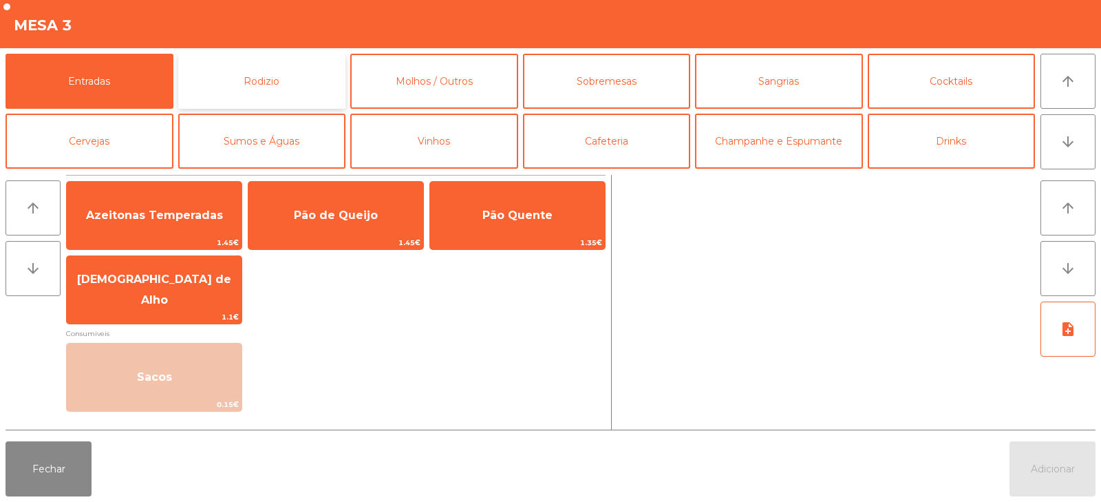
click at [249, 96] on button "Rodizio" at bounding box center [262, 81] width 168 height 55
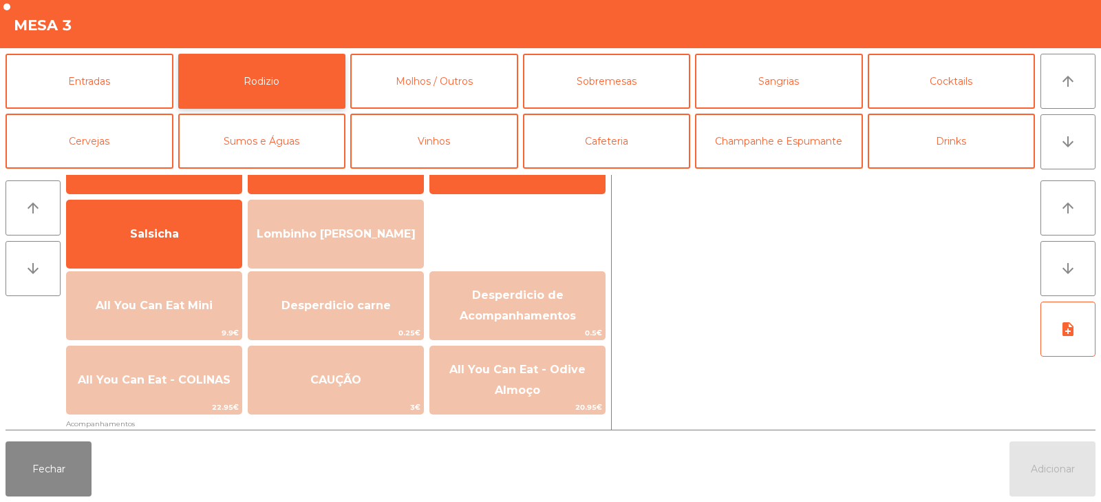
scroll to position [89, 0]
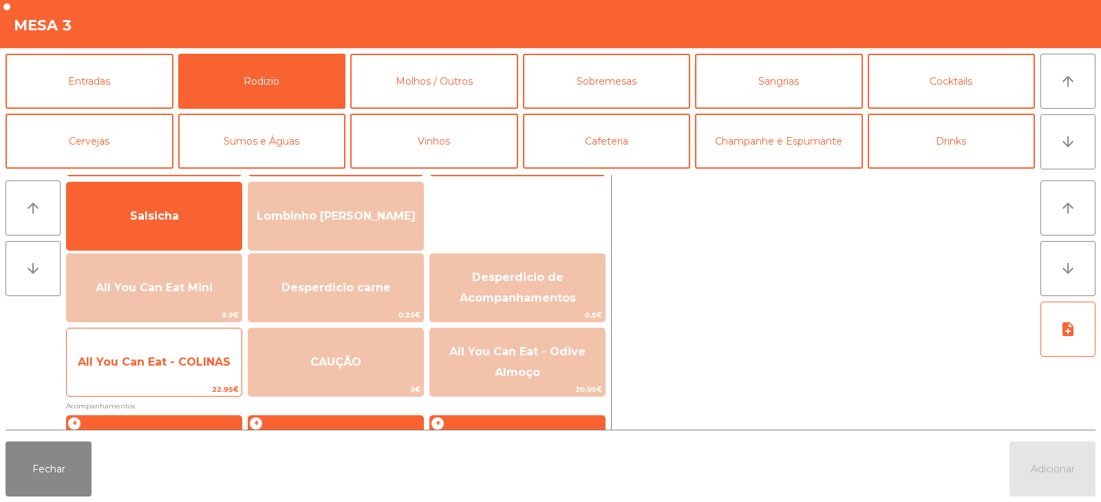
click at [158, 377] on span "All You Can Eat - COLINAS" at bounding box center [154, 361] width 175 height 37
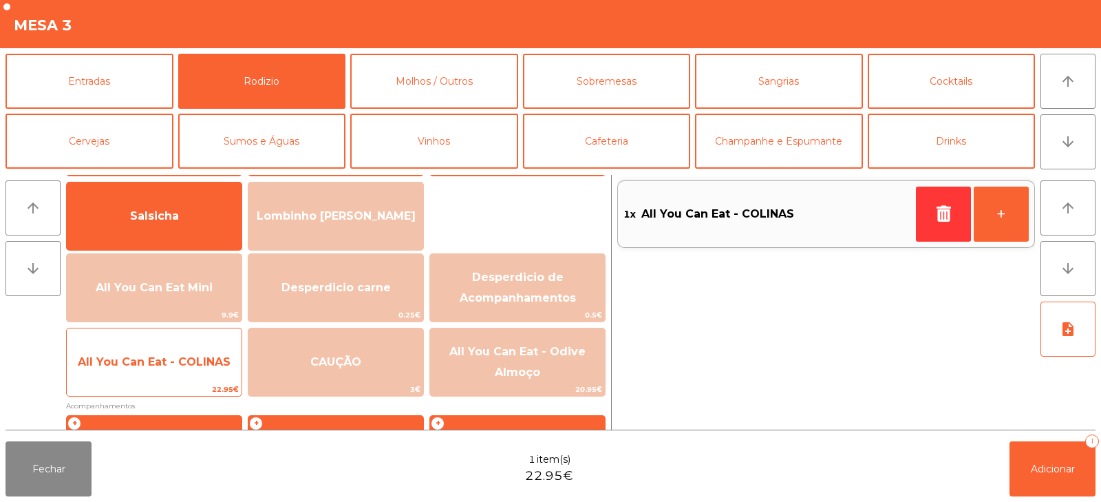
click at [158, 376] on span "All You Can Eat - COLINAS" at bounding box center [154, 361] width 175 height 37
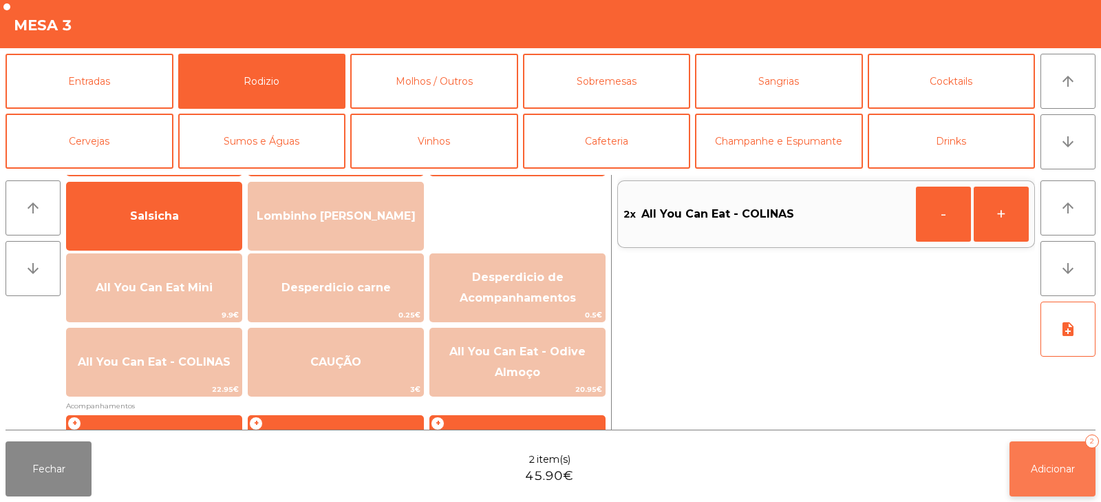
click at [1023, 471] on button "Adicionar 2" at bounding box center [1053, 468] width 86 height 55
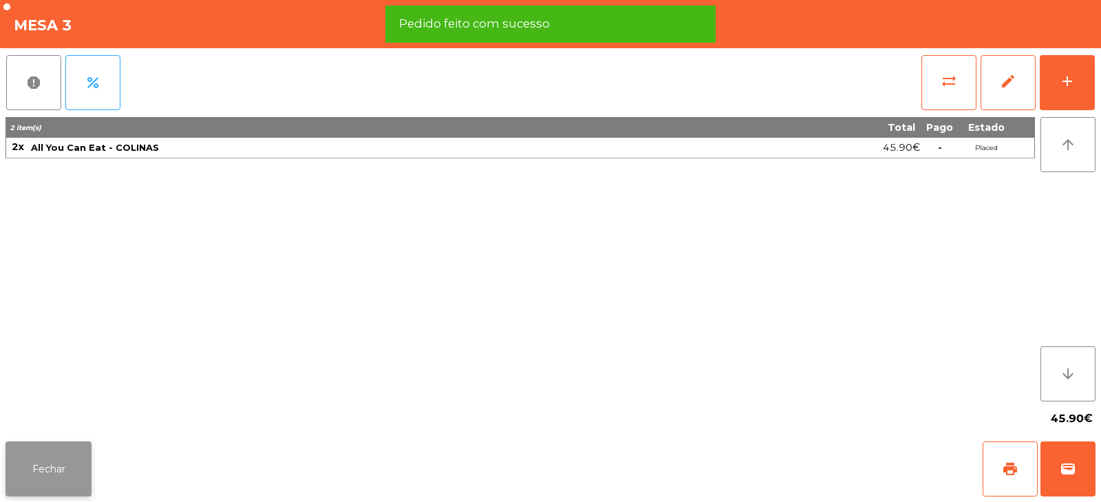
click at [51, 476] on button "Fechar" at bounding box center [49, 468] width 86 height 55
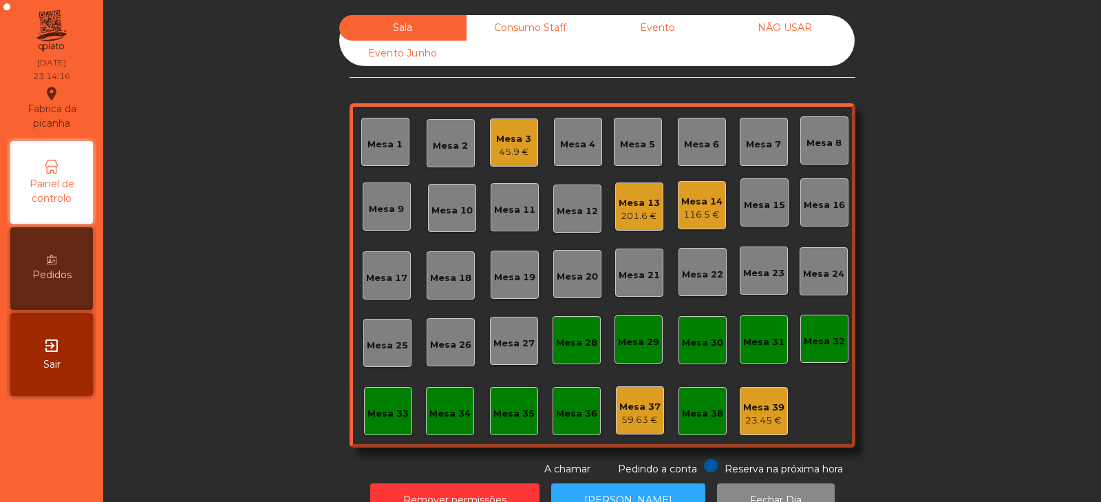
click at [641, 217] on div "201.6 €" at bounding box center [639, 216] width 41 height 14
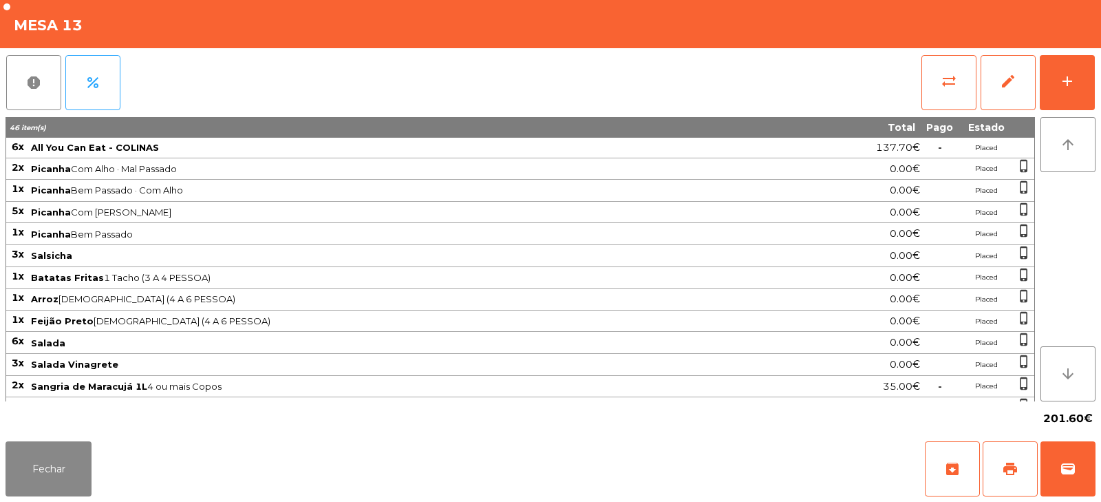
scroll to position [148, 0]
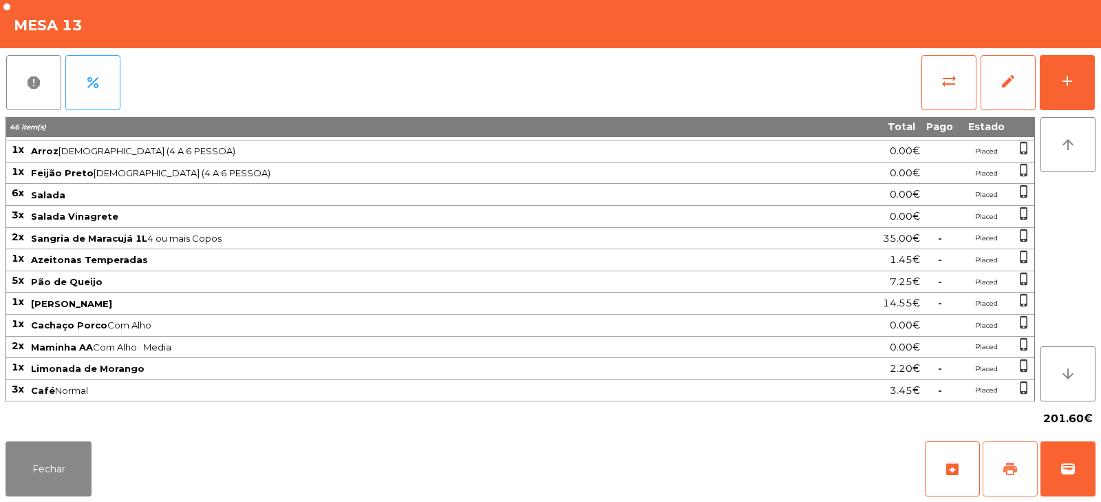
click at [1015, 457] on button "print" at bounding box center [1010, 468] width 55 height 55
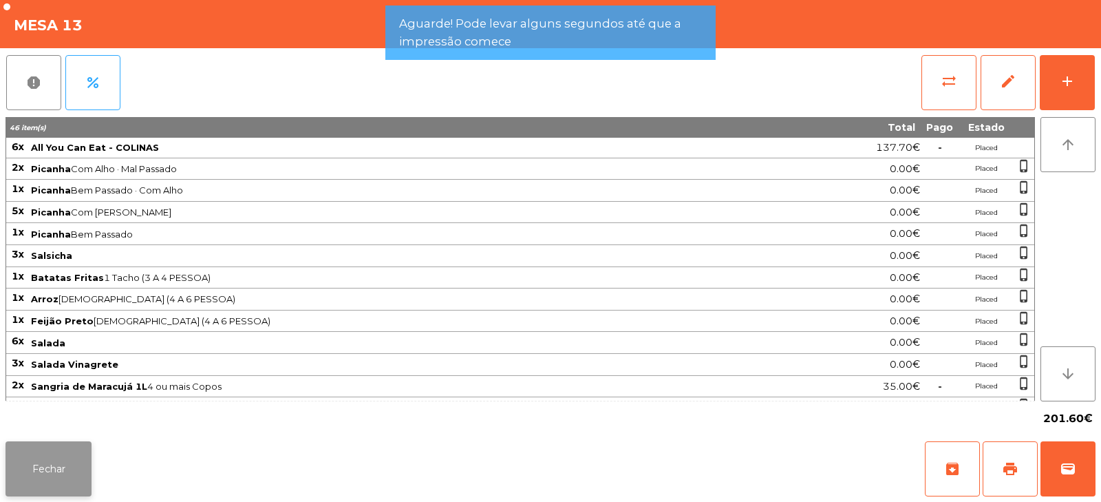
click at [36, 461] on button "Fechar" at bounding box center [49, 468] width 86 height 55
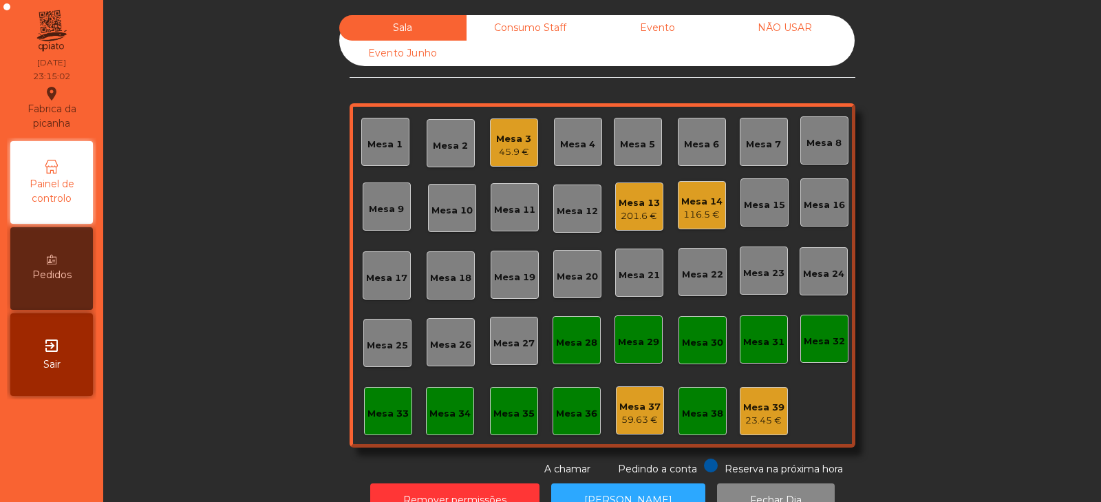
click at [630, 213] on div "201.6 €" at bounding box center [639, 216] width 41 height 14
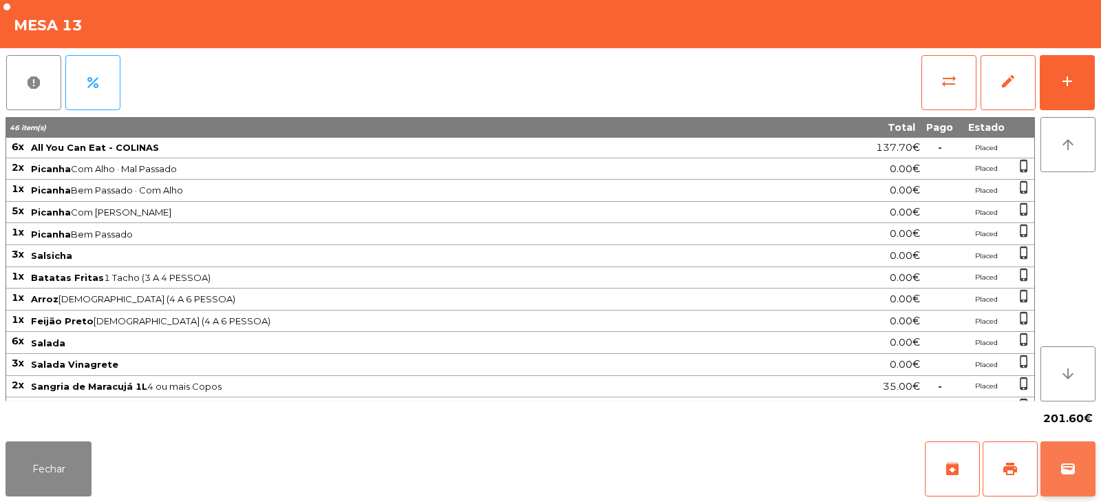
click at [1067, 460] on button "wallet" at bounding box center [1068, 468] width 55 height 55
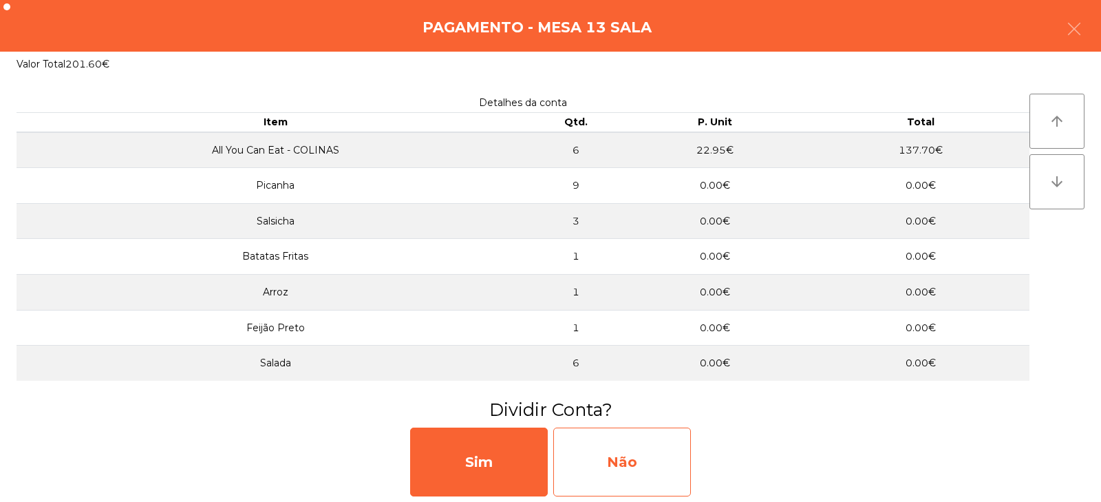
click at [646, 465] on div "Não" at bounding box center [622, 461] width 138 height 69
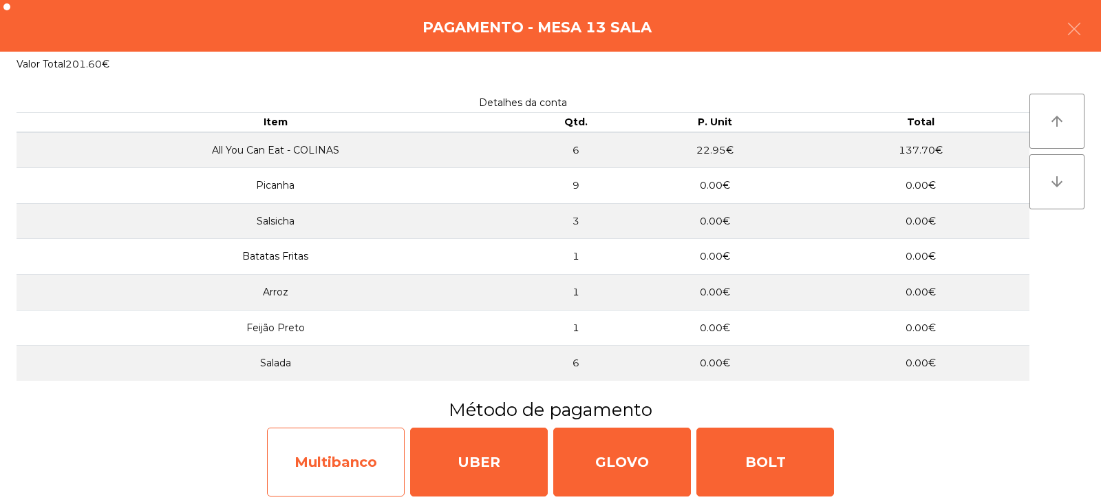
click at [358, 454] on div "Multibanco" at bounding box center [336, 461] width 138 height 69
select select "**"
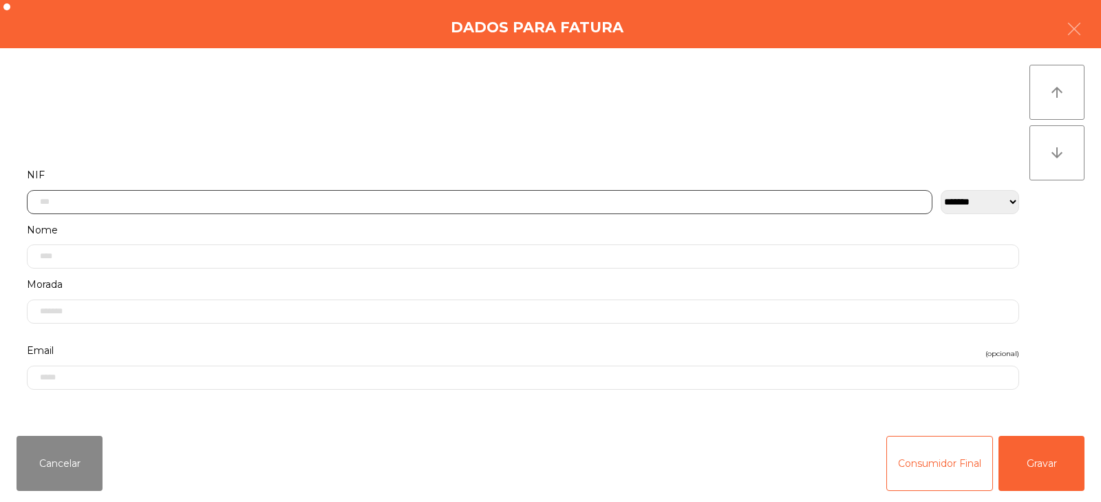
click at [505, 201] on input "text" at bounding box center [480, 202] width 906 height 24
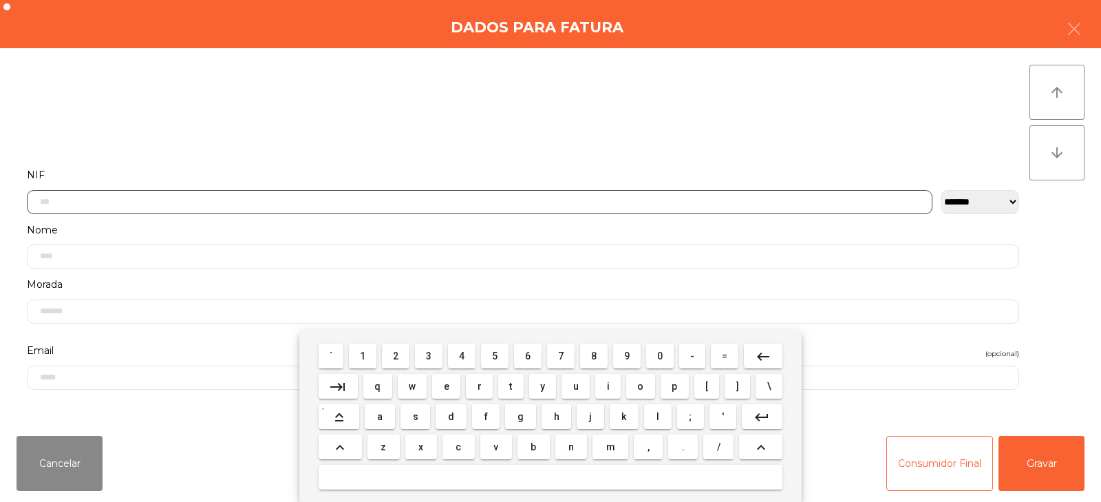
scroll to position [100, 0]
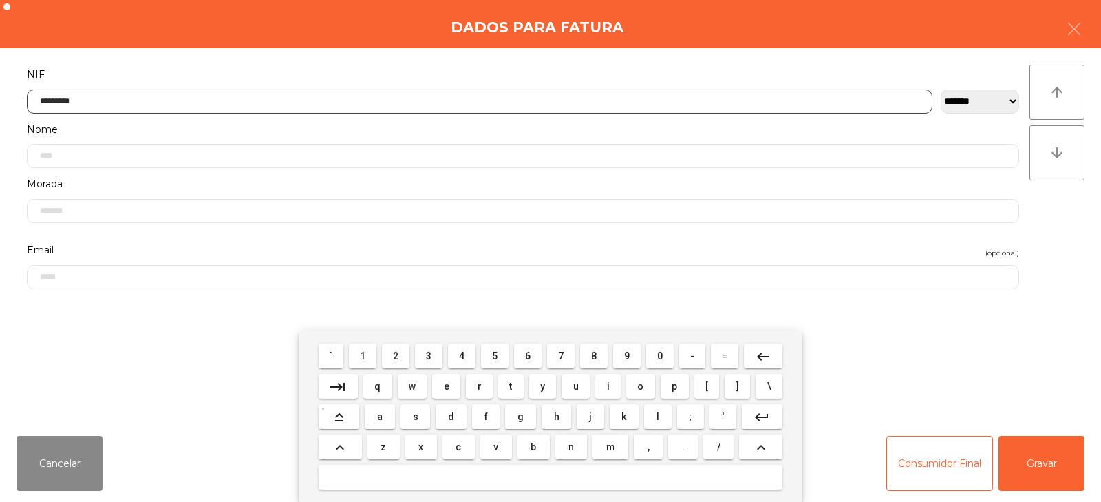
type input "*********"
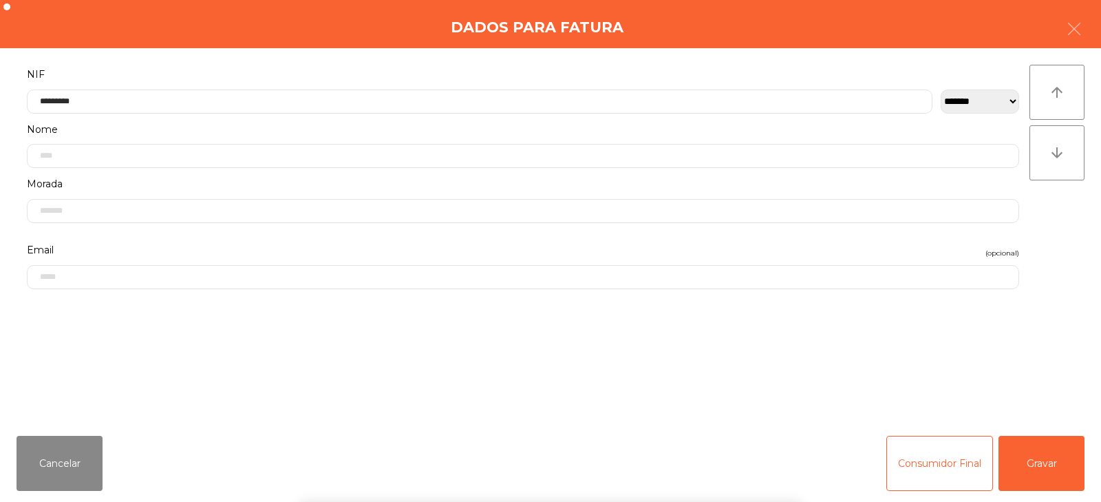
click at [1043, 453] on div "` 1 2 3 4 5 6 7 8 9 0 - = keyboard_backspace keyboard_tab q w e r t y u i o p […" at bounding box center [550, 416] width 1101 height 171
click at [1048, 457] on div "` 1 2 3 4 5 6 7 8 9 0 - = keyboard_backspace keyboard_tab q w e r t y u i o p […" at bounding box center [550, 416] width 1101 height 171
click at [1049, 463] on button "Gravar" at bounding box center [1042, 463] width 86 height 55
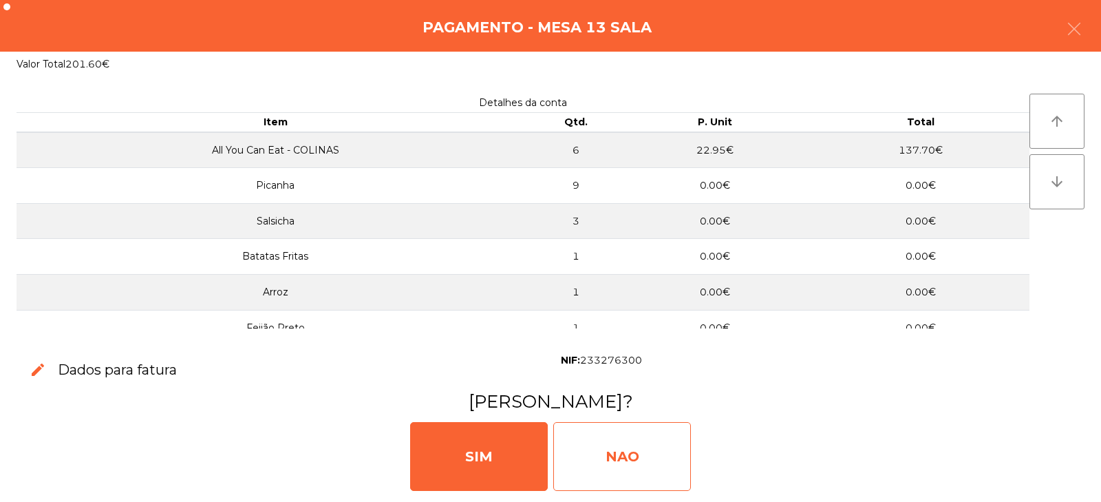
click at [656, 445] on div "NAO" at bounding box center [622, 456] width 138 height 69
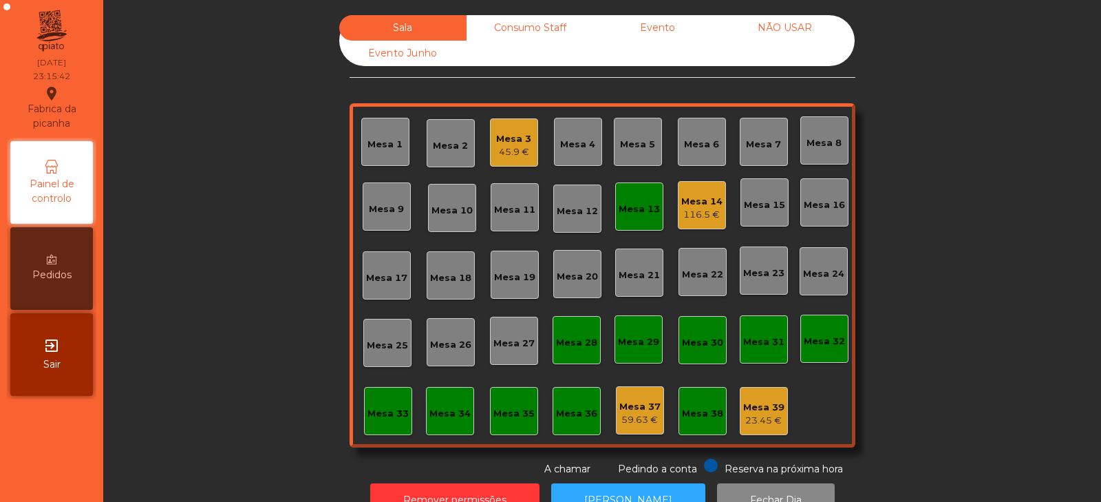
click at [641, 213] on div "Mesa 13" at bounding box center [639, 209] width 41 height 14
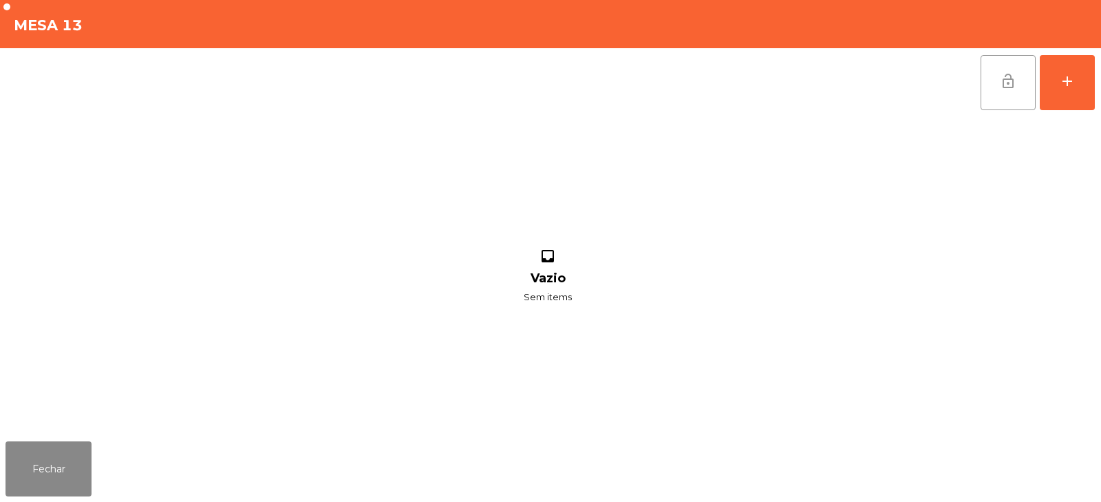
click at [1014, 85] on span "lock_open" at bounding box center [1008, 81] width 17 height 17
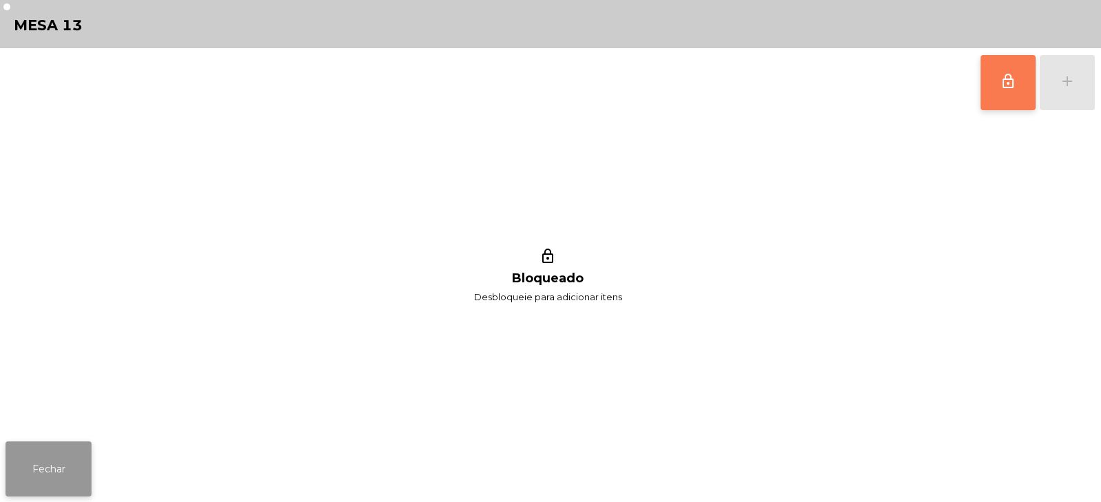
click at [72, 458] on button "Fechar" at bounding box center [49, 468] width 86 height 55
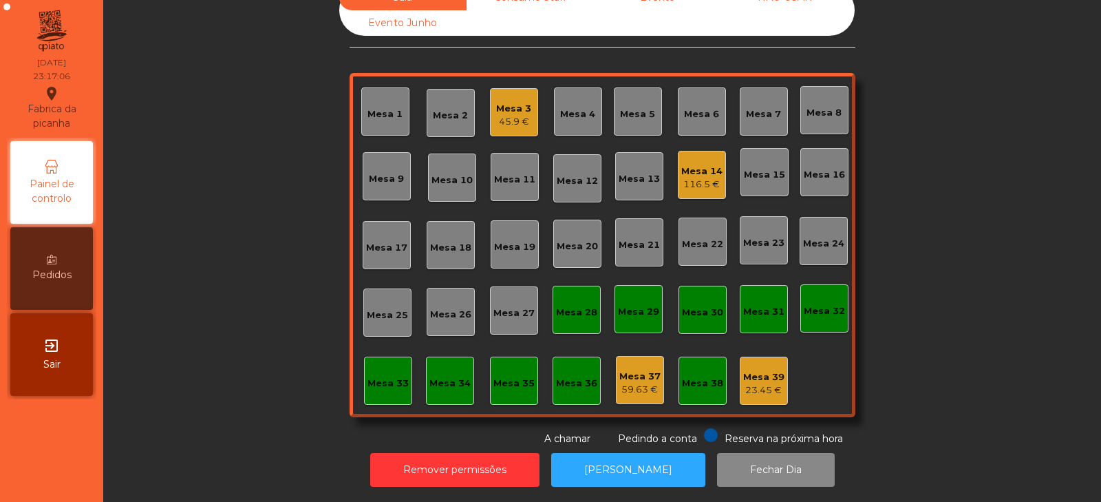
scroll to position [0, 0]
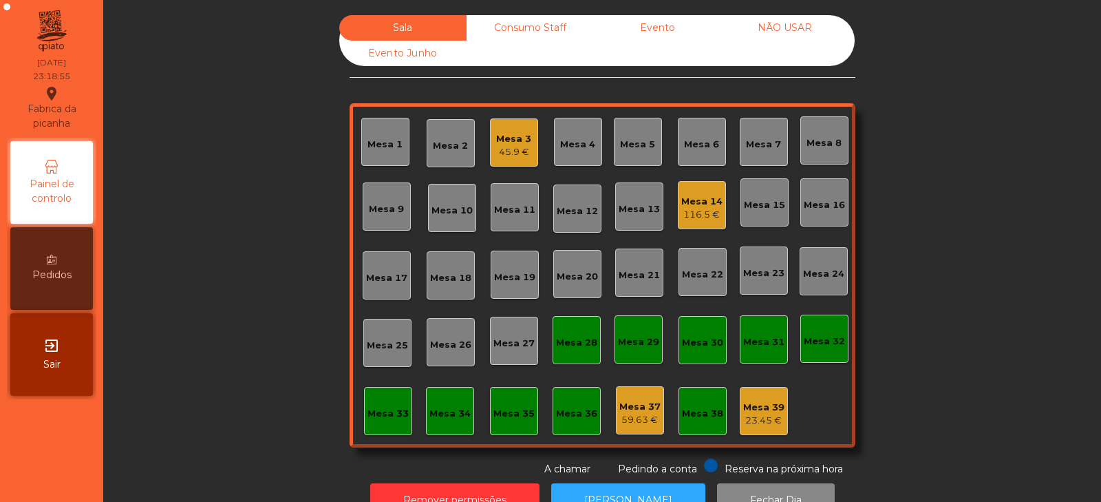
click at [686, 205] on div "Mesa 14" at bounding box center [701, 202] width 41 height 14
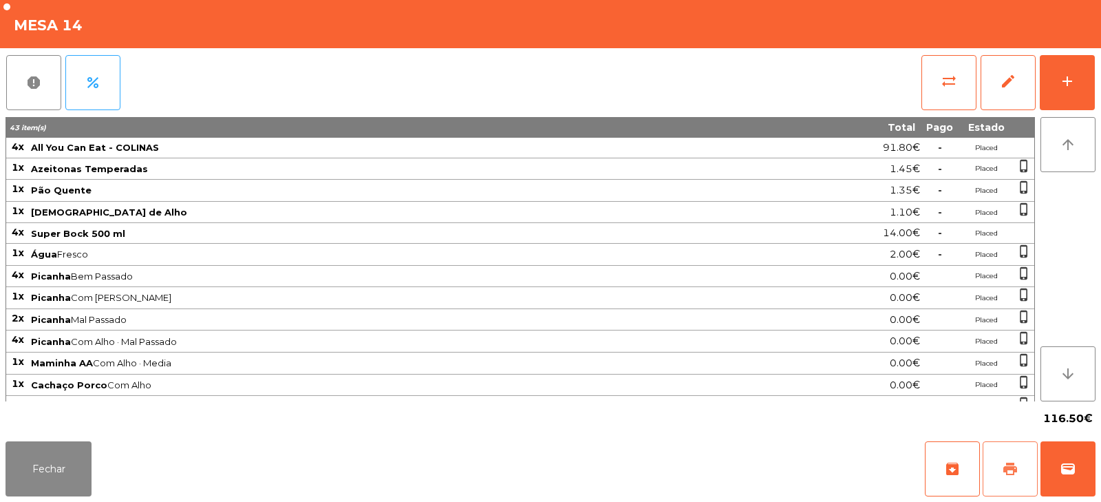
click at [1010, 458] on button "print" at bounding box center [1010, 468] width 55 height 55
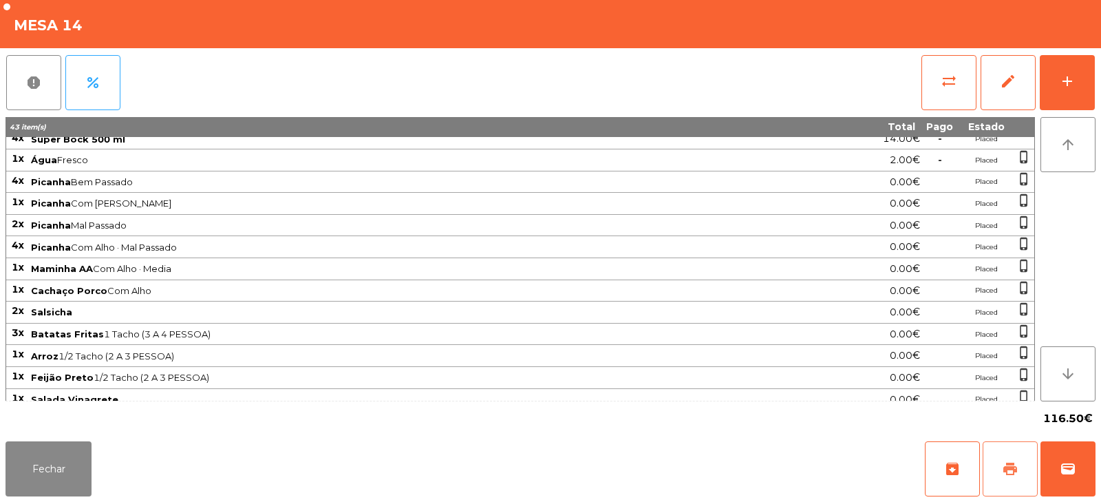
scroll to position [278, 0]
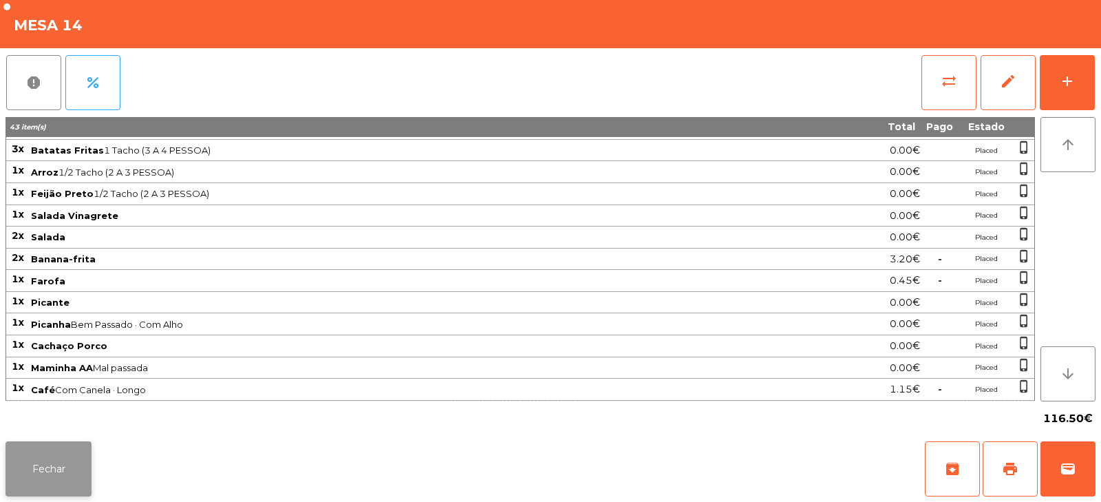
click at [67, 461] on button "Fechar" at bounding box center [49, 468] width 86 height 55
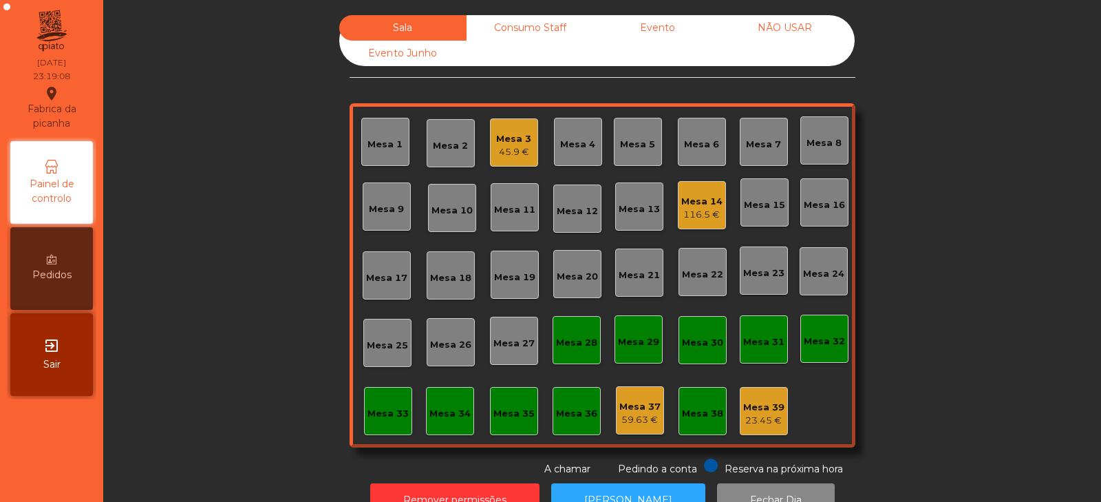
click at [681, 210] on div "116.5 €" at bounding box center [701, 215] width 41 height 14
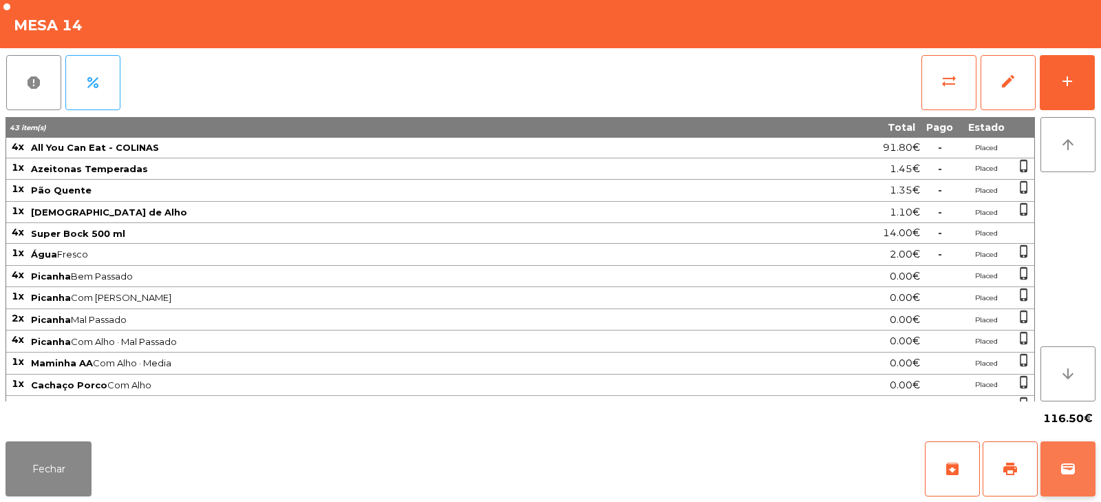
click at [1079, 478] on button "wallet" at bounding box center [1068, 468] width 55 height 55
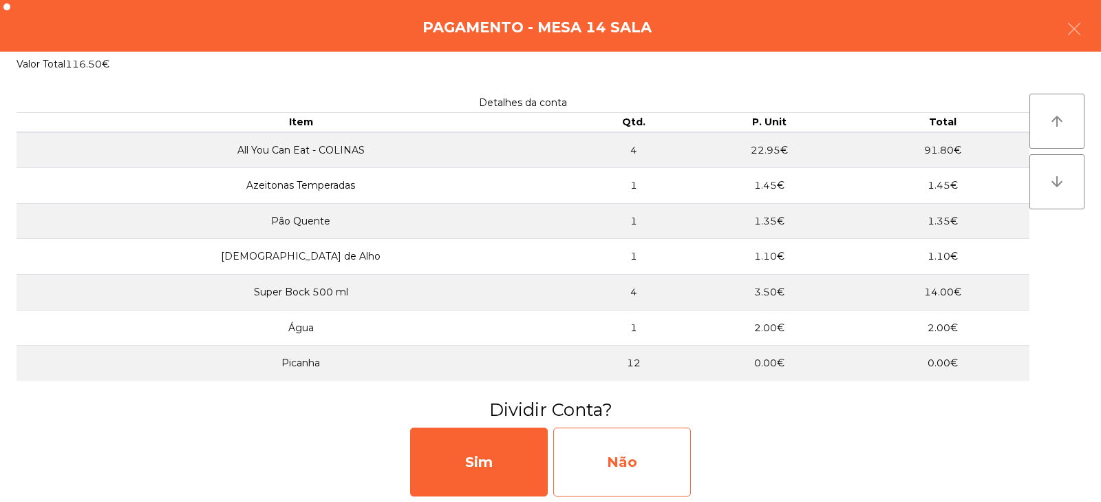
click at [613, 451] on div "Não" at bounding box center [622, 461] width 138 height 69
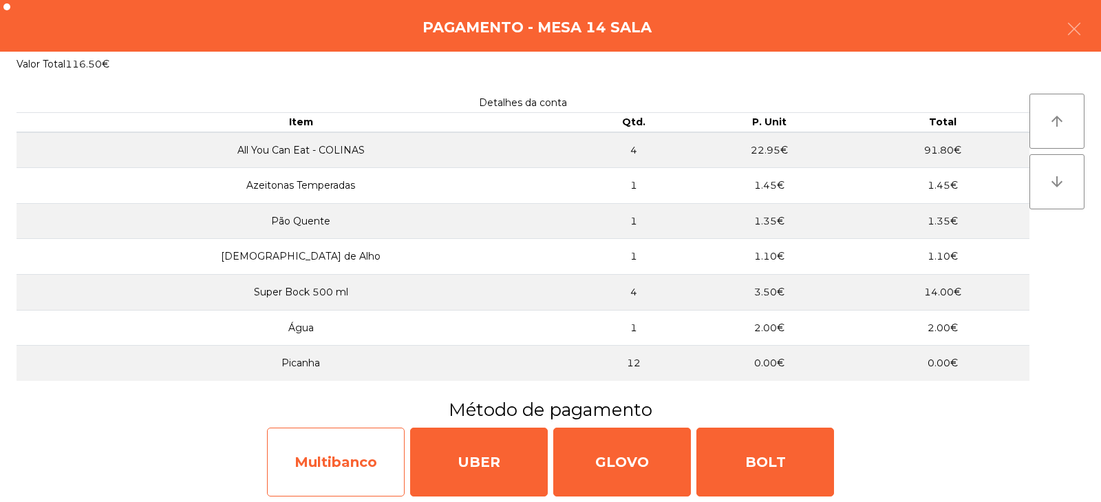
click at [400, 465] on div "Multibanco" at bounding box center [336, 461] width 138 height 69
select select "**"
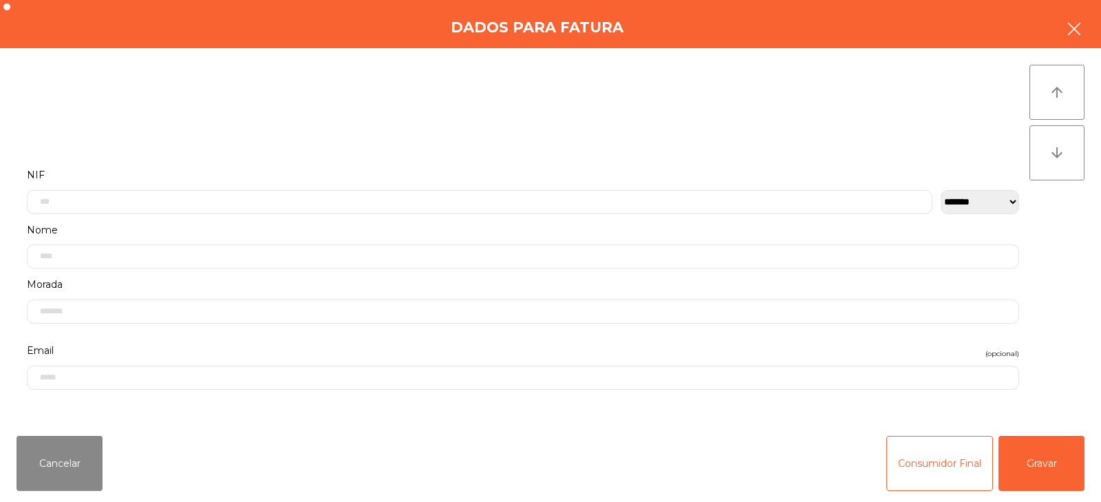
click at [1074, 30] on icon "button" at bounding box center [1074, 29] width 17 height 17
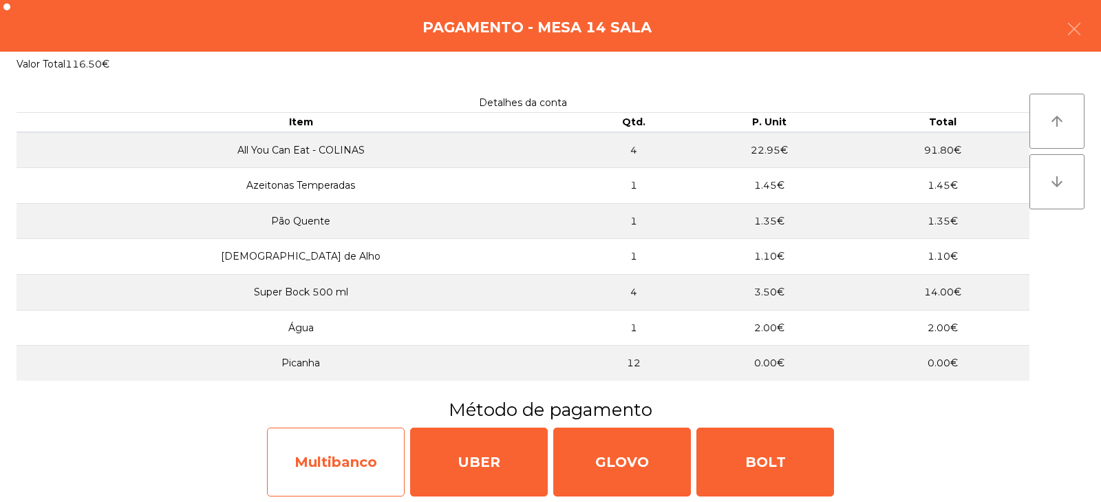
click at [372, 472] on div "Multibanco" at bounding box center [336, 461] width 138 height 69
select select "**"
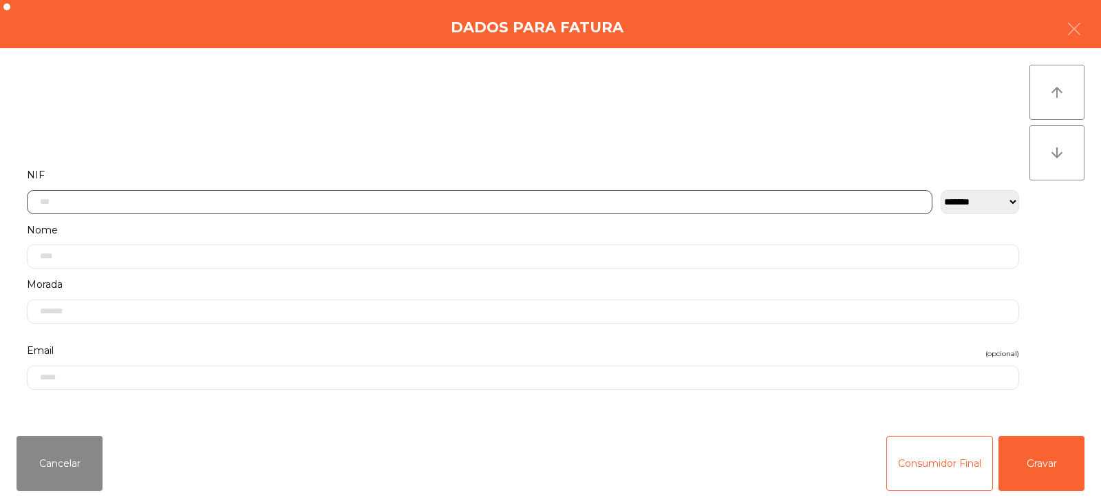
click at [476, 197] on input "text" at bounding box center [480, 202] width 906 height 24
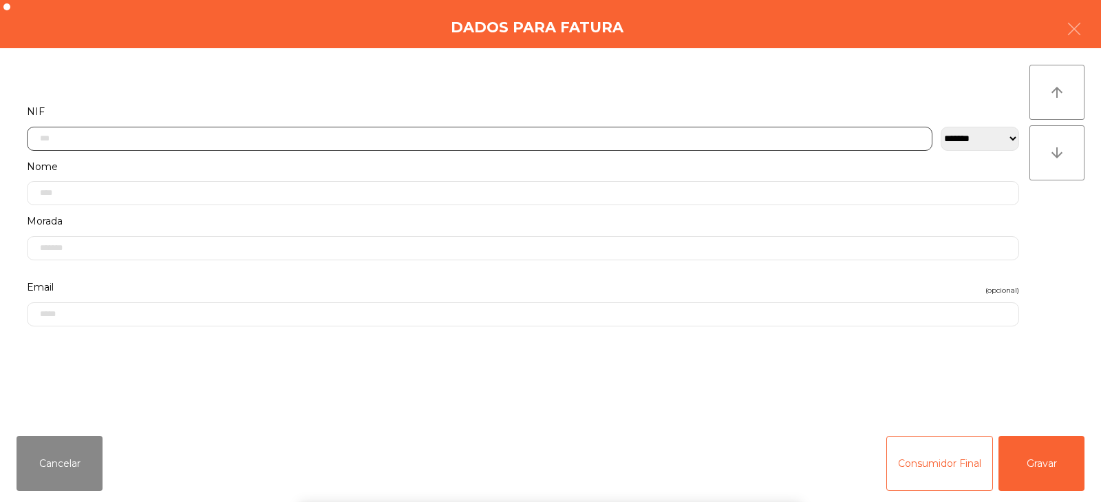
scroll to position [100, 0]
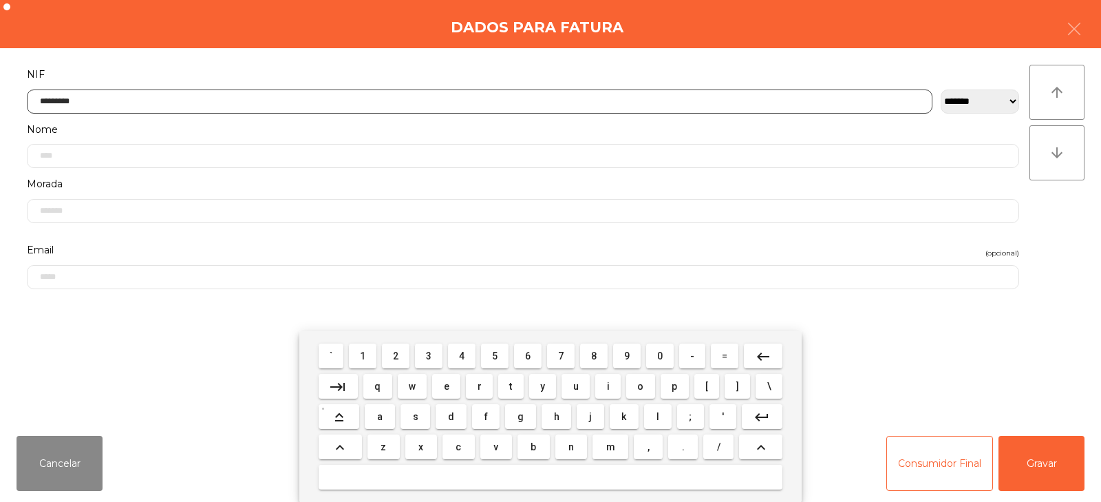
type input "*********"
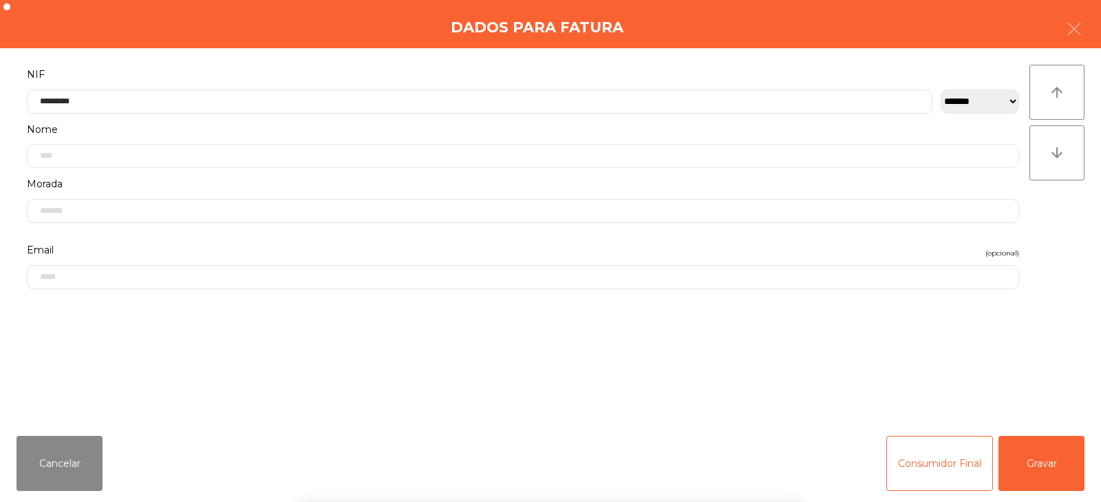
click at [1031, 485] on div "` 1 2 3 4 5 6 7 8 9 0 - = keyboard_backspace keyboard_tab q w e r t y u i o p […" at bounding box center [550, 416] width 1101 height 171
click at [1045, 472] on button "Gravar" at bounding box center [1042, 463] width 86 height 55
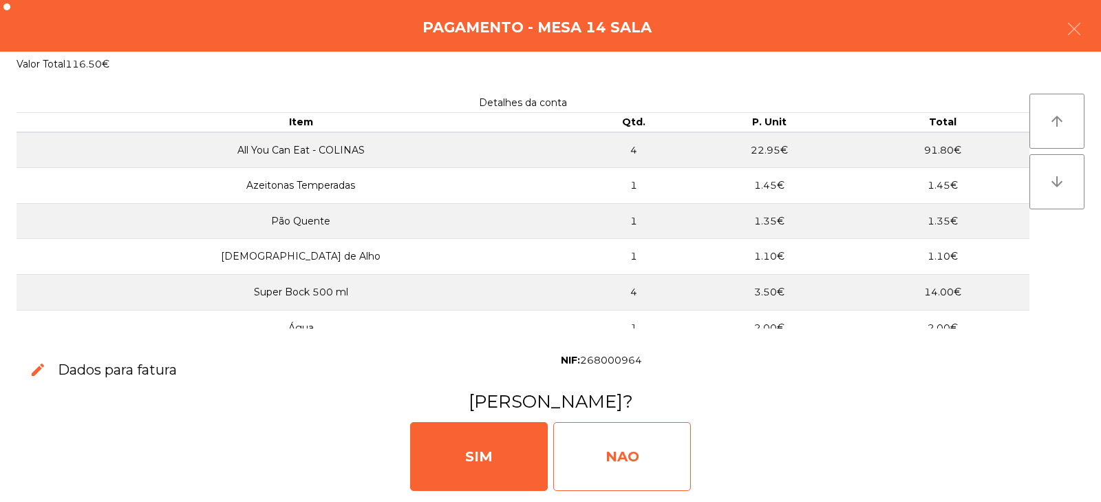
click at [662, 464] on div "NAO" at bounding box center [622, 456] width 138 height 69
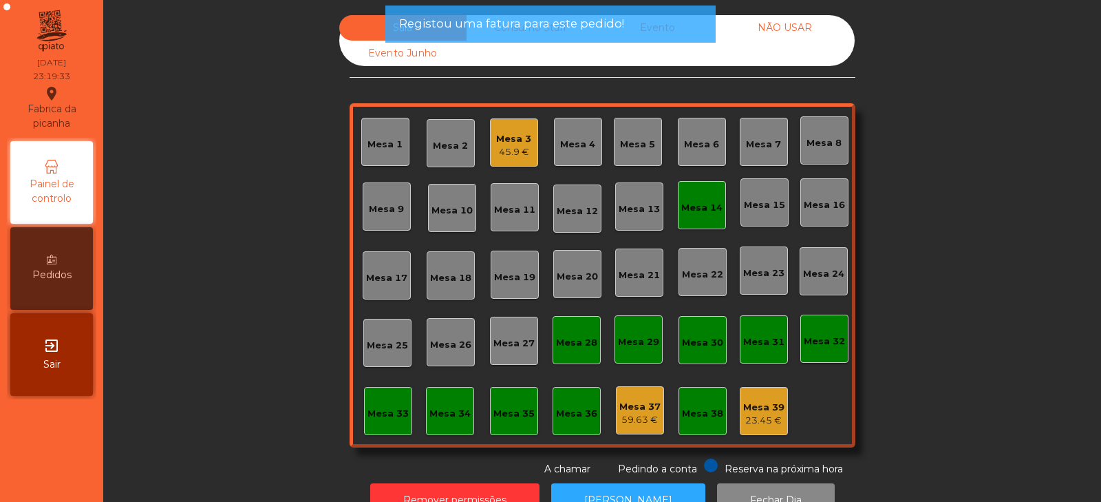
click at [696, 213] on div "Mesa 14" at bounding box center [701, 208] width 41 height 14
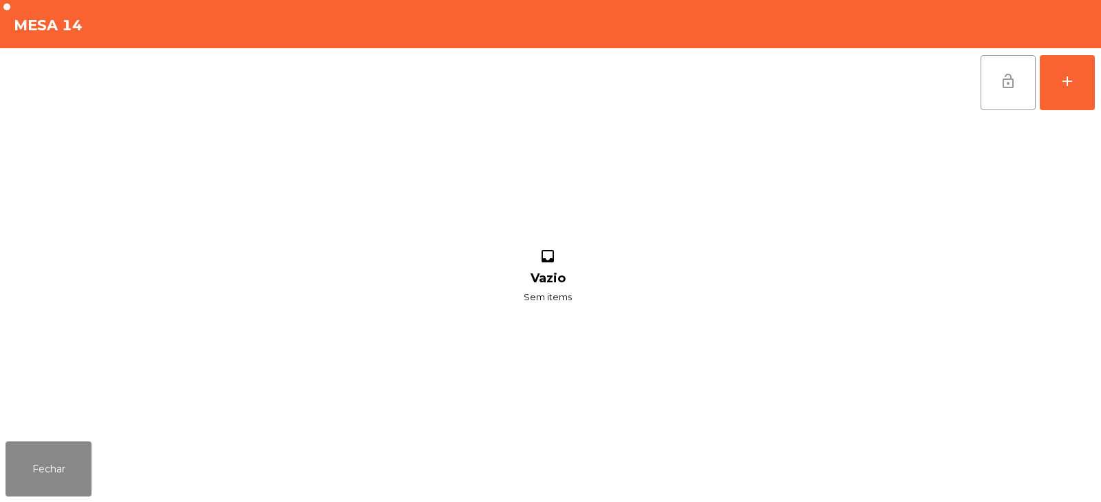
click at [1003, 87] on span "lock_open" at bounding box center [1008, 81] width 17 height 17
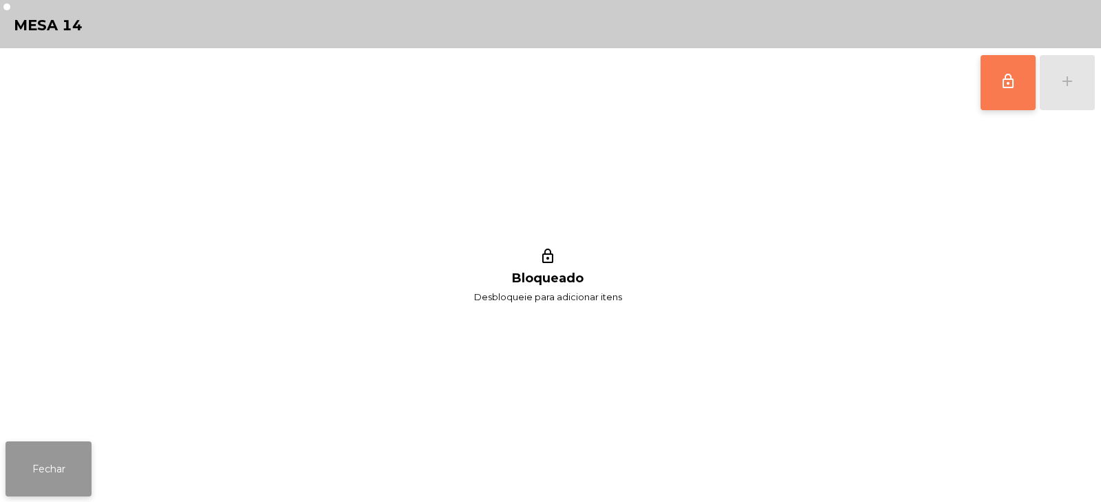
click at [39, 458] on button "Fechar" at bounding box center [49, 468] width 86 height 55
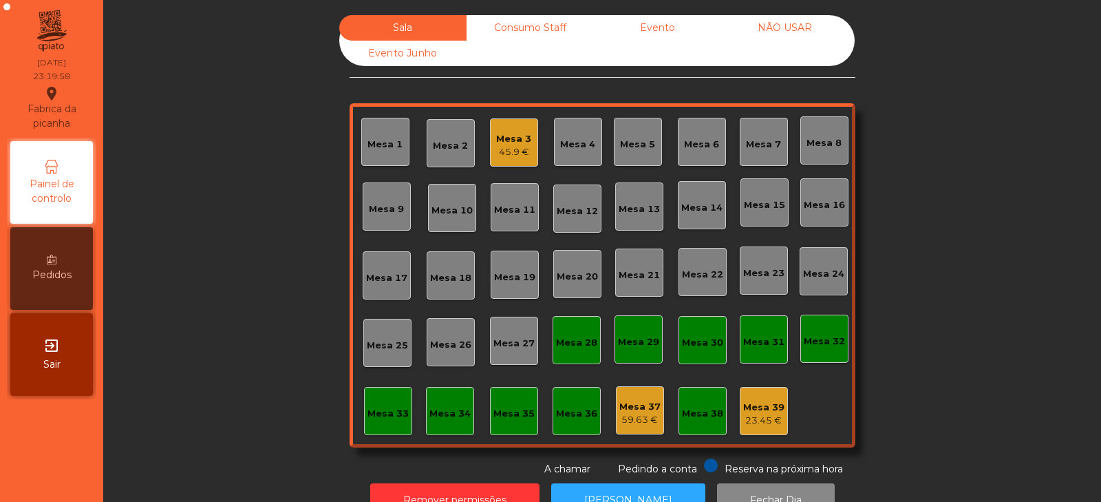
scroll to position [41, 0]
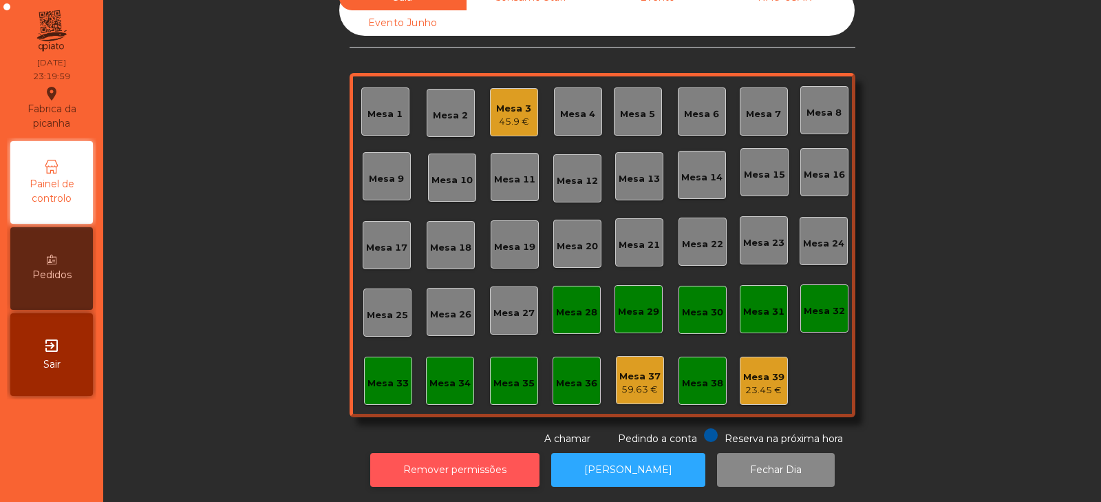
click at [471, 460] on button "Remover permissões" at bounding box center [454, 470] width 169 height 34
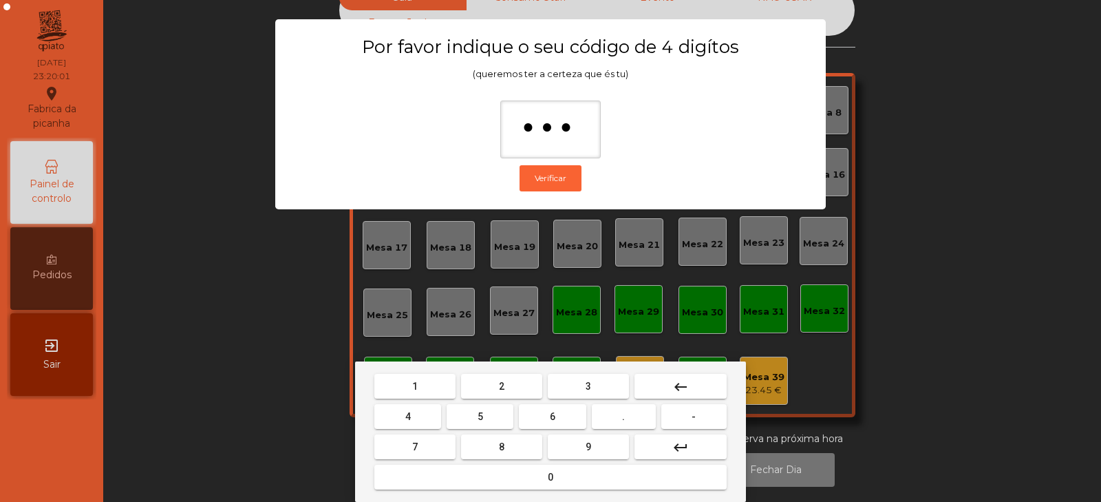
type input "****"
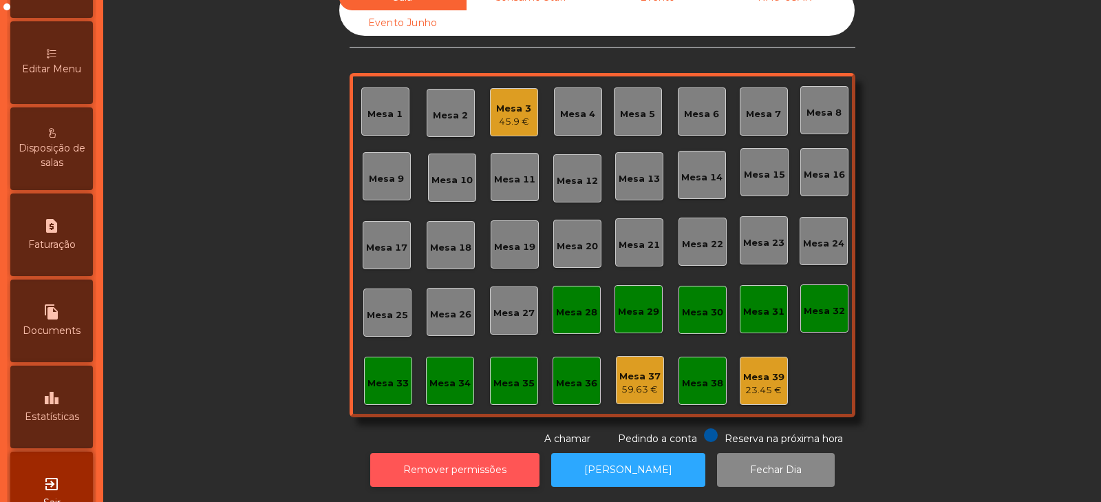
scroll to position [188, 0]
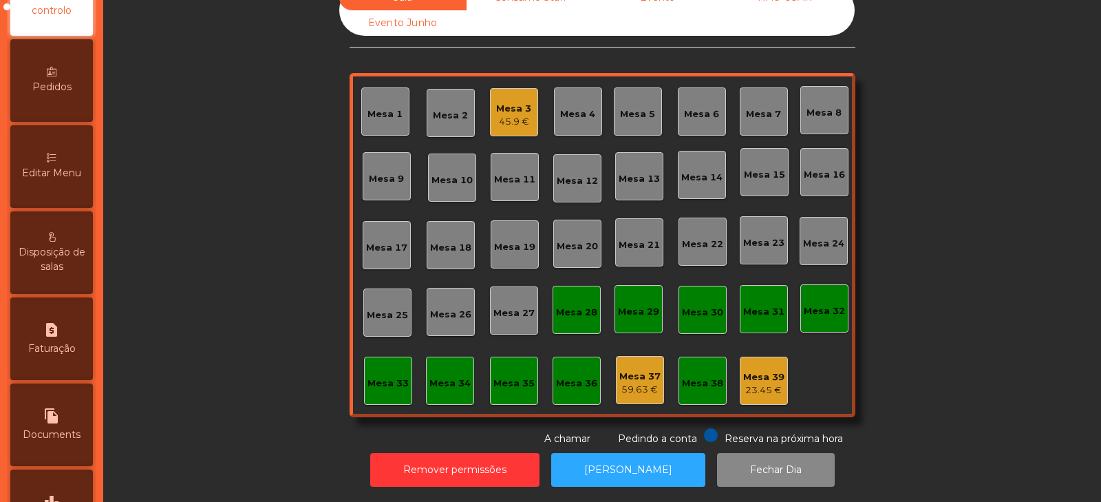
click at [65, 360] on div "request_page Faturação" at bounding box center [51, 338] width 83 height 83
select select "*"
select select "****"
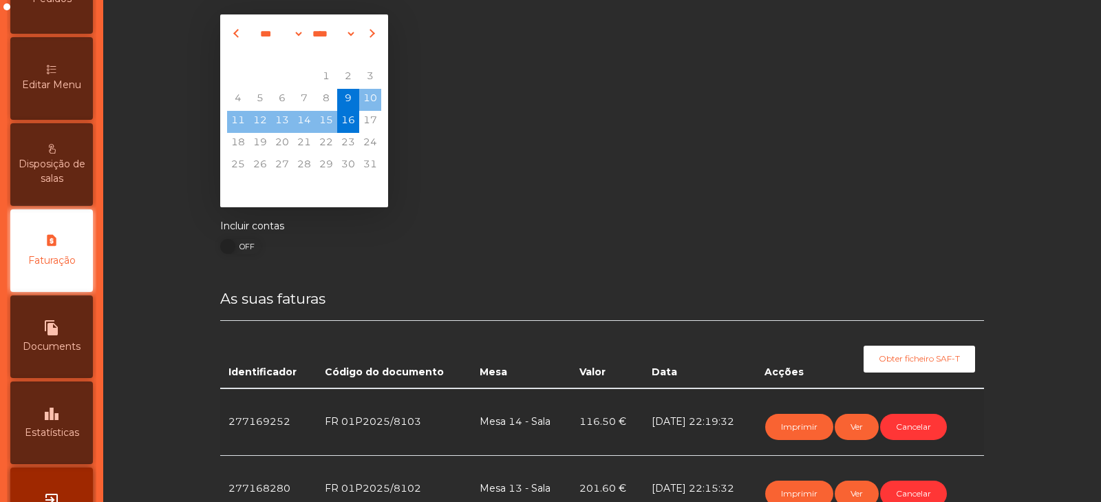
scroll to position [41, 0]
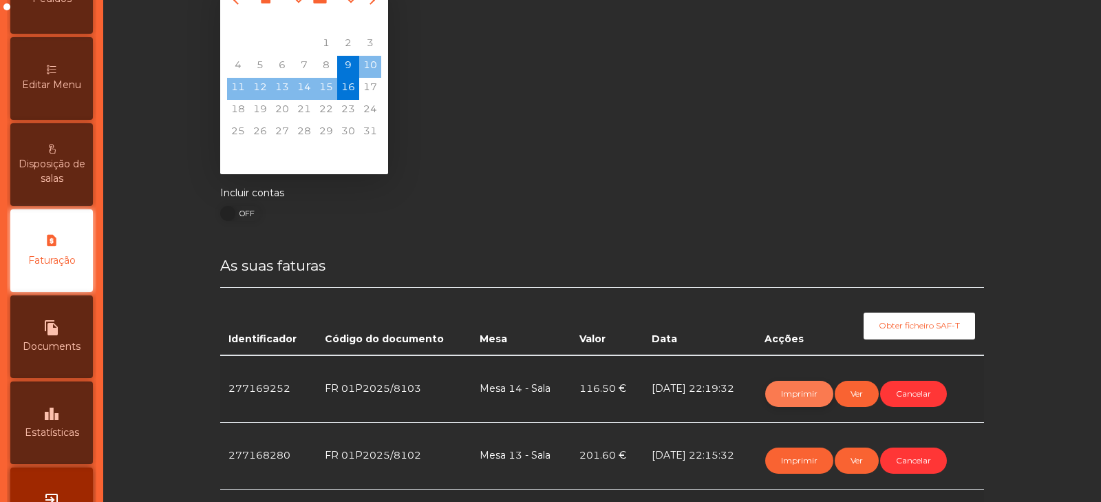
click at [794, 396] on button "Imprimir" at bounding box center [799, 394] width 68 height 26
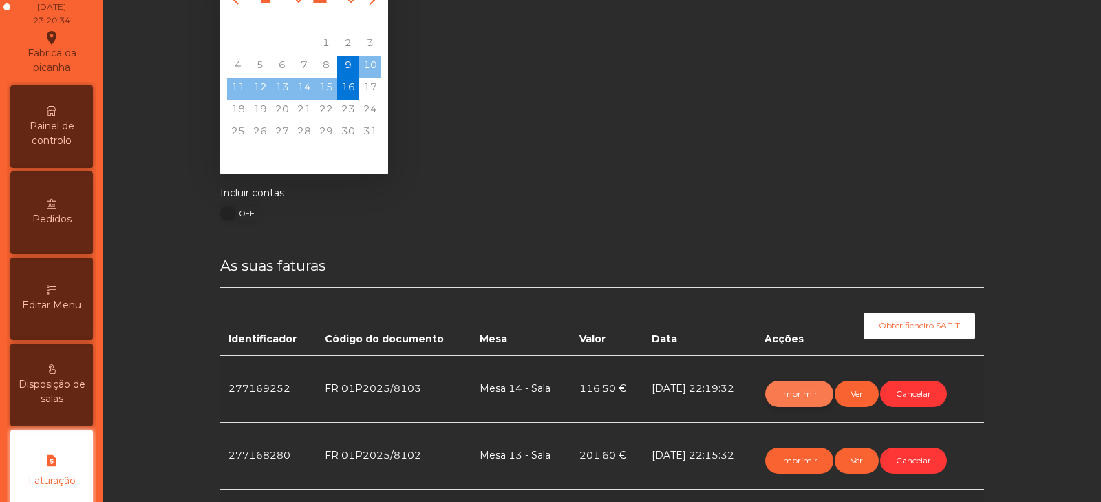
scroll to position [0, 0]
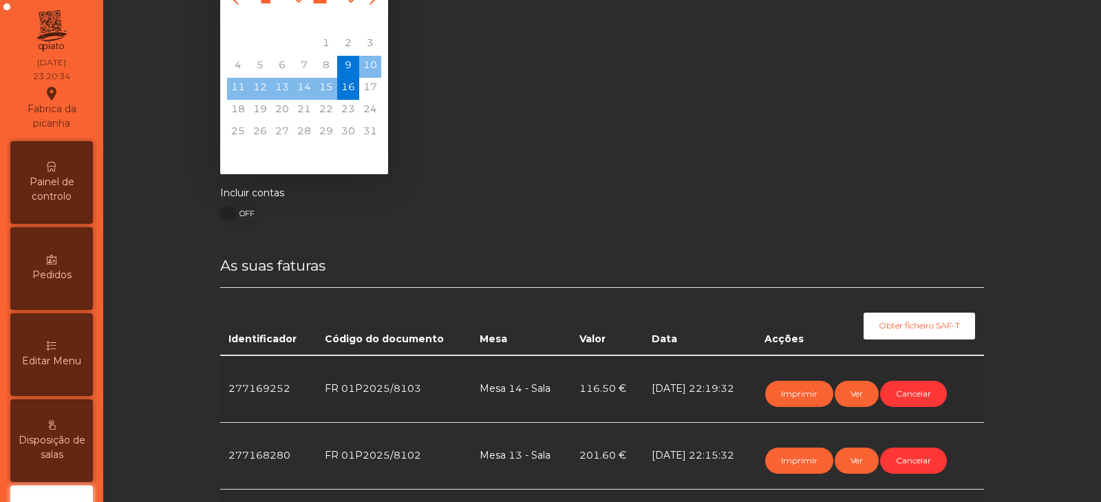
click at [69, 190] on span "Painel de controlo" at bounding box center [52, 189] width 76 height 29
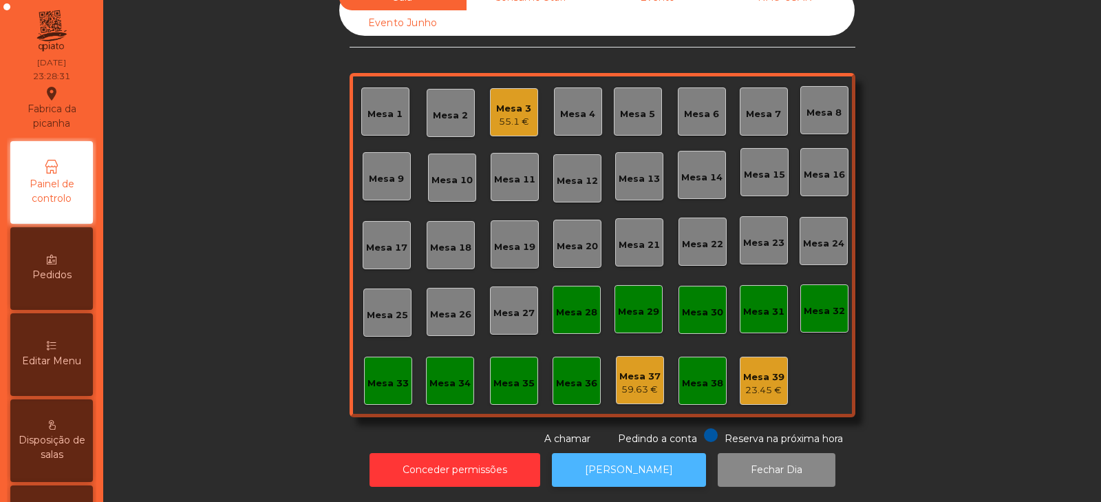
click at [637, 471] on button "[PERSON_NAME]" at bounding box center [629, 470] width 154 height 34
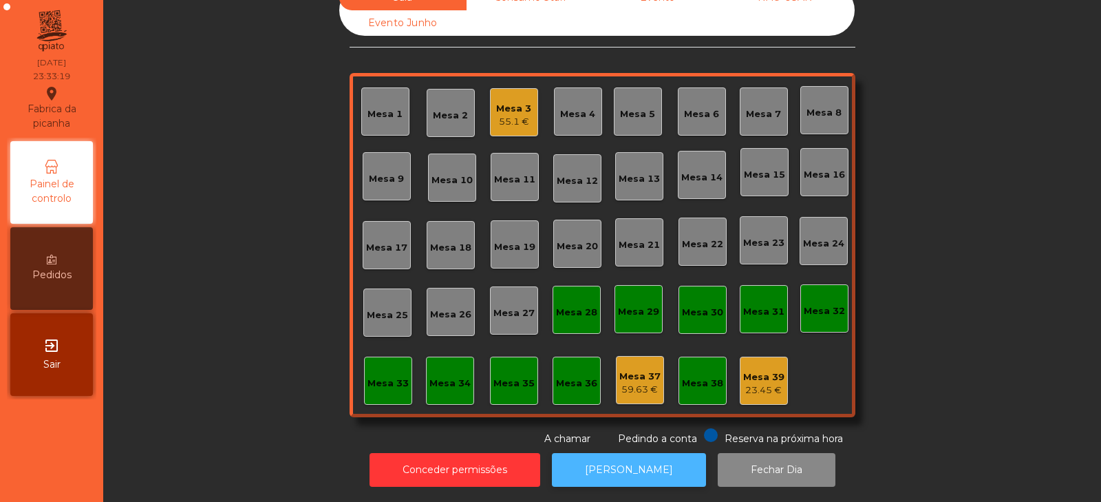
click at [621, 456] on button "[PERSON_NAME]" at bounding box center [629, 470] width 154 height 34
click at [508, 115] on div "55.1 €" at bounding box center [513, 122] width 35 height 14
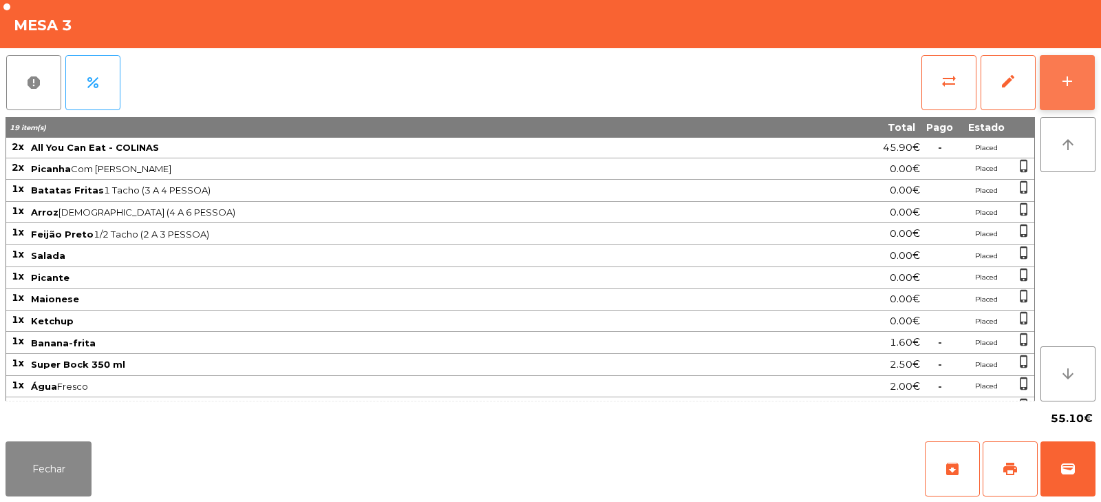
click at [1074, 81] on div "add" at bounding box center [1067, 81] width 17 height 17
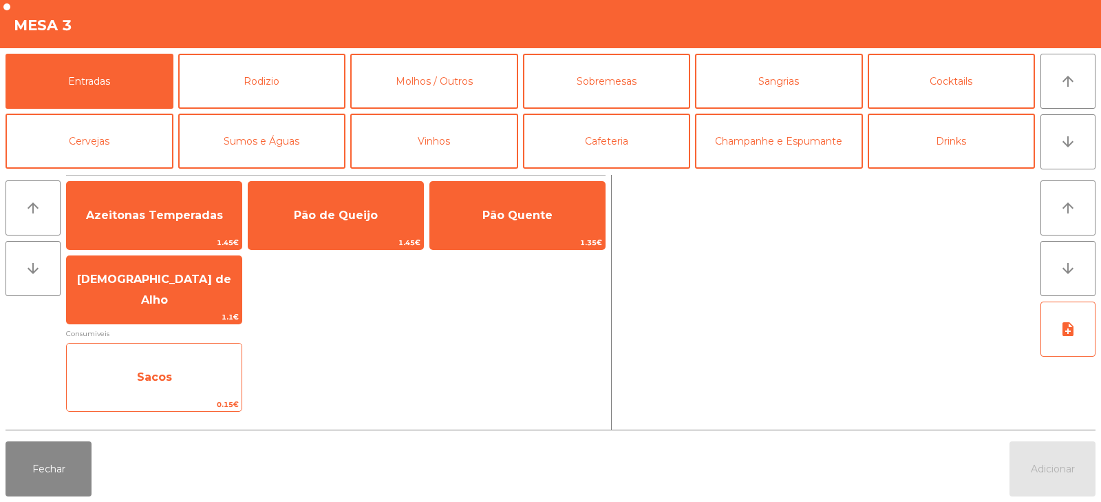
click at [188, 367] on span "Sacos" at bounding box center [154, 377] width 175 height 37
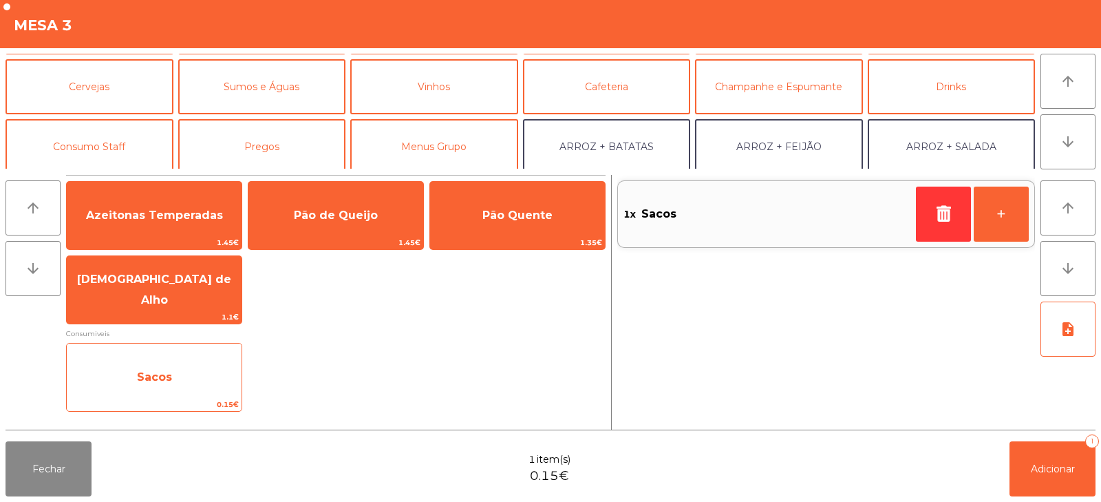
scroll to position [56, 0]
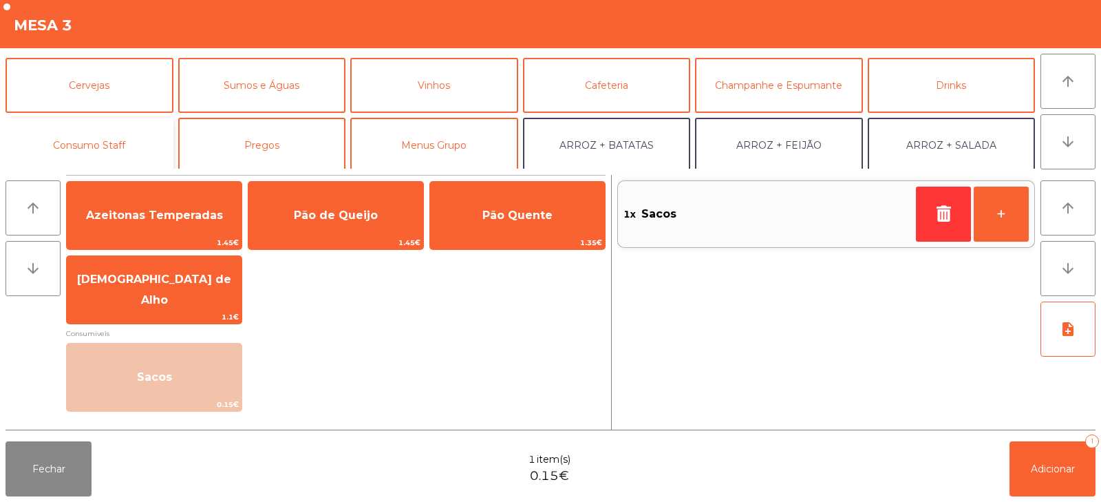
click at [91, 153] on button "Consumo Staff" at bounding box center [90, 145] width 168 height 55
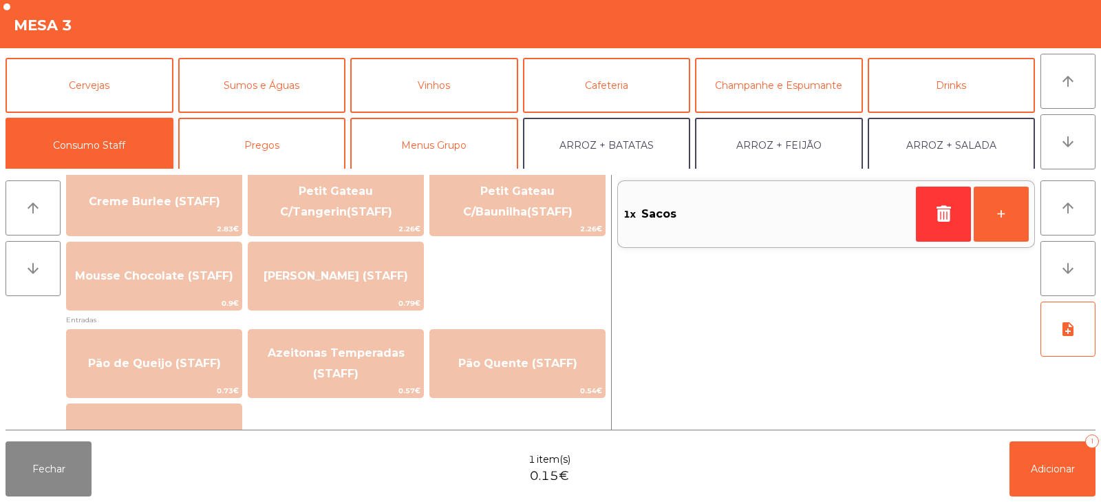
scroll to position [1194, 0]
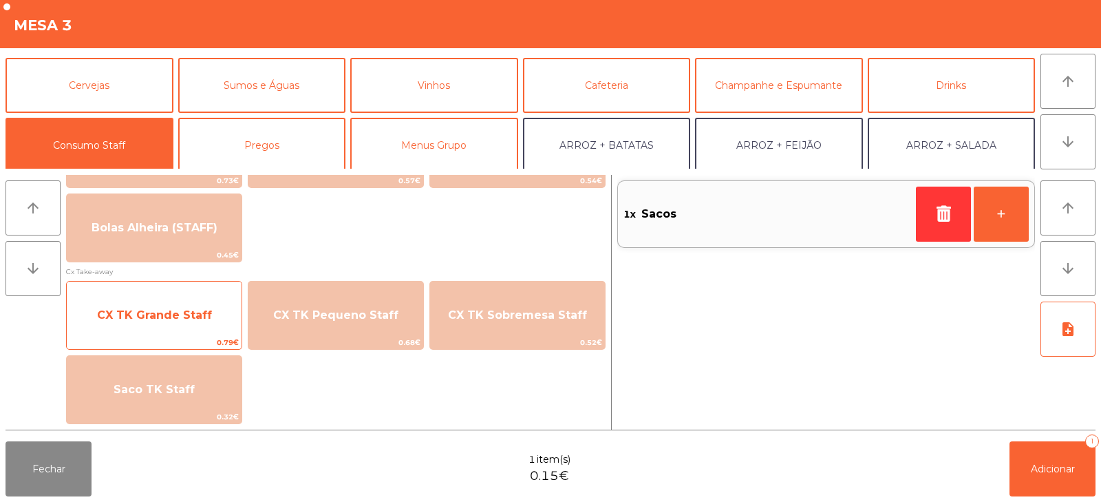
click at [161, 326] on span "CX TK Grande Staff" at bounding box center [154, 315] width 175 height 37
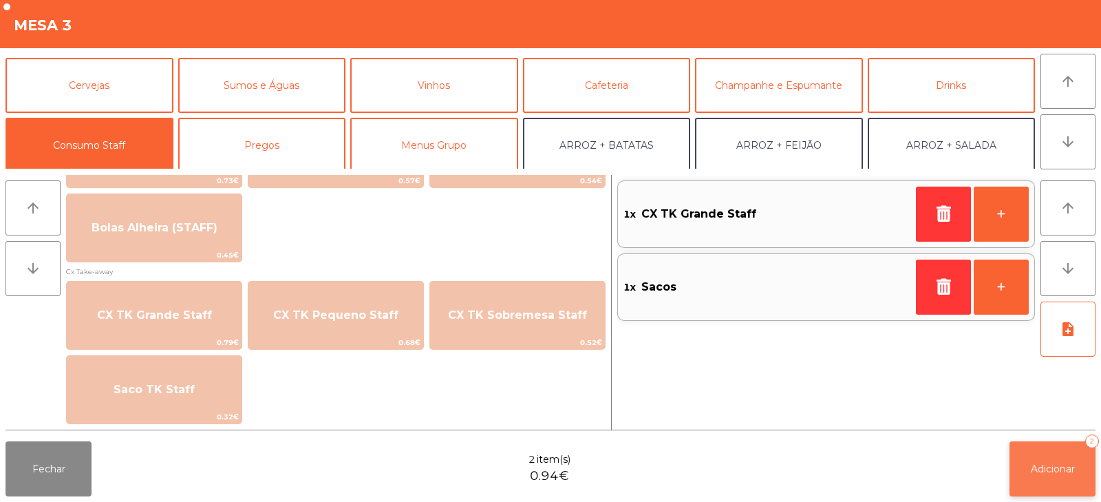
click at [1034, 469] on span "Adicionar" at bounding box center [1053, 468] width 44 height 12
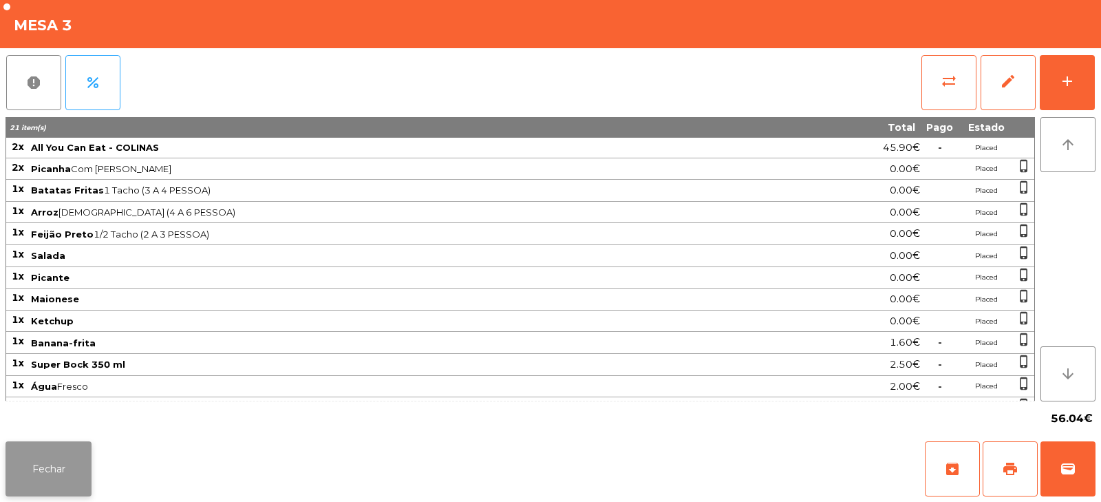
click at [81, 477] on button "Fechar" at bounding box center [49, 468] width 86 height 55
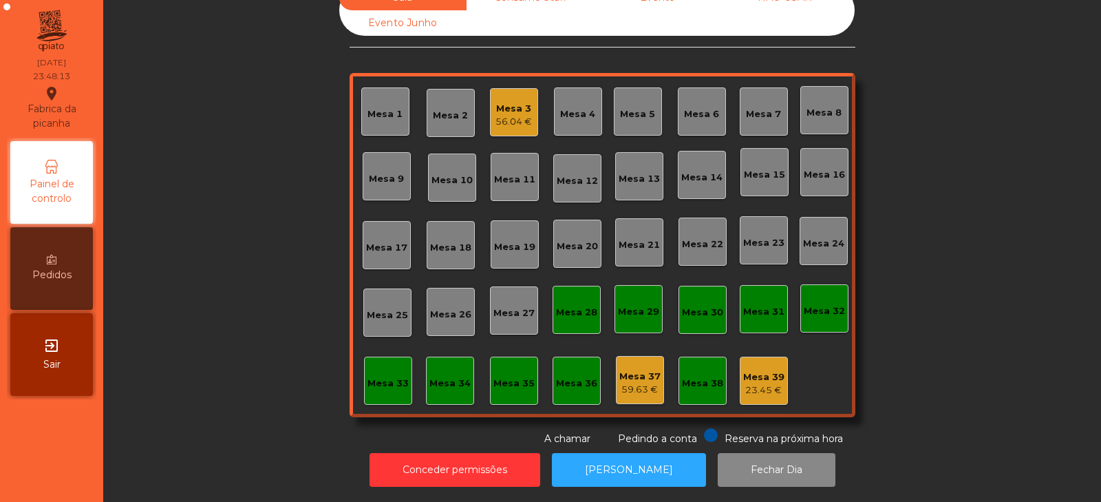
scroll to position [0, 0]
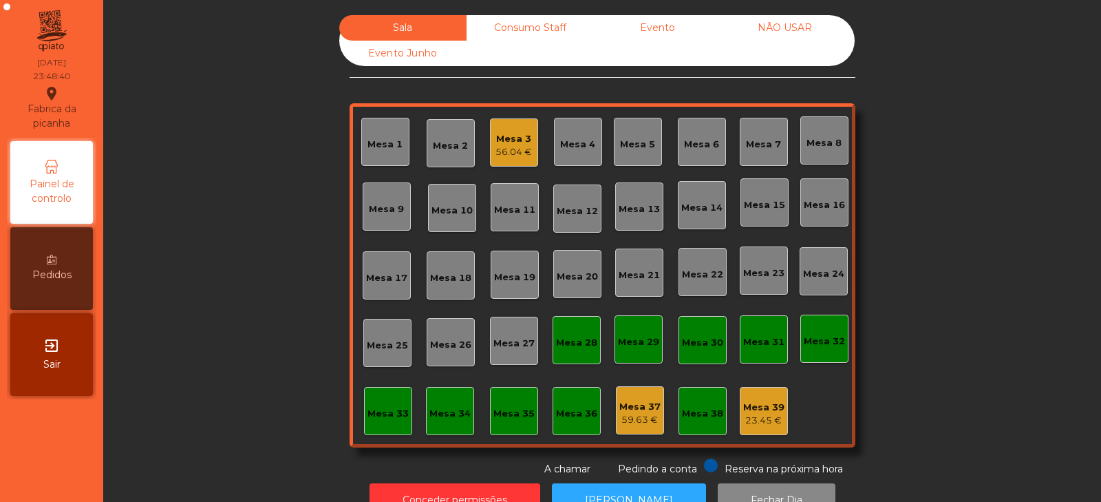
click at [504, 147] on div "56.04 €" at bounding box center [513, 152] width 36 height 14
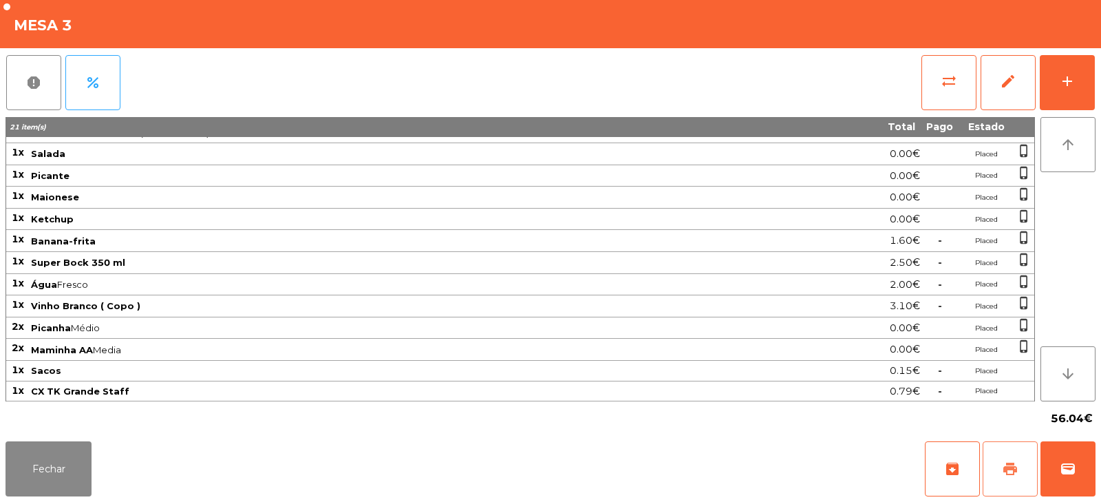
click at [1019, 467] on button "print" at bounding box center [1010, 468] width 55 height 55
click at [60, 491] on button "Fechar" at bounding box center [49, 468] width 86 height 55
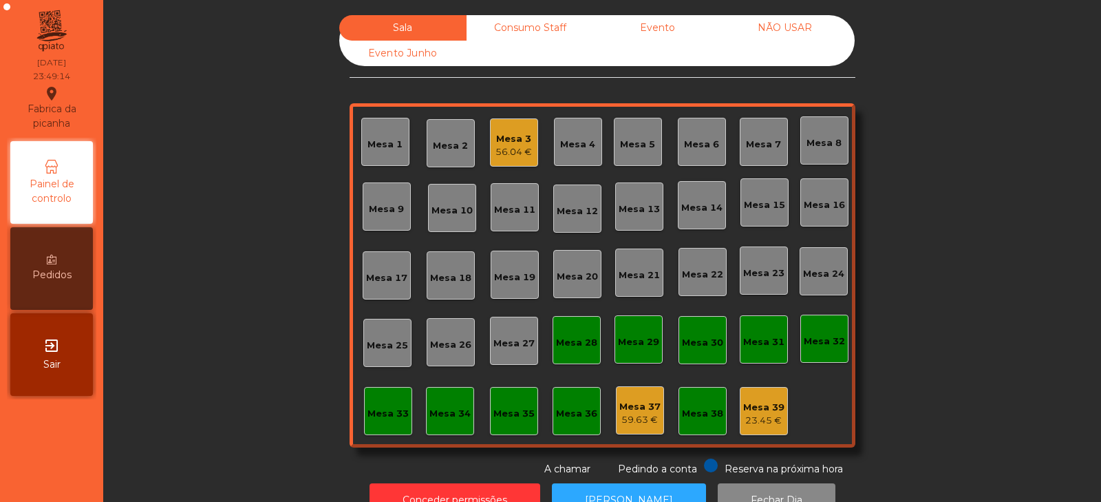
click at [507, 147] on div "56.04 €" at bounding box center [513, 152] width 36 height 14
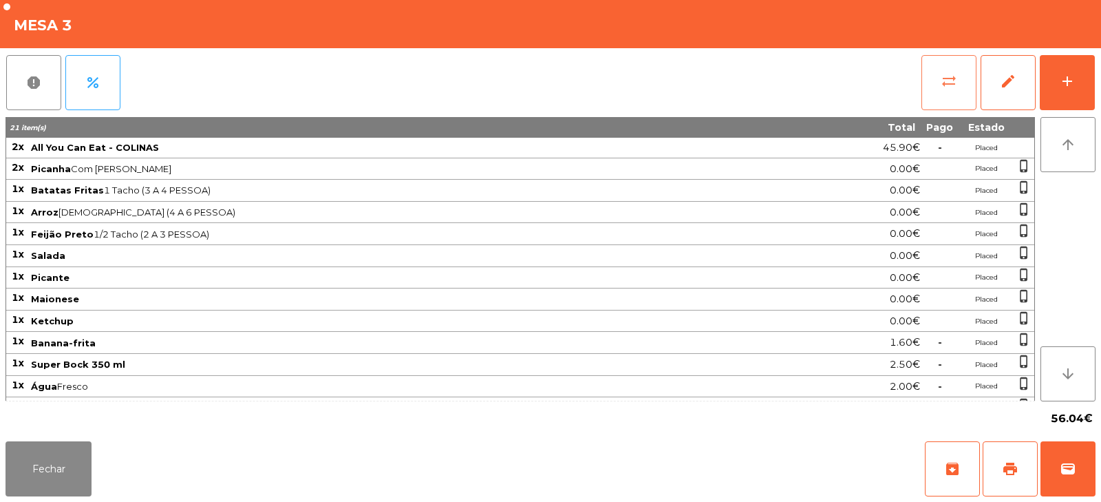
click at [955, 83] on span "sync_alt" at bounding box center [949, 81] width 17 height 17
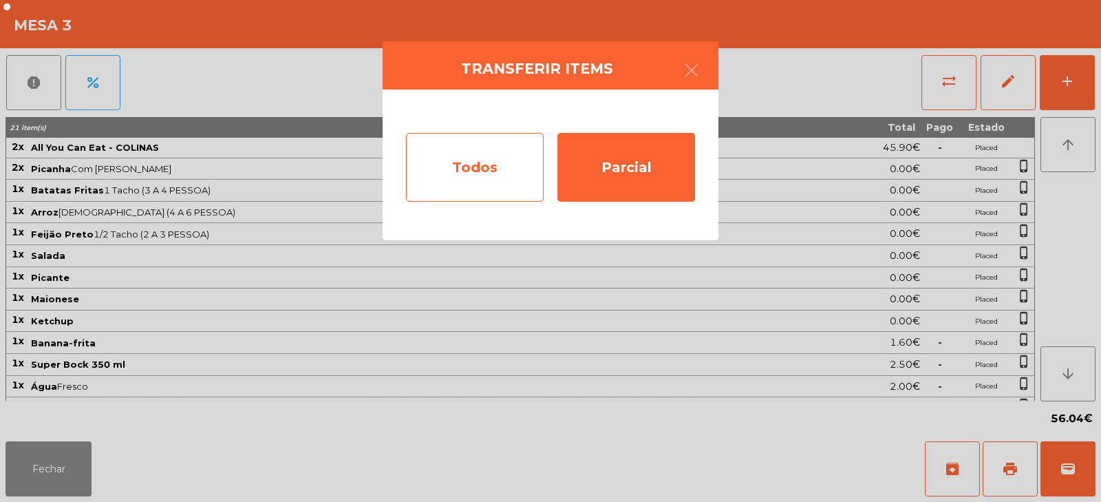
click at [513, 156] on div "Todos" at bounding box center [475, 167] width 138 height 69
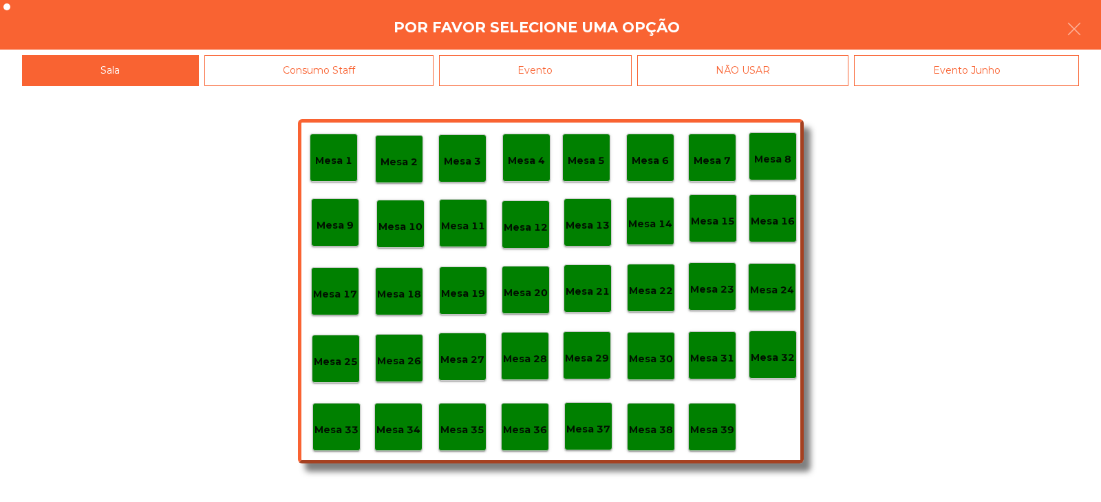
click at [608, 74] on div "Evento" at bounding box center [535, 70] width 193 height 31
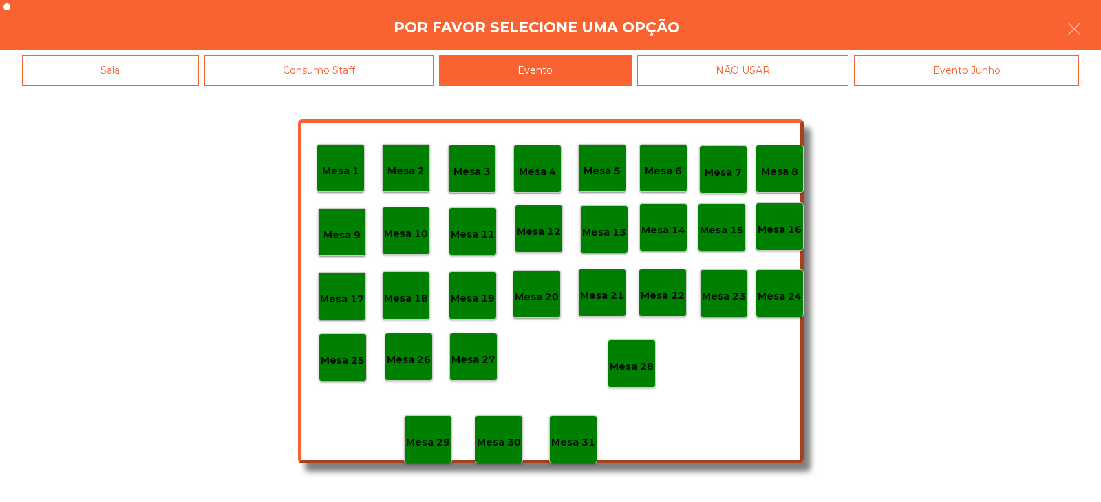
click at [648, 364] on p "Mesa 28" at bounding box center [632, 367] width 44 height 16
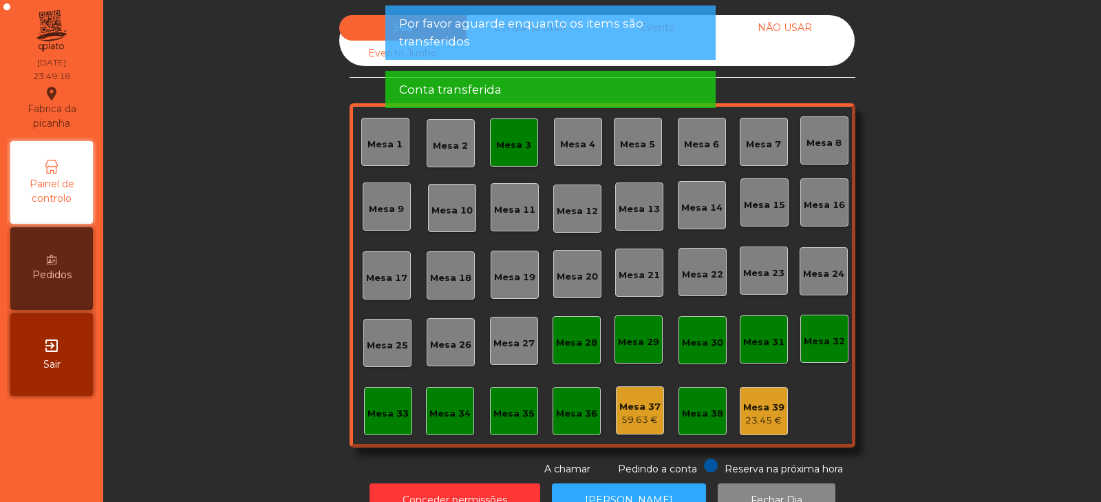
scroll to position [41, 0]
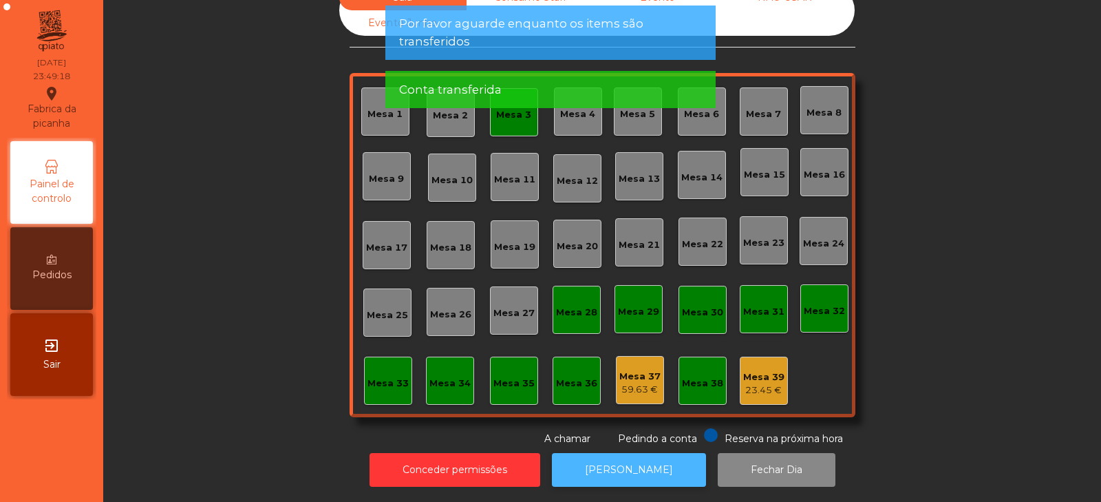
click at [670, 453] on button "[PERSON_NAME]" at bounding box center [629, 470] width 154 height 34
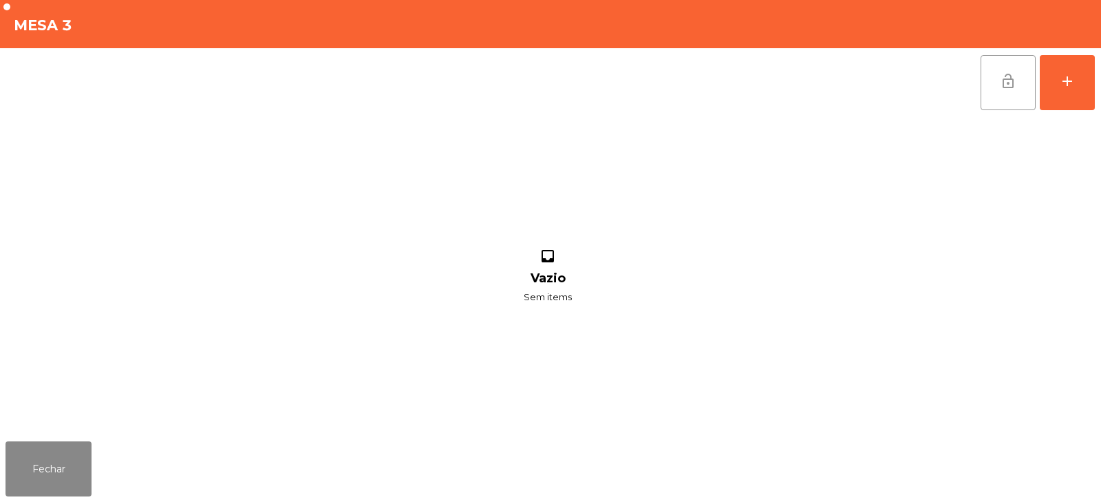
click at [1004, 87] on span "lock_open" at bounding box center [1008, 81] width 17 height 17
click at [58, 465] on button "Fechar" at bounding box center [49, 468] width 86 height 55
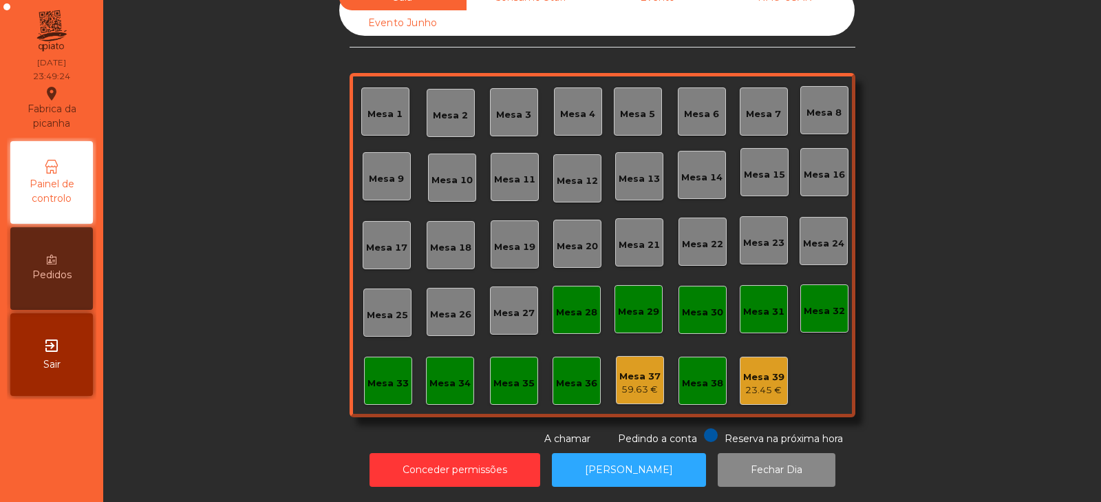
scroll to position [0, 0]
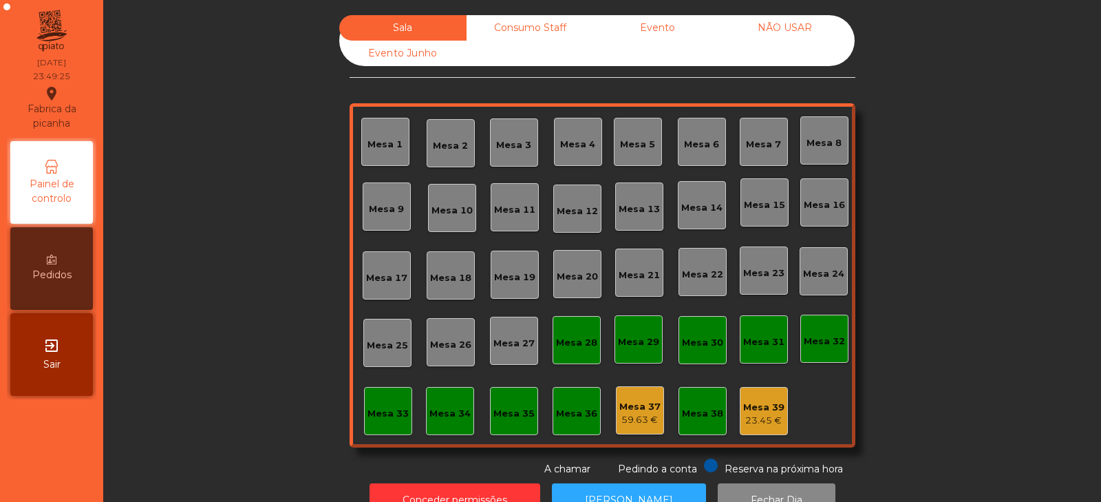
click at [542, 26] on div "Consumo Staff" at bounding box center [530, 27] width 127 height 25
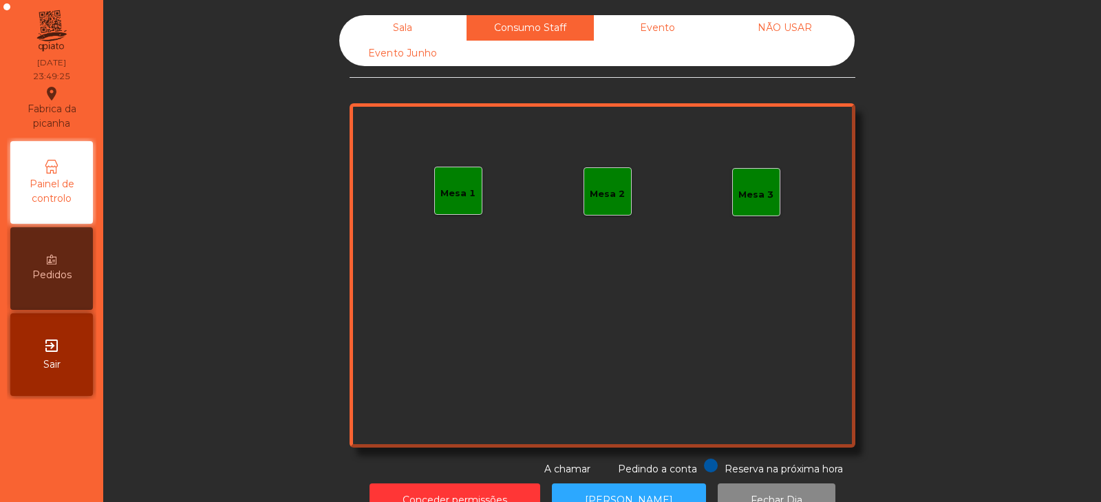
click at [653, 24] on div "Evento" at bounding box center [657, 27] width 127 height 25
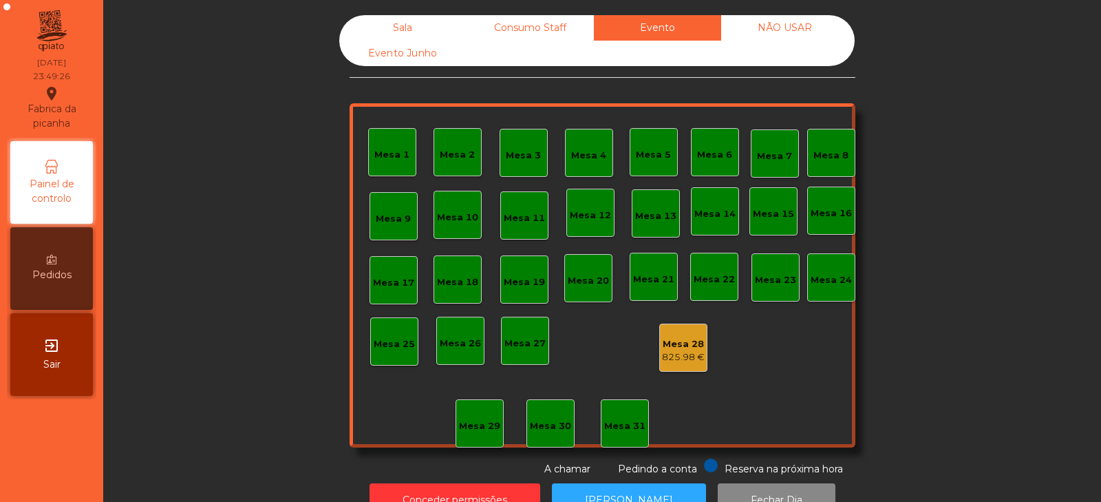
click at [793, 25] on div "NÃO USAR" at bounding box center [784, 27] width 127 height 25
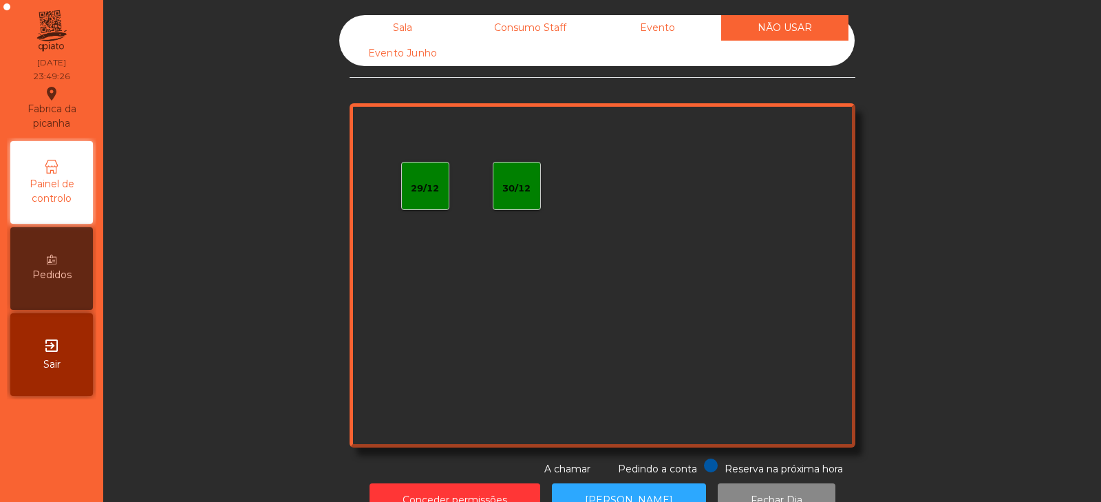
click at [665, 23] on div "Evento" at bounding box center [657, 27] width 127 height 25
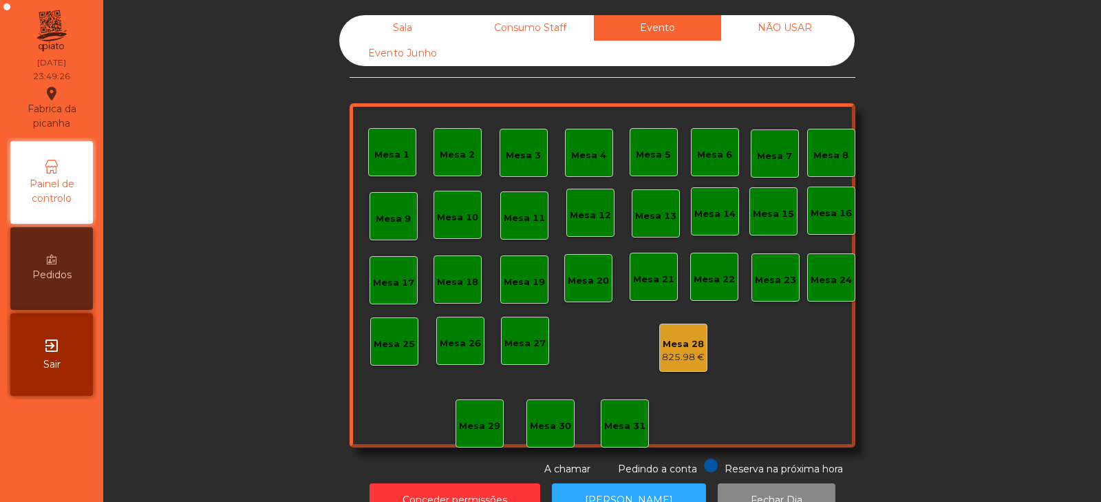
click at [557, 26] on div "Consumo Staff" at bounding box center [530, 27] width 127 height 25
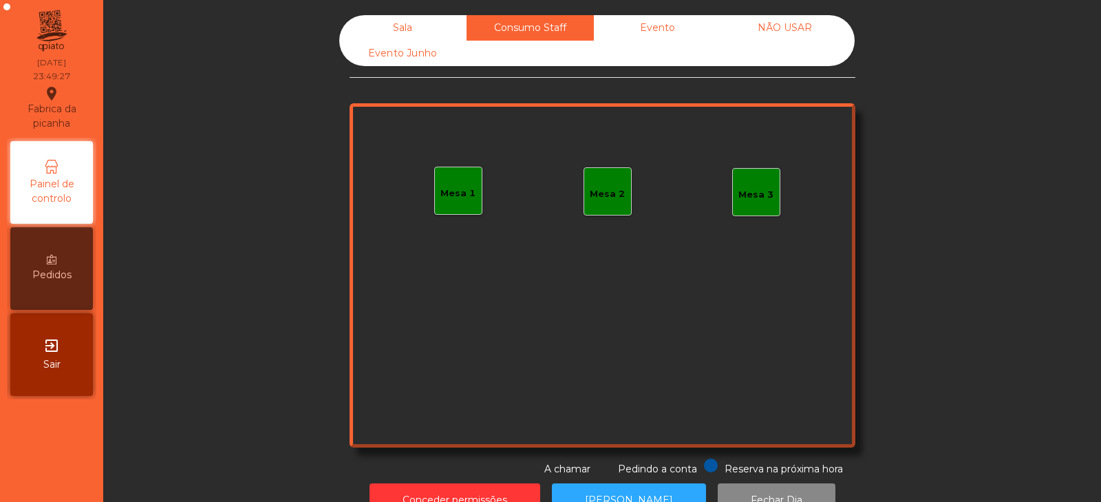
click at [431, 21] on div "Sala" at bounding box center [402, 27] width 127 height 25
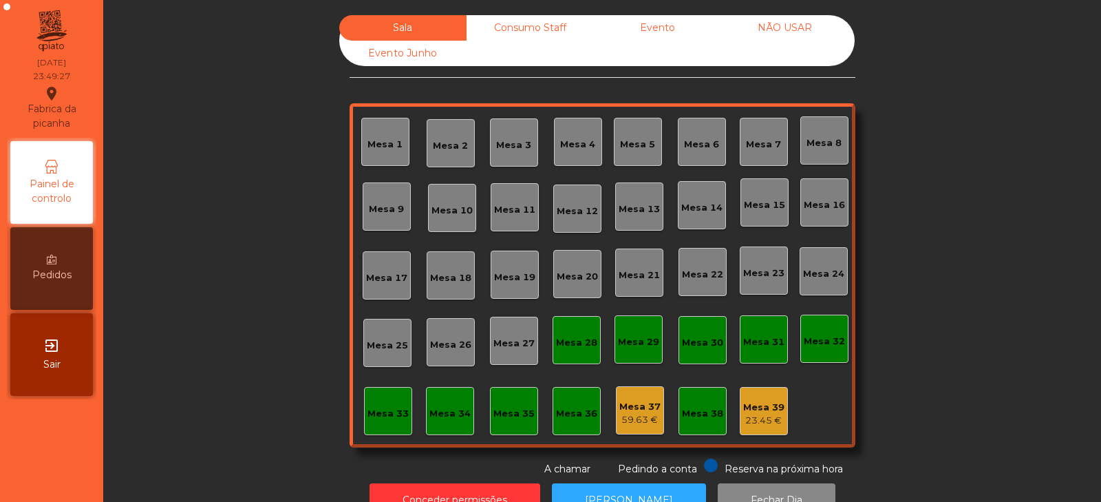
click at [413, 62] on div "Evento Junho" at bounding box center [402, 53] width 127 height 25
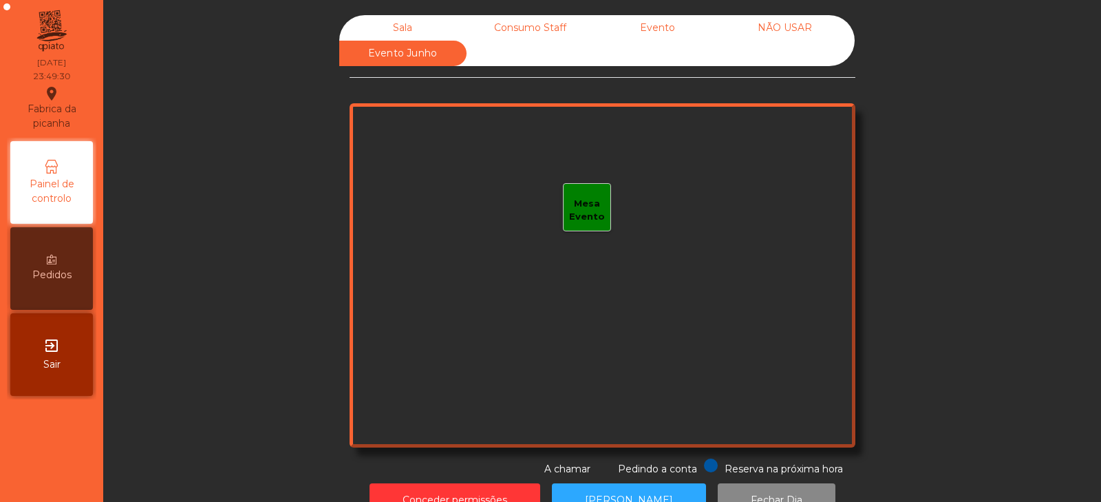
click at [434, 18] on div "Sala" at bounding box center [402, 27] width 127 height 25
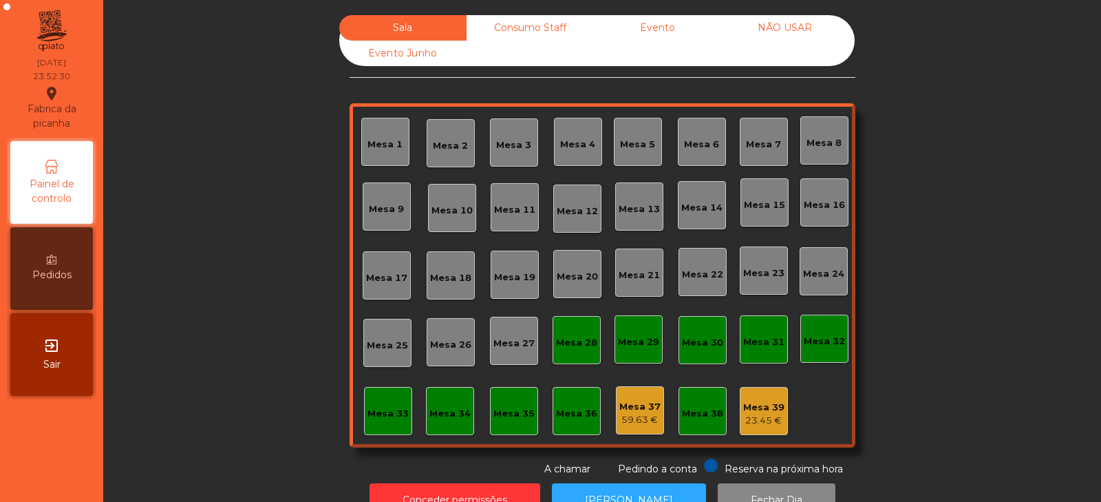
scroll to position [41, 0]
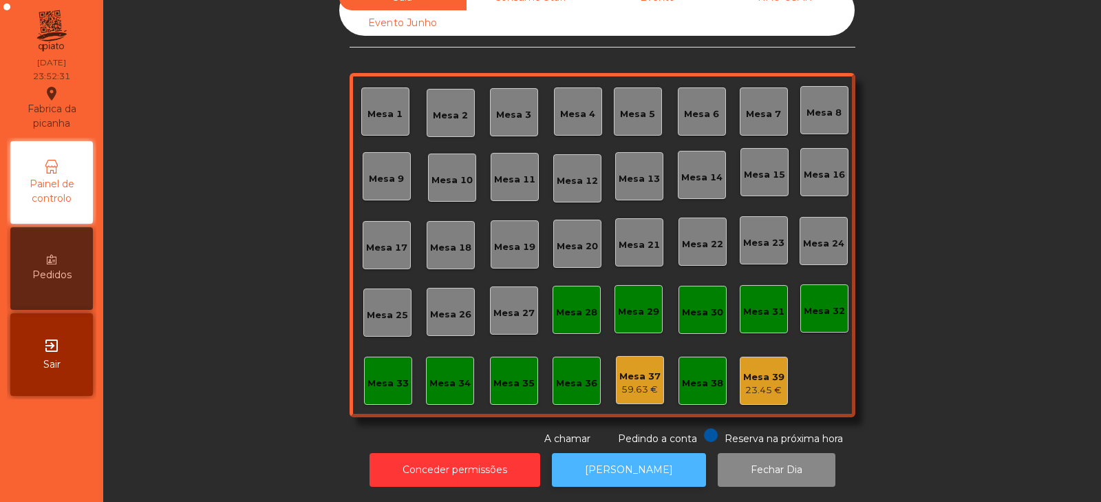
click at [660, 456] on button "[PERSON_NAME]" at bounding box center [629, 470] width 154 height 34
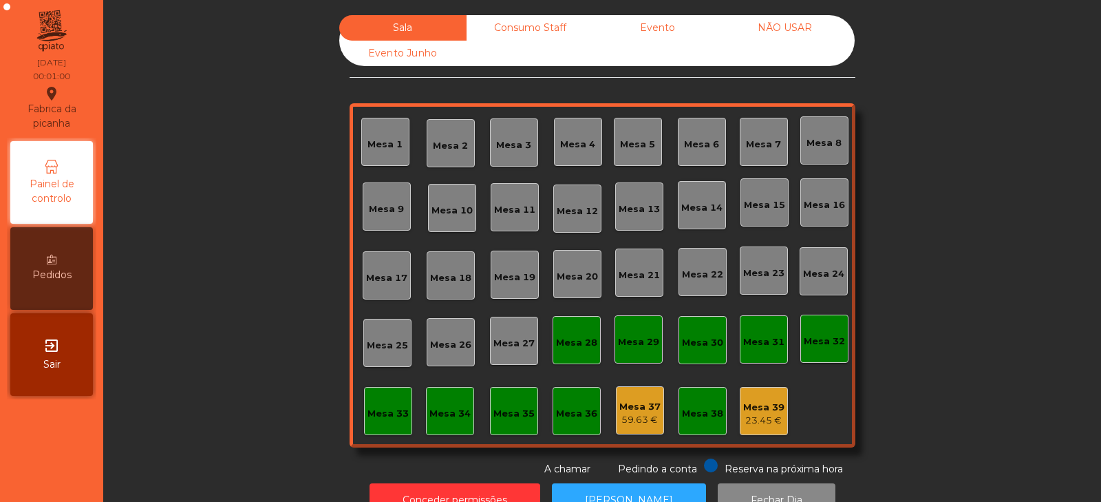
click at [496, 24] on div "Consumo Staff" at bounding box center [530, 27] width 127 height 25
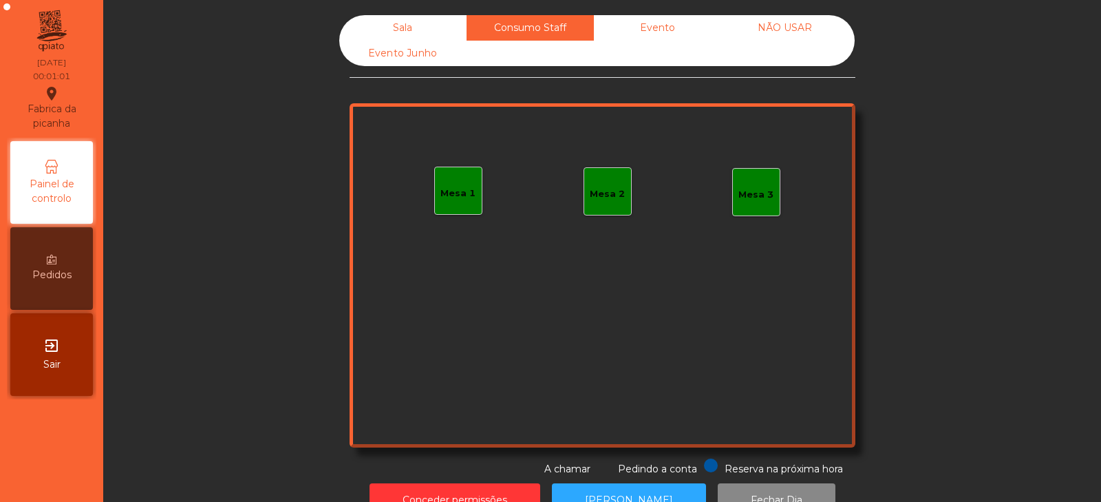
click at [656, 23] on div "Evento" at bounding box center [657, 27] width 127 height 25
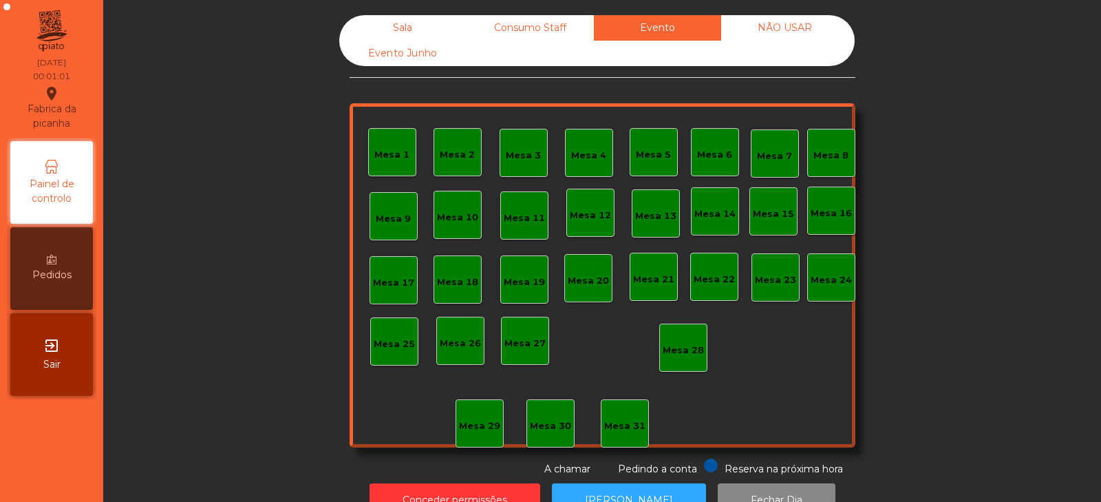
click at [789, 25] on div "NÃO USAR" at bounding box center [784, 27] width 127 height 25
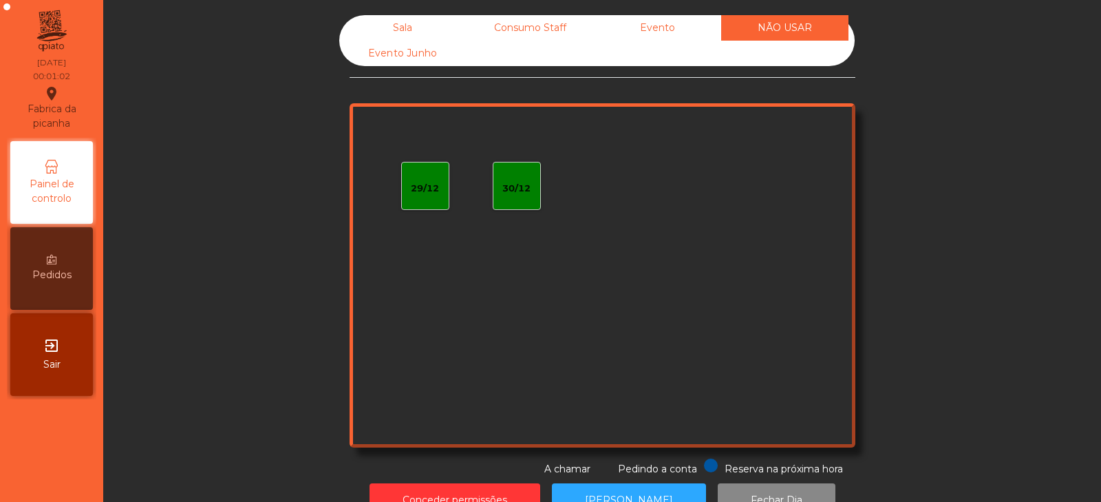
click at [414, 54] on div "Evento Junho" at bounding box center [402, 53] width 127 height 25
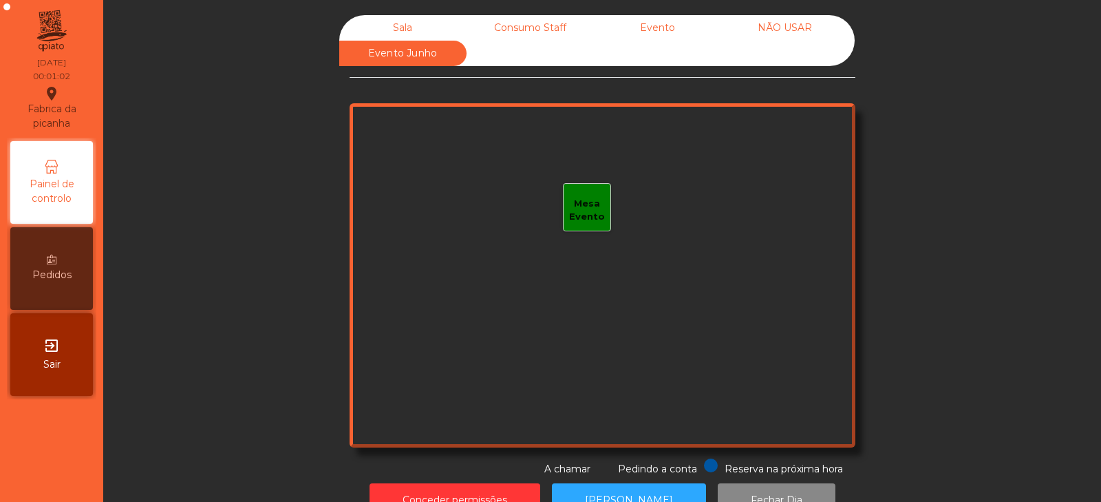
click at [400, 28] on div "Sala" at bounding box center [402, 27] width 127 height 25
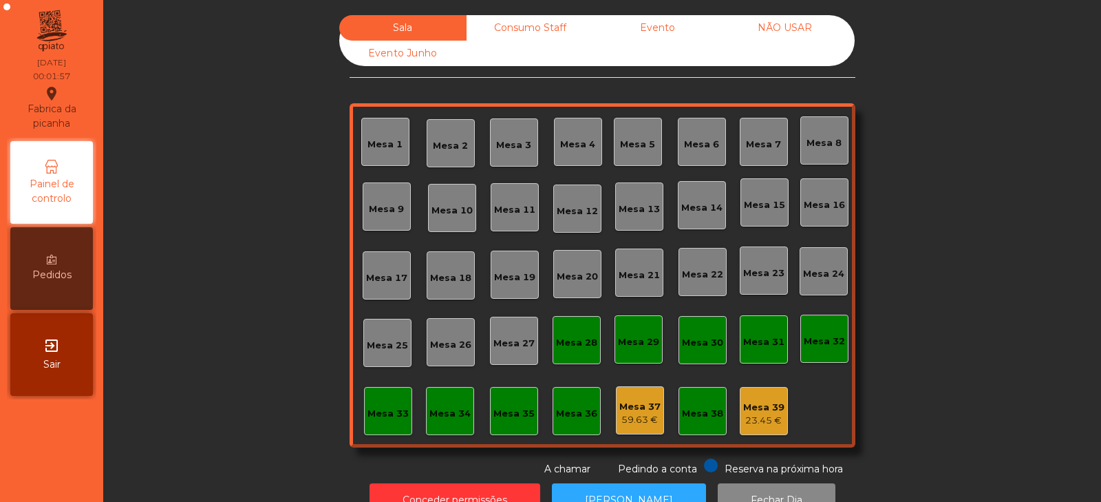
scroll to position [41, 0]
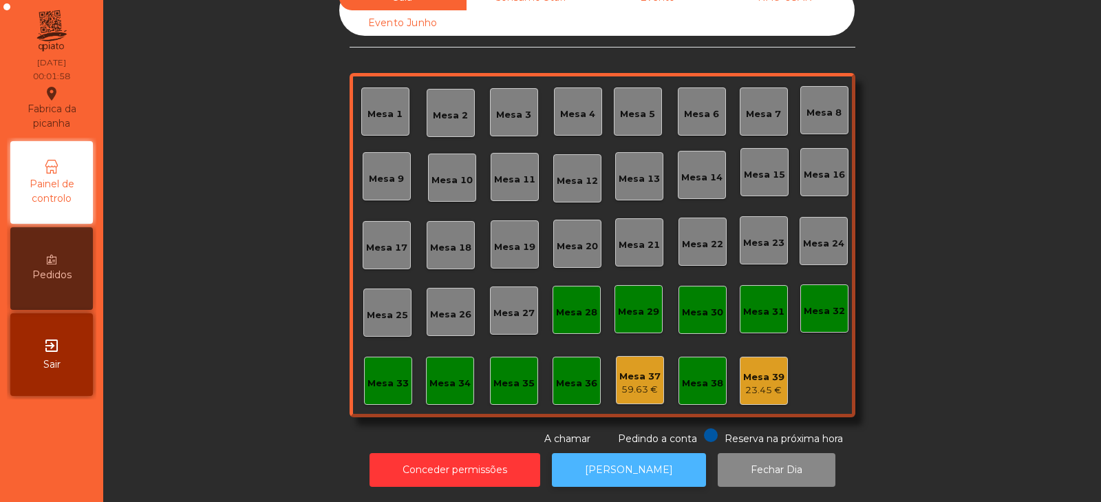
click at [640, 463] on button "[PERSON_NAME]" at bounding box center [629, 470] width 154 height 34
click at [456, 453] on button "Conceder permissões" at bounding box center [455, 470] width 171 height 34
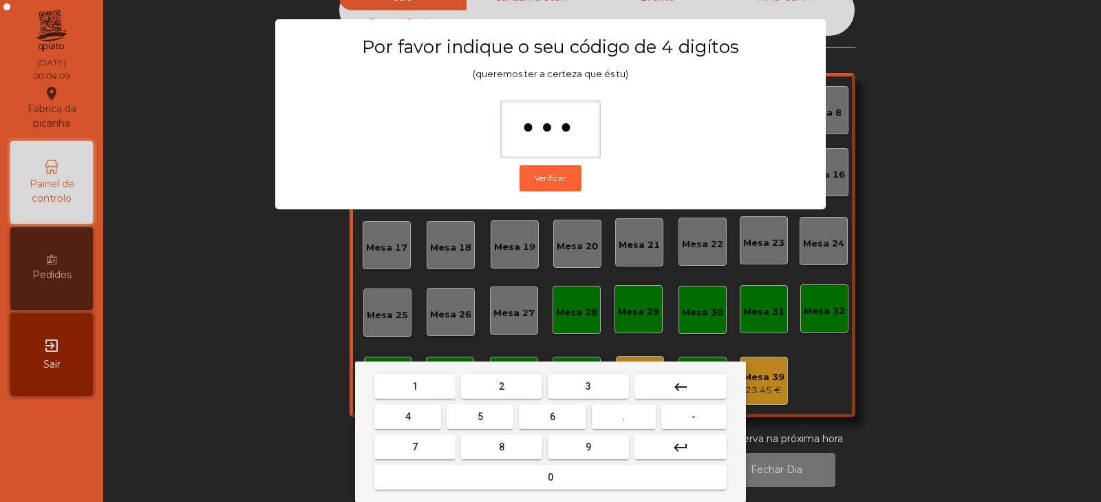
type input "****"
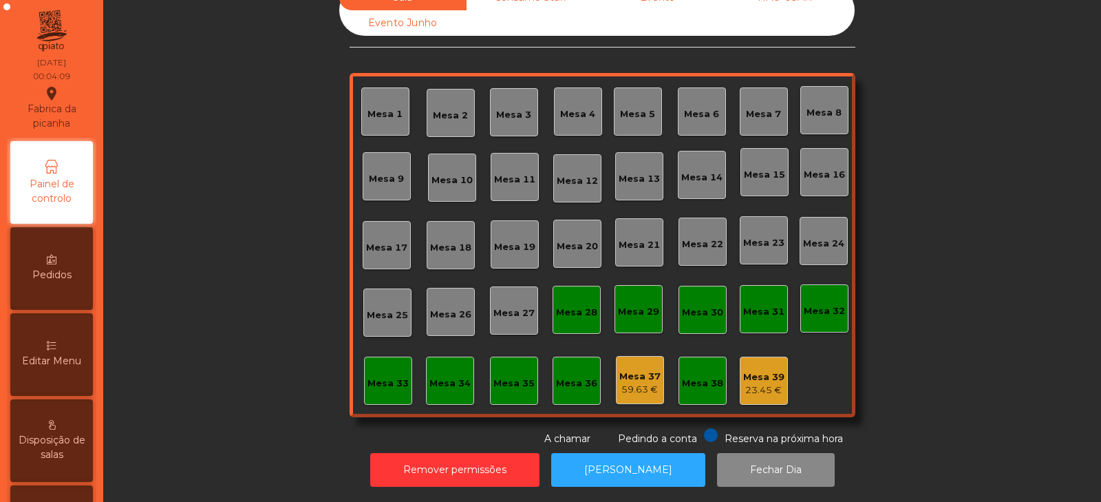
click at [637, 383] on div "59.63 €" at bounding box center [639, 390] width 41 height 14
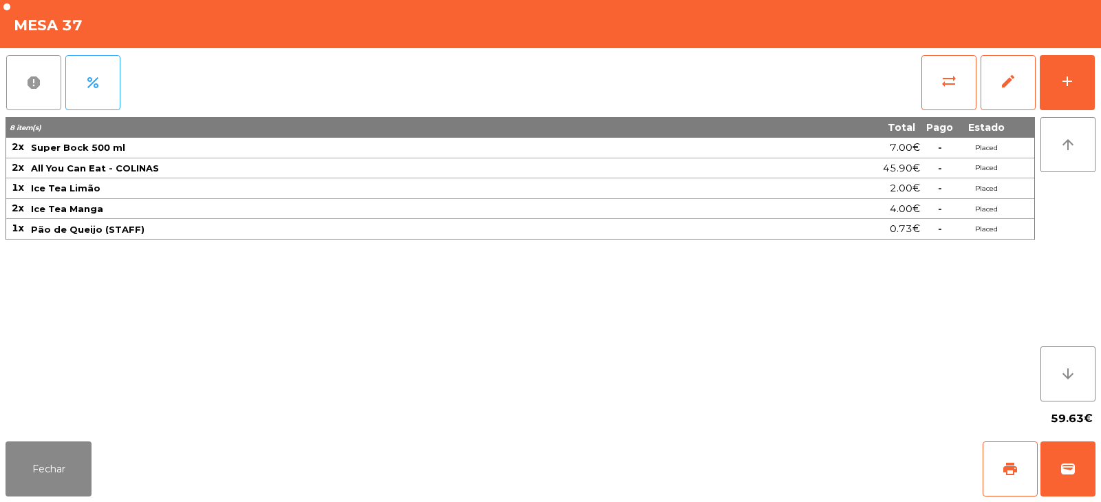
click at [48, 89] on button "report" at bounding box center [33, 82] width 55 height 55
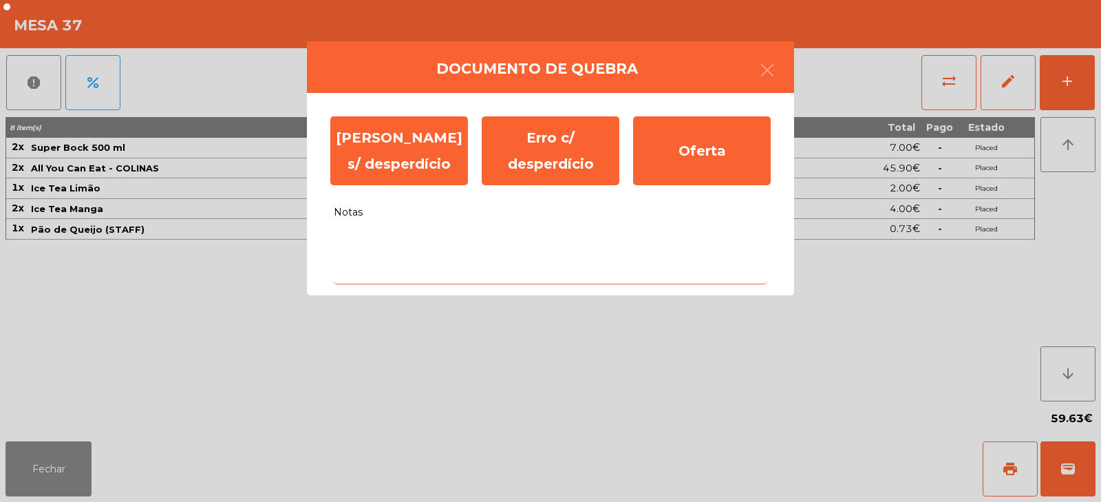
click at [410, 247] on textarea "Notas" at bounding box center [551, 255] width 434 height 57
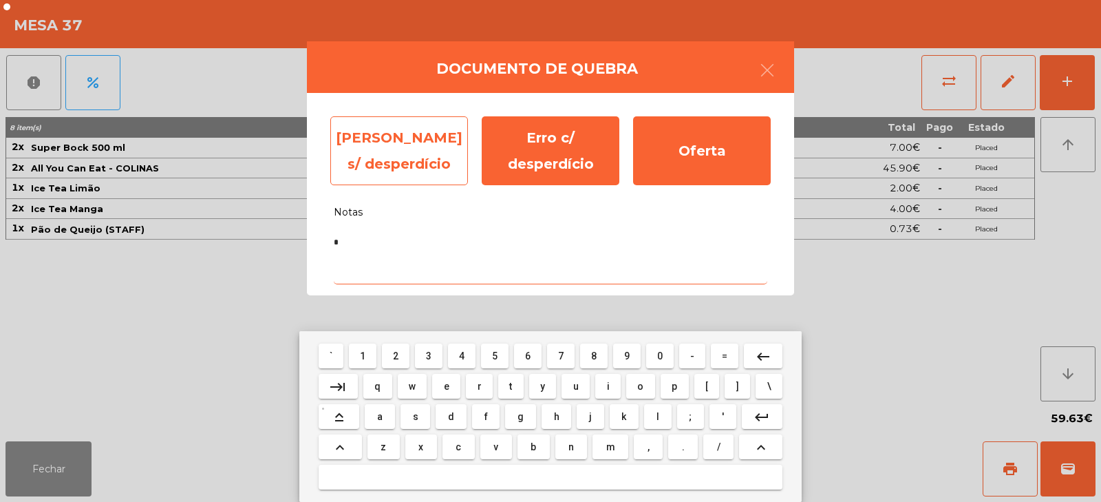
type textarea "*"
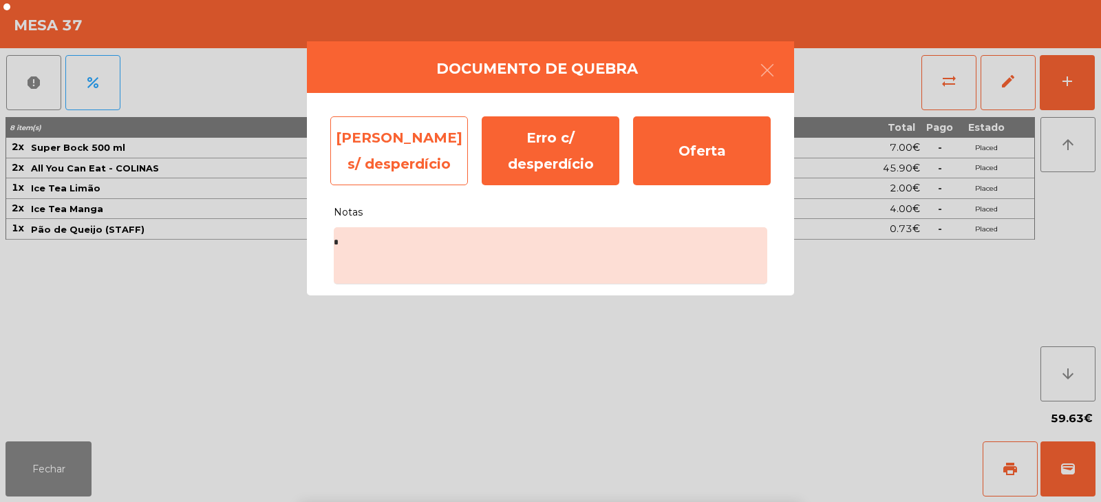
click at [429, 148] on div "Erro s/ desperdício" at bounding box center [399, 150] width 138 height 69
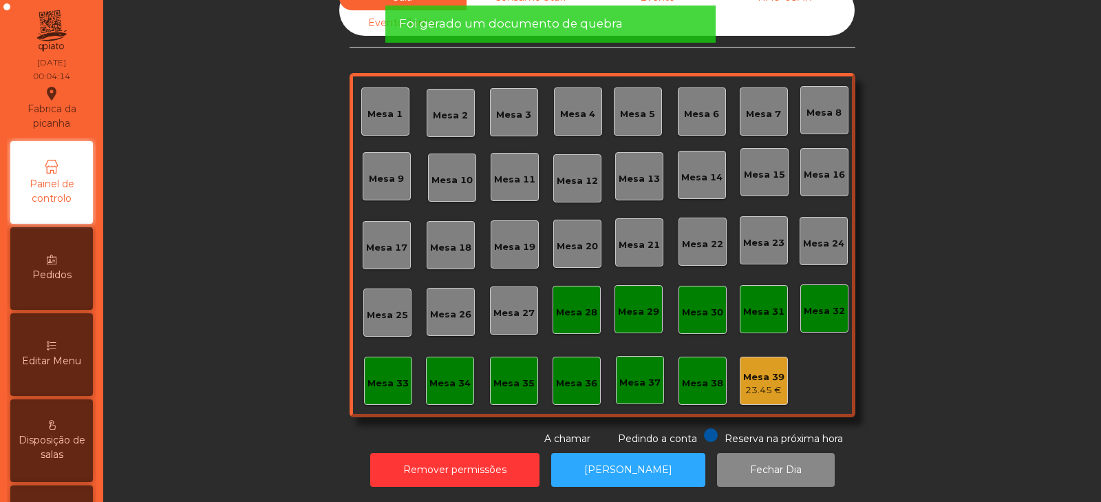
click at [767, 383] on div "23.45 €" at bounding box center [763, 390] width 41 height 14
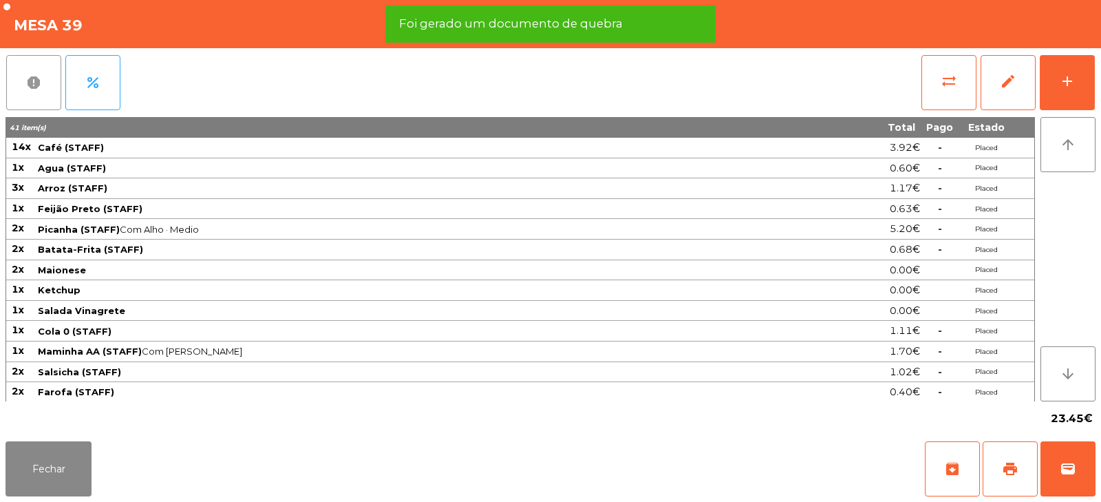
click at [45, 87] on button "report" at bounding box center [33, 82] width 55 height 55
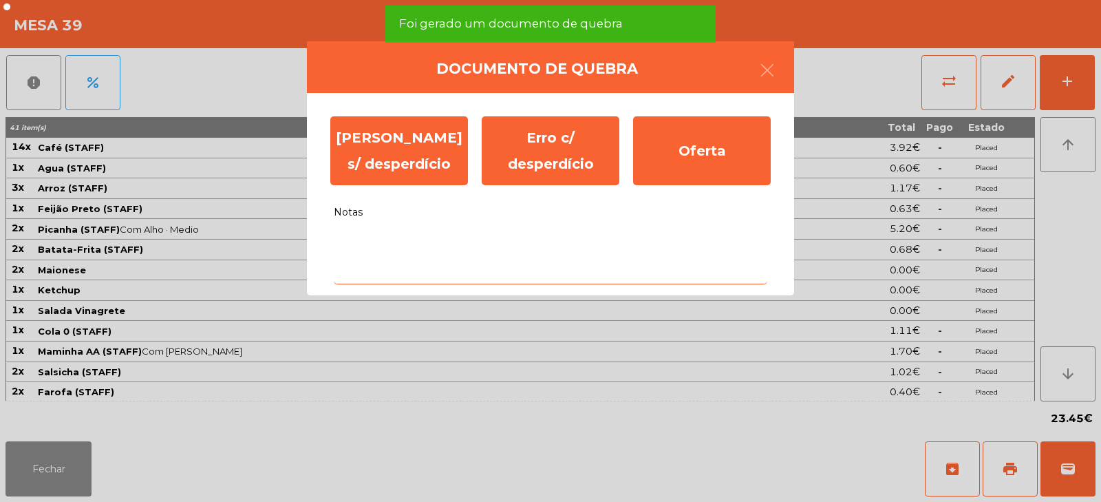
click at [405, 247] on textarea "Notas" at bounding box center [551, 255] width 434 height 57
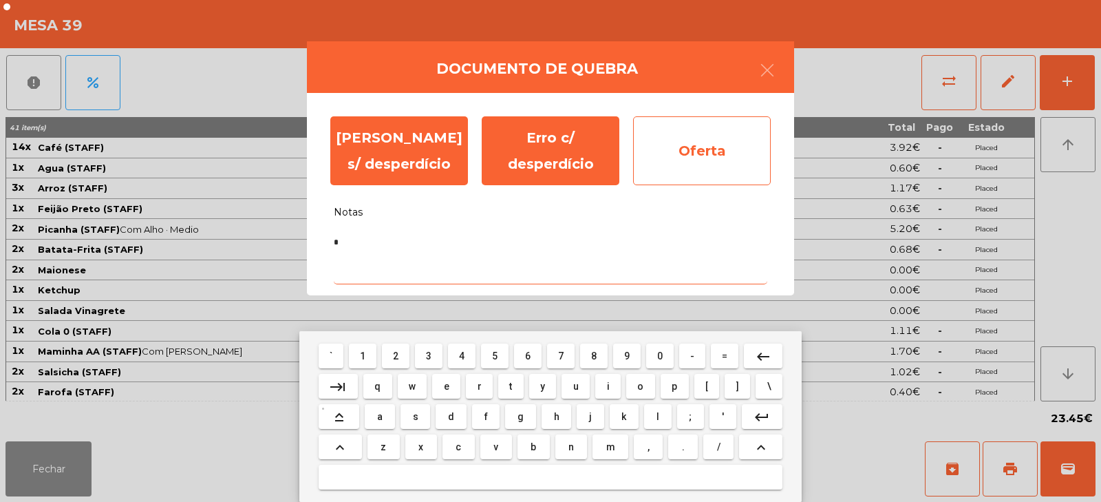
type textarea "*"
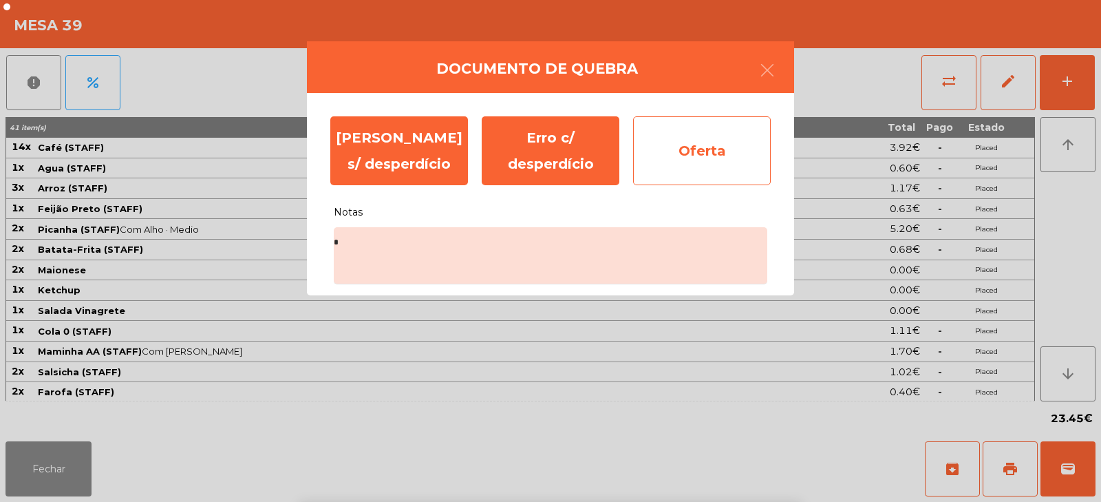
click at [715, 155] on div "Oferta" at bounding box center [702, 150] width 138 height 69
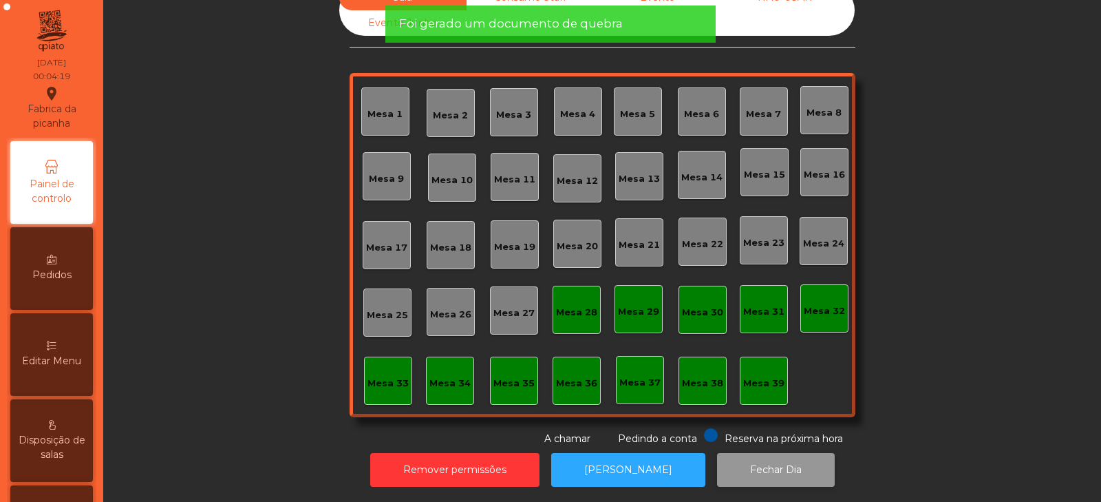
click at [726, 454] on button "Fechar Dia" at bounding box center [776, 470] width 118 height 34
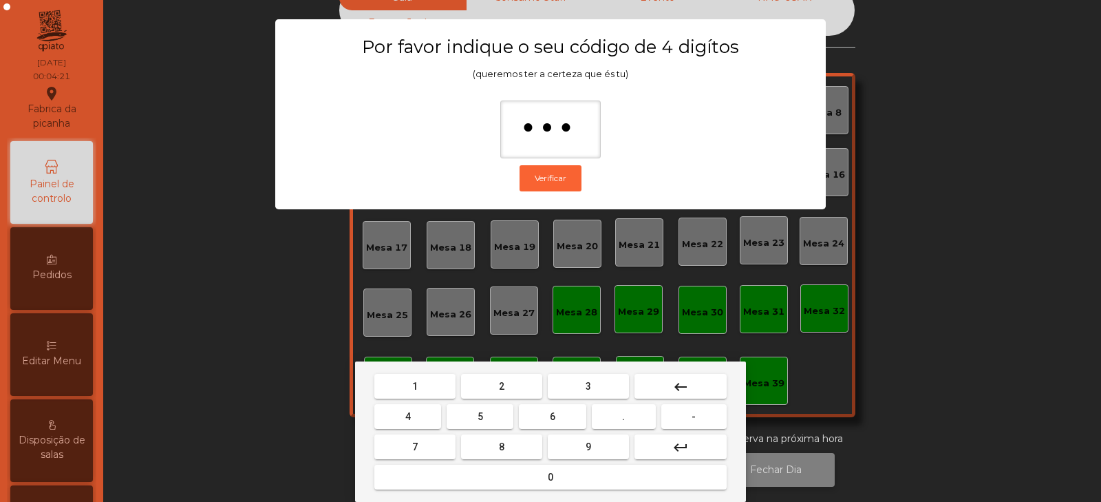
type input "****"
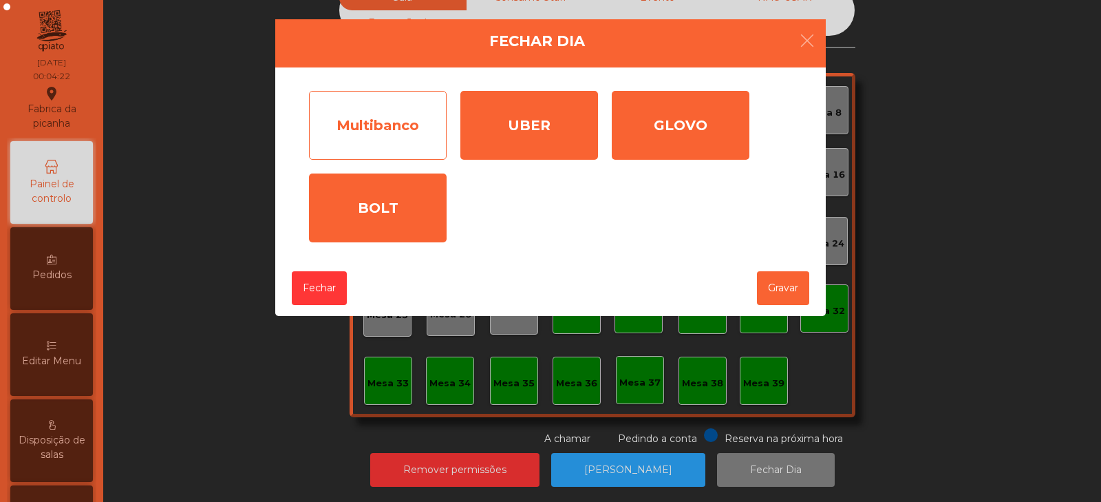
click at [400, 110] on div "Multibanco" at bounding box center [378, 125] width 138 height 69
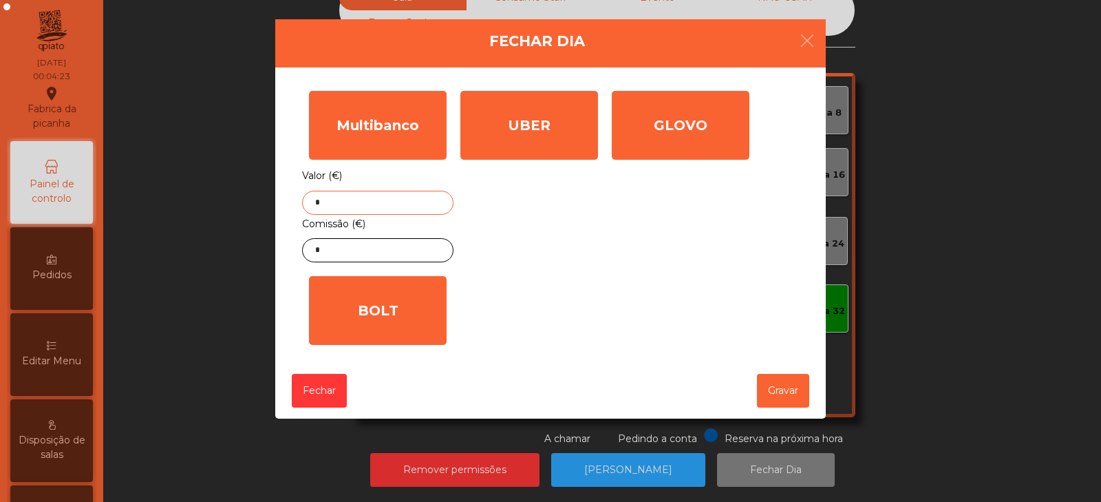
click at [401, 202] on input "*" at bounding box center [377, 203] width 151 height 24
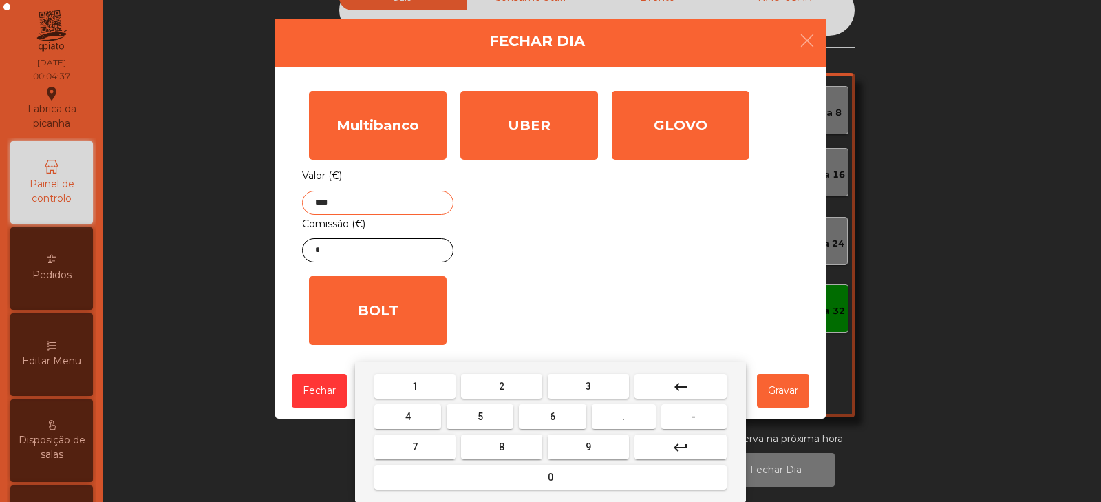
type input "****"
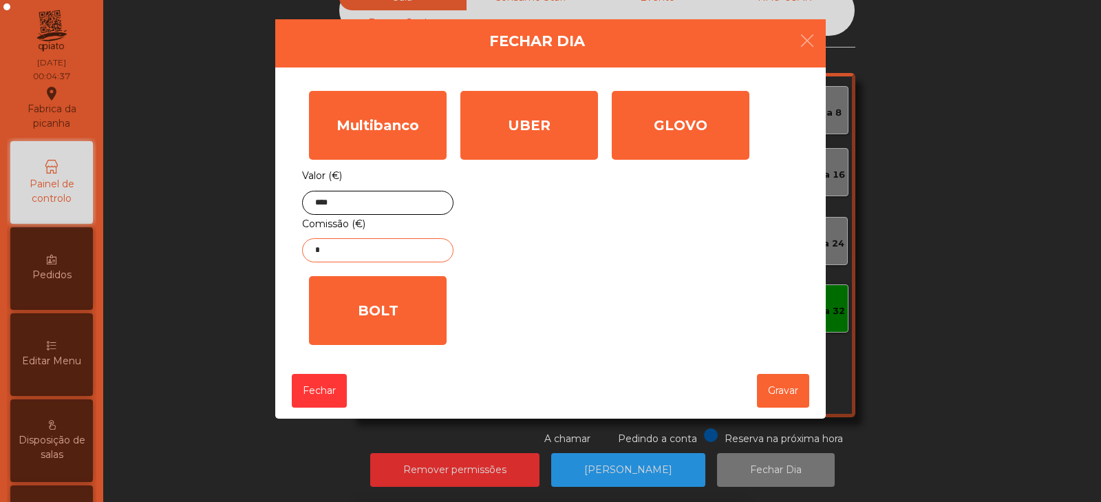
click at [409, 251] on input "*" at bounding box center [377, 250] width 151 height 24
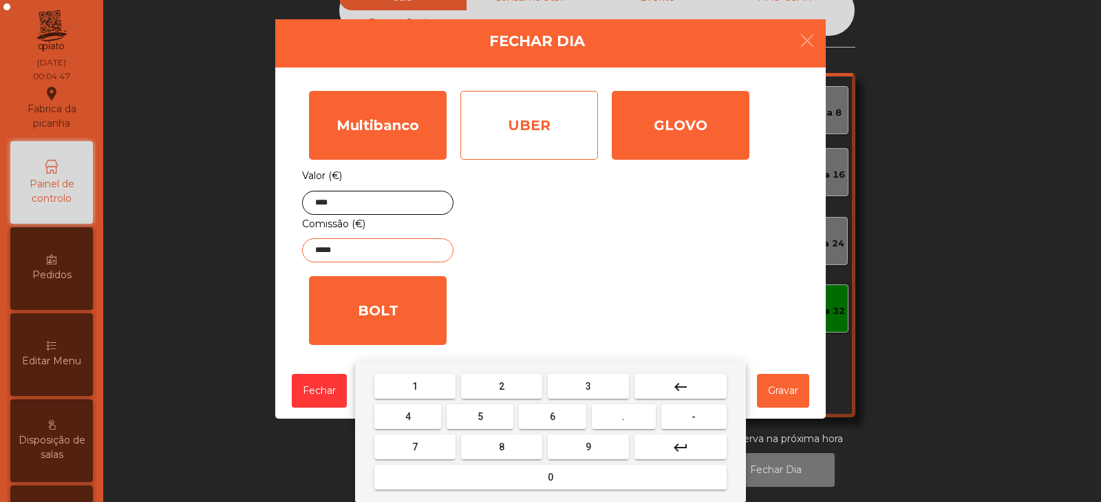
type input "*****"
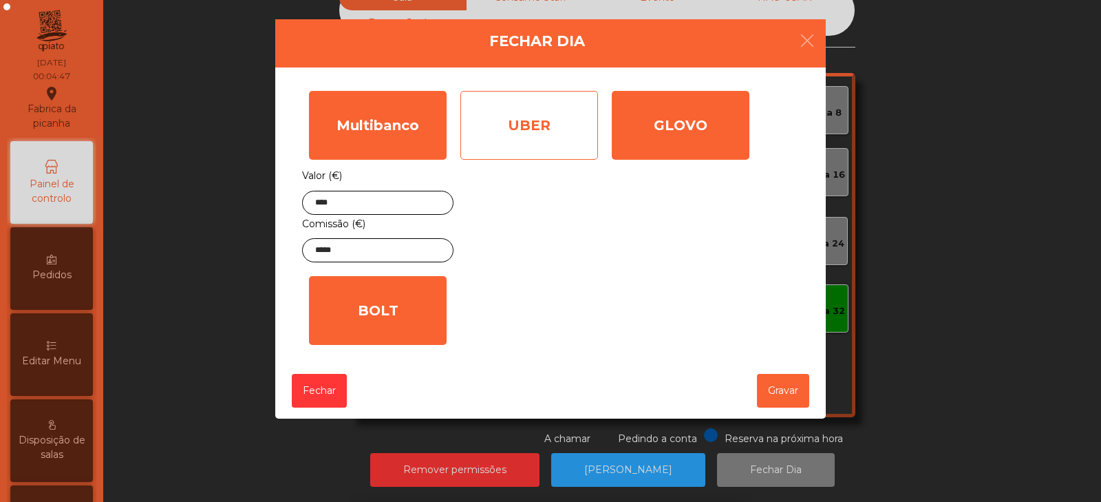
click at [565, 136] on div "UBER" at bounding box center [529, 125] width 138 height 69
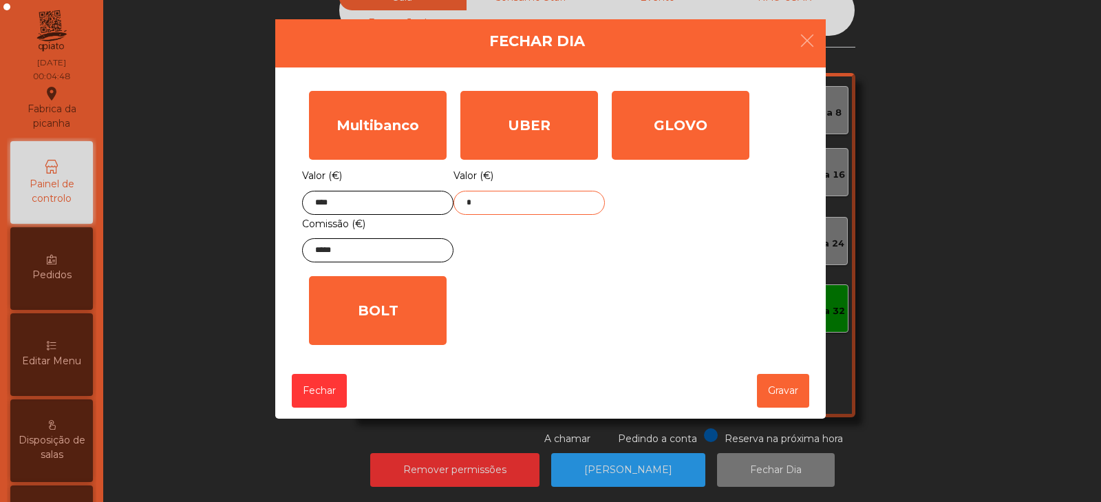
click at [569, 198] on input "*" at bounding box center [529, 203] width 151 height 24
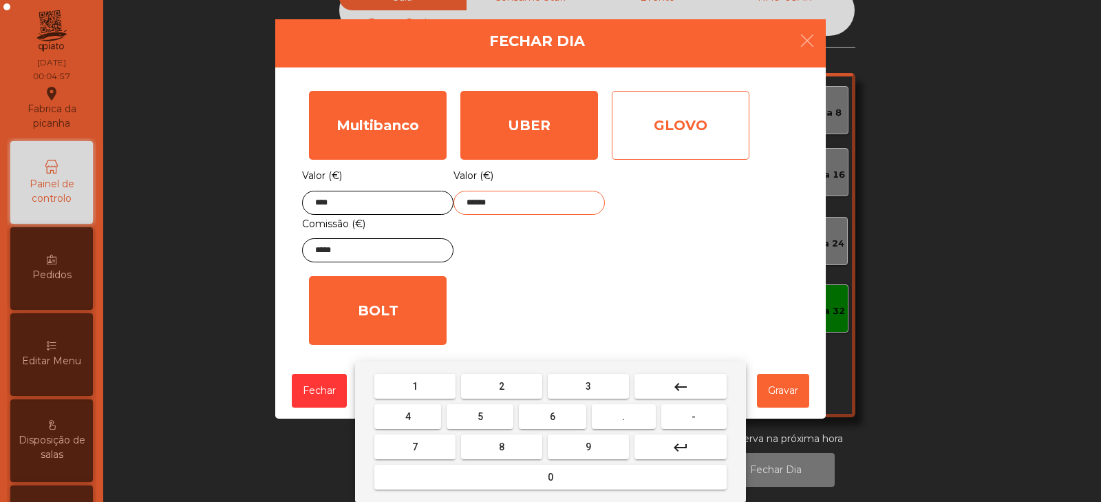
type input "******"
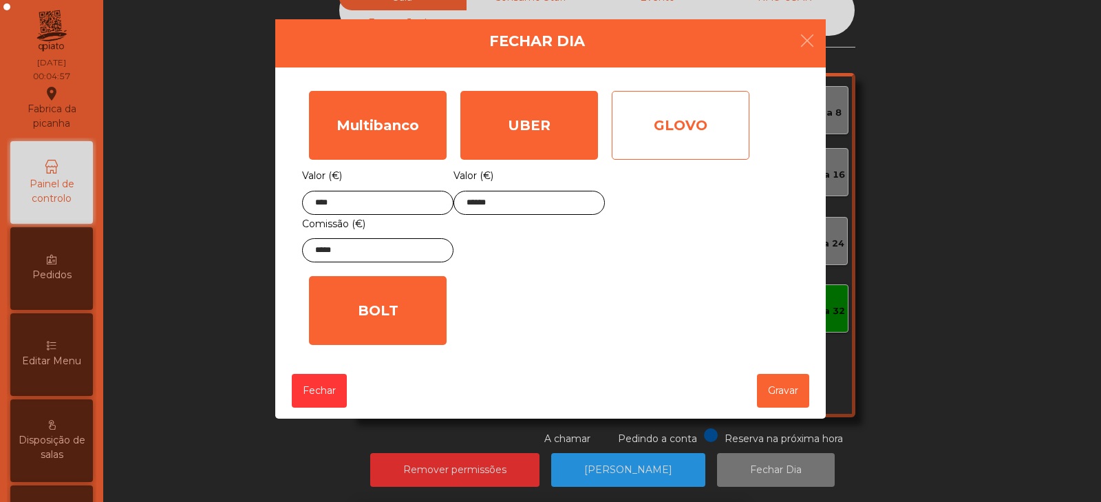
click at [694, 131] on div "GLOVO" at bounding box center [681, 125] width 138 height 69
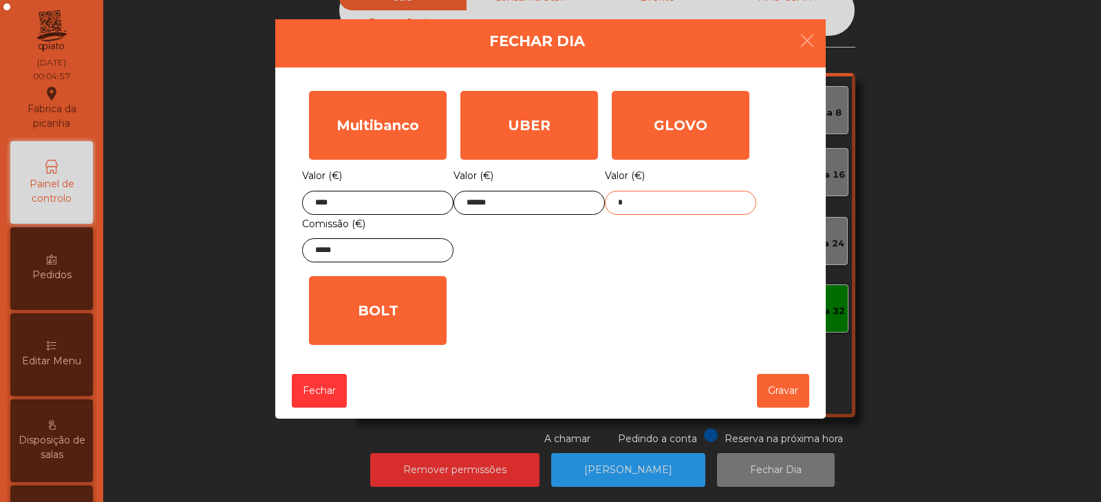
click at [684, 202] on input "*" at bounding box center [680, 203] width 151 height 24
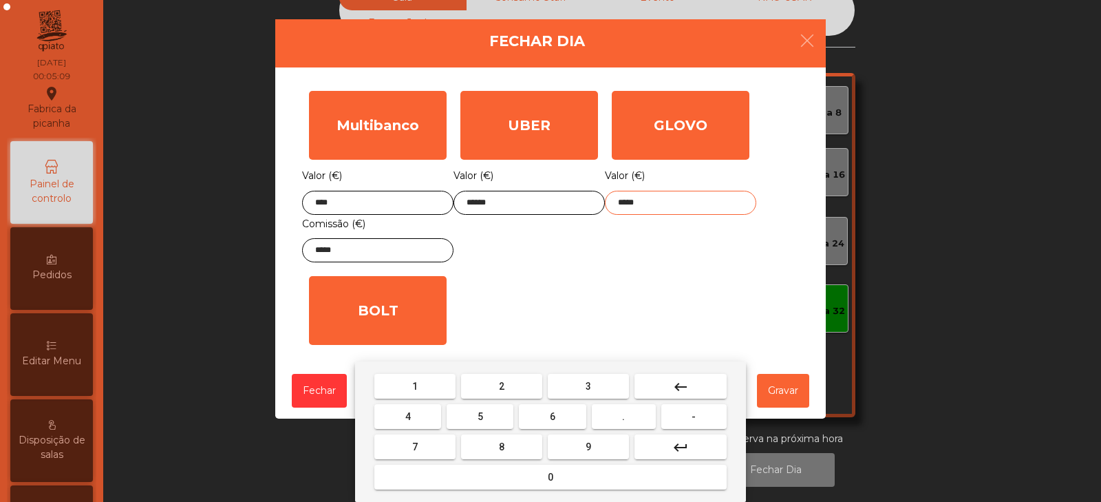
type input "*****"
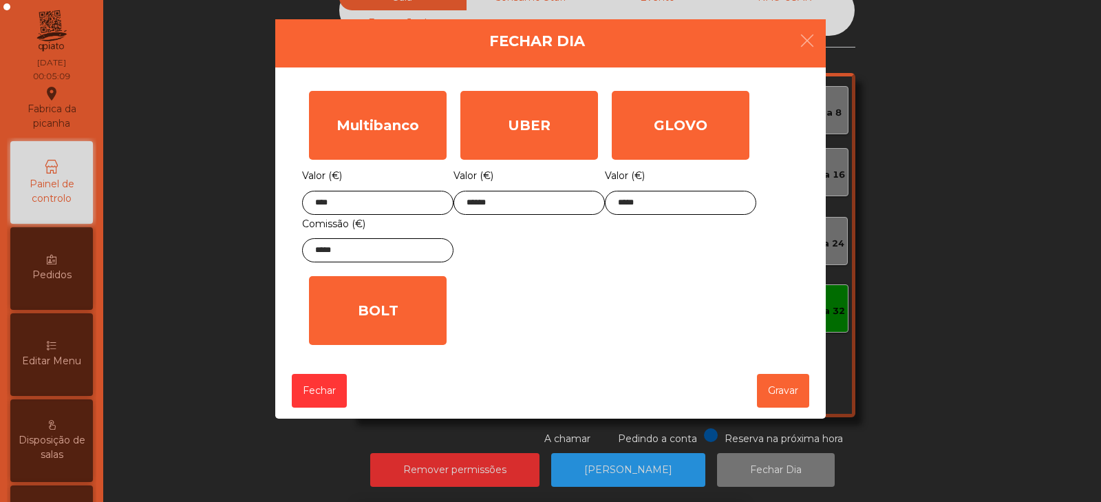
click at [784, 391] on div "1 2 3 keyboard_backspace 4 5 6 . - 7 8 9 keyboard_return 0" at bounding box center [550, 431] width 1101 height 140
click at [789, 388] on button "Gravar" at bounding box center [783, 391] width 52 height 34
